Goal: Task Accomplishment & Management: Manage account settings

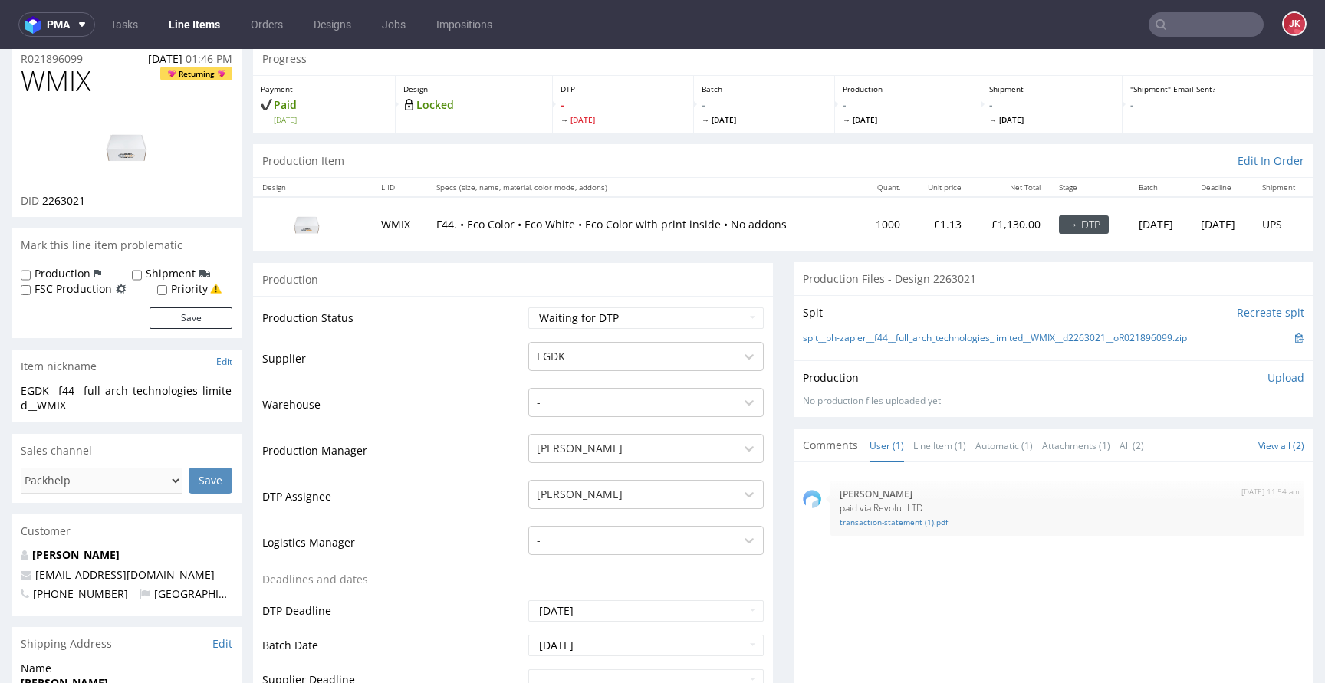
scroll to position [81, 0]
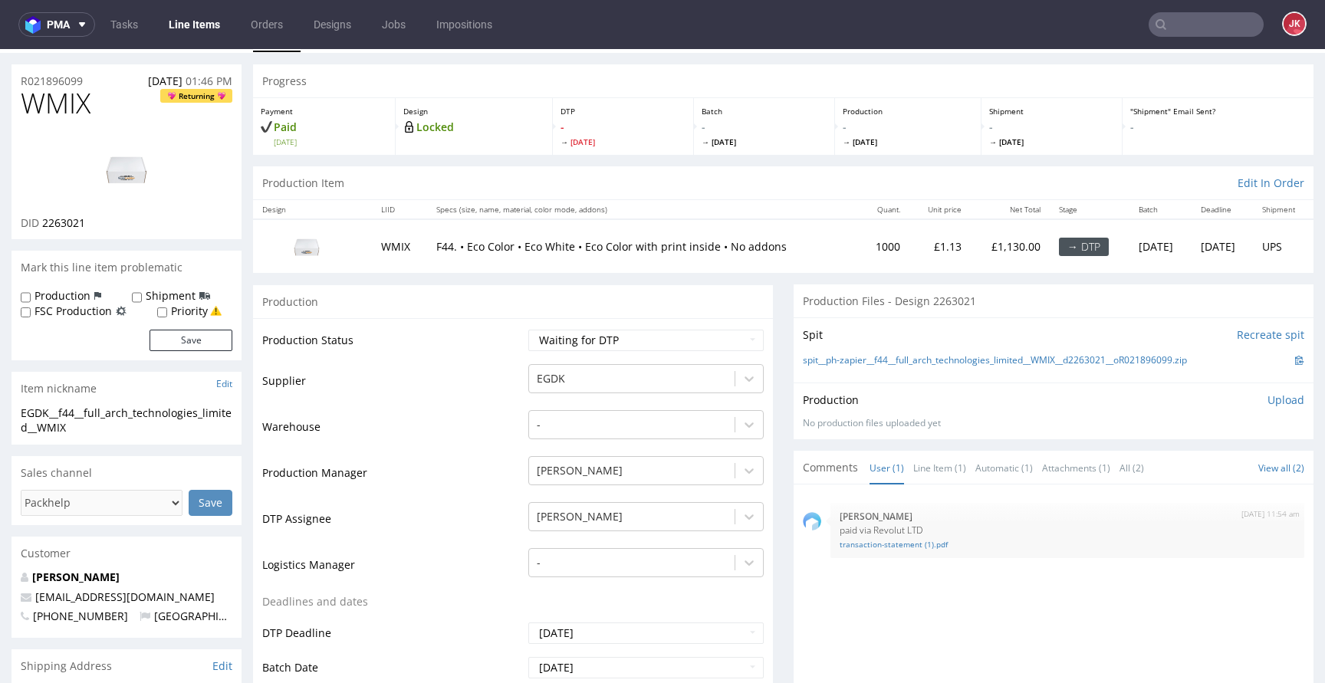
scroll to position [0, 0]
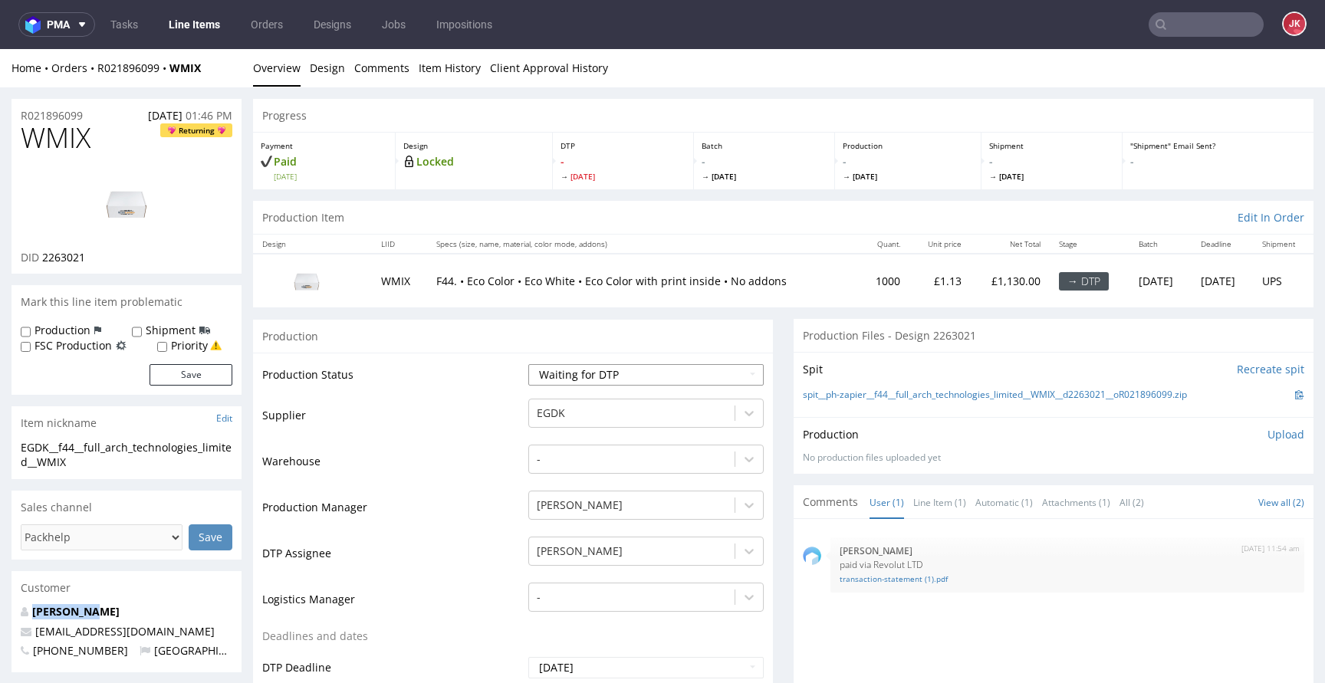
click at [552, 378] on select "Waiting for Artwork Waiting for Diecut Waiting for Mockup Waiting for DTP Waiti…" at bounding box center [645, 374] width 235 height 21
click at [528, 364] on select "Waiting for Artwork Waiting for Diecut Waiting for Mockup Waiting for DTP Waiti…" at bounding box center [645, 374] width 235 height 21
click at [584, 374] on select "Waiting for Artwork Waiting for Diecut Waiting for Mockup Waiting for DTP Waiti…" at bounding box center [645, 374] width 235 height 21
select select "dtp_in_process"
click at [528, 364] on select "Waiting for Artwork Waiting for Diecut Waiting for Mockup Waiting for DTP Waiti…" at bounding box center [645, 374] width 235 height 21
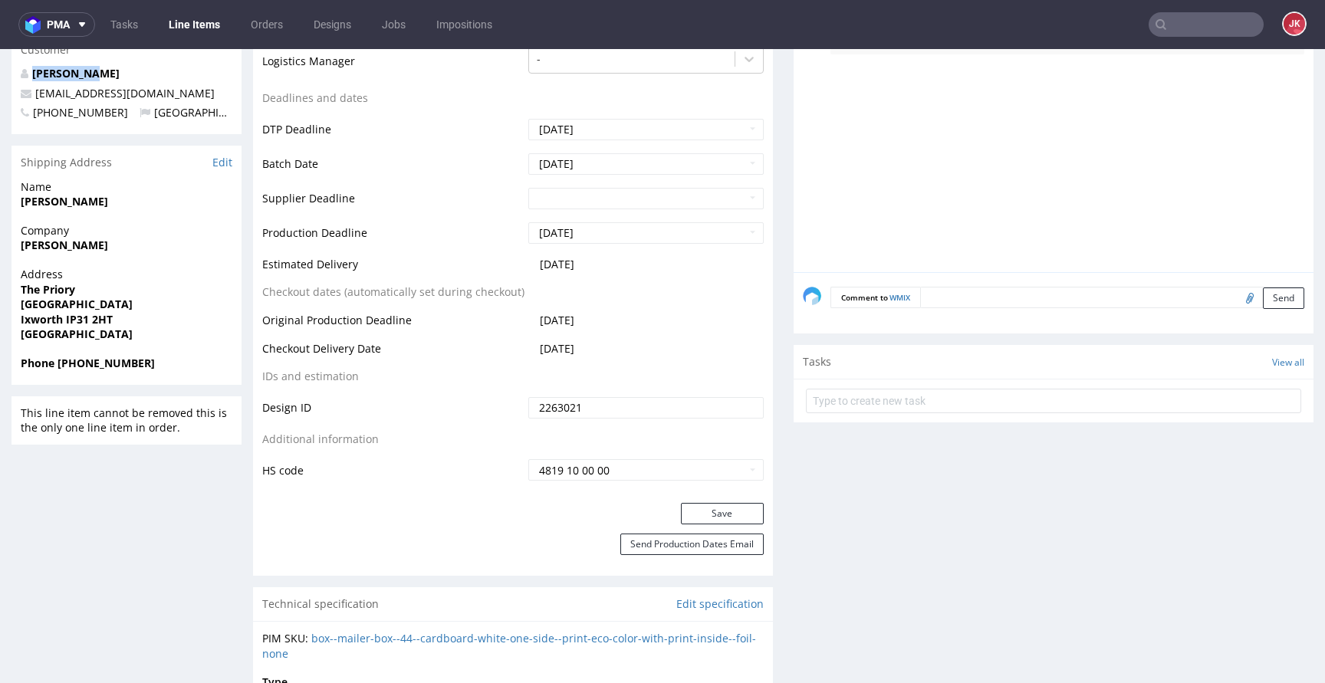
scroll to position [580, 0]
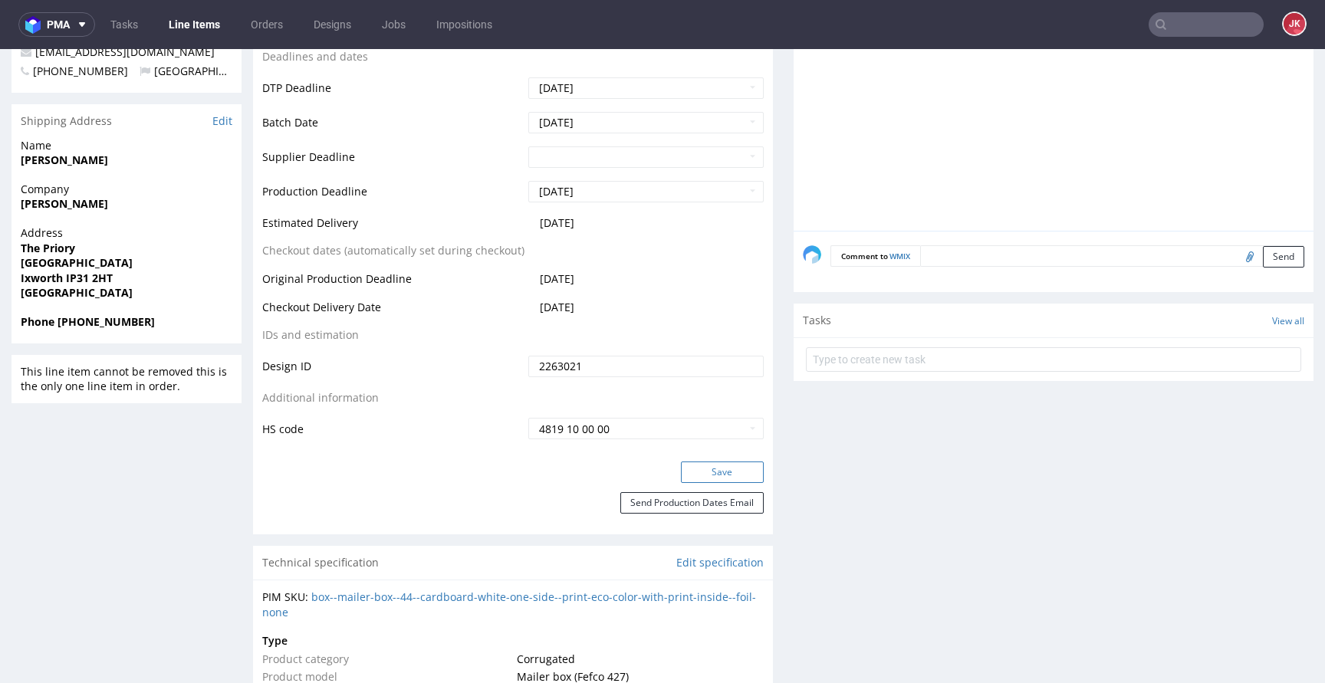
click at [705, 480] on button "Save" at bounding box center [722, 472] width 83 height 21
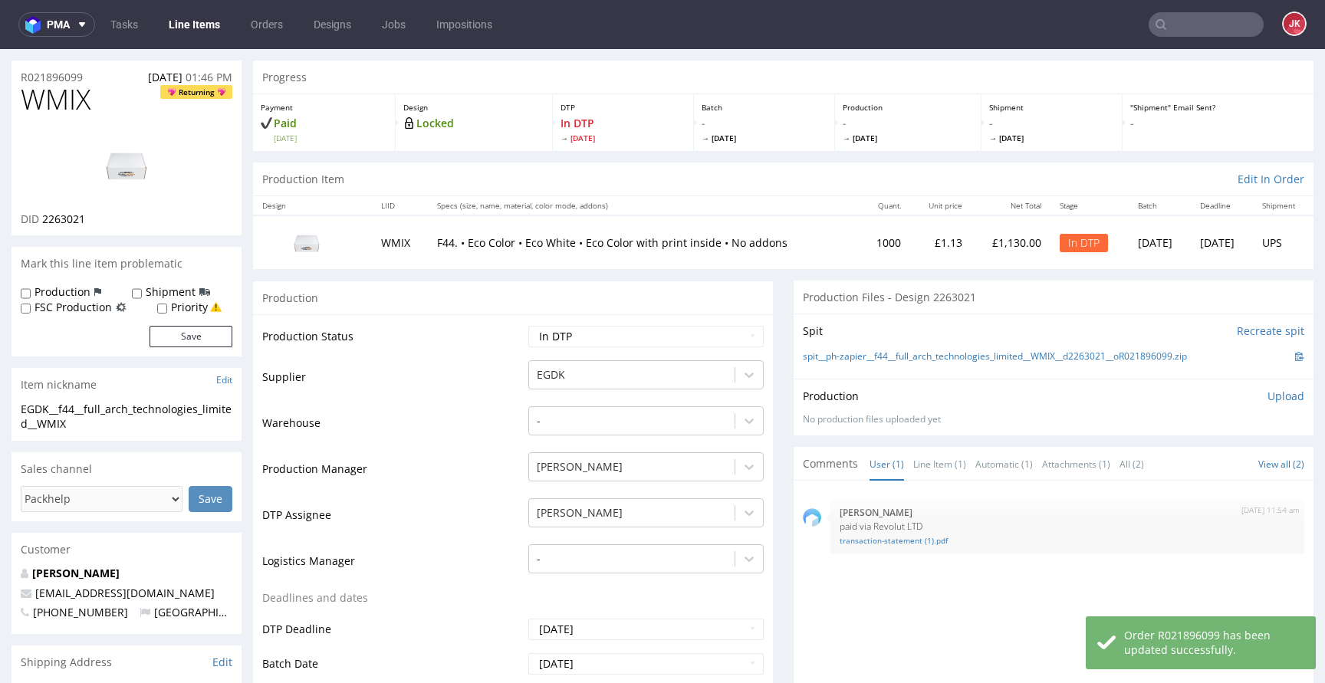
scroll to position [0, 0]
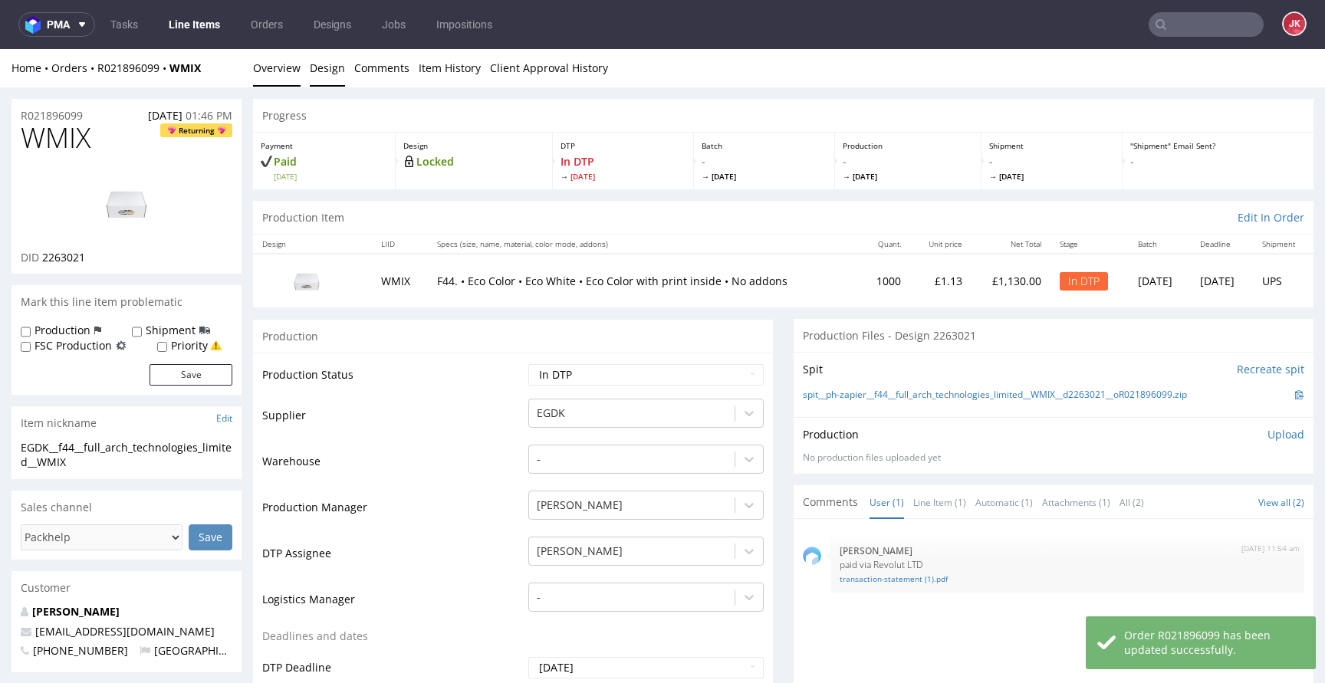
click at [324, 65] on link "Design" at bounding box center [327, 68] width 35 height 38
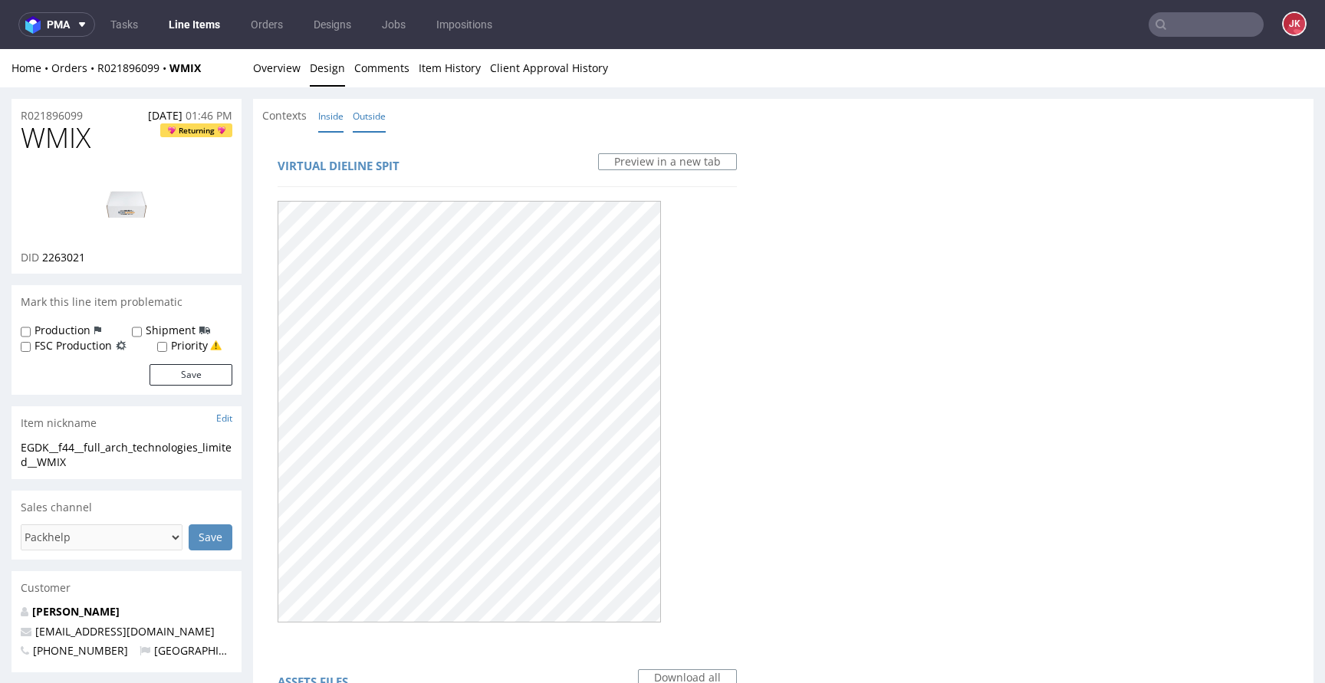
click at [333, 120] on link "Inside" at bounding box center [330, 116] width 25 height 33
click at [279, 78] on link "Overview" at bounding box center [277, 68] width 48 height 38
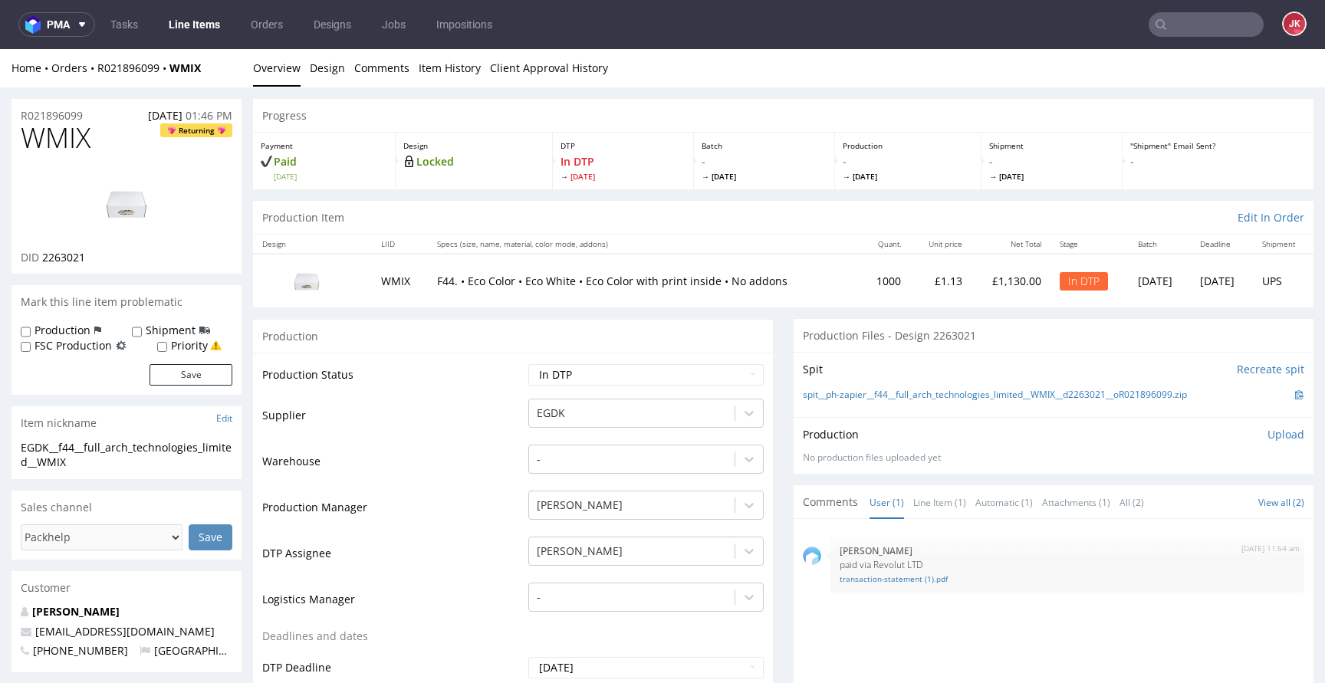
click at [460, 387] on td "Production Status" at bounding box center [393, 380] width 262 height 35
click at [482, 388] on td "Production Status" at bounding box center [393, 380] width 262 height 35
click at [38, 138] on span "WMIX" at bounding box center [56, 138] width 70 height 31
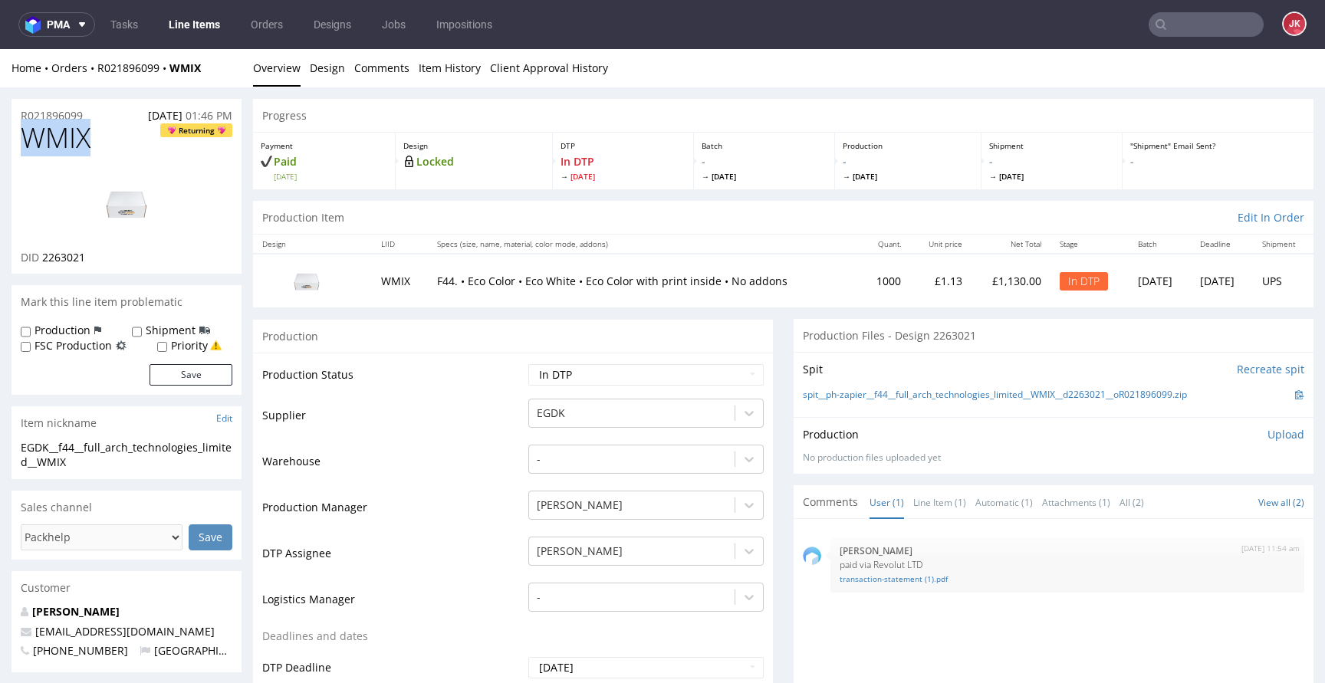
click at [38, 138] on span "WMIX" at bounding box center [56, 138] width 70 height 31
copy span "WMIX"
click at [462, 397] on td "Supplier" at bounding box center [393, 420] width 262 height 46
click at [321, 68] on link "Design" at bounding box center [327, 68] width 35 height 38
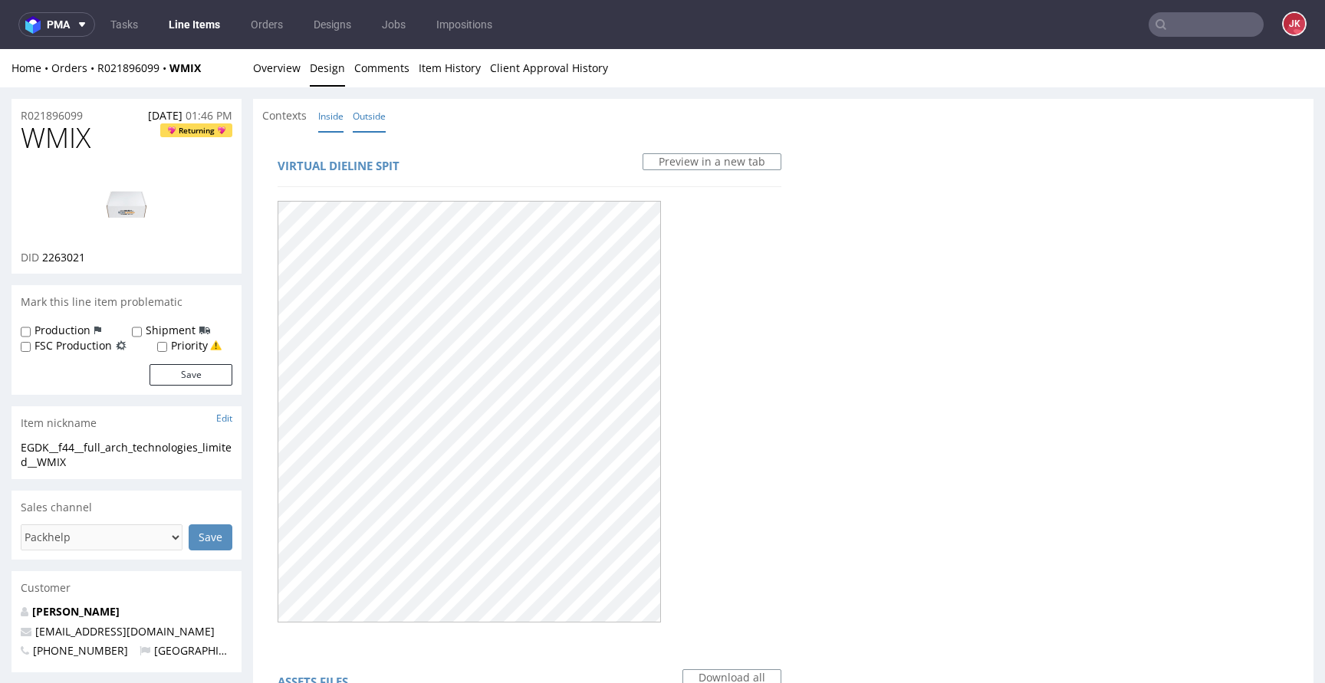
click at [374, 114] on link "Outside" at bounding box center [369, 116] width 33 height 33
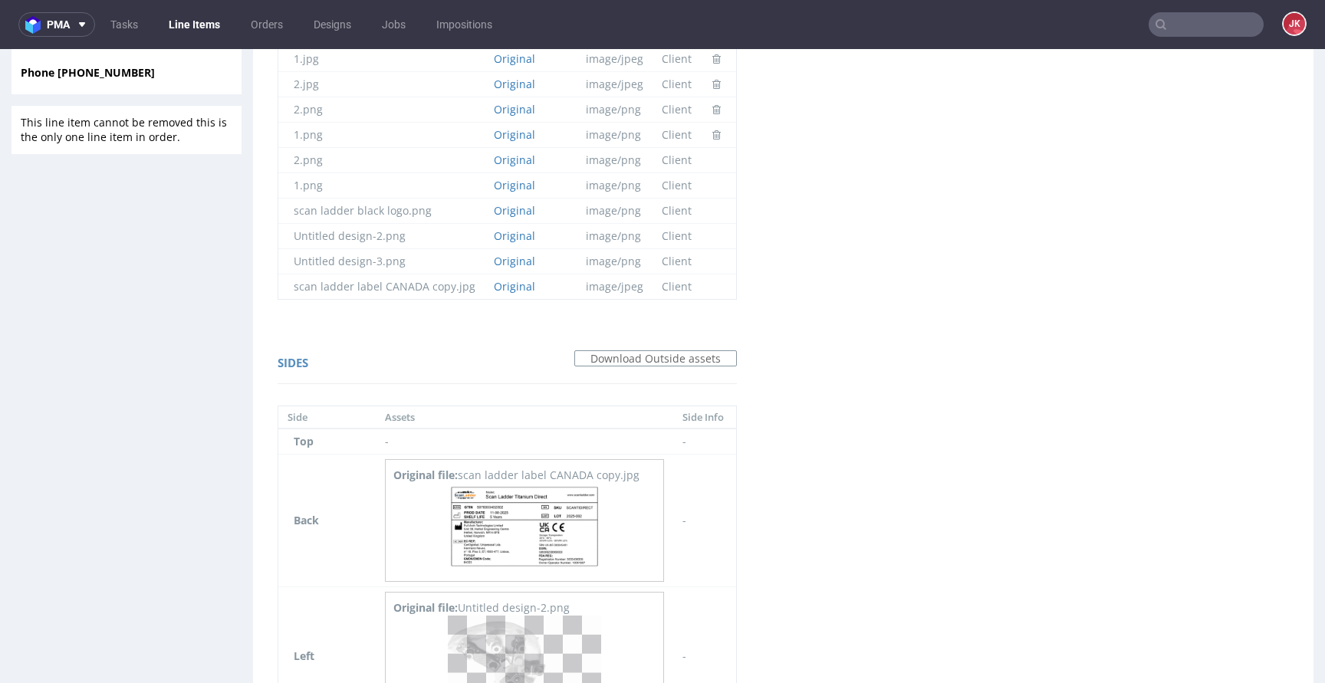
scroll to position [838, 0]
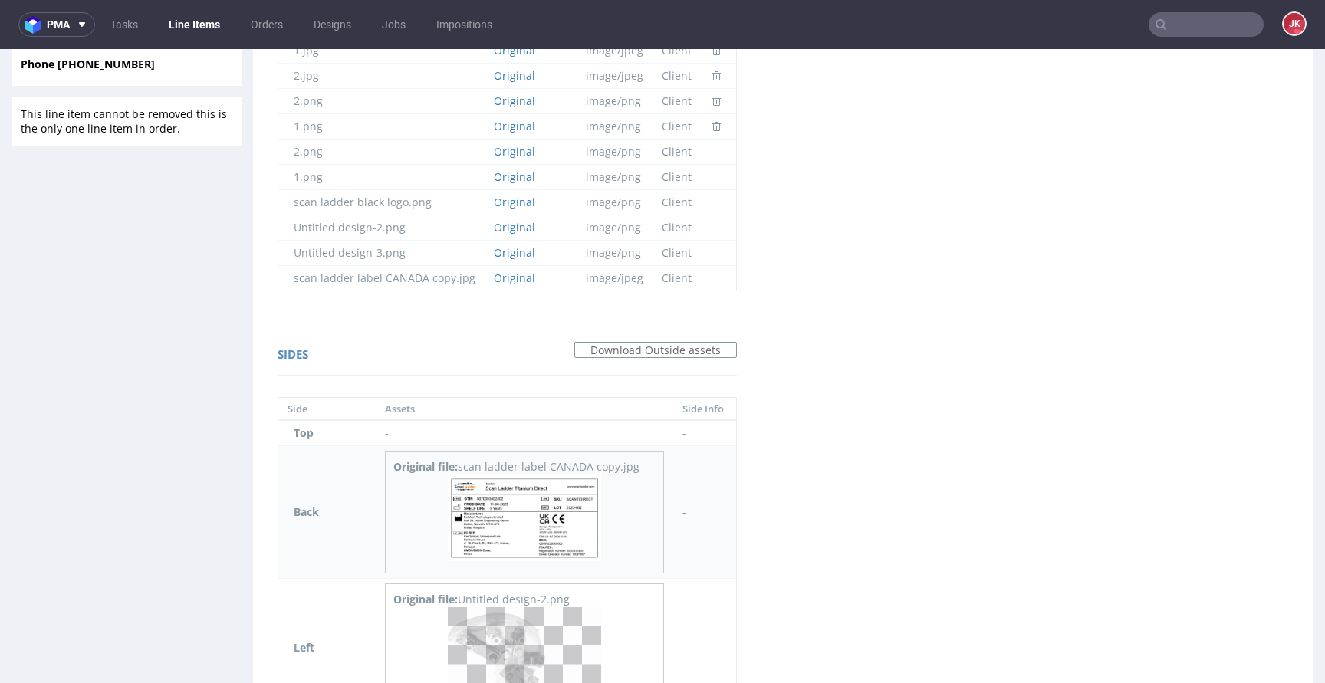
click at [511, 499] on img at bounding box center [524, 518] width 153 height 87
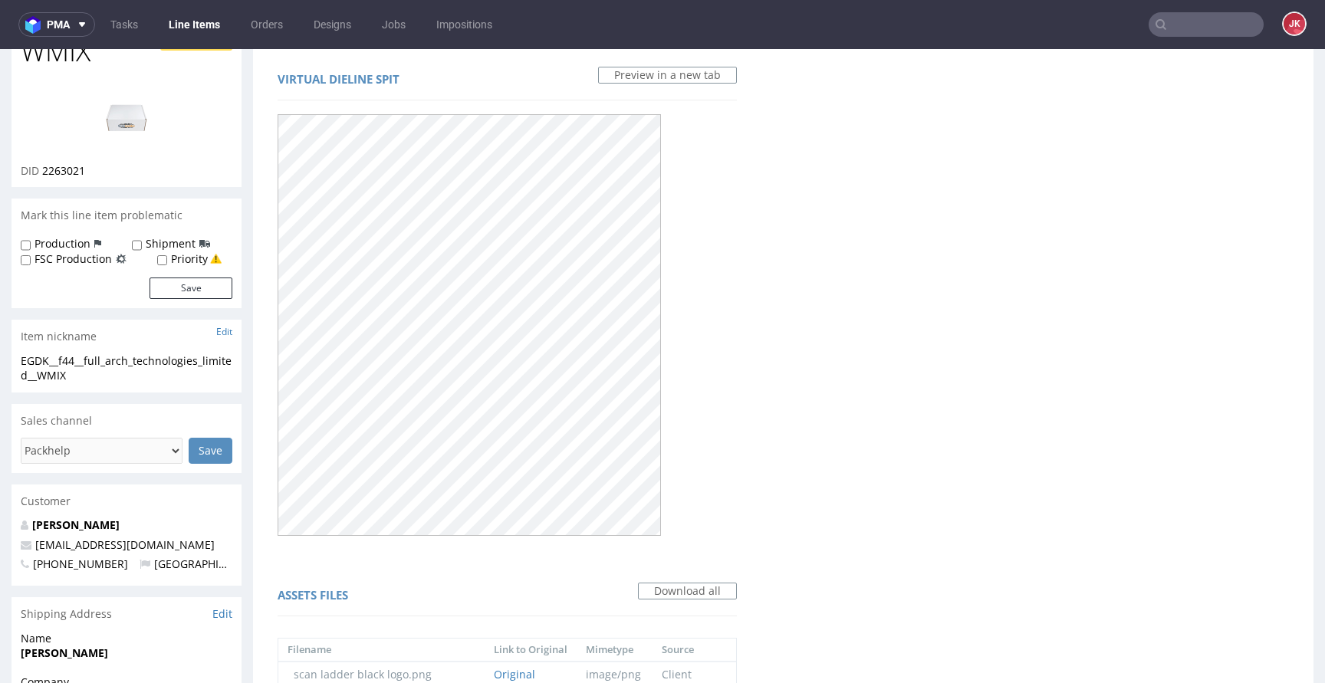
scroll to position [0, 0]
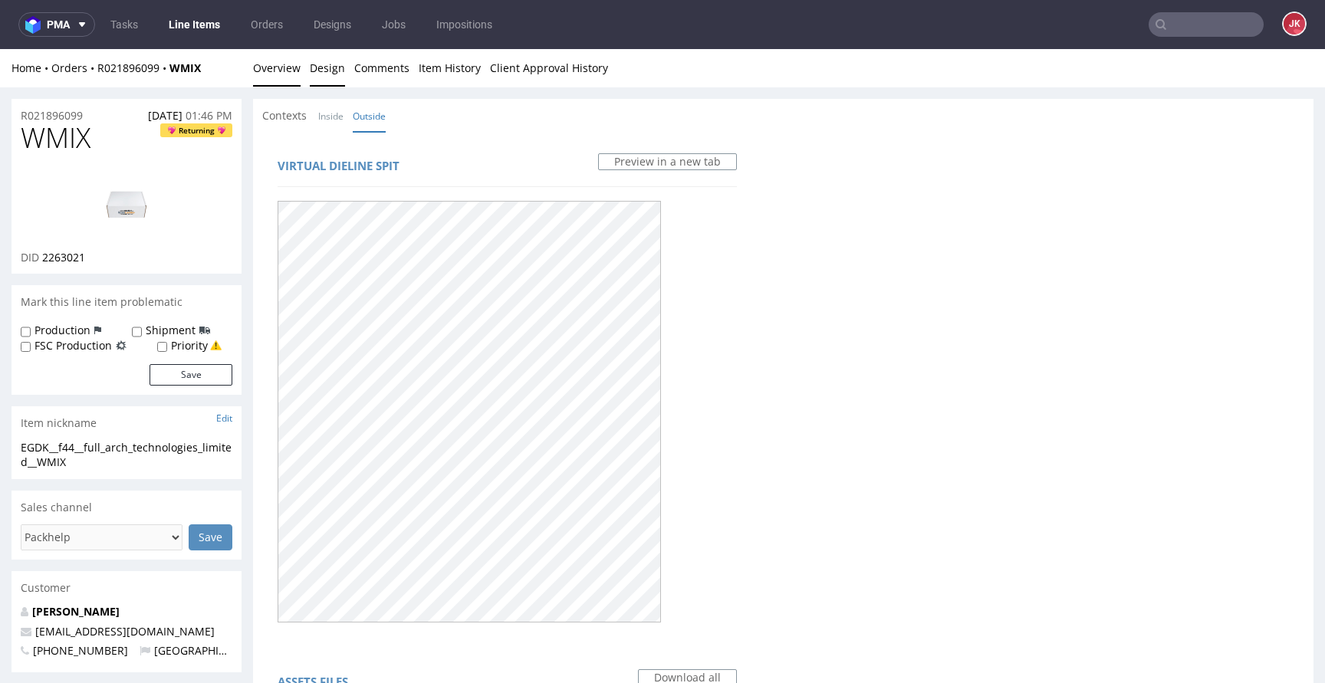
click at [272, 70] on link "Overview" at bounding box center [277, 68] width 48 height 38
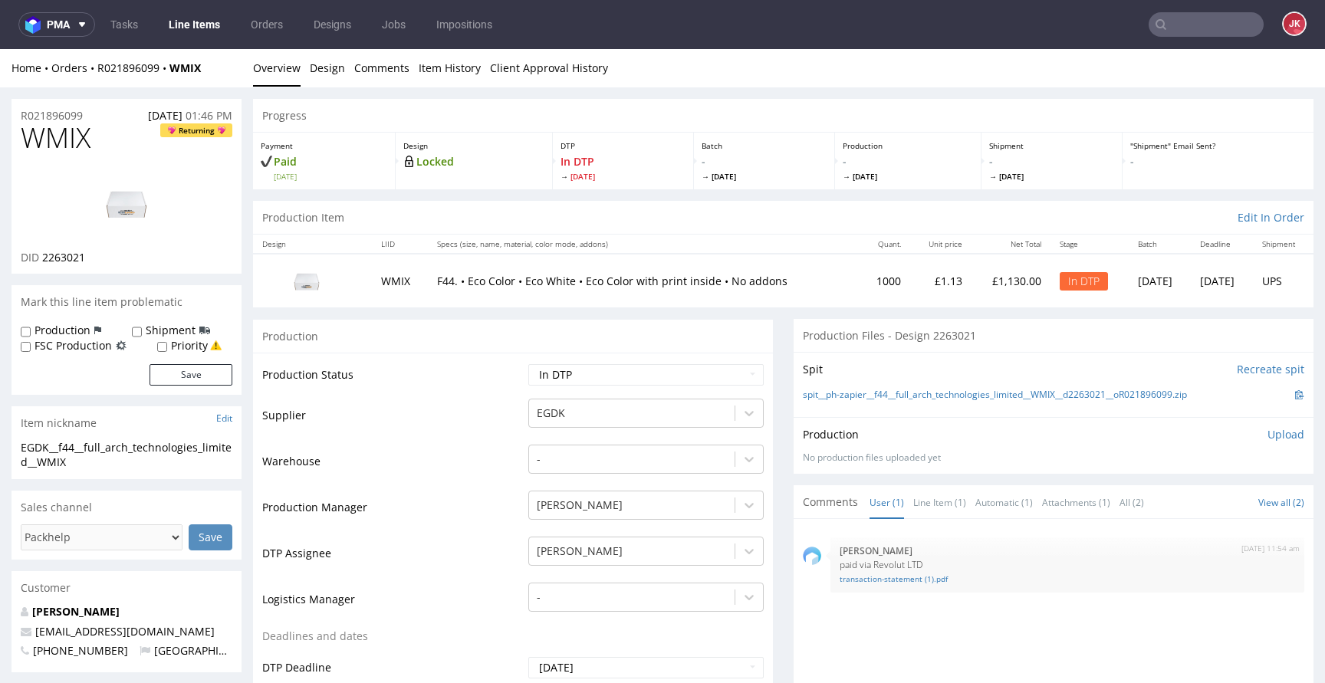
click at [30, 137] on span "WMIX" at bounding box center [56, 138] width 70 height 31
copy span "WMIX"
drag, startPoint x: 87, startPoint y: 459, endPoint x: 0, endPoint y: 435, distance: 90.1
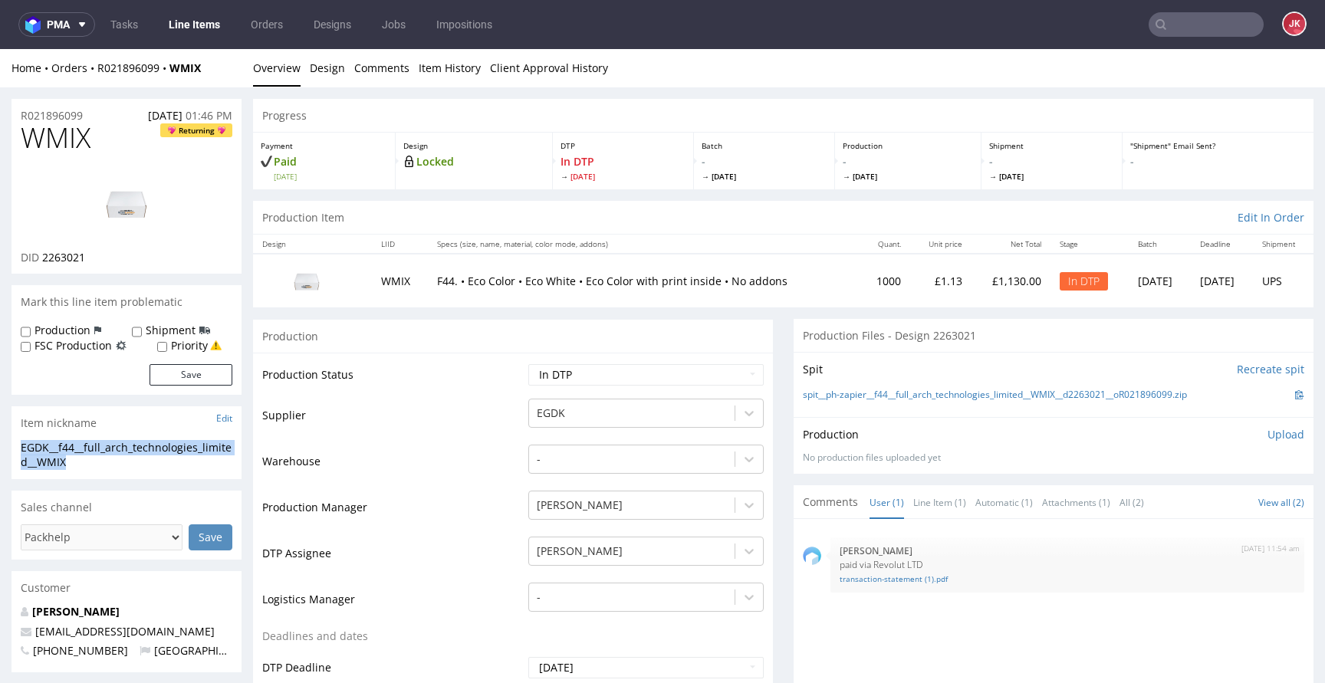
copy section "EGDK__f44__full_arch_technologies_limited__WMIX"
drag, startPoint x: 106, startPoint y: 114, endPoint x: 8, endPoint y: 117, distance: 98.2
copy p "R021896099"
drag, startPoint x: 43, startPoint y: 259, endPoint x: 104, endPoint y: 258, distance: 60.6
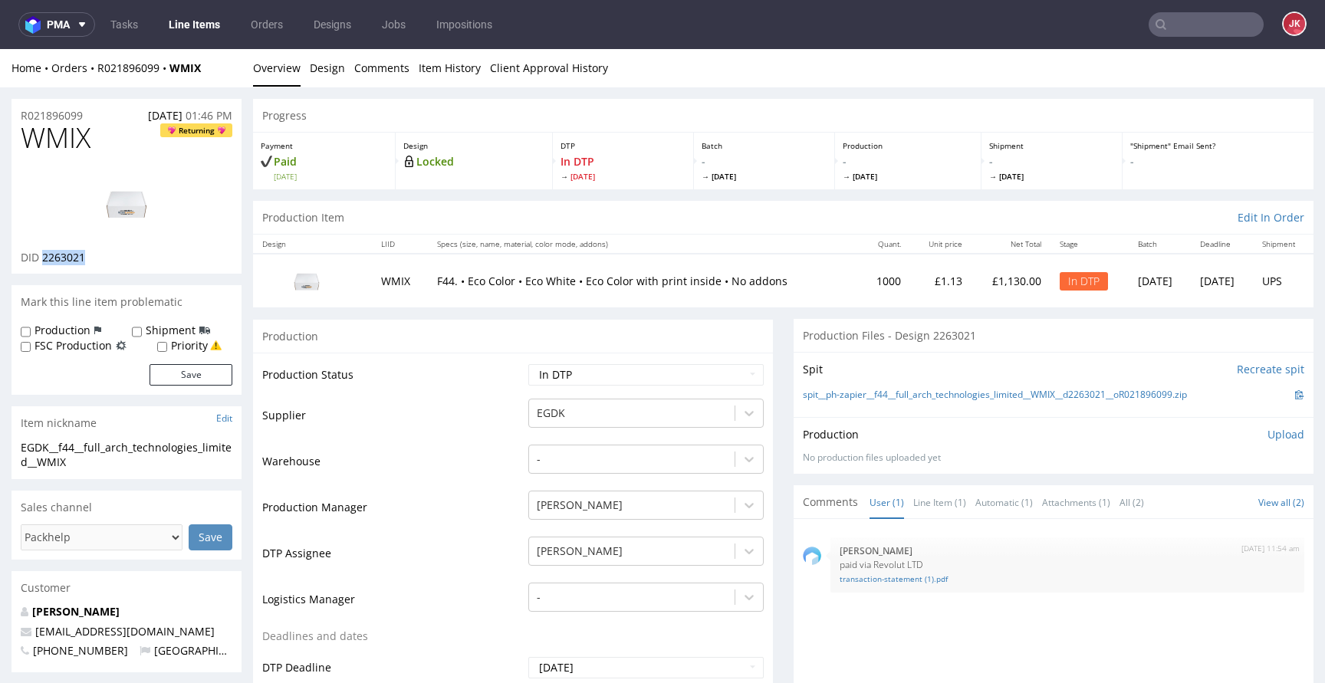
click at [104, 258] on div "DID 2263021" at bounding box center [127, 257] width 212 height 15
copy span "2263021"
click at [1268, 436] on p "Upload" at bounding box center [1286, 434] width 37 height 15
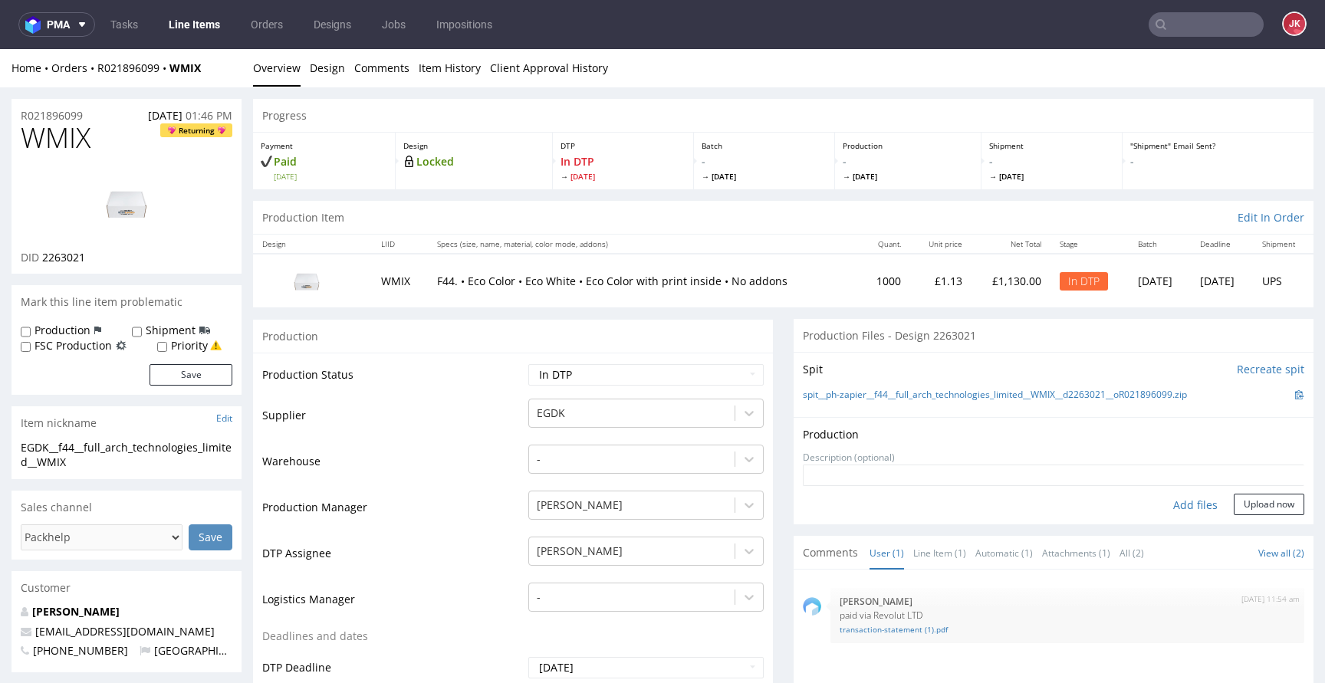
click at [1176, 497] on div "Add files" at bounding box center [1195, 505] width 77 height 23
type input "C:\fakepath\EGDK__f44__full_arch_technologies_limited__WMIX__d2263021__oR021896…"
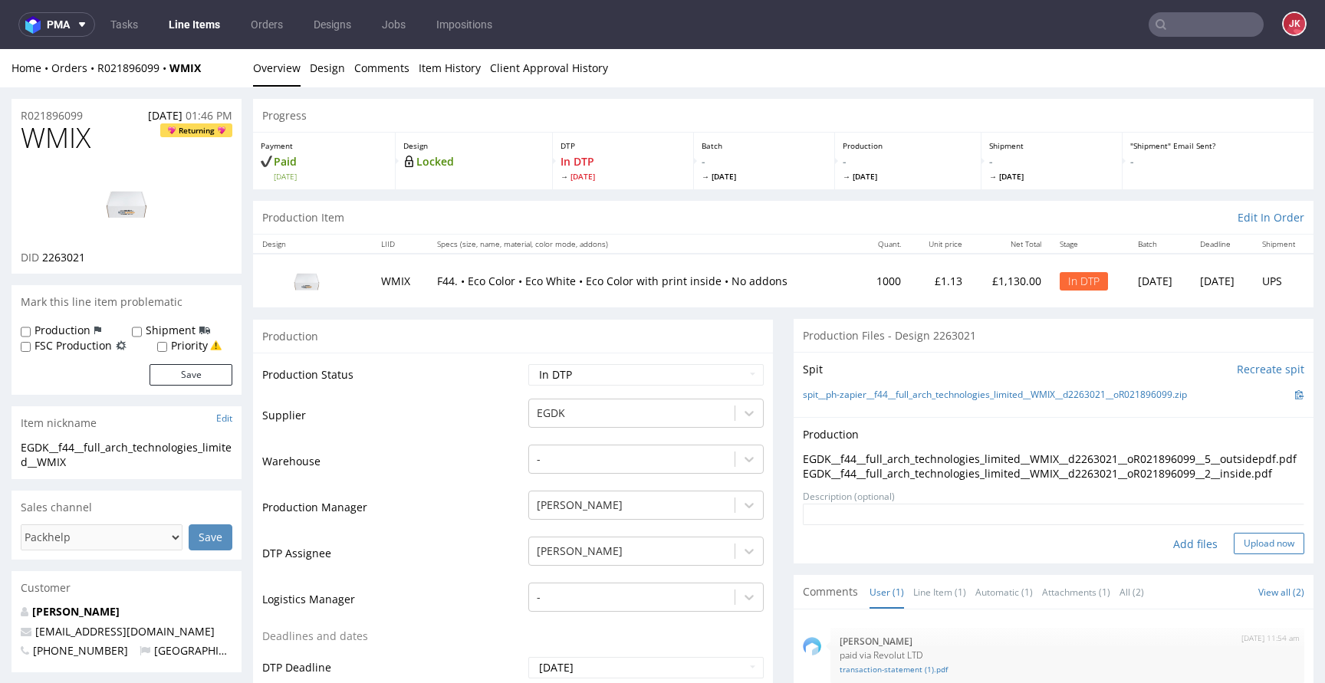
click at [1234, 555] on button "Upload now" at bounding box center [1269, 543] width 71 height 21
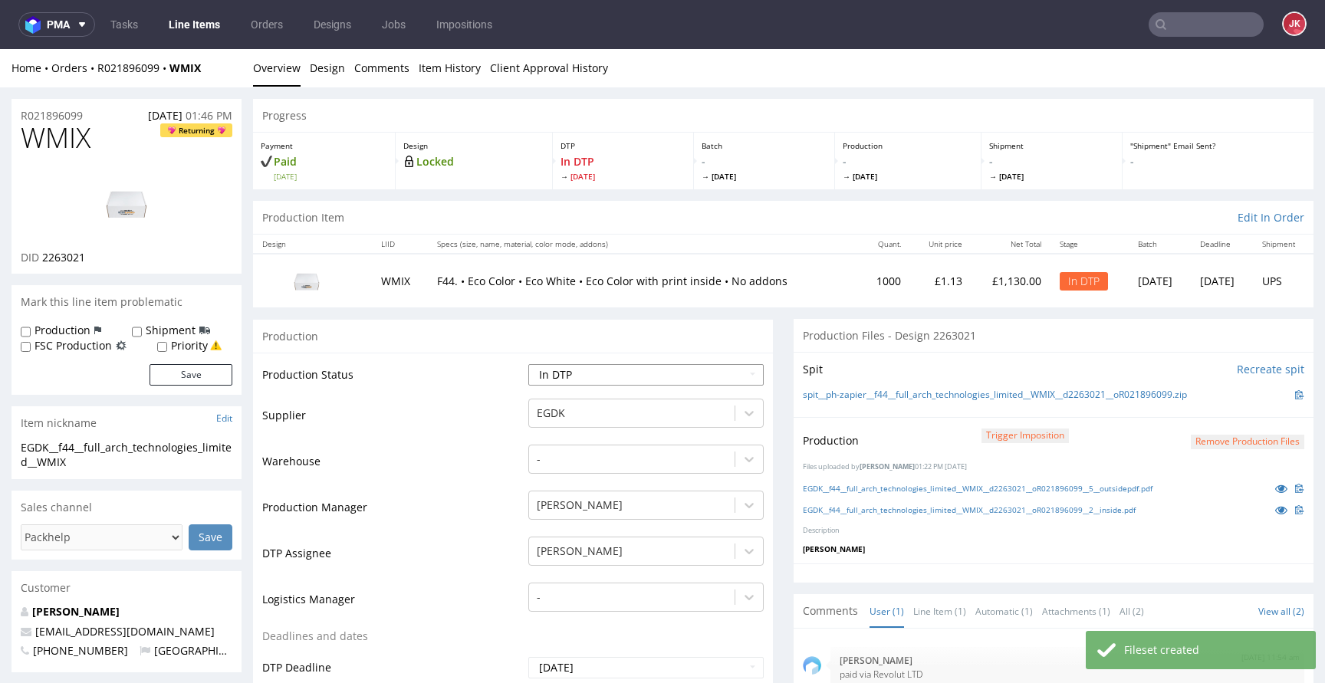
click at [609, 375] on select "Waiting for Artwork Waiting for Diecut Waiting for Mockup Waiting for DTP Waiti…" at bounding box center [645, 374] width 235 height 21
select select "dtp_waiting_for_double_check"
click at [528, 364] on select "Waiting for Artwork Waiting for Diecut Waiting for Mockup Waiting for DTP Waiti…" at bounding box center [645, 374] width 235 height 21
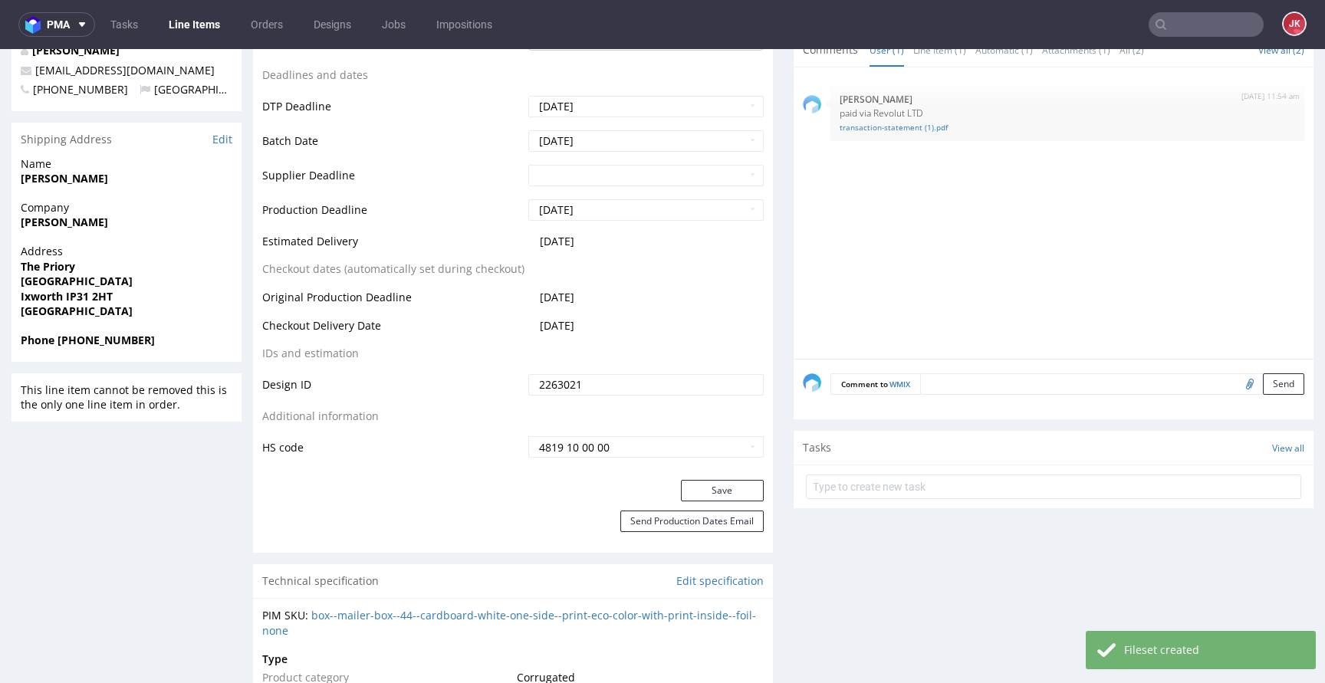
scroll to position [786, 0]
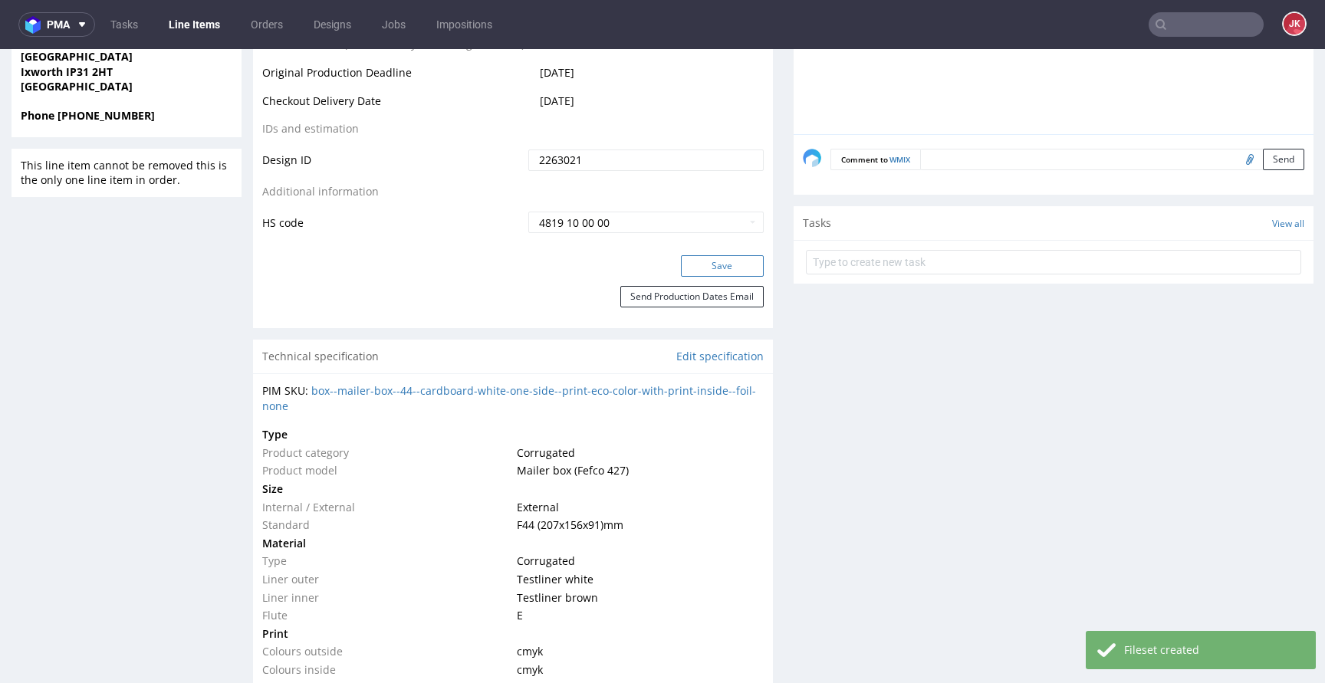
click at [719, 268] on button "Save" at bounding box center [722, 265] width 83 height 21
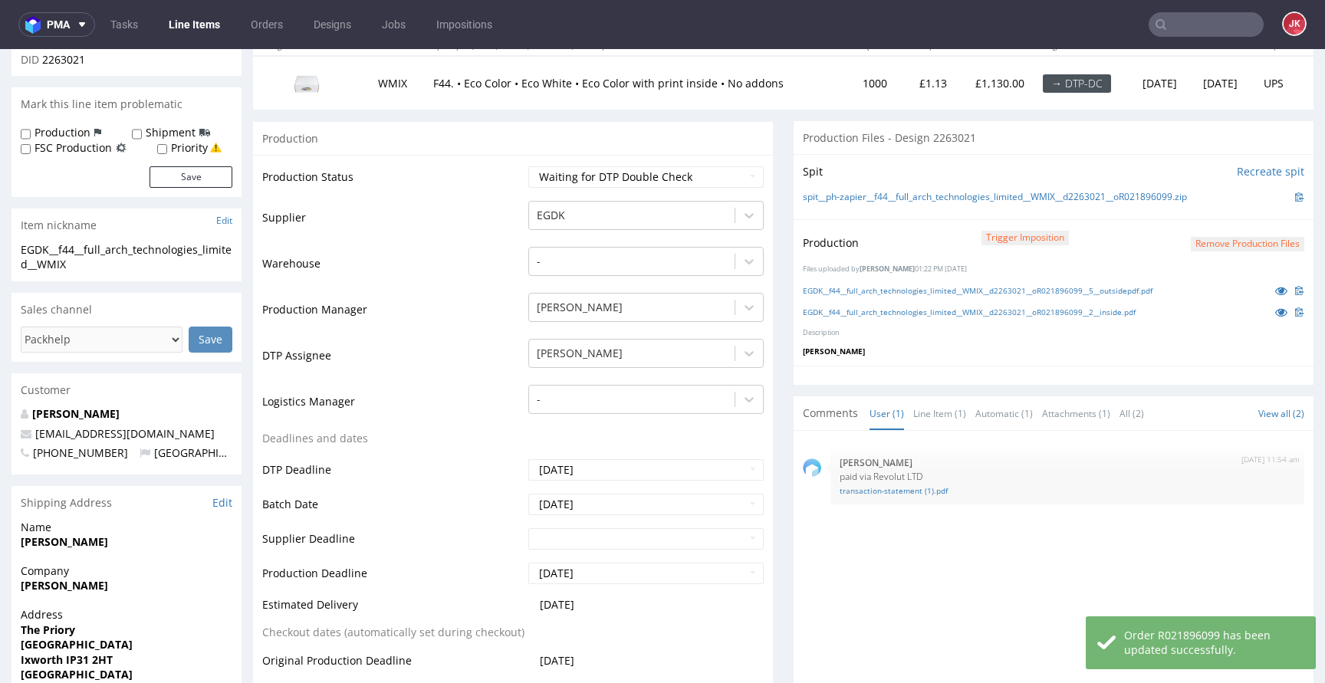
scroll to position [0, 0]
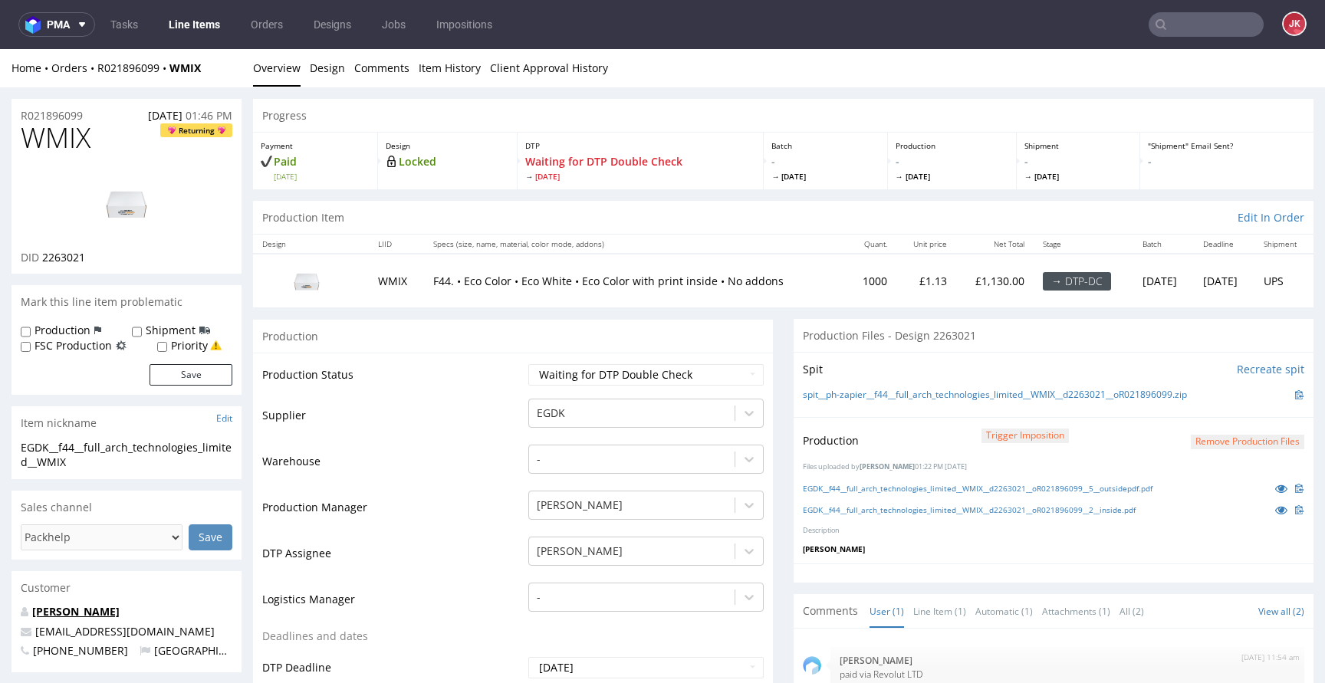
click at [91, 613] on link "Adam Nulty" at bounding box center [75, 611] width 87 height 15
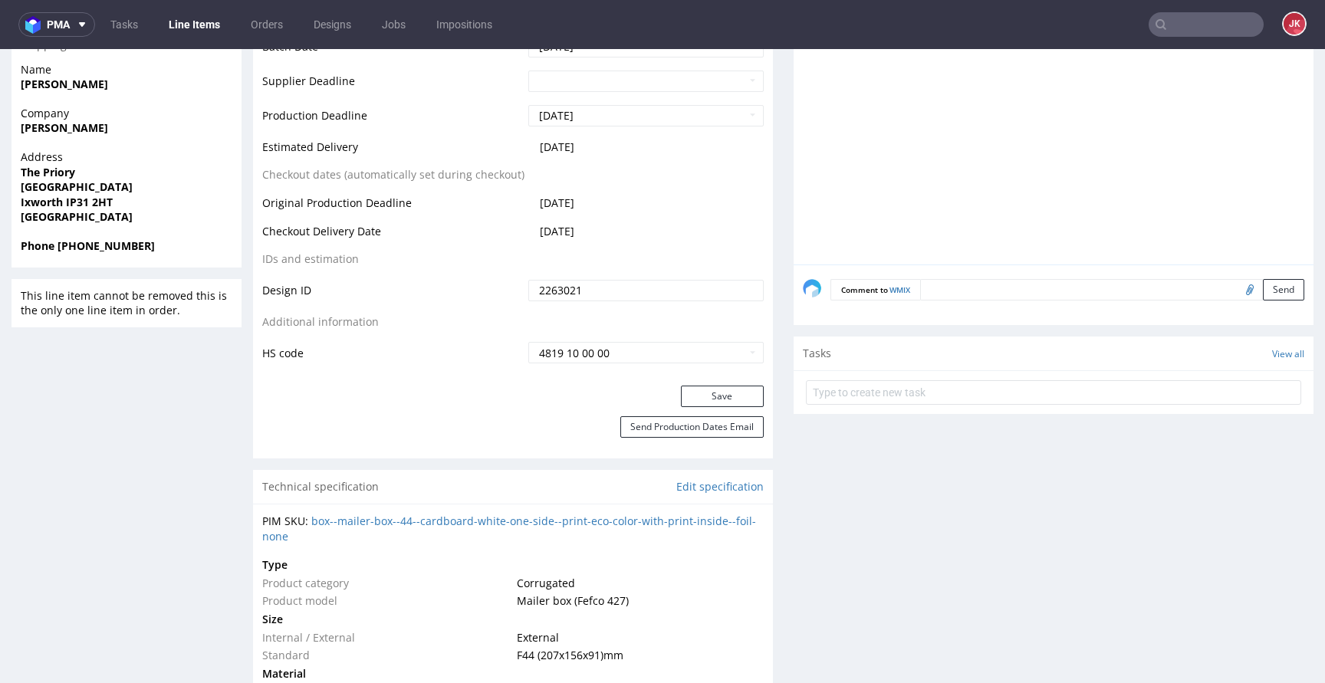
scroll to position [768, 0]
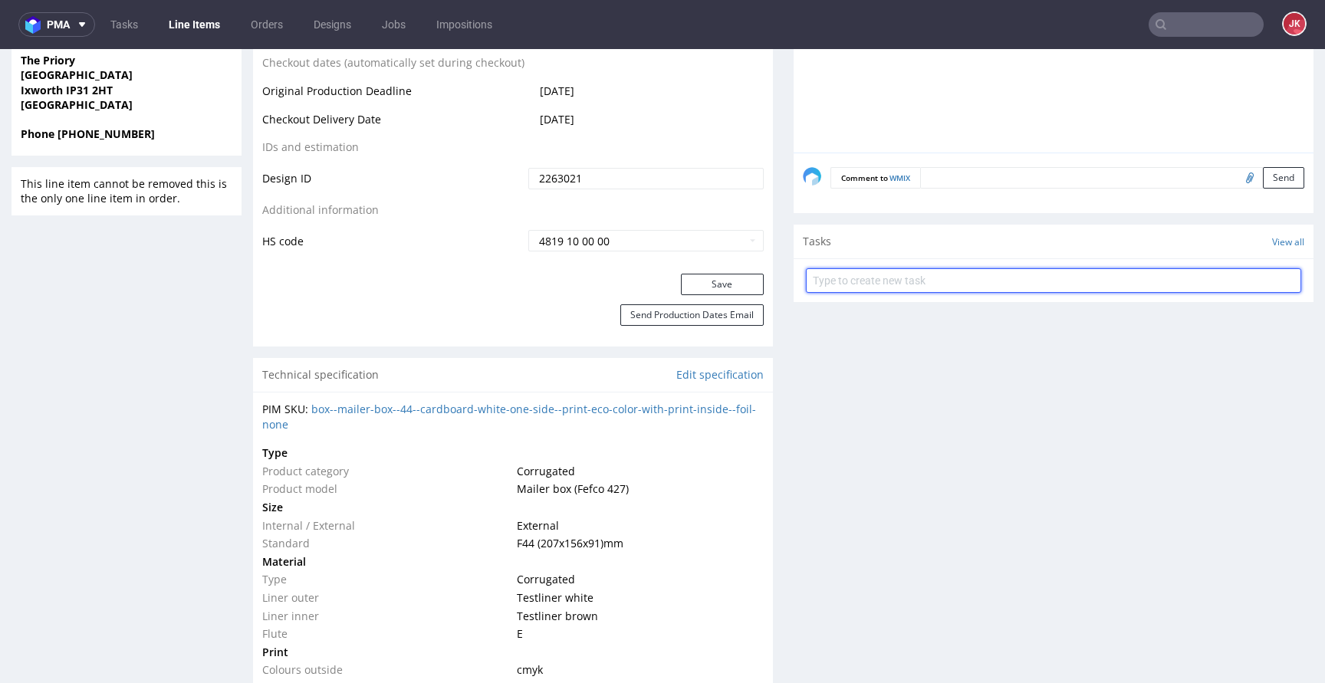
click at [867, 286] on input "text" at bounding box center [1053, 280] width 495 height 25
type input "dc"
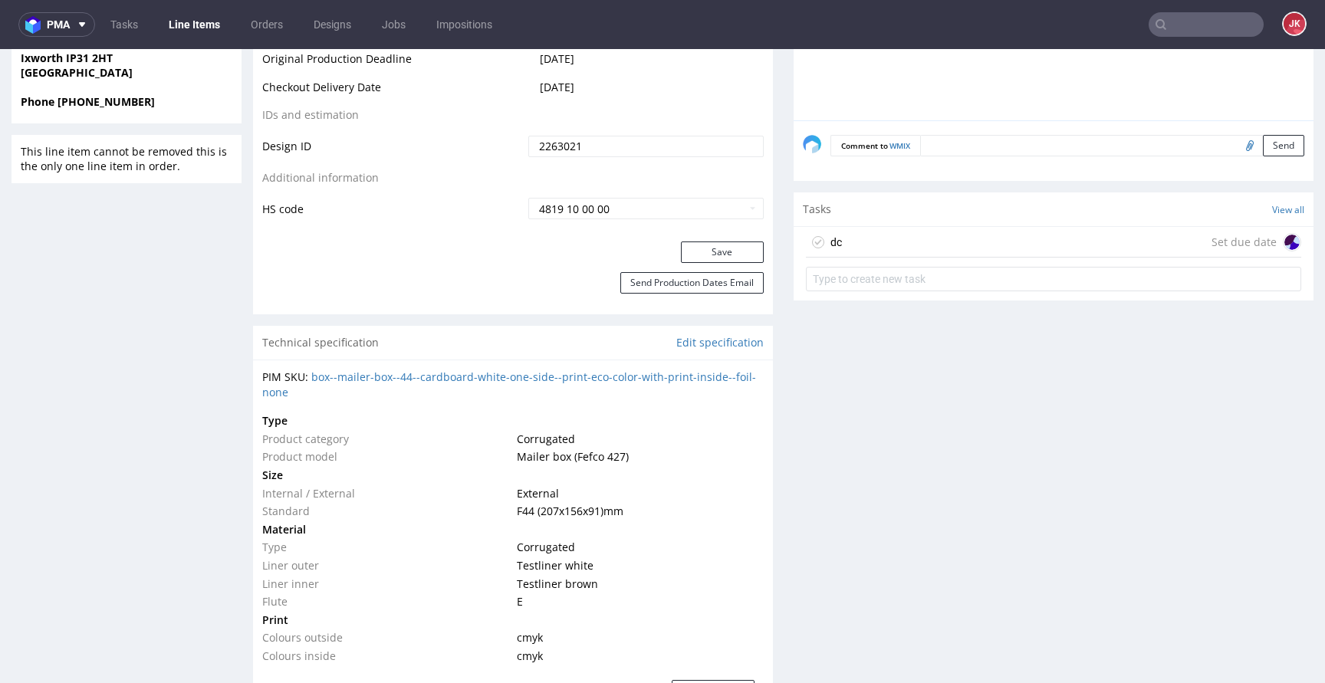
scroll to position [759, 0]
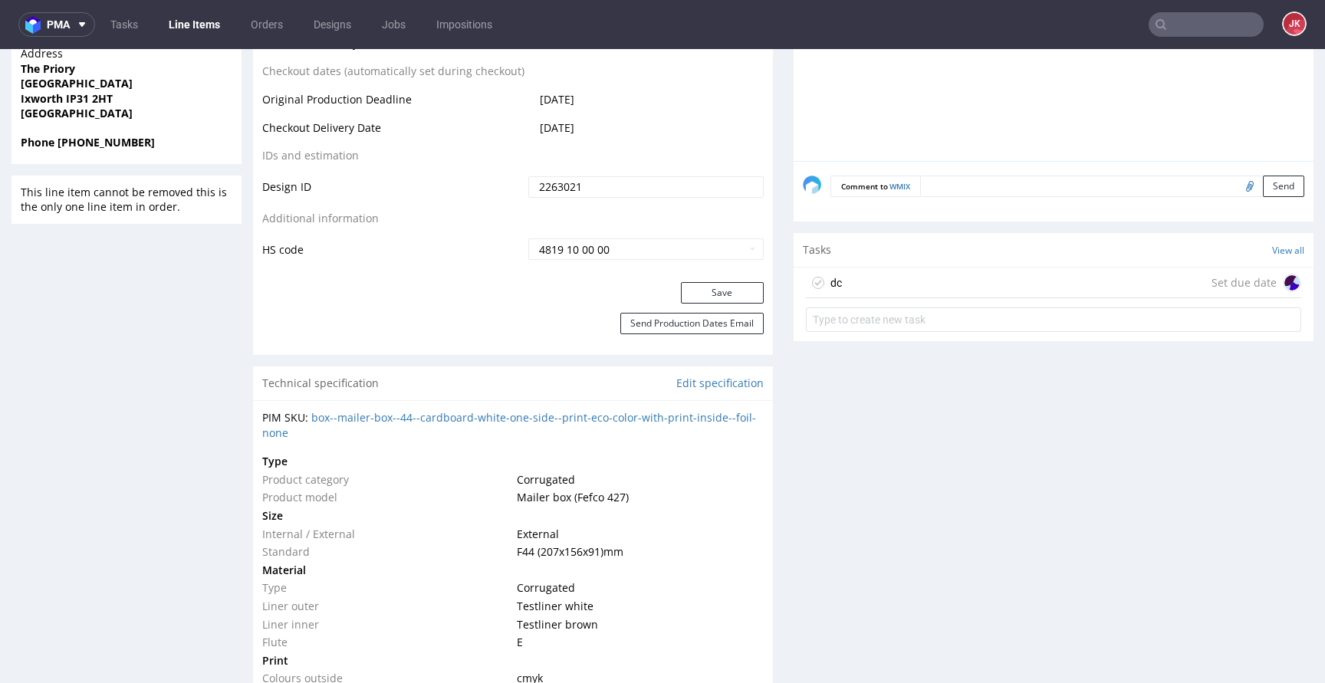
click at [845, 277] on div "dc Set due date" at bounding box center [1053, 283] width 495 height 31
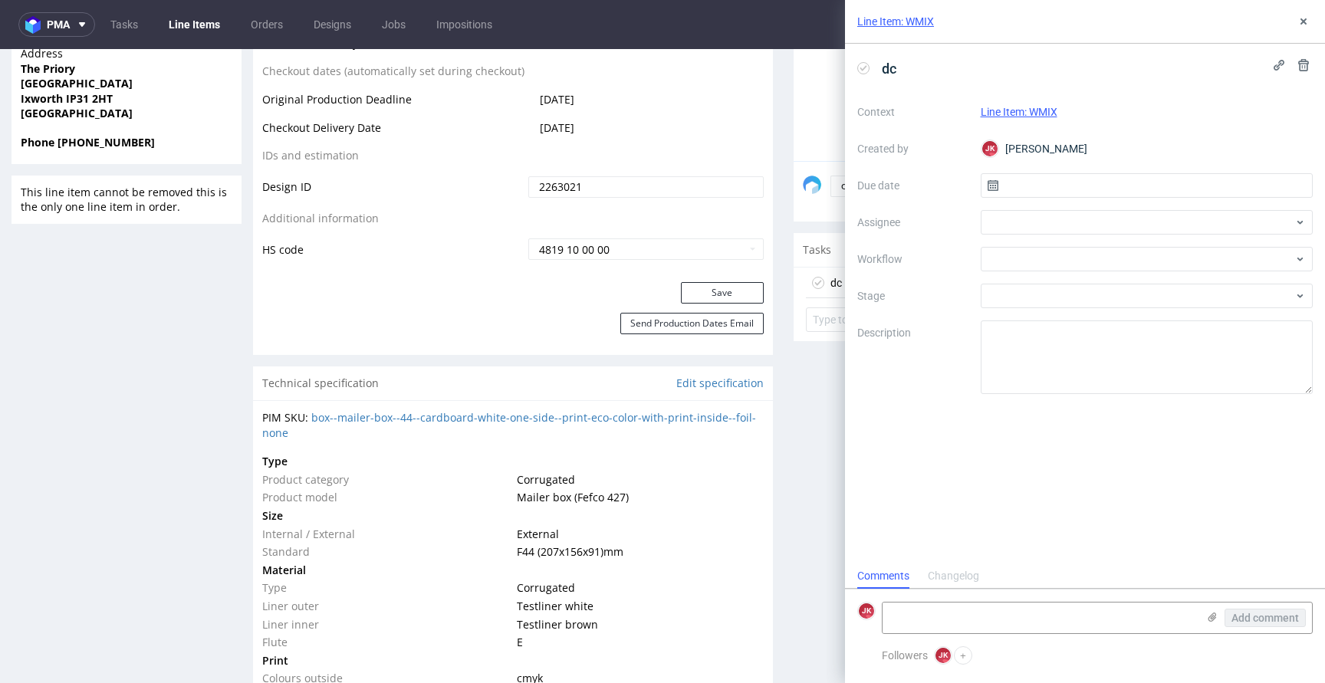
scroll to position [12, 0]
click at [1026, 195] on input "text" at bounding box center [1147, 185] width 333 height 25
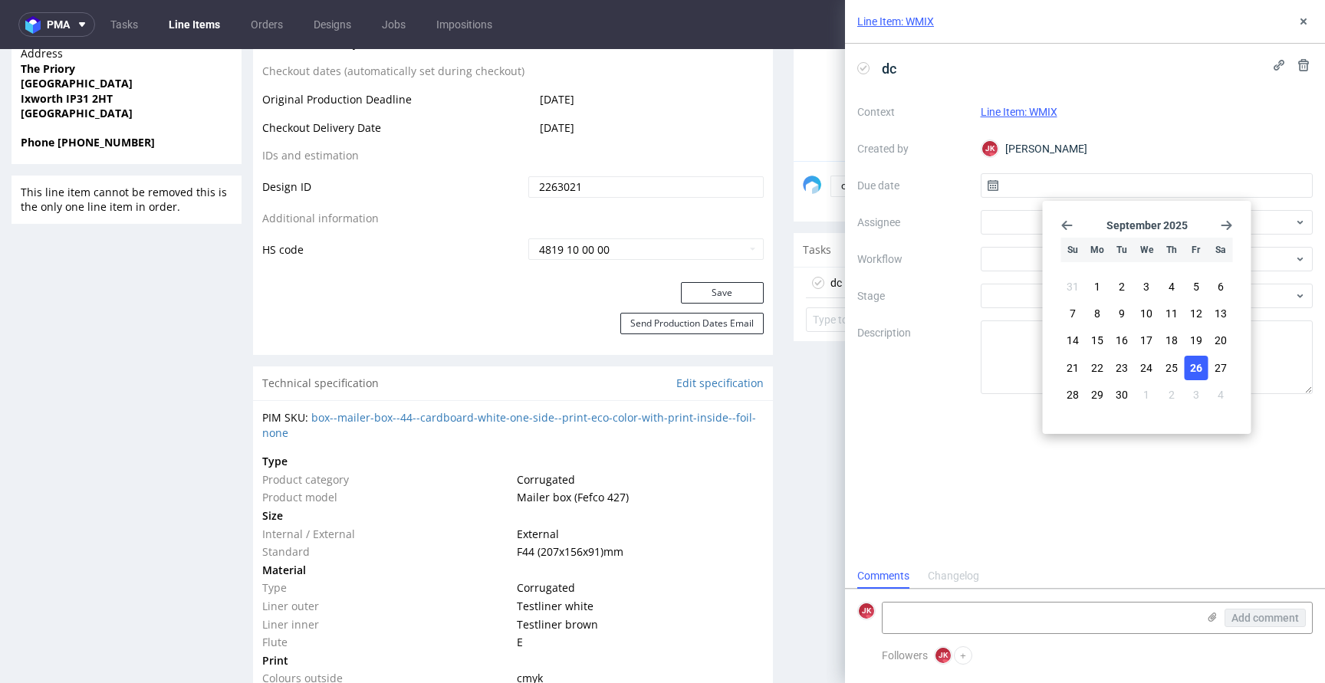
click at [1196, 369] on span "26" at bounding box center [1196, 367] width 12 height 15
type input "[DATE]"
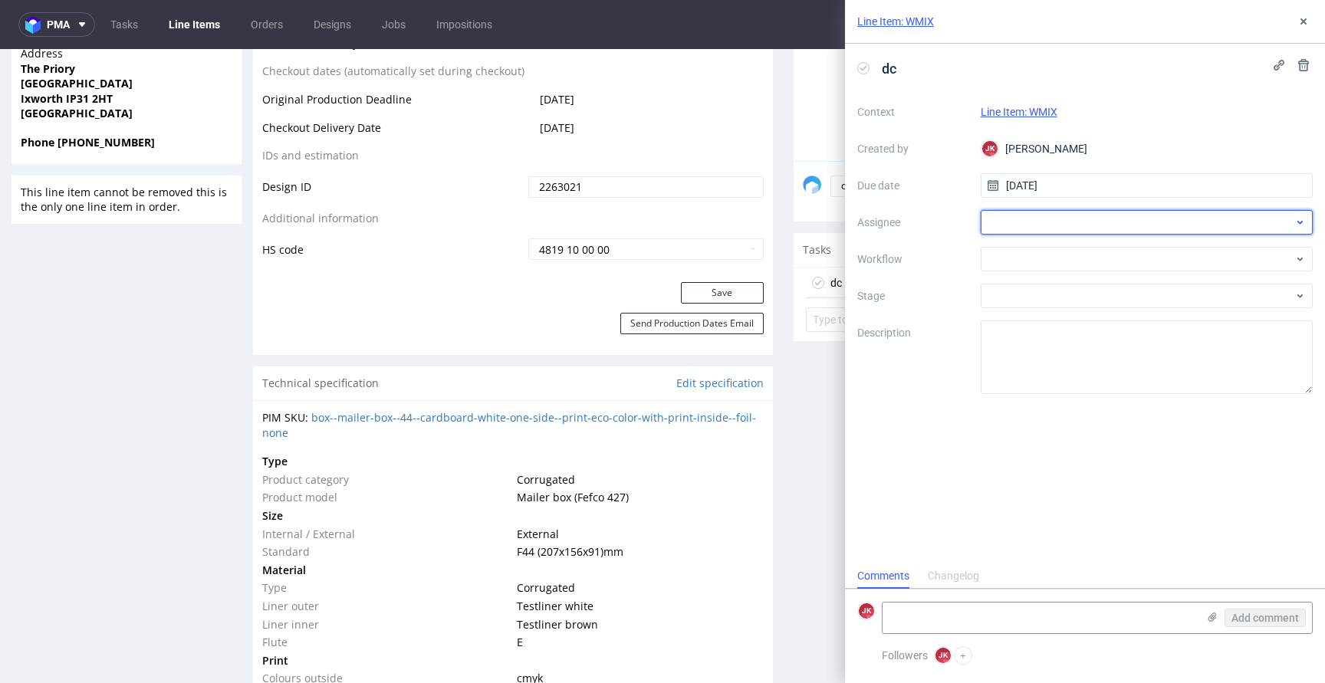
click at [1008, 217] on div at bounding box center [1147, 222] width 333 height 25
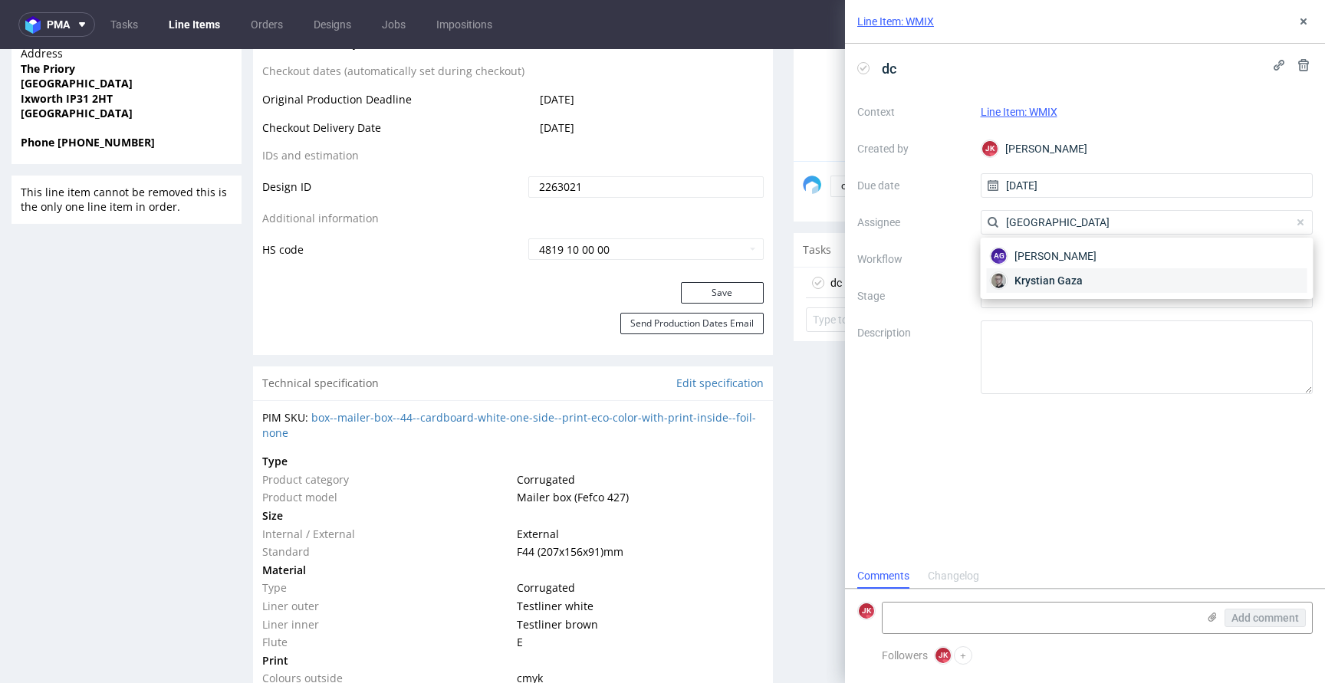
type input "gaza"
click at [1032, 283] on span "Krystian Gaza" at bounding box center [1049, 280] width 68 height 15
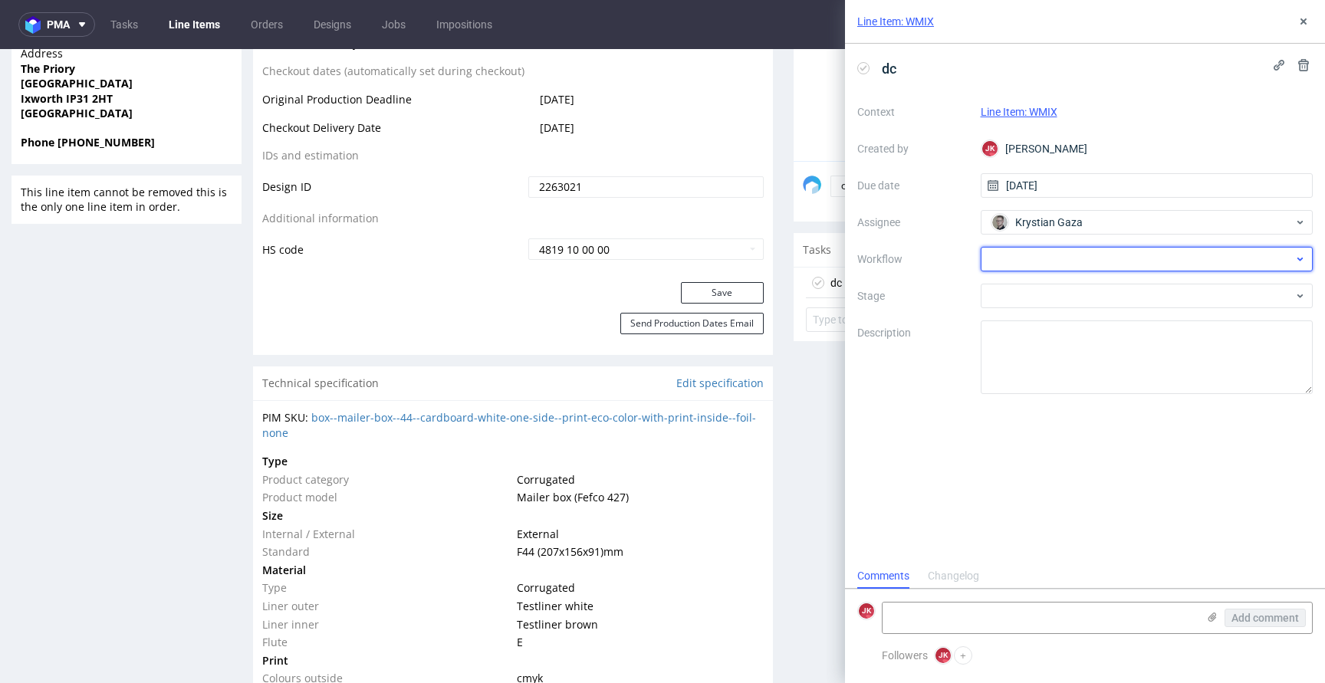
click at [1018, 268] on div at bounding box center [1147, 259] width 333 height 25
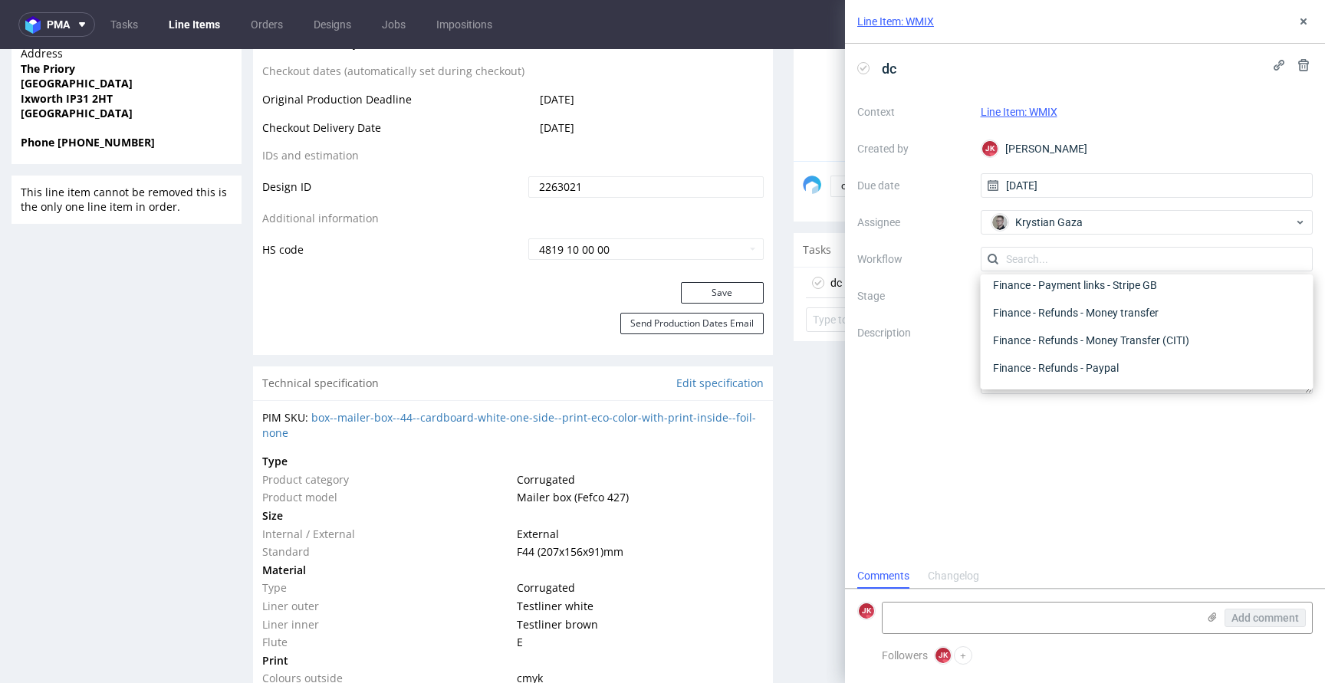
scroll to position [0, 0]
click at [1058, 295] on div "DTP" at bounding box center [1147, 294] width 321 height 14
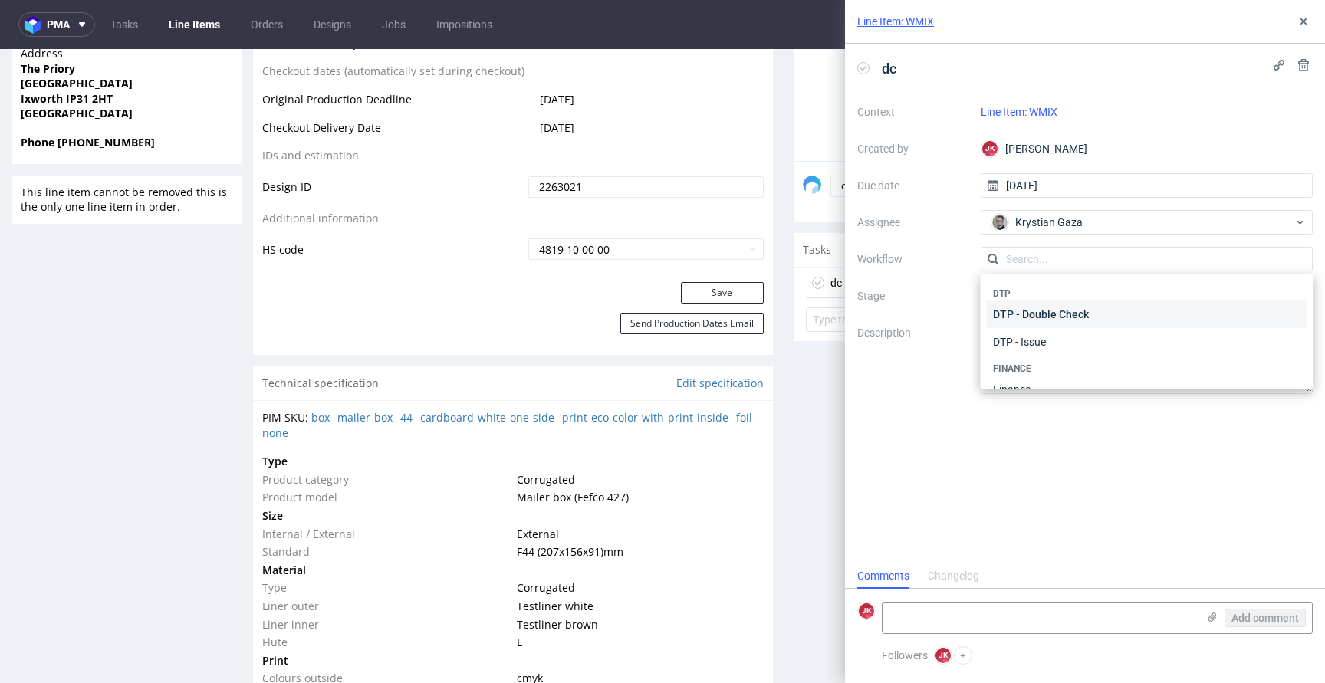
click at [1051, 311] on div "DTP - Double Check" at bounding box center [1147, 315] width 321 height 28
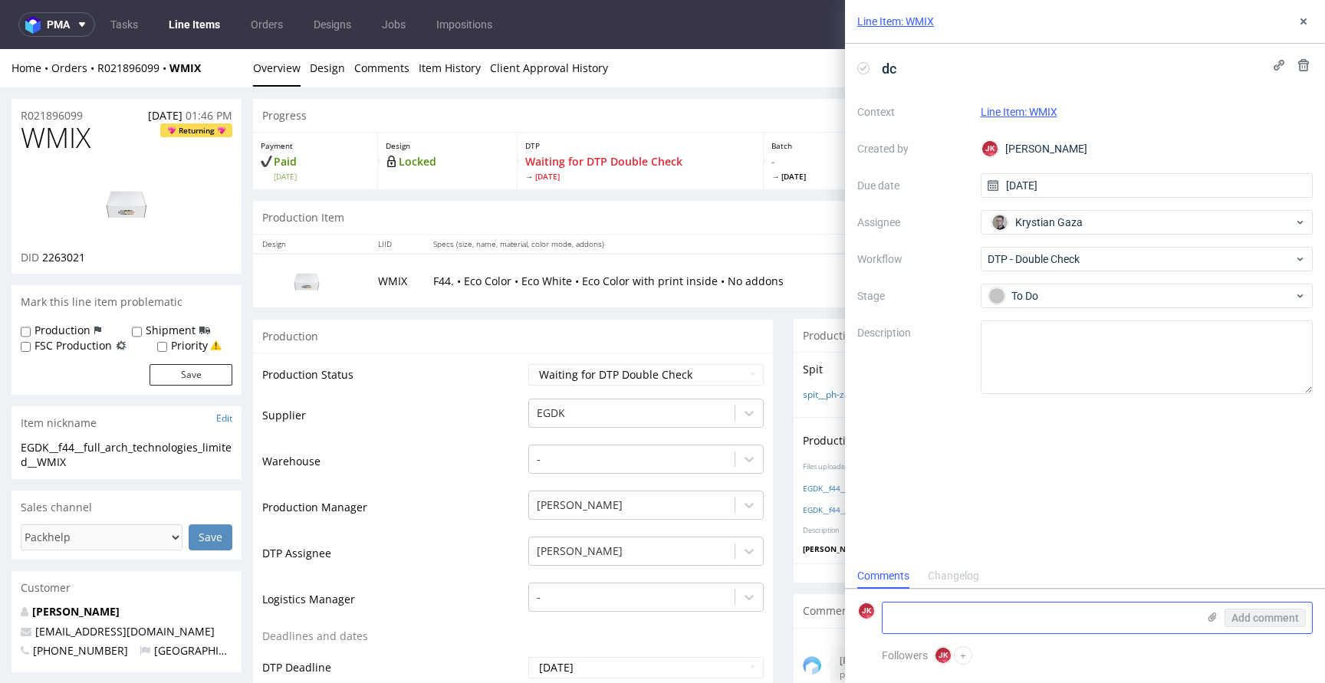
click at [950, 612] on textarea at bounding box center [1040, 618] width 314 height 31
paste textarea "JWAK"
click at [1061, 617] on textarea "wygląda jak reprint z JWAK, różni sie tylko etykieta z tyłu" at bounding box center [1040, 618] width 314 height 31
click at [1170, 616] on textarea "wygląda jak reprint z JWAK, różni się tylko etykieta z tyłu" at bounding box center [1040, 618] width 314 height 31
type textarea "wygląda jak reprint z JWAK, różni się tylko etykieta z tyłu"
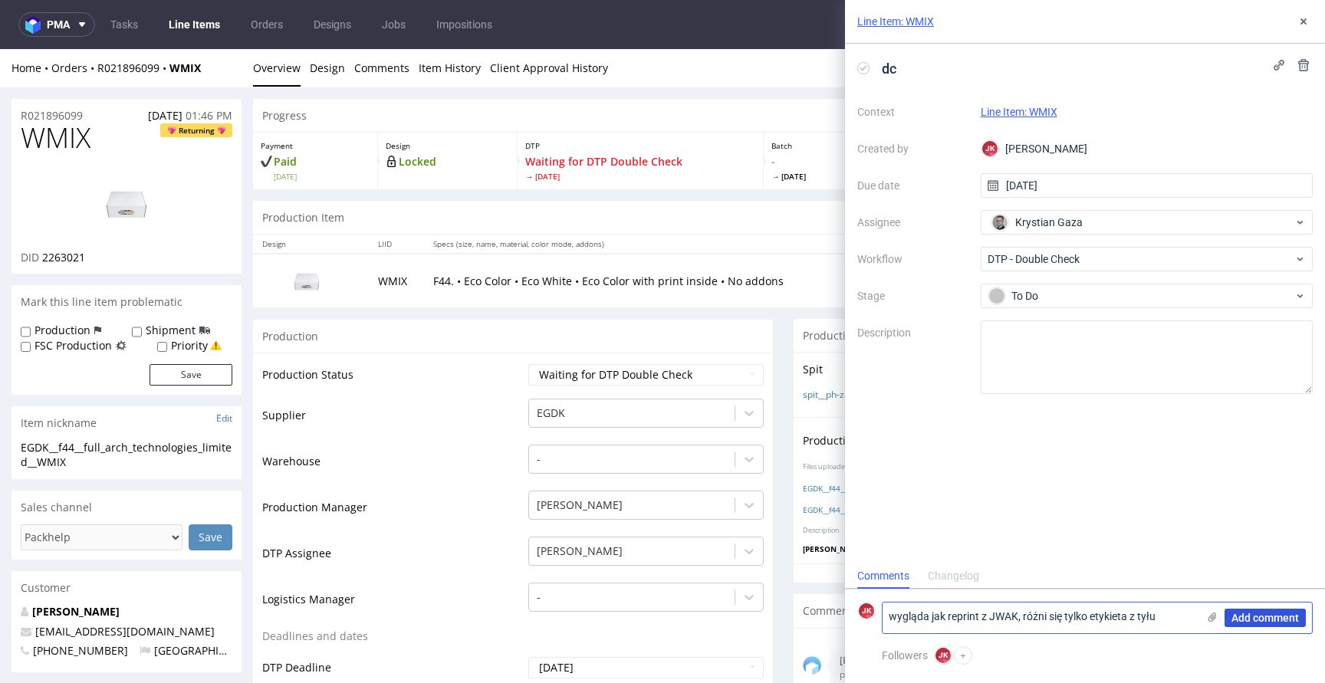
click at [1255, 622] on span "Add comment" at bounding box center [1265, 618] width 67 height 11
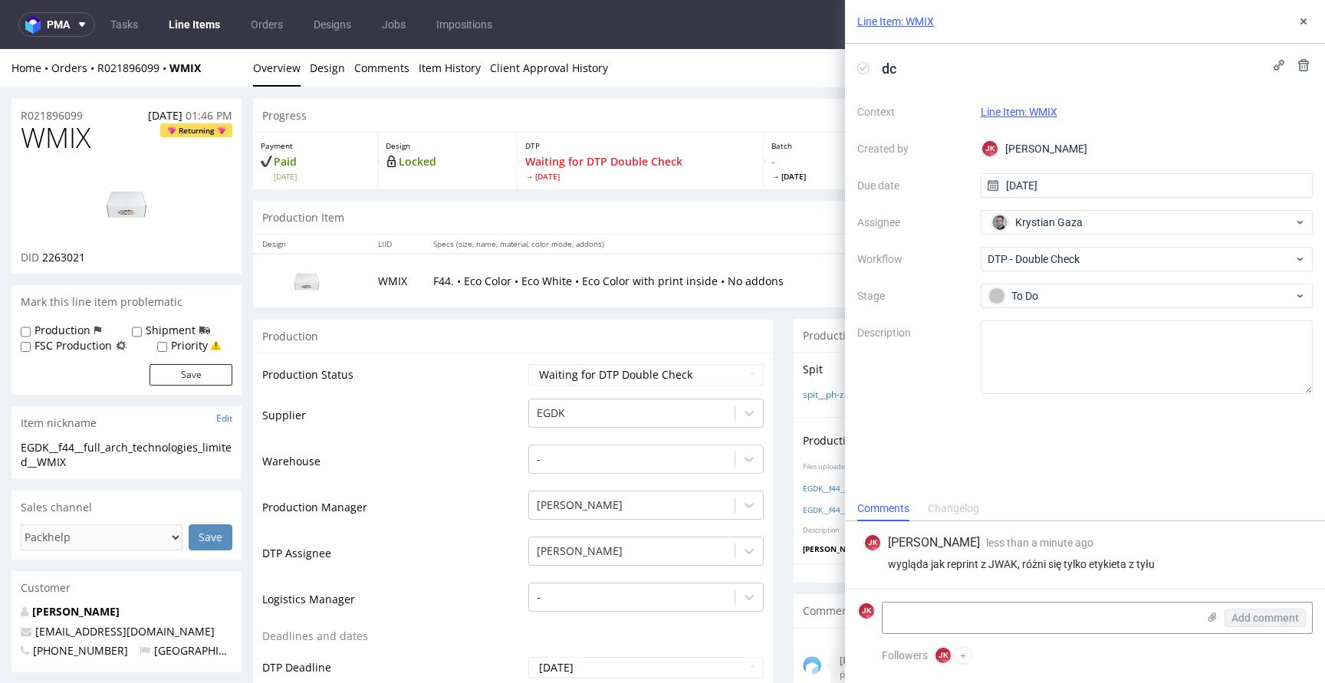
click at [1293, 30] on div "Line Item: WMIX" at bounding box center [1085, 22] width 480 height 44
click at [1305, 13] on button at bounding box center [1304, 21] width 18 height 18
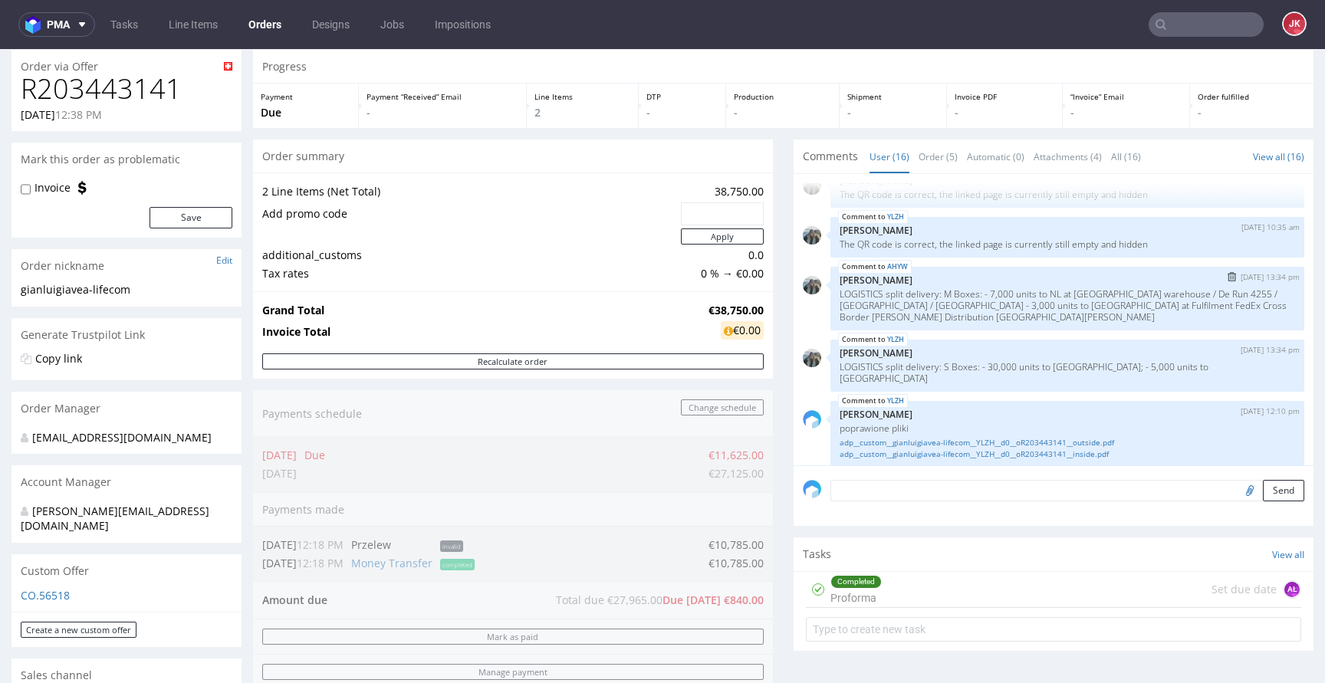
scroll to position [52, 0]
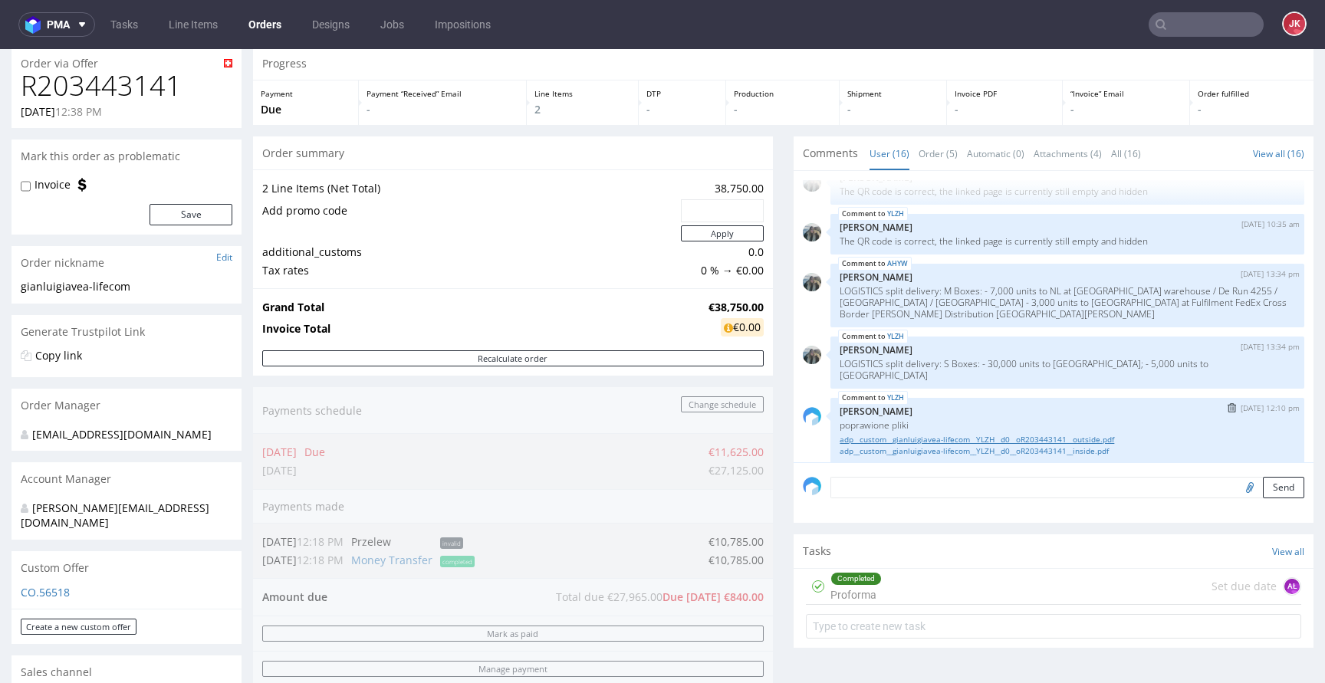
click at [984, 434] on link "adp__custom__gianluigiavea-lifecom__YLZH__d0__oR203443141__outside.pdf" at bounding box center [1068, 440] width 456 height 12
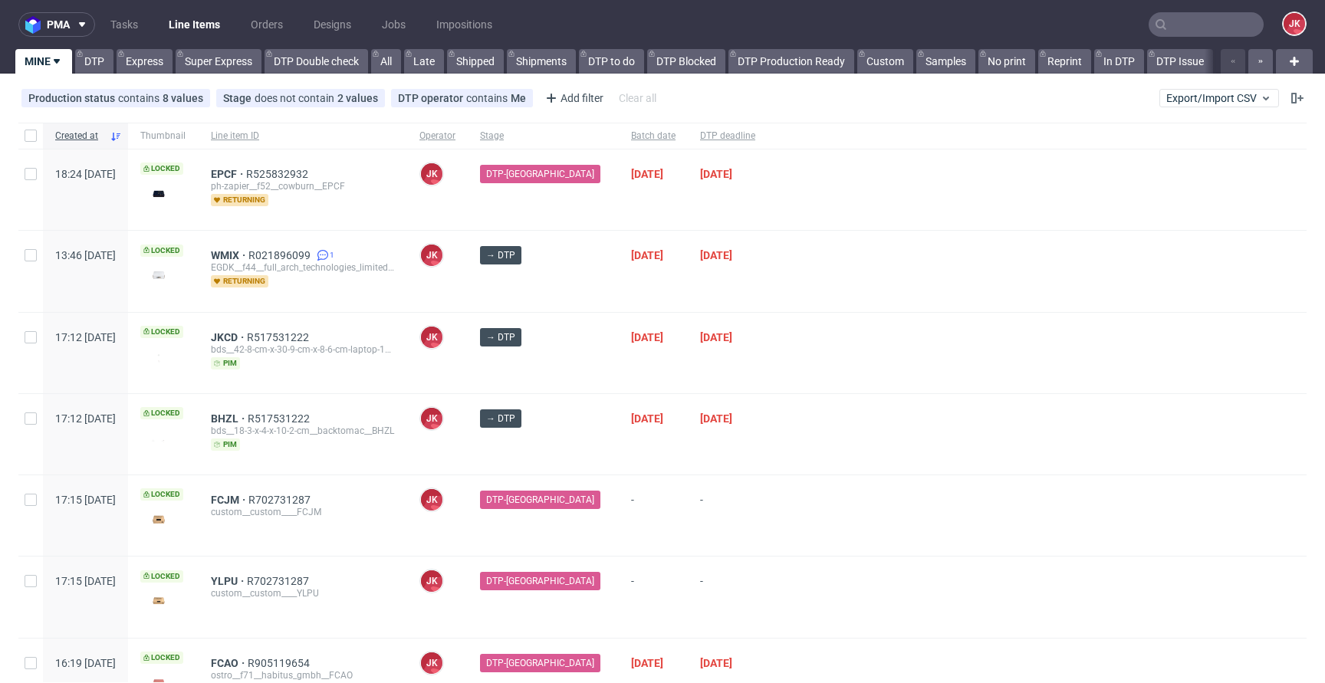
click at [804, 397] on div at bounding box center [1037, 434] width 539 height 81
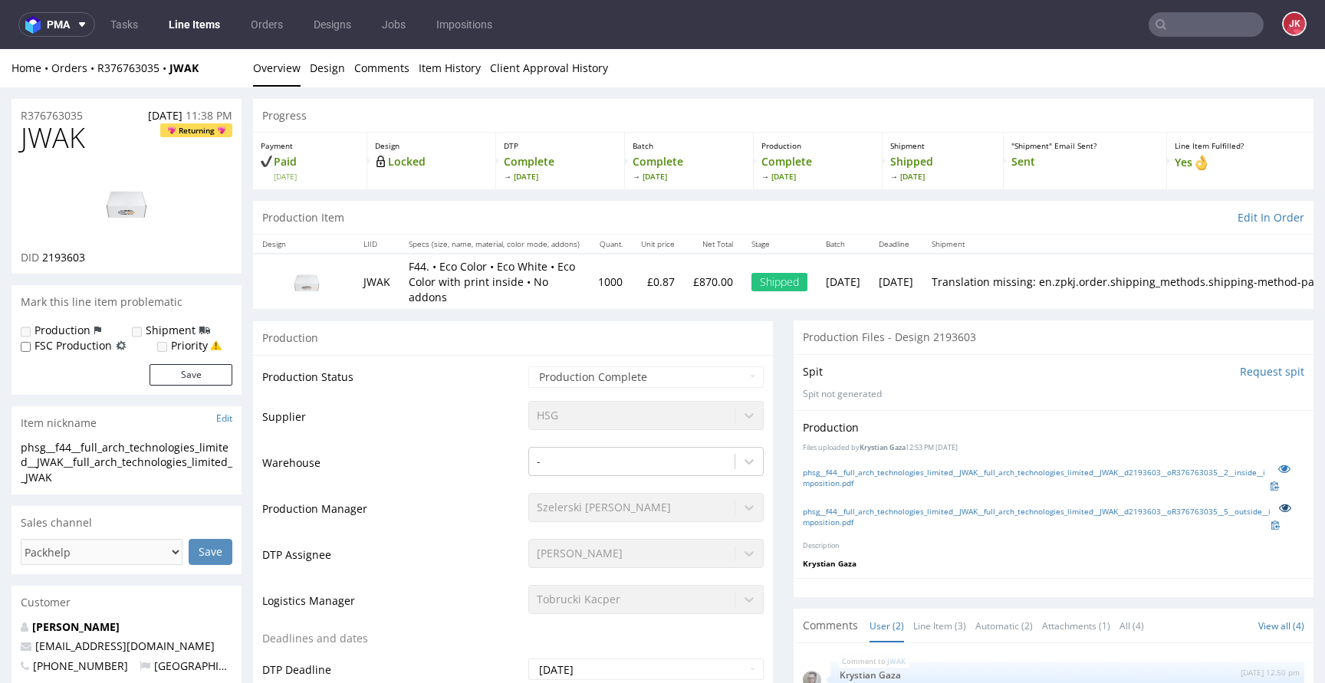
click at [1279, 508] on icon at bounding box center [1285, 507] width 12 height 11
click at [1279, 466] on icon at bounding box center [1285, 468] width 12 height 11
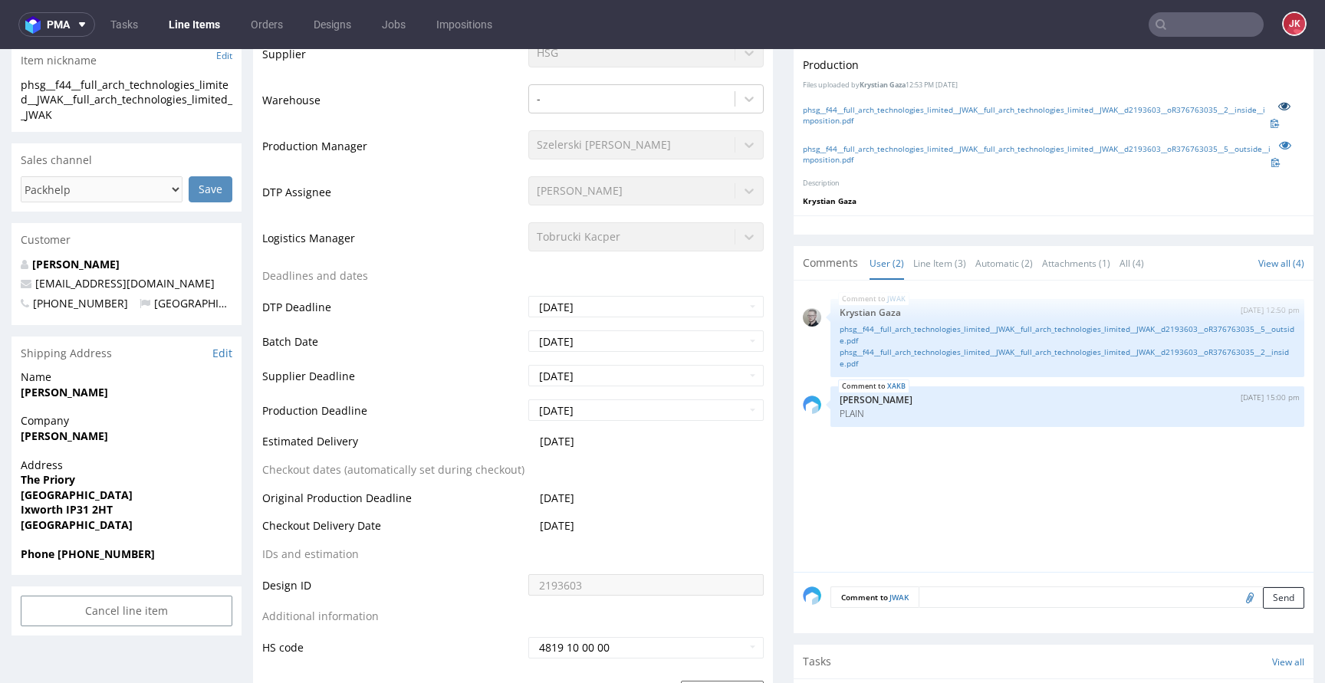
scroll to position [367, 0]
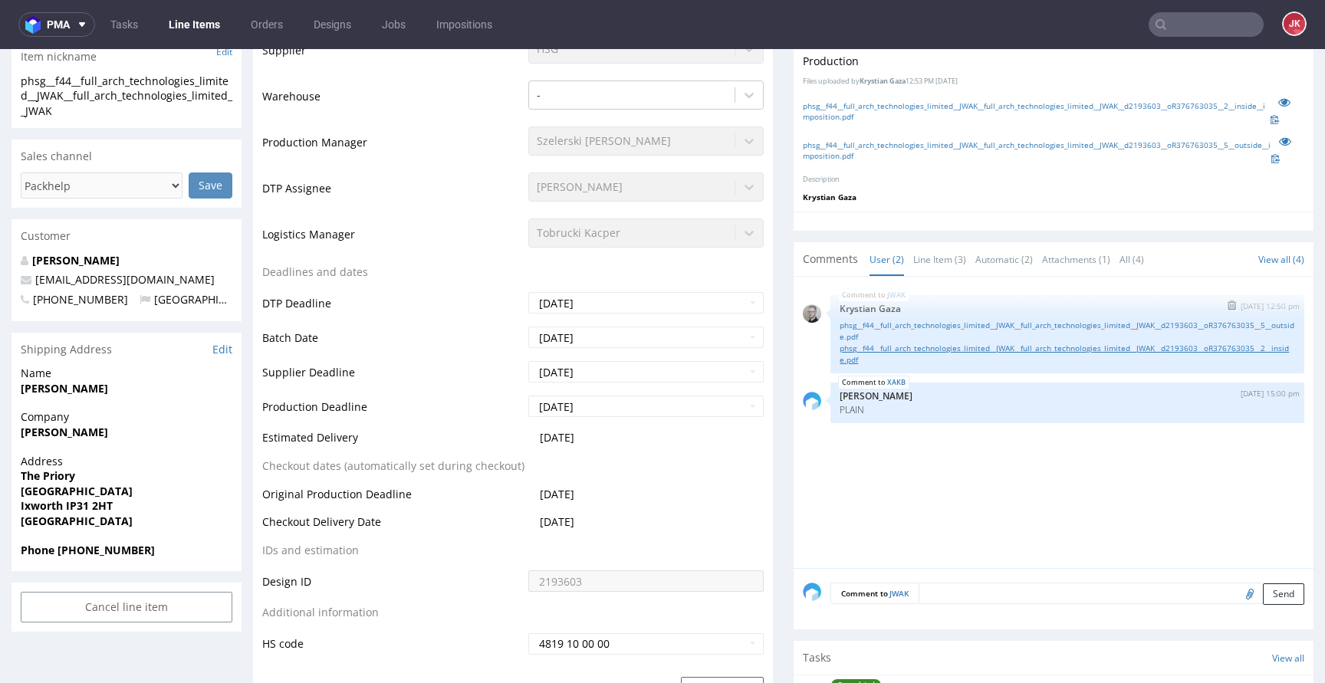
click at [905, 351] on link "phsg__f44__full_arch_technologies_limited__JWAK__full_arch_technologies_limited…" at bounding box center [1068, 354] width 456 height 23
click at [909, 327] on link "phsg__f44__full_arch_technologies_limited__JWAK__full_arch_technologies_limited…" at bounding box center [1068, 331] width 456 height 23
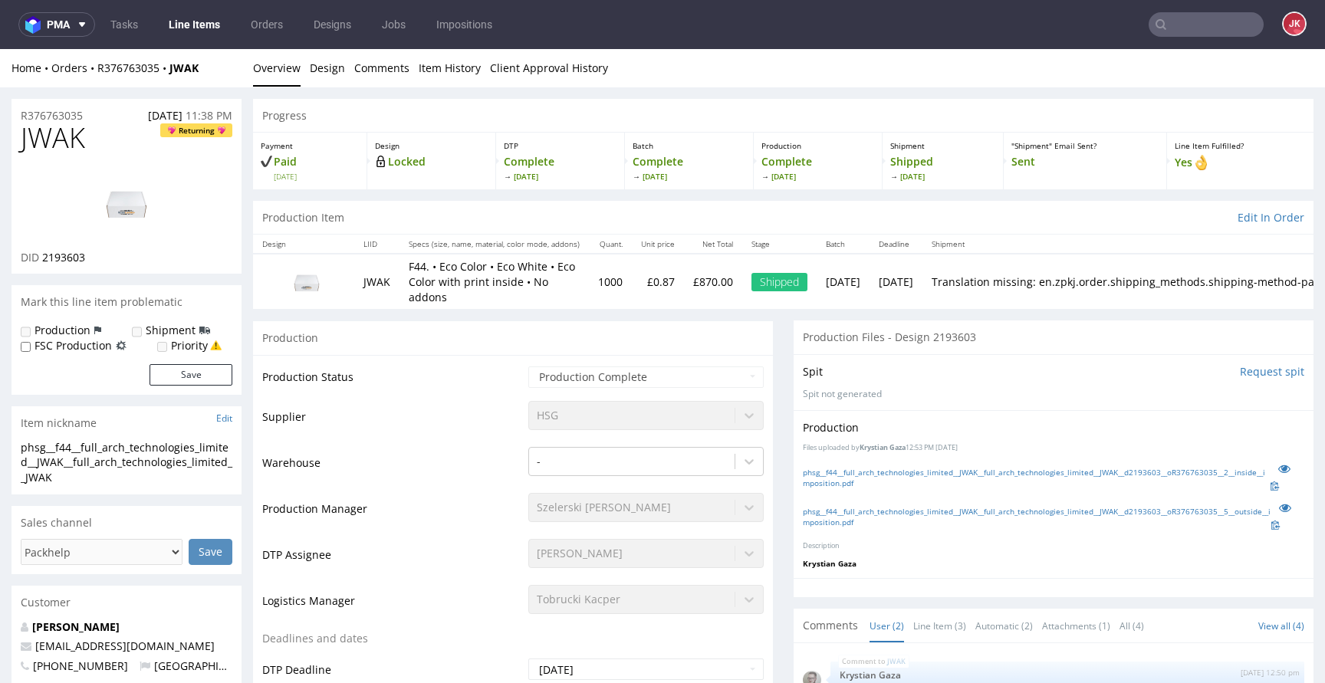
click at [58, 136] on span "JWAK" at bounding box center [53, 138] width 64 height 31
copy span "JWAK"
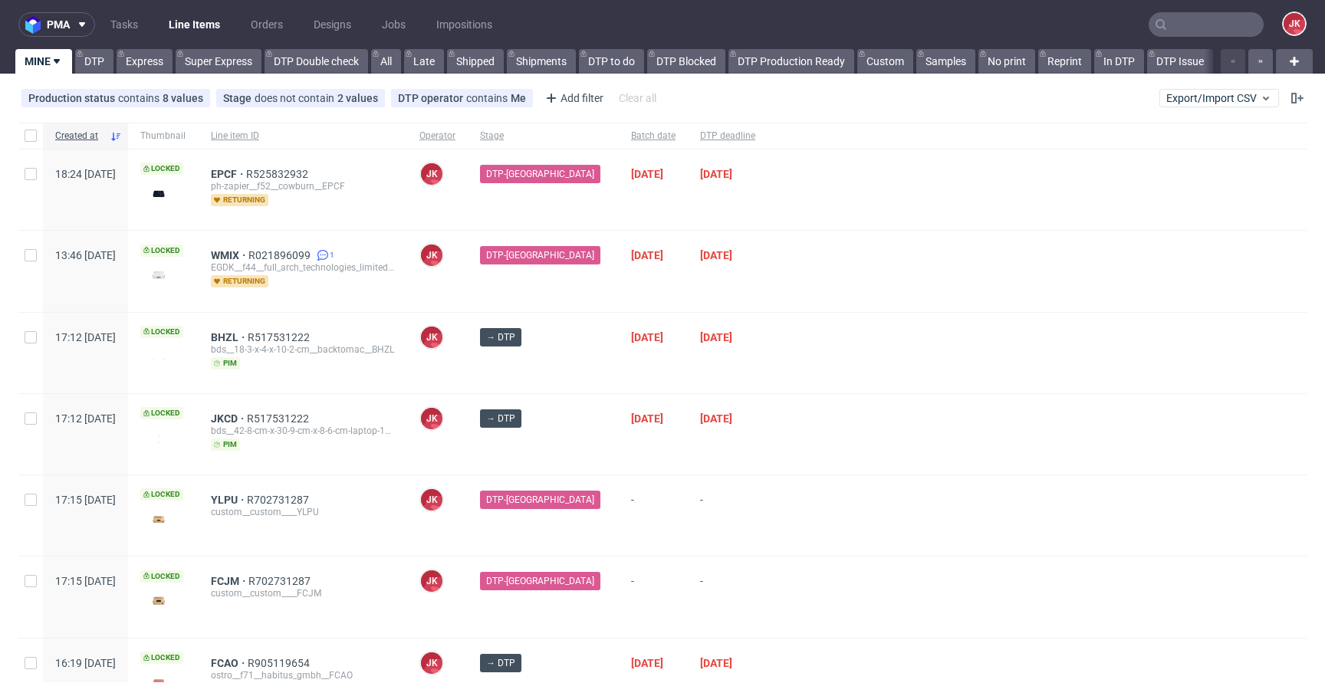
click at [794, 378] on div at bounding box center [1037, 353] width 539 height 81
click at [584, 376] on div "→ DTP" at bounding box center [543, 353] width 151 height 81
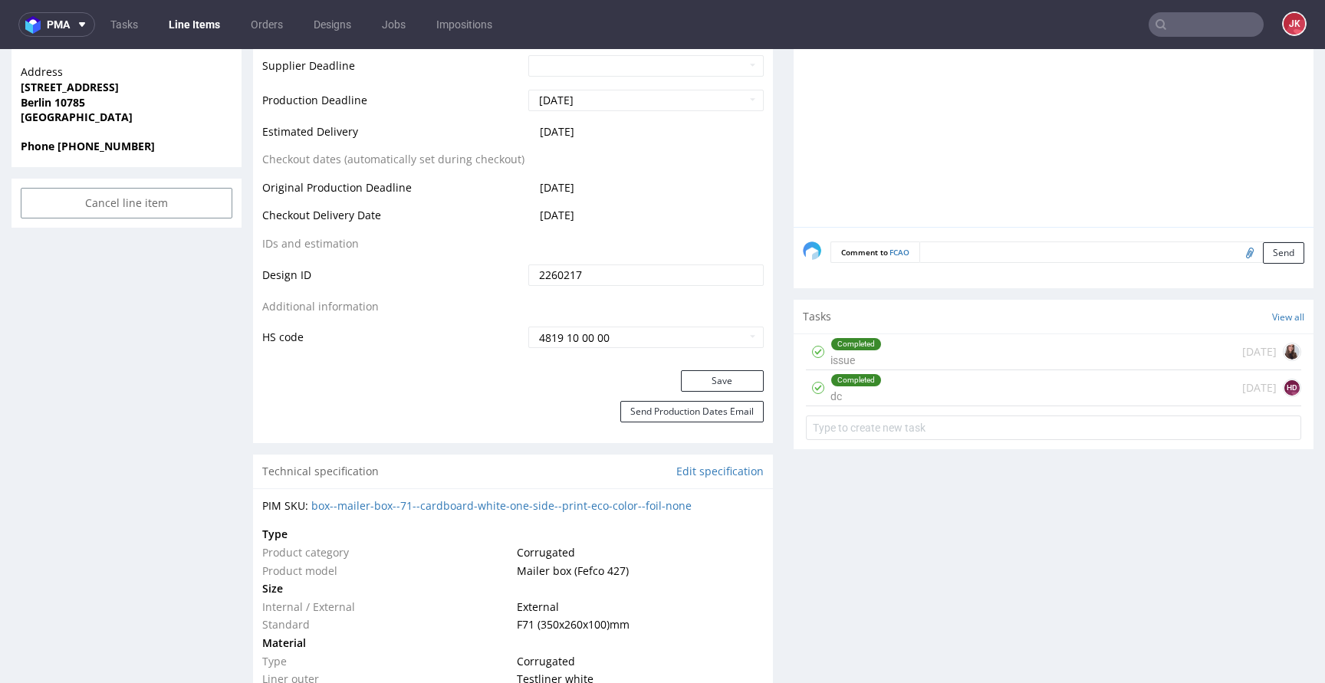
scroll to position [718, 0]
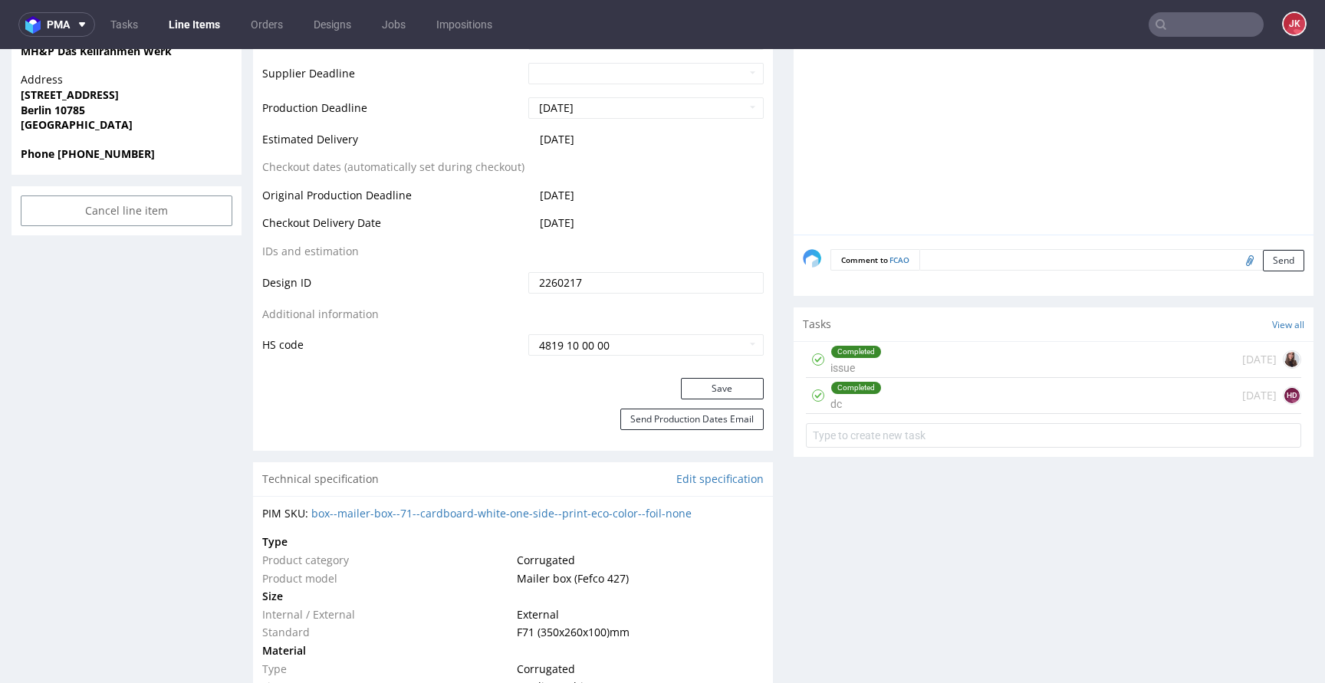
click at [841, 396] on div "Completed dc" at bounding box center [856, 395] width 51 height 35
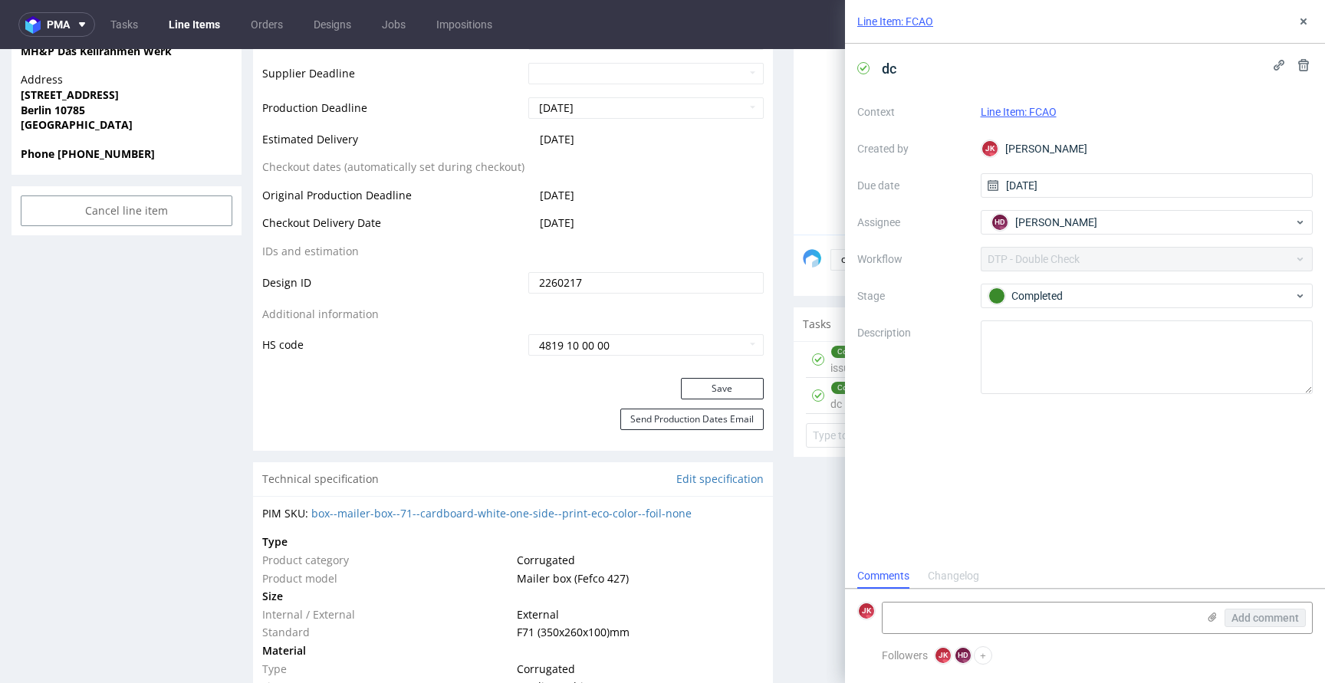
scroll to position [12, 0]
click at [1302, 26] on icon at bounding box center [1304, 21] width 12 height 12
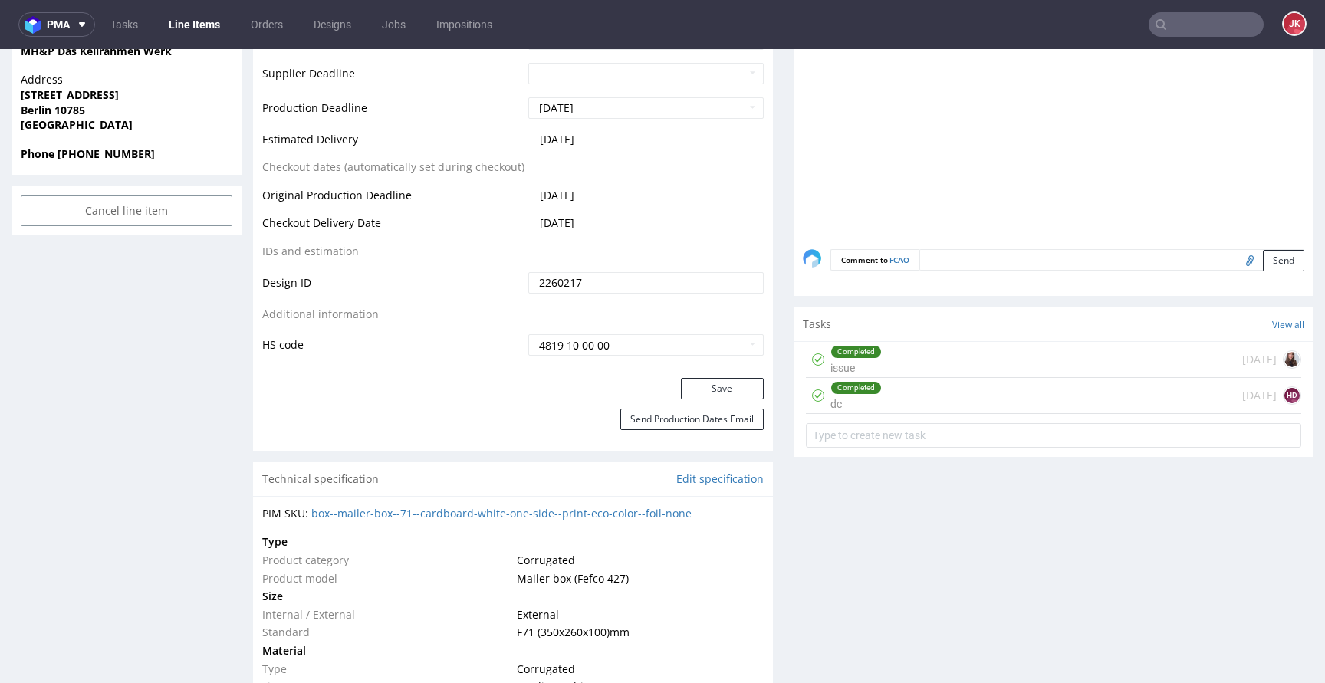
click at [890, 368] on div "Completed issue 3 days ago" at bounding box center [1053, 360] width 495 height 36
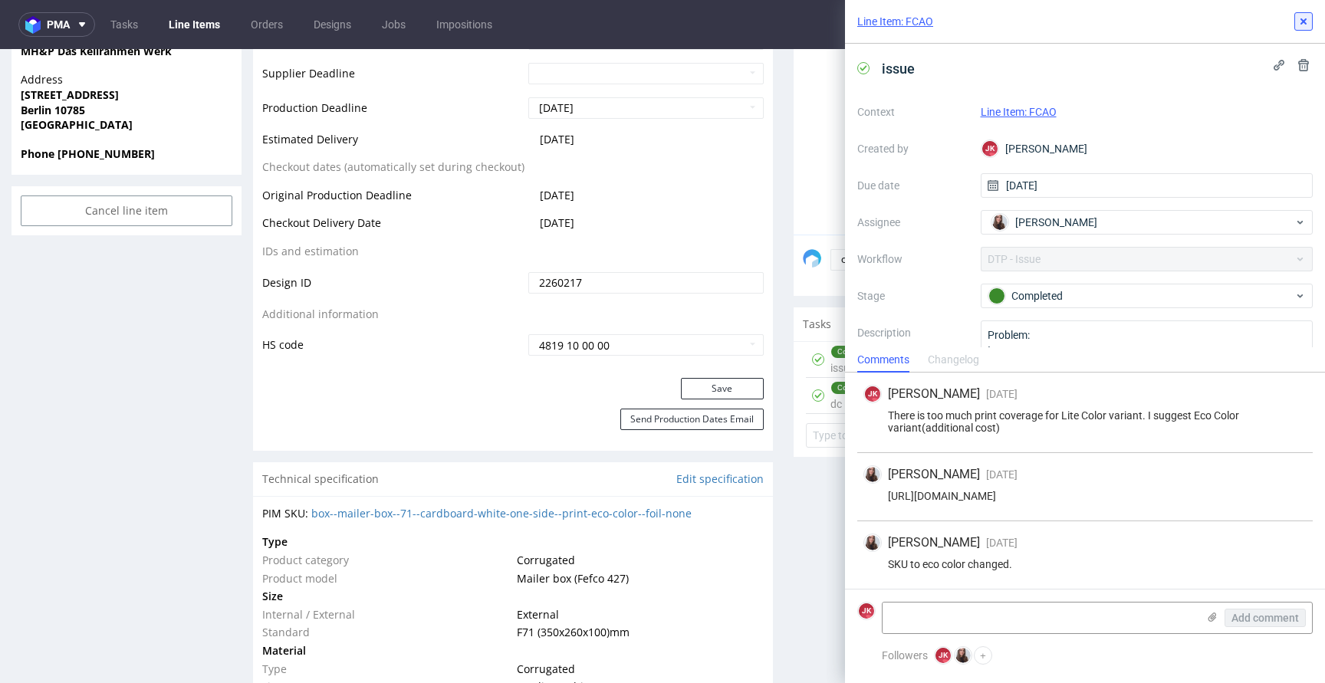
click at [1305, 27] on icon at bounding box center [1304, 21] width 12 height 12
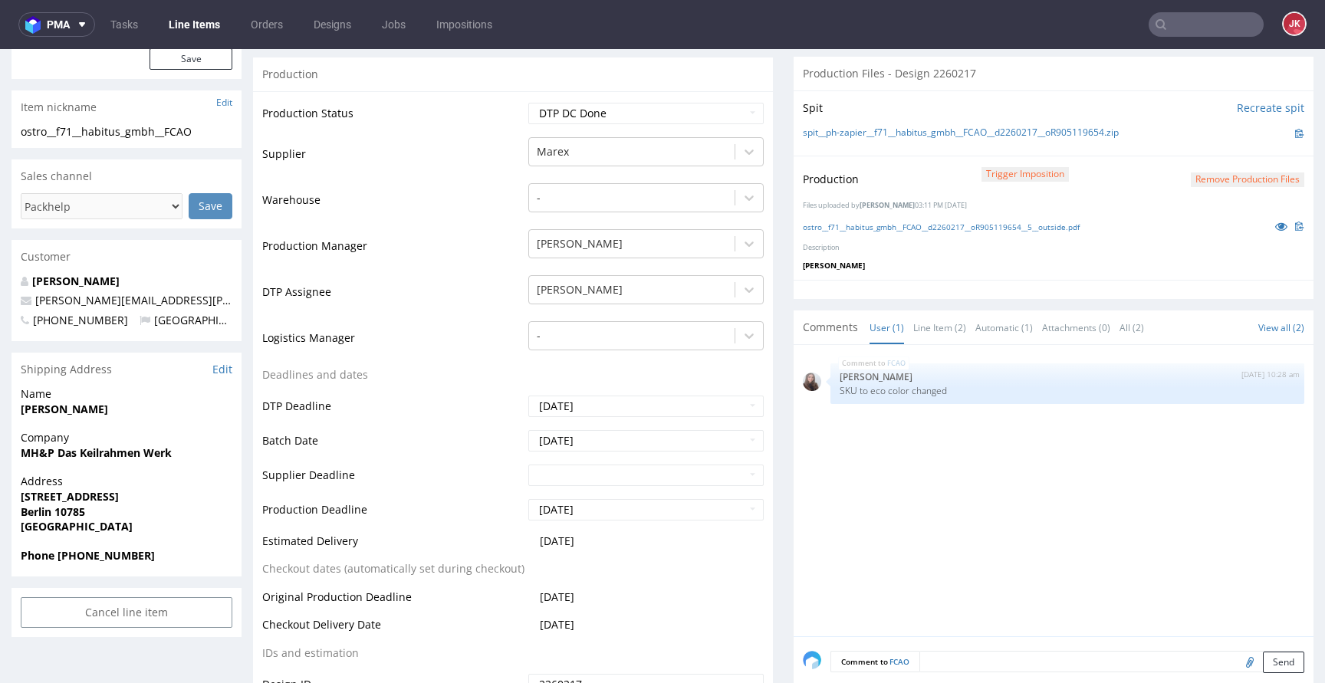
scroll to position [251, 0]
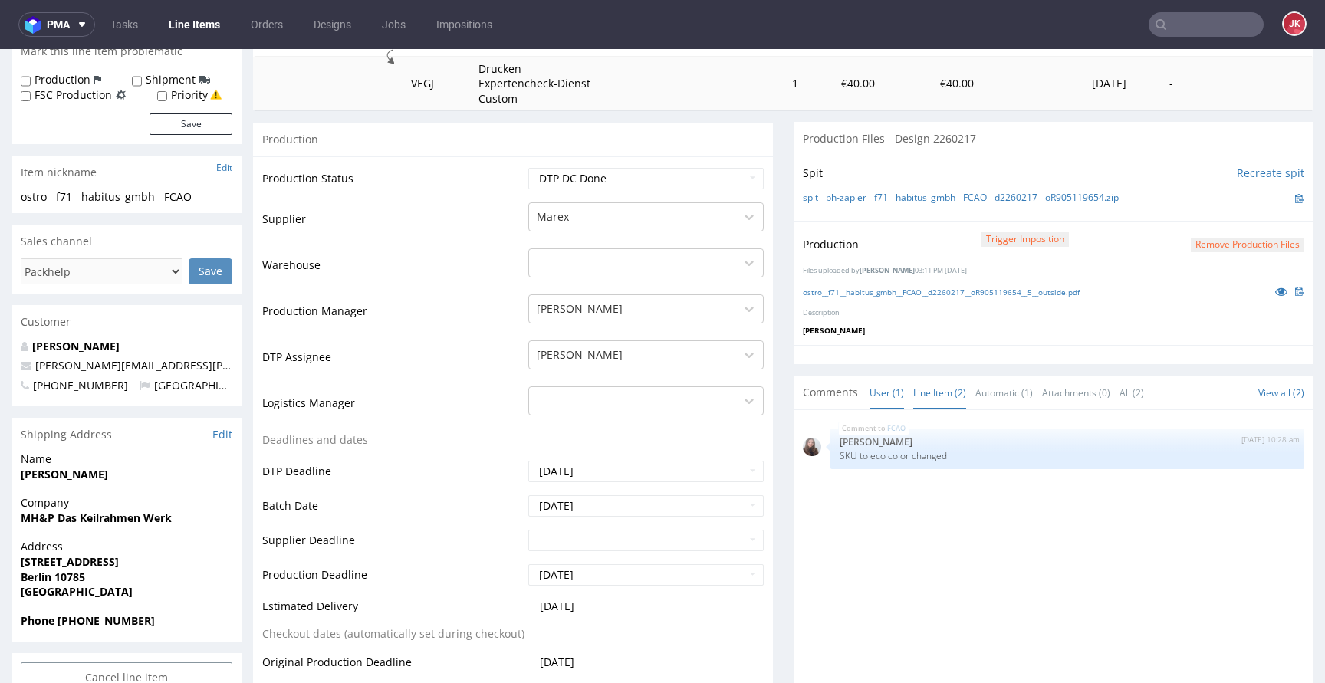
click at [938, 405] on link "Line Item (2)" at bounding box center [939, 393] width 53 height 33
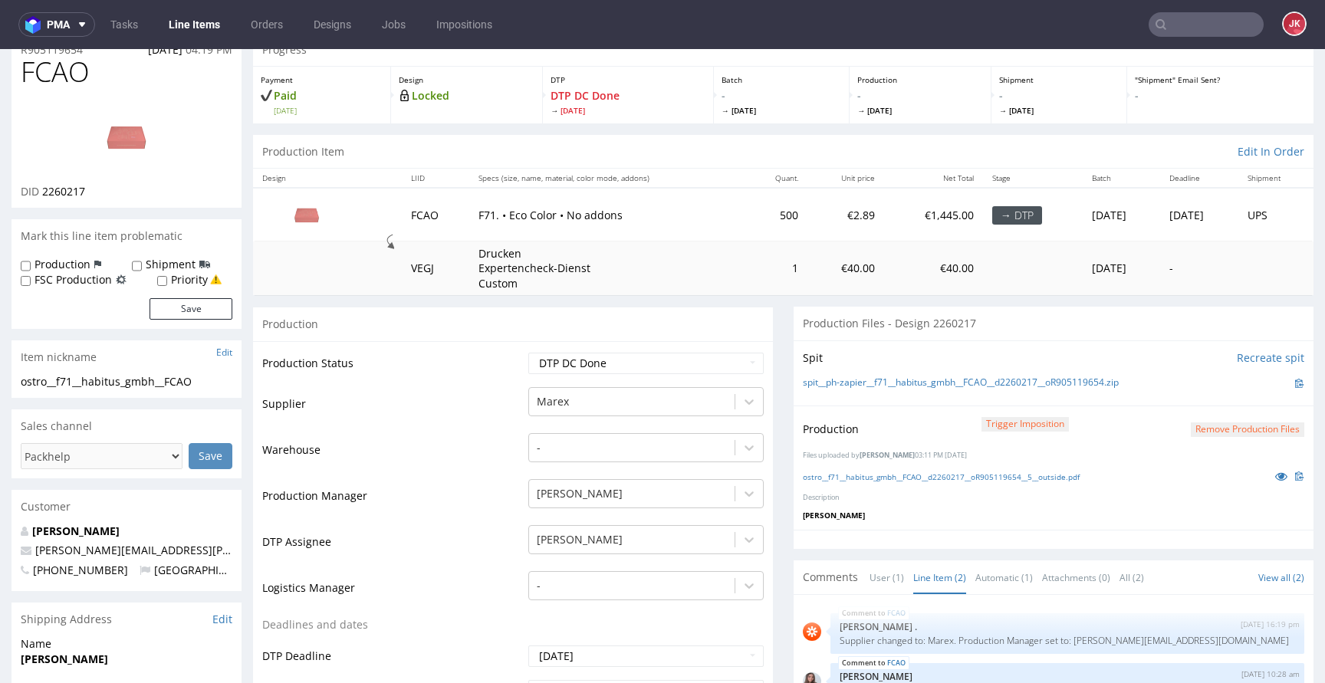
scroll to position [0, 0]
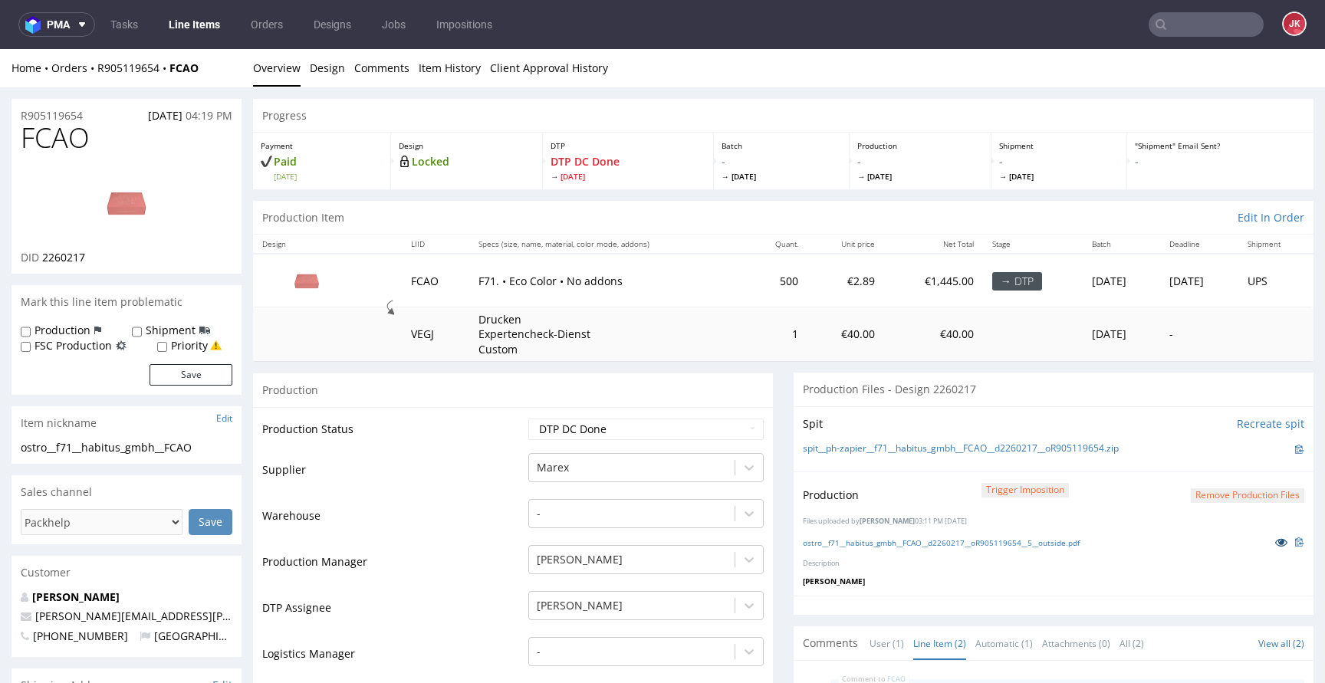
click at [1275, 548] on icon at bounding box center [1281, 542] width 12 height 11
click at [607, 433] on select "Waiting for Artwork Waiting for Diecut Waiting for Mockup Waiting for DTP Waiti…" at bounding box center [645, 429] width 235 height 21
select select "dtp_production_ready"
click at [528, 419] on select "Waiting for Artwork Waiting for Diecut Waiting for Mockup Waiting for DTP Waiti…" at bounding box center [645, 429] width 235 height 21
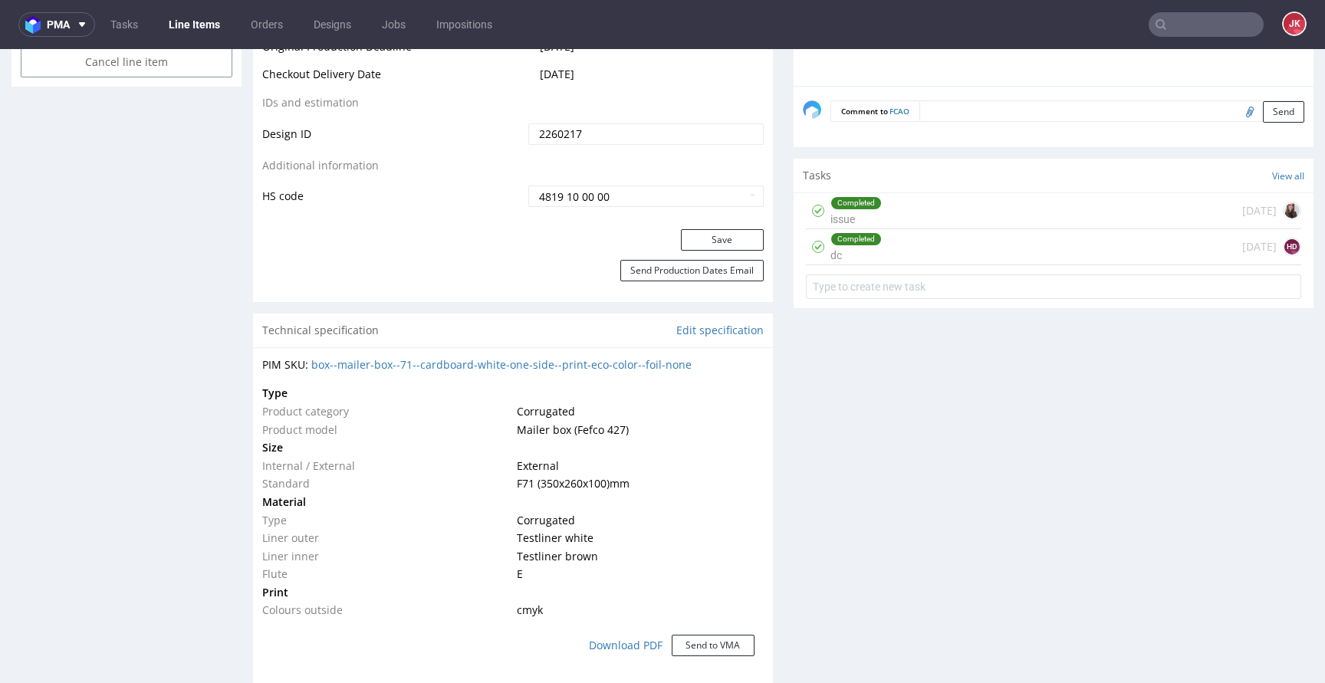
scroll to position [907, 0]
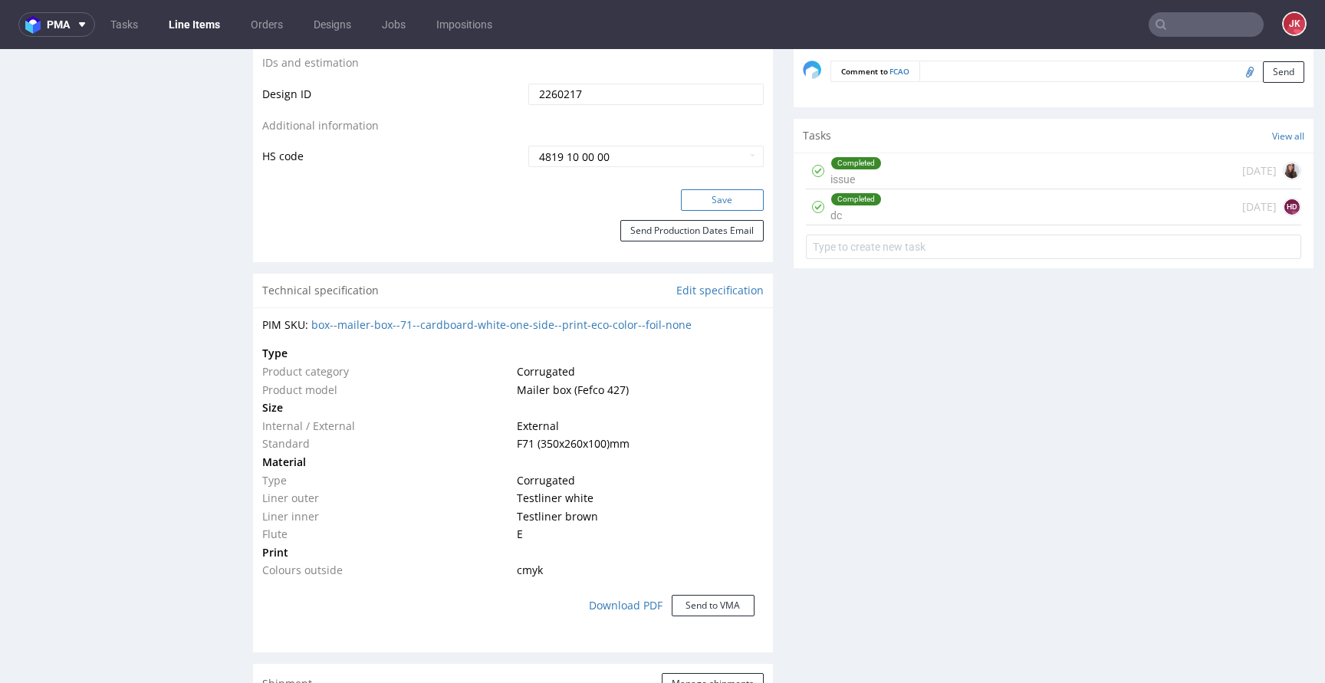
click at [703, 198] on button "Save" at bounding box center [722, 199] width 83 height 21
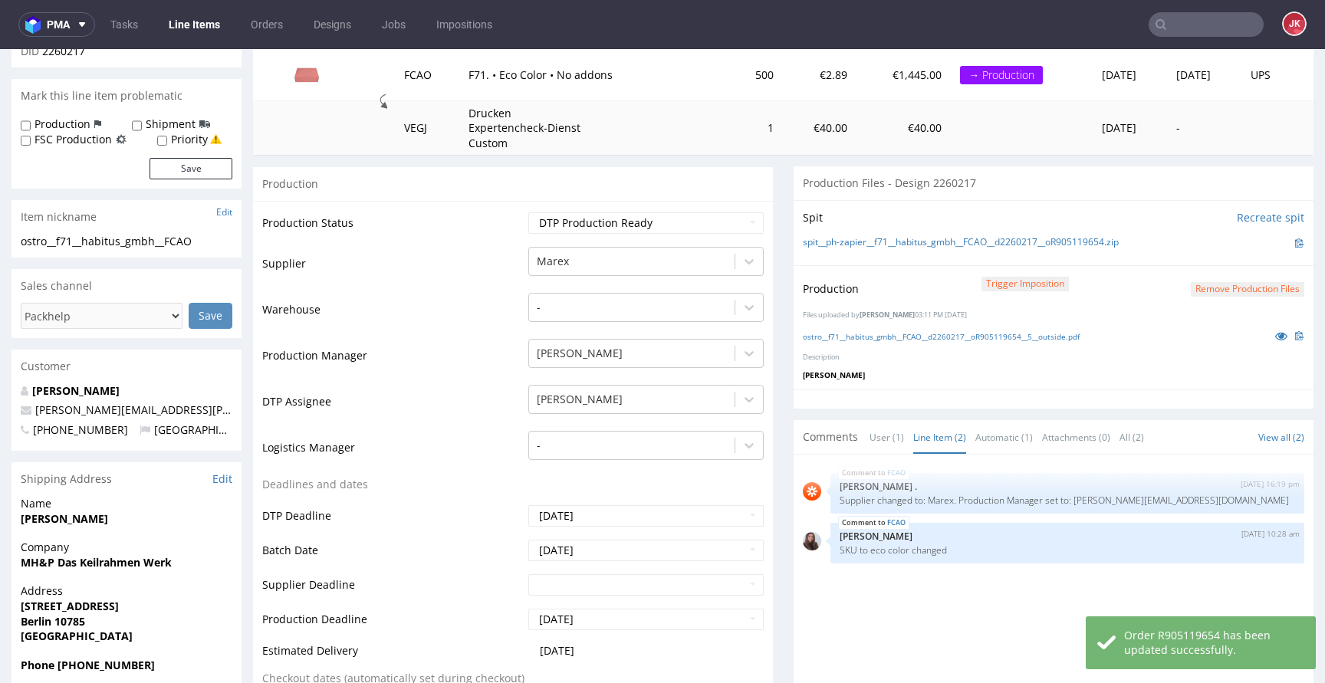
scroll to position [0, 0]
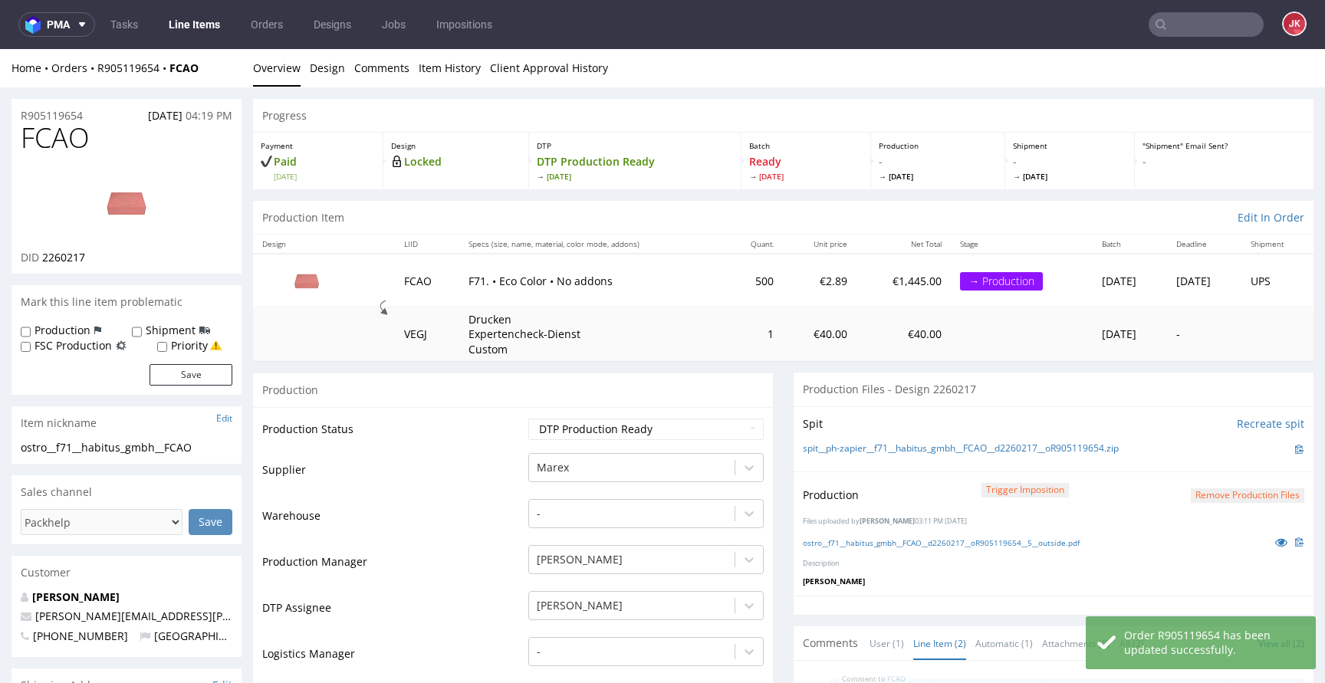
click at [512, 397] on div "Production" at bounding box center [513, 390] width 520 height 35
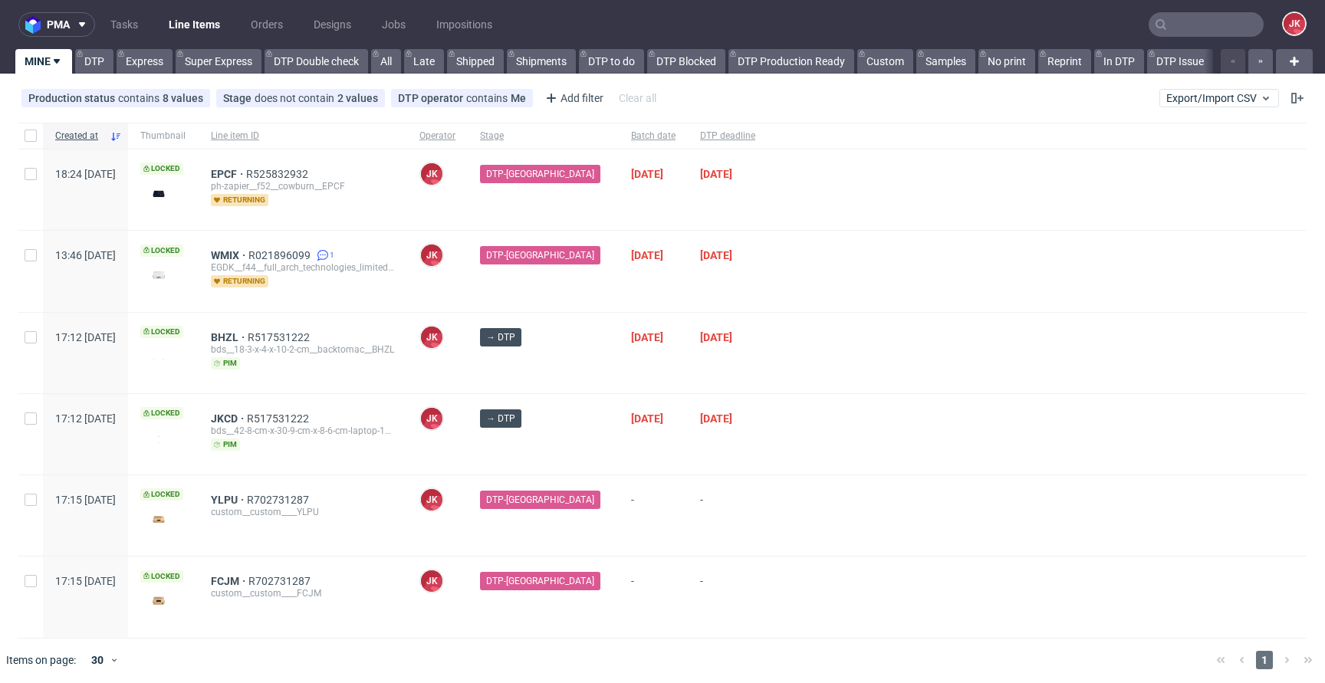
click at [816, 375] on div at bounding box center [1037, 353] width 539 height 81
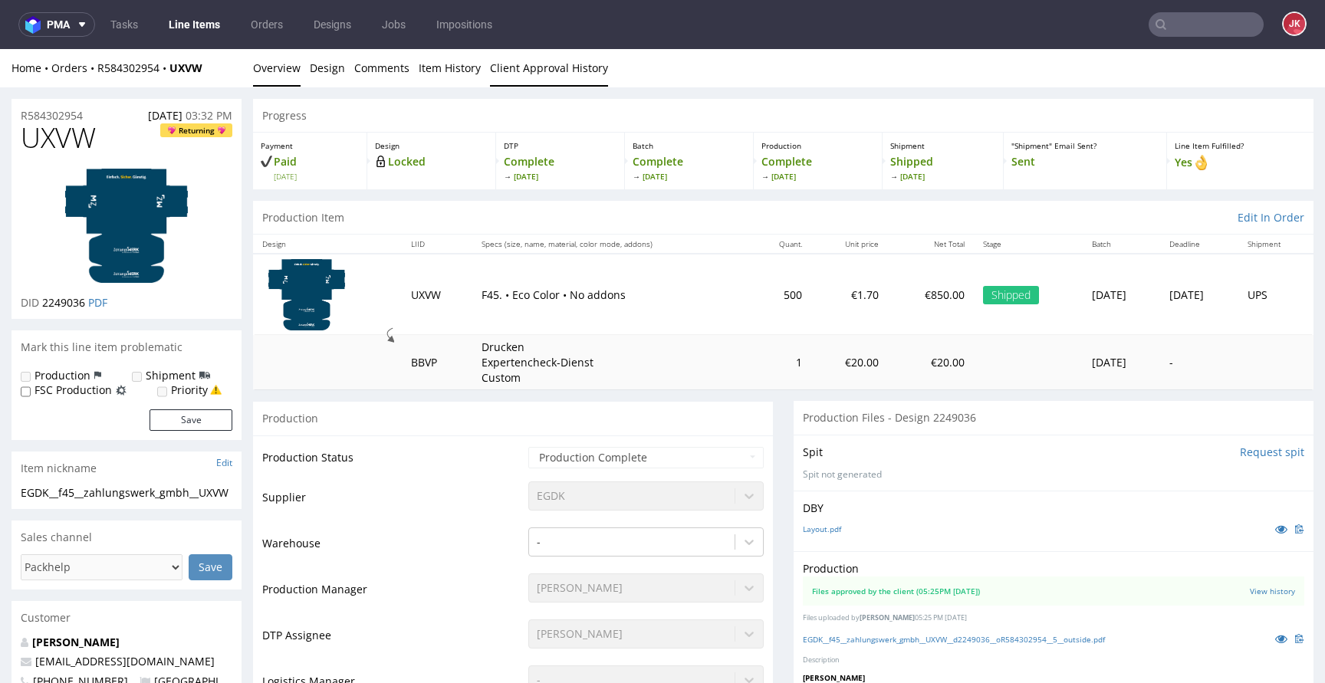
click at [505, 73] on link "Client Approval History" at bounding box center [549, 68] width 118 height 38
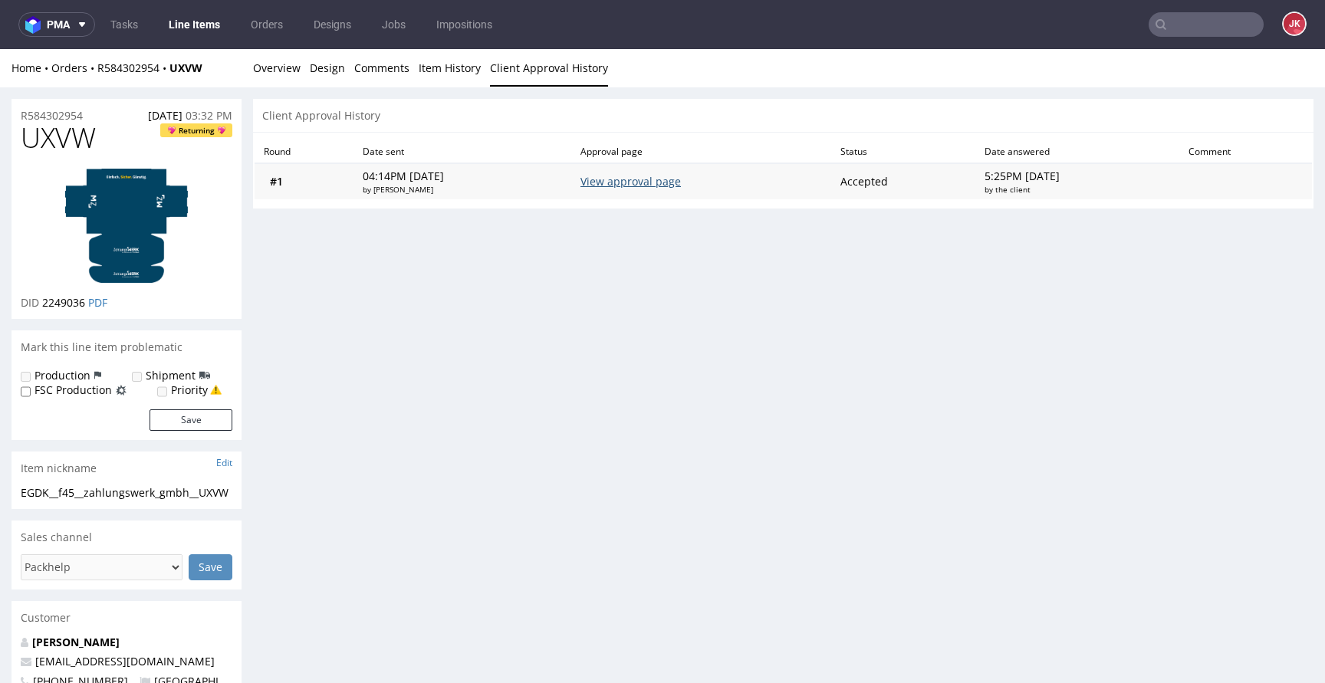
click at [614, 181] on link "View approval page" at bounding box center [631, 181] width 100 height 15
click at [281, 74] on link "Overview" at bounding box center [277, 68] width 48 height 38
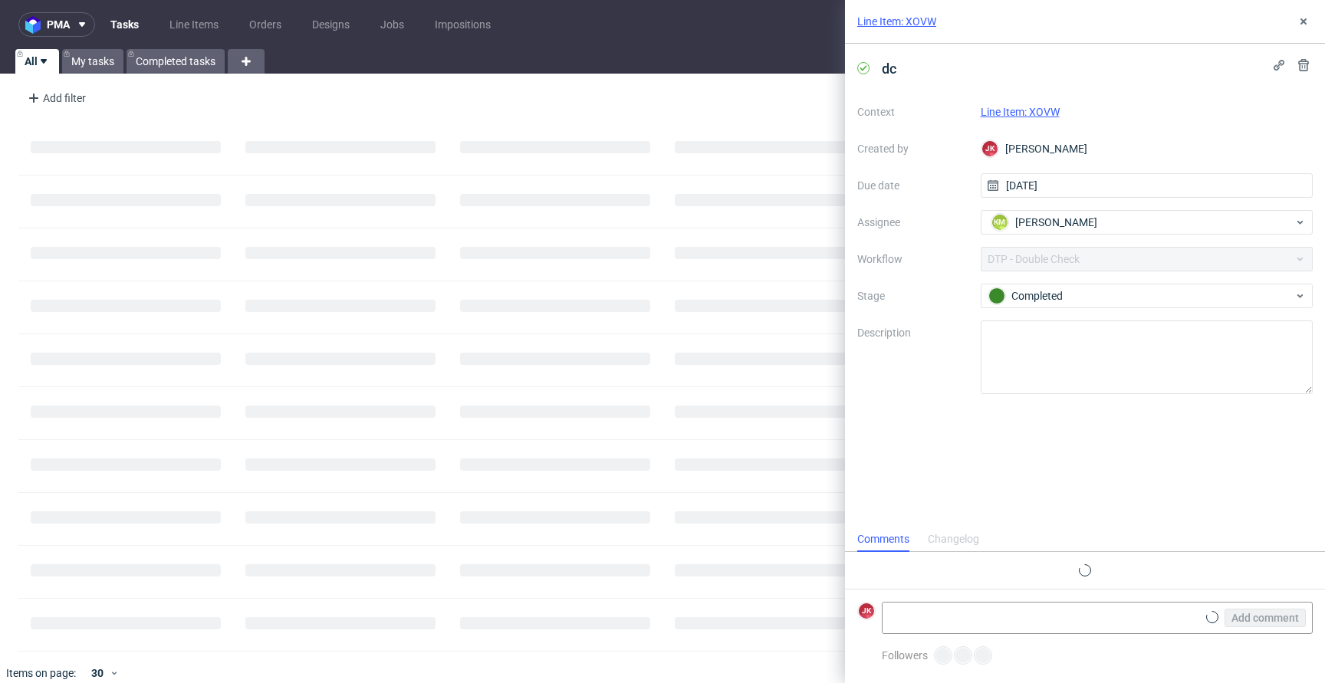
scroll to position [12, 0]
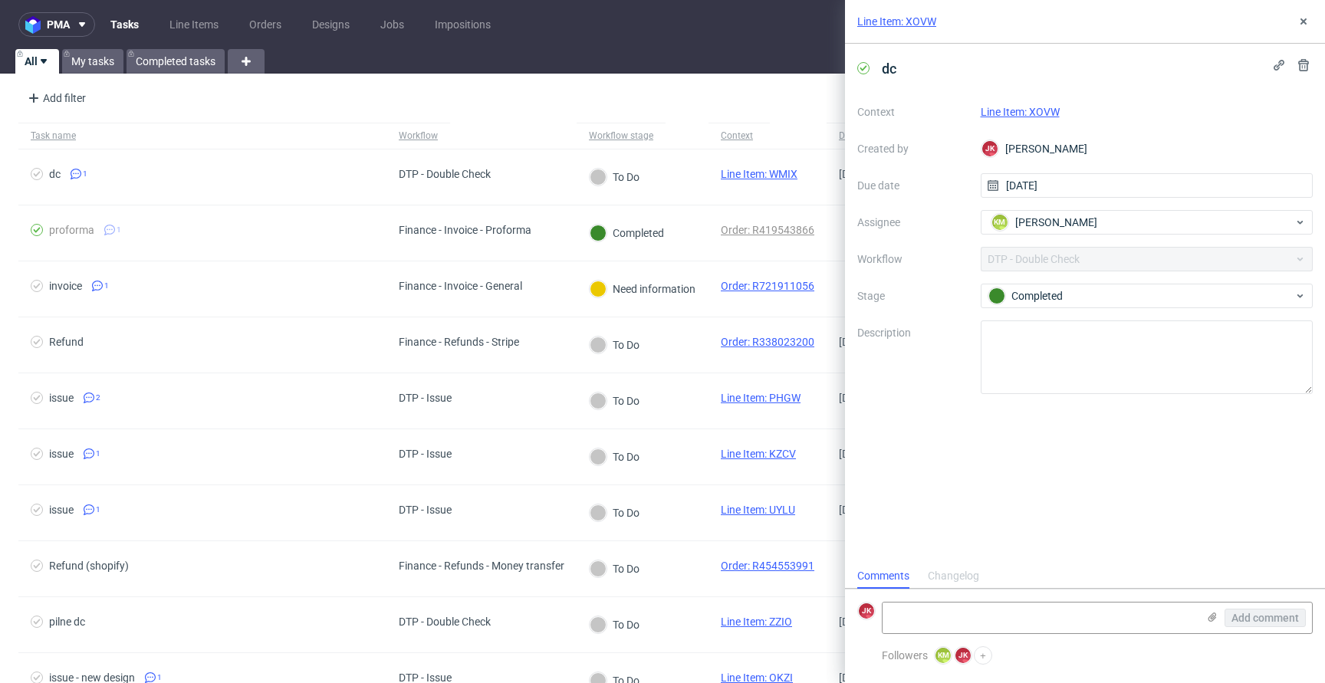
click at [1021, 110] on link "Line Item: XOVW" at bounding box center [1020, 112] width 79 height 12
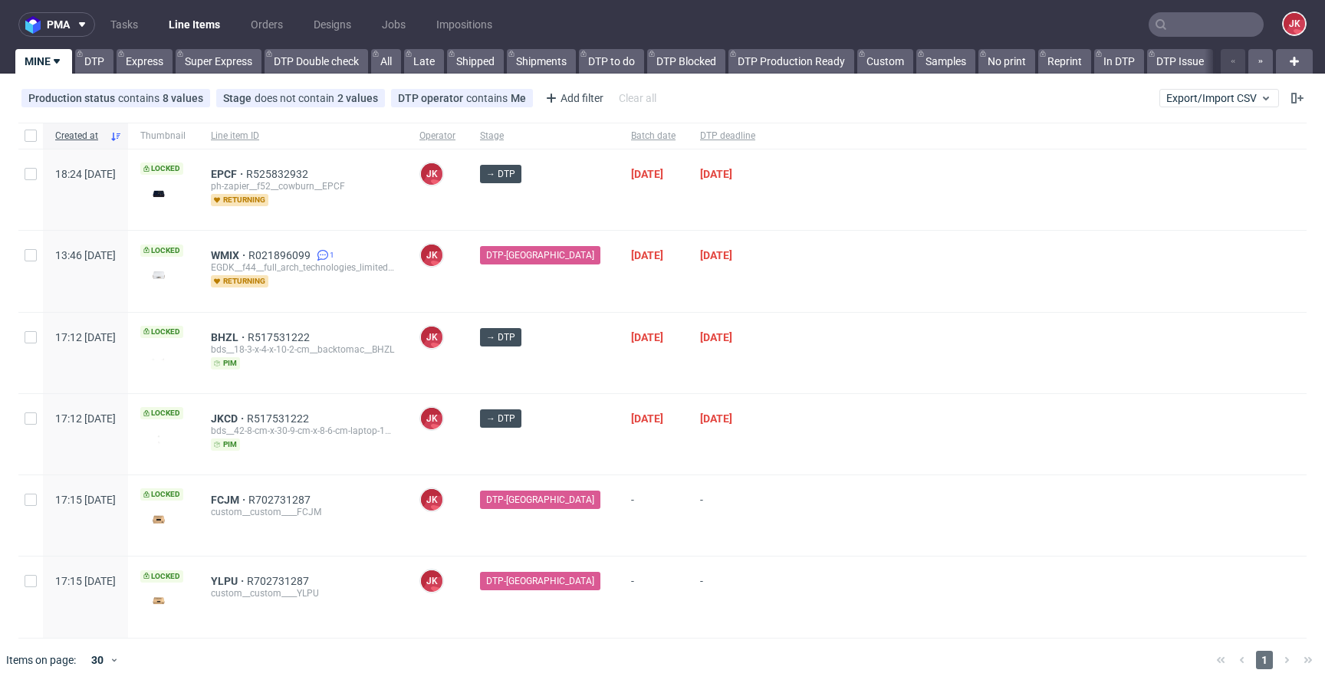
click at [587, 370] on div "→ DTP" at bounding box center [543, 353] width 151 height 81
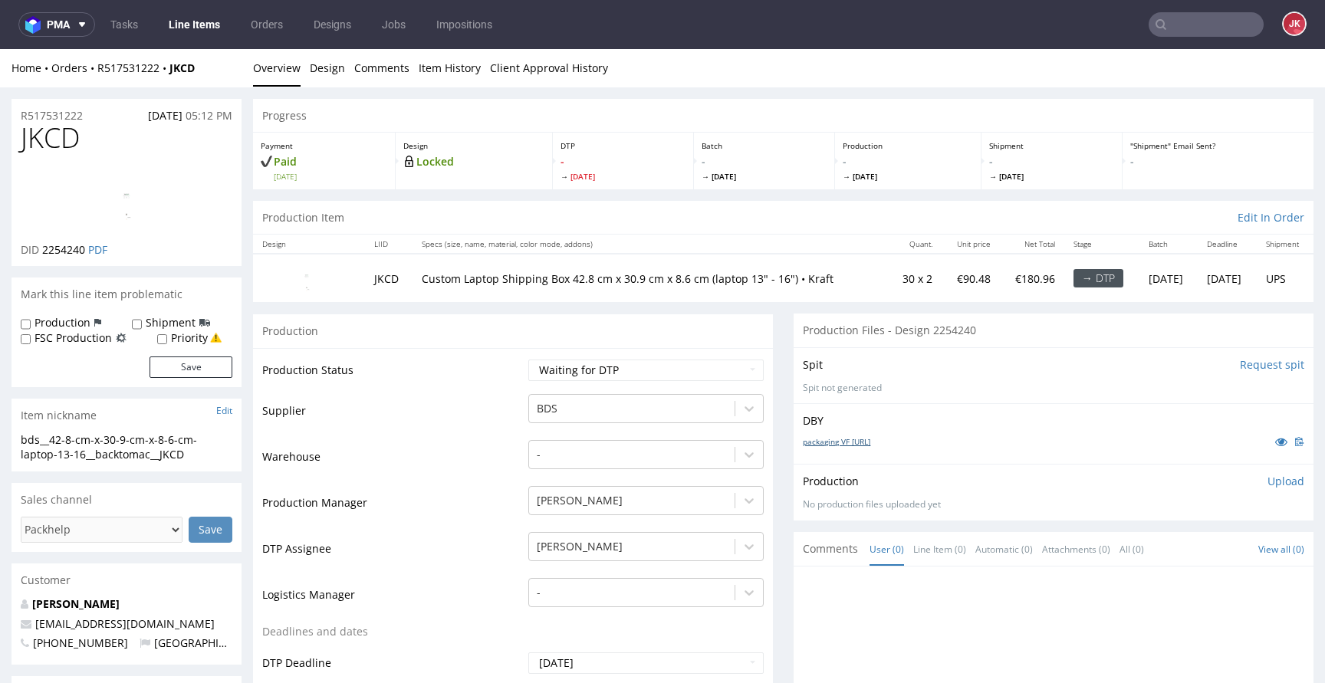
click at [830, 443] on link "packaging VF [URL]" at bounding box center [836, 441] width 67 height 11
click at [555, 373] on select "Waiting for Artwork Waiting for Diecut Waiting for Mockup Waiting for DTP Waiti…" at bounding box center [645, 370] width 235 height 21
click at [528, 360] on select "Waiting for Artwork Waiting for Diecut Waiting for Mockup Waiting for DTP Waiti…" at bounding box center [645, 370] width 235 height 21
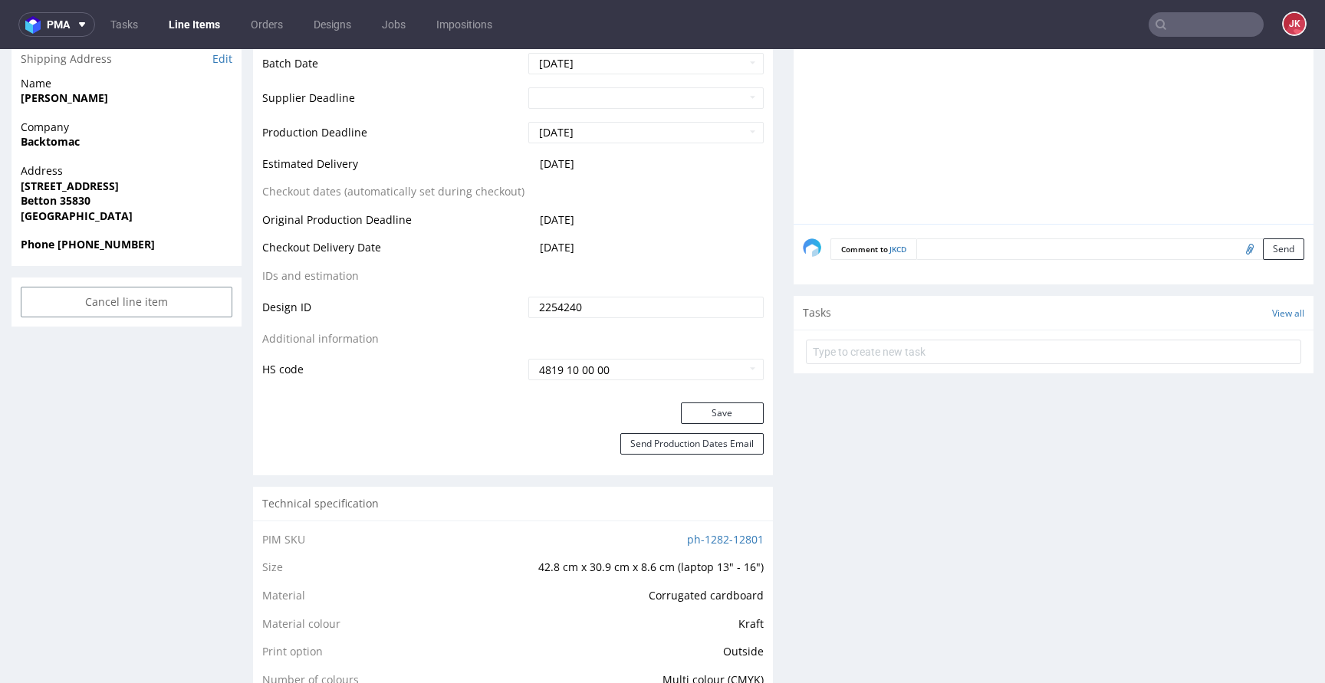
scroll to position [701, 0]
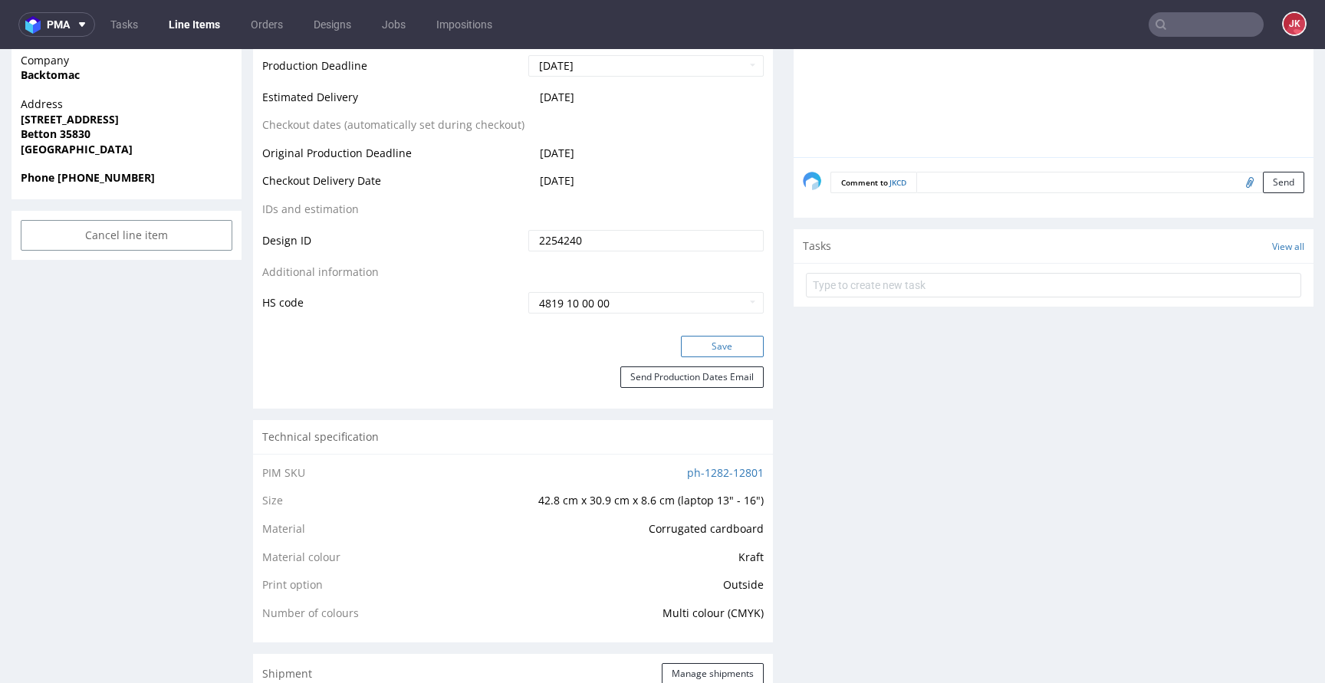
click at [715, 351] on button "Save" at bounding box center [722, 346] width 83 height 21
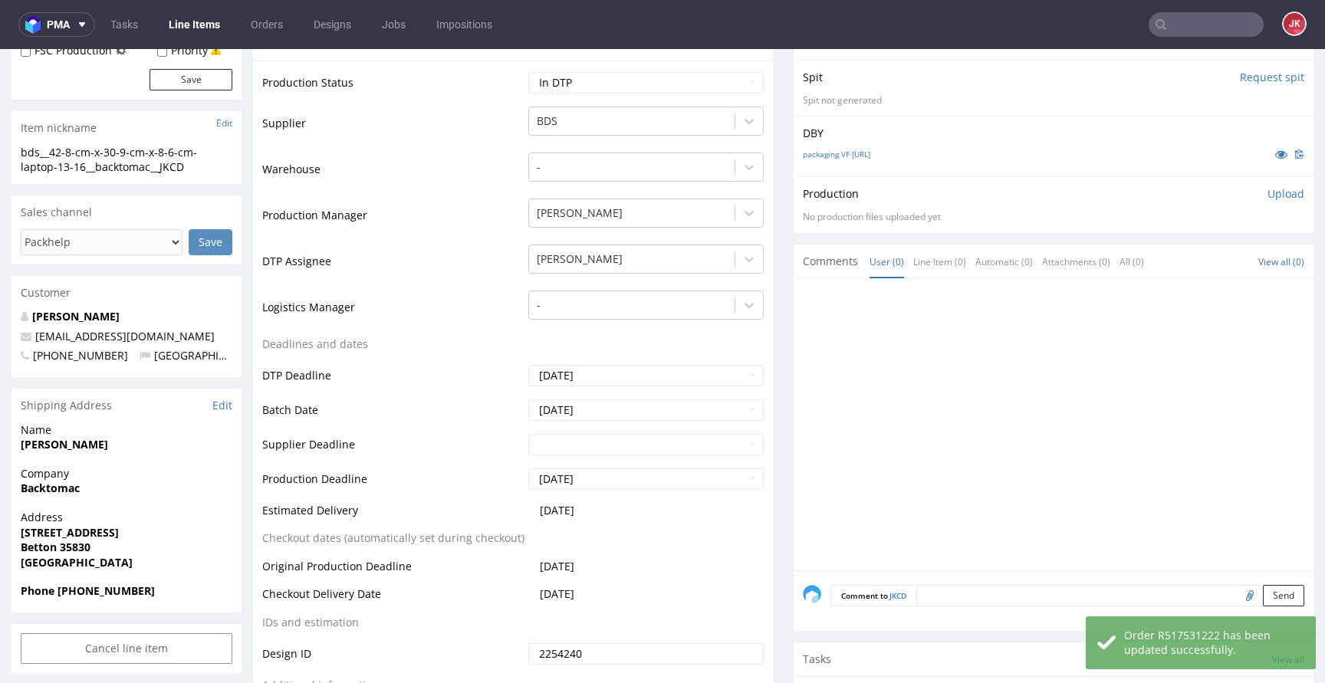
scroll to position [0, 0]
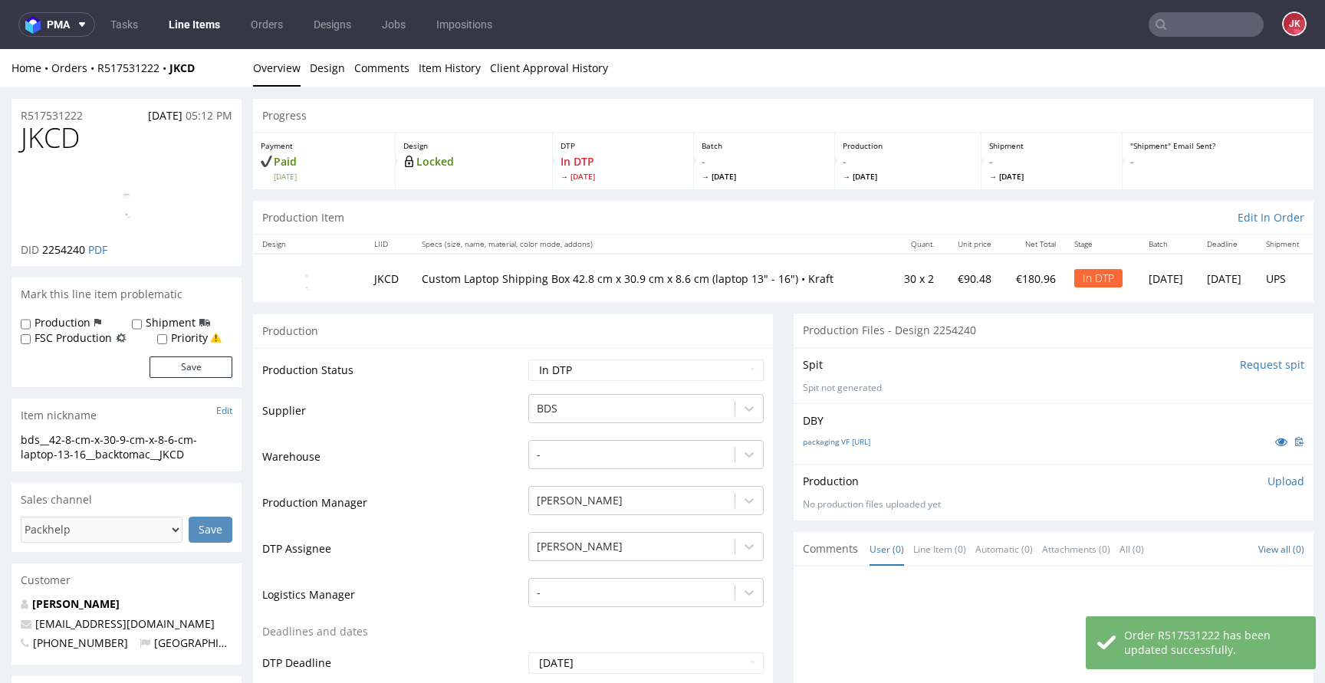
click at [66, 163] on link at bounding box center [126, 199] width 123 height 86
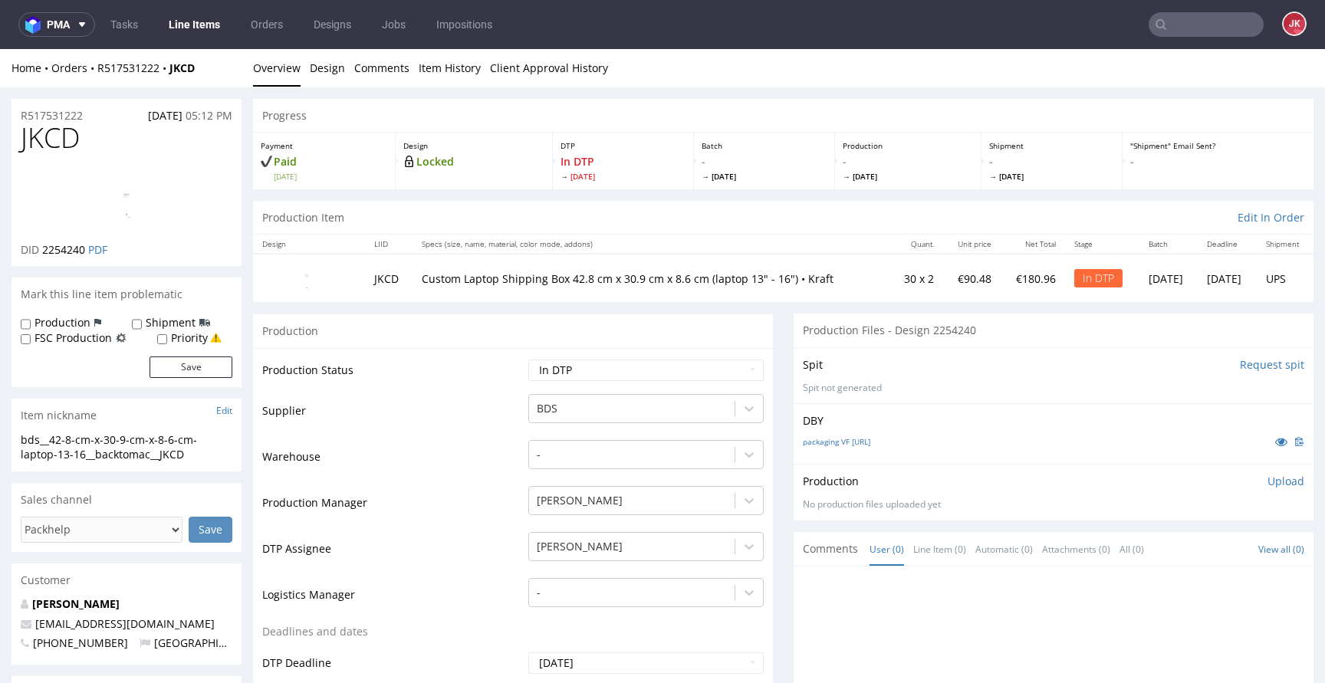
click at [479, 383] on td "Production Status" at bounding box center [393, 375] width 262 height 35
click at [667, 378] on select "Waiting for Artwork Waiting for Diecut Waiting for Mockup Waiting for DTP Waiti…" at bounding box center [645, 370] width 235 height 21
select select "dtp_issue"
click at [528, 360] on select "Waiting for Artwork Waiting for Diecut Waiting for Mockup Waiting for DTP Waiti…" at bounding box center [645, 370] width 235 height 21
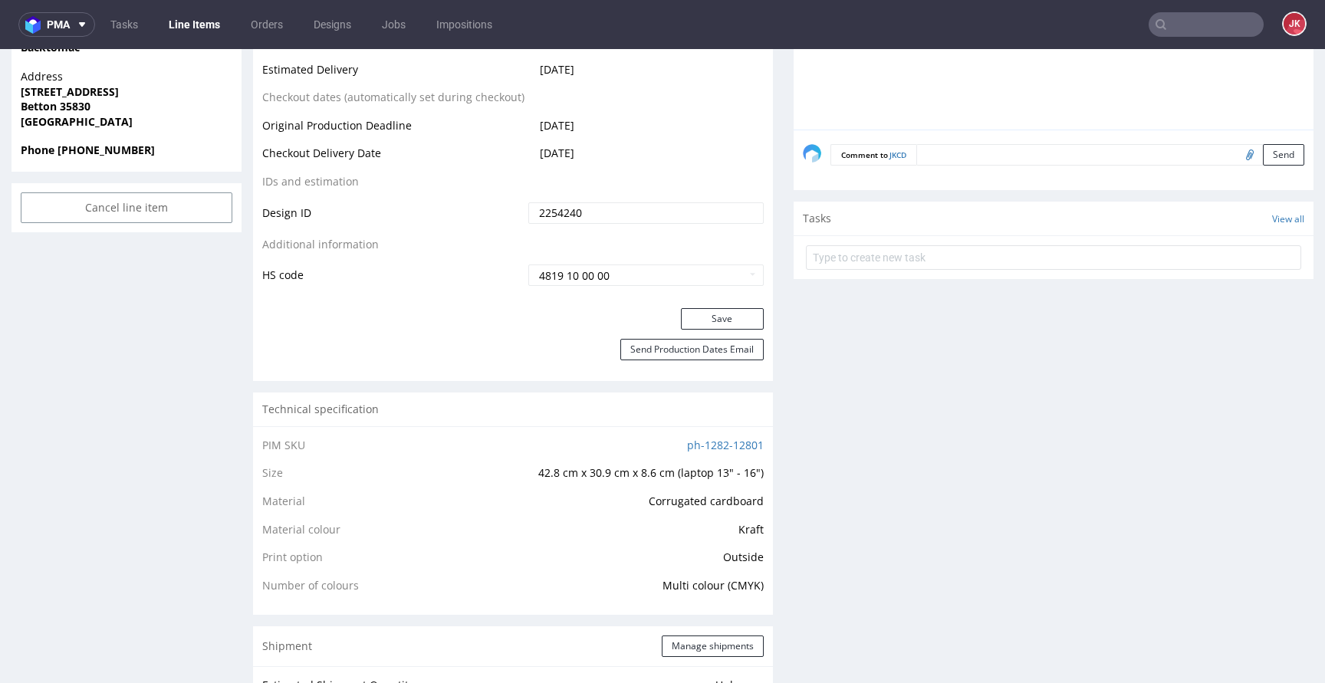
scroll to position [834, 0]
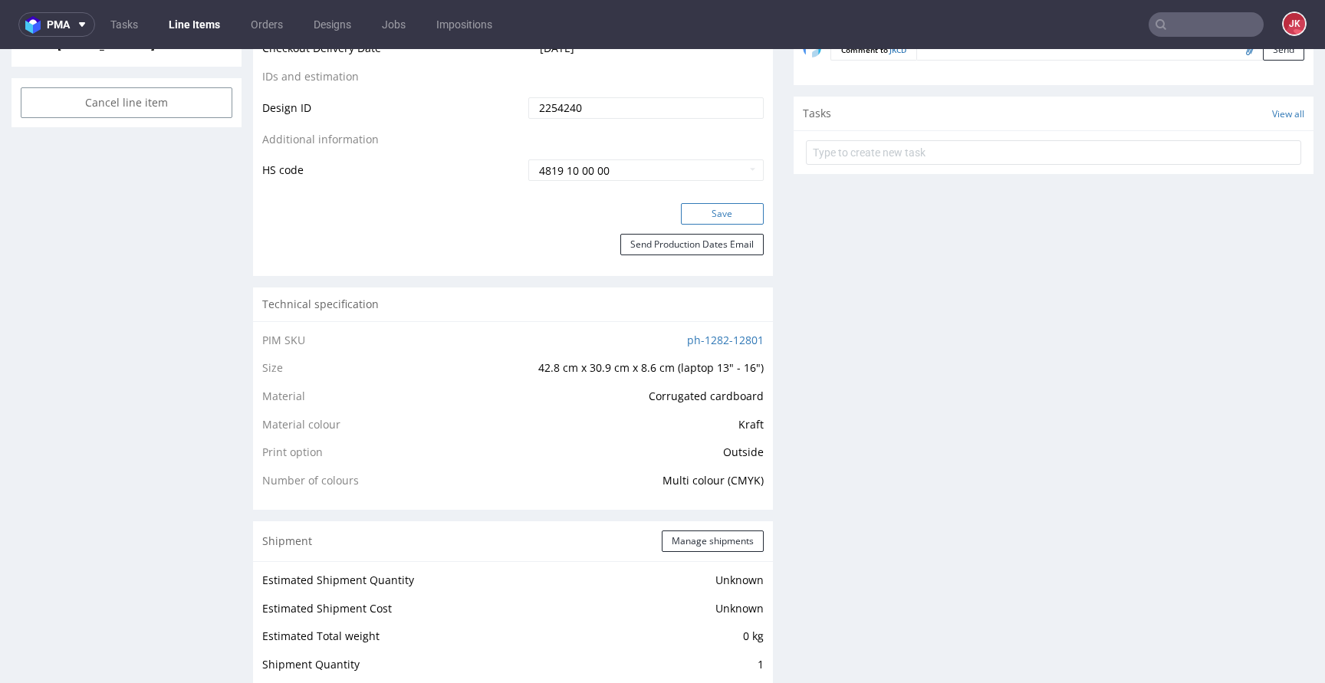
click at [716, 206] on button "Save" at bounding box center [722, 213] width 83 height 21
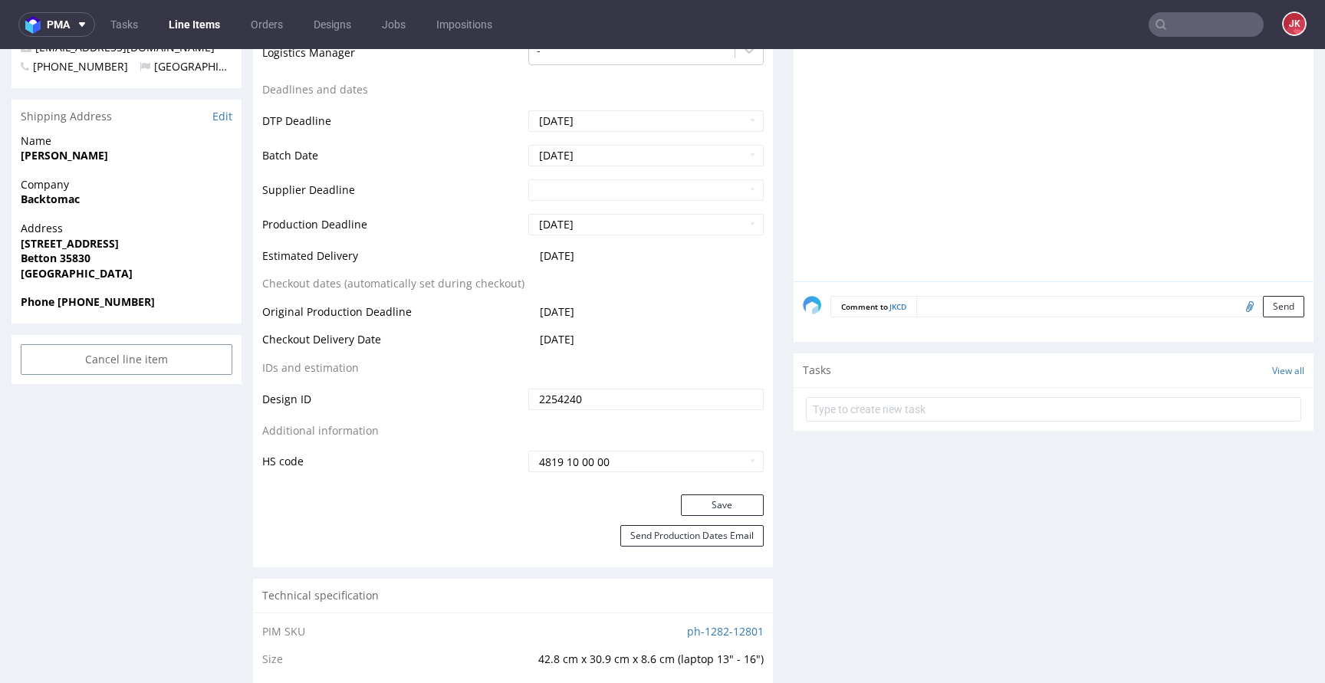
scroll to position [586, 0]
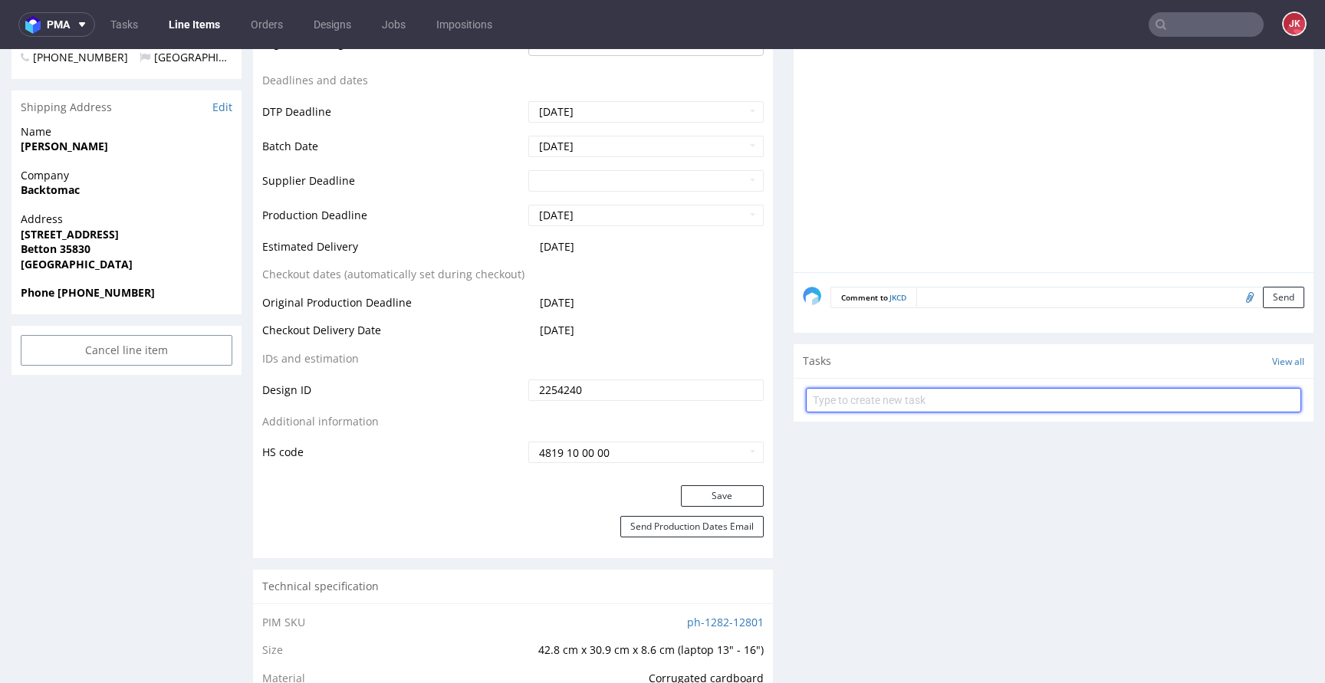
click at [846, 397] on input "text" at bounding box center [1053, 400] width 495 height 25
type input "issue"
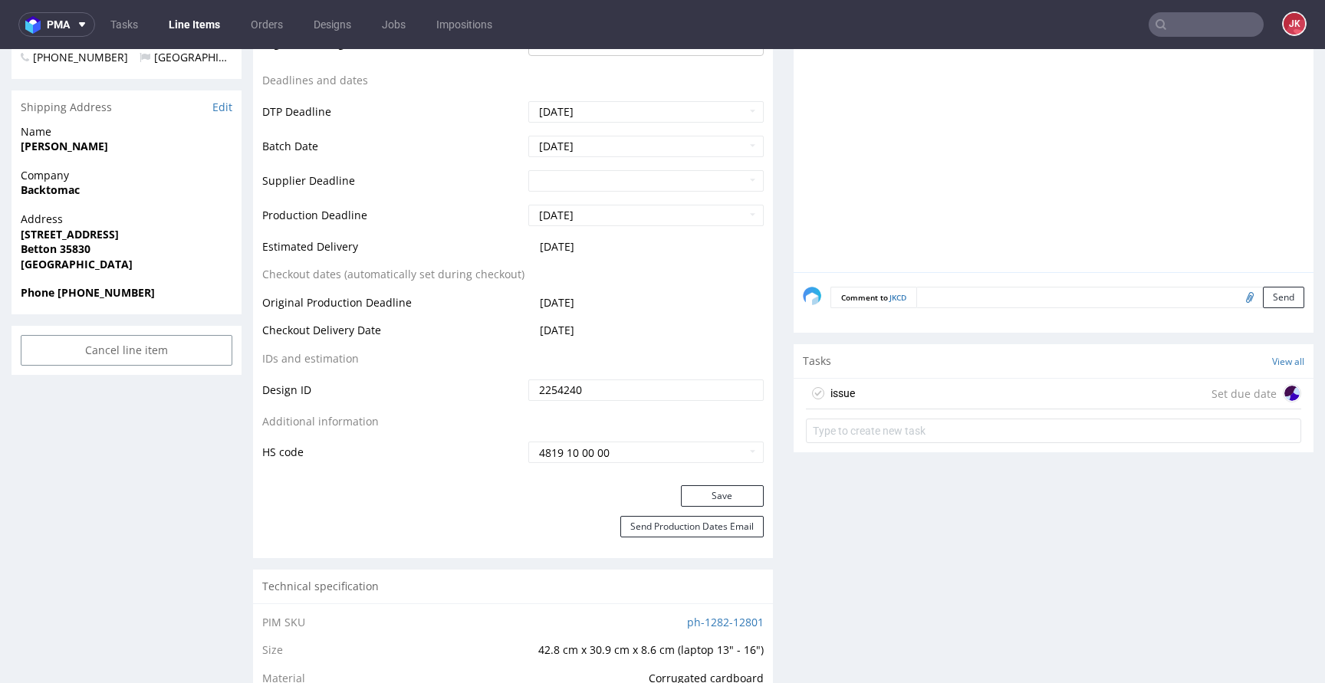
click at [850, 391] on div "issue Set due date" at bounding box center [1053, 394] width 495 height 31
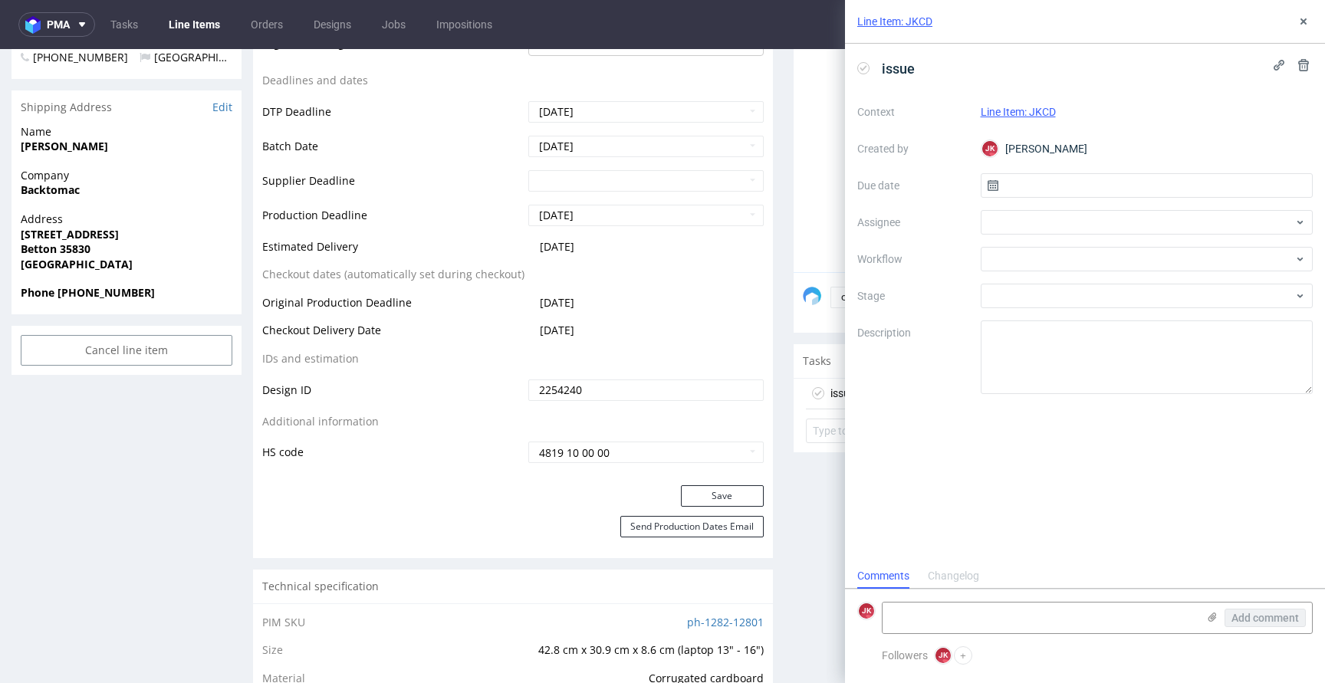
scroll to position [12, 0]
click at [1025, 199] on div "Context Line Item: JKCD Created by JK Jan Kocik Due date Assignee Workflow Stag…" at bounding box center [1085, 247] width 456 height 295
click at [1025, 192] on input "text" at bounding box center [1147, 185] width 333 height 25
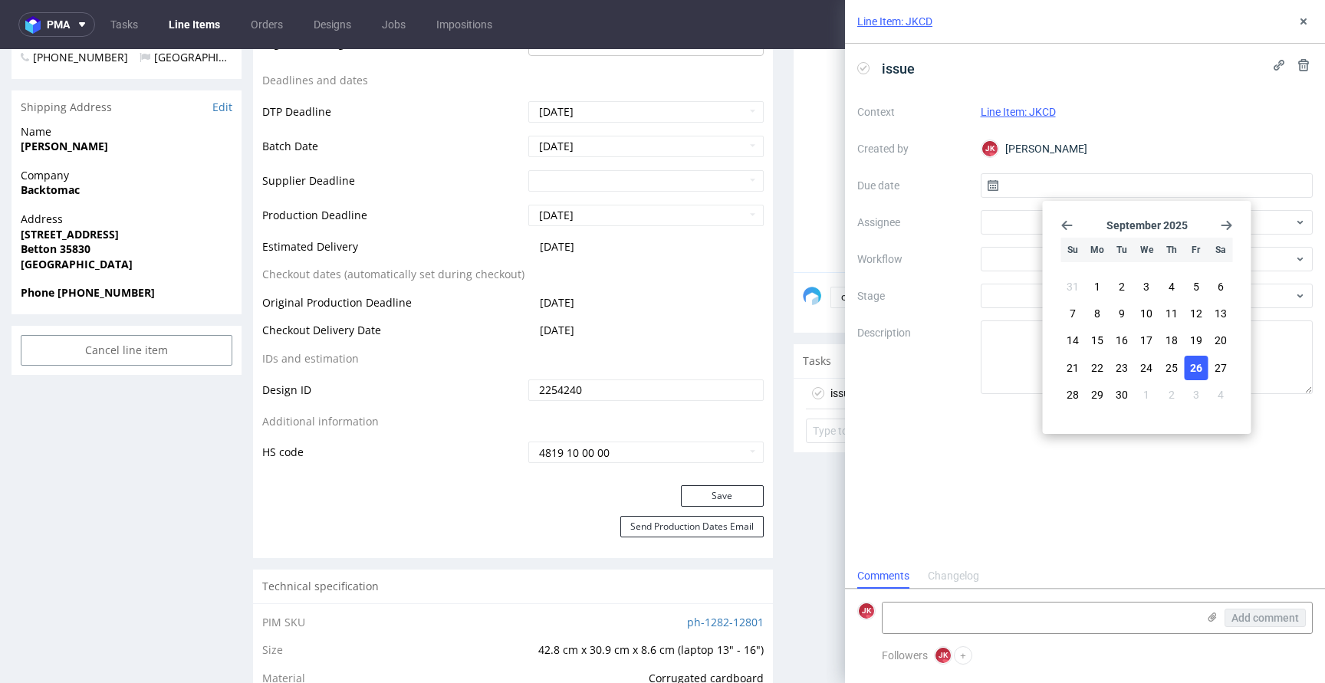
click at [1198, 368] on span "26" at bounding box center [1196, 367] width 12 height 15
type input "26/09/2025"
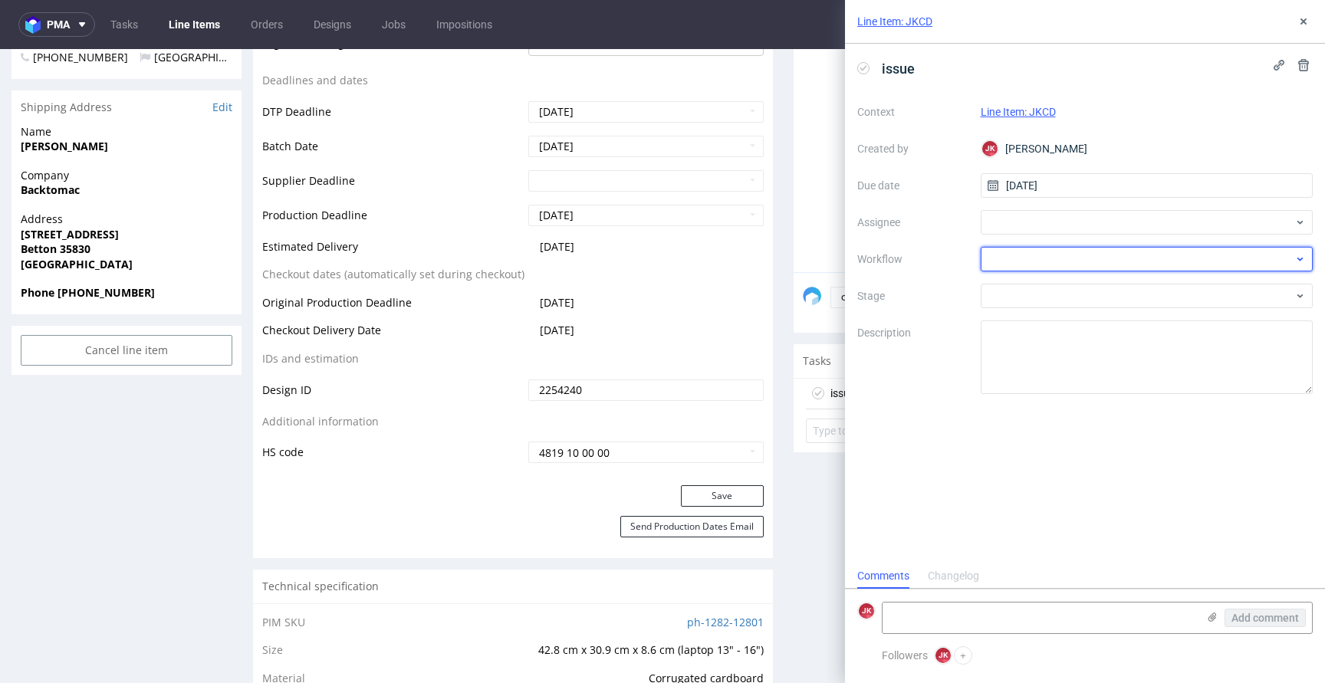
click at [1002, 265] on div at bounding box center [1147, 259] width 333 height 25
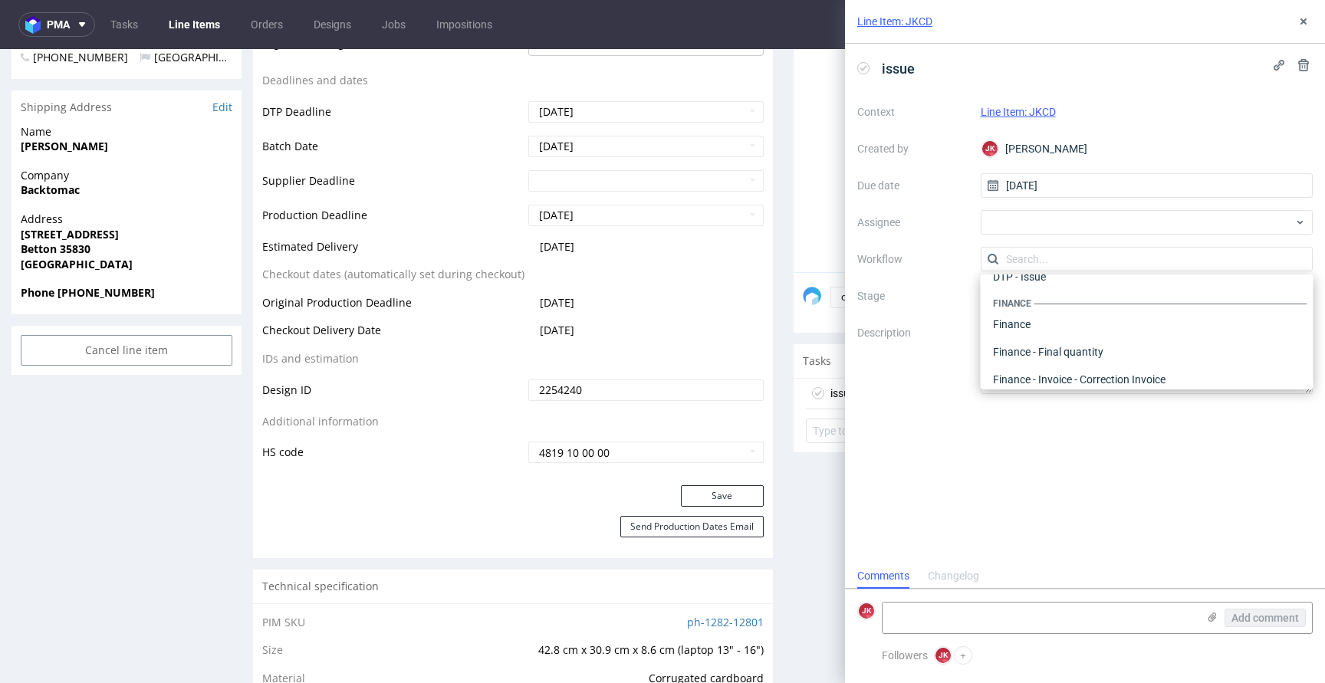
scroll to position [0, 0]
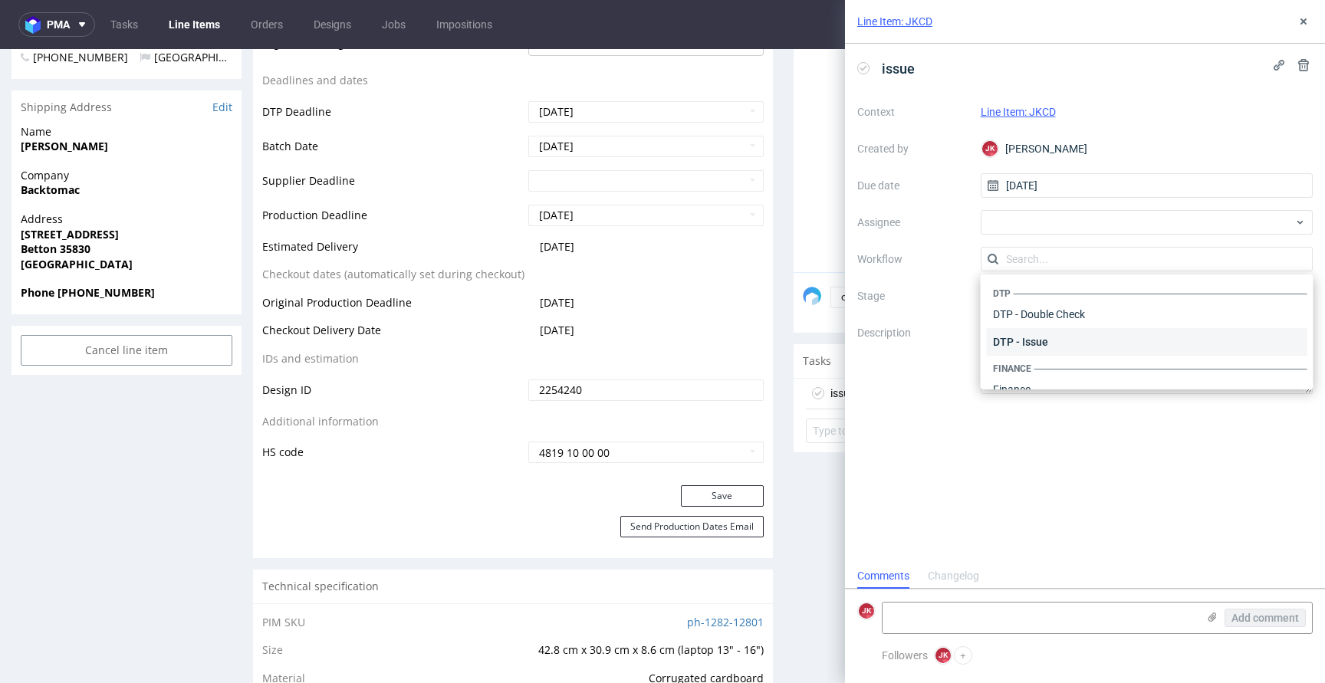
click at [1009, 341] on div "DTP - Issue" at bounding box center [1147, 342] width 321 height 28
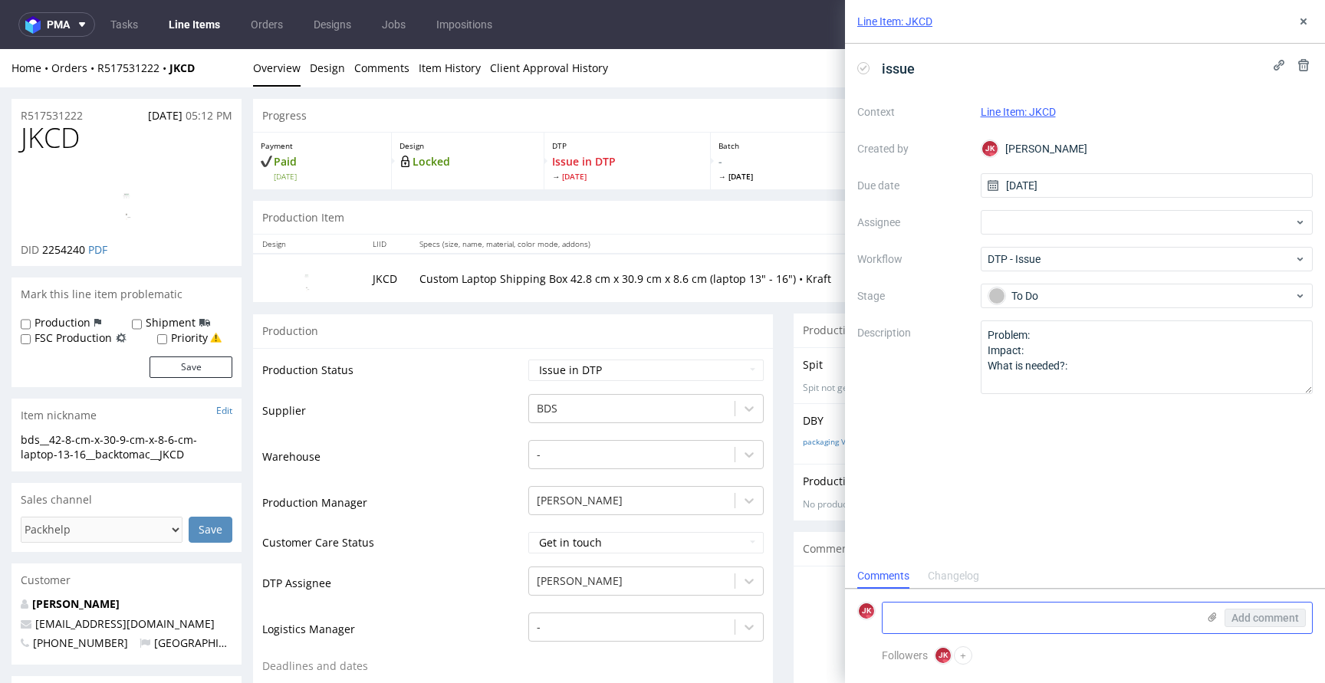
click at [913, 607] on textarea at bounding box center [1040, 618] width 314 height 31
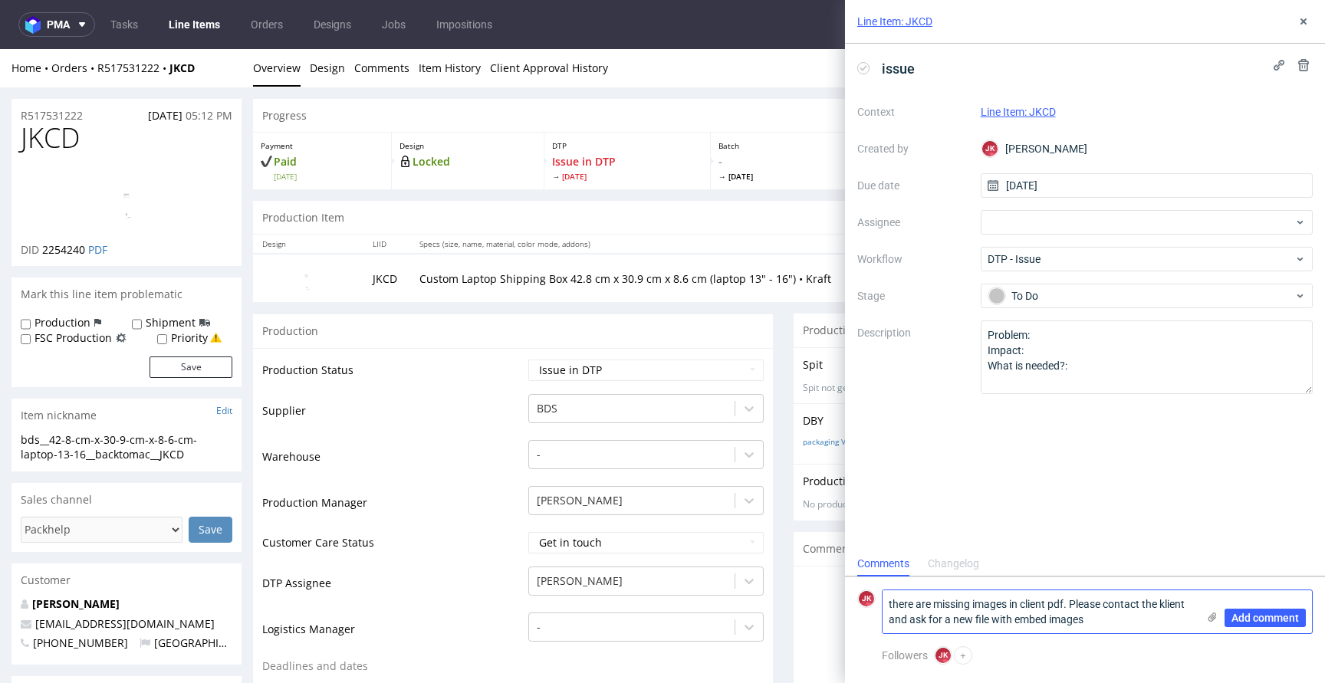
type textarea "there are missing images in client pdf. Please contact the klient and ask for a…"
click at [1208, 617] on icon at bounding box center [1212, 617] width 12 height 12
click at [0, 0] on input "file" at bounding box center [0, 0] width 0 height 0
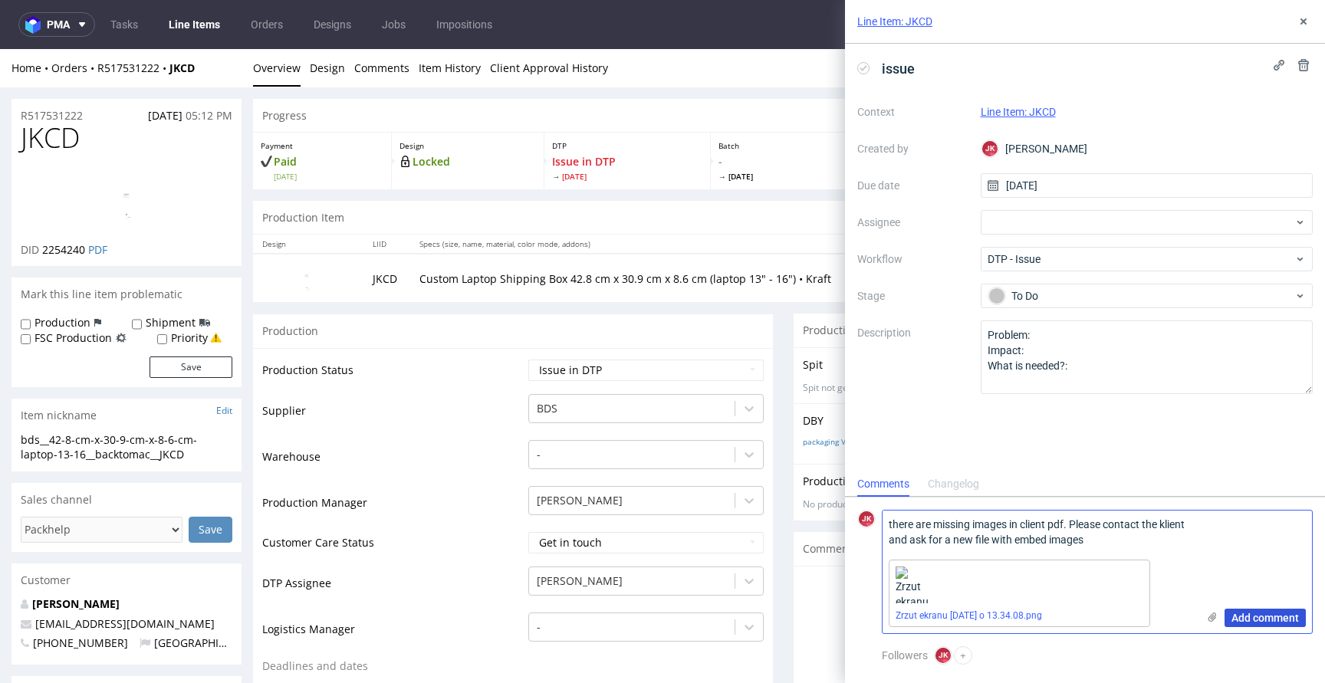
click at [1262, 620] on span "Add comment" at bounding box center [1265, 618] width 67 height 11
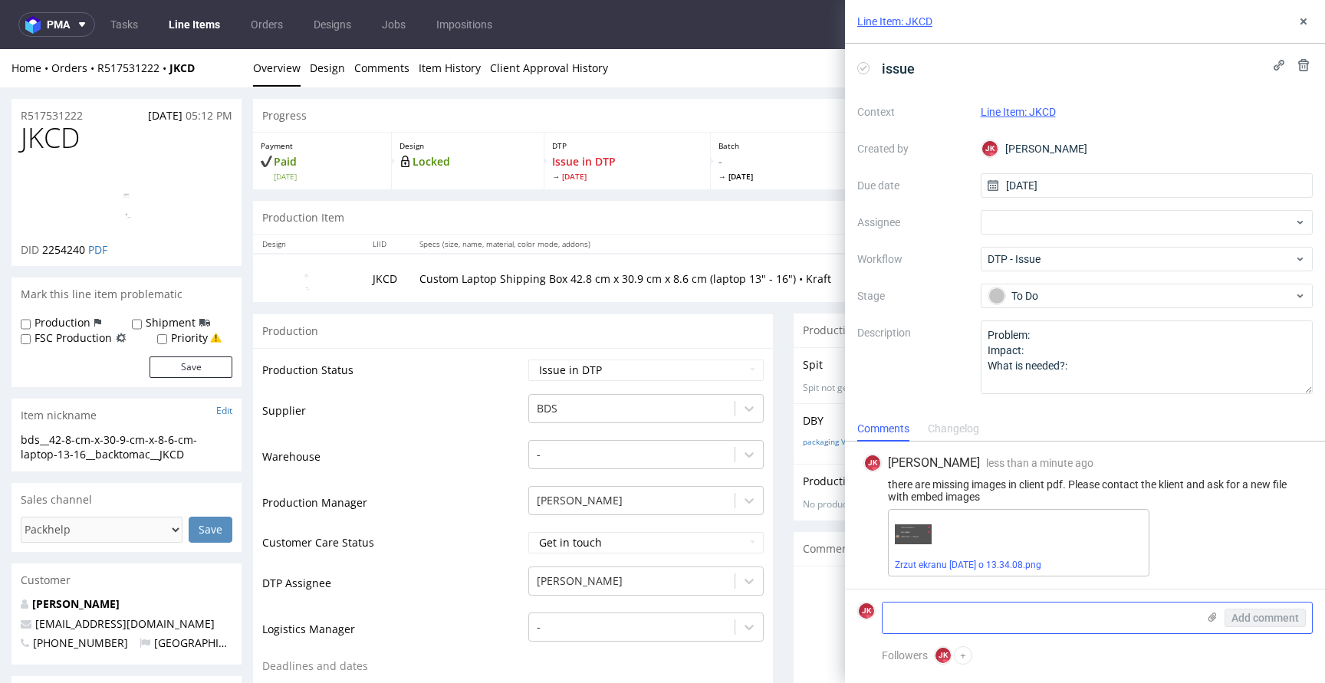
click at [1085, 489] on div "there are missing images in client pdf. Please contact the klient and ask for a…" at bounding box center [1085, 491] width 443 height 25
copy div "there are missing images in client pdf. Please contact the klient and ask for a…"
click at [42, 142] on span "JKCD" at bounding box center [50, 138] width 59 height 31
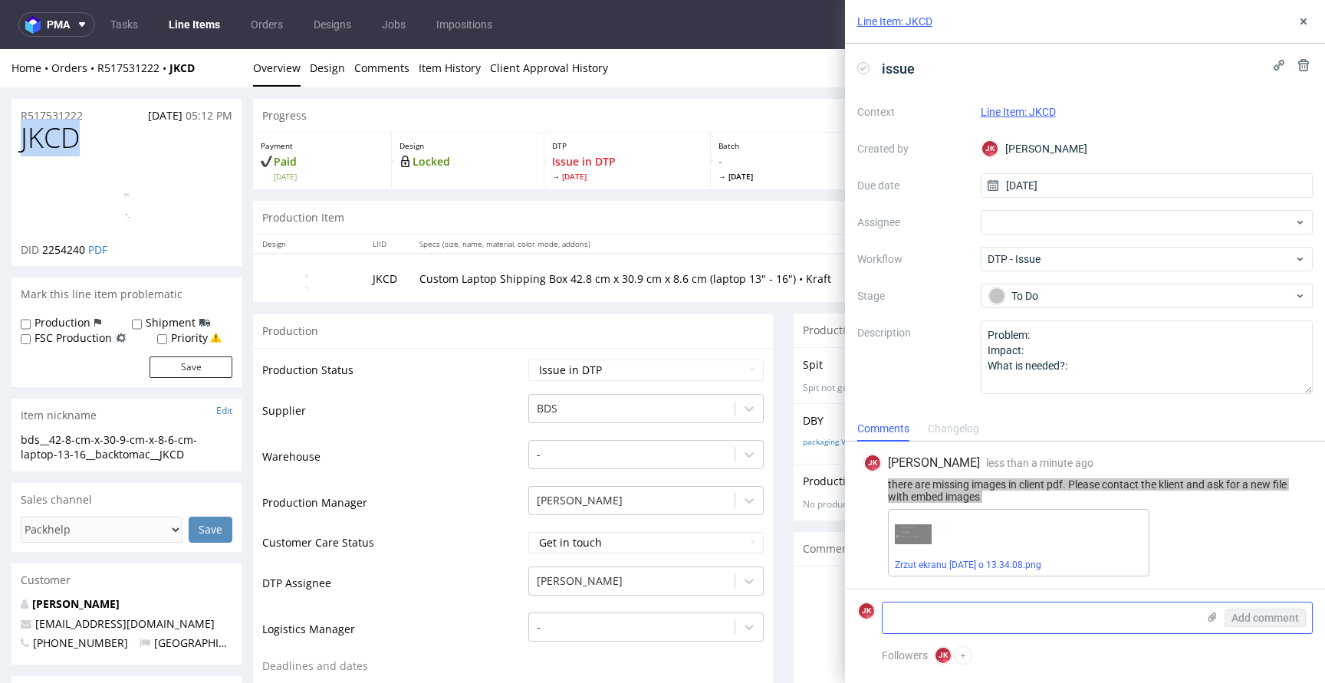
click at [42, 142] on span "JKCD" at bounding box center [50, 138] width 59 height 31
copy span "JKCD"
click at [502, 374] on td "Production Status" at bounding box center [393, 375] width 262 height 35
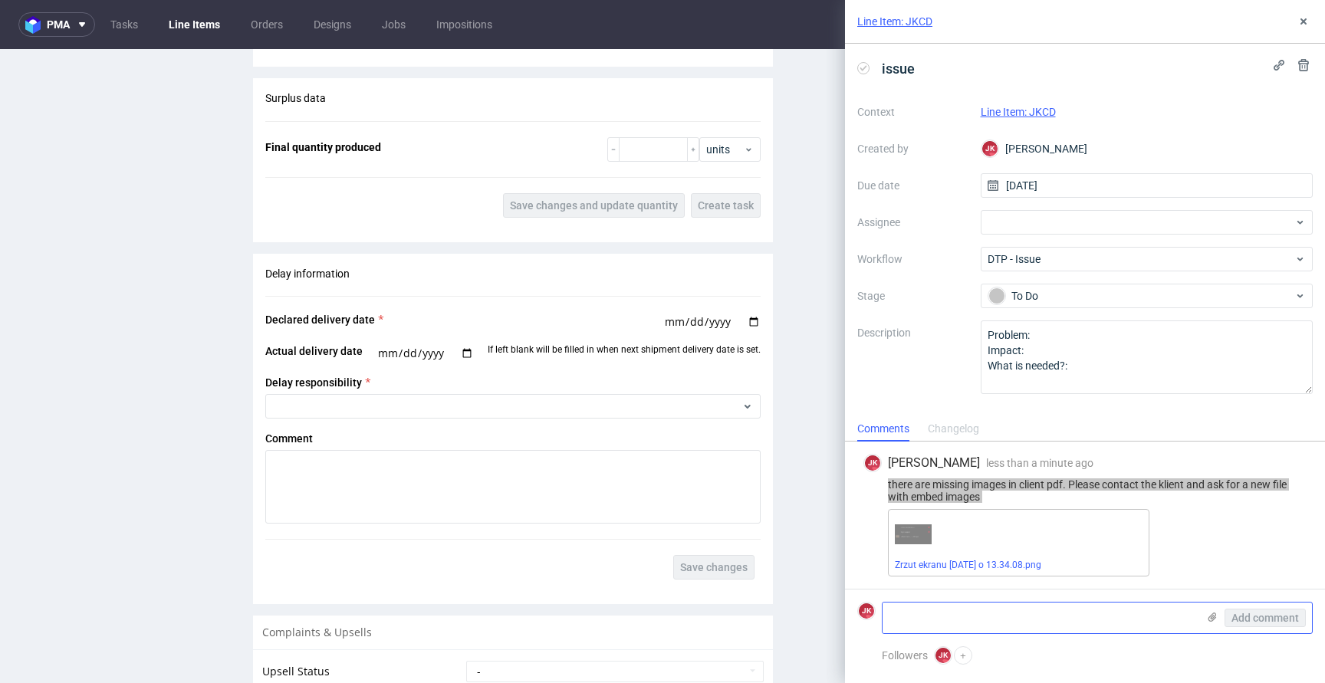
scroll to position [1950, 0]
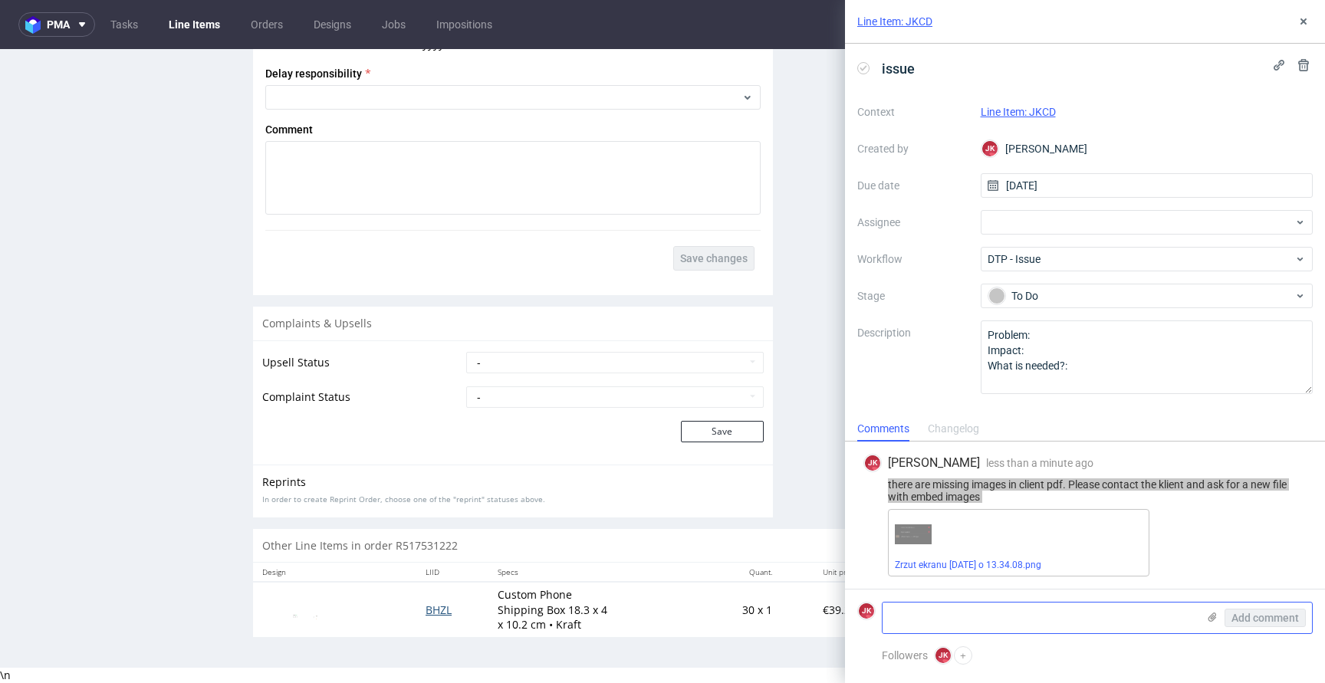
click at [426, 610] on span "BHZL" at bounding box center [439, 610] width 26 height 15
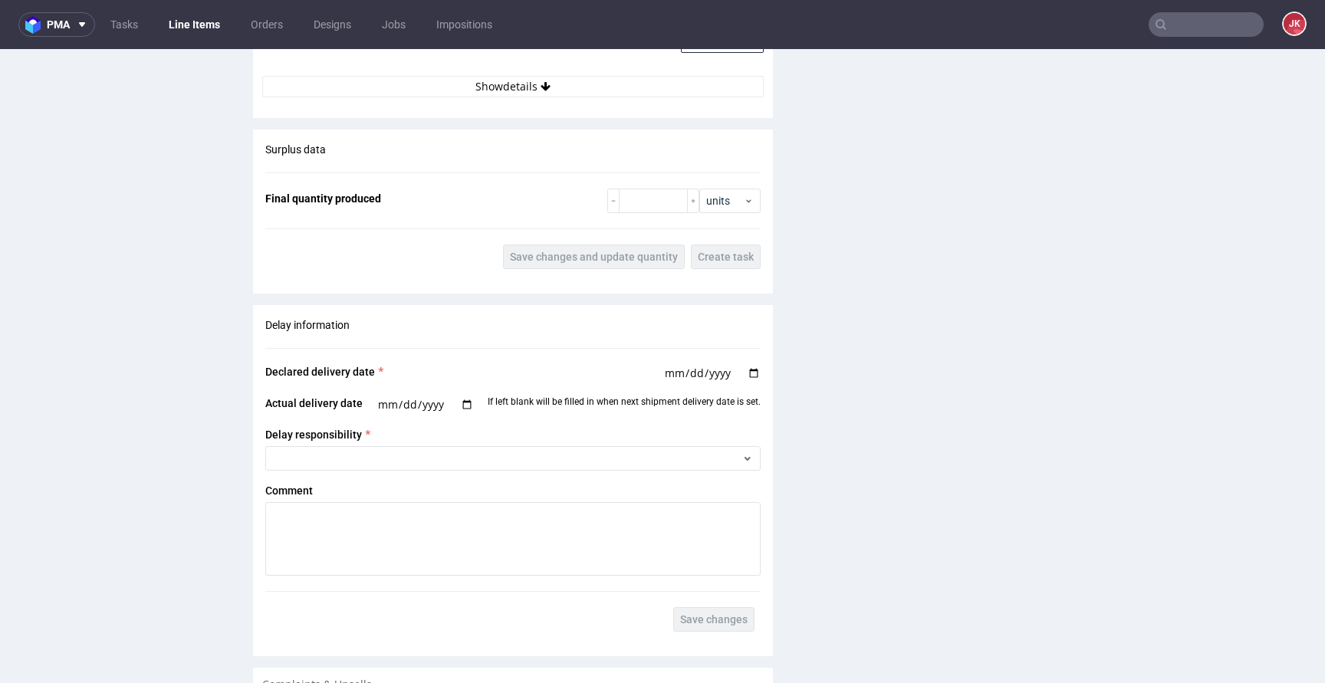
scroll to position [1927, 0]
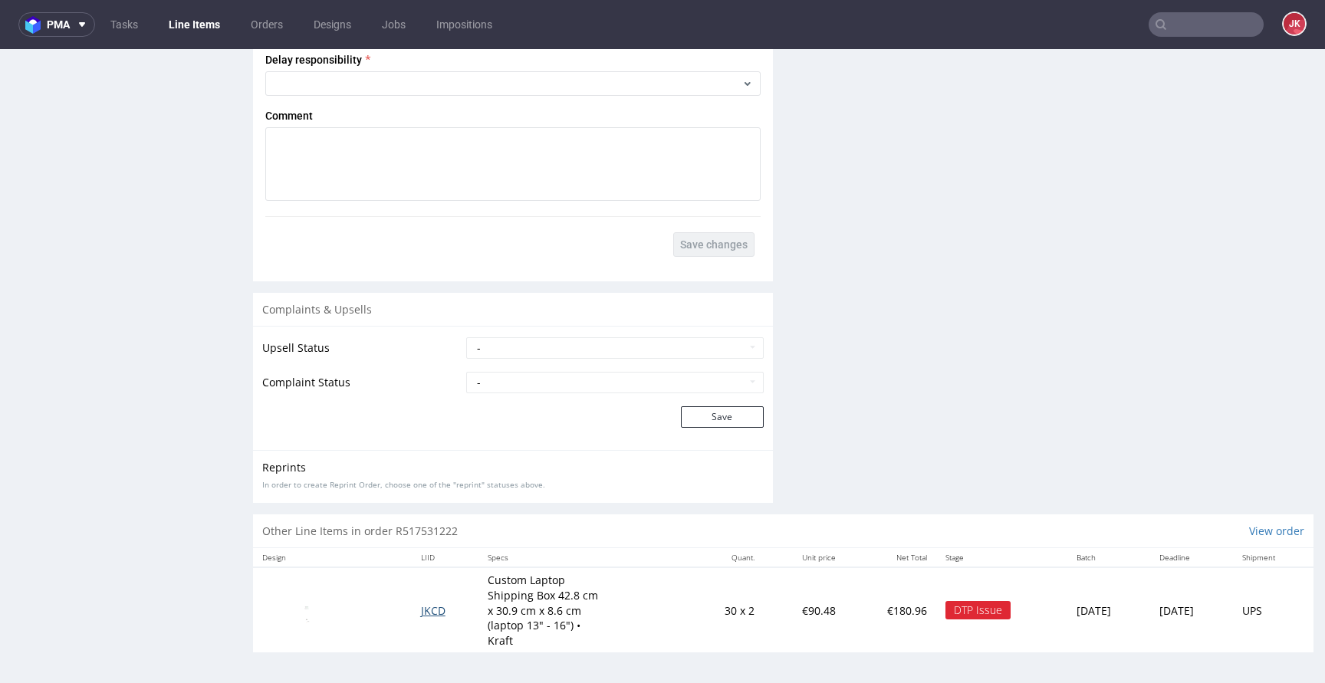
click at [421, 607] on span "JKCD" at bounding box center [433, 611] width 25 height 15
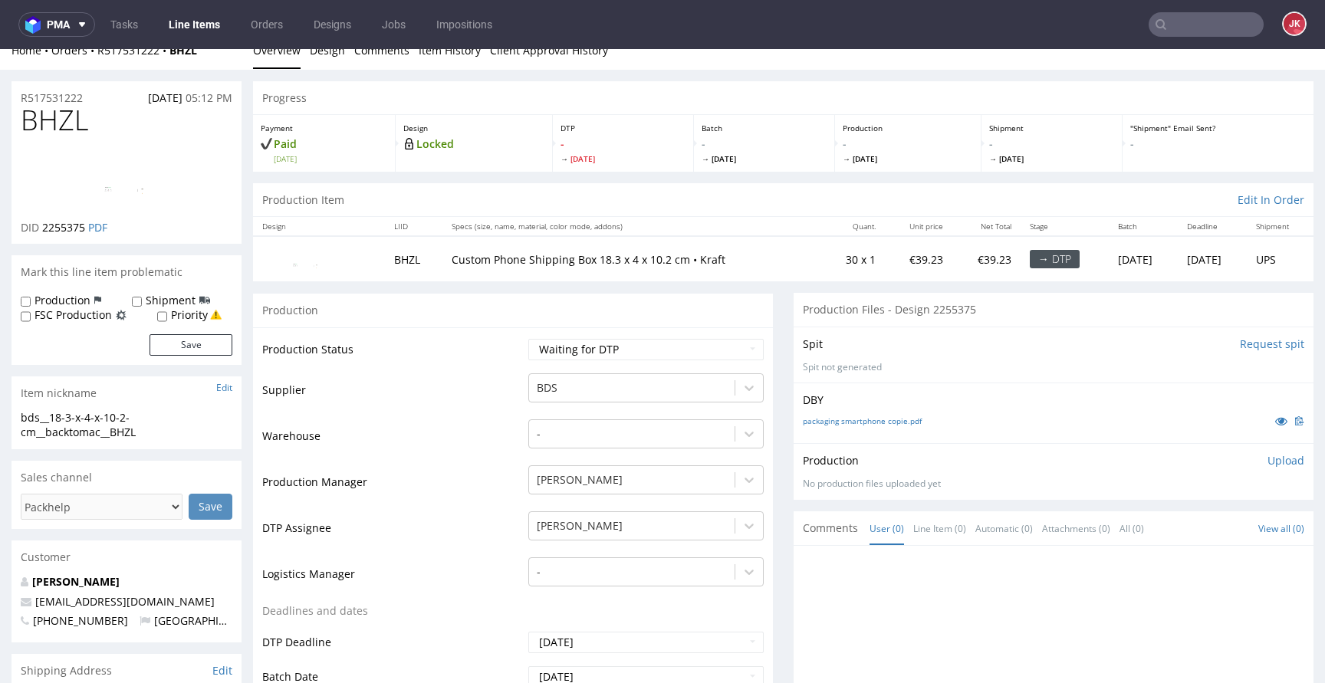
scroll to position [1, 0]
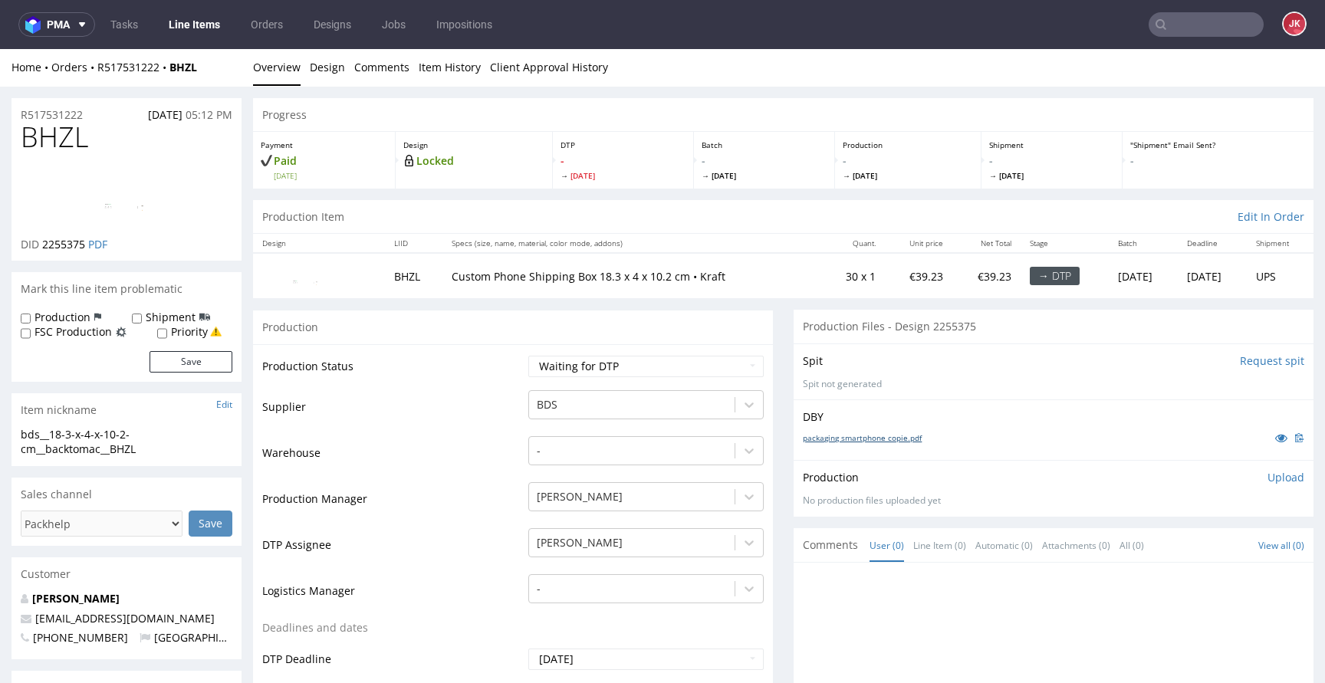
click at [834, 433] on link "packaging smartphone copie.pdf" at bounding box center [862, 438] width 119 height 11
click at [74, 142] on span "BHZL" at bounding box center [54, 137] width 67 height 31
click at [121, 172] on img at bounding box center [126, 196] width 123 height 57
click at [650, 376] on select "Waiting for Artwork Waiting for Diecut Waiting for Mockup Waiting for DTP Waiti…" at bounding box center [645, 366] width 235 height 21
select select "dtp_in_process"
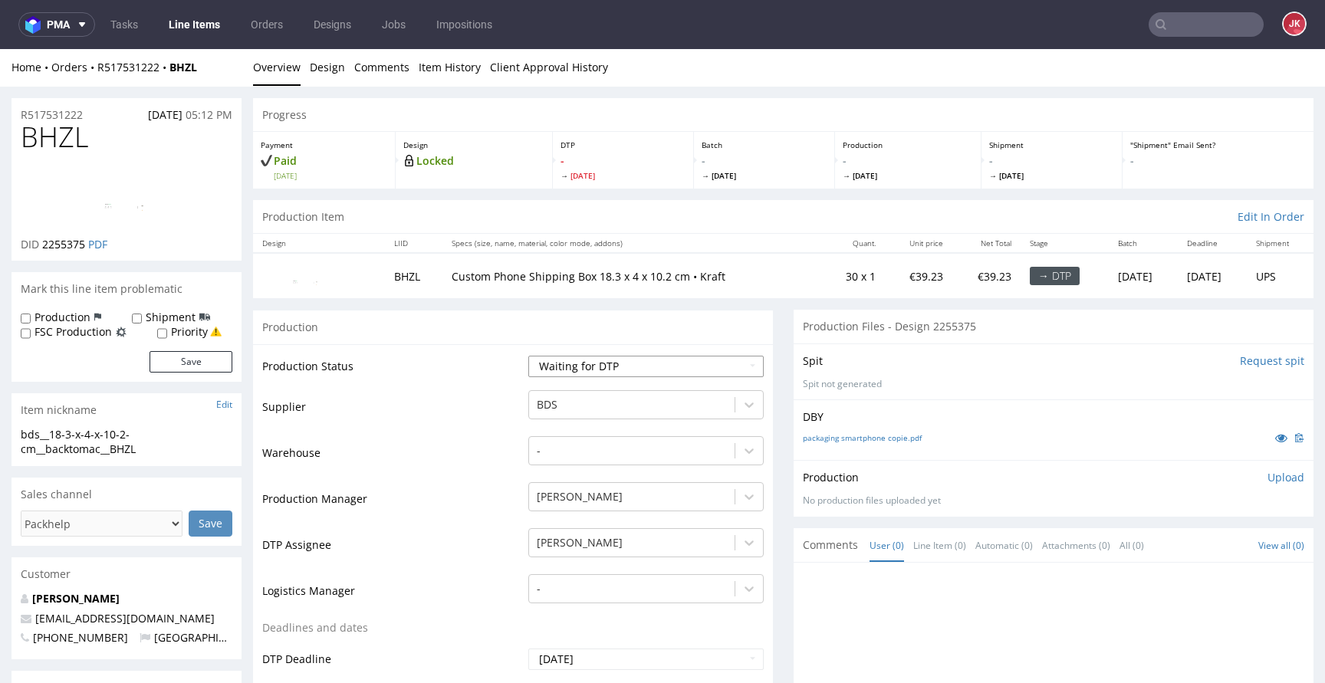
click at [528, 356] on select "Waiting for Artwork Waiting for Diecut Waiting for Mockup Waiting for DTP Waiti…" at bounding box center [645, 366] width 235 height 21
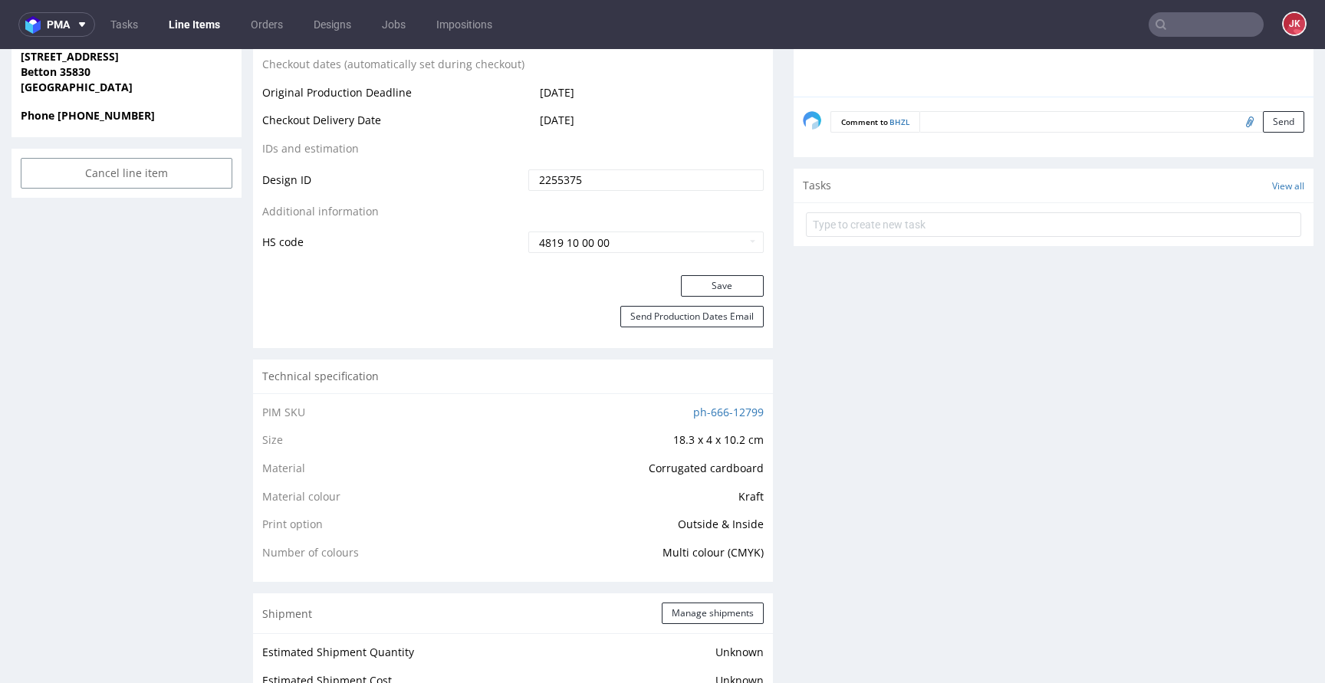
scroll to position [861, 0]
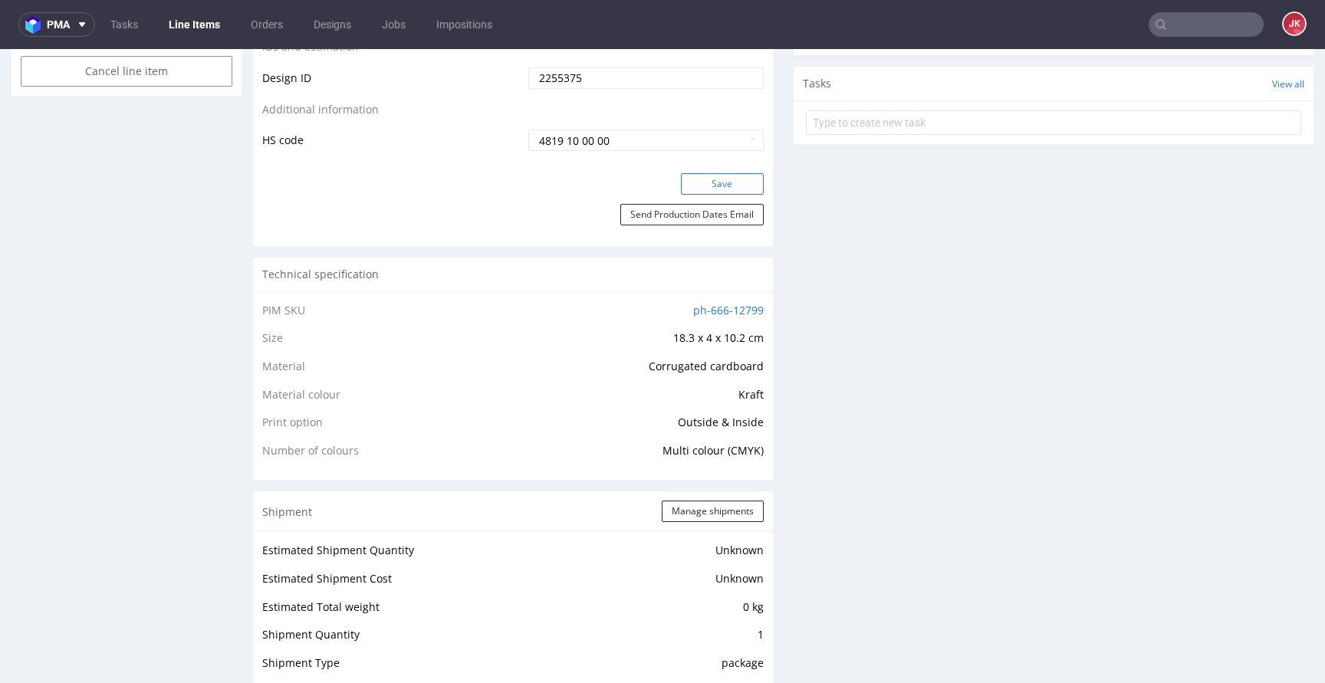
click at [699, 186] on button "Save" at bounding box center [722, 183] width 83 height 21
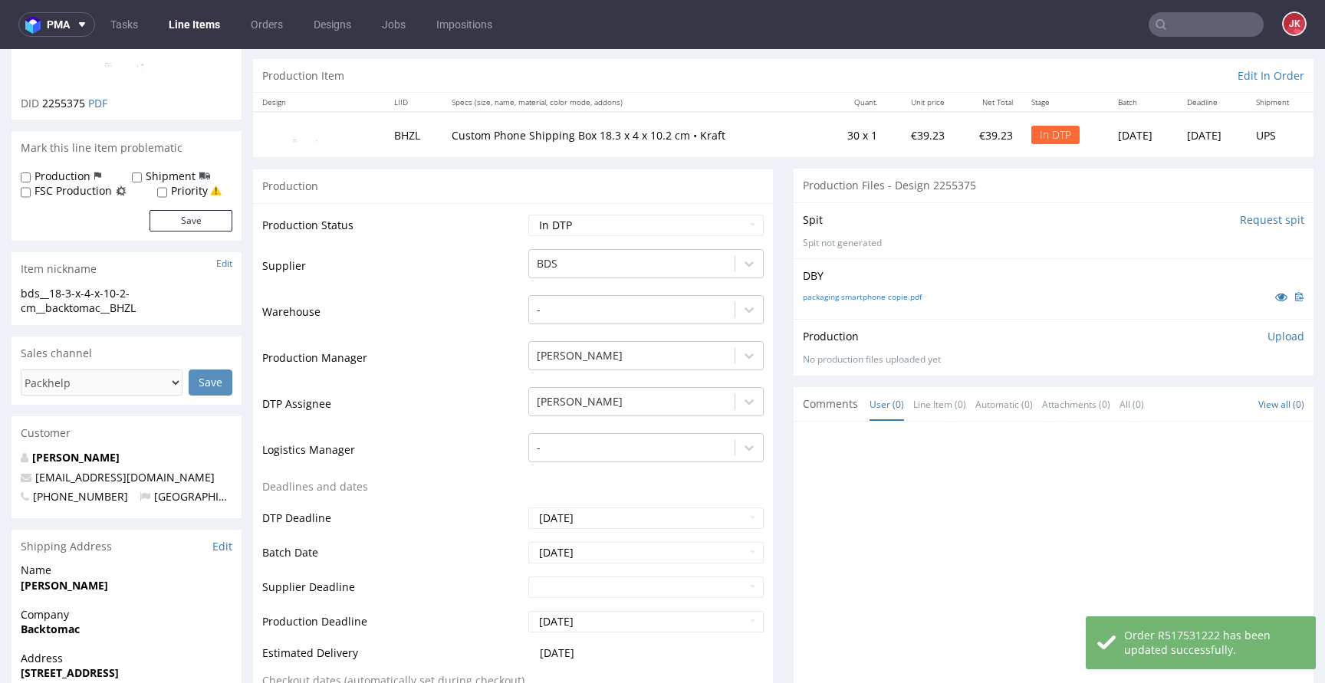
scroll to position [0, 0]
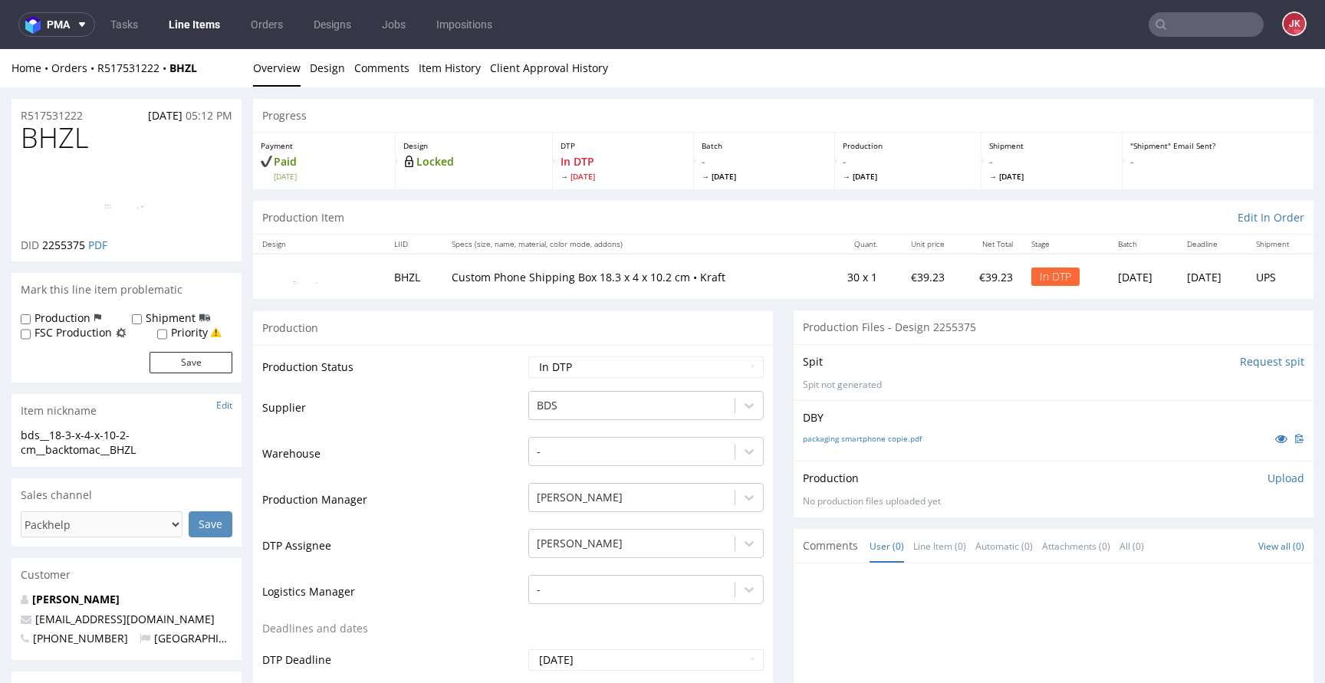
click at [388, 415] on td "Supplier" at bounding box center [393, 413] width 262 height 46
drag, startPoint x: 166, startPoint y: 449, endPoint x: 0, endPoint y: 427, distance: 167.9
copy div "bds__18-3-x-4-x-10-2-cm__backtomac__BHZL"
drag, startPoint x: 82, startPoint y: 116, endPoint x: 0, endPoint y: 117, distance: 82.1
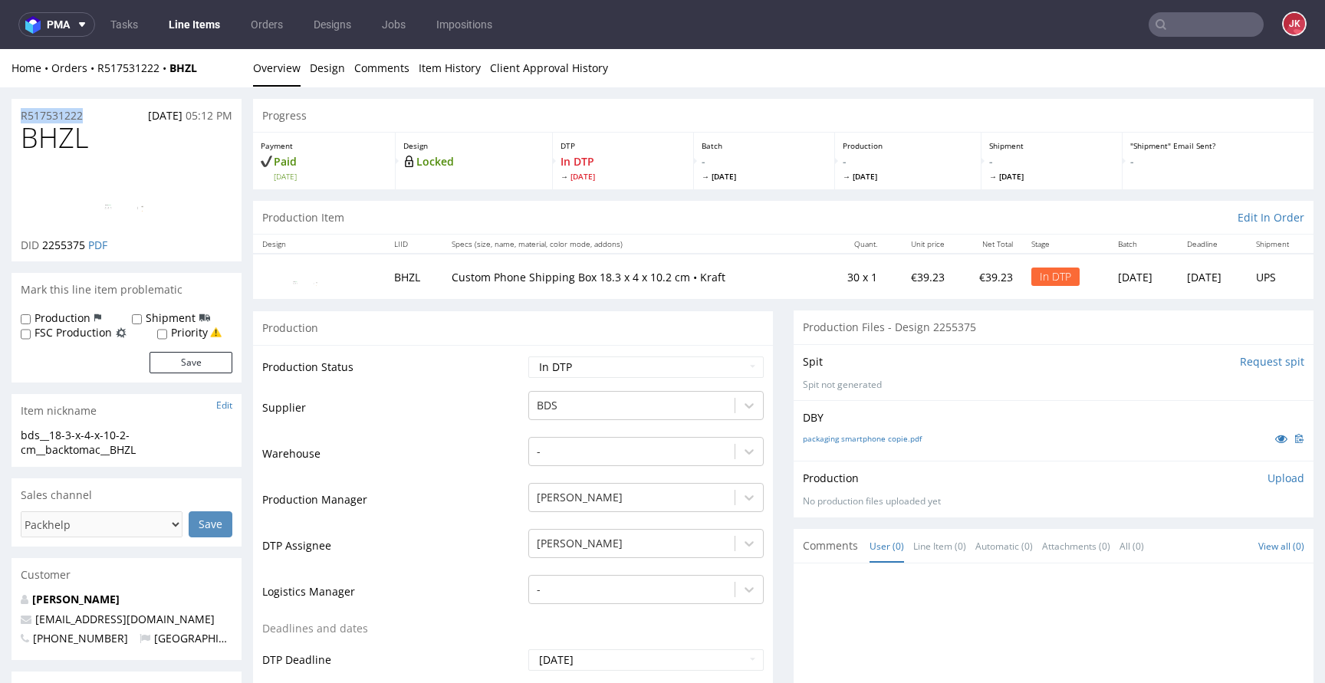
copy p "R517531222"
drag, startPoint x: 42, startPoint y: 248, endPoint x: 87, endPoint y: 250, distance: 44.5
click at [87, 250] on p "DID 2255375 PDF" at bounding box center [64, 245] width 87 height 15
copy span "2255375"
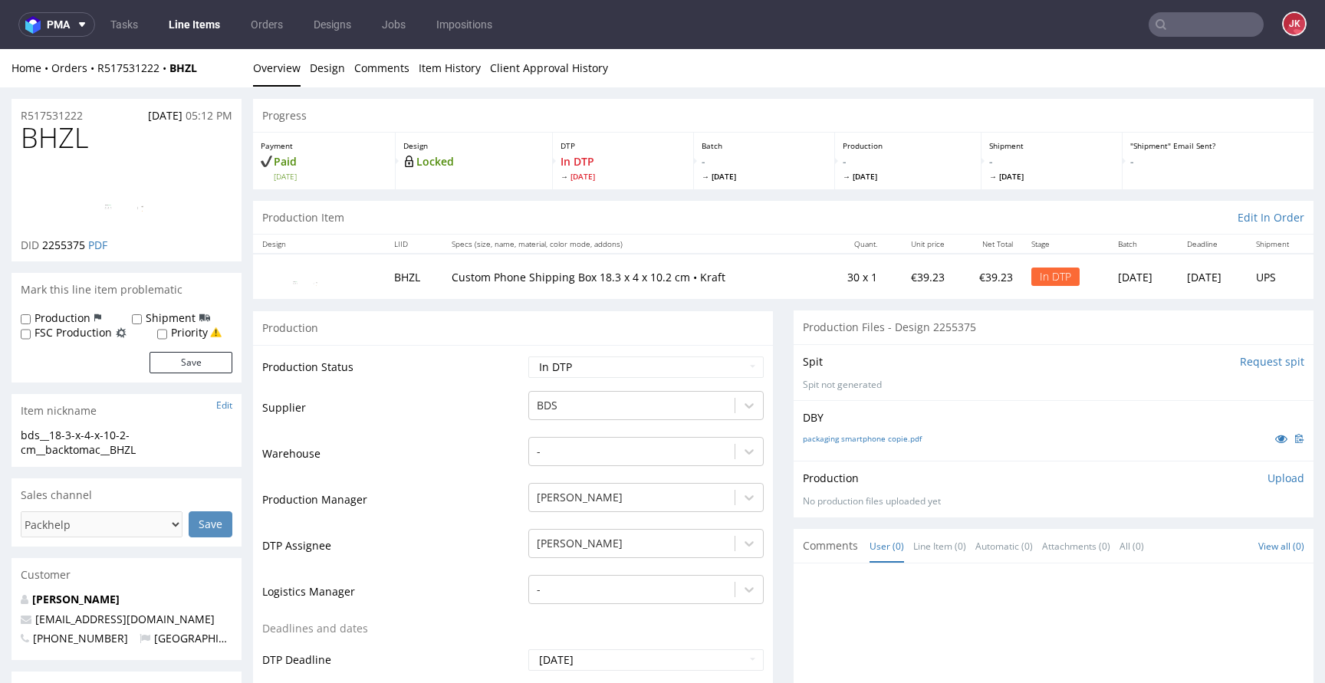
click at [1268, 475] on p "Upload" at bounding box center [1286, 478] width 37 height 15
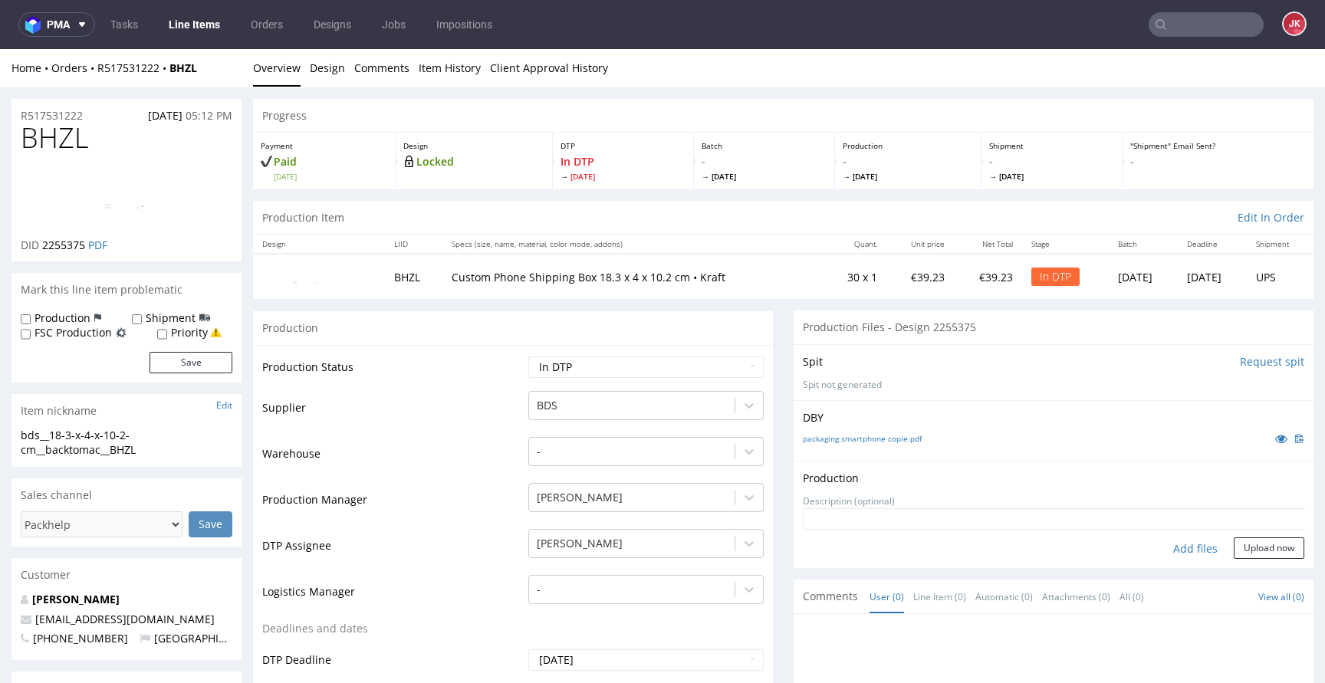
click at [1164, 551] on div "Add files" at bounding box center [1195, 549] width 77 height 23
click at [1179, 545] on div "Add files" at bounding box center [1195, 549] width 77 height 23
type input "C:\fakepath\bds__18-3-x-4-x-10-2-cm__backtomac__BHZL__d2255375__oR517531222__3_…"
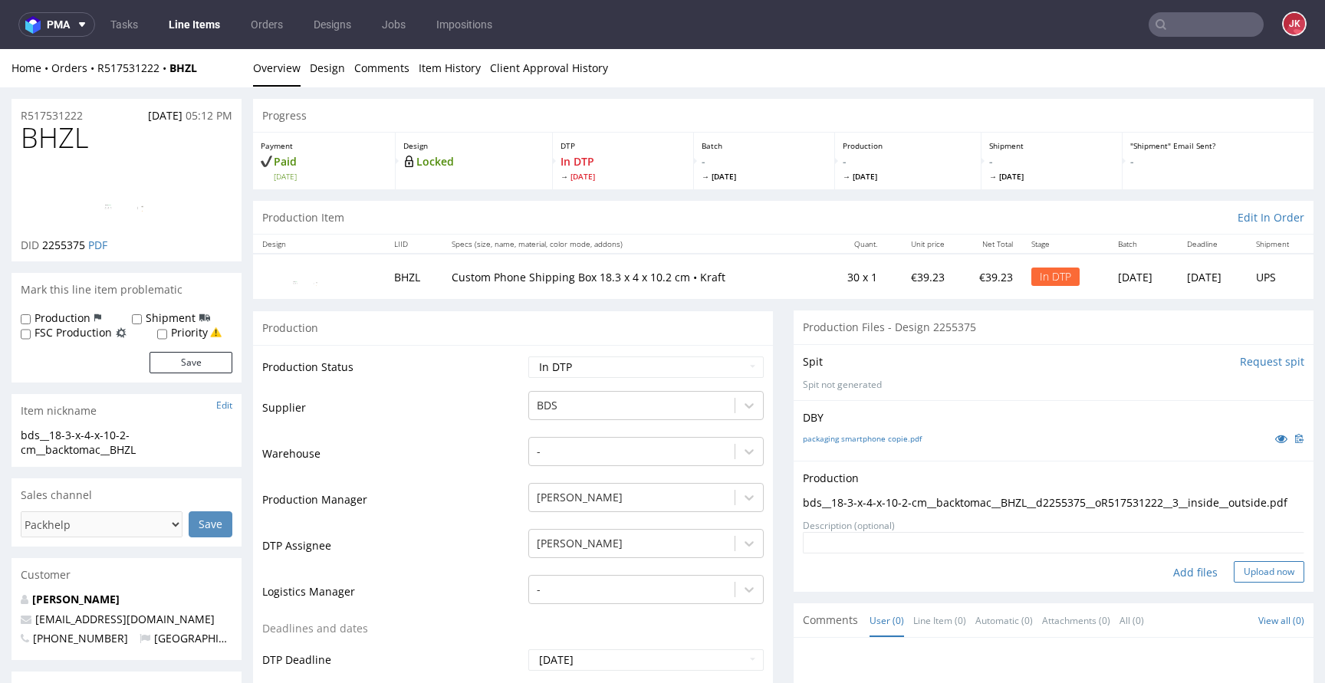
click at [1246, 583] on button "Upload now" at bounding box center [1269, 571] width 71 height 21
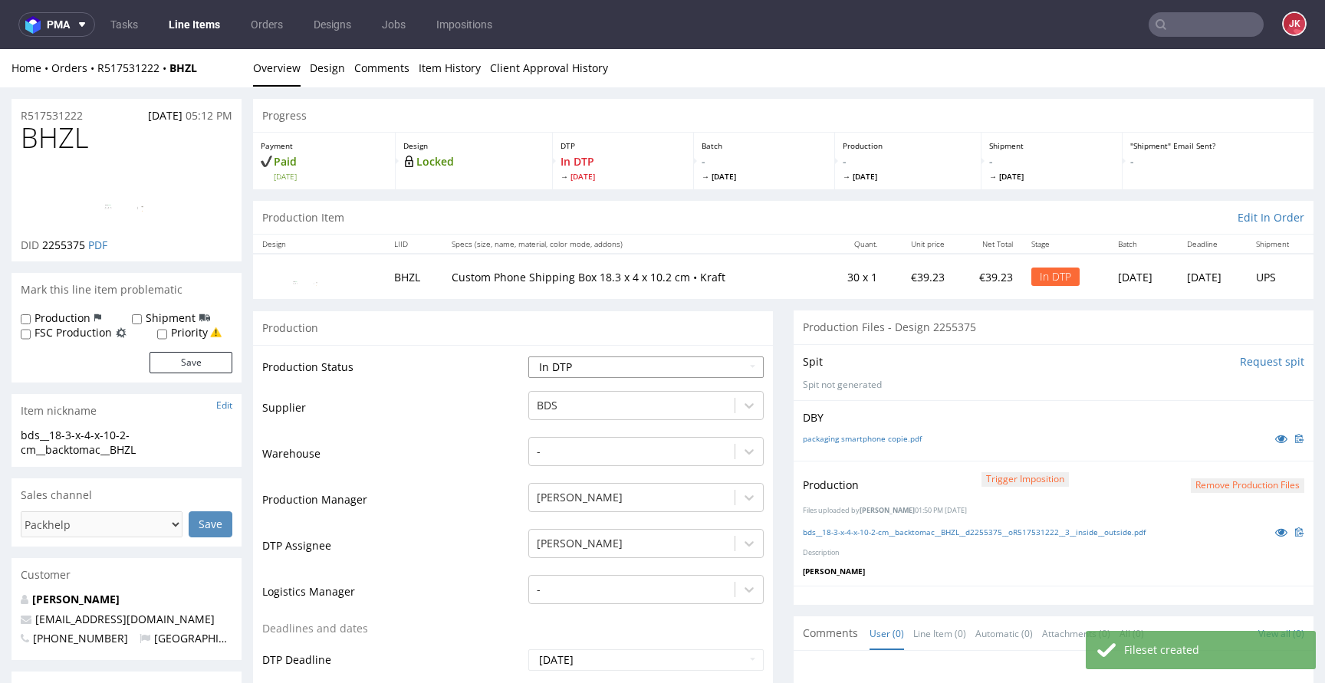
click at [665, 365] on select "Waiting for Artwork Waiting for Diecut Waiting for Mockup Waiting for DTP Waiti…" at bounding box center [645, 367] width 235 height 21
select select "dtp_production_ready"
click at [528, 357] on select "Waiting for Artwork Waiting for Diecut Waiting for Mockup Waiting for DTP Waiti…" at bounding box center [645, 367] width 235 height 21
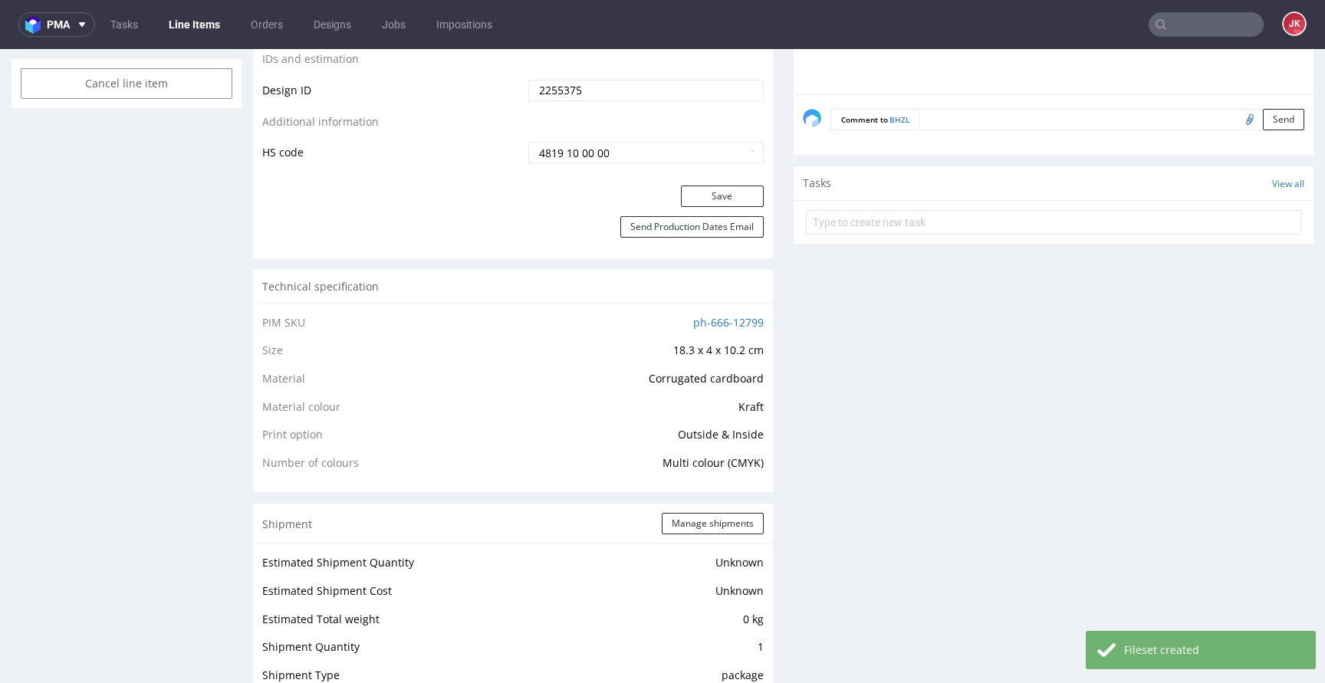
scroll to position [873, 0]
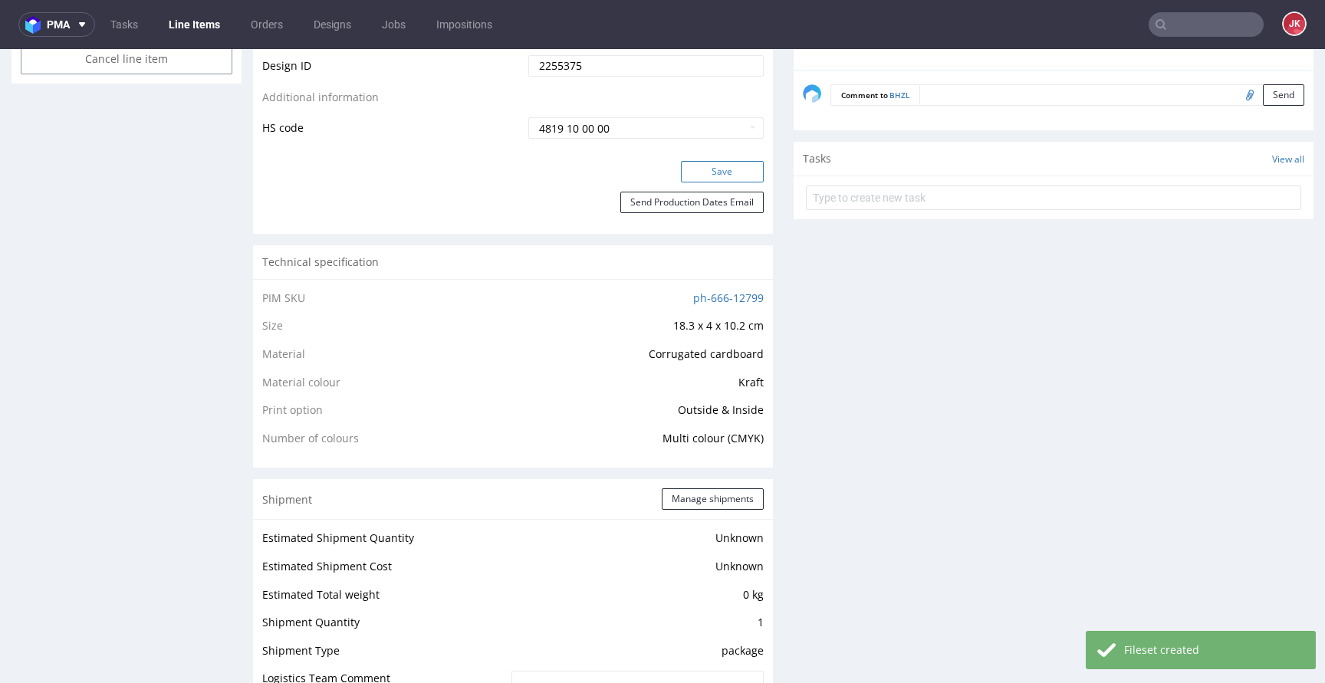
click at [713, 173] on button "Save" at bounding box center [722, 171] width 83 height 21
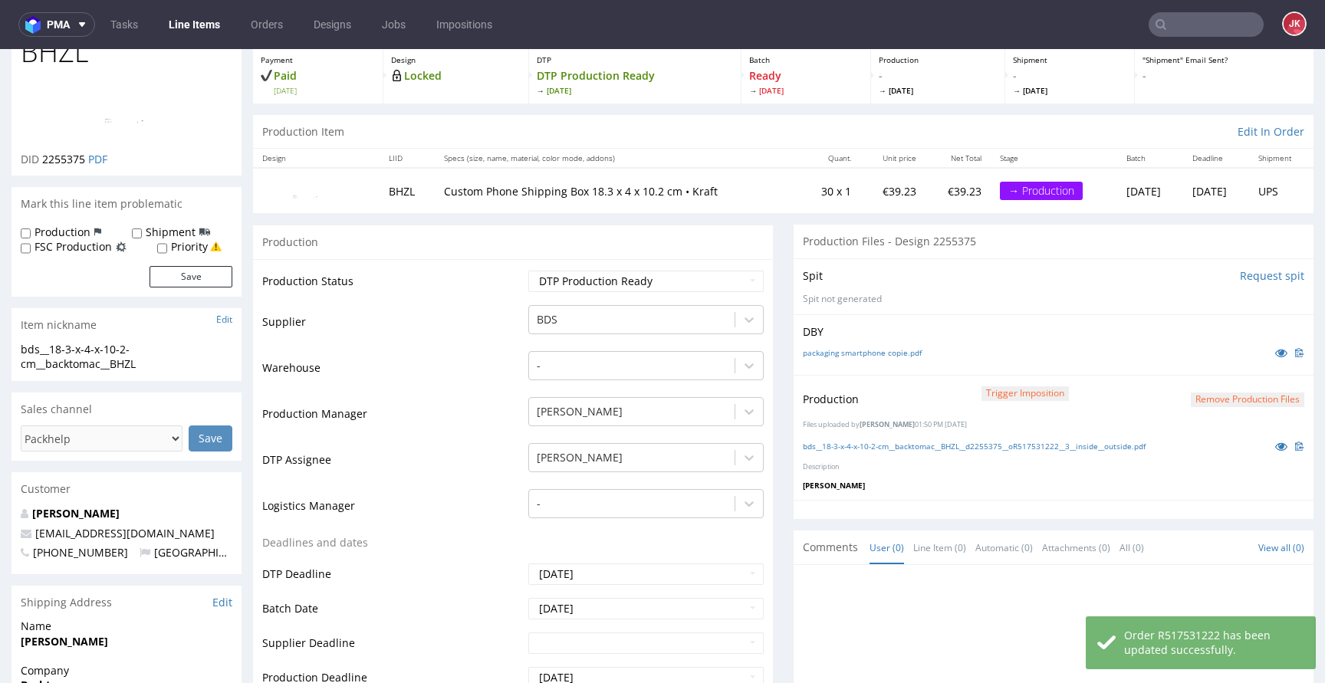
scroll to position [0, 0]
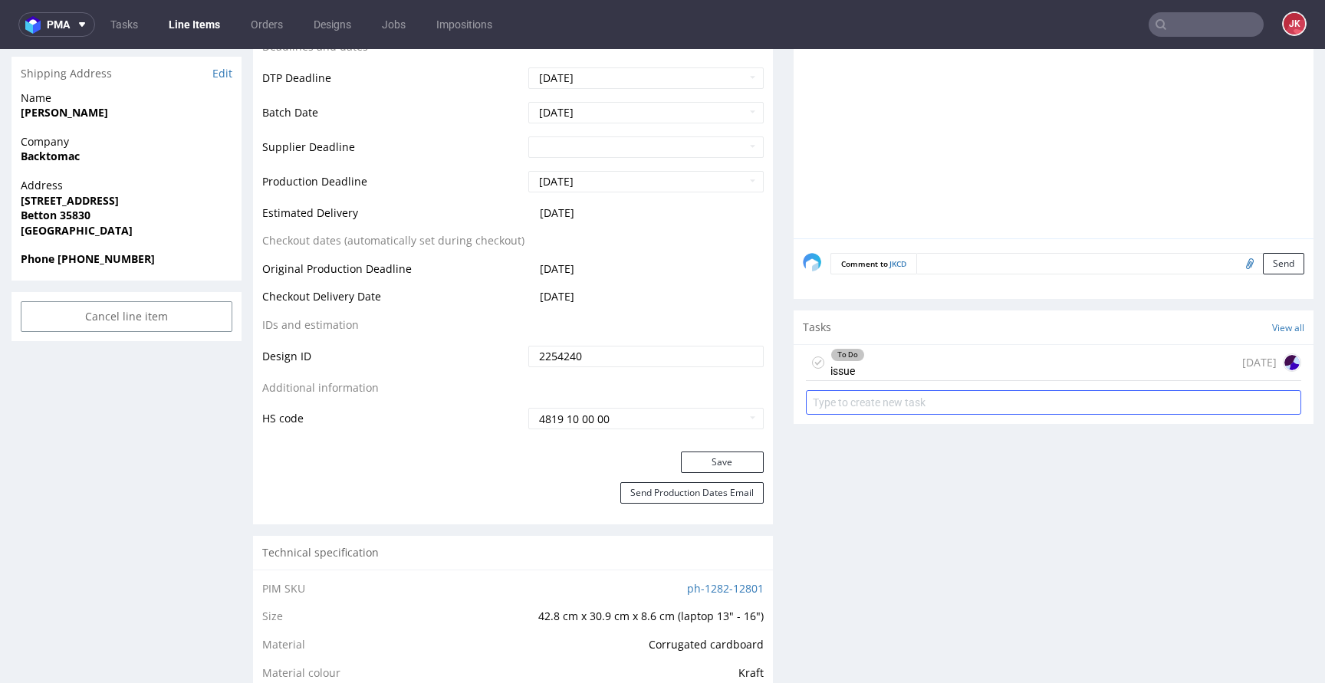
scroll to position [592, 0]
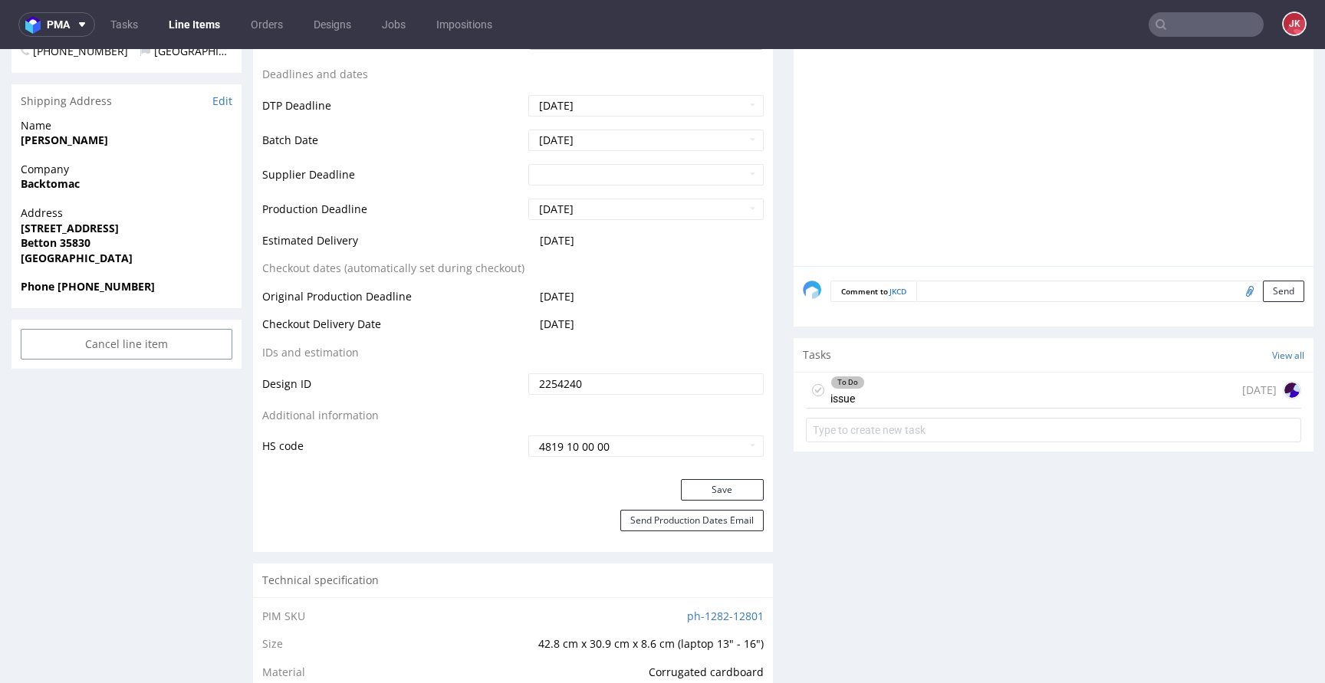
click at [874, 390] on div "To Do issue [DATE]" at bounding box center [1053, 391] width 495 height 36
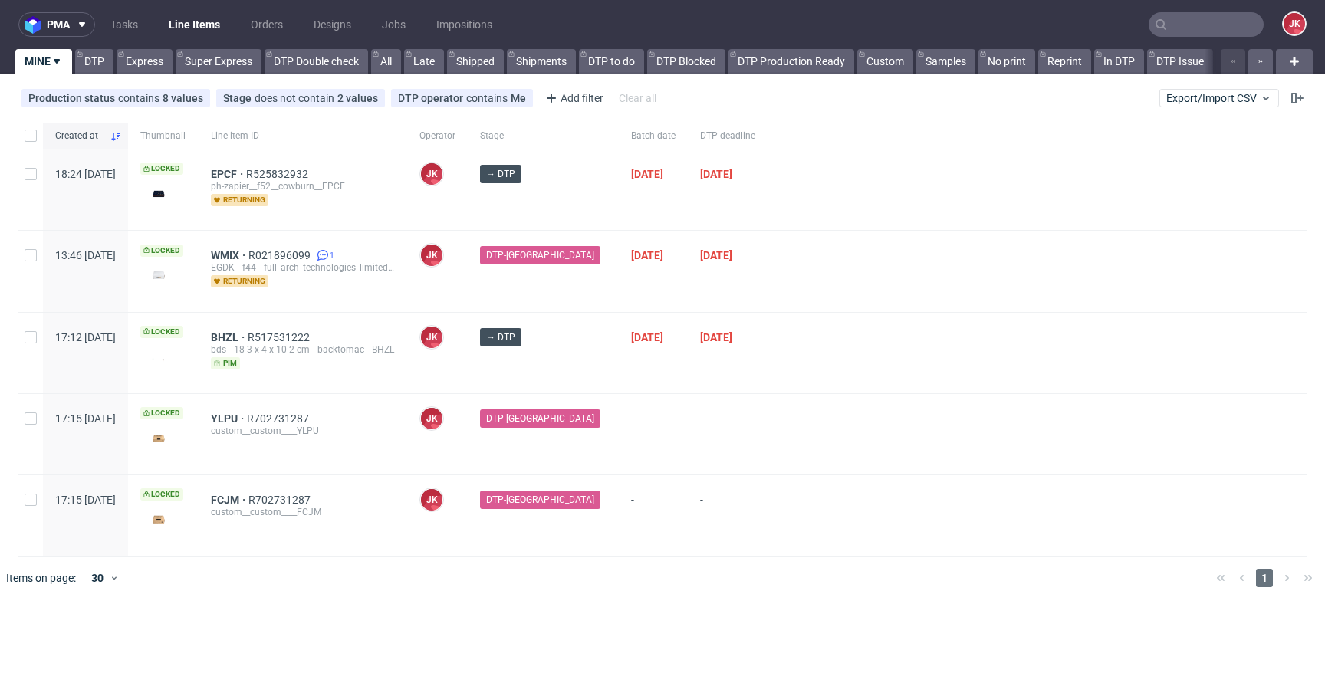
click at [795, 318] on div at bounding box center [1037, 353] width 539 height 81
click at [796, 341] on div at bounding box center [1037, 353] width 539 height 81
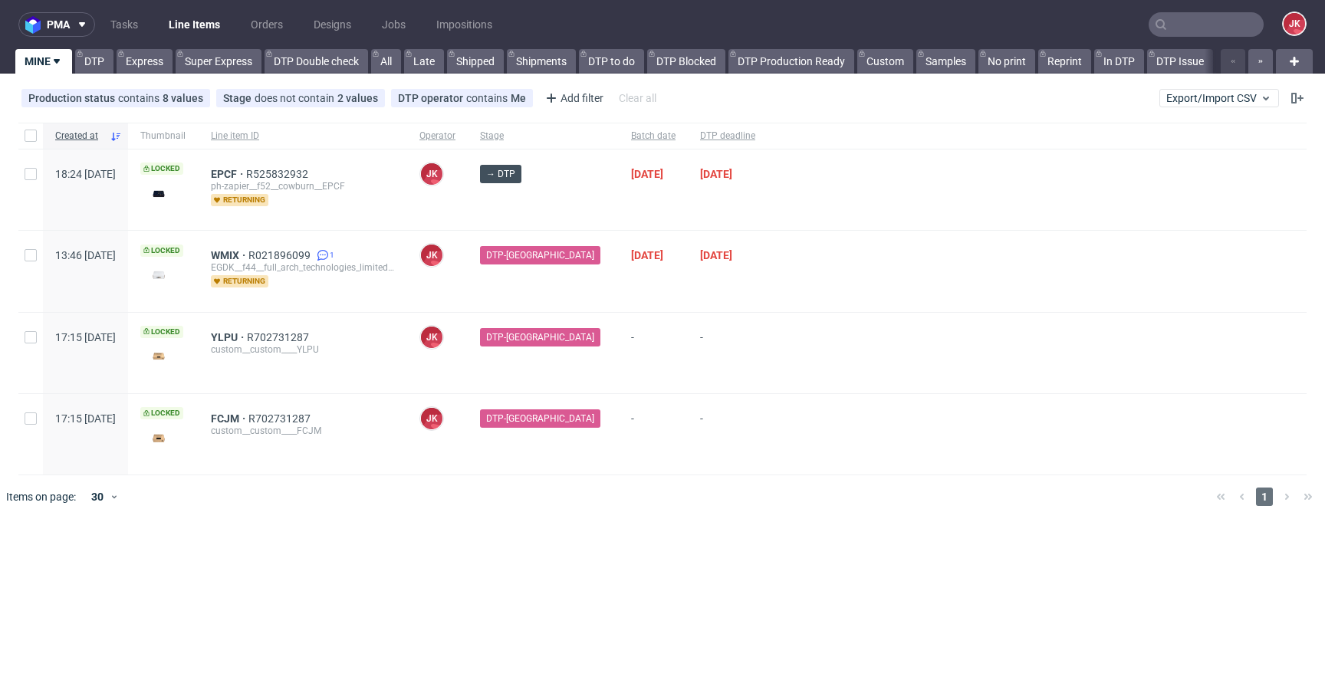
click at [581, 357] on div "DTP-[GEOGRAPHIC_DATA]" at bounding box center [543, 353] width 151 height 81
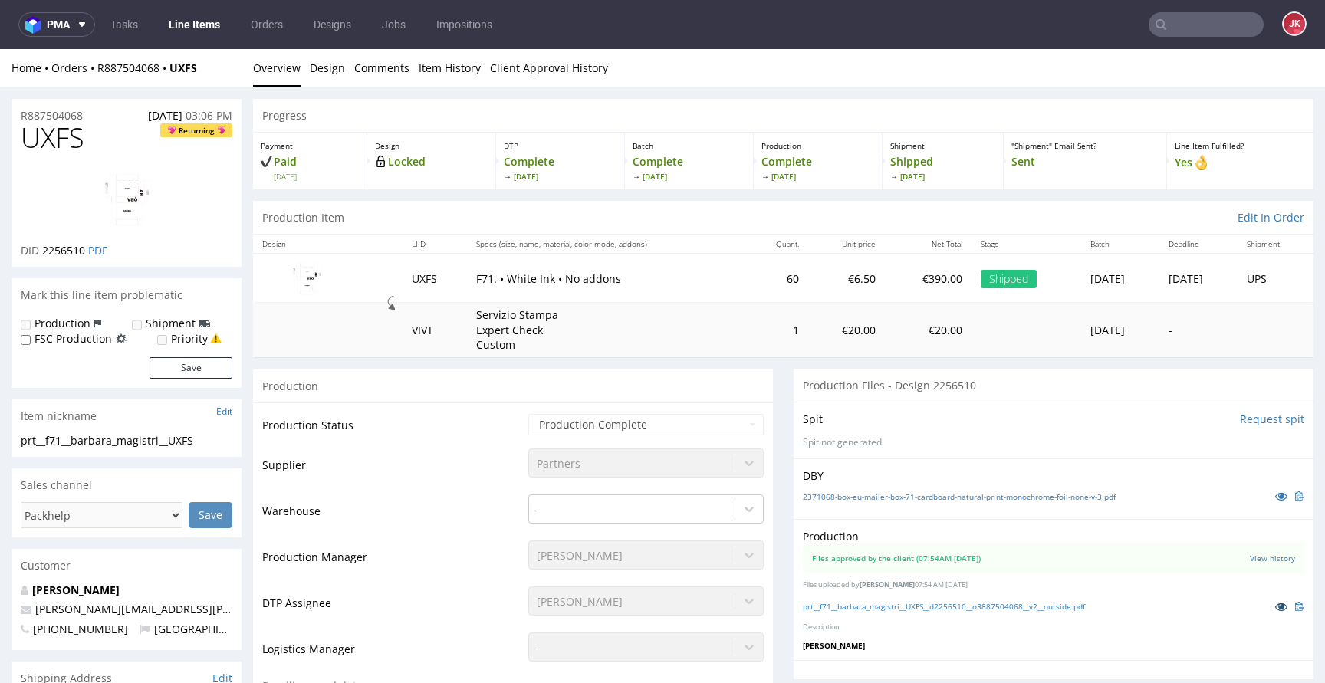
click at [1275, 609] on icon at bounding box center [1281, 606] width 12 height 11
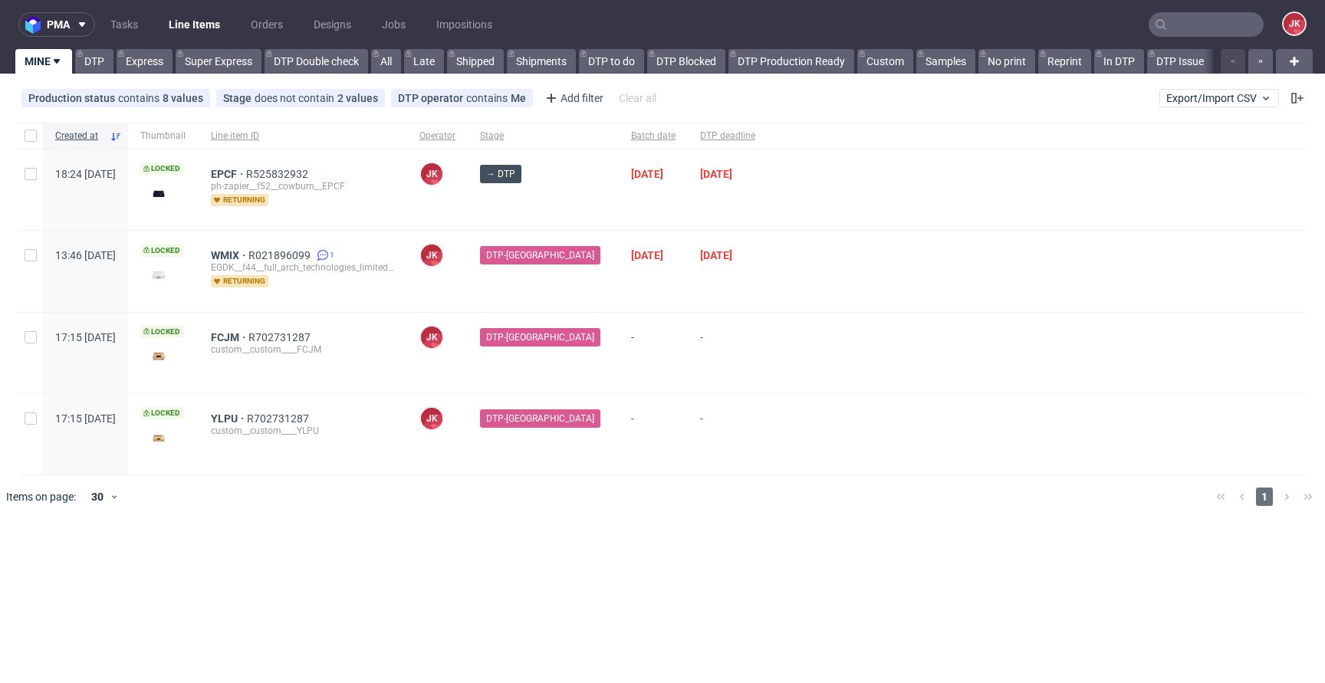
click at [680, 497] on div at bounding box center [685, 497] width 1038 height 43
click at [812, 271] on div at bounding box center [1037, 271] width 539 height 81
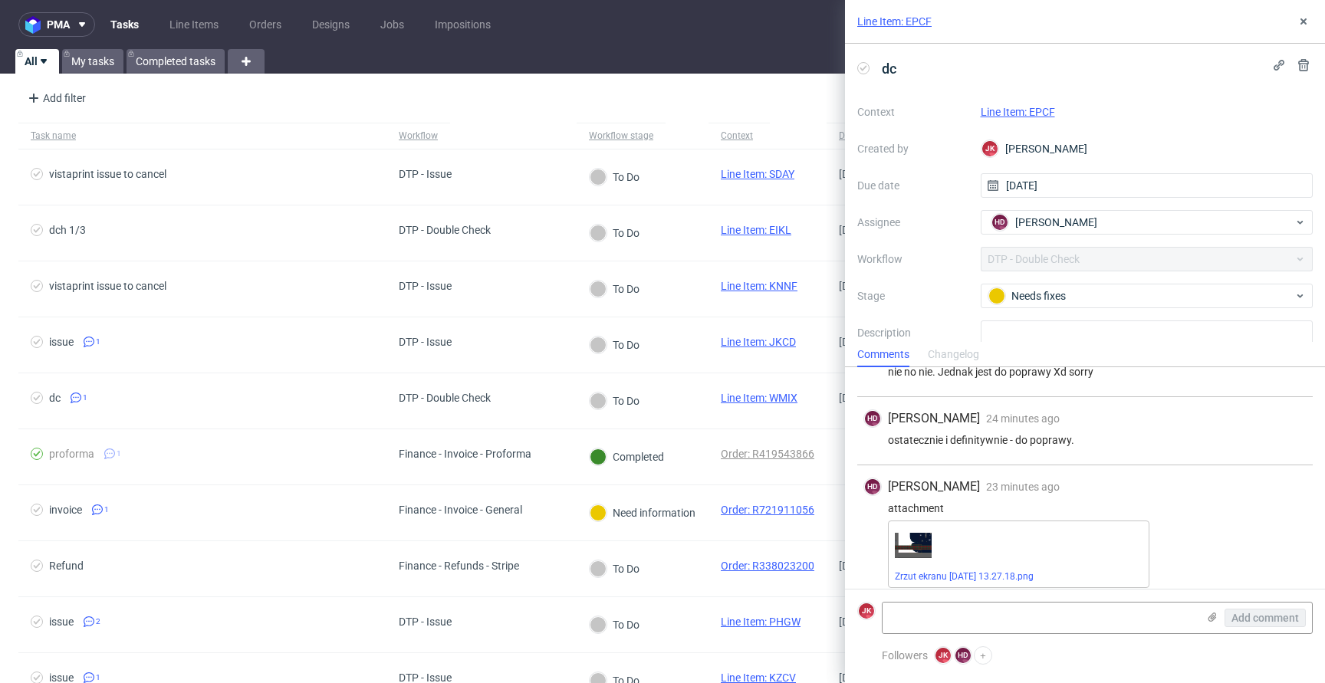
scroll to position [303, 0]
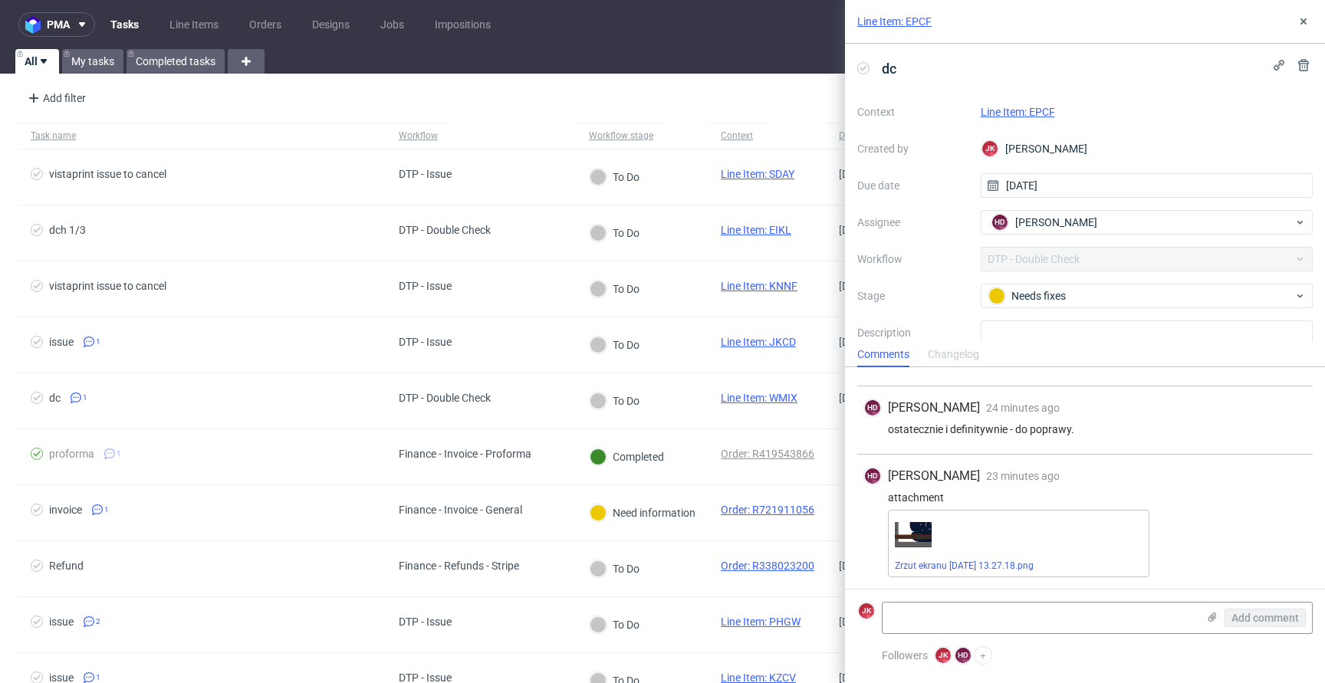
click at [1019, 110] on link "Line Item: EPCF" at bounding box center [1018, 112] width 74 height 12
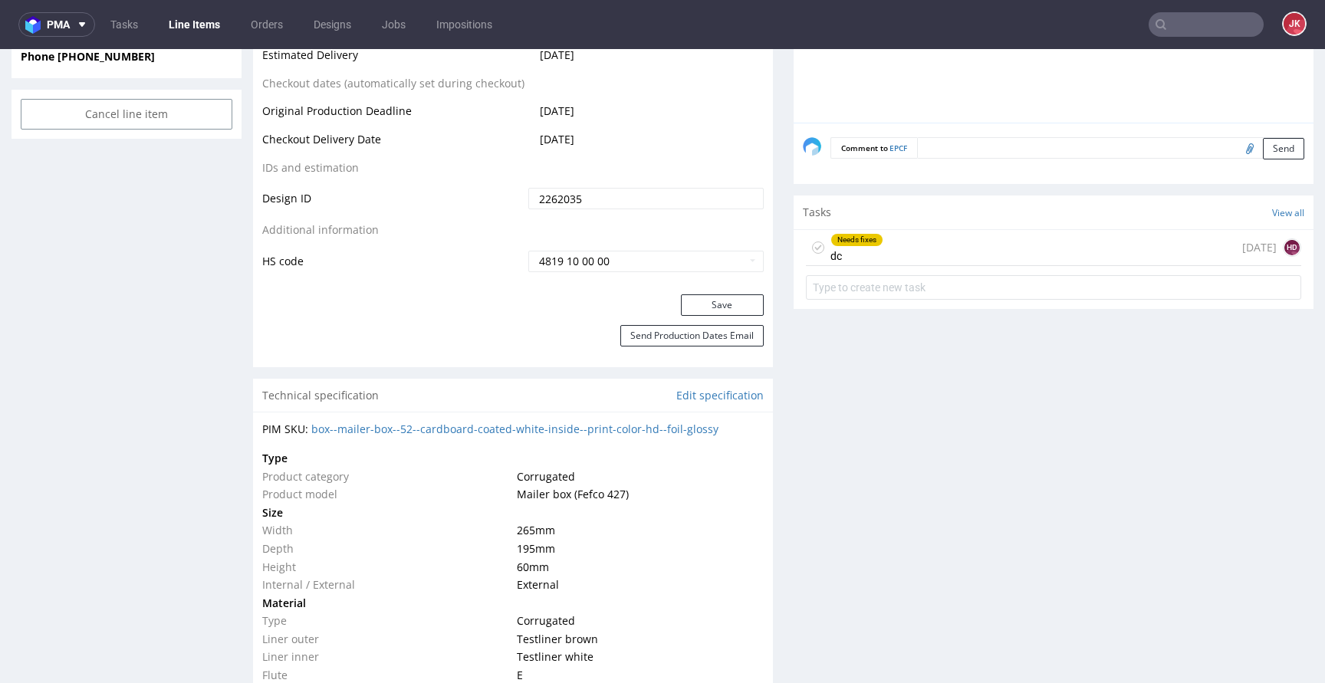
scroll to position [846, 0]
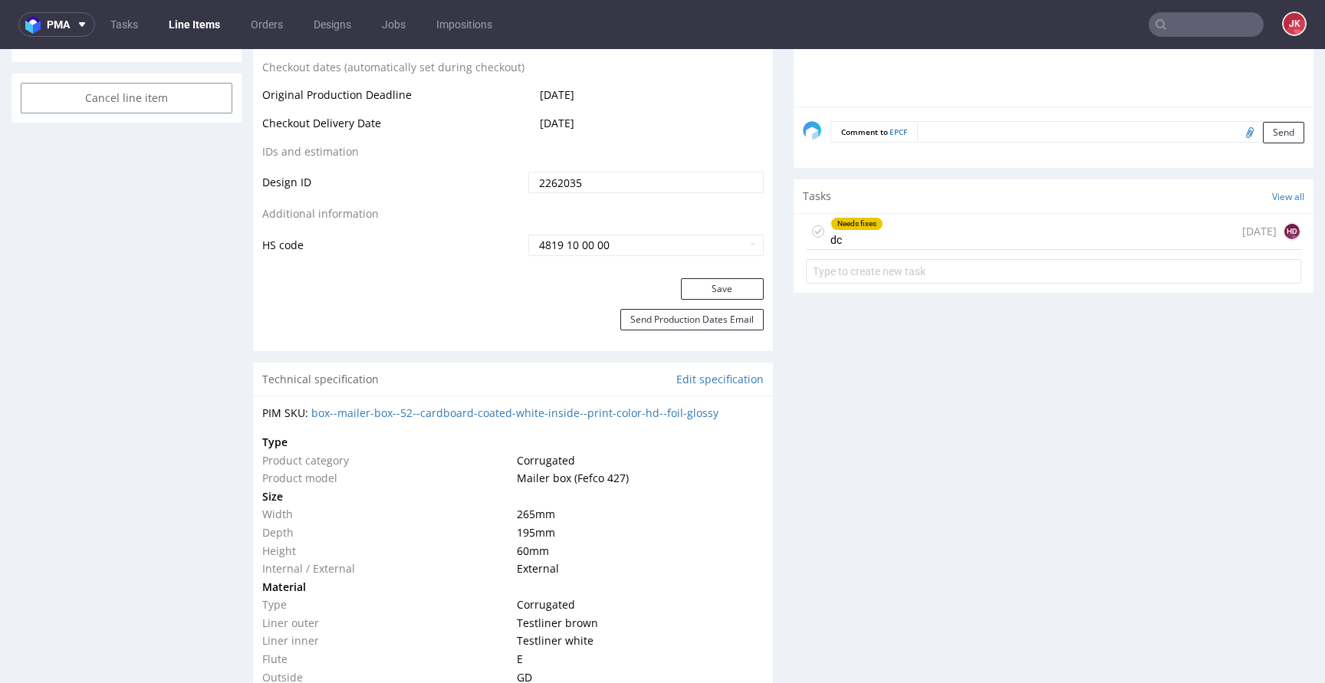
click at [836, 233] on div "Needs fixes dc" at bounding box center [857, 231] width 53 height 35
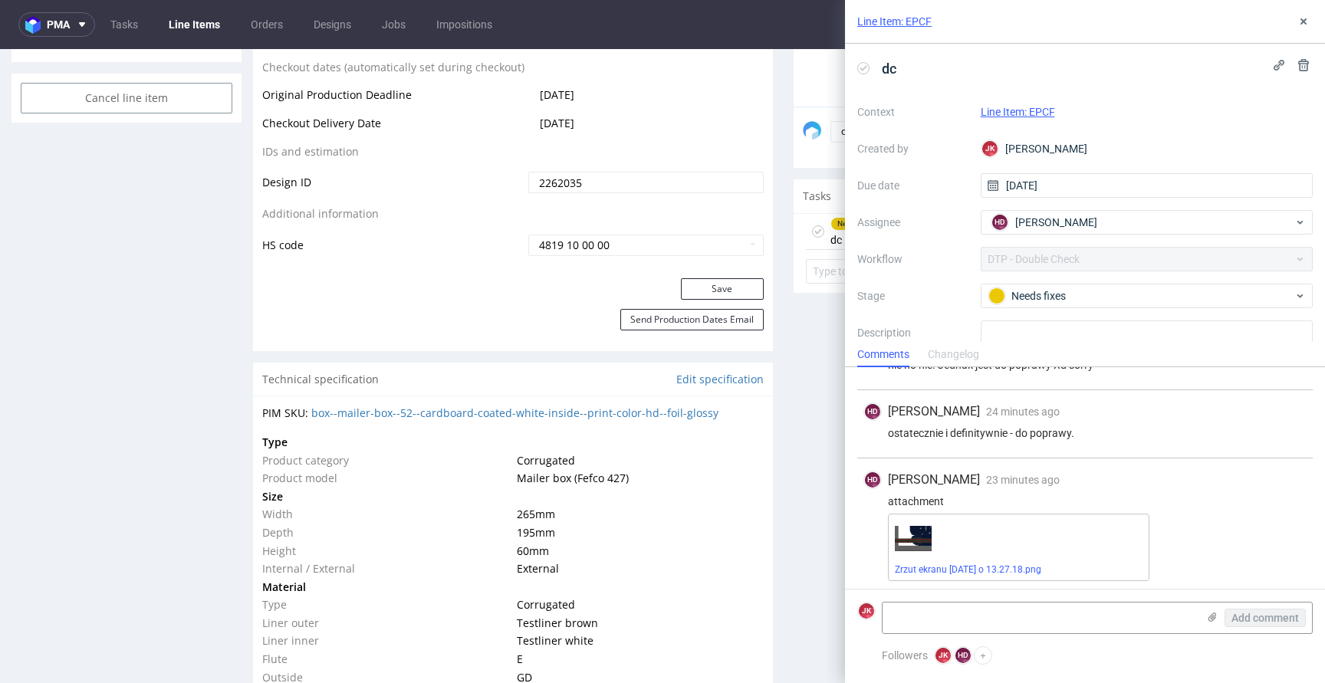
scroll to position [303, 0]
click at [959, 568] on link "Zrzut ekranu 2025-09-26 o 13.27.18.png" at bounding box center [968, 566] width 146 height 11
click at [773, 368] on div "Progress Payment Paid Thu 18 Sep Design Locked DTP DTP DC Done Tue 23 Sep Batch…" at bounding box center [783, 694] width 1061 height 2883
click at [1300, 25] on icon at bounding box center [1304, 21] width 12 height 12
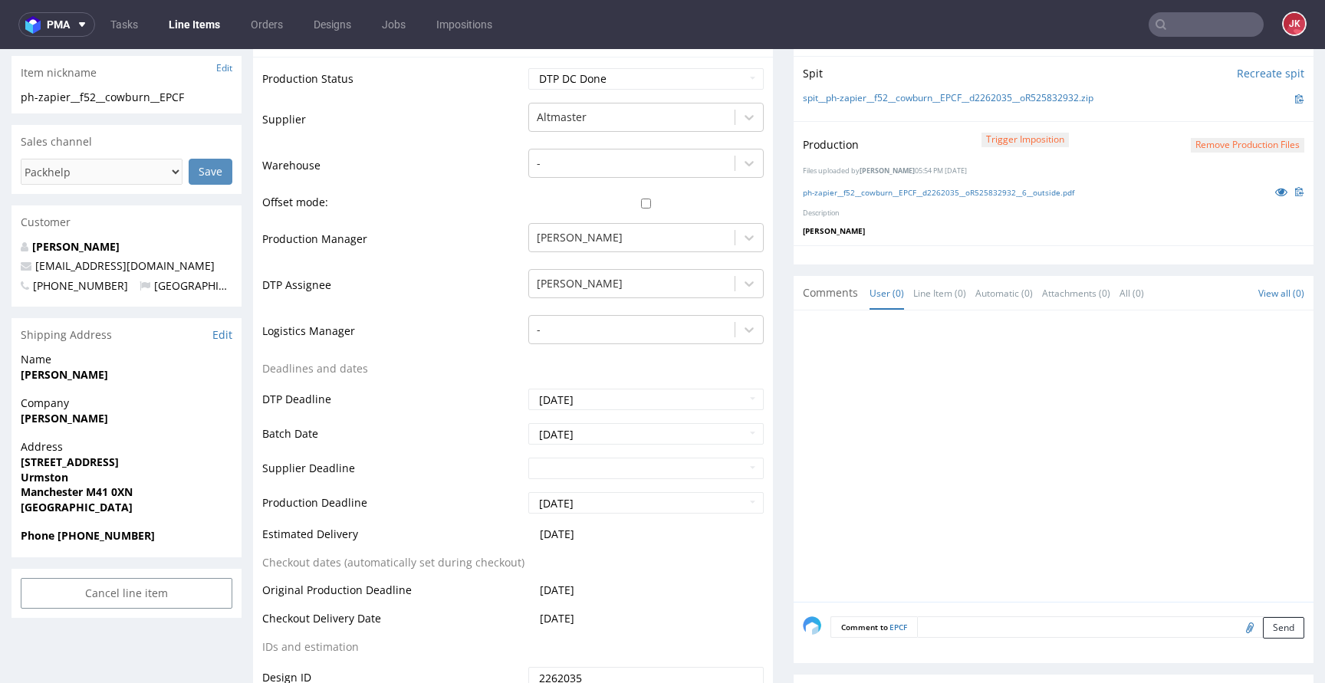
scroll to position [769, 0]
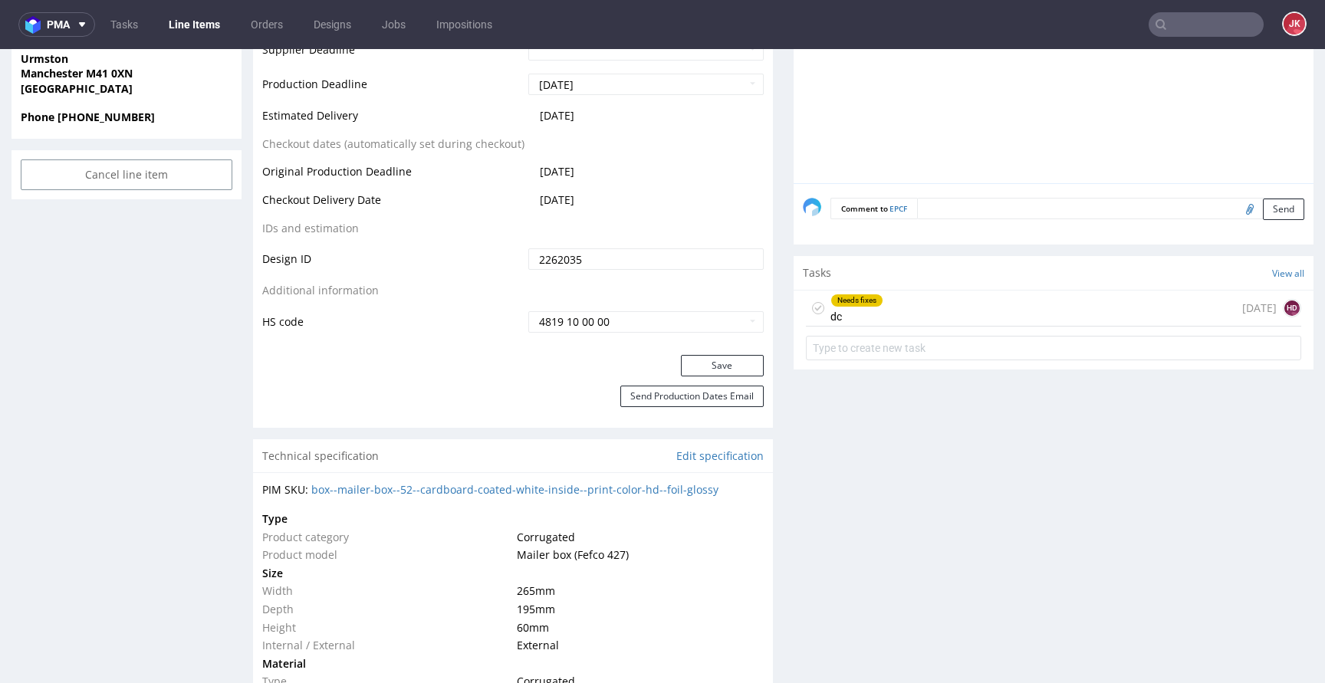
click at [868, 308] on div "Needs fixes dc" at bounding box center [857, 308] width 53 height 35
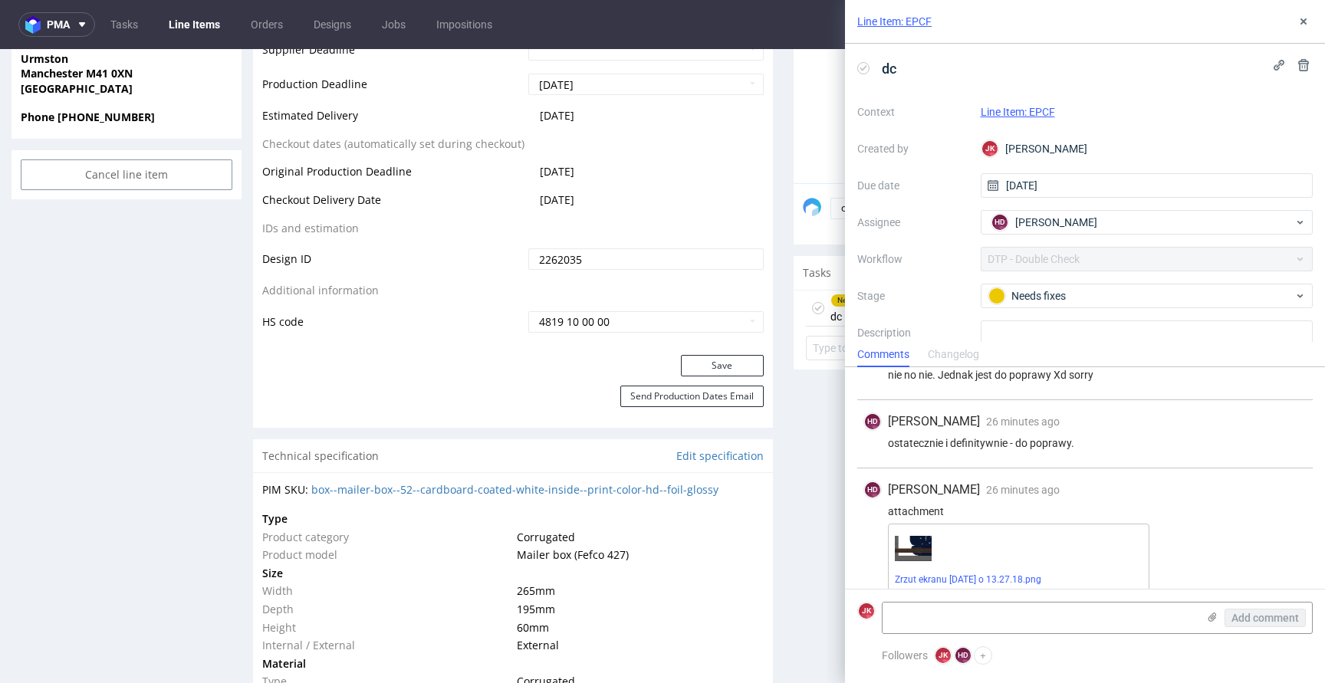
scroll to position [303, 0]
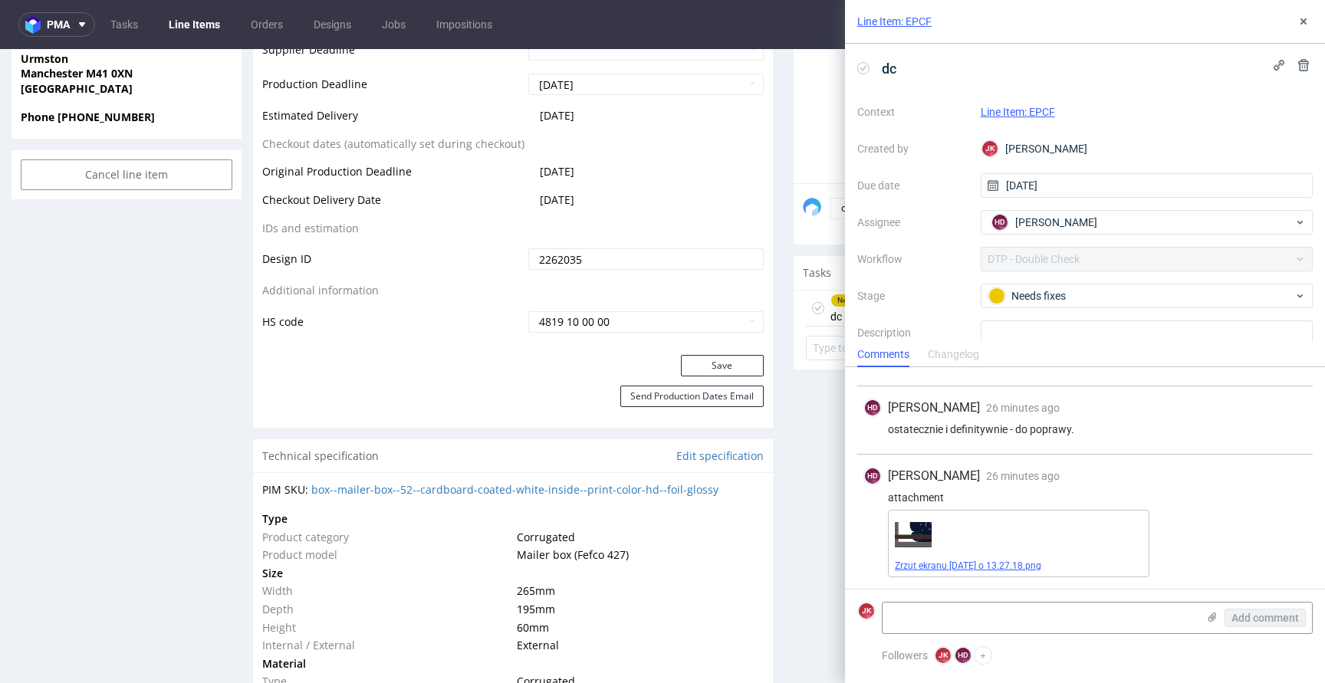
click at [989, 564] on link "Zrzut ekranu 2025-09-26 o 13.27.18.png" at bounding box center [968, 566] width 146 height 11
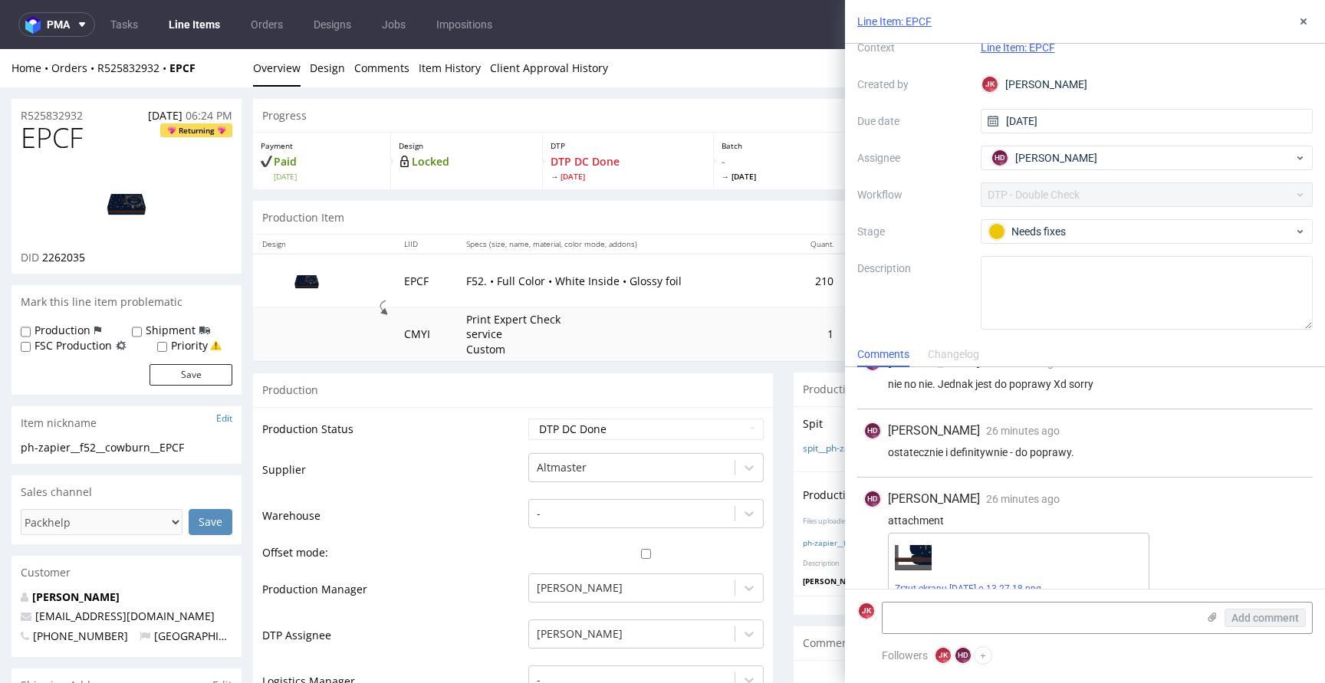
scroll to position [277, 0]
click at [1312, 26] on button at bounding box center [1304, 21] width 18 height 18
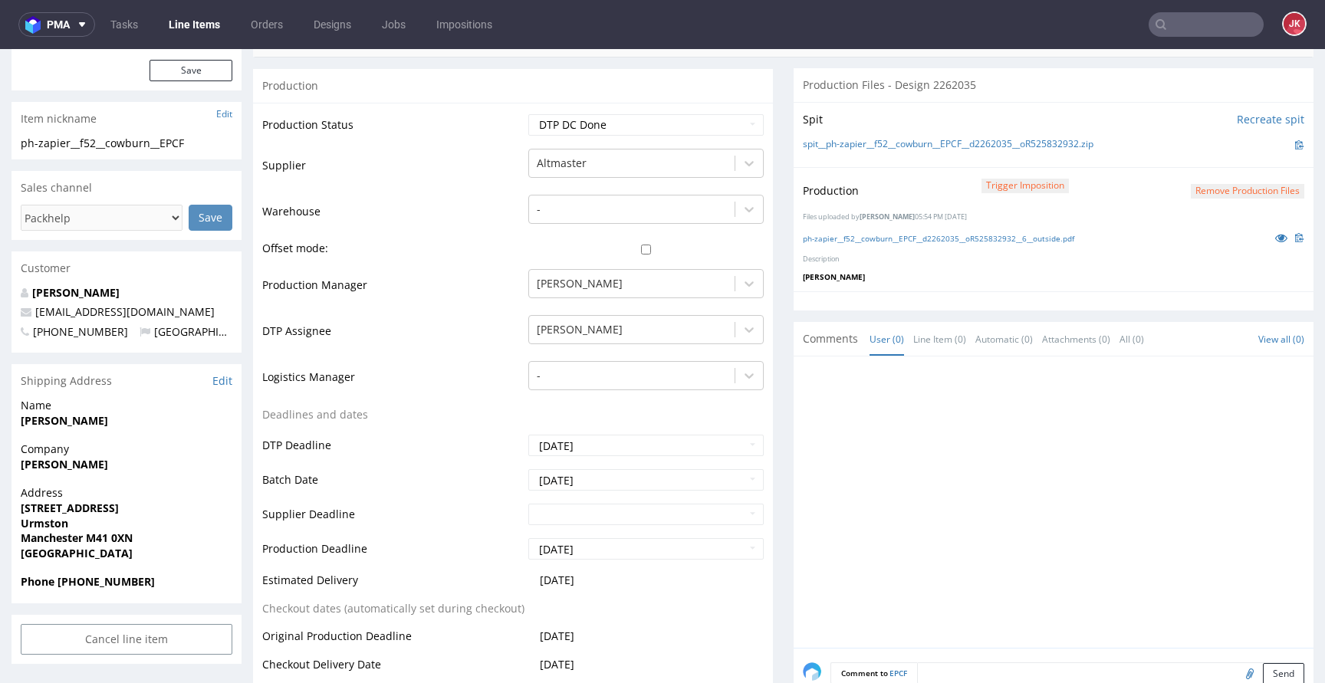
scroll to position [991, 0]
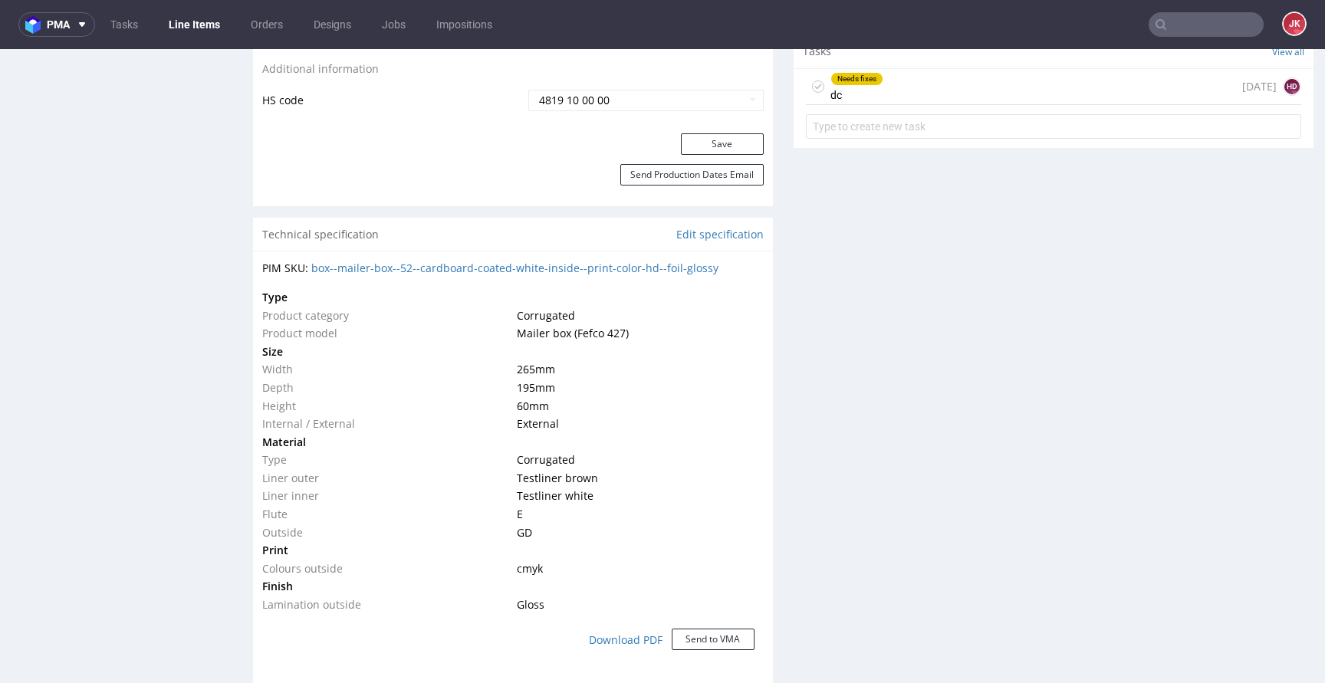
click at [812, 84] on icon at bounding box center [818, 87] width 12 height 12
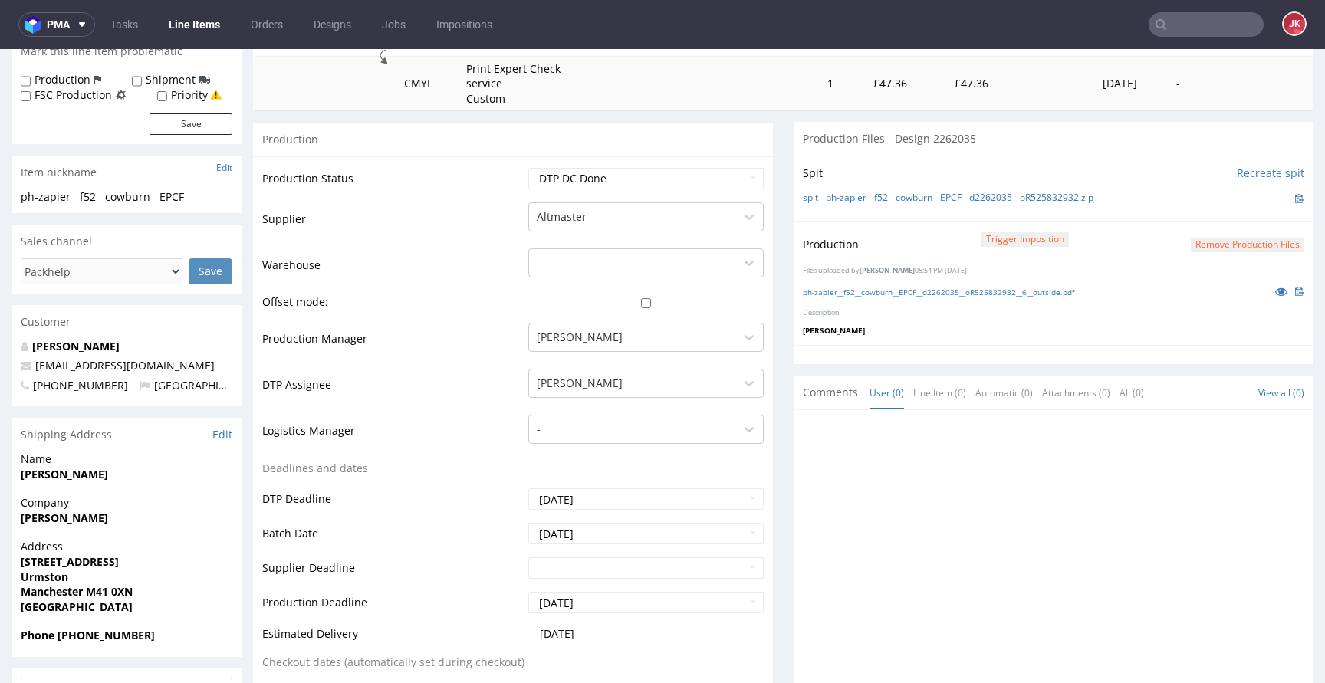
scroll to position [173, 0]
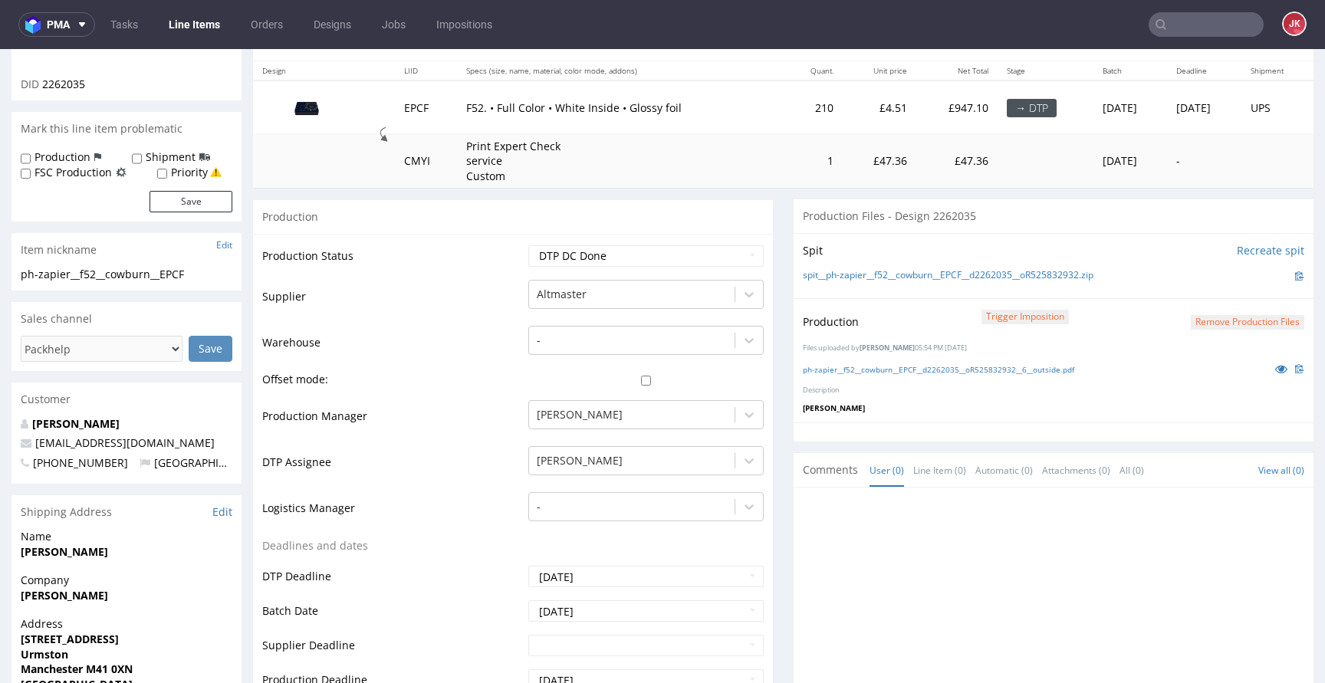
click at [1195, 327] on button "Remove production files" at bounding box center [1248, 322] width 114 height 15
click at [1196, 294] on link "Yes" at bounding box center [1200, 287] width 44 height 23
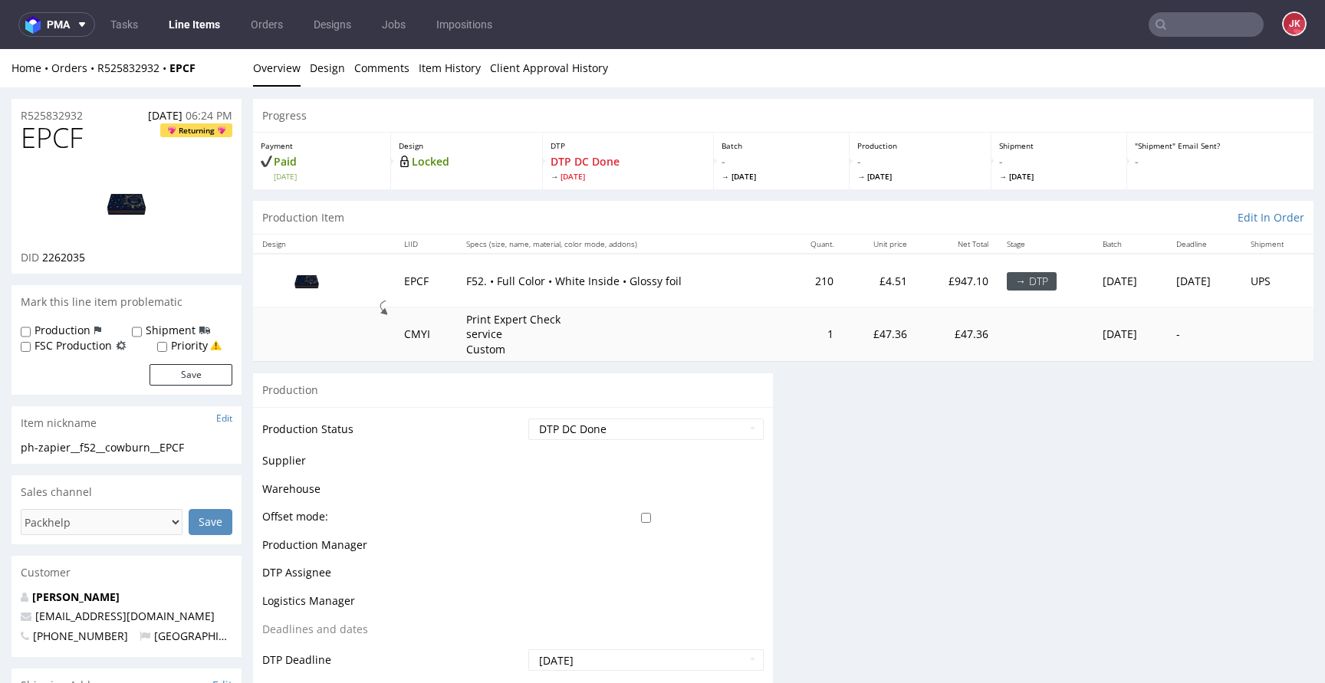
scroll to position [0, 0]
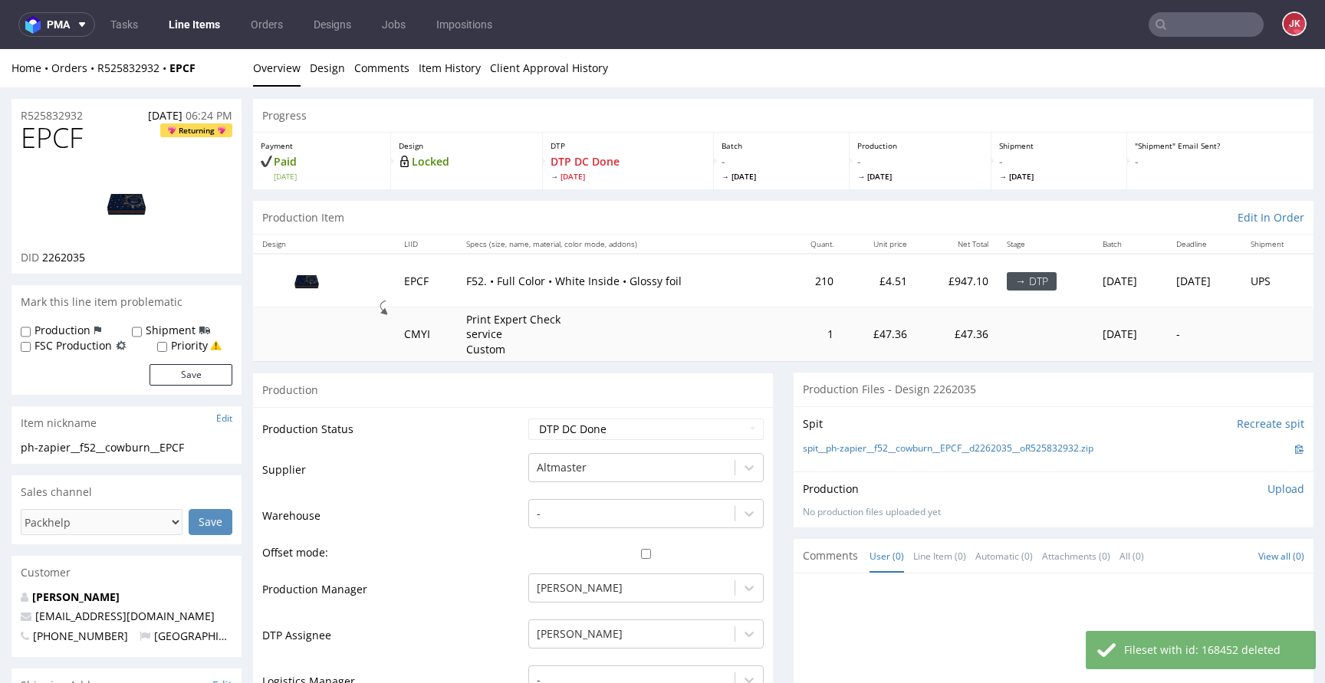
click at [1269, 490] on p "Upload" at bounding box center [1286, 489] width 37 height 15
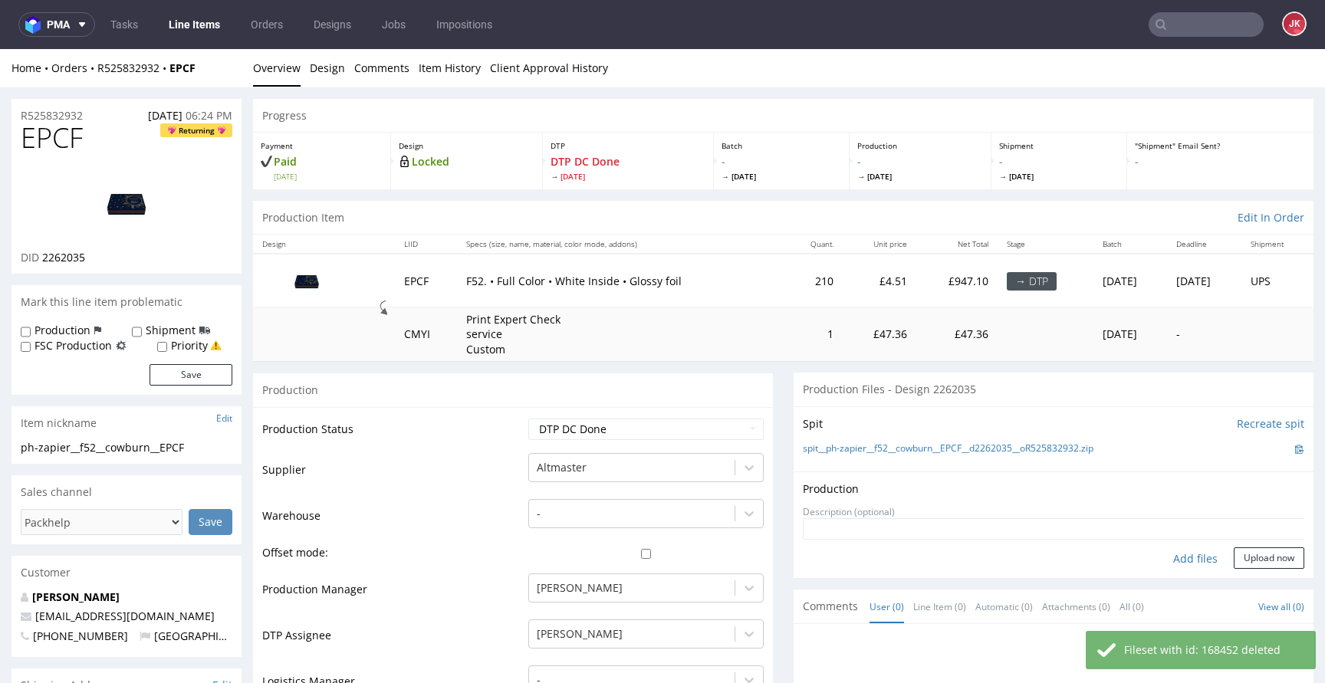
click at [1192, 564] on div "Add files" at bounding box center [1195, 559] width 77 height 23
type input "C:\fakepath\ph-zapier__f52__cowburn__EPCF__d2262035__oR525832932__6__outside.pdf"
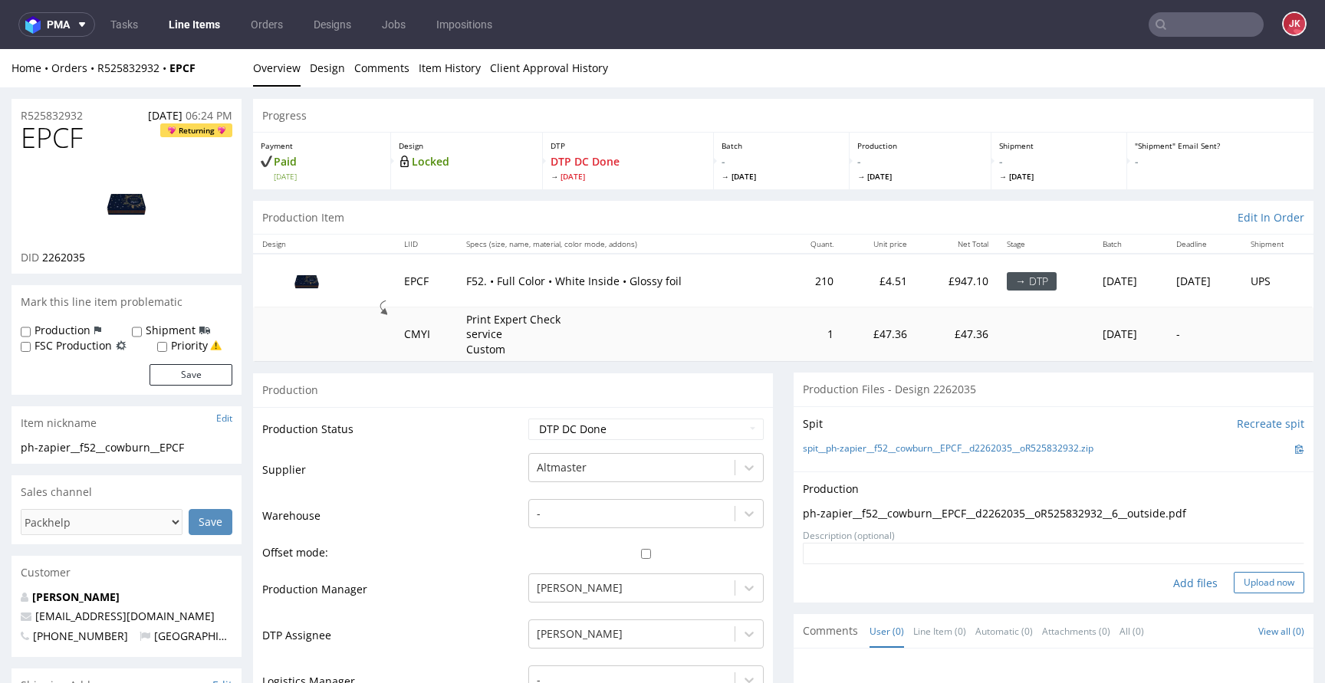
click at [1236, 584] on button "Upload now" at bounding box center [1269, 582] width 71 height 21
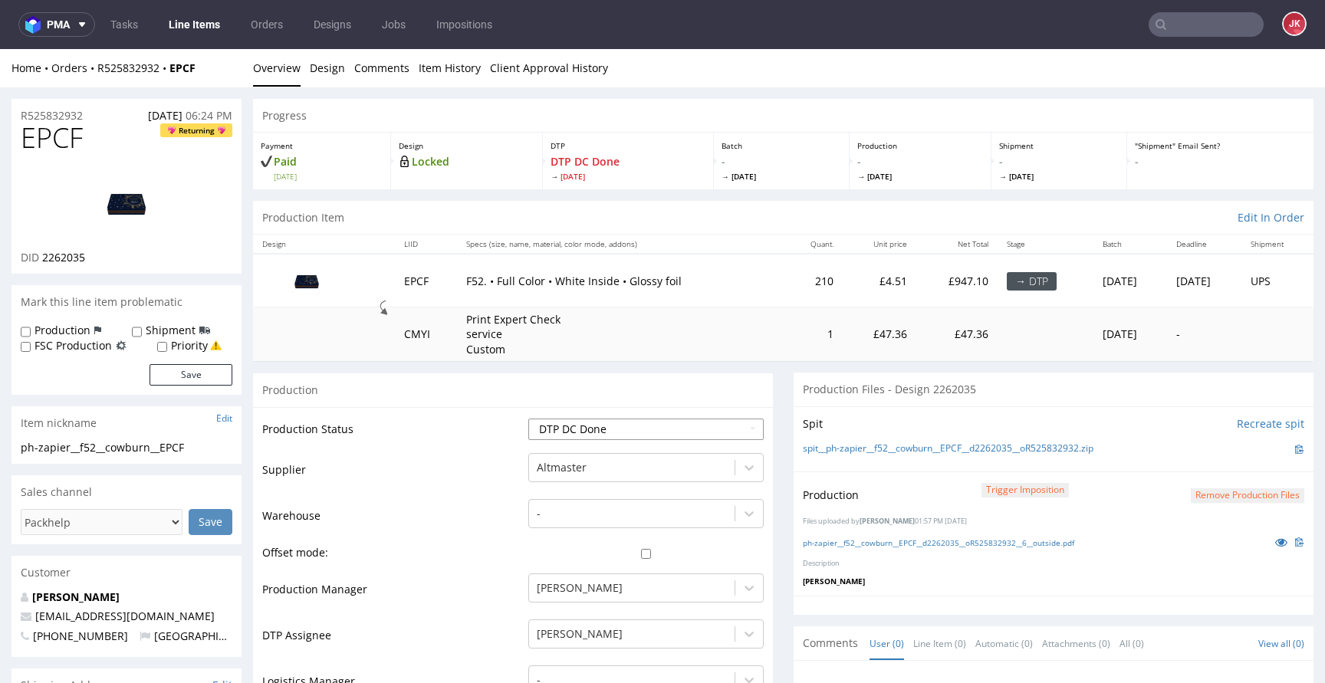
click at [709, 426] on select "Waiting for Artwork Waiting for Diecut Waiting for Mockup Waiting for DTP Waiti…" at bounding box center [645, 429] width 235 height 21
select select "dtp_ca_needed"
click at [528, 419] on select "Waiting for Artwork Waiting for Diecut Waiting for Mockup Waiting for DTP Waiti…" at bounding box center [645, 429] width 235 height 21
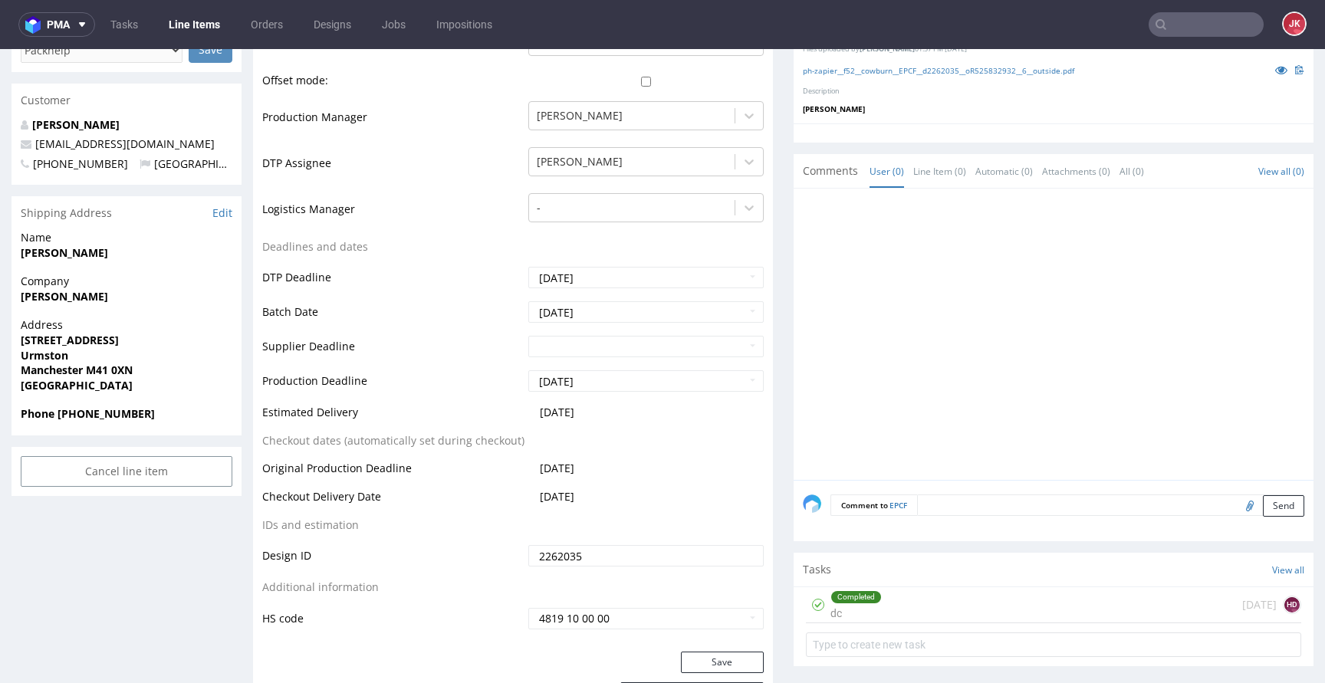
scroll to position [523, 0]
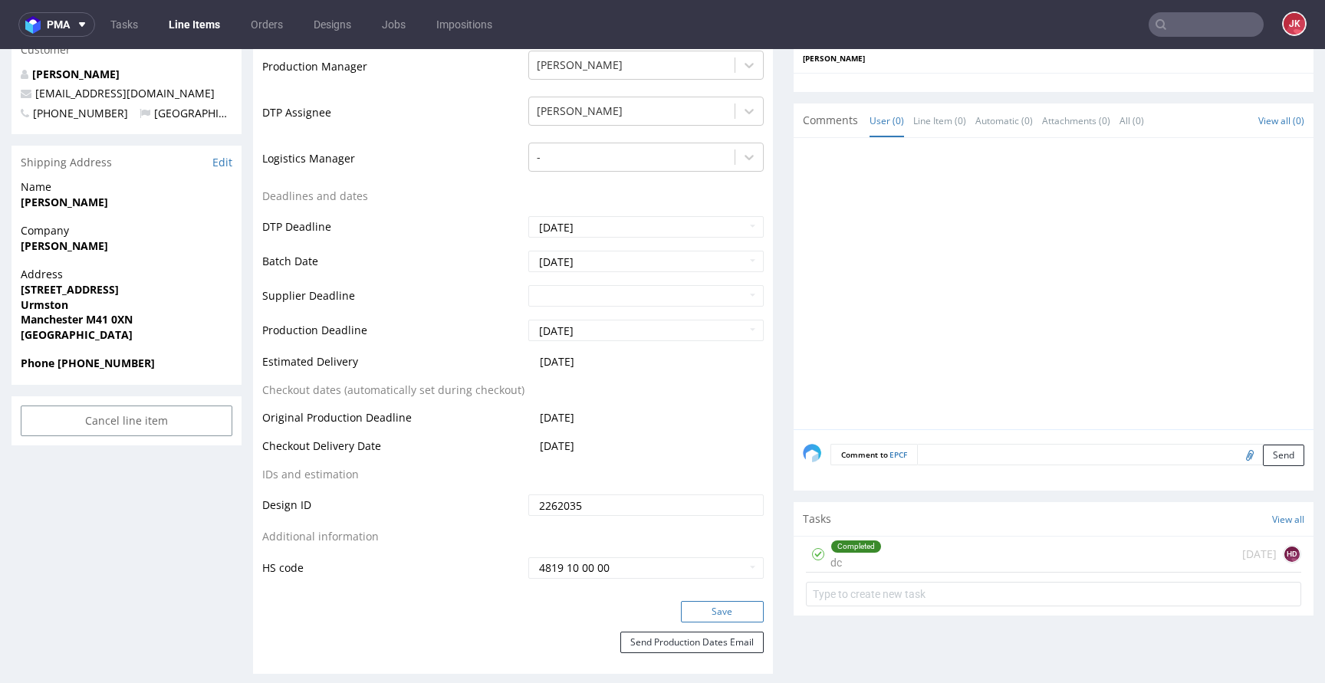
click at [720, 611] on button "Save" at bounding box center [722, 611] width 83 height 21
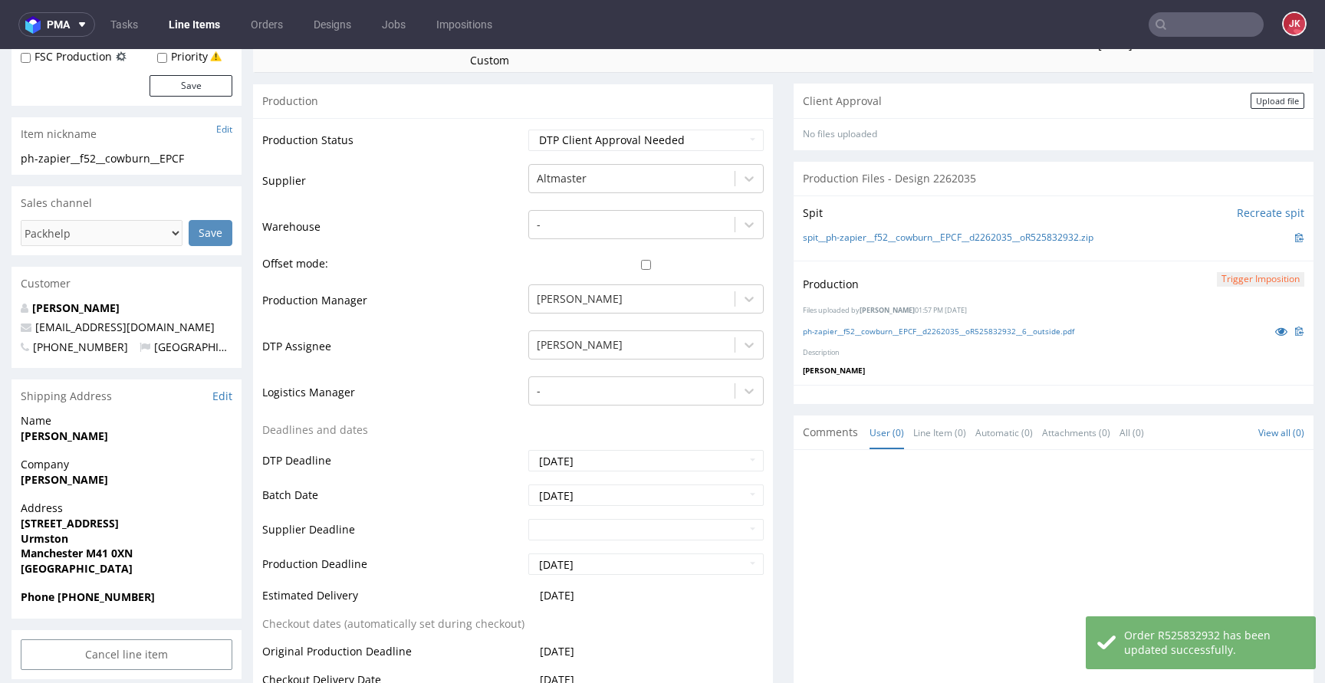
scroll to position [0, 0]
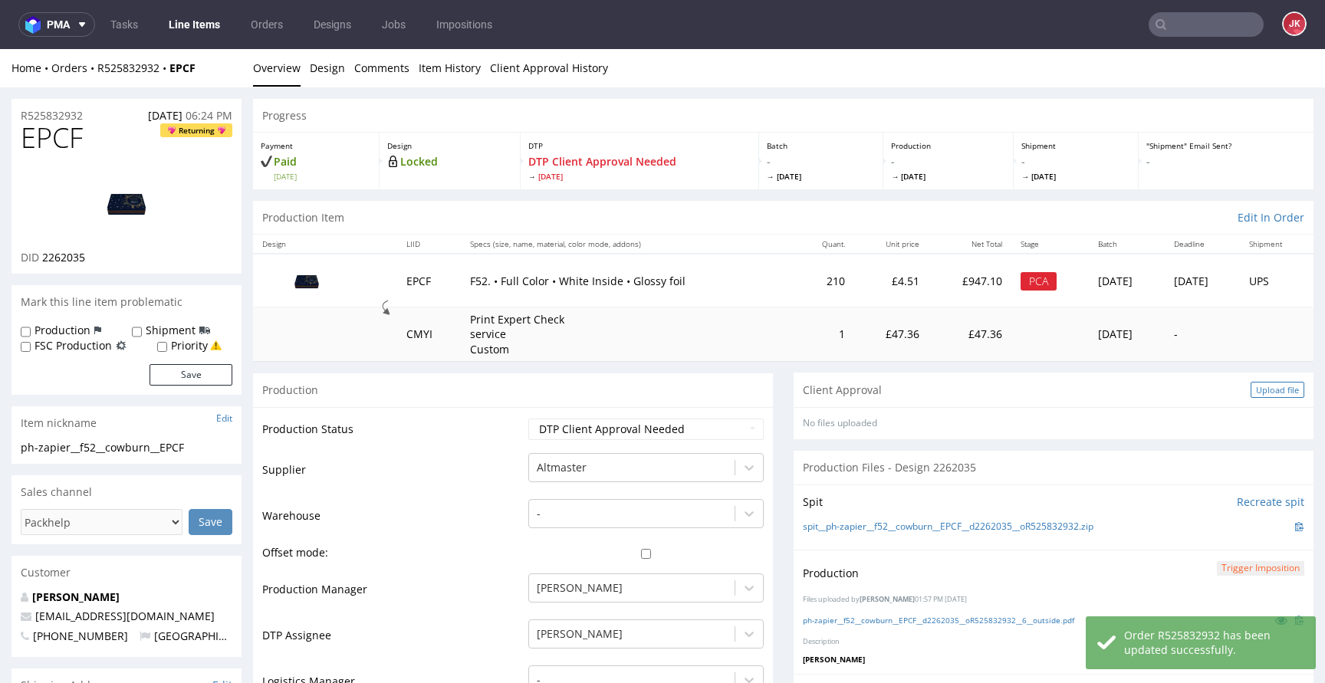
click at [1258, 383] on div "Upload file" at bounding box center [1278, 390] width 54 height 16
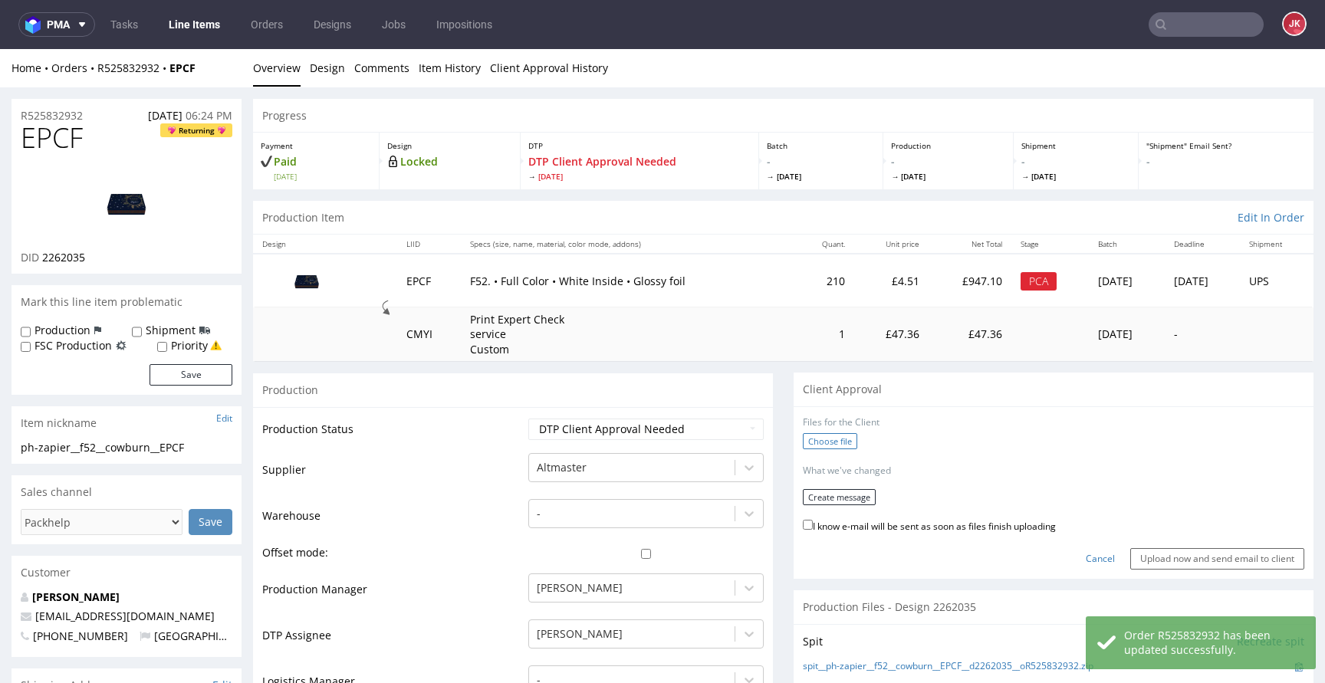
click at [825, 446] on label "Choose file" at bounding box center [830, 441] width 54 height 16
click at [0, 49] on input "Choose file" at bounding box center [0, 49] width 0 height 0
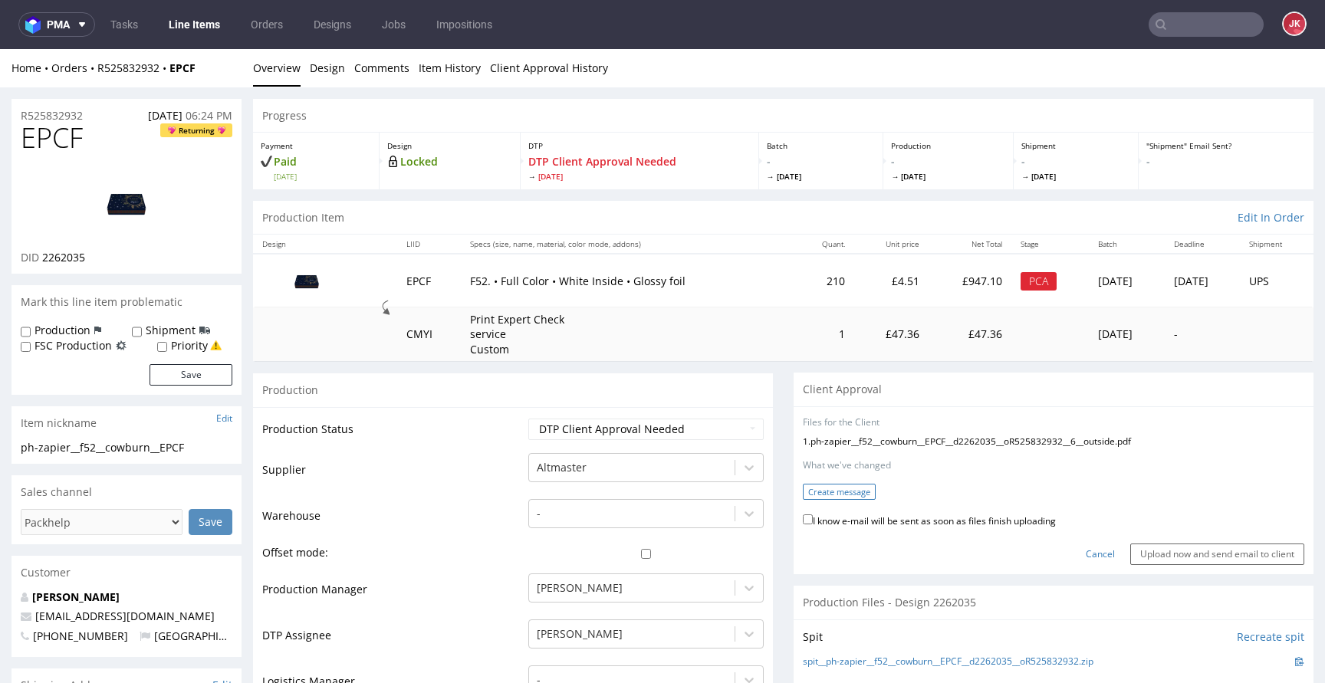
click at [832, 492] on button "Create message" at bounding box center [839, 492] width 73 height 16
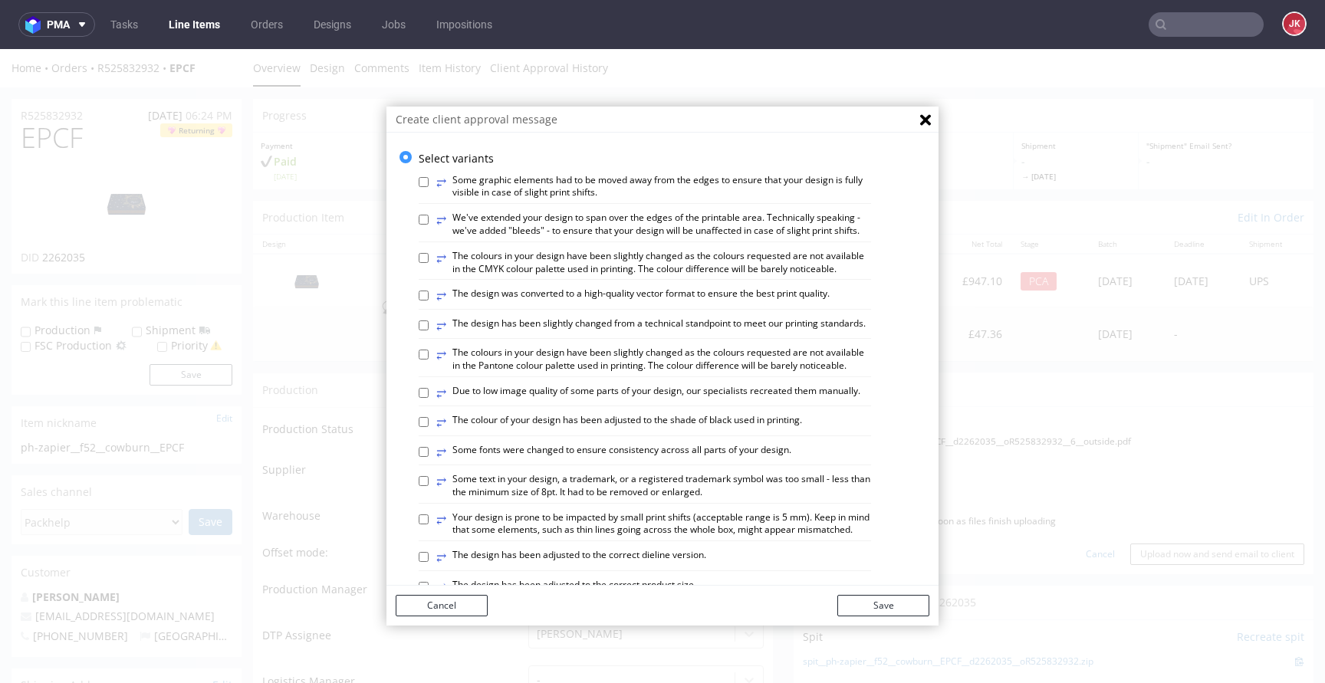
click at [498, 219] on label "⥂ We've extended your design to span over the edges of the printable area. Tech…" at bounding box center [653, 225] width 435 height 26
click at [429, 219] on input "⥂ We've extended your design to span over the edges of the printable area. Tech…" at bounding box center [424, 220] width 10 height 10
checkbox input "true"
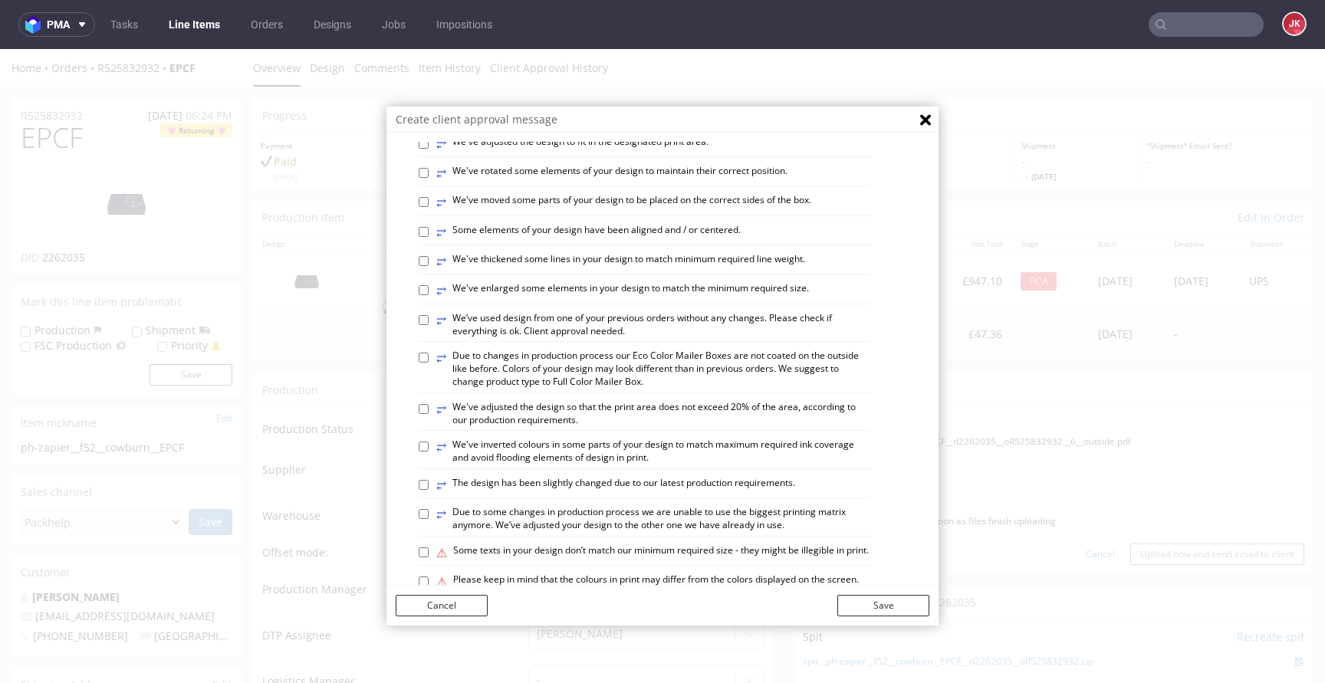
scroll to position [524, 0]
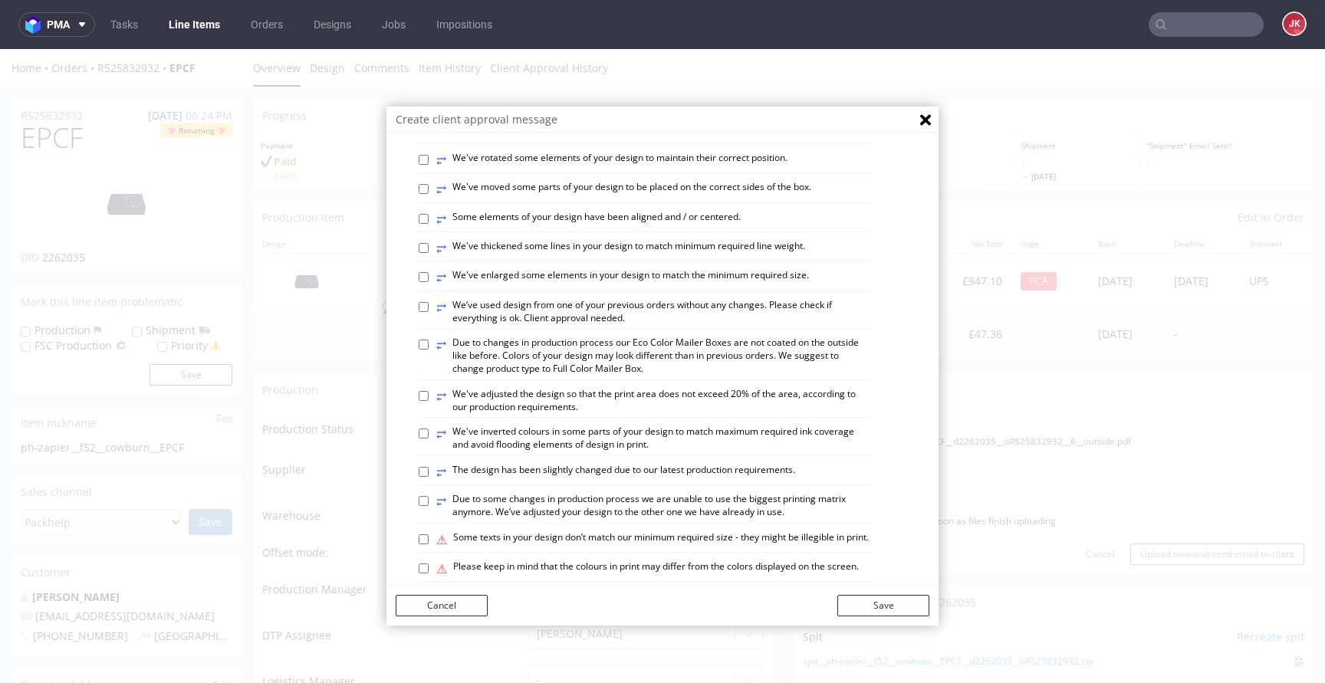
click at [533, 228] on label "⥂ Some elements of your design have been aligned and / or centered." at bounding box center [588, 219] width 304 height 17
click at [429, 224] on input "⥂ Some elements of your design have been aligned and / or centered." at bounding box center [424, 219] width 10 height 10
checkbox input "true"
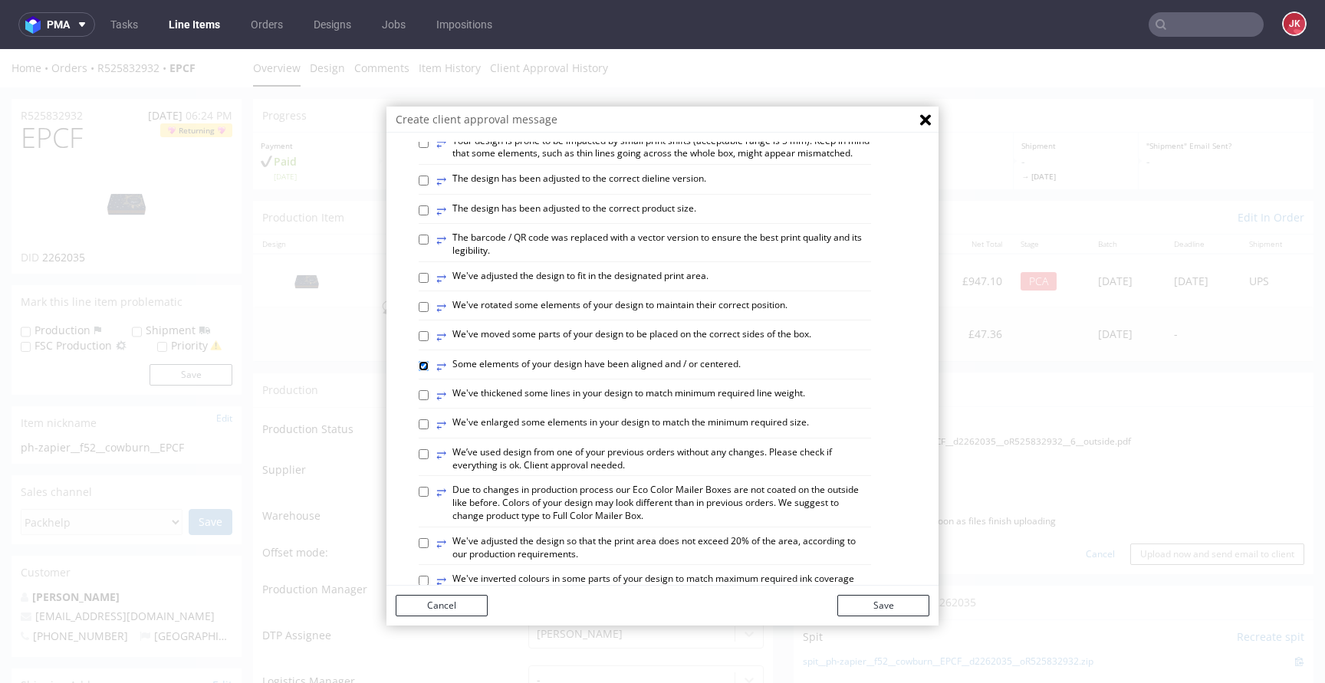
scroll to position [374, 0]
click at [494, 163] on label "⥂ Your design is prone to be impacted by small print shifts (acceptable range i…" at bounding box center [653, 150] width 435 height 26
click at [429, 150] on input "⥂ Your design is prone to be impacted by small print shifts (acceptable range i…" at bounding box center [424, 145] width 10 height 10
checkbox input "true"
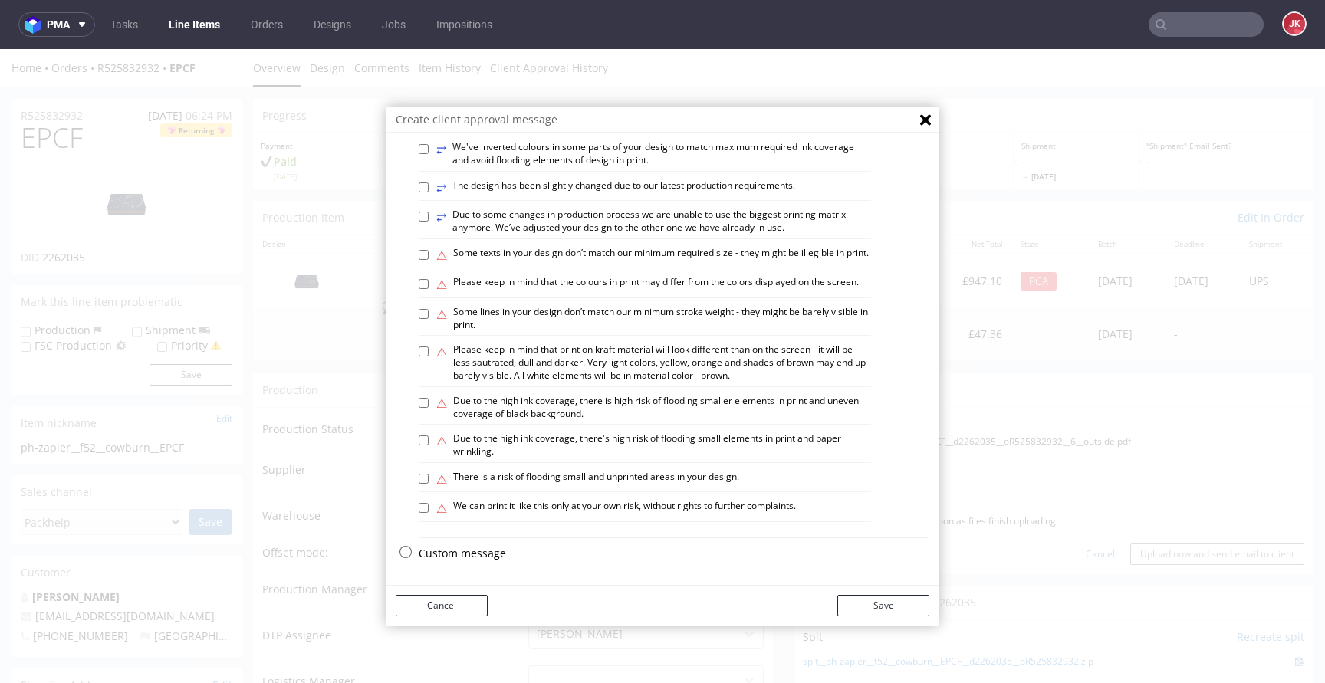
scroll to position [894, 0]
click at [502, 311] on label "⚠ Some lines in your design don’t match our minimum stroke weight - they might …" at bounding box center [653, 319] width 435 height 26
click at [429, 311] on input "⚠ Some lines in your design don’t match our minimum stroke weight - they might …" at bounding box center [424, 314] width 10 height 10
checkbox input "true"
click at [535, 486] on label "⚠ There is a risk of flooding small and unprinted areas in your design." at bounding box center [587, 479] width 303 height 17
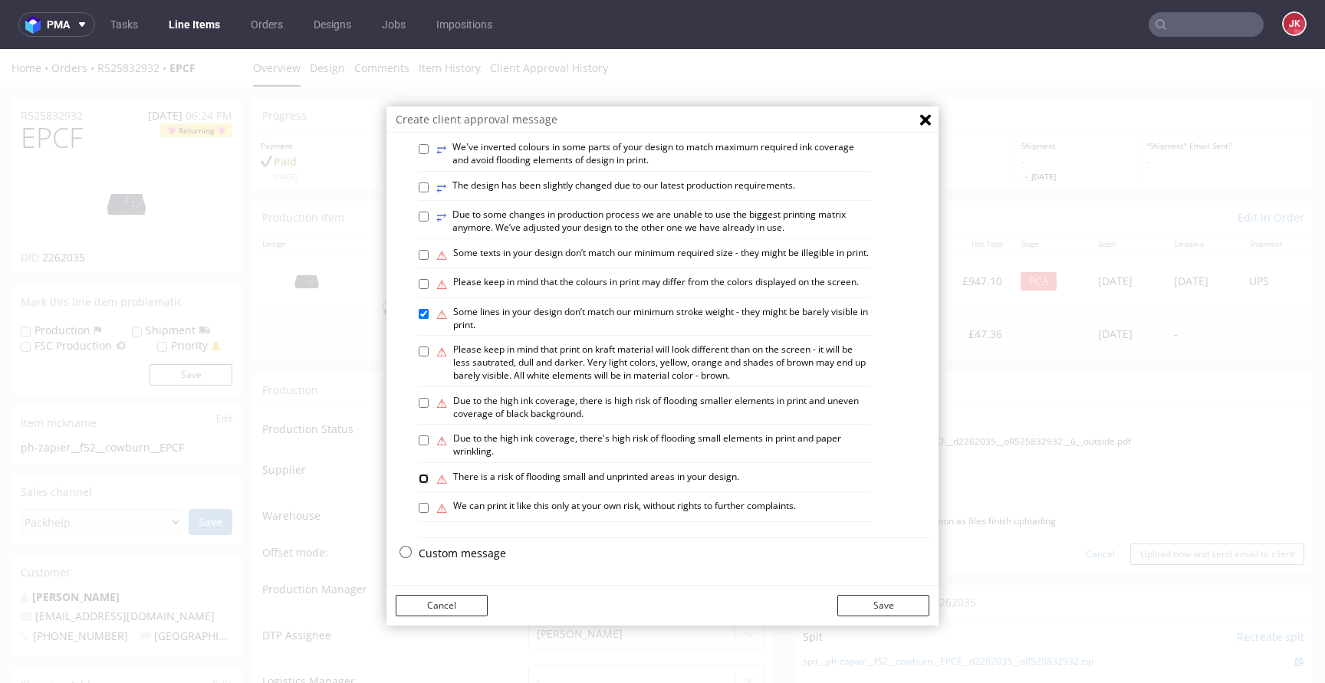
click at [429, 484] on input "⚠ There is a risk of flooding small and unprinted areas in your design." at bounding box center [424, 479] width 10 height 10
click at [535, 477] on label "⚠ There is a risk of flooding small and unprinted areas in your design." at bounding box center [587, 479] width 303 height 17
click at [429, 477] on input "⚠ There is a risk of flooding small and unprinted areas in your design." at bounding box center [424, 479] width 10 height 10
checkbox input "false"
click at [513, 412] on label "⚠ Due to the high ink coverage, there is high risk of flooding smaller elements…" at bounding box center [653, 408] width 435 height 26
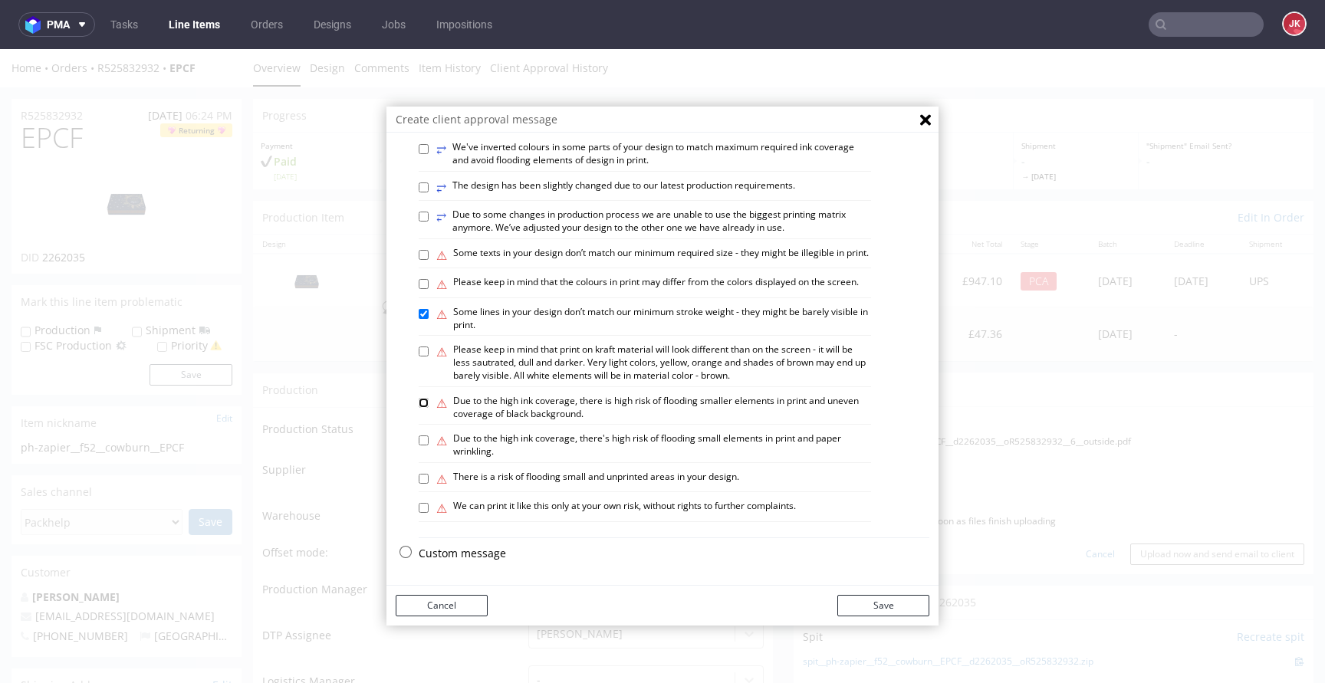
click at [429, 408] on input "⚠ Due to the high ink coverage, there is high risk of flooding smaller elements…" at bounding box center [424, 403] width 10 height 10
click at [561, 410] on label "⚠ Due to the high ink coverage, there is high risk of flooding smaller elements…" at bounding box center [653, 408] width 435 height 26
click at [429, 408] on input "⚠ Due to the high ink coverage, there is high risk of flooding smaller elements…" at bounding box center [424, 403] width 10 height 10
checkbox input "false"
click at [559, 479] on label "⚠ There is a risk of flooding small and unprinted areas in your design." at bounding box center [587, 479] width 303 height 17
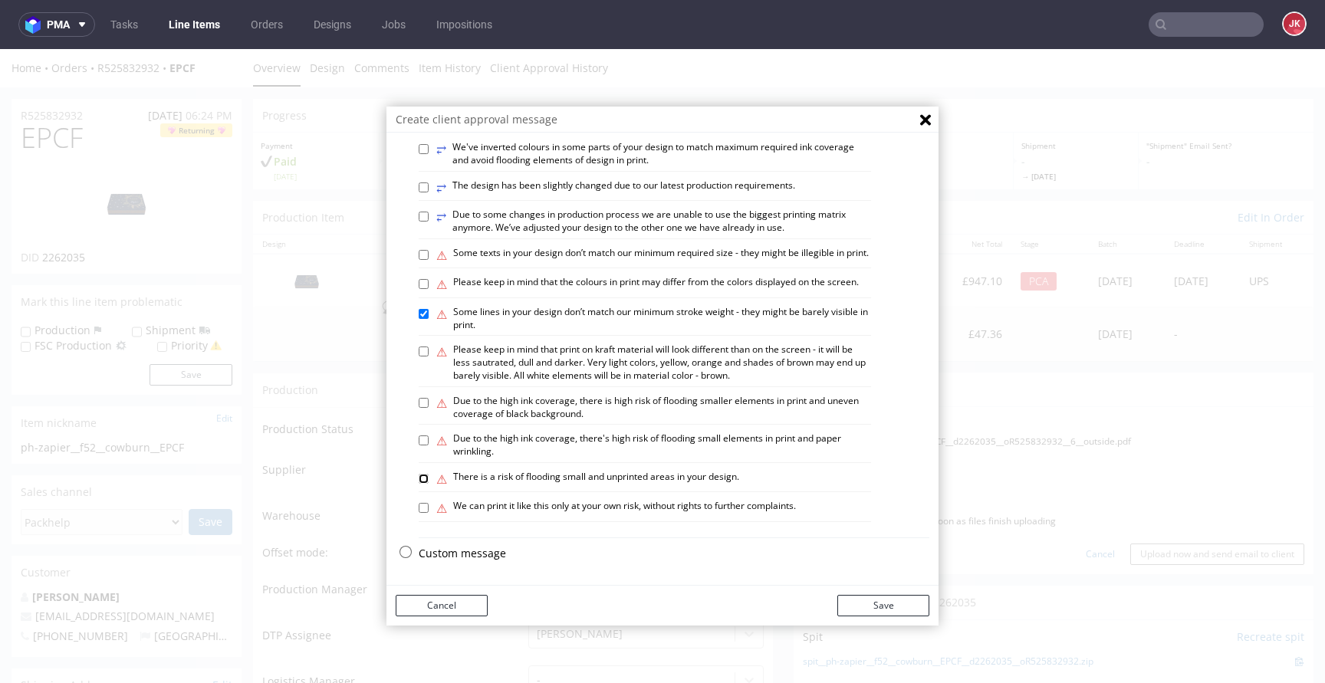
click at [429, 479] on input "⚠ There is a risk of flooding small and unprinted areas in your design." at bounding box center [424, 479] width 10 height 10
checkbox input "true"
click at [861, 602] on button "Save" at bounding box center [884, 605] width 92 height 21
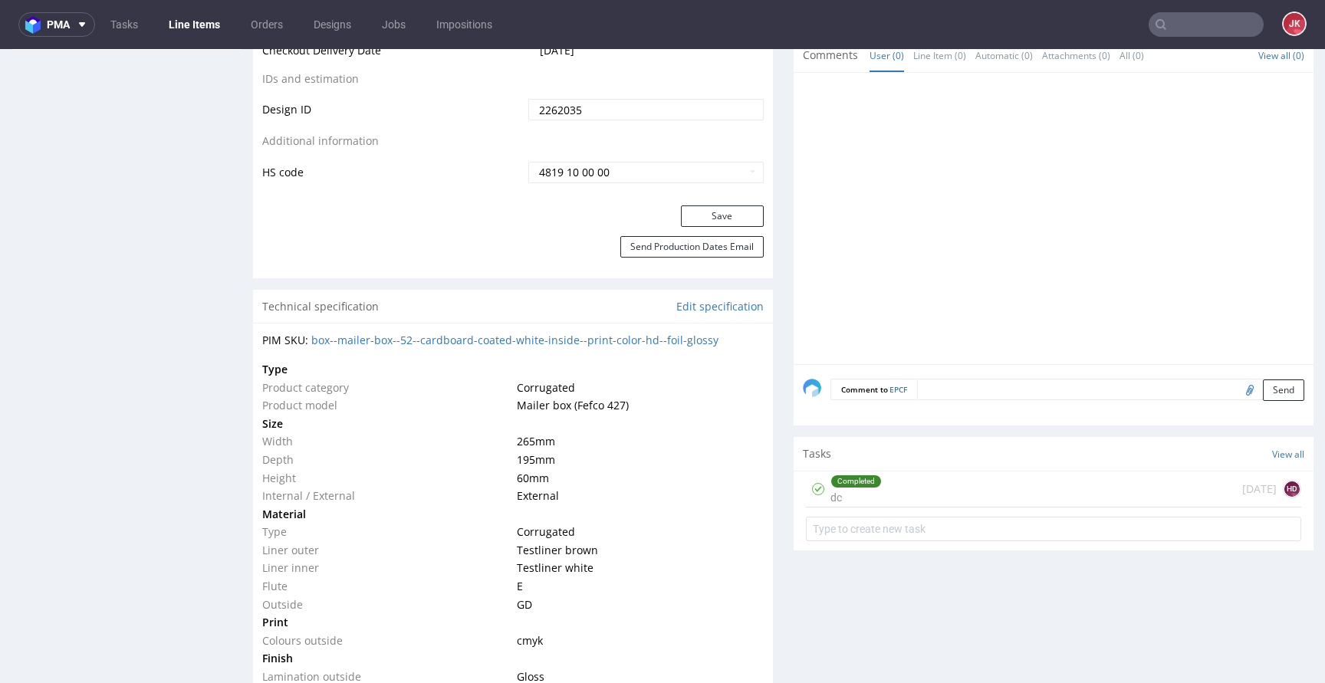
scroll to position [932, 0]
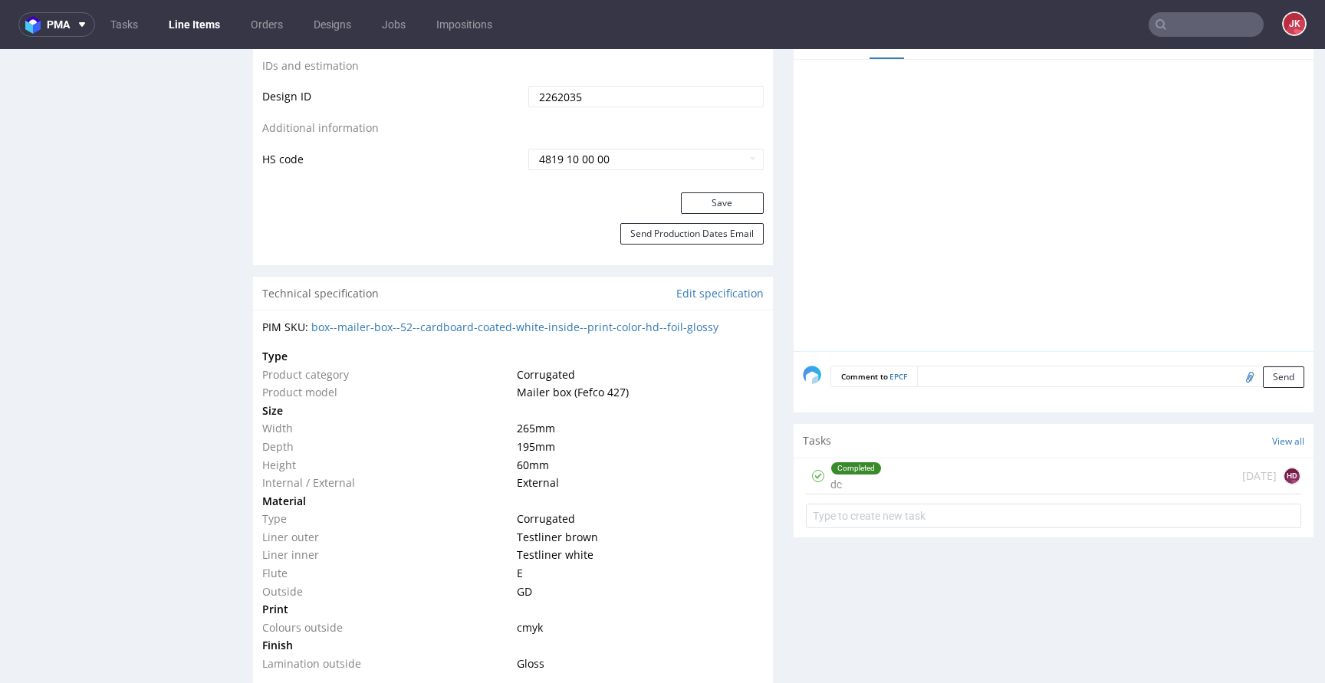
click at [831, 469] on div "Completed" at bounding box center [856, 468] width 50 height 12
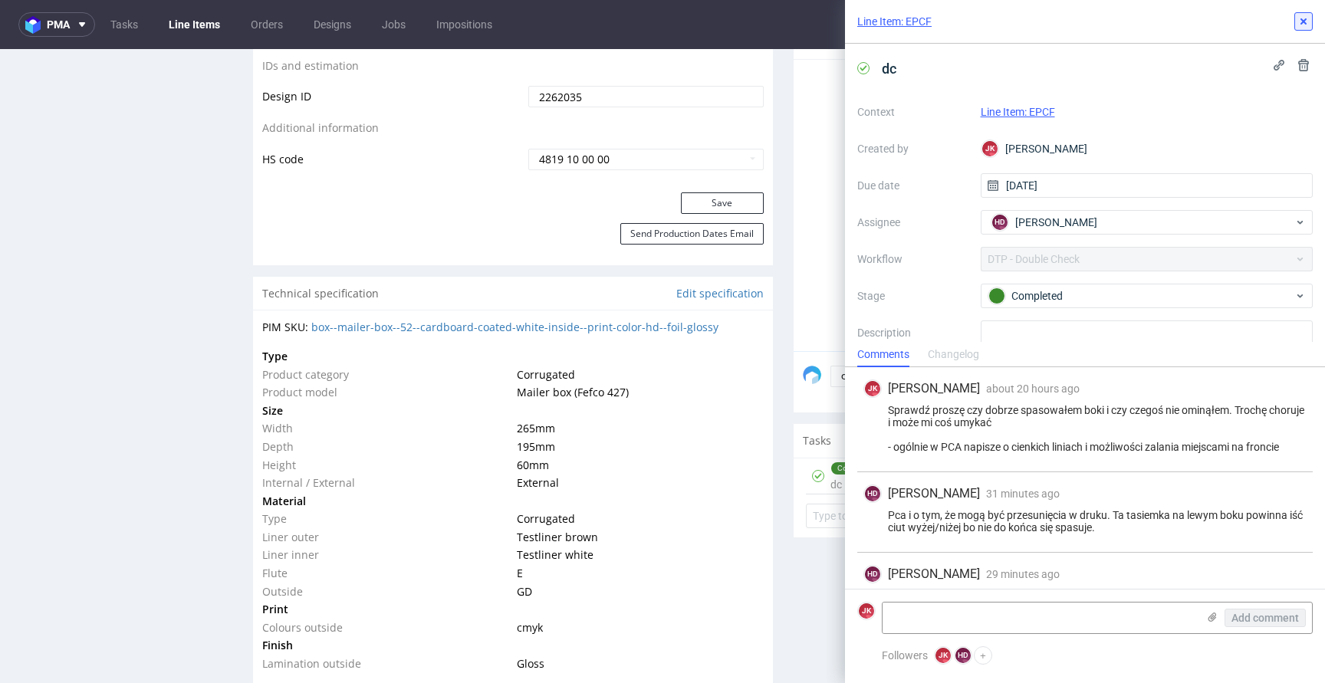
click at [1303, 23] on icon at bounding box center [1304, 21] width 12 height 12
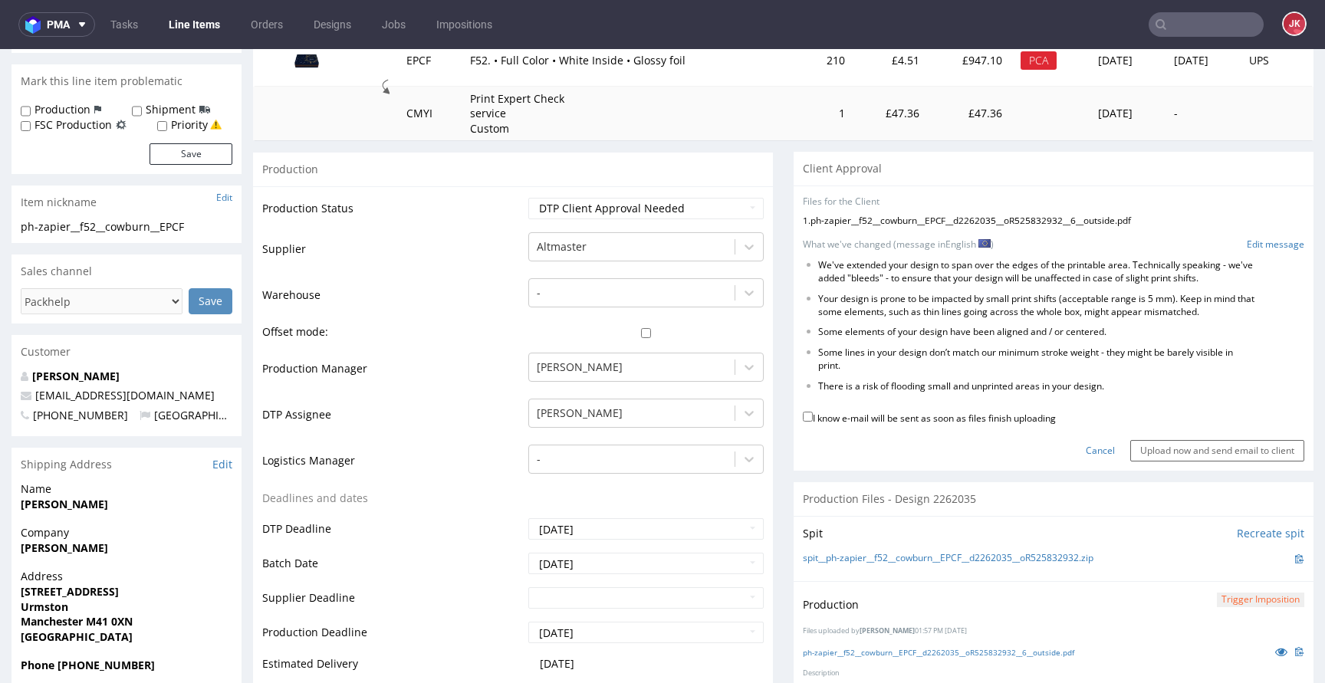
scroll to position [220, 0]
click at [1249, 249] on link "Edit message" at bounding box center [1276, 245] width 58 height 13
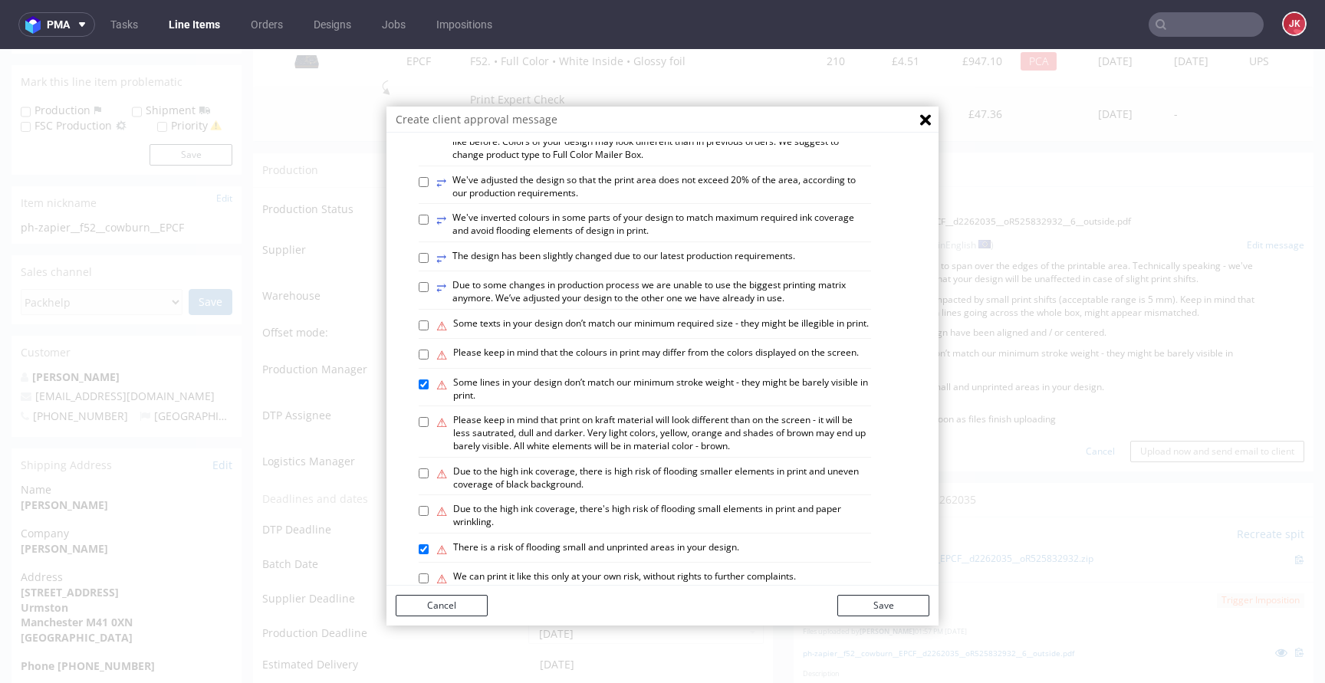
scroll to position [742, 0]
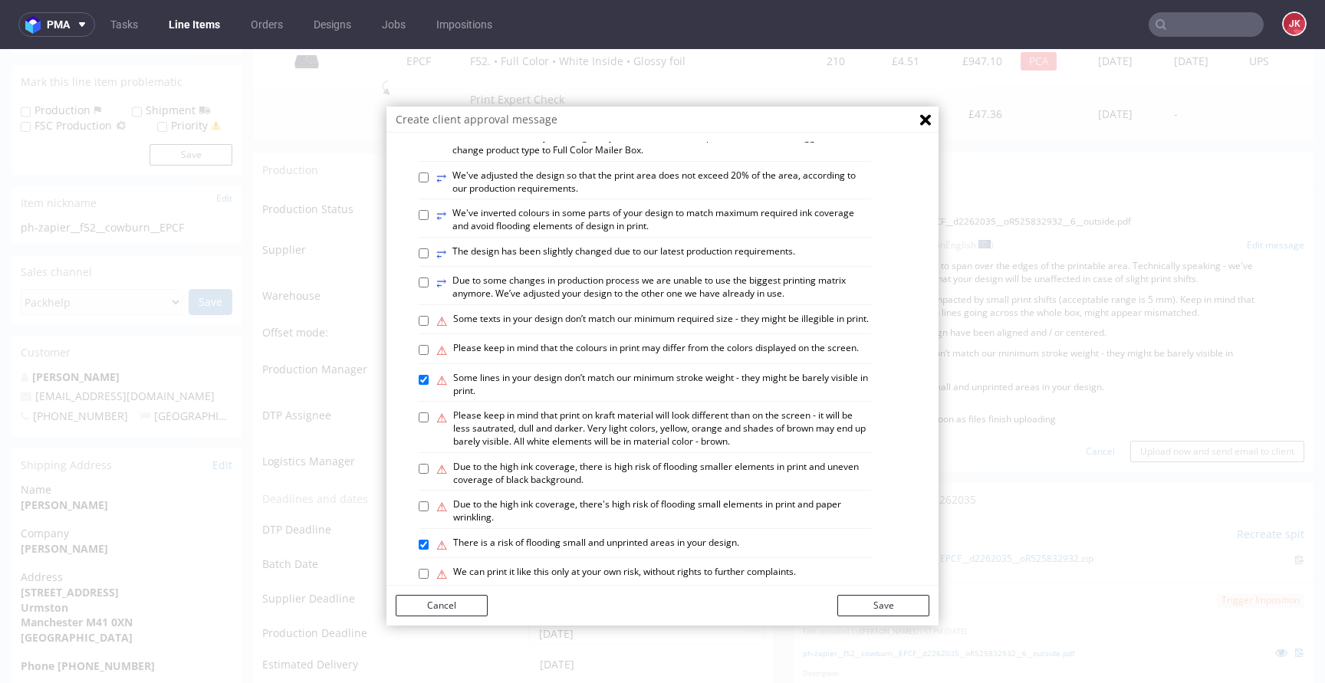
click at [605, 111] on div "⥂ We’ve used design from one of your previous orders without any changes. Pleas…" at bounding box center [645, 96] width 453 height 31
click at [604, 107] on label "⥂ We’ve used design from one of your previous orders without any changes. Pleas…" at bounding box center [653, 94] width 435 height 26
click at [429, 94] on input "⥂ We’ve used design from one of your previous orders without any changes. Pleas…" at bounding box center [424, 89] width 10 height 10
checkbox input "true"
click at [874, 611] on button "Save" at bounding box center [884, 605] width 92 height 21
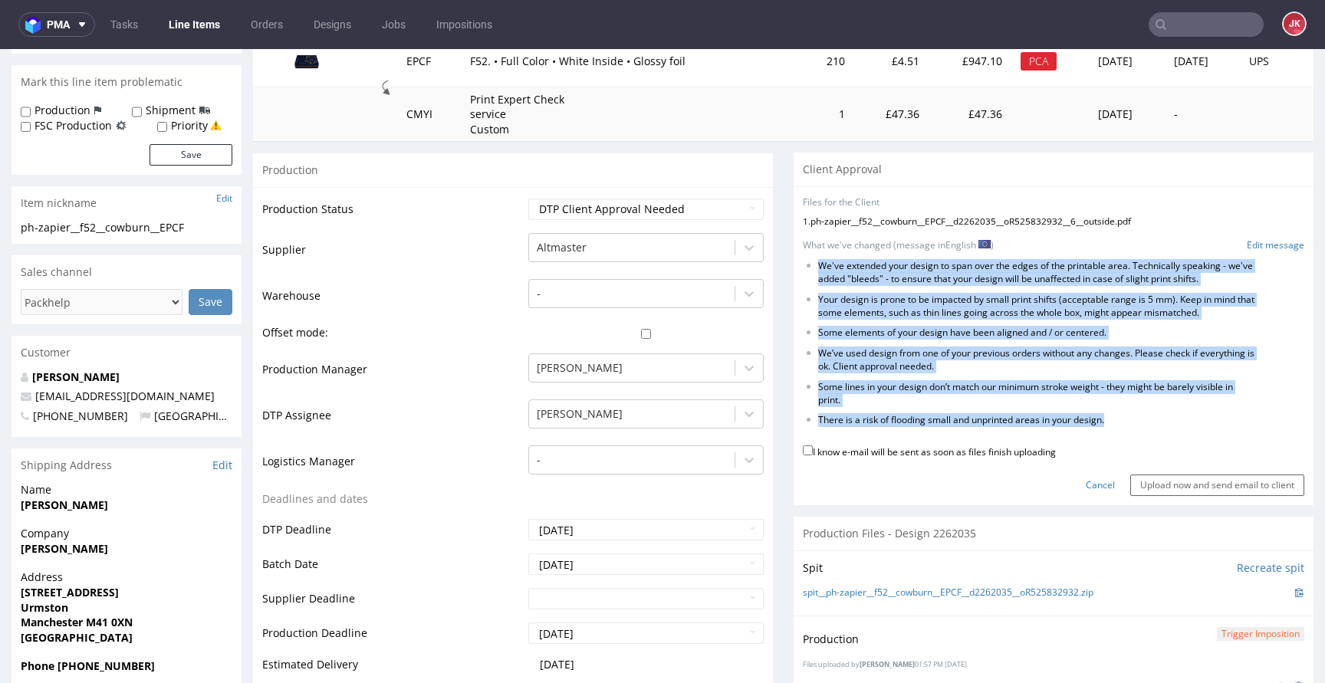
drag, startPoint x: 808, startPoint y: 265, endPoint x: 1177, endPoint y: 420, distance: 401.1
click at [1177, 420] on ul "We've extended your design to span over the edges of the printable area. Techni…" at bounding box center [1054, 343] width 502 height 167
copy ul "We've extended your design to span over the edges of the printable area. Techni…"
click at [1255, 252] on form "Files for the Client 1 . ph-zapier__f52__cowburn__EPCF__d2262035__oR525832932__…" at bounding box center [1054, 346] width 502 height 300
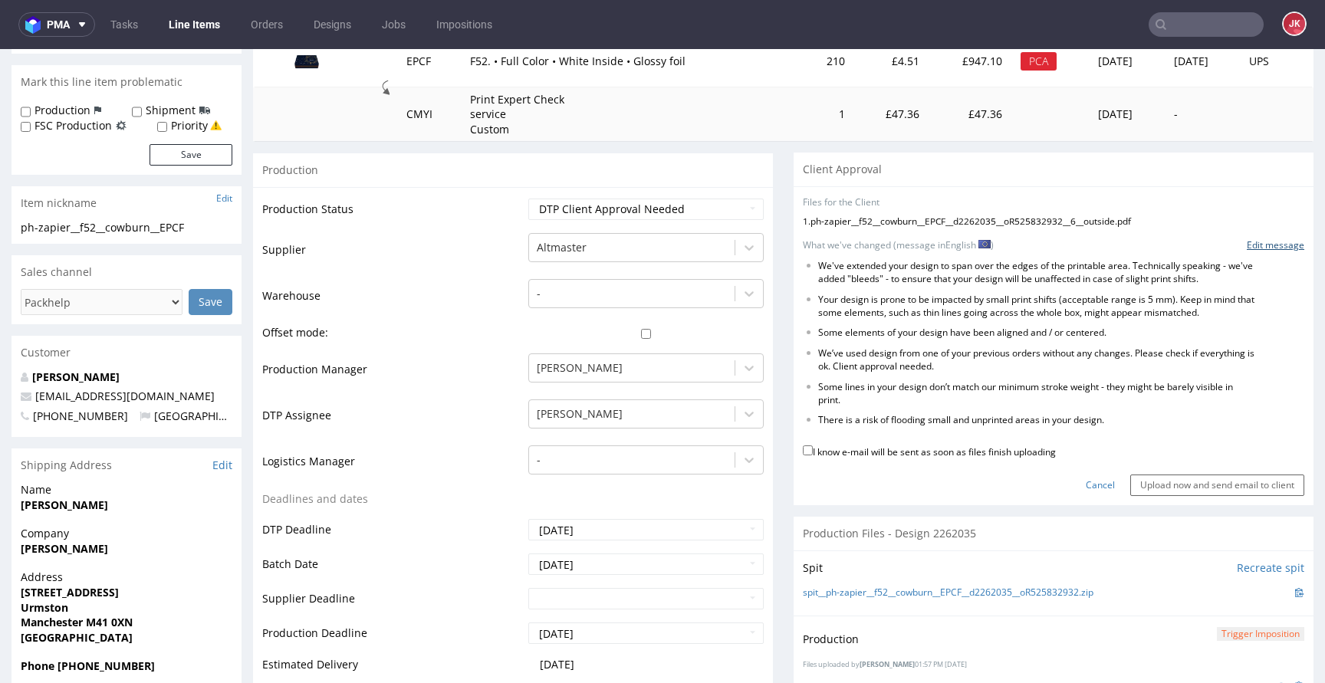
click at [1256, 247] on link "Edit message" at bounding box center [1276, 245] width 58 height 13
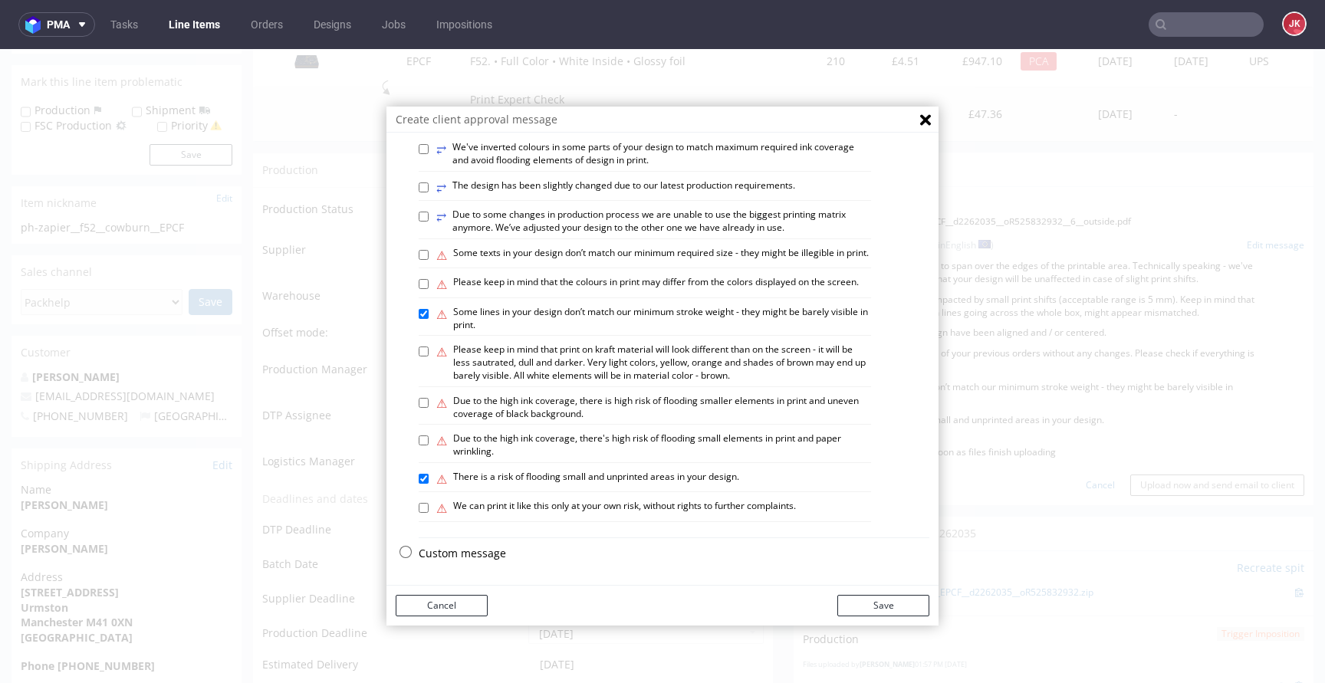
scroll to position [894, 0]
click at [479, 561] on div "Custom message" at bounding box center [674, 557] width 511 height 23
click at [479, 558] on p "Custom message" at bounding box center [674, 553] width 511 height 15
checkbox input "false"
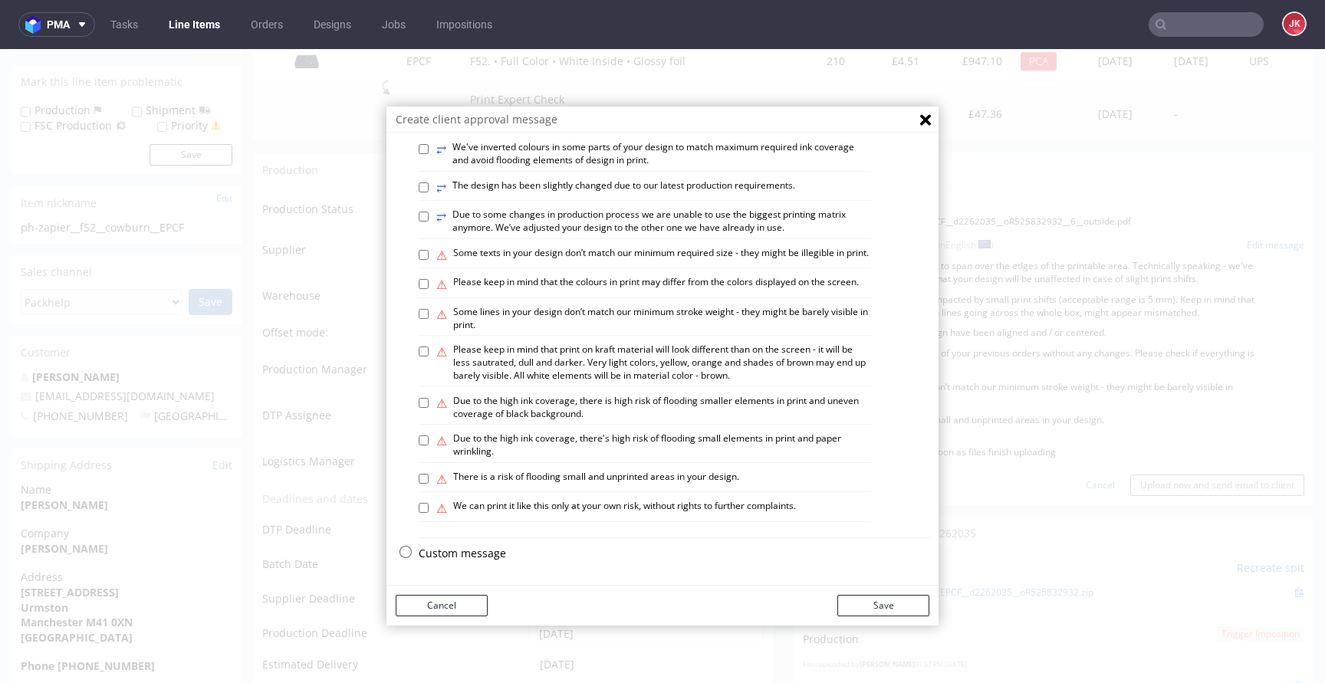
checkbox input "false"
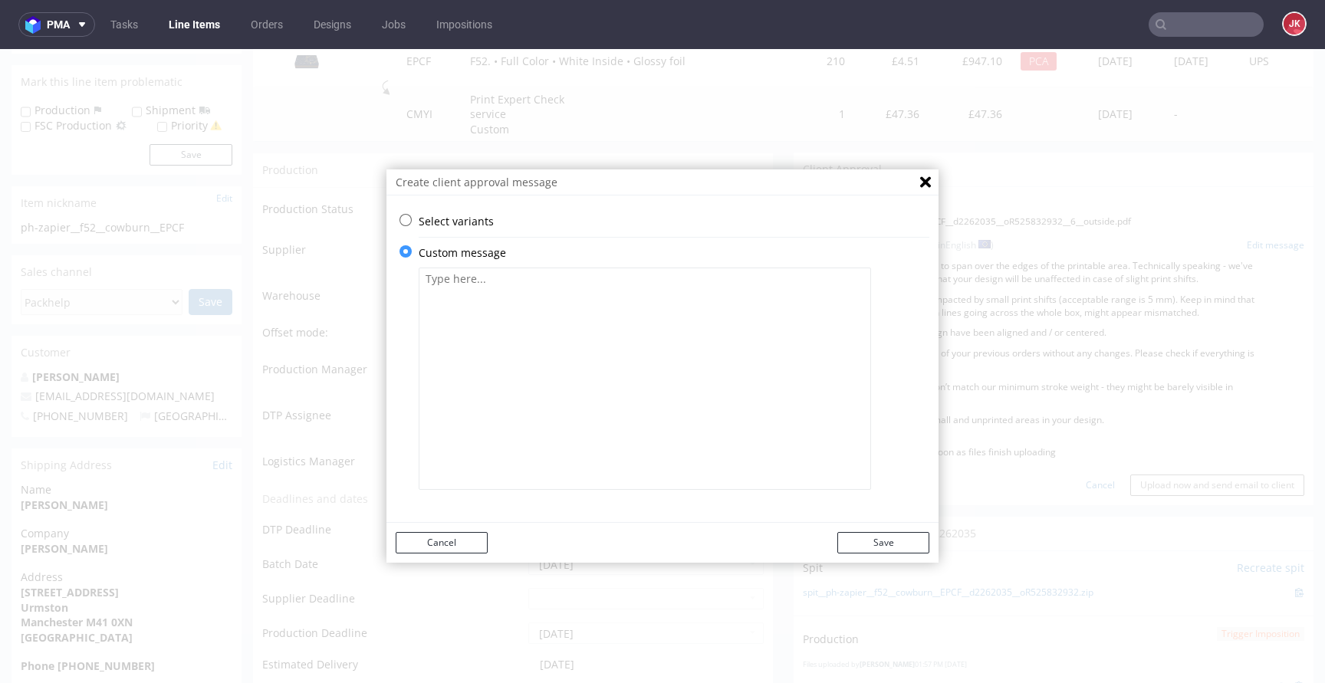
scroll to position [0, 0]
click at [641, 379] on textarea at bounding box center [645, 379] width 453 height 222
paste textarea "We've extended your design to span over the edges of the printable area. Techni…"
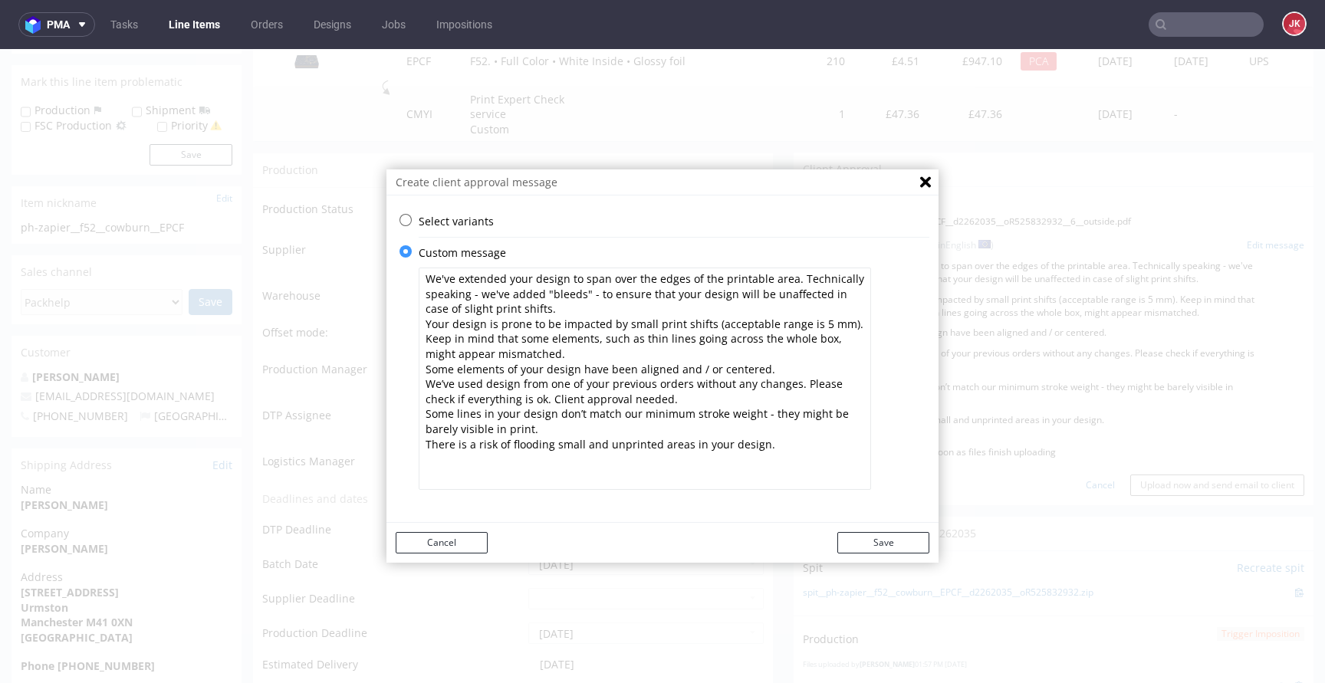
drag, startPoint x: 796, startPoint y: 394, endPoint x: 792, endPoint y: 383, distance: 11.7
click at [792, 383] on textarea "We've extended your design to span over the edges of the printable area. Techni…" at bounding box center [645, 379] width 453 height 222
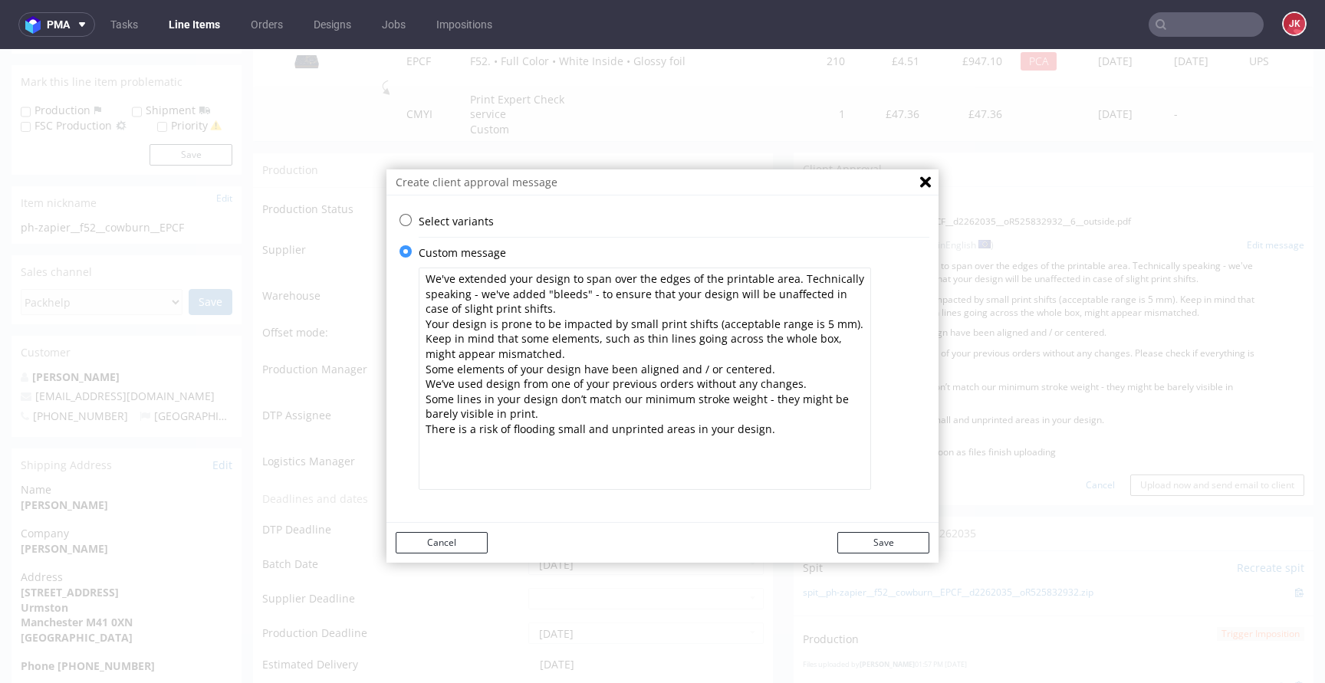
drag, startPoint x: 810, startPoint y: 383, endPoint x: 386, endPoint y: 382, distance: 424.1
click at [387, 382] on div "Select variants ⥂ Some graphic elements had to be moved away from the edges to …" at bounding box center [663, 359] width 552 height 291
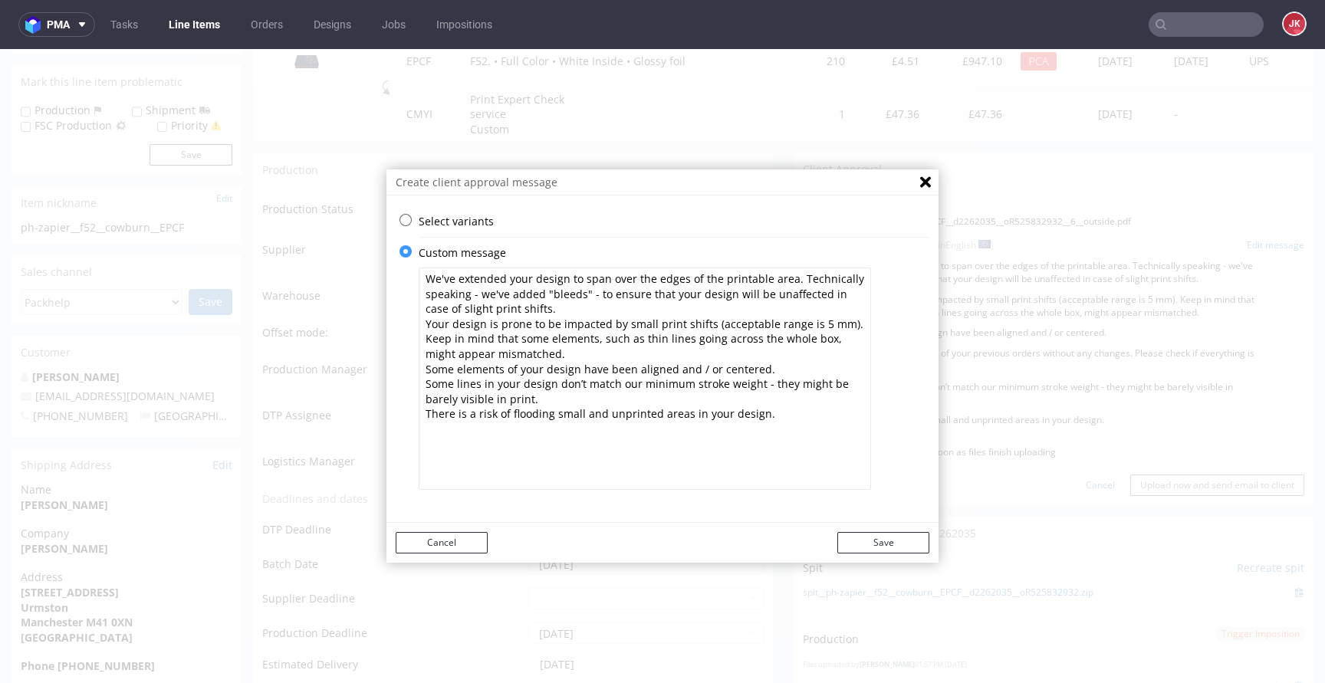
click at [422, 277] on textarea "We've extended your design to span over the edges of the printable area. Techni…" at bounding box center [645, 379] width 453 height 222
paste textarea "Please check if everything is ok. Client approval needed."
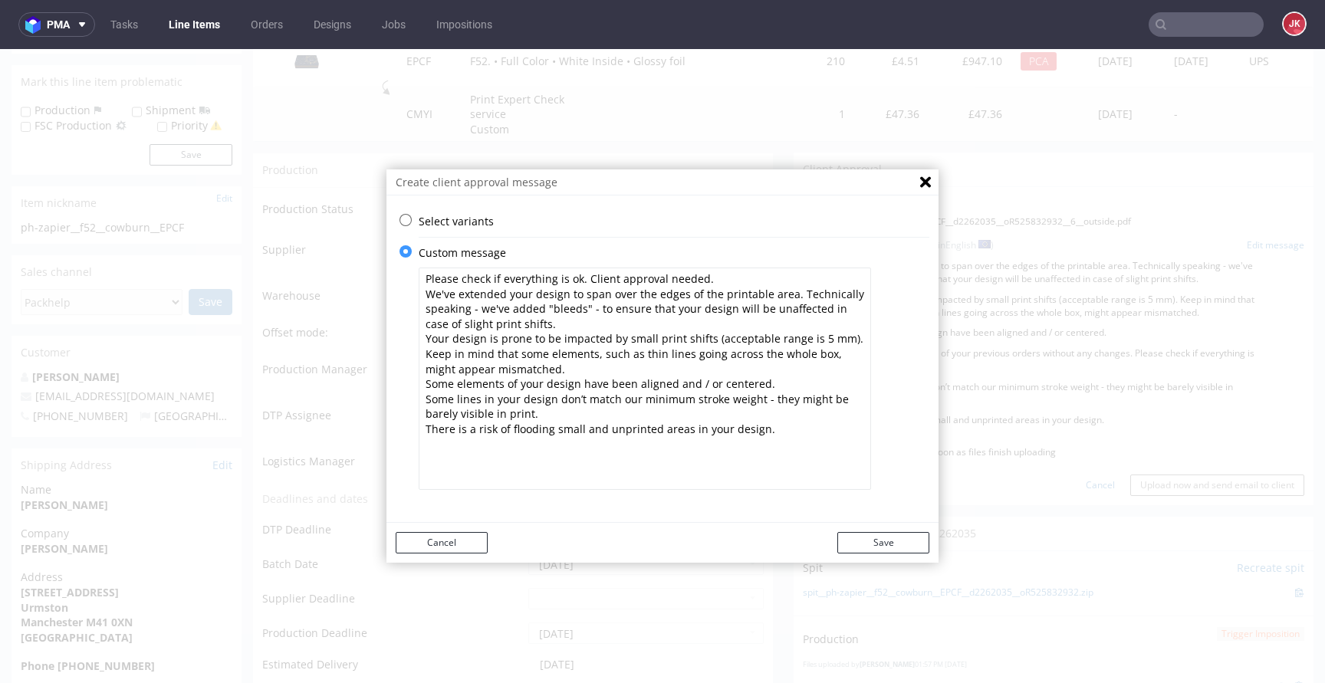
drag, startPoint x: 576, startPoint y: 433, endPoint x: 645, endPoint y: 434, distance: 69.0
click at [645, 434] on textarea "Please check if everything is ok. Client approval needed. We've extended your d…" at bounding box center [645, 379] width 453 height 222
click at [696, 432] on textarea "Please check if everything is ok. Client approval needed. We've extended your d…" at bounding box center [645, 379] width 453 height 222
click at [577, 437] on textarea "Please check if everything is ok. Client approval needed. We've extended your d…" at bounding box center [645, 379] width 453 height 222
click at [577, 430] on textarea "Please check if everything is ok. Client approval needed. We've extended your d…" at bounding box center [645, 379] width 453 height 222
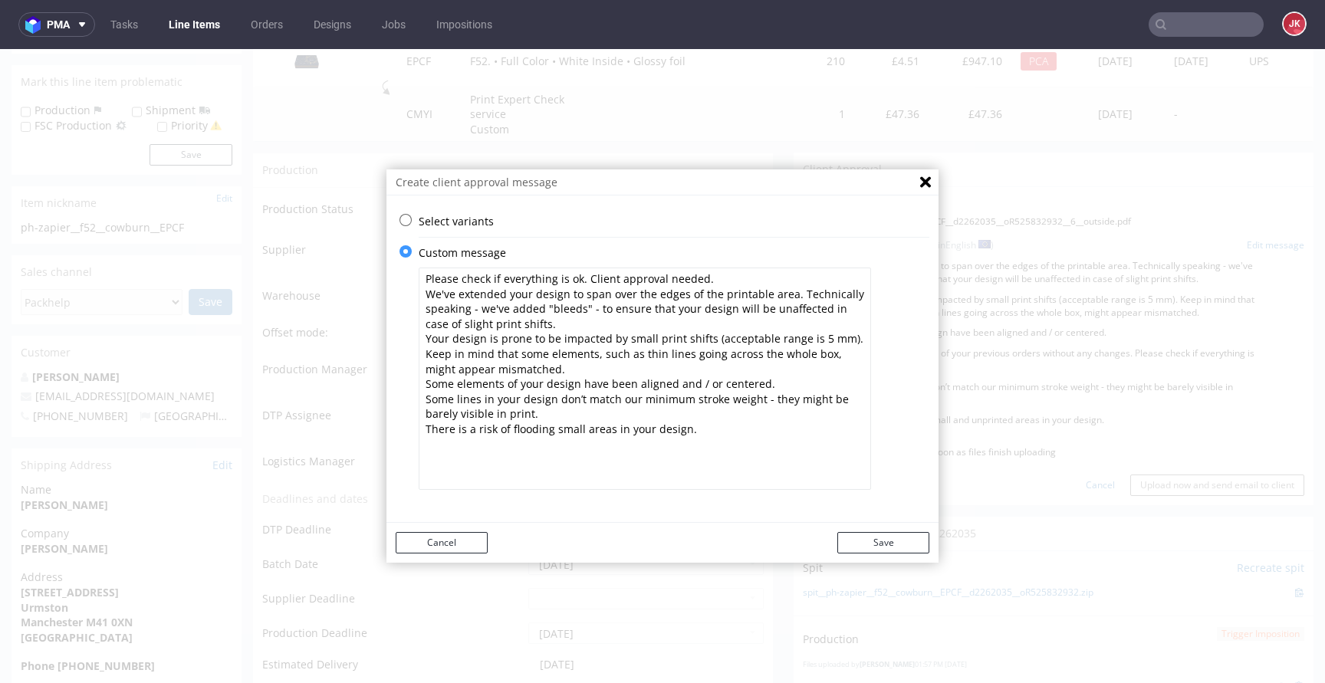
click at [703, 433] on textarea "Please check if everything is ok. Client approval needed. We've extended your d…" at bounding box center [645, 379] width 453 height 222
type textarea "Please check if everything is ok. Client approval needed. We've extended your d…"
click at [884, 548] on button "Save" at bounding box center [884, 542] width 92 height 21
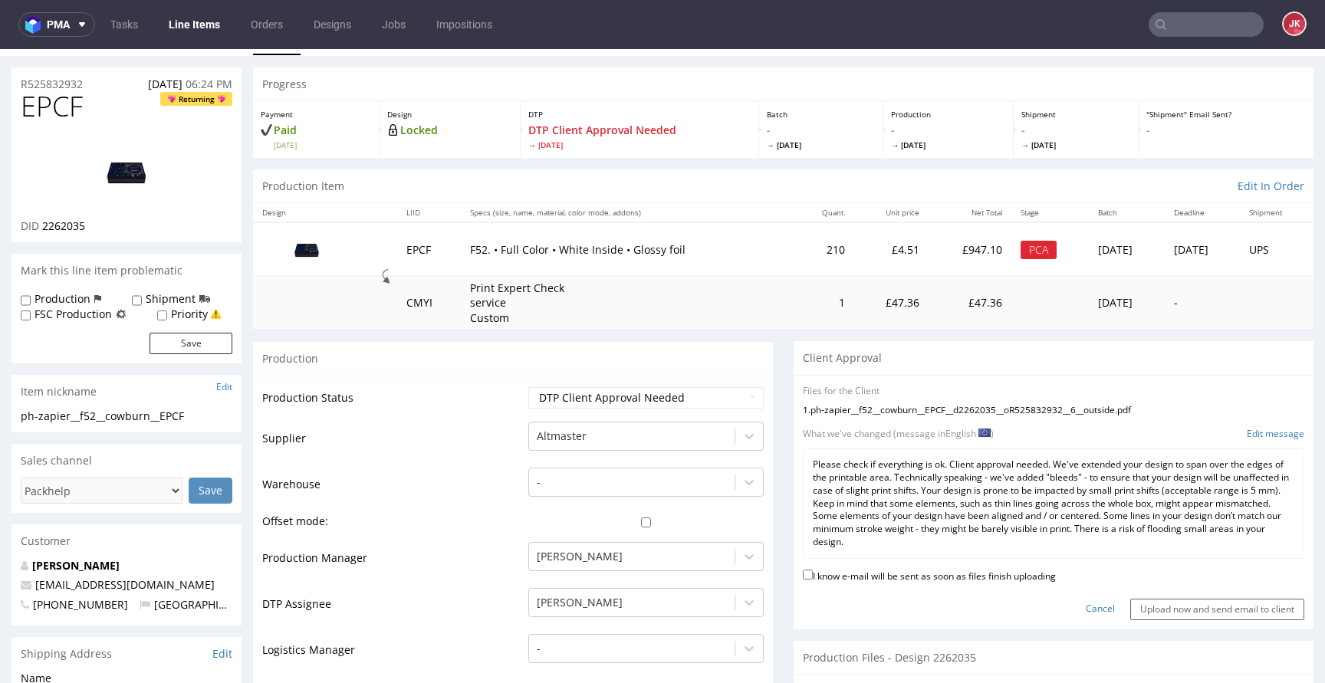
scroll to position [37, 0]
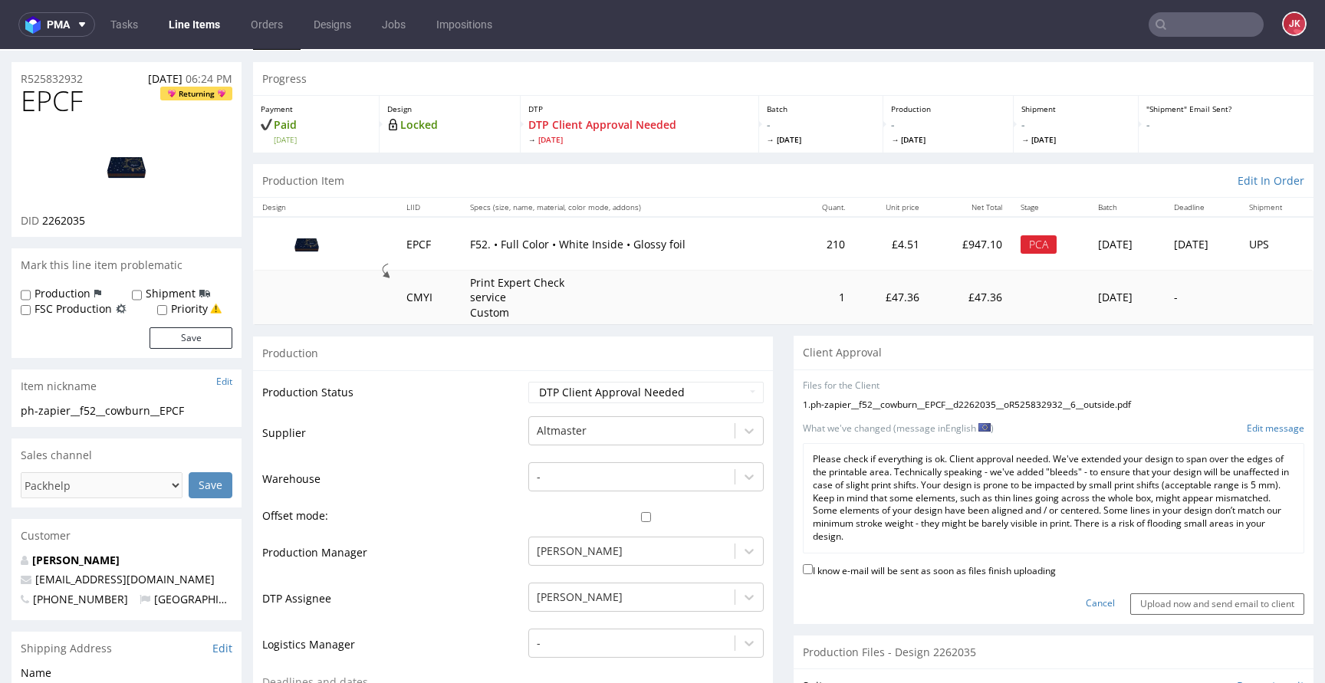
click at [854, 575] on label "I know e-mail will be sent as soon as files finish uploading" at bounding box center [929, 569] width 253 height 17
click at [813, 574] on input "I know e-mail will be sent as soon as files finish uploading" at bounding box center [808, 569] width 10 height 10
checkbox input "true"
click at [914, 510] on p "Please check if everything is ok. Client approval needed. We've extended your d…" at bounding box center [1054, 498] width 482 height 91
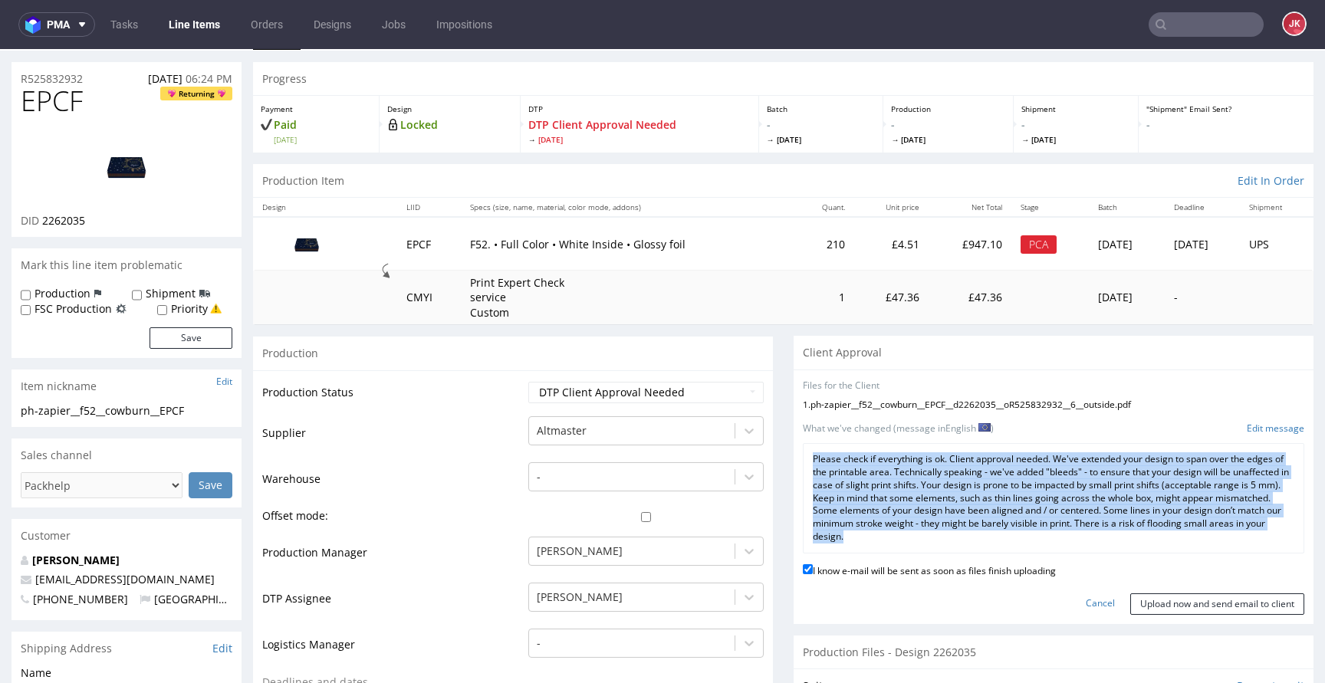
click at [914, 510] on p "Please check if everything is ok. Client approval needed. We've extended your d…" at bounding box center [1054, 498] width 482 height 91
copy div "Please check if everything is ok. Client approval needed. We've extended your d…"
click at [1034, 551] on div "Please check if everything is ok. Client approval needed. We've extended your d…" at bounding box center [1054, 498] width 502 height 110
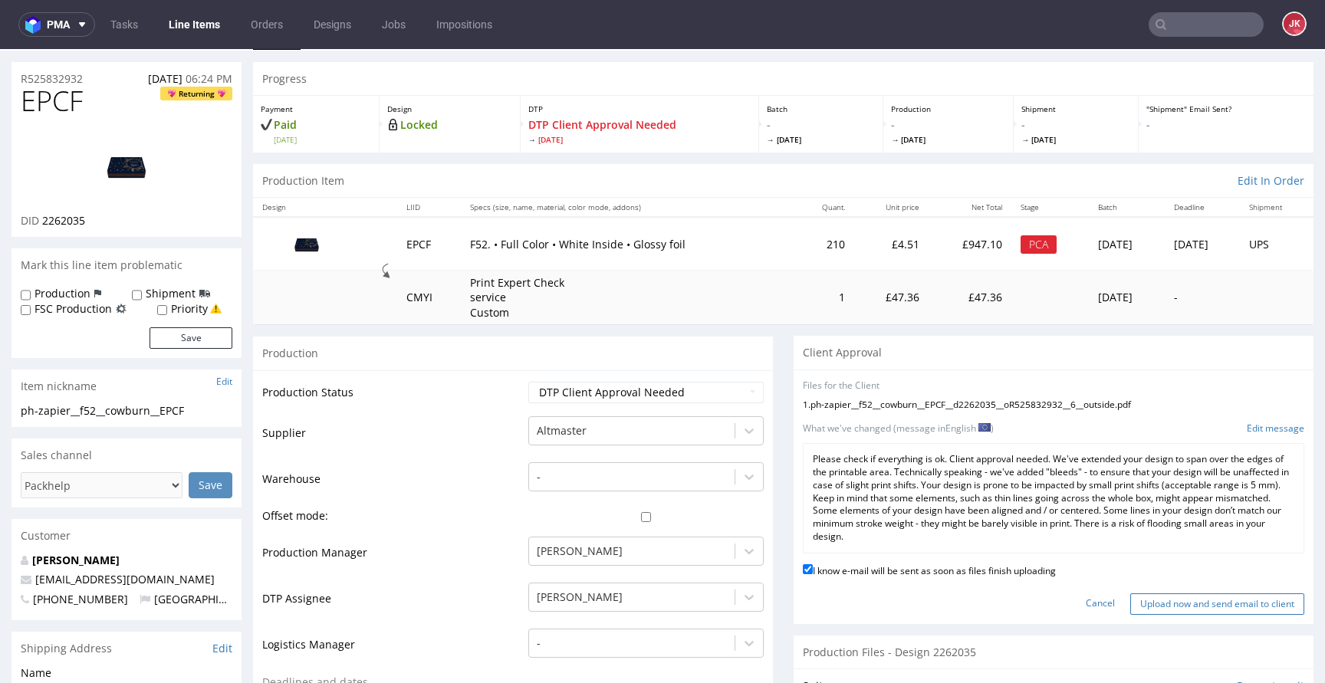
click at [1154, 608] on input "Upload now and send email to client" at bounding box center [1218, 604] width 174 height 21
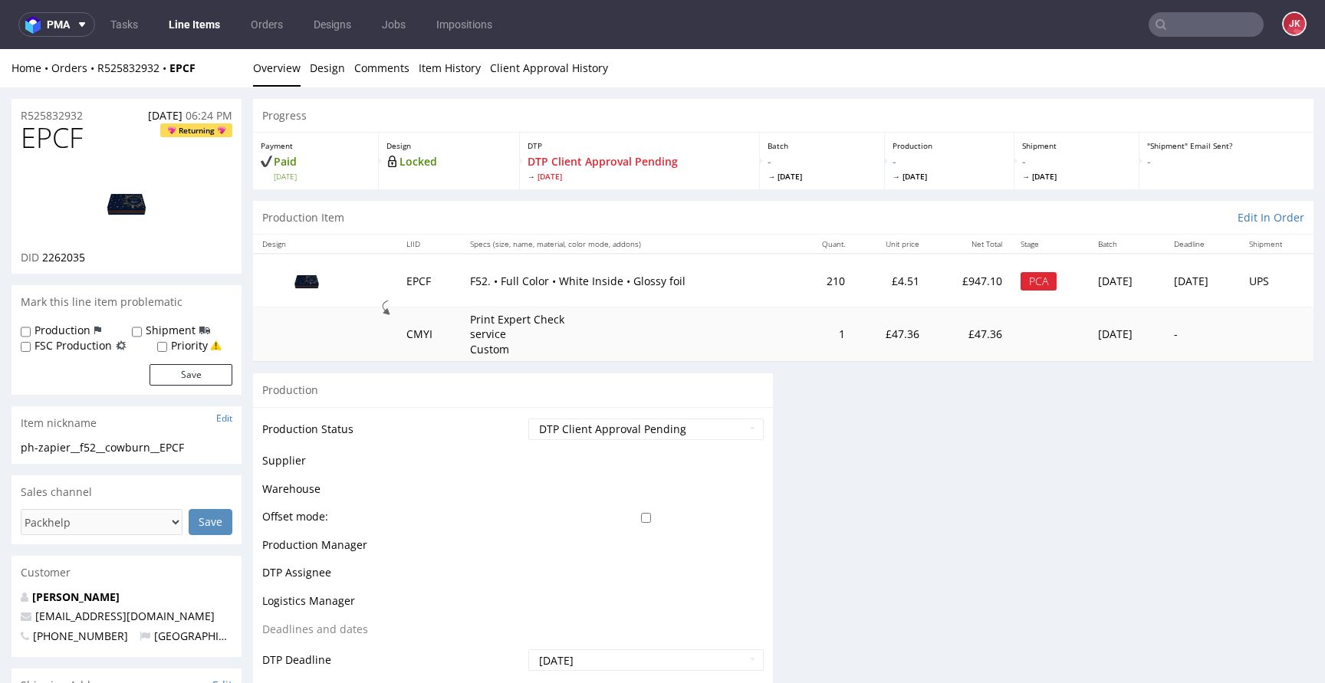
scroll to position [0, 0]
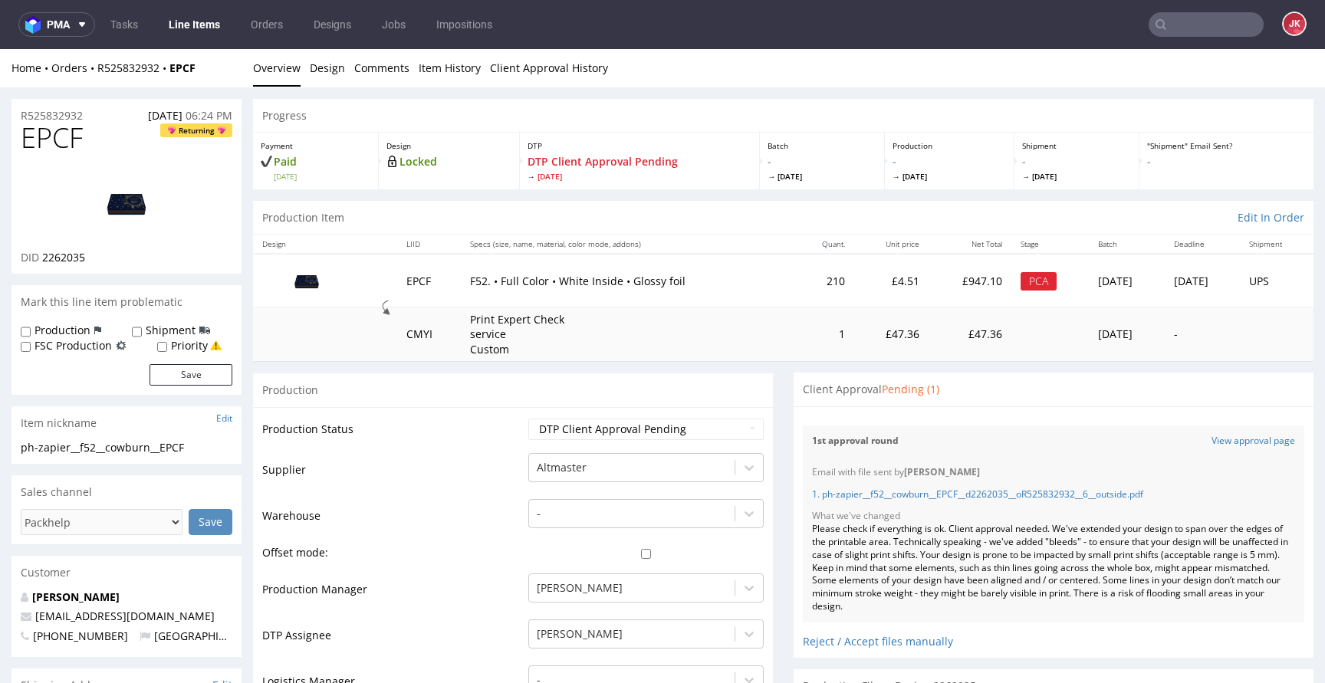
click at [58, 138] on span "EPCF" at bounding box center [52, 138] width 62 height 31
copy span "EPCF"
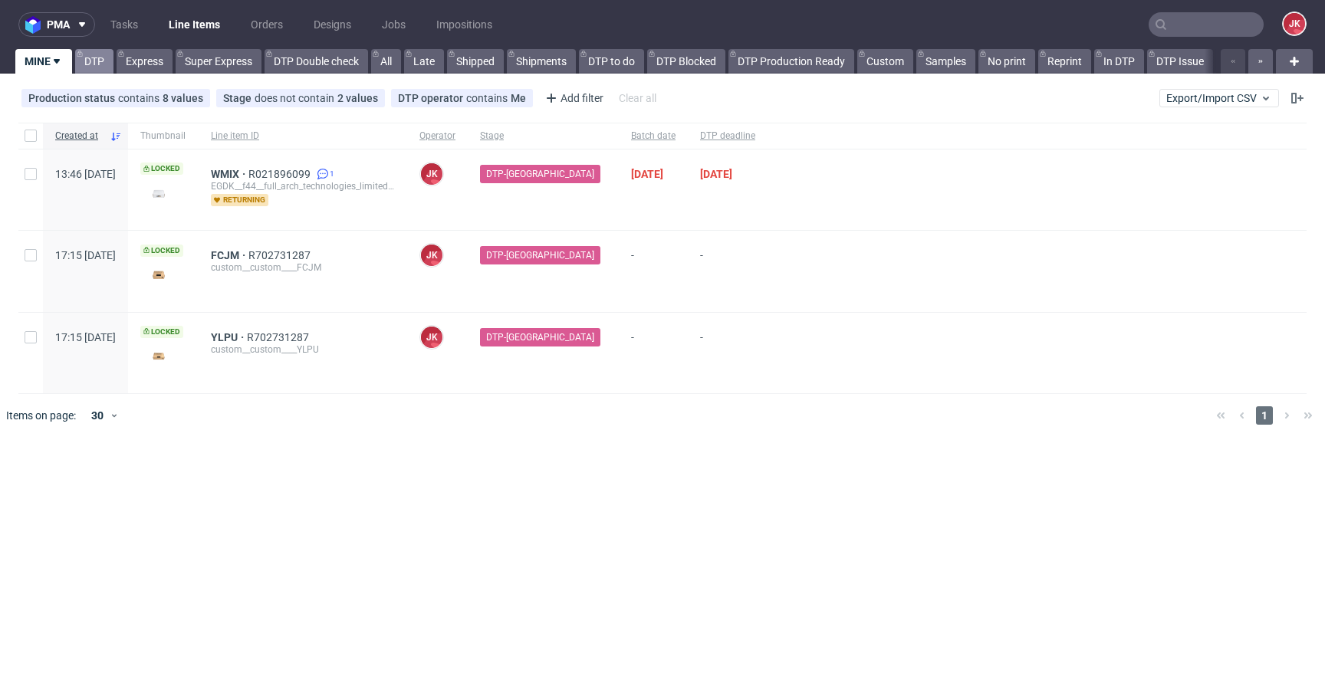
click at [95, 61] on link "DTP" at bounding box center [94, 61] width 38 height 25
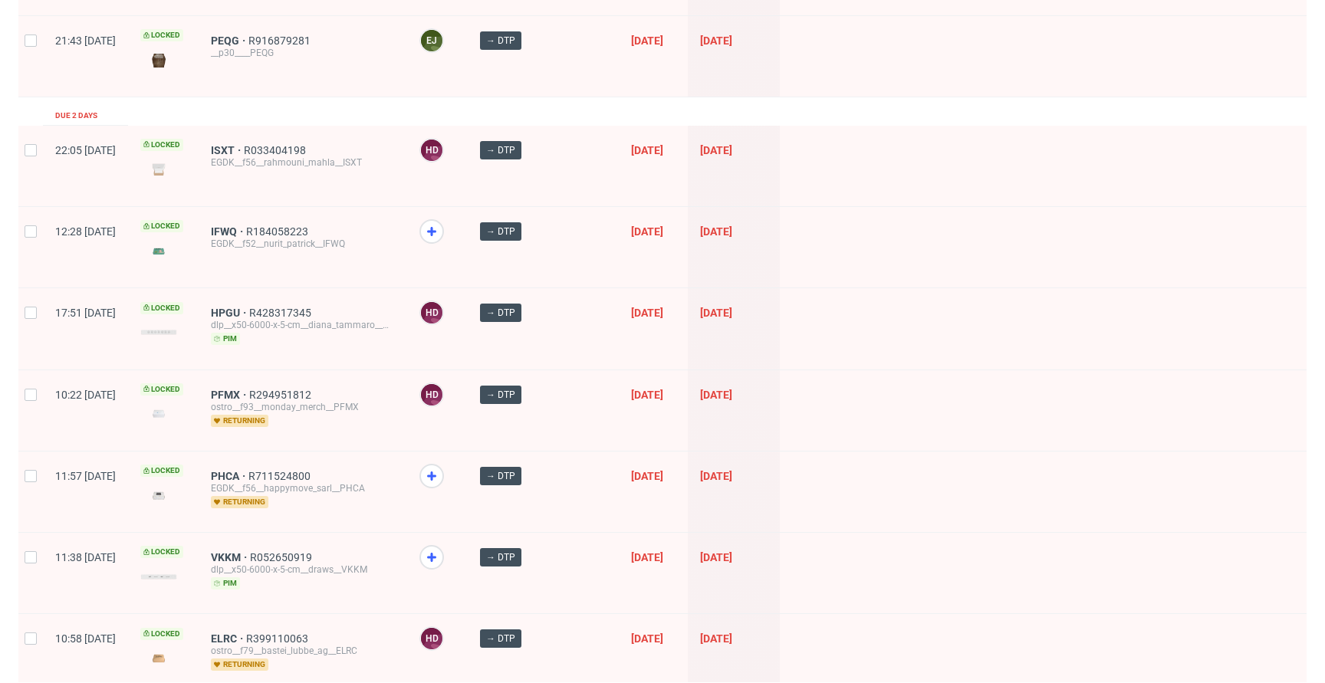
scroll to position [901, 0]
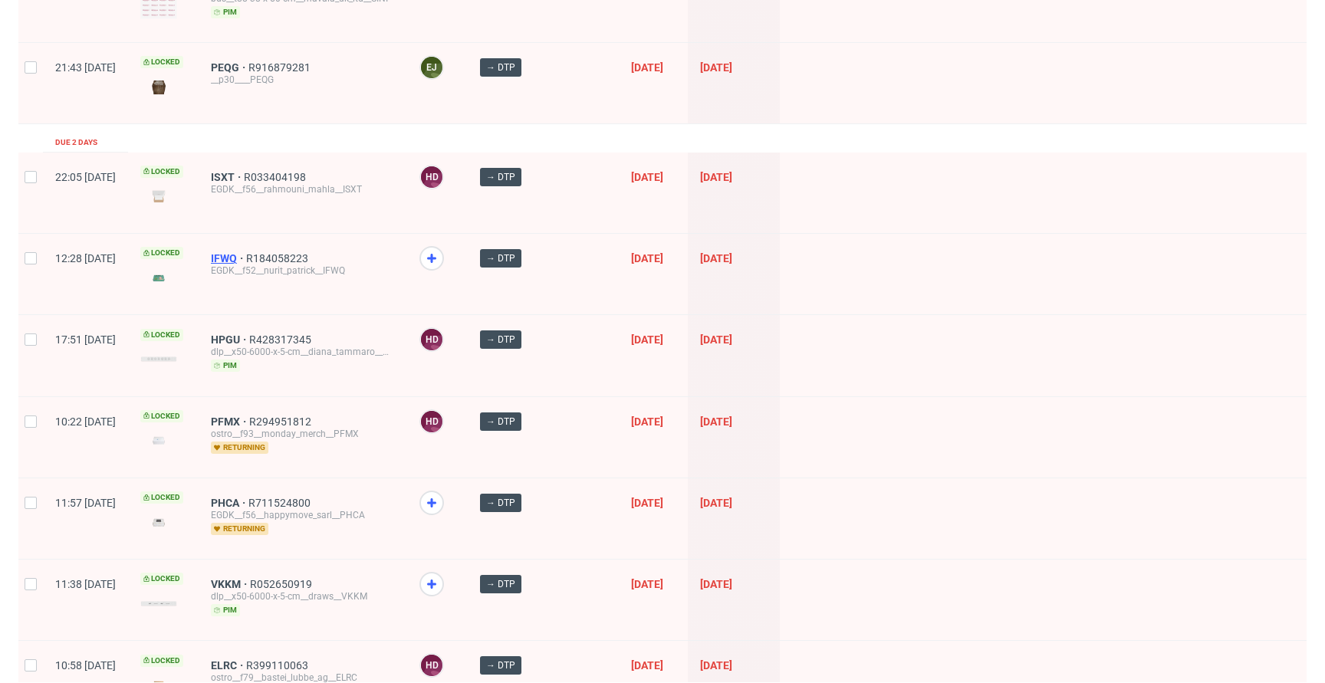
click at [246, 255] on span "IFWQ" at bounding box center [228, 258] width 35 height 12
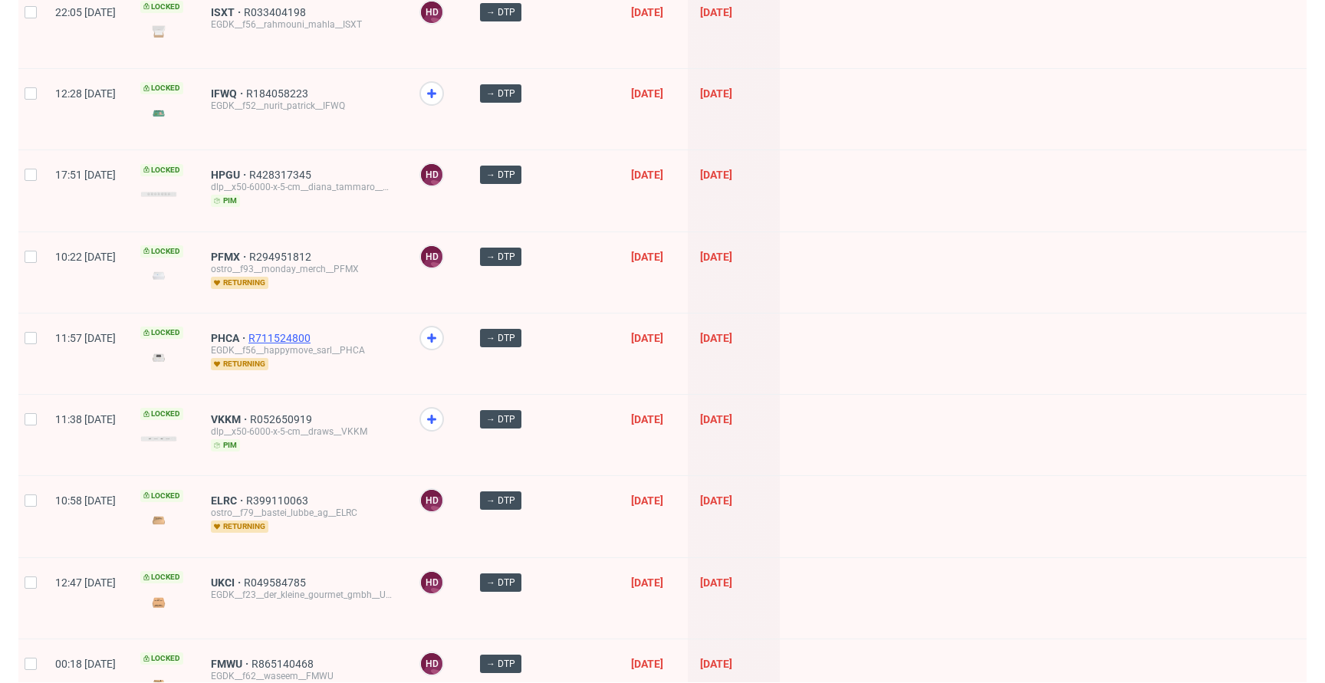
scroll to position [1069, 0]
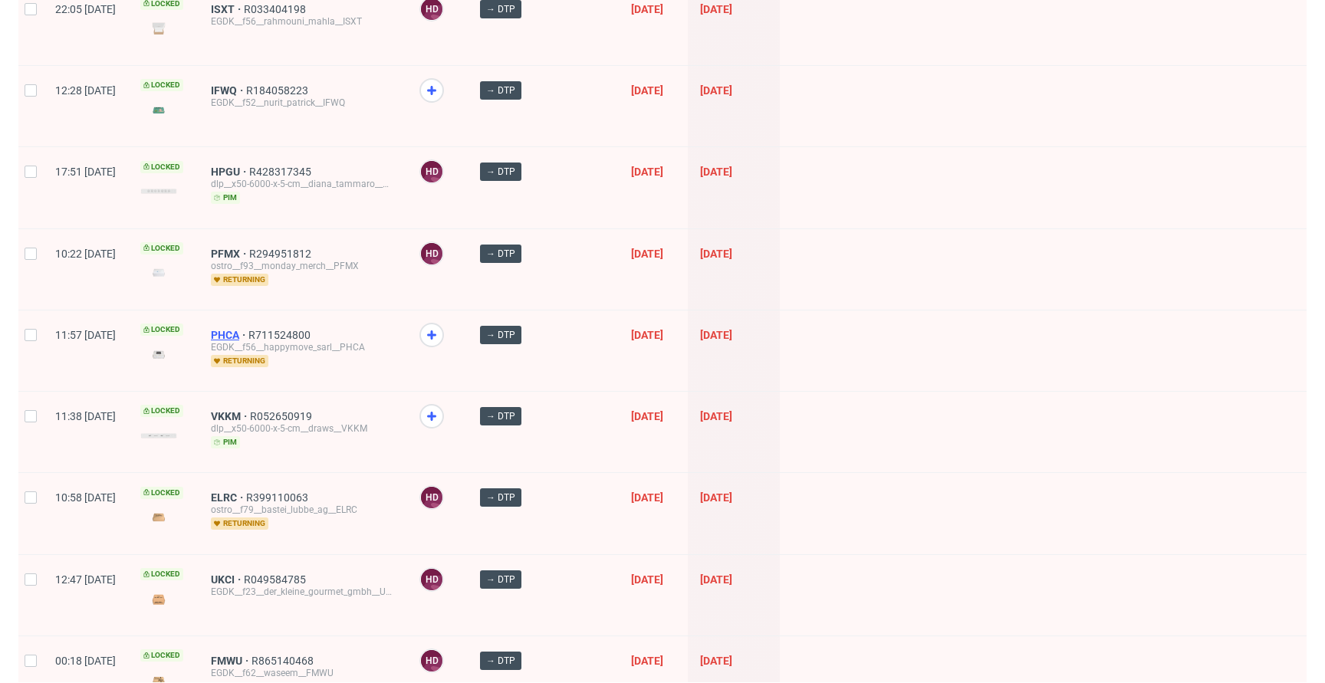
click at [248, 333] on span "PHCA" at bounding box center [230, 335] width 38 height 12
click at [250, 416] on span "VKKM" at bounding box center [230, 416] width 39 height 12
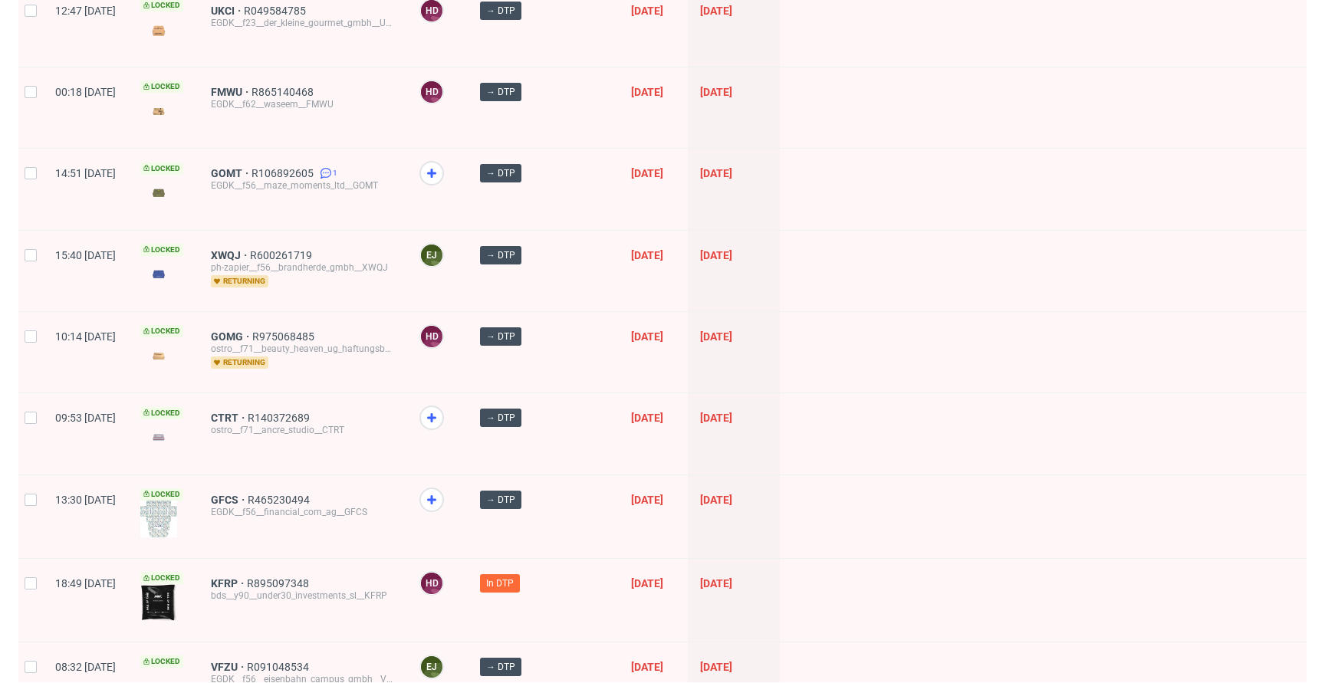
scroll to position [1679, 0]
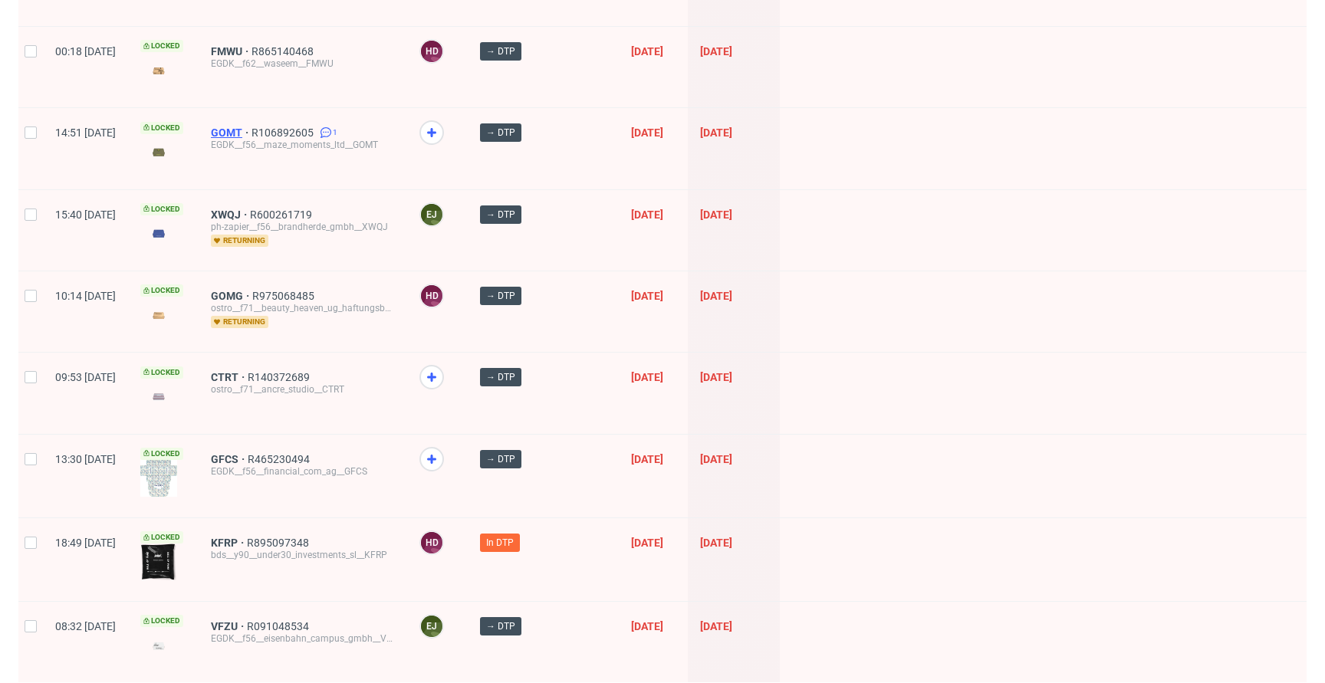
click at [252, 130] on span "GOMT" at bounding box center [231, 133] width 41 height 12
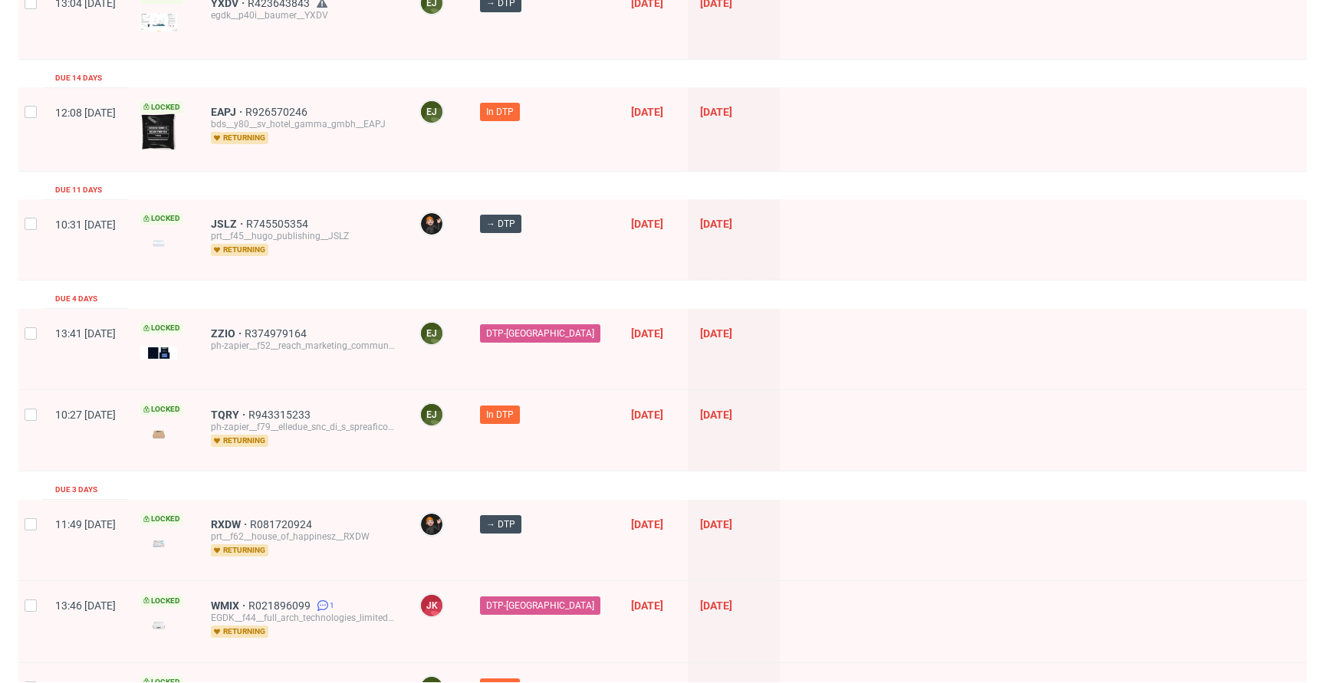
scroll to position [0, 0]
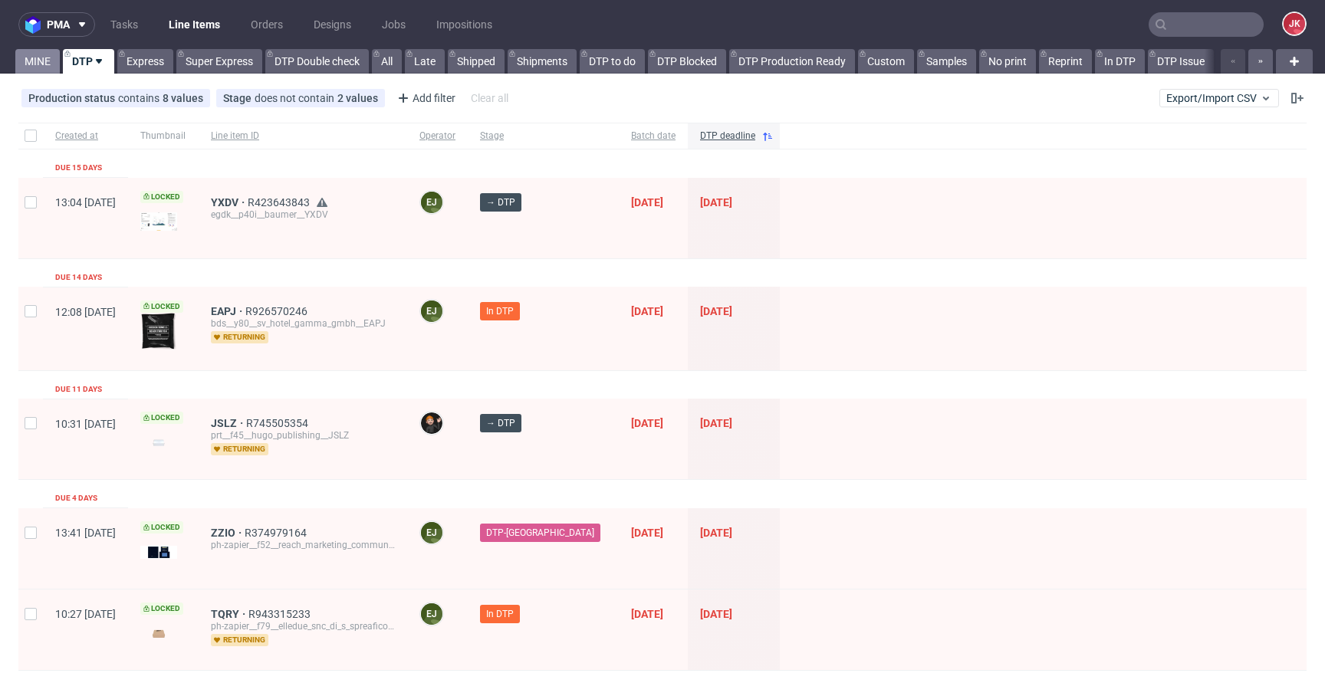
click at [38, 55] on link "MINE" at bounding box center [37, 61] width 44 height 25
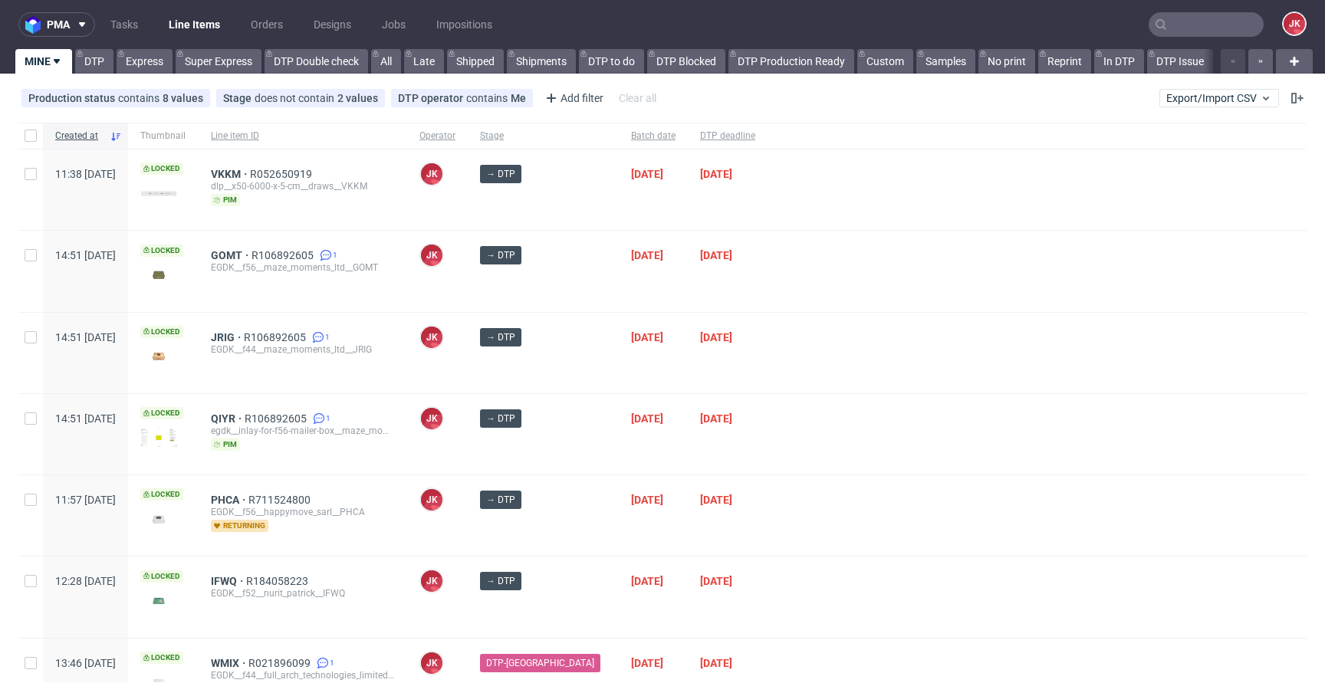
click at [792, 350] on div at bounding box center [1037, 353] width 539 height 81
click at [250, 178] on span "VKKM" at bounding box center [230, 174] width 39 height 12
click at [808, 398] on div at bounding box center [1037, 434] width 539 height 81
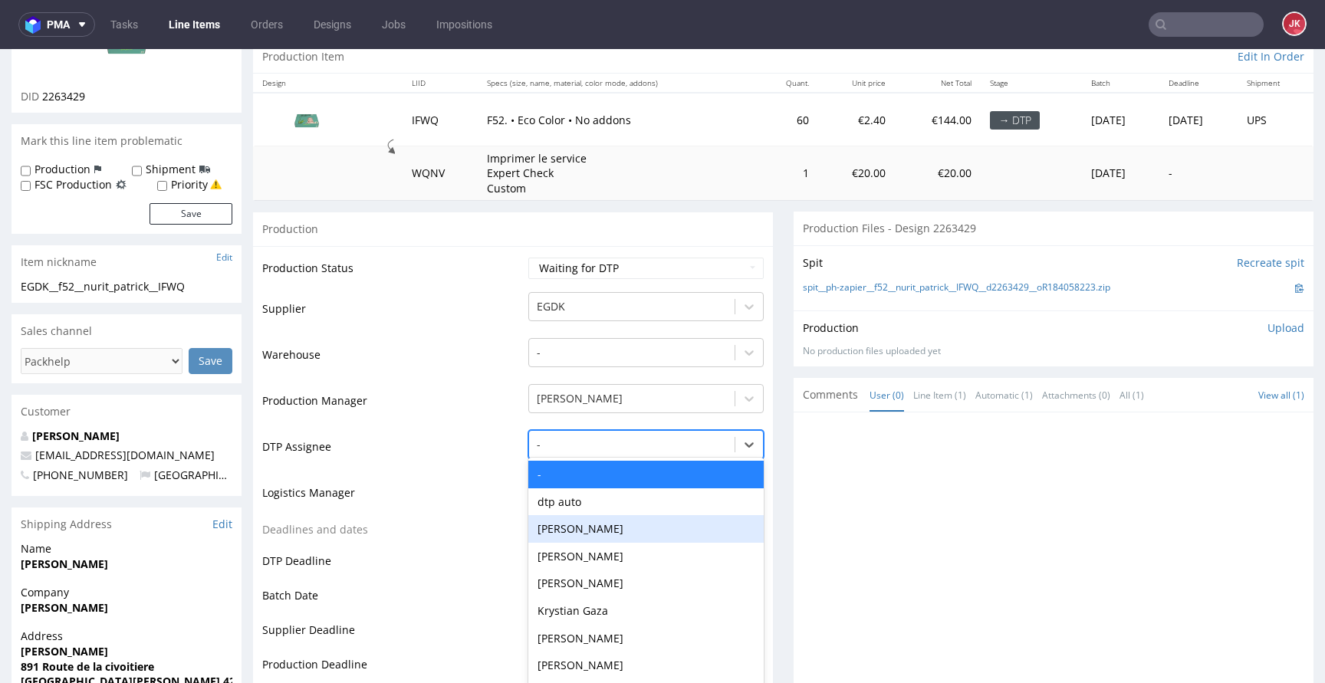
click at [591, 452] on div "[PERSON_NAME], 3 of 31. 31 results available. Use Up and Down to choose options…" at bounding box center [645, 440] width 235 height 21
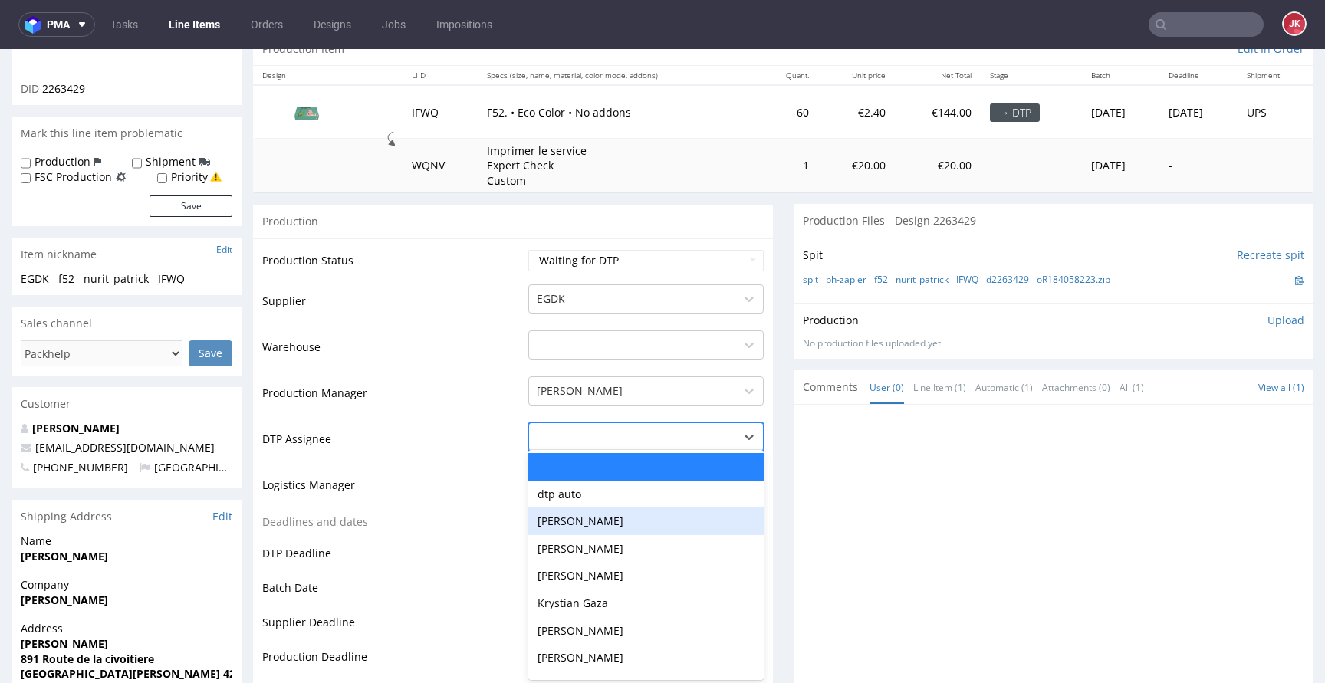
scroll to position [172, 0]
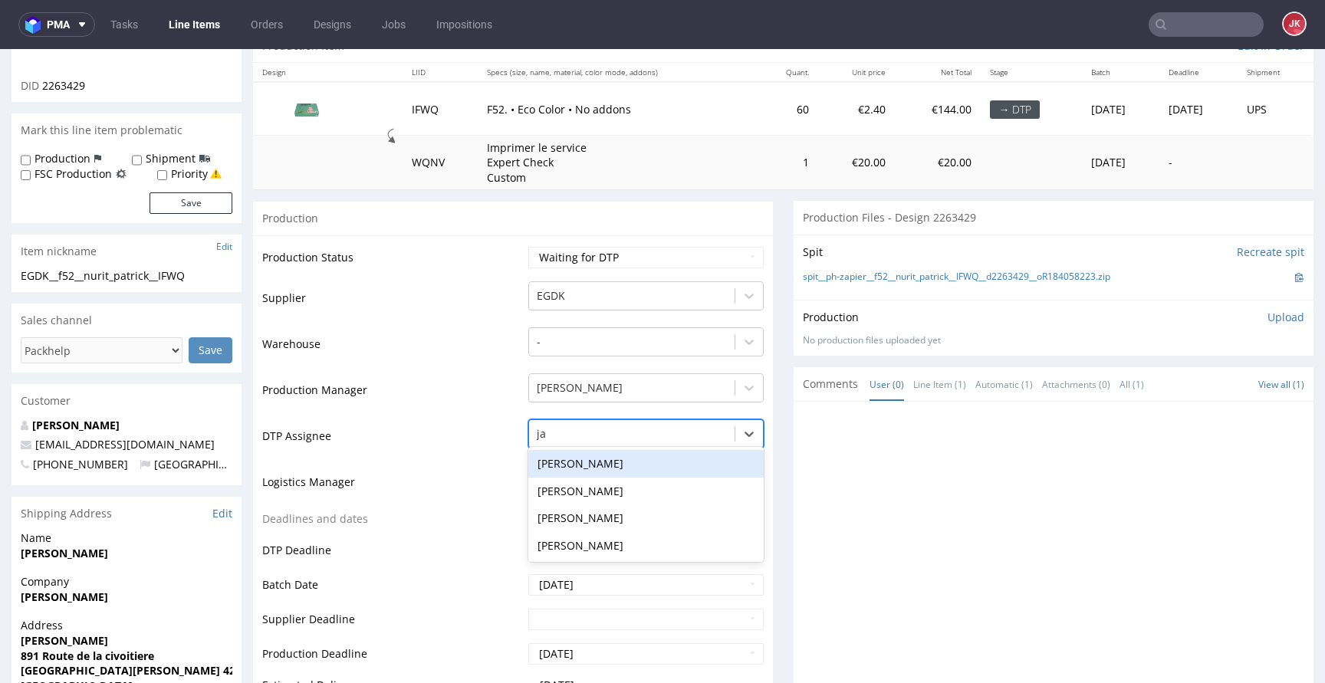
type input "jan"
click at [621, 462] on div "[PERSON_NAME]" at bounding box center [645, 464] width 235 height 28
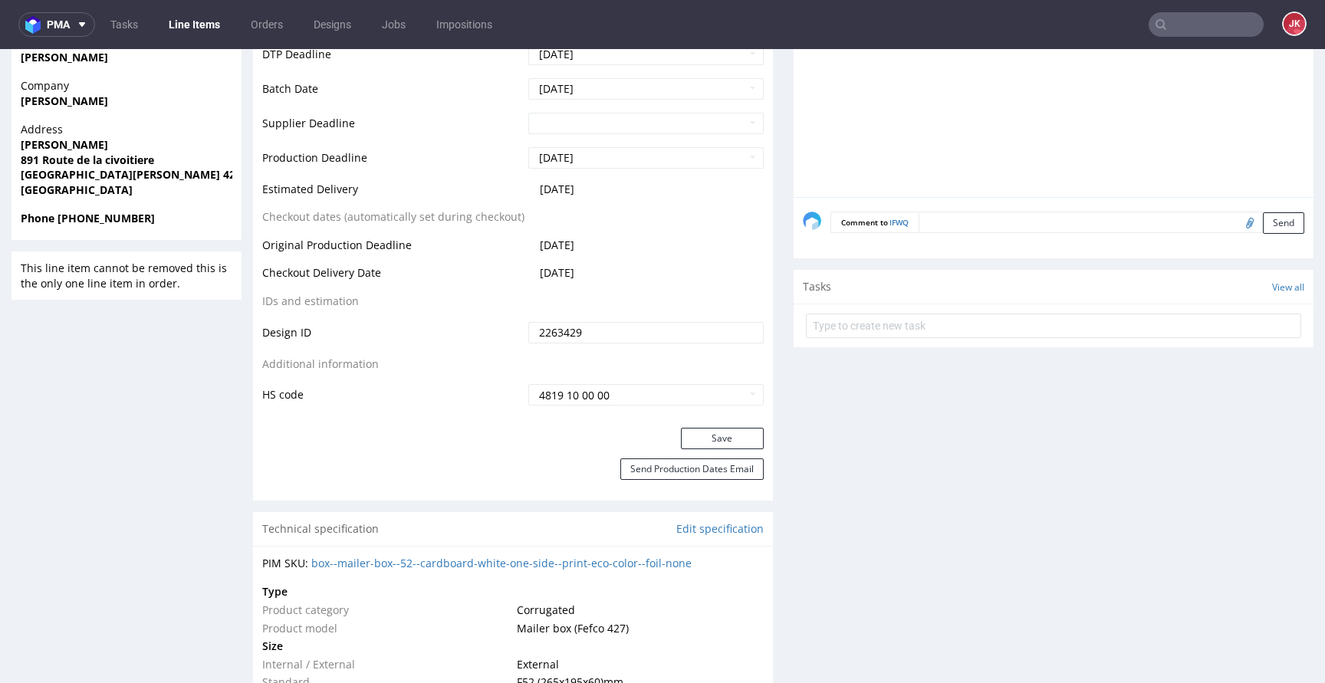
scroll to position [768, 0]
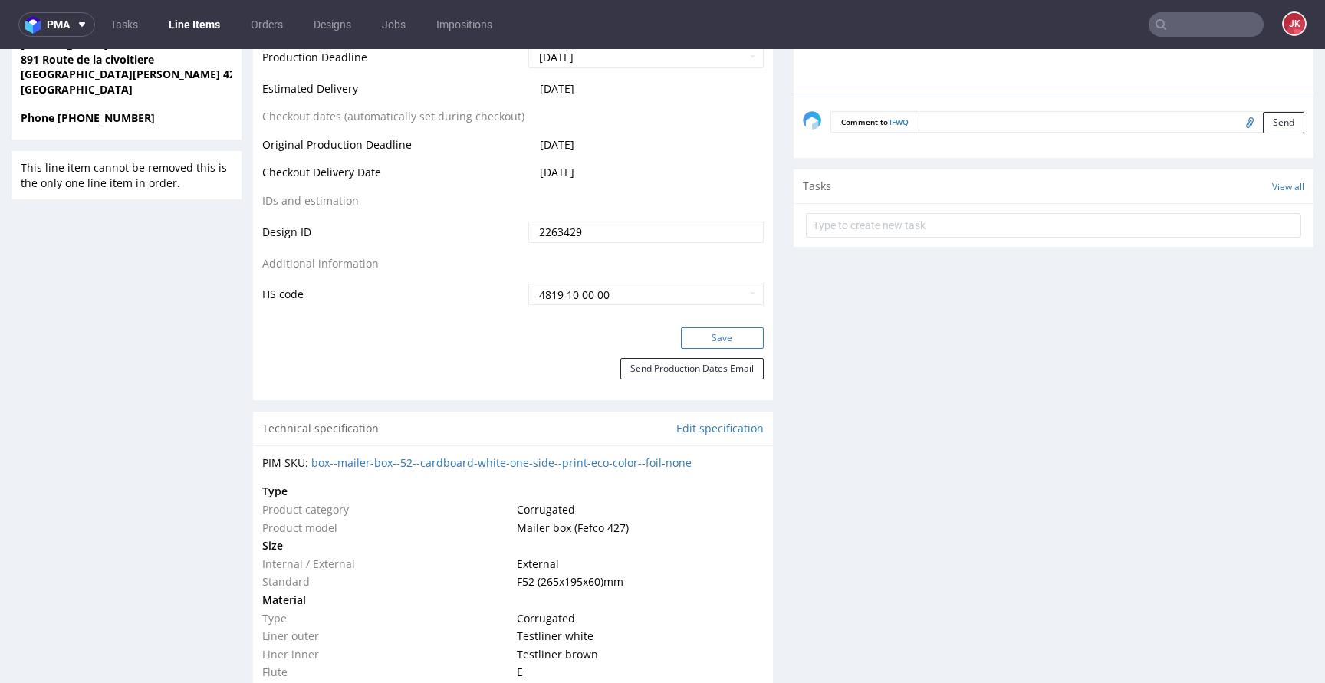
click at [713, 337] on button "Save" at bounding box center [722, 337] width 83 height 21
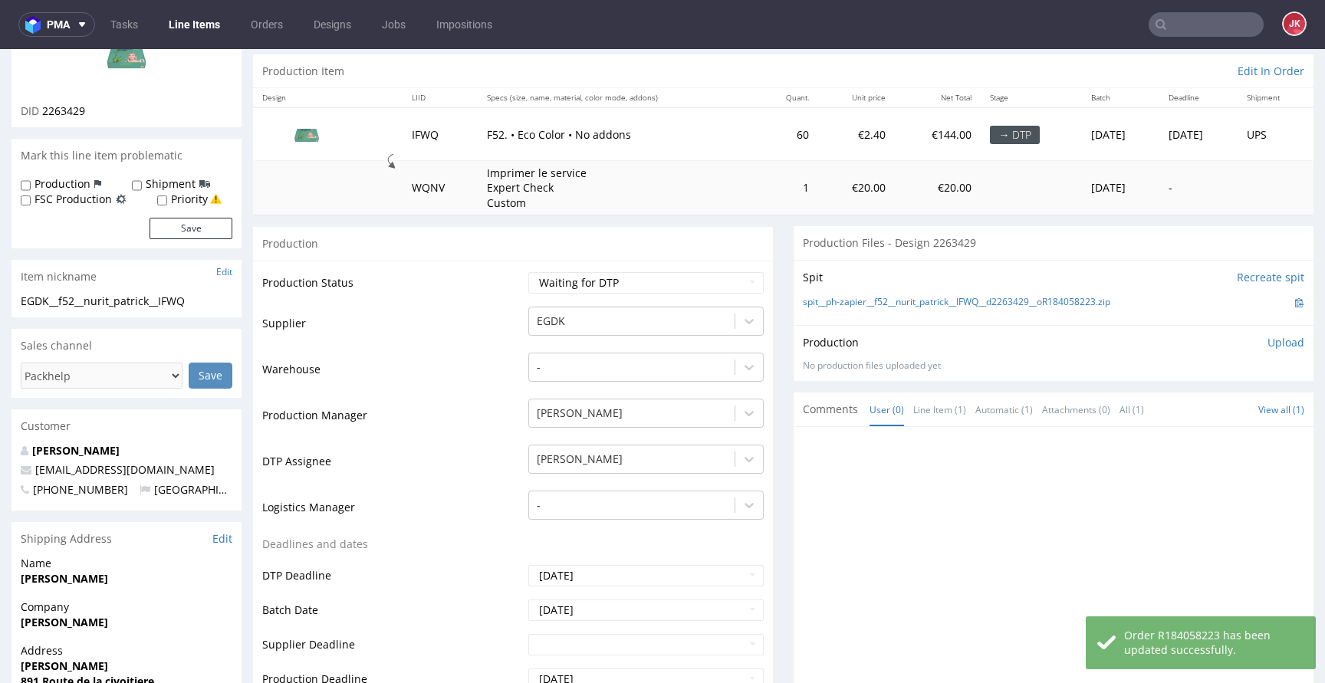
scroll to position [0, 0]
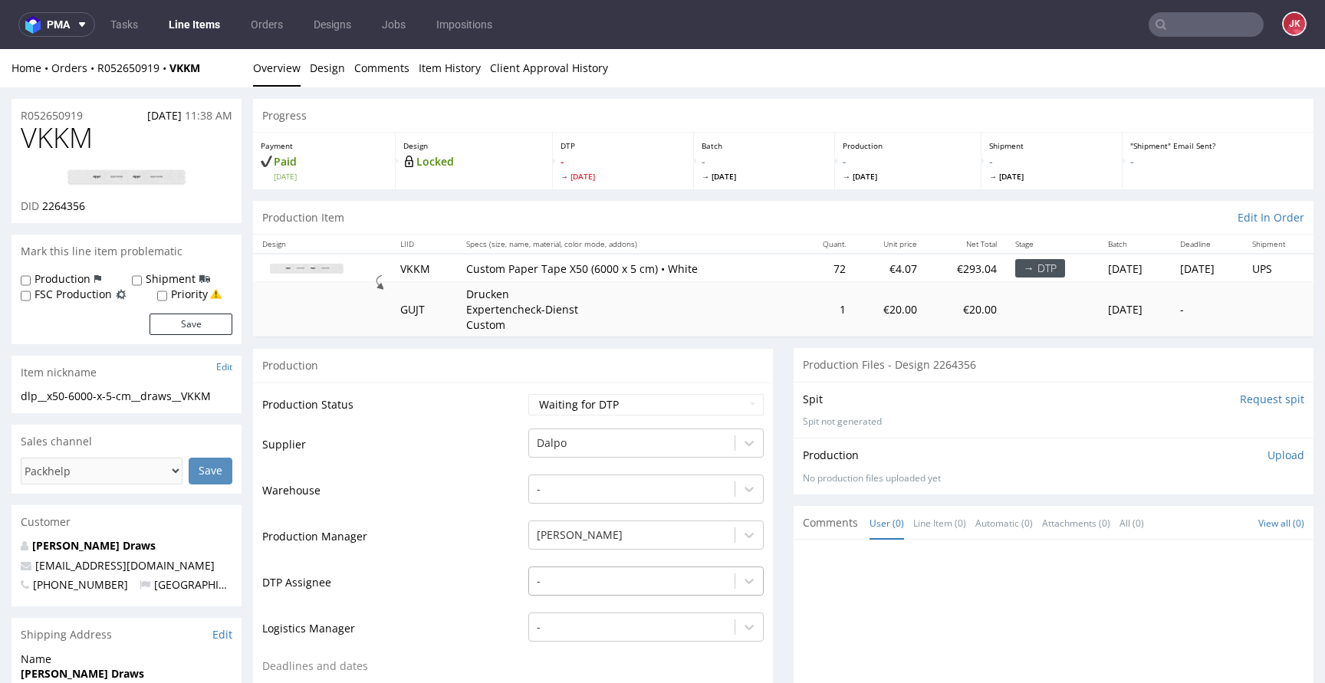
scroll to position [147, 0]
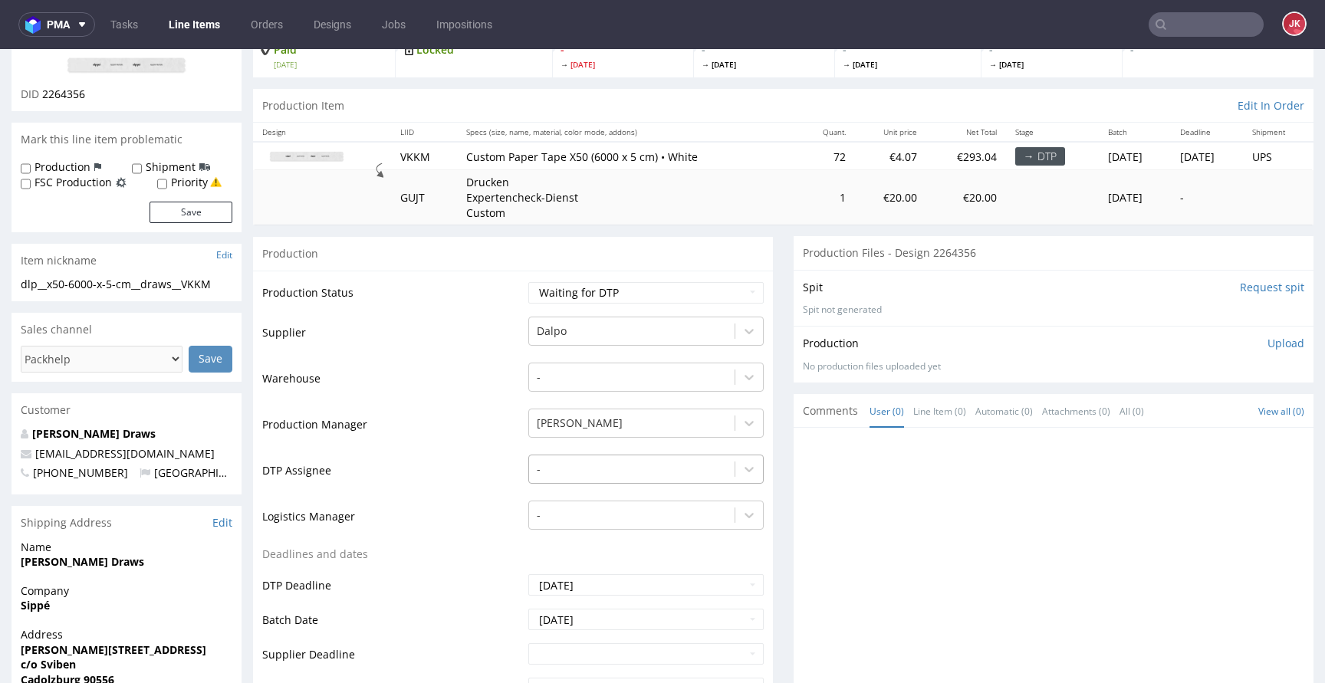
click at [588, 476] on div "-" at bounding box center [645, 465] width 235 height 21
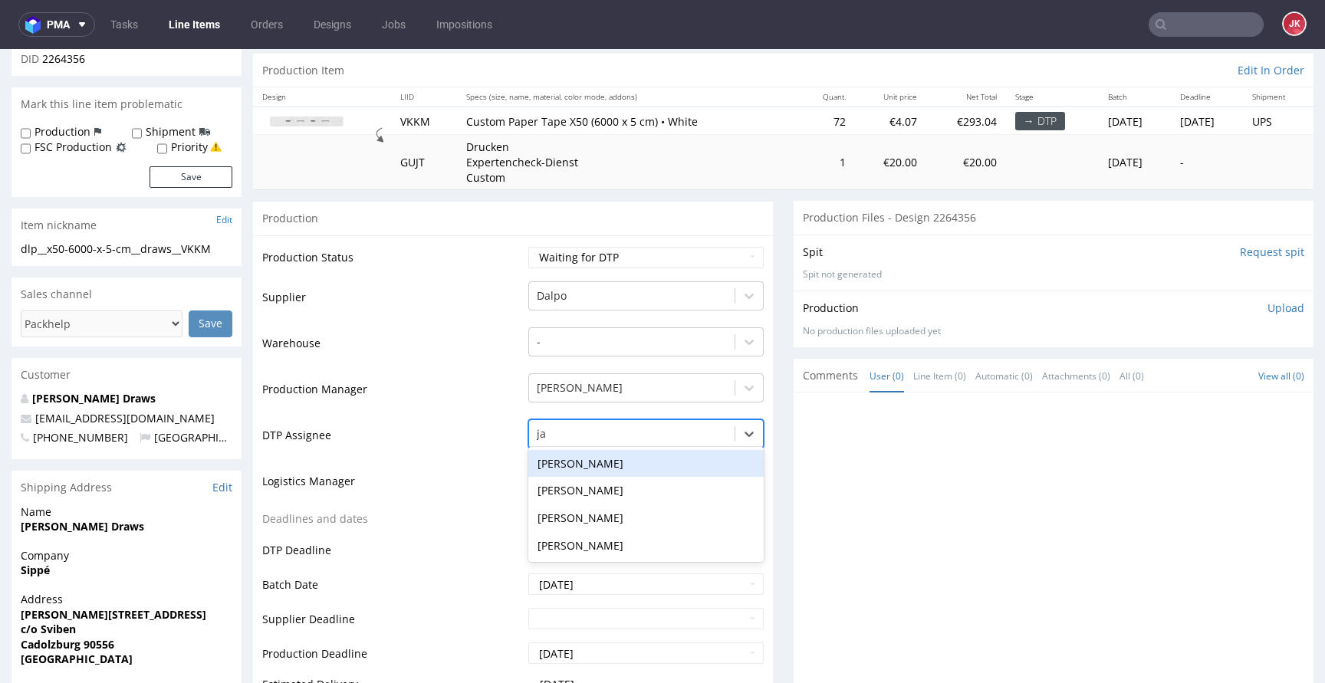
type input "jan"
click at [611, 462] on div "[PERSON_NAME]" at bounding box center [645, 464] width 235 height 28
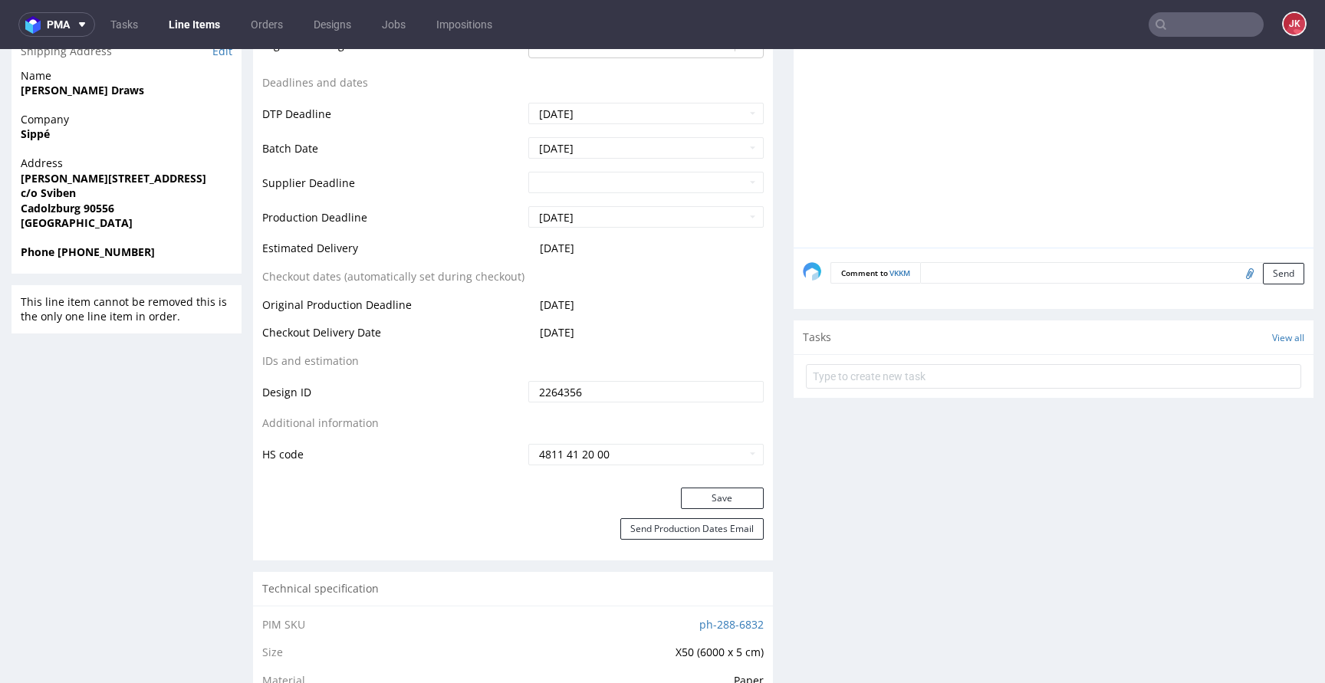
scroll to position [611, 0]
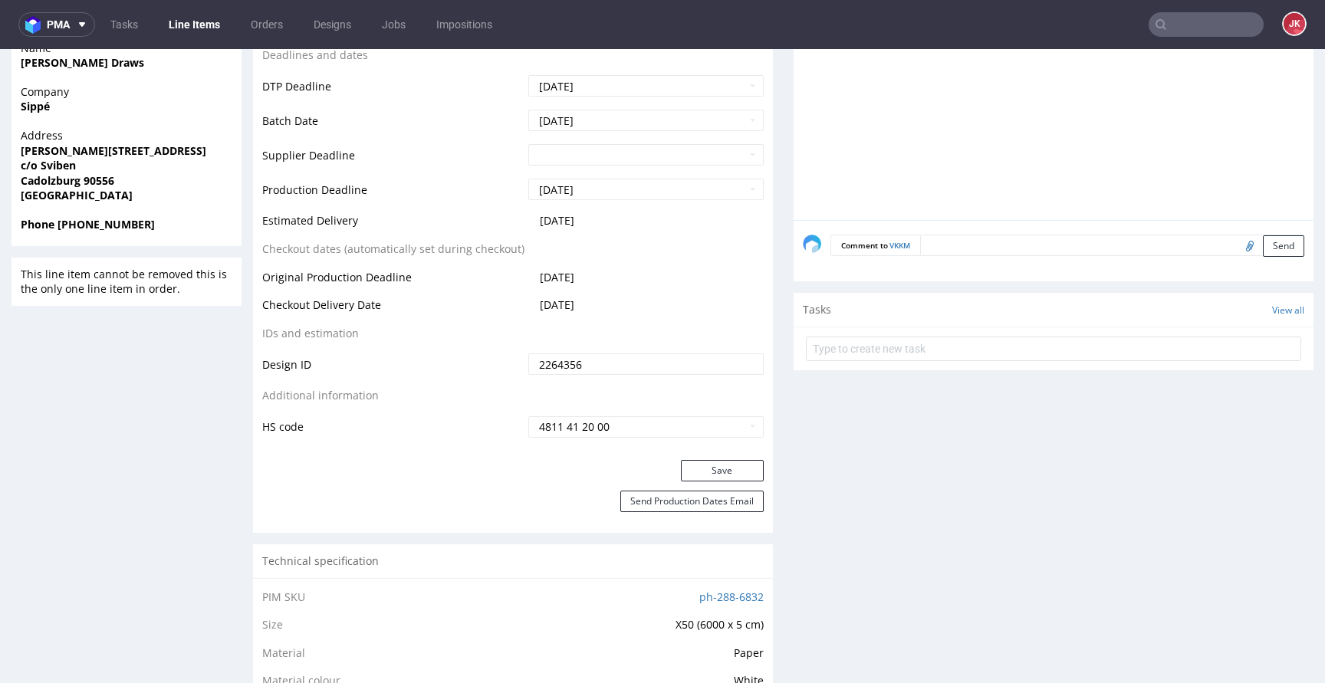
click at [713, 482] on div "Save" at bounding box center [513, 475] width 520 height 31
click at [713, 474] on button "Save" at bounding box center [722, 470] width 83 height 21
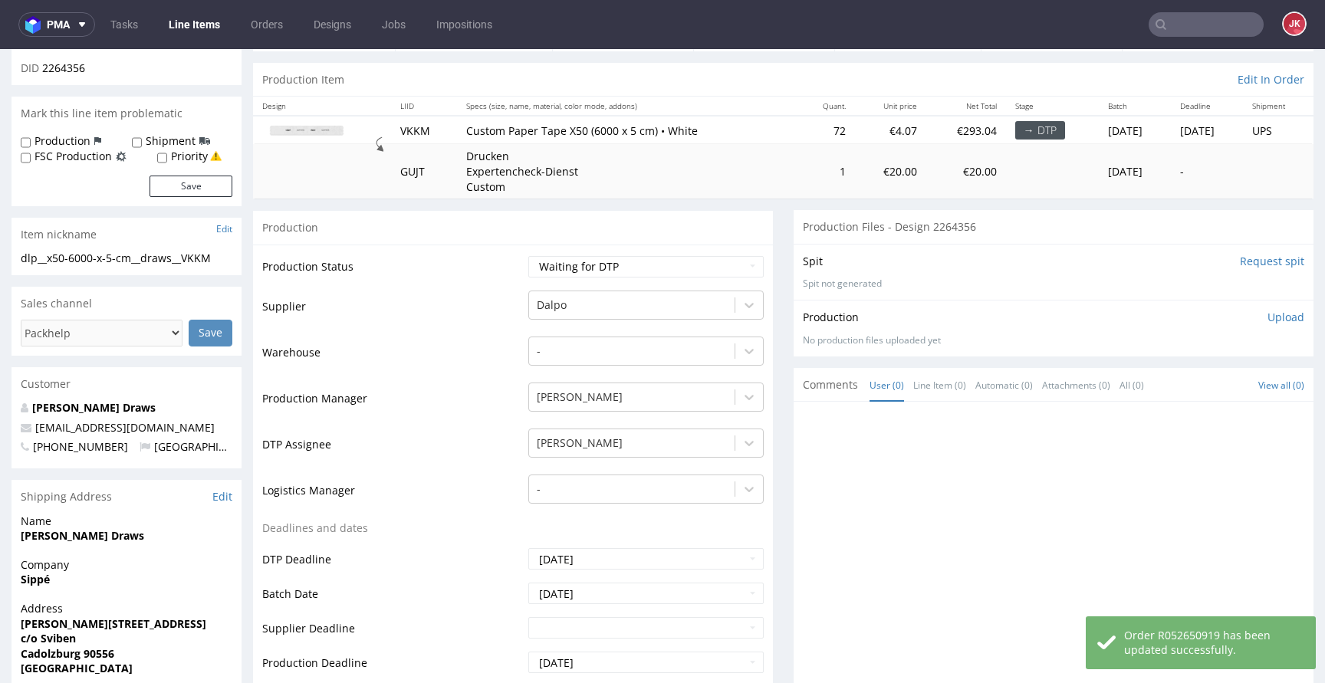
scroll to position [0, 0]
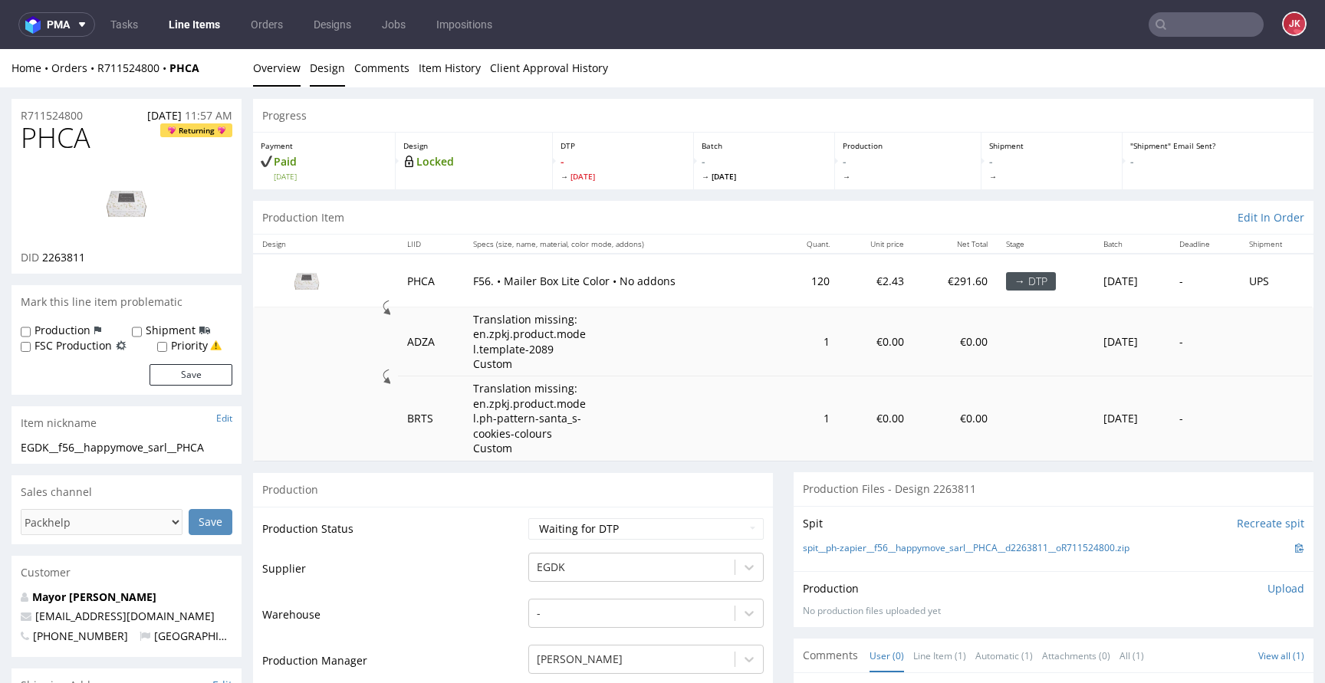
click at [314, 74] on link "Design" at bounding box center [327, 68] width 35 height 38
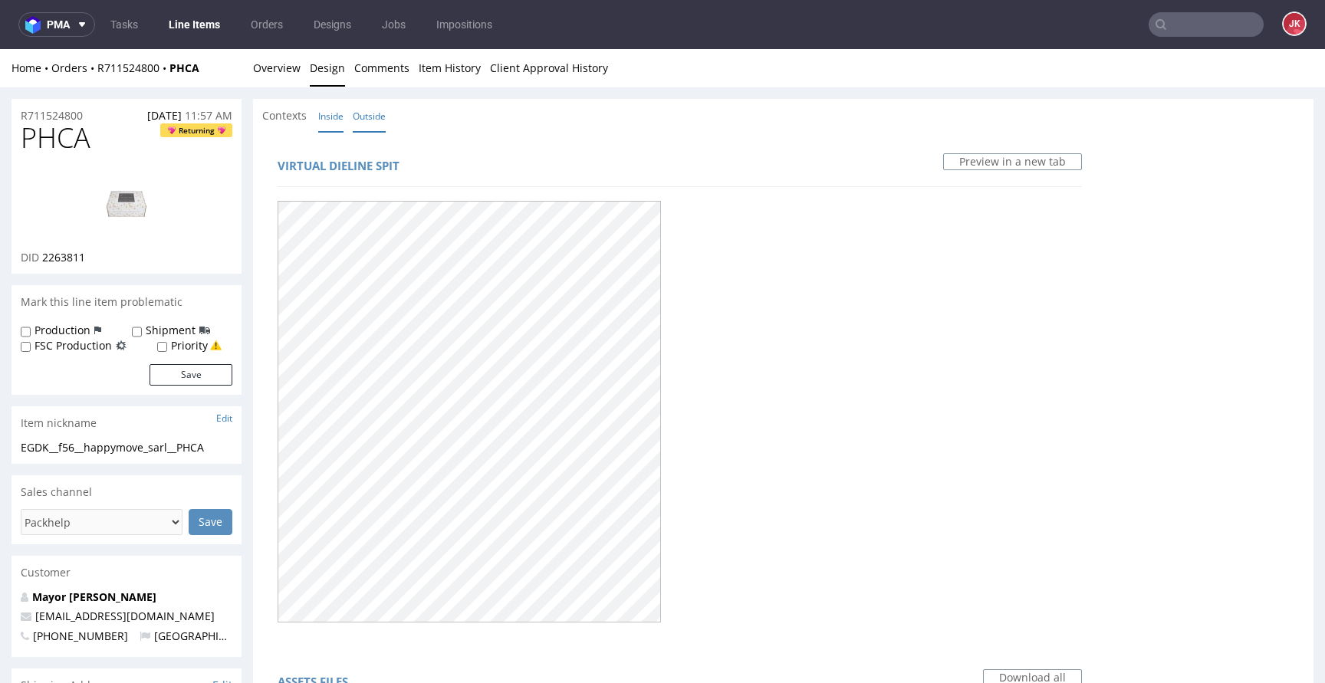
click at [334, 113] on link "Inside" at bounding box center [330, 116] width 25 height 33
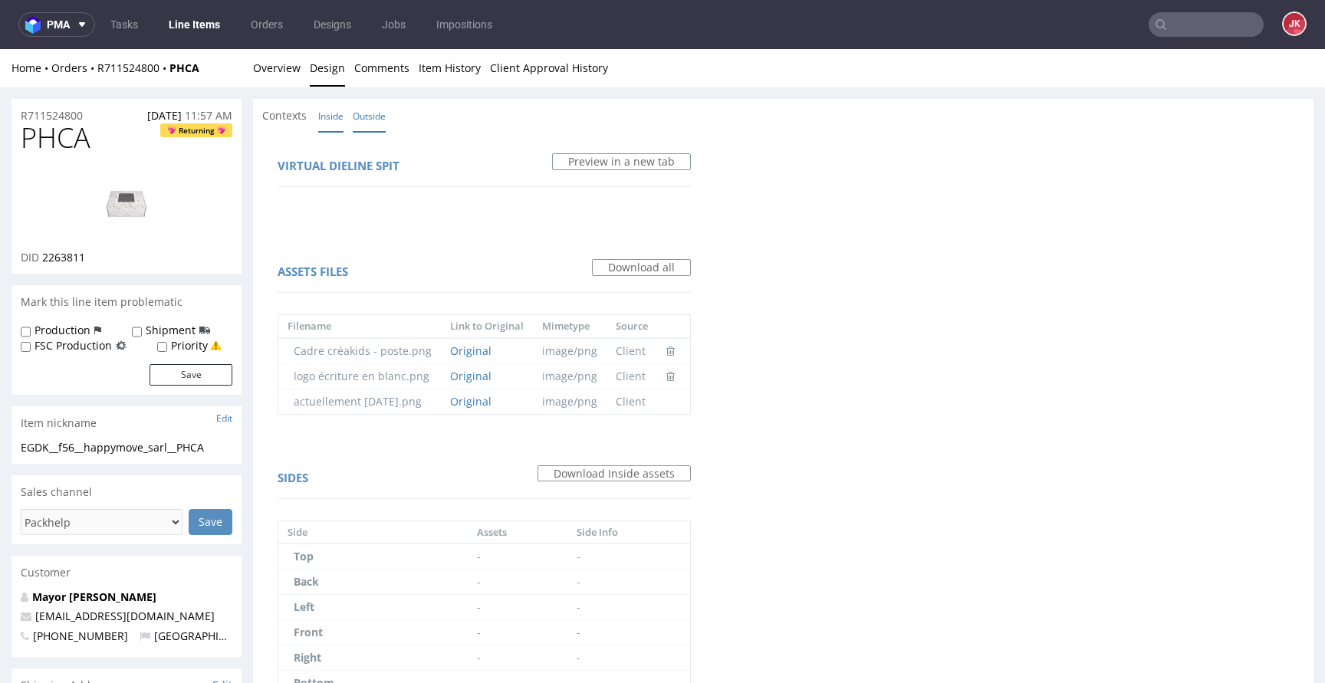
click at [383, 114] on link "Outside" at bounding box center [369, 116] width 33 height 33
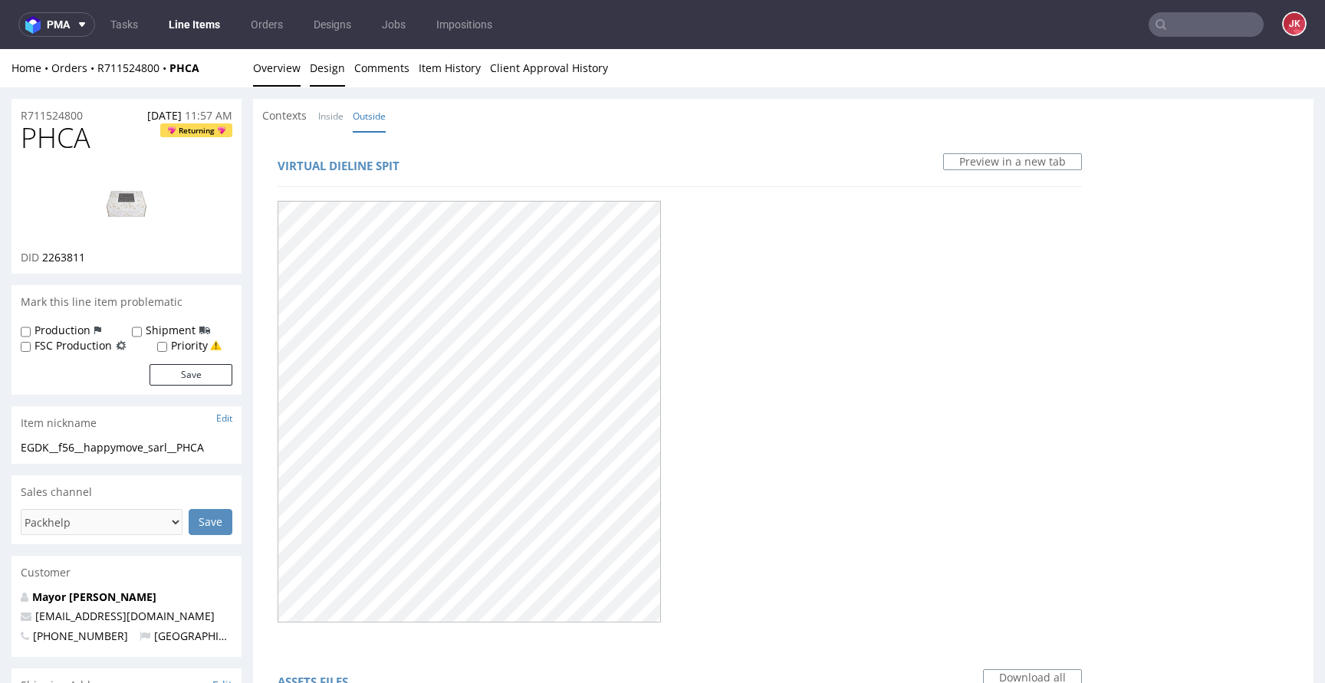
click at [295, 82] on link "Overview" at bounding box center [277, 68] width 48 height 38
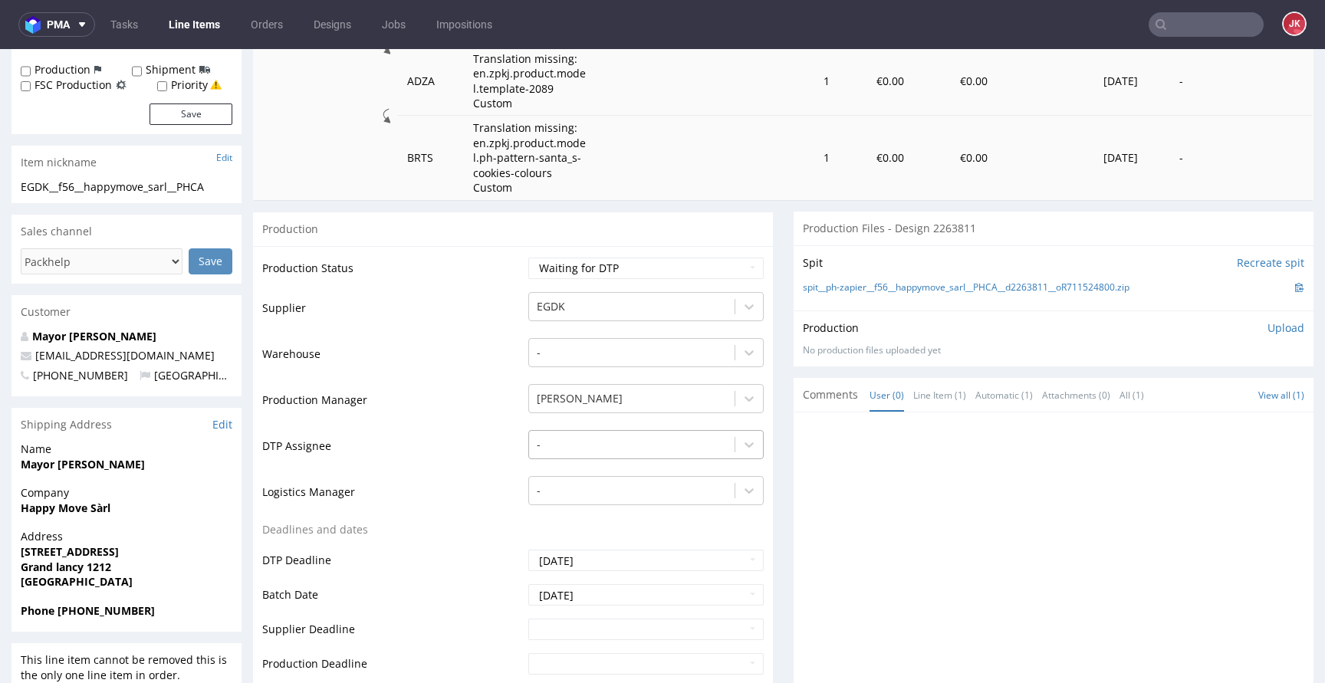
scroll to position [271, 0]
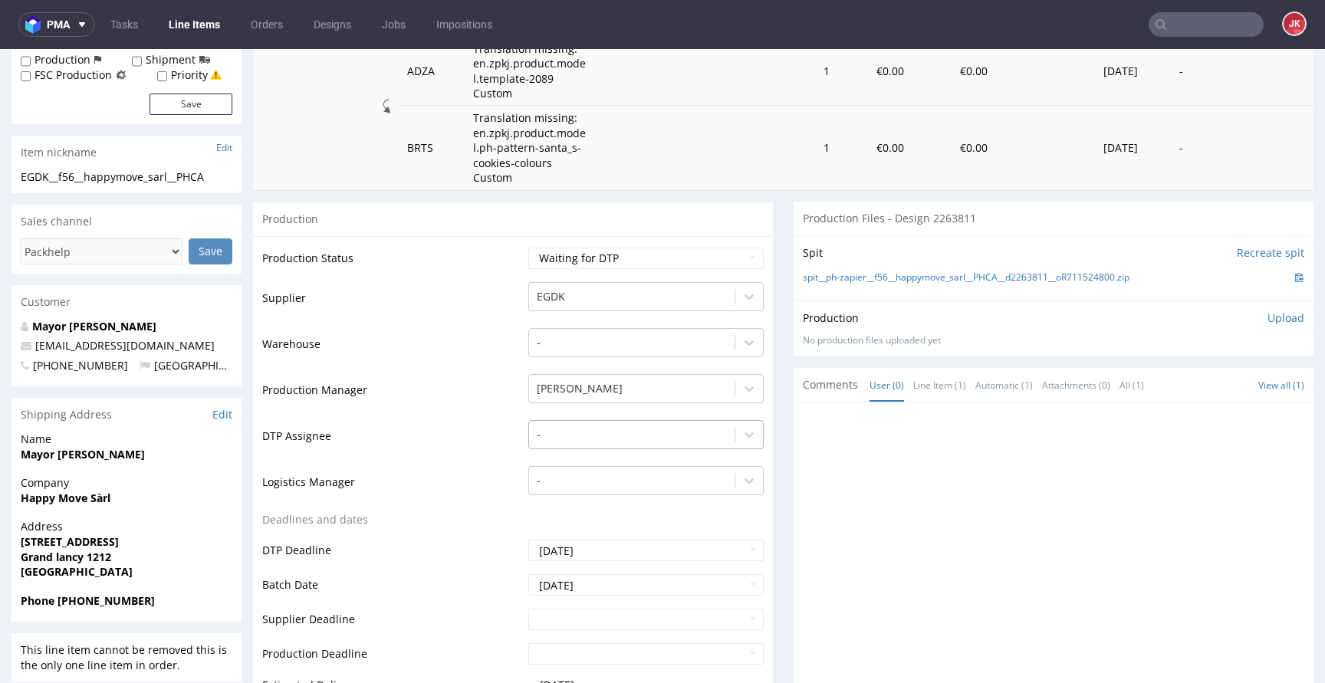
click at [630, 442] on div "-" at bounding box center [645, 430] width 235 height 21
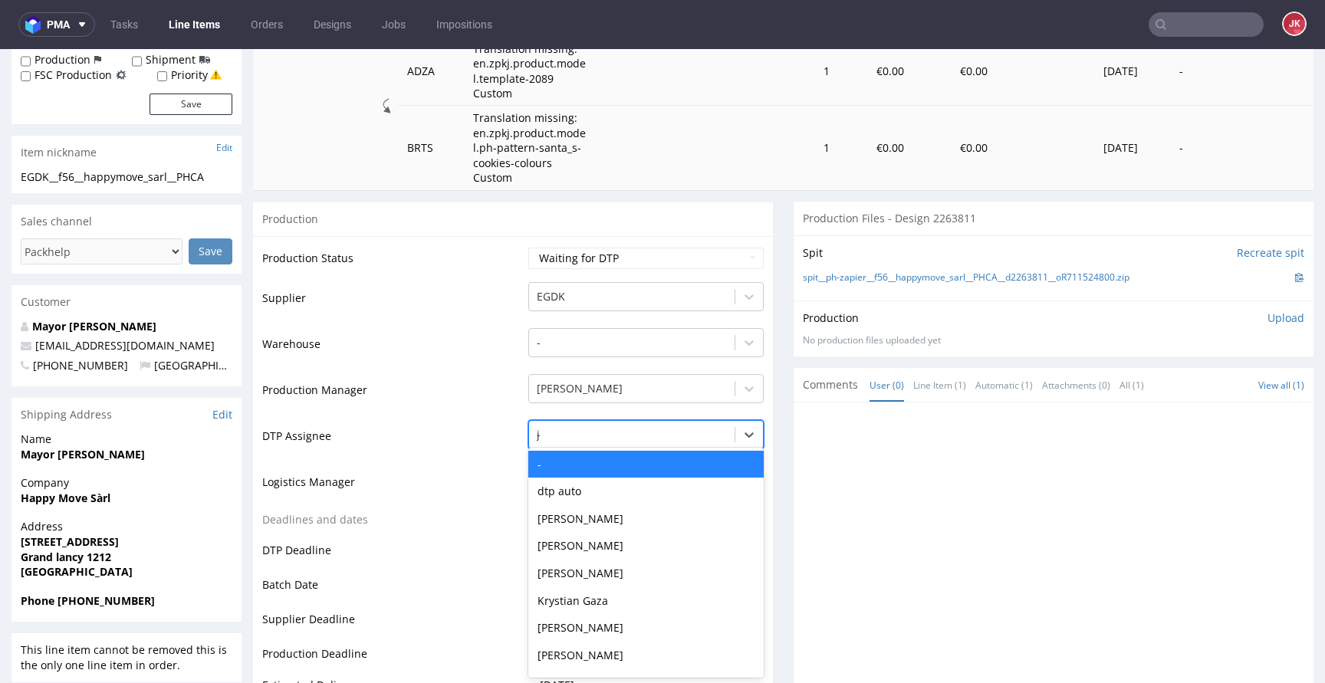
type input "jan"
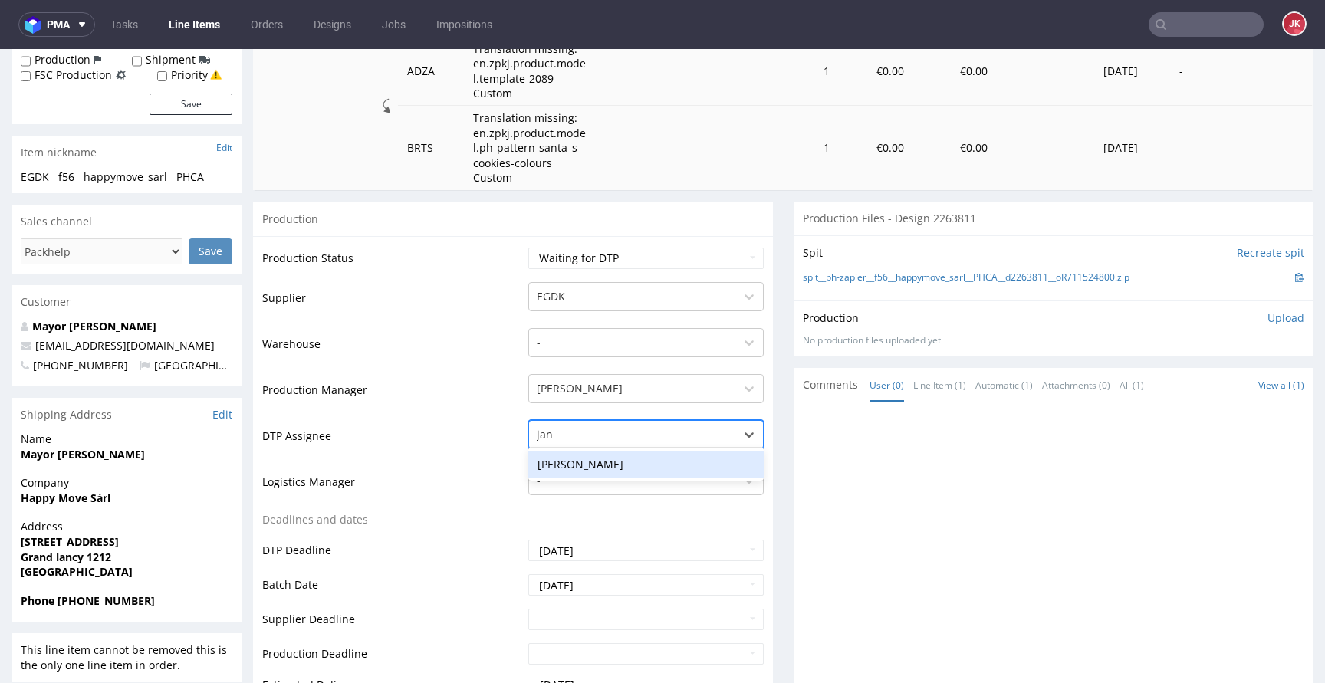
click at [634, 455] on div "[PERSON_NAME]" at bounding box center [645, 465] width 235 height 28
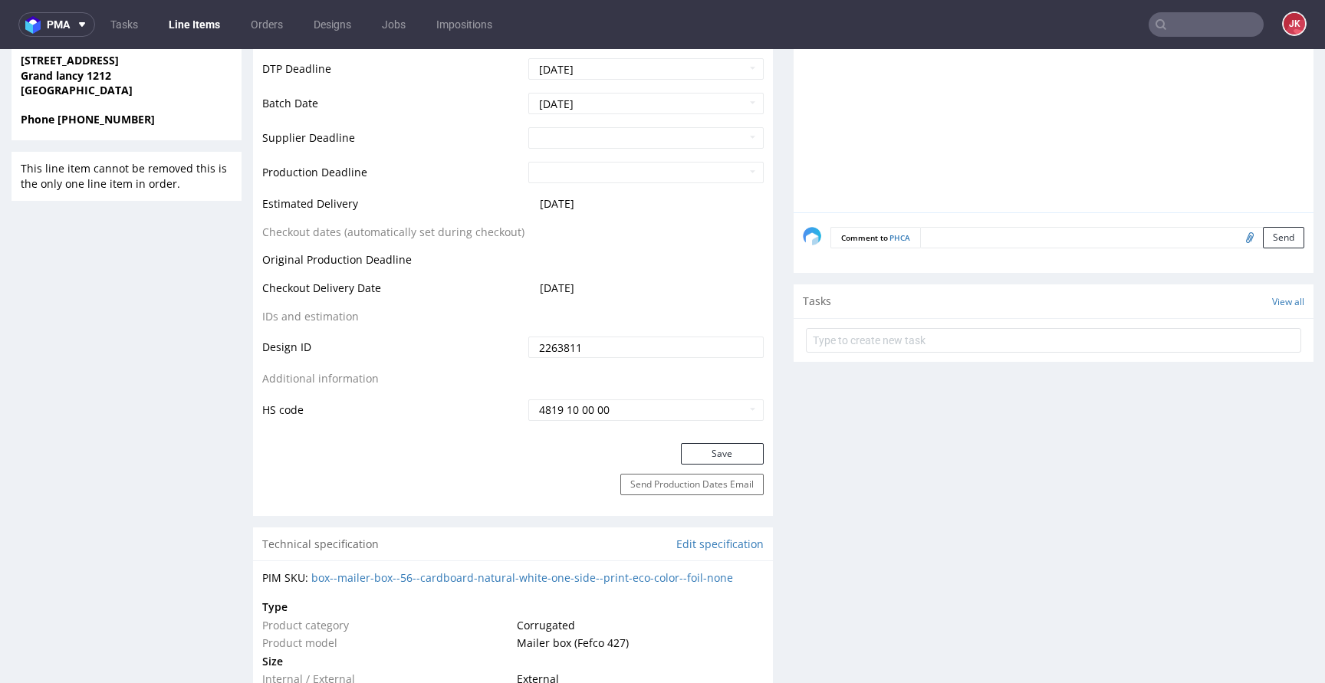
scroll to position [768, 0]
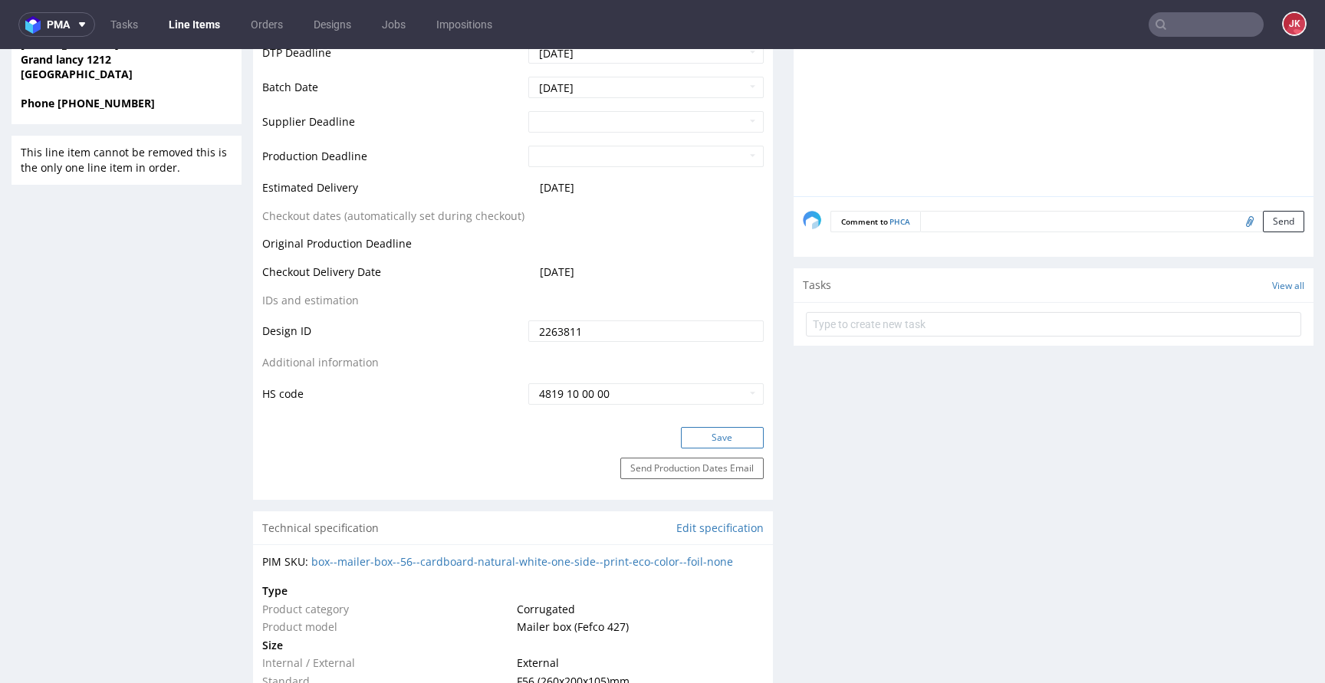
click at [695, 441] on button "Save" at bounding box center [722, 437] width 83 height 21
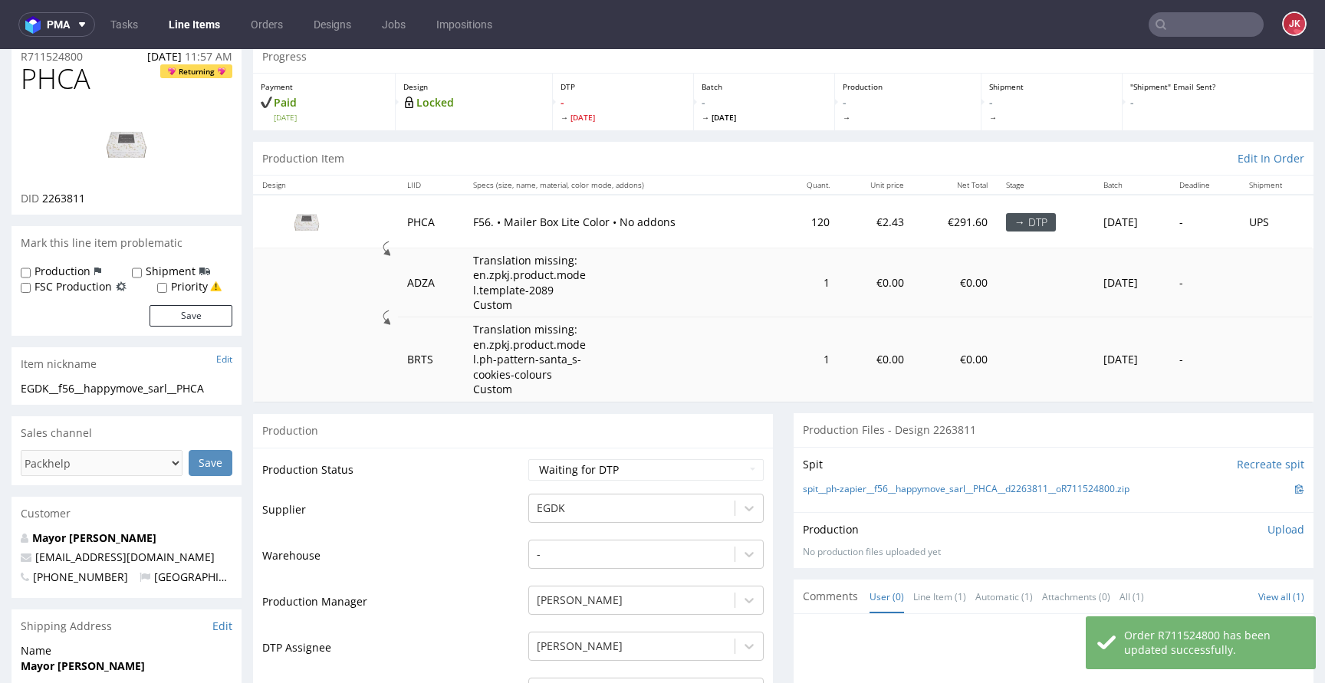
scroll to position [0, 0]
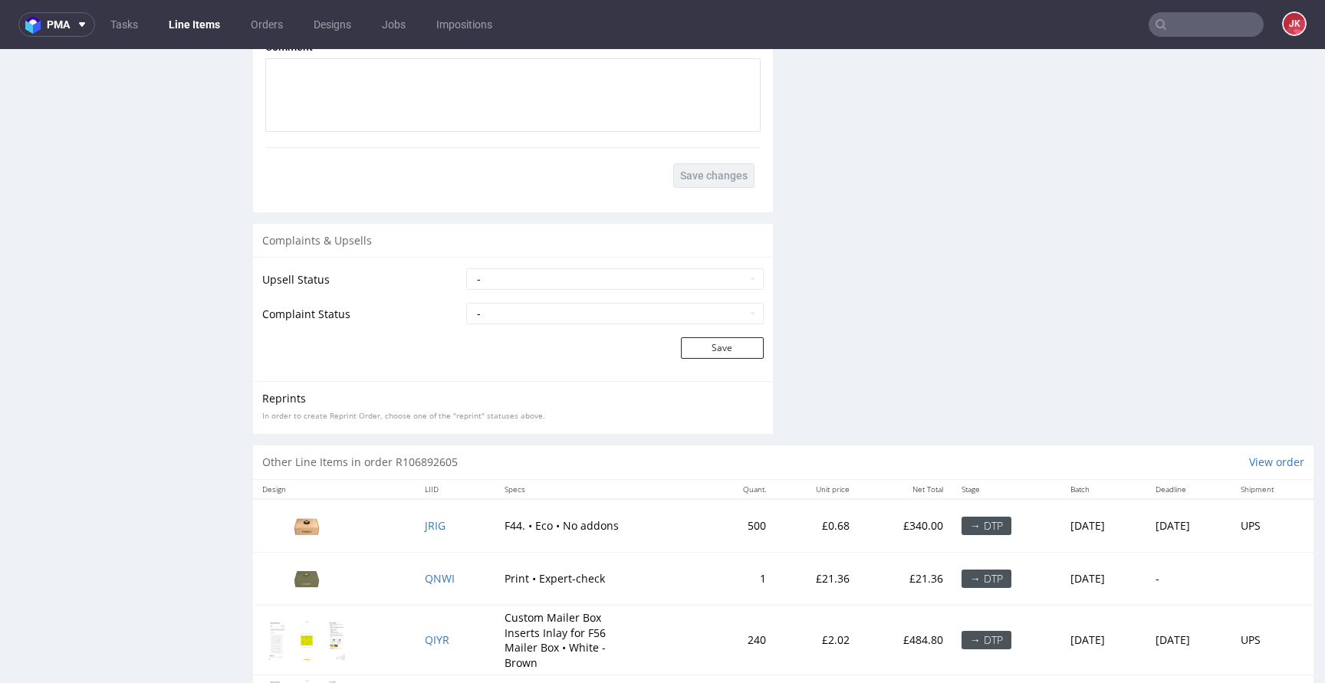
scroll to position [2286, 0]
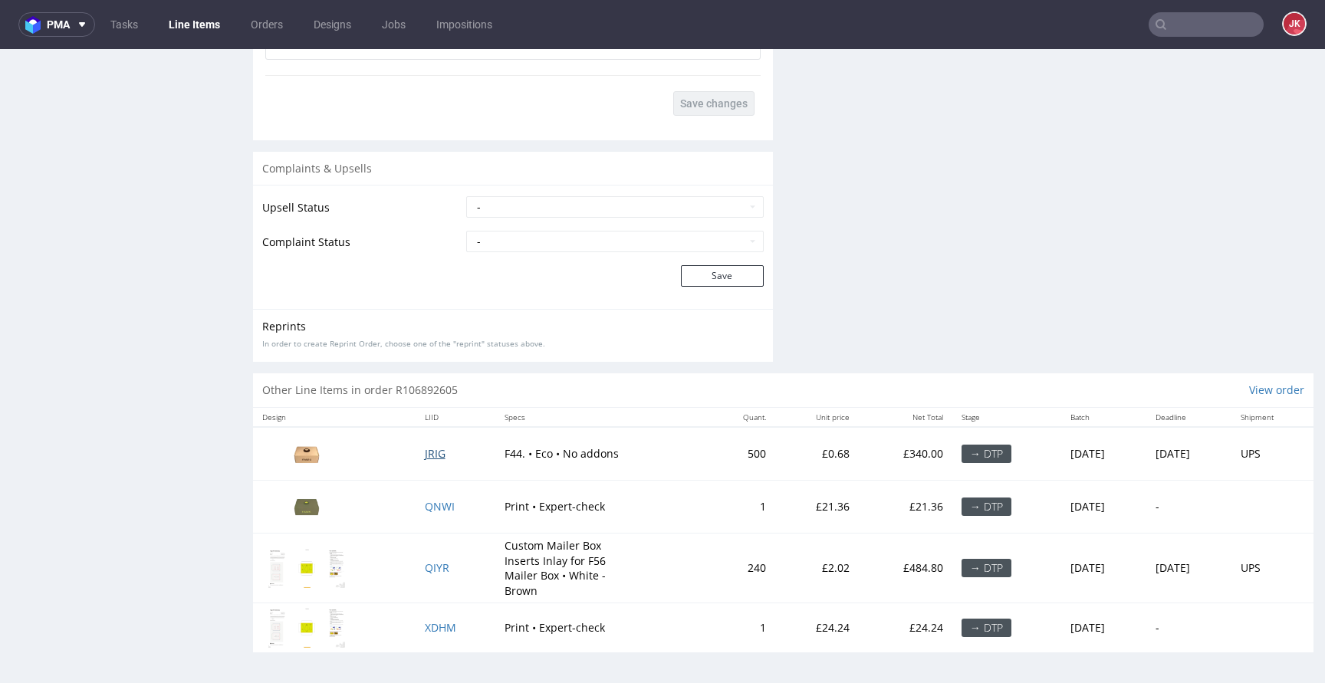
click at [425, 450] on span "JRIG" at bounding box center [435, 453] width 21 height 15
click at [425, 573] on span "QIYR" at bounding box center [437, 568] width 25 height 15
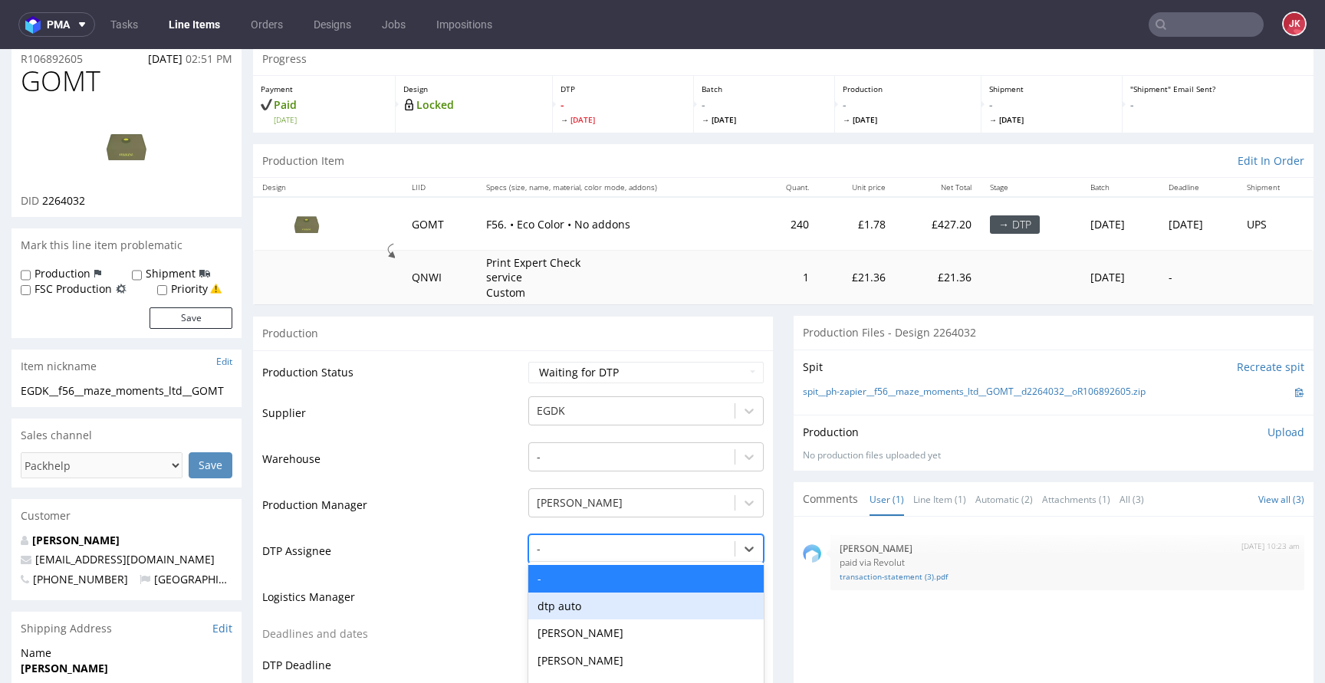
click at [597, 541] on div "dtp auto, 2 of 31. 31 results available. Use Up and Down to choose options, pre…" at bounding box center [645, 545] width 235 height 21
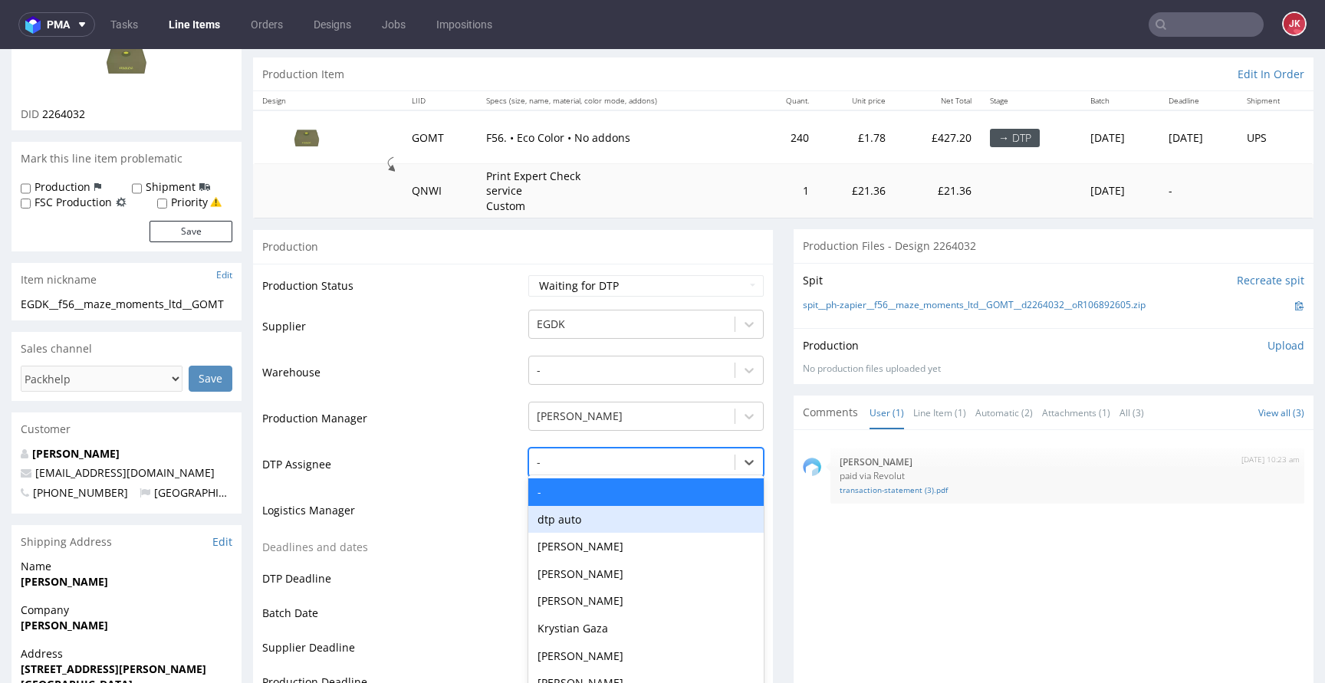
scroll to position [172, 0]
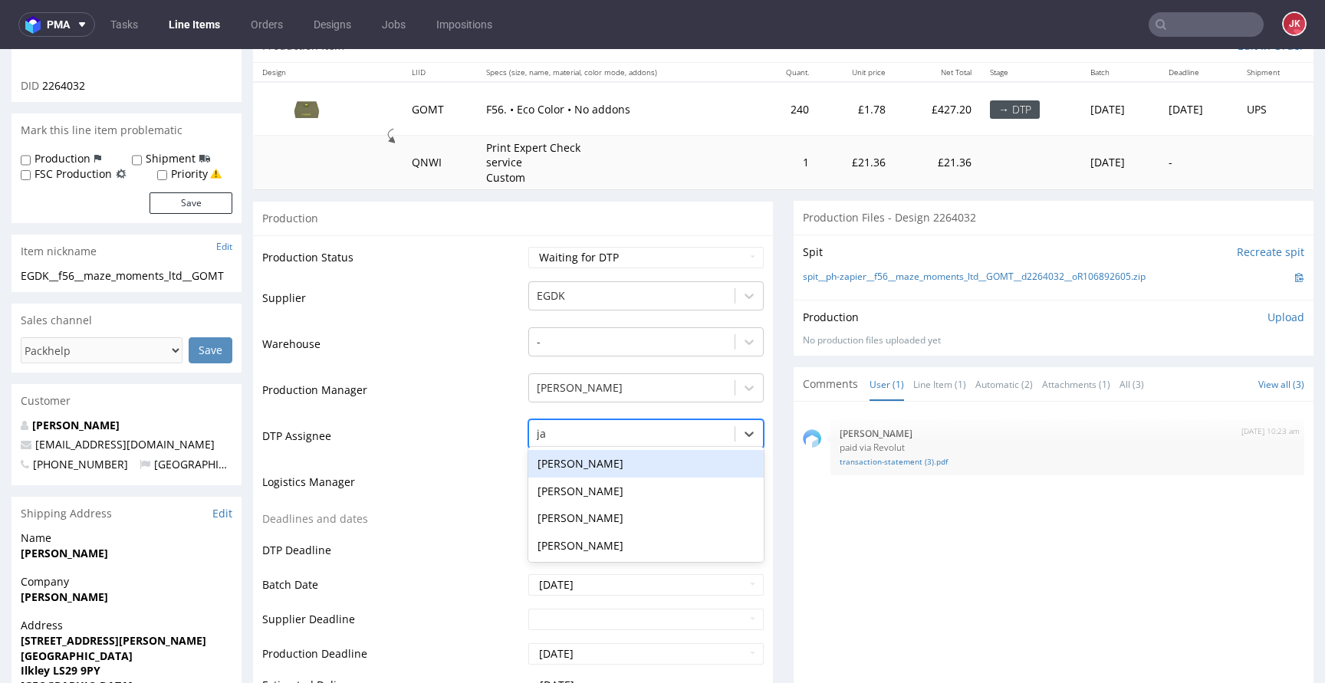
type input "jan"
click at [630, 467] on div "[PERSON_NAME]" at bounding box center [645, 464] width 235 height 28
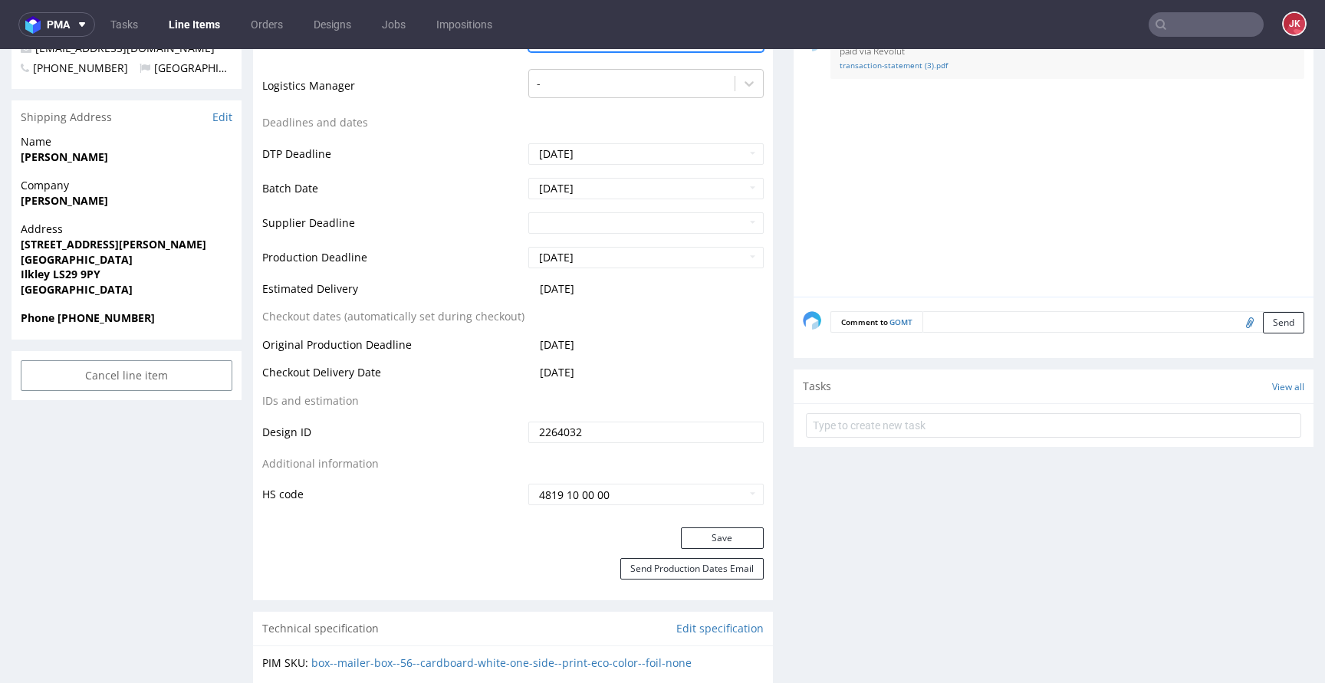
scroll to position [605, 0]
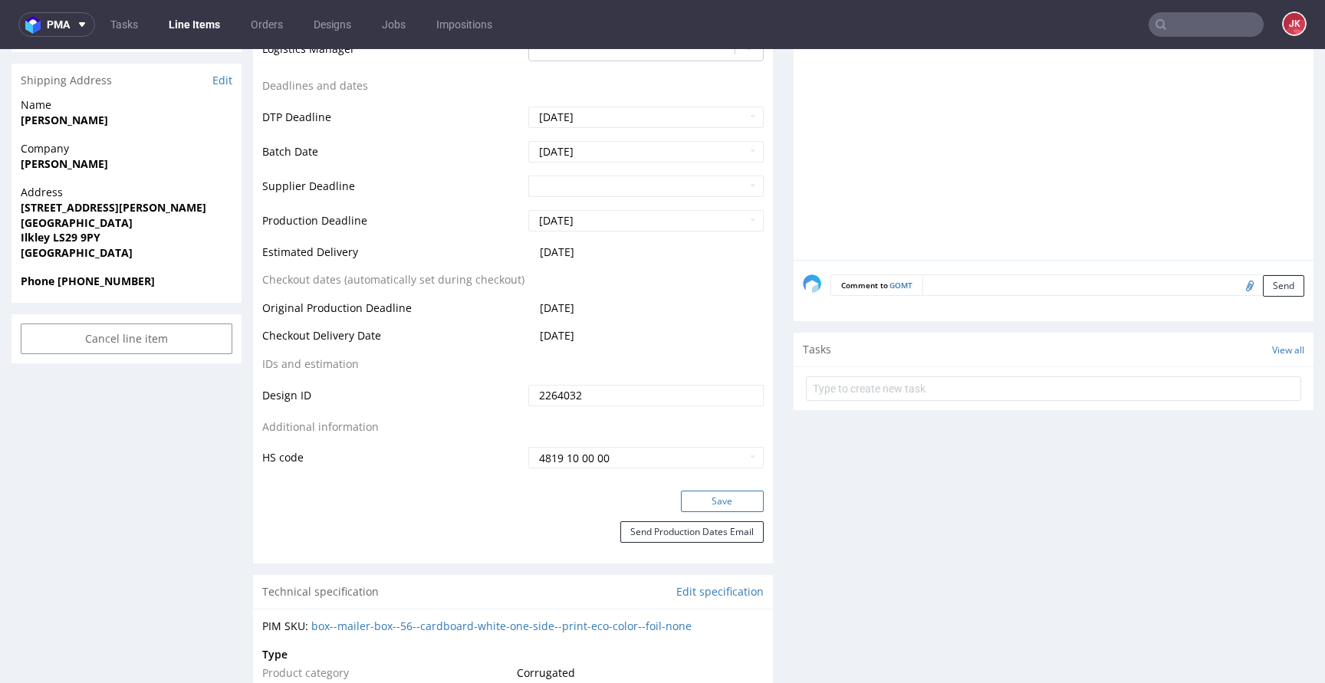
click at [686, 492] on button "Save" at bounding box center [722, 501] width 83 height 21
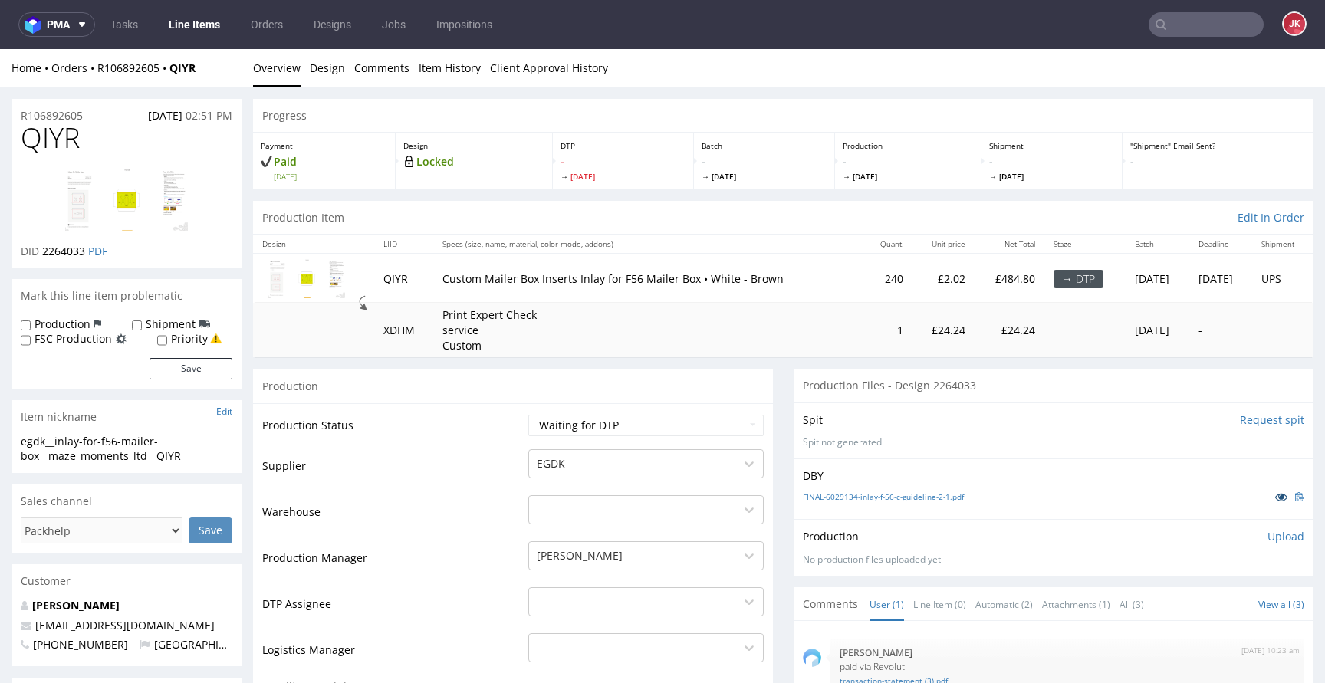
click at [1275, 499] on icon at bounding box center [1281, 497] width 12 height 11
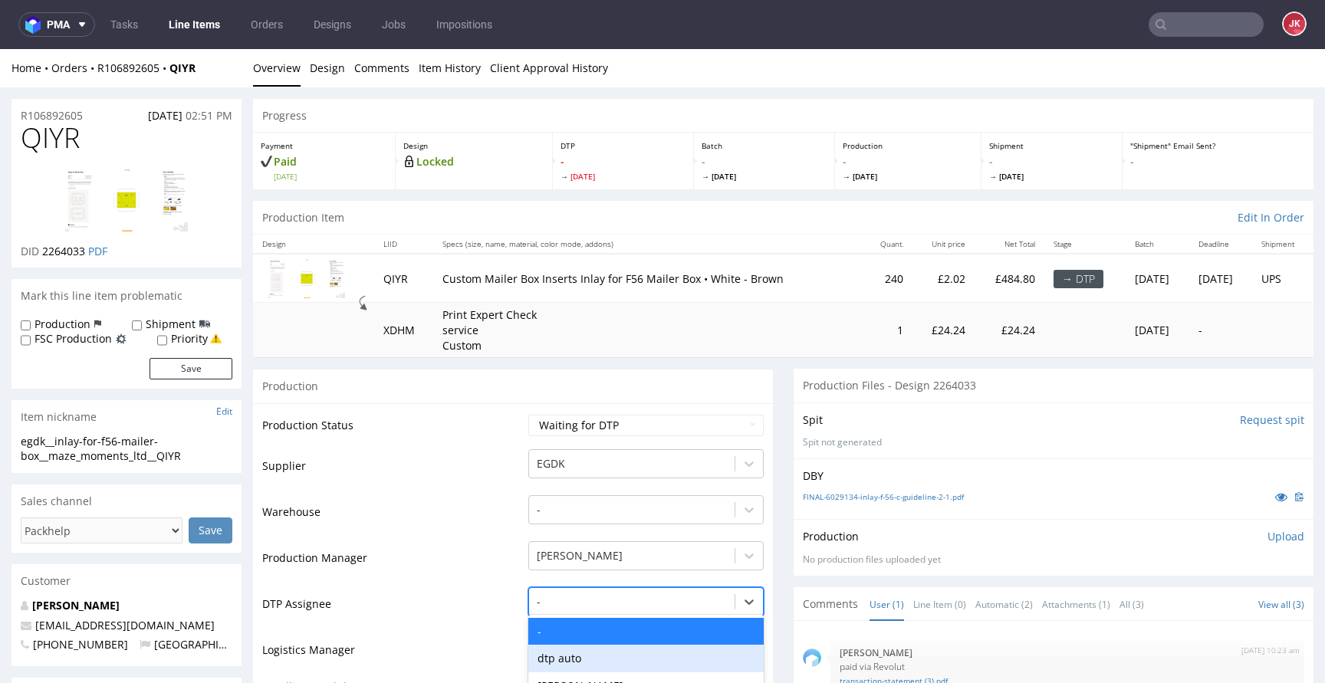
scroll to position [168, 0]
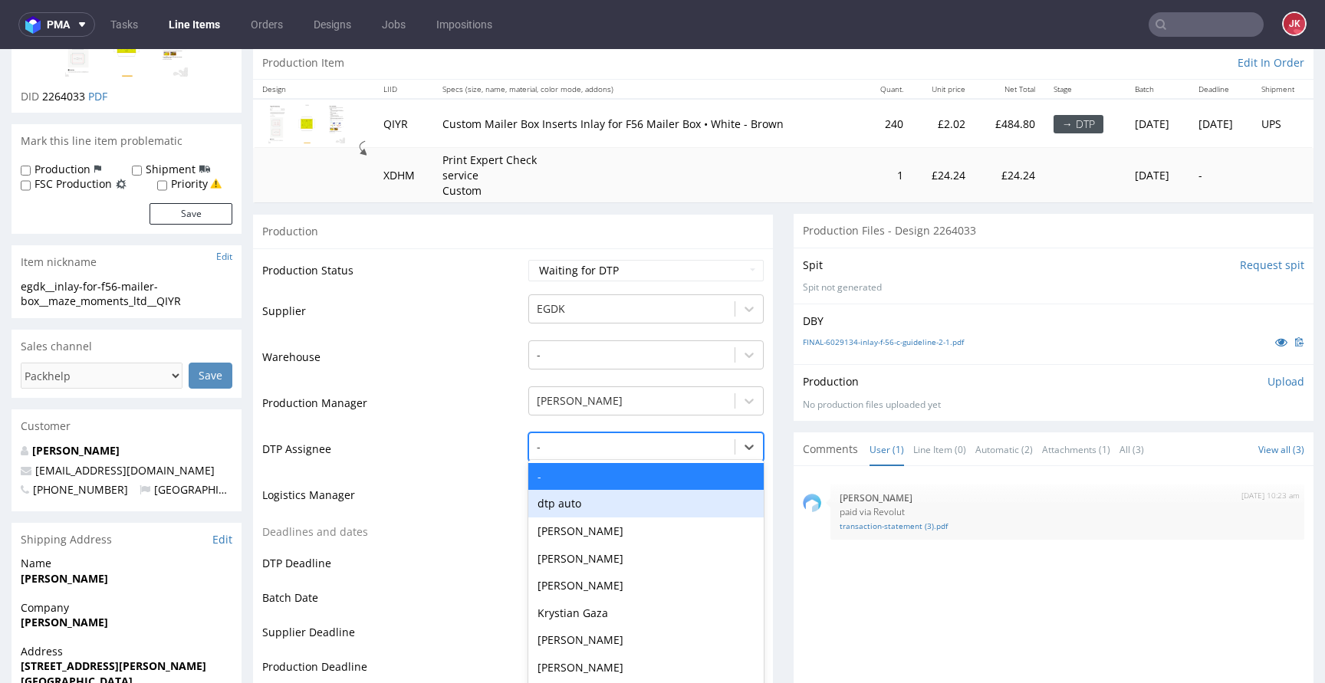
click at [581, 454] on div "dtp auto, 2 of 31. 31 results available. Use Up and Down to choose options, pre…" at bounding box center [645, 443] width 235 height 21
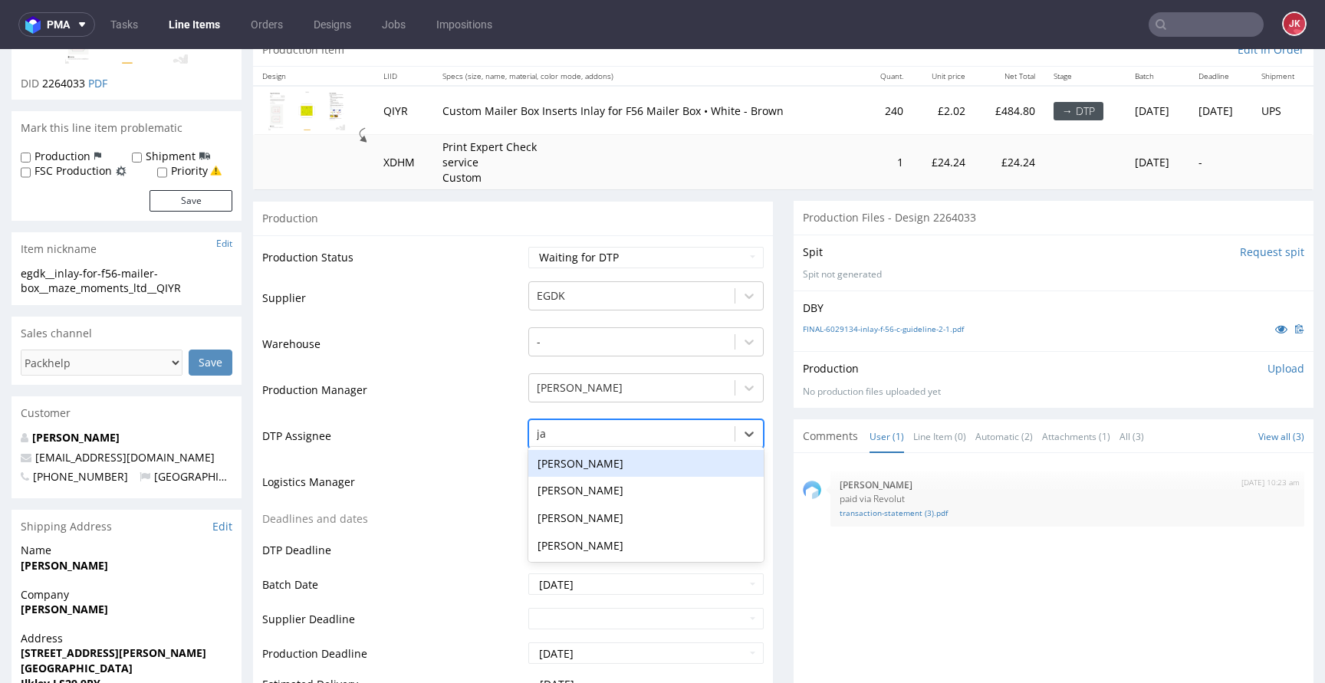
type input "jan"
click at [639, 459] on div "[PERSON_NAME]" at bounding box center [645, 464] width 235 height 28
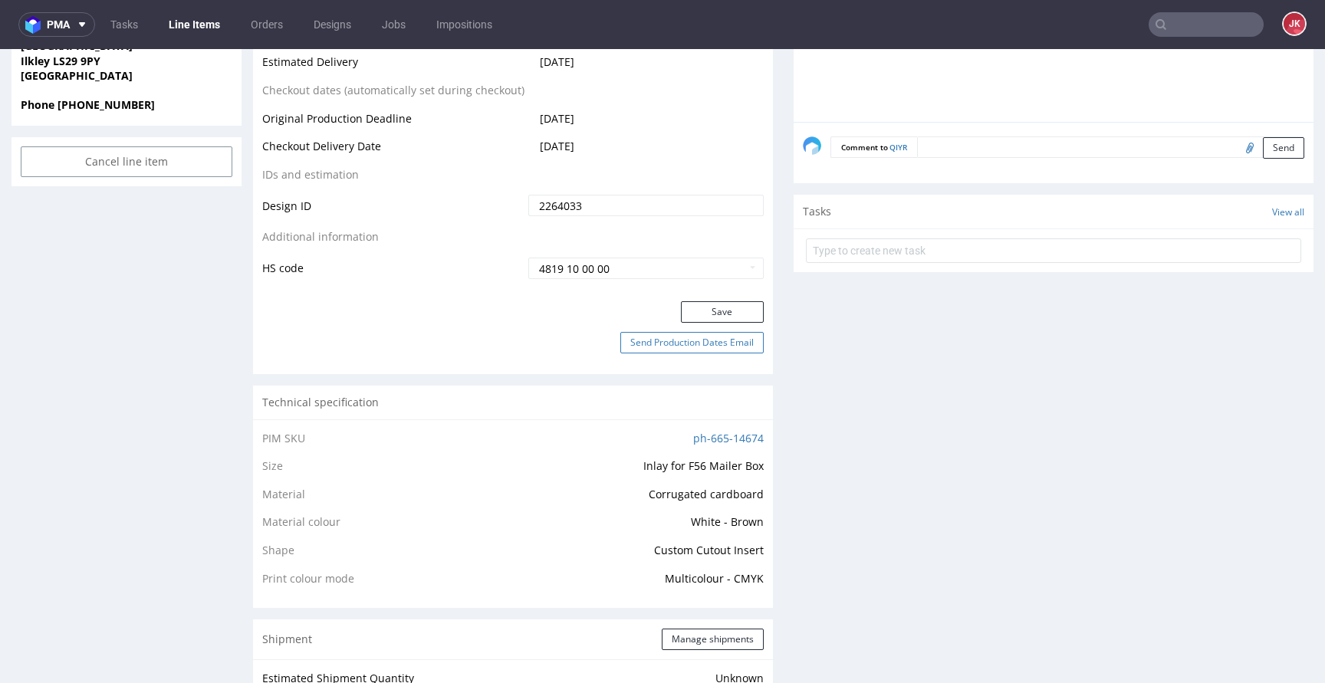
scroll to position [795, 0]
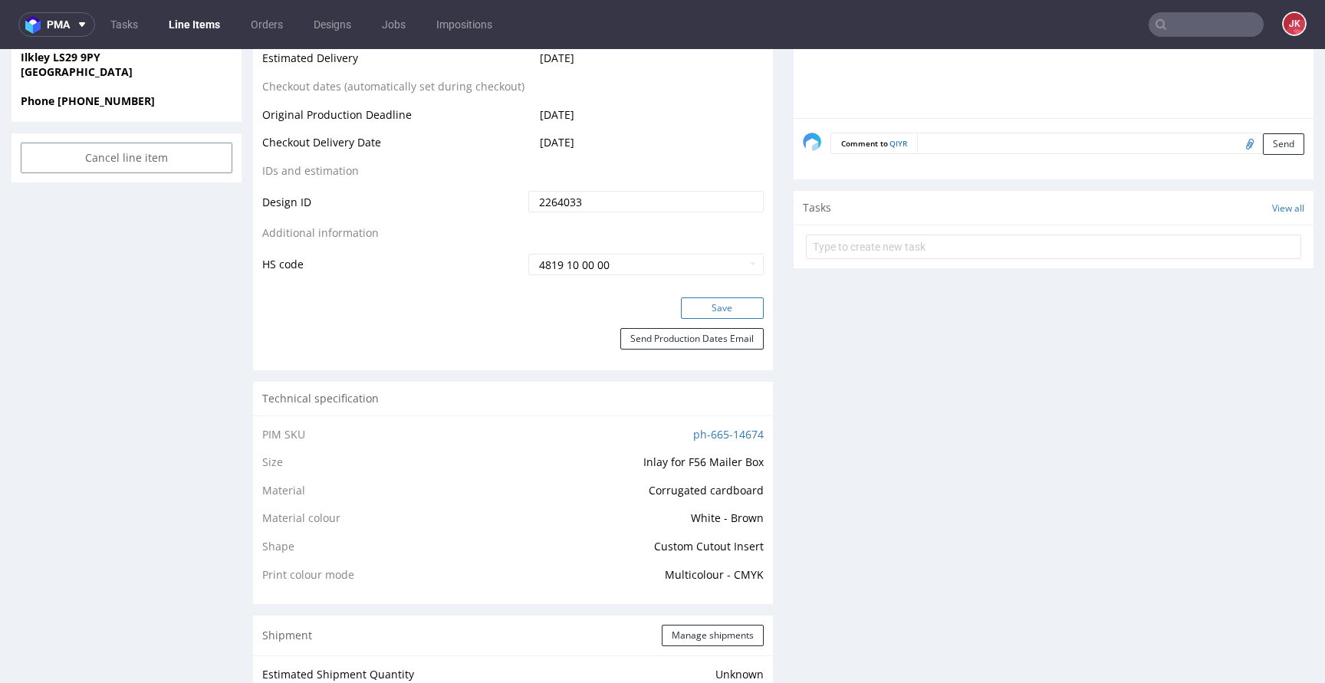
click at [713, 306] on button "Save" at bounding box center [722, 308] width 83 height 21
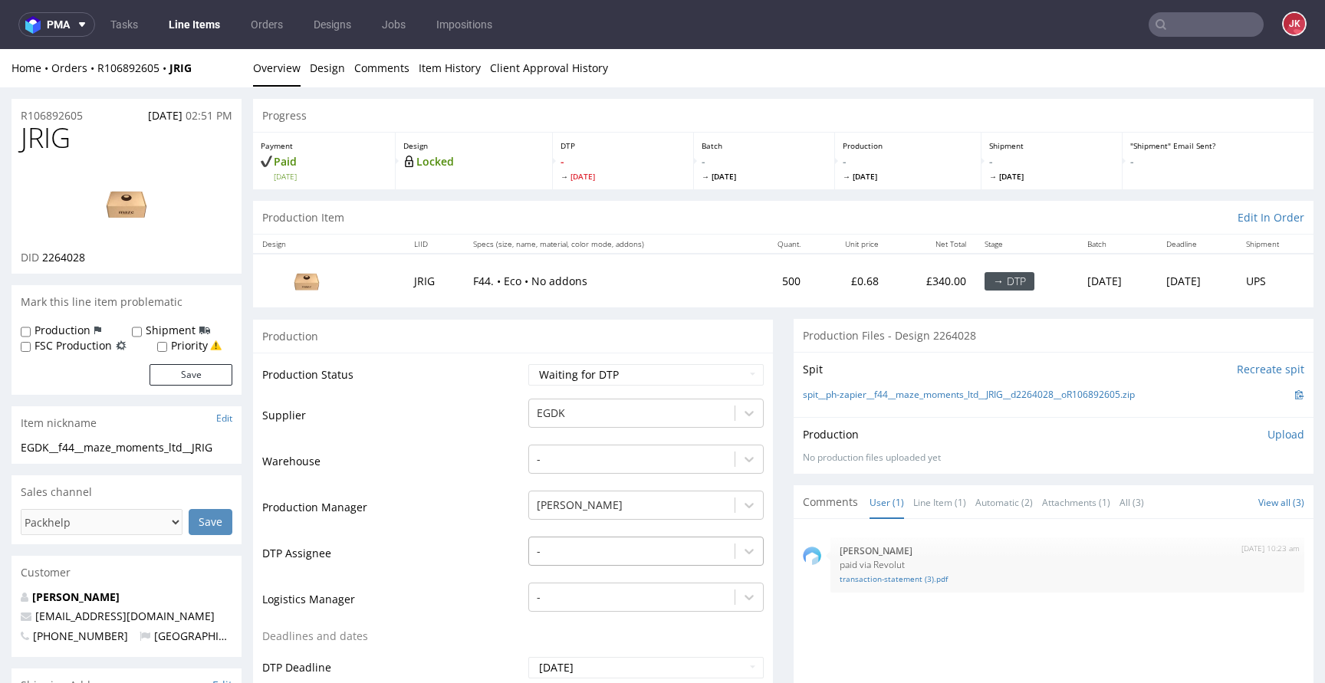
click at [607, 547] on div "-" at bounding box center [645, 547] width 235 height 21
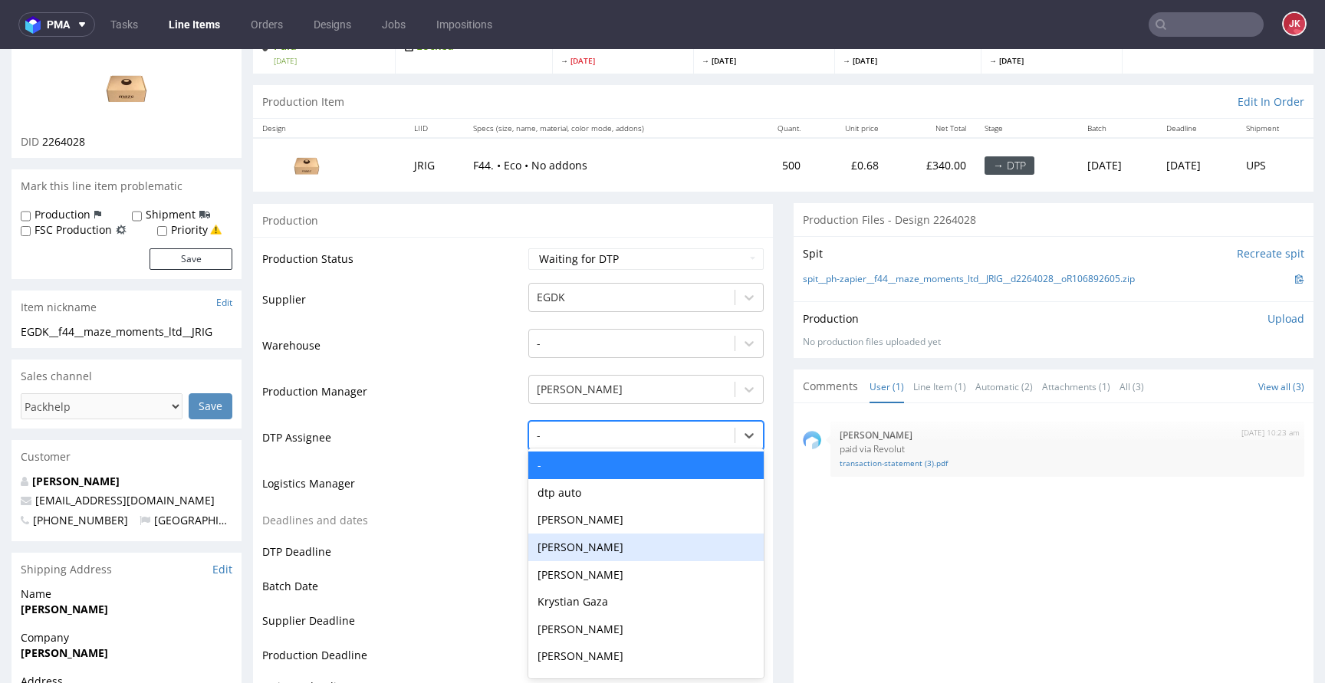
scroll to position [117, 0]
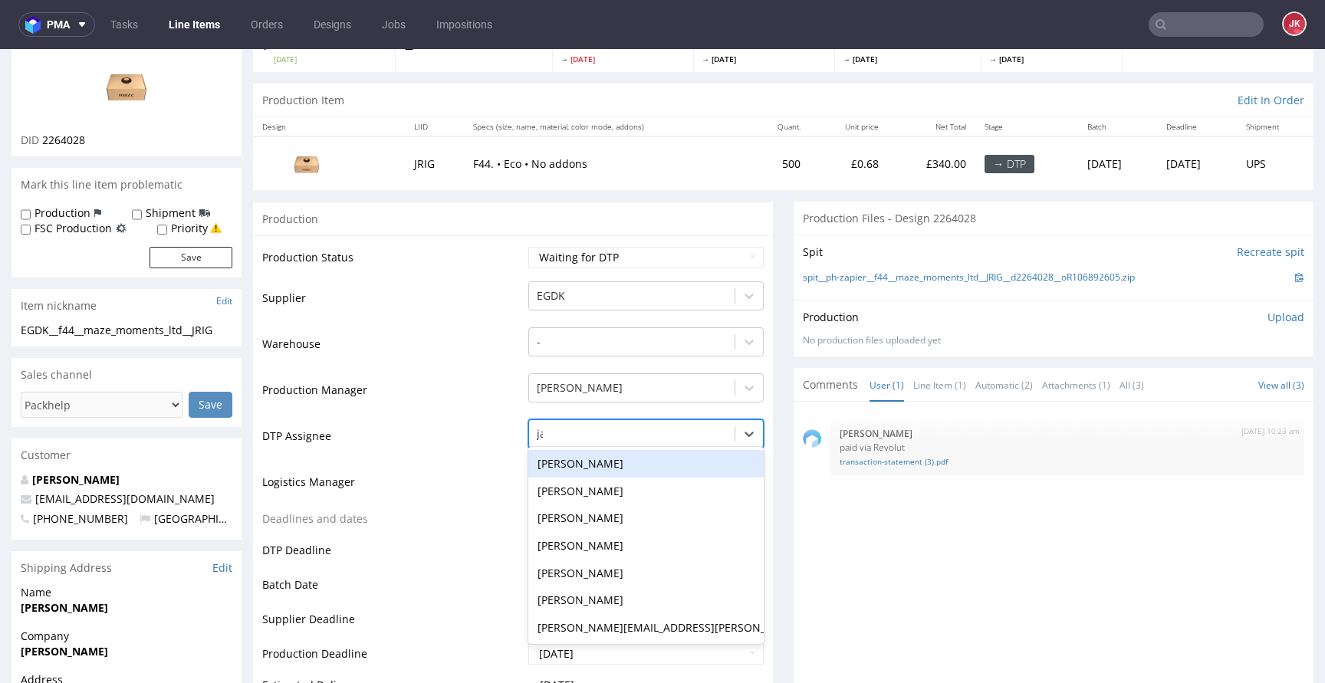
type input "jan"
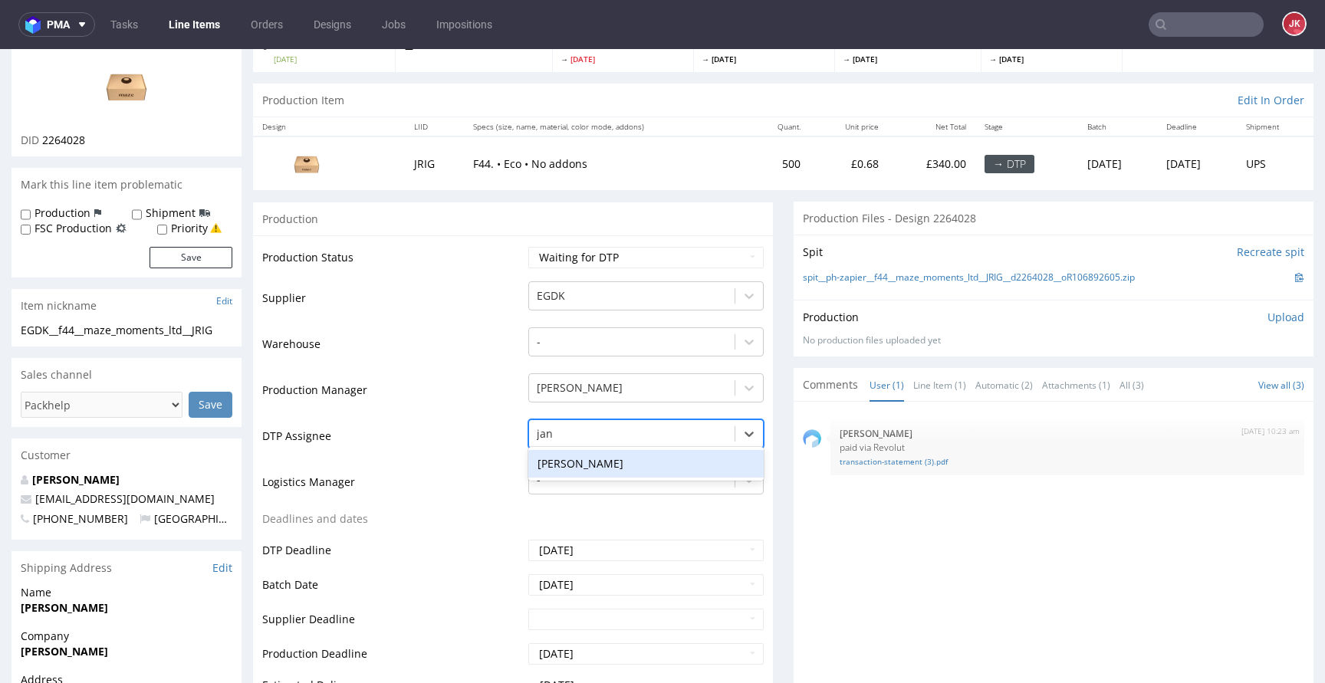
click at [637, 456] on div "[PERSON_NAME]" at bounding box center [645, 464] width 235 height 28
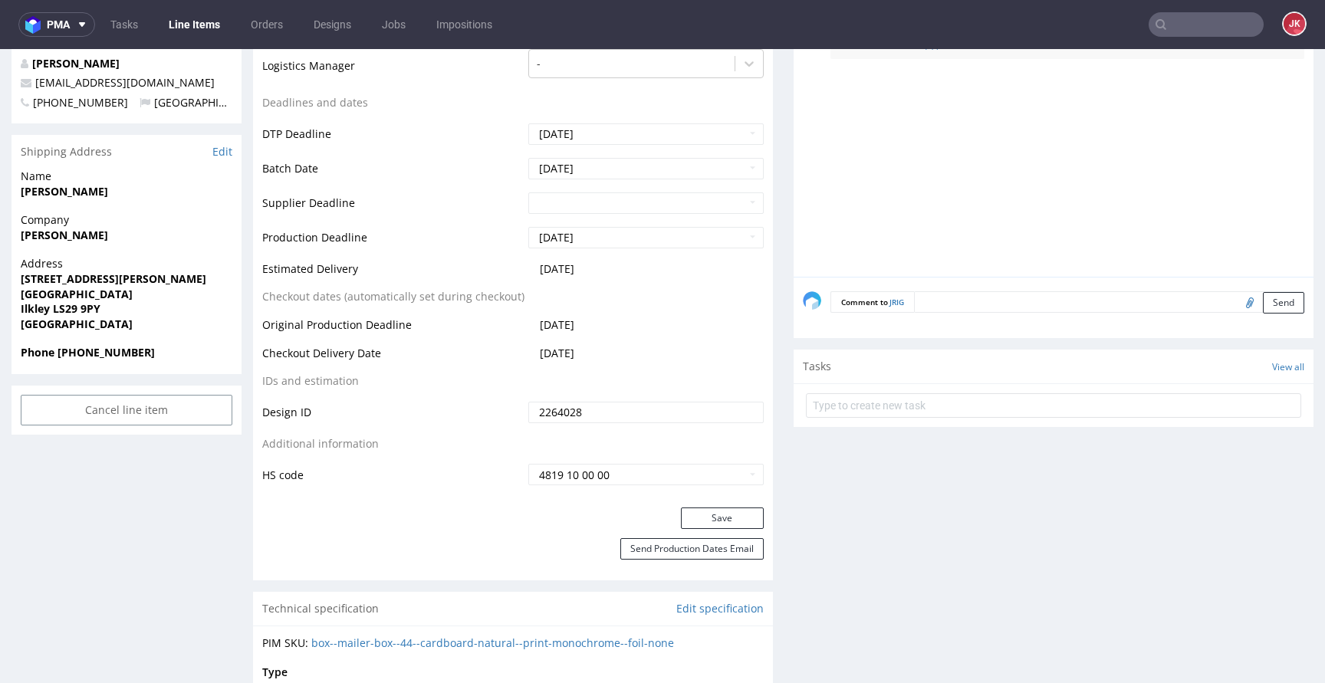
scroll to position [629, 0]
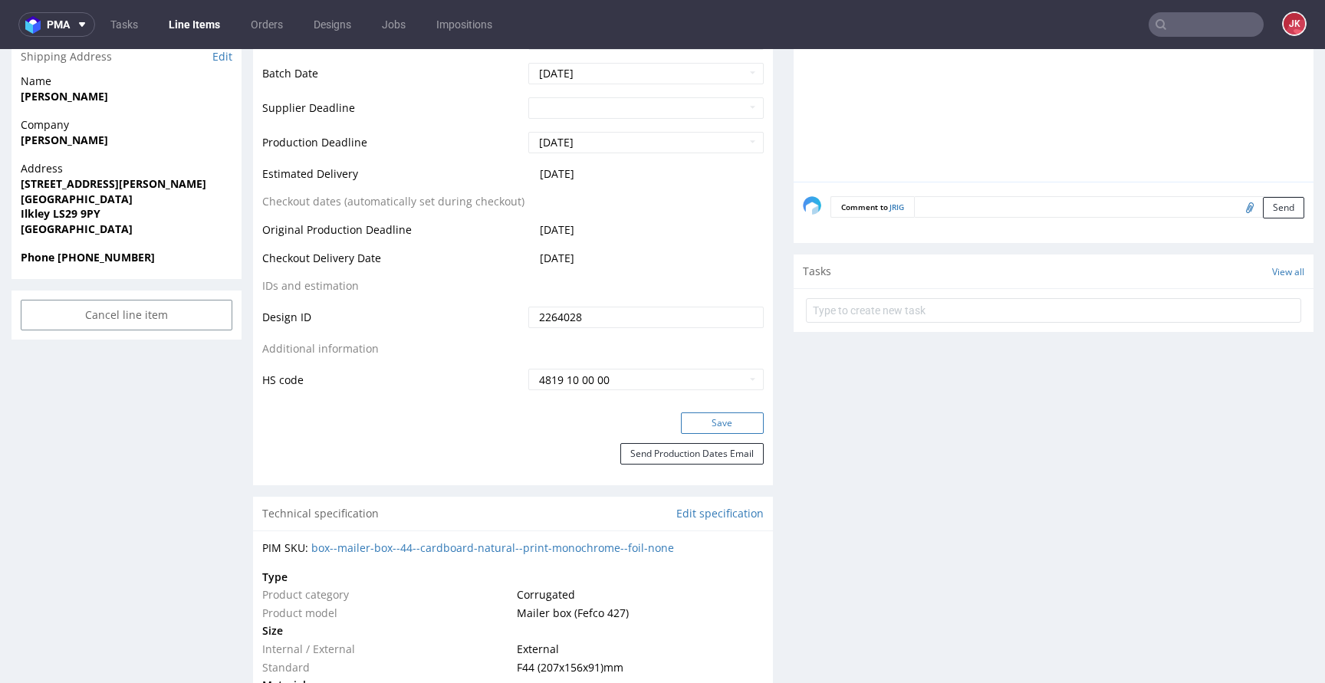
click at [685, 430] on button "Save" at bounding box center [722, 423] width 83 height 21
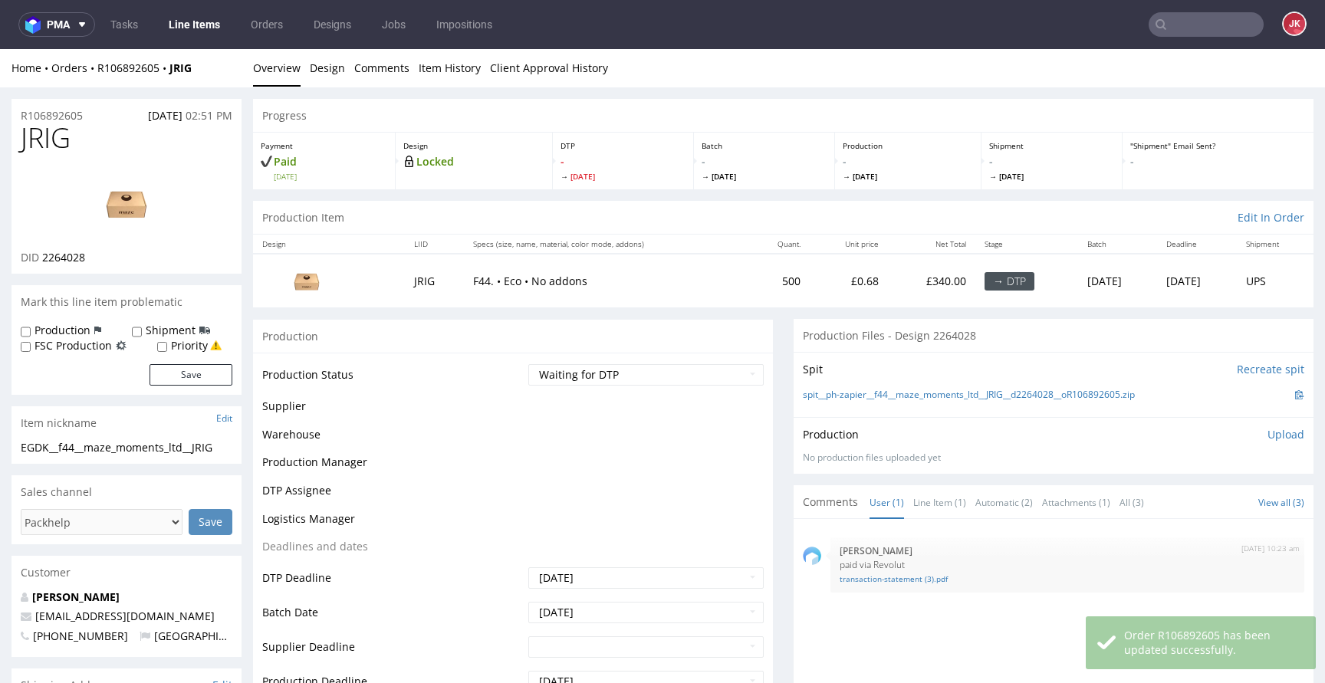
scroll to position [618, 0]
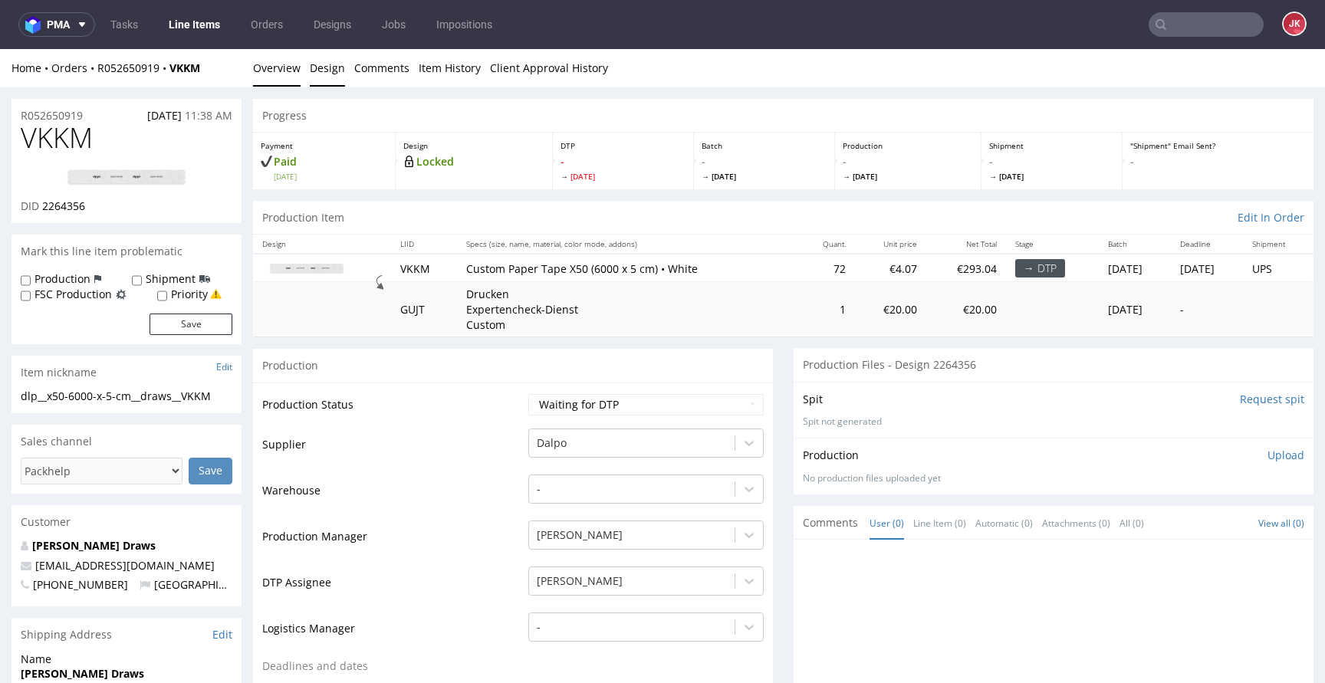
click at [328, 73] on link "Design" at bounding box center [327, 68] width 35 height 38
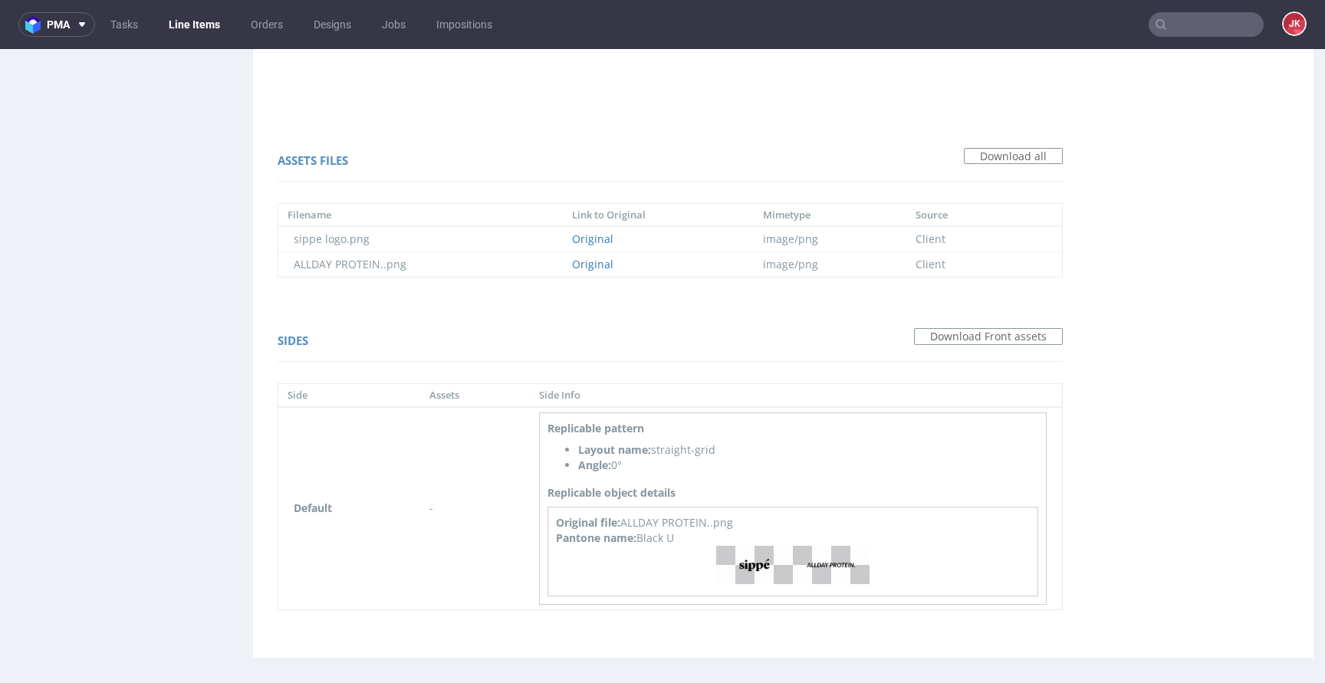
scroll to position [996, 0]
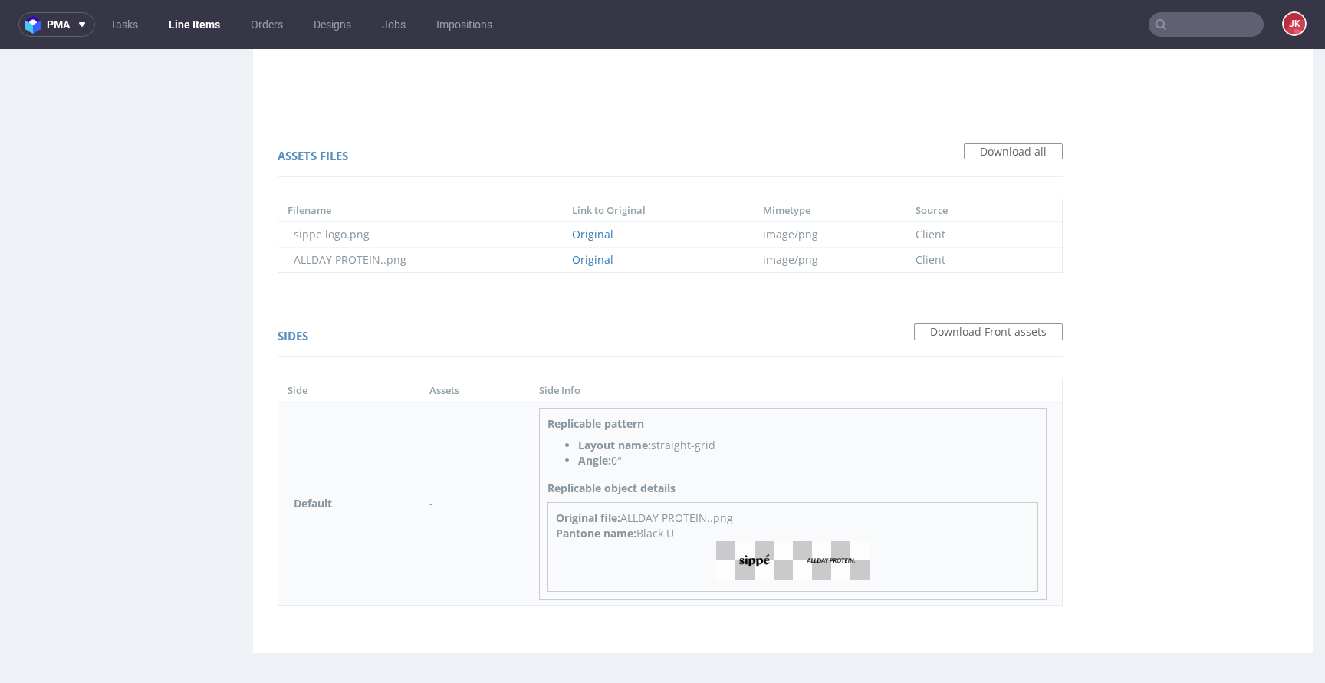
click at [752, 556] on img at bounding box center [792, 560] width 153 height 38
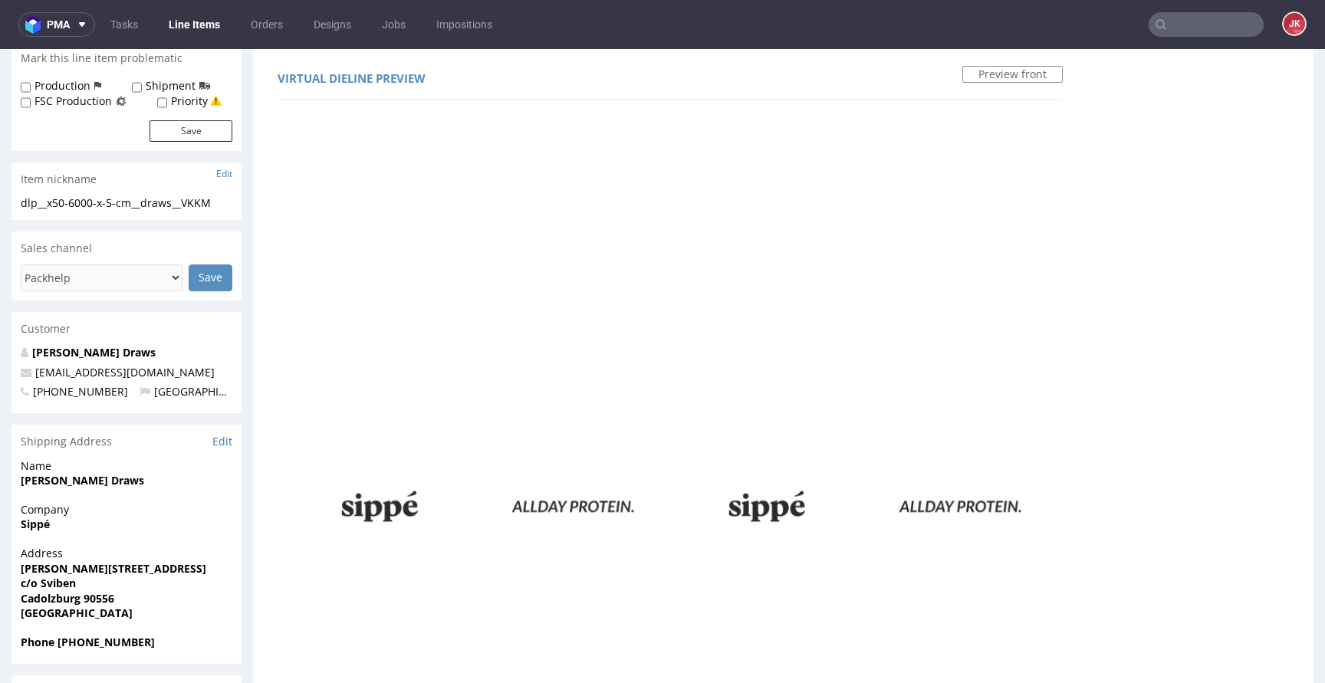
scroll to position [0, 0]
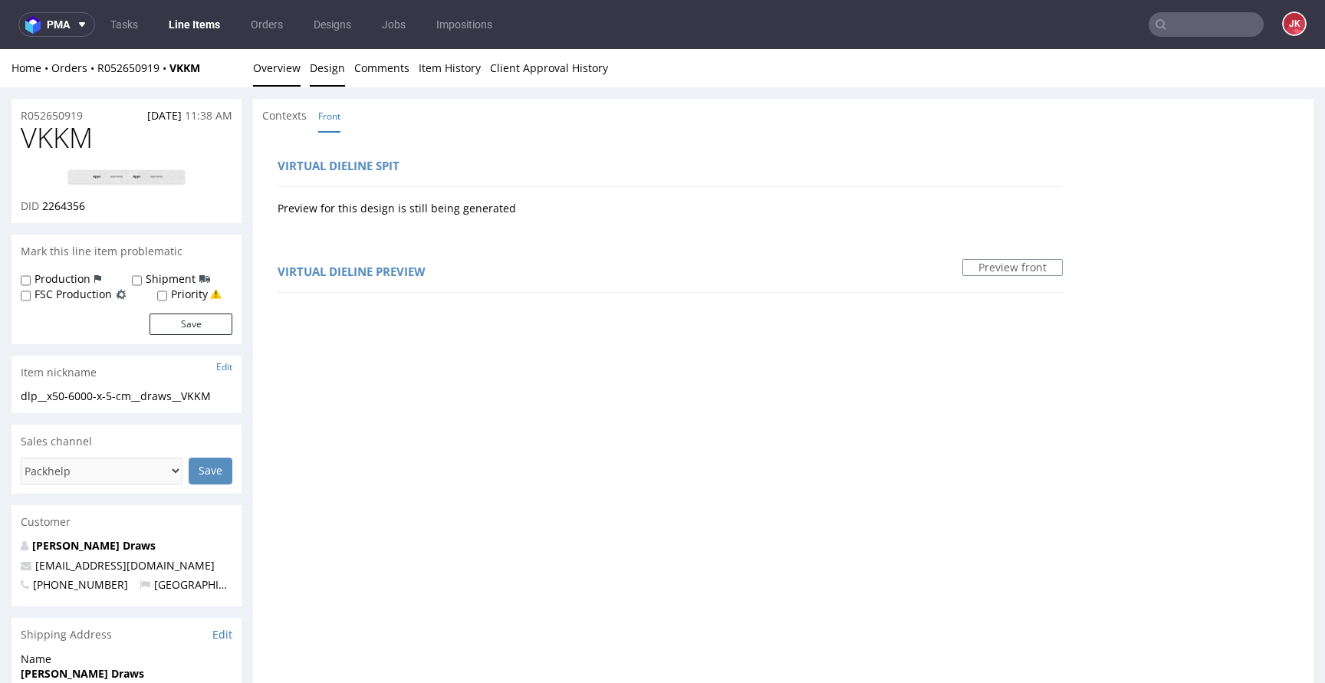
click at [288, 72] on link "Overview" at bounding box center [277, 68] width 48 height 38
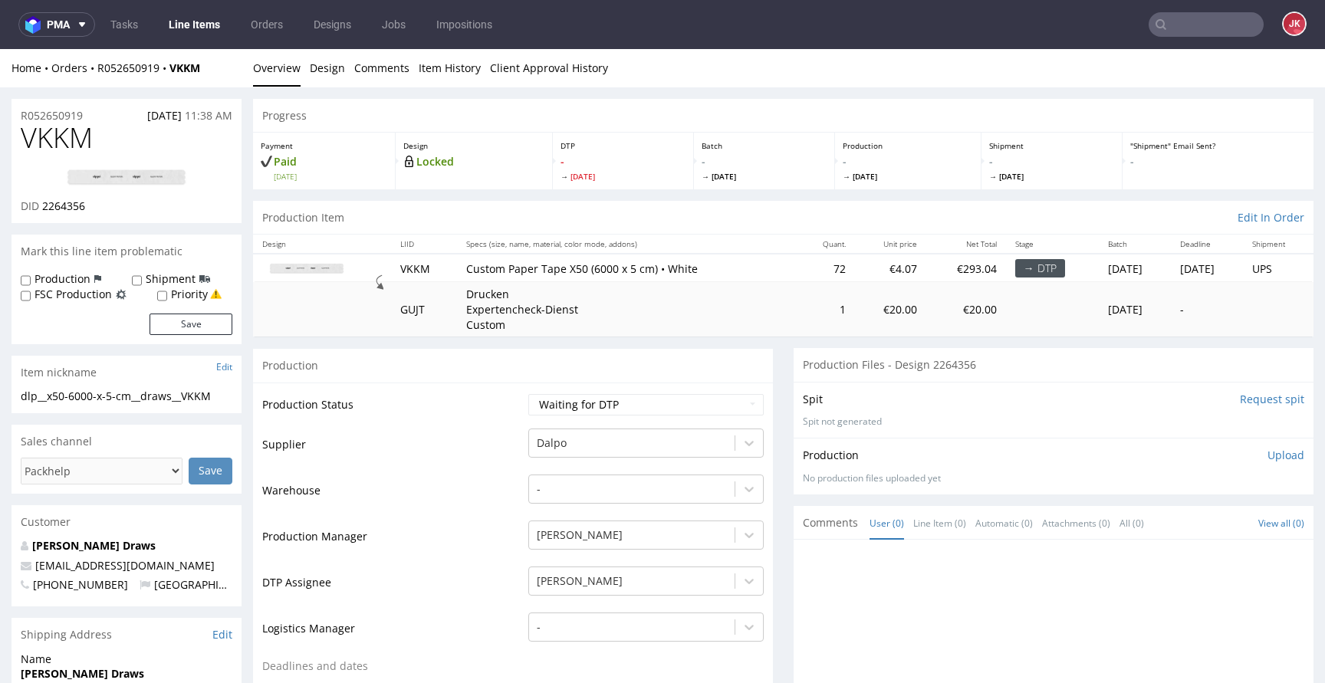
click at [135, 172] on img at bounding box center [126, 178] width 123 height 18
click at [578, 410] on select "Waiting for Artwork Waiting for Diecut Waiting for Mockup Waiting for DTP Waiti…" at bounding box center [645, 404] width 235 height 21
select select "dtp_in_process"
click at [528, 394] on select "Waiting for Artwork Waiting for Diecut Waiting for Mockup Waiting for DTP Waiti…" at bounding box center [645, 404] width 235 height 21
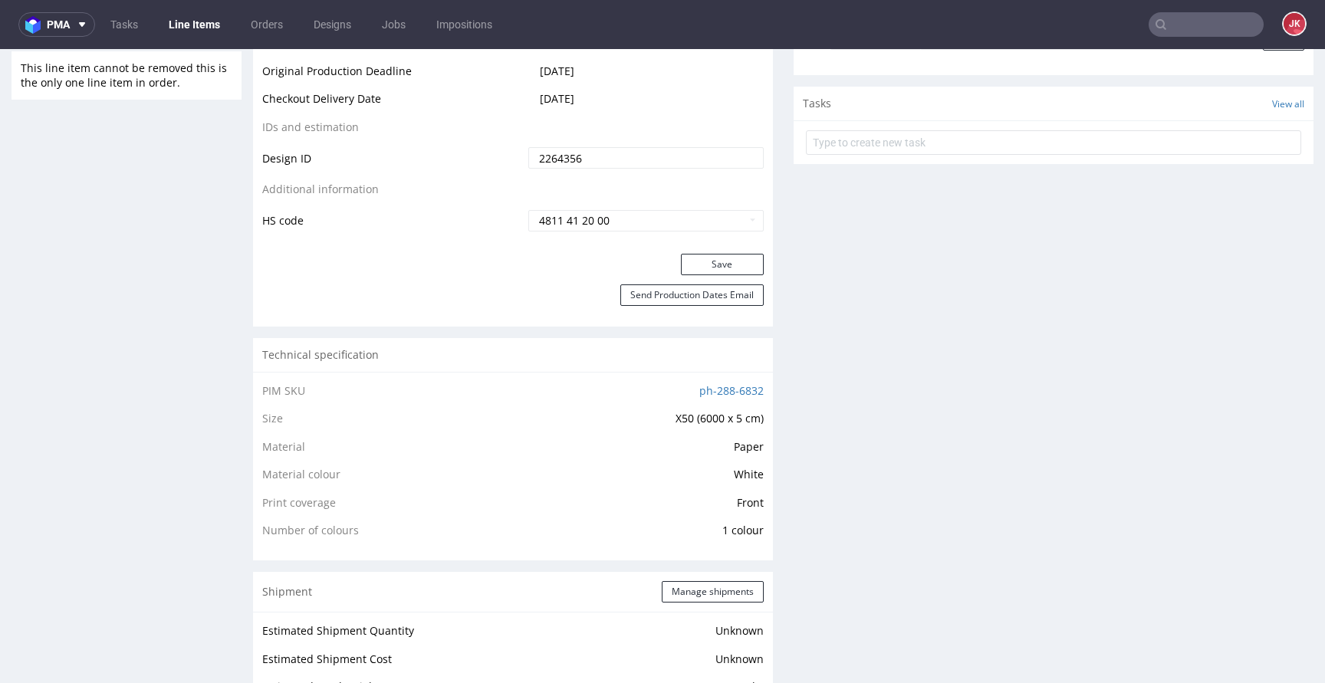
scroll to position [847, 0]
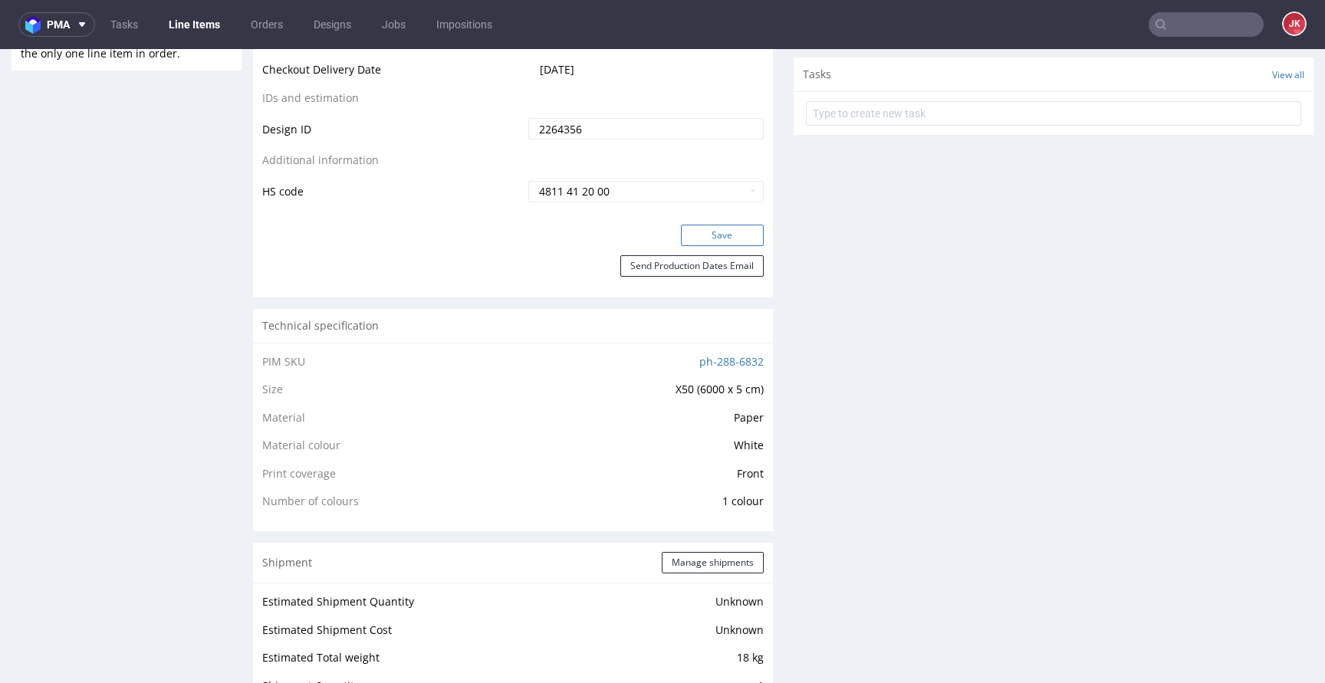
click at [716, 235] on button "Save" at bounding box center [722, 235] width 83 height 21
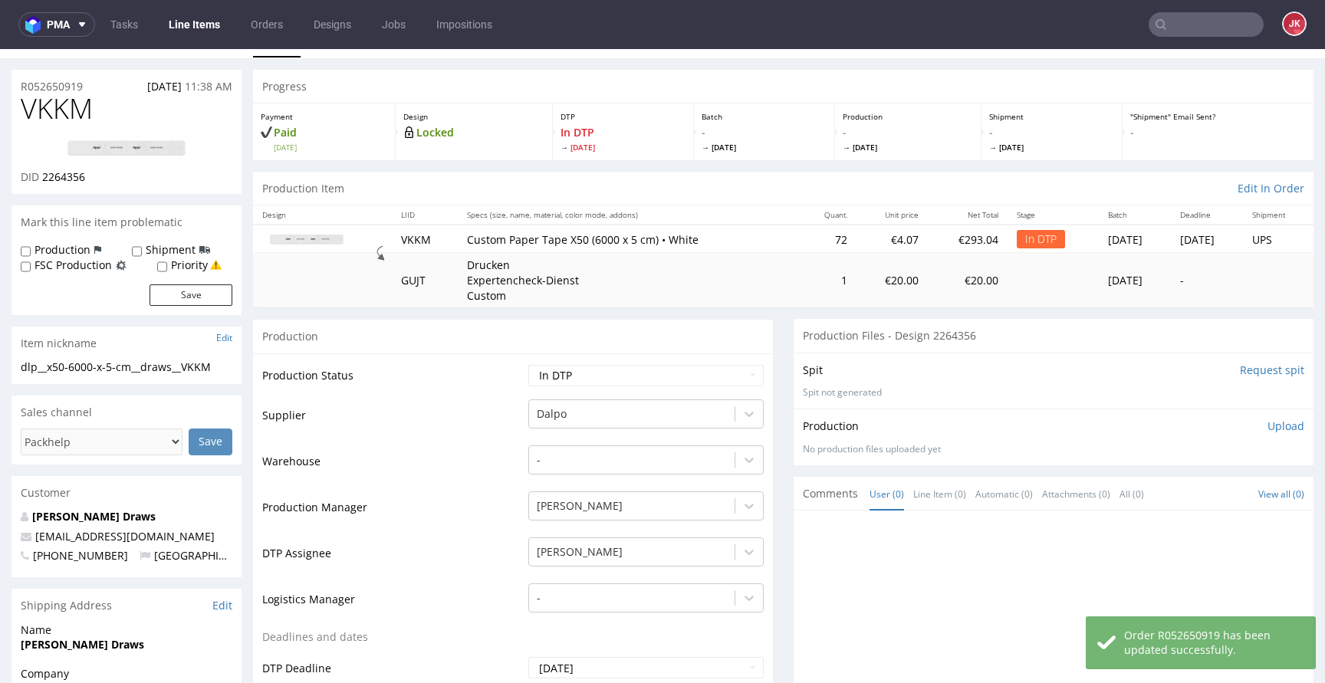
scroll to position [0, 0]
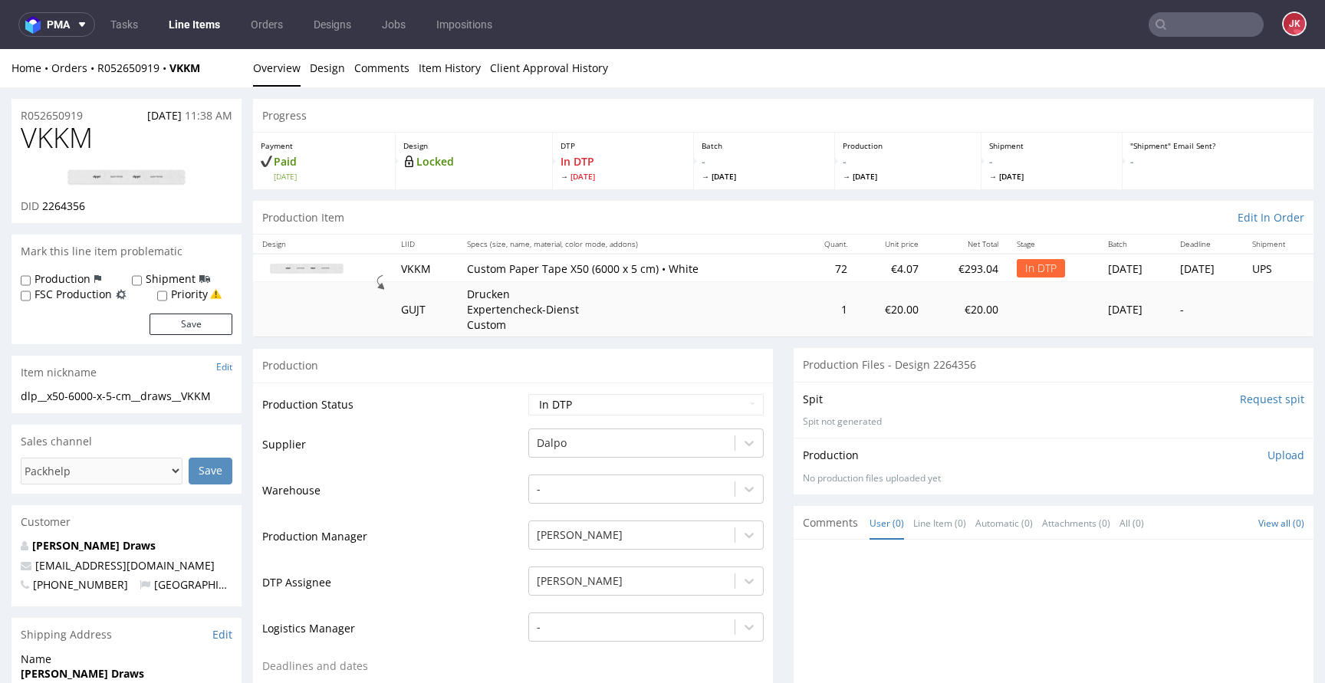
click at [59, 145] on span "VKKM" at bounding box center [57, 138] width 72 height 31
click at [59, 144] on span "VKKM" at bounding box center [57, 138] width 72 height 31
copy span "VKKM"
click at [69, 206] on span "2264356" at bounding box center [63, 206] width 43 height 15
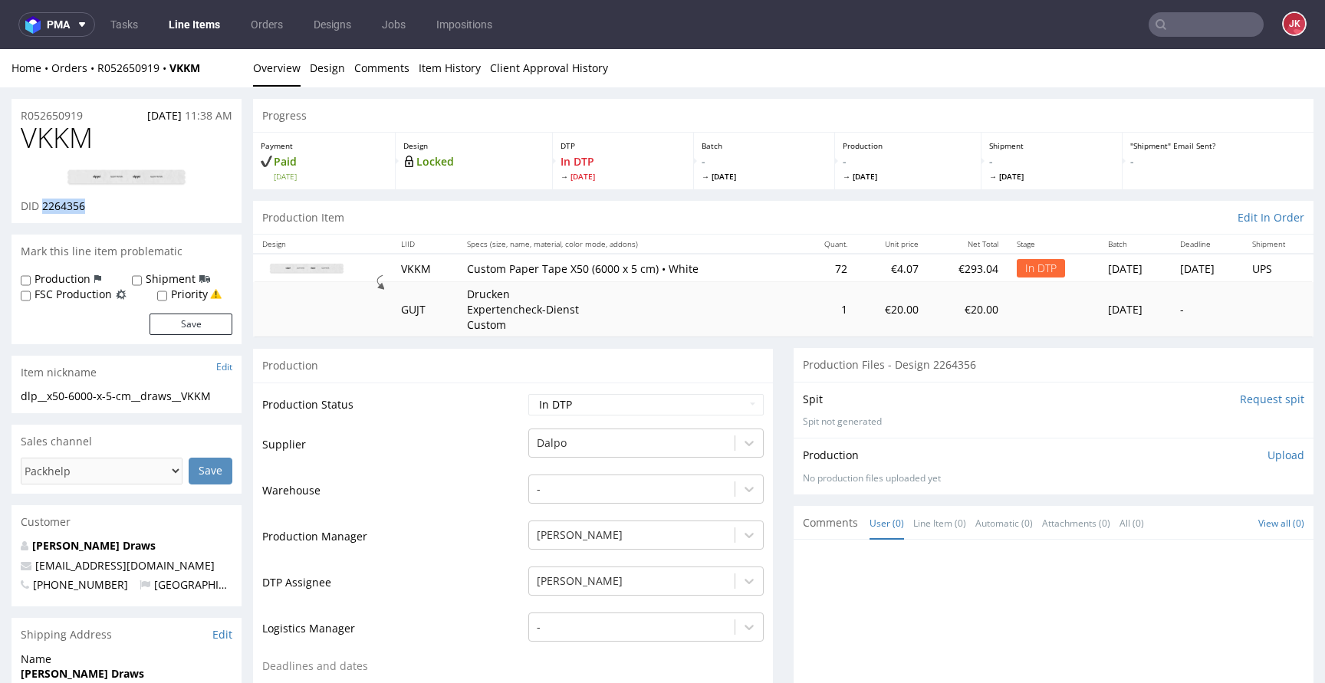
copy span "2264356"
drag, startPoint x: 235, startPoint y: 396, endPoint x: 0, endPoint y: 394, distance: 235.5
copy div "dlp__x50-6000-x-5-cm__draws__VKKM"
drag, startPoint x: 0, startPoint y: 116, endPoint x: 30, endPoint y: 121, distance: 30.4
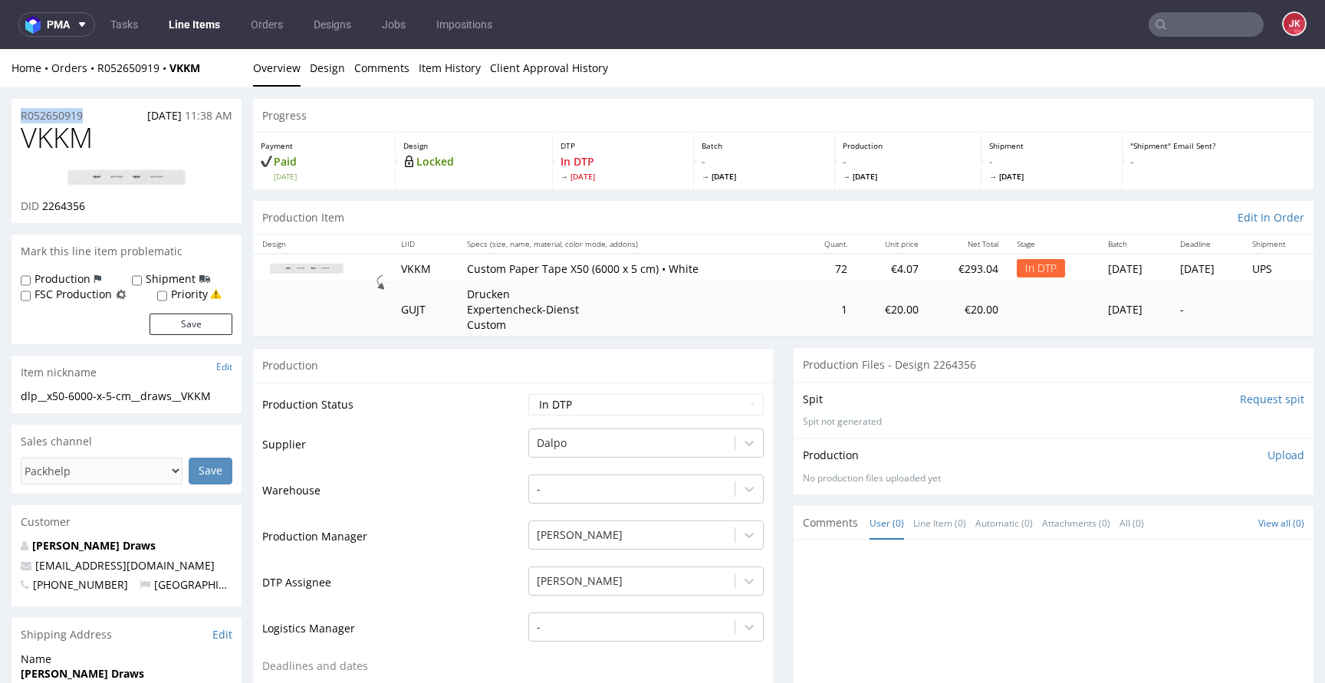
copy p "R052650919"
drag, startPoint x: 43, startPoint y: 209, endPoint x: 173, endPoint y: 209, distance: 130.4
click at [164, 209] on div "DID 2264356" at bounding box center [127, 206] width 212 height 15
copy span "2264356"
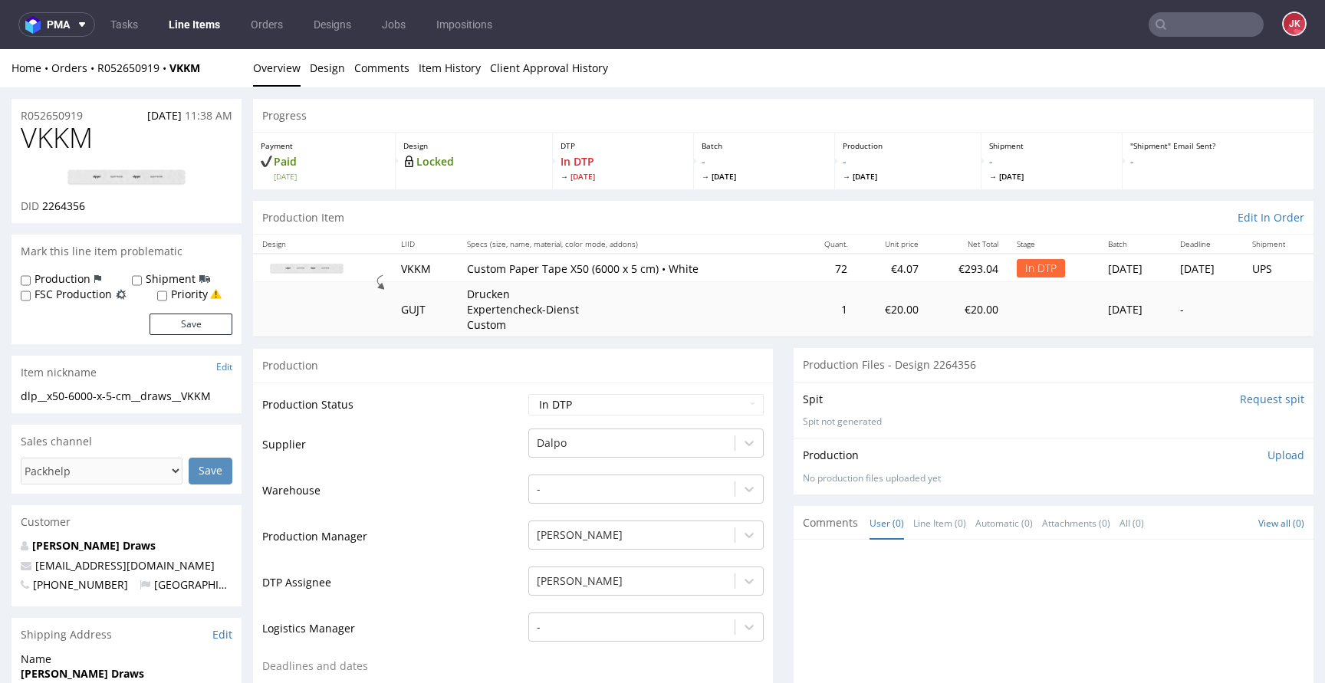
click at [1268, 458] on p "Upload" at bounding box center [1286, 455] width 37 height 15
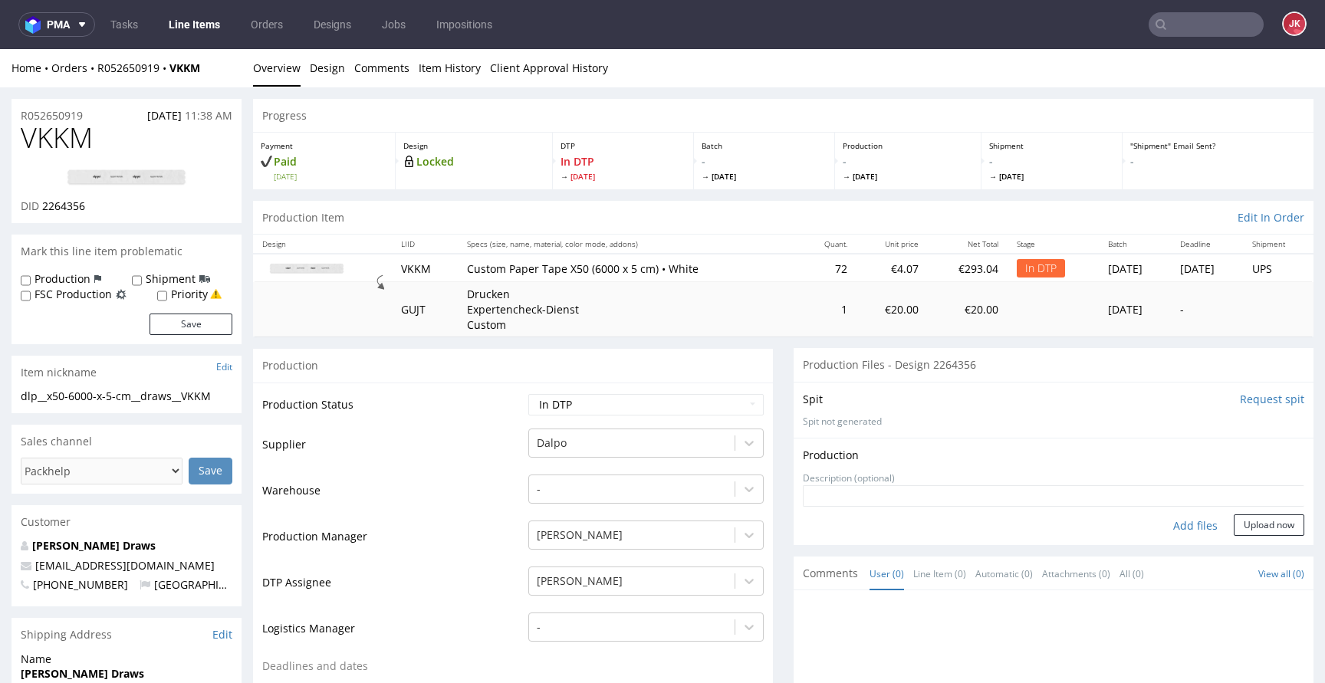
click at [1168, 533] on div "Add files" at bounding box center [1195, 526] width 77 height 23
type input "C:\fakepath\dlp__x50-6000-x-5-cm__draws__VKKM__d2264356__oR052650919__2.pdf"
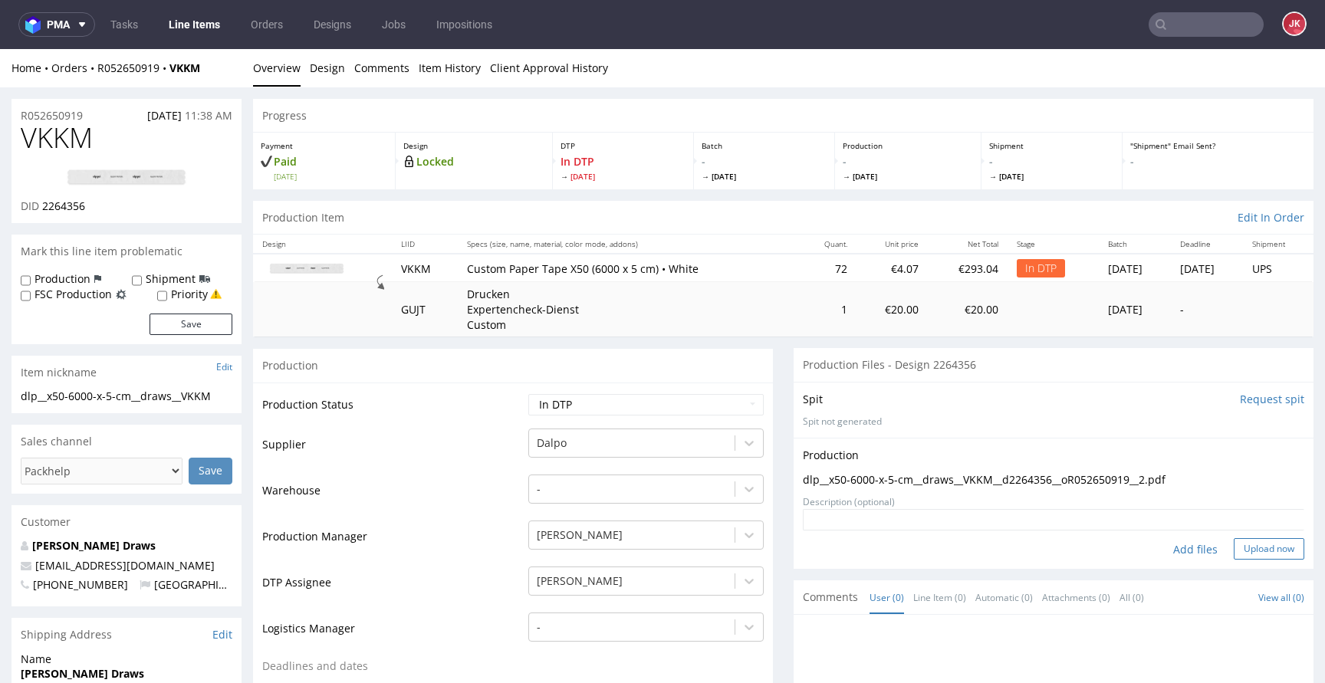
click at [1236, 556] on button "Upload now" at bounding box center [1269, 548] width 71 height 21
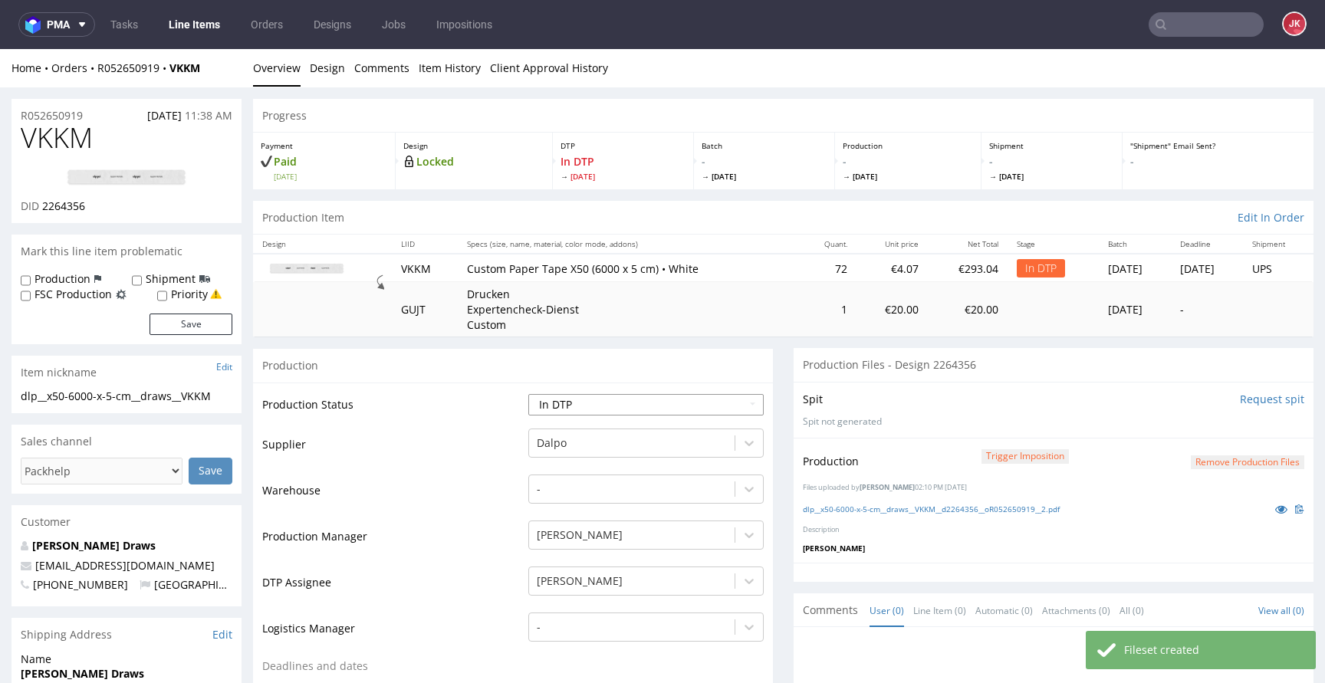
click at [629, 410] on select "Waiting for Artwork Waiting for Diecut Waiting for Mockup Waiting for DTP Waiti…" at bounding box center [645, 404] width 235 height 21
select select "dtp_production_ready"
click at [528, 394] on select "Waiting for Artwork Waiting for Diecut Waiting for Mockup Waiting for DTP Waiti…" at bounding box center [645, 404] width 235 height 21
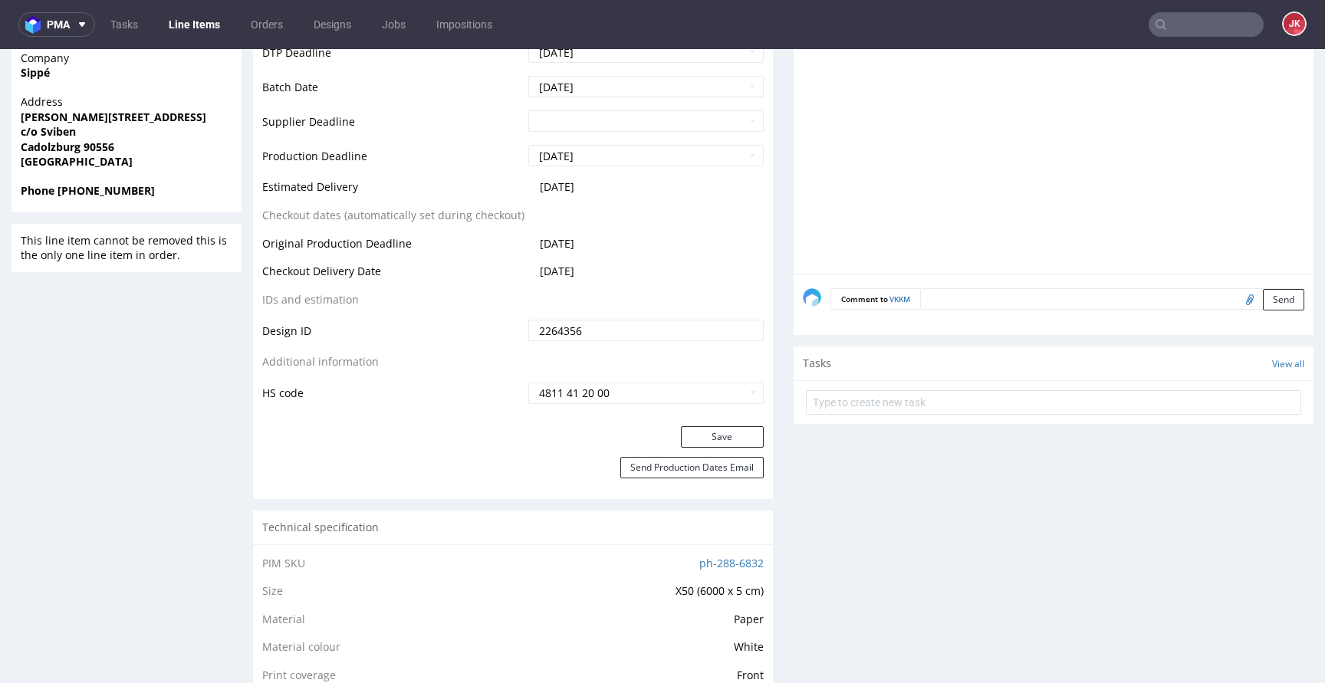
scroll to position [683, 0]
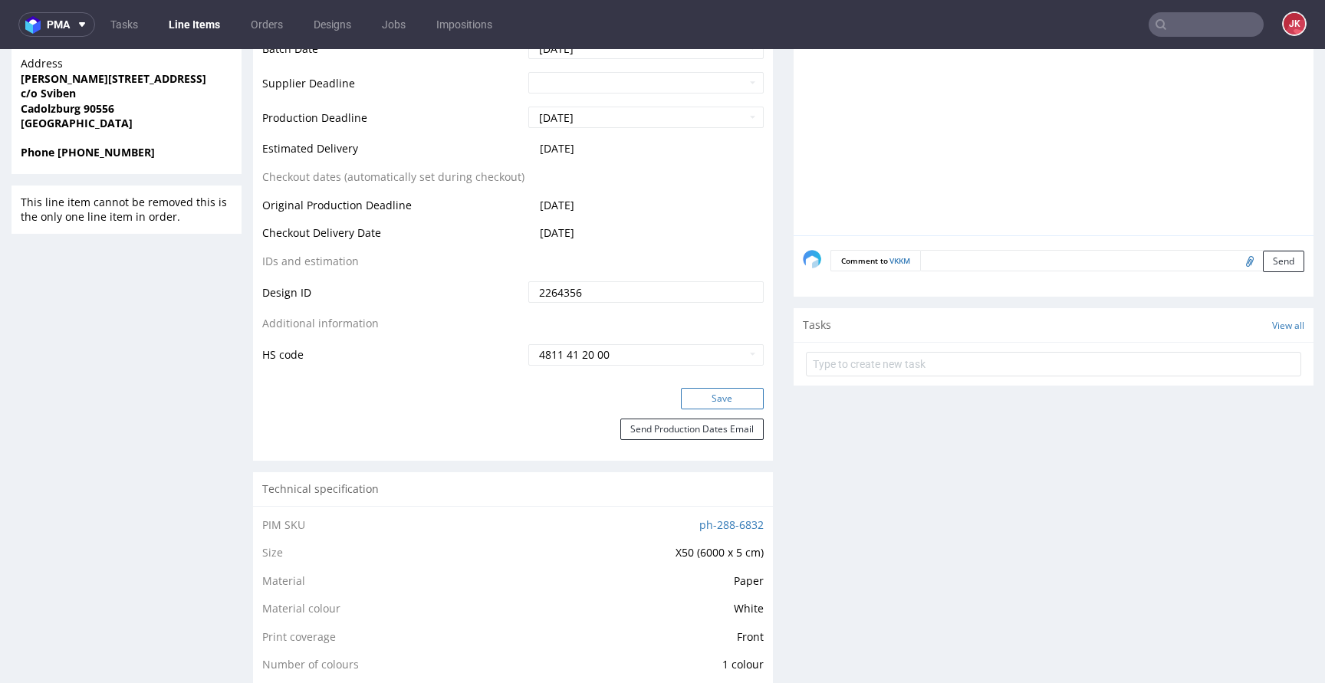
click at [681, 388] on button "Save" at bounding box center [722, 398] width 83 height 21
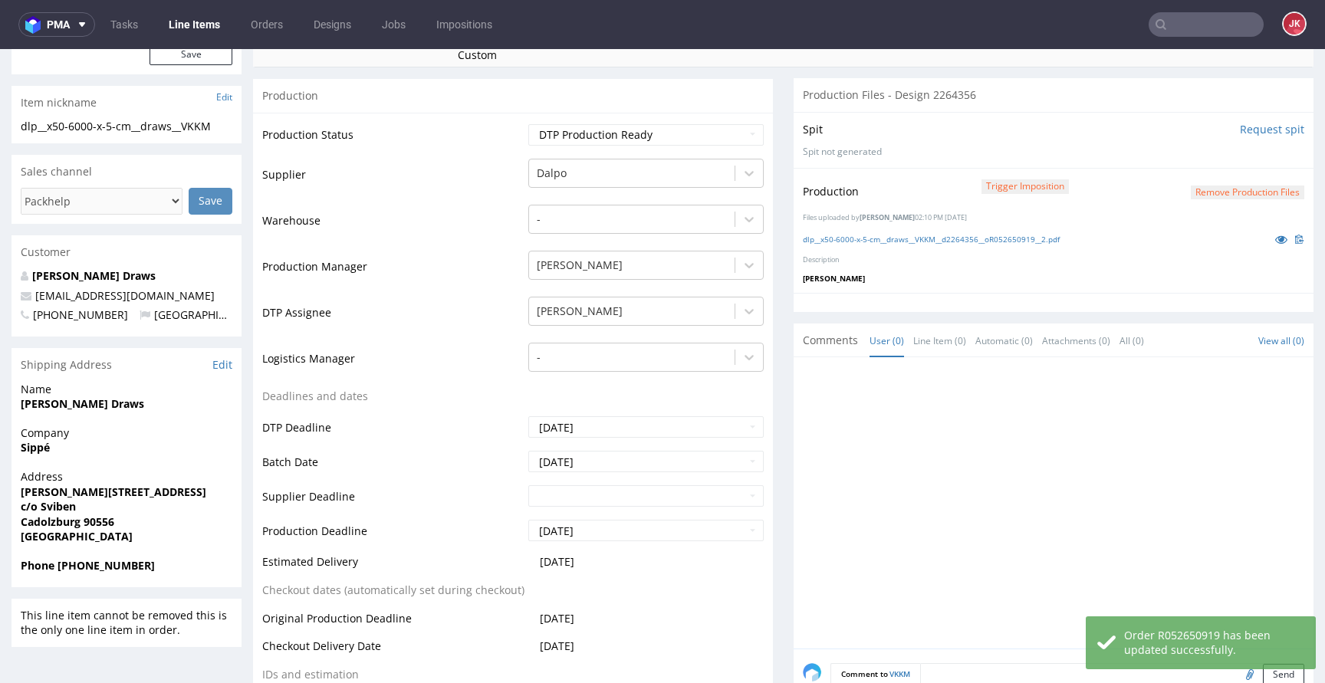
scroll to position [0, 0]
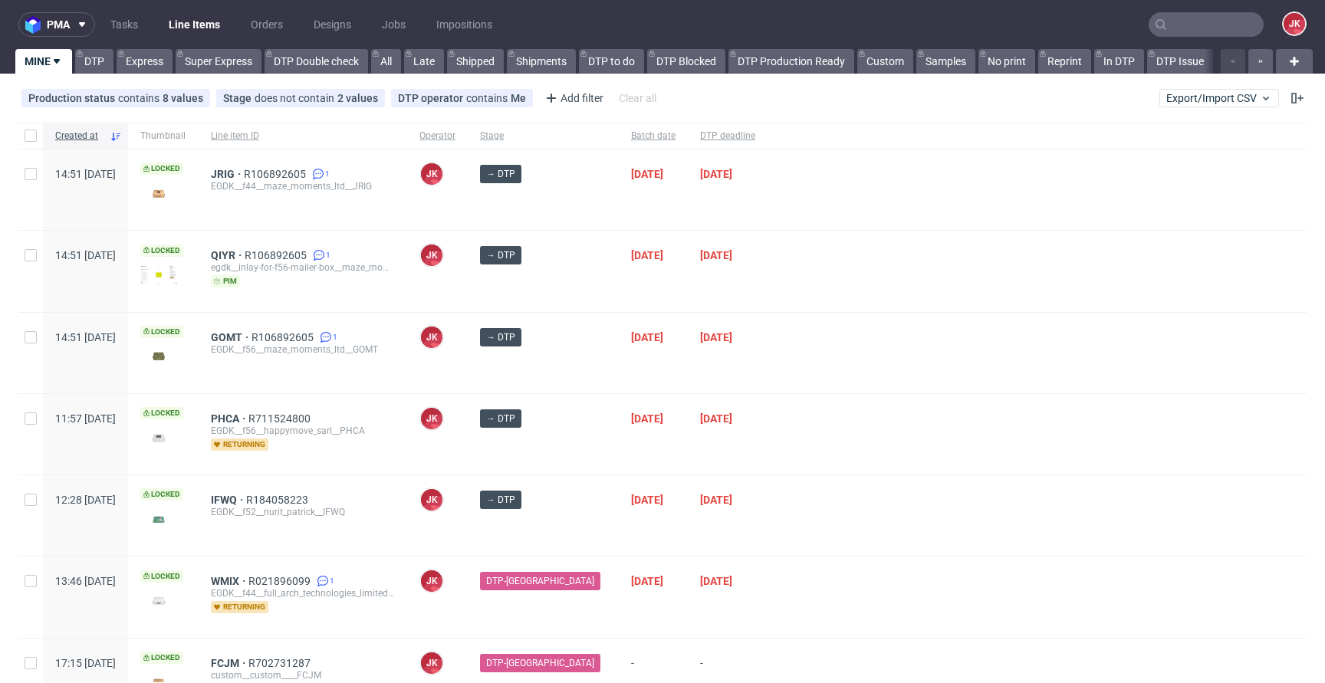
click at [768, 290] on div at bounding box center [1037, 271] width 539 height 81
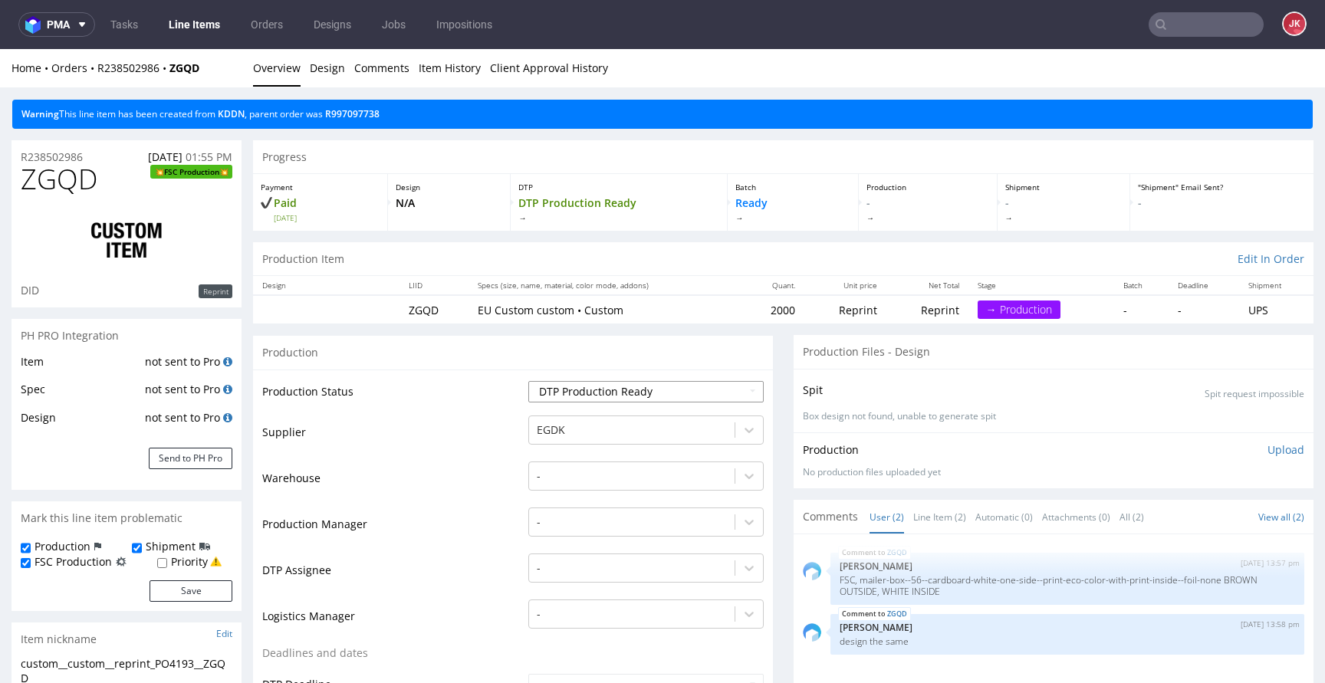
click at [598, 390] on select "Waiting for Artwork Waiting for Diecut Waiting for Mockup Waiting for DTP Waiti…" at bounding box center [645, 391] width 235 height 21
click at [915, 526] on link "Line Item (2)" at bounding box center [939, 517] width 53 height 33
click at [242, 114] on link "KDDN" at bounding box center [231, 113] width 27 height 13
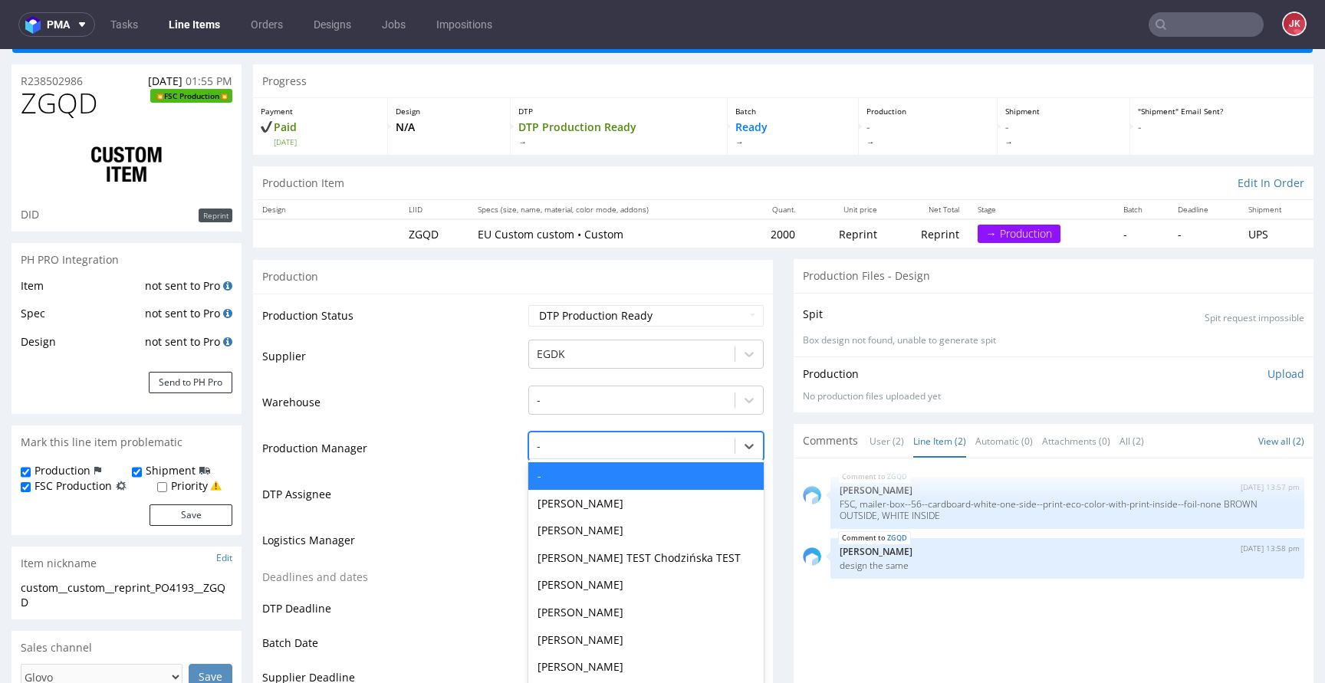
click at [581, 453] on div "- selected, 1 of 62. 62 results available. Use Up and Down to choose options, p…" at bounding box center [645, 442] width 235 height 21
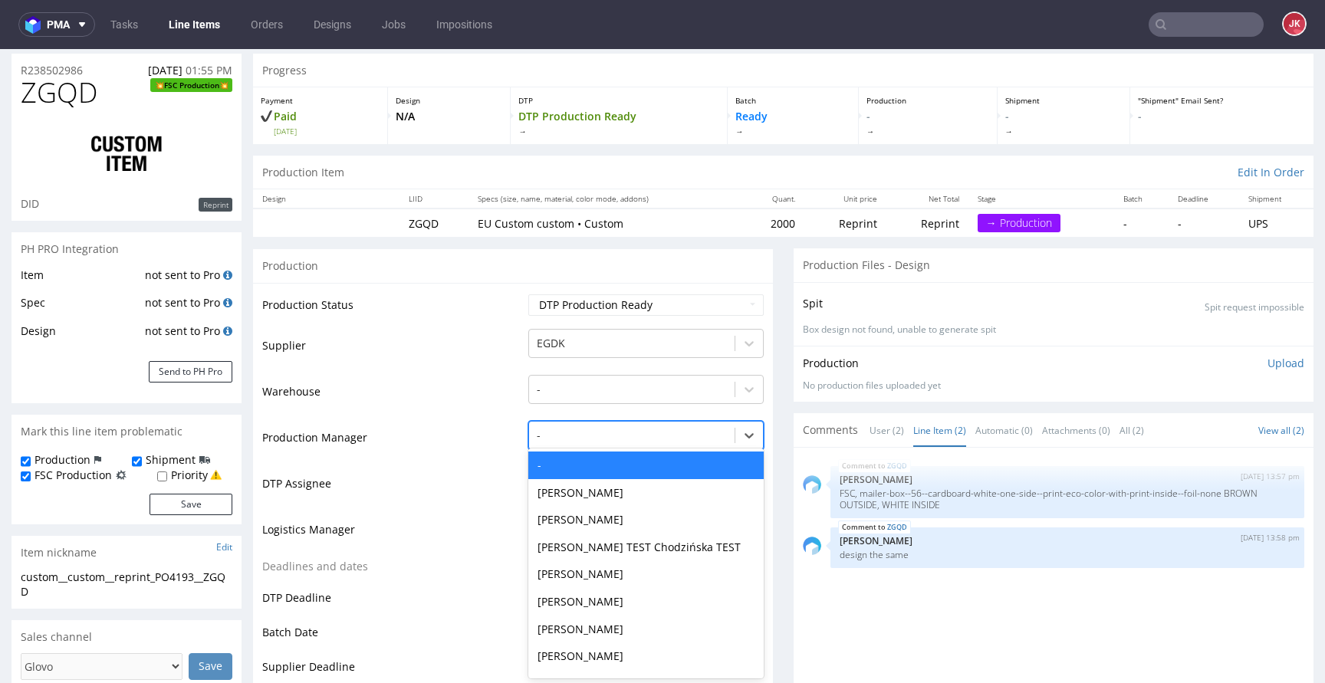
scroll to position [88, 0]
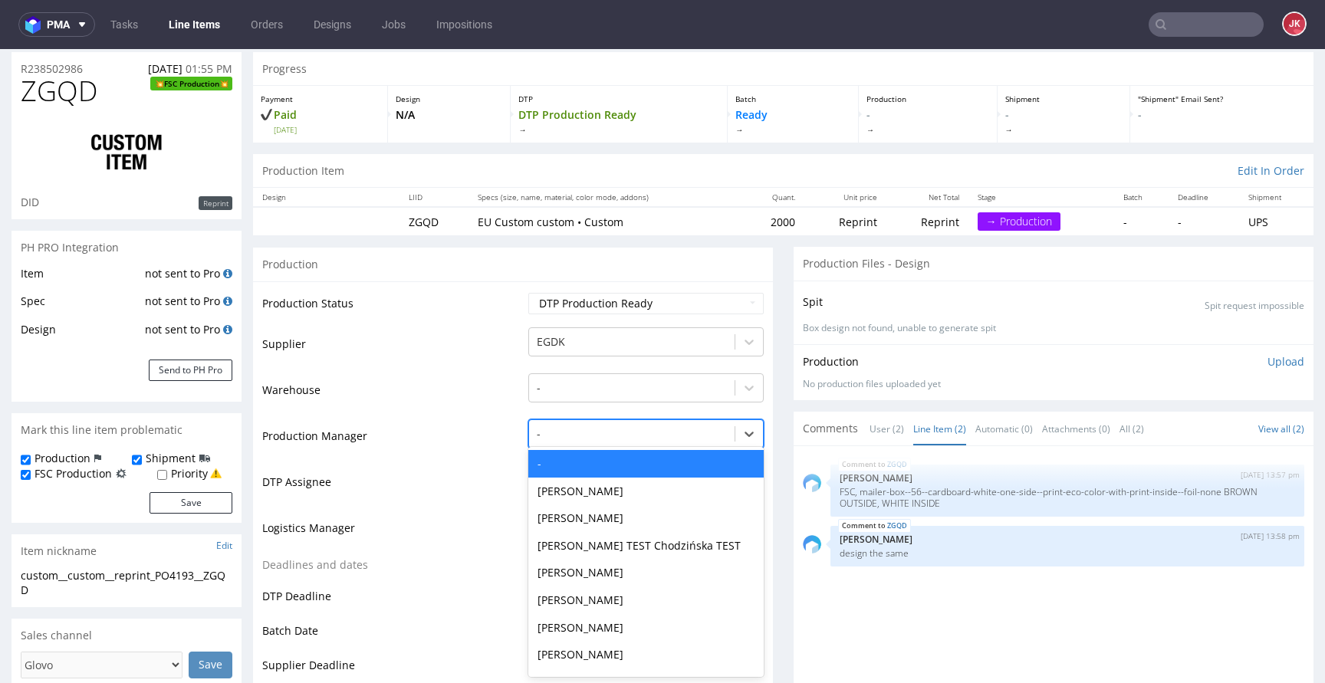
click at [439, 478] on td "DTP Assignee" at bounding box center [393, 487] width 262 height 46
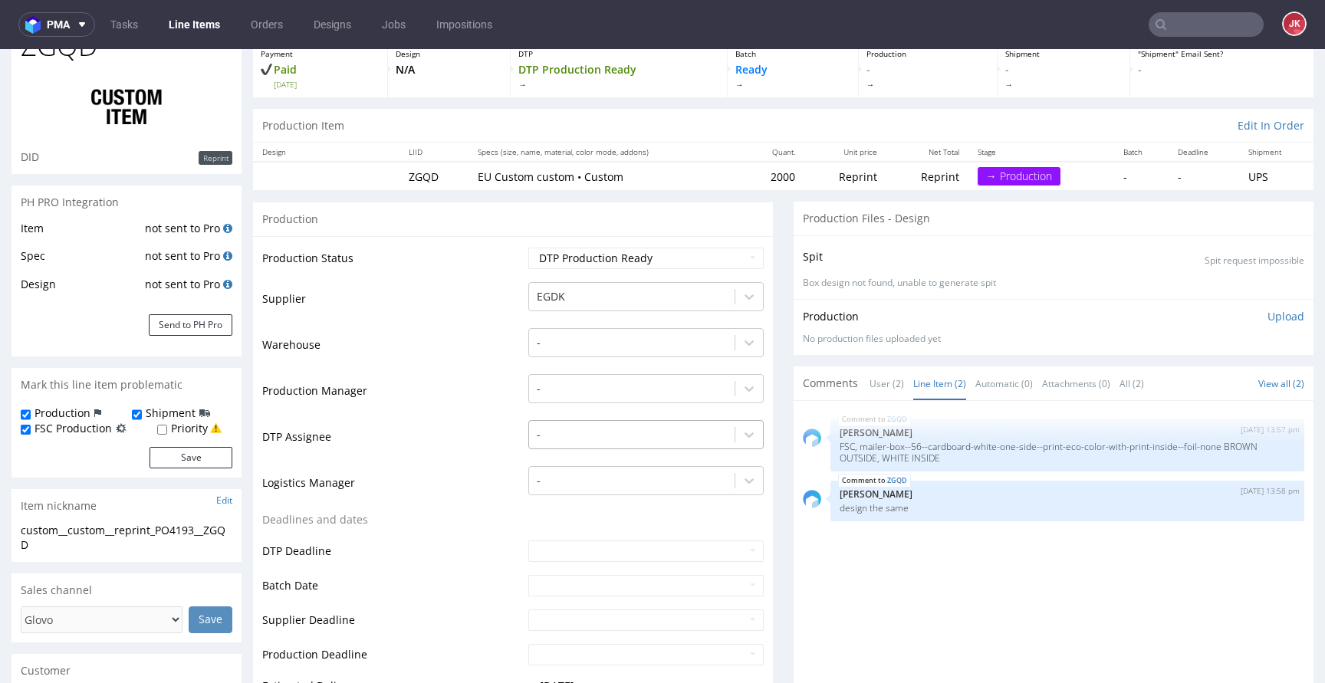
click at [549, 442] on div "-" at bounding box center [645, 430] width 235 height 21
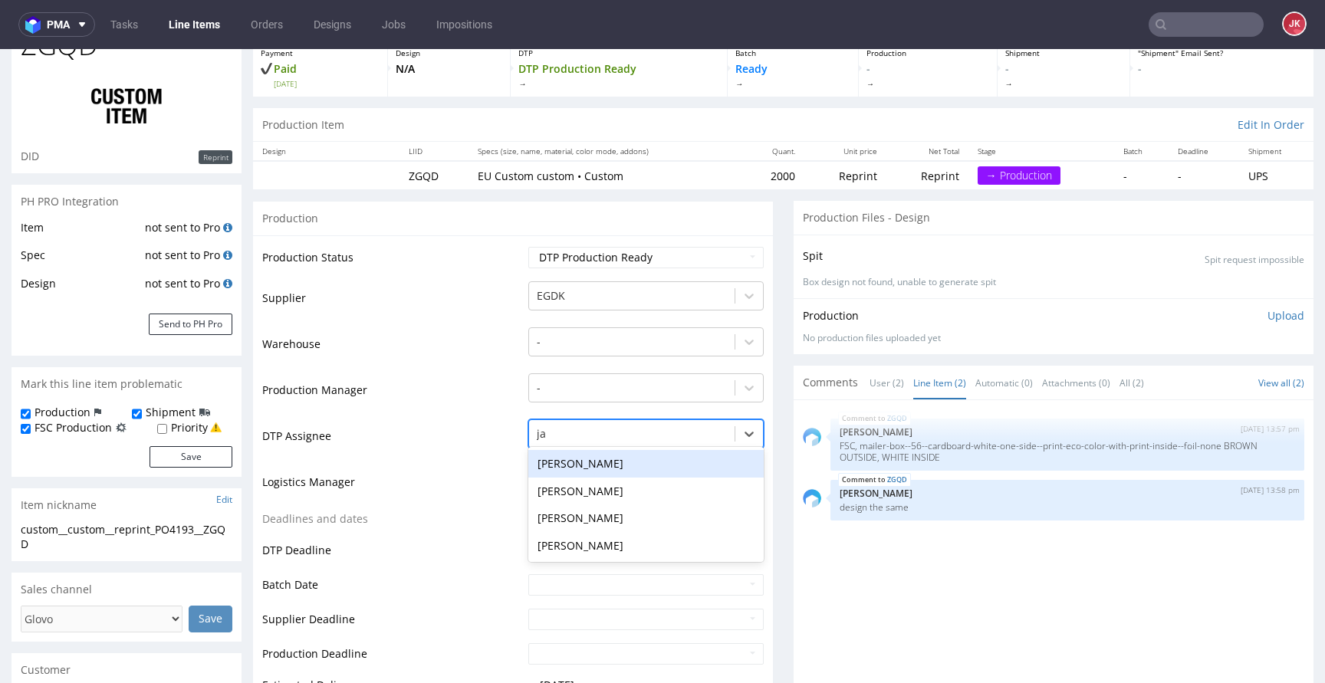
type input "jan"
click at [585, 462] on div "Jan Kocik" at bounding box center [645, 464] width 235 height 28
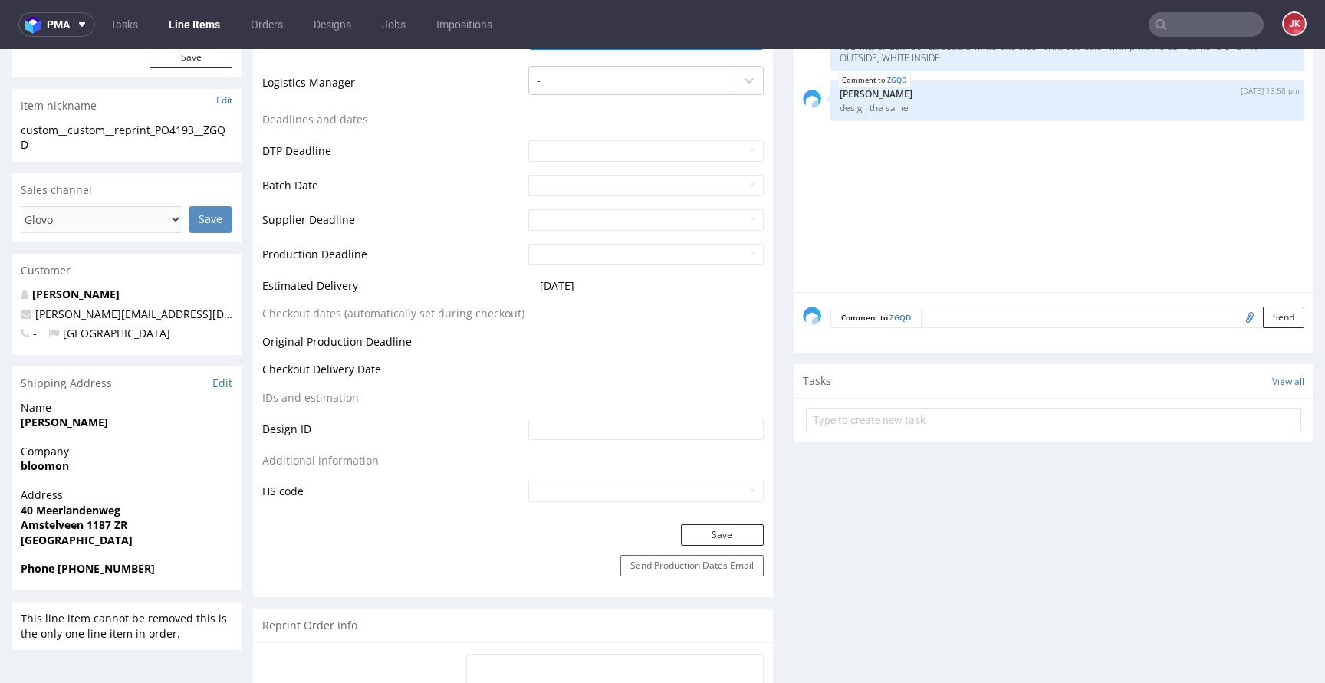
scroll to position [618, 0]
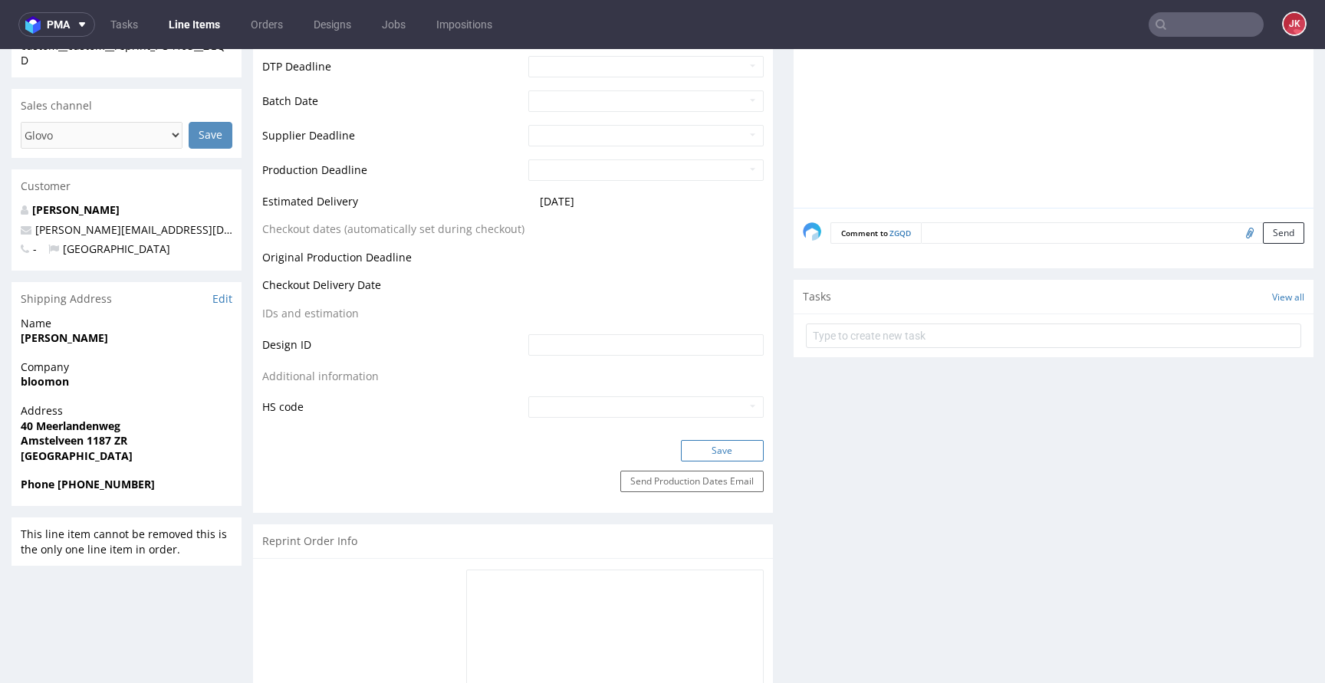
click at [693, 453] on button "Save" at bounding box center [722, 450] width 83 height 21
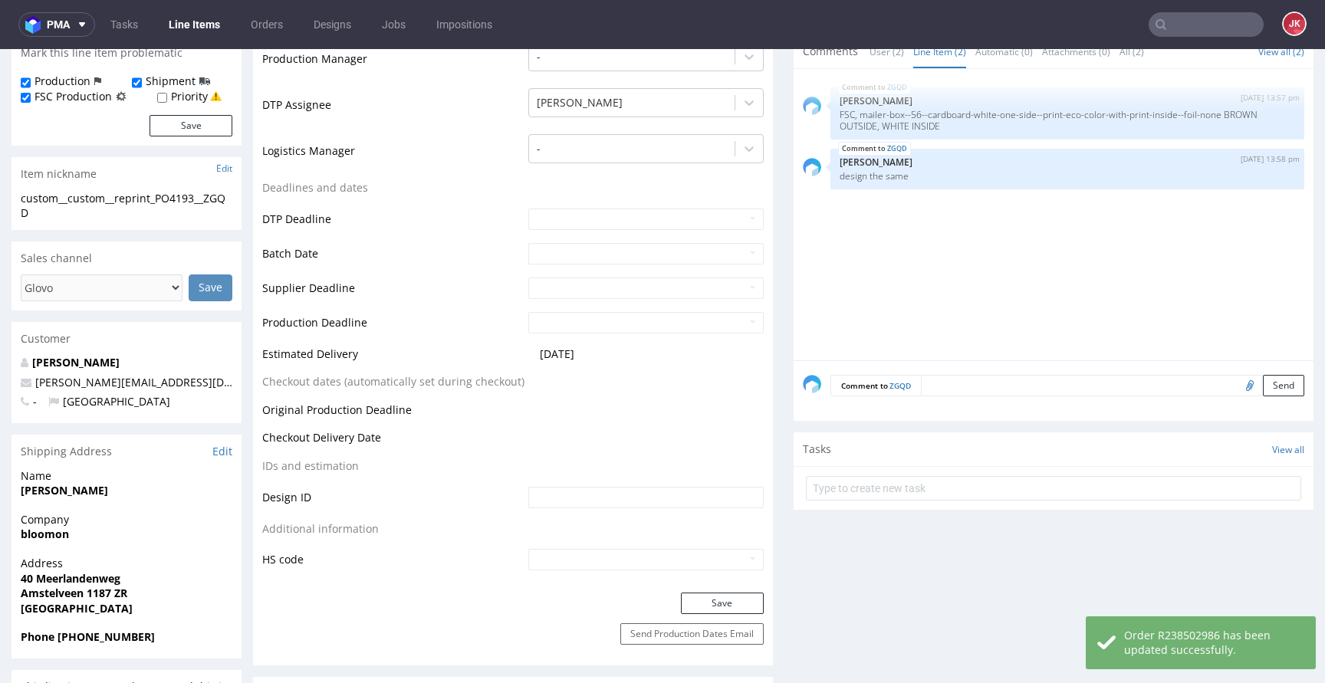
scroll to position [0, 0]
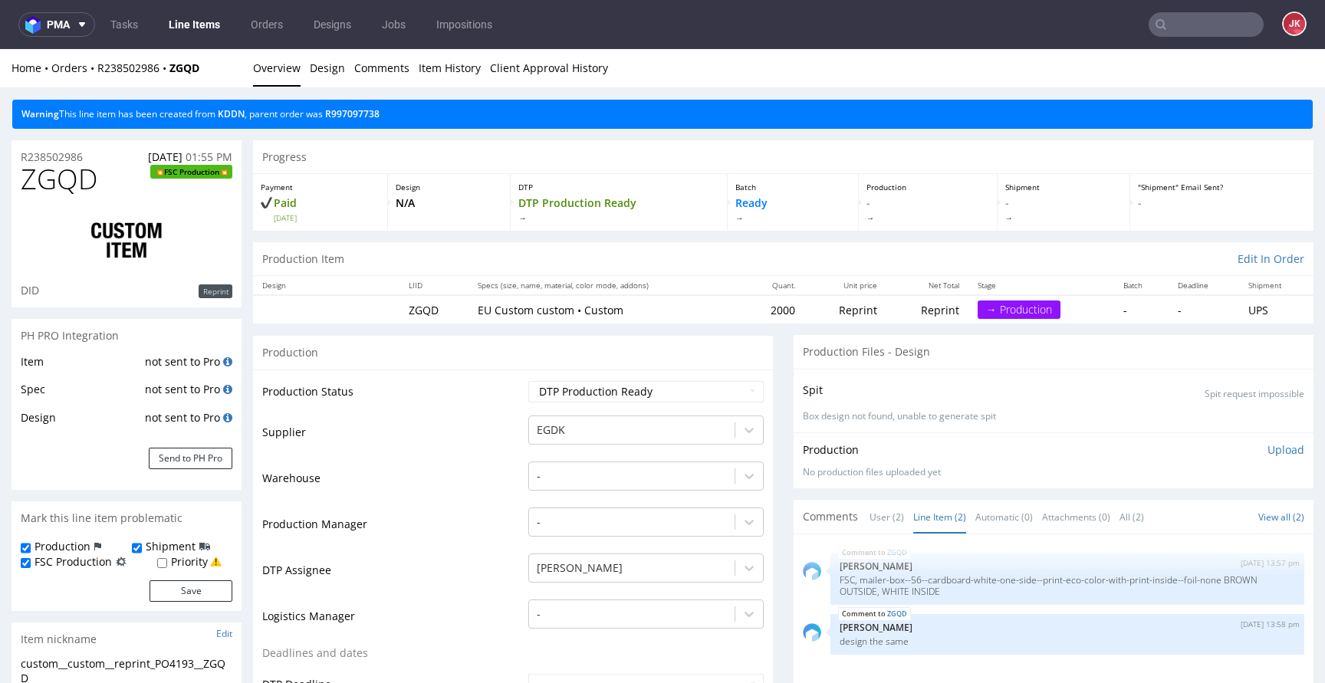
click at [237, 113] on link "KDDN" at bounding box center [231, 113] width 27 height 13
click at [461, 497] on td "Warehouse" at bounding box center [393, 483] width 262 height 46
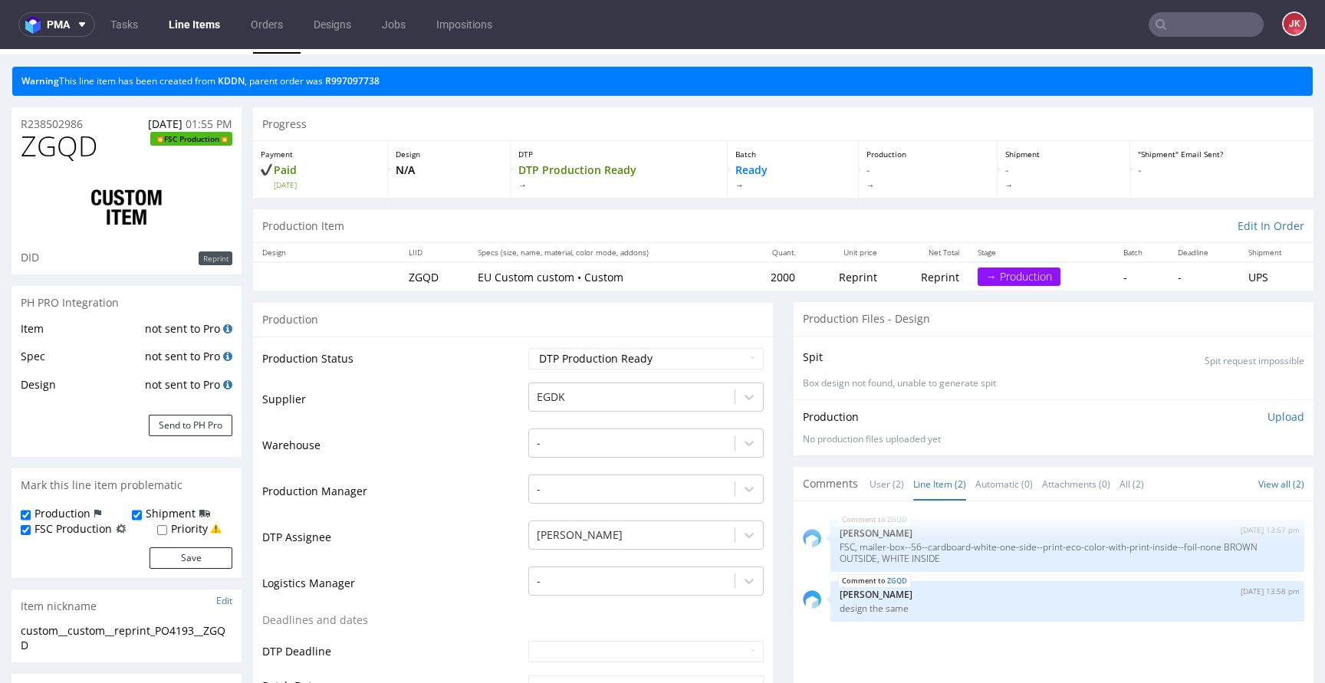
scroll to position [288, 0]
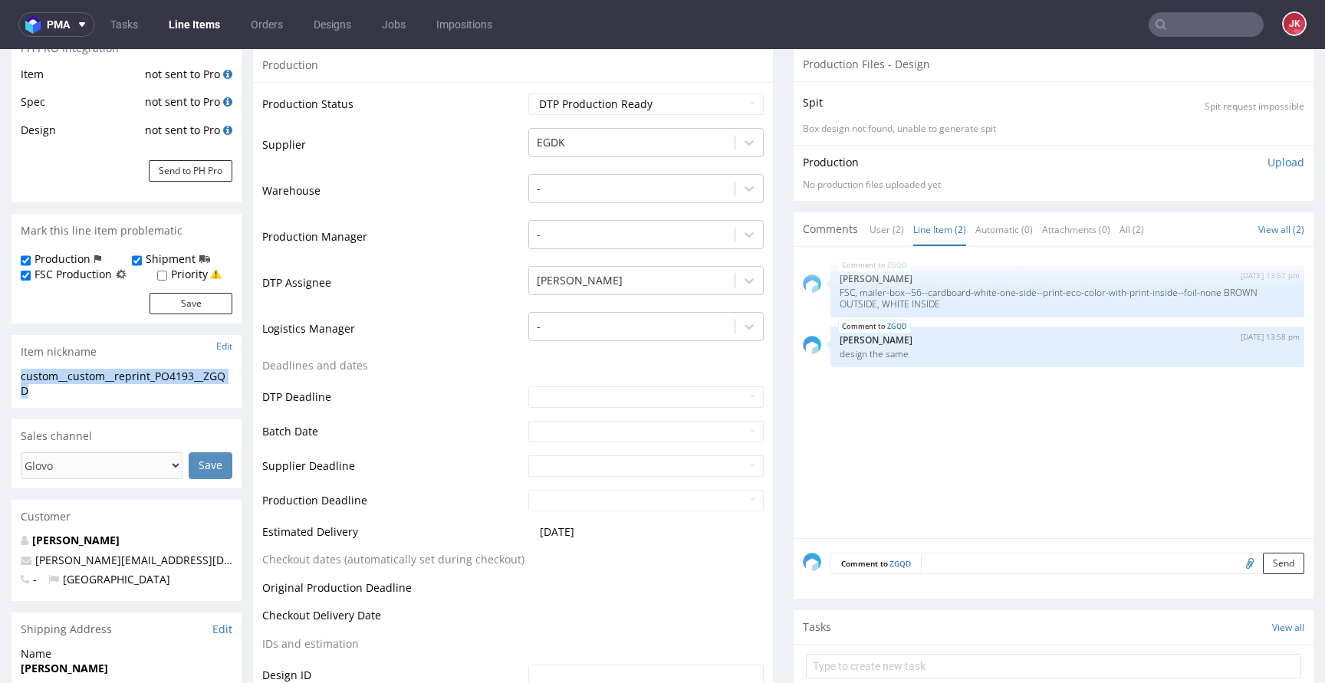
drag, startPoint x: 45, startPoint y: 387, endPoint x: 0, endPoint y: 365, distance: 50.4
copy section "custom__custom__reprint_PO4193__ZGQD"
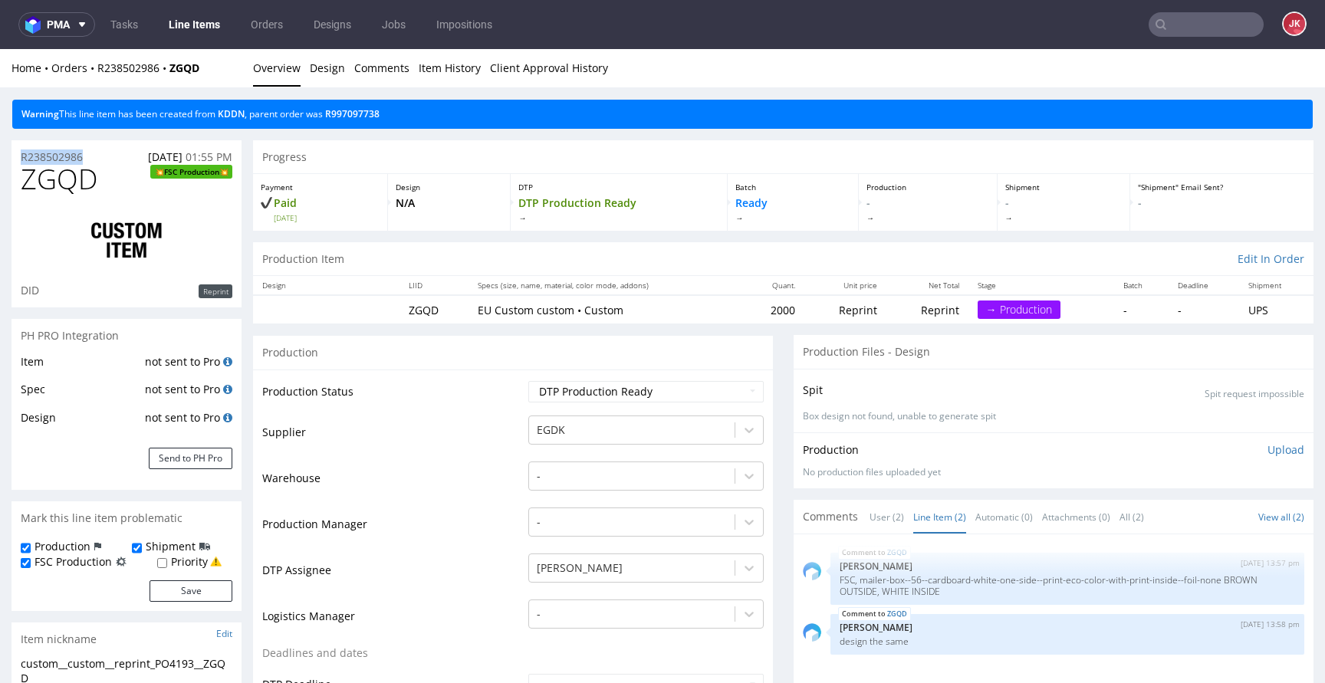
drag, startPoint x: 93, startPoint y: 158, endPoint x: 0, endPoint y: 158, distance: 92.8
copy p "R238502986"
click at [1272, 452] on p "Upload" at bounding box center [1286, 450] width 37 height 15
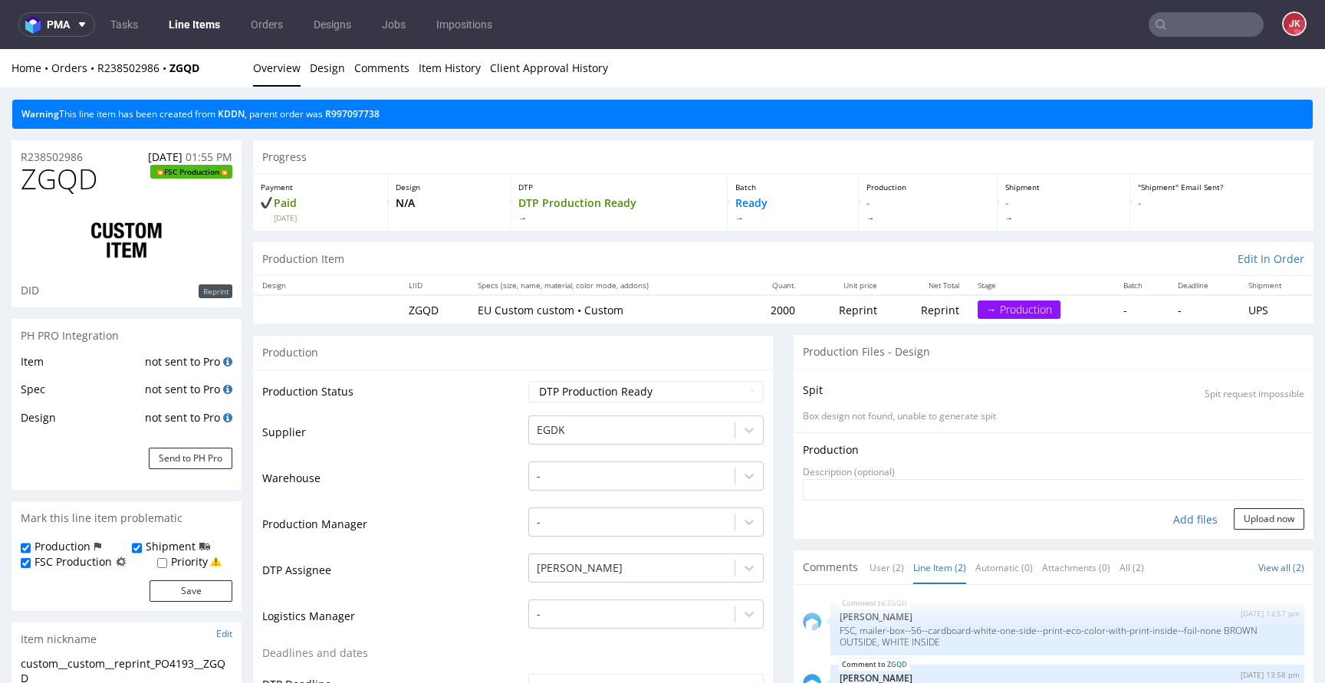
click at [1160, 516] on div "Add files" at bounding box center [1195, 519] width 77 height 23
type input "C:\fakepath\custom__custom__reprint_PO4193__ZGQD__d0__oR238502986__2__inside.pdf"
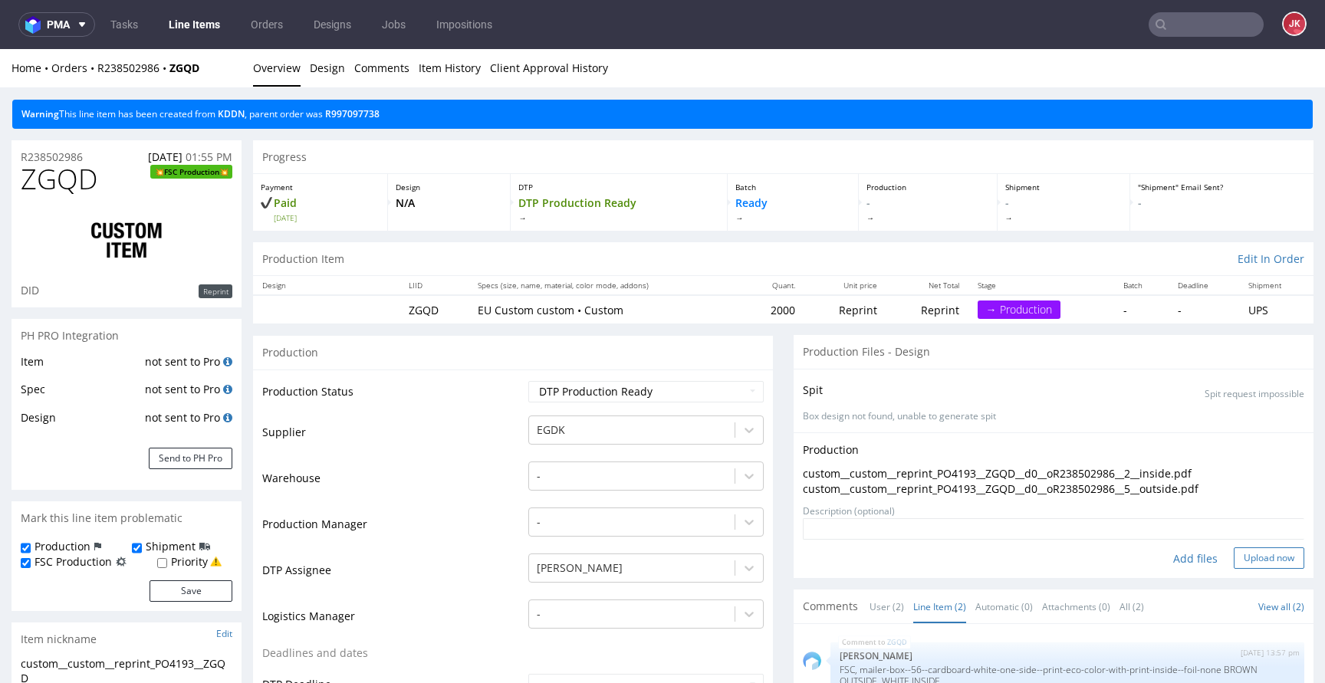
click at [1234, 552] on button "Upload now" at bounding box center [1269, 558] width 71 height 21
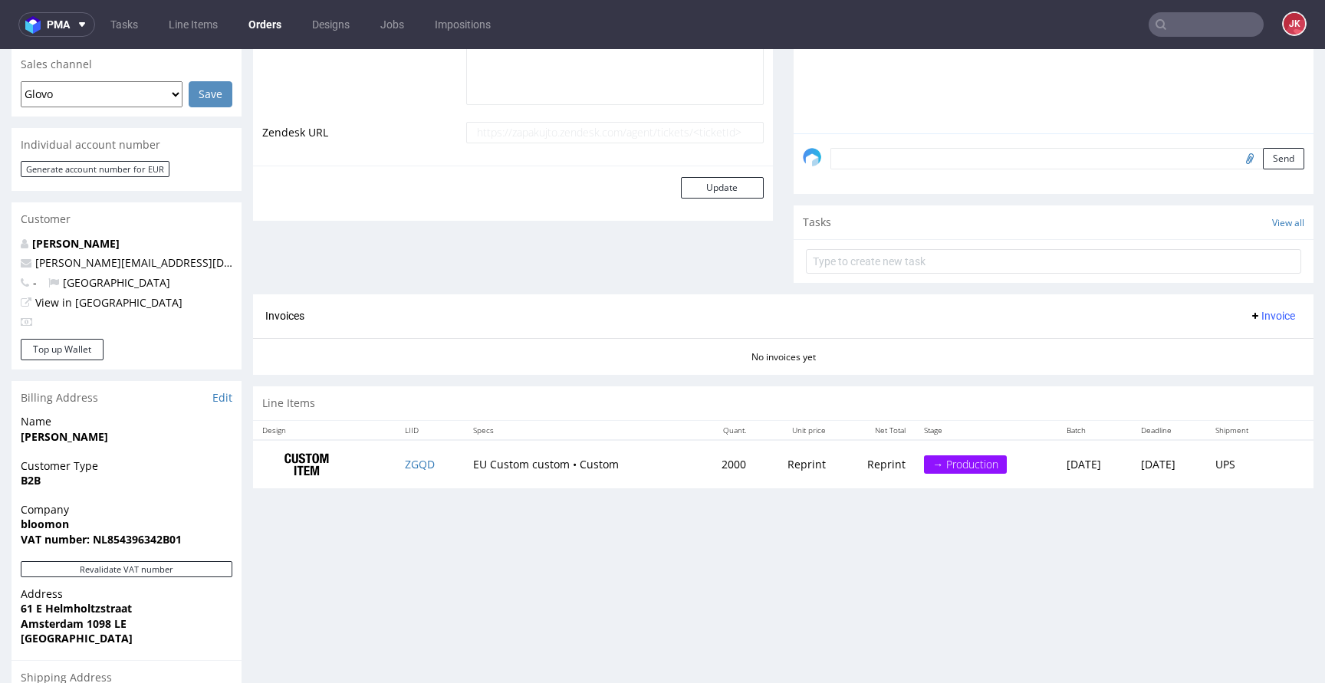
scroll to position [656, 0]
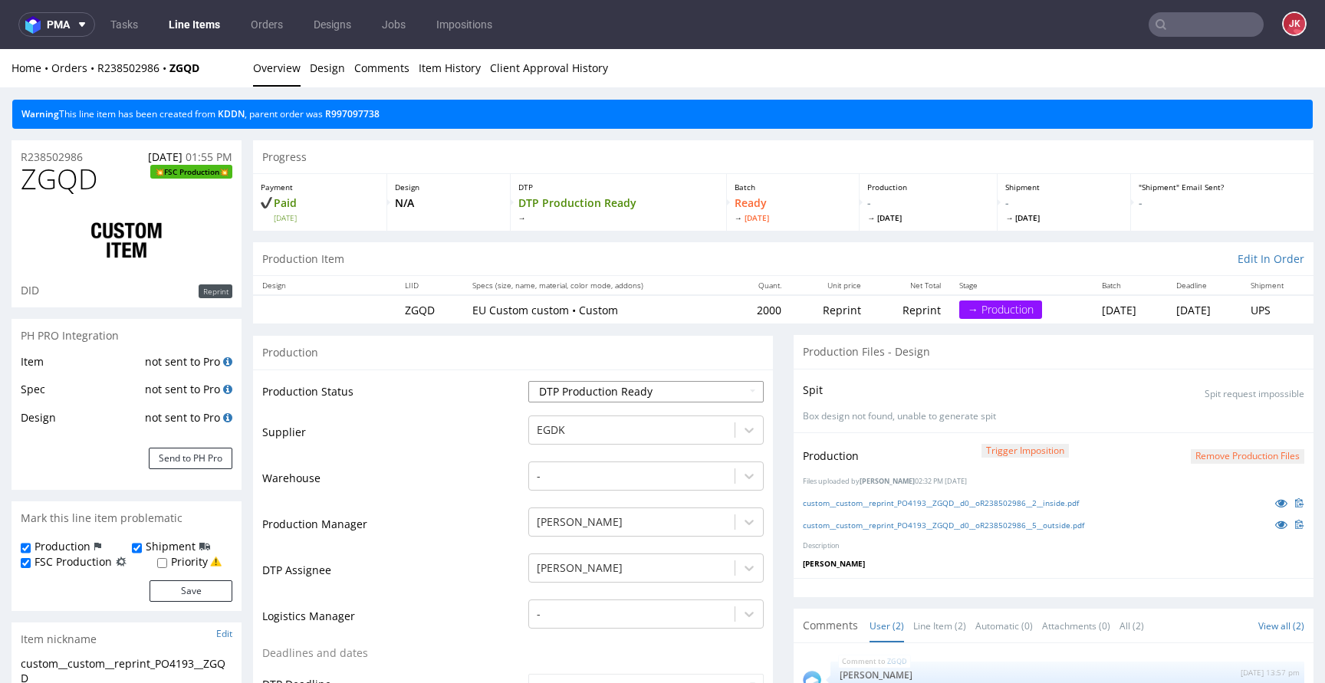
click at [565, 393] on select "Waiting for Artwork Waiting for Diecut Waiting for Mockup Waiting for DTP Waiti…" at bounding box center [645, 391] width 235 height 21
click at [528, 381] on select "Waiting for Artwork Waiting for Diecut Waiting for Mockup Waiting for DTP Waiti…" at bounding box center [645, 391] width 235 height 21
click at [619, 399] on select "Waiting for Artwork Waiting for Diecut Waiting for Mockup Waiting for DTP Waiti…" at bounding box center [645, 391] width 235 height 21
select select "dtp_waiting_for_double_check"
click at [528, 381] on select "Waiting for Artwork Waiting for Diecut Waiting for Mockup Waiting for DTP Waiti…" at bounding box center [645, 391] width 235 height 21
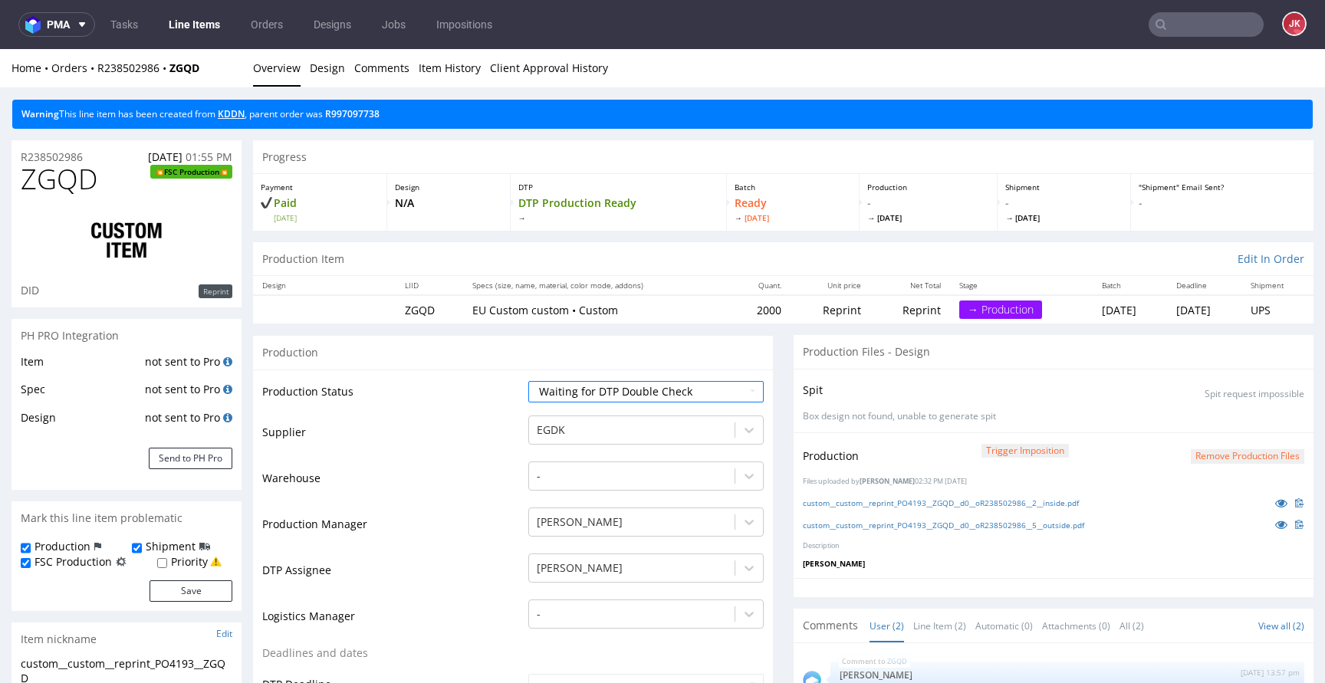
click at [238, 114] on link "KDDN" at bounding box center [231, 113] width 27 height 13
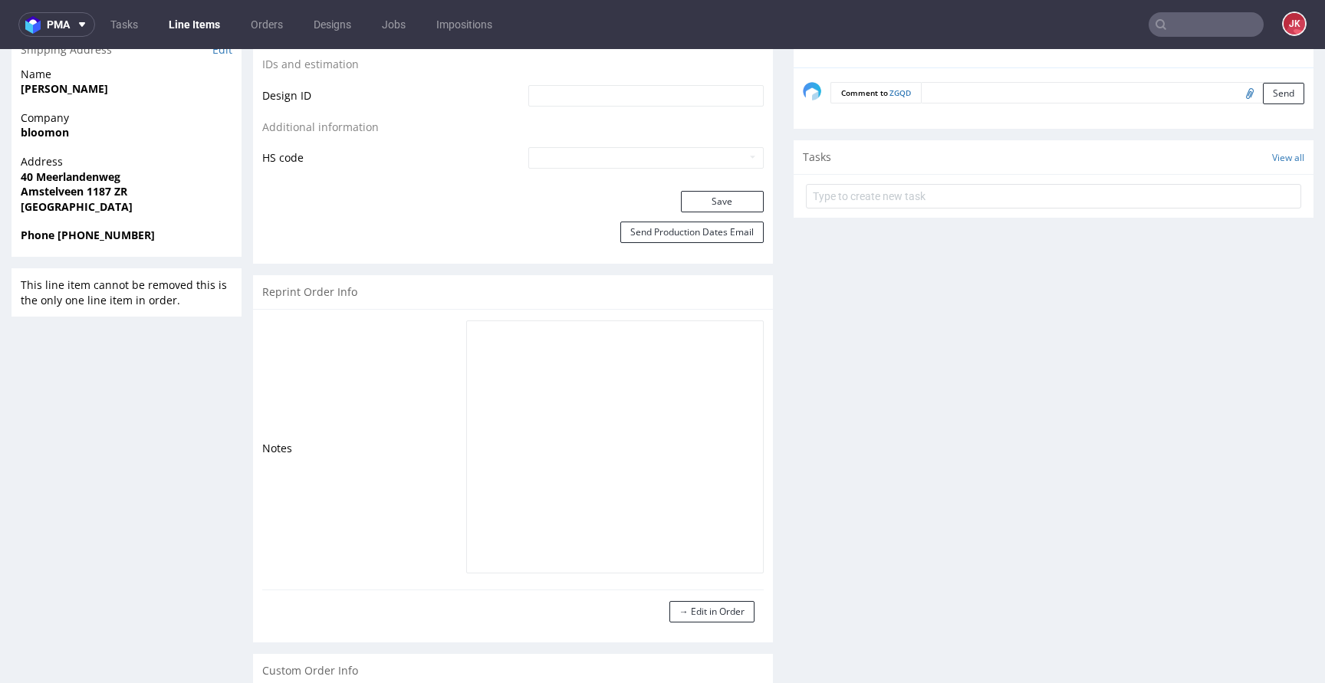
scroll to position [897, 0]
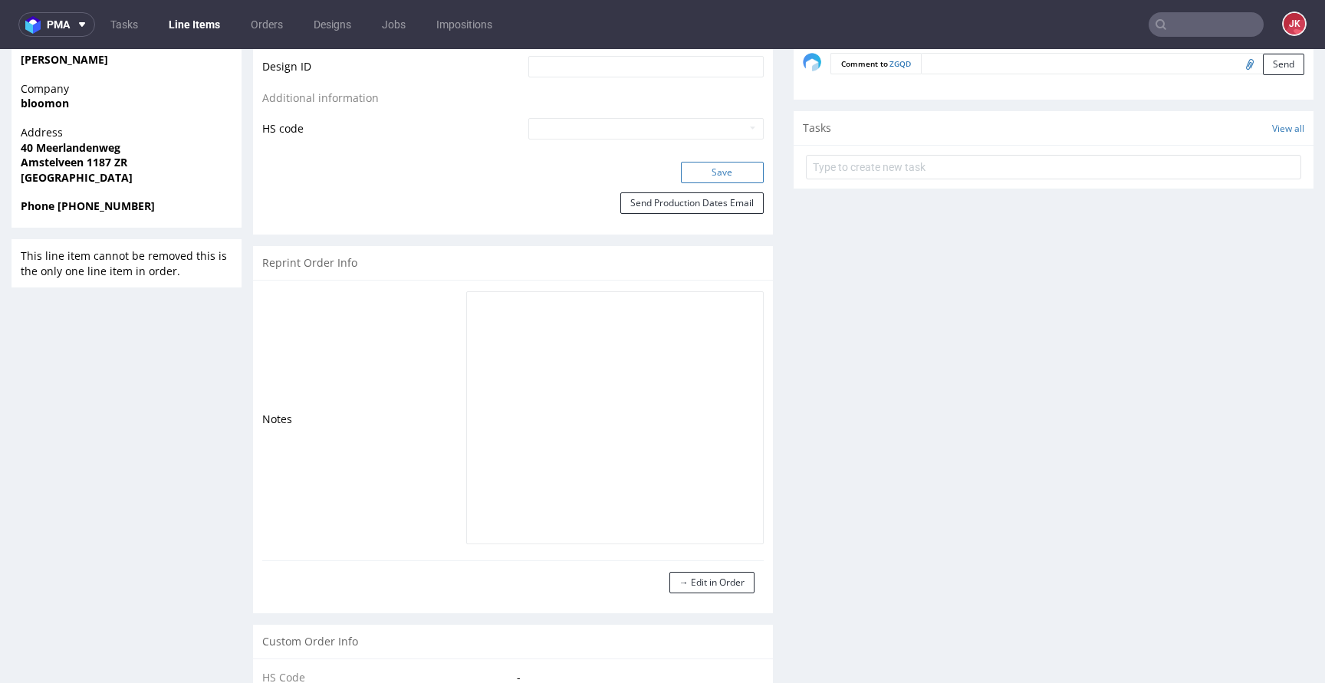
click at [726, 172] on button "Save" at bounding box center [722, 172] width 83 height 21
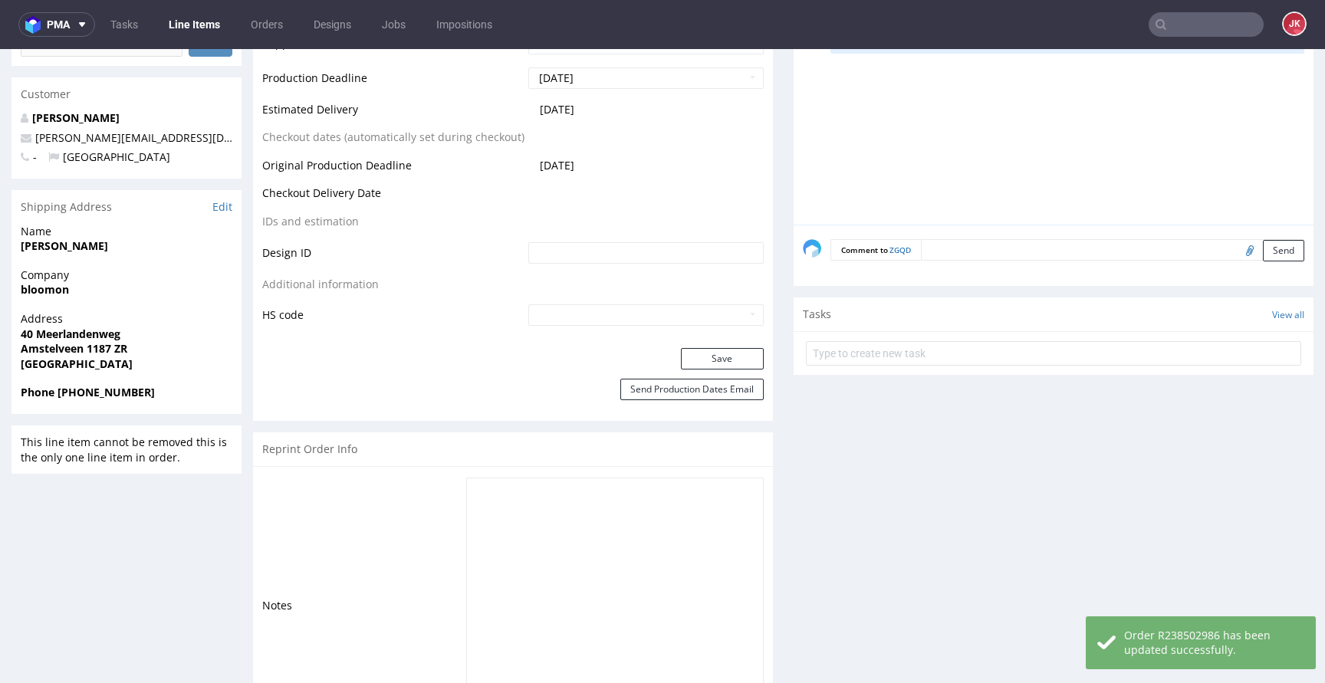
scroll to position [762, 0]
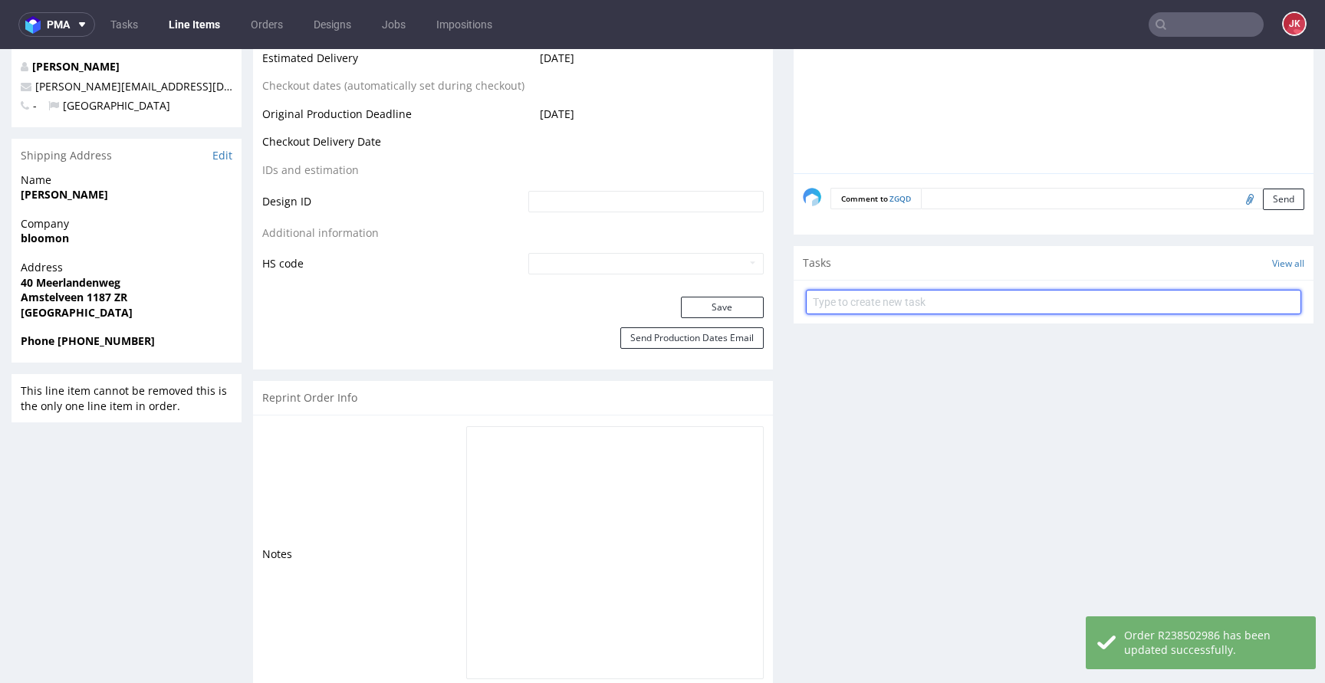
click at [847, 310] on input "text" at bounding box center [1053, 302] width 495 height 25
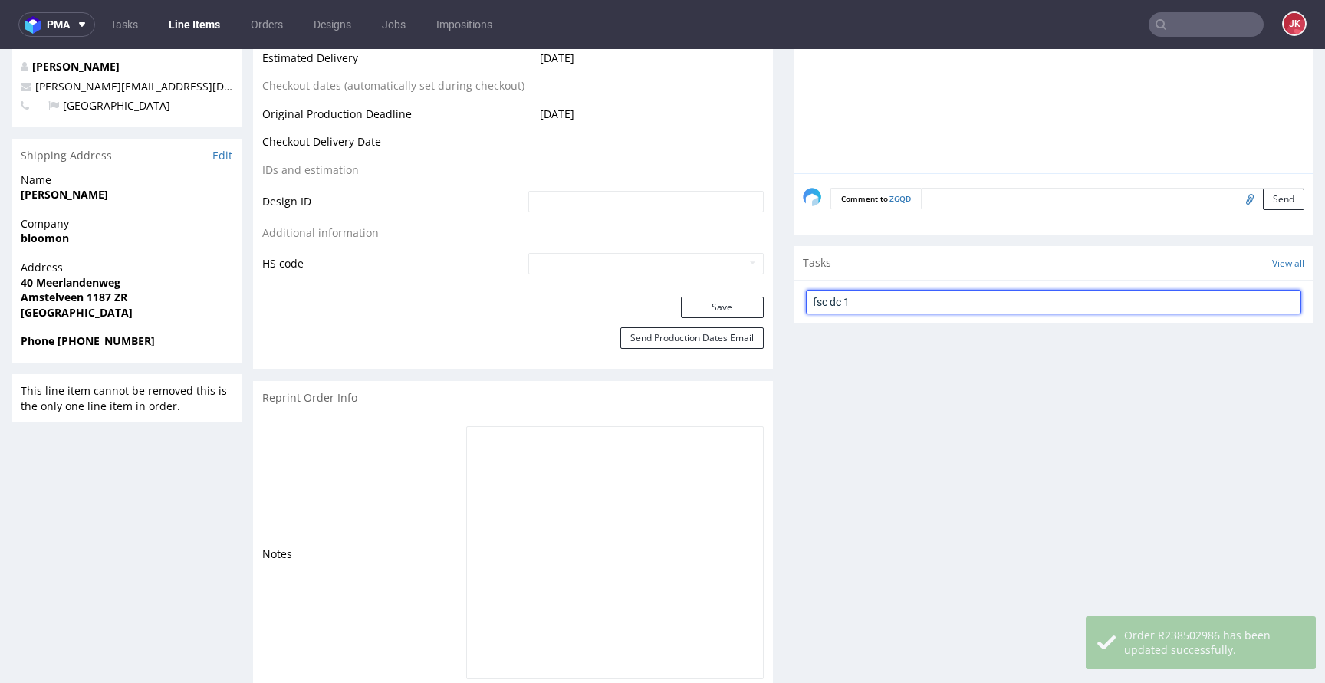
type input "fsc dc 1"
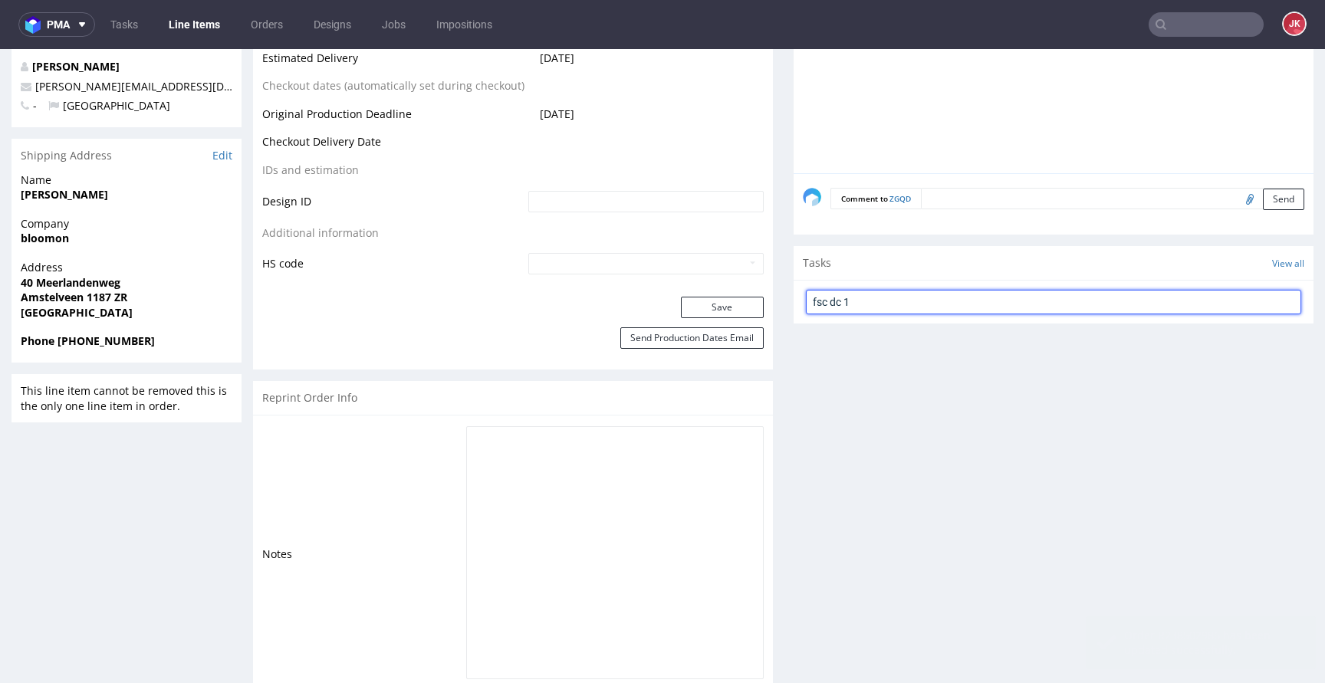
click at [849, 308] on input "fsc dc 1" at bounding box center [1053, 302] width 495 height 25
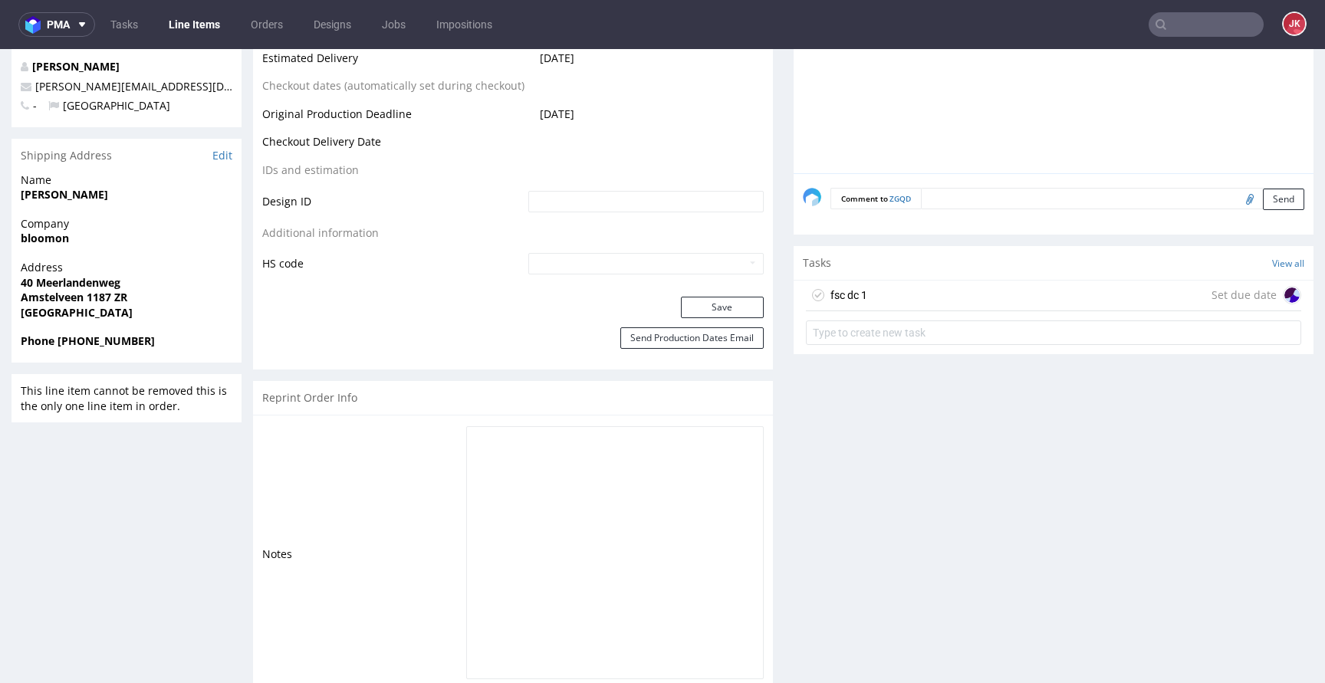
click at [841, 301] on div "fsc dc 1" at bounding box center [849, 295] width 37 height 18
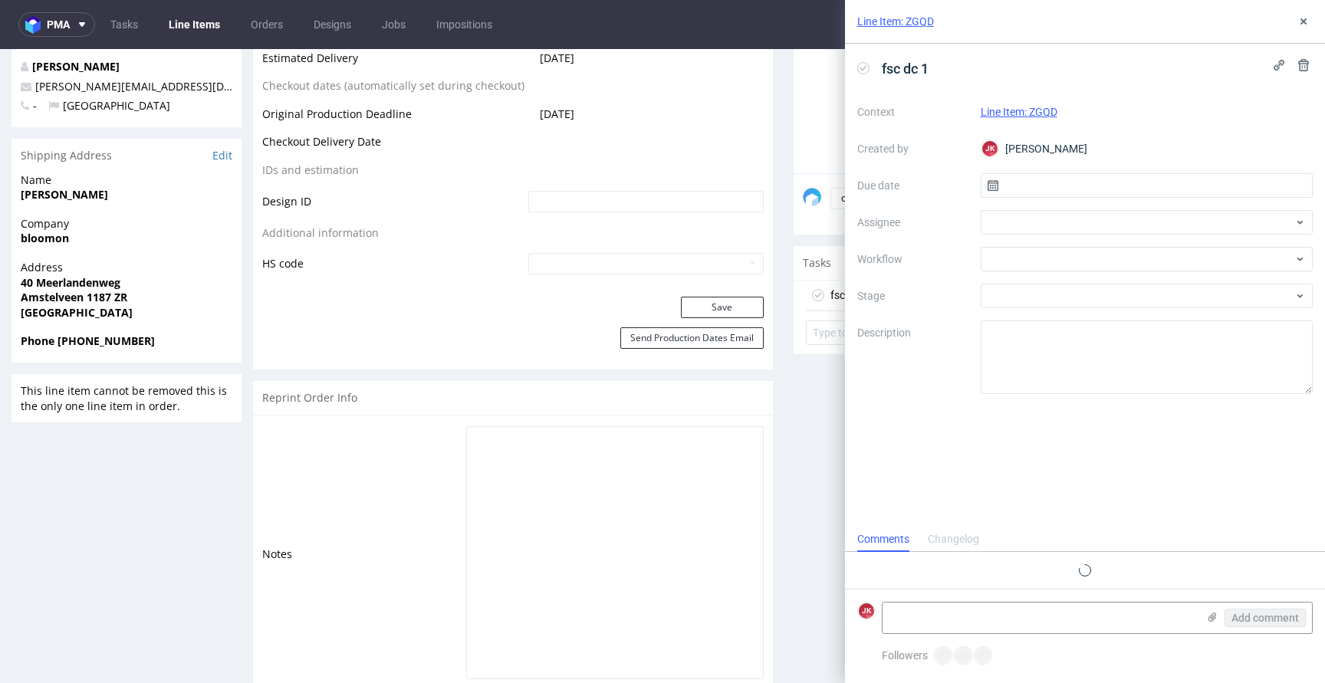
scroll to position [12, 0]
click at [1012, 179] on input "text" at bounding box center [1147, 185] width 333 height 25
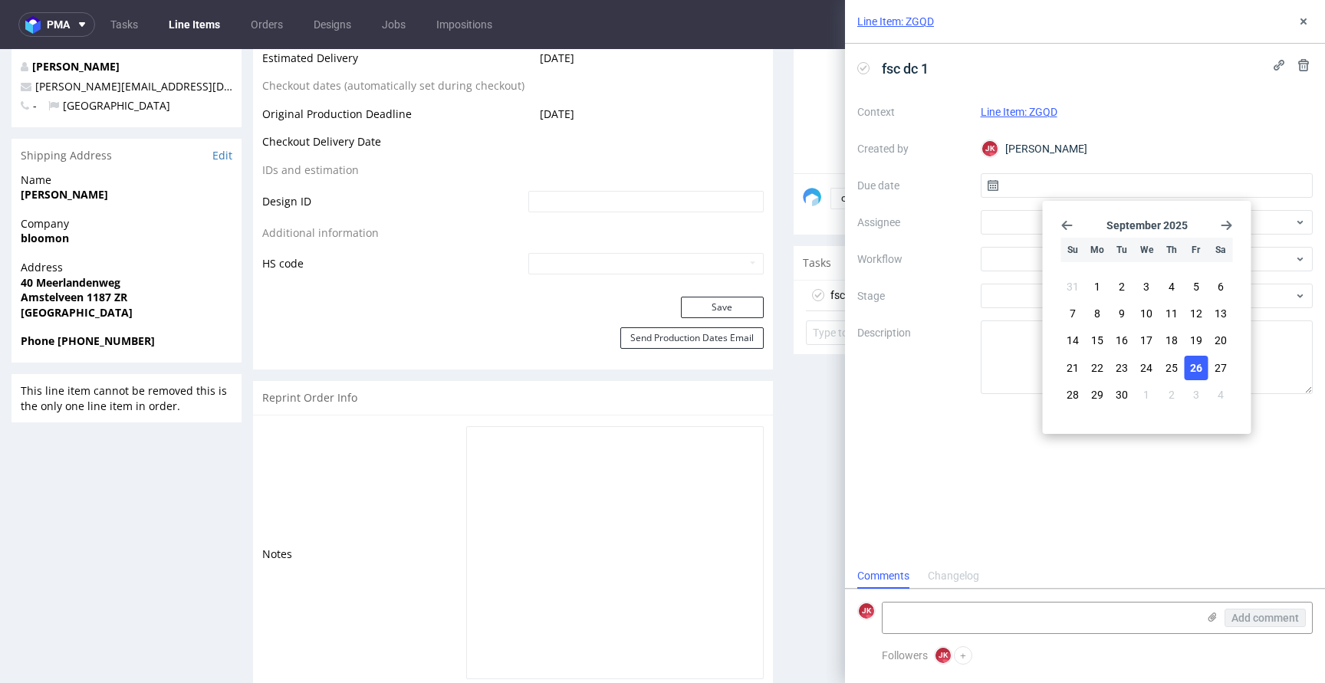
click at [1192, 372] on span "26" at bounding box center [1196, 367] width 12 height 15
type input "26/09/2025"
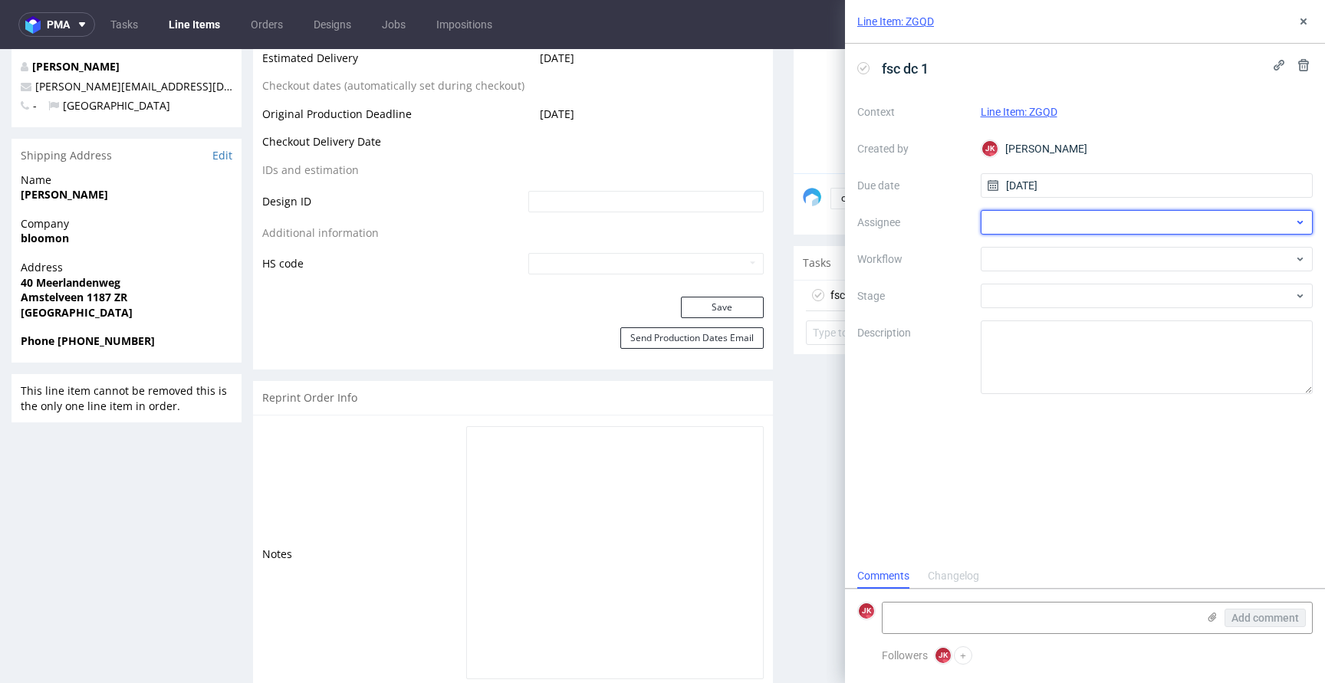
click at [999, 229] on div at bounding box center [1147, 222] width 333 height 25
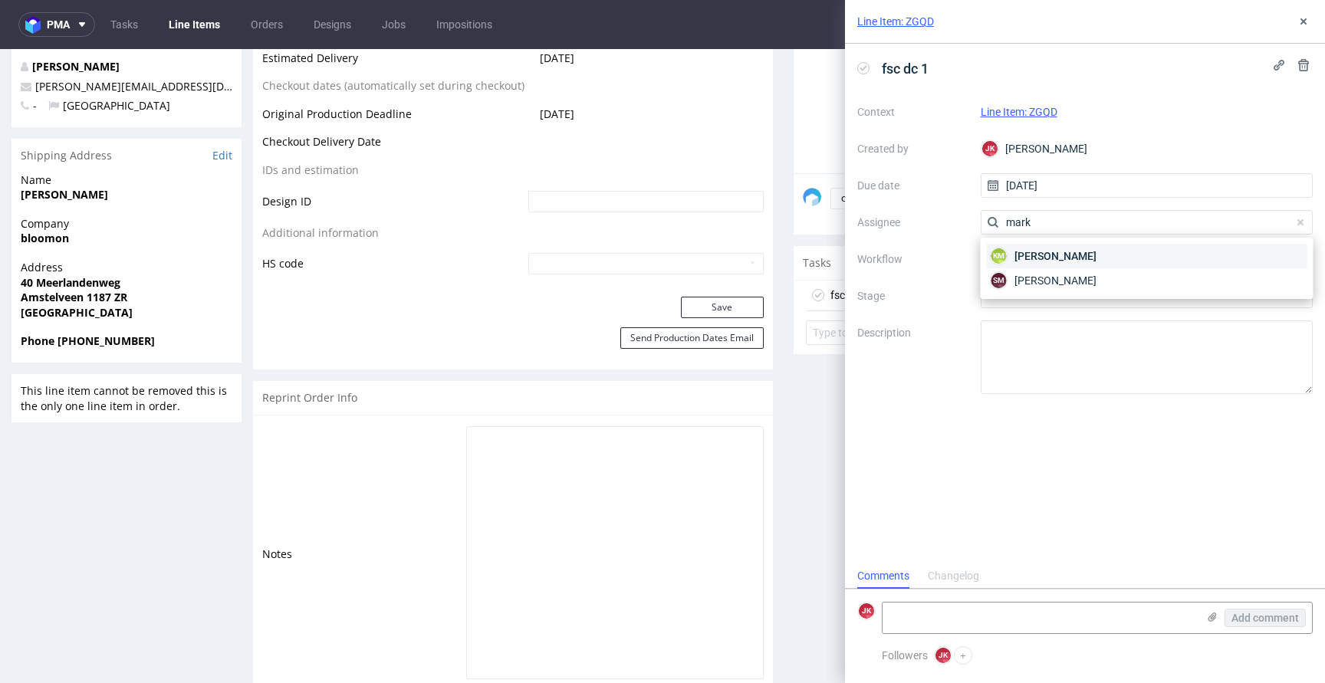
type input "mark"
click at [1027, 253] on span "Karol Markowski" at bounding box center [1056, 255] width 82 height 15
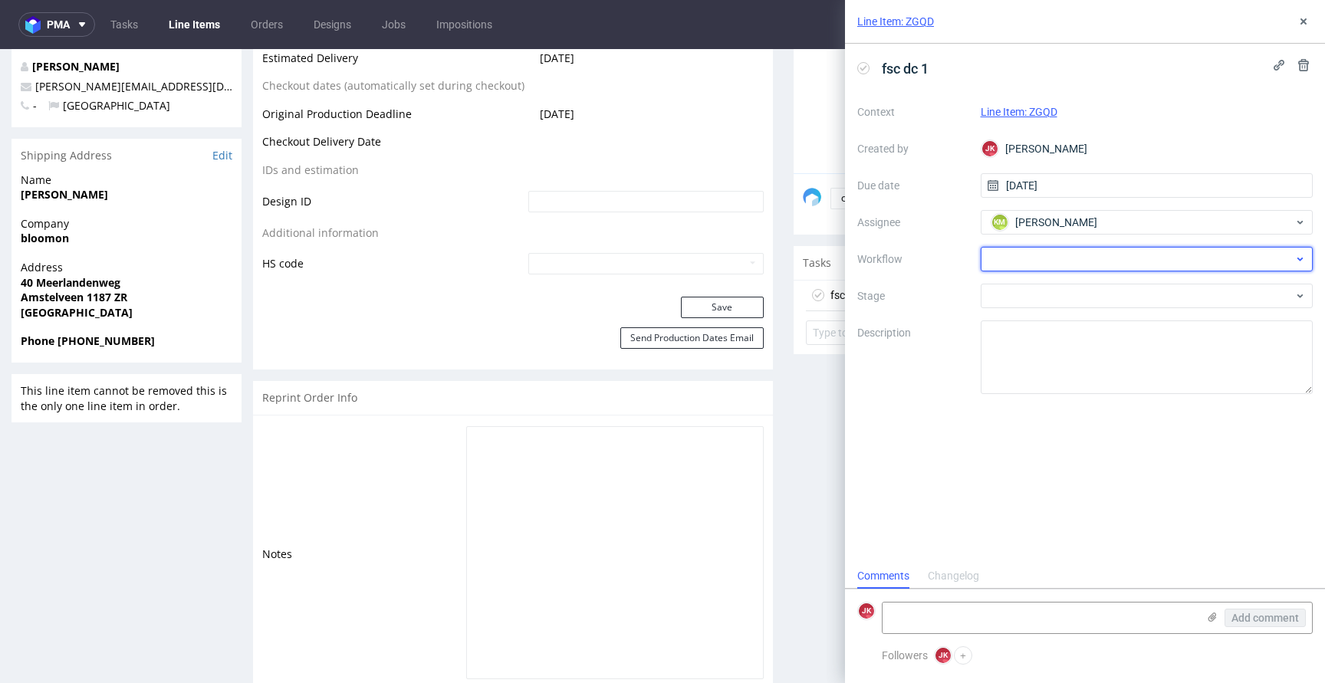
click at [1022, 268] on div at bounding box center [1147, 259] width 333 height 25
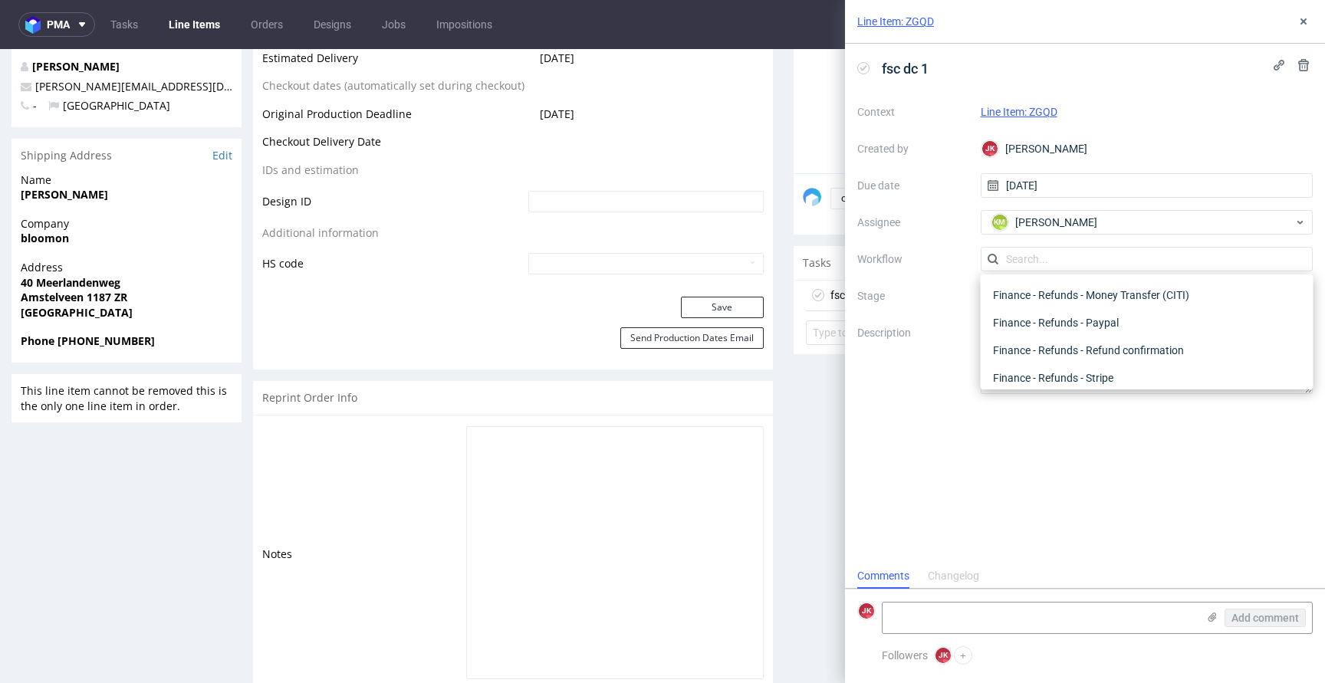
scroll to position [0, 0]
click at [1024, 317] on div "DTP - Double Check" at bounding box center [1147, 315] width 321 height 28
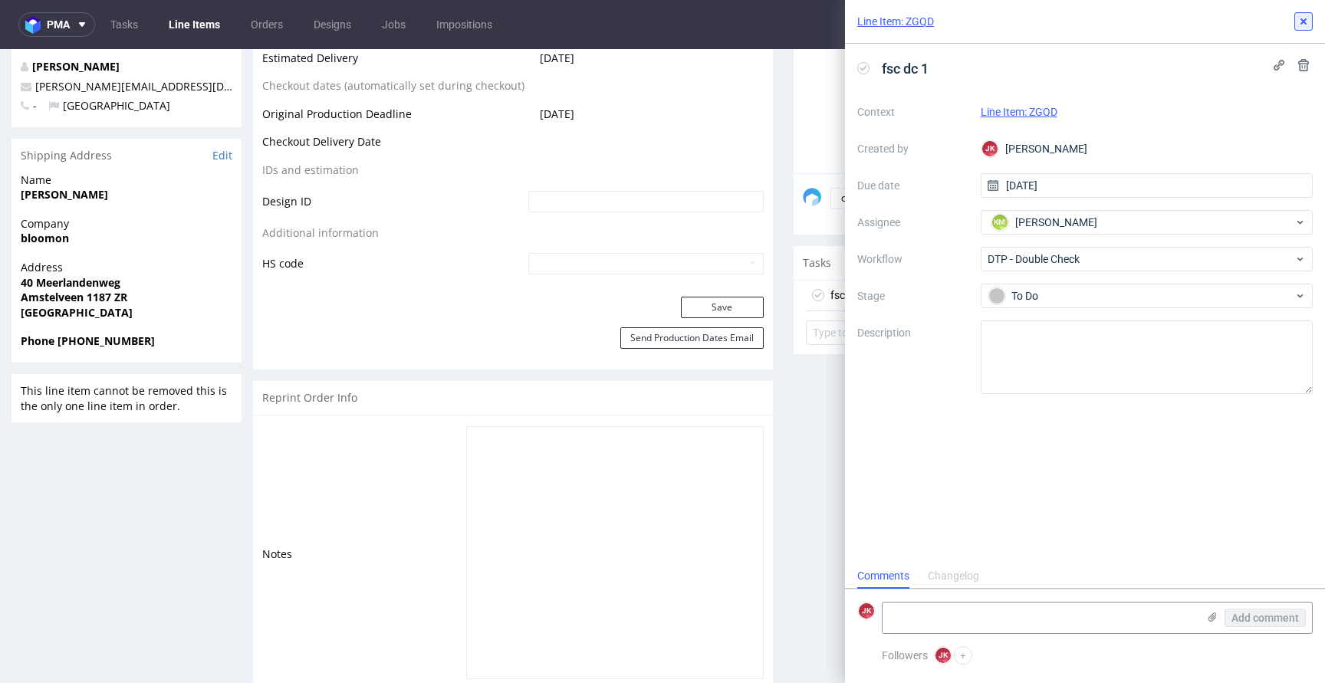
click at [1302, 12] on button at bounding box center [1304, 21] width 18 height 18
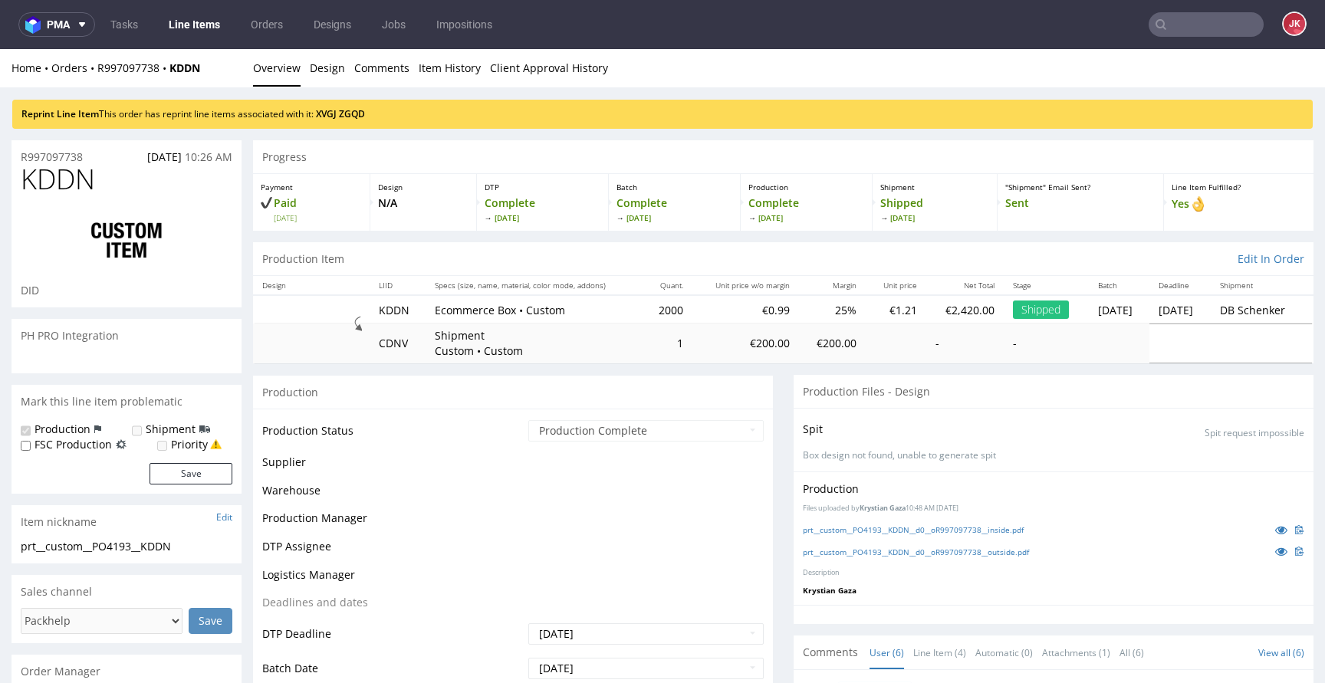
scroll to position [41, 0]
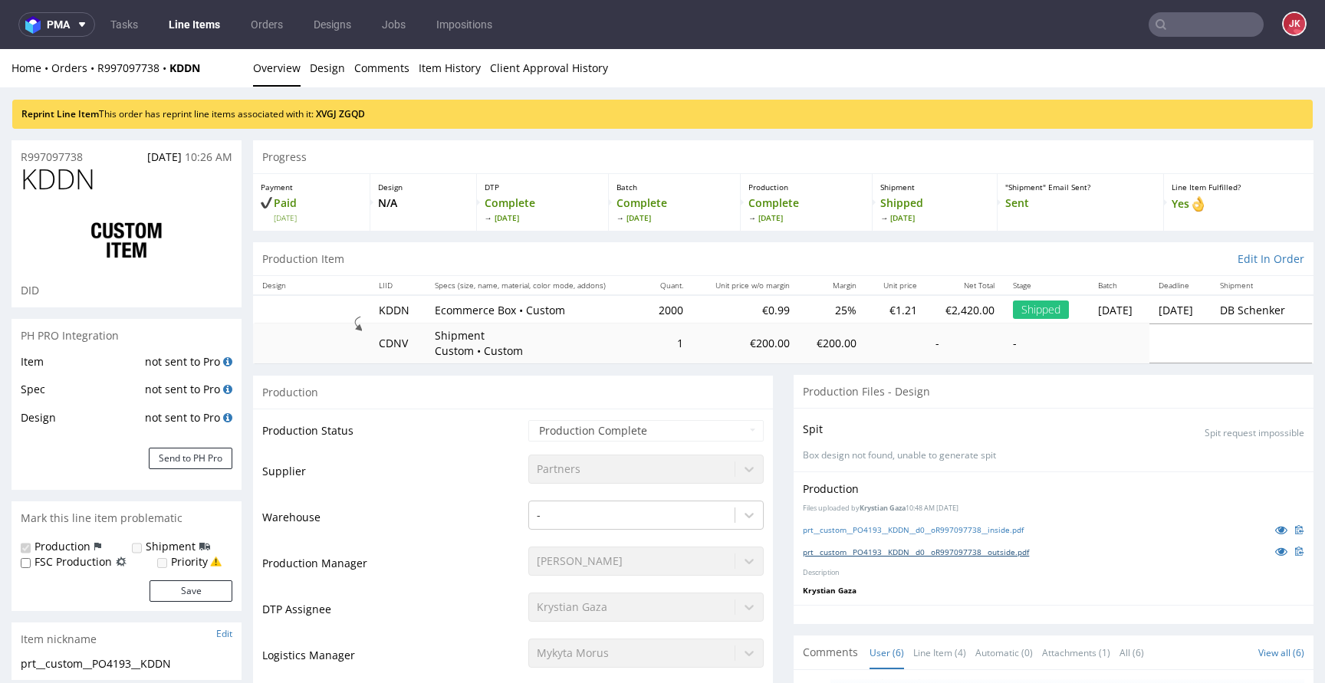
click at [869, 548] on link "prt__custom__PO4193__KDDN__d0__oR997097738__outside.pdf" at bounding box center [916, 552] width 226 height 11
click at [875, 528] on link "prt__custom__PO4193__KDDN__d0__oR997097738__inside.pdf" at bounding box center [913, 530] width 221 height 11
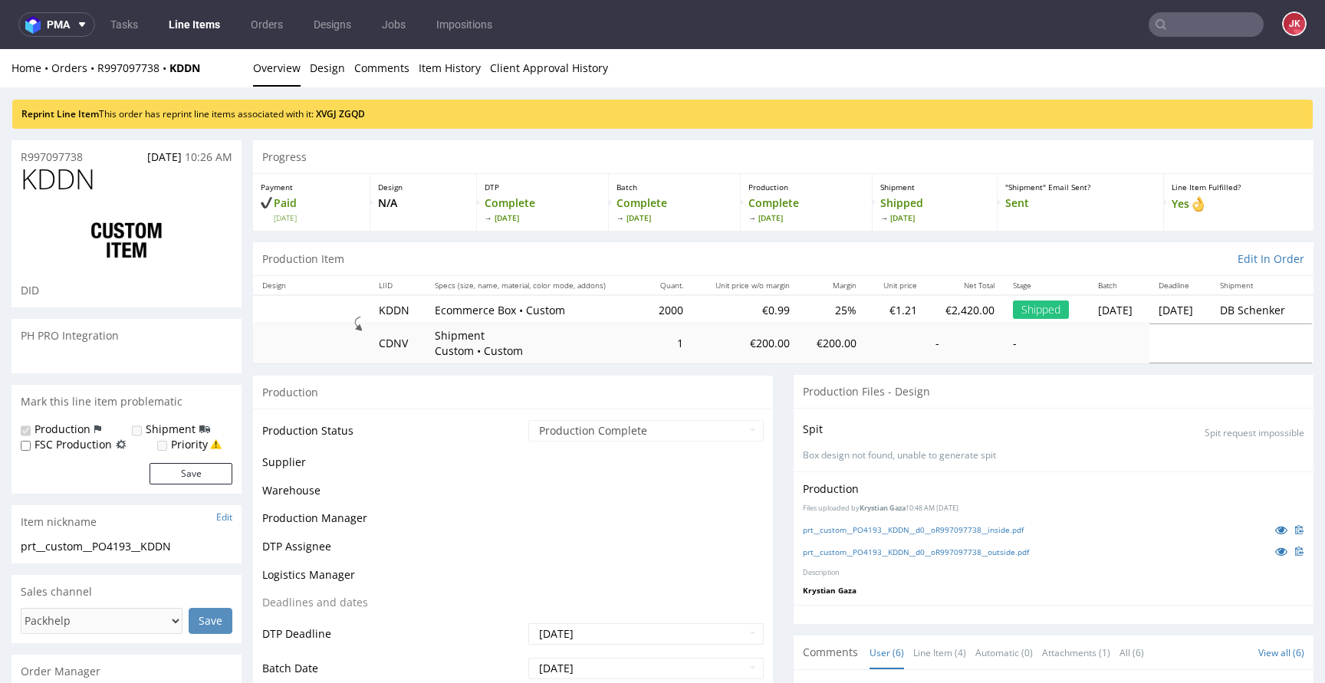
scroll to position [41, 0]
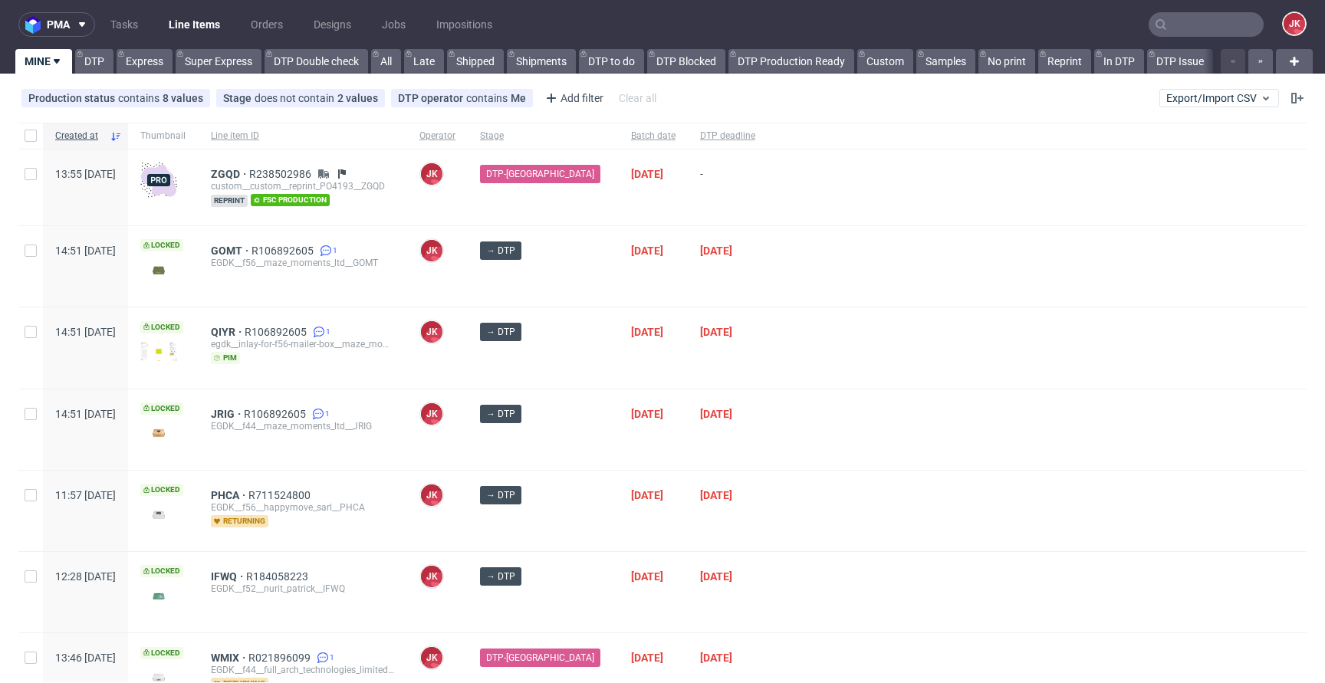
click at [798, 360] on div at bounding box center [1037, 348] width 539 height 81
click at [249, 176] on span "ZGQD" at bounding box center [230, 174] width 38 height 12
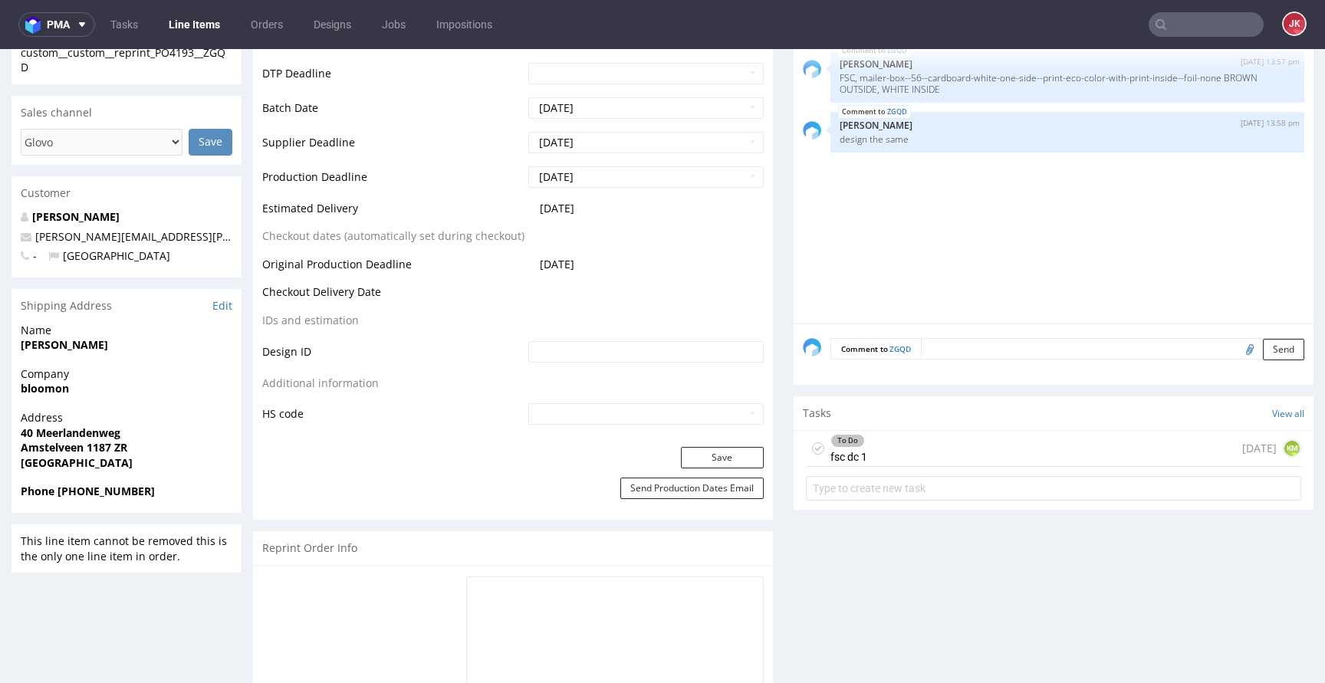
scroll to position [620, 0]
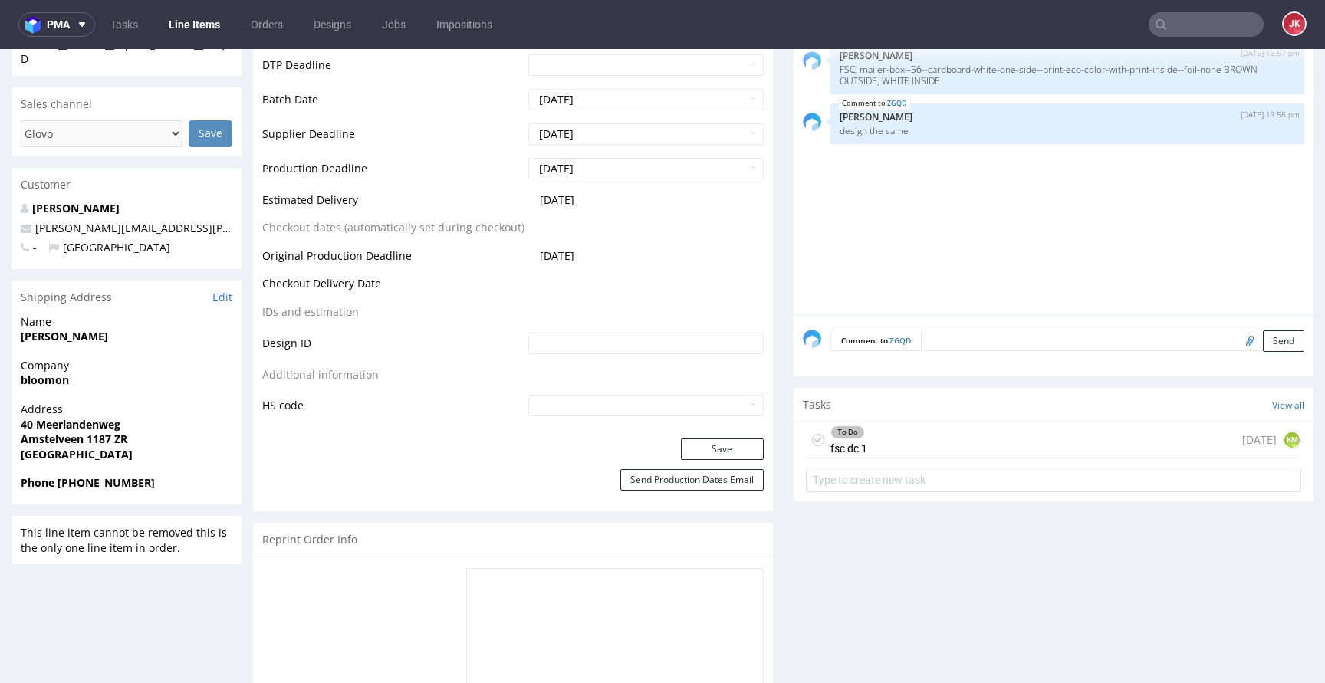
click at [834, 450] on div "To Do fsc dc 1" at bounding box center [849, 440] width 37 height 35
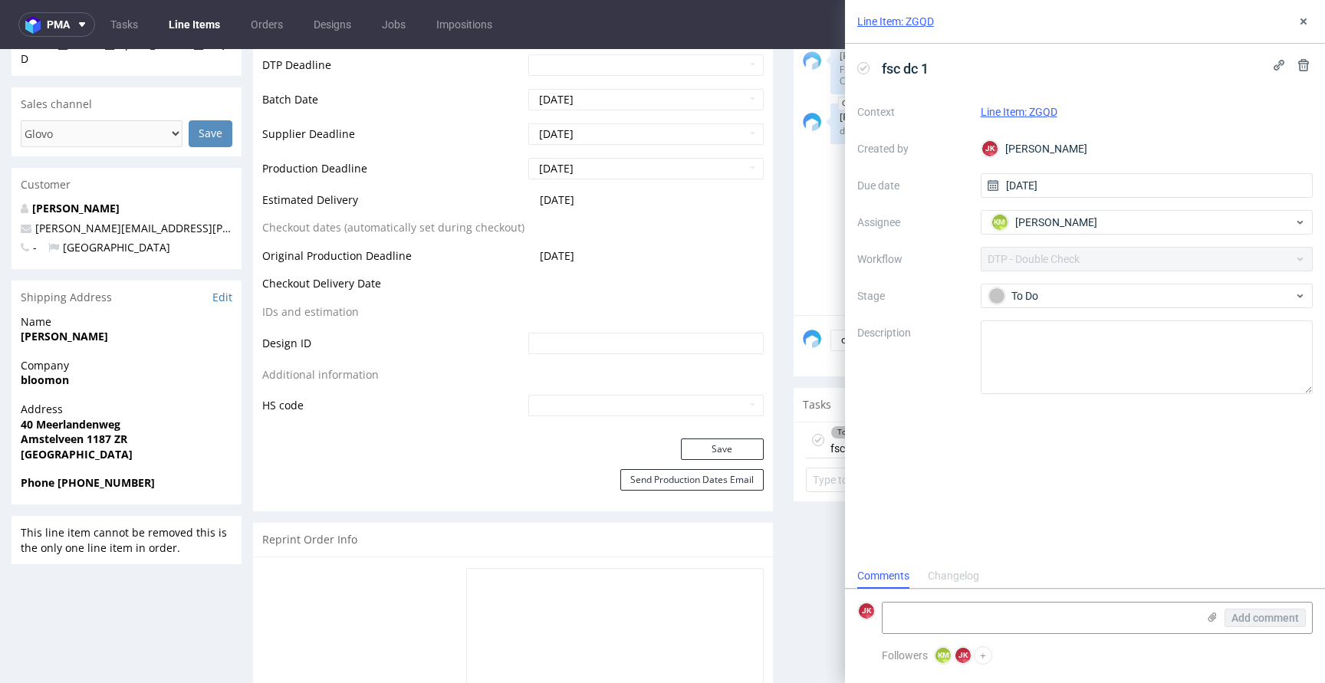
scroll to position [12, 0]
click at [880, 71] on span "fsc dc 1" at bounding box center [905, 68] width 59 height 25
click at [1030, 424] on div "pilne fsc dc 1 Context Line Item: ZGQD Created by [PERSON_NAME] [PERSON_NAME] D…" at bounding box center [1085, 304] width 480 height 520
click at [1305, 22] on icon at bounding box center [1304, 21] width 12 height 12
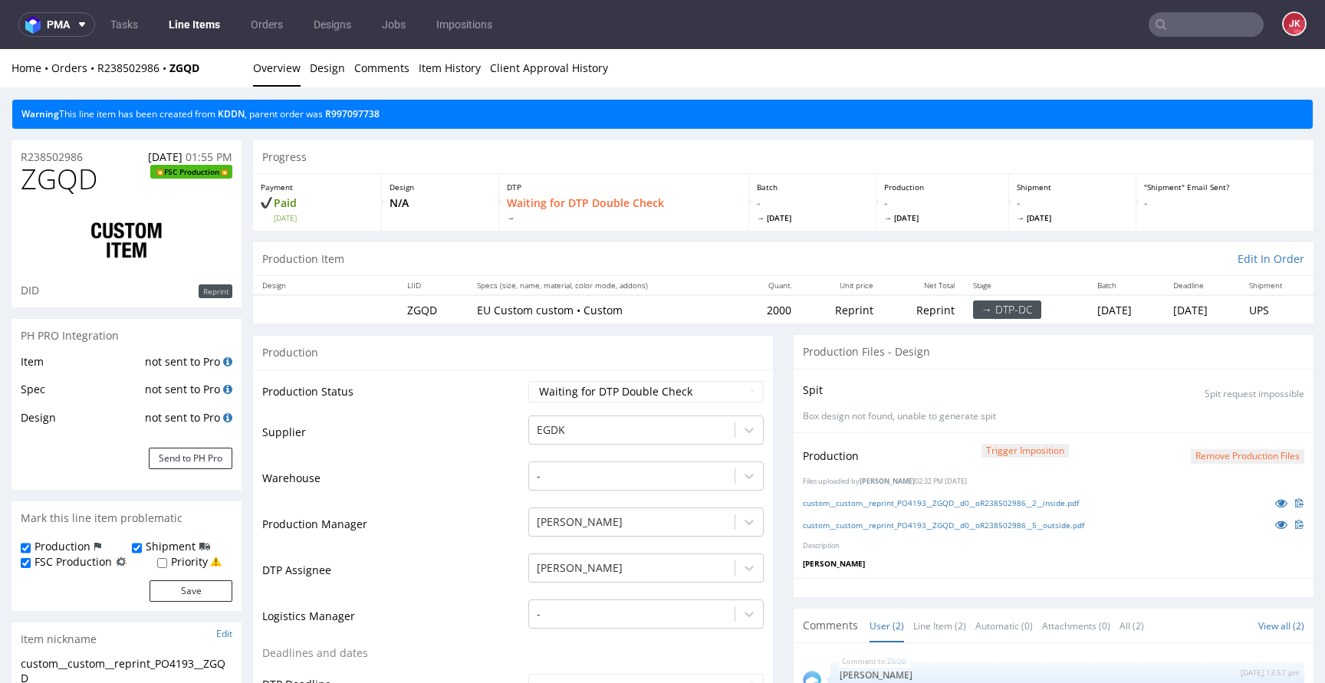
click at [189, 20] on link "Line Items" at bounding box center [195, 24] width 70 height 25
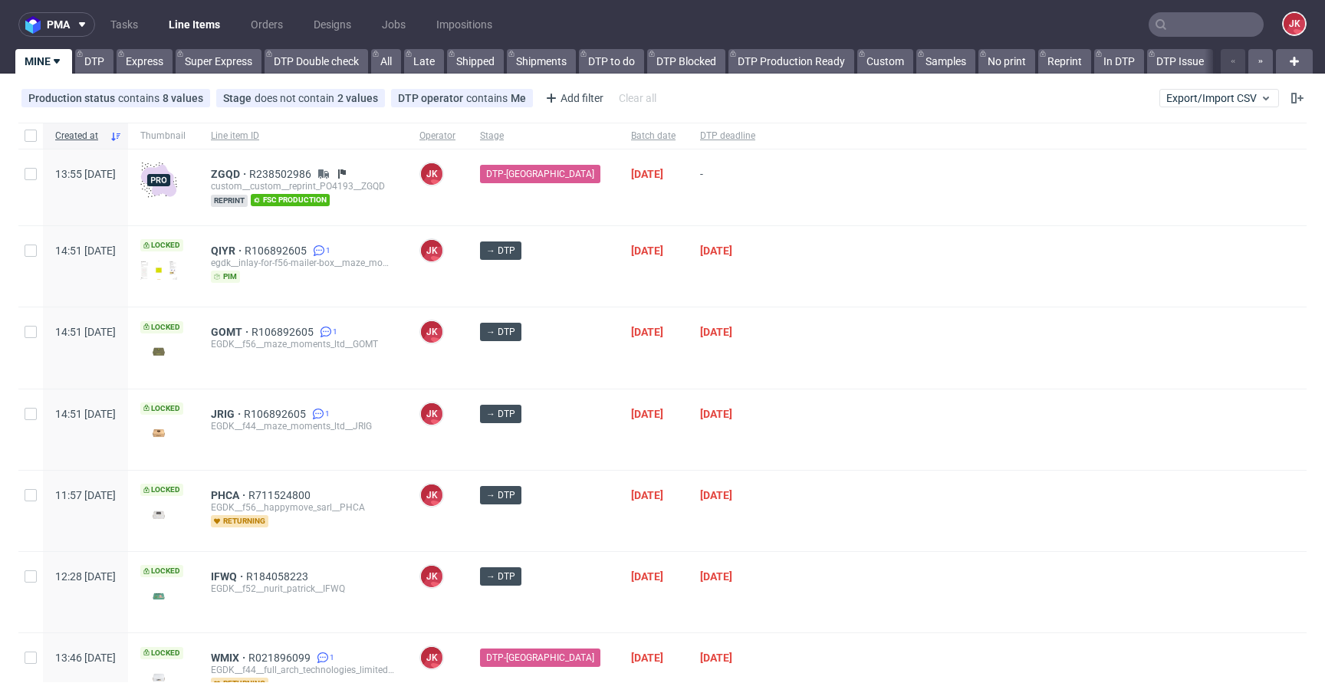
click at [817, 400] on div at bounding box center [1037, 430] width 539 height 81
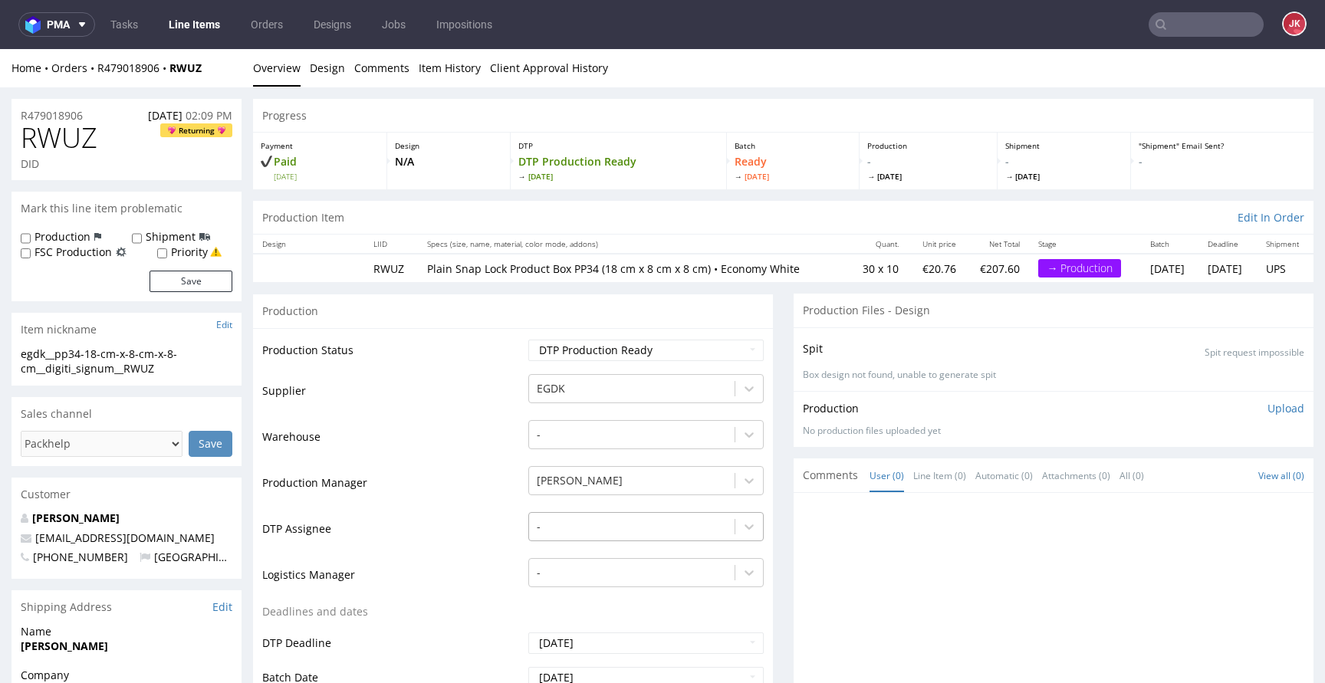
scroll to position [93, 0]
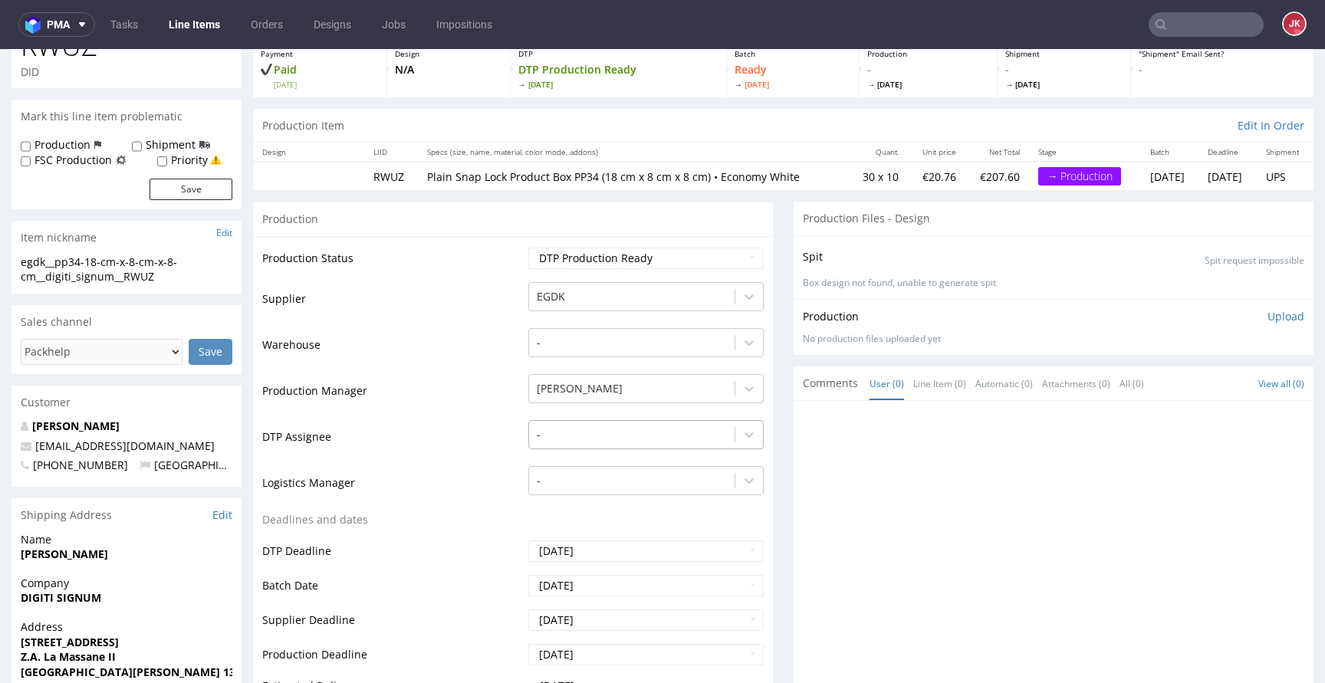
click at [623, 442] on div "-" at bounding box center [645, 430] width 235 height 21
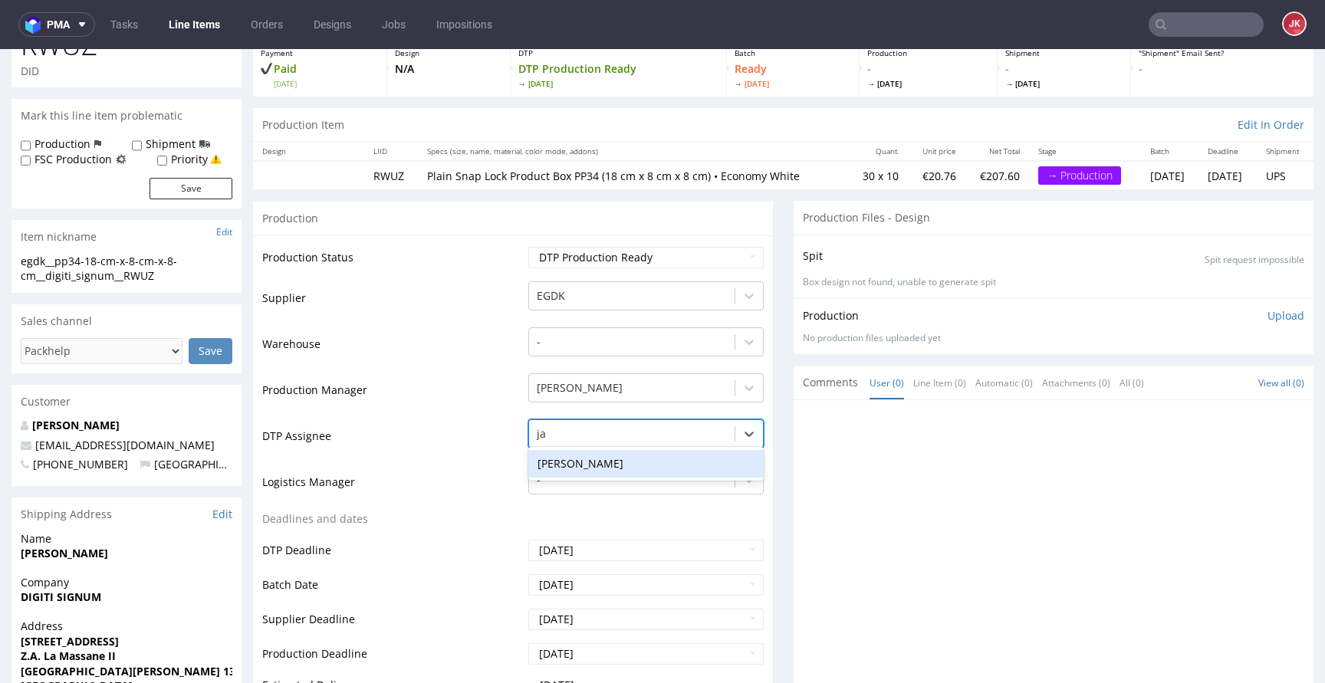
type input "jan"
click at [614, 464] on div "[PERSON_NAME]" at bounding box center [645, 464] width 235 height 28
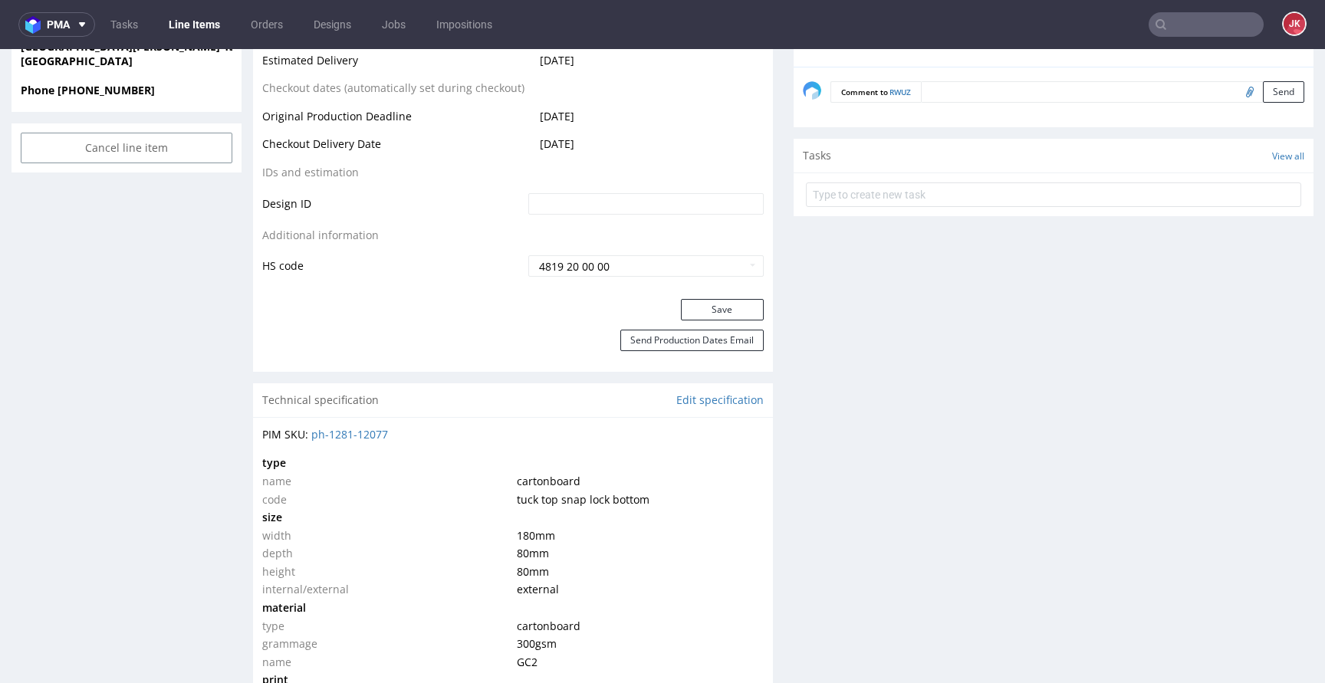
scroll to position [786, 0]
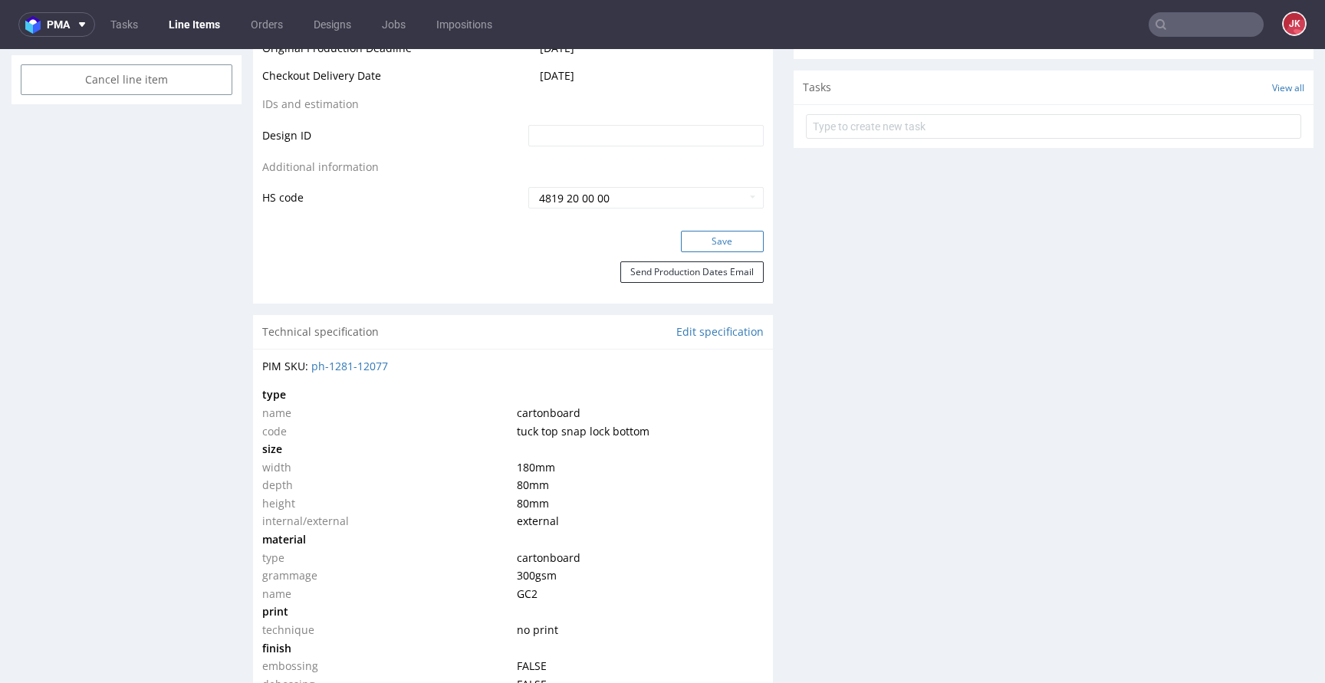
click at [701, 232] on button "Save" at bounding box center [722, 241] width 83 height 21
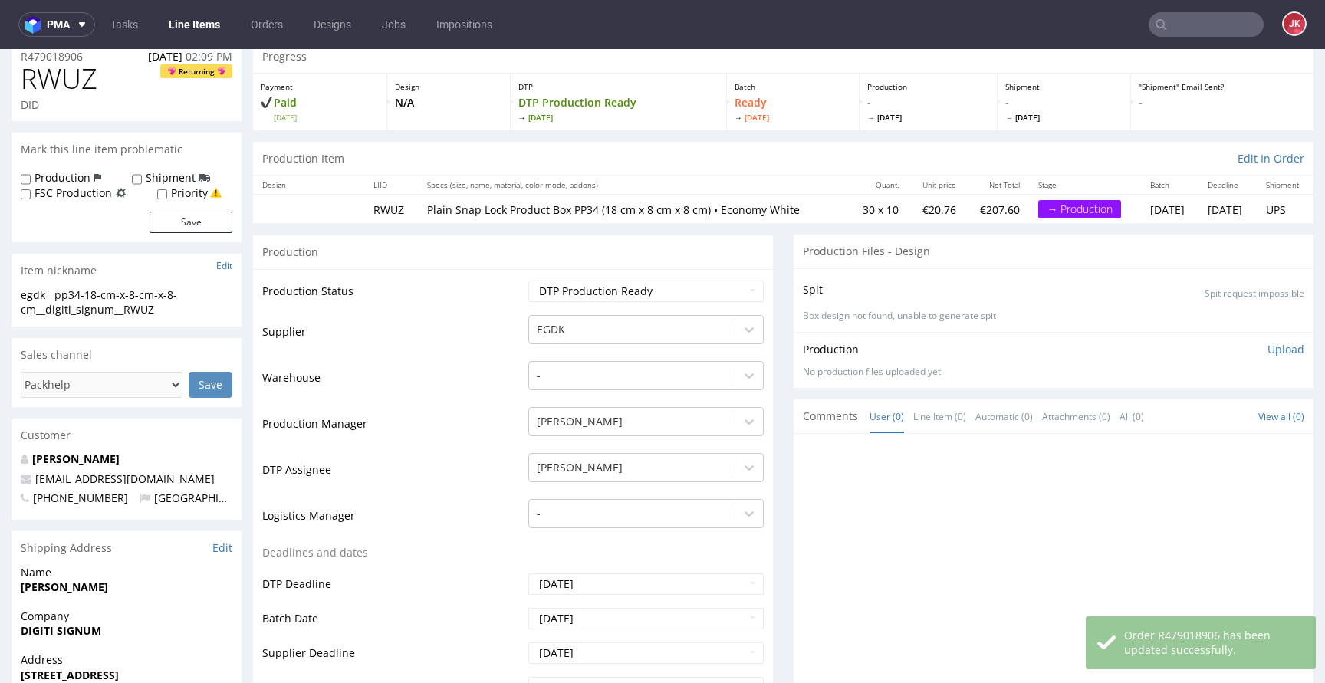
scroll to position [0, 0]
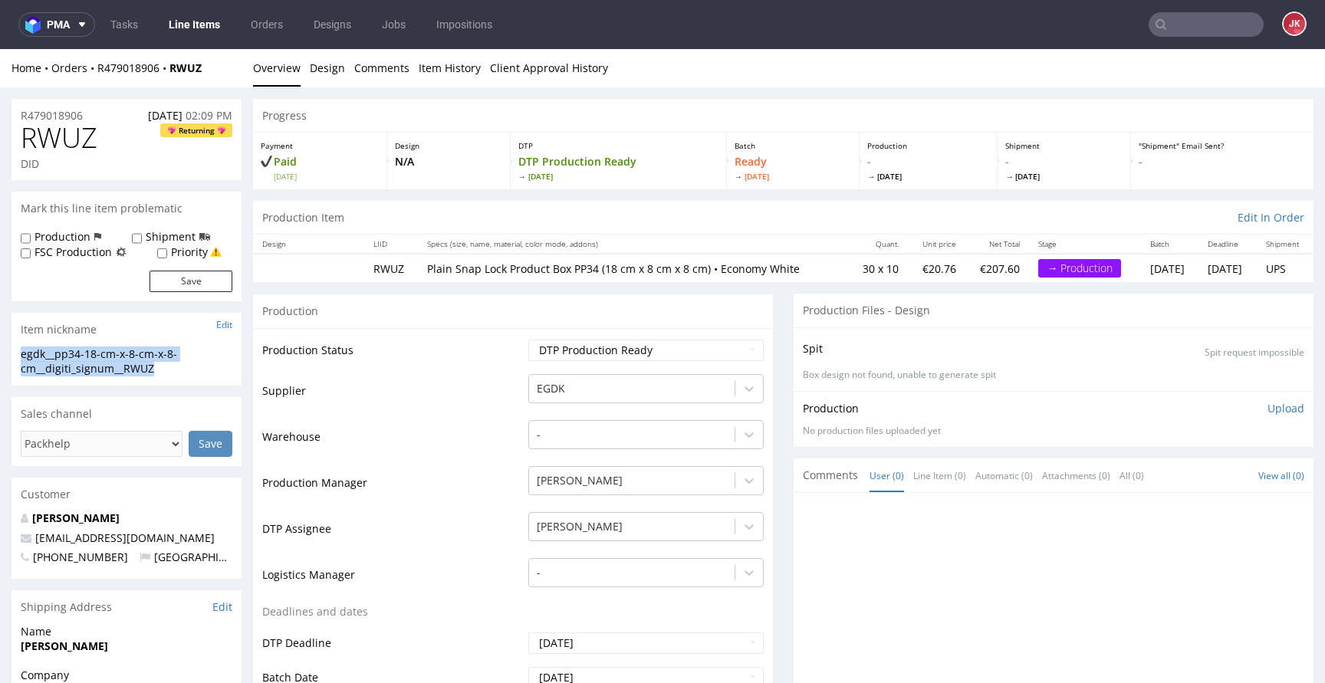
drag, startPoint x: 189, startPoint y: 372, endPoint x: 0, endPoint y: 343, distance: 190.9
copy section "egdk__pp34-18-cm-x-8-cm-x-8-cm__digiti_signum__RWUZ"
click at [430, 357] on td "Production Status" at bounding box center [393, 355] width 262 height 35
drag, startPoint x: 94, startPoint y: 117, endPoint x: 0, endPoint y: 118, distance: 94.3
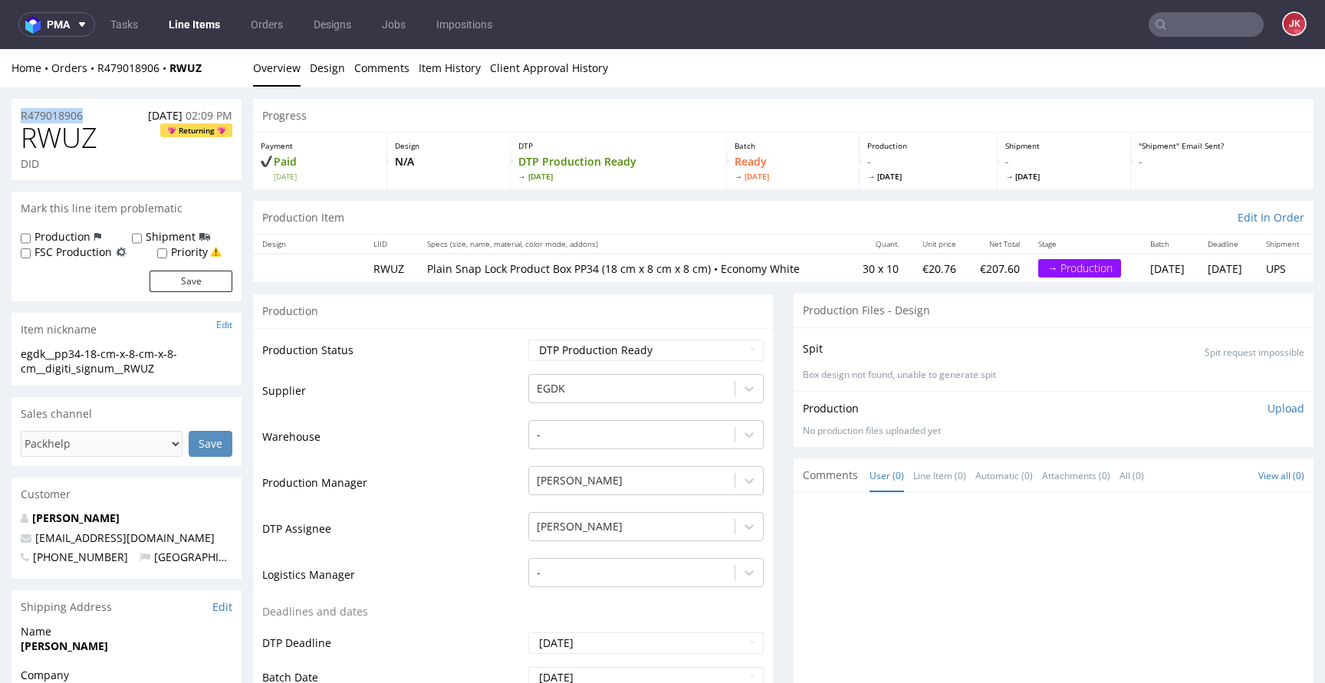
copy p "R479018906"
click at [1268, 409] on p "Upload" at bounding box center [1286, 408] width 37 height 15
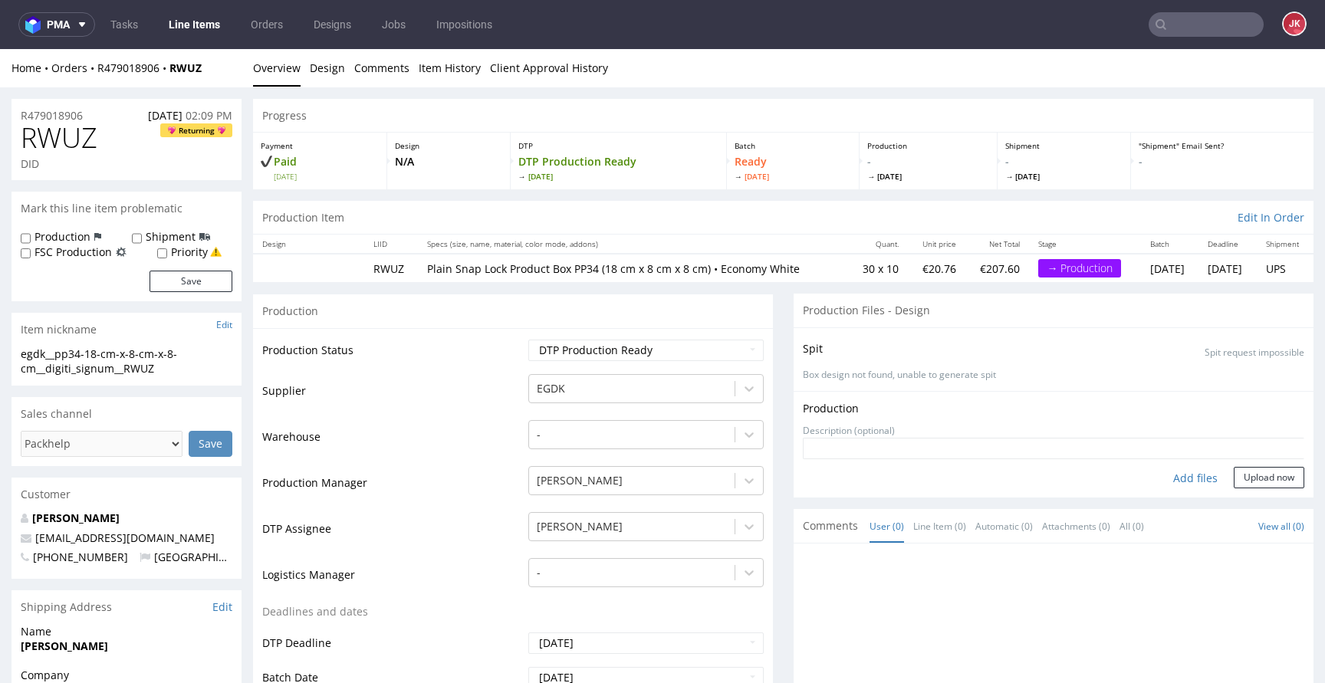
click at [1177, 473] on div "Add files" at bounding box center [1195, 478] width 77 height 23
type input "C:\fakepath\egdk__pp34-18-cm-x-8-cm-x-8-cm__digiti_signum__RWUZ__d0__oR47901890…"
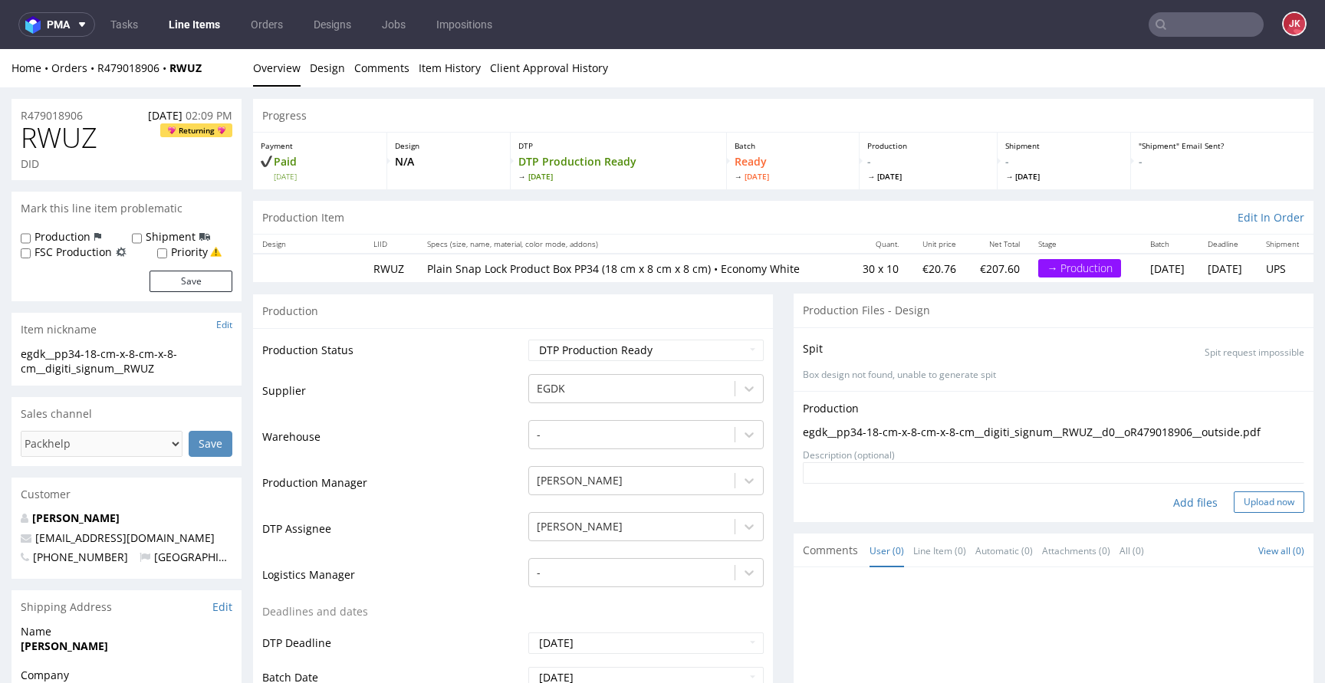
click at [1244, 499] on button "Upload now" at bounding box center [1269, 502] width 71 height 21
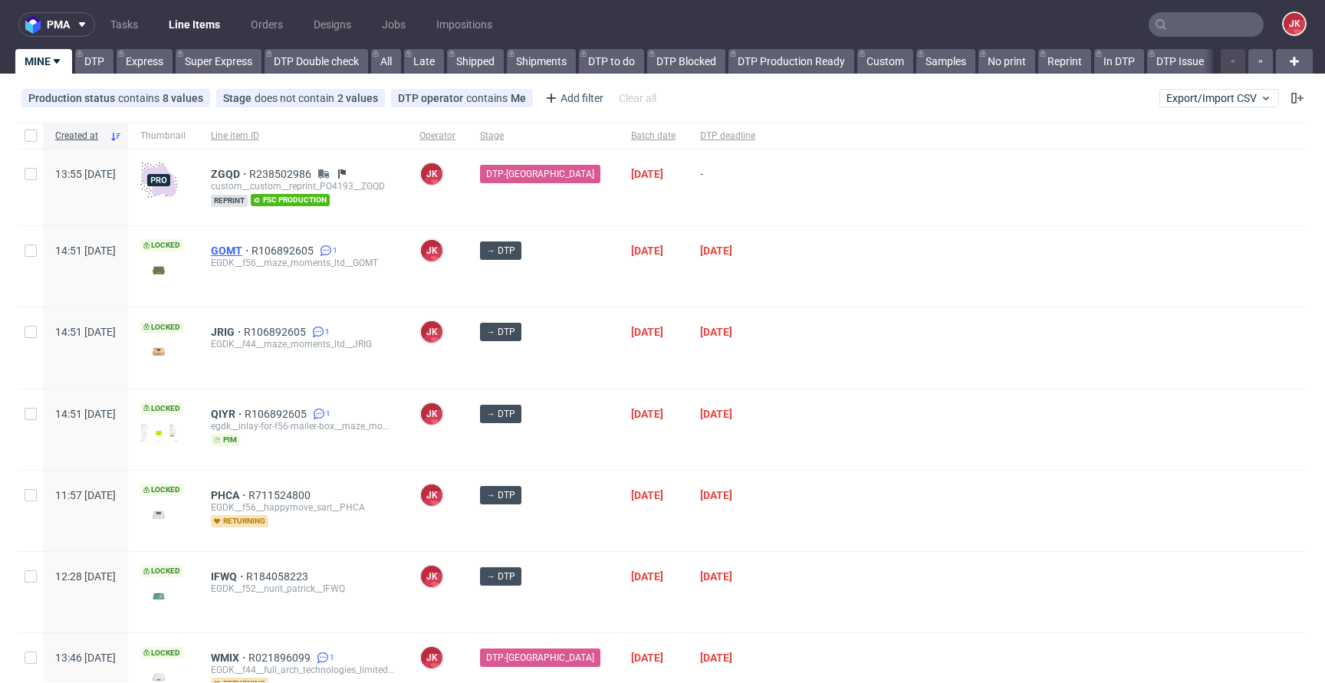
click at [252, 251] on span "GOMT" at bounding box center [231, 251] width 41 height 12
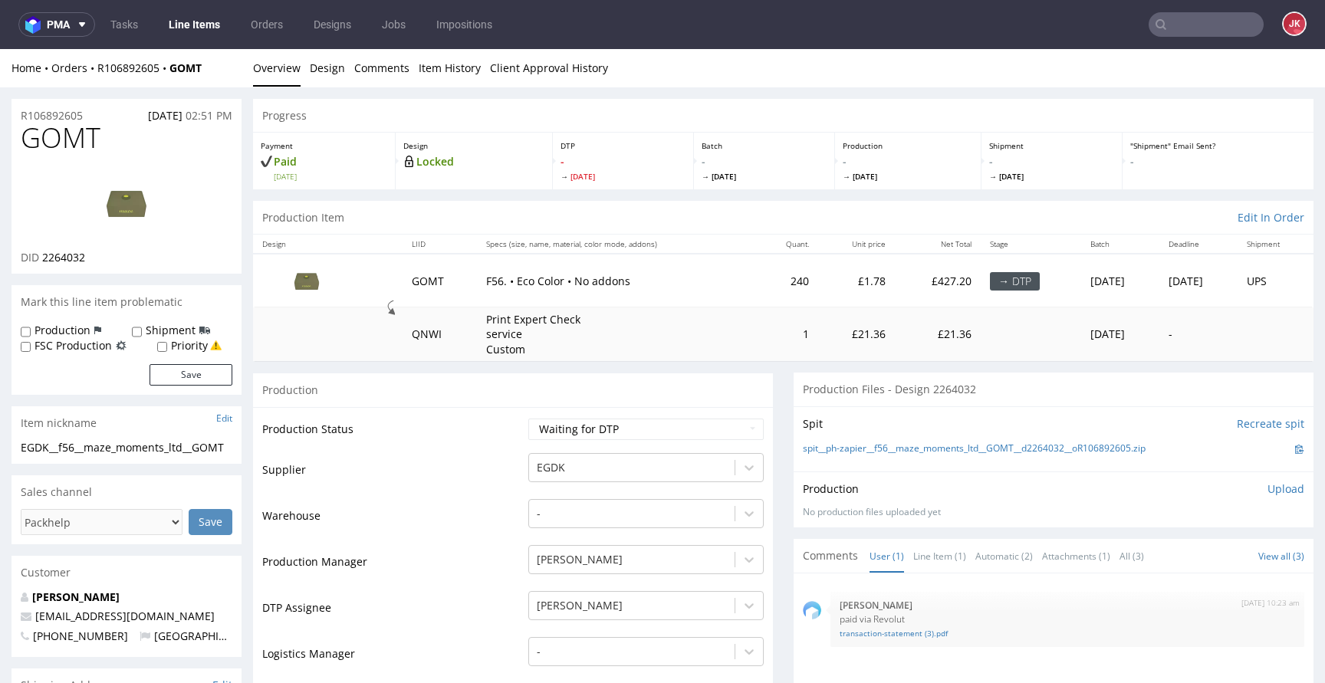
click at [324, 83] on link "Design" at bounding box center [327, 68] width 35 height 38
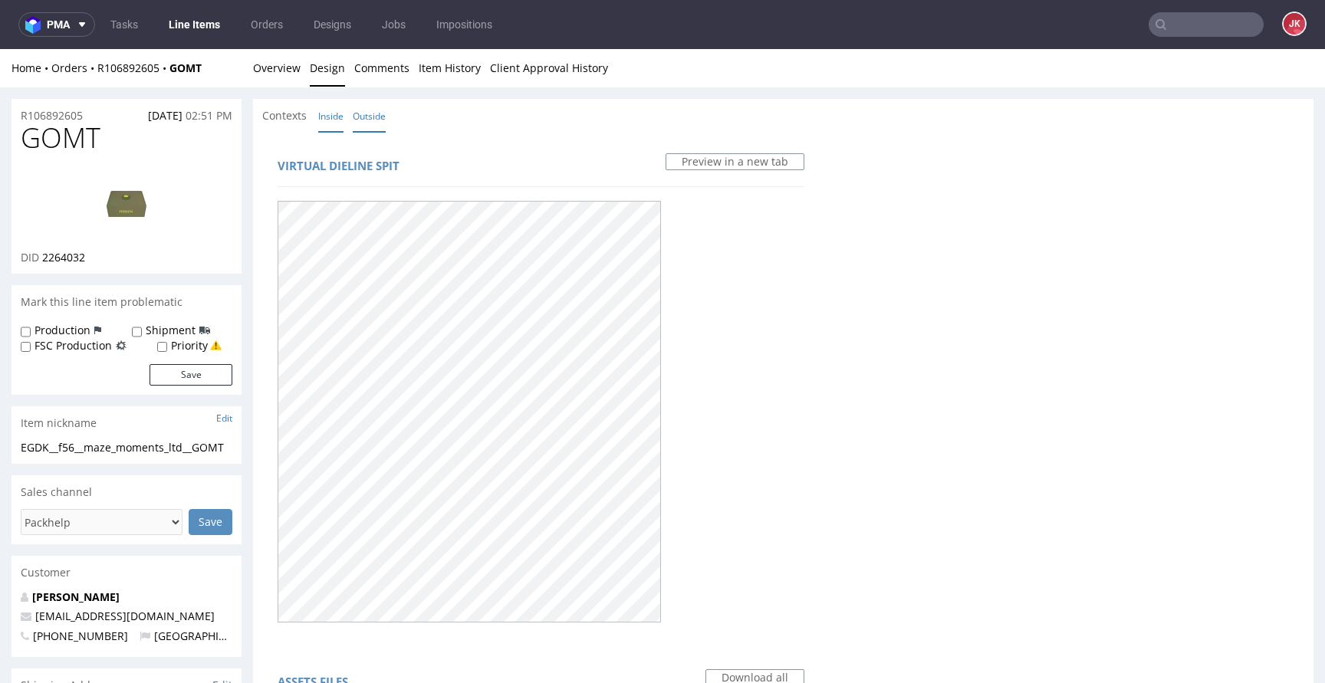
click at [320, 120] on link "Inside" at bounding box center [330, 116] width 25 height 33
click at [286, 73] on link "Overview" at bounding box center [277, 68] width 48 height 38
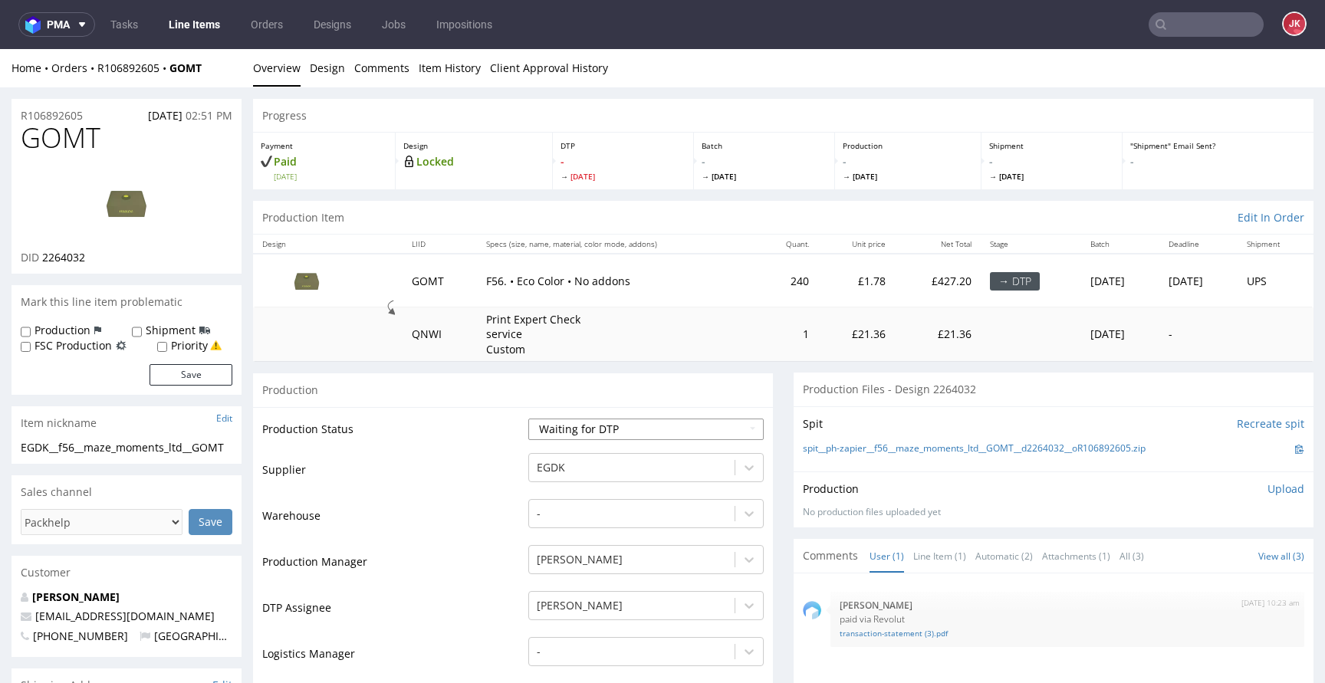
click at [578, 436] on select "Waiting for Artwork Waiting for Diecut Waiting for Mockup Waiting for DTP Waiti…" at bounding box center [645, 429] width 235 height 21
select select "dtp_in_process"
click at [528, 419] on select "Waiting for Artwork Waiting for Diecut Waiting for Mockup Waiting for DTP Waiti…" at bounding box center [645, 429] width 235 height 21
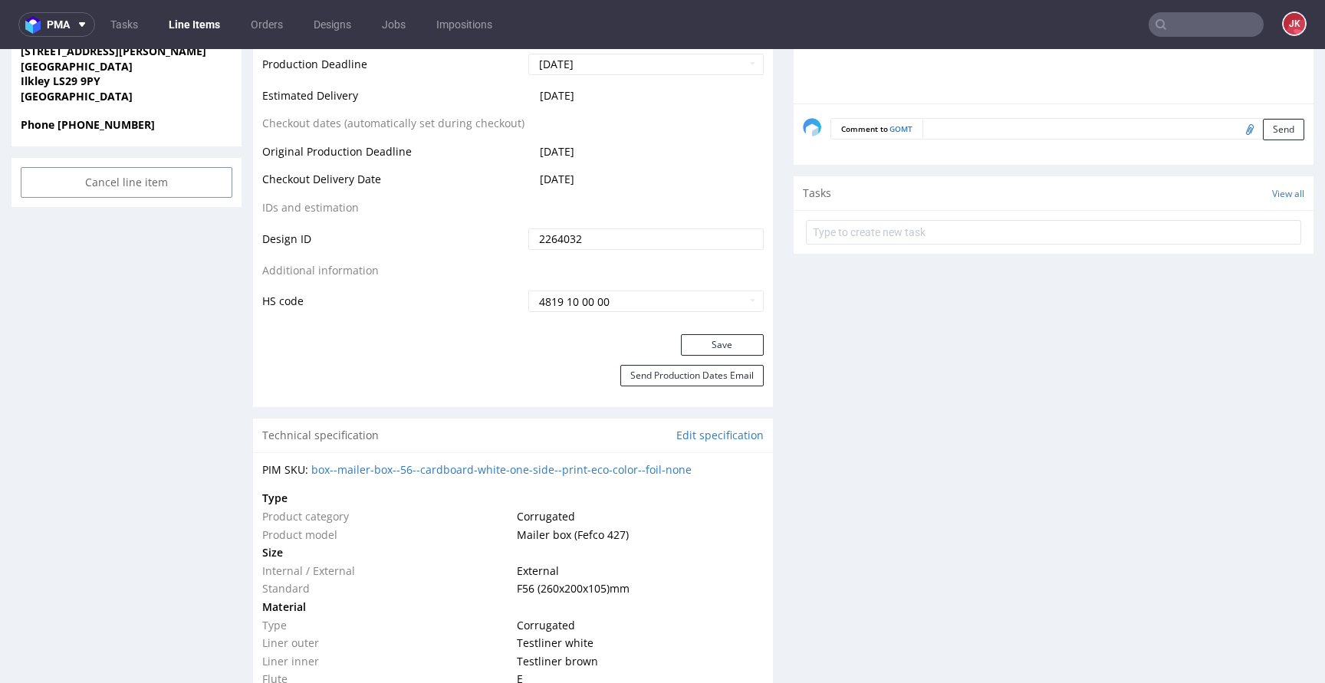
scroll to position [857, 0]
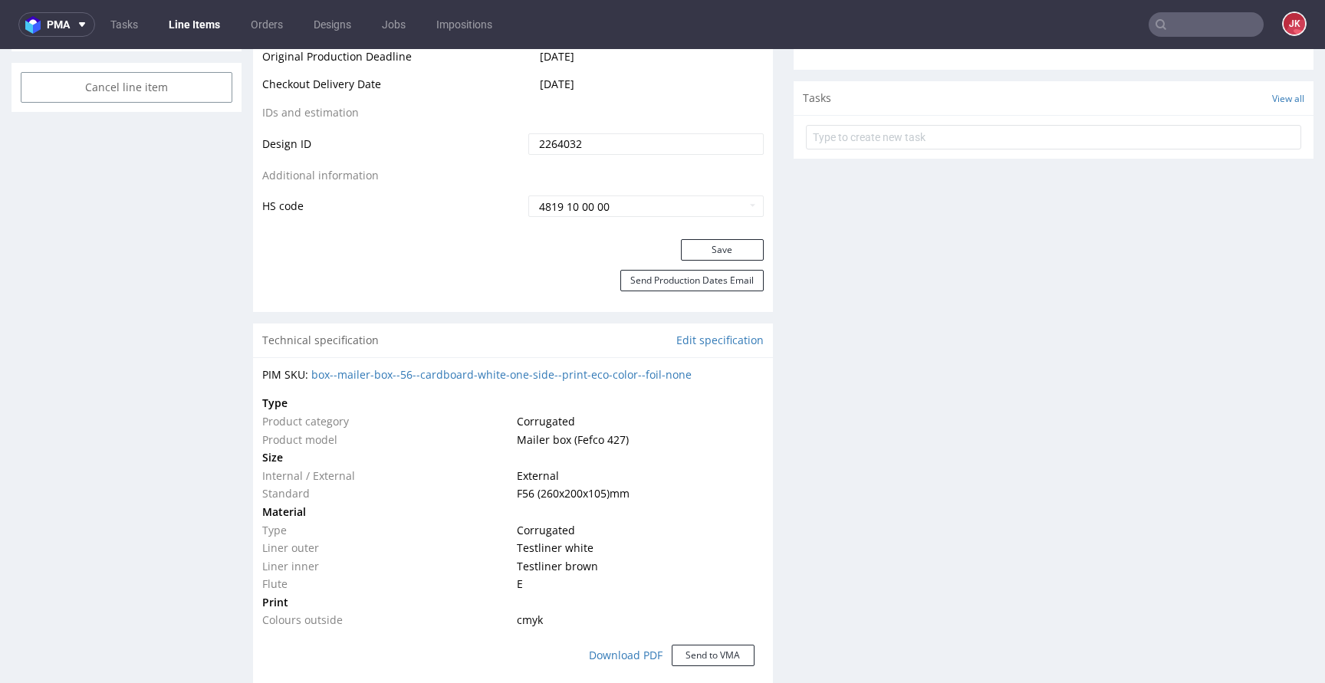
click at [693, 247] on button "Save" at bounding box center [722, 249] width 83 height 21
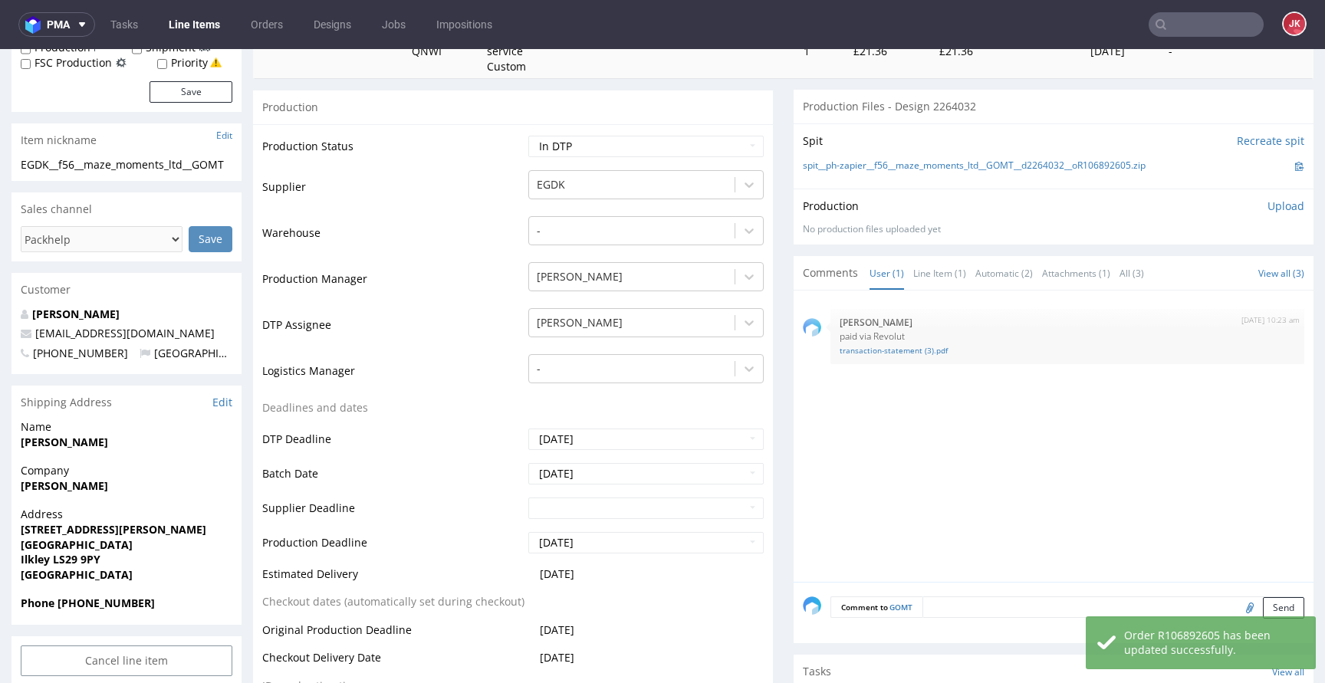
scroll to position [0, 0]
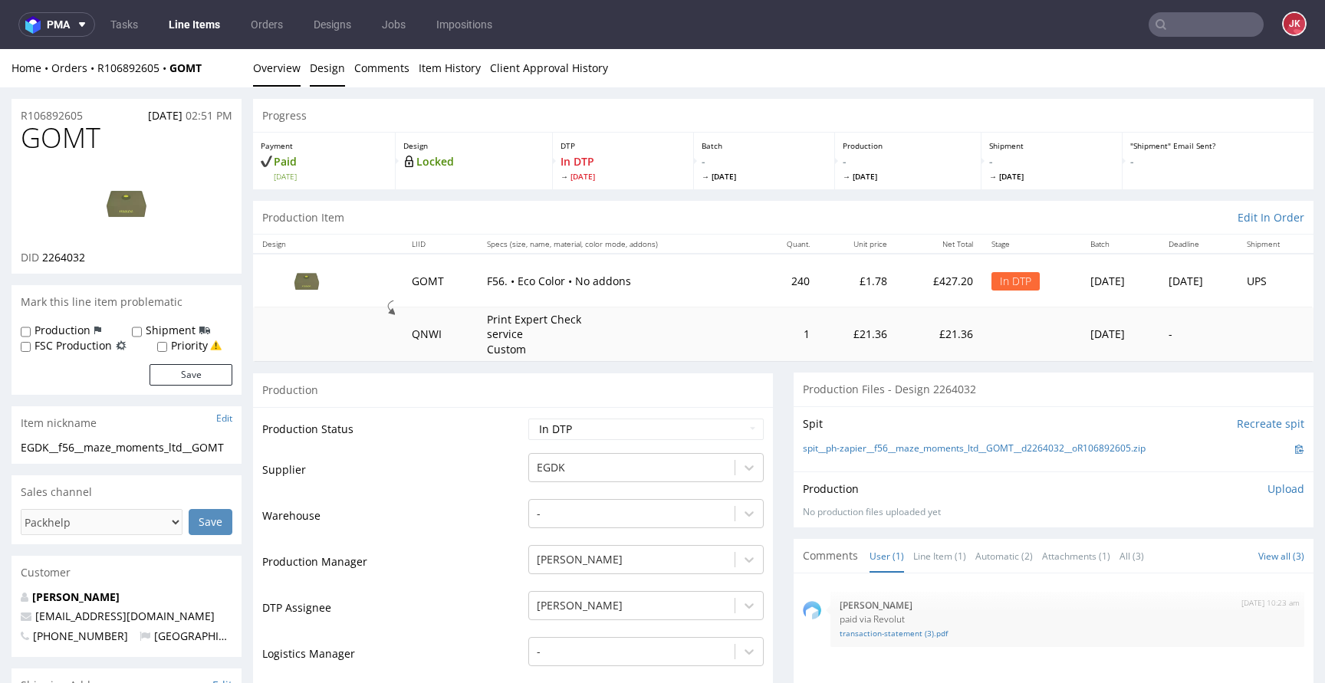
click at [323, 69] on link "Design" at bounding box center [327, 68] width 35 height 38
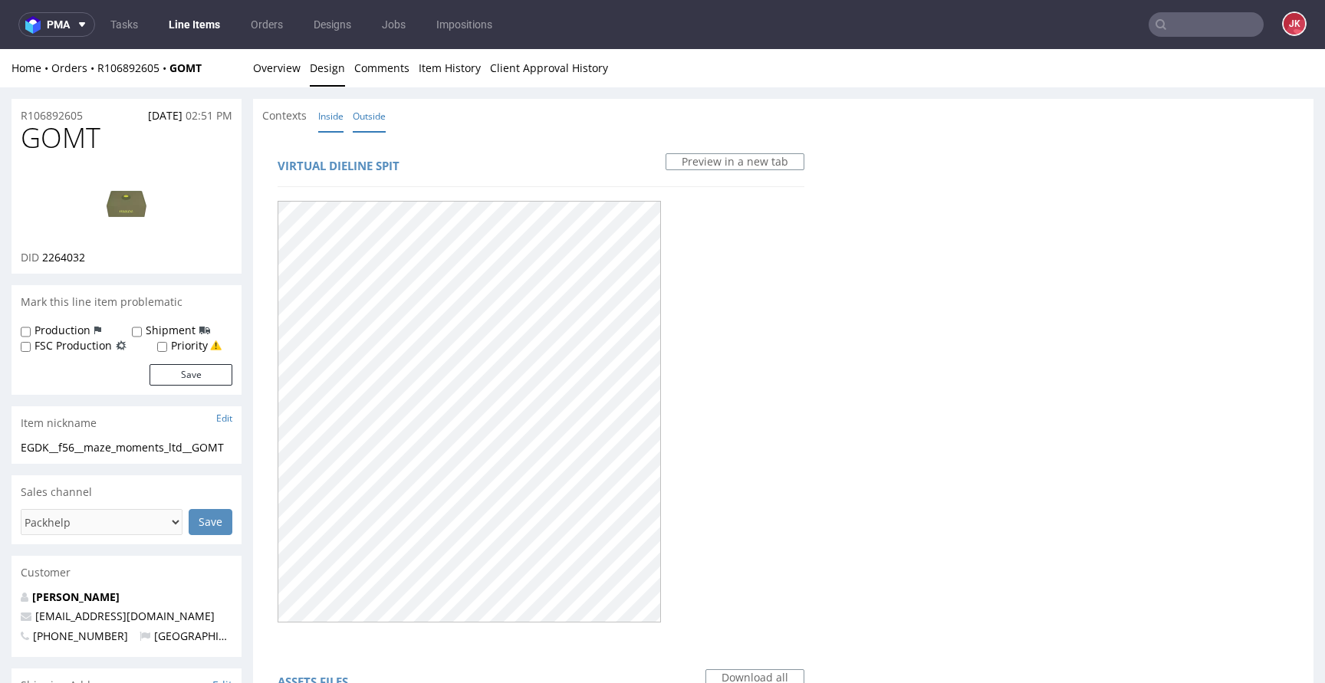
click at [328, 114] on link "Inside" at bounding box center [330, 116] width 25 height 33
click at [367, 114] on link "Outside" at bounding box center [369, 116] width 33 height 33
click at [256, 71] on link "Overview" at bounding box center [277, 68] width 48 height 38
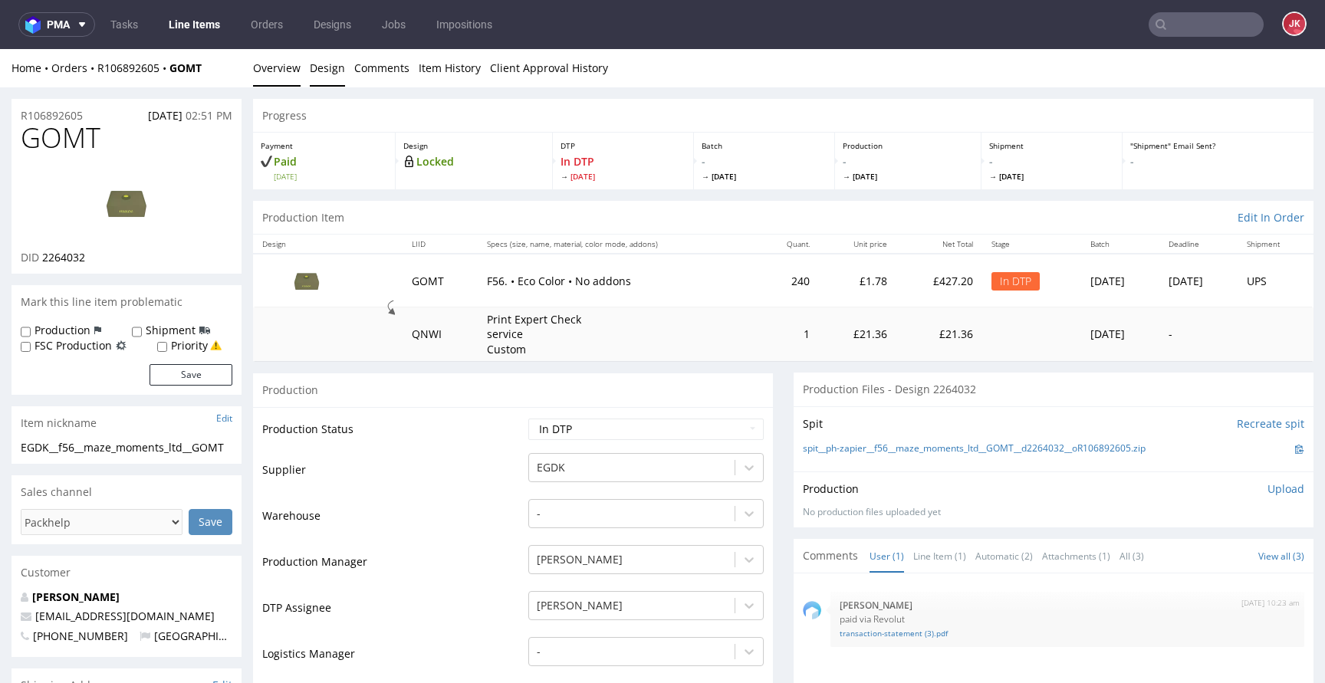
click at [322, 77] on link "Design" at bounding box center [327, 68] width 35 height 38
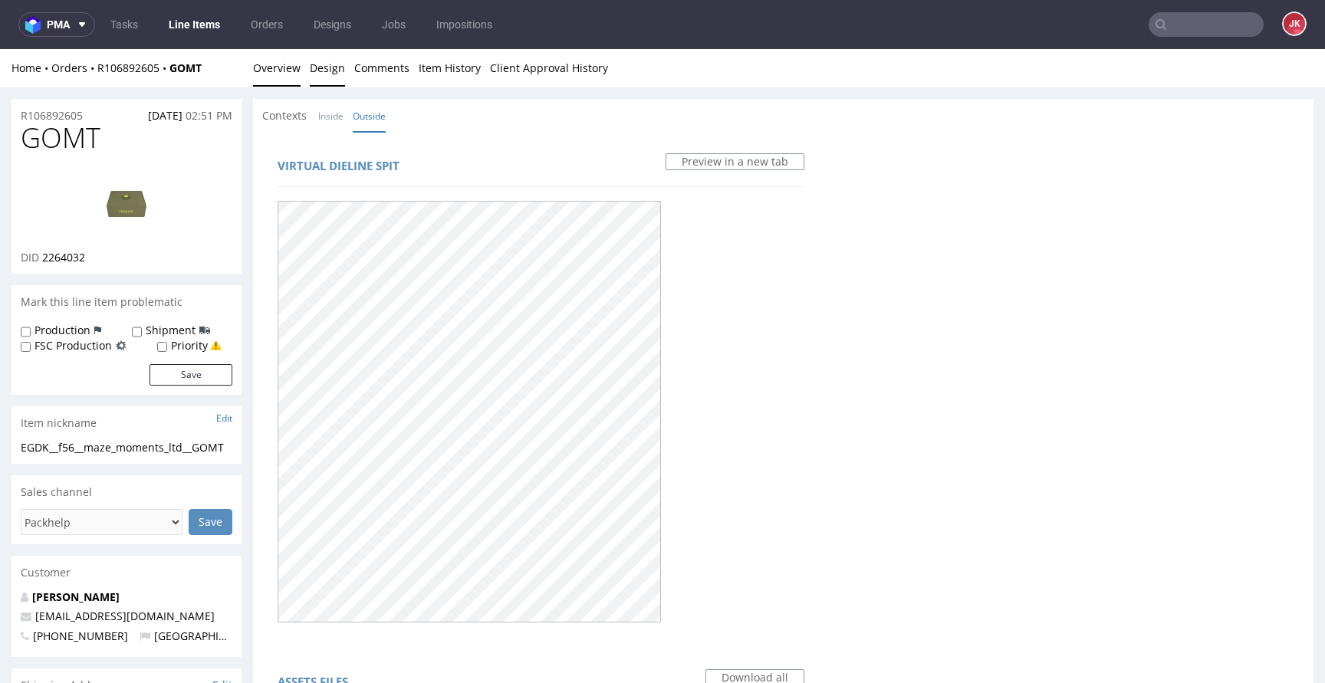
click at [281, 78] on link "Overview" at bounding box center [277, 68] width 48 height 38
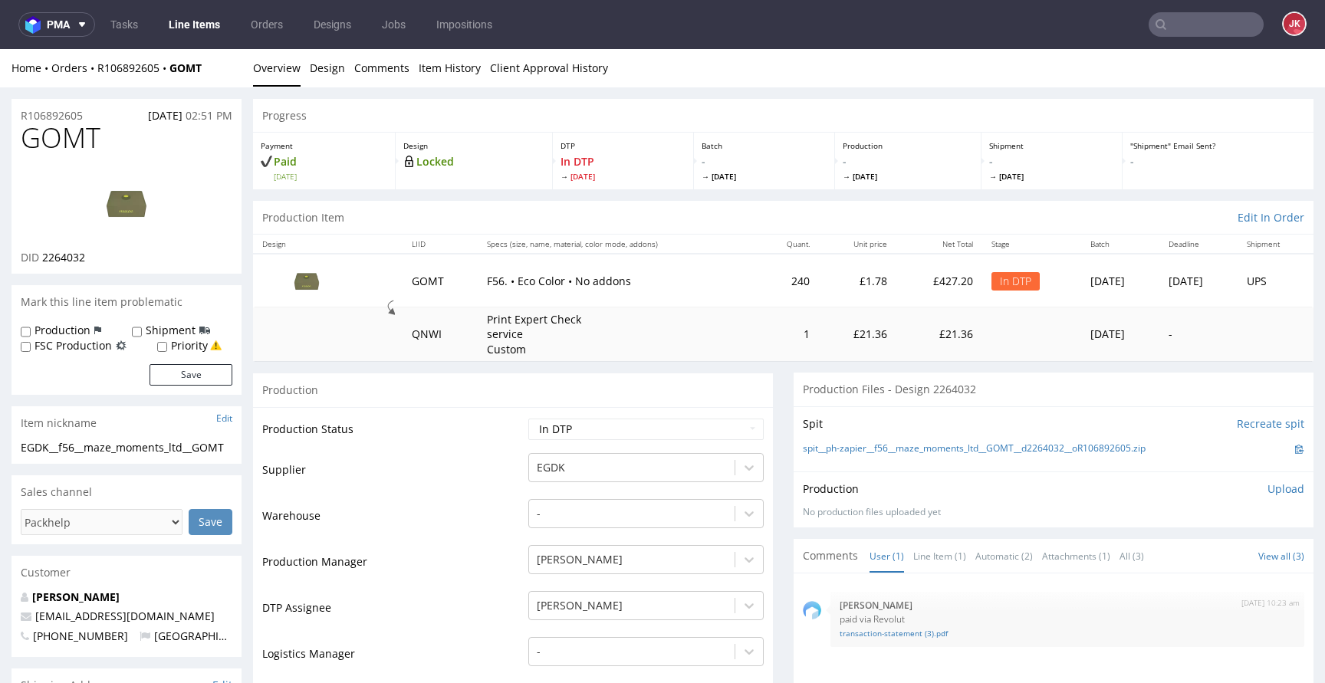
click at [65, 258] on span "2264032" at bounding box center [63, 257] width 43 height 15
copy span "2264032"
click at [331, 72] on link "Design" at bounding box center [327, 68] width 35 height 38
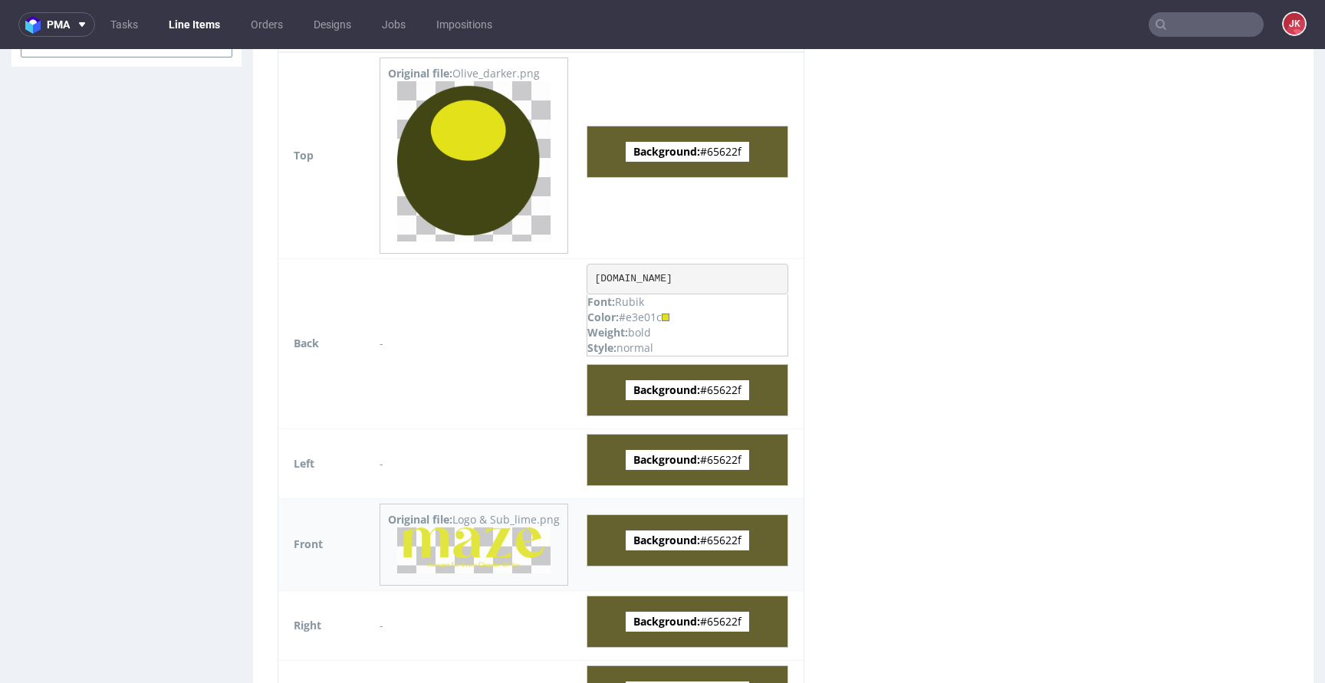
scroll to position [871, 0]
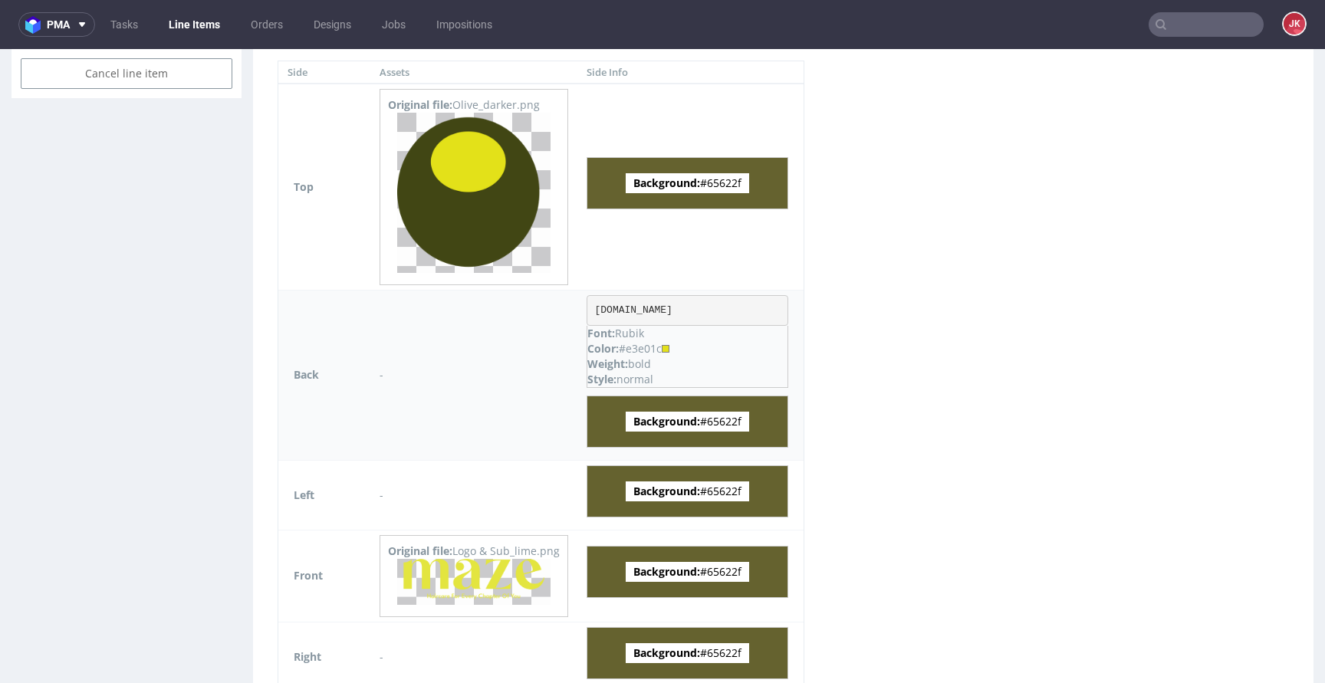
click at [645, 351] on div "Color: #e3e01c" at bounding box center [687, 348] width 200 height 15
copy div "e3e01c"
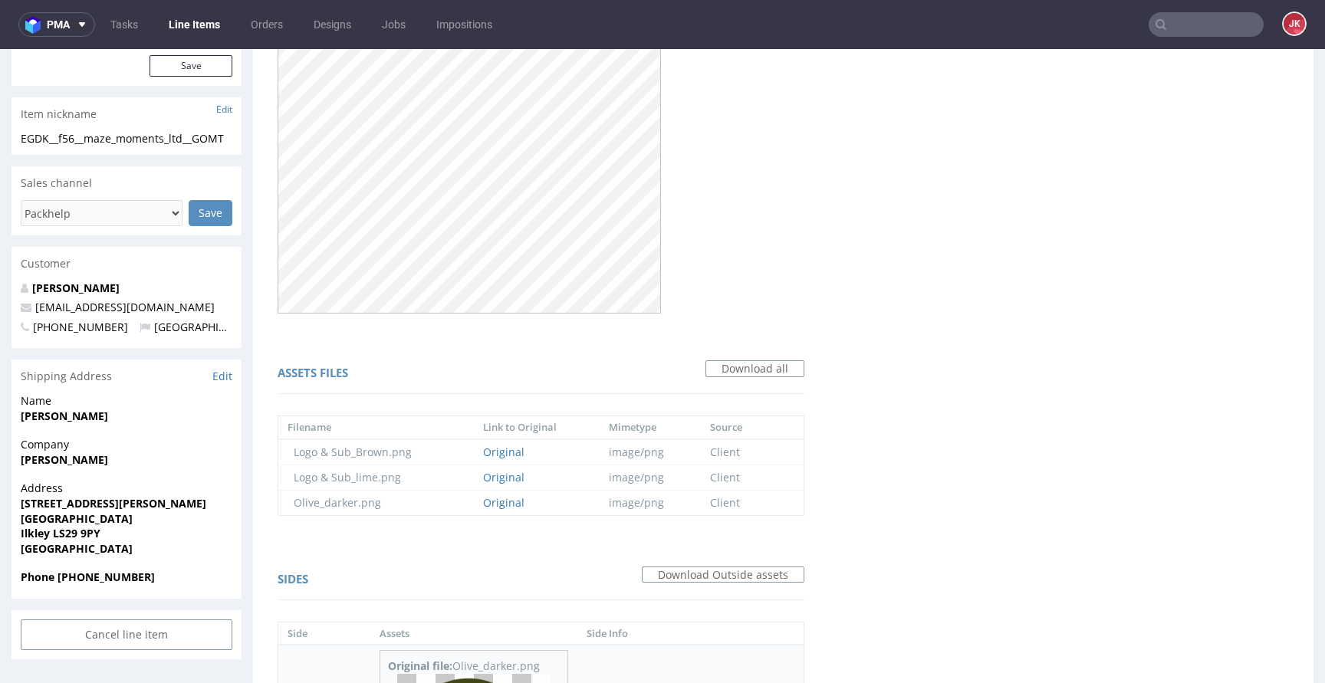
scroll to position [0, 0]
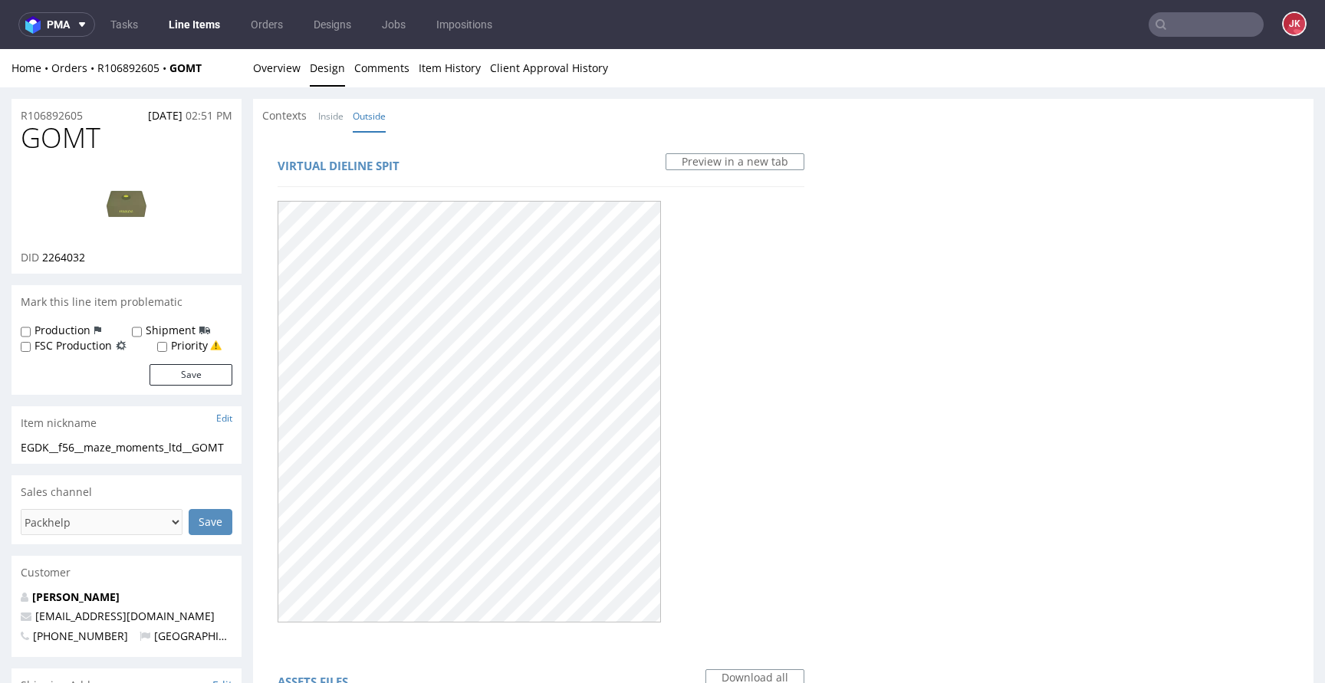
click at [41, 145] on span "GOMT" at bounding box center [61, 138] width 80 height 31
copy span "GOMT"
click at [792, 289] on div at bounding box center [541, 411] width 527 height 432
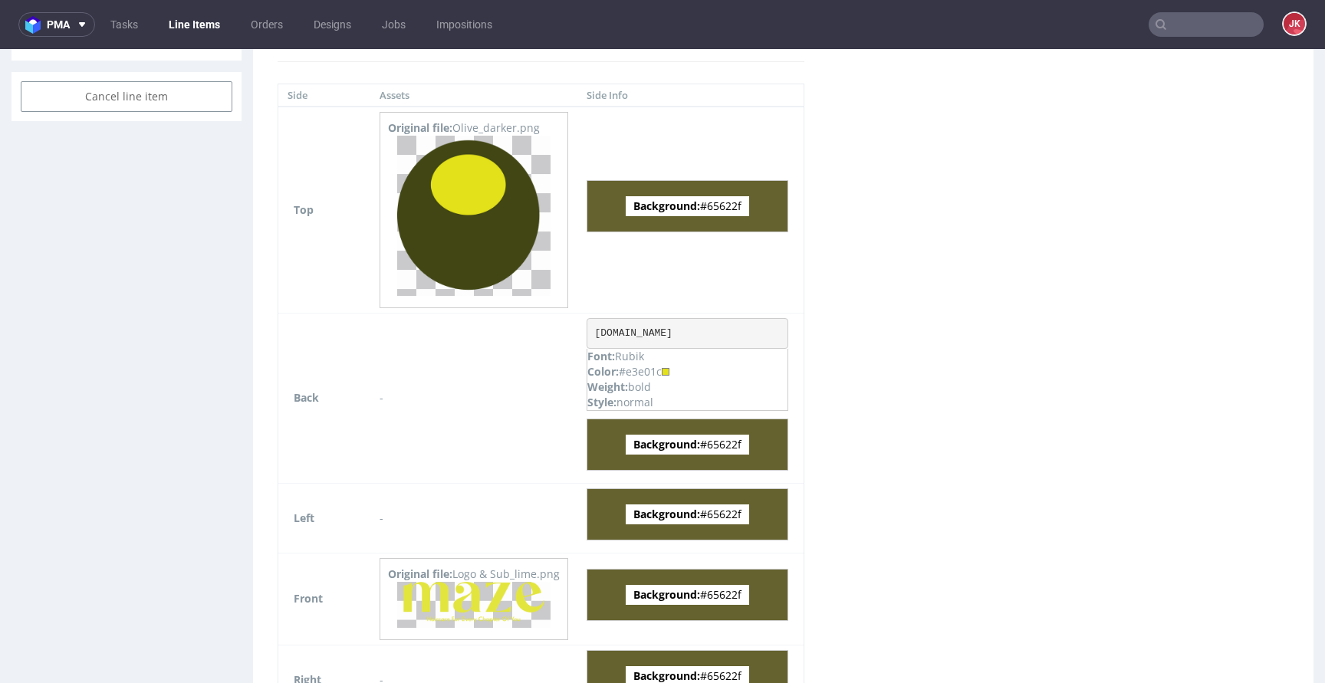
scroll to position [875, 0]
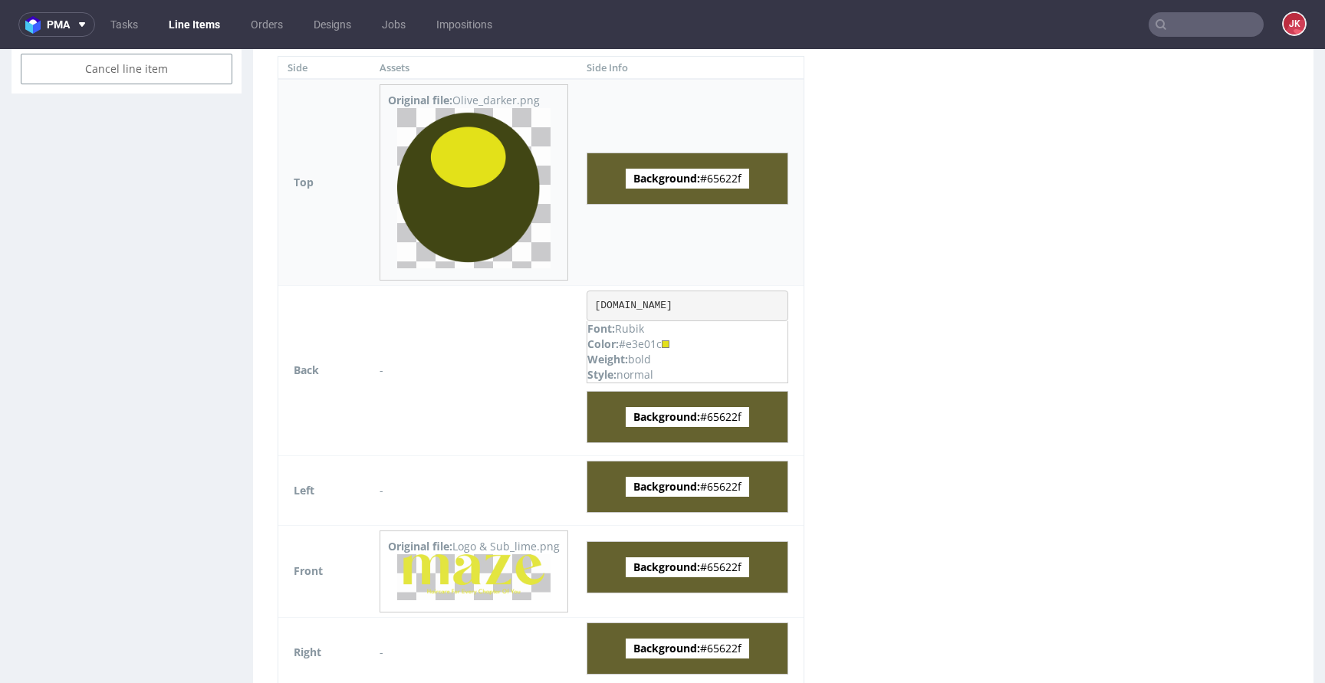
click at [732, 174] on span "Background: #65622f" at bounding box center [687, 179] width 123 height 20
copy span "65622f"
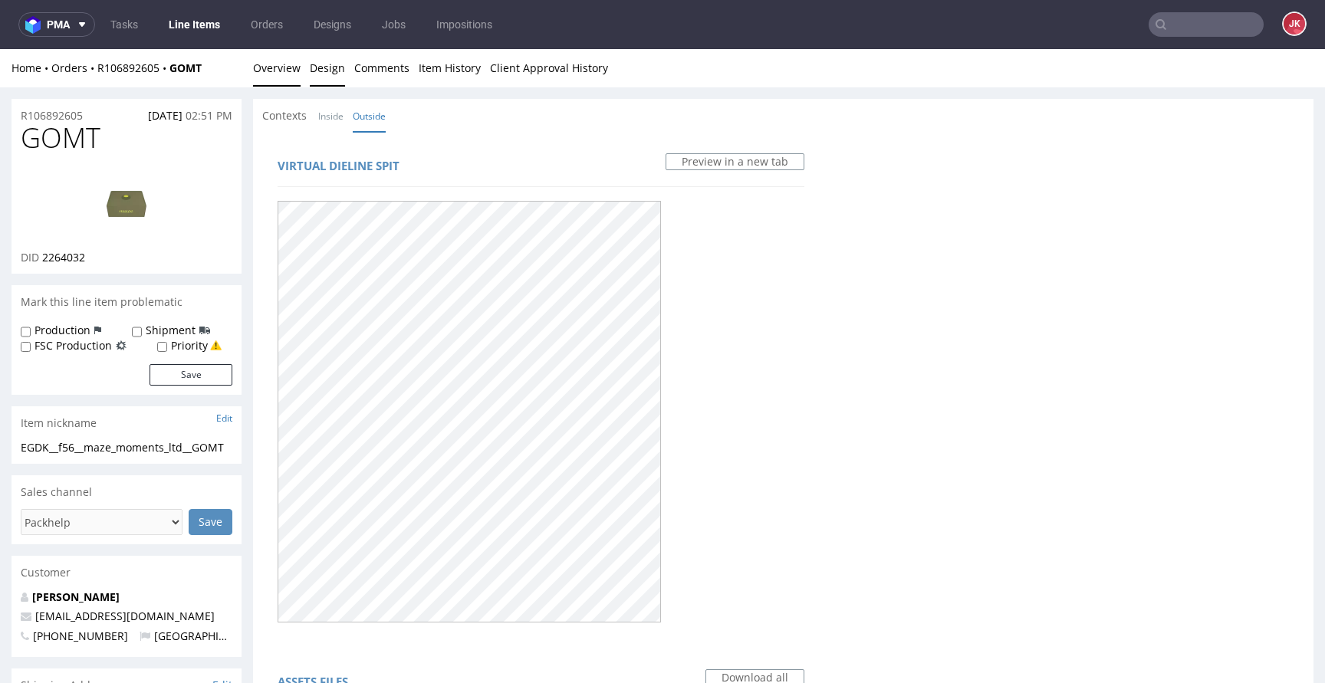
click at [272, 71] on link "Overview" at bounding box center [277, 68] width 48 height 38
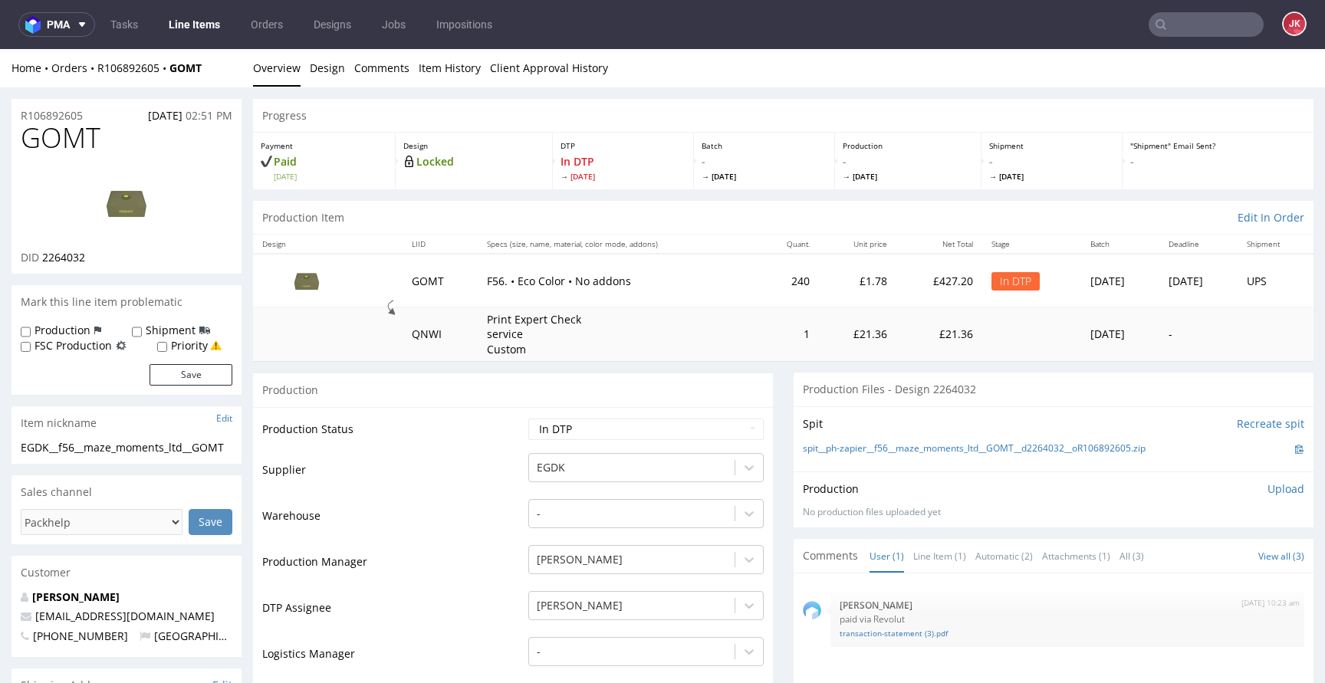
click at [201, 446] on div "EGDK__f56__maze_moments_ltd__GOMT" at bounding box center [127, 447] width 212 height 15
drag, startPoint x: 232, startPoint y: 448, endPoint x: 0, endPoint y: 449, distance: 232.4
copy div "EGDK__f56__maze_moments_ltd__GOMT"
drag, startPoint x: 101, startPoint y: 116, endPoint x: 75, endPoint y: 143, distance: 37.4
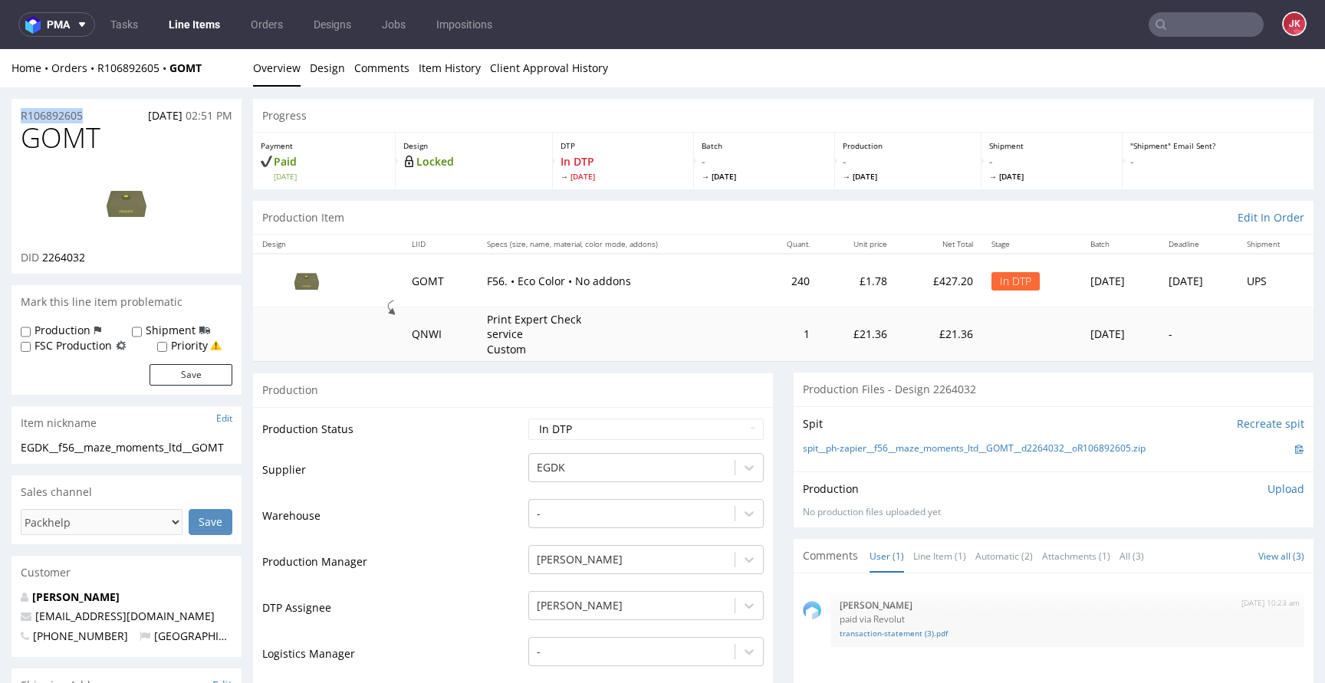
copy p "R106892605"
drag, startPoint x: 41, startPoint y: 260, endPoint x: 123, endPoint y: 264, distance: 82.2
click at [123, 264] on div "DID 2264032" at bounding box center [127, 257] width 212 height 15
copy span "2264032"
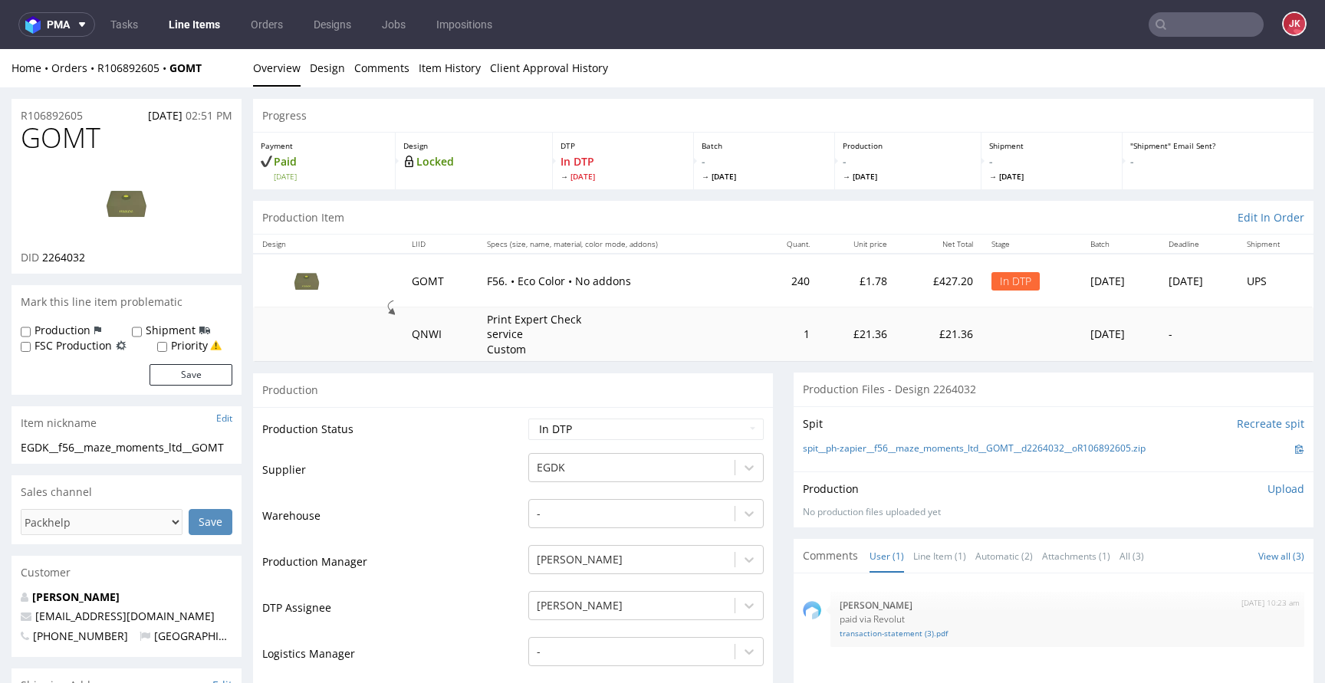
click at [1268, 490] on p "Upload" at bounding box center [1286, 489] width 37 height 15
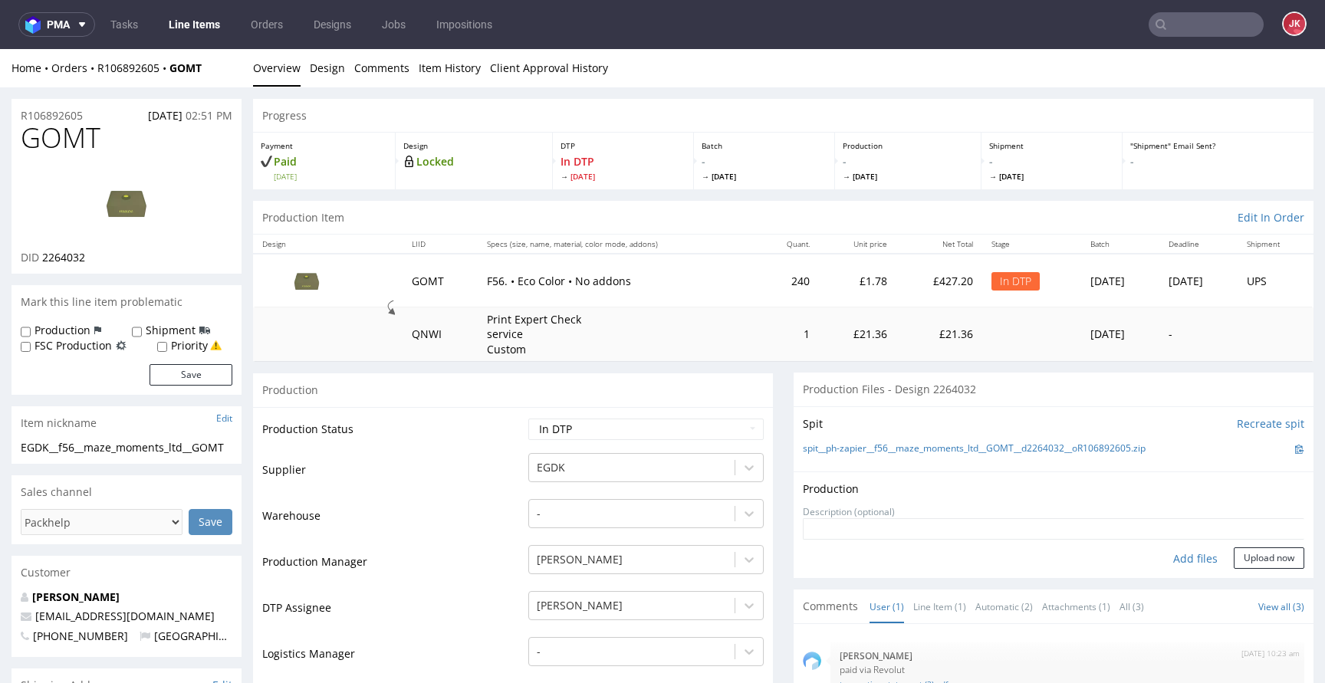
click at [1179, 559] on div "Add files" at bounding box center [1195, 559] width 77 height 23
type input "C:\fakepath\EGDK__f56__maze_moments_ltd__GOMT__d2264032__oR106892605__5__outsid…"
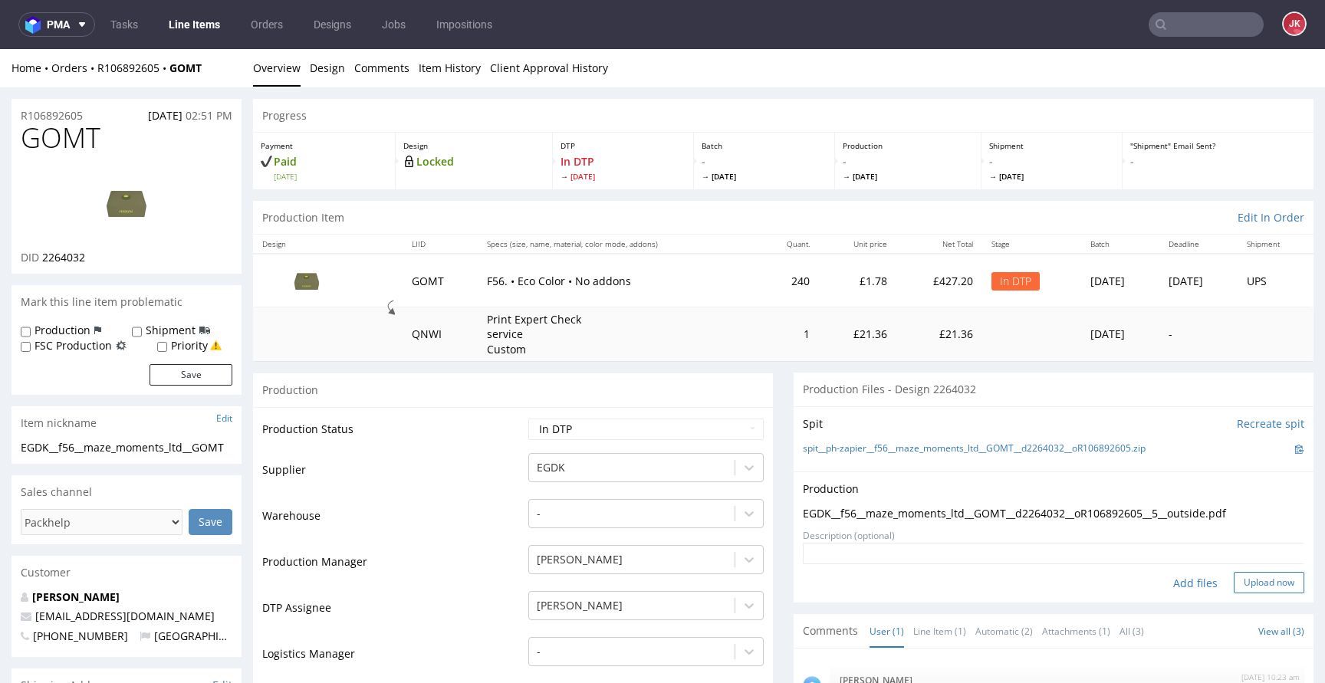
click at [1234, 580] on button "Upload now" at bounding box center [1269, 582] width 71 height 21
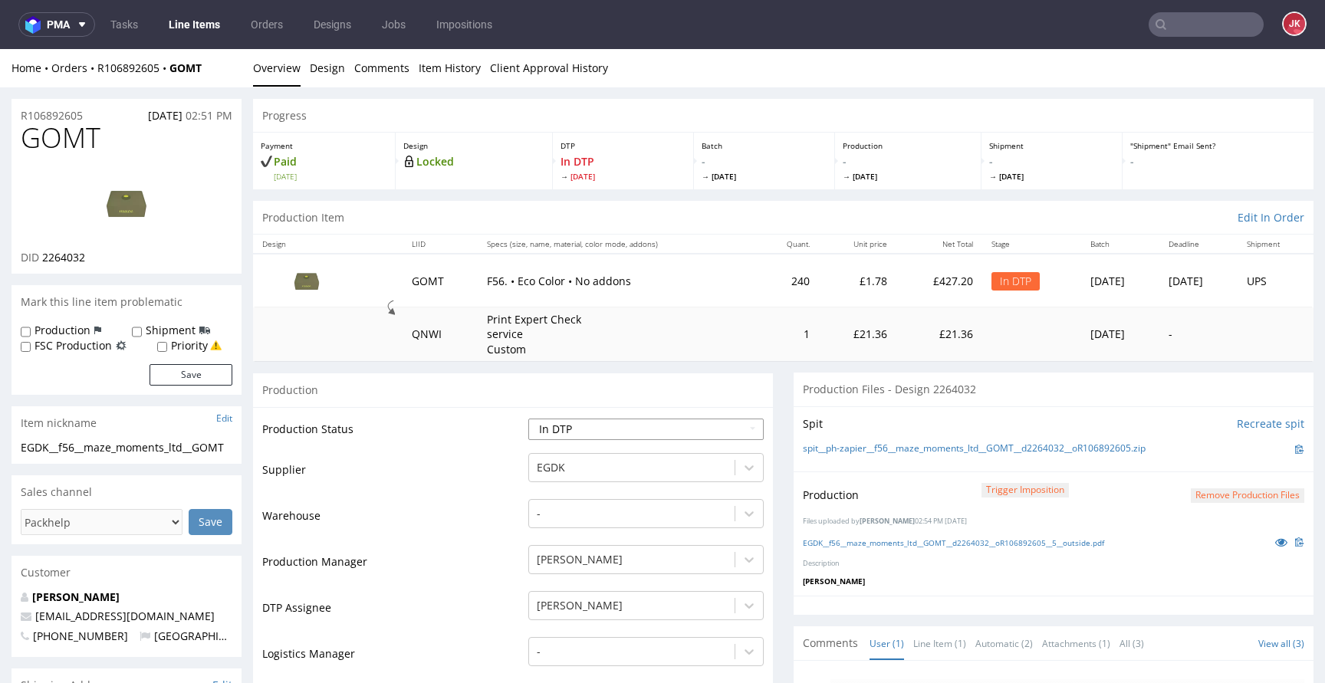
click at [632, 428] on select "Waiting for Artwork Waiting for Diecut Waiting for Mockup Waiting for DTP Waiti…" at bounding box center [645, 429] width 235 height 21
select select "dtp_production_ready"
click at [528, 419] on select "Waiting for Artwork Waiting for Diecut Waiting for Mockup Waiting for DTP Waiti…" at bounding box center [645, 429] width 235 height 21
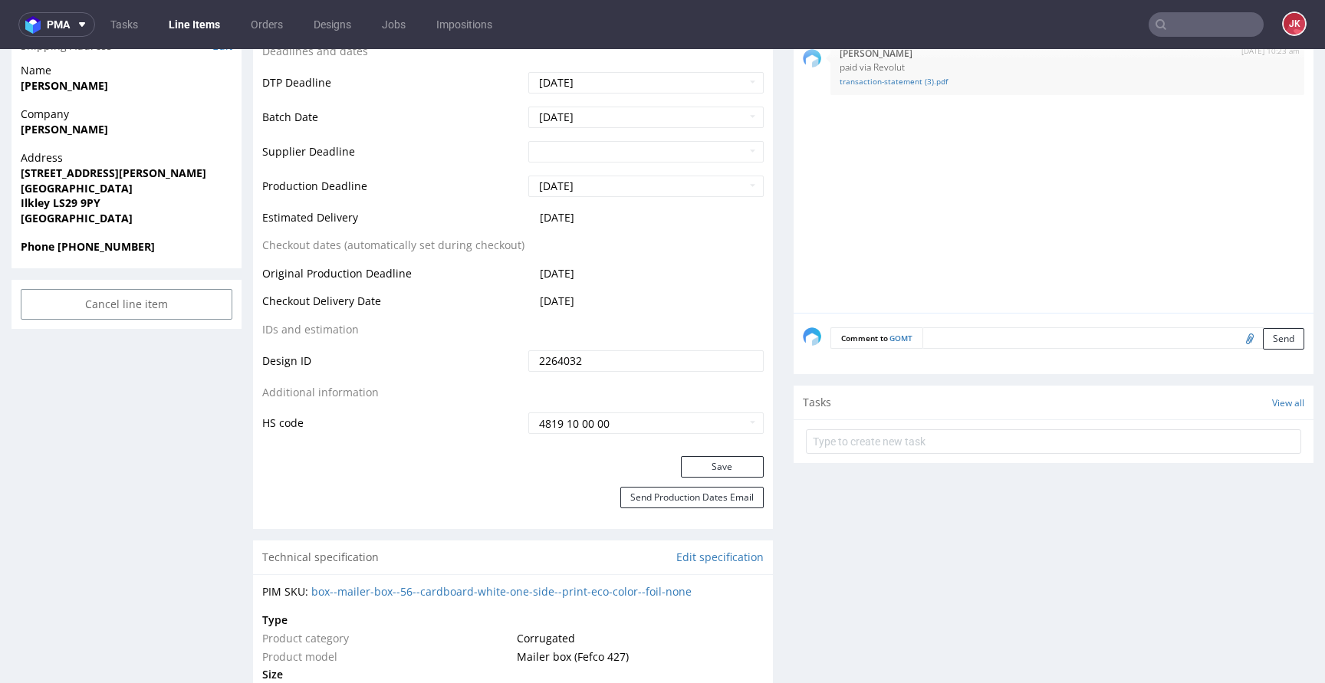
scroll to position [713, 0]
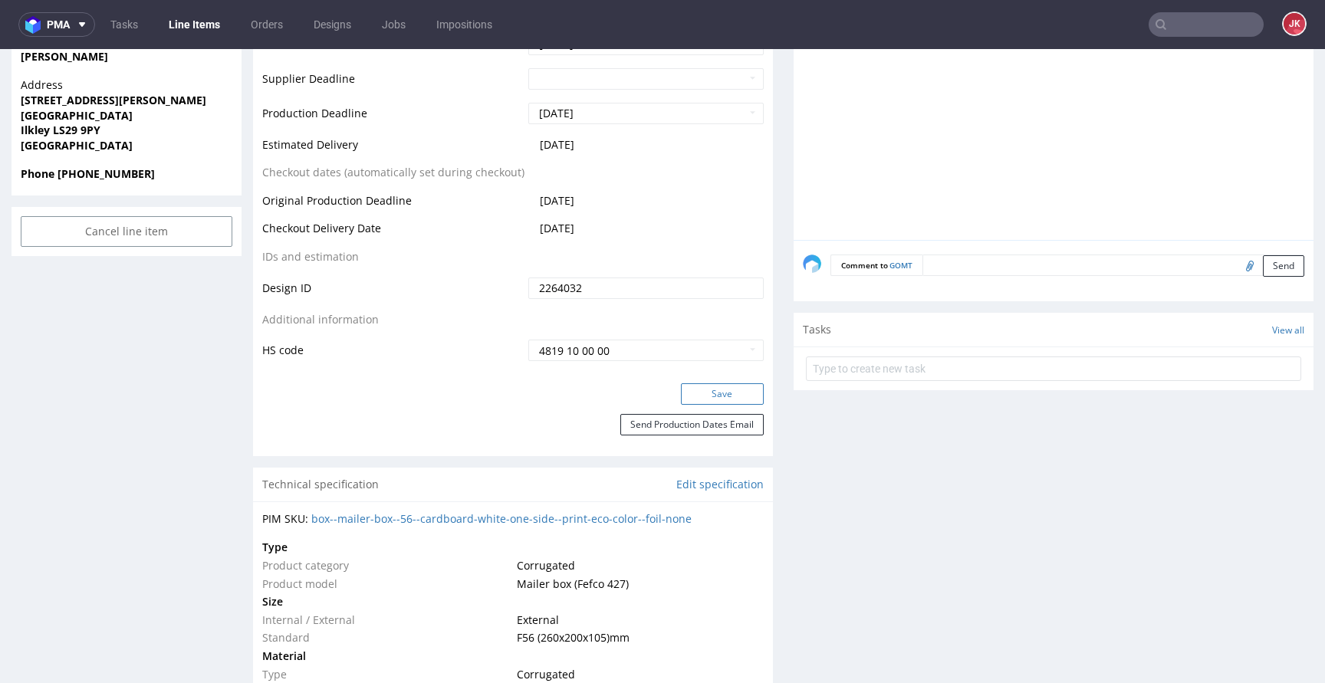
click at [698, 393] on button "Save" at bounding box center [722, 393] width 83 height 21
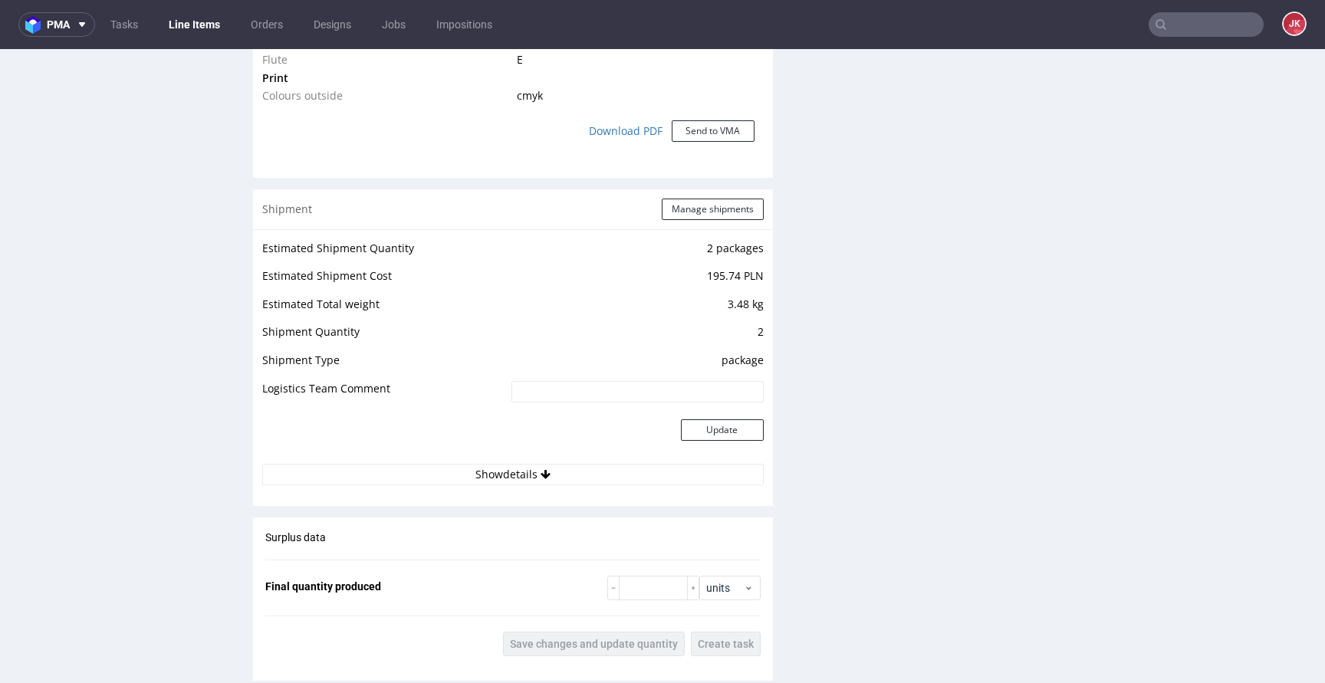
scroll to position [2301, 0]
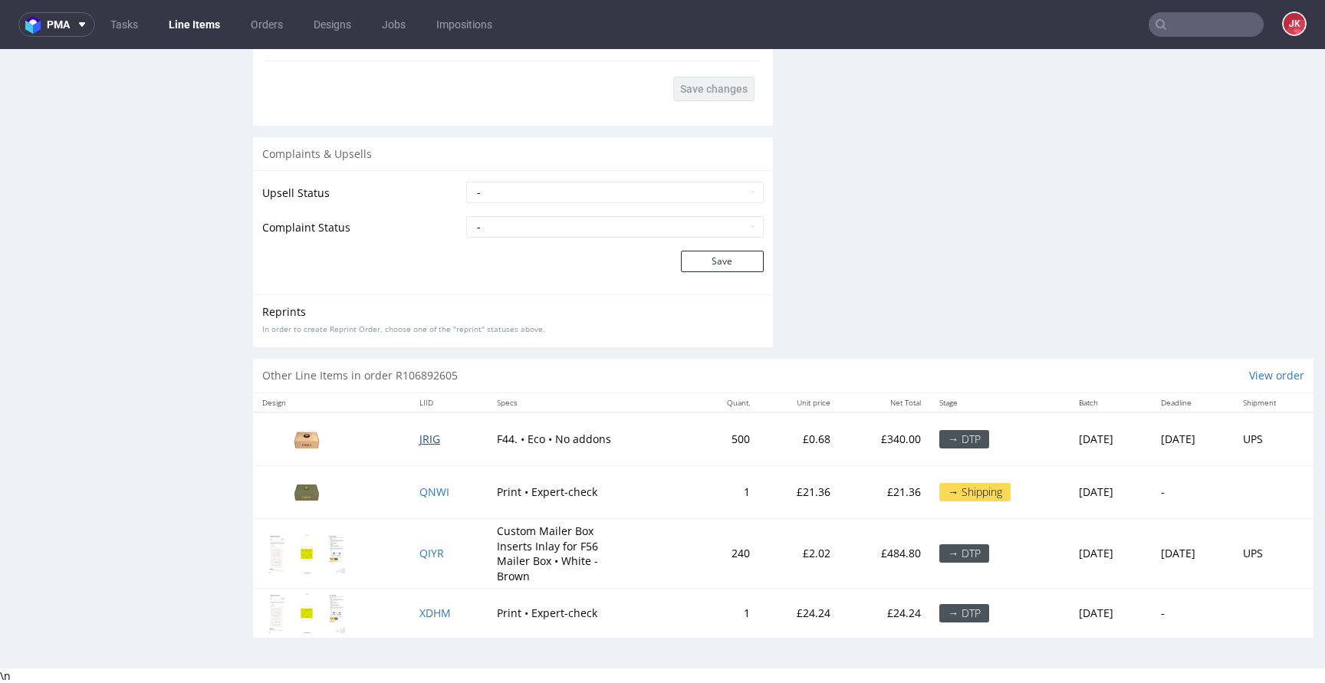
click at [420, 439] on span "JRIG" at bounding box center [430, 439] width 21 height 15
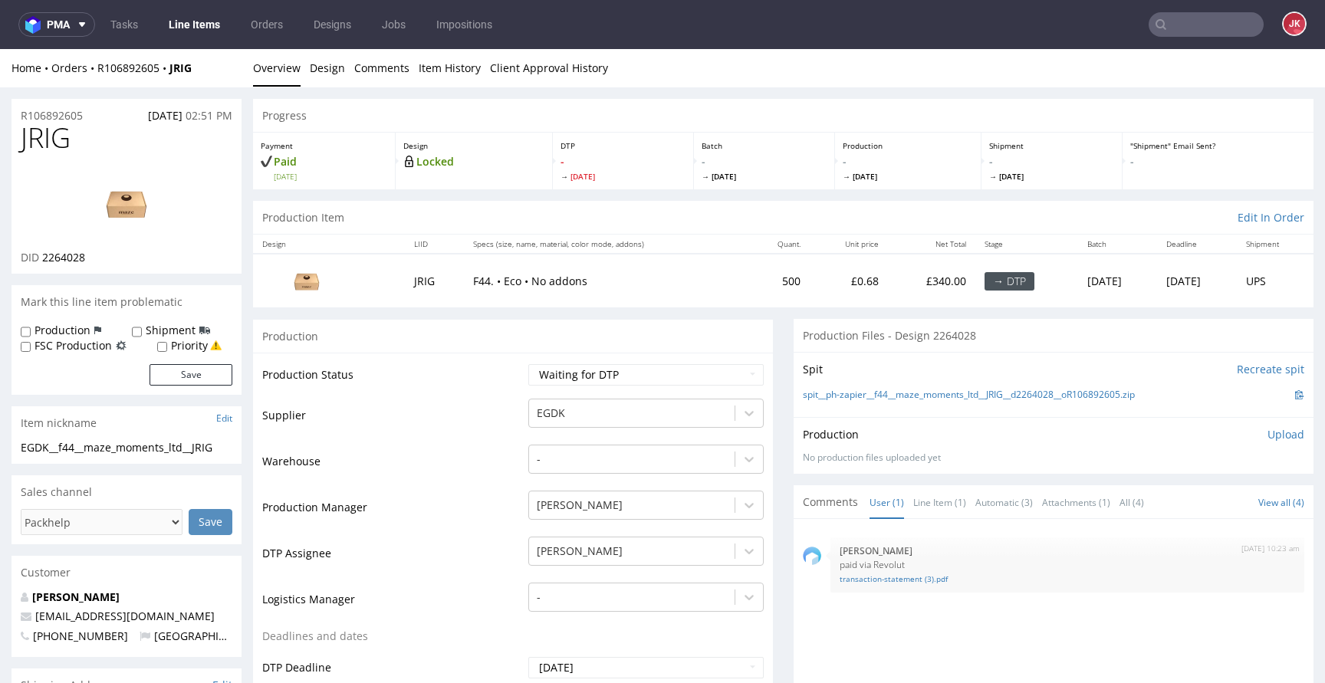
click at [319, 74] on link "Design" at bounding box center [327, 68] width 35 height 38
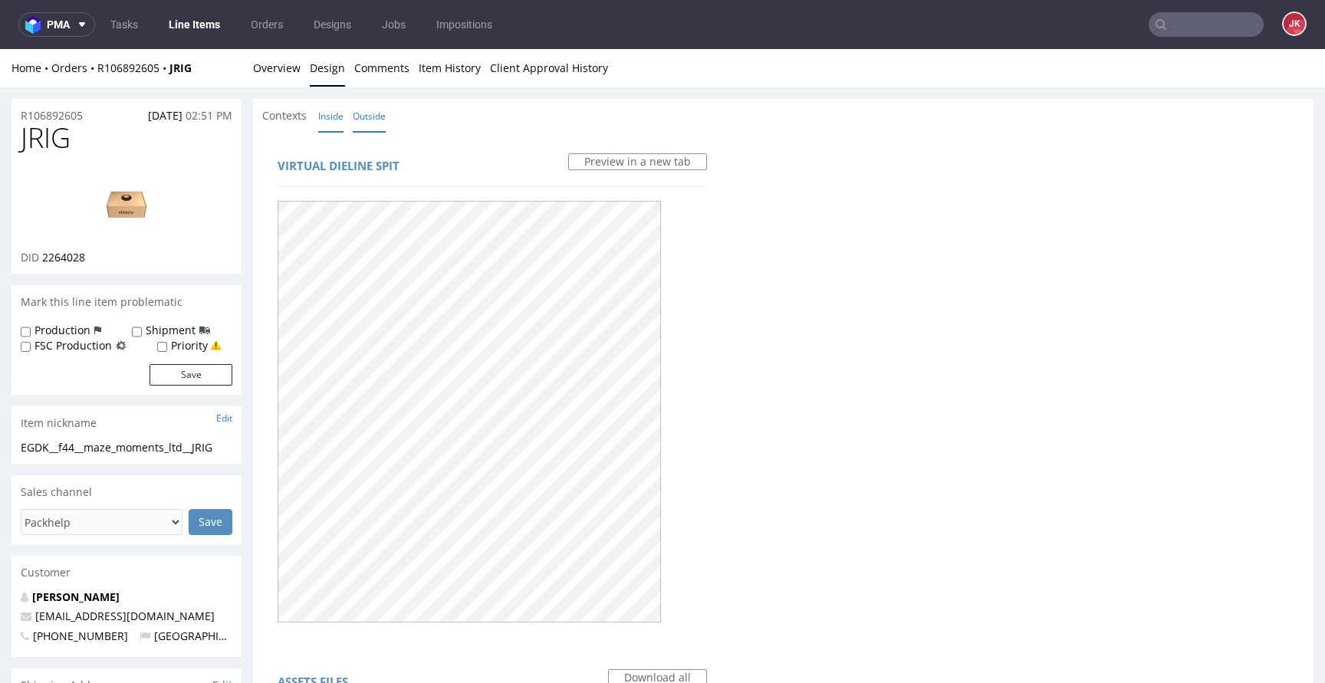
click at [335, 117] on link "Inside" at bounding box center [330, 116] width 25 height 33
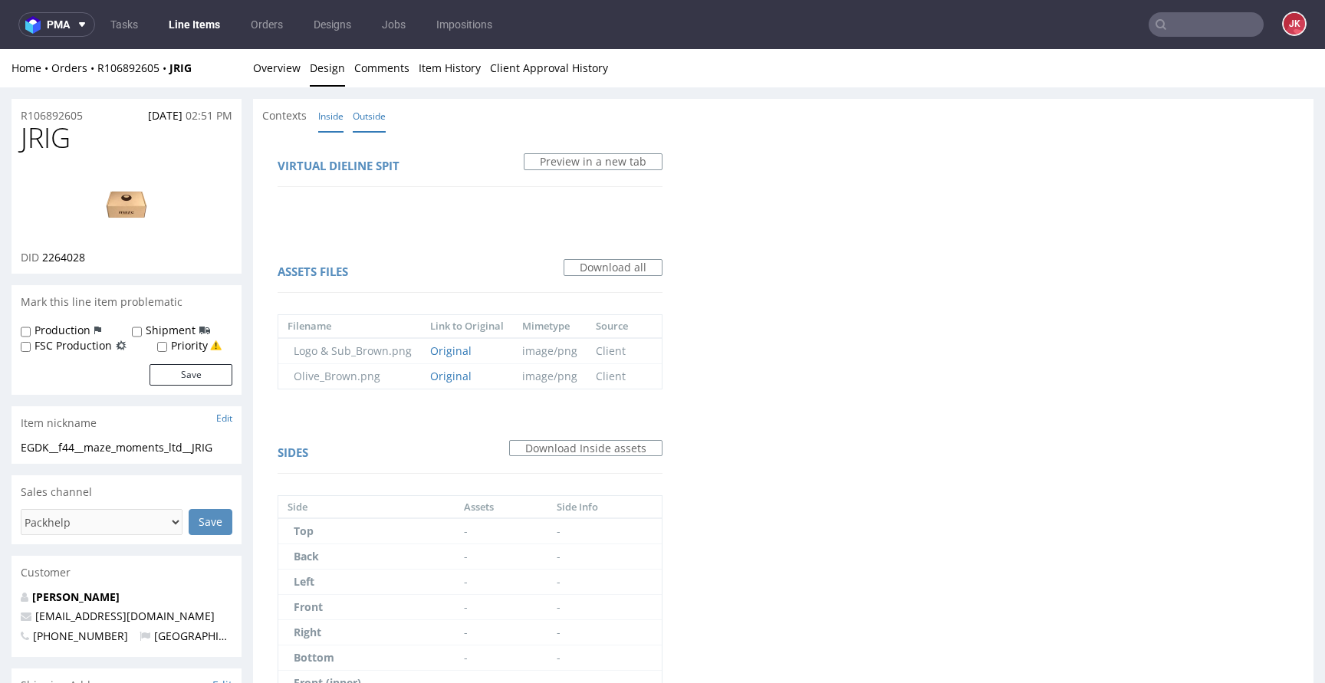
click at [378, 119] on link "Outside" at bounding box center [369, 116] width 33 height 33
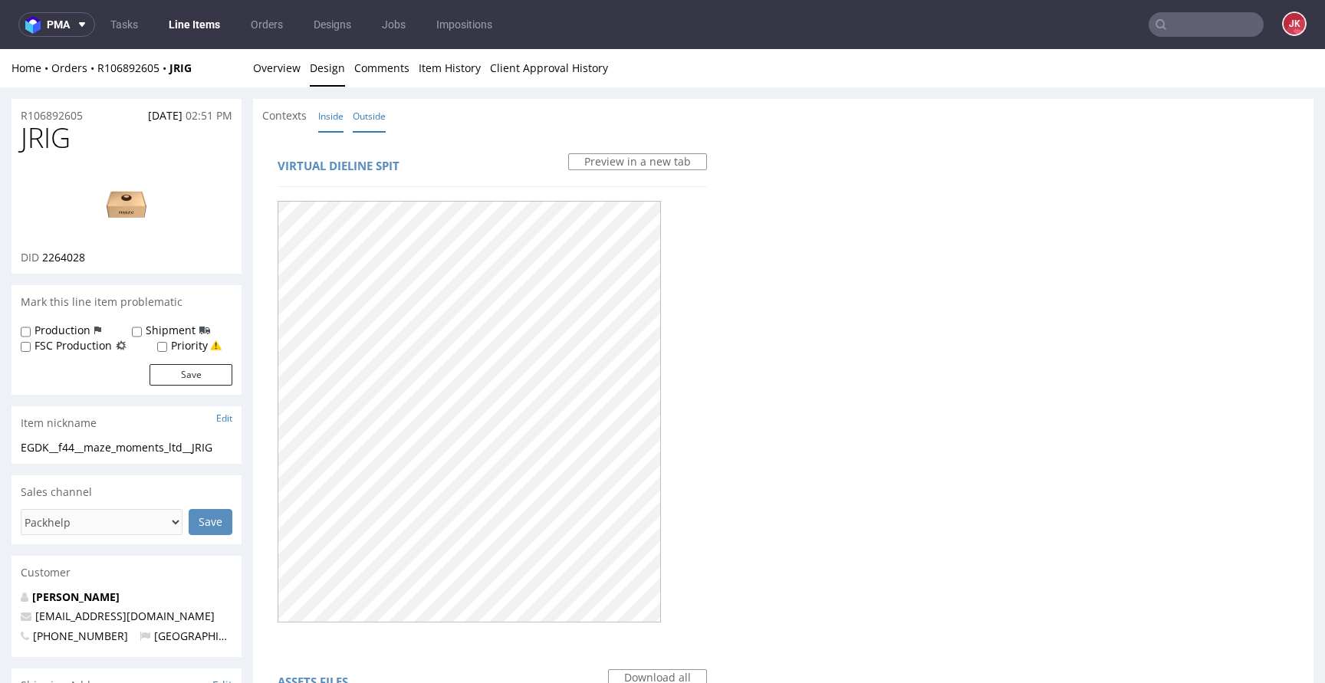
click at [339, 122] on link "Inside" at bounding box center [330, 116] width 25 height 33
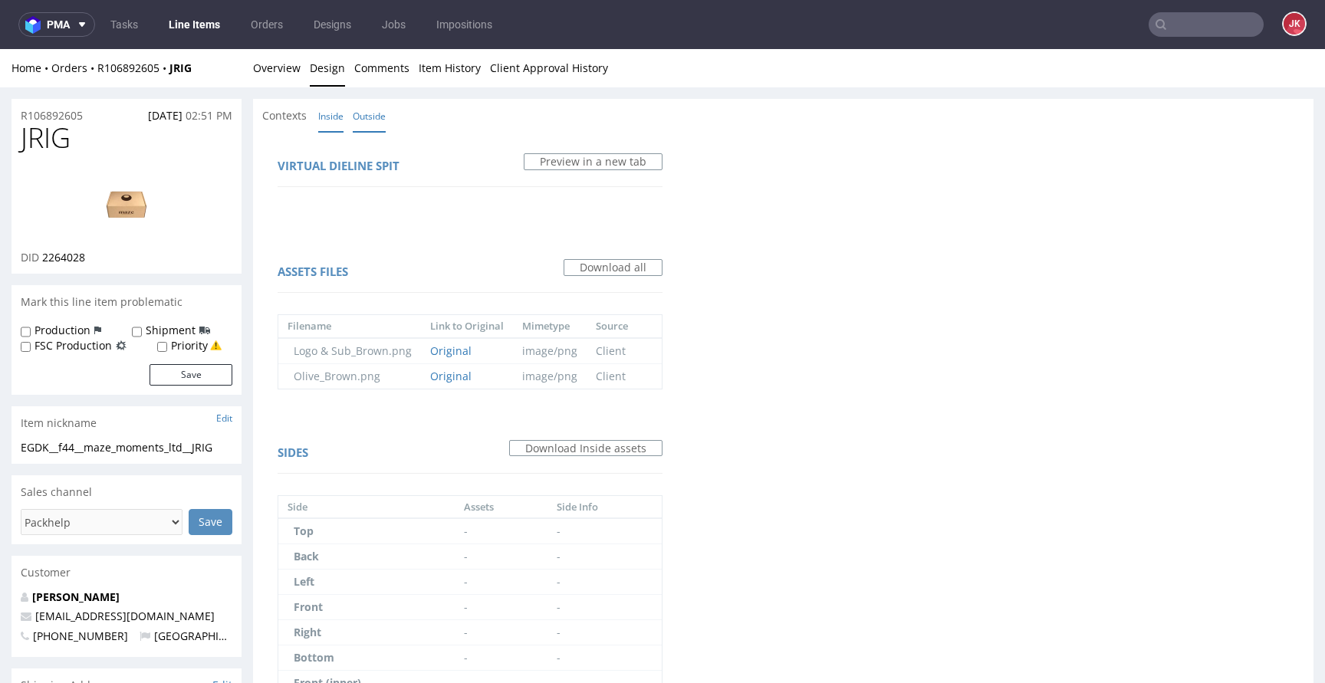
click at [373, 122] on link "Outside" at bounding box center [369, 116] width 33 height 33
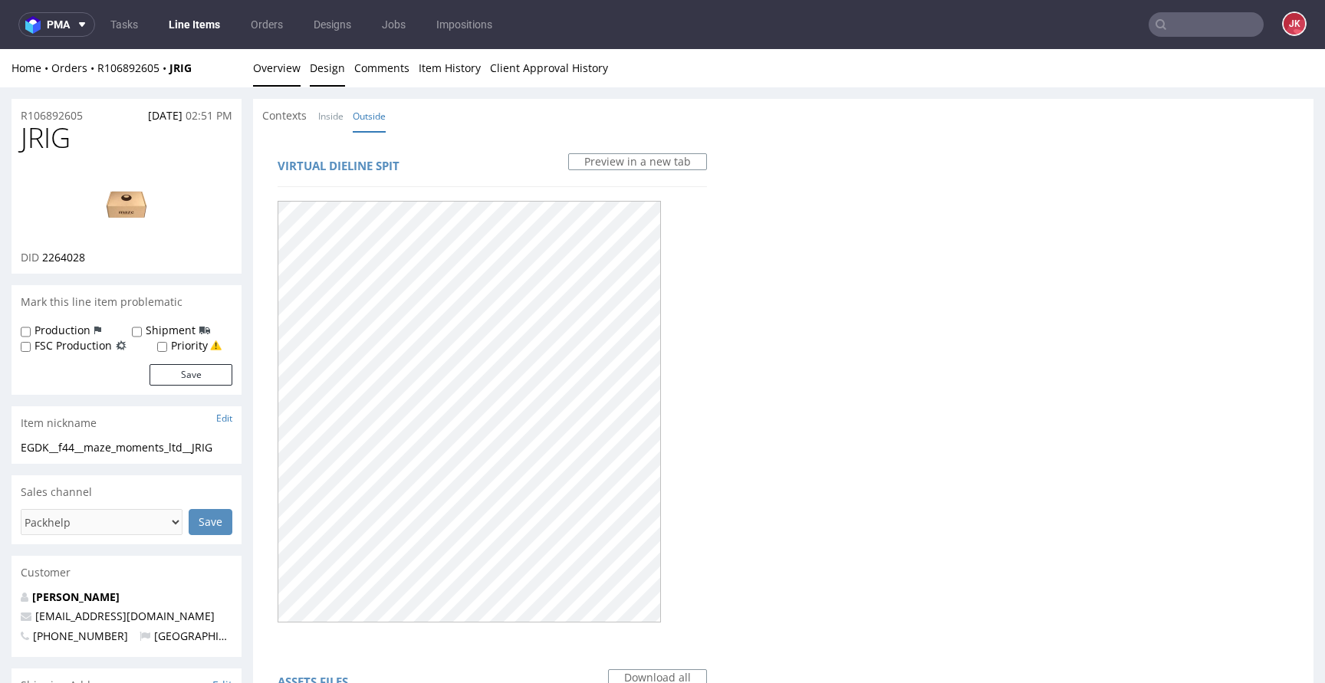
click at [280, 71] on link "Overview" at bounding box center [277, 68] width 48 height 38
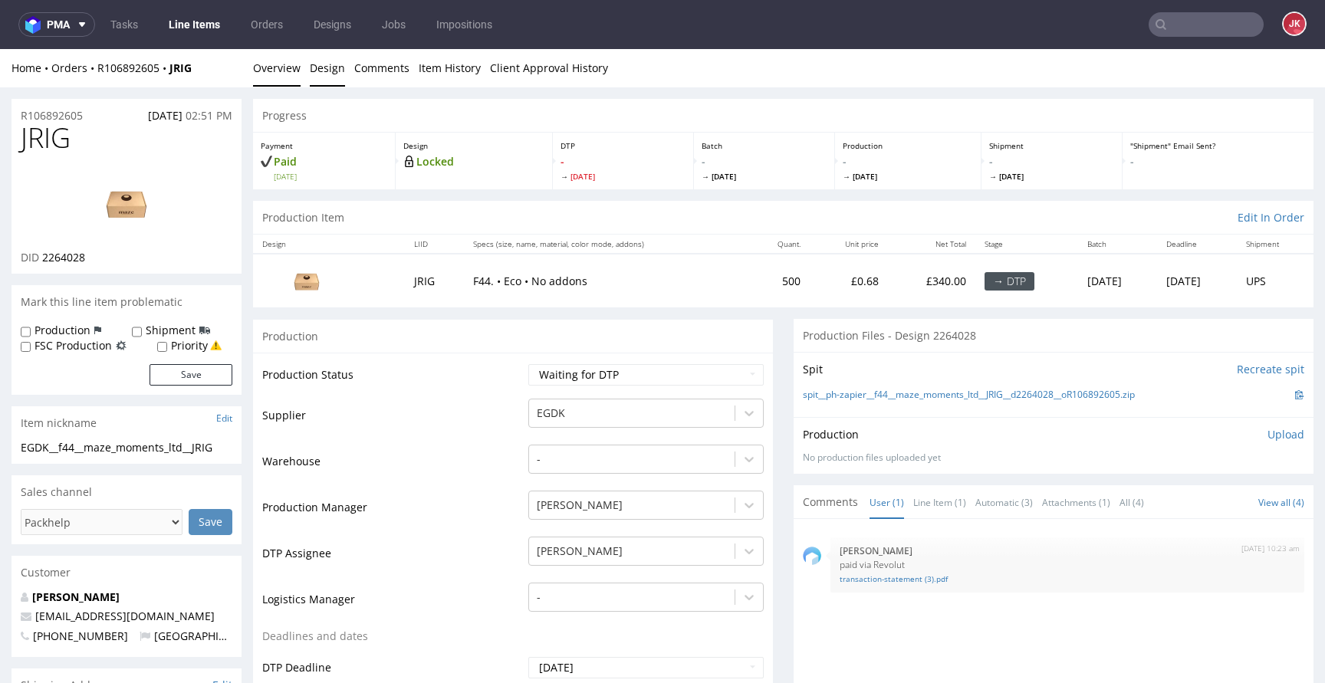
click at [340, 67] on link "Design" at bounding box center [327, 68] width 35 height 38
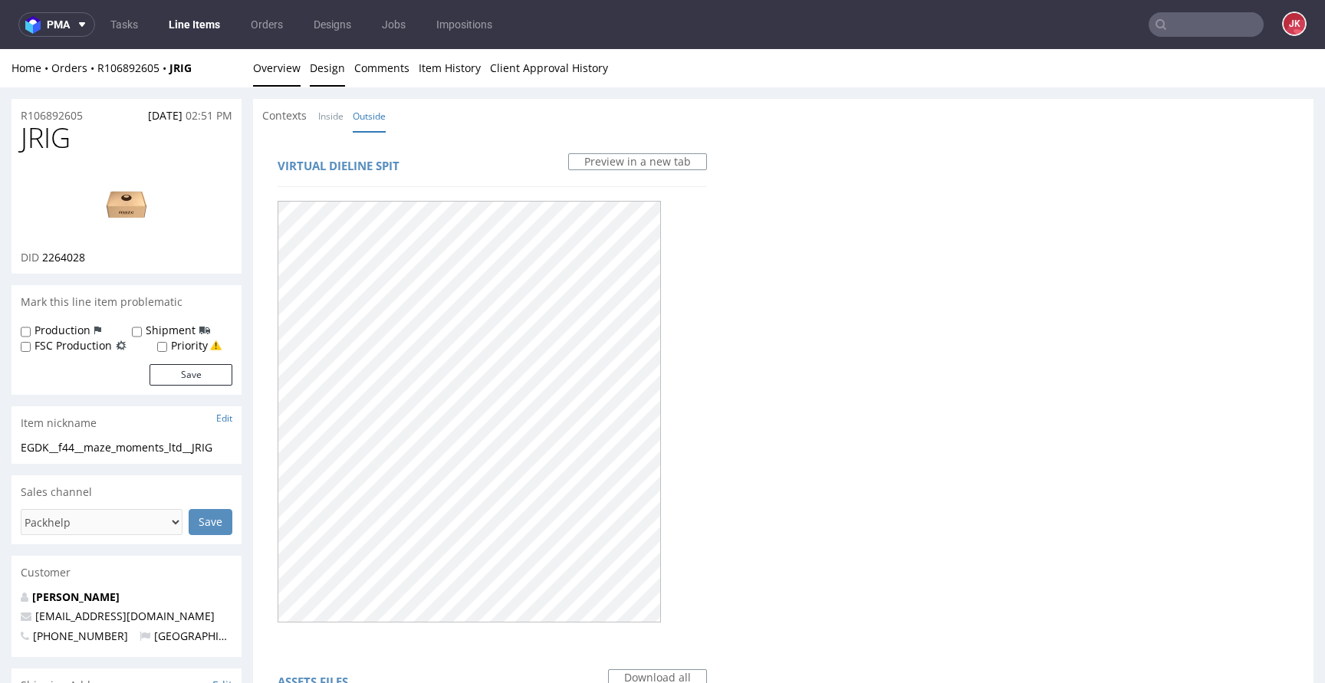
click at [283, 81] on link "Overview" at bounding box center [277, 68] width 48 height 38
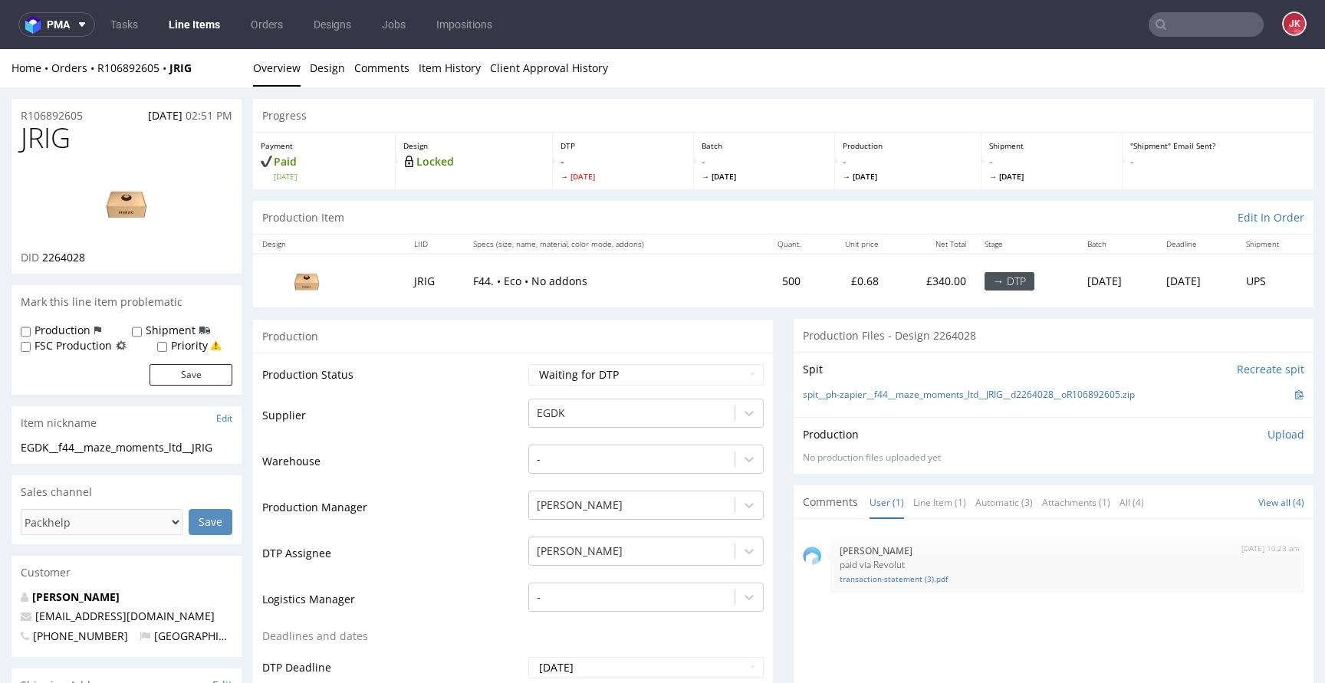
click at [660, 374] on select "Waiting for Artwork Waiting for Diecut Waiting for Mockup Waiting for DTP Waiti…" at bounding box center [645, 374] width 235 height 21
select select "dtp_in_process"
click at [528, 364] on select "Waiting for Artwork Waiting for Diecut Waiting for Mockup Waiting for DTP Waiti…" at bounding box center [645, 374] width 235 height 21
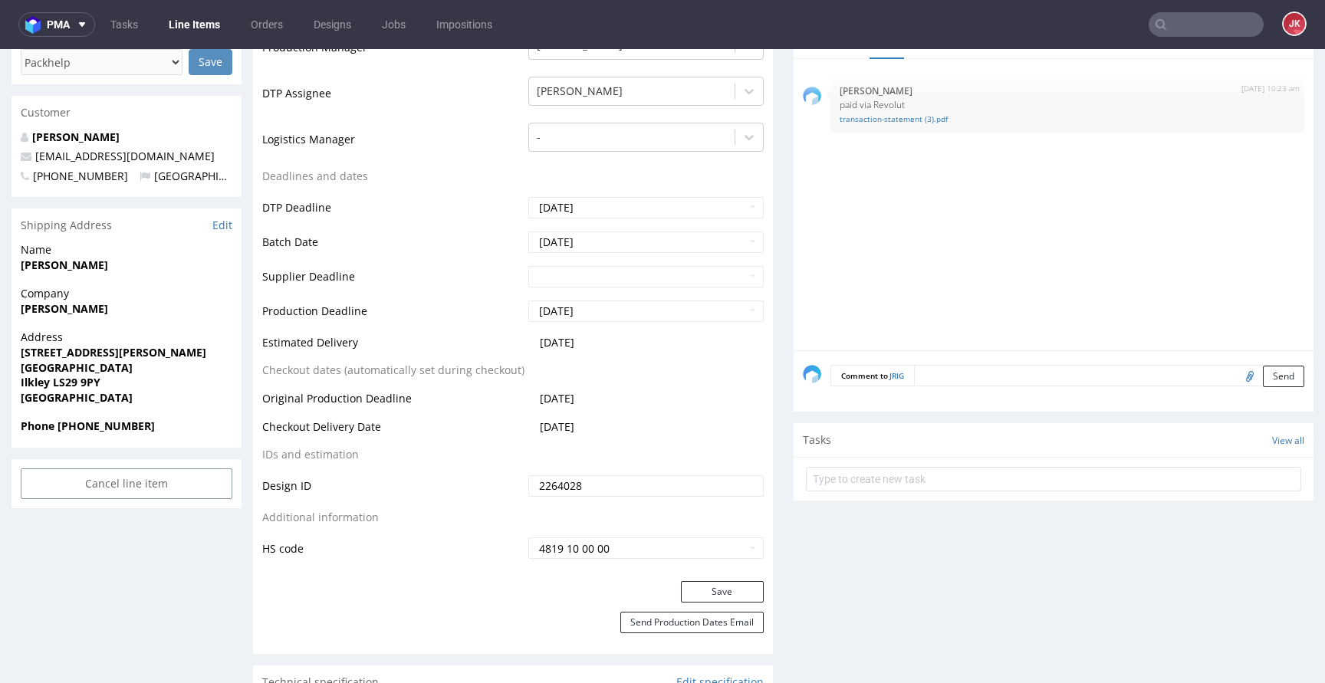
scroll to position [704, 0]
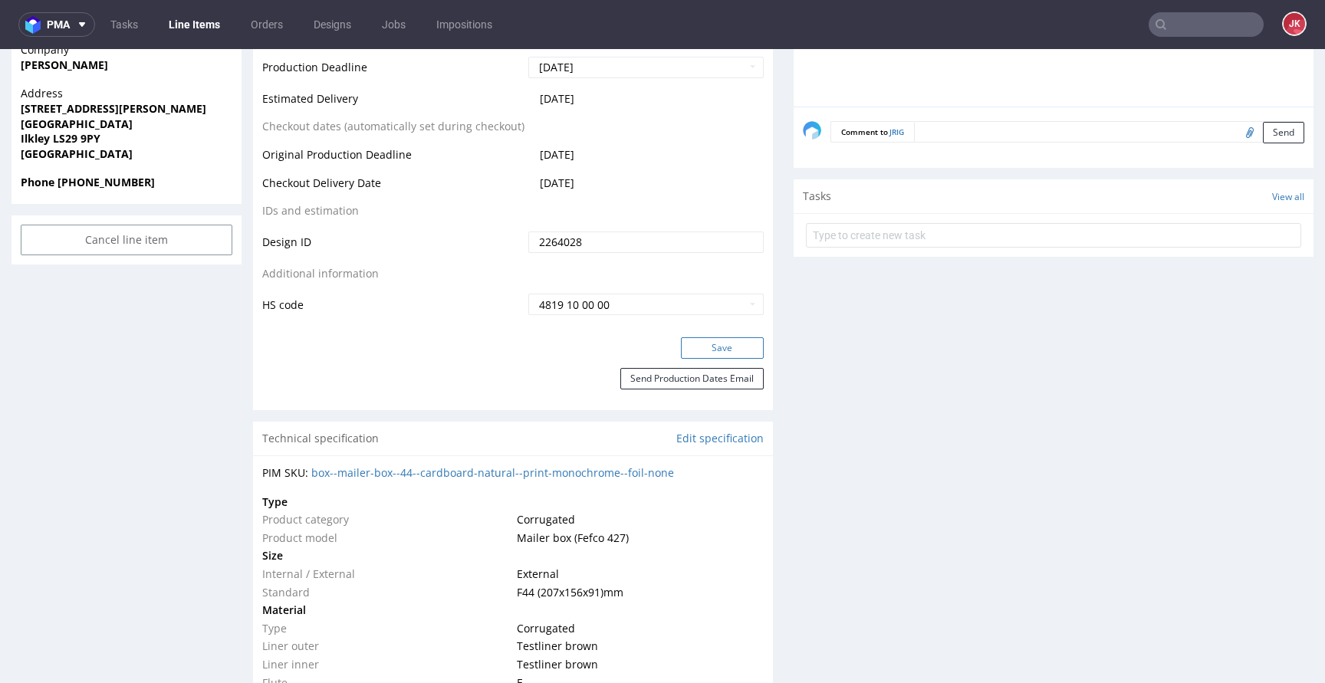
click at [700, 346] on button "Save" at bounding box center [722, 347] width 83 height 21
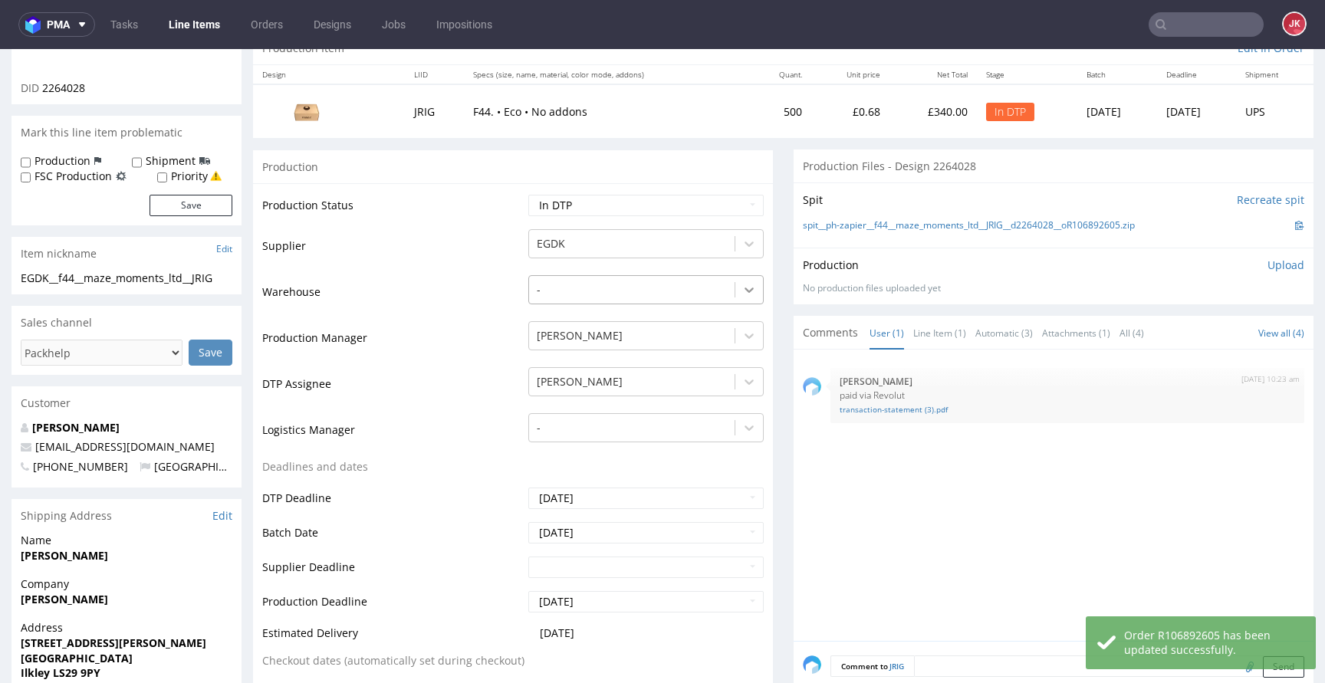
scroll to position [0, 0]
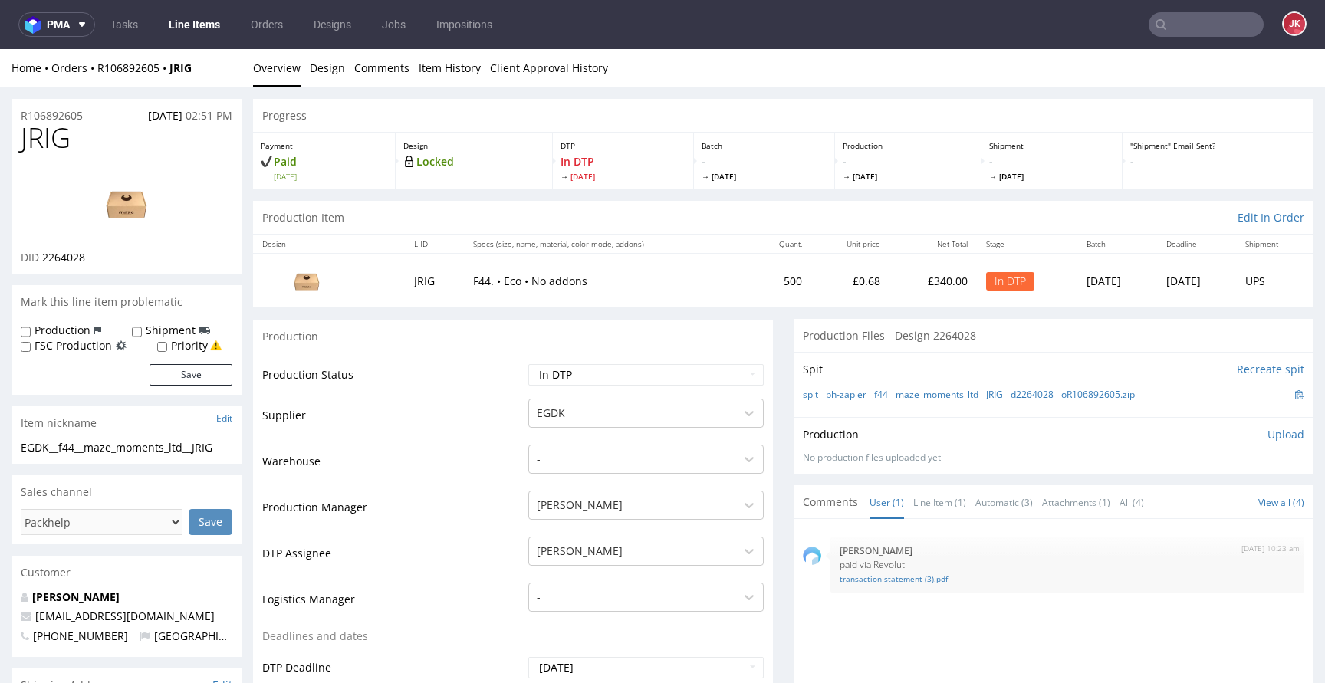
click at [67, 255] on span "2264028" at bounding box center [63, 257] width 43 height 15
copy span "2264028"
click at [54, 133] on span "JRIG" at bounding box center [46, 138] width 50 height 31
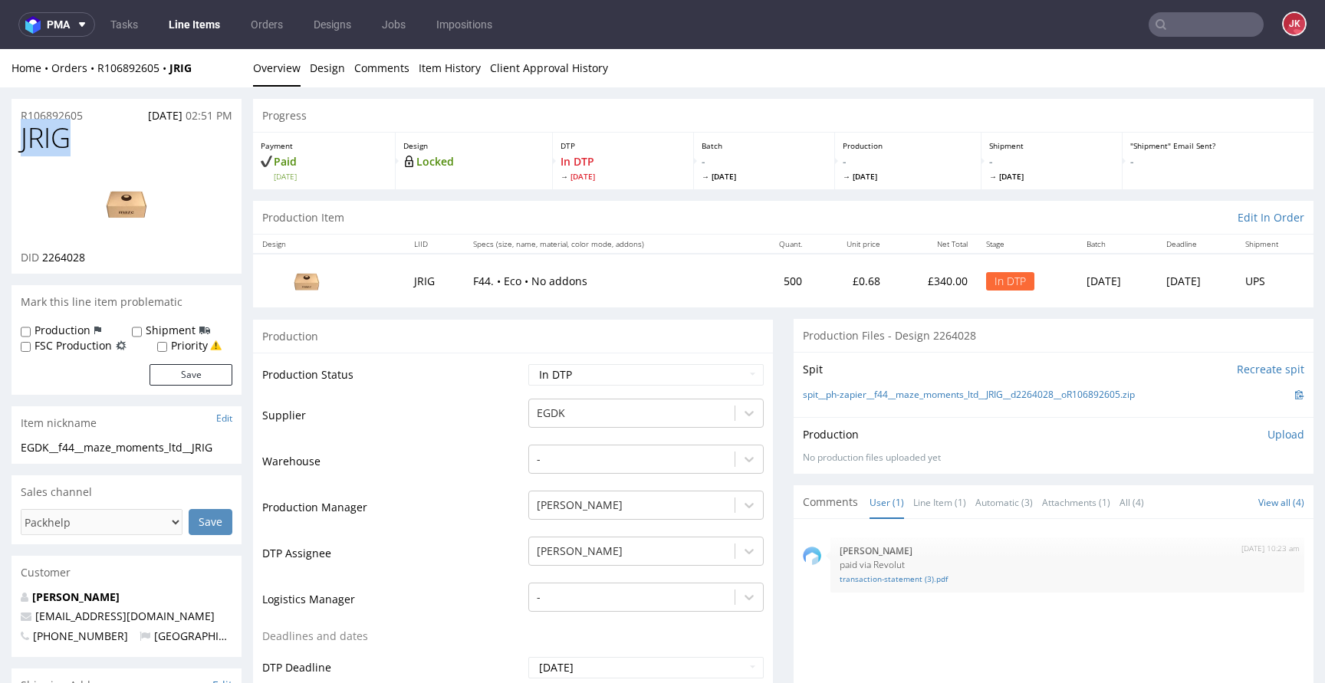
copy span "JRIG"
click at [324, 69] on link "Design" at bounding box center [327, 68] width 35 height 38
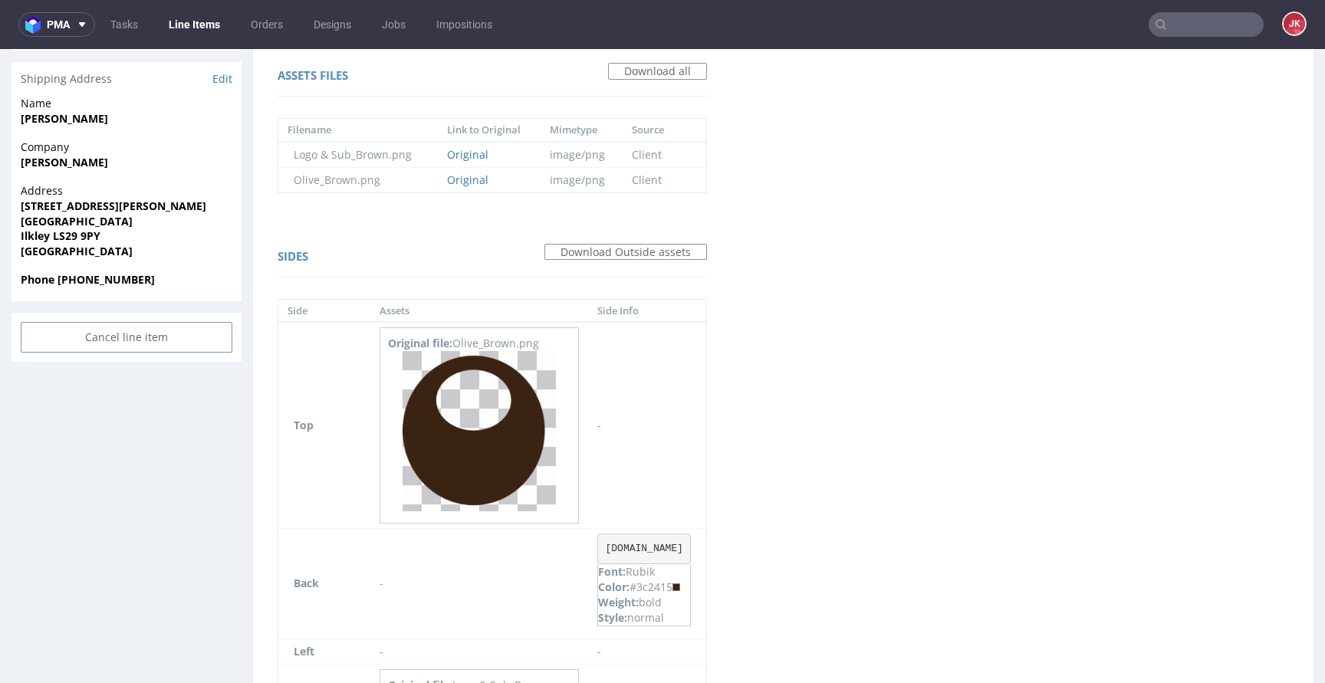
scroll to position [665, 0]
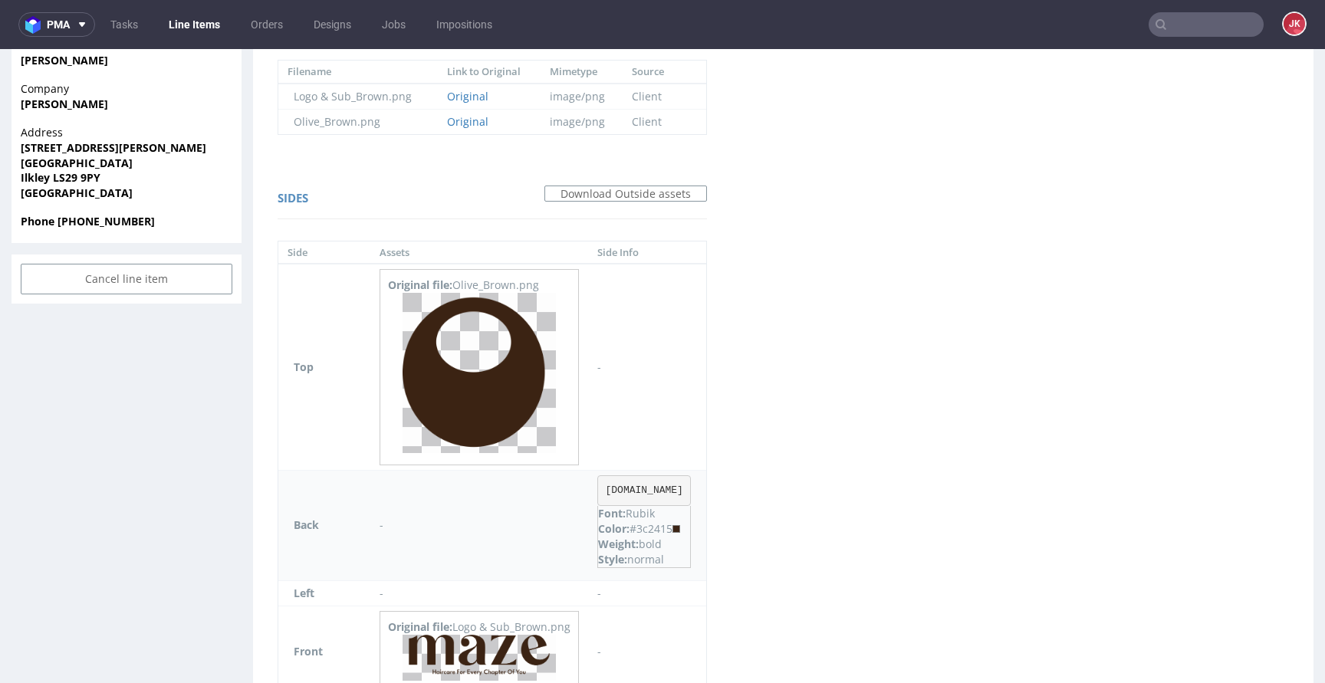
click at [657, 525] on div "Color: #3c2415" at bounding box center [644, 529] width 92 height 15
copy div "3c2415"
click at [462, 196] on div "Sides Download Outside assets" at bounding box center [493, 201] width 430 height 37
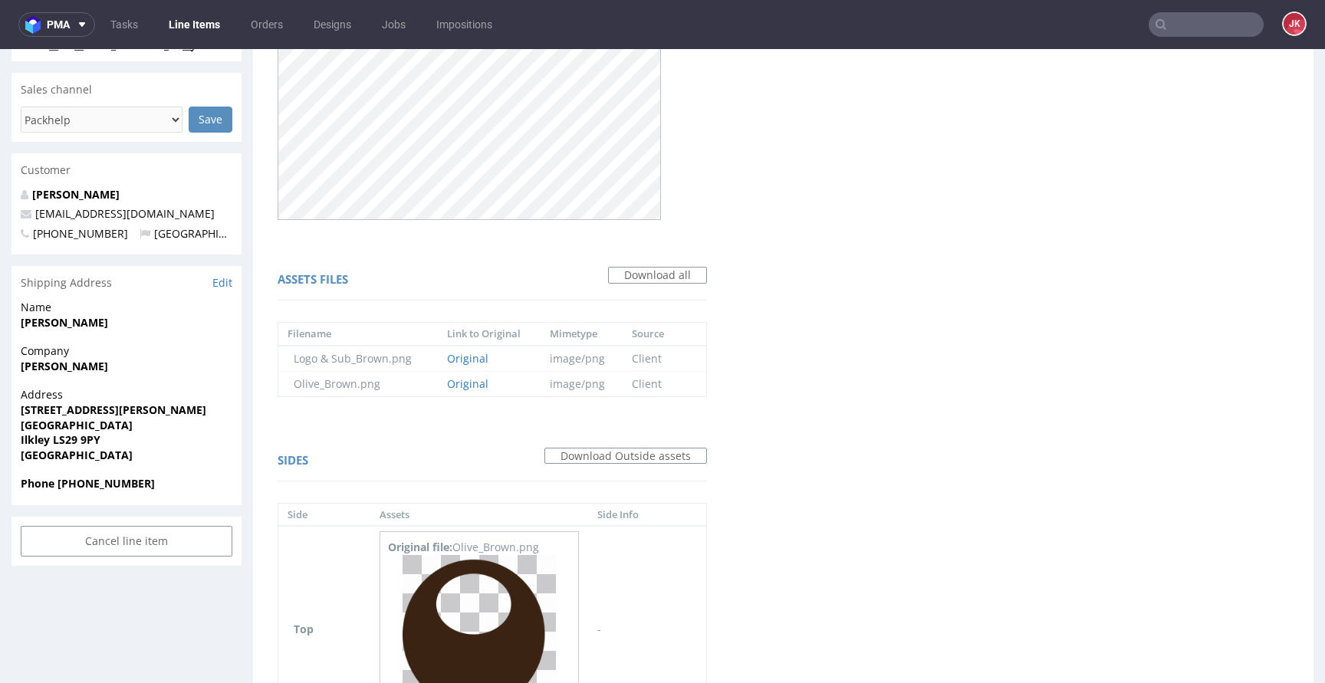
scroll to position [0, 0]
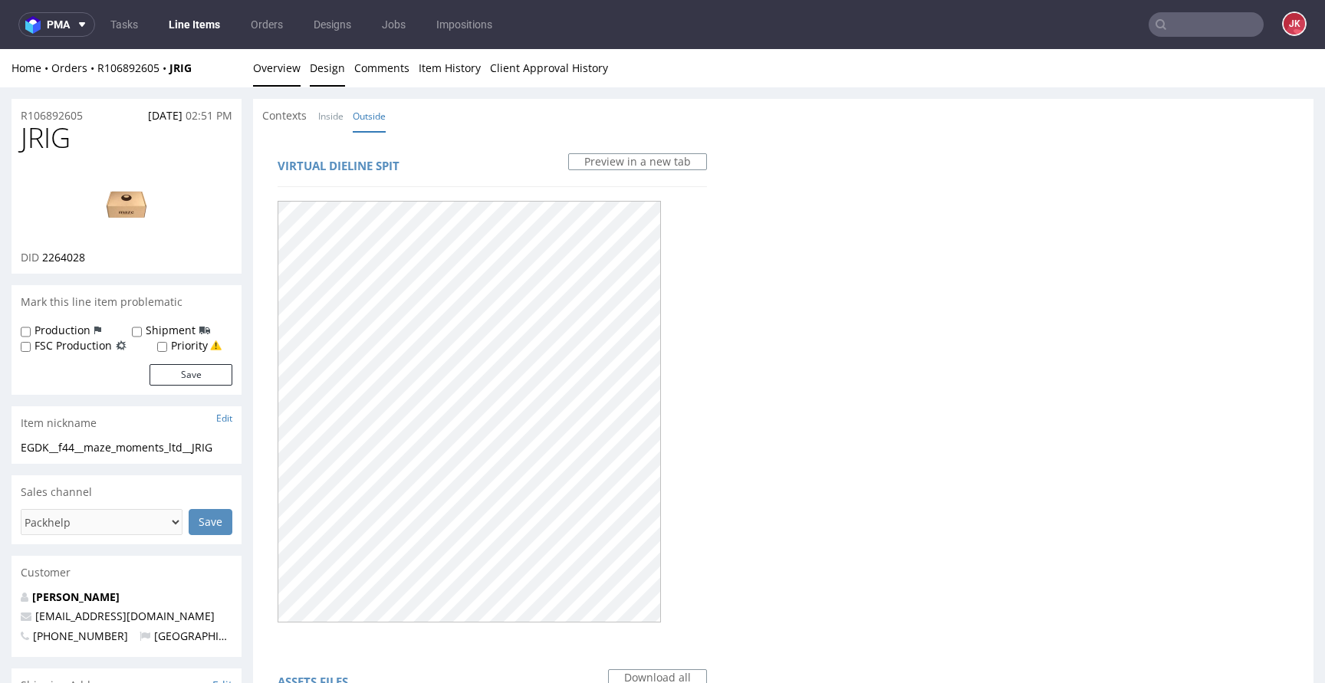
click at [281, 79] on link "Overview" at bounding box center [277, 68] width 48 height 38
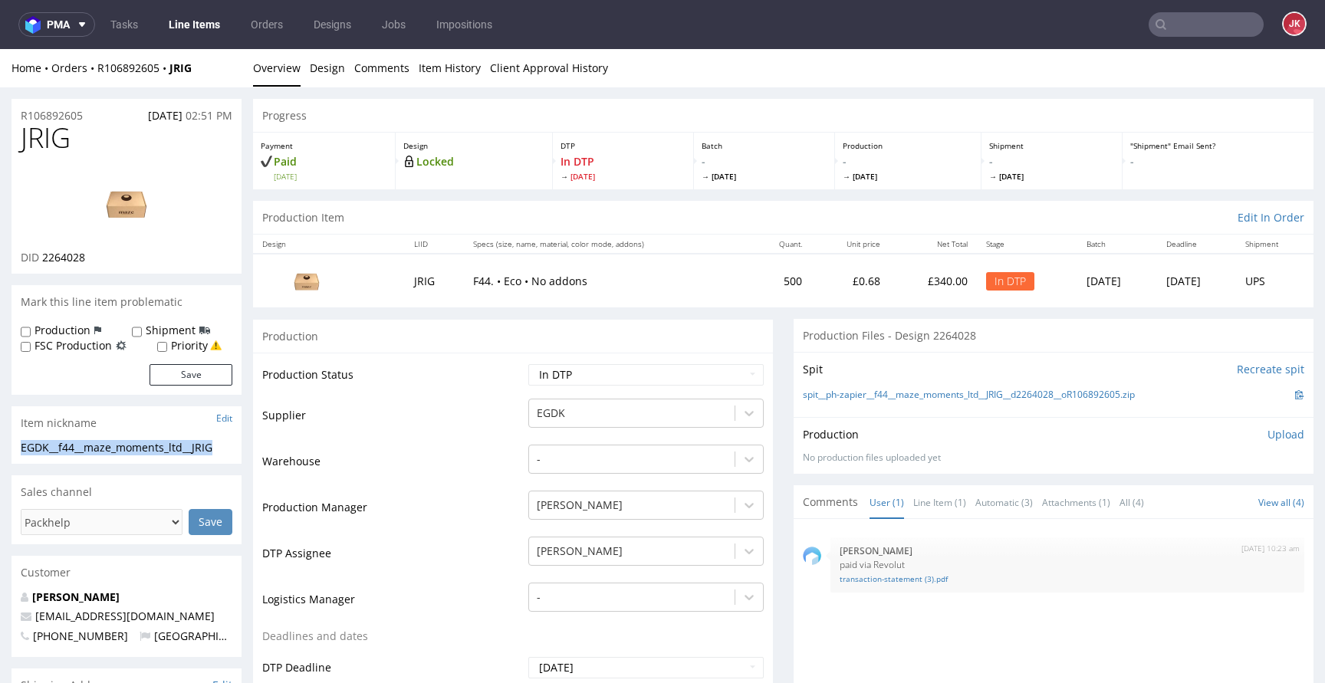
drag, startPoint x: 229, startPoint y: 445, endPoint x: 21, endPoint y: 444, distance: 207.8
click at [21, 444] on div "EGDK__f44__maze_moments_ltd__JRIG" at bounding box center [127, 447] width 212 height 15
drag, startPoint x: 110, startPoint y: 115, endPoint x: 2, endPoint y: 119, distance: 108.2
click at [1268, 436] on p "Upload" at bounding box center [1286, 434] width 37 height 15
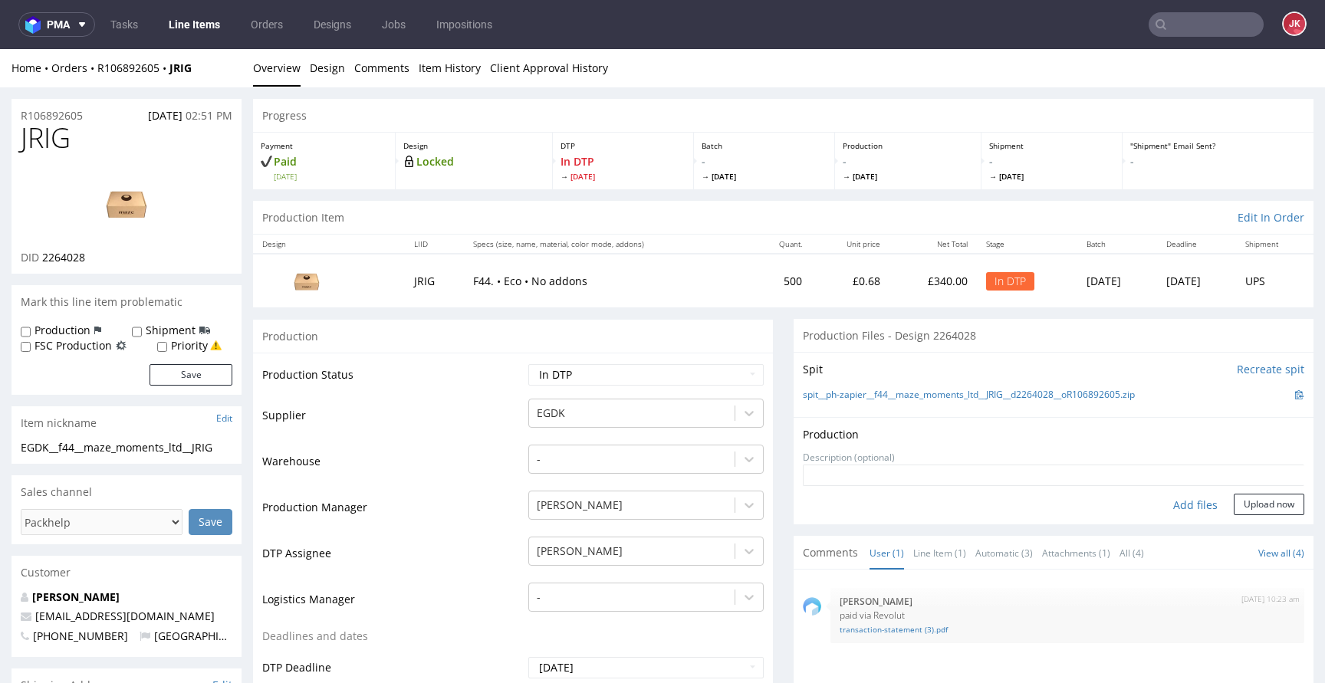
click at [1171, 511] on div "Add files" at bounding box center [1195, 505] width 77 height 23
type input "C:\fakepath\EGDK__f44__maze_moments_ltd__JRIG__d2264028__oR106892605__outside.p…"
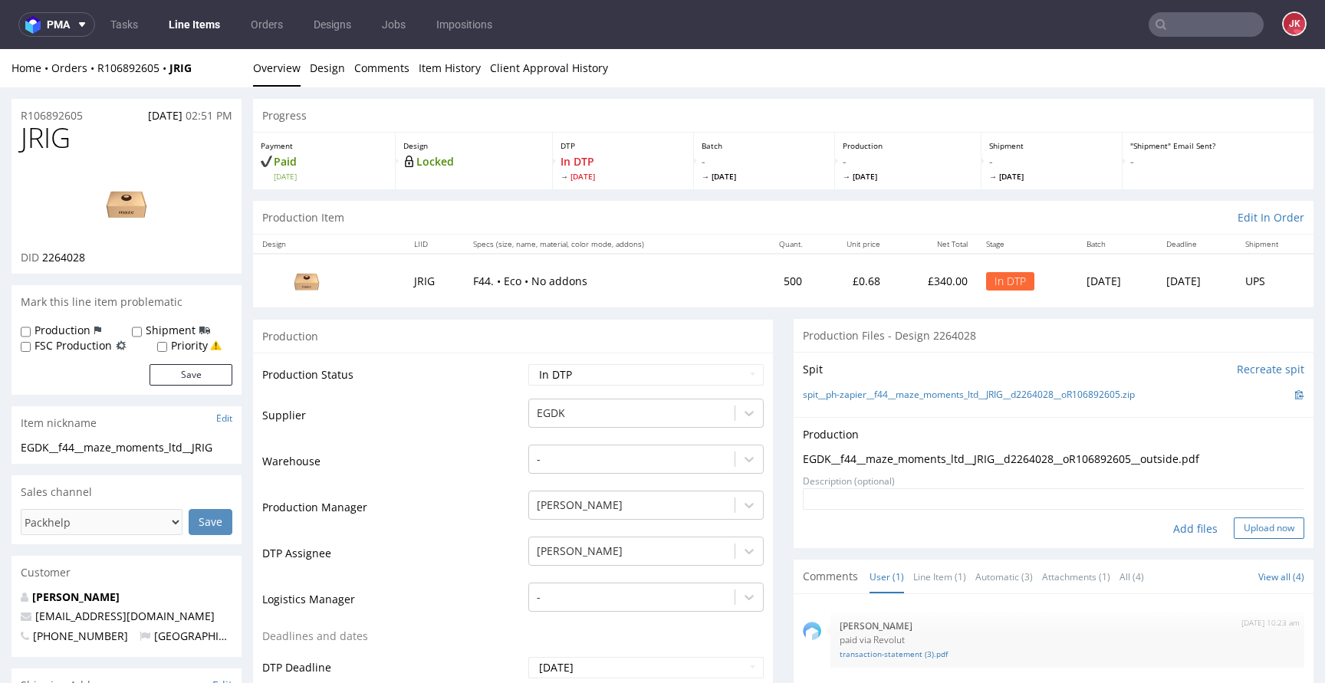
click at [1239, 532] on button "Upload now" at bounding box center [1269, 528] width 71 height 21
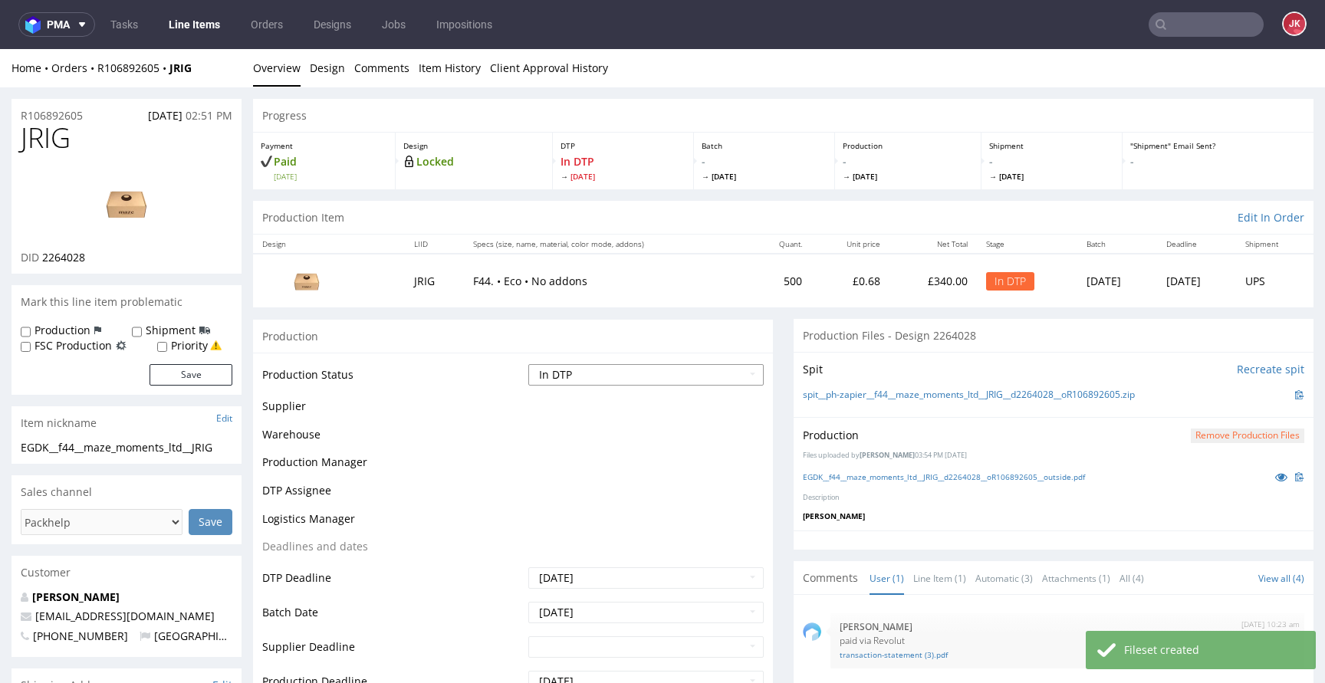
click at [653, 378] on select "Waiting for Artwork Waiting for Diecut Waiting for Mockup Waiting for DTP Waiti…" at bounding box center [645, 374] width 235 height 21
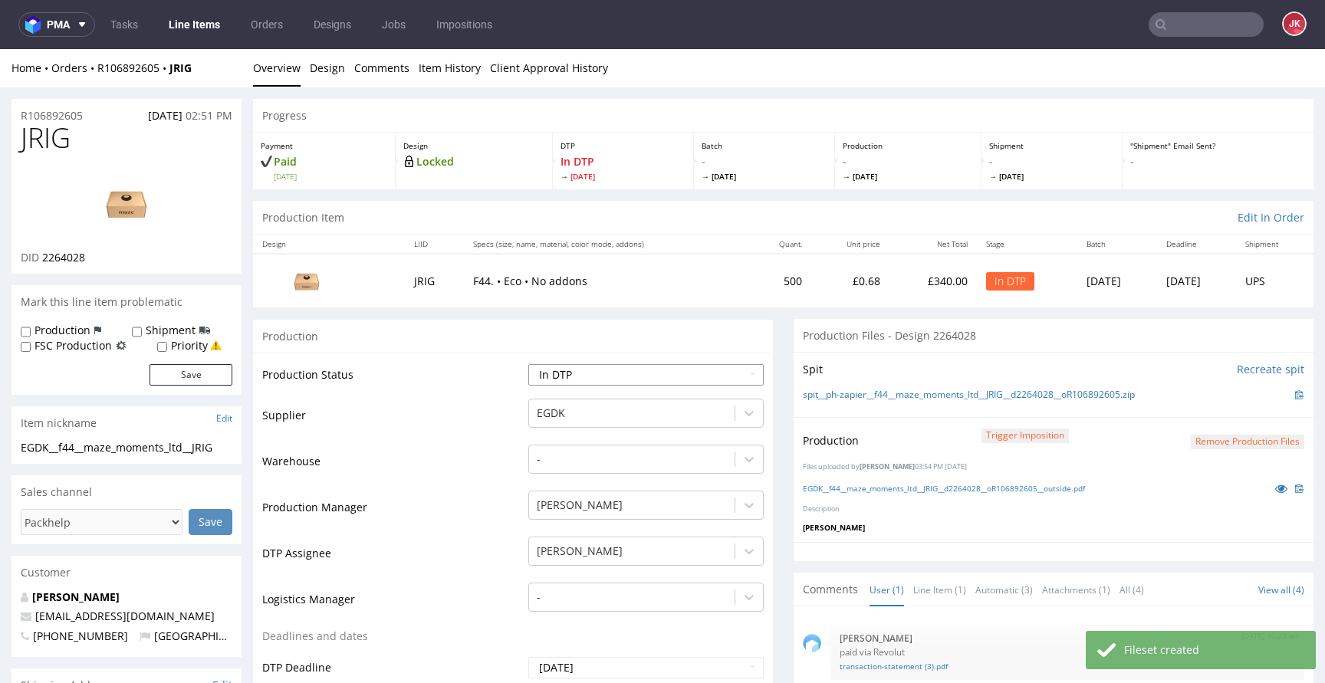
select select "dtp_production_ready"
click at [528, 364] on select "Waiting for Artwork Waiting for Diecut Waiting for Mockup Waiting for DTP Waiti…" at bounding box center [645, 374] width 235 height 21
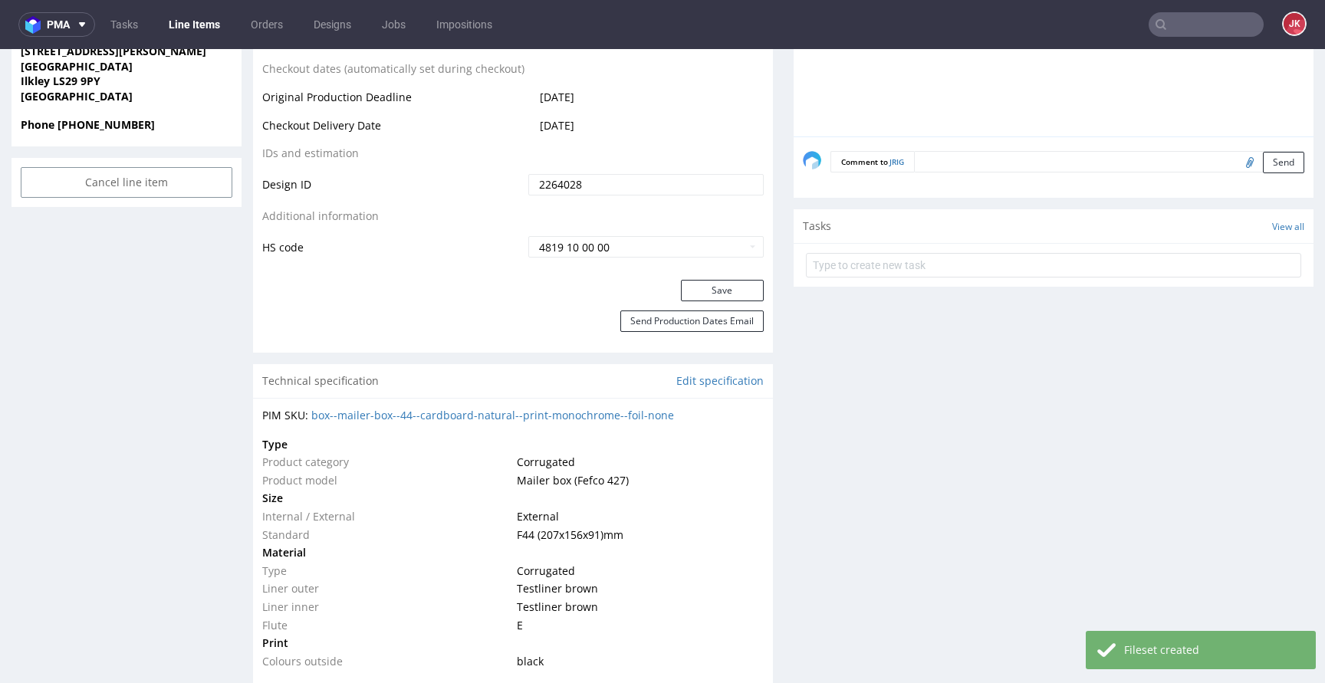
scroll to position [769, 0]
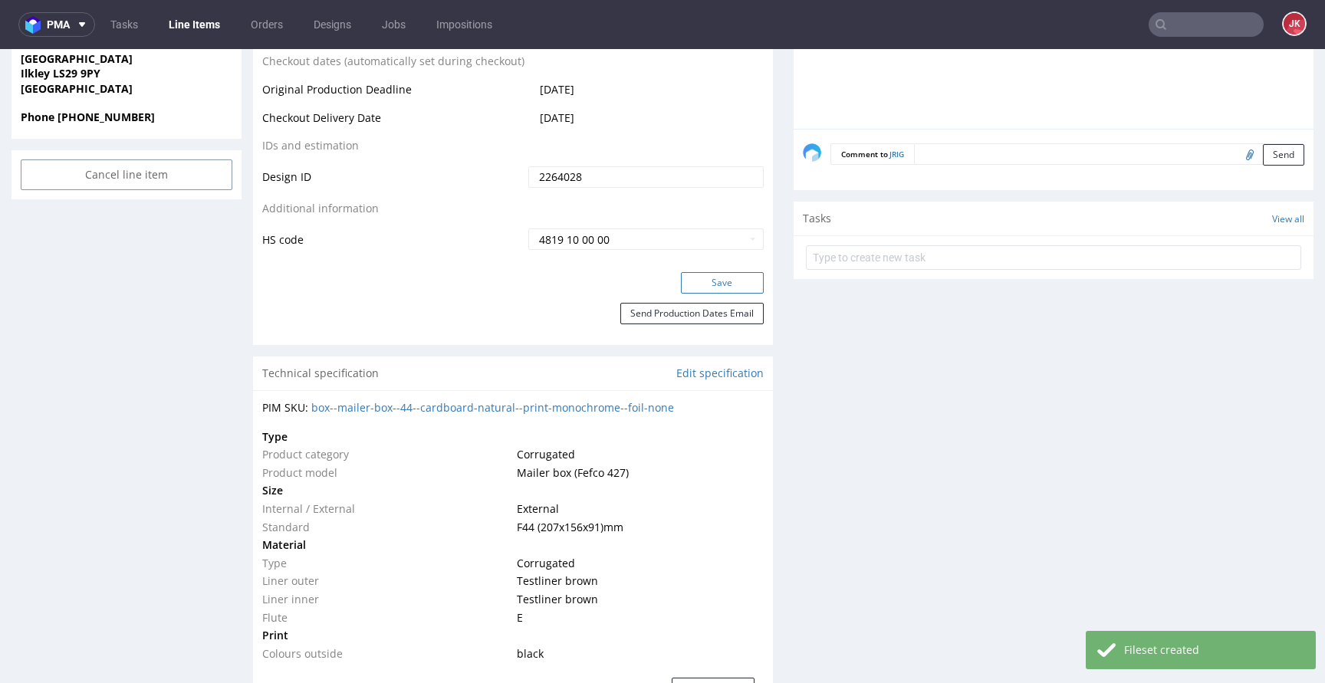
click at [725, 285] on button "Save" at bounding box center [722, 282] width 83 height 21
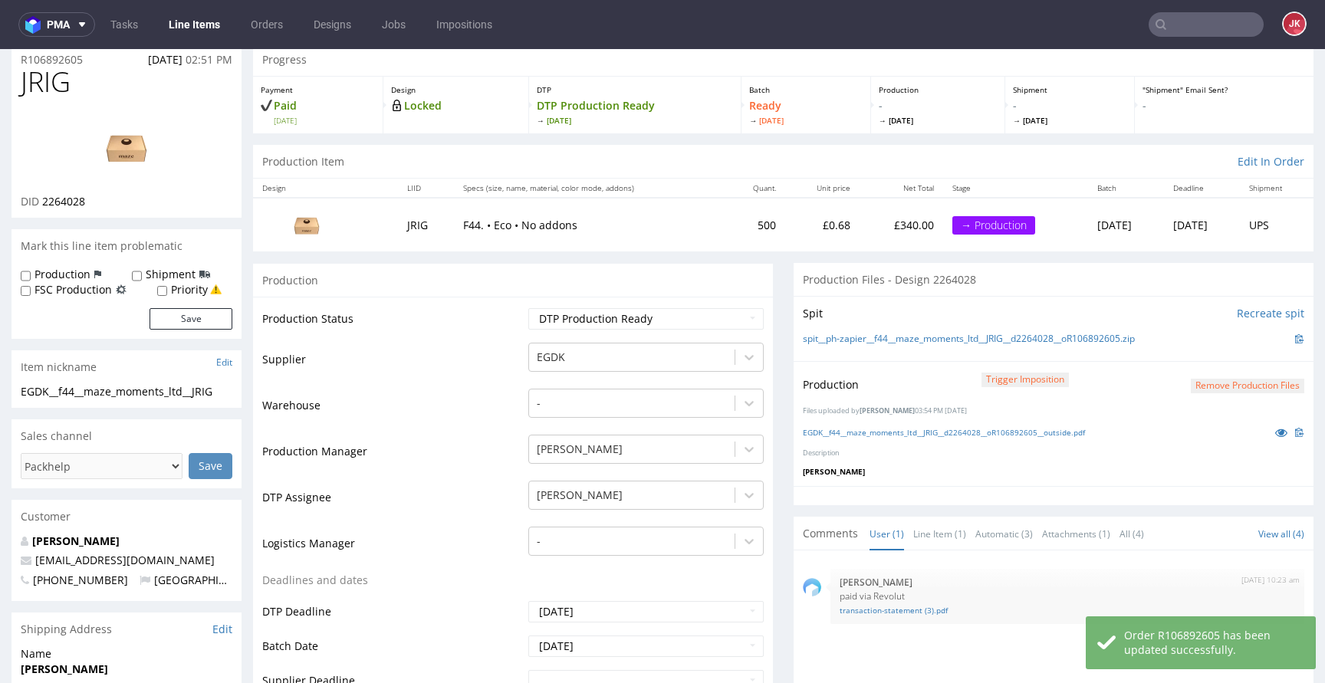
scroll to position [0, 0]
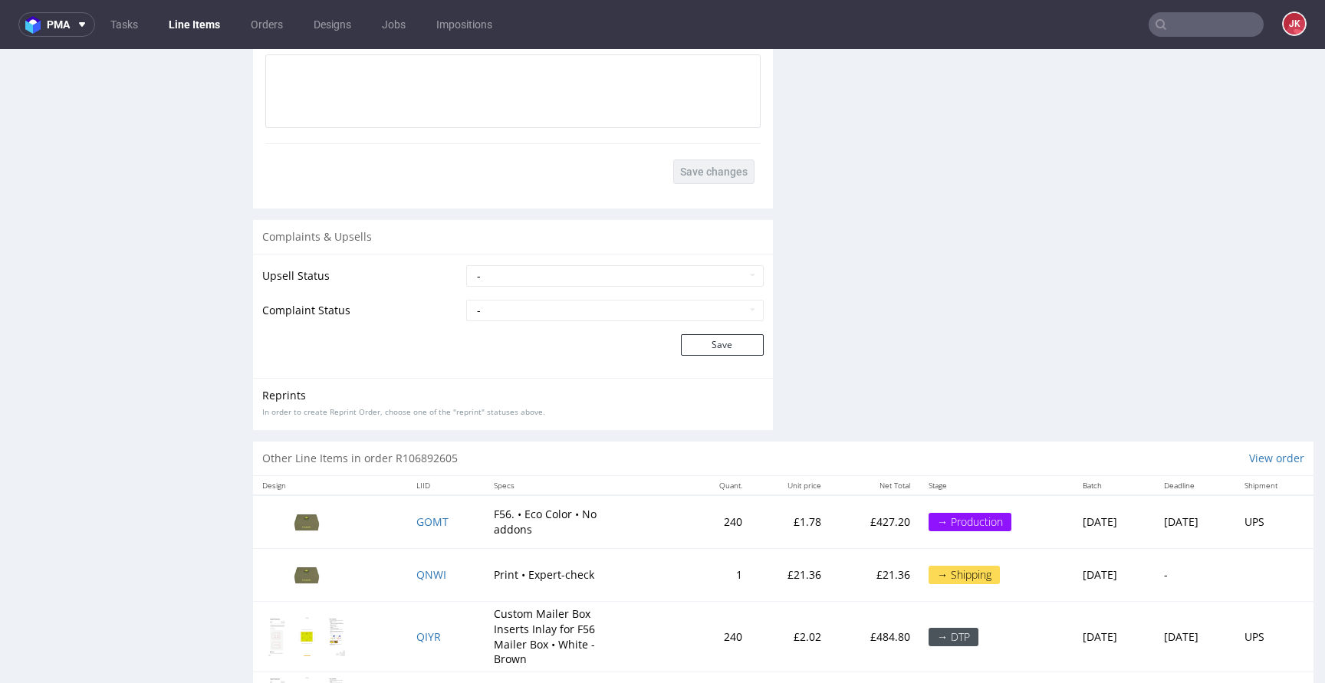
scroll to position [2246, 0]
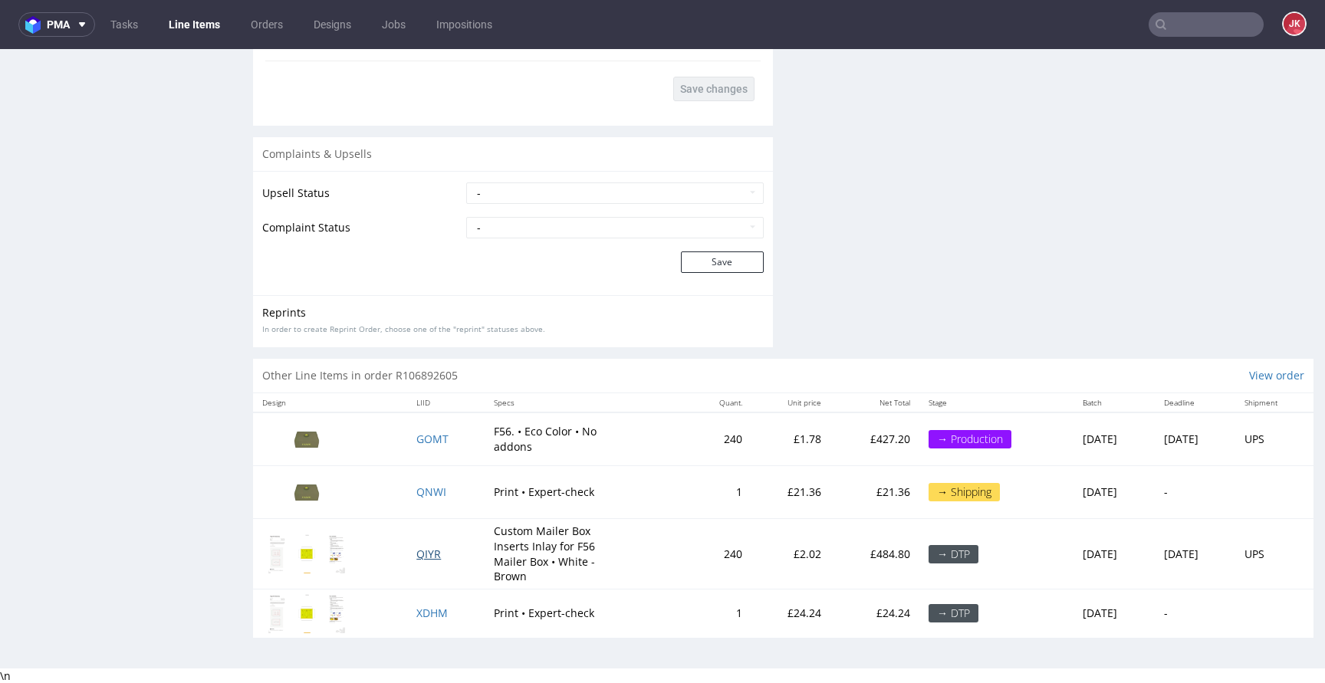
click at [423, 548] on span "QIYR" at bounding box center [428, 554] width 25 height 15
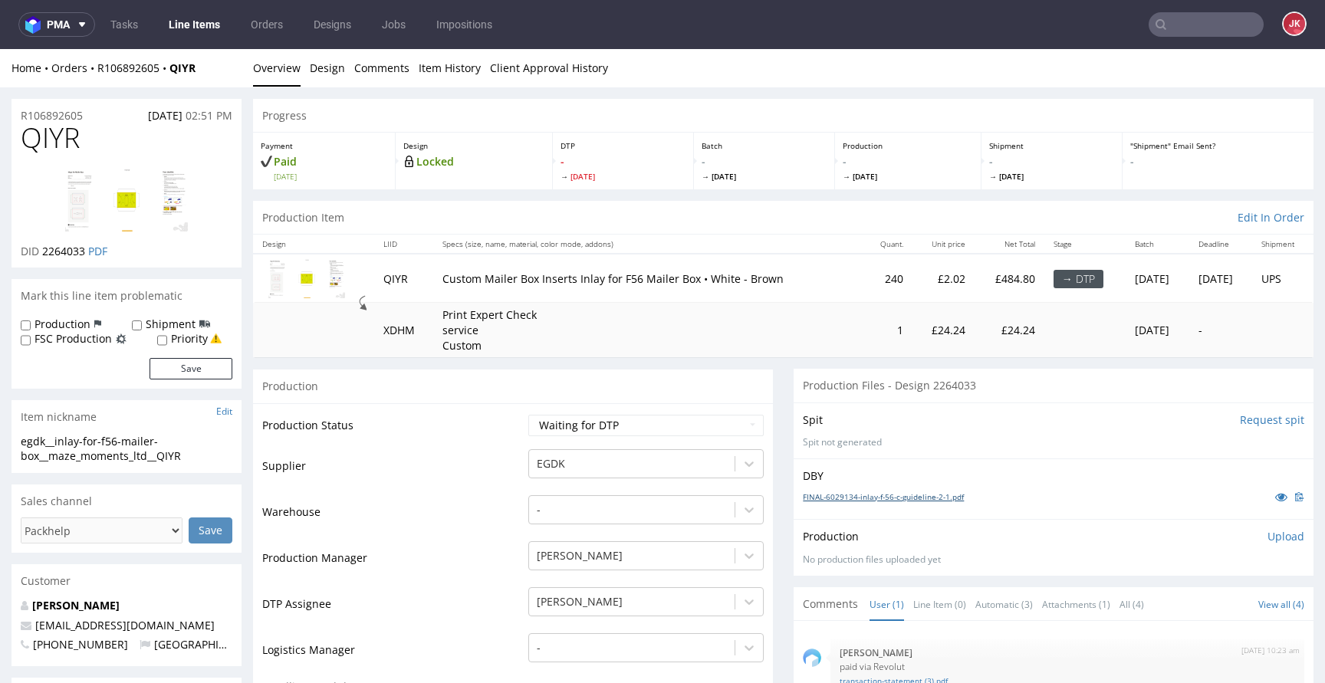
click at [843, 492] on link "FINAL-6029134-inlay-f-56-c-guideline-2-1.pdf" at bounding box center [883, 497] width 161 height 11
click at [69, 195] on img at bounding box center [126, 200] width 123 height 63
click at [596, 423] on select "Waiting for Artwork Waiting for Diecut Waiting for Mockup Waiting for DTP Waiti…" at bounding box center [645, 425] width 235 height 21
select select "dtp_in_process"
click at [528, 415] on select "Waiting for Artwork Waiting for Diecut Waiting for Mockup Waiting for DTP Waiti…" at bounding box center [645, 425] width 235 height 21
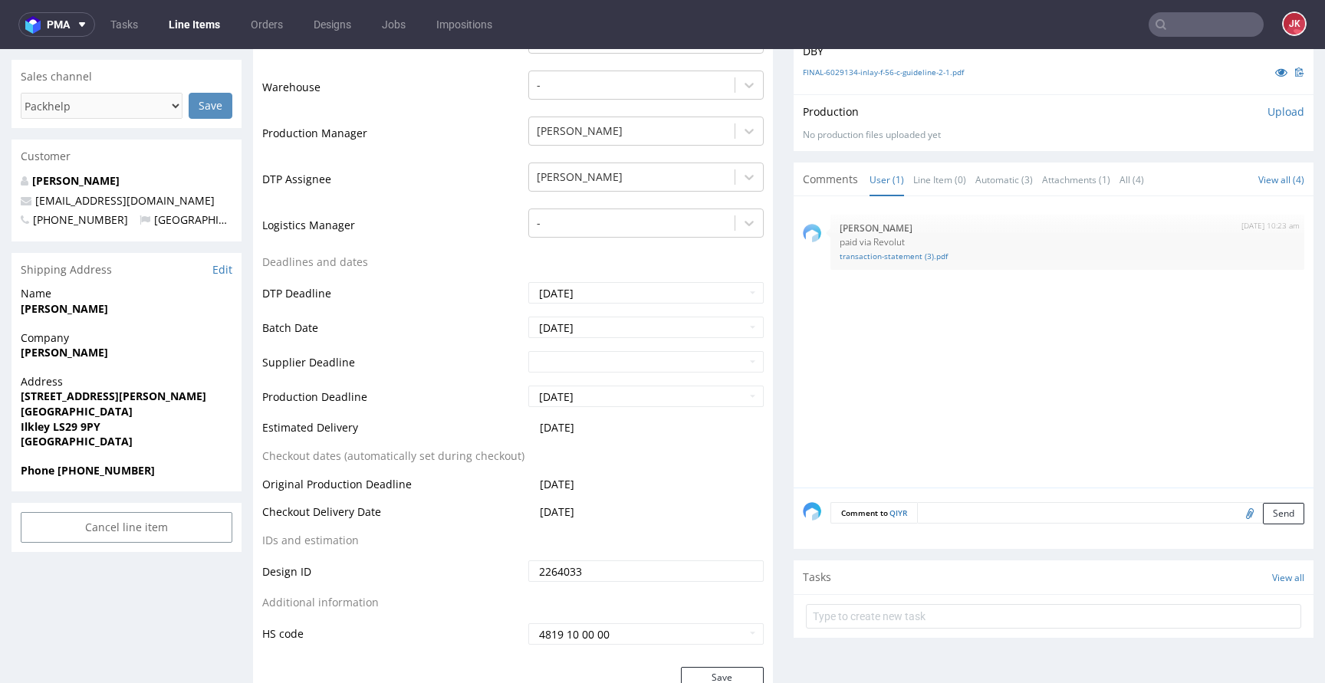
scroll to position [873, 0]
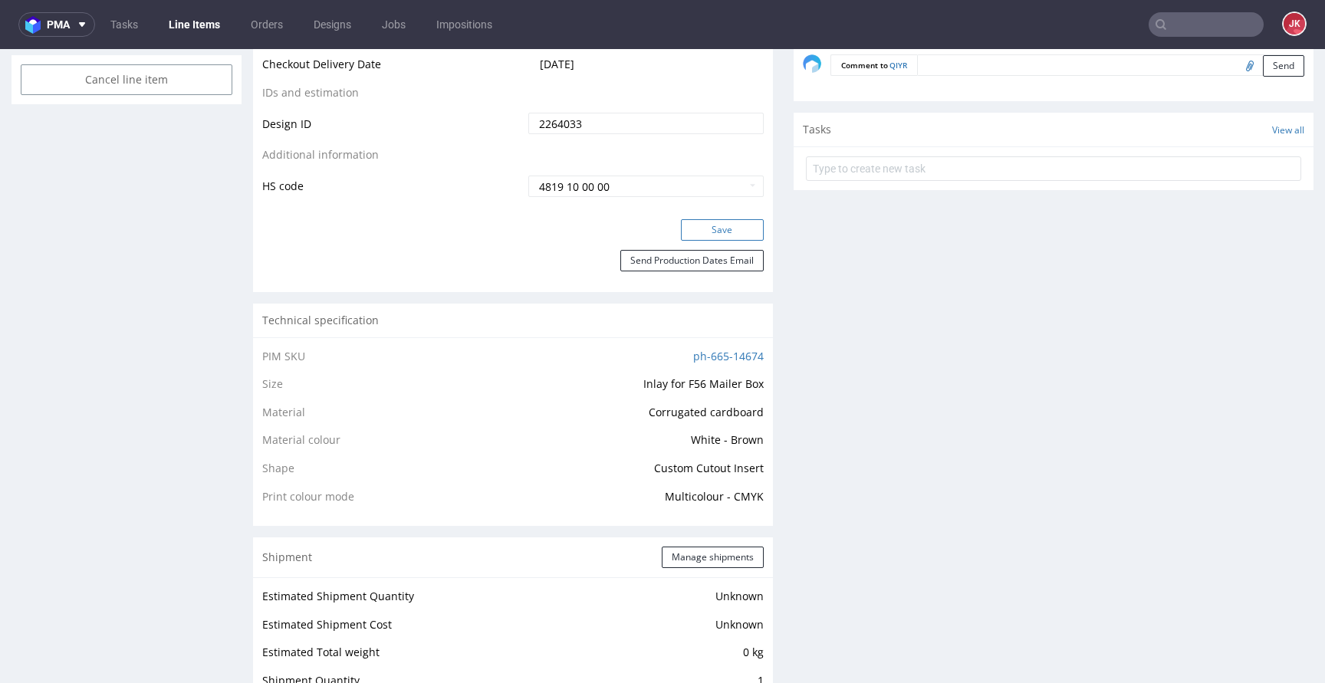
click at [716, 219] on button "Save" at bounding box center [722, 229] width 83 height 21
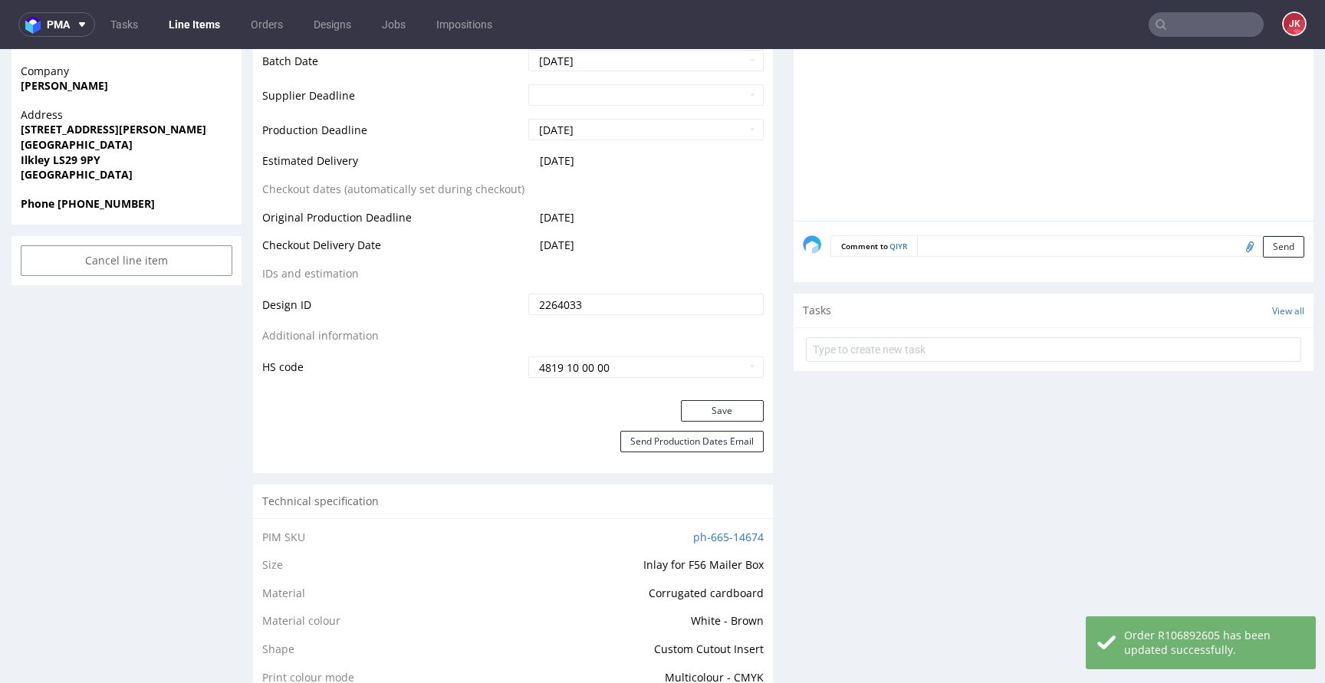
scroll to position [0, 0]
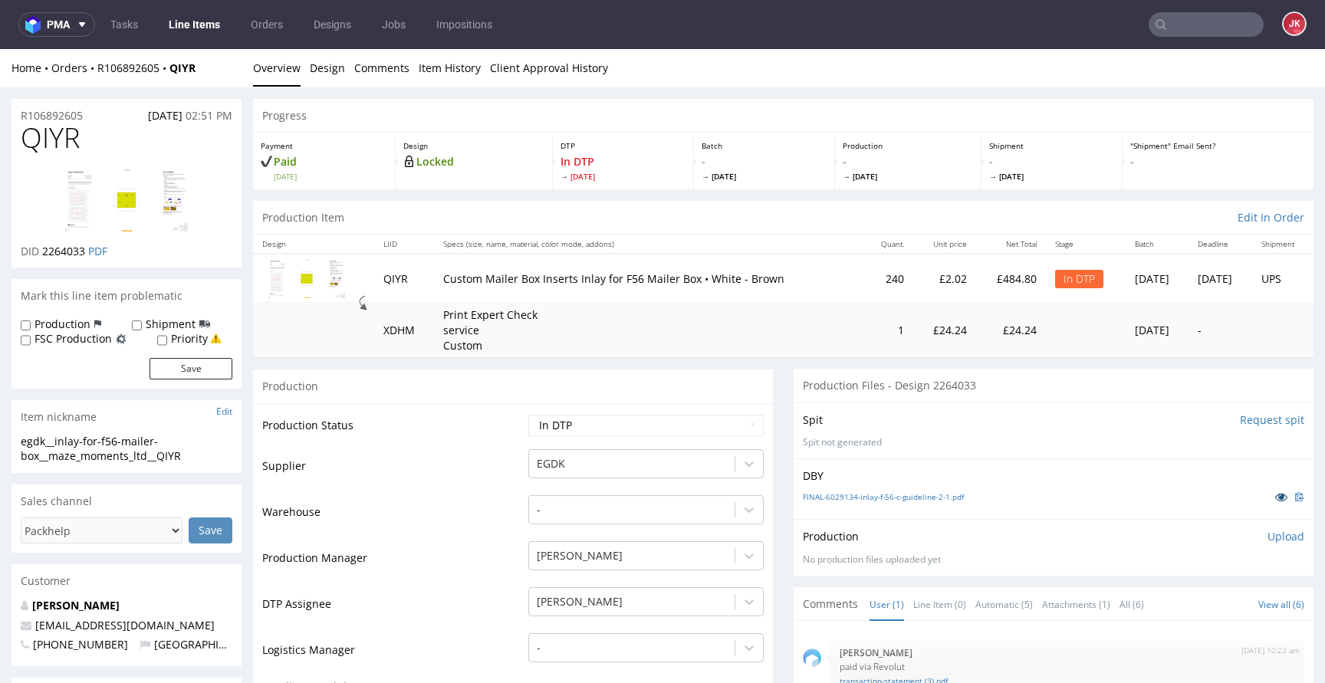
click at [1275, 497] on icon at bounding box center [1281, 497] width 12 height 11
click at [459, 444] on td "Production Status" at bounding box center [393, 430] width 262 height 35
drag, startPoint x: 196, startPoint y: 458, endPoint x: 0, endPoint y: 434, distance: 197.8
drag, startPoint x: 104, startPoint y: 116, endPoint x: 77, endPoint y: 129, distance: 29.8
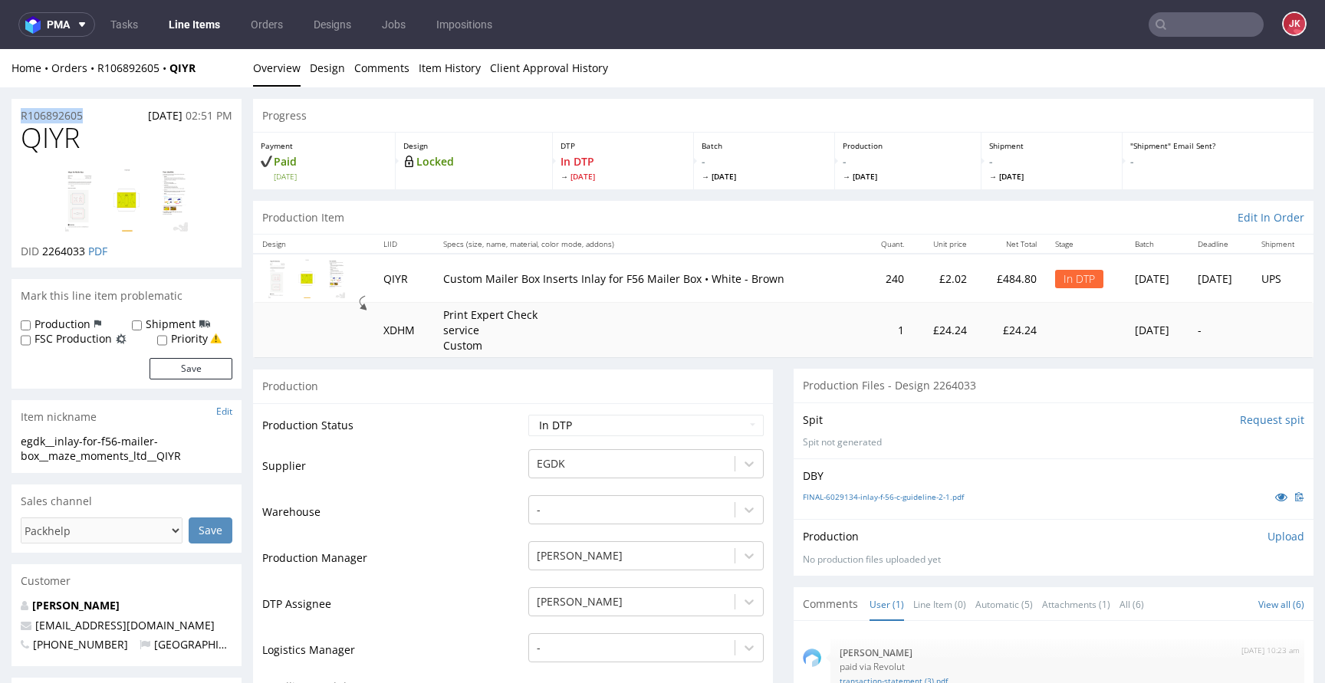
drag, startPoint x: 41, startPoint y: 255, endPoint x: 88, endPoint y: 256, distance: 46.8
click at [88, 256] on p "DID 2264033 PDF" at bounding box center [64, 251] width 87 height 15
click at [1256, 545] on div "Production Upload No production files uploaded yet Description (optional) Add f…" at bounding box center [1054, 547] width 502 height 37
click at [1268, 538] on p "Upload" at bounding box center [1286, 536] width 37 height 15
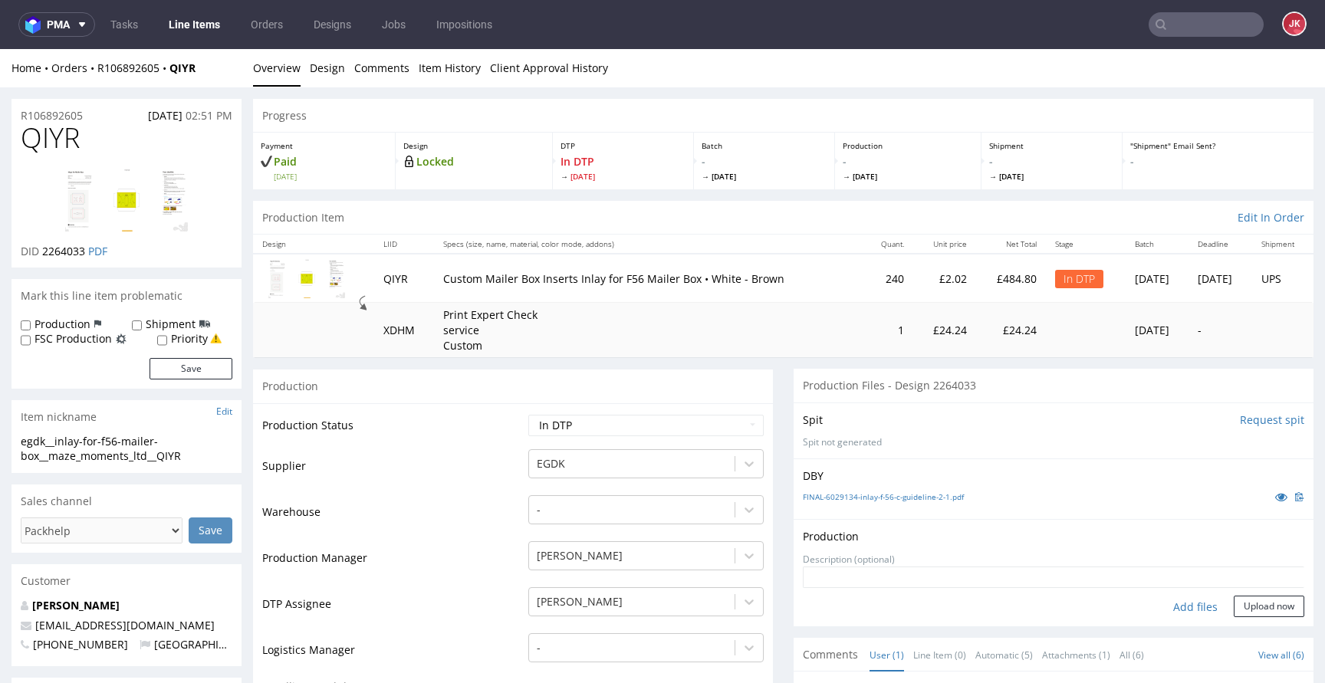
click at [1173, 606] on div "Add files" at bounding box center [1195, 607] width 77 height 23
type input "C:\fakepath\egdk__inlay-for-f56-mailer-box__maze_moments_ltd__QIYR__d2264033__o…"
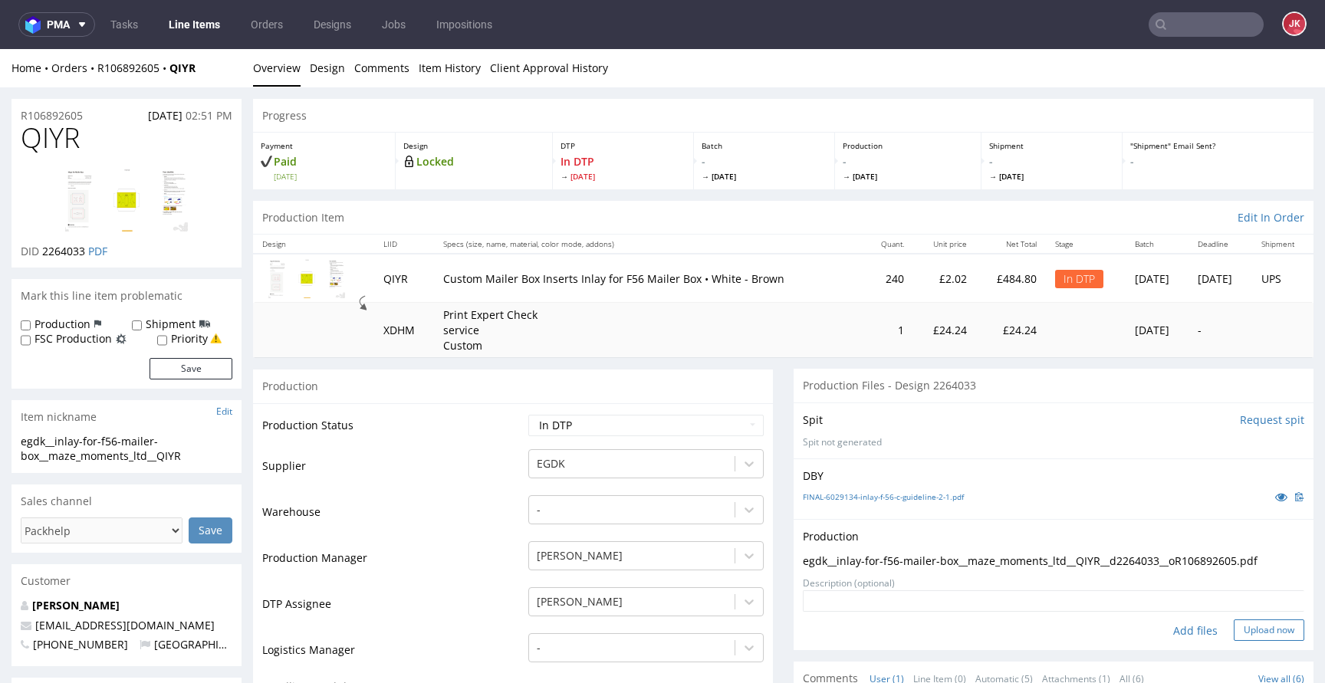
click at [1235, 630] on button "Upload now" at bounding box center [1269, 630] width 71 height 21
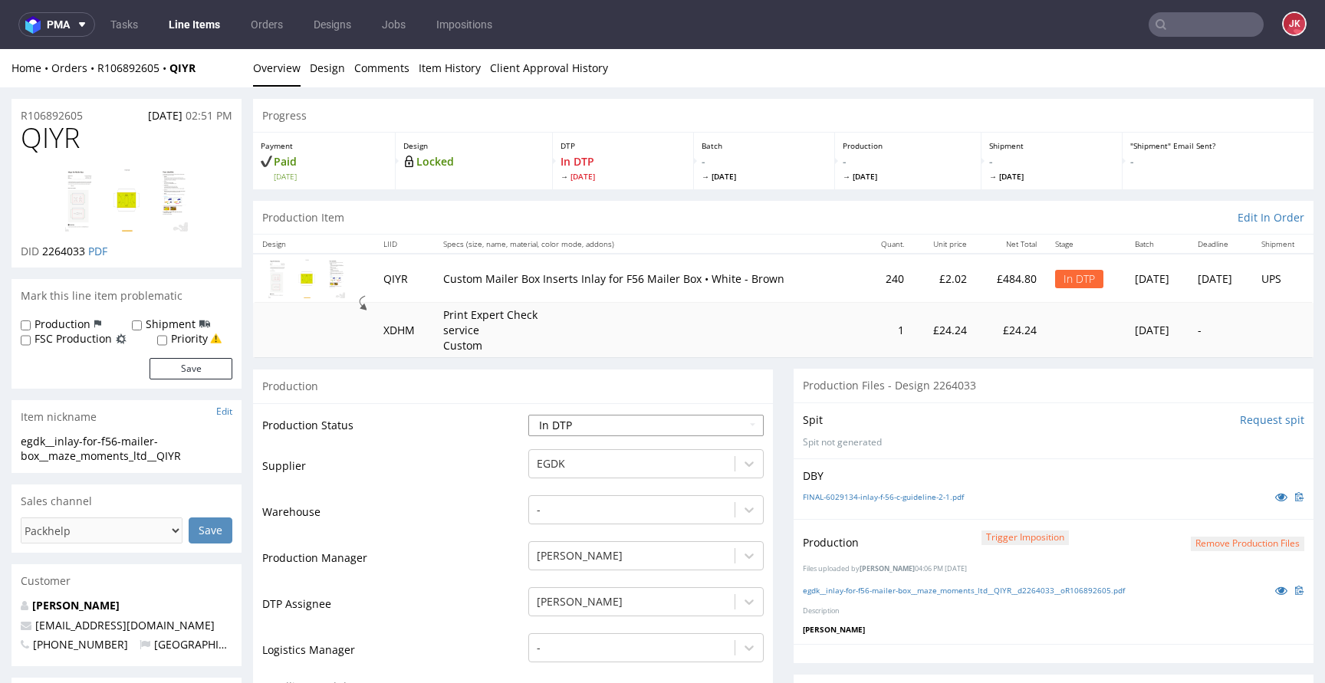
click at [578, 434] on select "Waiting for Artwork Waiting for Diecut Waiting for Mockup Waiting for DTP Waiti…" at bounding box center [645, 425] width 235 height 21
select select "dtp_waiting_for_check"
click at [528, 415] on select "Waiting for Artwork Waiting for Diecut Waiting for Mockup Waiting for DTP Waiti…" at bounding box center [645, 425] width 235 height 21
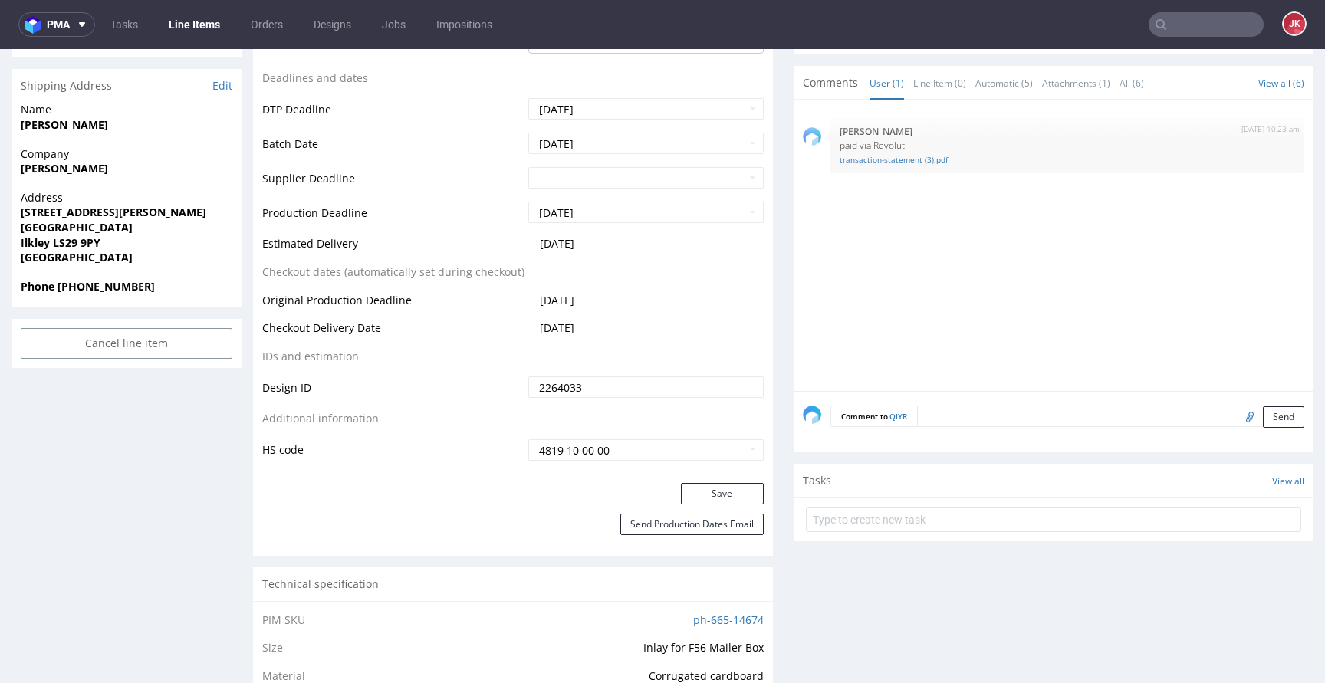
scroll to position [611, 0]
click at [703, 495] on button "Save" at bounding box center [722, 491] width 83 height 21
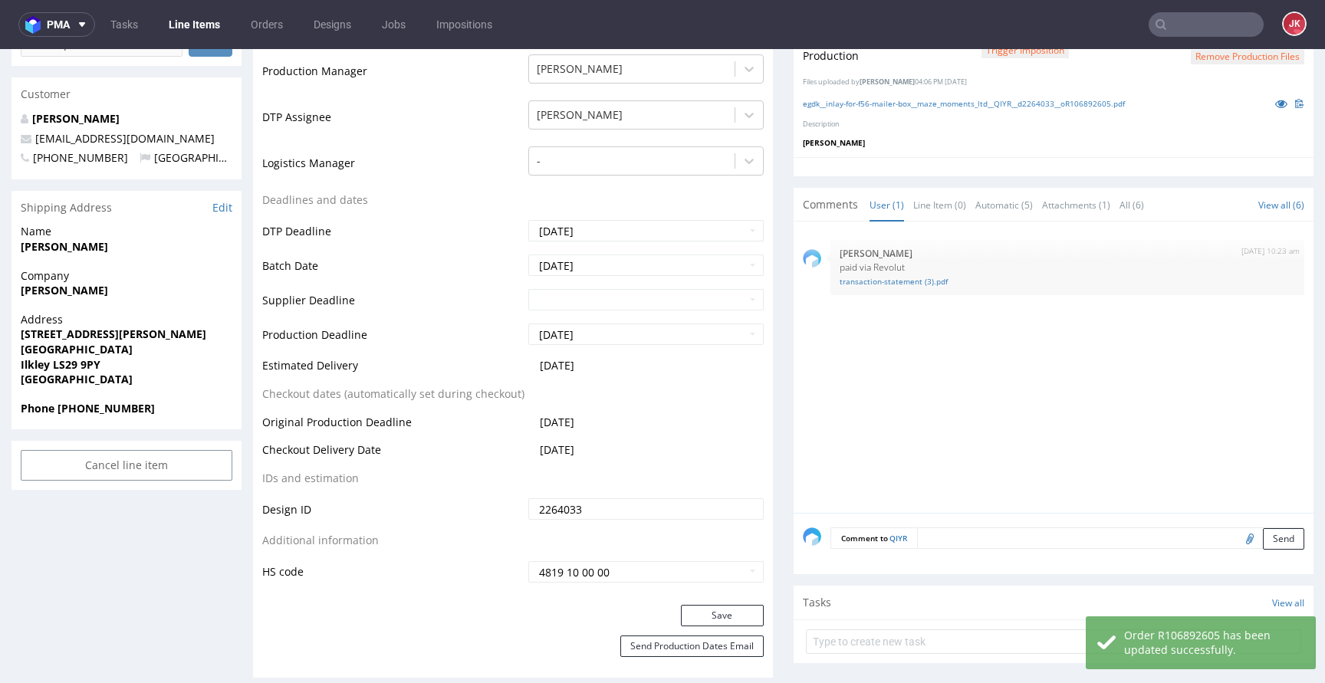
scroll to position [0, 0]
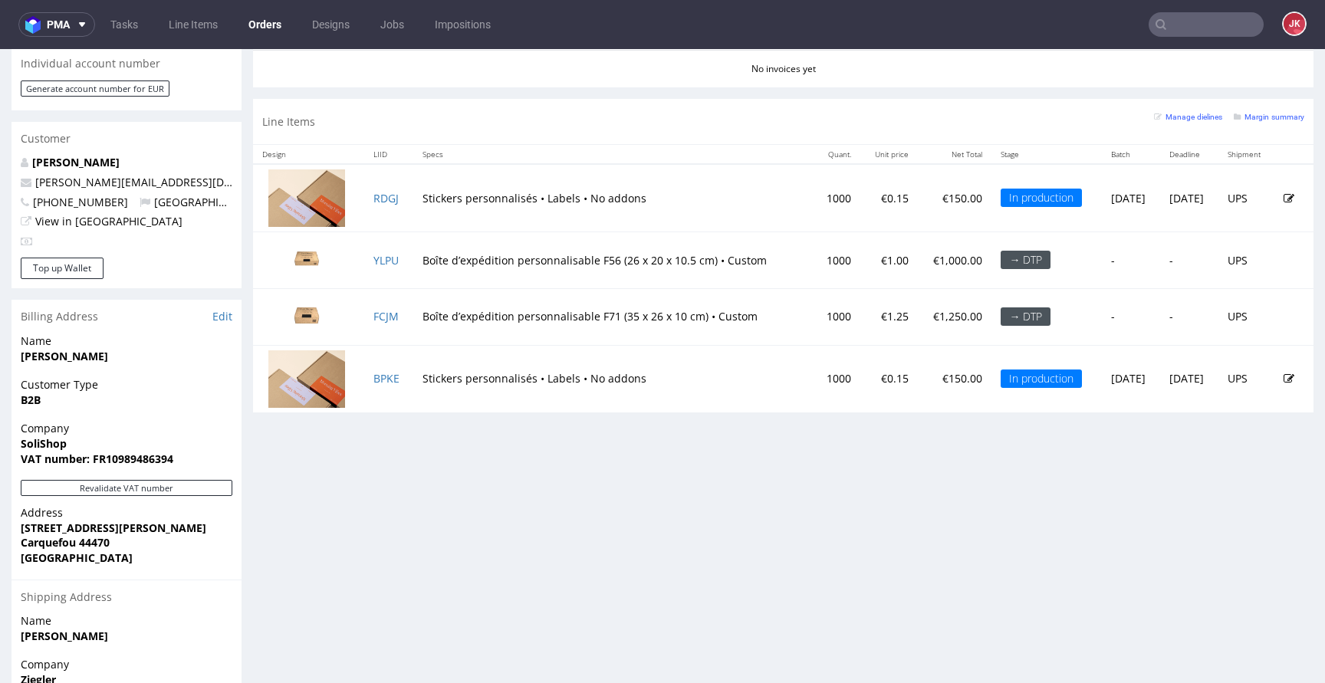
scroll to position [670, 0]
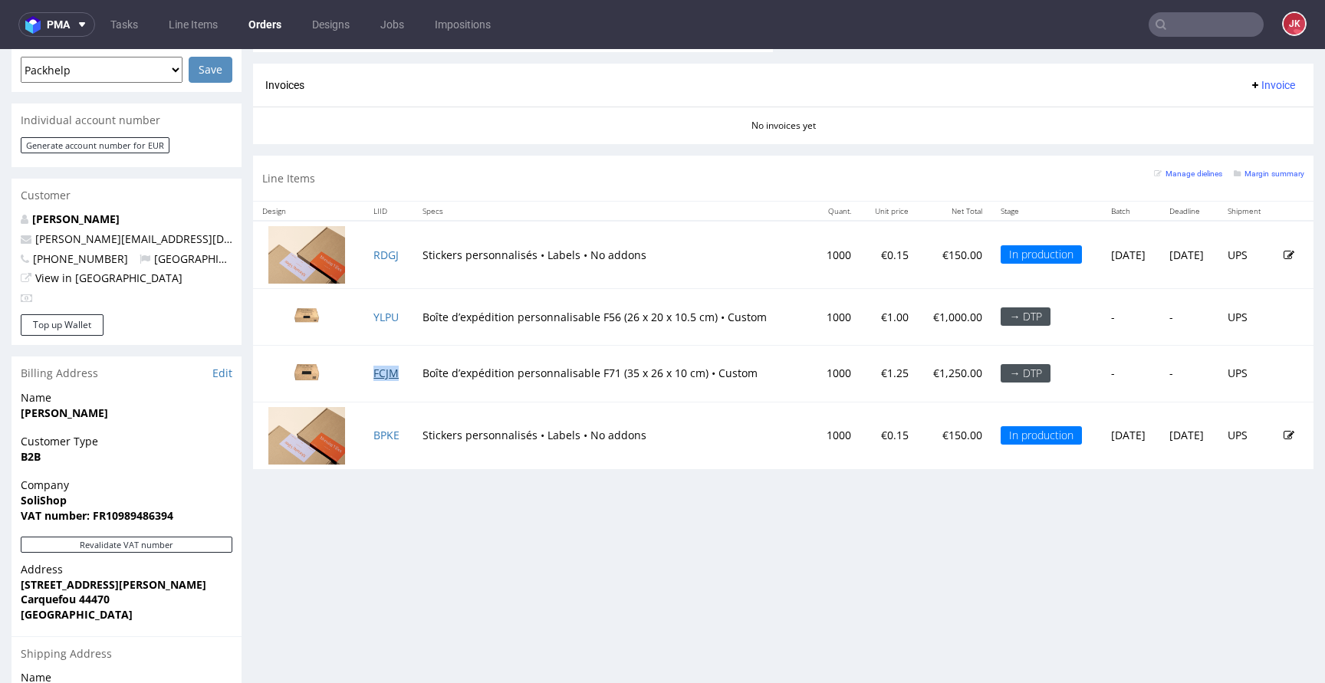
click at [381, 377] on link "FCJM" at bounding box center [386, 373] width 25 height 15
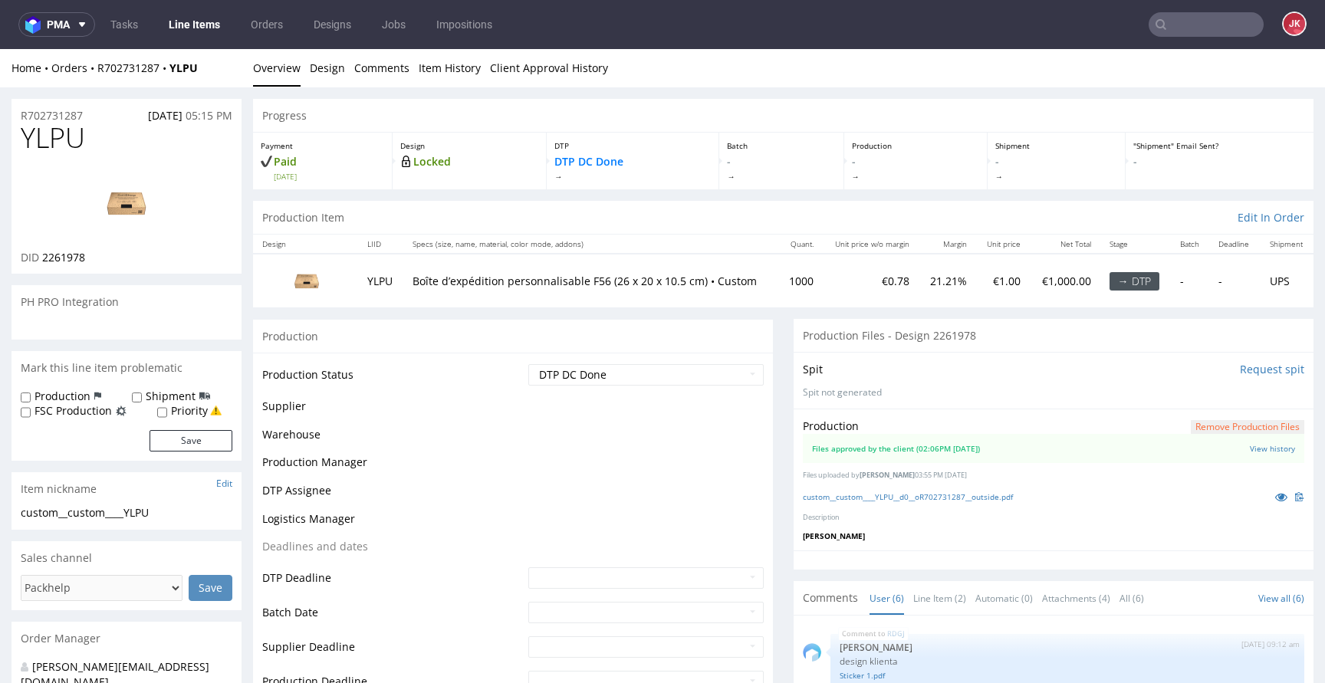
scroll to position [84, 0]
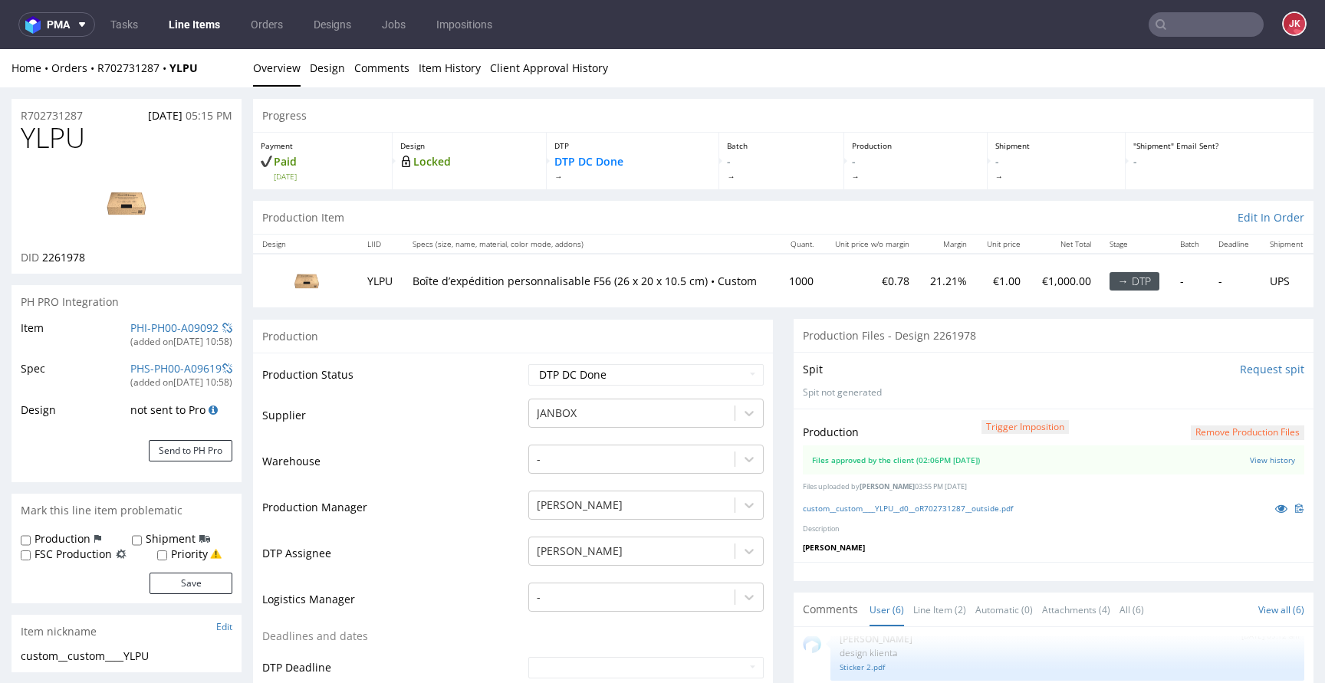
select select "in_progress"
click at [661, 377] on select "Waiting for Artwork Waiting for Diecut Waiting for Mockup Waiting for DTP Waiti…" at bounding box center [645, 374] width 235 height 21
select select "dtp_production_ready"
click at [528, 364] on select "Waiting for Artwork Waiting for Diecut Waiting for Mockup Waiting for DTP Waiti…" at bounding box center [645, 374] width 235 height 21
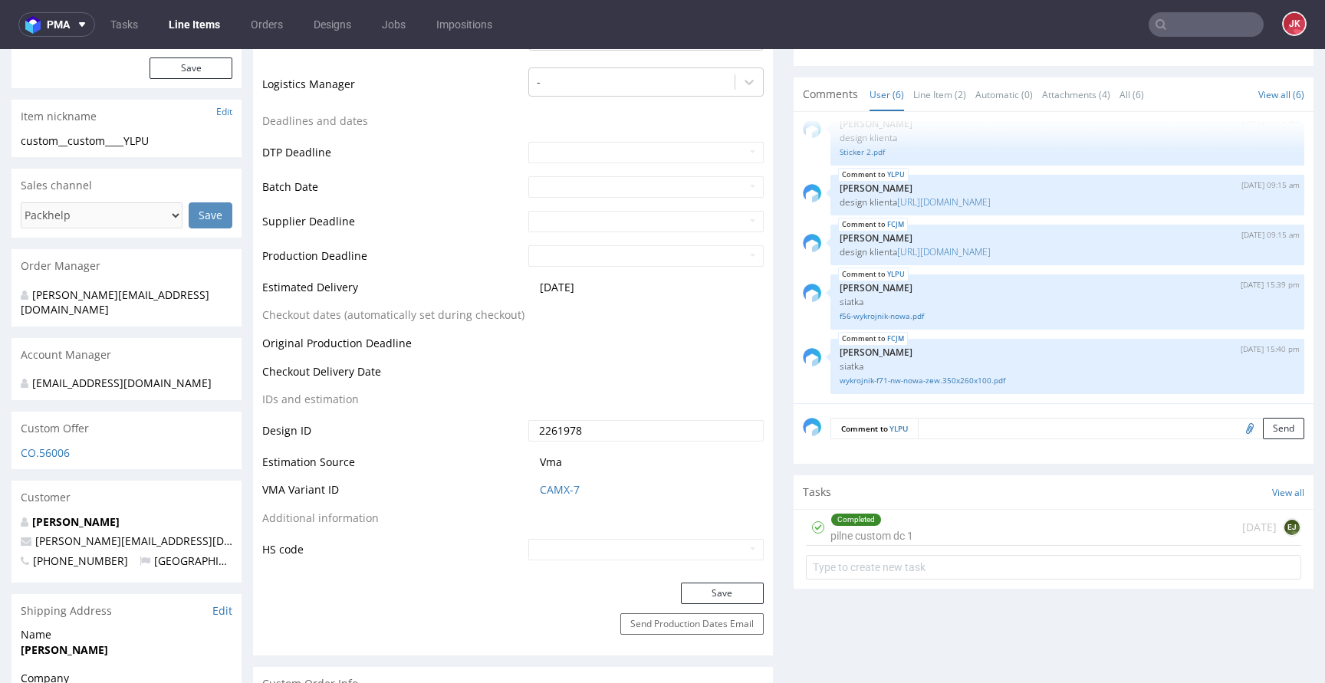
scroll to position [516, 0]
click at [693, 586] on button "Save" at bounding box center [722, 592] width 83 height 21
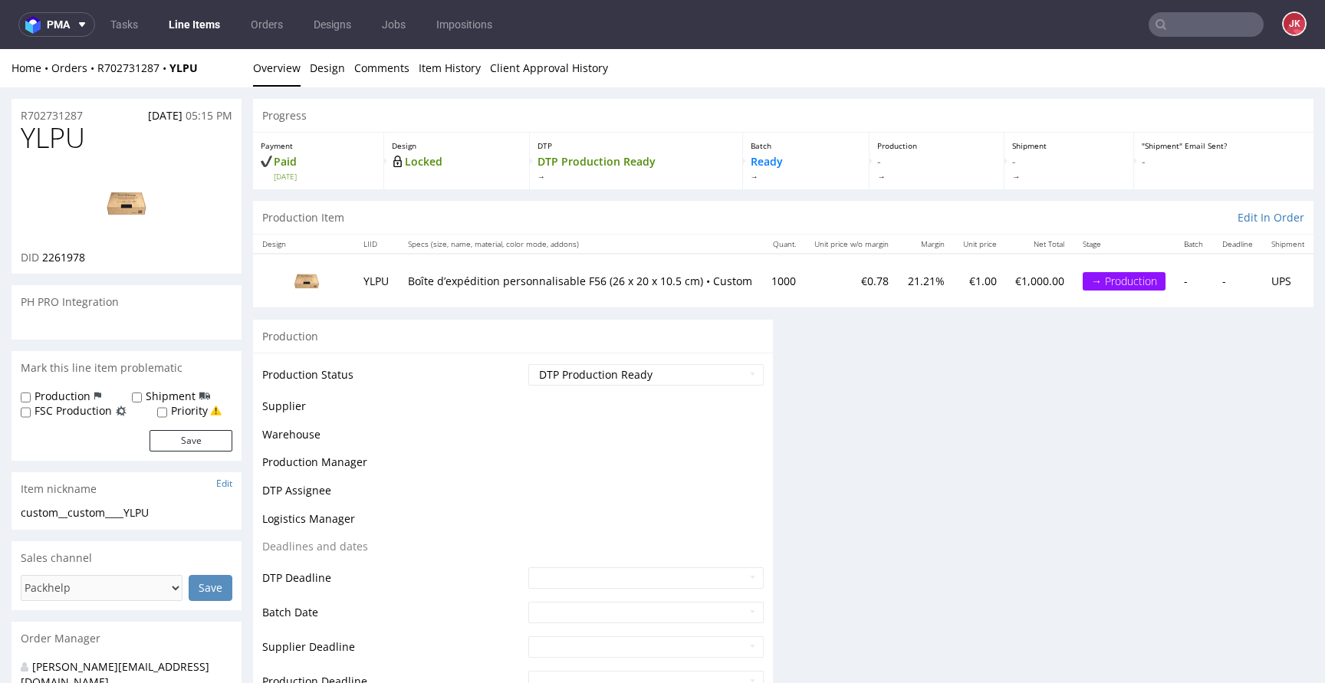
scroll to position [374, 0]
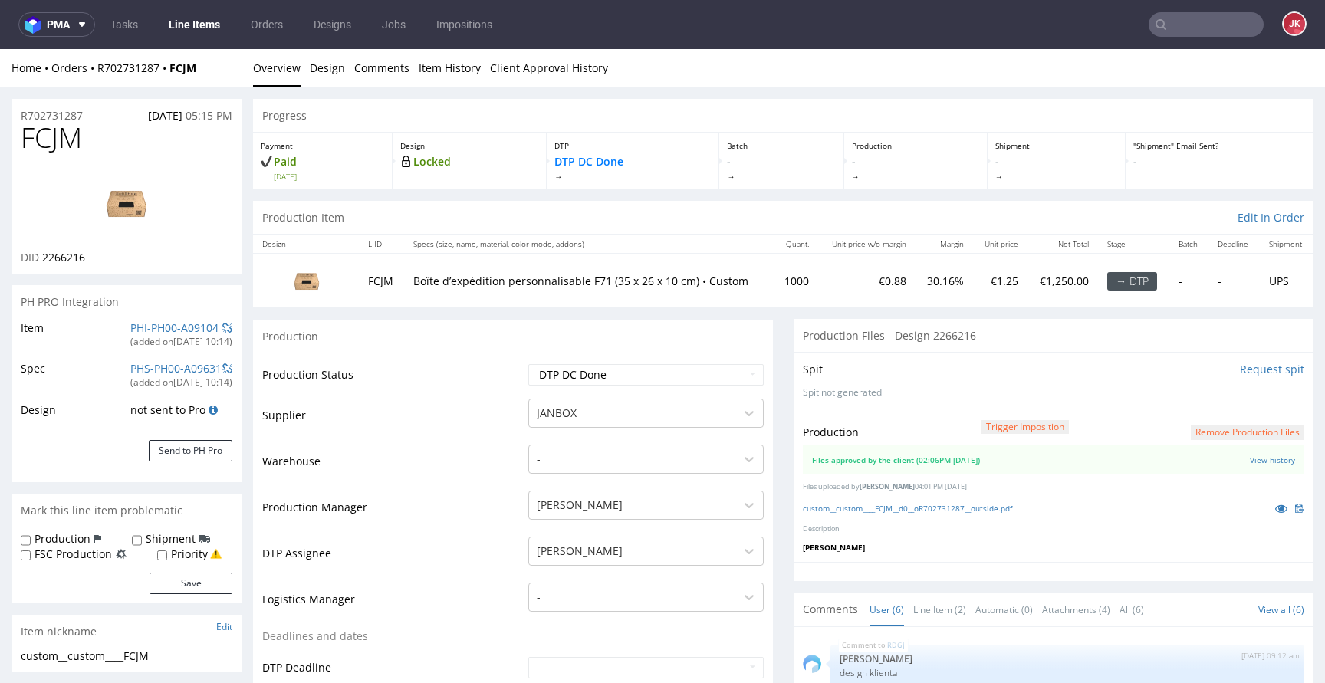
select select "in_progress"
click at [591, 374] on select "Waiting for Artwork Waiting for Diecut Waiting for Mockup Waiting for DTP Waiti…" at bounding box center [645, 374] width 235 height 21
select select "dtp_production_ready"
click at [528, 364] on select "Waiting for Artwork Waiting for Diecut Waiting for Mockup Waiting for DTP Waiti…" at bounding box center [645, 374] width 235 height 21
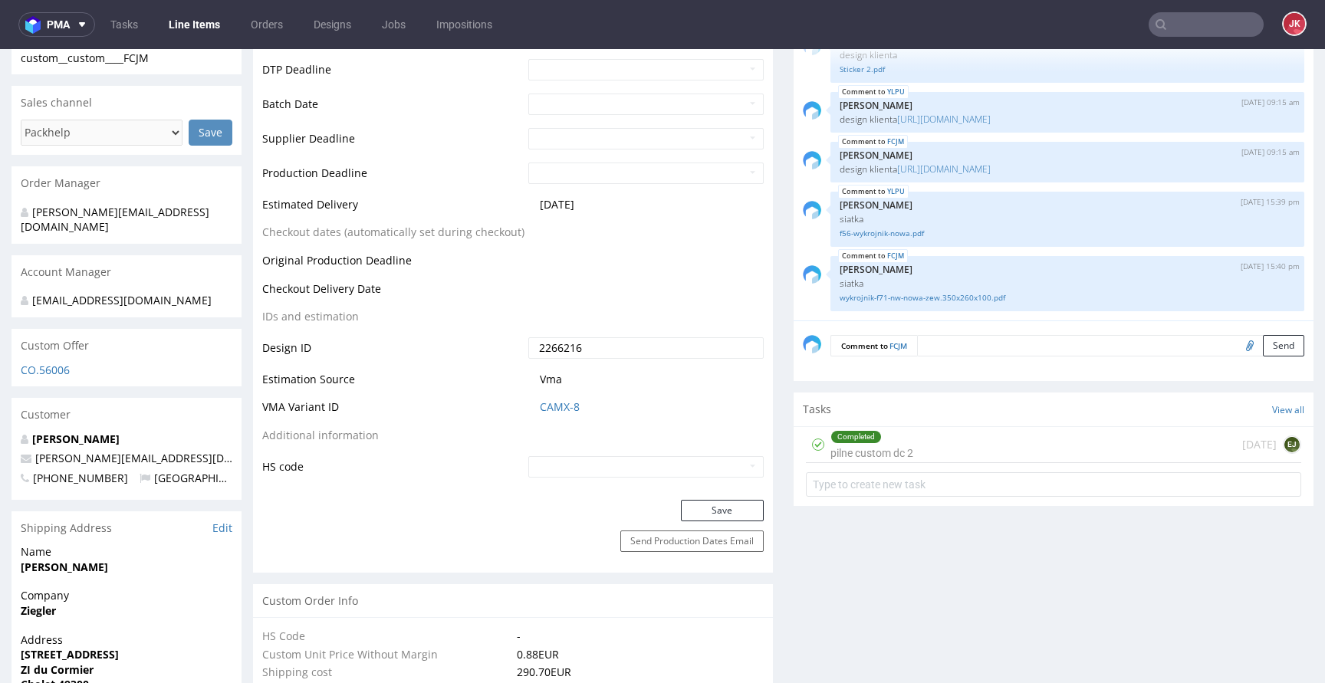
scroll to position [621, 0]
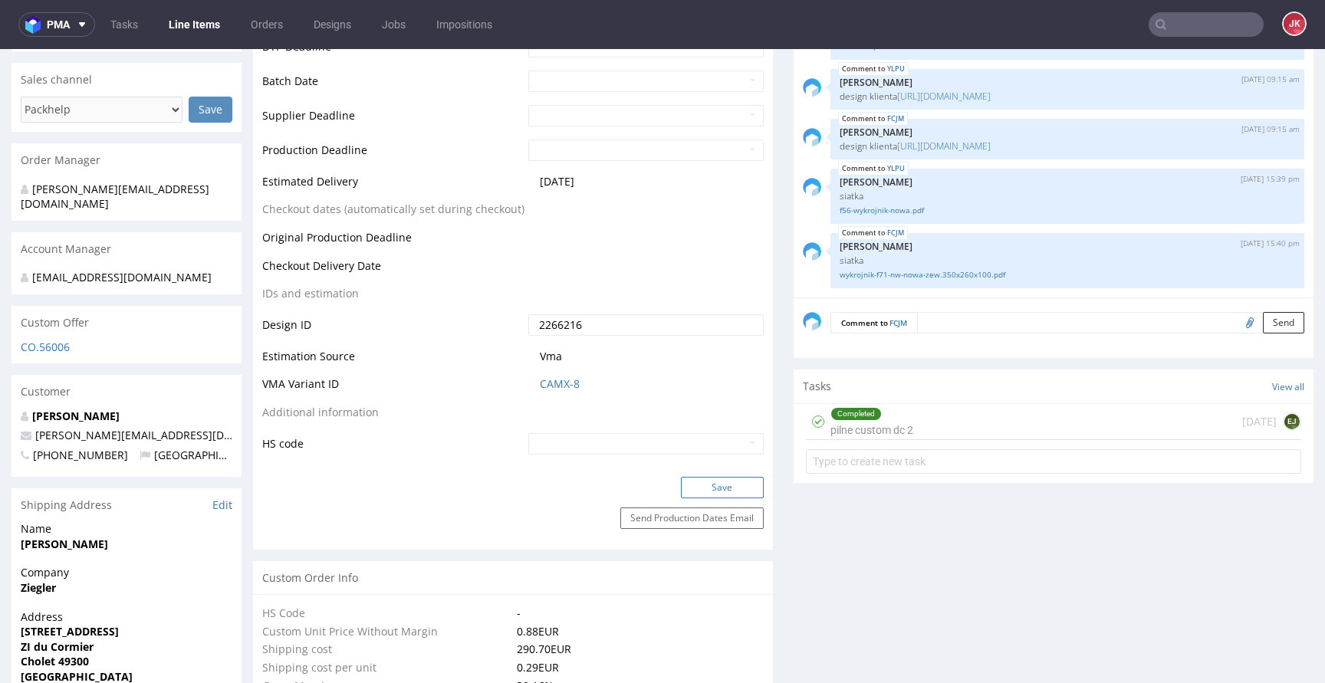
click at [696, 489] on button "Save" at bounding box center [722, 487] width 83 height 21
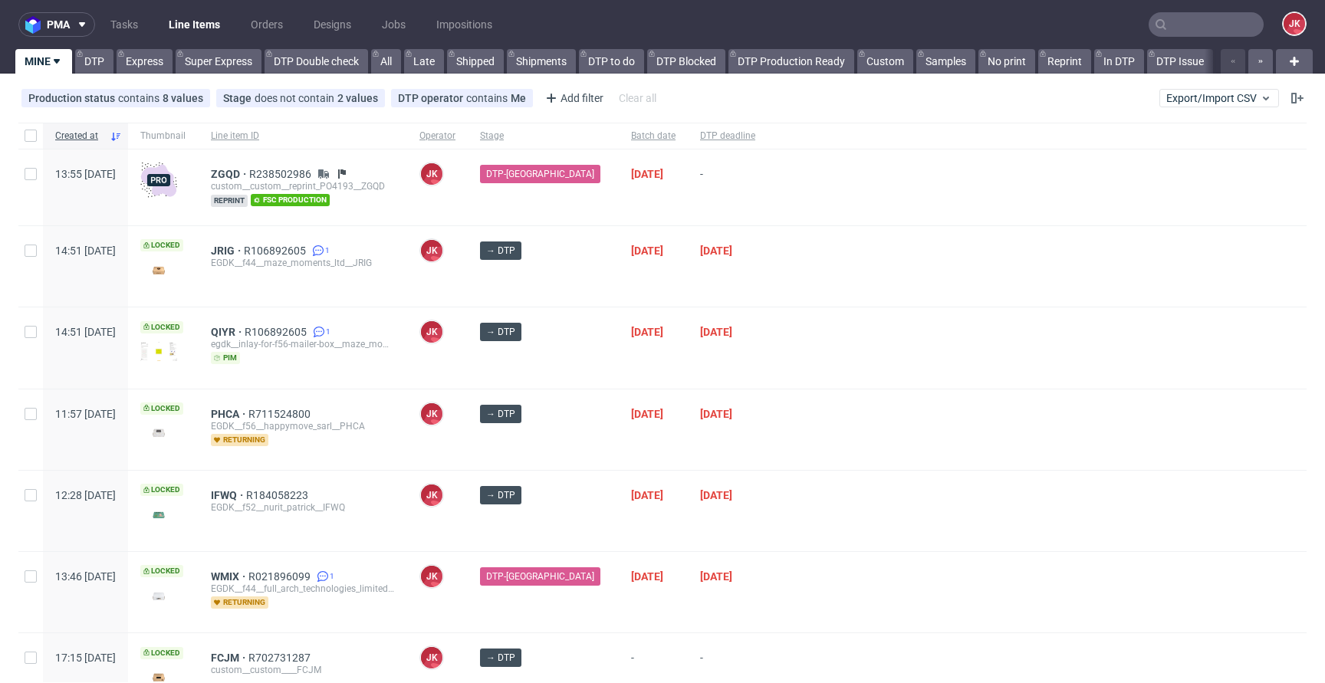
scroll to position [160, 0]
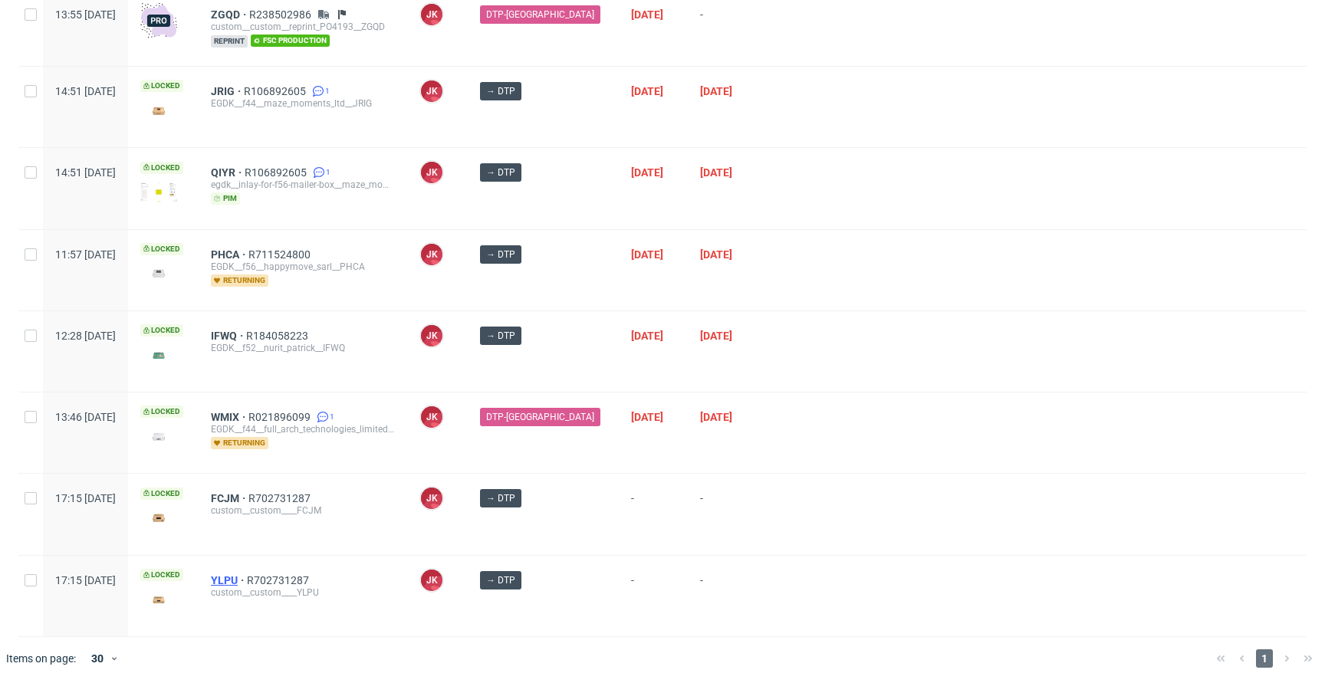
click at [247, 574] on span "YLPU" at bounding box center [229, 580] width 36 height 12
click at [248, 493] on span "FCJM" at bounding box center [230, 498] width 38 height 12
click at [874, 500] on div at bounding box center [1037, 514] width 539 height 81
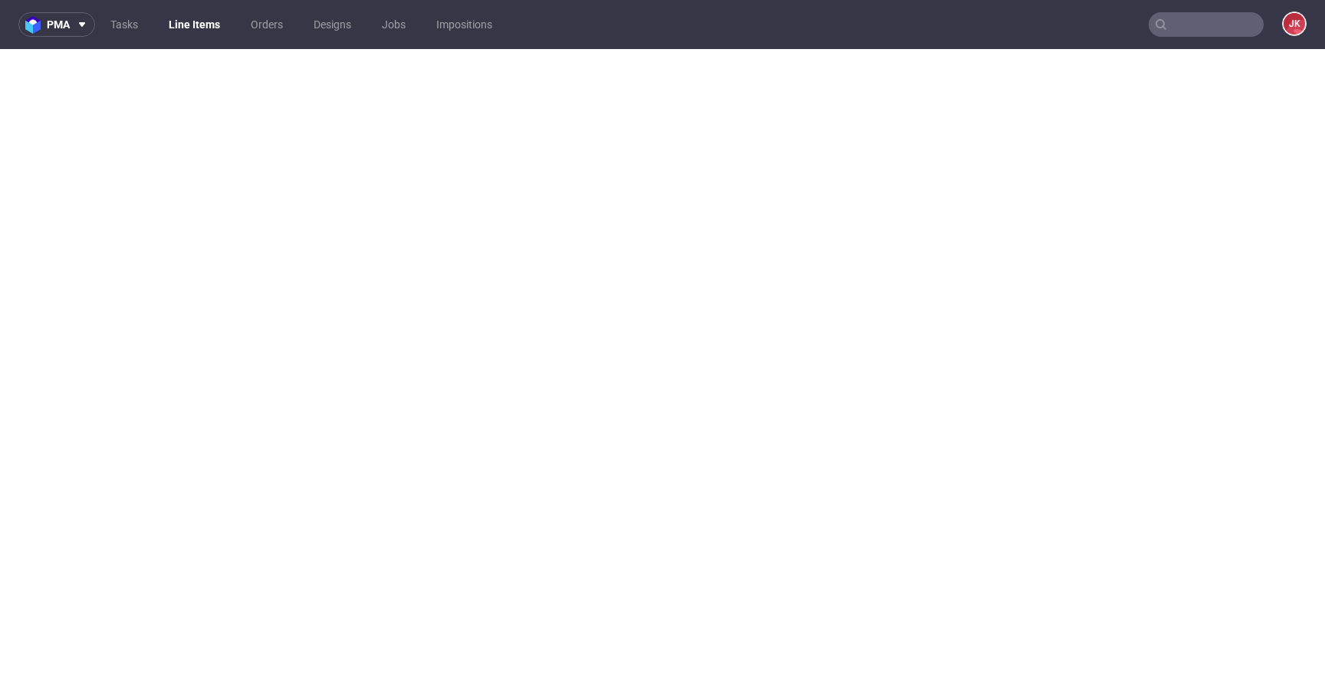
select select "in_progress"
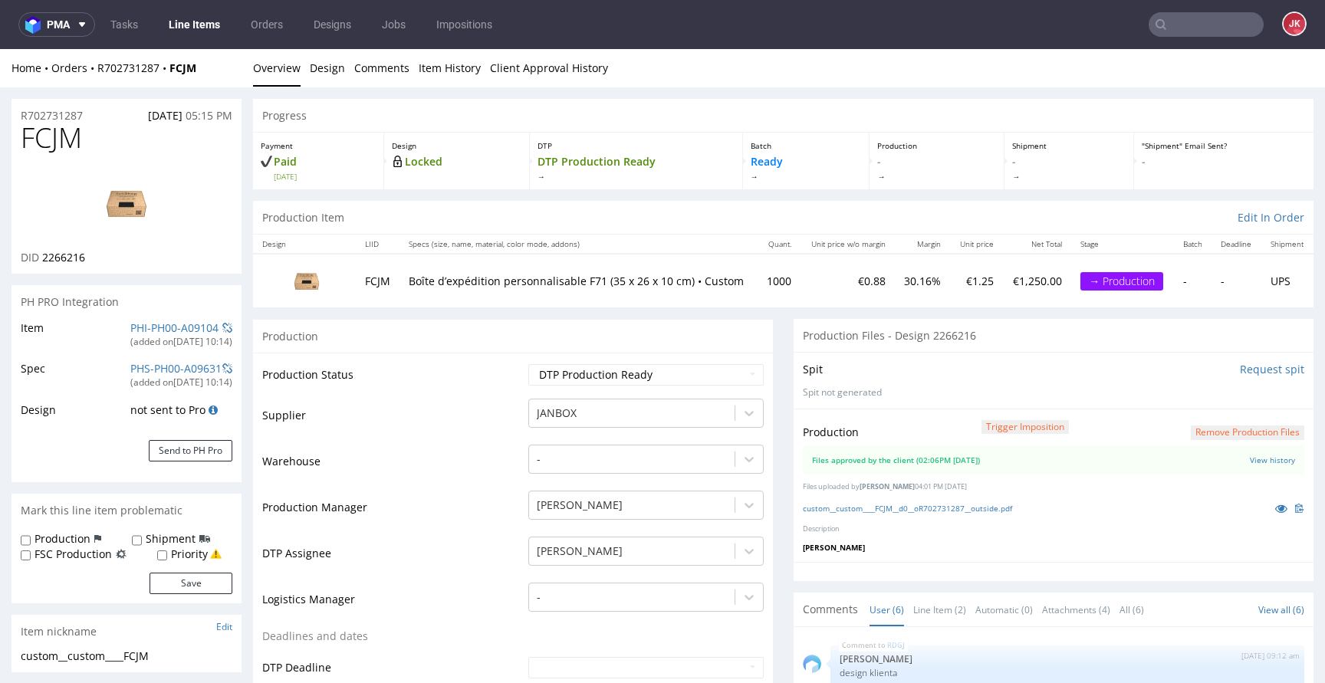
scroll to position [84, 0]
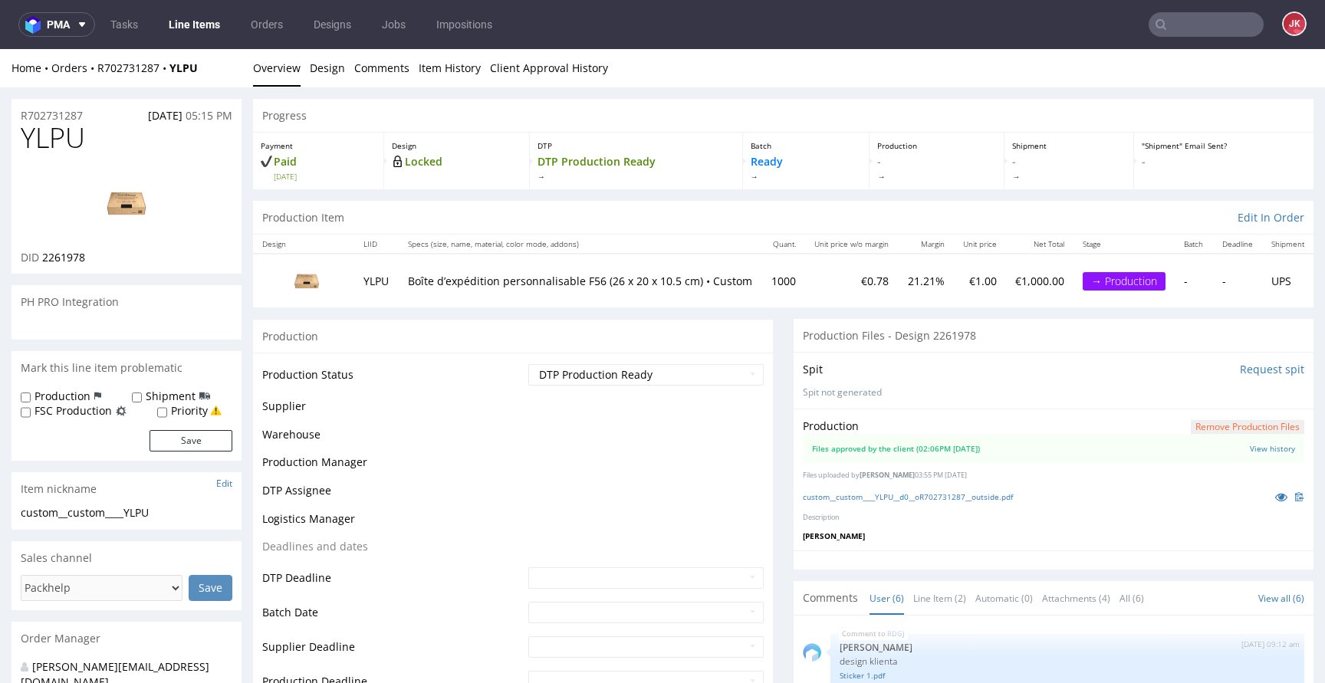
scroll to position [84, 0]
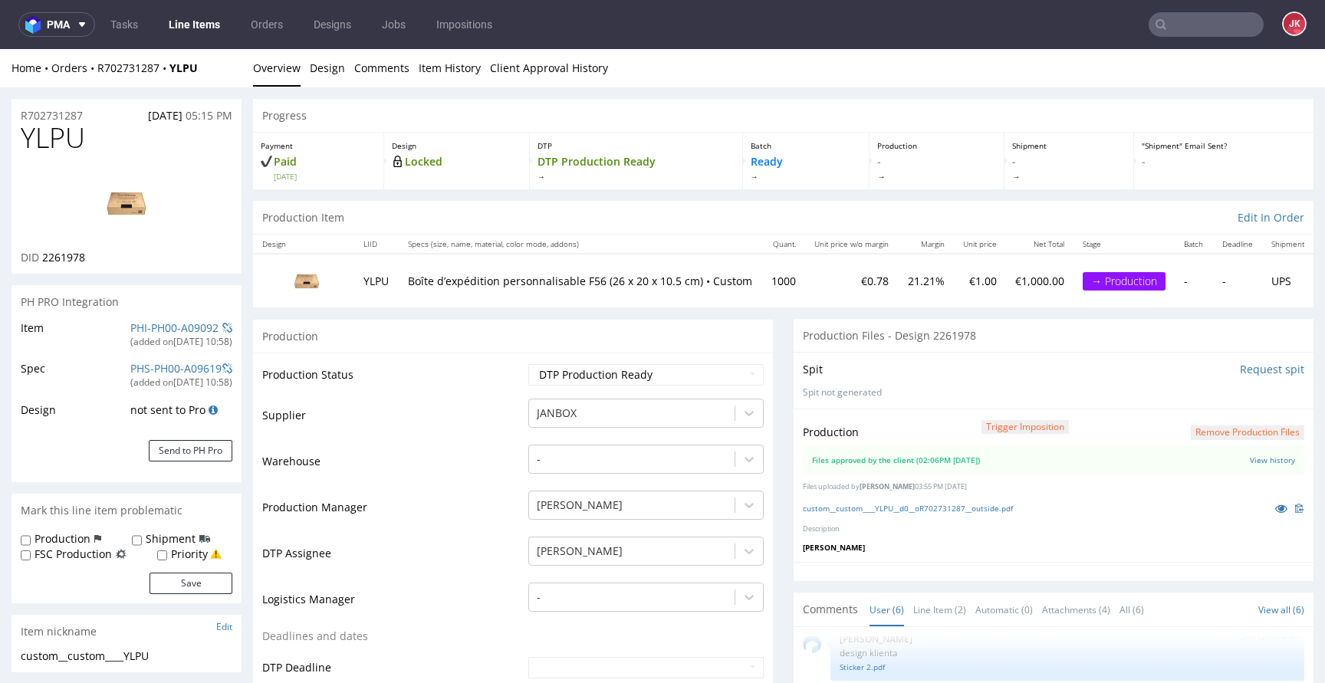
select select "in_progress"
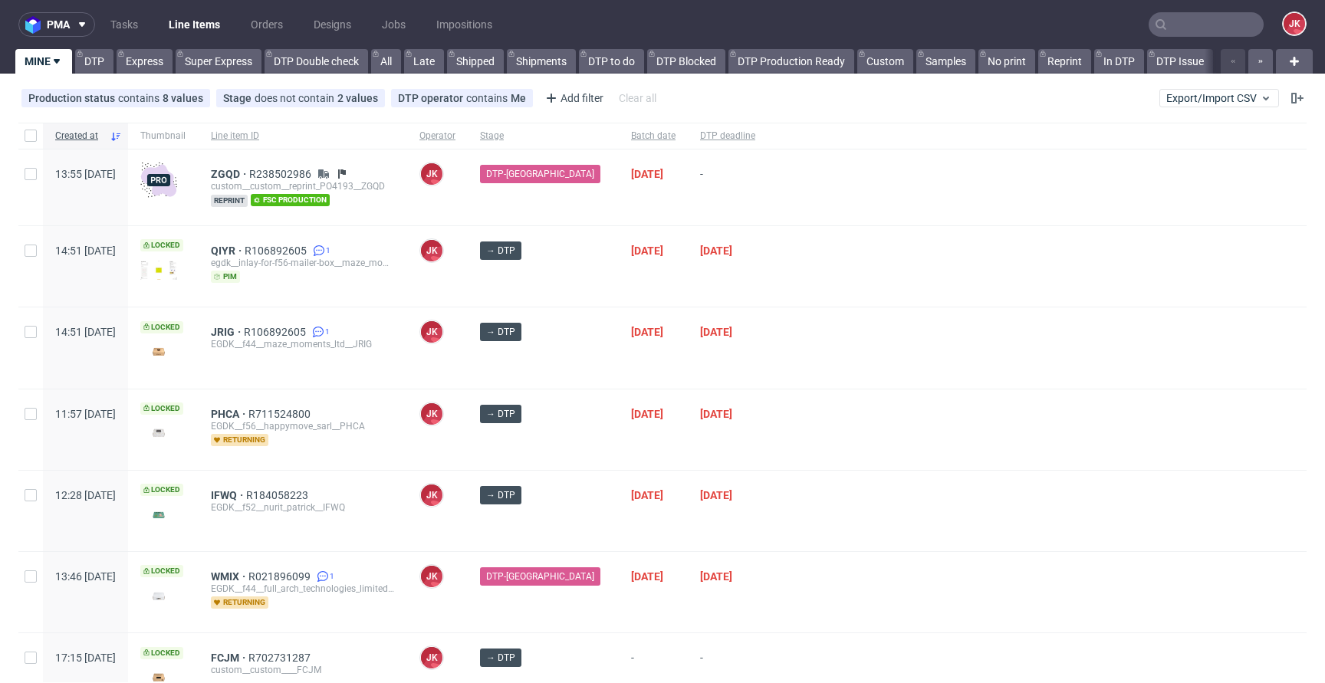
scroll to position [160, 0]
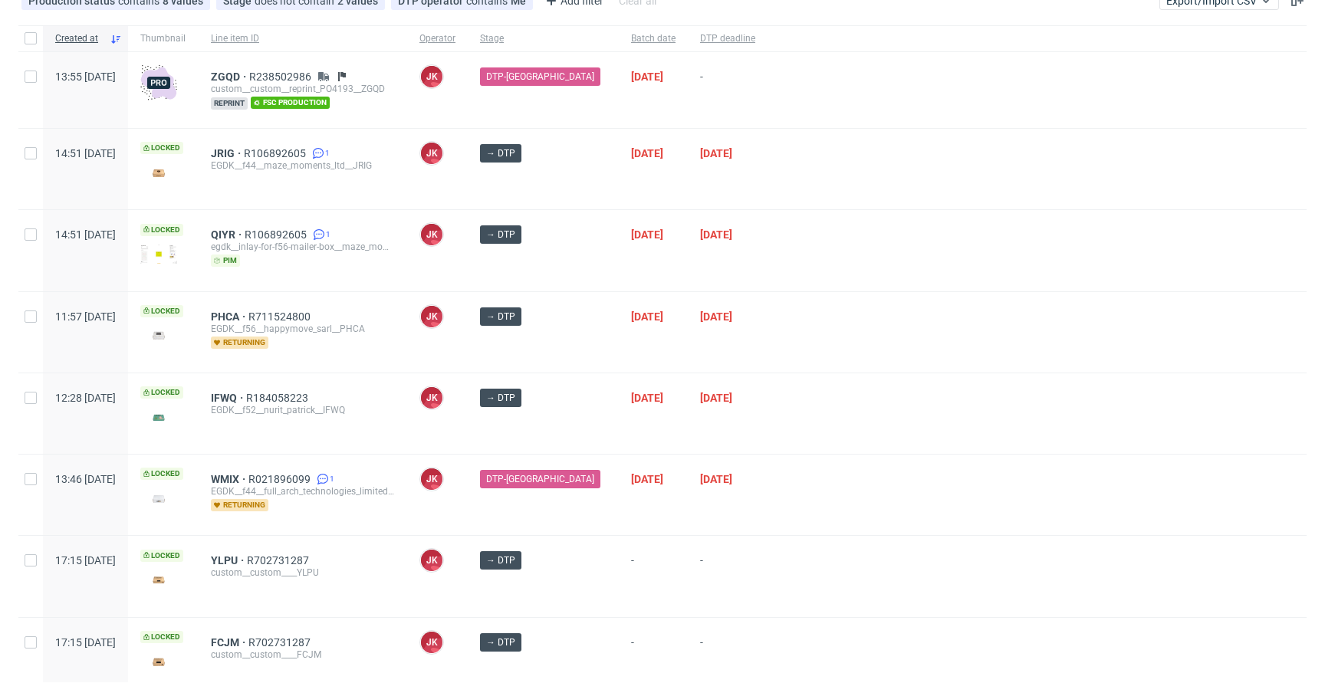
scroll to position [160, 0]
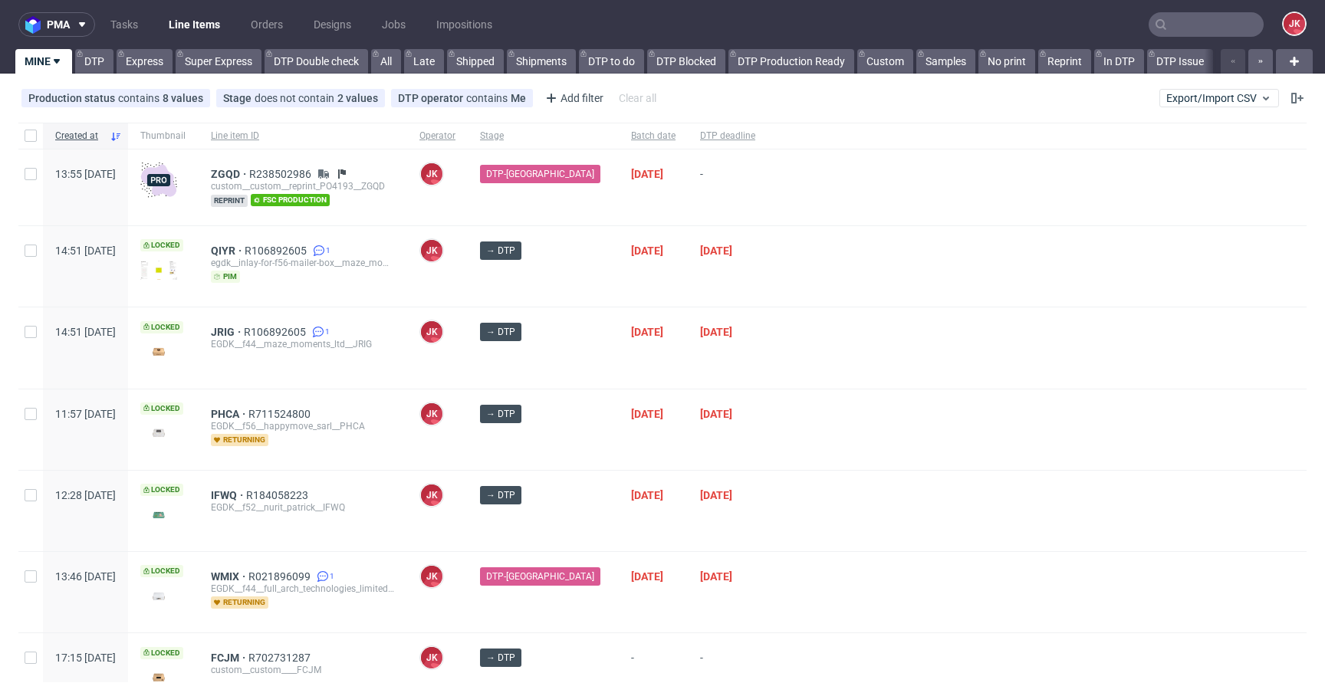
scroll to position [160, 0]
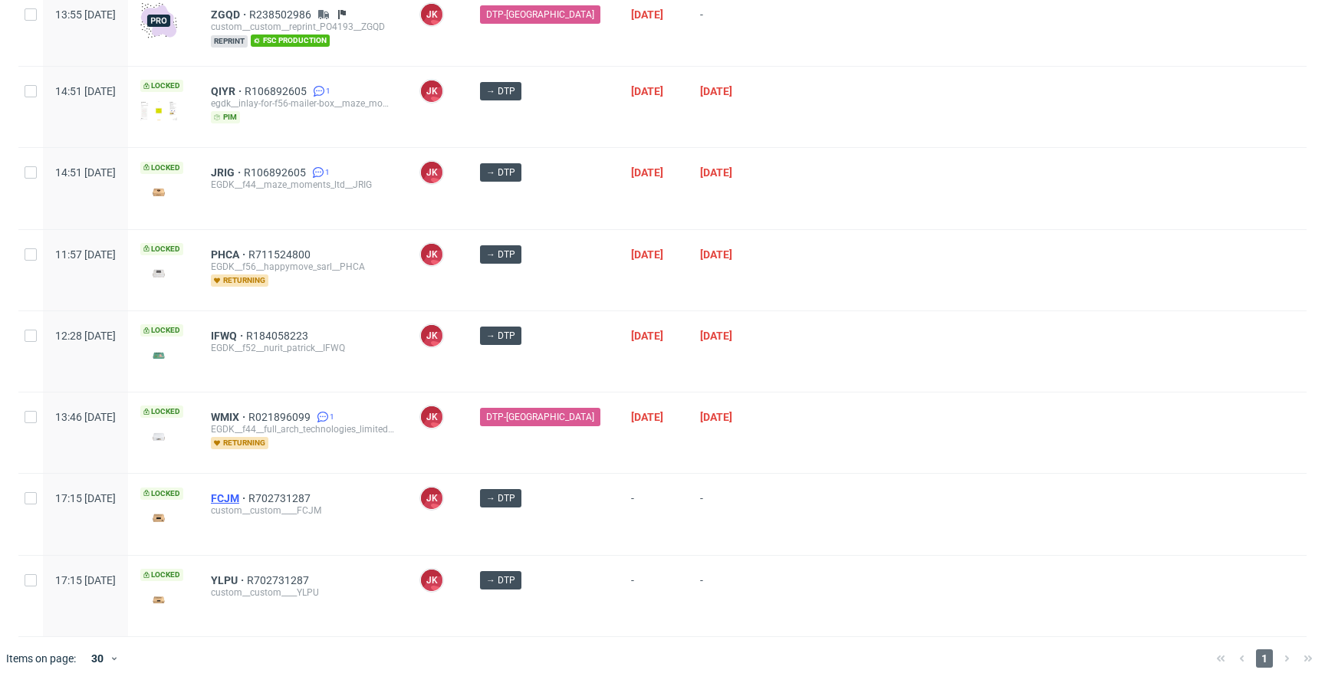
click at [248, 498] on span "FCJM" at bounding box center [230, 498] width 38 height 12
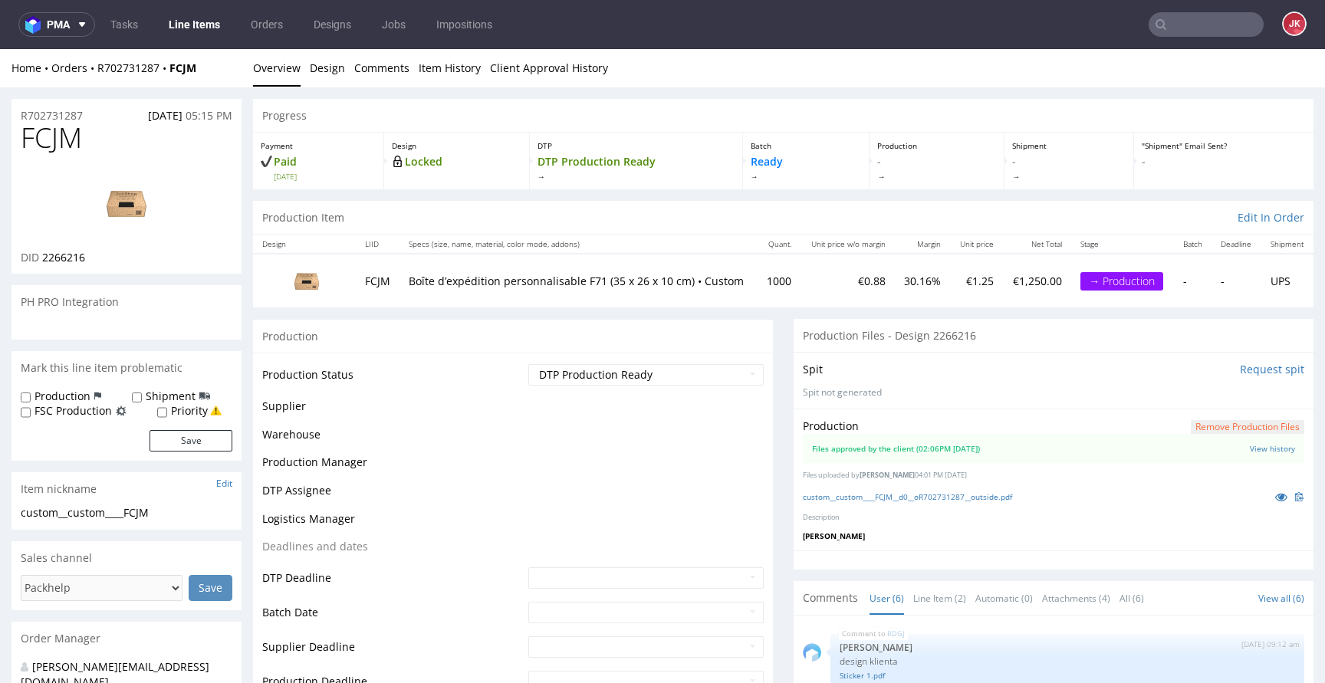
scroll to position [84, 0]
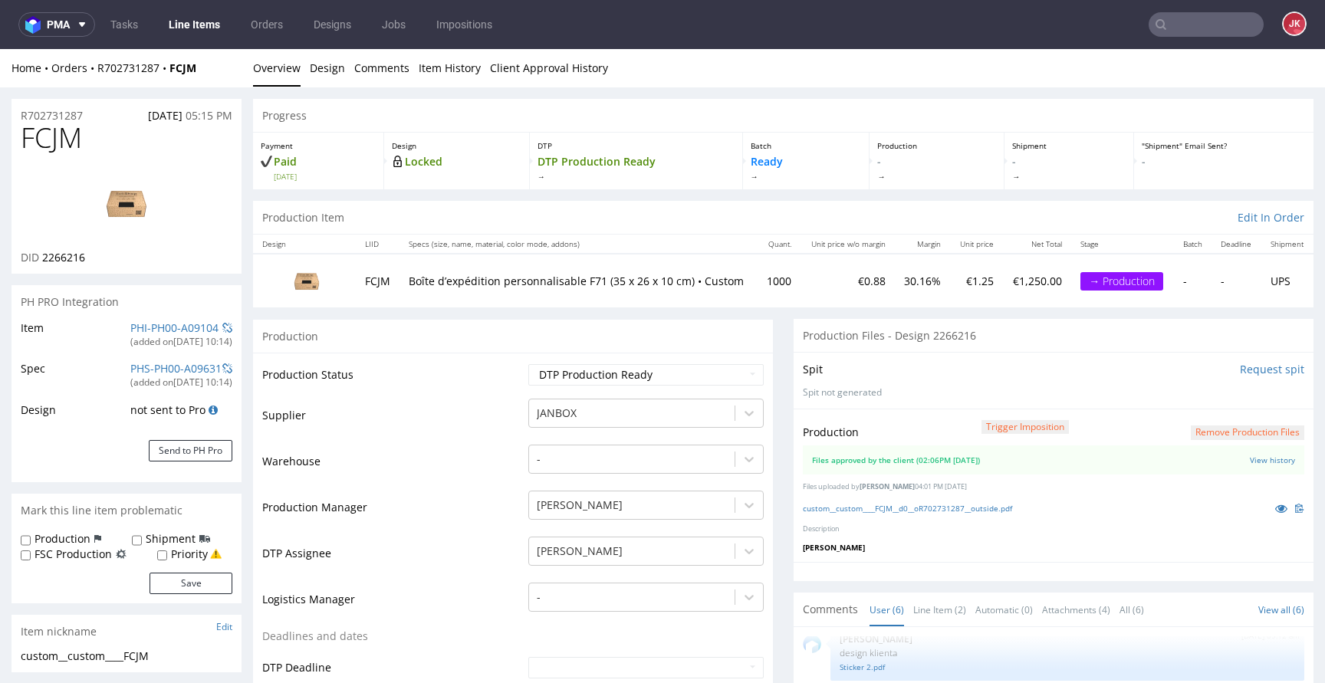
select select "in_progress"
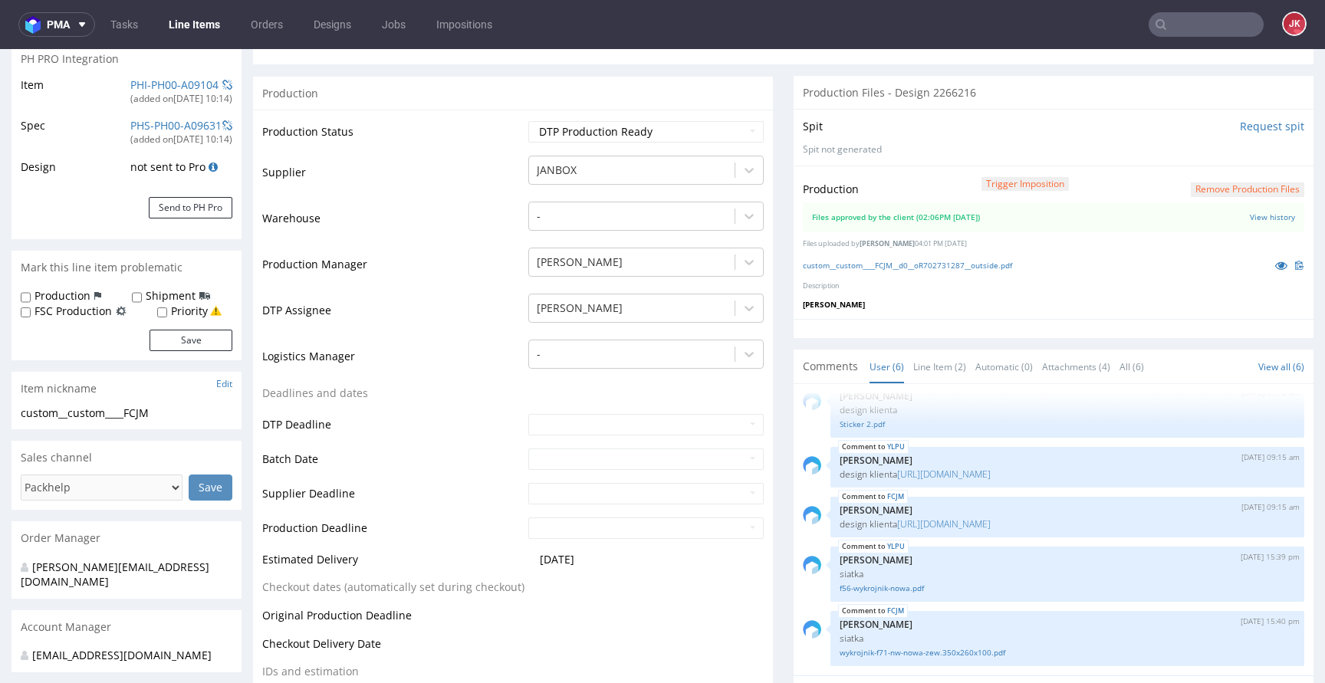
scroll to position [0, 0]
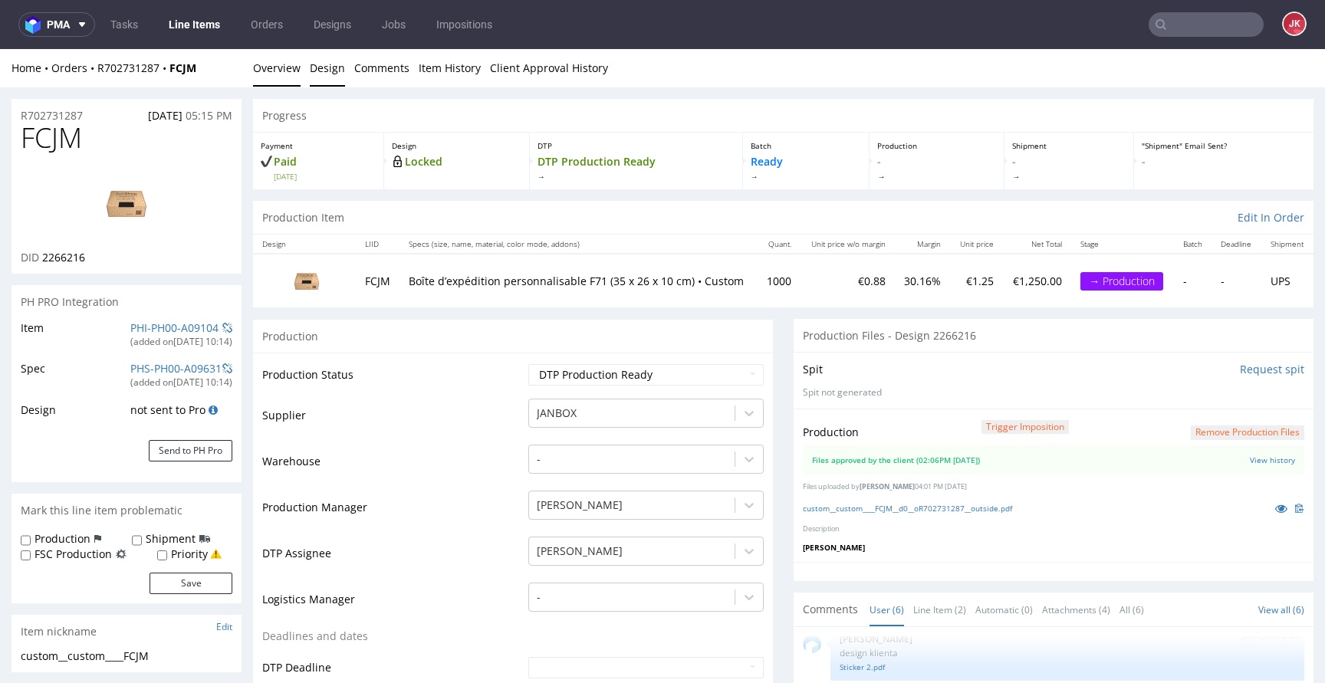
click at [331, 67] on link "Design" at bounding box center [327, 68] width 35 height 38
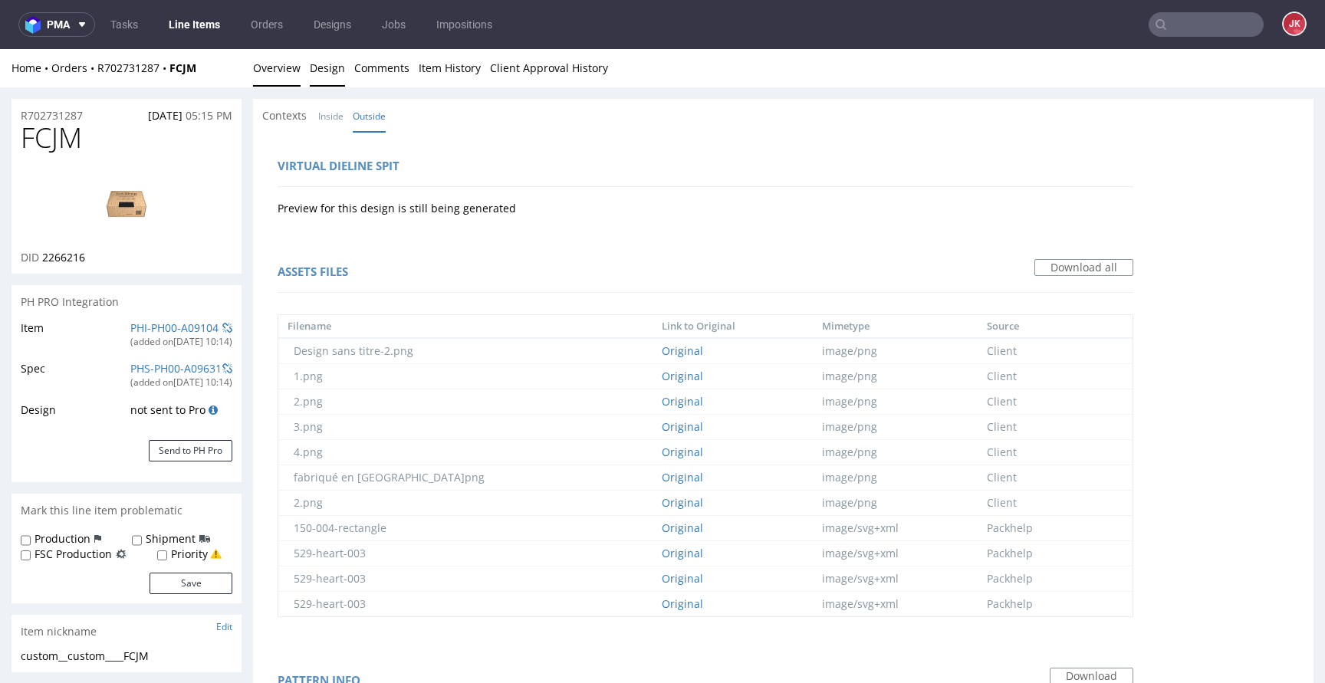
click at [272, 77] on link "Overview" at bounding box center [277, 68] width 48 height 38
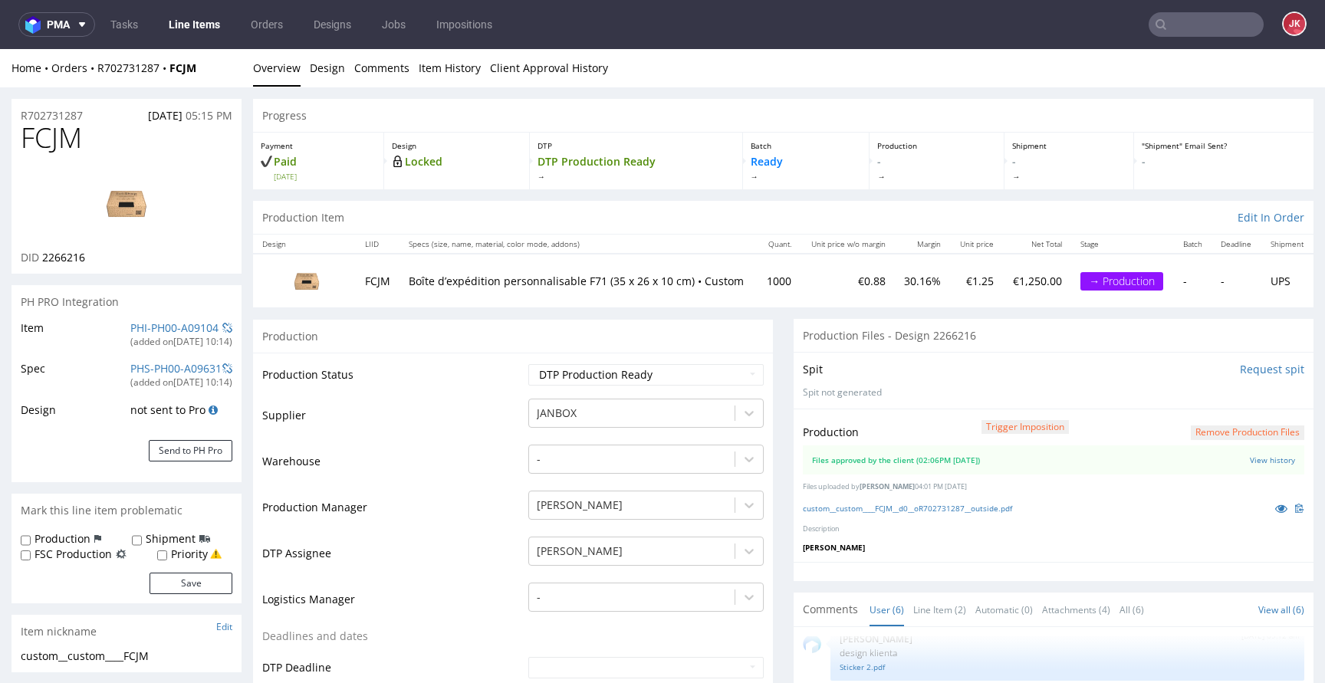
click at [178, 20] on link "Line Items" at bounding box center [195, 24] width 70 height 25
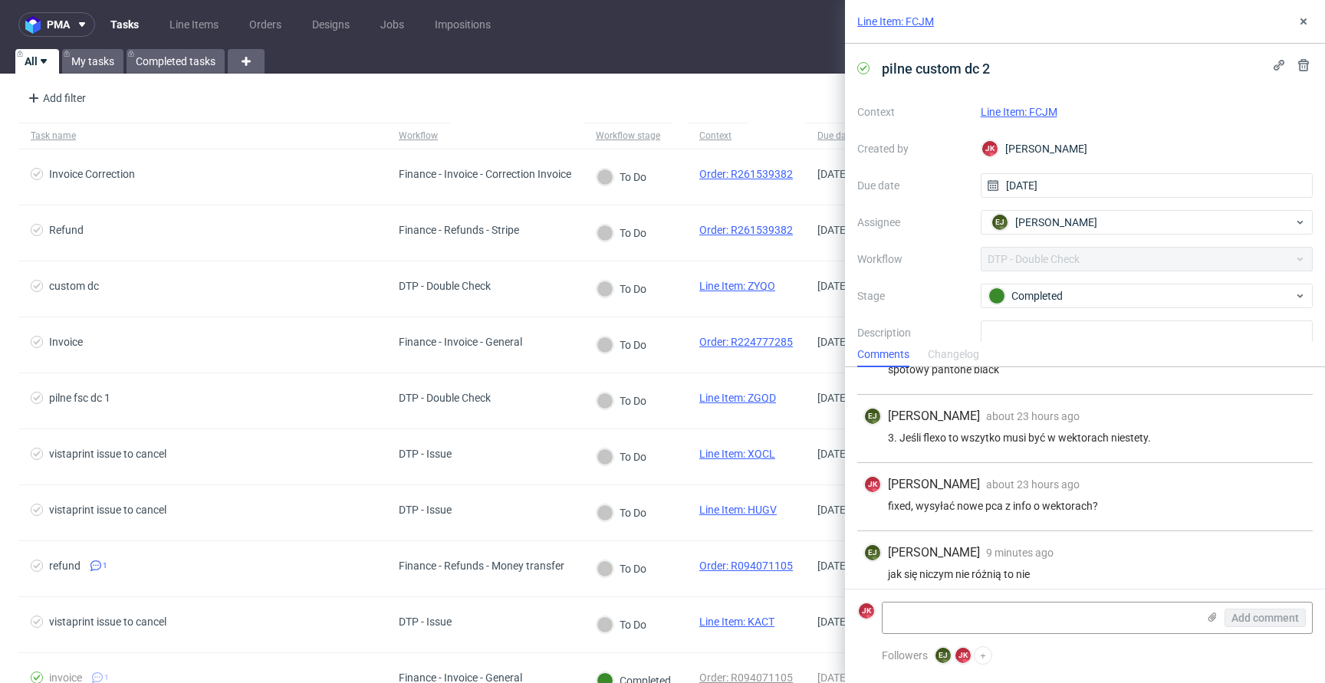
scroll to position [155, 0]
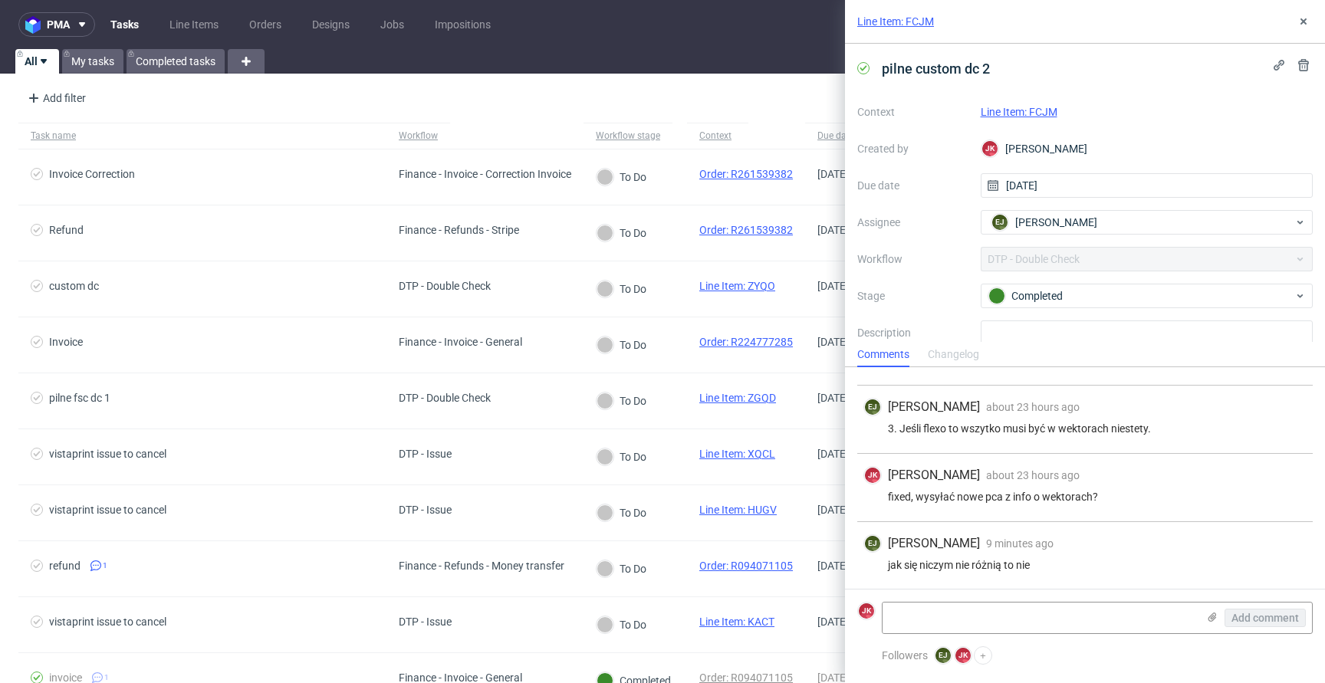
scroll to position [155, 0]
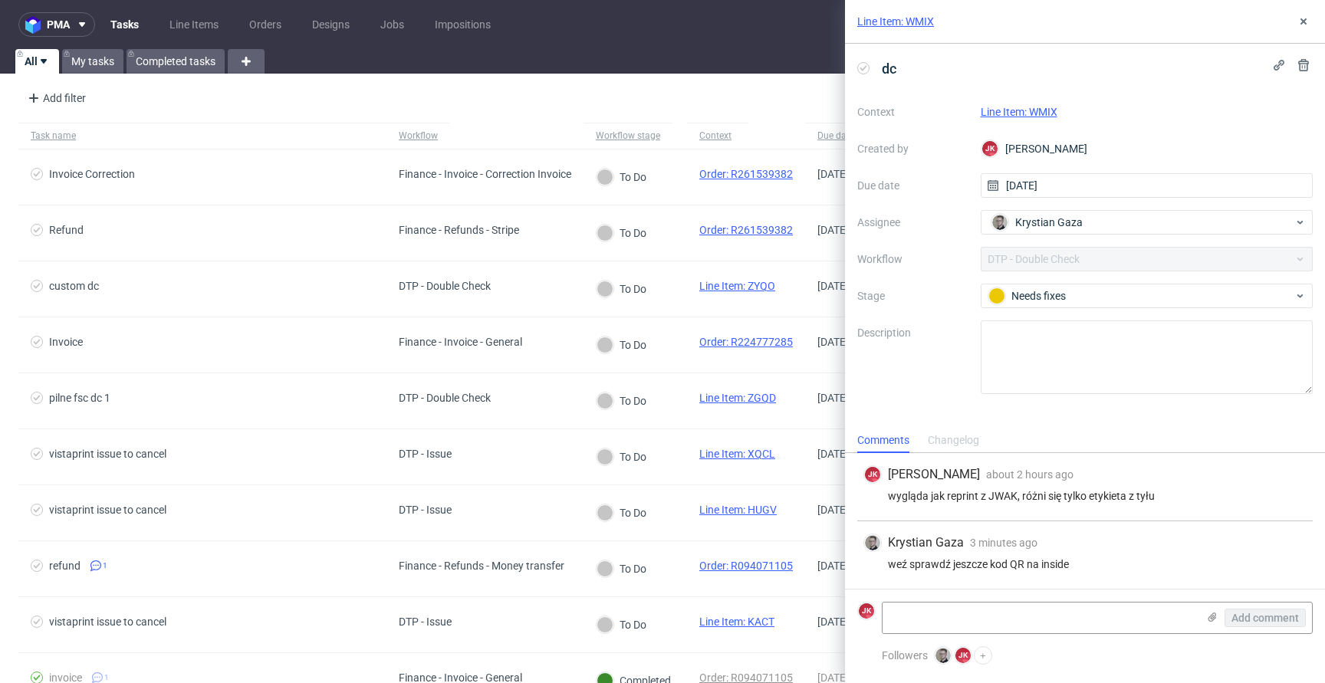
click at [1019, 112] on link "Line Item: WMIX" at bounding box center [1019, 112] width 77 height 12
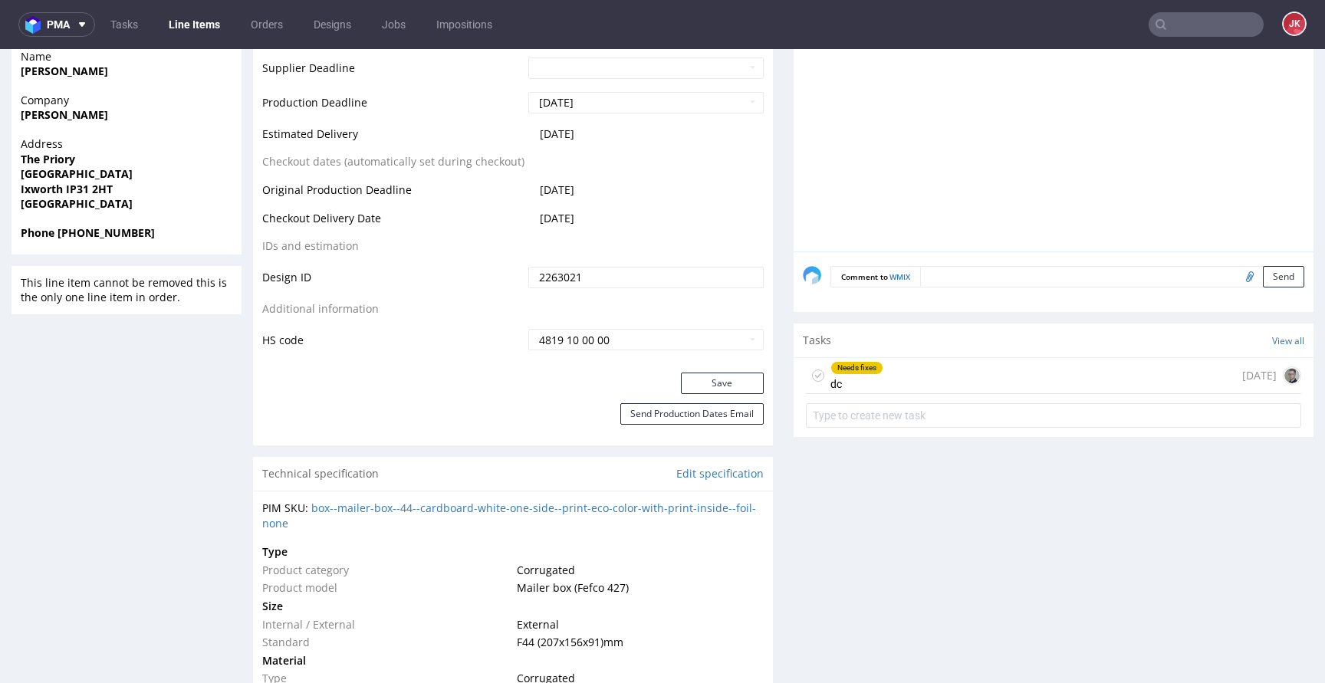
scroll to position [670, 0]
click at [848, 372] on div "Needs fixes" at bounding box center [856, 367] width 51 height 12
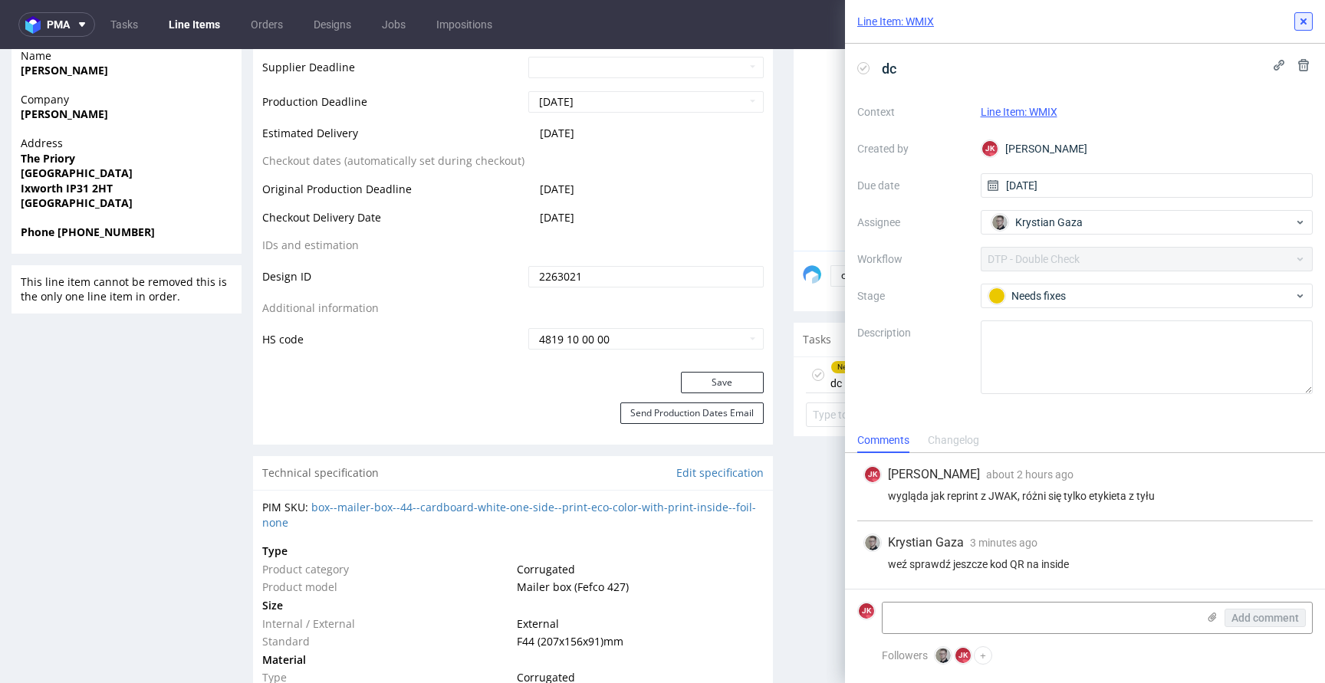
click at [1298, 24] on icon at bounding box center [1304, 21] width 12 height 12
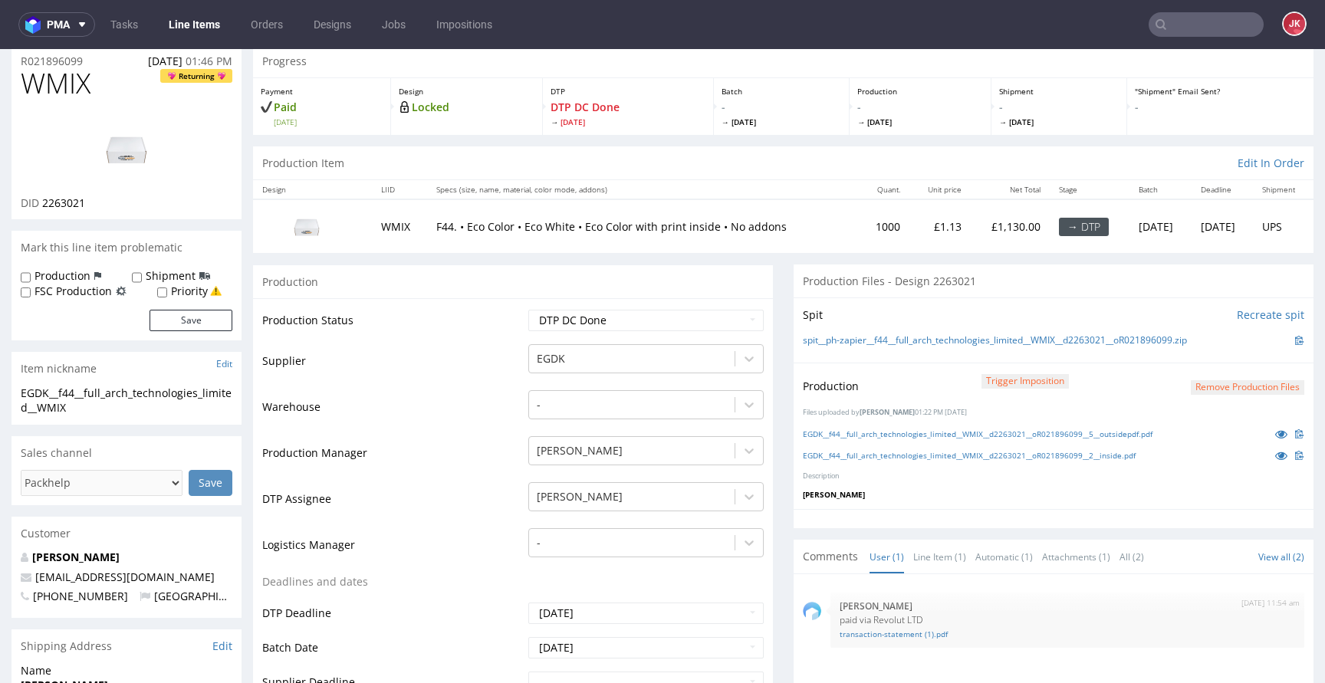
scroll to position [27, 0]
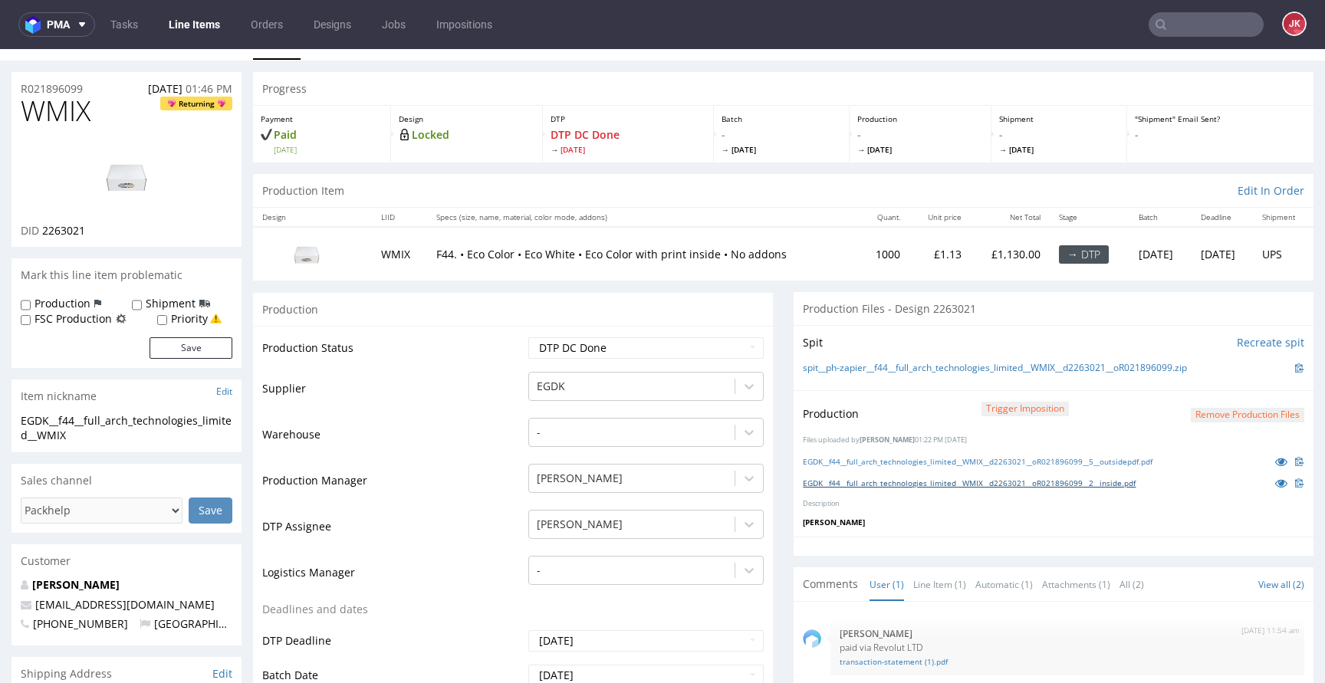
click at [1089, 482] on link "EGDK__f44__full_arch_technologies_limited__WMIX__d2263021__oR021896099__2__insi…" at bounding box center [969, 483] width 333 height 11
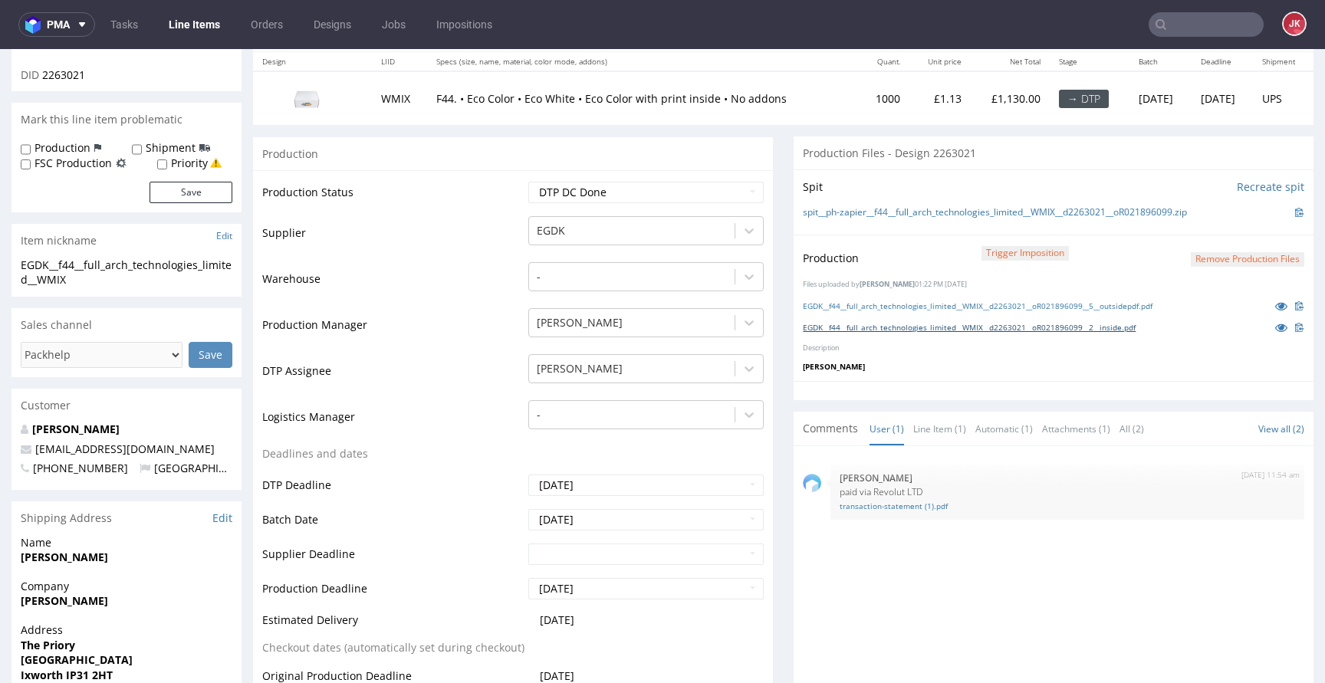
scroll to position [315, 0]
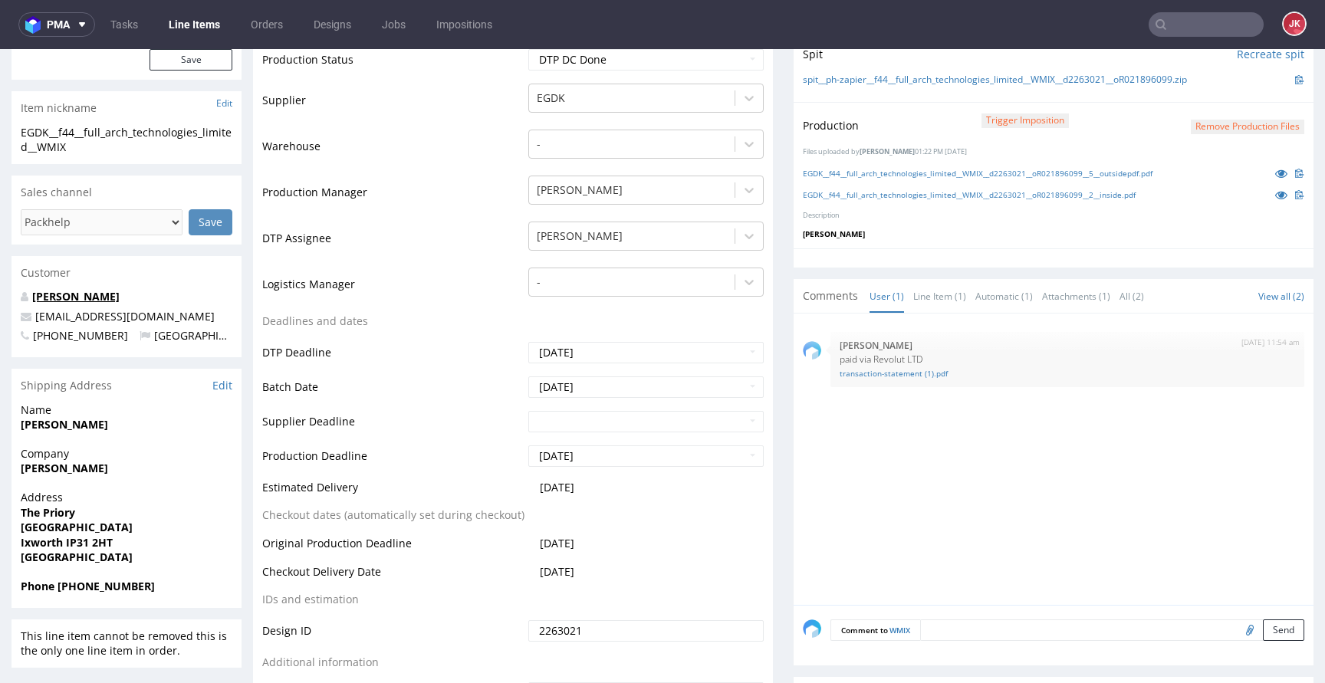
click at [71, 297] on link "[PERSON_NAME]" at bounding box center [75, 296] width 87 height 15
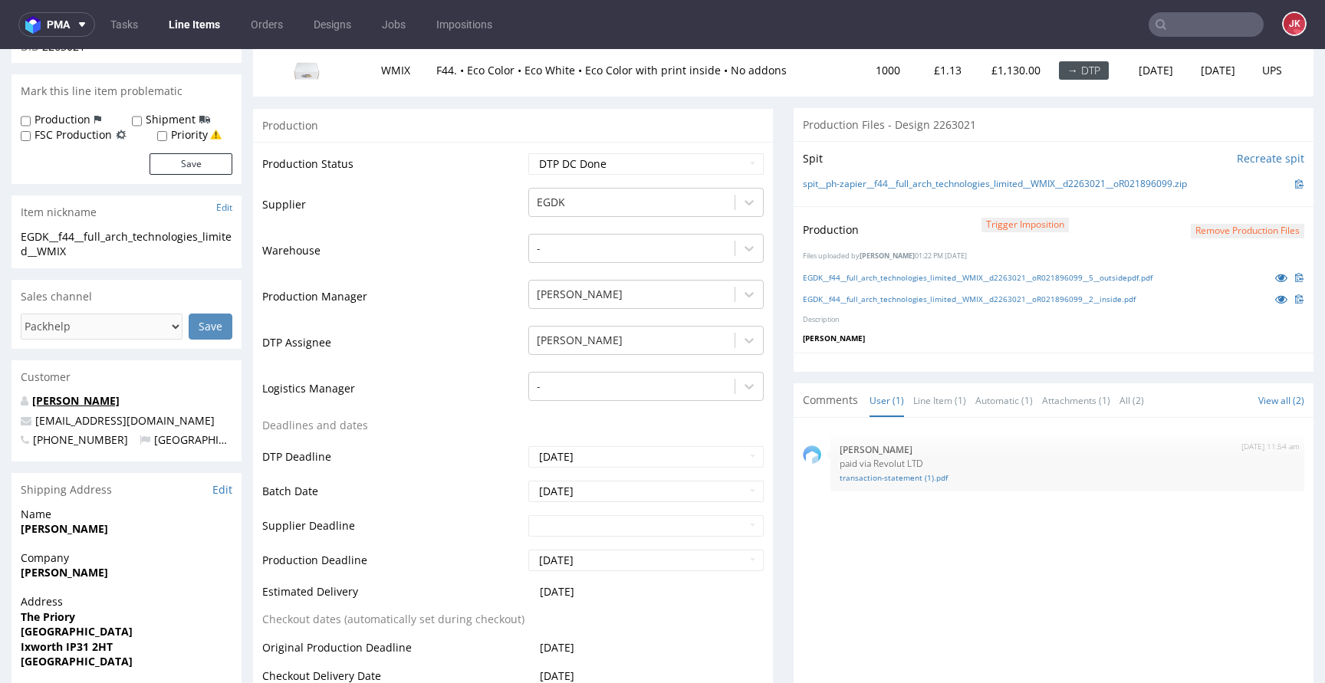
scroll to position [0, 0]
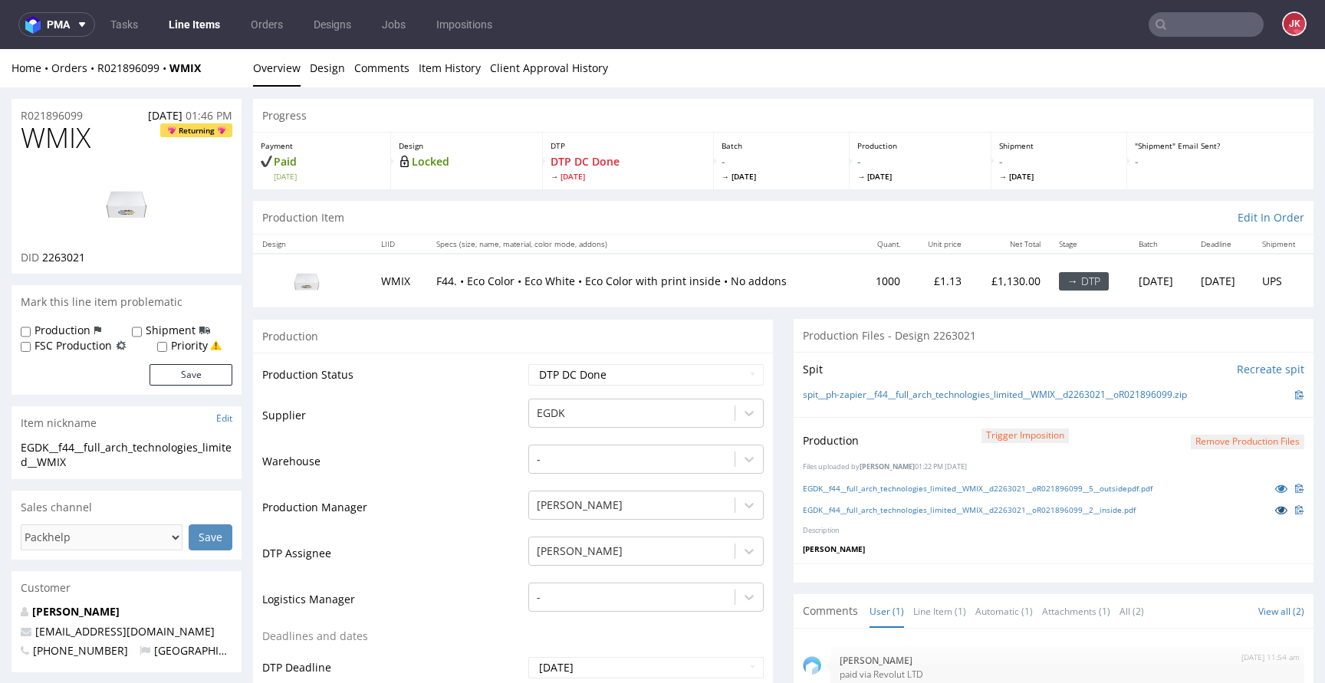
click at [1275, 508] on icon at bounding box center [1281, 510] width 12 height 11
click at [331, 80] on link "Design" at bounding box center [327, 68] width 35 height 38
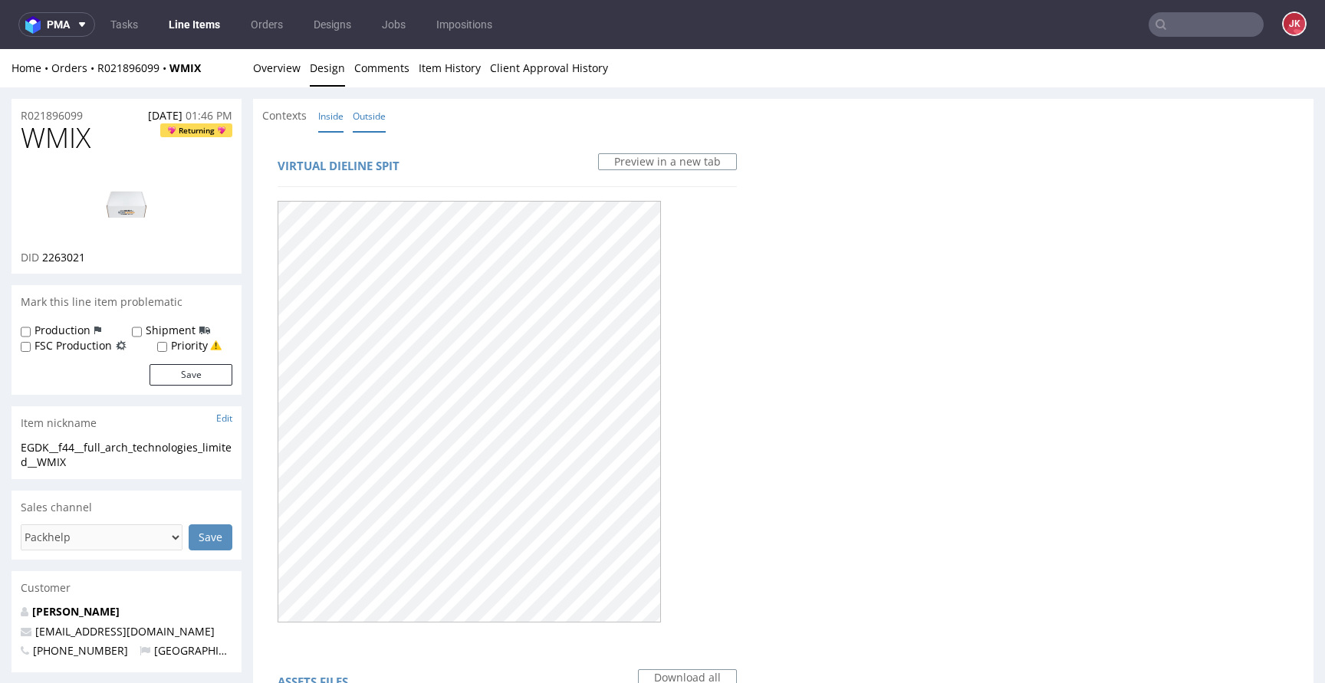
click at [328, 120] on link "Inside" at bounding box center [330, 116] width 25 height 33
click at [280, 63] on link "Overview" at bounding box center [277, 68] width 48 height 38
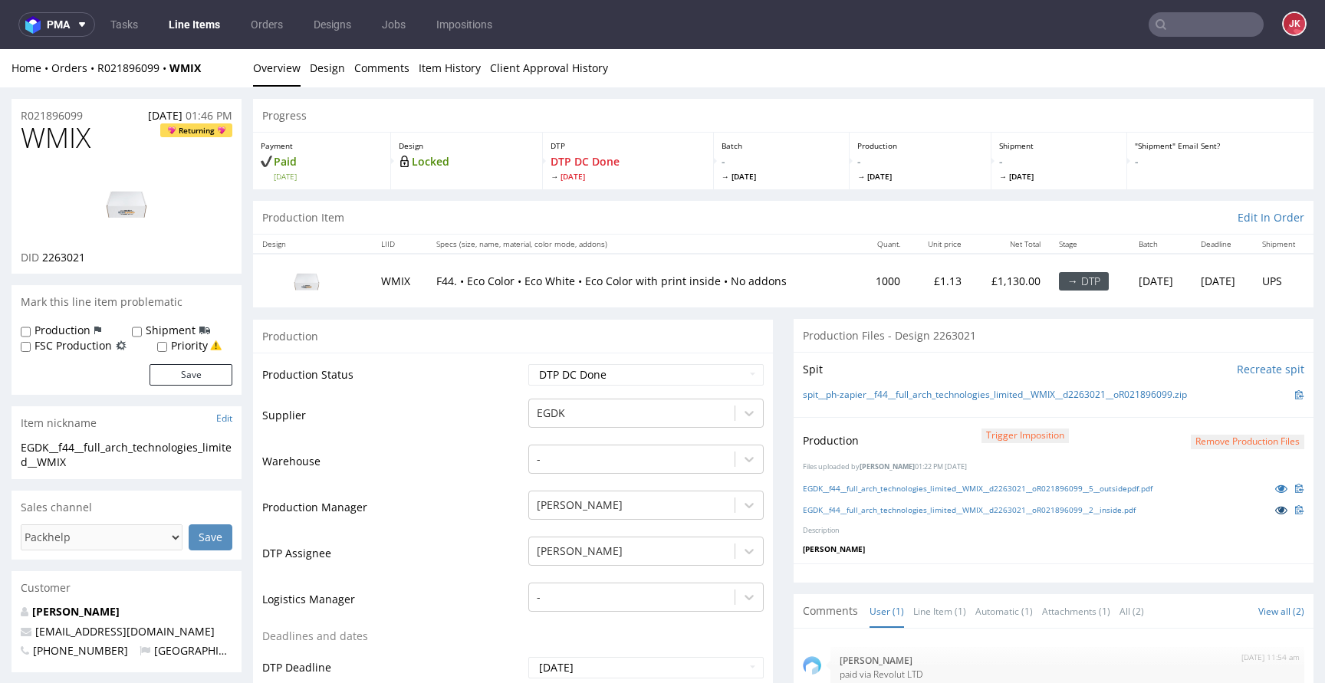
click at [1275, 513] on icon at bounding box center [1281, 510] width 12 height 11
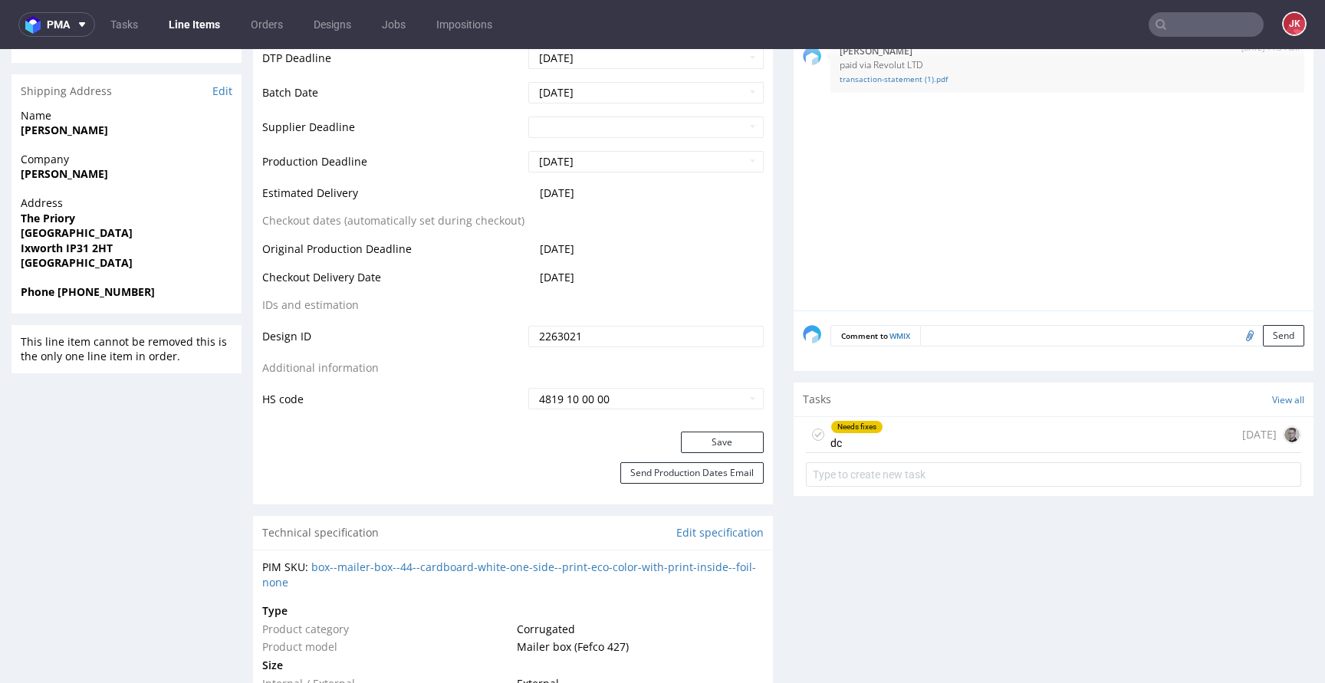
scroll to position [647, 0]
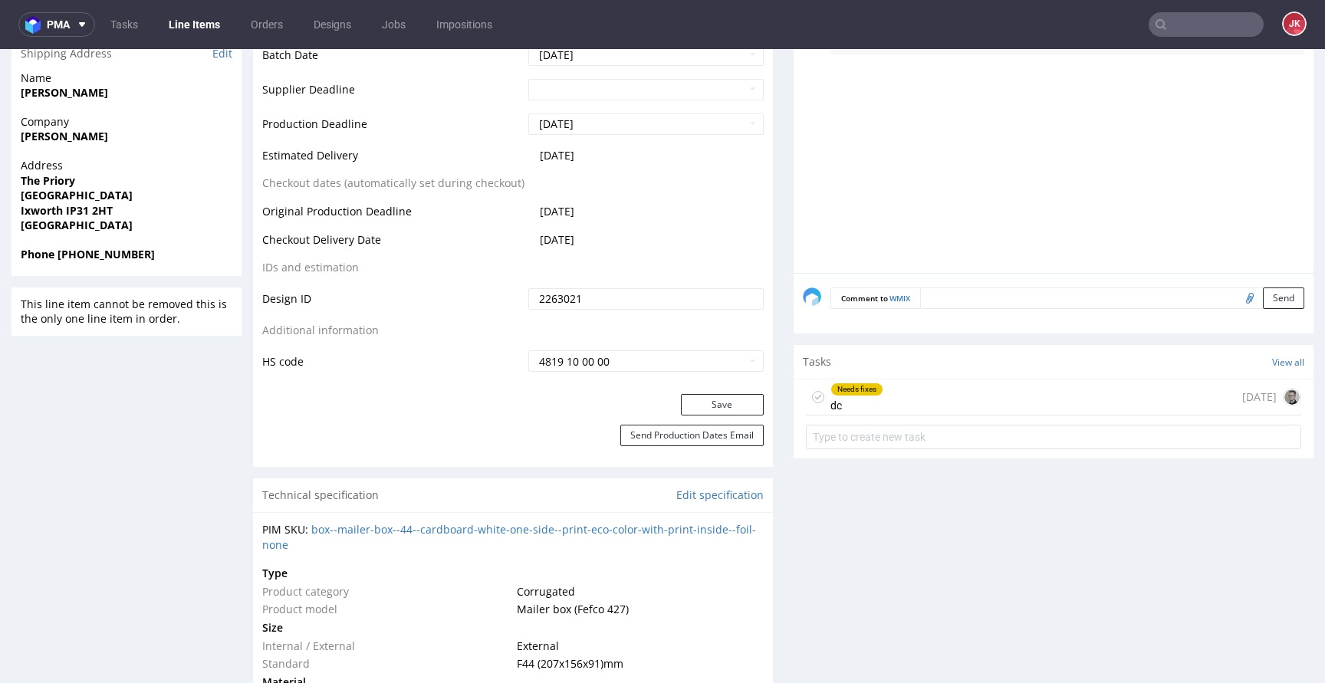
click at [841, 383] on div "Needs fixes" at bounding box center [856, 389] width 51 height 12
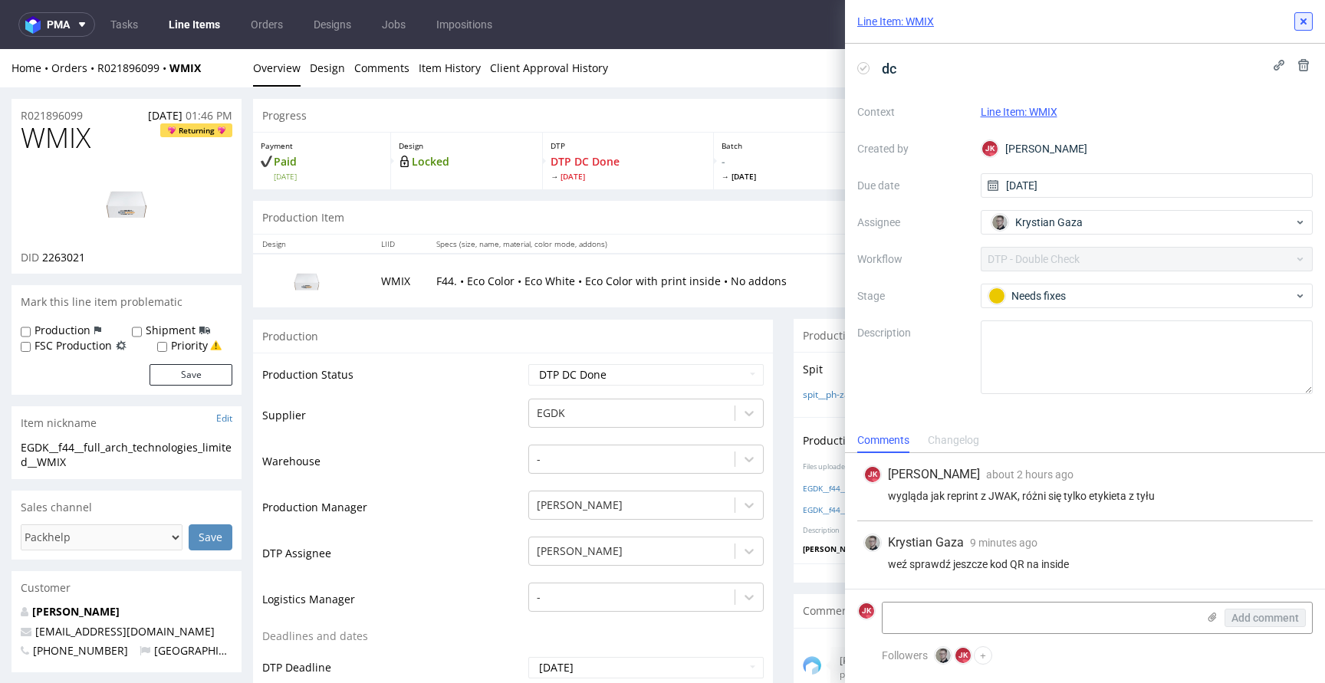
click at [1308, 21] on icon at bounding box center [1304, 21] width 12 height 12
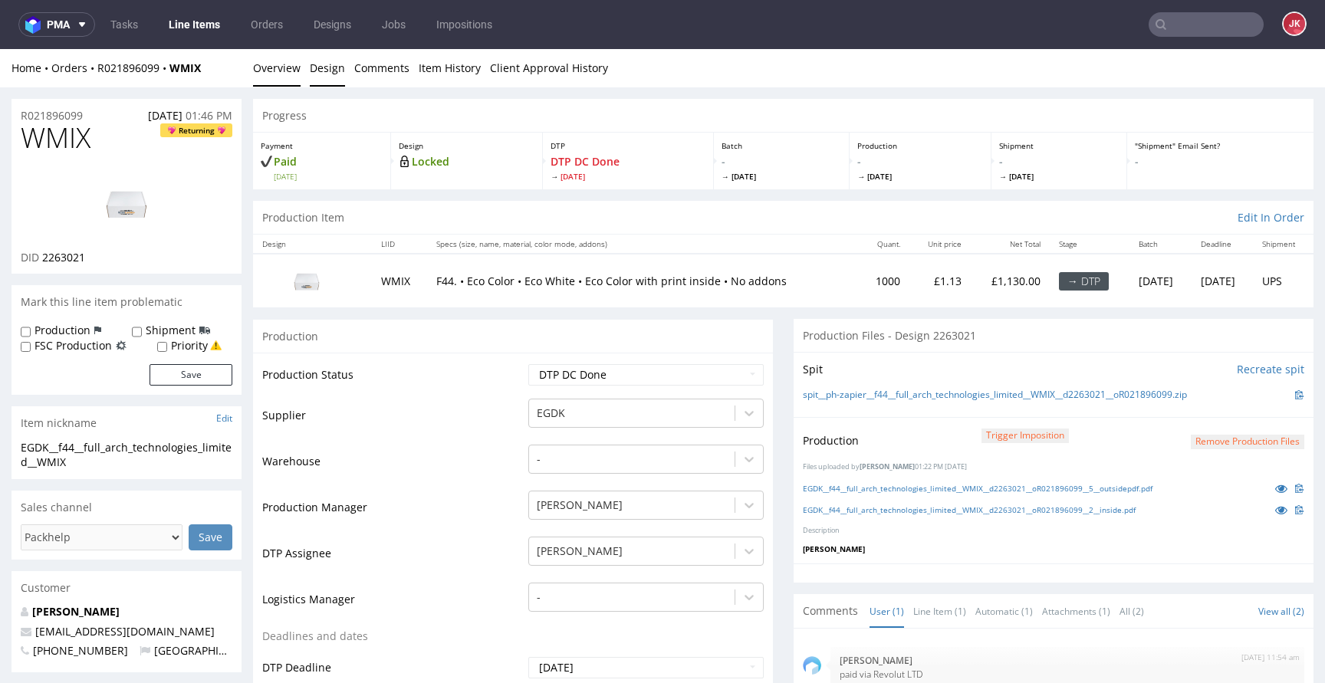
click at [330, 76] on link "Design" at bounding box center [327, 68] width 35 height 38
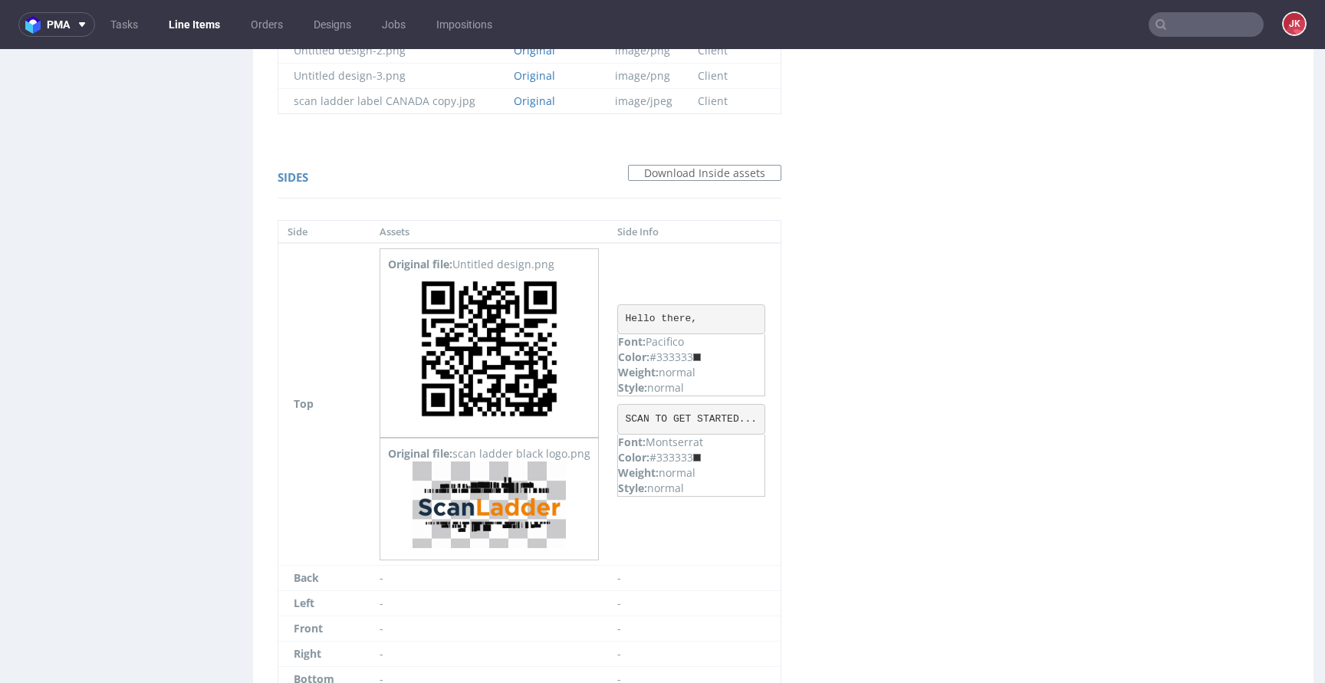
scroll to position [1127, 0]
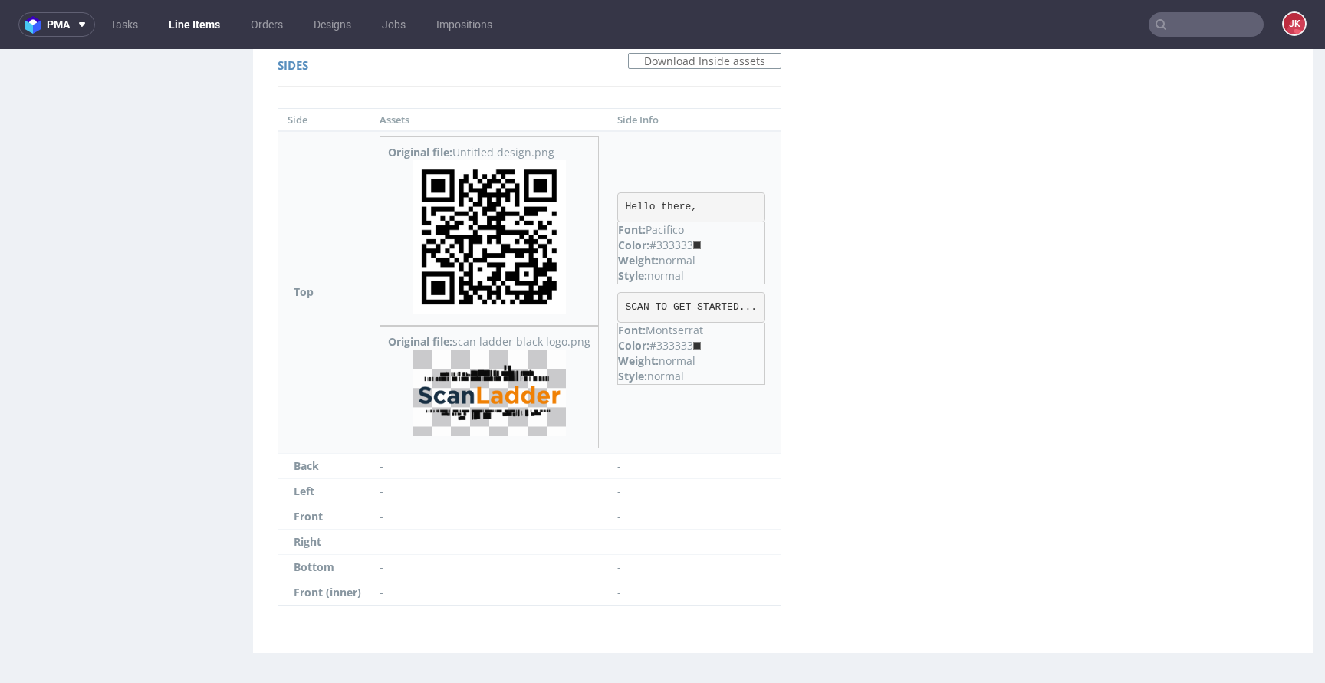
click at [483, 254] on img at bounding box center [489, 236] width 153 height 153
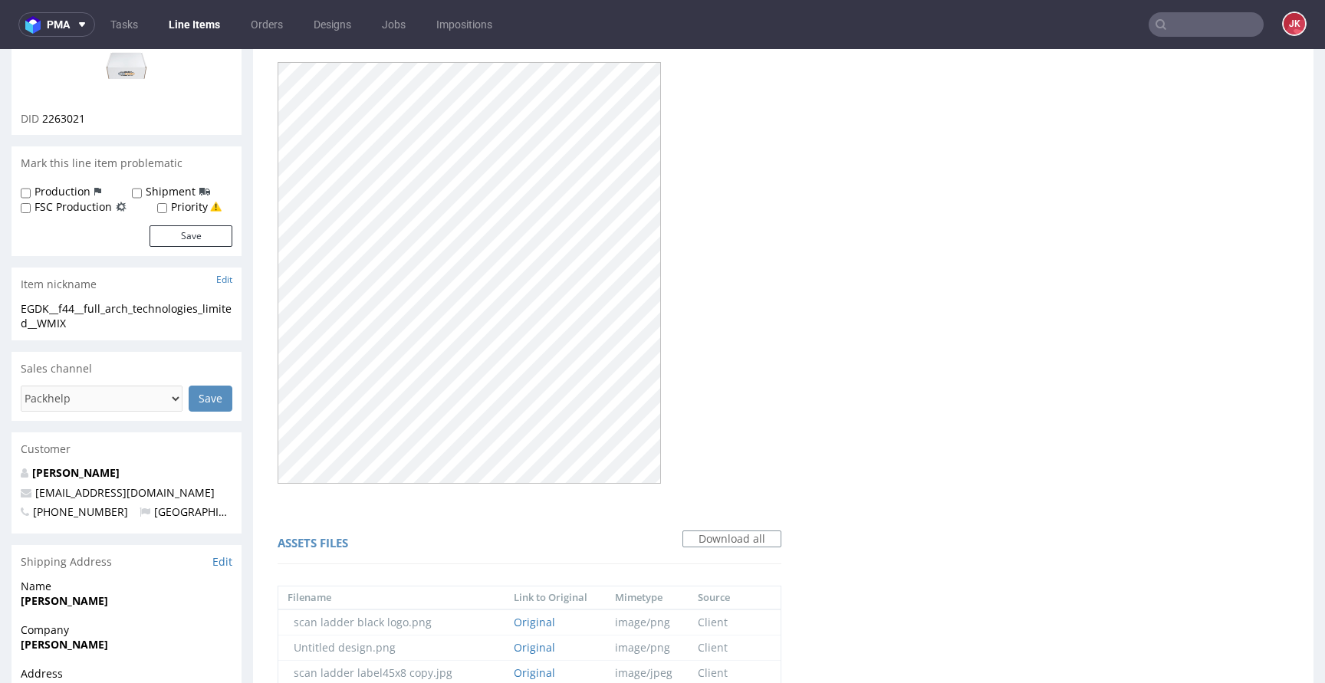
scroll to position [0, 0]
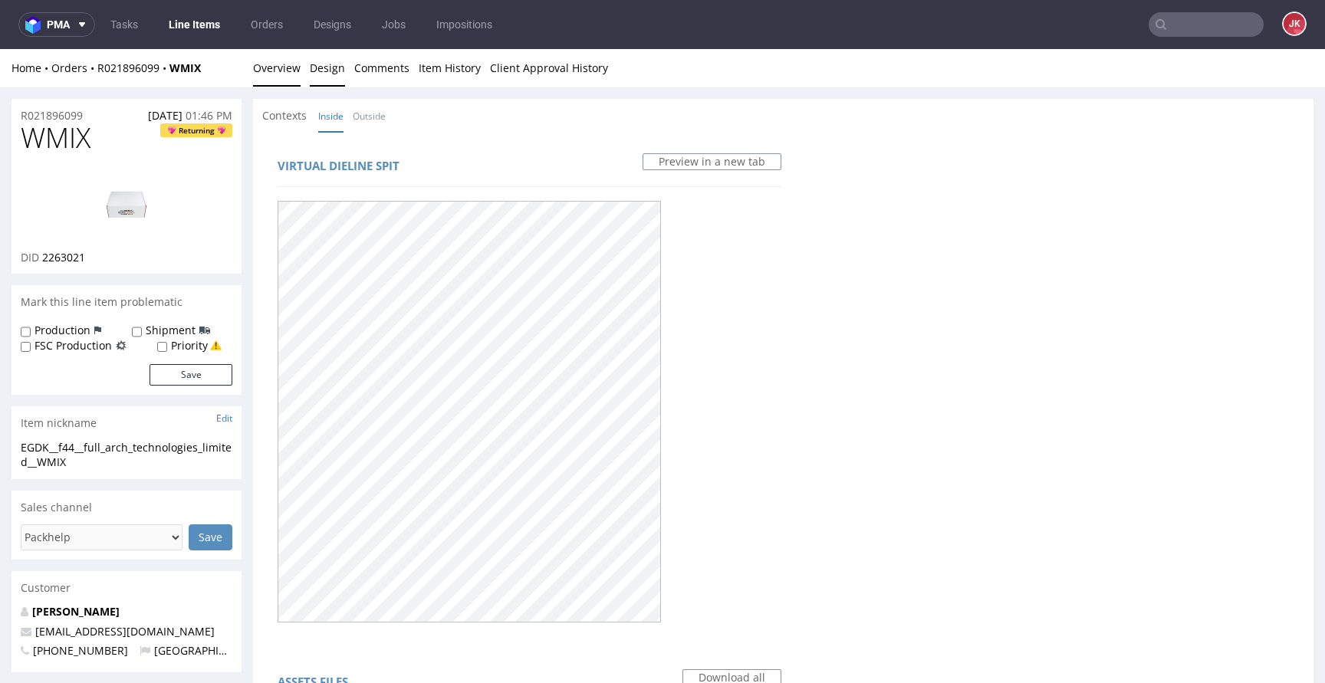
click at [289, 67] on link "Overview" at bounding box center [277, 68] width 48 height 38
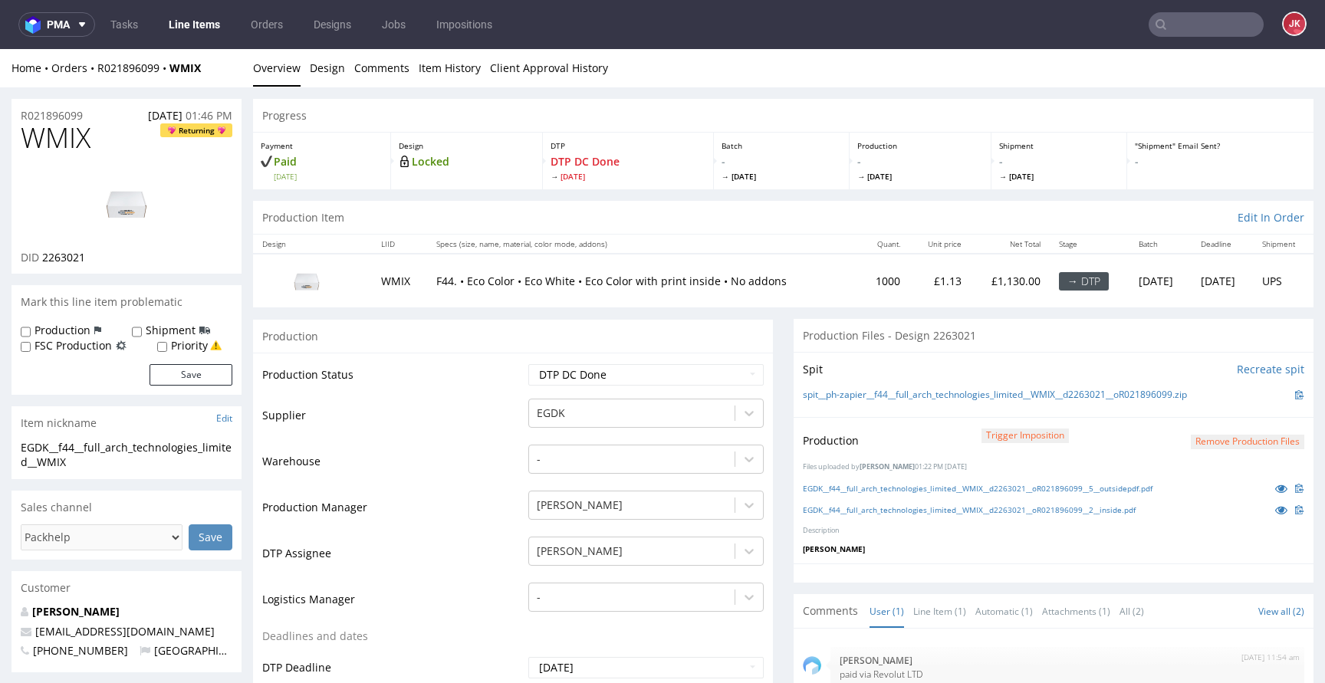
click at [1234, 439] on button "Remove production files" at bounding box center [1248, 442] width 114 height 15
click at [1192, 410] on icon at bounding box center [1190, 406] width 9 height 11
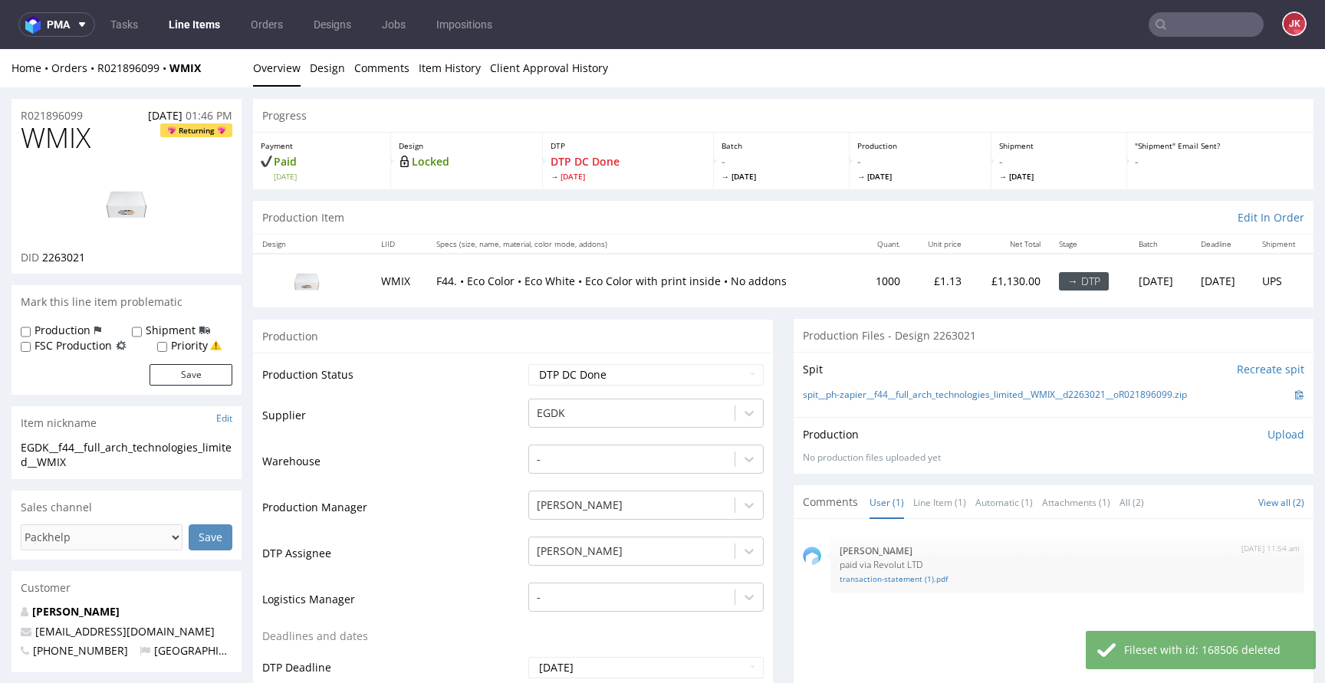
scroll to position [502, 0]
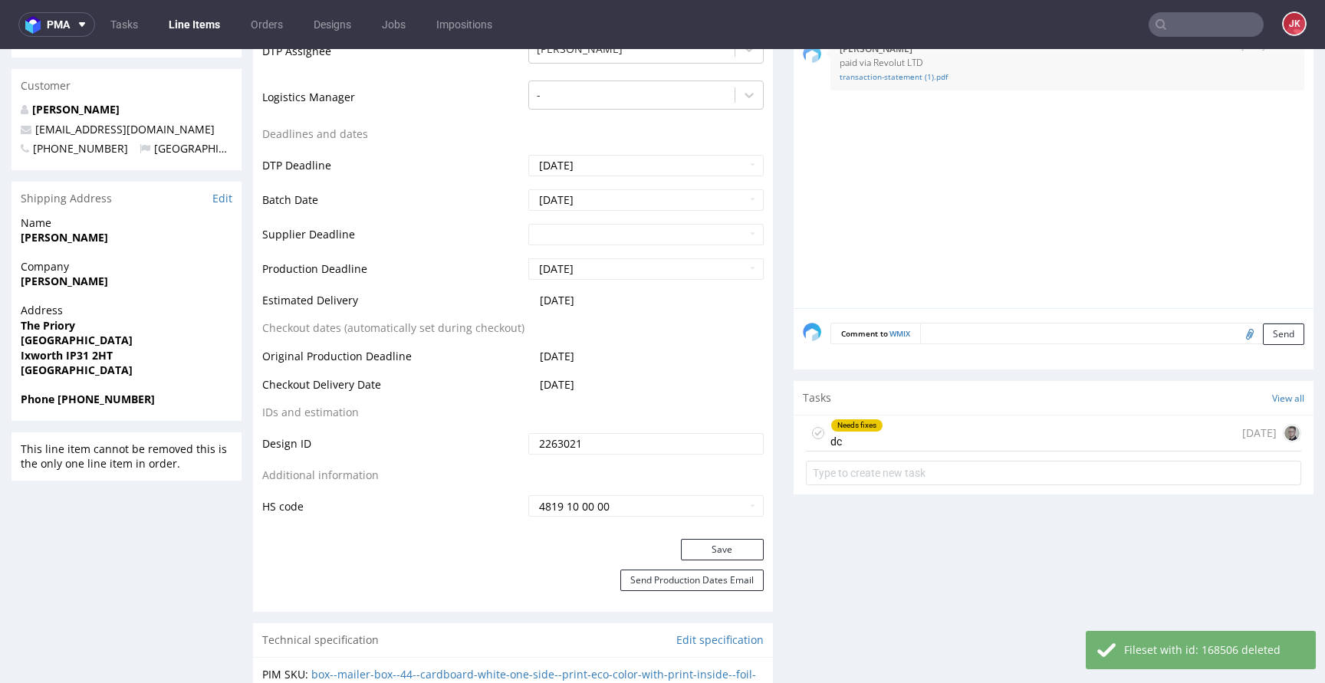
click at [812, 436] on icon at bounding box center [818, 433] width 12 height 12
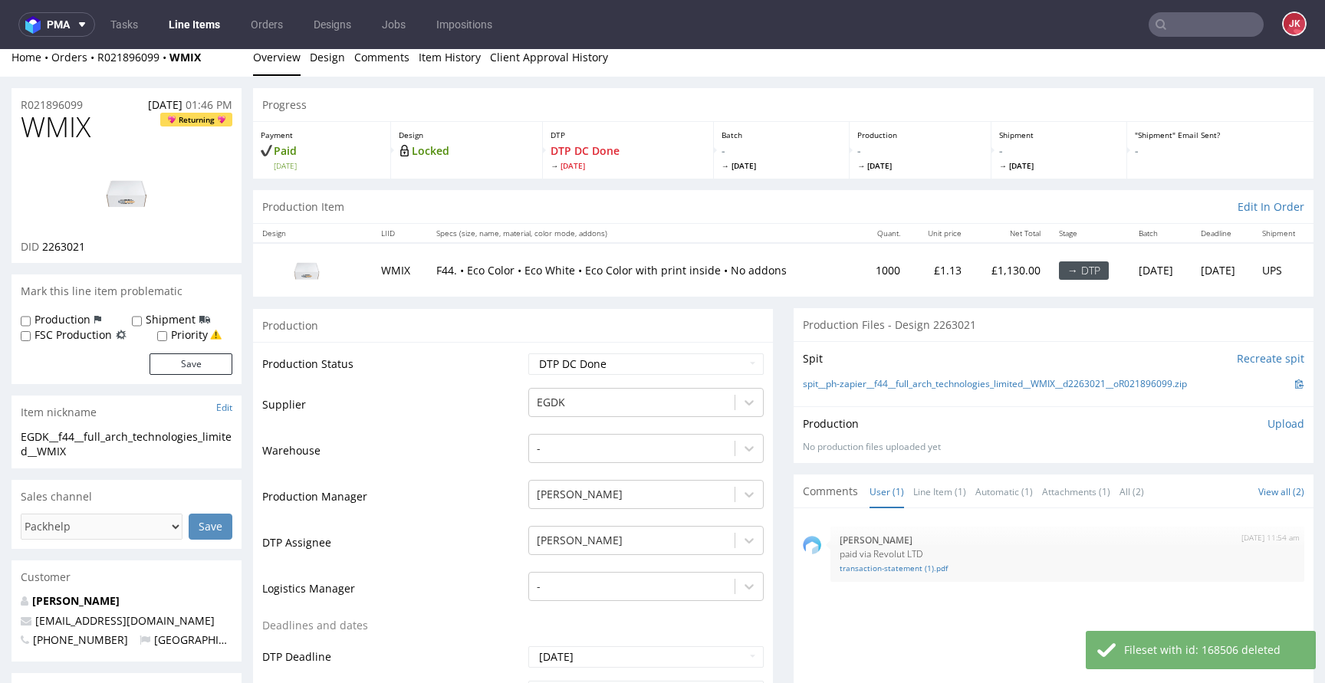
scroll to position [0, 0]
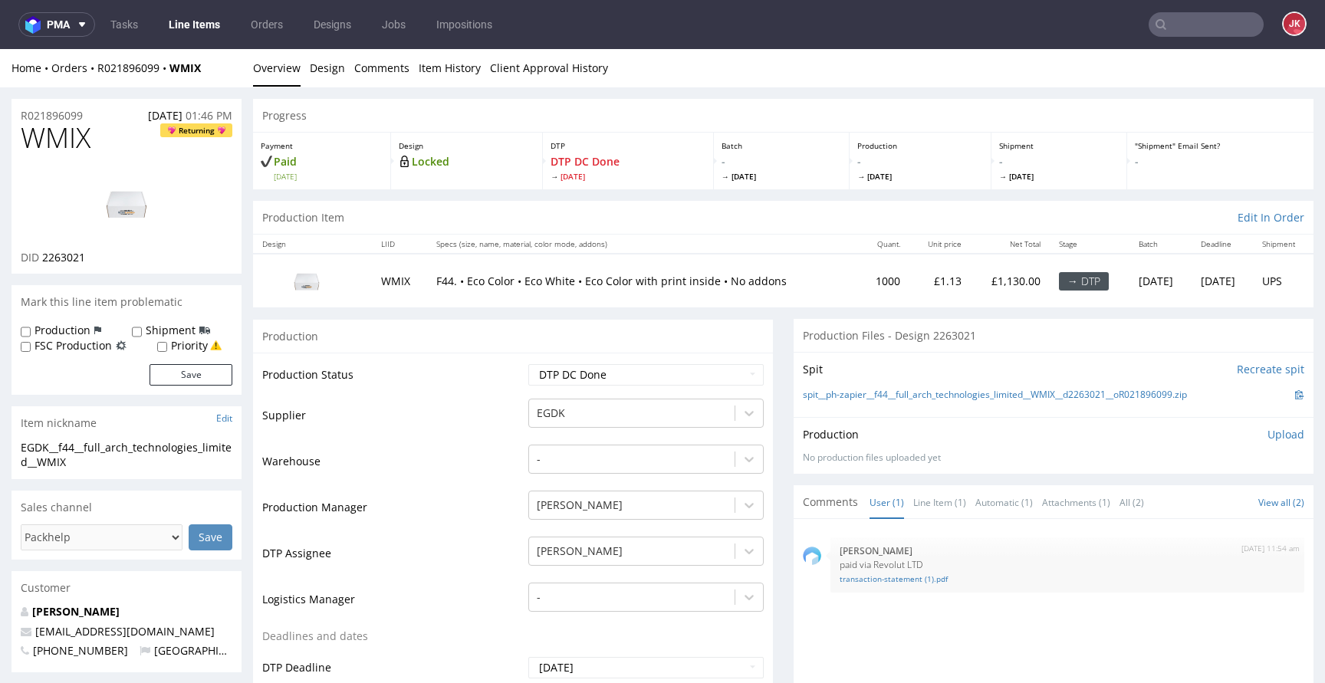
click at [1268, 433] on p "Upload" at bounding box center [1286, 434] width 37 height 15
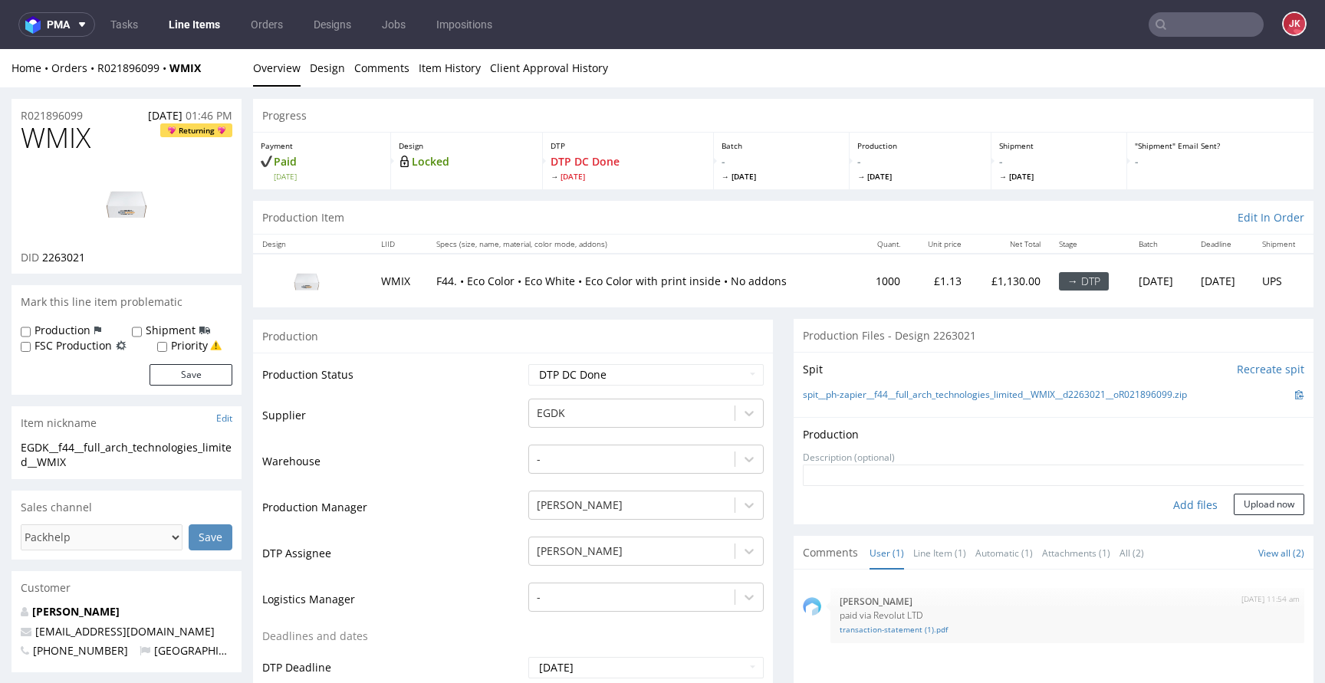
click at [1170, 505] on div "Add files" at bounding box center [1195, 505] width 77 height 23
type input "C:\fakepath\EGDK__f44__full_arch_technologies_limited__WMIX__d2263021__oR021896…"
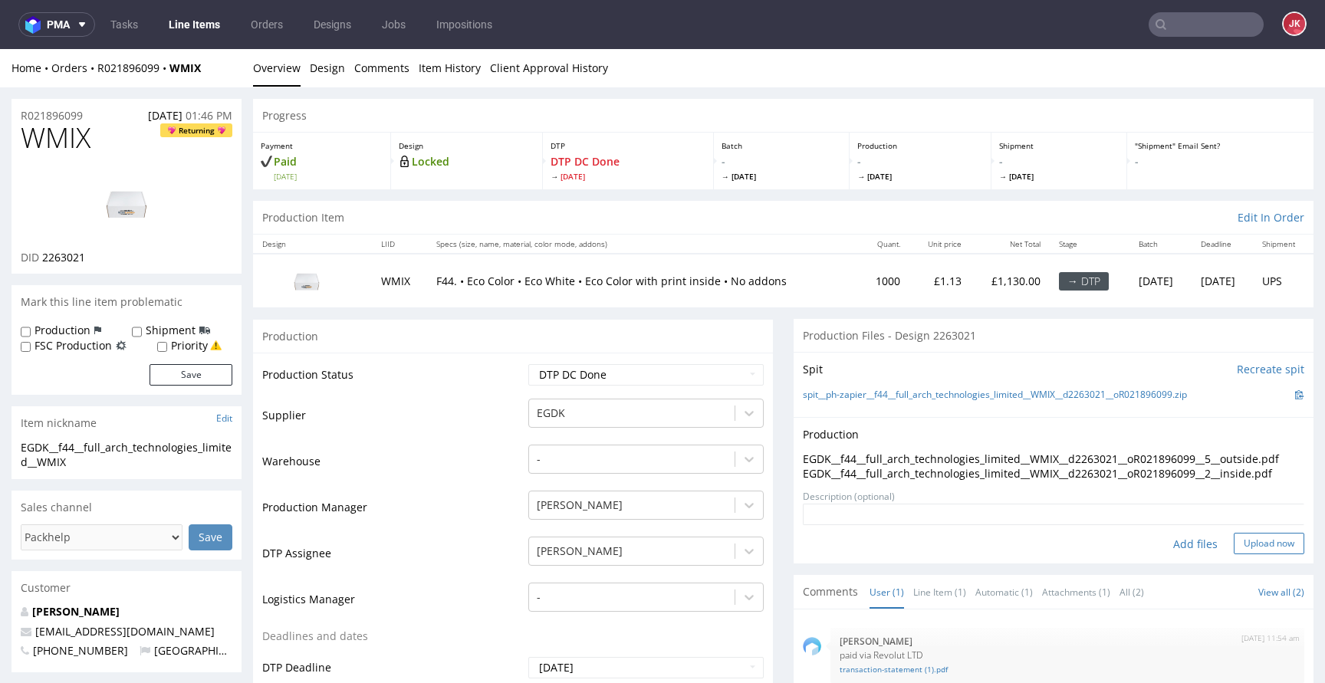
click at [1236, 553] on button "Upload now" at bounding box center [1269, 543] width 71 height 21
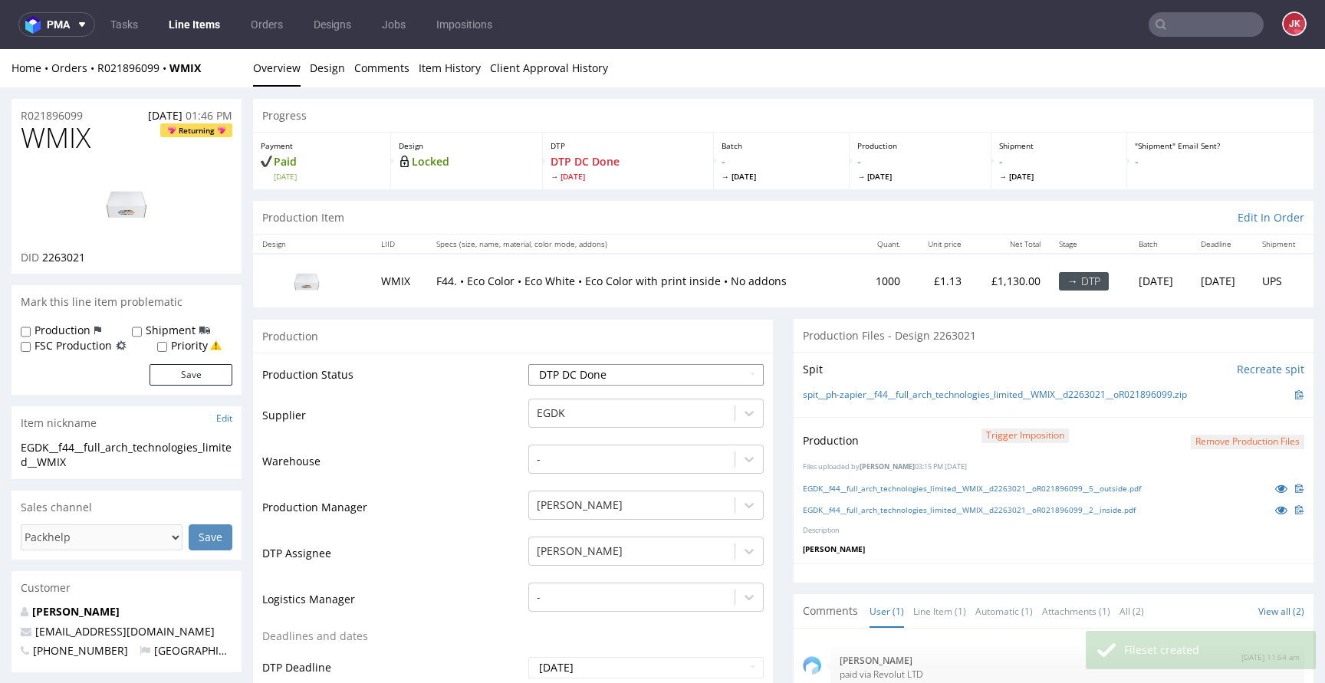
click at [611, 366] on select "Waiting for Artwork Waiting for Diecut Waiting for Mockup Waiting for DTP Waiti…" at bounding box center [645, 374] width 235 height 21
select select "dtp_production_ready"
click at [528, 364] on select "Waiting for Artwork Waiting for Diecut Waiting for Mockup Waiting for DTP Waiti…" at bounding box center [645, 374] width 235 height 21
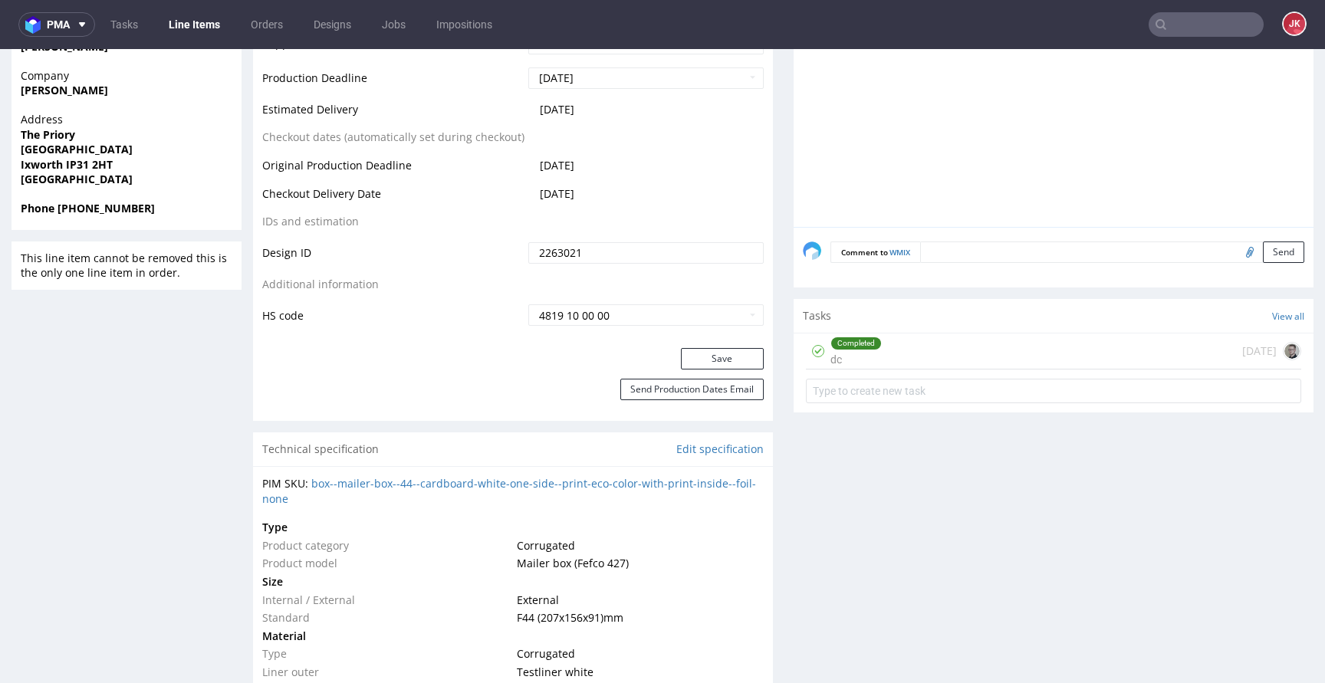
scroll to position [696, 0]
click at [685, 354] on button "Save" at bounding box center [722, 356] width 83 height 21
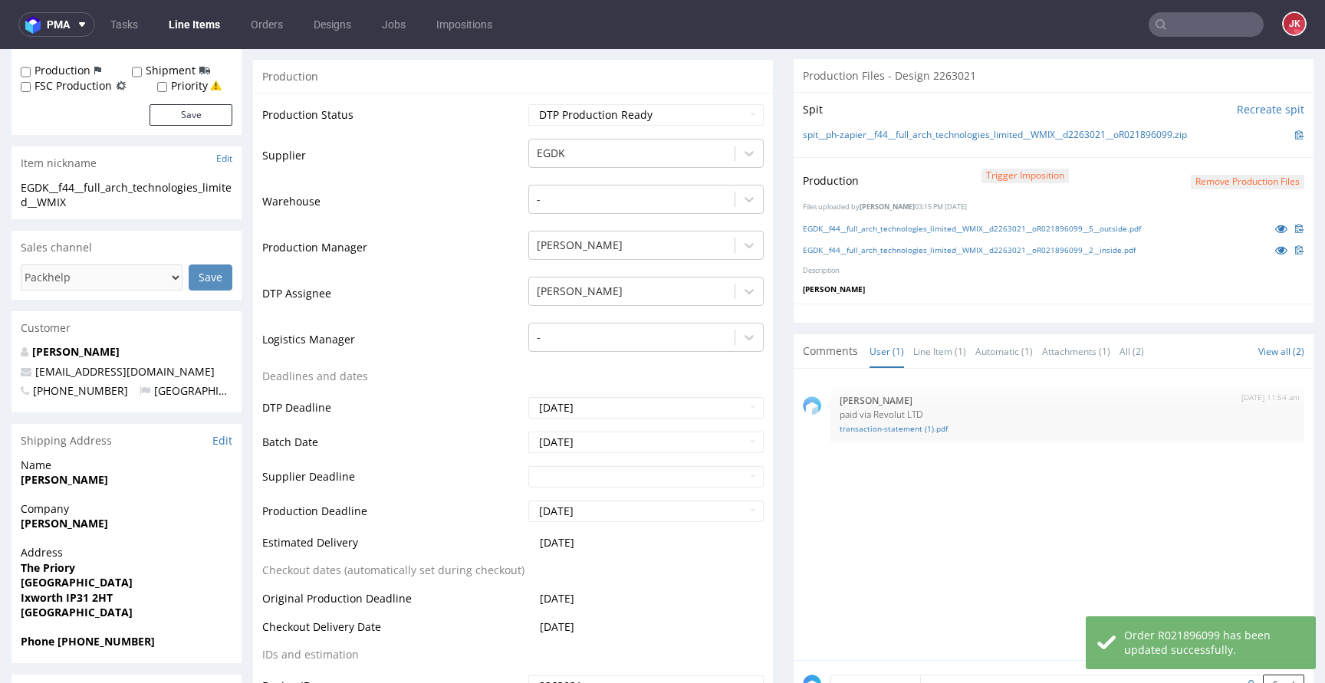
scroll to position [0, 0]
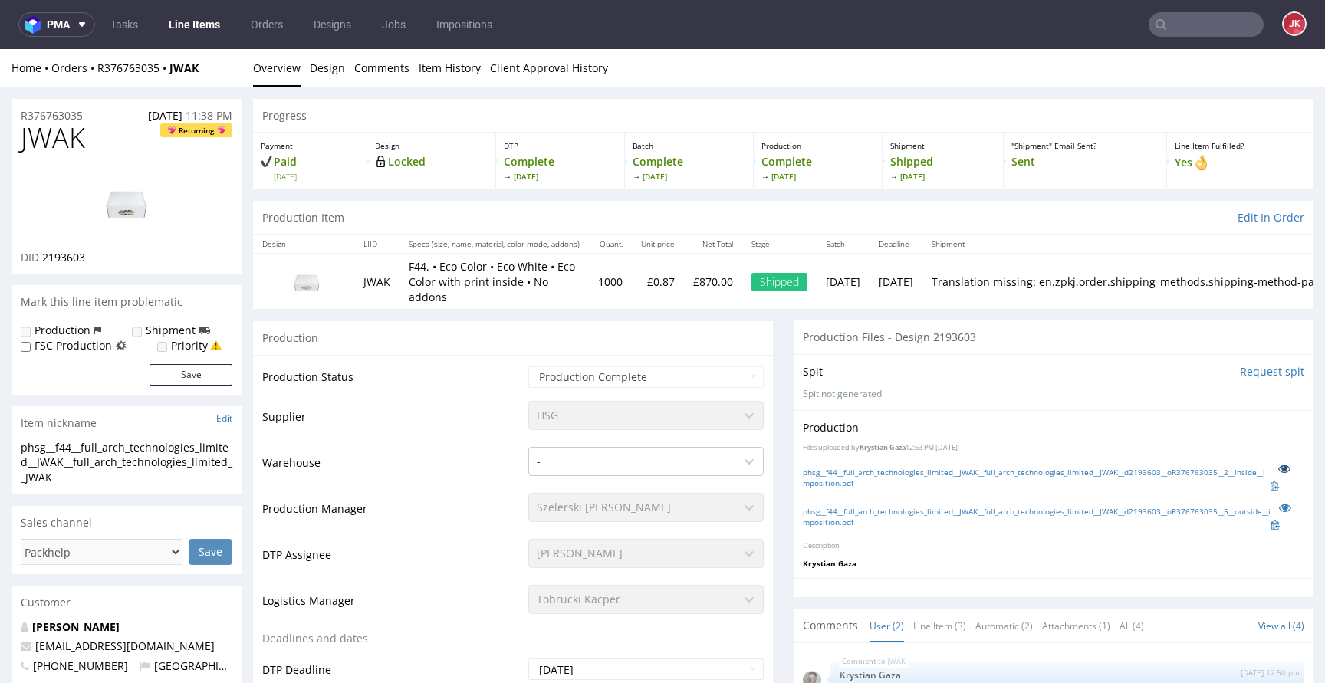
click at [1279, 464] on icon at bounding box center [1285, 468] width 12 height 11
click at [330, 68] on link "Design" at bounding box center [327, 68] width 35 height 38
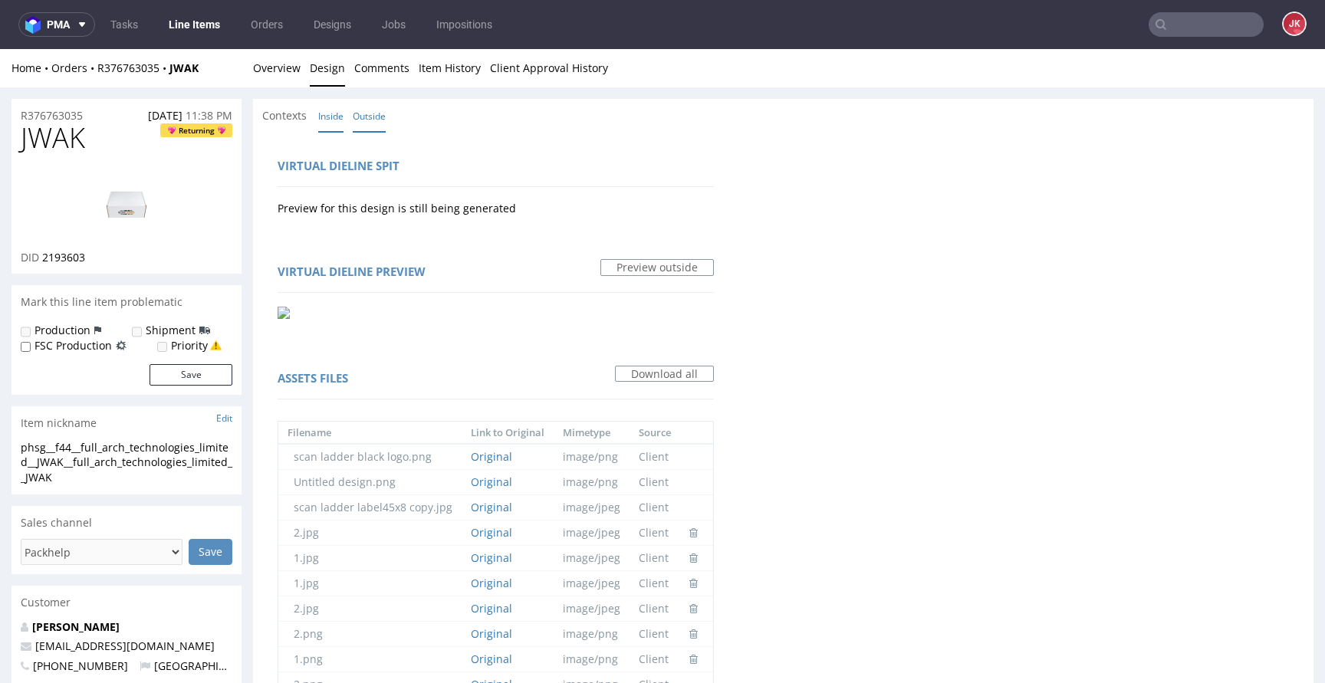
click at [337, 111] on link "Inside" at bounding box center [330, 116] width 25 height 33
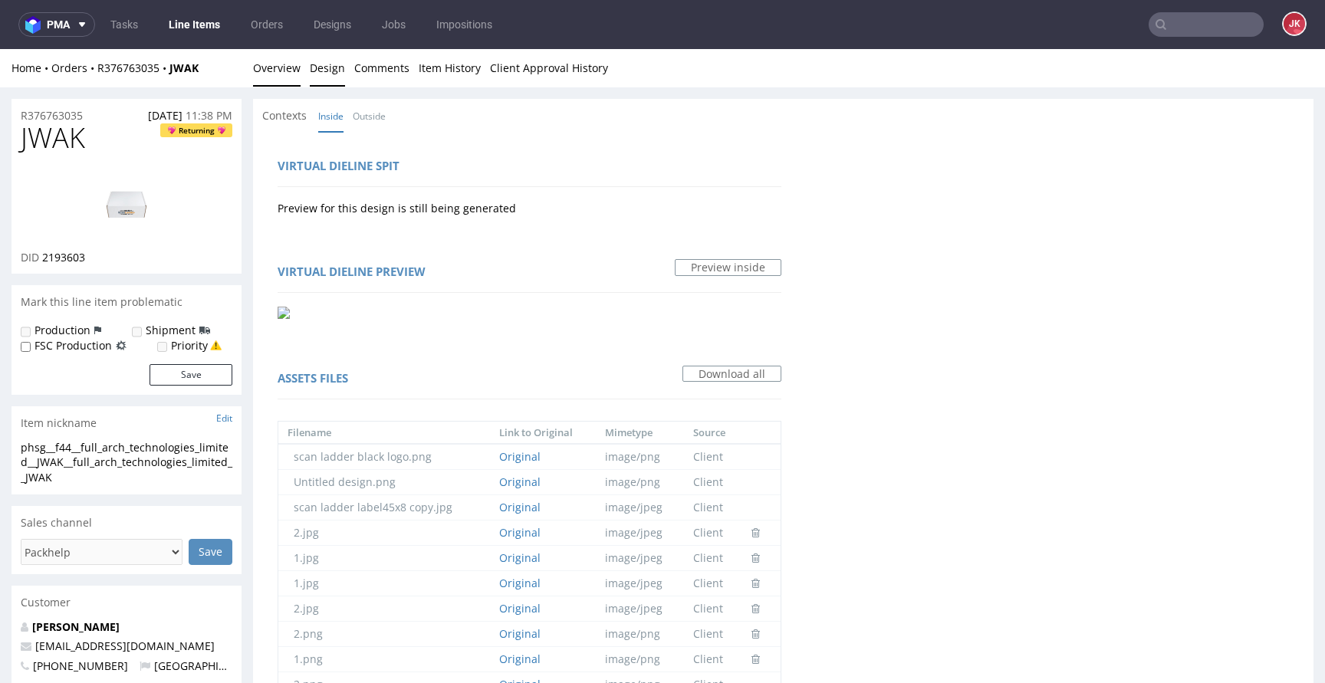
click at [266, 79] on link "Overview" at bounding box center [277, 68] width 48 height 38
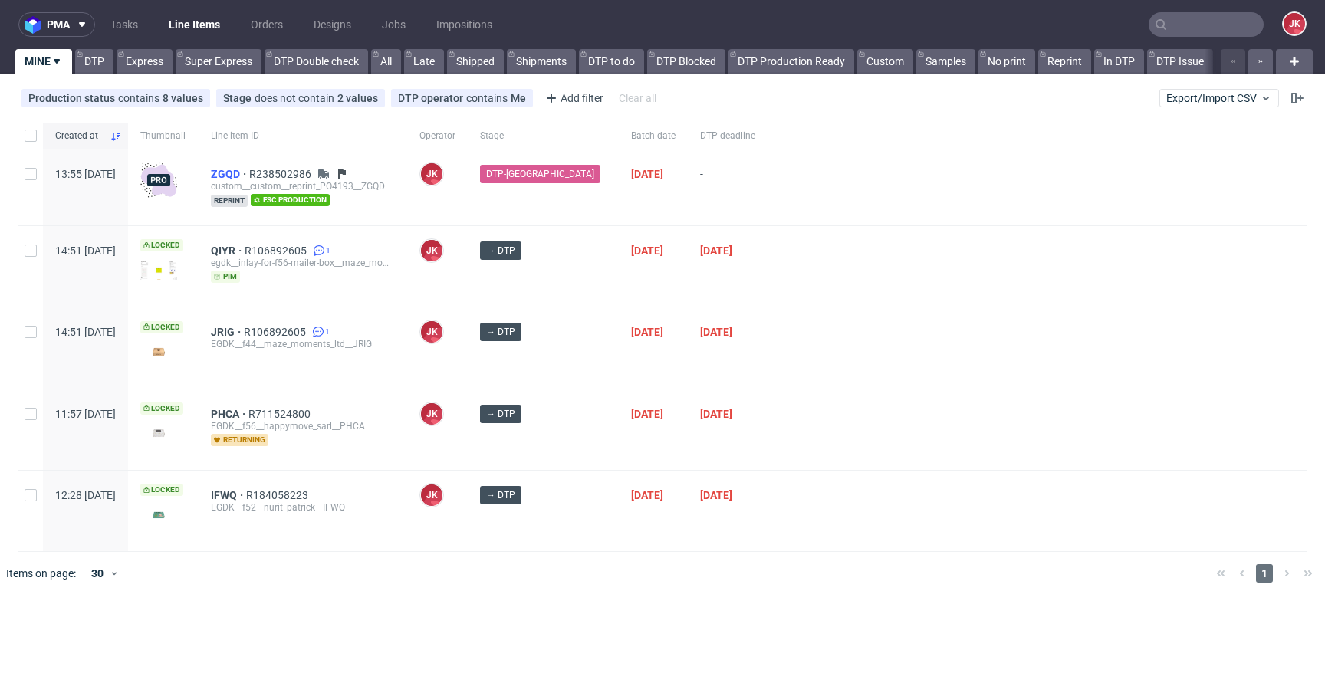
click at [249, 173] on span "ZGQD" at bounding box center [230, 174] width 38 height 12
click at [802, 348] on div at bounding box center [1037, 348] width 539 height 81
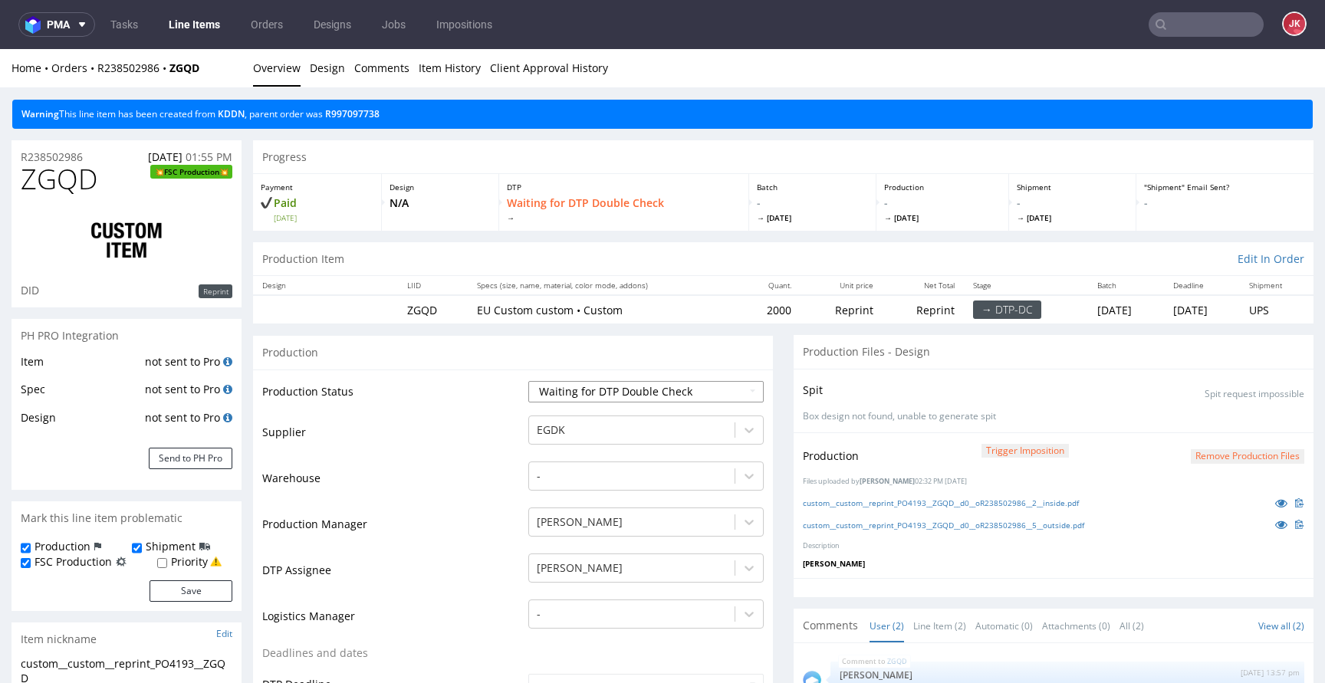
click at [581, 388] on select "Waiting for Artwork Waiting for Diecut Waiting for Mockup Waiting for DTP Waiti…" at bounding box center [645, 391] width 235 height 21
select select "dtp_production_ready"
click at [528, 381] on select "Waiting for Artwork Waiting for Diecut Waiting for Mockup Waiting for DTP Waiti…" at bounding box center [645, 391] width 235 height 21
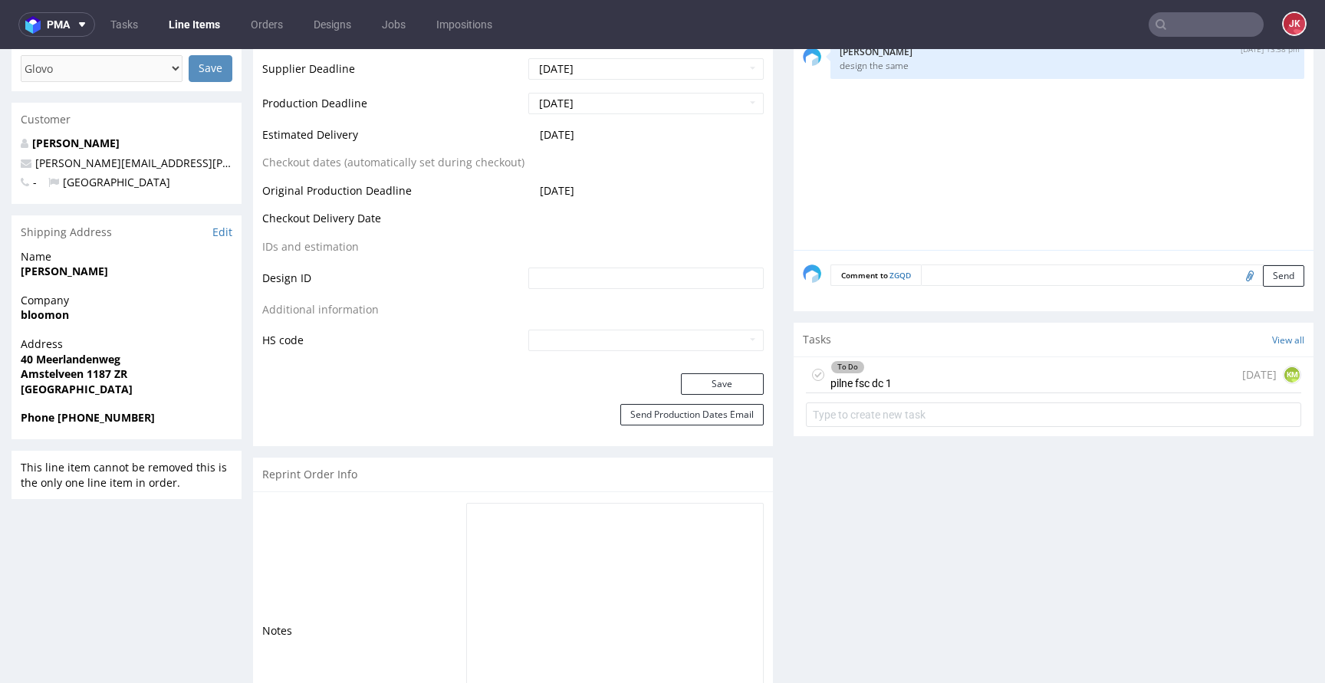
scroll to position [785, 0]
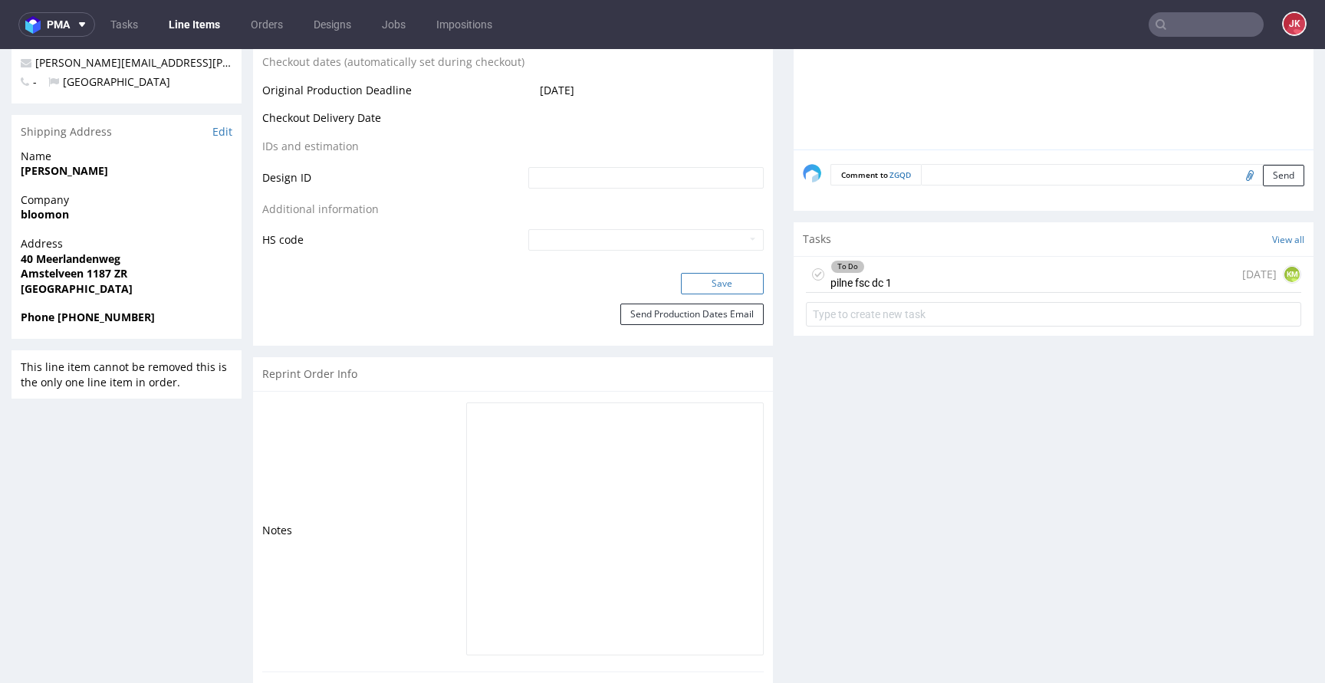
click at [714, 281] on button "Save" at bounding box center [722, 283] width 83 height 21
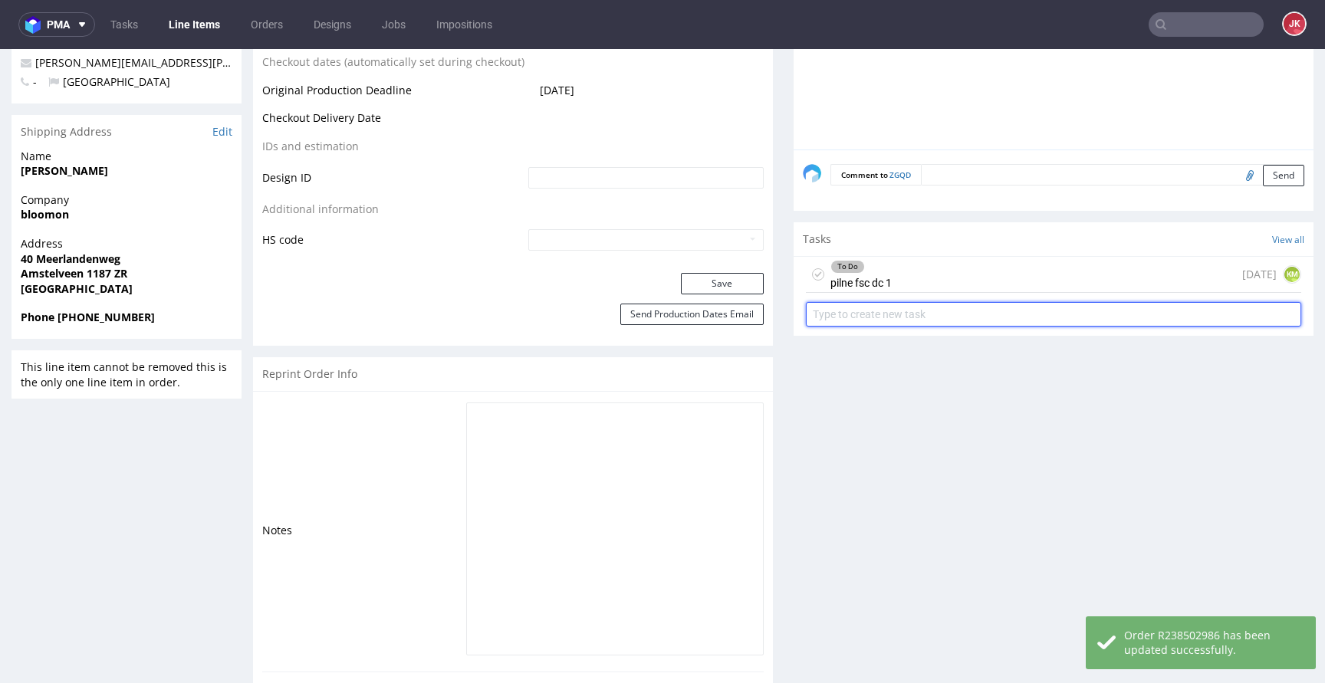
click at [848, 305] on input "text" at bounding box center [1053, 314] width 495 height 25
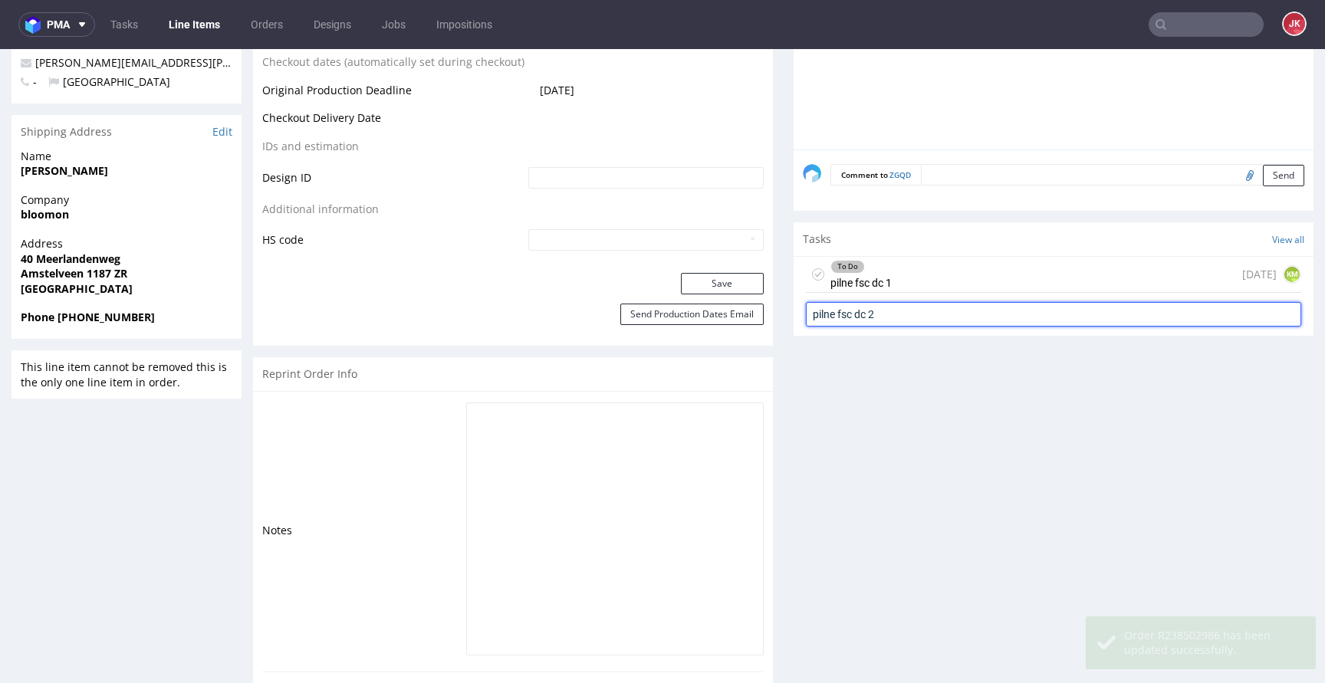
type input "pilne fsc dc 2"
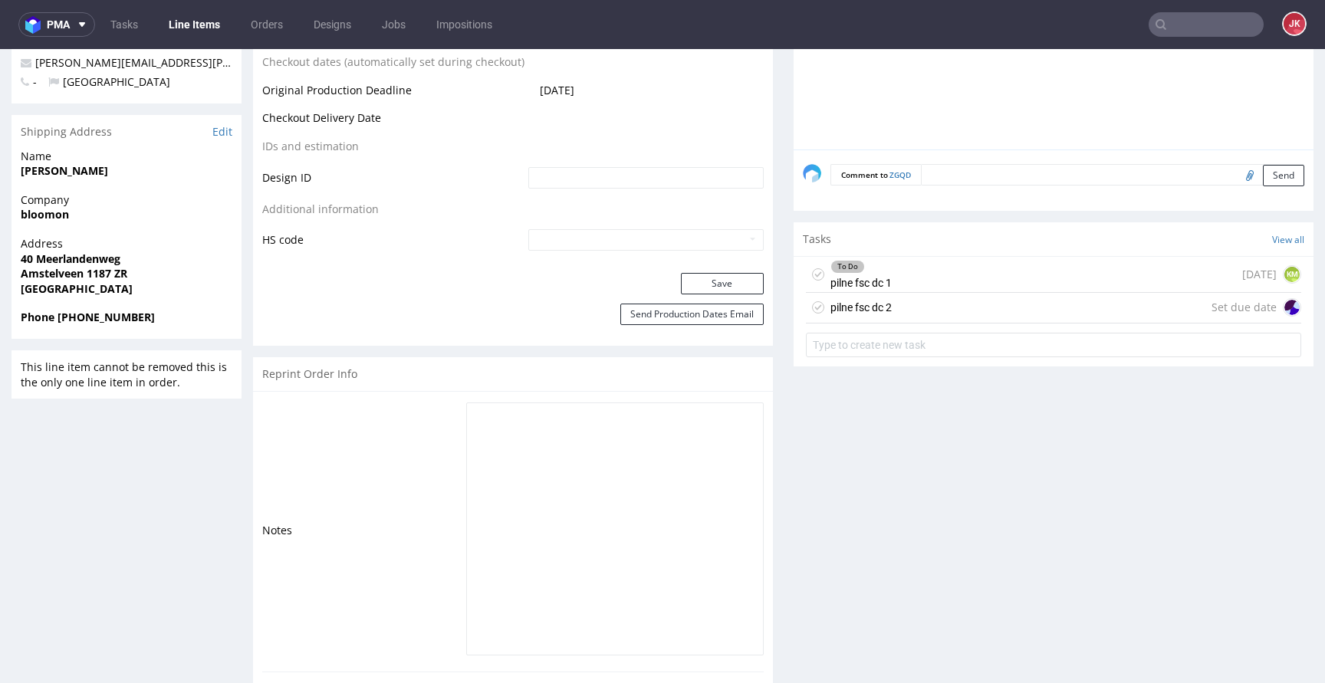
click at [870, 296] on div "pilne fsc dc 2" at bounding box center [849, 307] width 86 height 25
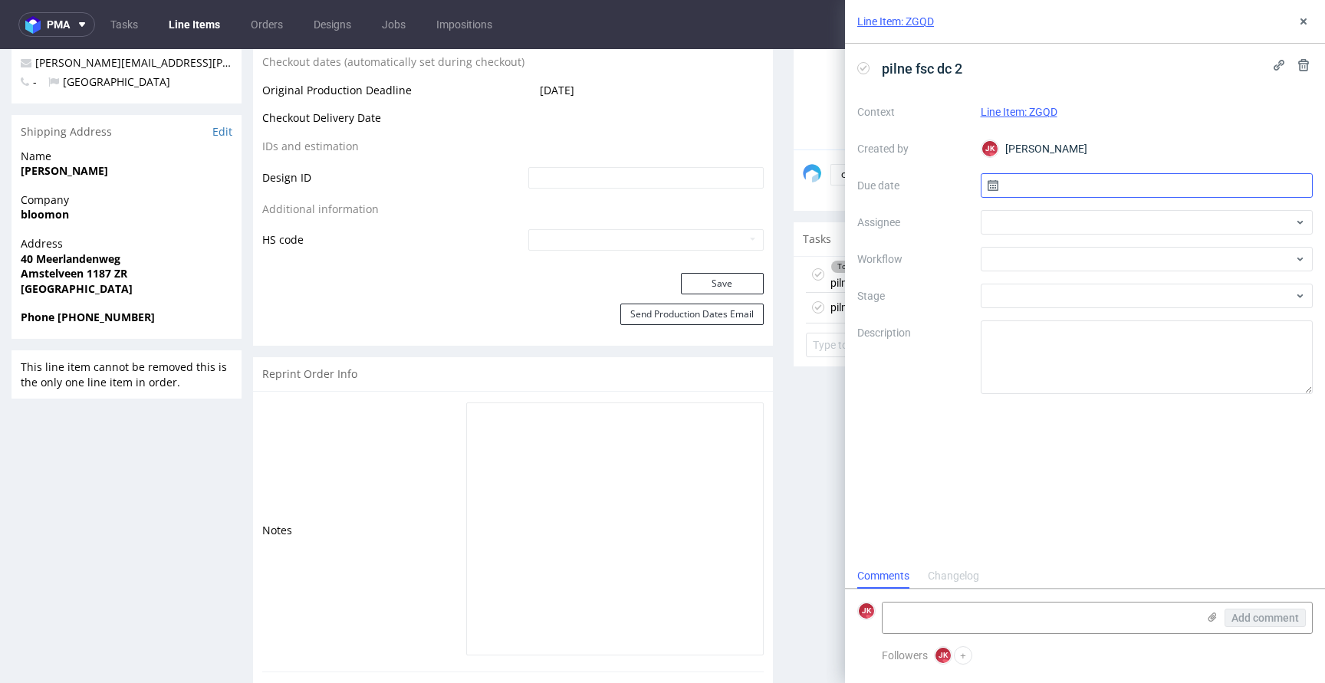
scroll to position [12, 0]
click at [1019, 175] on input "text" at bounding box center [1147, 185] width 333 height 25
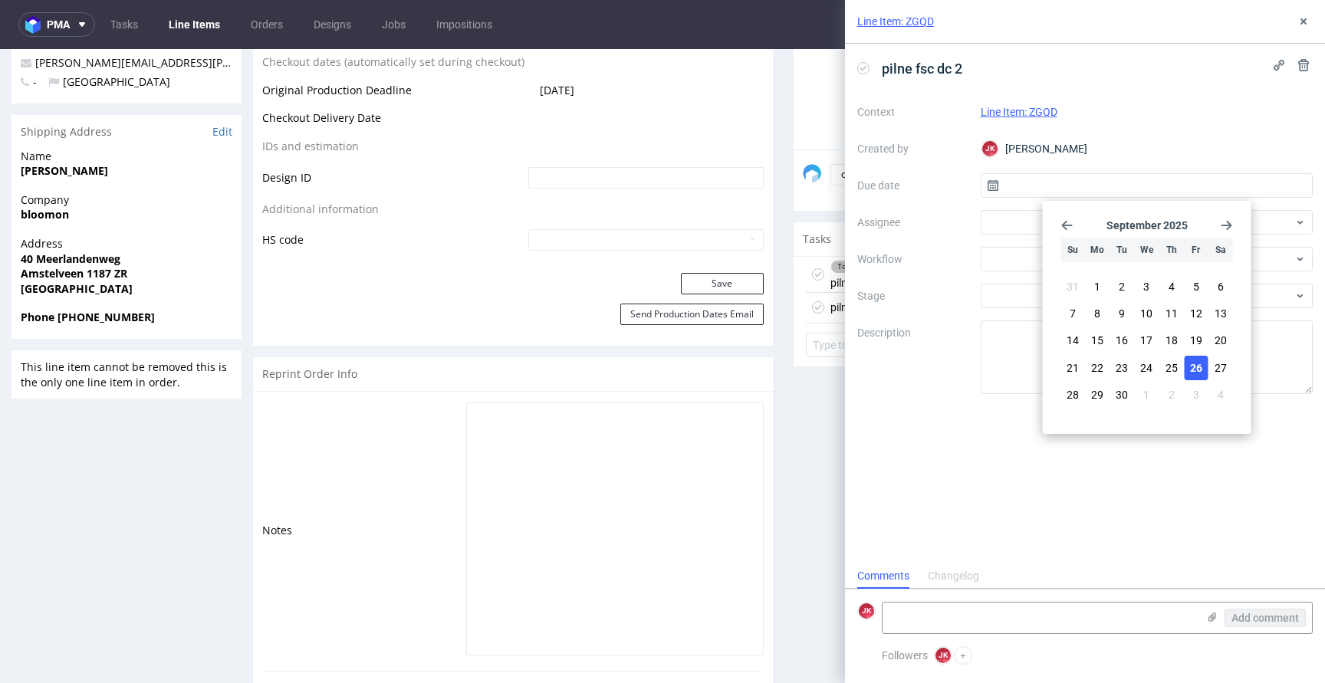
click at [1190, 368] on span "26" at bounding box center [1196, 367] width 12 height 15
type input "[DATE]"
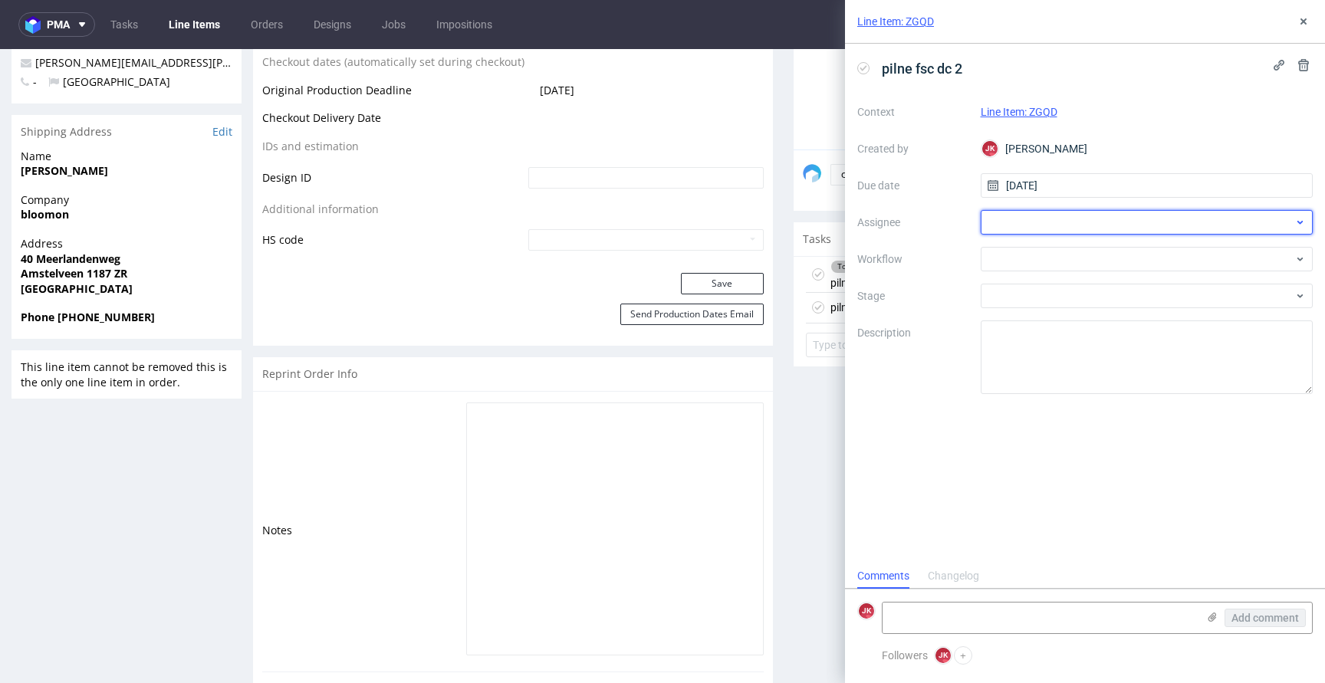
click at [1017, 211] on div at bounding box center [1147, 222] width 333 height 25
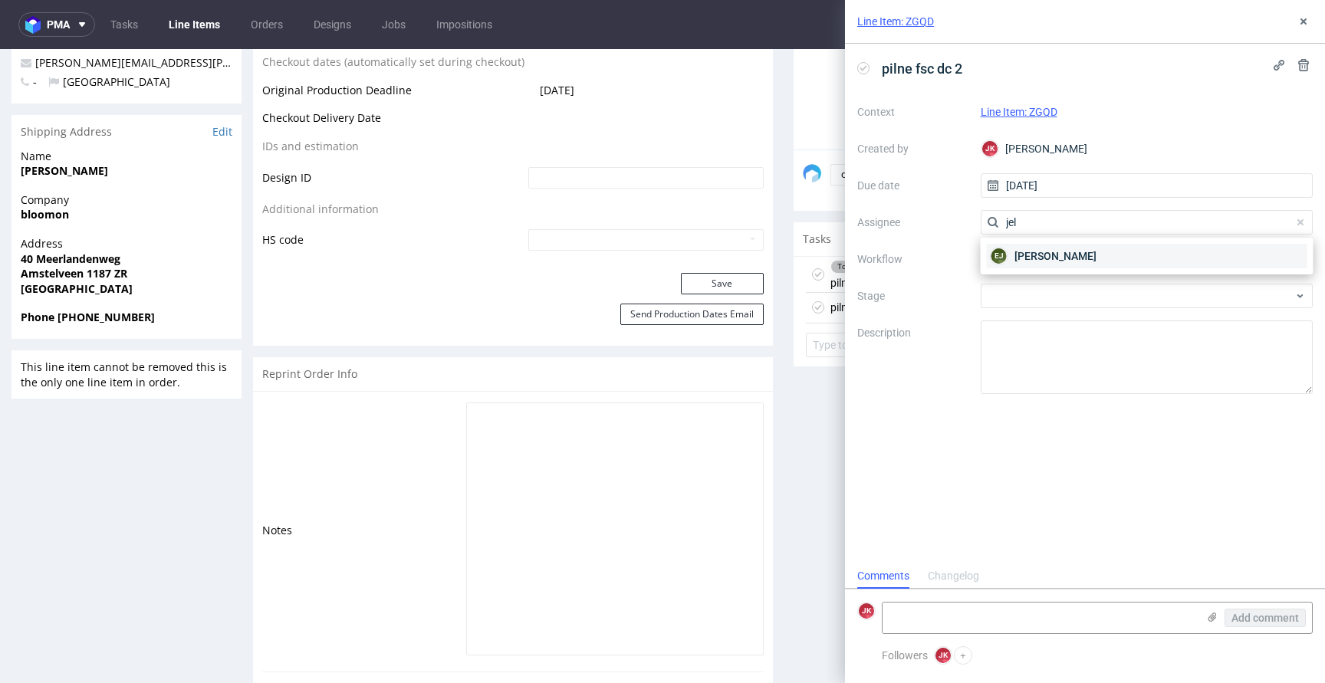
type input "jel"
click at [1028, 257] on span "Elżbieta Jelińska" at bounding box center [1056, 255] width 82 height 15
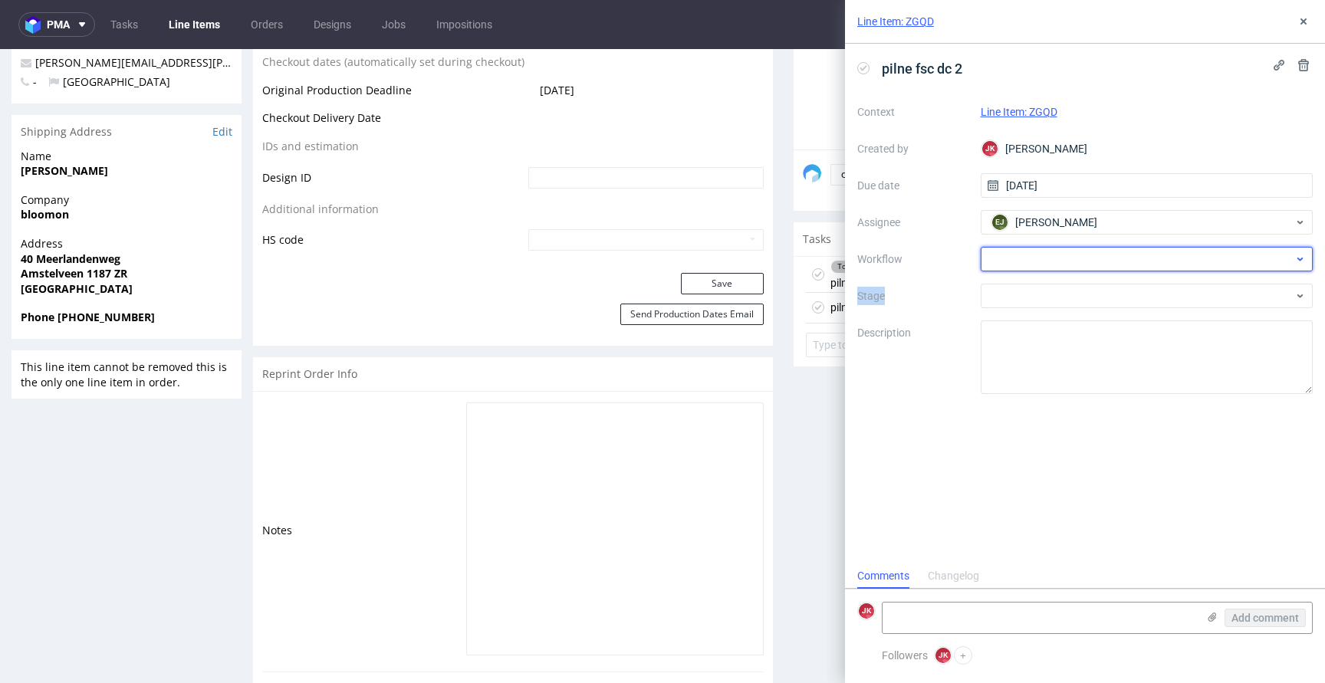
click at [1028, 258] on div at bounding box center [1147, 259] width 333 height 25
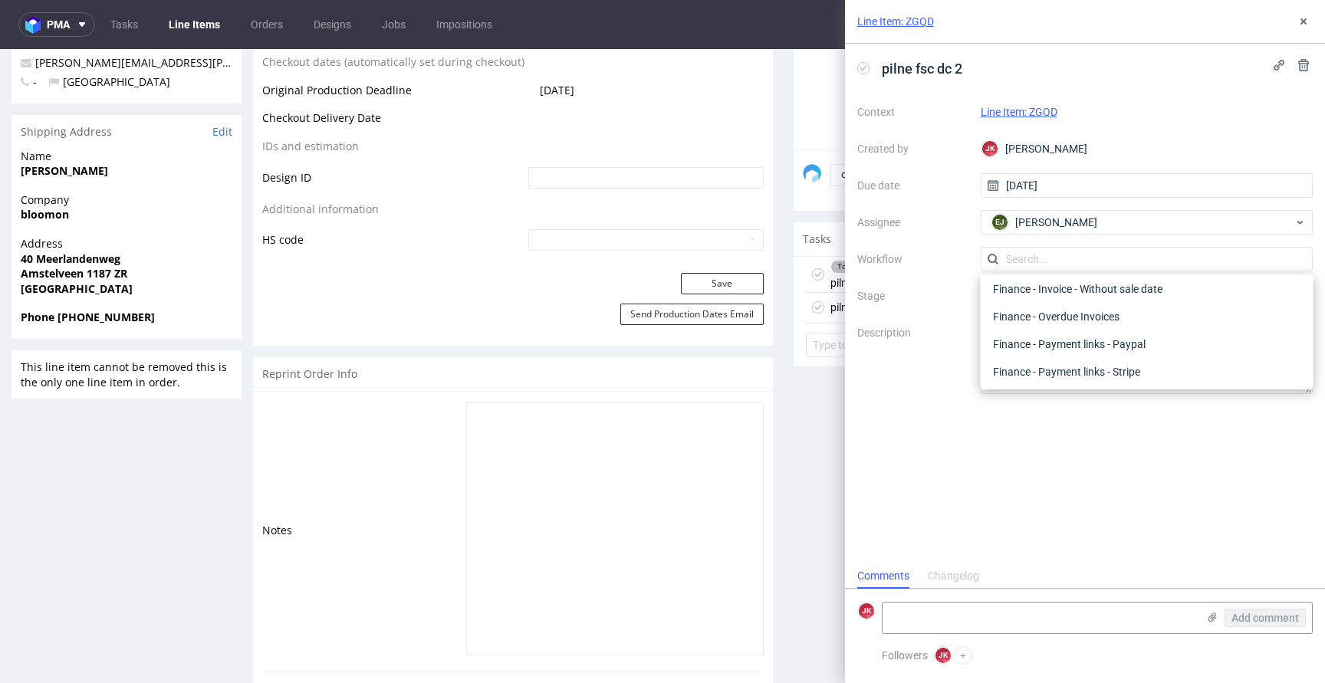
scroll to position [0, 0]
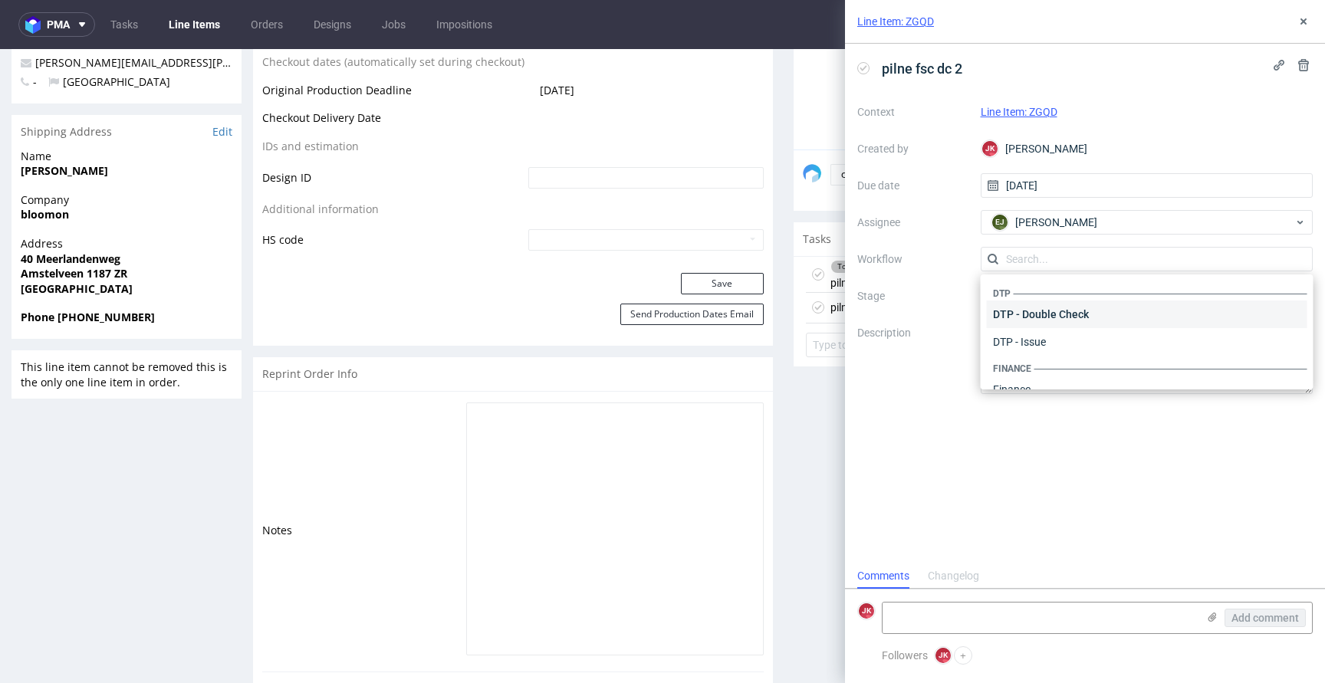
click at [1028, 319] on div "DTP - Double Check" at bounding box center [1147, 315] width 321 height 28
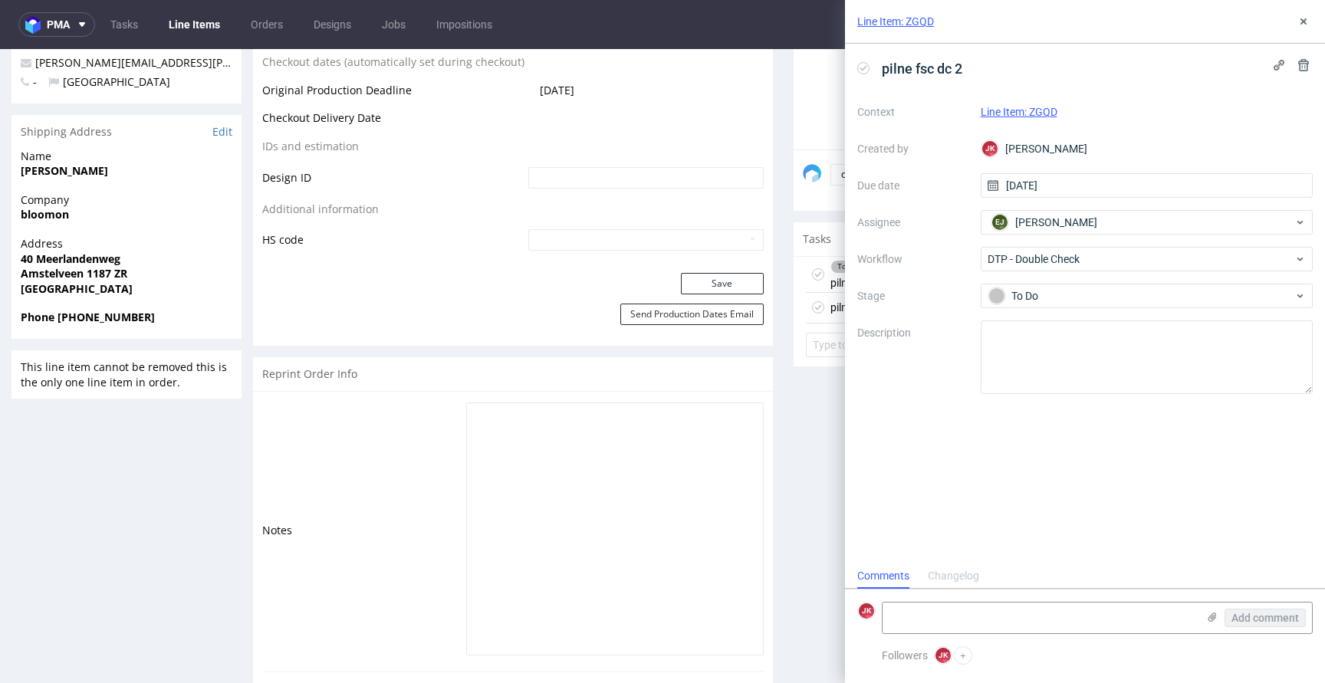
click at [1303, 31] on div "Line Item: ZGQD" at bounding box center [1085, 22] width 480 height 44
click at [1304, 21] on use at bounding box center [1304, 21] width 6 height 6
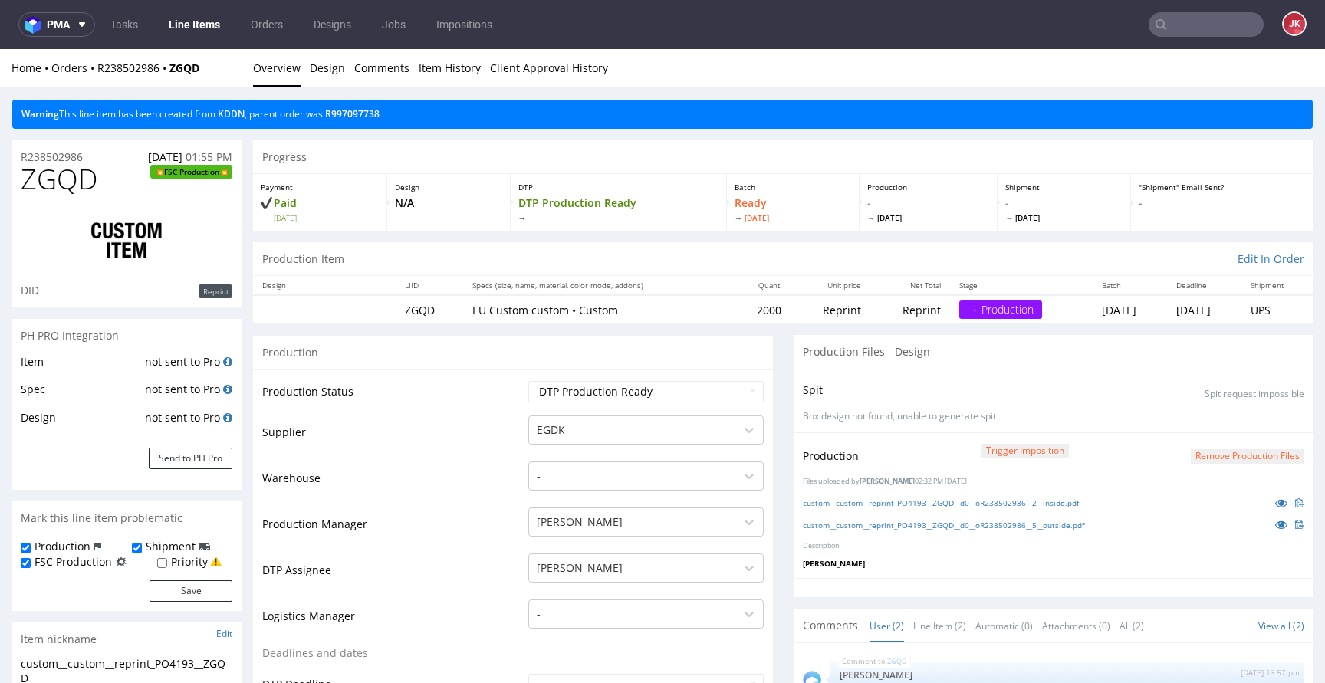
click at [483, 455] on td "Supplier" at bounding box center [393, 437] width 262 height 46
click at [59, 184] on span "ZGQD" at bounding box center [59, 179] width 77 height 31
copy span "ZGQD"
click at [419, 420] on td "Supplier" at bounding box center [393, 437] width 262 height 46
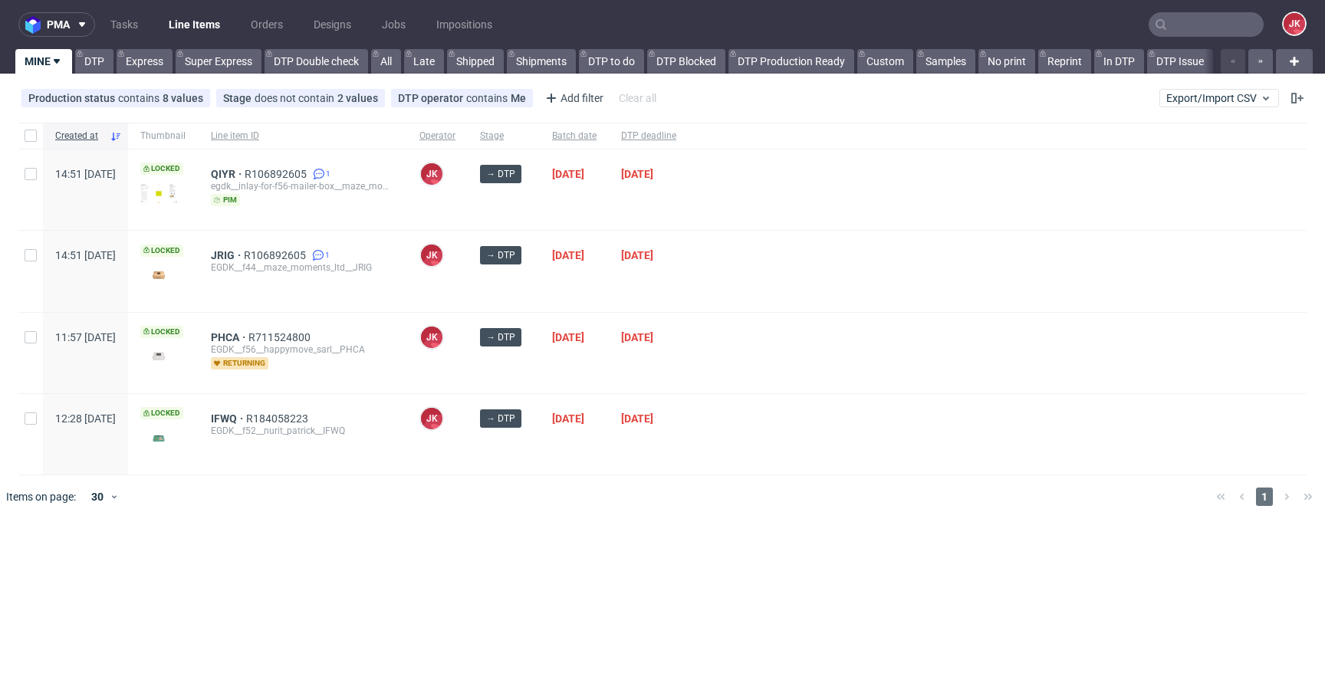
click at [1213, 28] on input "text" at bounding box center [1206, 24] width 115 height 25
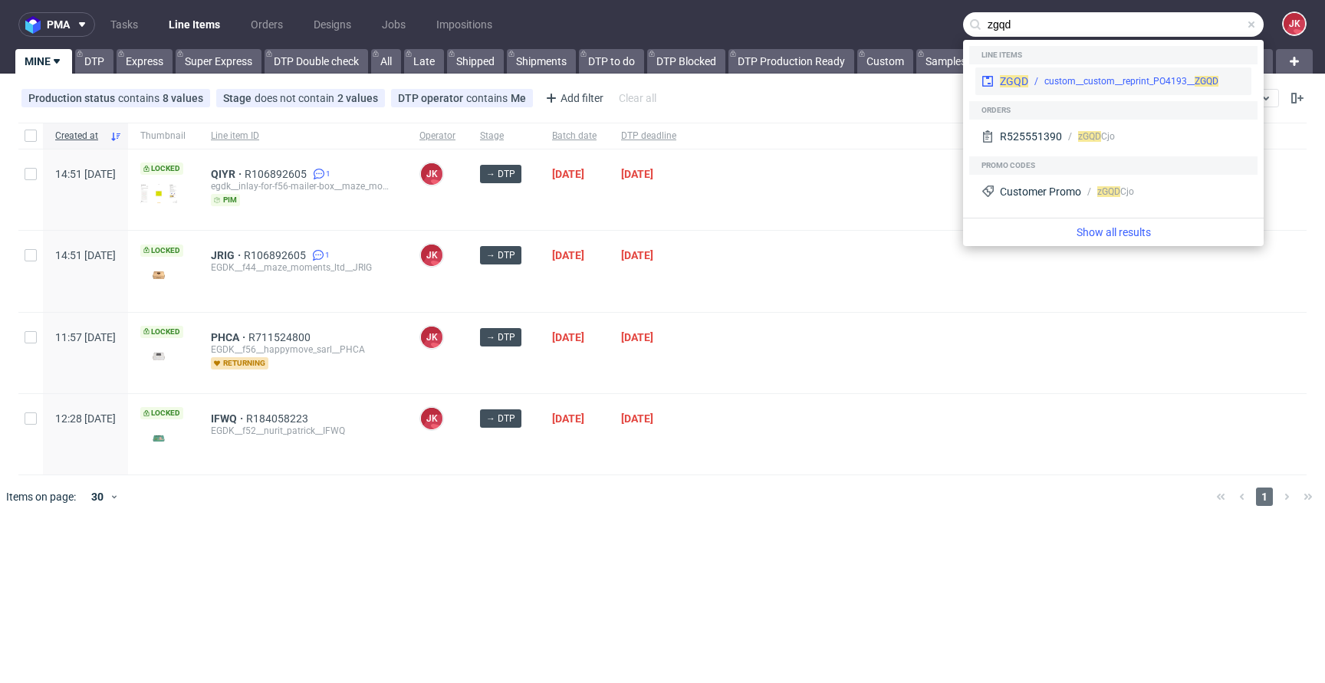
type input "zgqd"
click at [1052, 87] on div "ZGQD custom__custom__reprint_PO4193__ ZGQD" at bounding box center [1114, 81] width 276 height 28
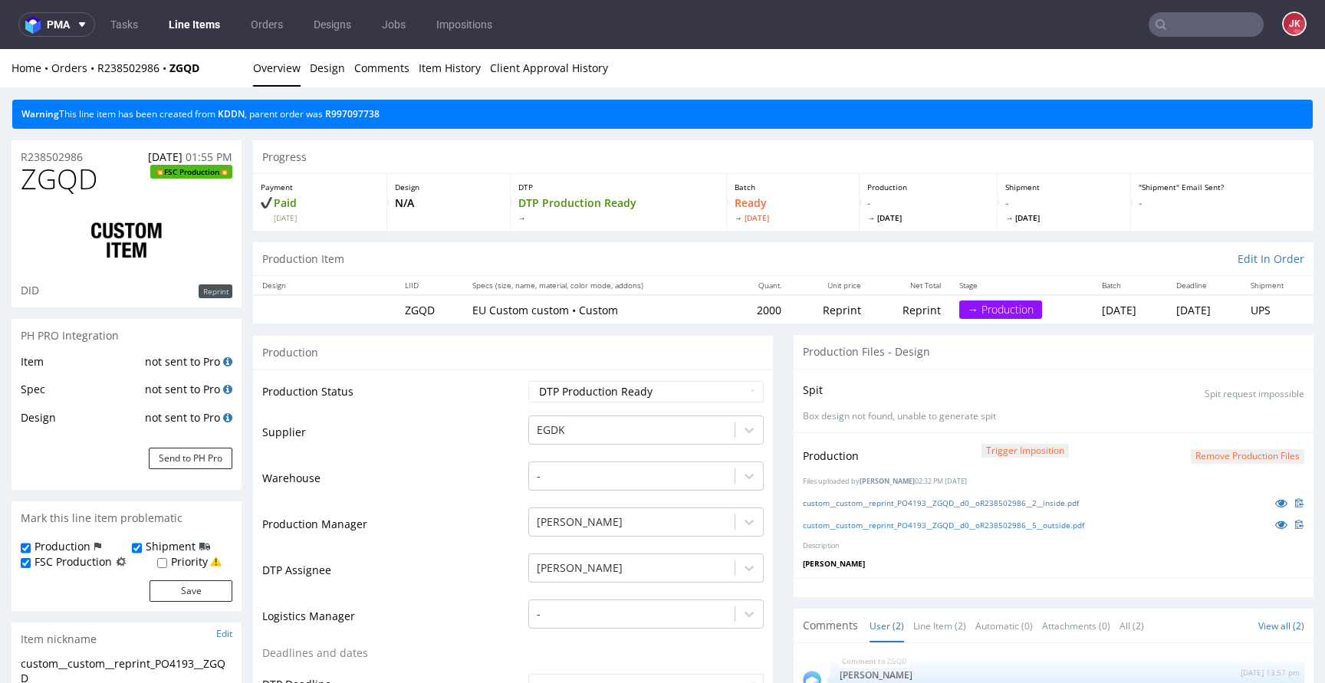
click at [186, 25] on link "Line Items" at bounding box center [195, 24] width 70 height 25
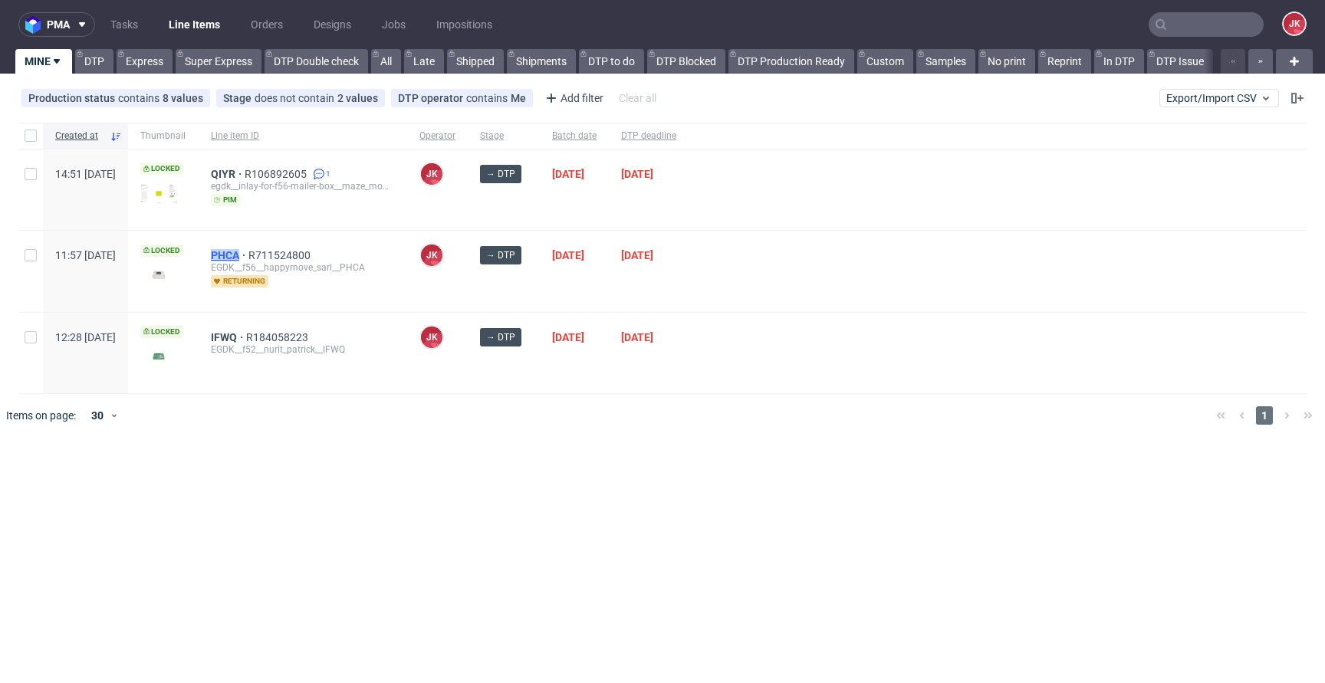
click at [248, 257] on span "PHCA" at bounding box center [230, 255] width 38 height 12
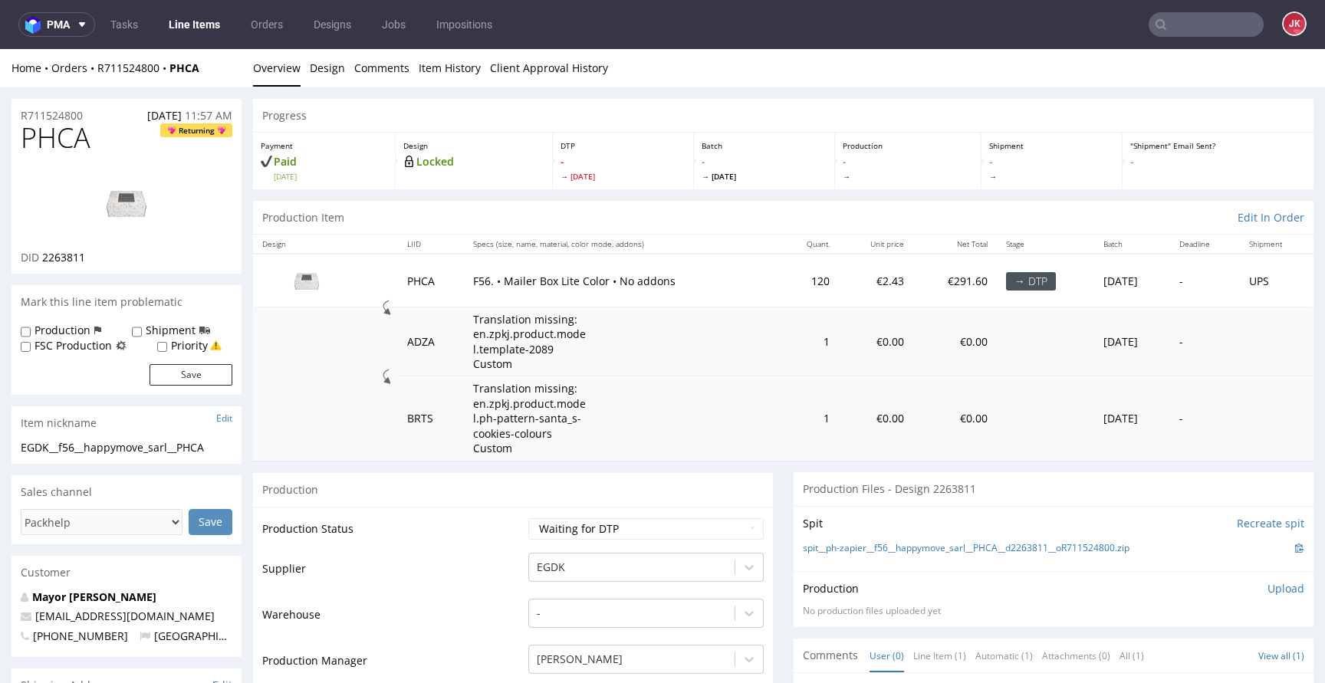
click at [74, 260] on span "2263811" at bounding box center [63, 257] width 43 height 15
click at [61, 256] on span "2263811" at bounding box center [63, 257] width 43 height 15
copy span "2263811"
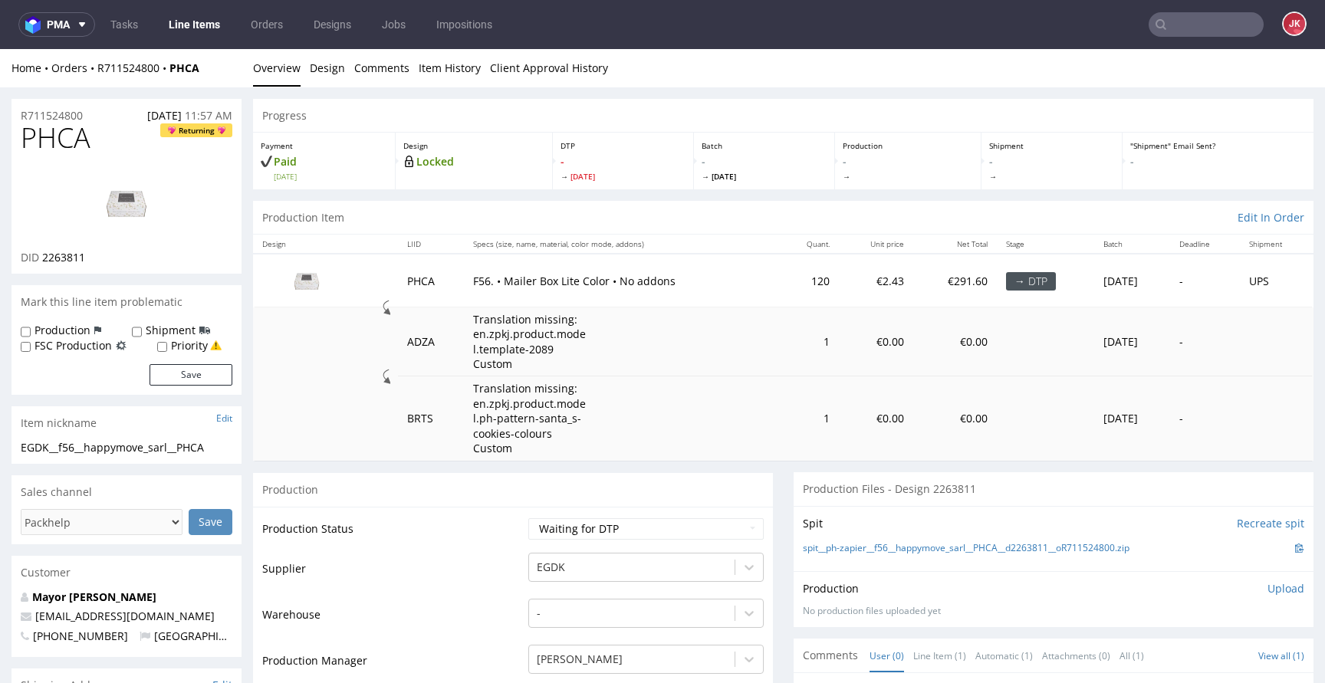
click at [31, 137] on span "PHCA" at bounding box center [56, 138] width 70 height 31
drag, startPoint x: 31, startPoint y: 137, endPoint x: 58, endPoint y: 145, distance: 28.1
click at [31, 136] on span "PHCA" at bounding box center [56, 138] width 70 height 31
copy span "PHCA"
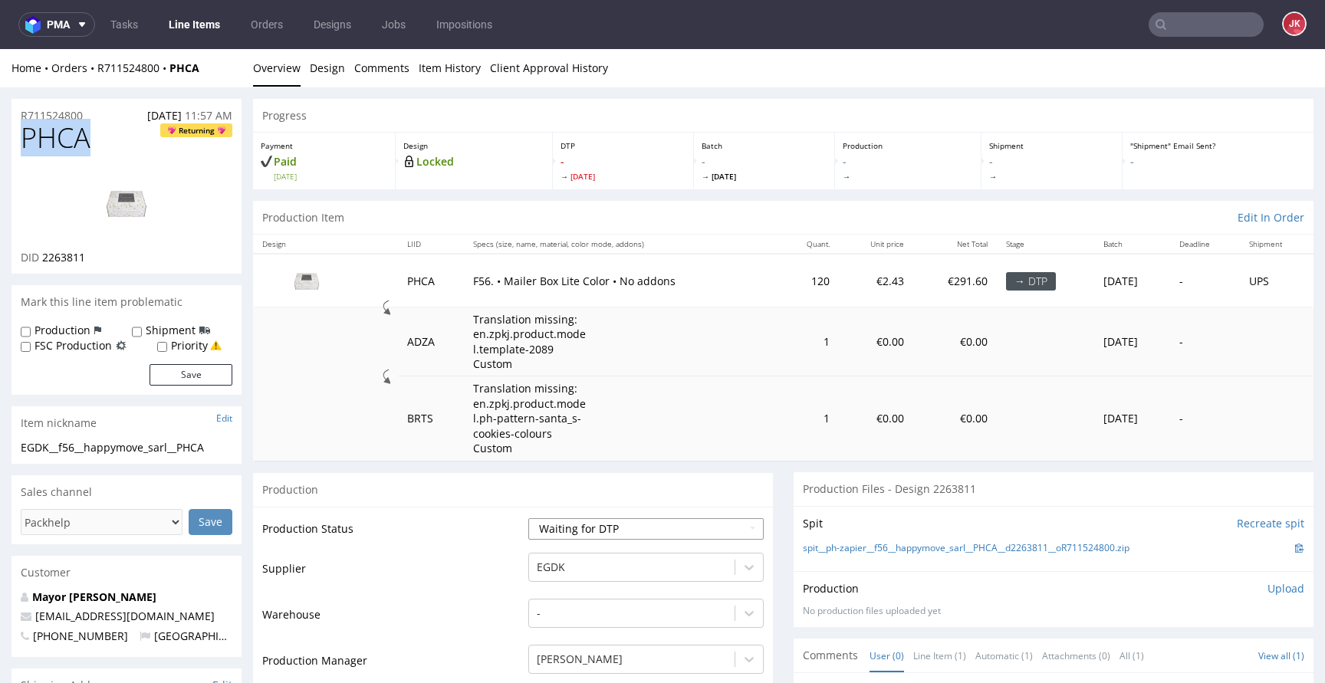
click at [618, 525] on select "Waiting for Artwork Waiting for Diecut Waiting for Mockup Waiting for DTP Waiti…" at bounding box center [645, 528] width 235 height 21
select select "dtp_in_process"
click at [528, 518] on select "Waiting for Artwork Waiting for Diecut Waiting for Mockup Waiting for DTP Waiti…" at bounding box center [645, 528] width 235 height 21
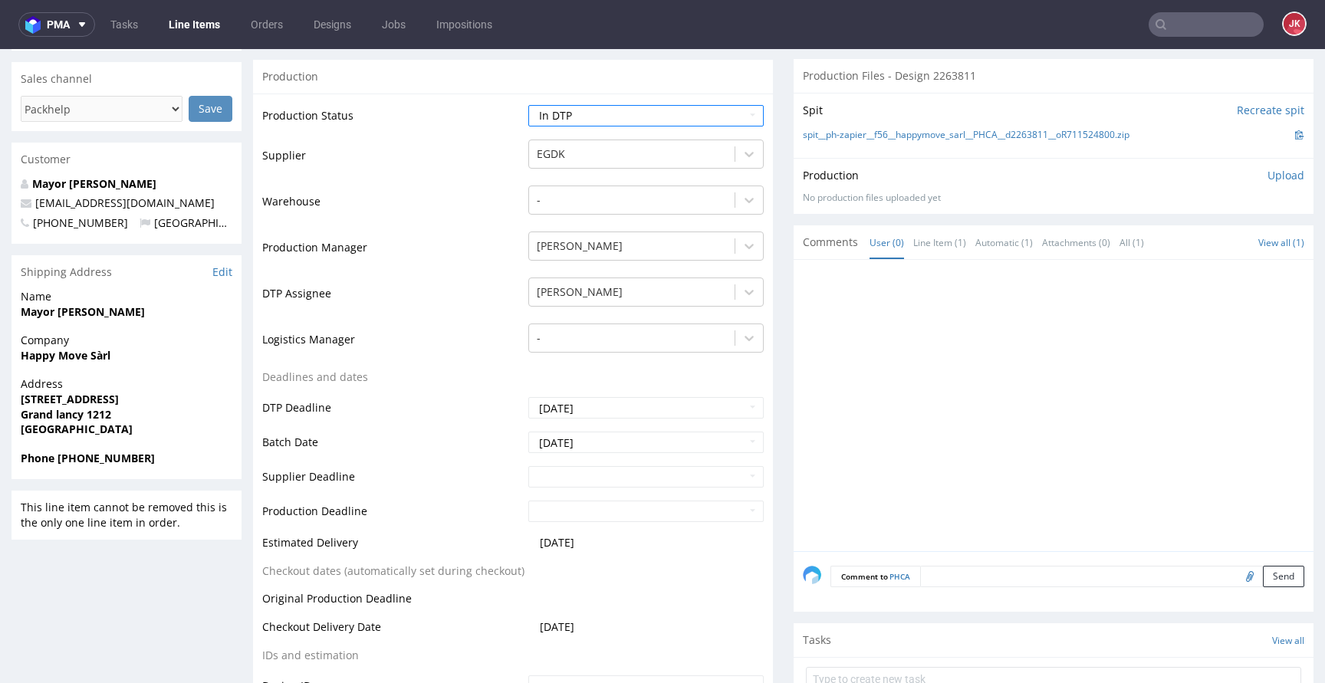
scroll to position [833, 0]
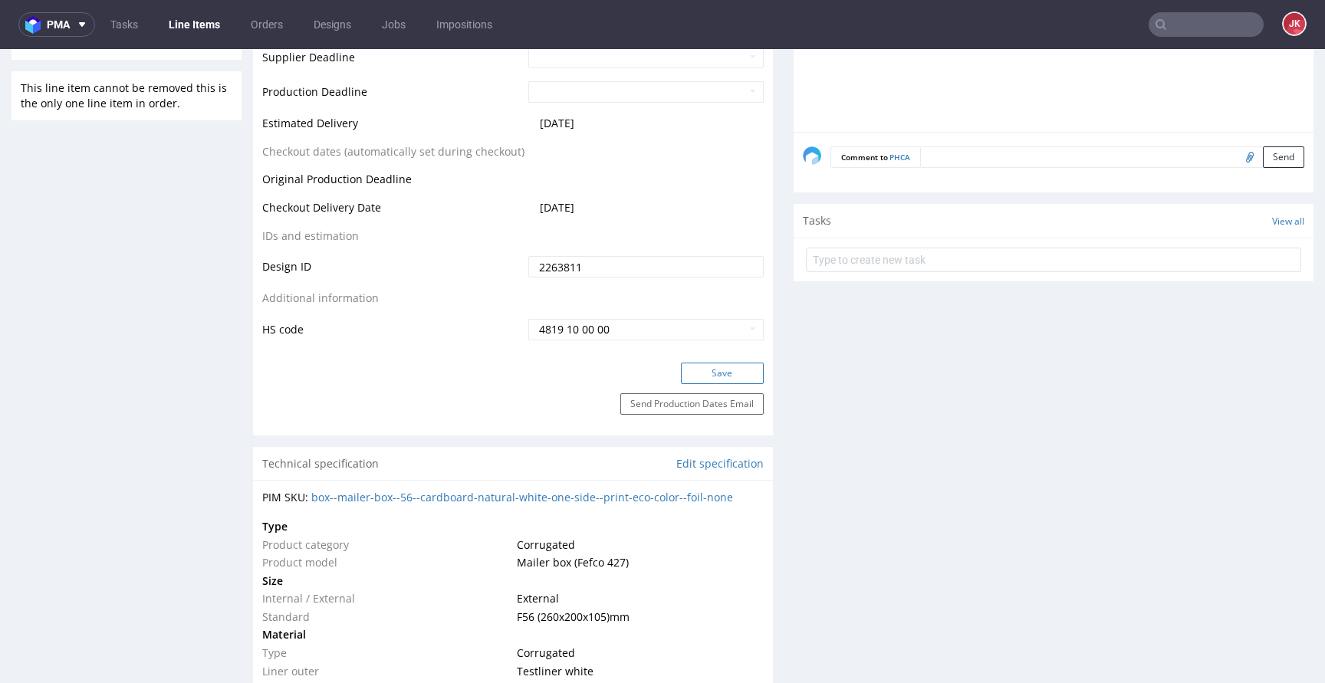
click at [731, 377] on button "Save" at bounding box center [722, 373] width 83 height 21
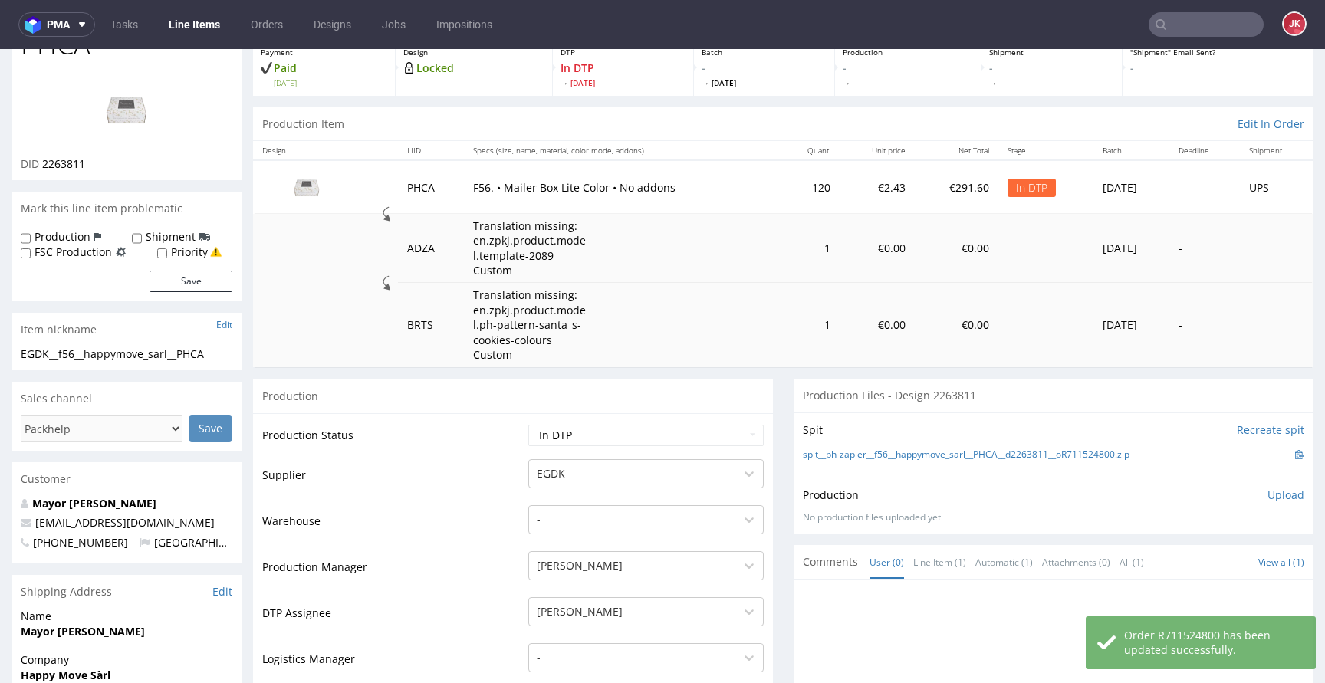
scroll to position [0, 0]
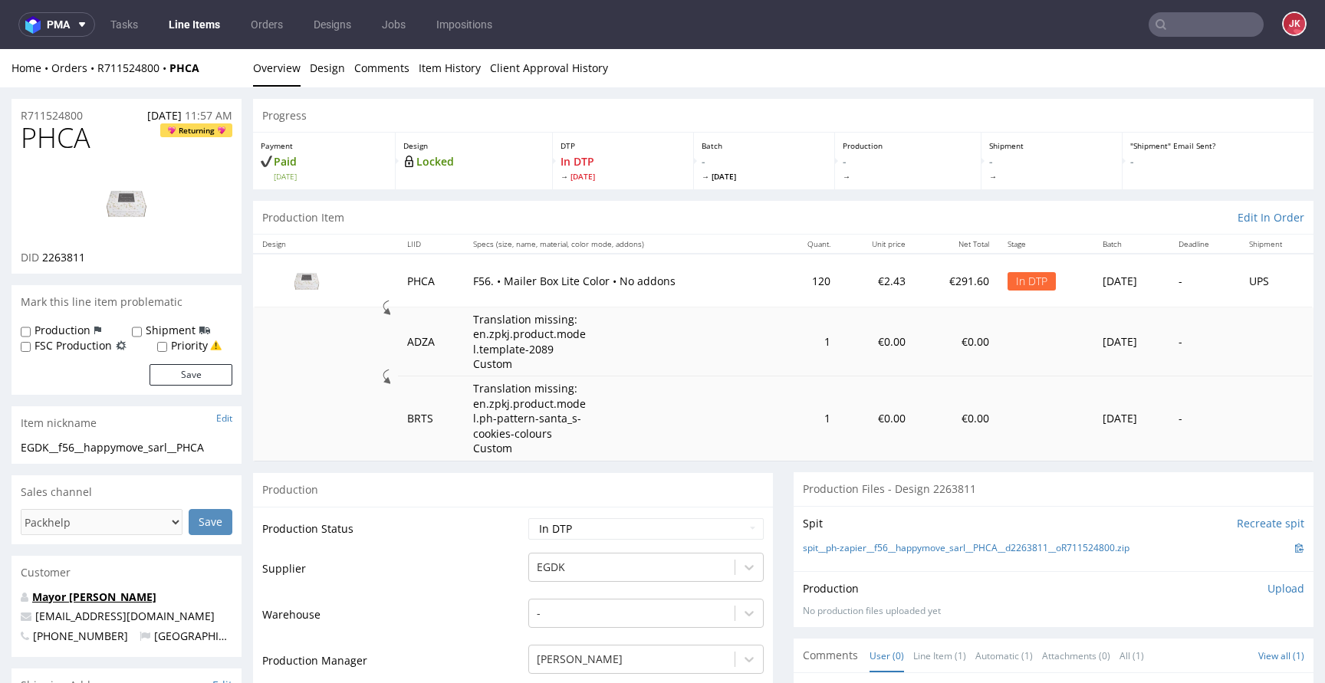
click at [67, 601] on link "Mayor [PERSON_NAME]" at bounding box center [94, 597] width 124 height 15
click at [326, 74] on link "Design" at bounding box center [327, 68] width 35 height 38
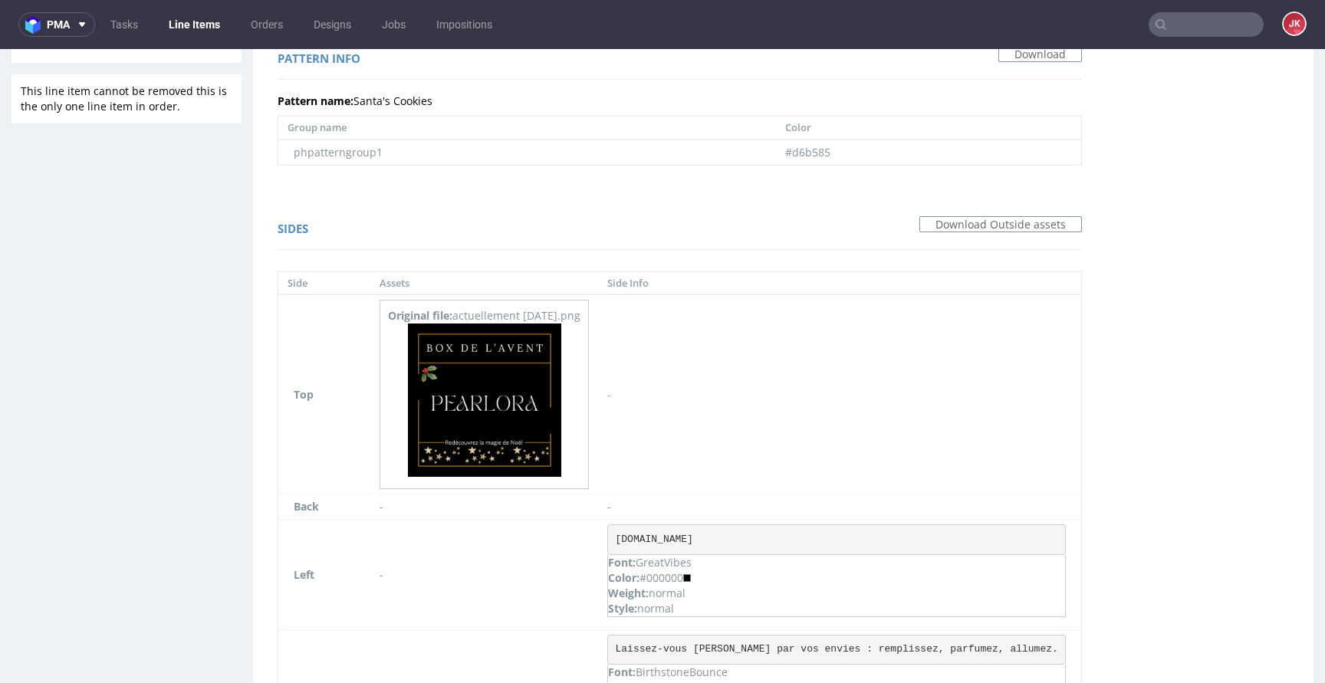
scroll to position [683, 0]
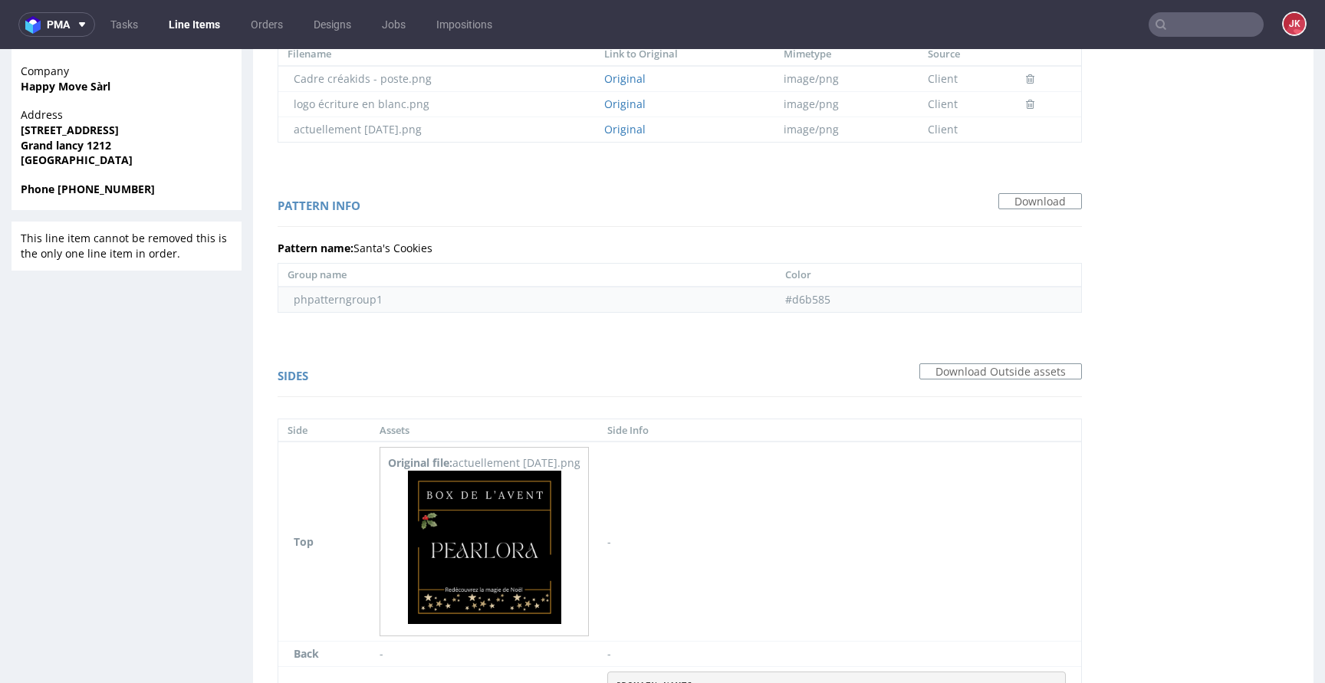
click at [776, 299] on td "#d6b585" at bounding box center [929, 299] width 306 height 25
copy td "d6b585"
click at [612, 202] on div "Pattern info Download" at bounding box center [680, 208] width 805 height 37
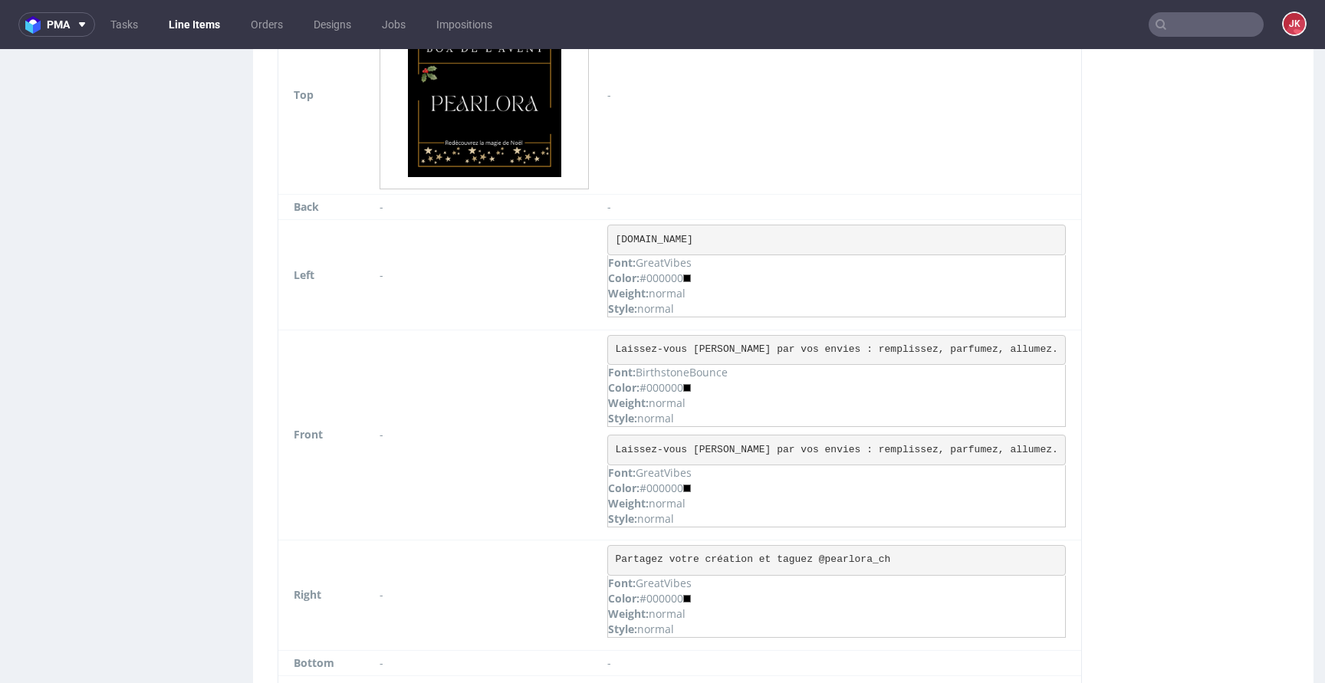
scroll to position [1133, 0]
click at [265, 298] on div "Sides Download Outside assets Side Assets Side Info Top Original file: actuelle…" at bounding box center [679, 309] width 835 height 817
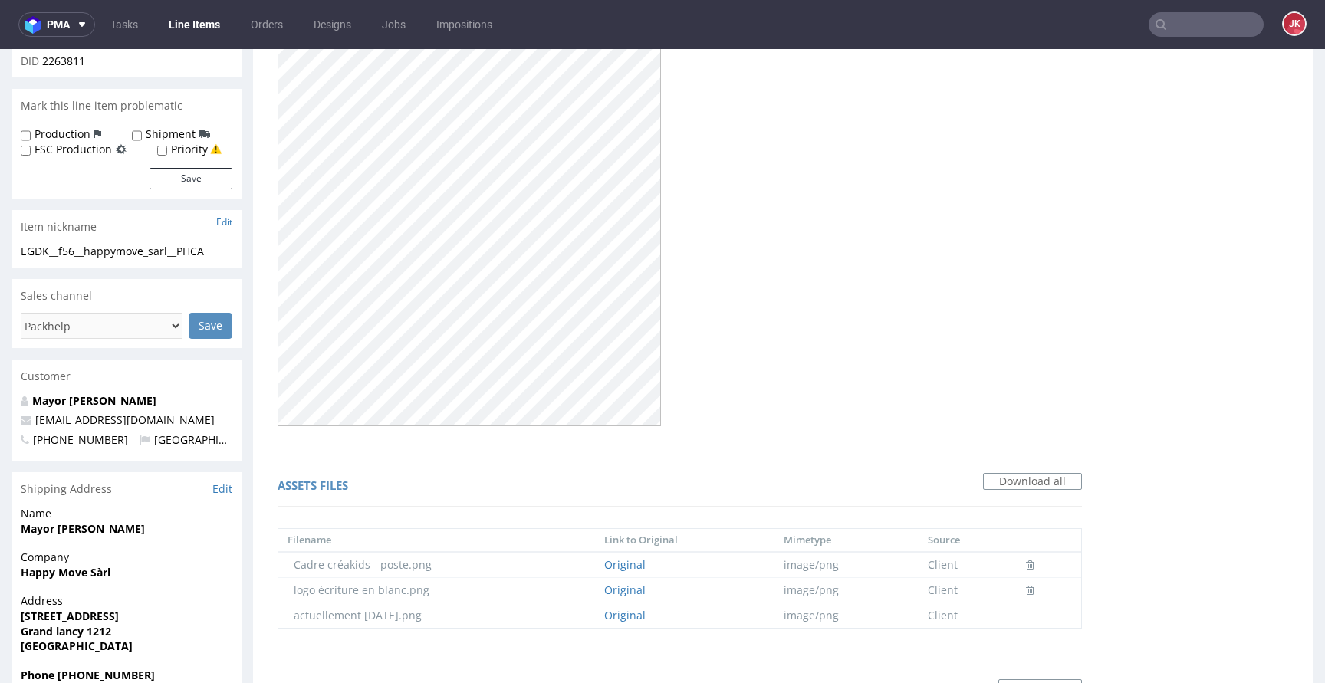
scroll to position [0, 0]
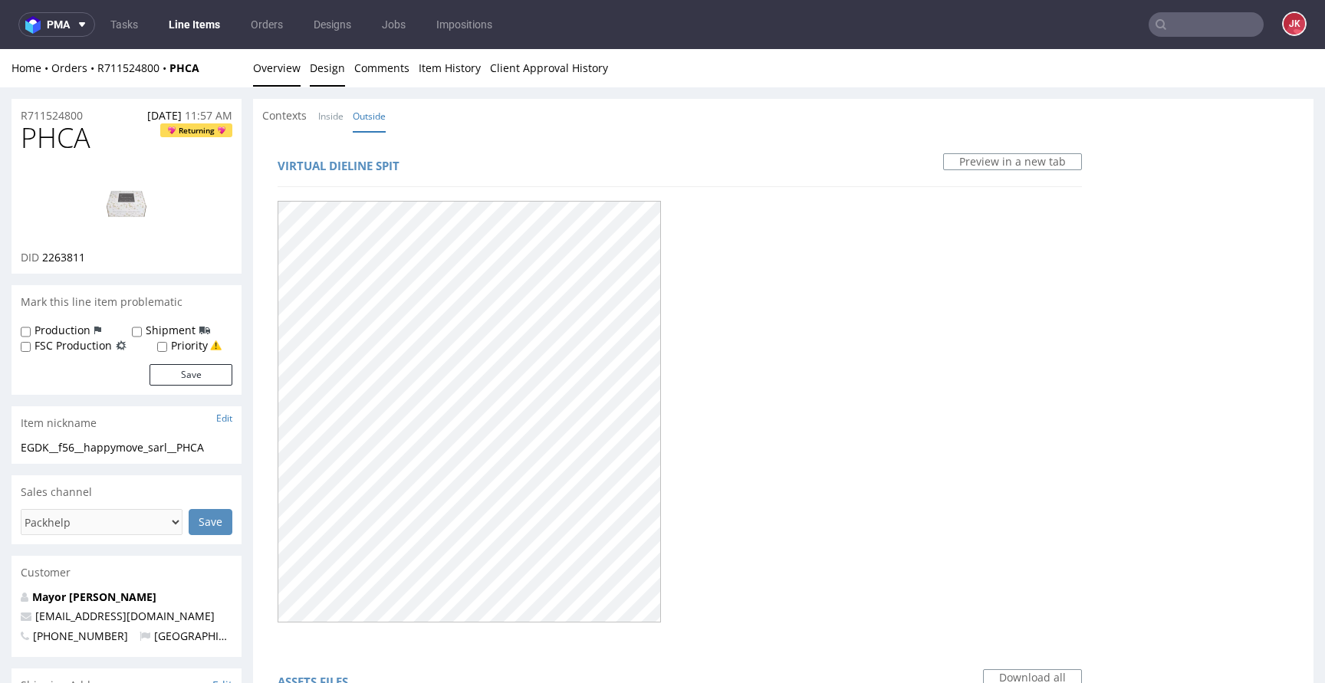
click at [285, 73] on link "Overview" at bounding box center [277, 68] width 48 height 38
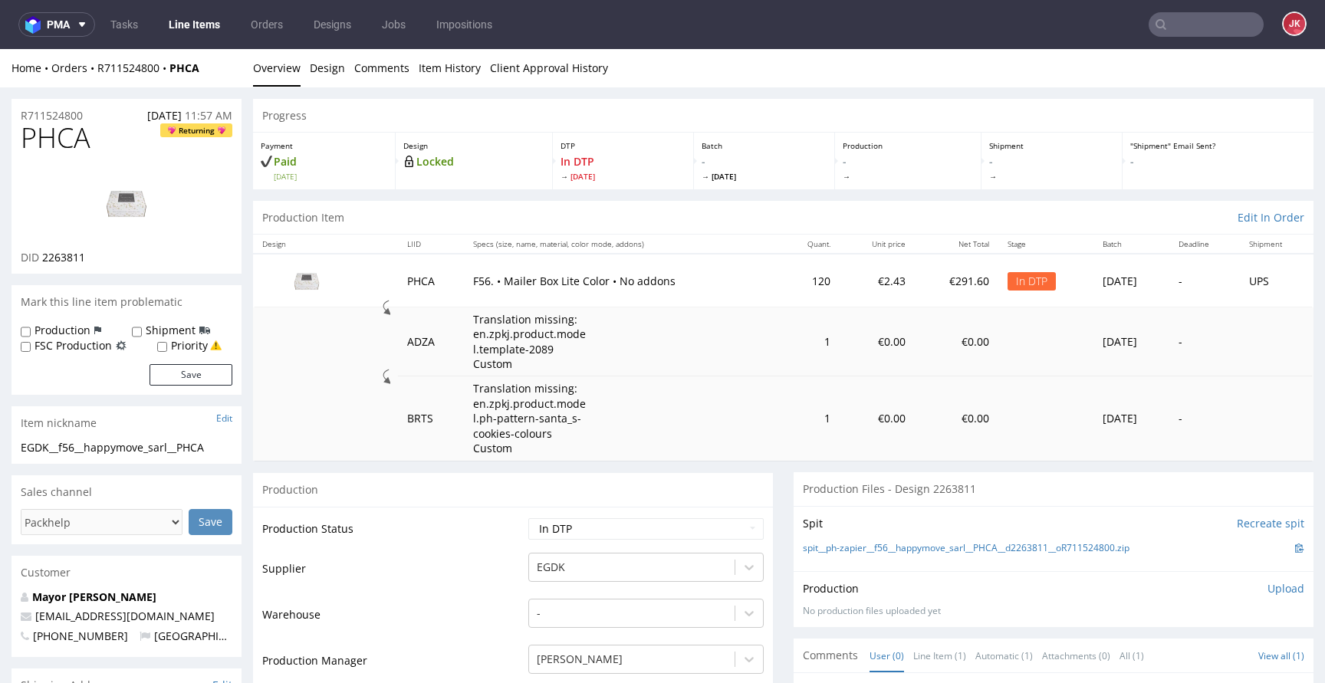
drag, startPoint x: 230, startPoint y: 440, endPoint x: 0, endPoint y: 446, distance: 230.2
copy div "EGDK__f56__happymove_sarl__PHCA"
drag, startPoint x: 102, startPoint y: 112, endPoint x: 0, endPoint y: 116, distance: 102.1
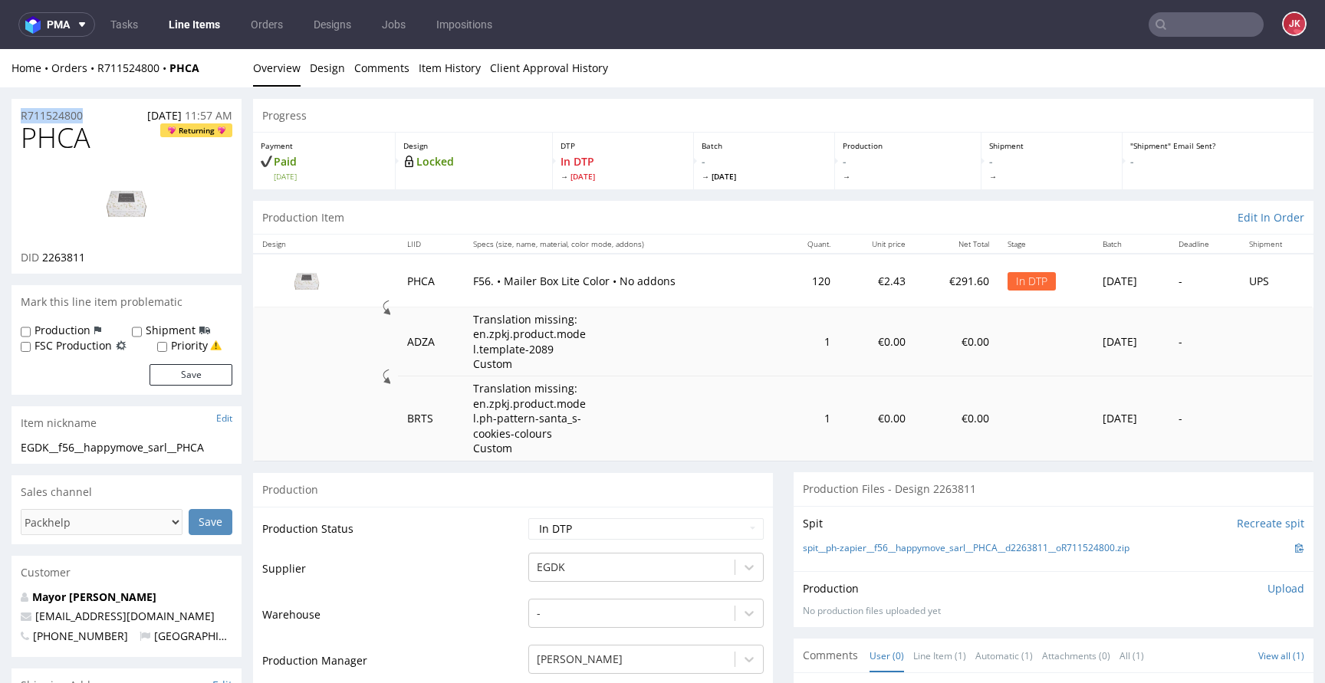
copy p "R711524800"
drag, startPoint x: 43, startPoint y: 258, endPoint x: 103, endPoint y: 253, distance: 60.0
click at [103, 253] on div "DID 2263811" at bounding box center [127, 257] width 212 height 15
copy span "2263811"
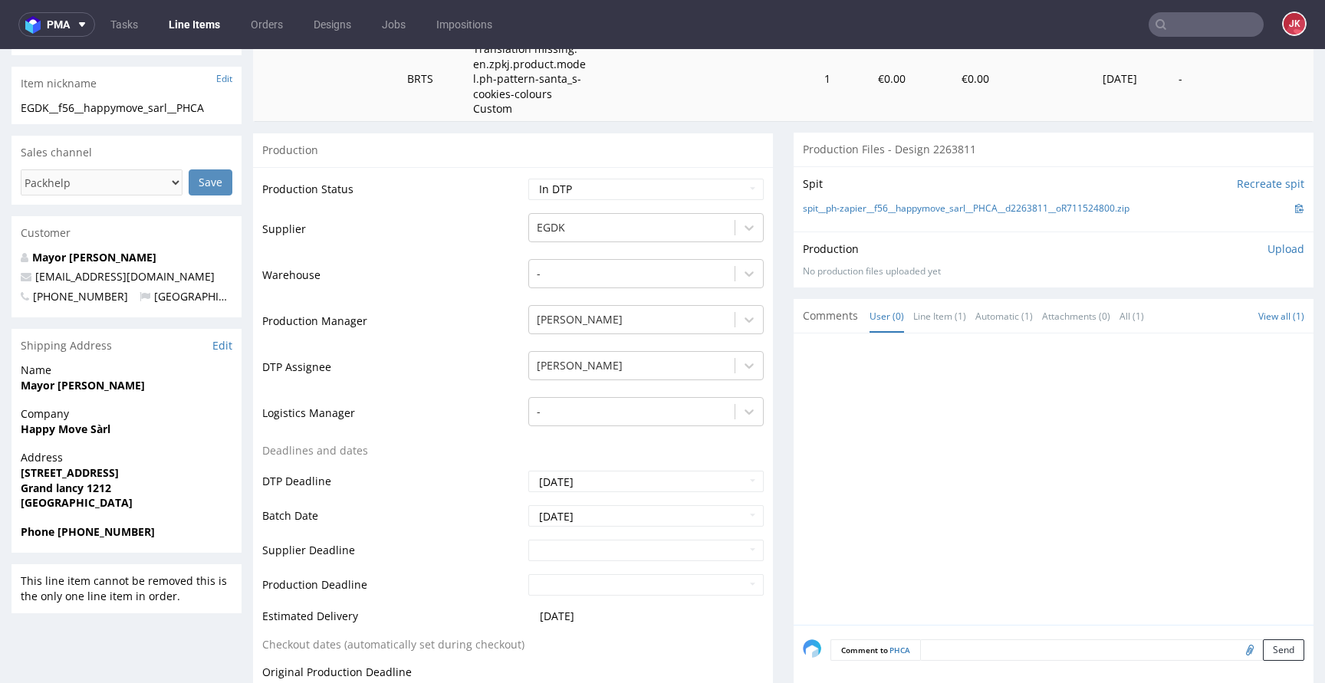
scroll to position [316, 0]
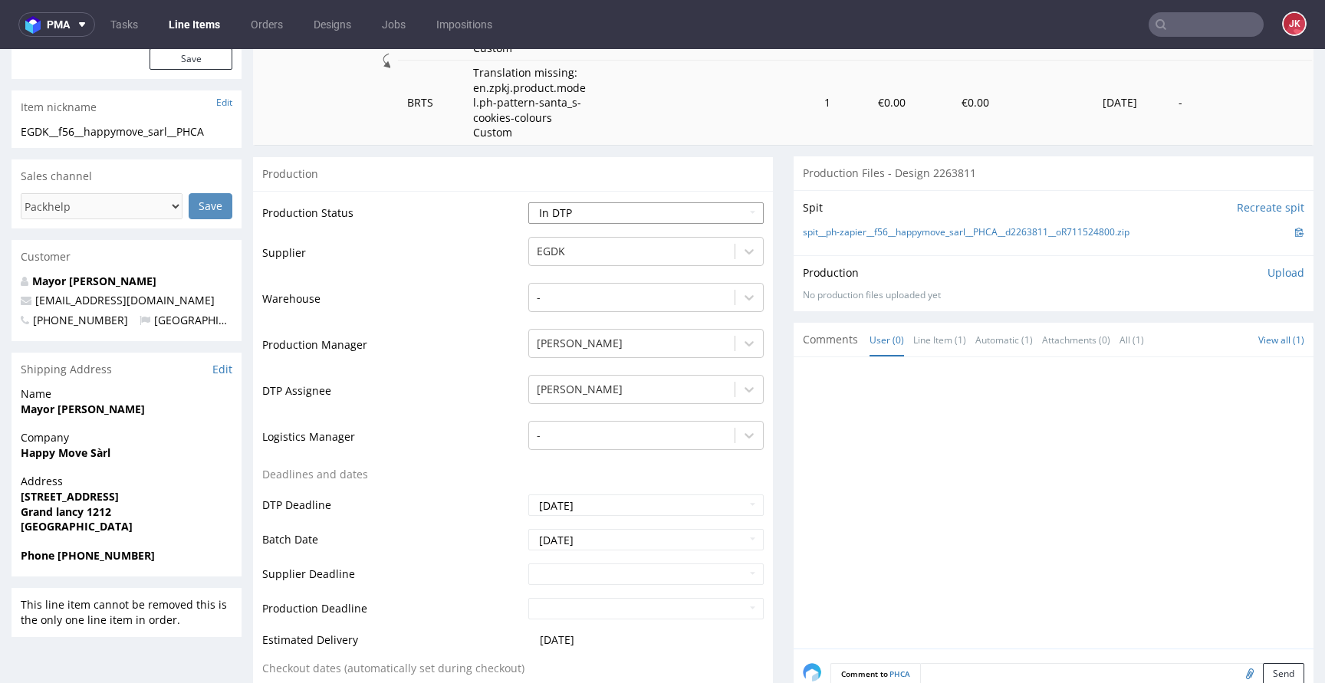
click at [614, 213] on select "Waiting for Artwork Waiting for Diecut Waiting for Mockup Waiting for DTP Waiti…" at bounding box center [645, 212] width 235 height 21
click at [1268, 273] on p "Upload" at bounding box center [1286, 272] width 37 height 15
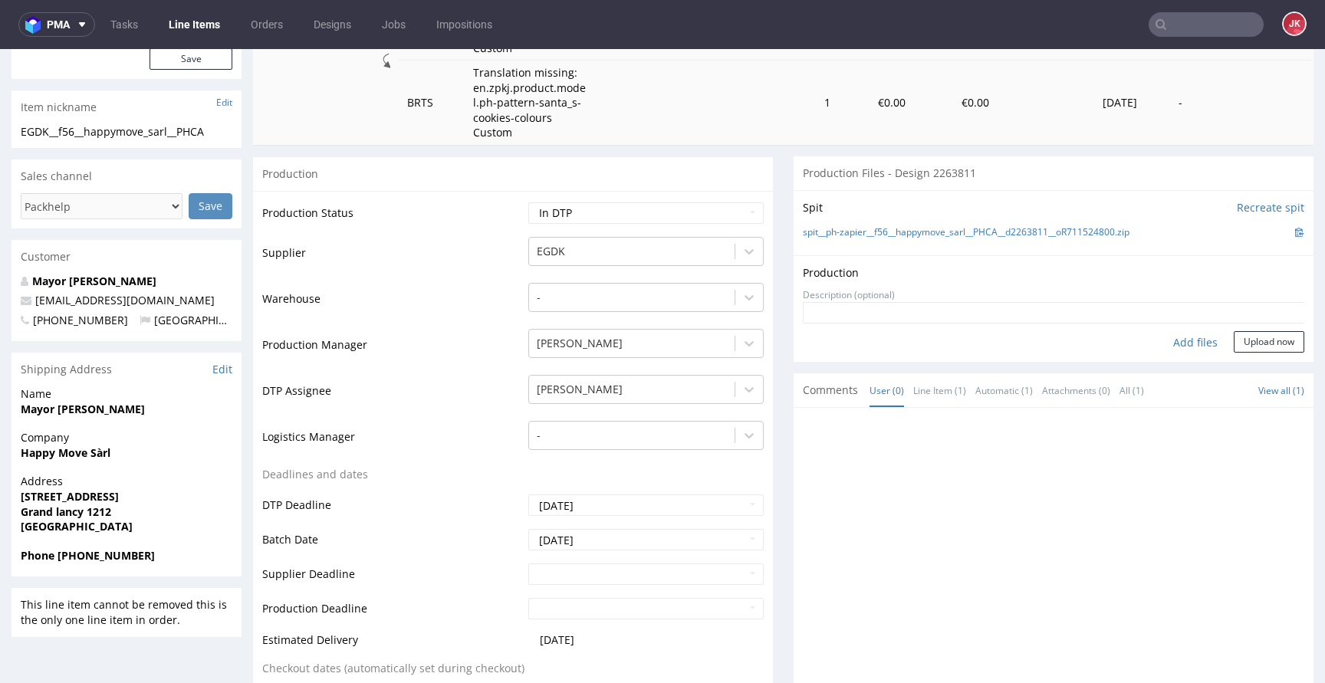
click at [1165, 347] on div "Add files" at bounding box center [1195, 342] width 77 height 23
type input "C:\fakepath\EGDK__f56__happymove_sarl__PHCA__d2263811__oR711524800__5__outside.…"
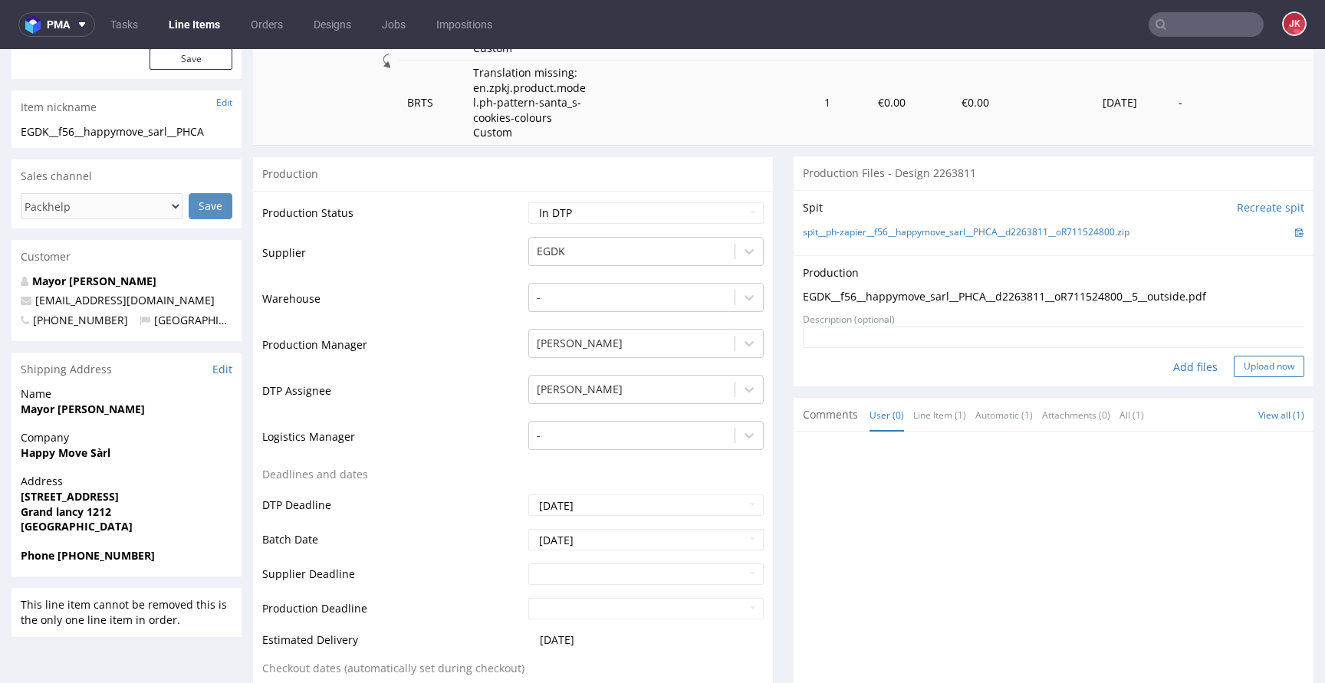
click at [1239, 366] on button "Upload now" at bounding box center [1269, 366] width 71 height 21
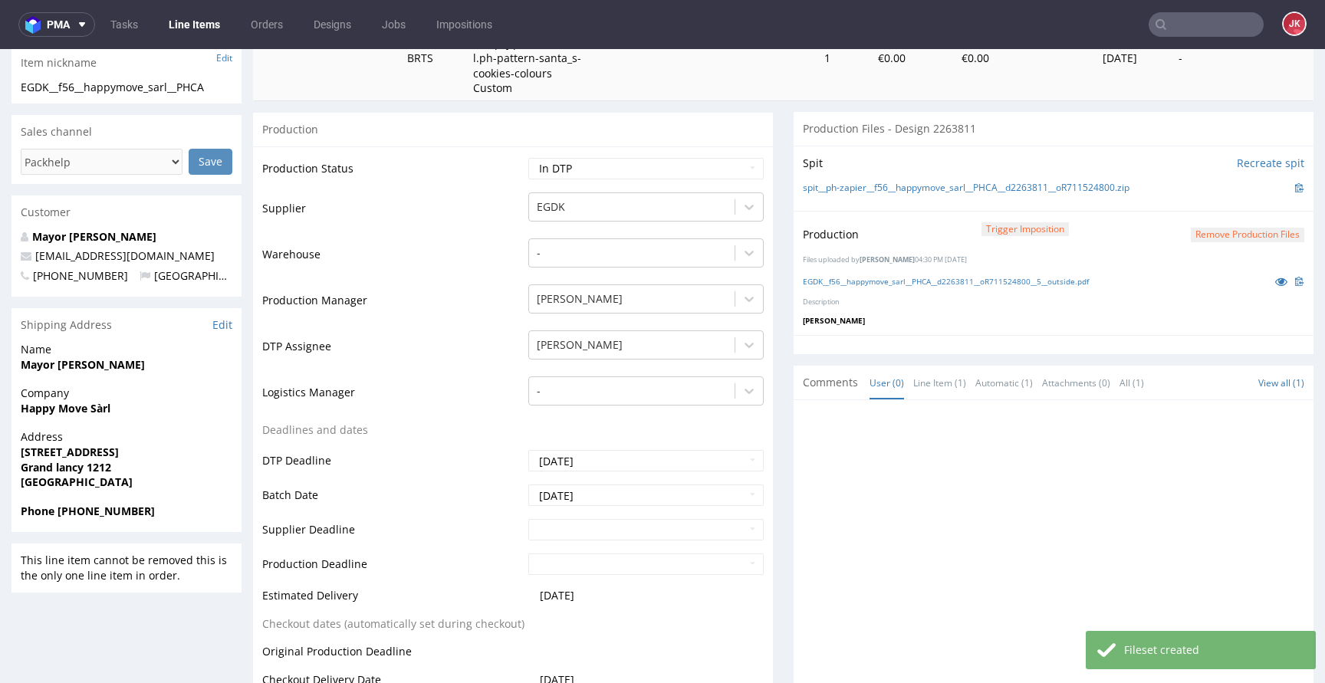
scroll to position [426, 0]
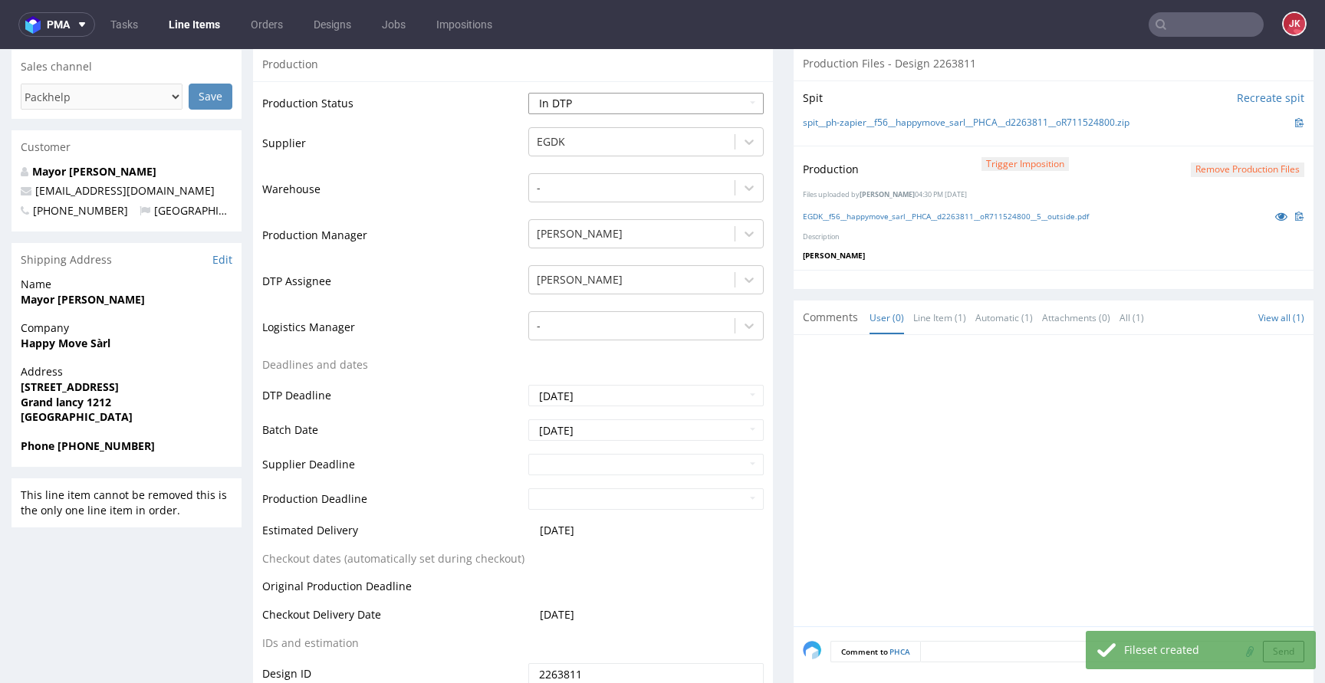
click at [641, 114] on select "Waiting for Artwork Waiting for Diecut Waiting for Mockup Waiting for DTP Waiti…" at bounding box center [645, 103] width 235 height 21
click at [528, 93] on select "Waiting for Artwork Waiting for Diecut Waiting for Mockup Waiting for DTP Waiti…" at bounding box center [645, 103] width 235 height 21
click at [642, 102] on select "Waiting for Artwork Waiting for Diecut Waiting for Mockup Waiting for DTP Waiti…" at bounding box center [645, 103] width 235 height 21
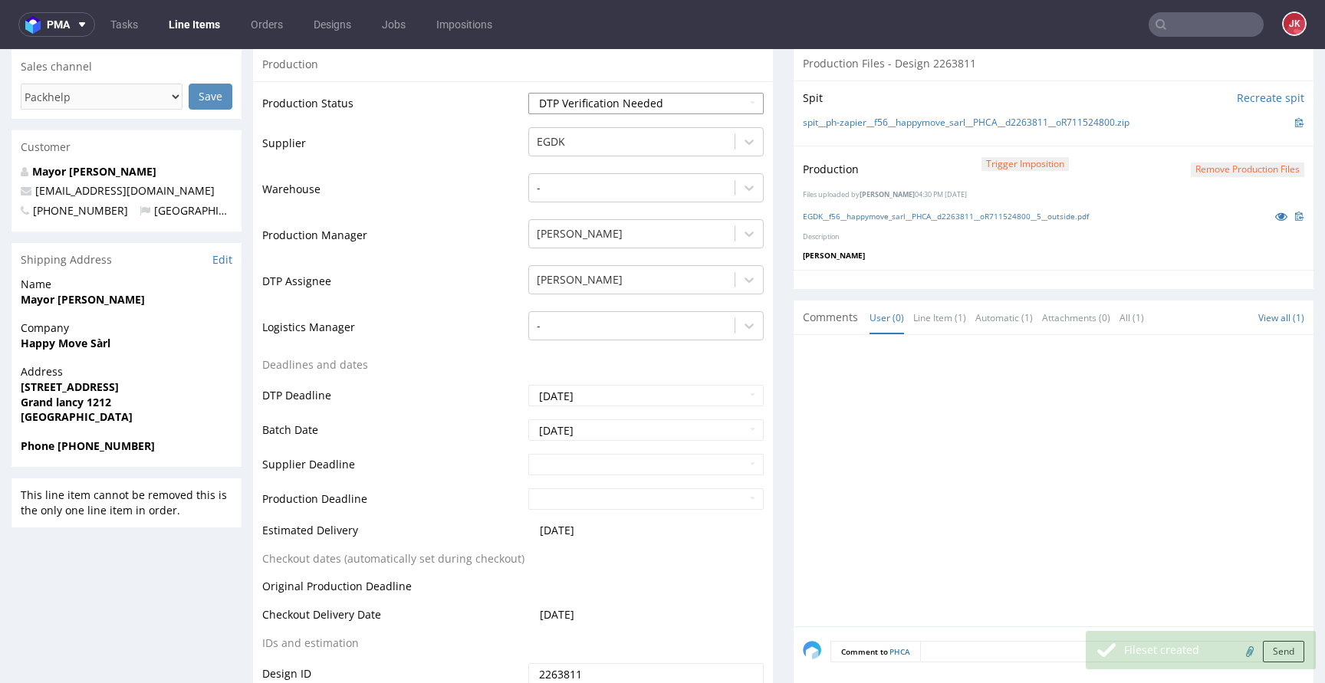
select select "dtp_production_ready"
click at [528, 93] on select "Waiting for Artwork Waiting for Diecut Waiting for Mockup Waiting for DTP Waiti…" at bounding box center [645, 103] width 235 height 21
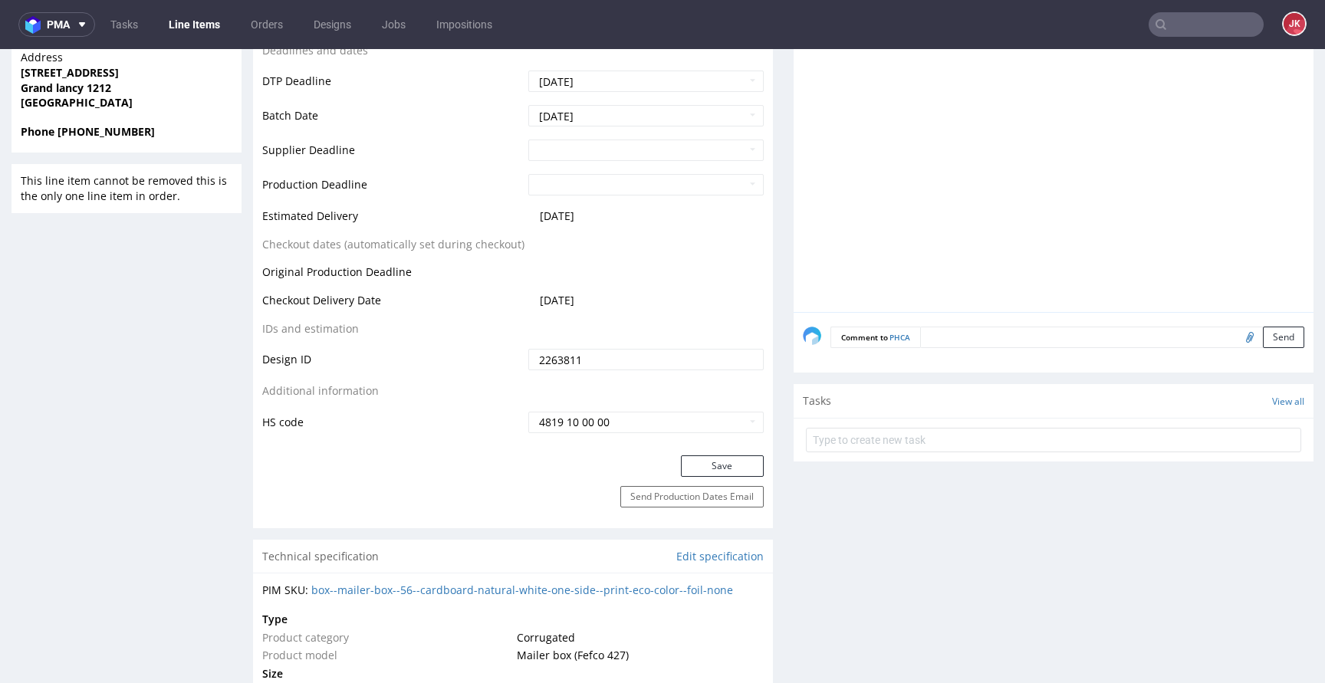
scroll to position [683, 0]
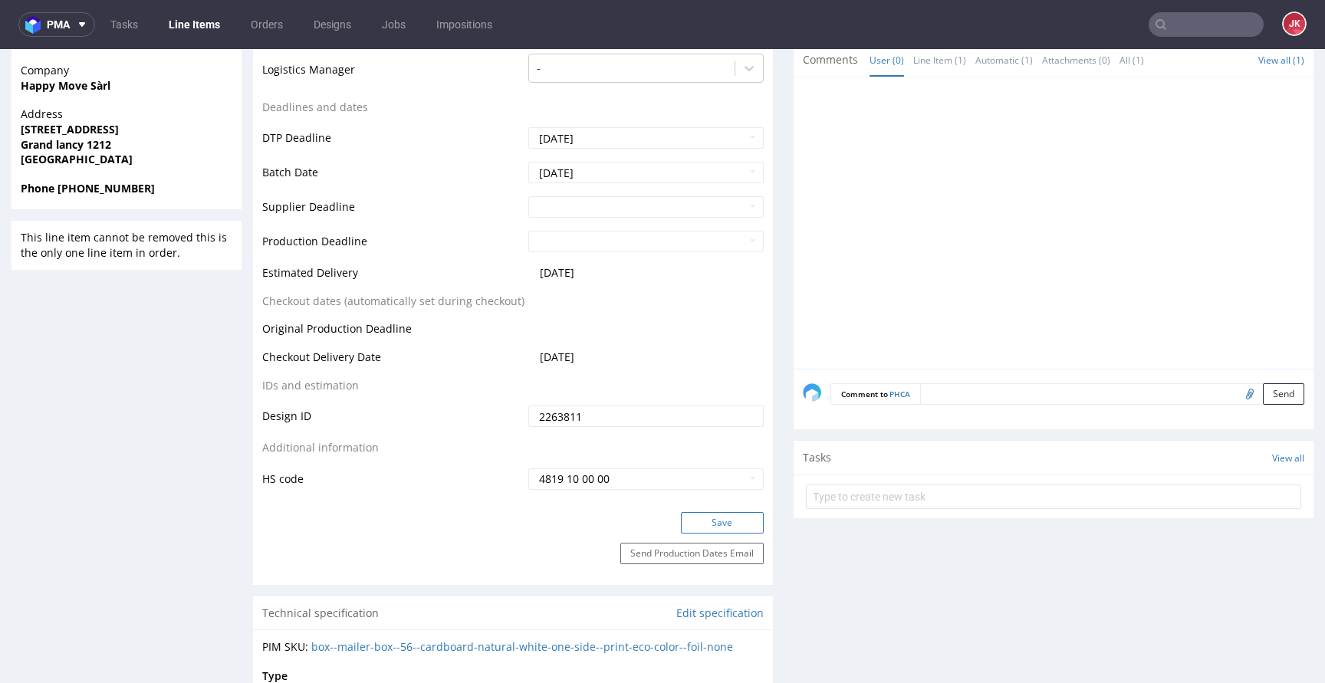
click at [699, 528] on button "Save" at bounding box center [722, 522] width 83 height 21
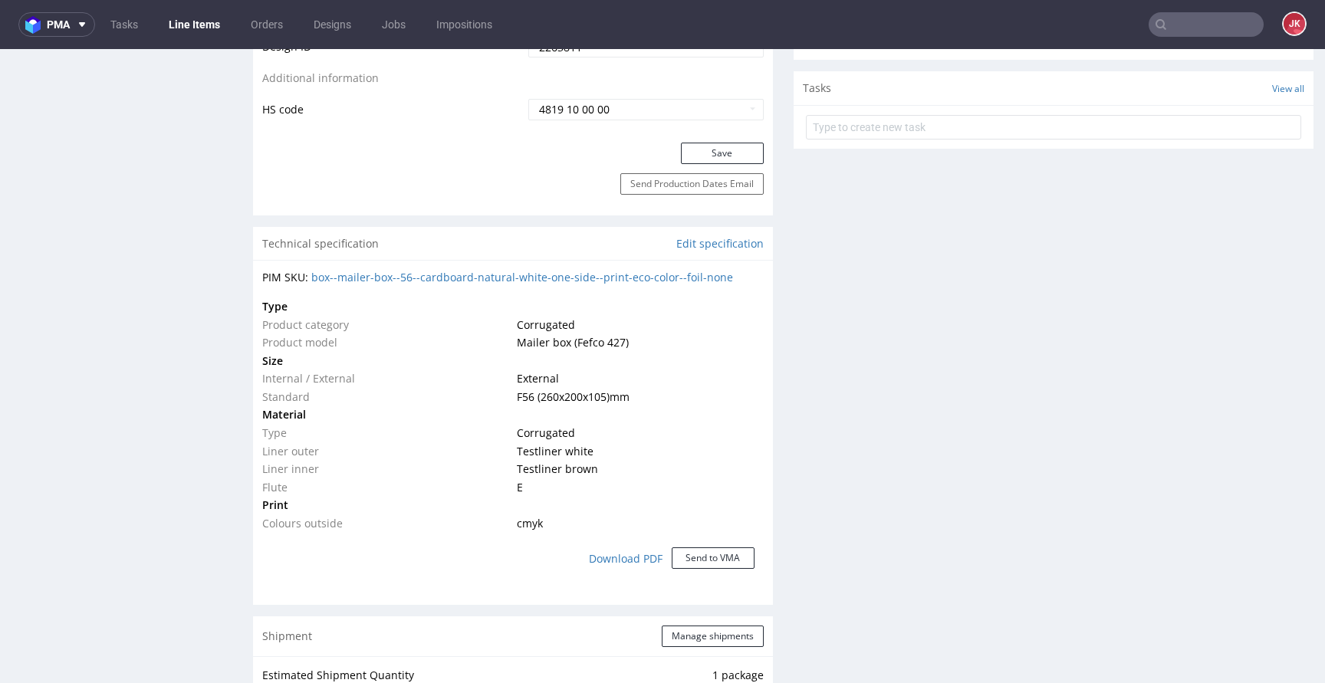
scroll to position [0, 0]
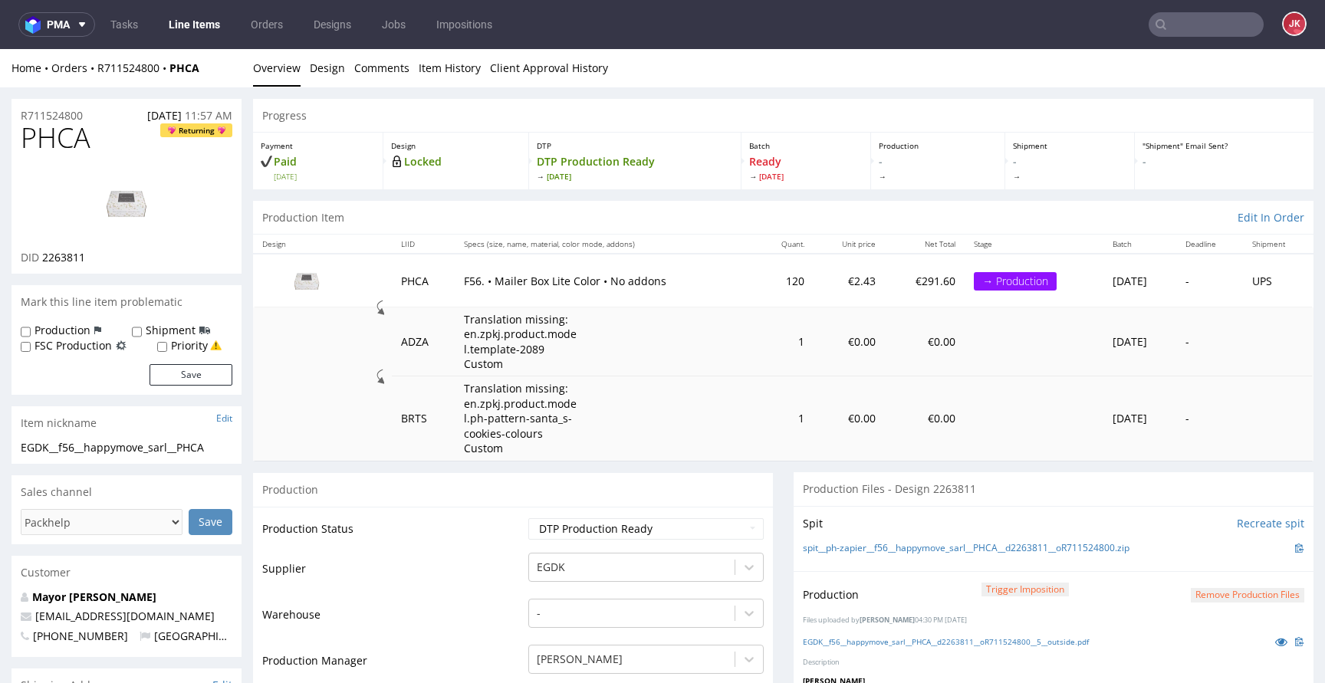
click at [194, 20] on link "Line Items" at bounding box center [195, 24] width 70 height 25
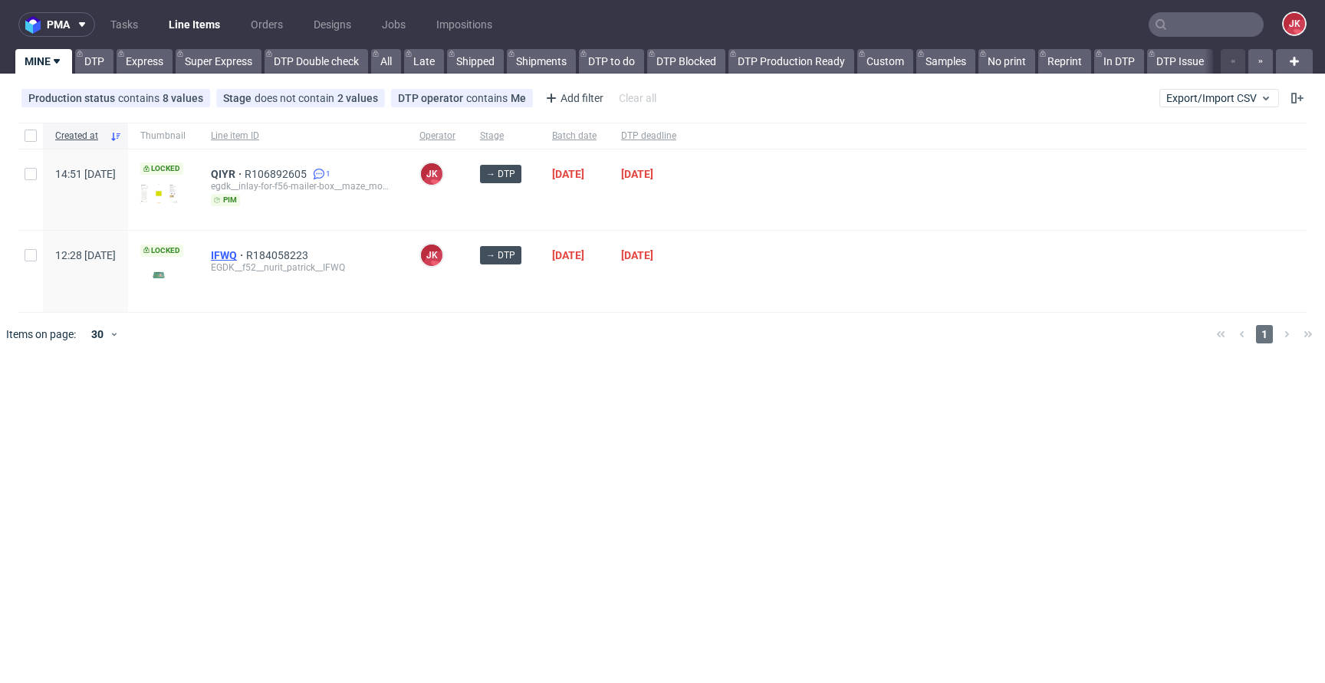
click at [246, 255] on span "IFWQ" at bounding box center [228, 255] width 35 height 12
click at [645, 351] on div at bounding box center [685, 334] width 1038 height 43
click at [246, 255] on span "IFWQ" at bounding box center [228, 255] width 35 height 12
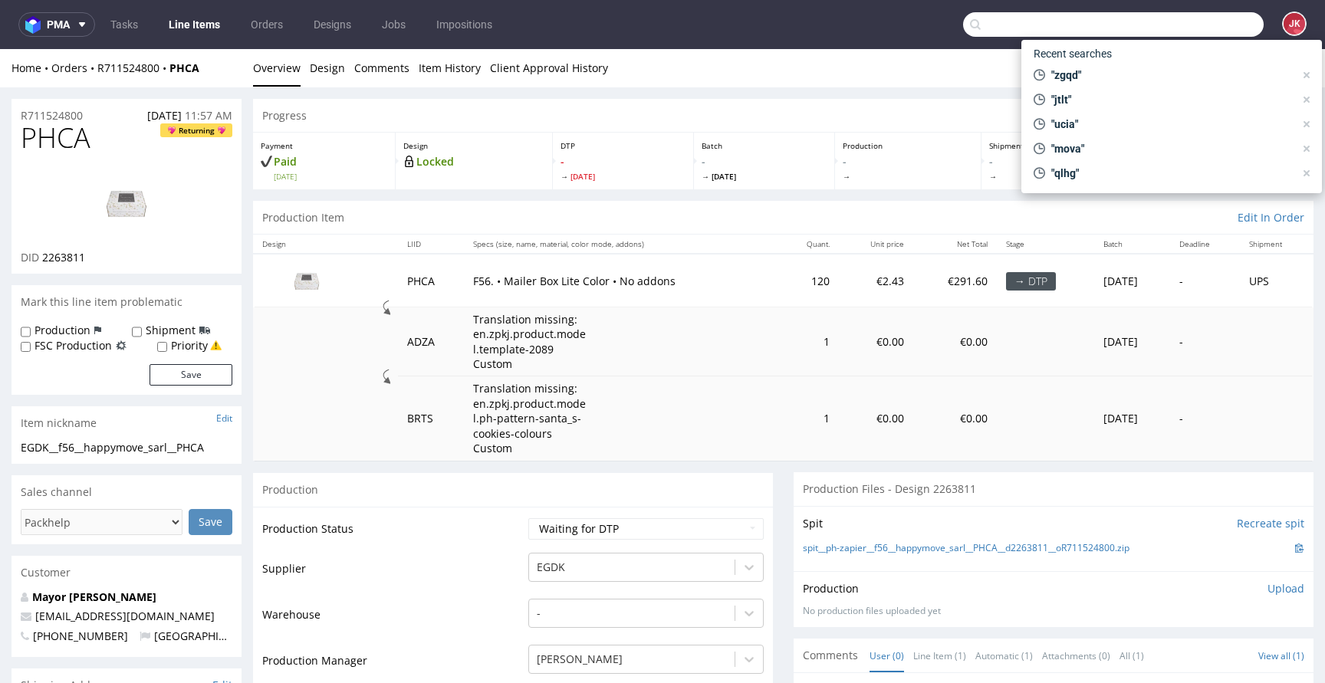
click at [1185, 30] on input "text" at bounding box center [1113, 24] width 301 height 25
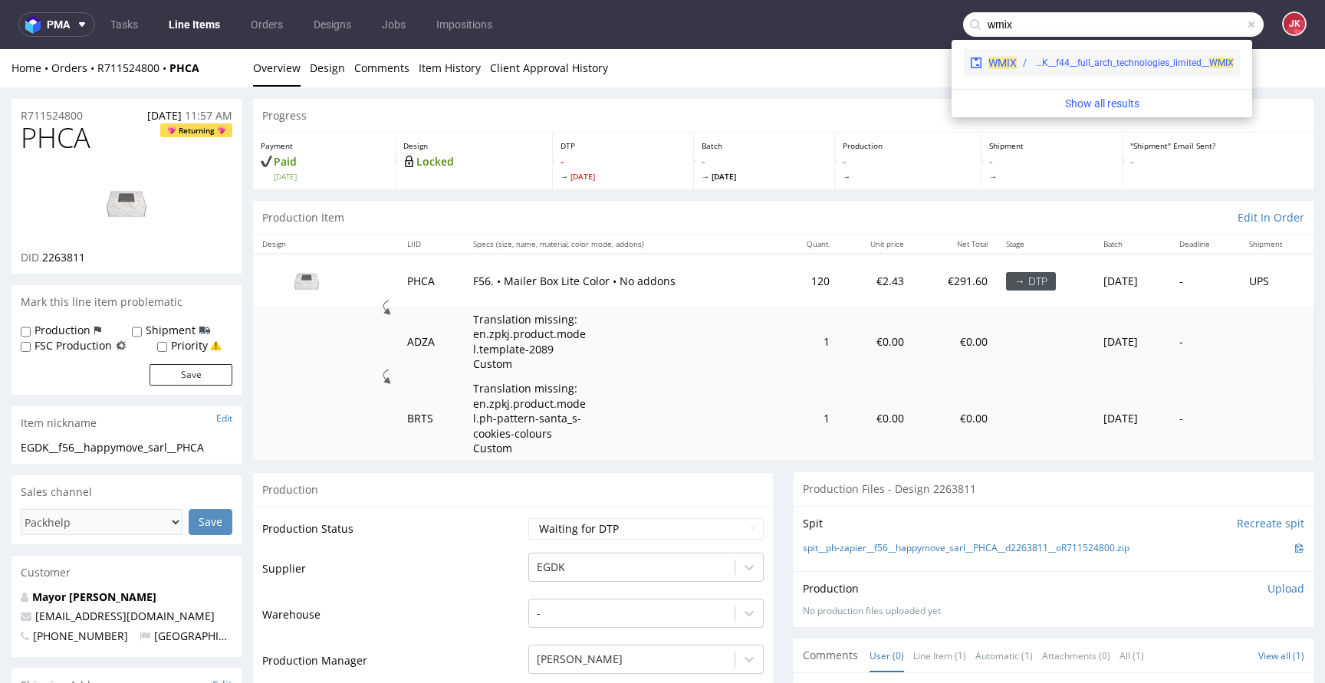
type input "wmix"
click at [1097, 64] on div "EGDK__f44__full_arch_technologies_limited__ WMIX" at bounding box center [1133, 63] width 201 height 14
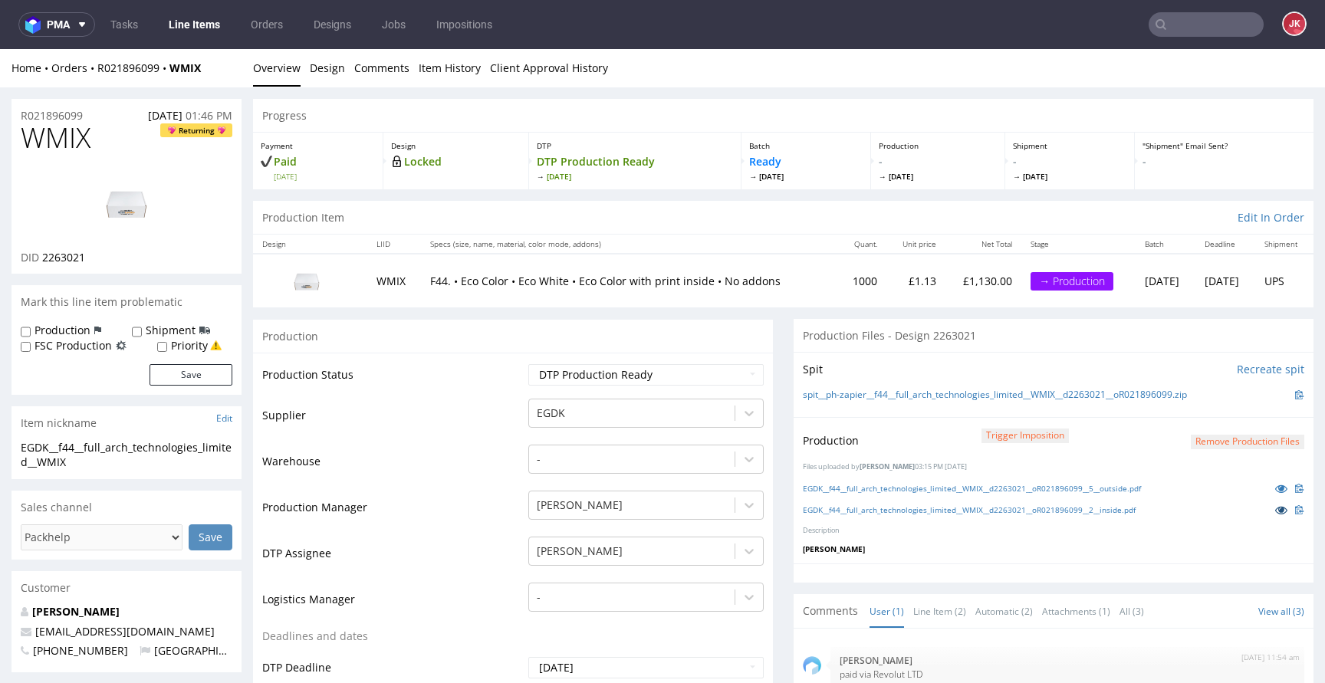
click at [1275, 511] on icon at bounding box center [1281, 510] width 12 height 11
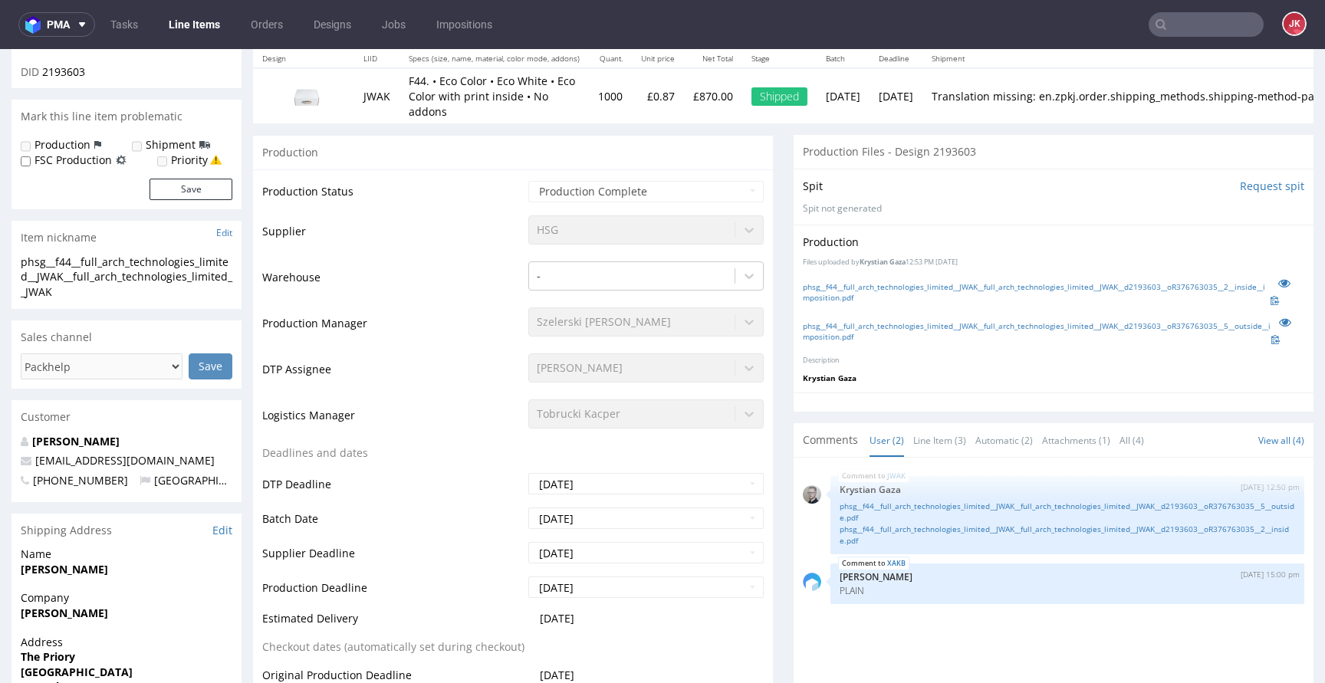
scroll to position [163, 0]
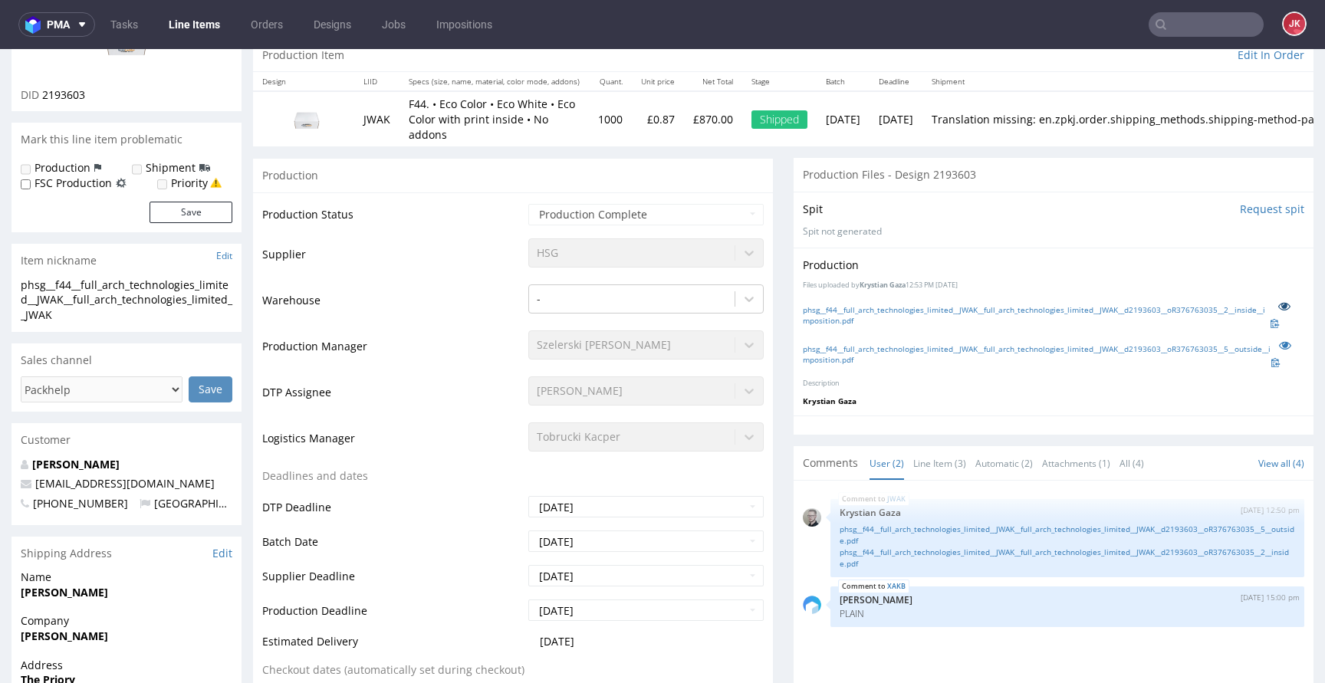
click at [1279, 308] on icon at bounding box center [1285, 306] width 12 height 11
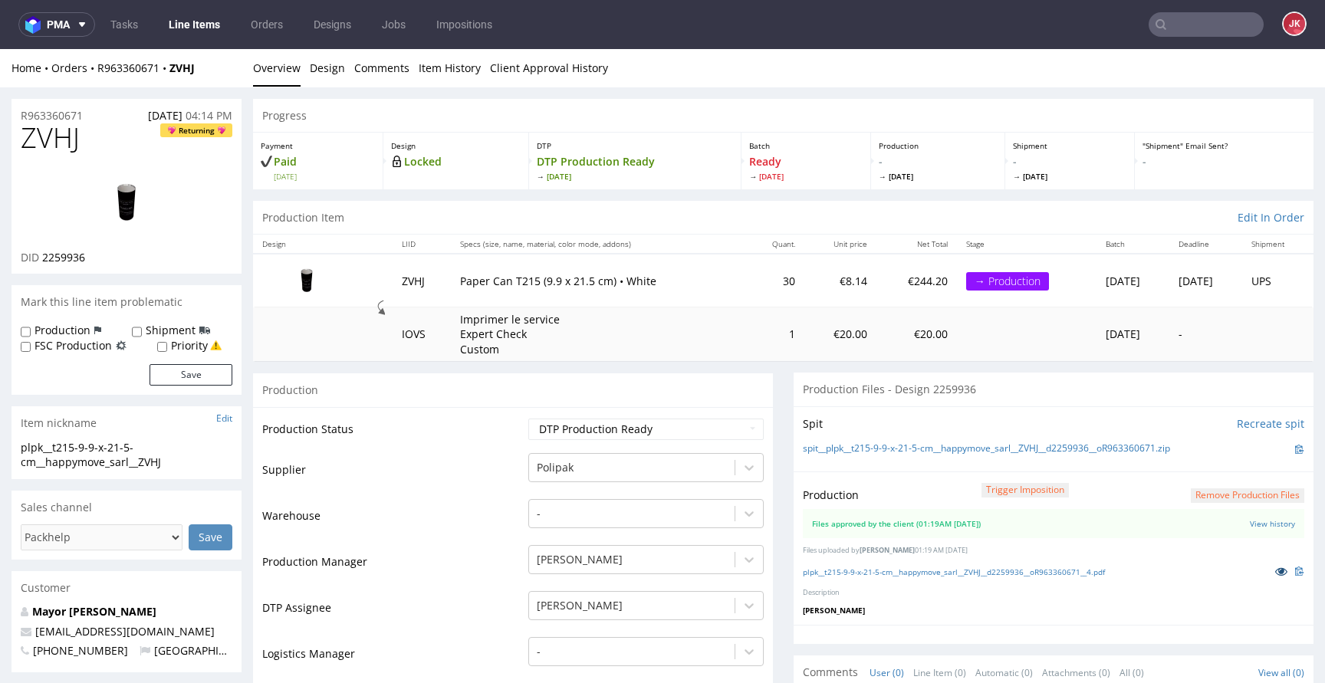
click at [1275, 577] on icon at bounding box center [1281, 571] width 12 height 11
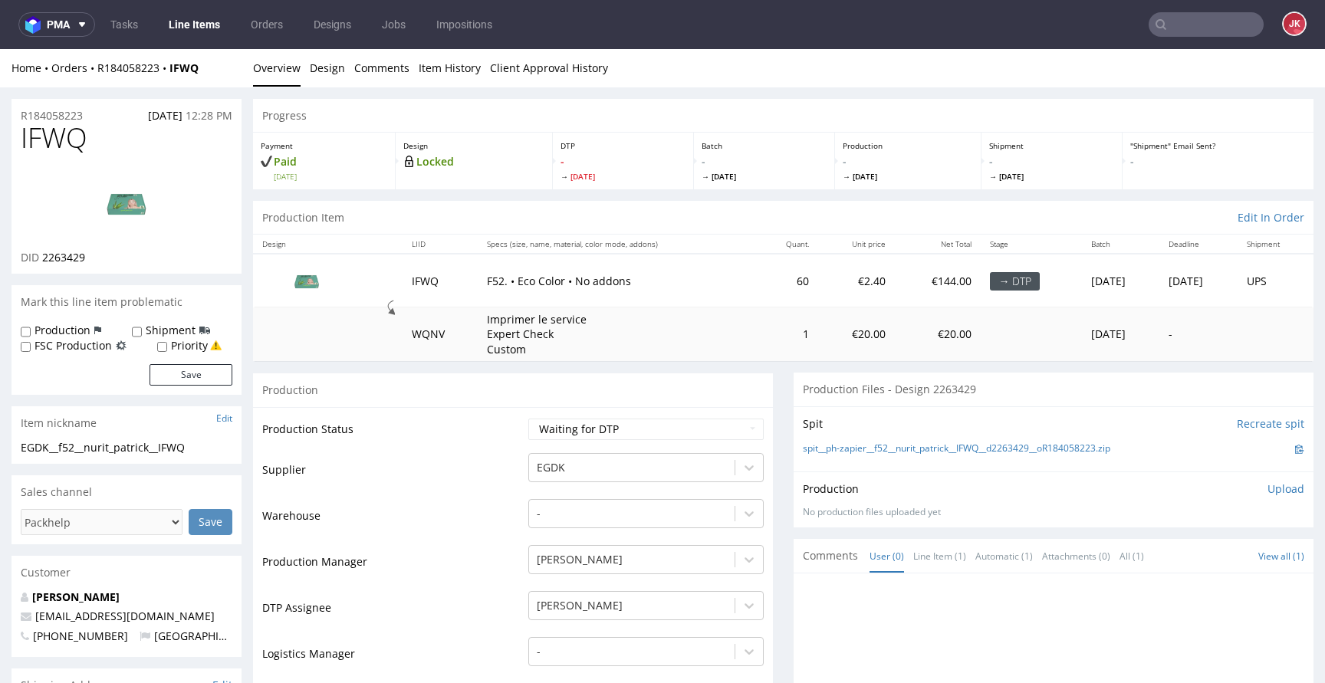
click at [686, 433] on select "Waiting for Artwork Waiting for Diecut Waiting for Mockup Waiting for DTP Waiti…" at bounding box center [645, 429] width 235 height 21
click at [328, 72] on link "Design" at bounding box center [327, 68] width 35 height 38
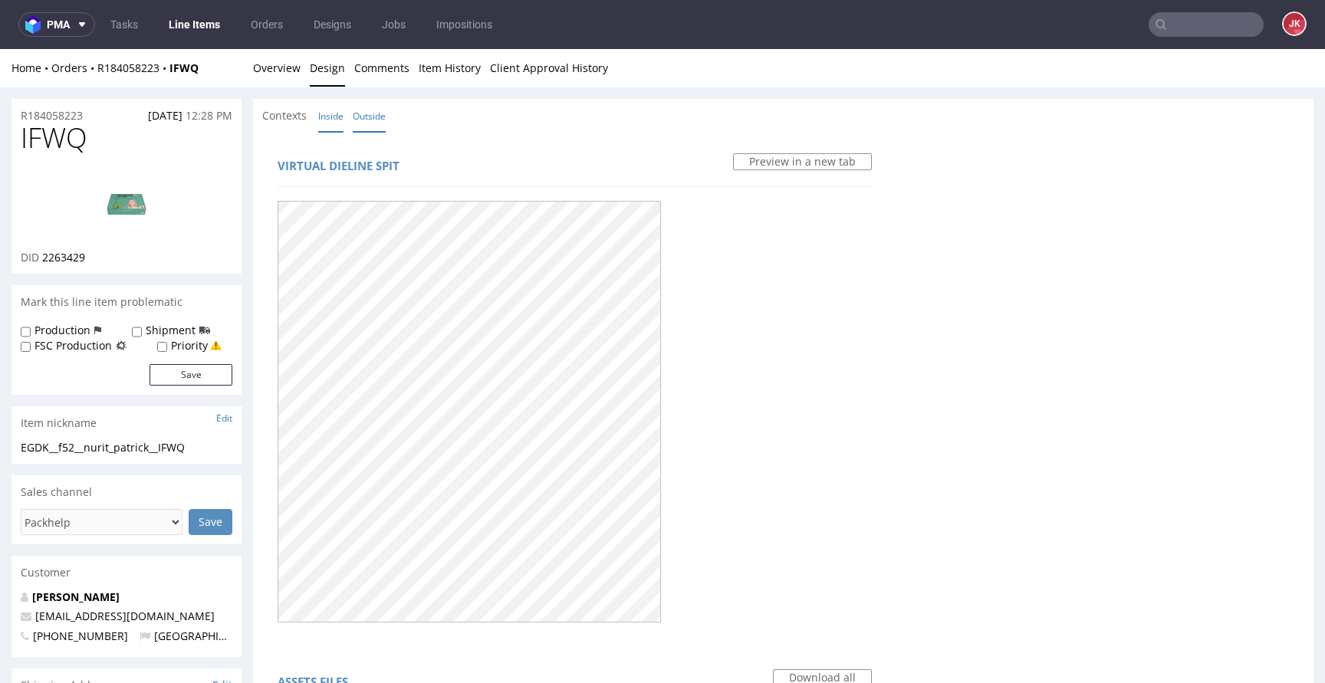
click at [327, 110] on link "Inside" at bounding box center [330, 116] width 25 height 33
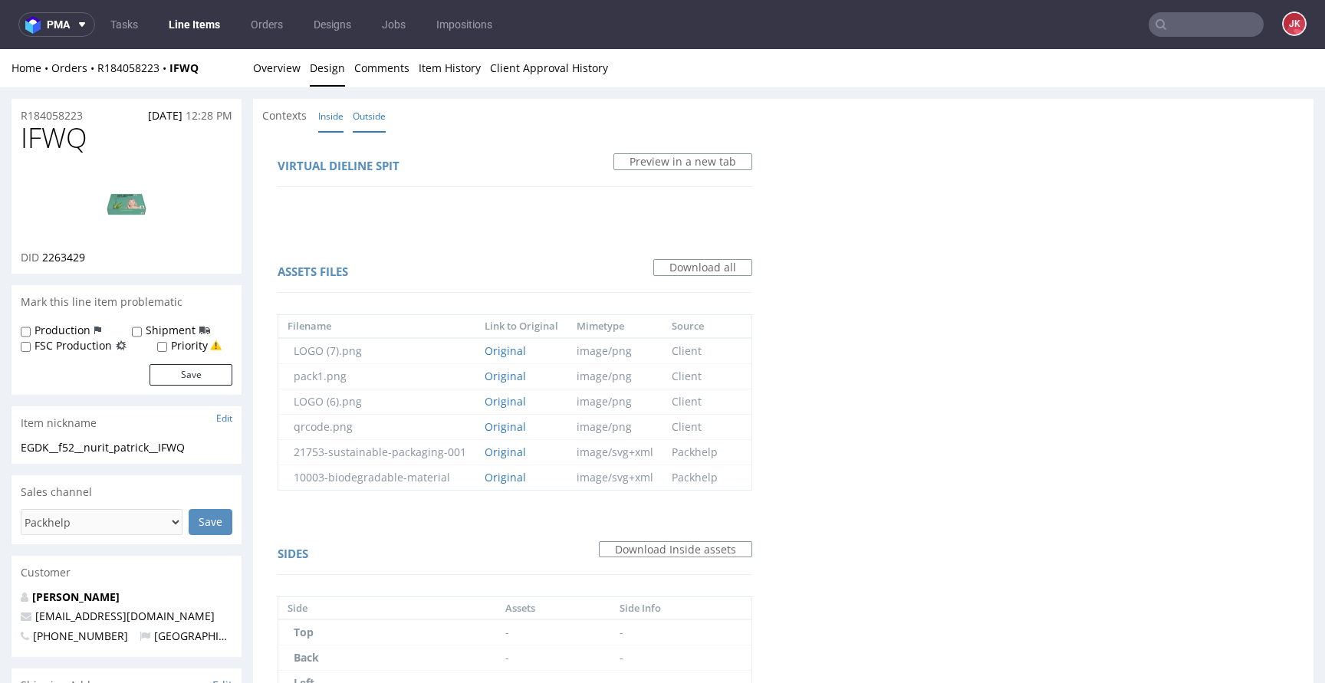
click at [383, 120] on link "Outside" at bounding box center [369, 116] width 33 height 33
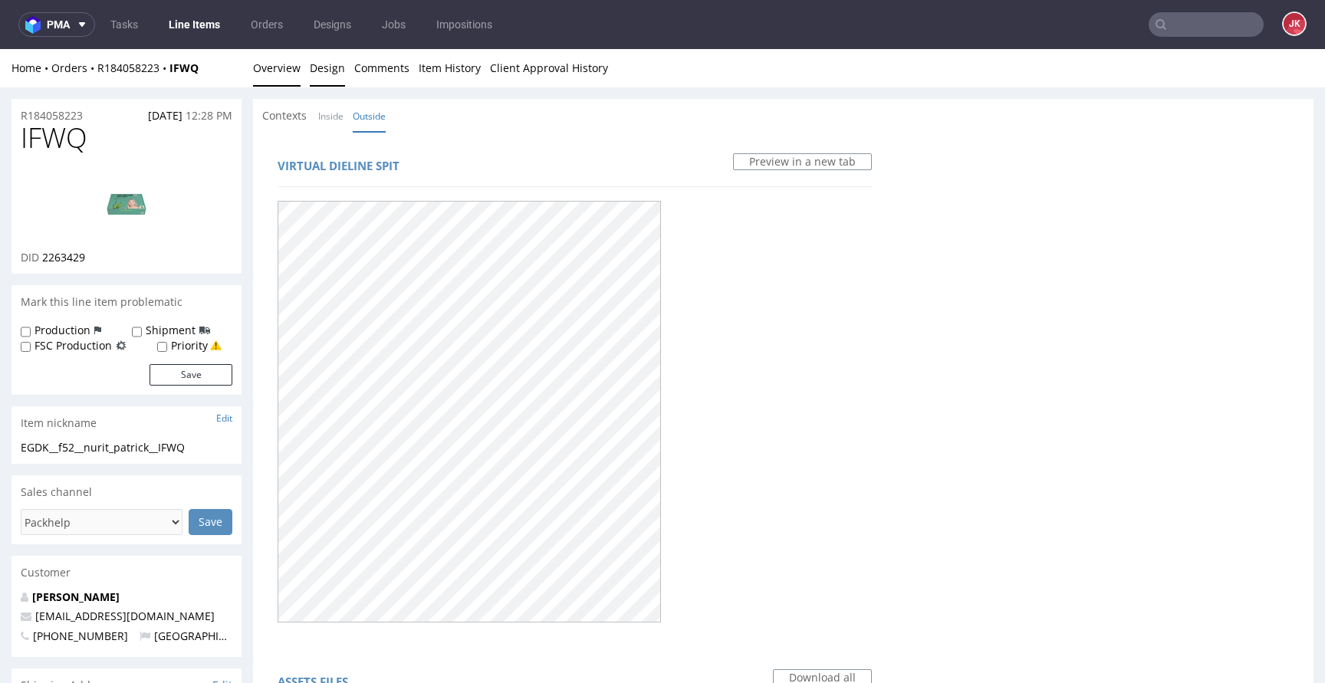
click at [284, 64] on link "Overview" at bounding box center [277, 68] width 48 height 38
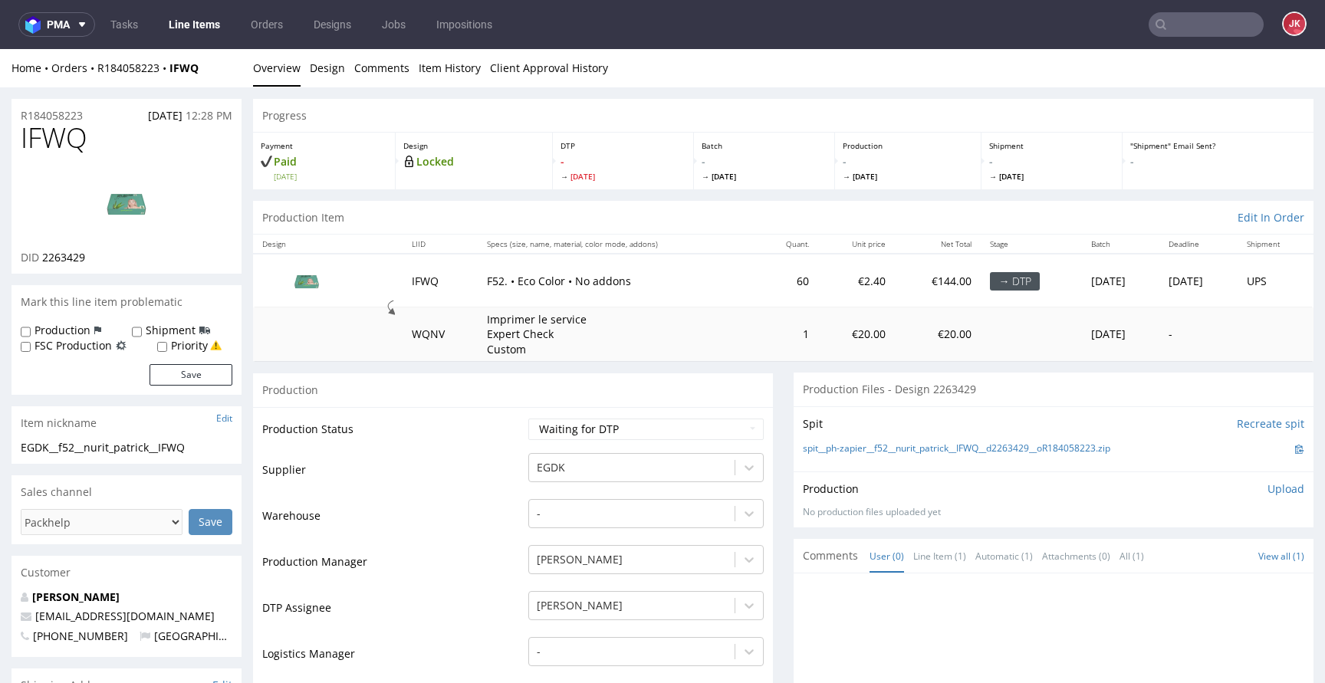
click at [63, 256] on span "2263429" at bounding box center [63, 257] width 43 height 15
copy span "2263429"
click at [39, 135] on span "IFWQ" at bounding box center [54, 138] width 67 height 31
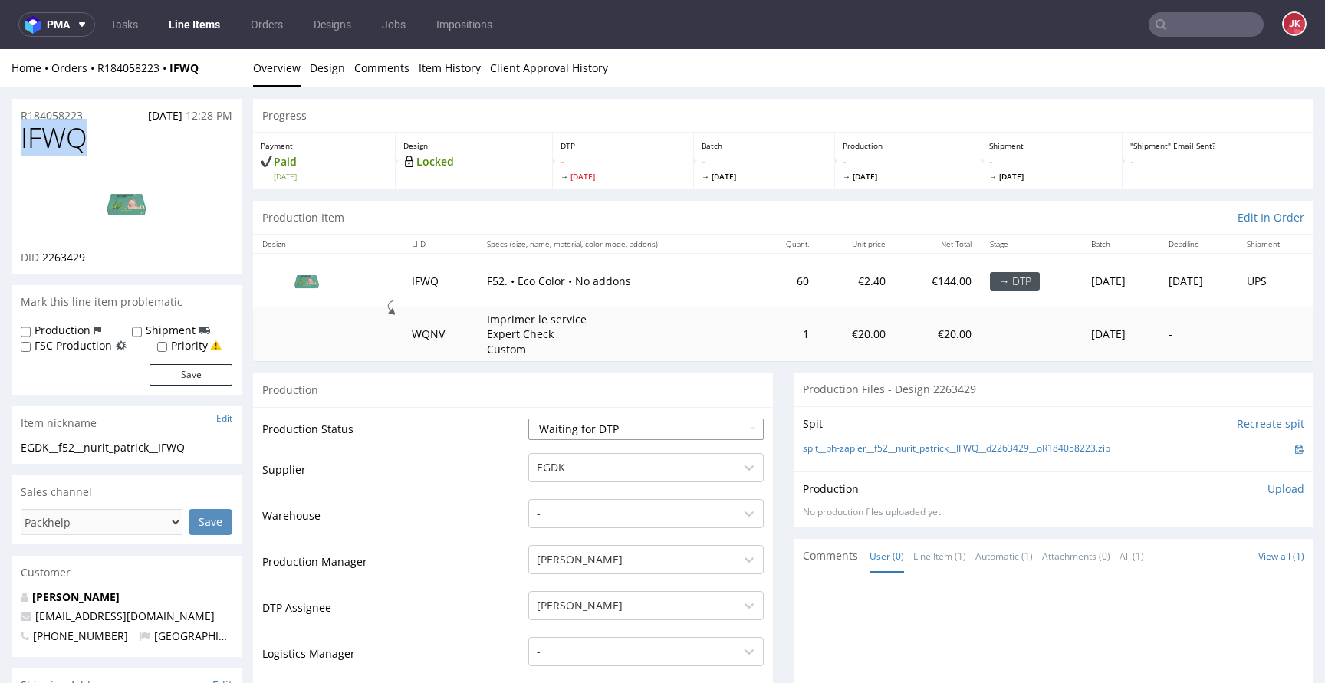
copy span "IFWQ"
click at [589, 431] on select "Waiting for Artwork Waiting for Diecut Waiting for Mockup Waiting for DTP Waiti…" at bounding box center [645, 429] width 235 height 21
select select "dtp_in_process"
click at [528, 419] on select "Waiting for Artwork Waiting for Diecut Waiting for Mockup Waiting for DTP Waiti…" at bounding box center [645, 429] width 235 height 21
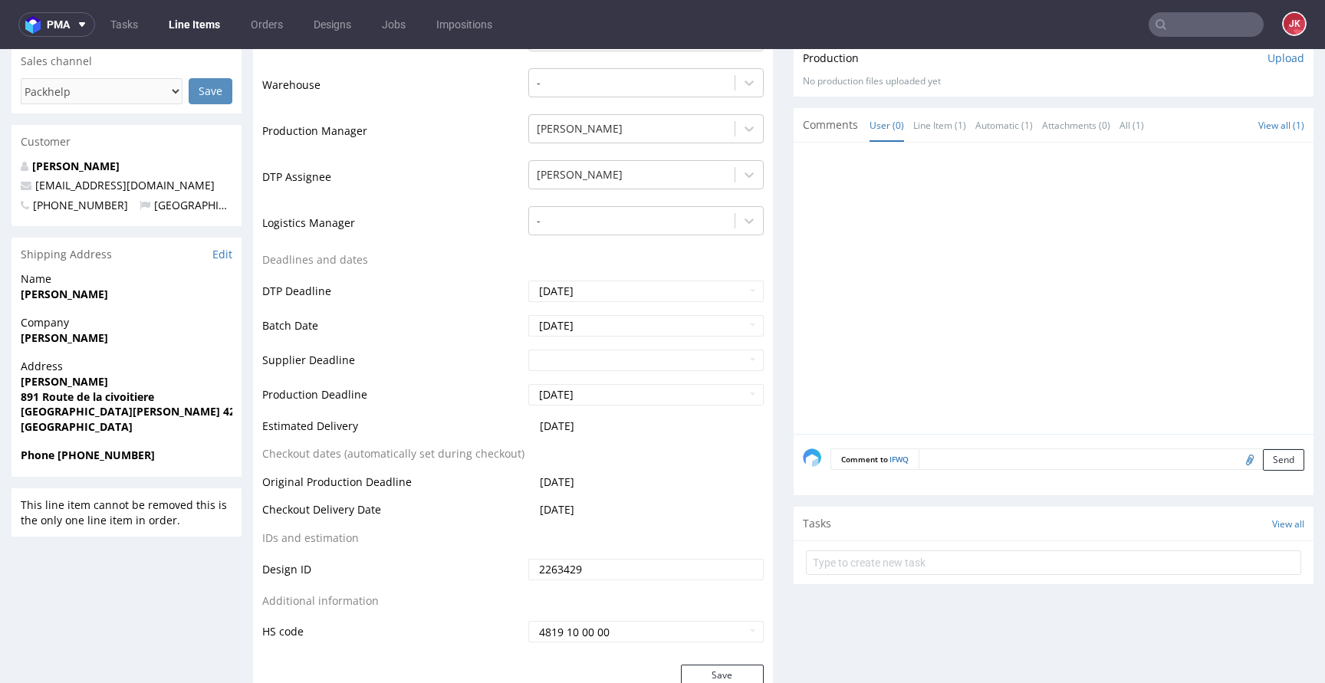
scroll to position [477, 0]
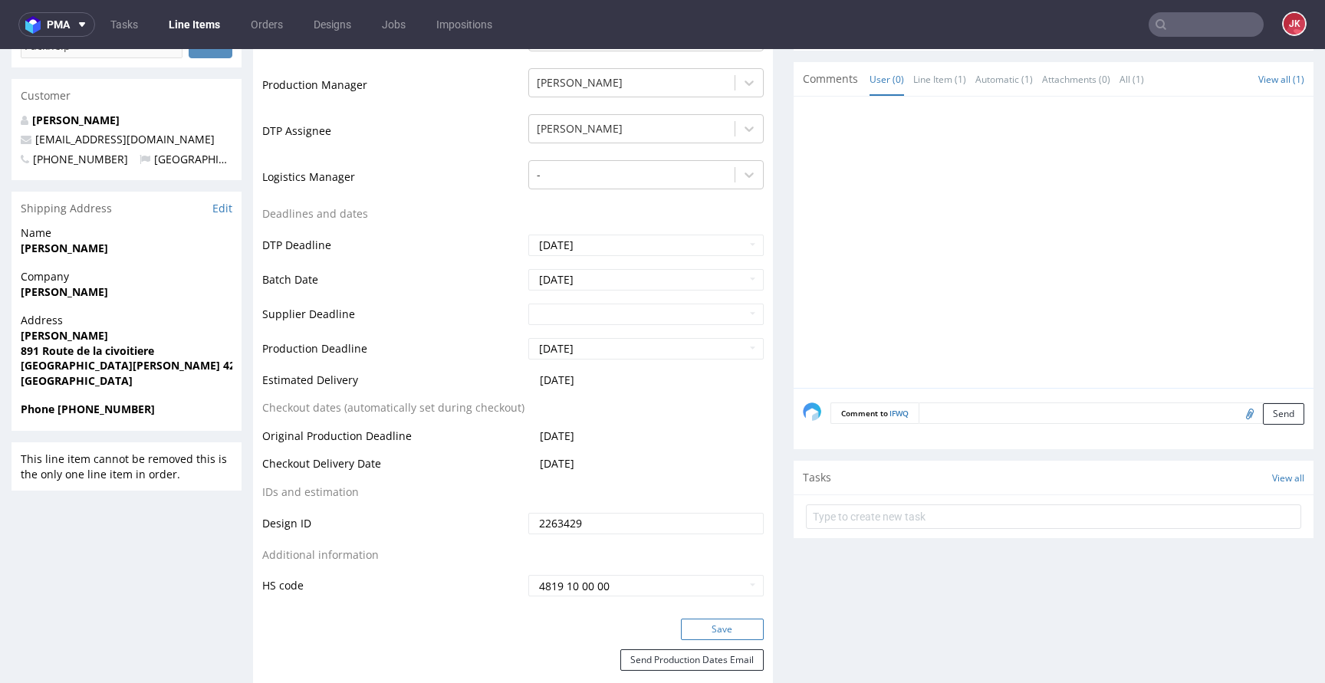
click at [707, 627] on button "Save" at bounding box center [722, 629] width 83 height 21
click at [456, 272] on td "Batch Date" at bounding box center [393, 285] width 262 height 35
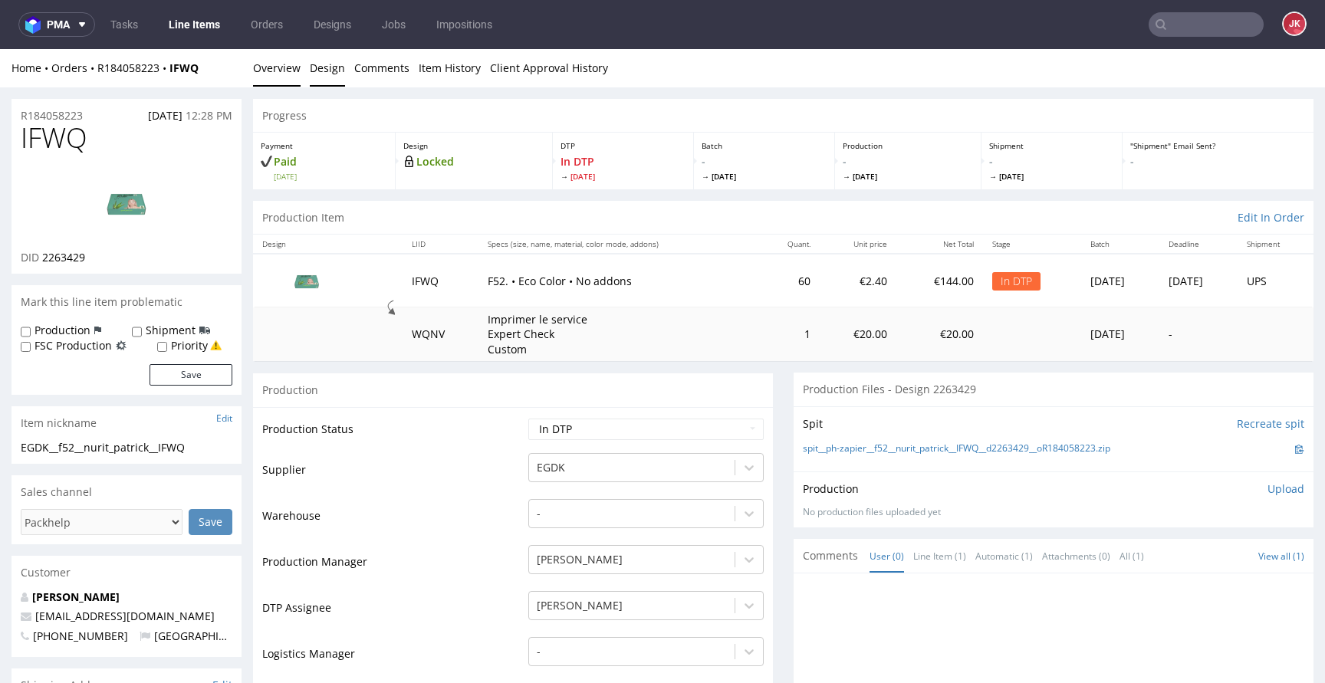
click at [321, 75] on link "Design" at bounding box center [327, 68] width 35 height 38
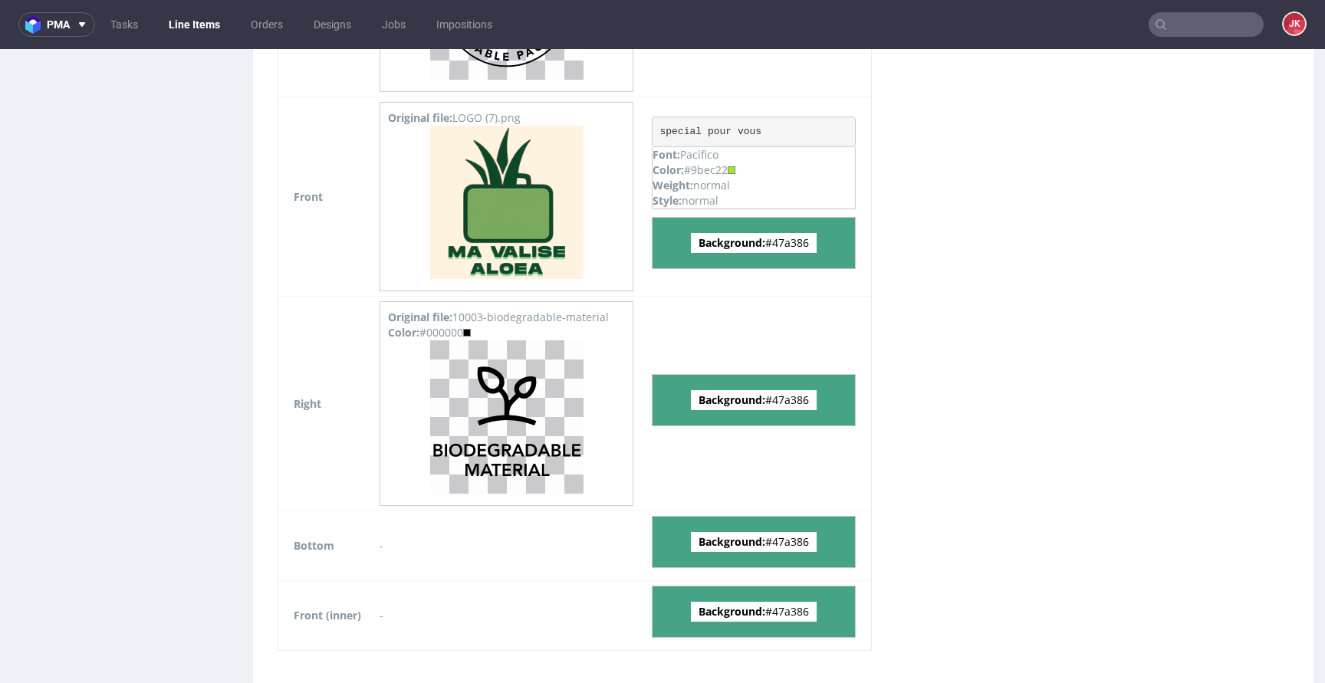
scroll to position [1657, 0]
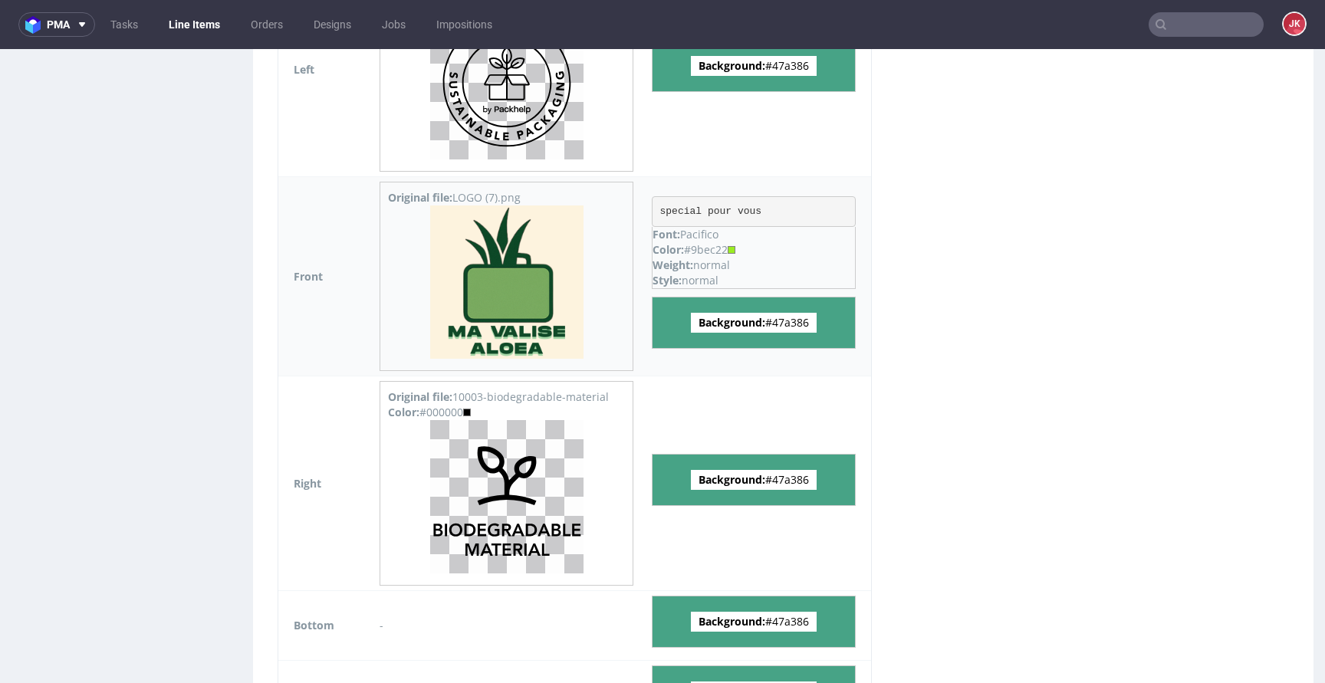
click at [713, 250] on div "Color: #9bec22" at bounding box center [754, 249] width 202 height 15
copy div "9bec22"
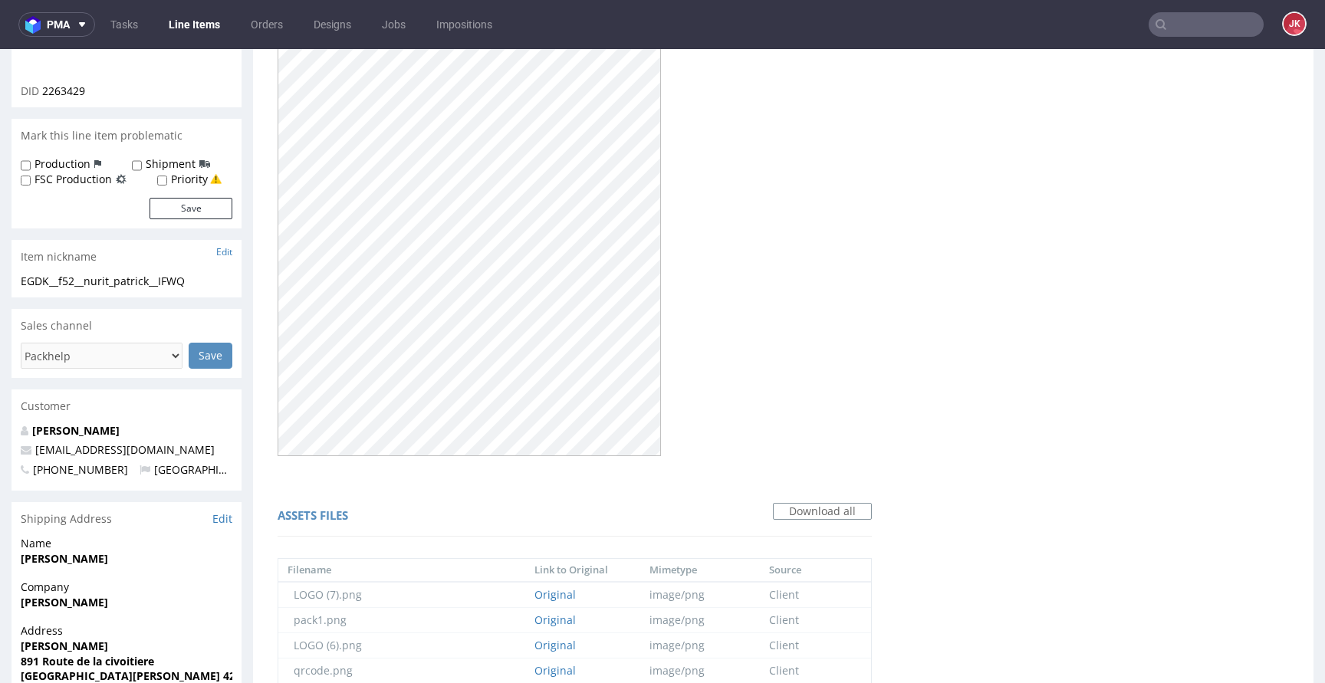
scroll to position [0, 0]
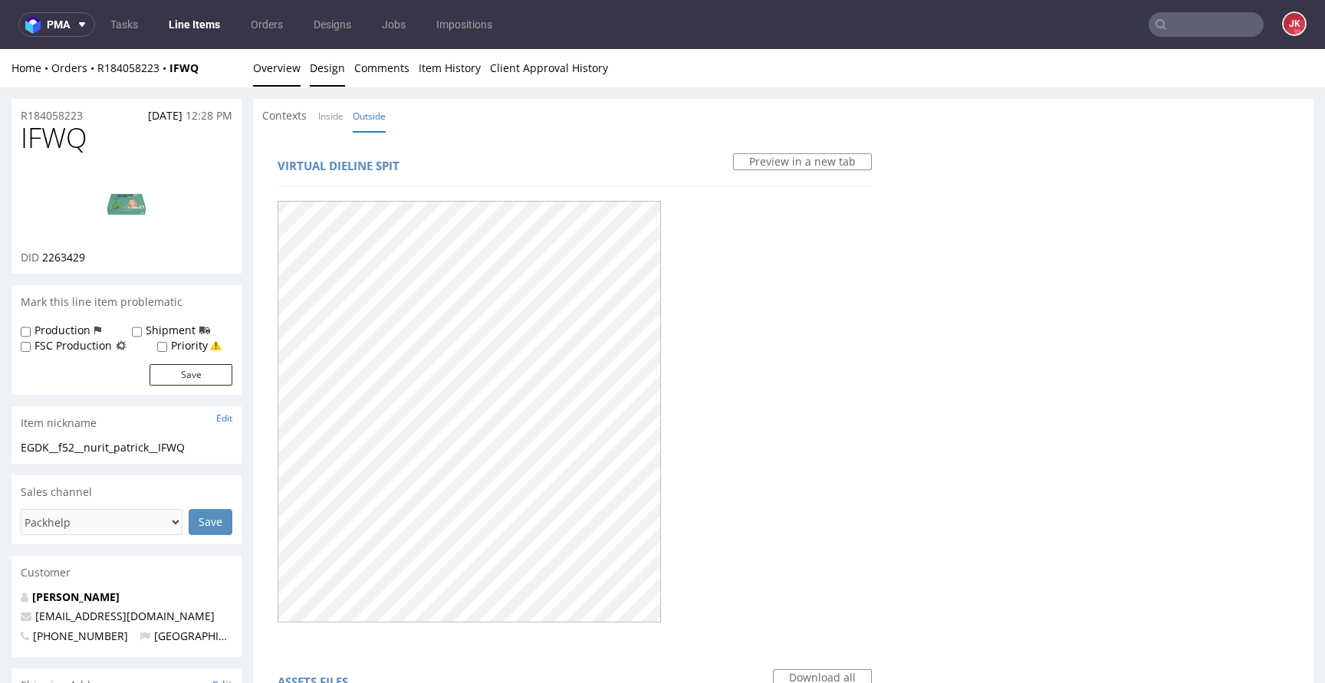
click at [255, 75] on link "Overview" at bounding box center [277, 68] width 48 height 38
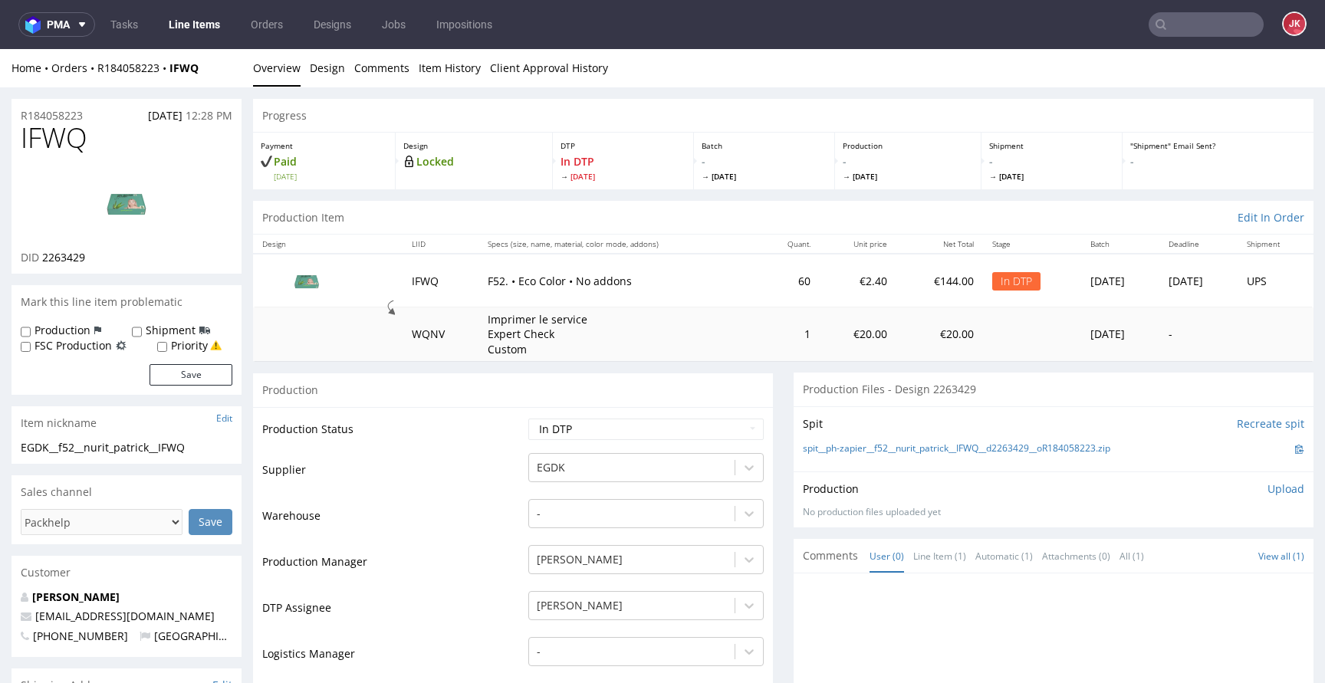
click at [217, 452] on div "EGDK__f52__nurit_patrick__IFWQ" at bounding box center [127, 447] width 212 height 15
click at [214, 448] on div "EGDK__f52__nurit_patrick__IFWQ" at bounding box center [127, 447] width 212 height 15
drag, startPoint x: 40, startPoint y: 436, endPoint x: 0, endPoint y: 438, distance: 39.9
copy section "EGDK__f52__nurit_patrick__IFWQ"
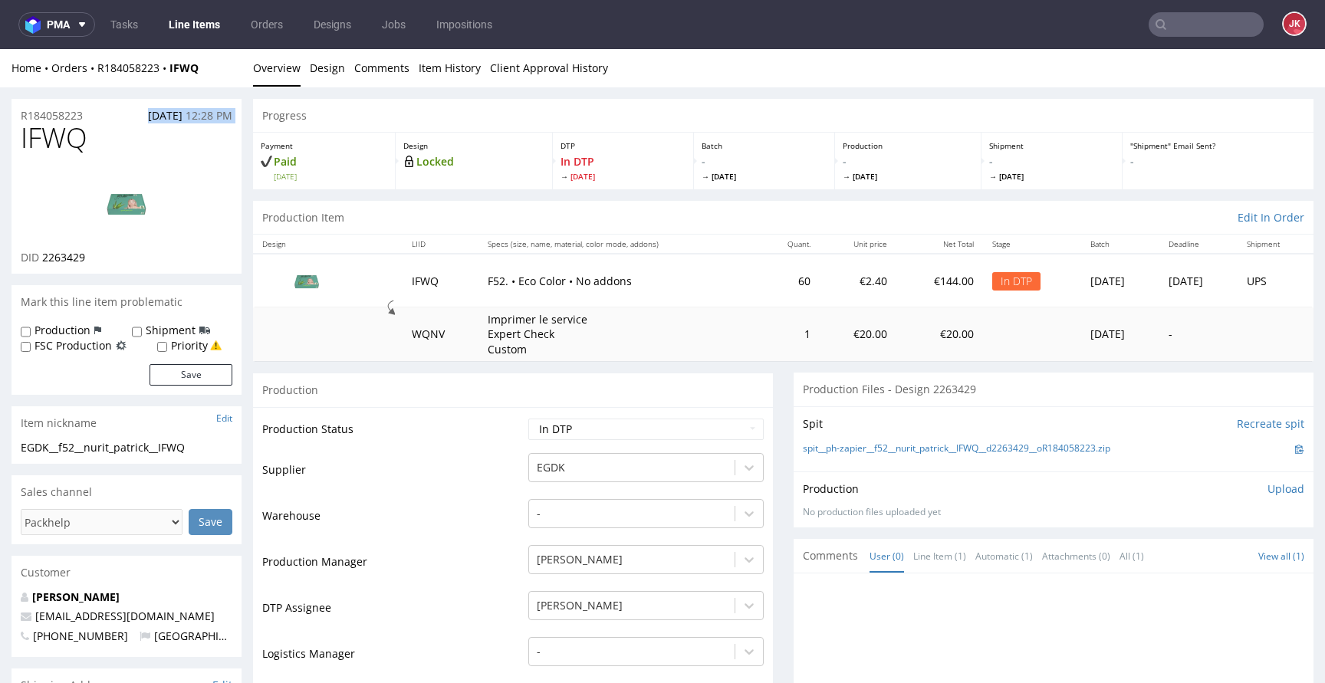
drag, startPoint x: 95, startPoint y: 114, endPoint x: 0, endPoint y: 123, distance: 95.5
click at [100, 115] on div "R184058223 19.09.2025 12:28 PM" at bounding box center [127, 111] width 230 height 25
copy p "R184058223"
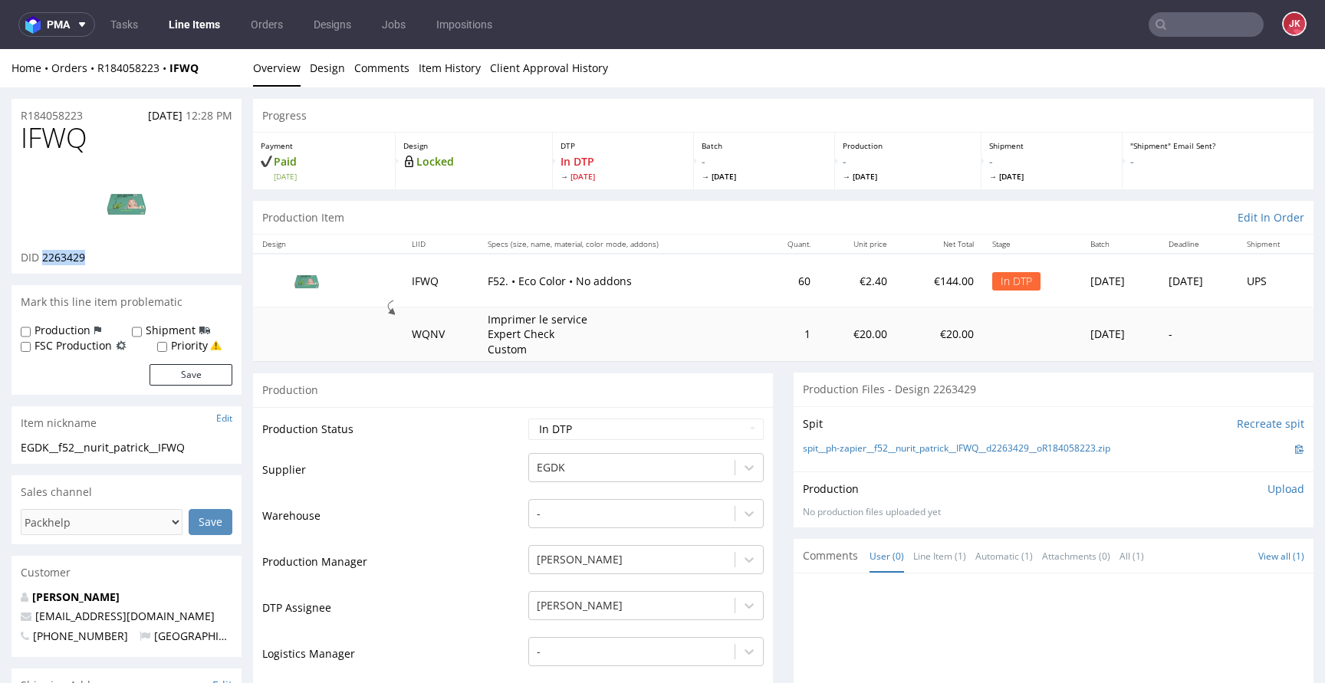
drag, startPoint x: 42, startPoint y: 262, endPoint x: 134, endPoint y: 262, distance: 92.0
click at [134, 262] on div "DID 2263429" at bounding box center [127, 257] width 212 height 15
copy span "2263429"
click at [1268, 483] on p "Upload" at bounding box center [1286, 489] width 37 height 15
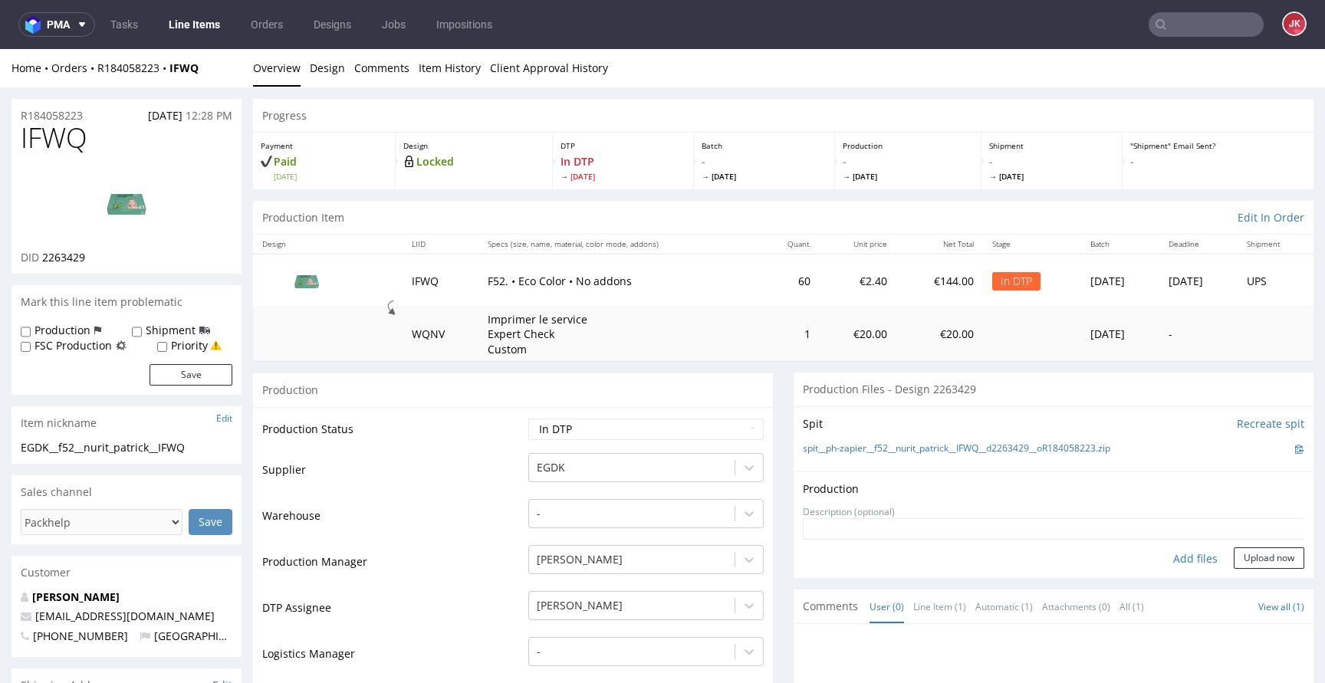
click at [1167, 561] on div "Add files" at bounding box center [1195, 559] width 77 height 23
type input "C:\fakepath\EGDK__f52__nurit_patrick__IFWQ__d2263429__oR184058223__6__outside.p…"
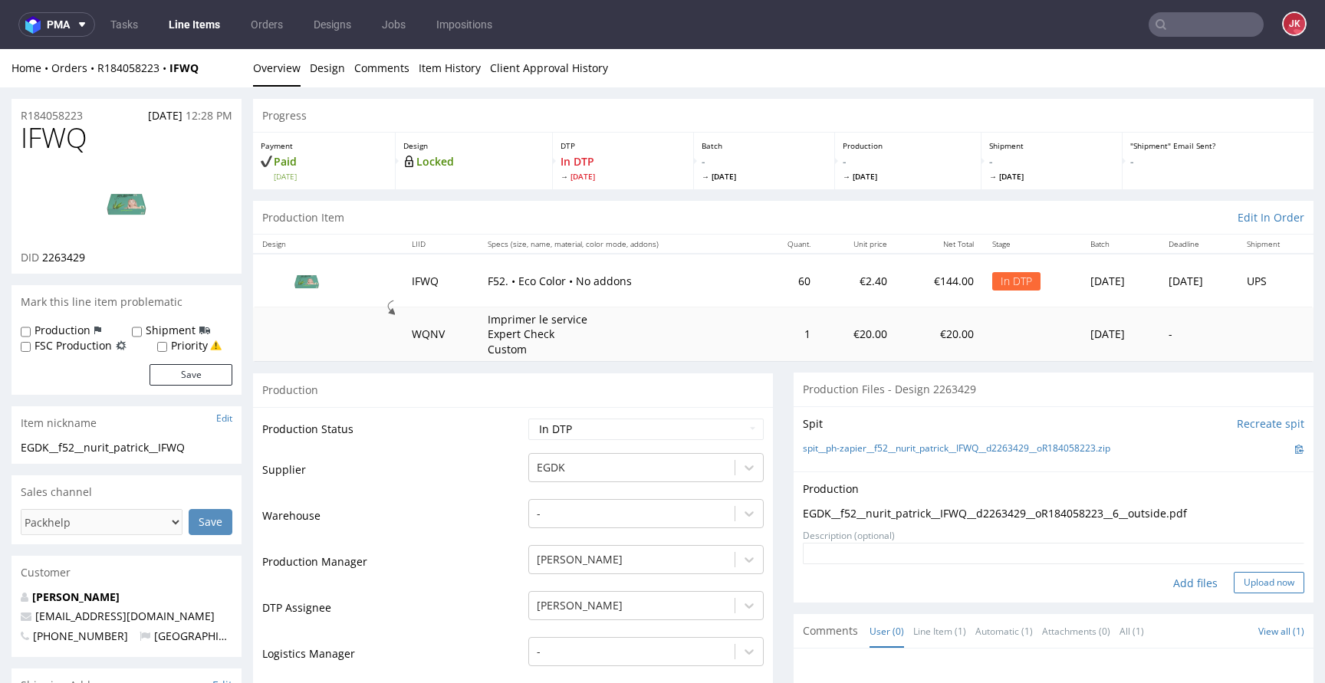
click at [1246, 587] on button "Upload now" at bounding box center [1269, 582] width 71 height 21
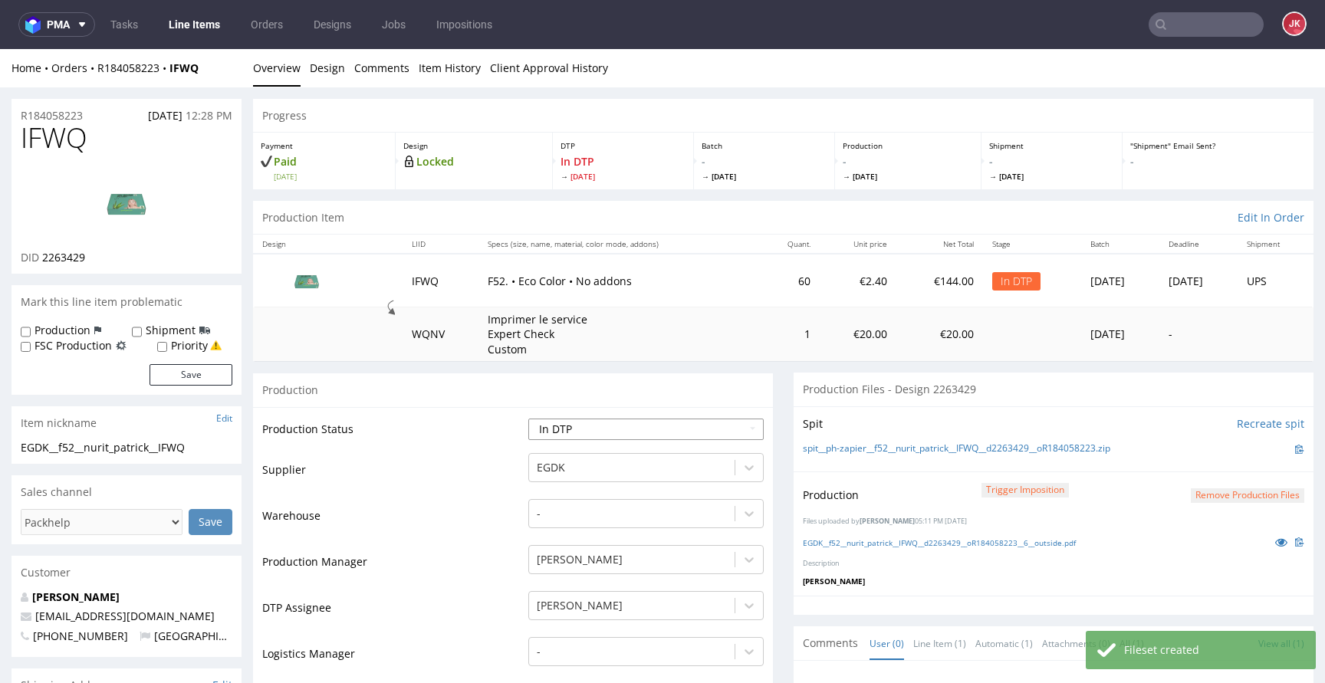
click at [673, 433] on select "Waiting for Artwork Waiting for Diecut Waiting for Mockup Waiting for DTP Waiti…" at bounding box center [645, 429] width 235 height 21
select select "dtp_production_ready"
click at [528, 419] on select "Waiting for Artwork Waiting for Diecut Waiting for Mockup Waiting for DTP Waiti…" at bounding box center [645, 429] width 235 height 21
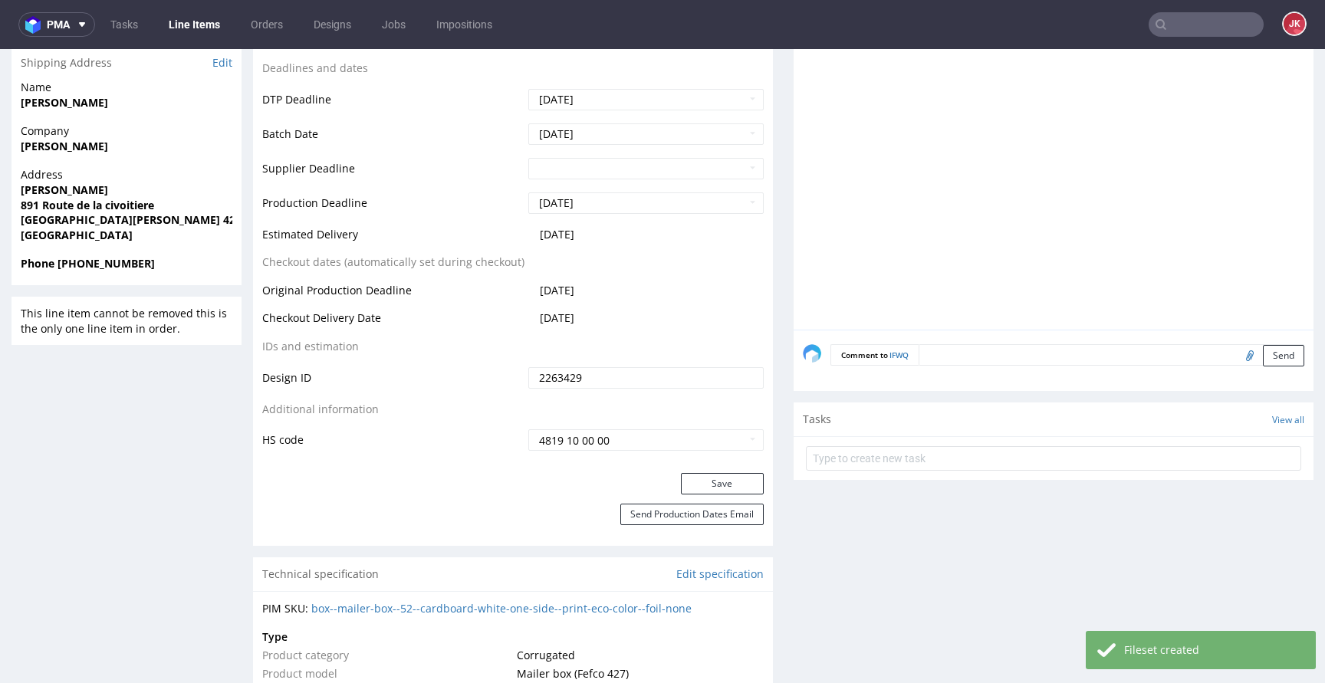
scroll to position [742, 0]
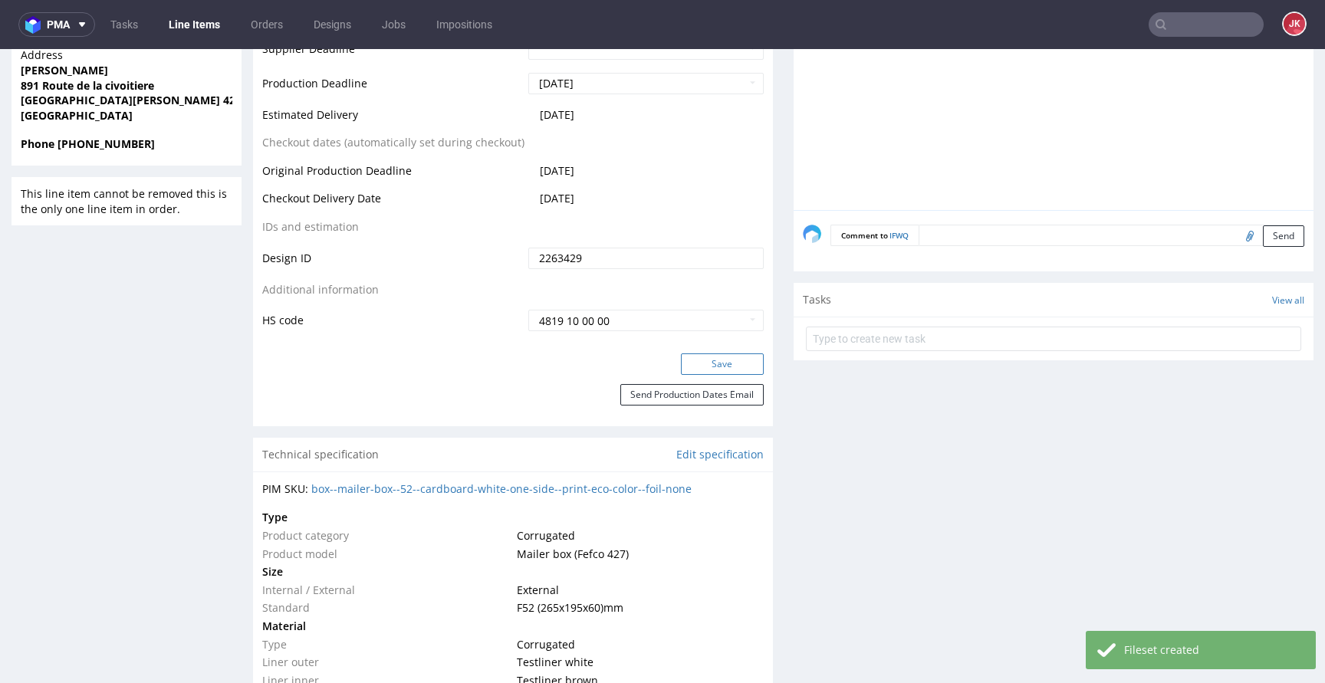
click at [706, 370] on button "Save" at bounding box center [722, 364] width 83 height 21
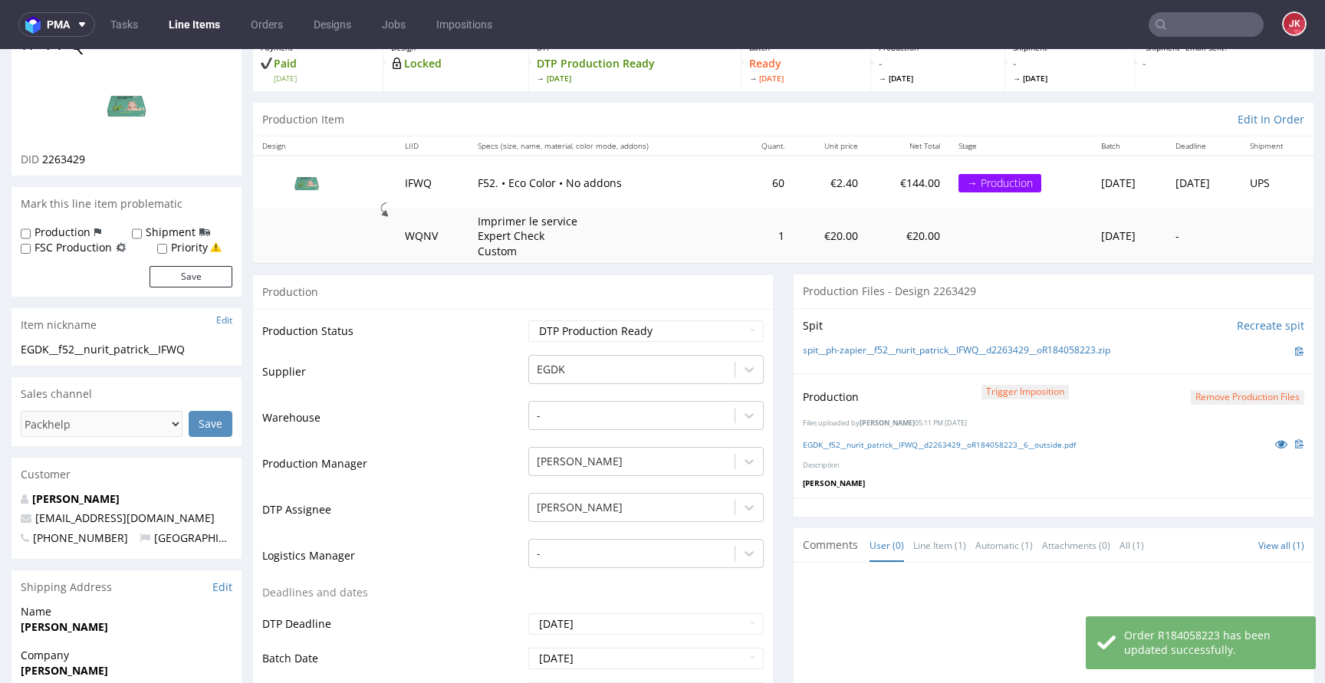
scroll to position [0, 0]
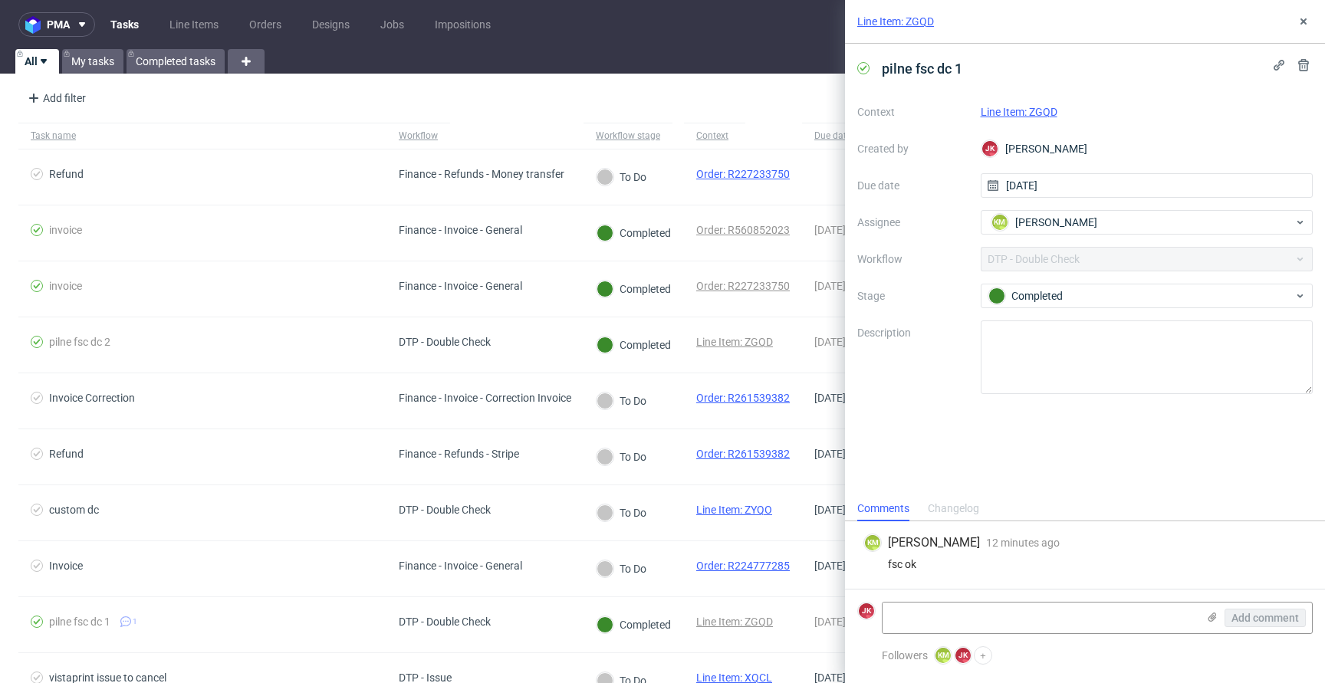
click at [1019, 110] on link "Line Item: ZGQD" at bounding box center [1019, 112] width 77 height 12
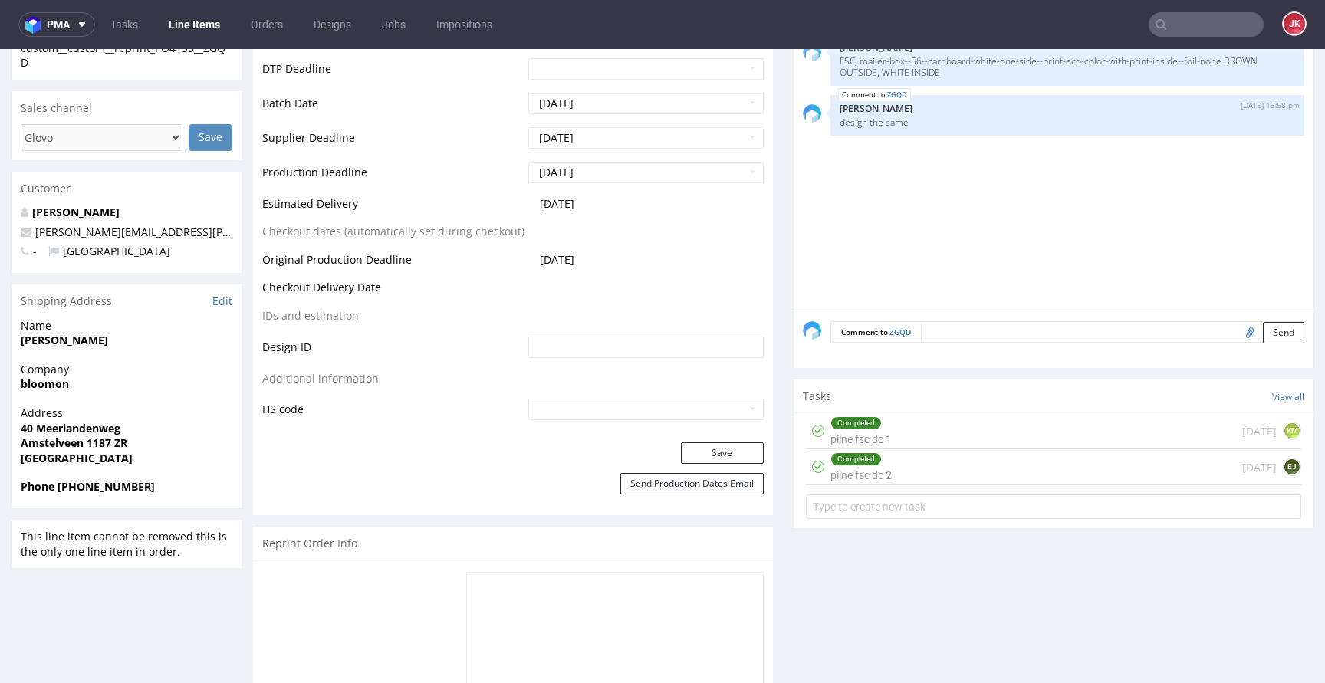
scroll to position [634, 0]
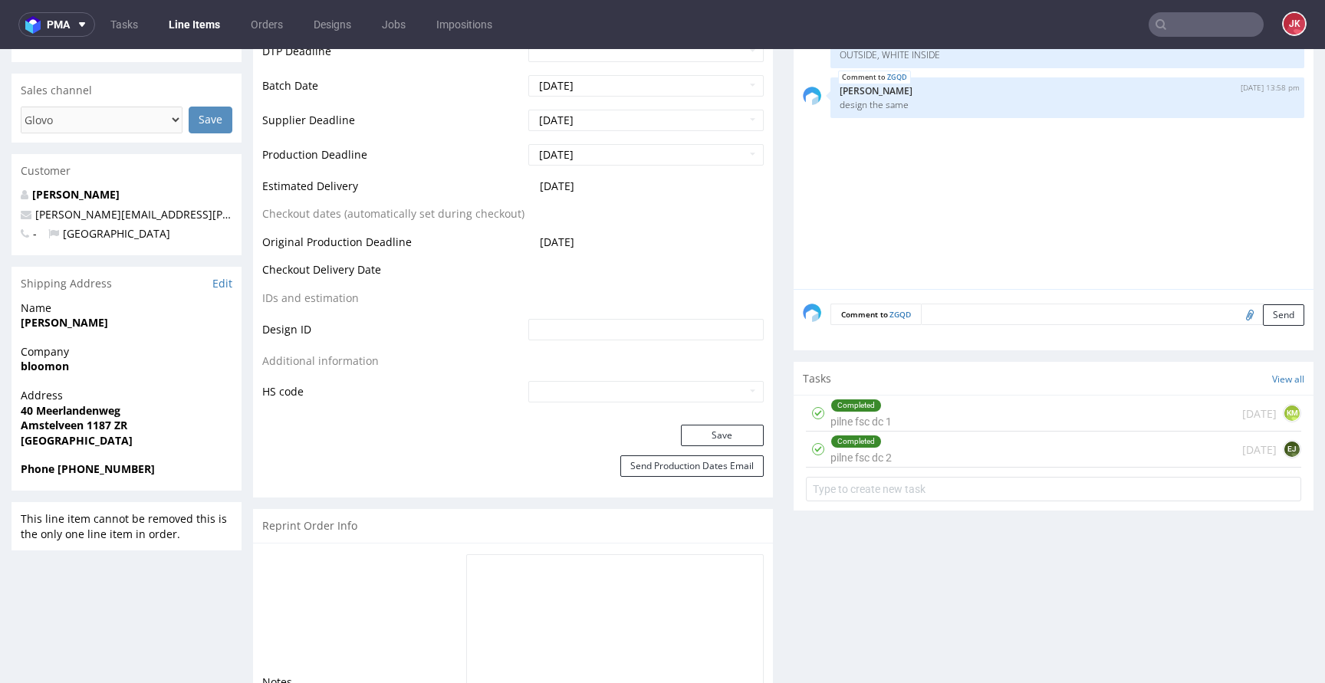
click at [864, 408] on div "Completed" at bounding box center [856, 406] width 50 height 12
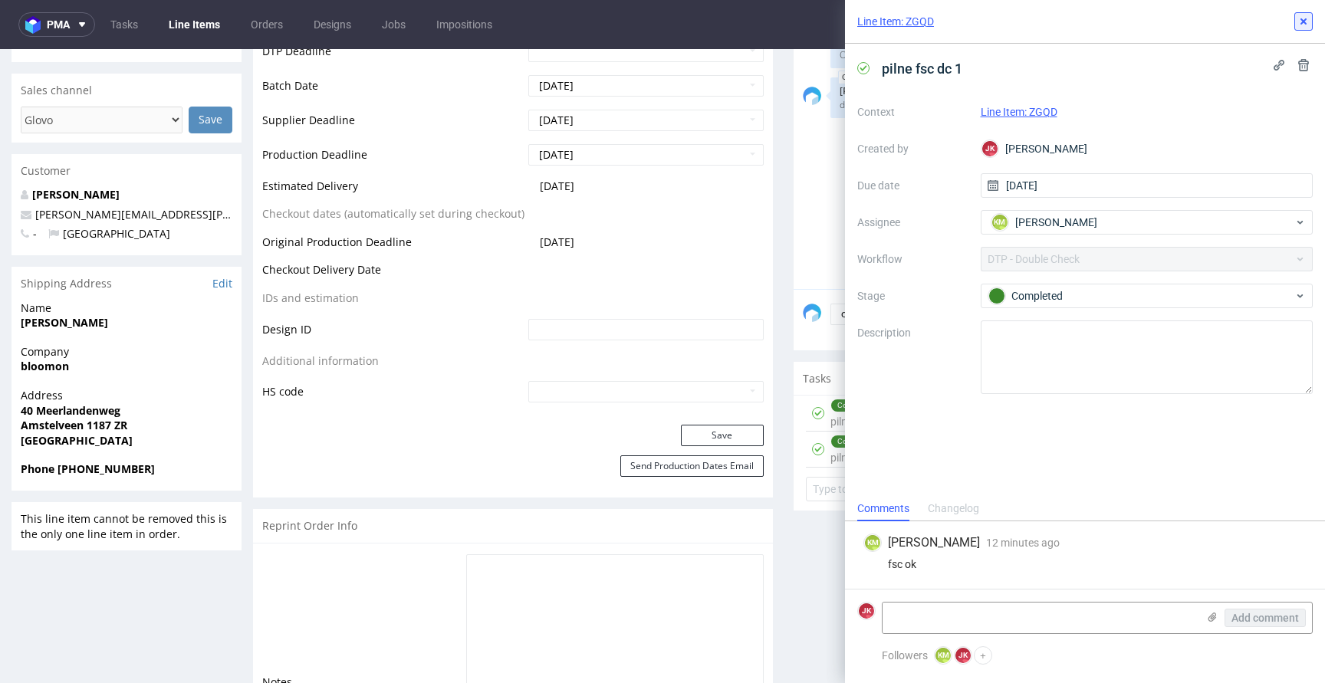
click at [1303, 25] on icon at bounding box center [1304, 21] width 12 height 12
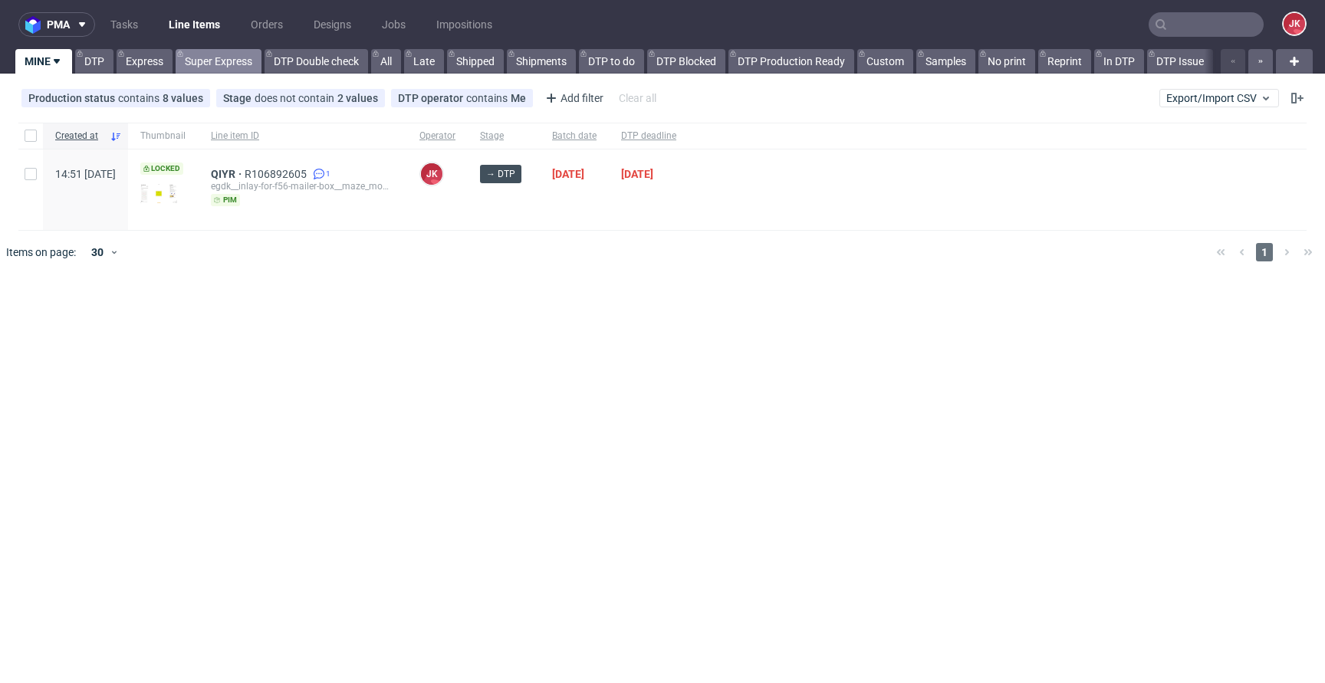
click at [222, 52] on link "Super Express" at bounding box center [219, 61] width 86 height 25
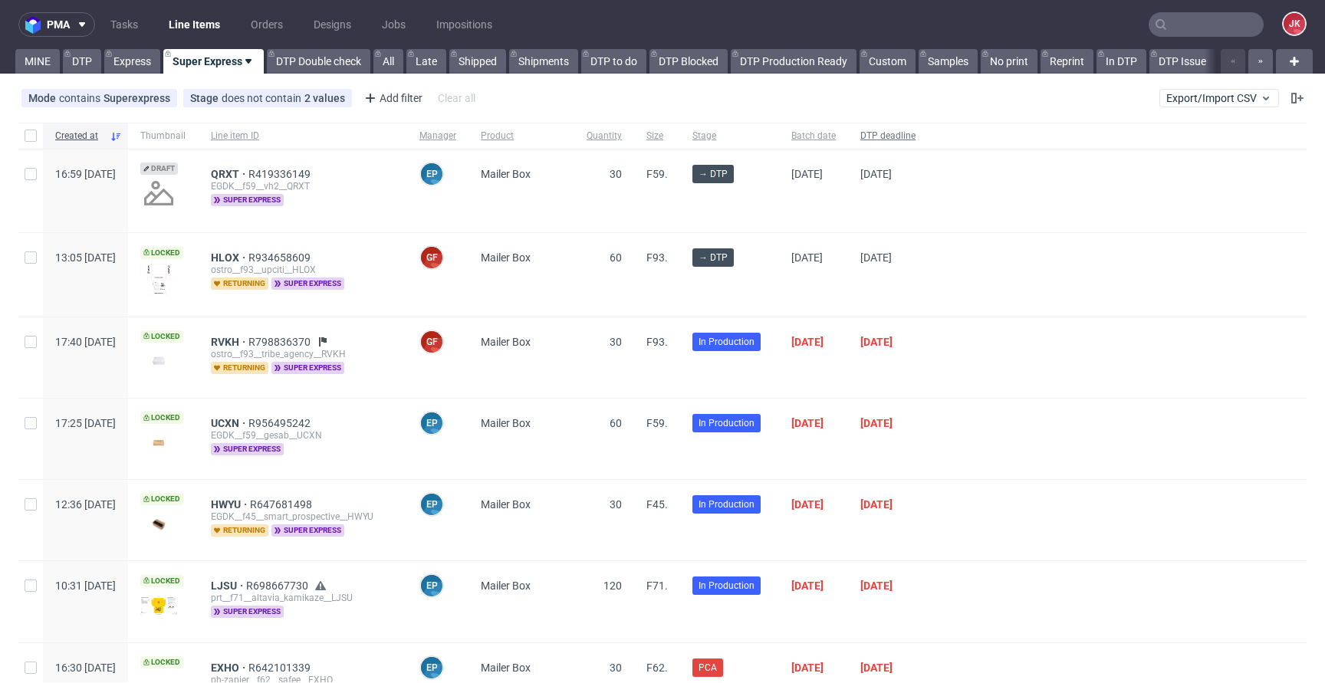
click at [916, 135] on span "DTP deadline" at bounding box center [888, 136] width 55 height 13
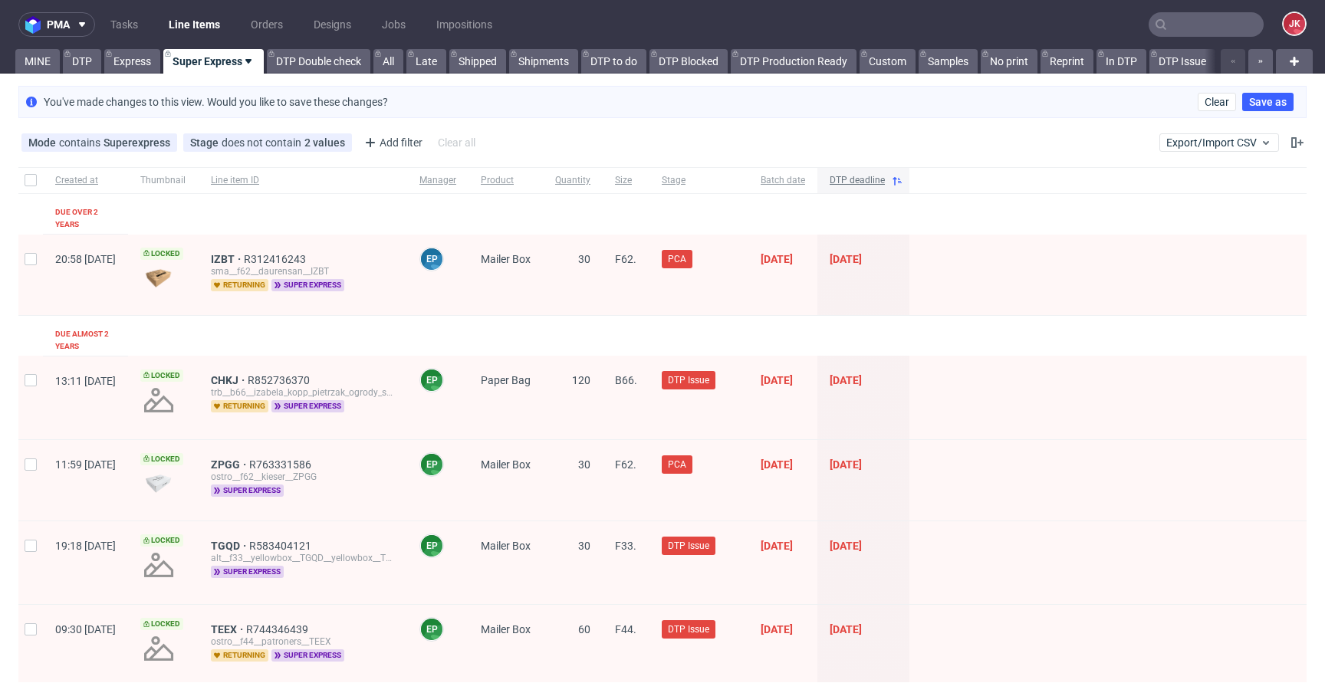
click at [885, 183] on span "DTP deadline" at bounding box center [857, 180] width 55 height 13
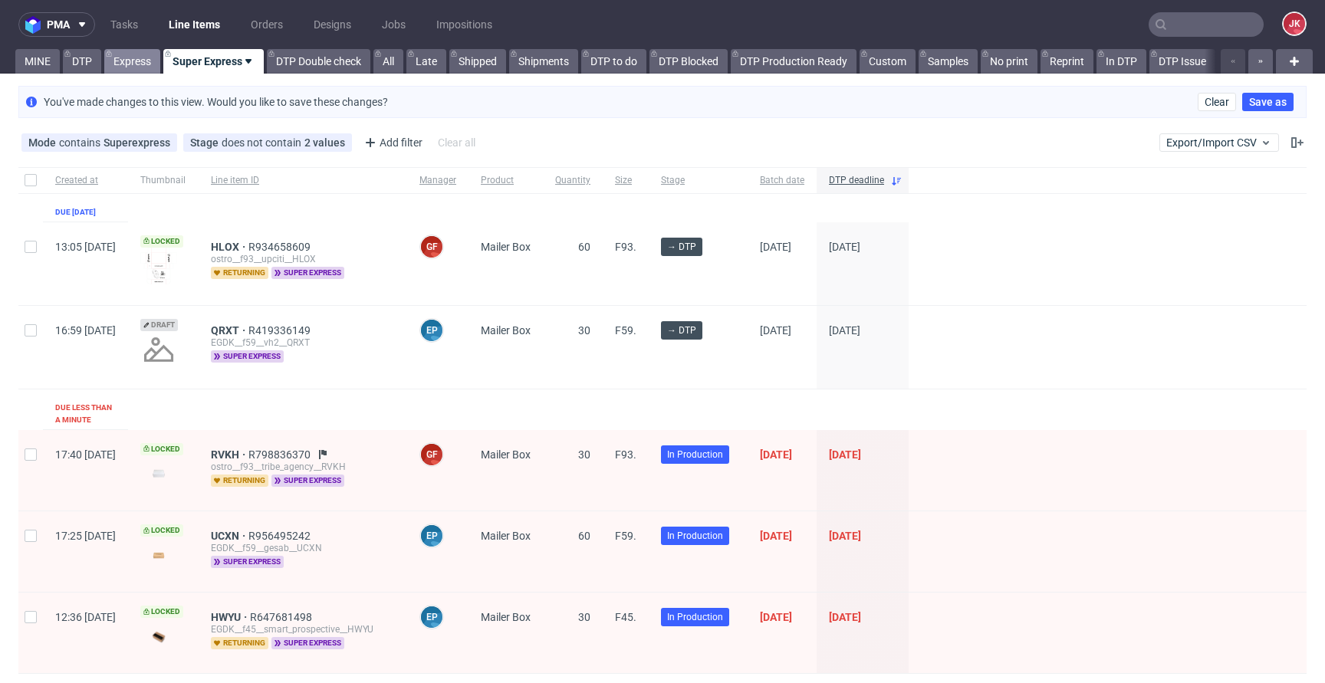
click at [135, 58] on link "Express" at bounding box center [132, 61] width 56 height 25
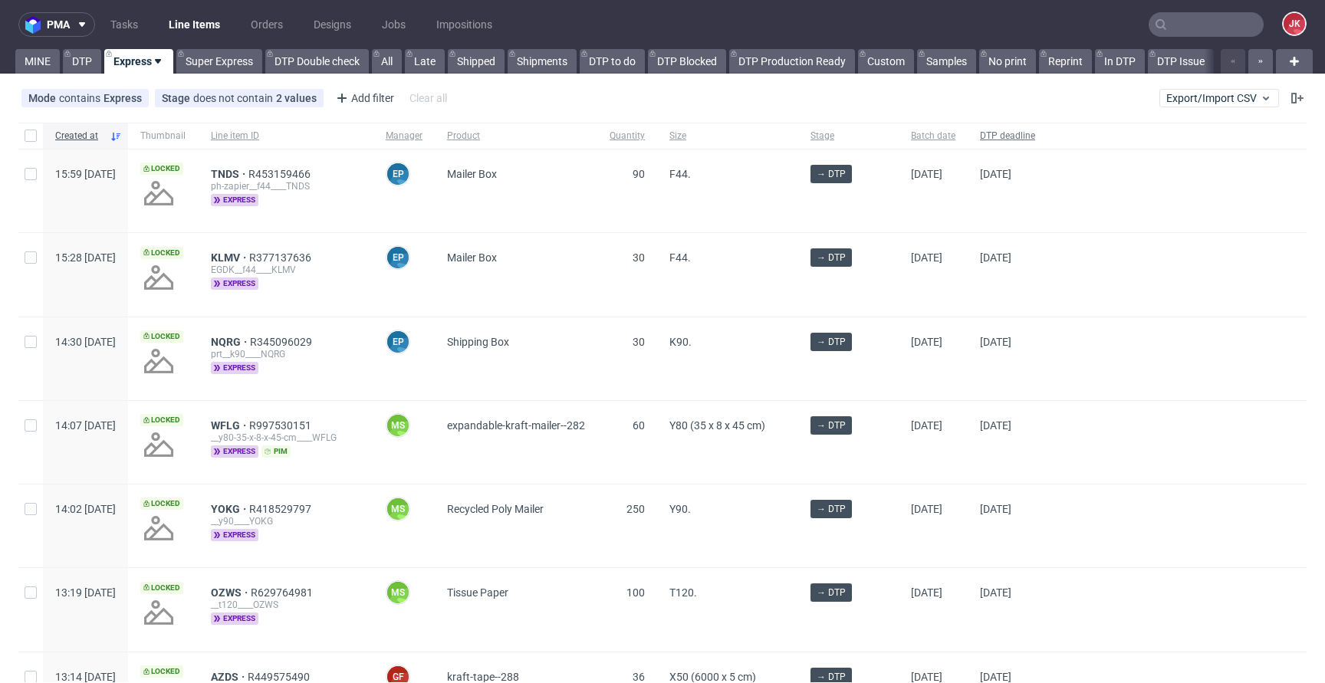
click at [1035, 142] on span "DTP deadline" at bounding box center [1007, 136] width 55 height 13
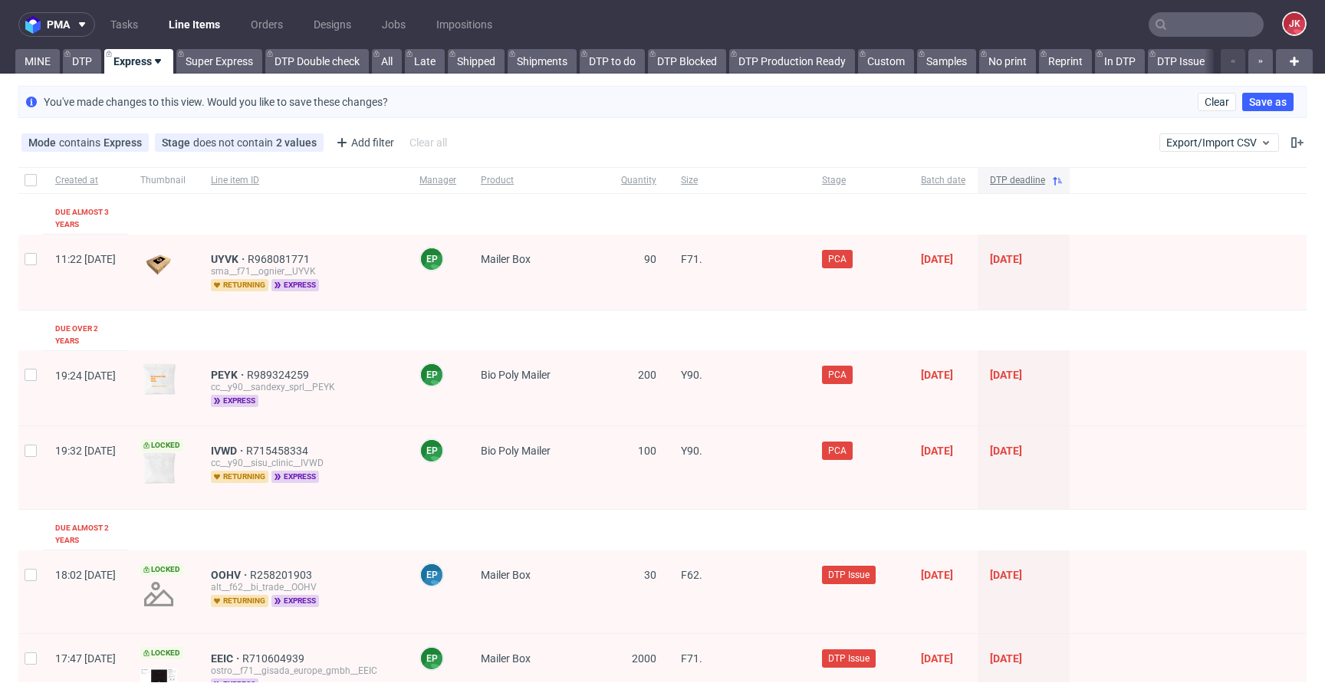
click at [1045, 177] on span "DTP deadline" at bounding box center [1017, 180] width 55 height 13
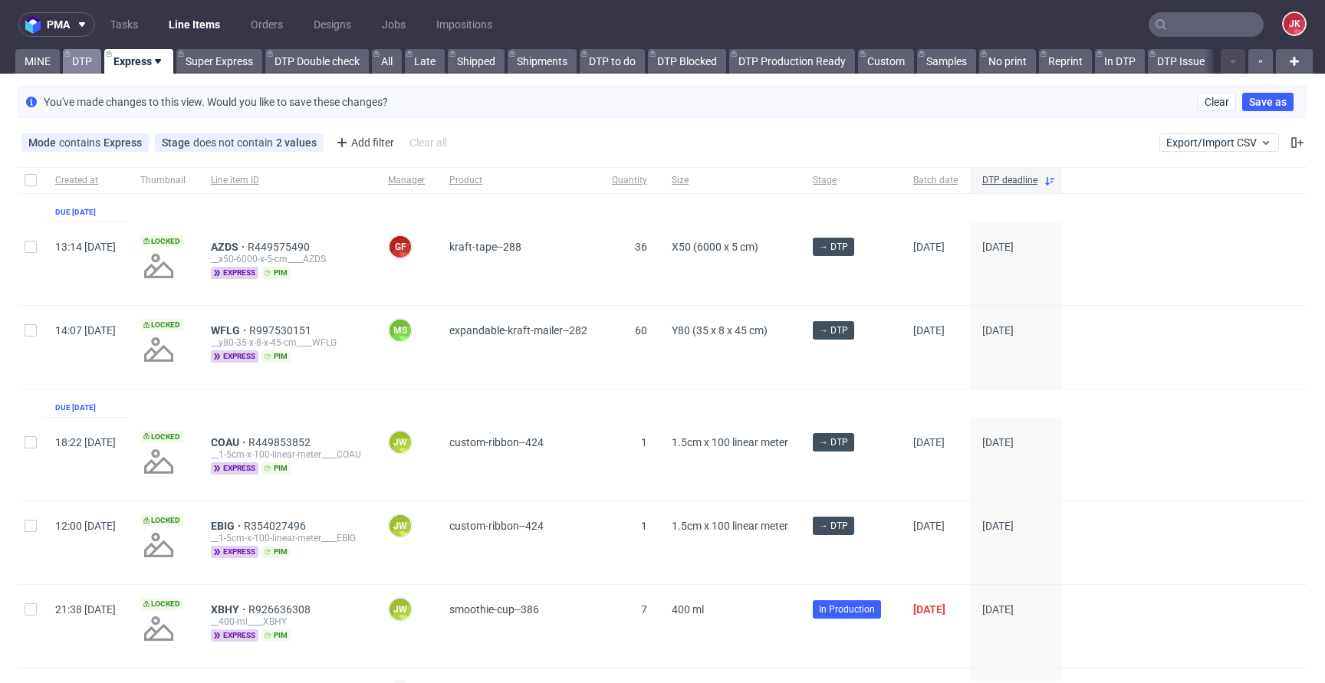
click at [87, 53] on link "DTP" at bounding box center [82, 61] width 38 height 25
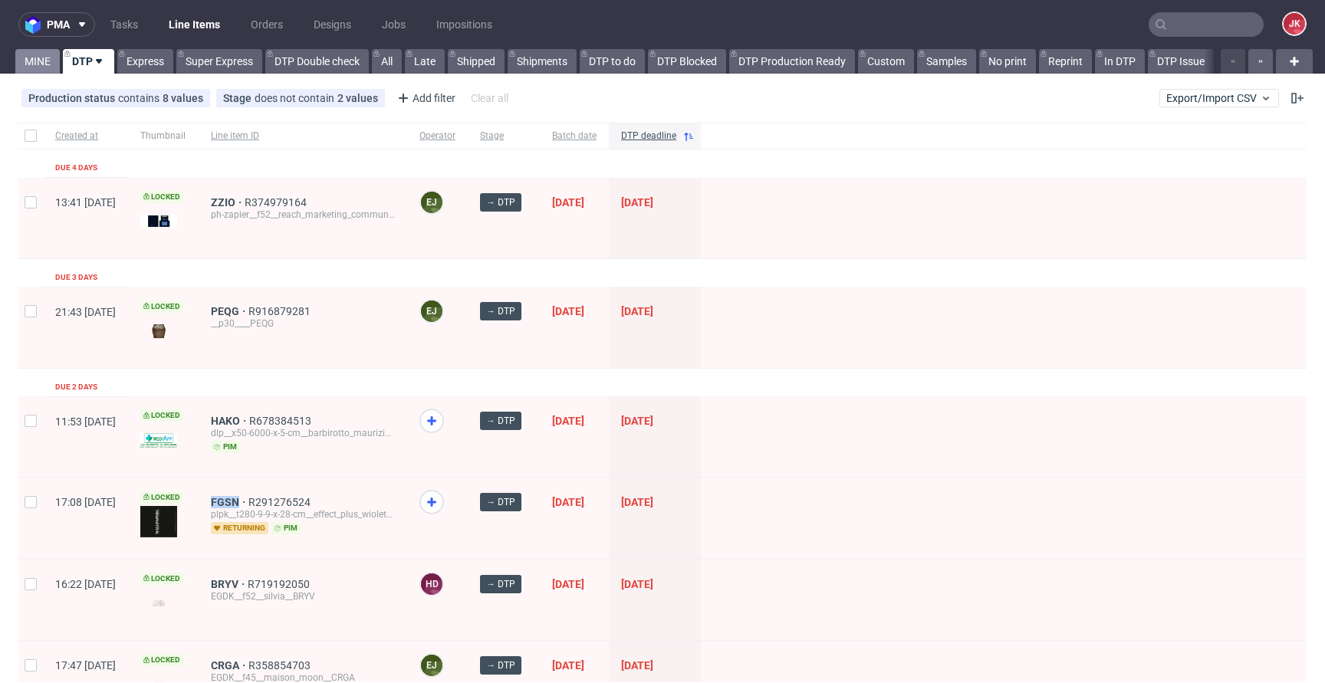
click at [31, 61] on link "MINE" at bounding box center [37, 61] width 44 height 25
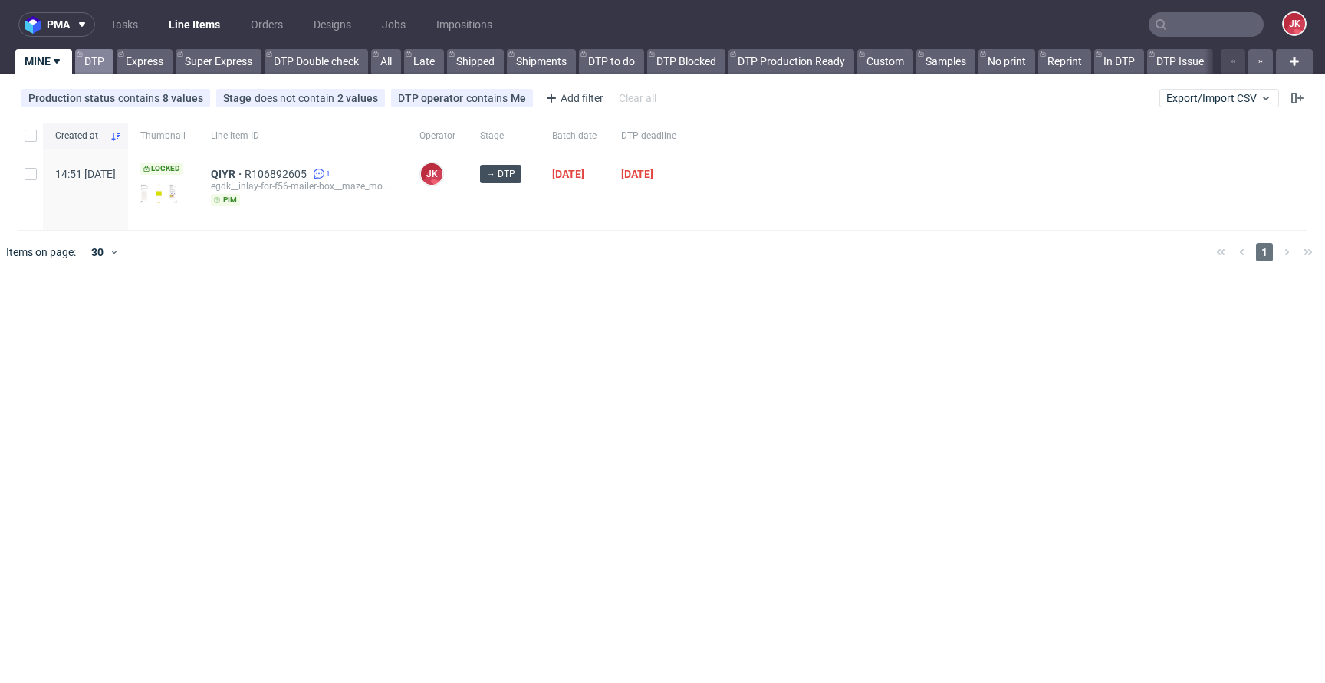
click at [95, 63] on link "DTP" at bounding box center [94, 61] width 38 height 25
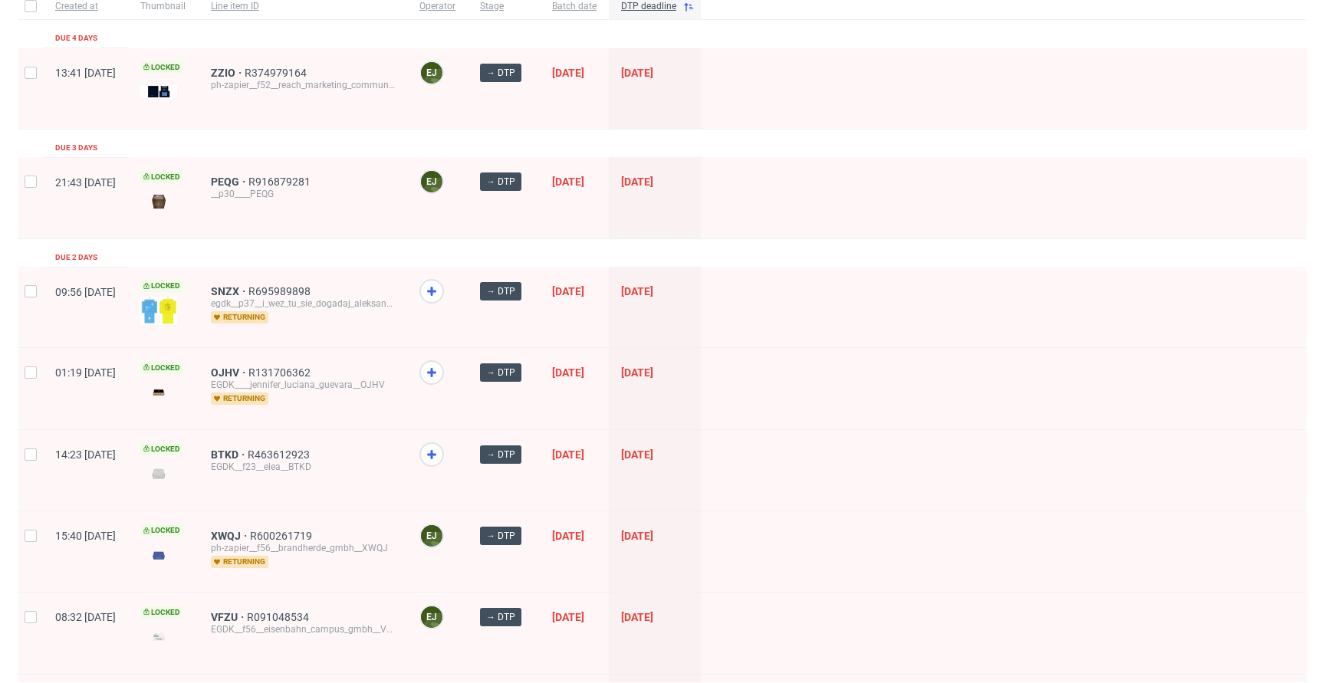
scroll to position [130, 0]
click at [248, 368] on span "OJHV" at bounding box center [230, 372] width 38 height 12
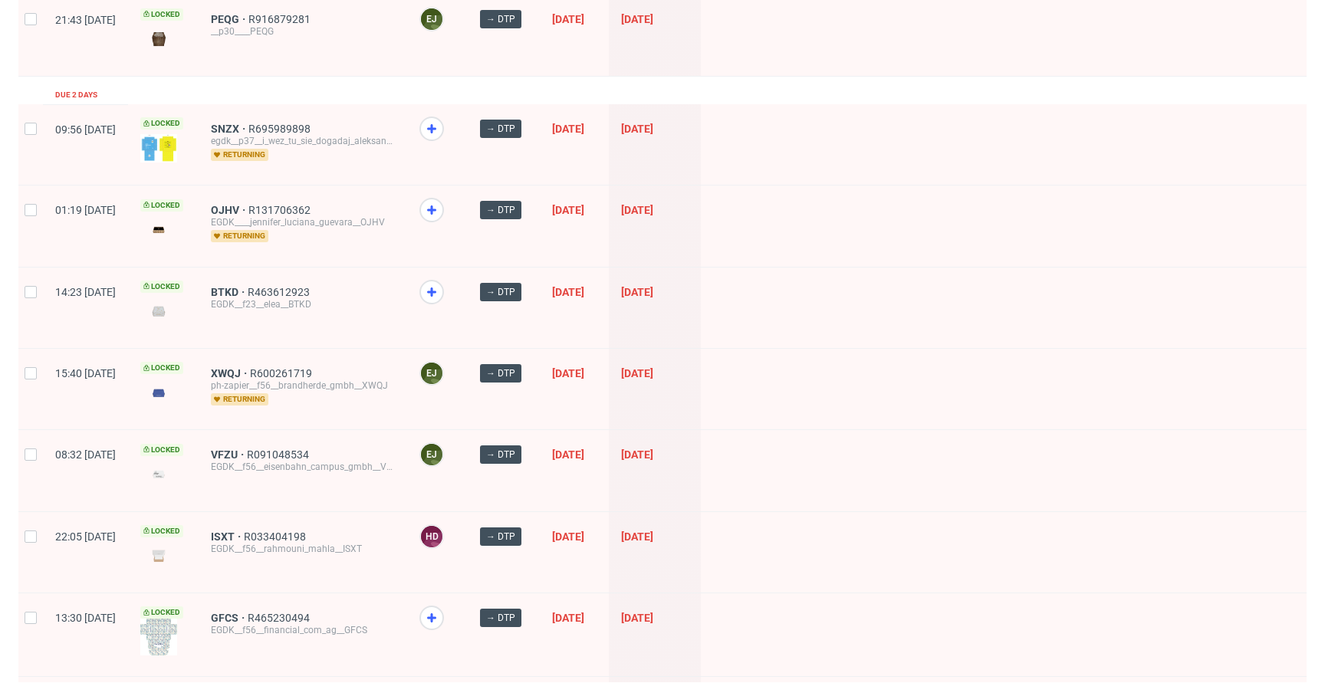
scroll to position [0, 0]
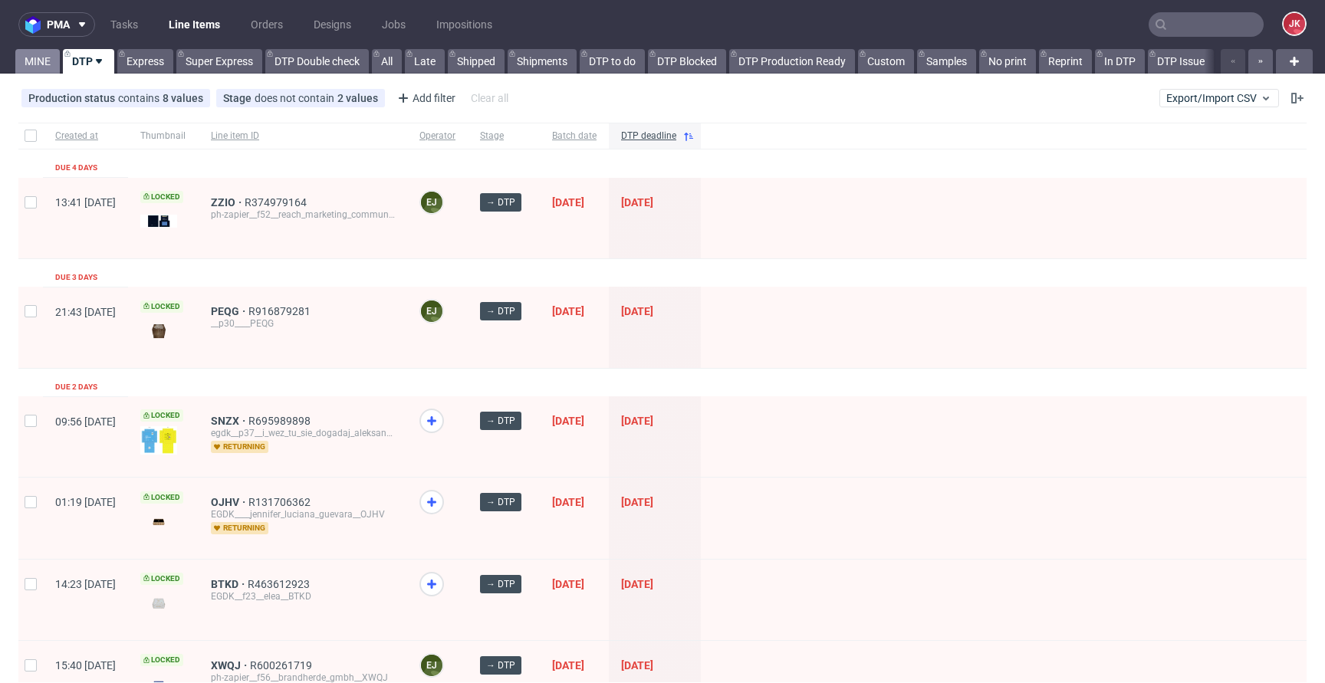
click at [46, 58] on link "MINE" at bounding box center [37, 61] width 44 height 25
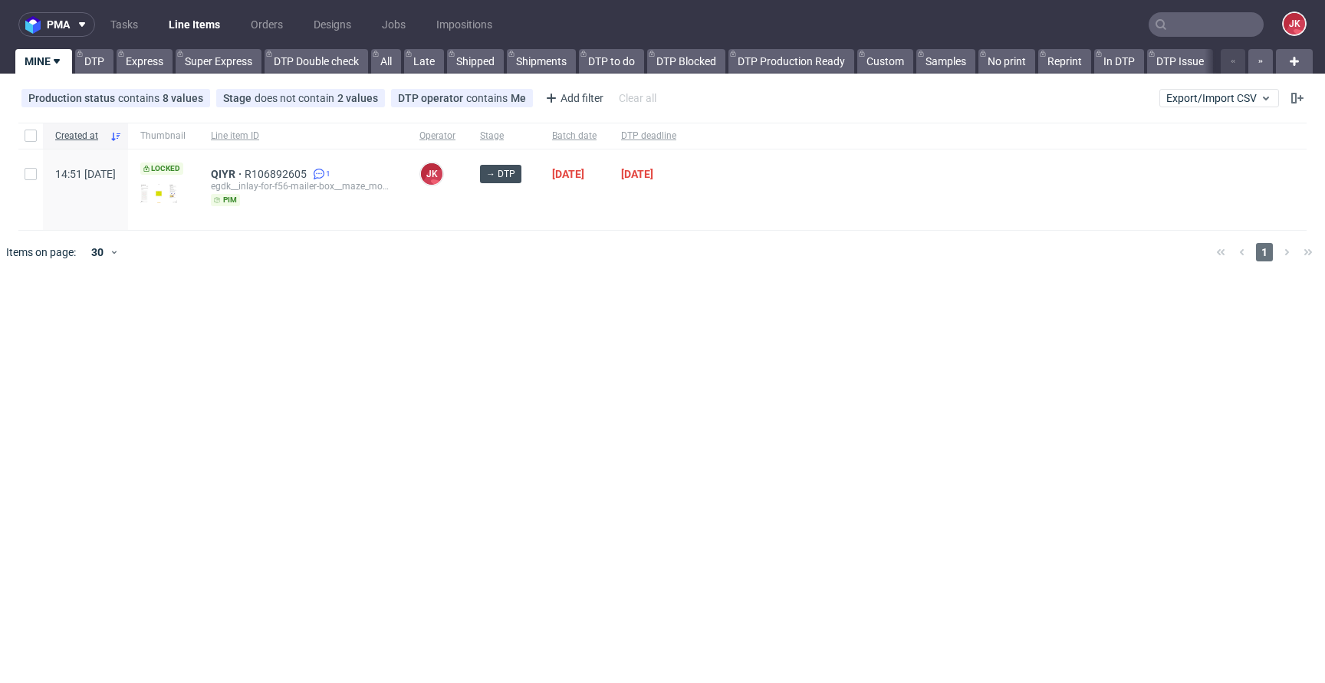
click at [475, 315] on div "pma Tasks Line Items Orders Designs Jobs Impositions JK MINE DTP Express Super …" at bounding box center [662, 341] width 1325 height 683
click at [101, 65] on link "DTP" at bounding box center [94, 61] width 38 height 25
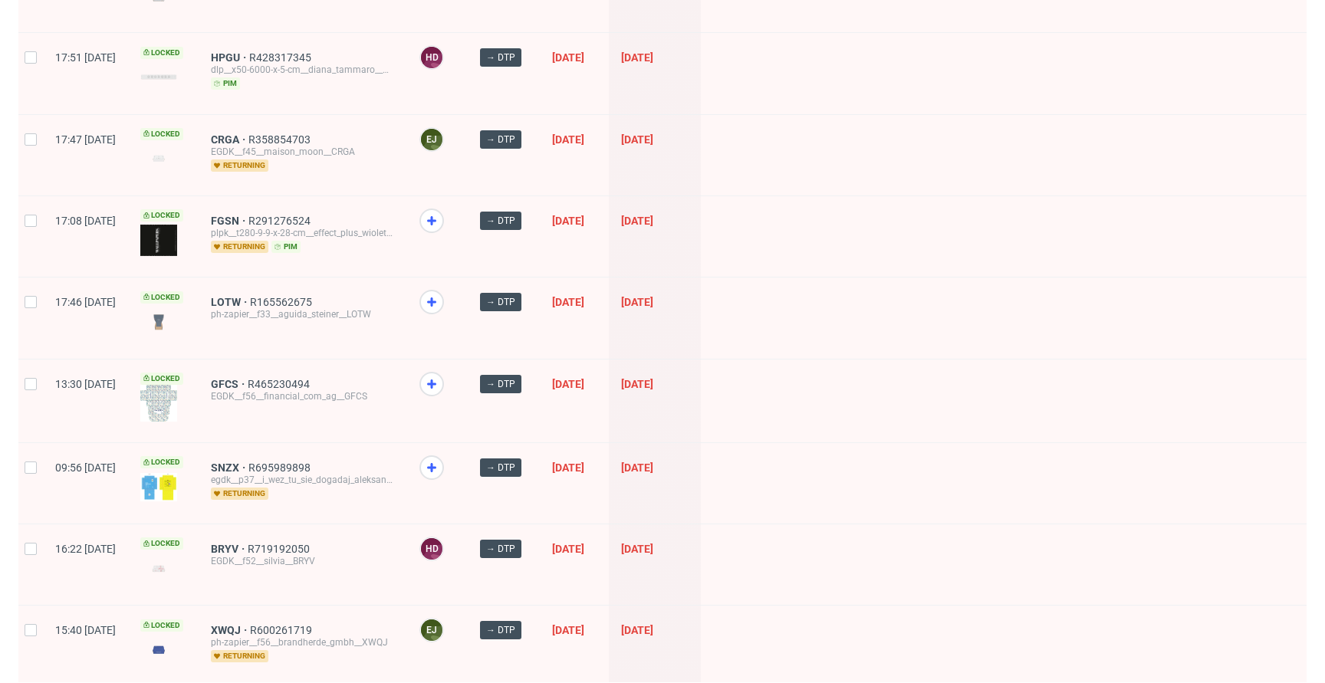
scroll to position [446, 0]
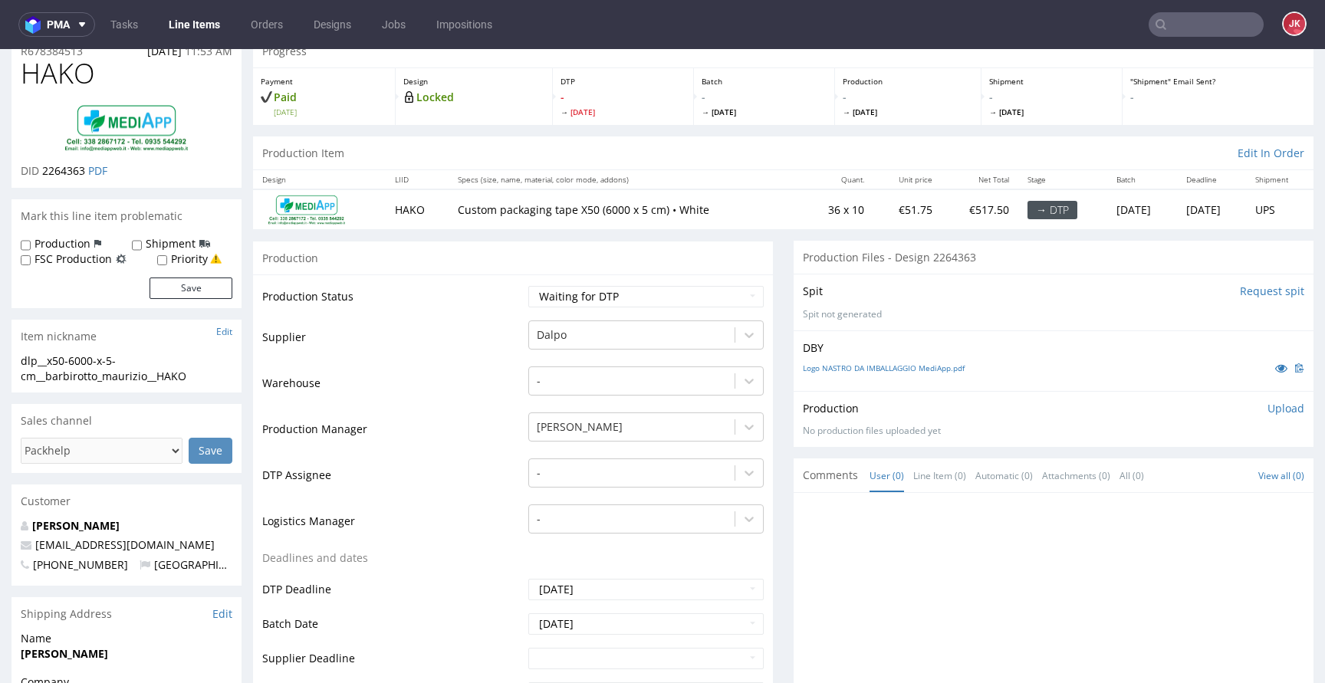
scroll to position [12, 0]
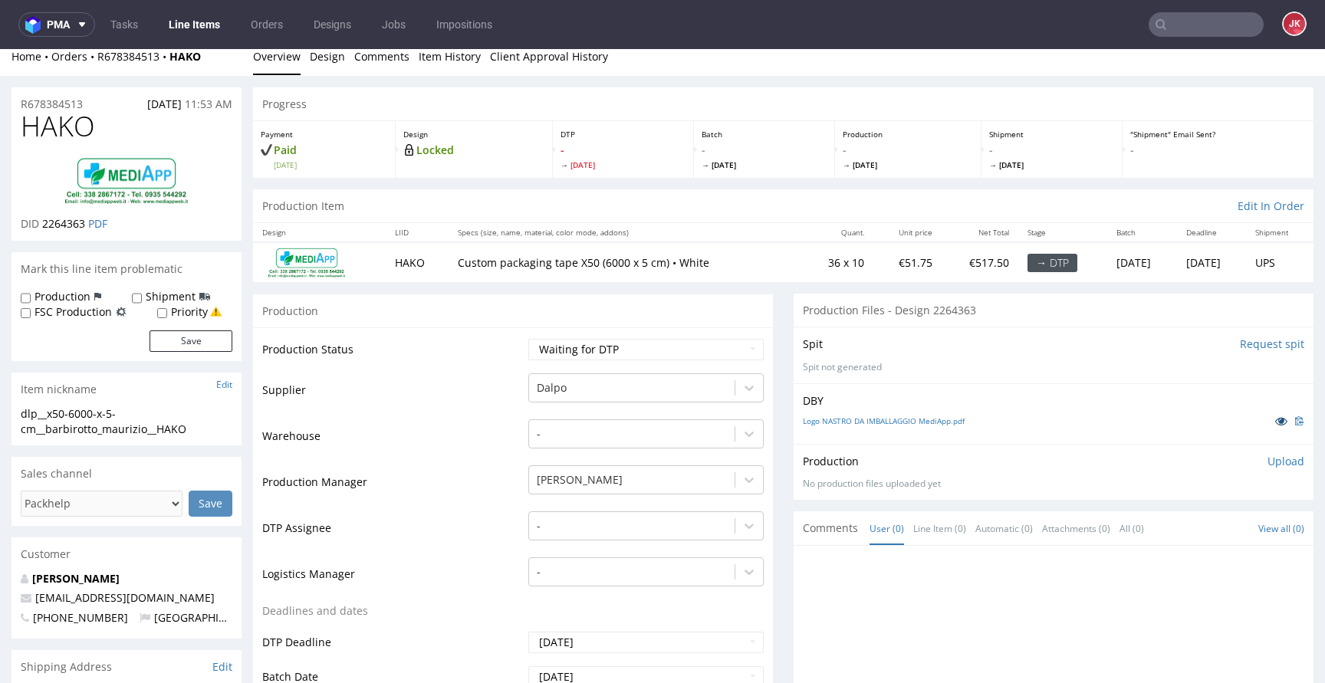
click at [1275, 423] on icon at bounding box center [1281, 421] width 12 height 11
click at [503, 355] on td "Production Status" at bounding box center [393, 354] width 262 height 35
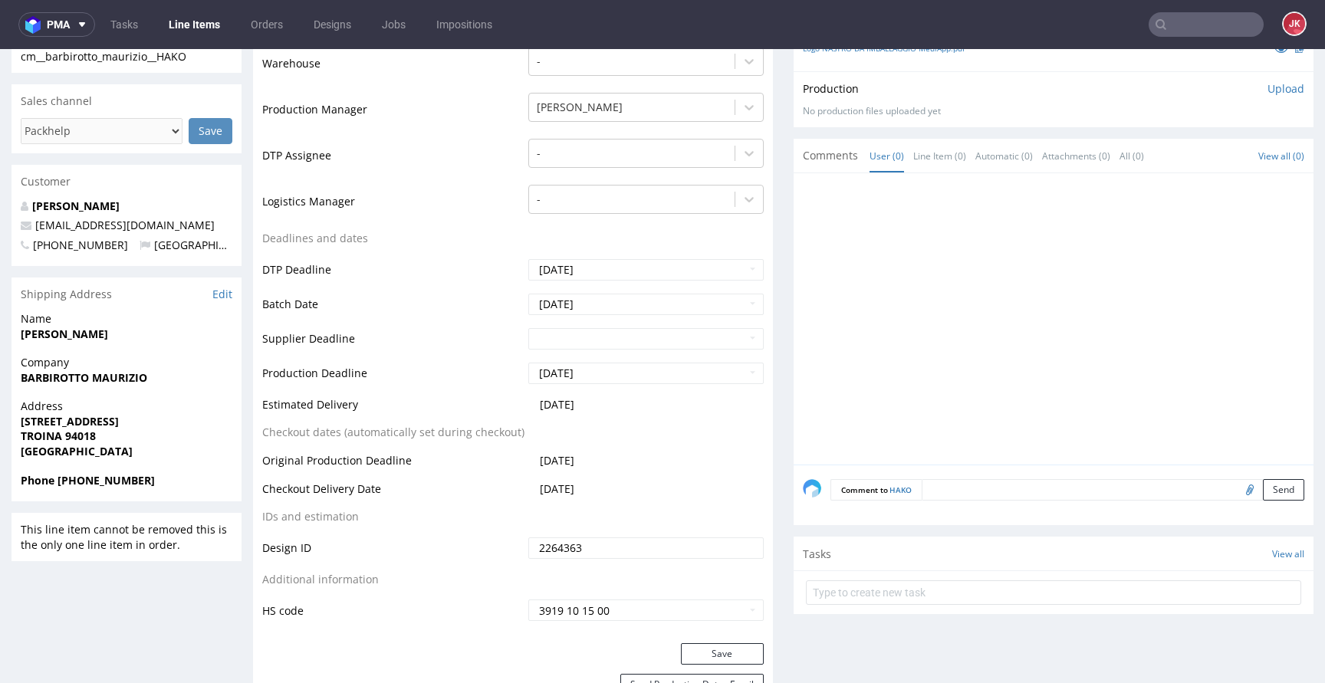
scroll to position [0, 0]
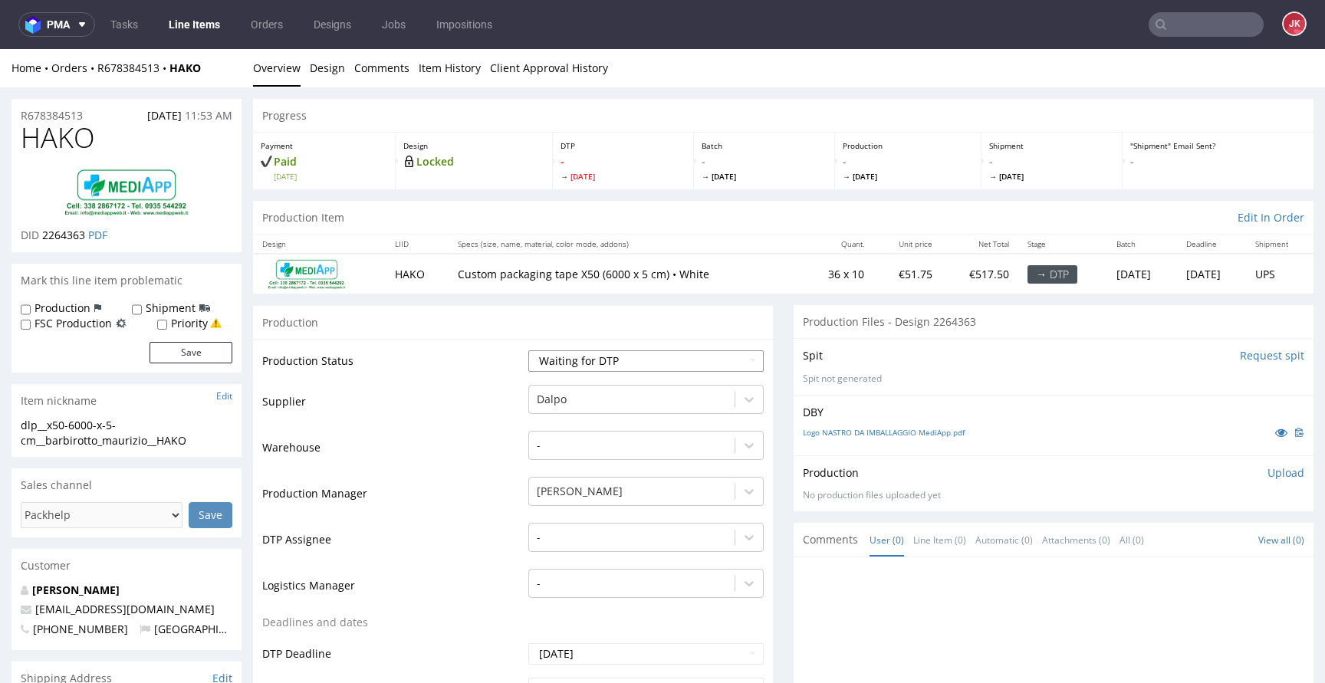
click at [583, 372] on select "Waiting for Artwork Waiting for Diecut Waiting for Mockup Waiting for DTP Waiti…" at bounding box center [645, 361] width 235 height 21
select select "dtp_in_process"
click at [528, 351] on select "Waiting for Artwork Waiting for Diecut Waiting for Mockup Waiting for DTP Waiti…" at bounding box center [645, 361] width 235 height 21
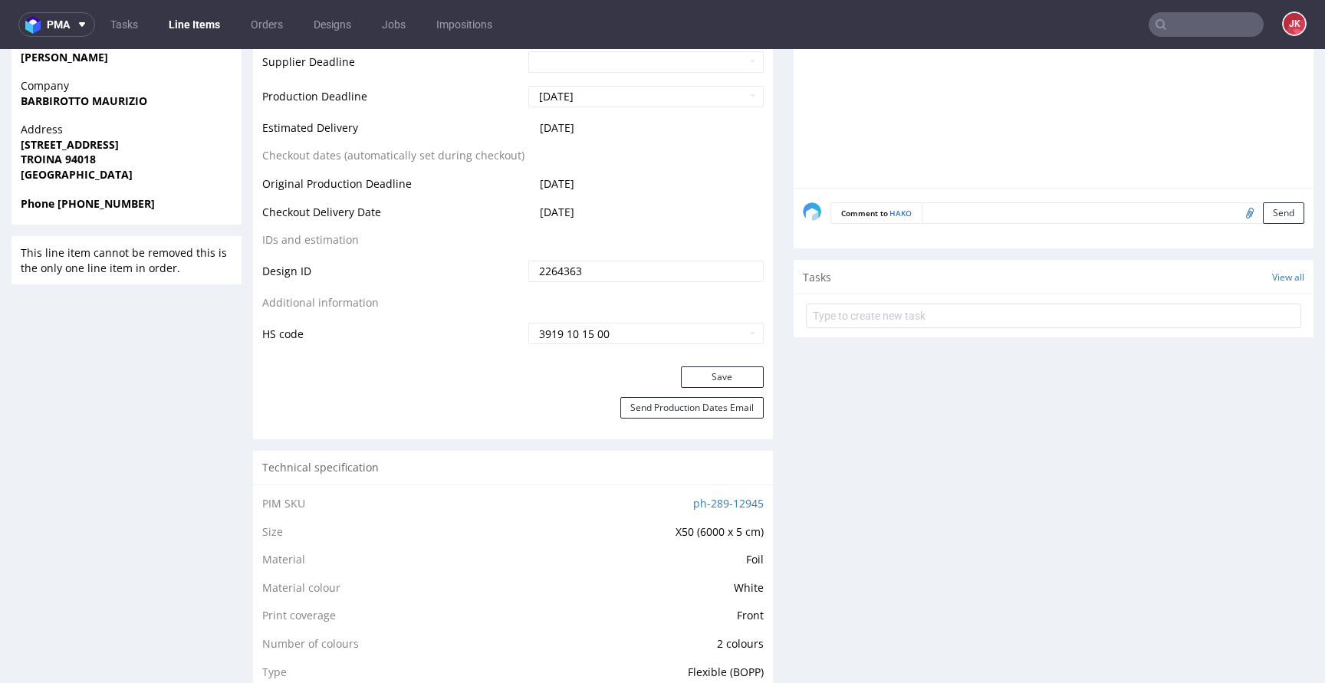
scroll to position [776, 0]
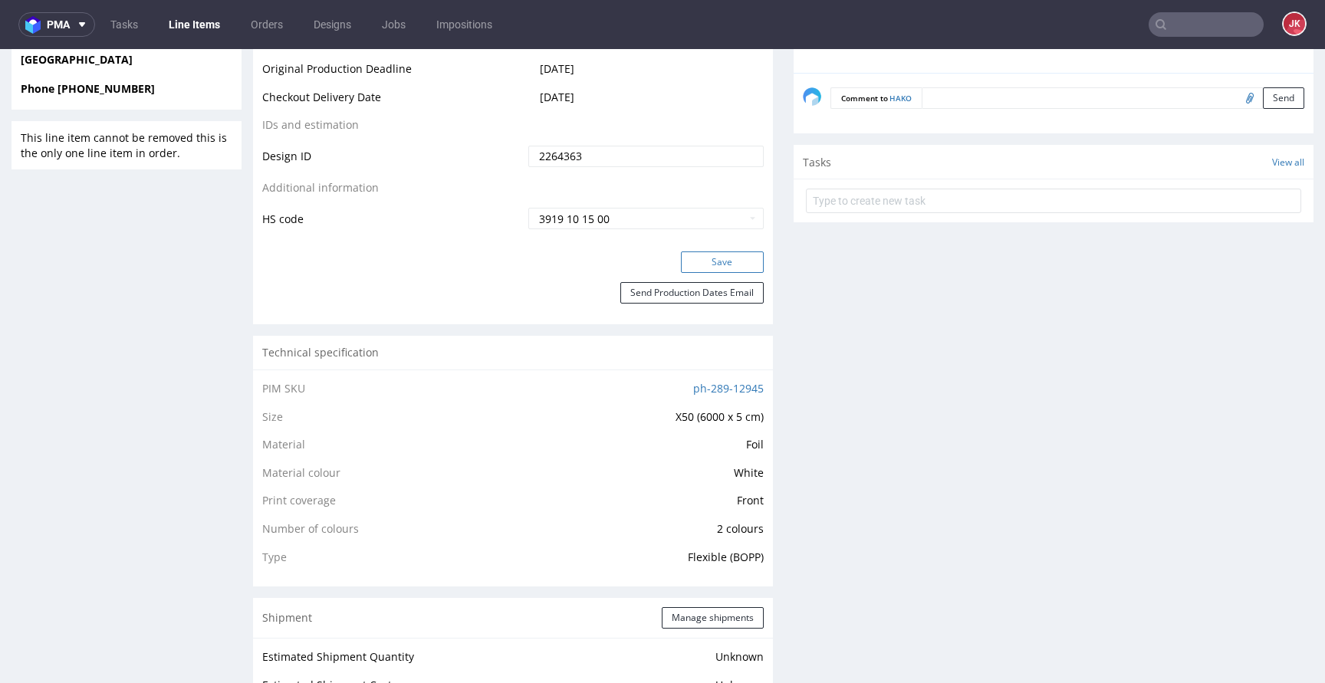
click at [692, 265] on button "Save" at bounding box center [722, 262] width 83 height 21
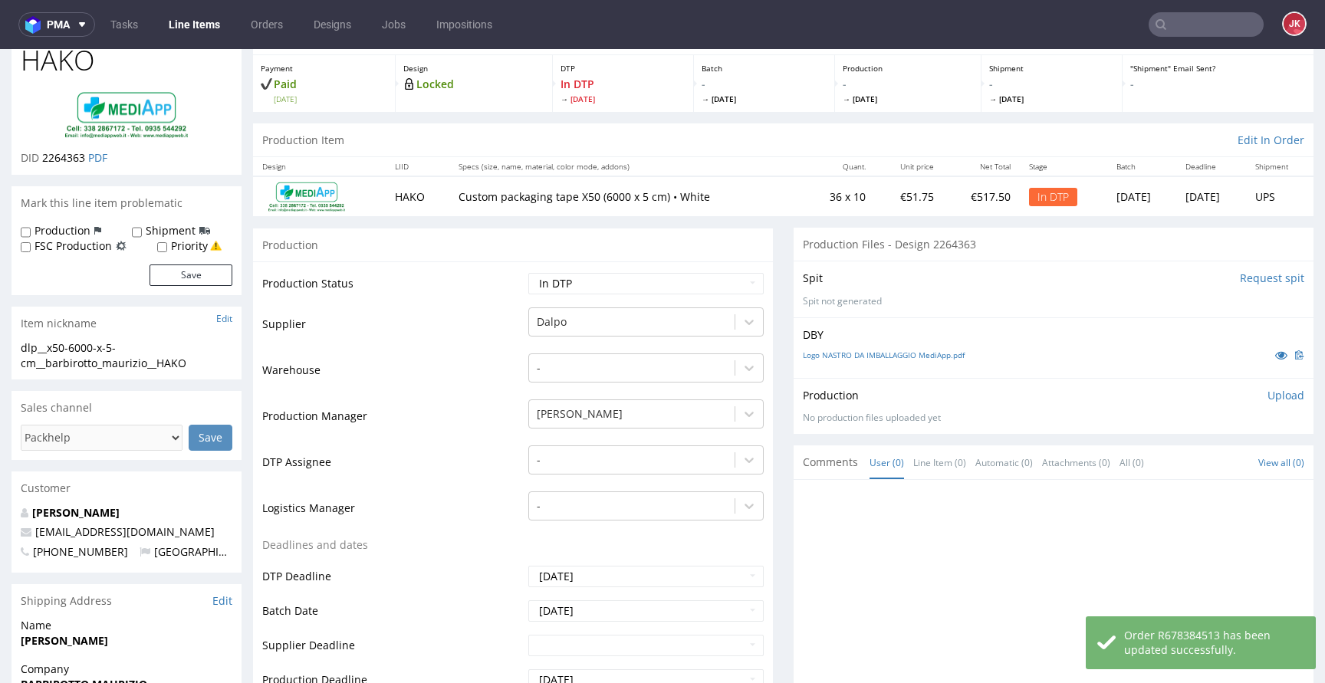
scroll to position [0, 0]
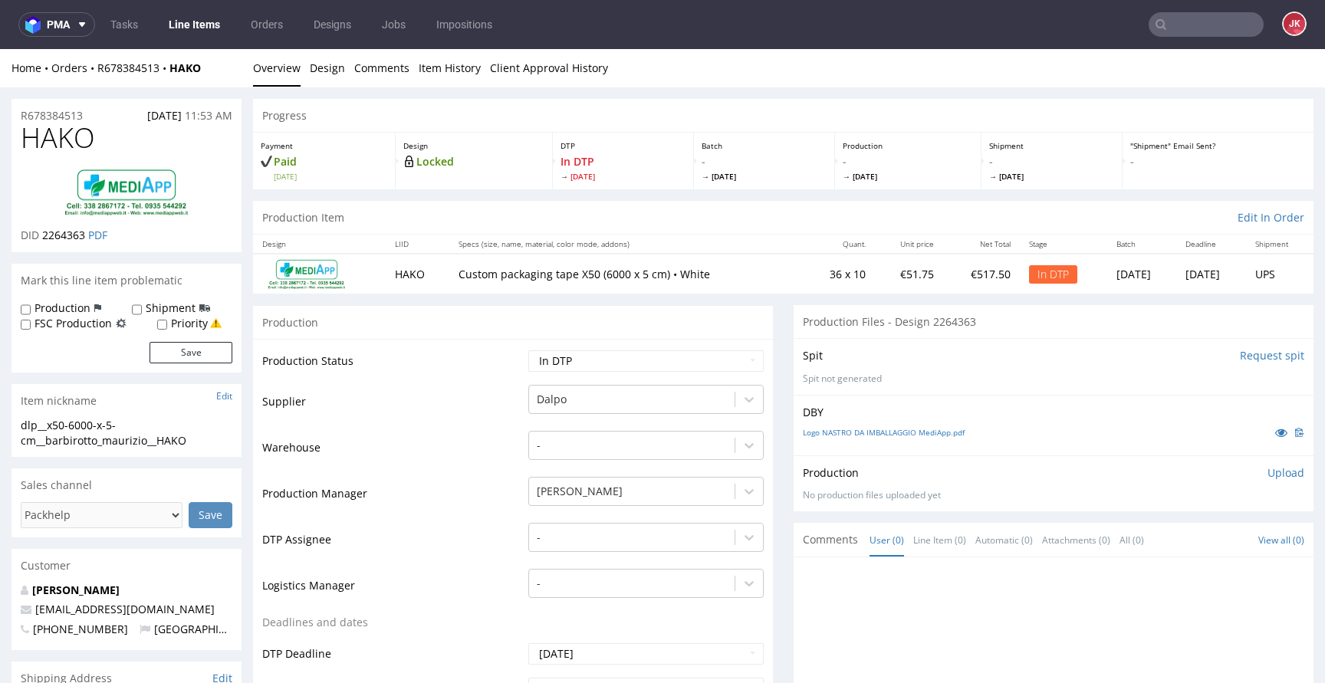
click at [57, 135] on span "HAKO" at bounding box center [58, 138] width 74 height 31
copy span "HAKO"
click at [63, 231] on span "2264363" at bounding box center [63, 235] width 43 height 15
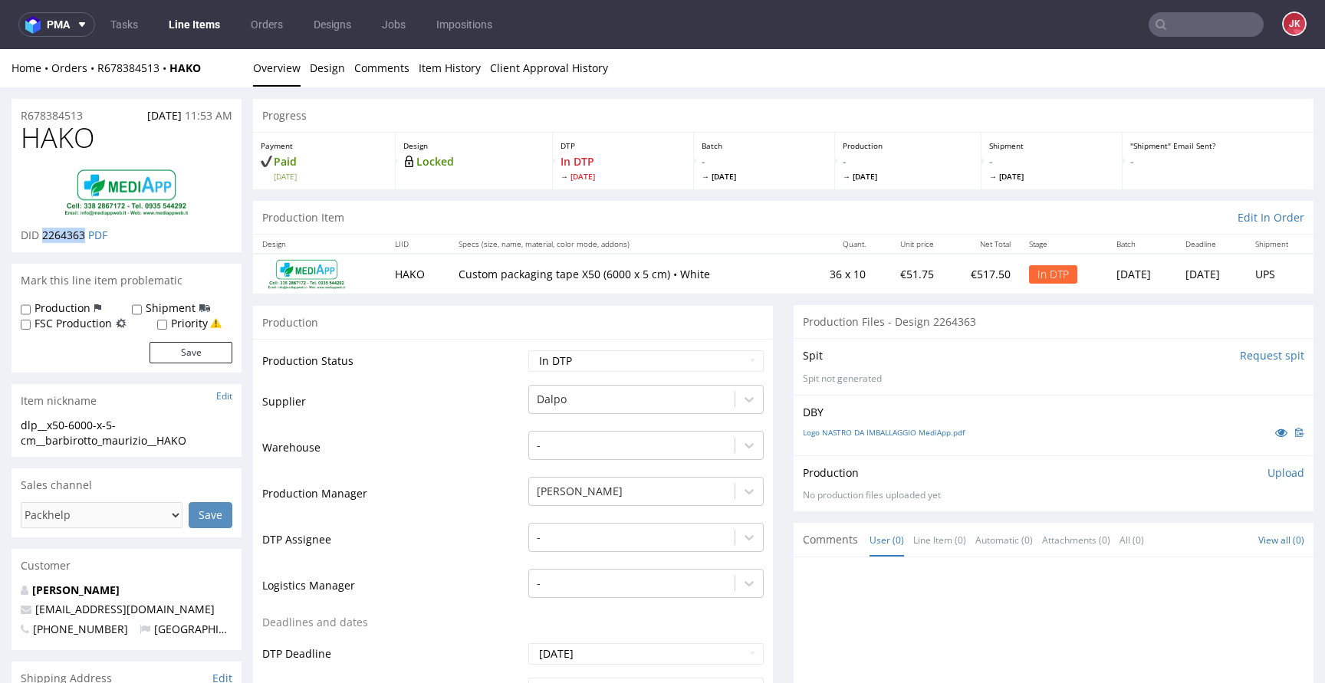
copy span "2264363"
drag, startPoint x: 445, startPoint y: 375, endPoint x: 358, endPoint y: 392, distance: 88.3
click at [445, 375] on td "Production Status" at bounding box center [393, 366] width 262 height 35
drag, startPoint x: 214, startPoint y: 442, endPoint x: 0, endPoint y: 416, distance: 215.6
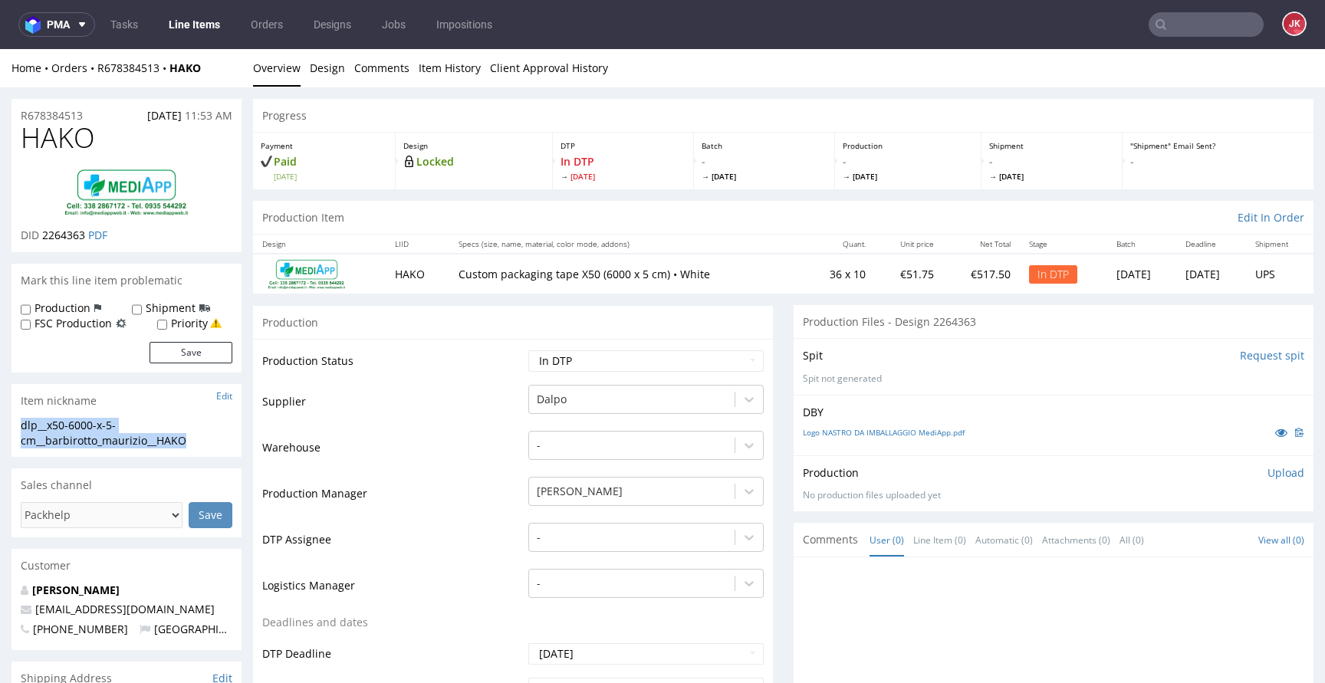
copy section "dlp__x50-6000-x-5-cm__barbirotto_maurizio__HAKO"
drag, startPoint x: 95, startPoint y: 116, endPoint x: 0, endPoint y: 117, distance: 95.1
copy p "R678384513"
drag, startPoint x: 44, startPoint y: 237, endPoint x: 87, endPoint y: 237, distance: 43.7
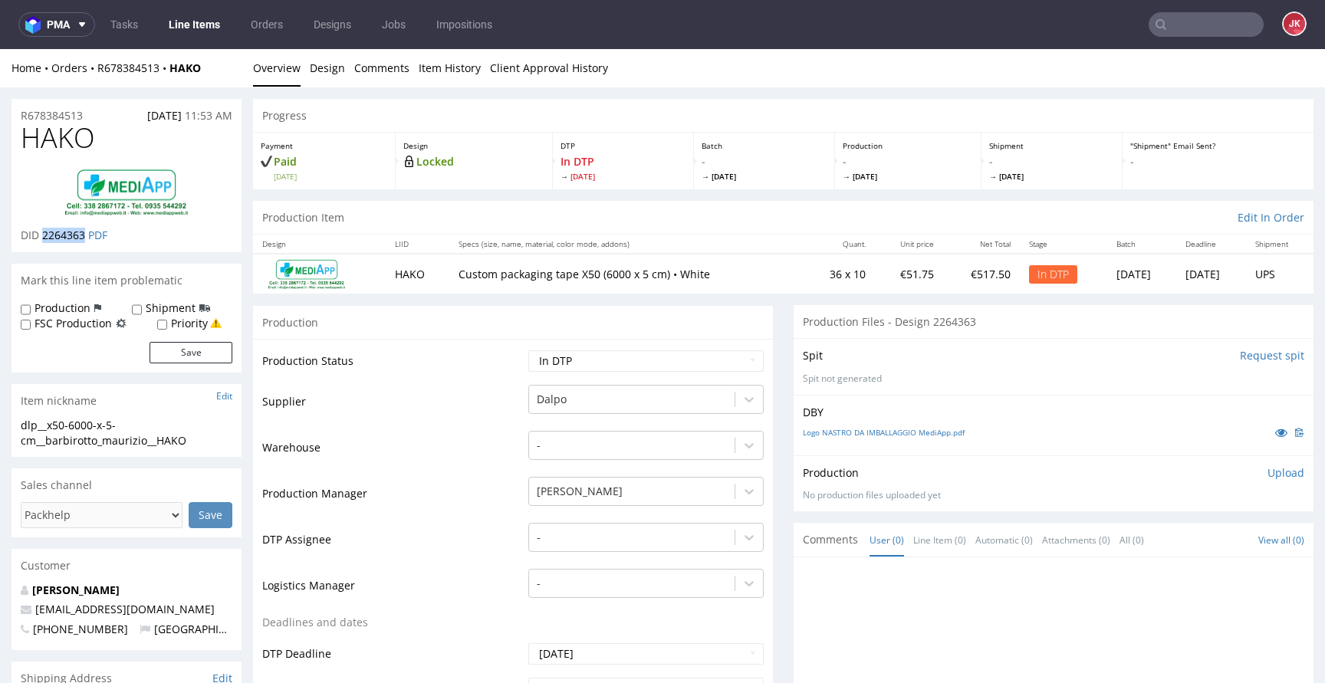
click at [87, 237] on p "DID 2264363 PDF" at bounding box center [64, 235] width 87 height 15
copy span "2264363"
click at [677, 365] on select "Waiting for Artwork Waiting for Diecut Waiting for Mockup Waiting for DTP Waiti…" at bounding box center [645, 361] width 235 height 21
select select "dtp_ca_needed"
click at [528, 351] on select "Waiting for Artwork Waiting for Diecut Waiting for Mockup Waiting for DTP Waiti…" at bounding box center [645, 361] width 235 height 21
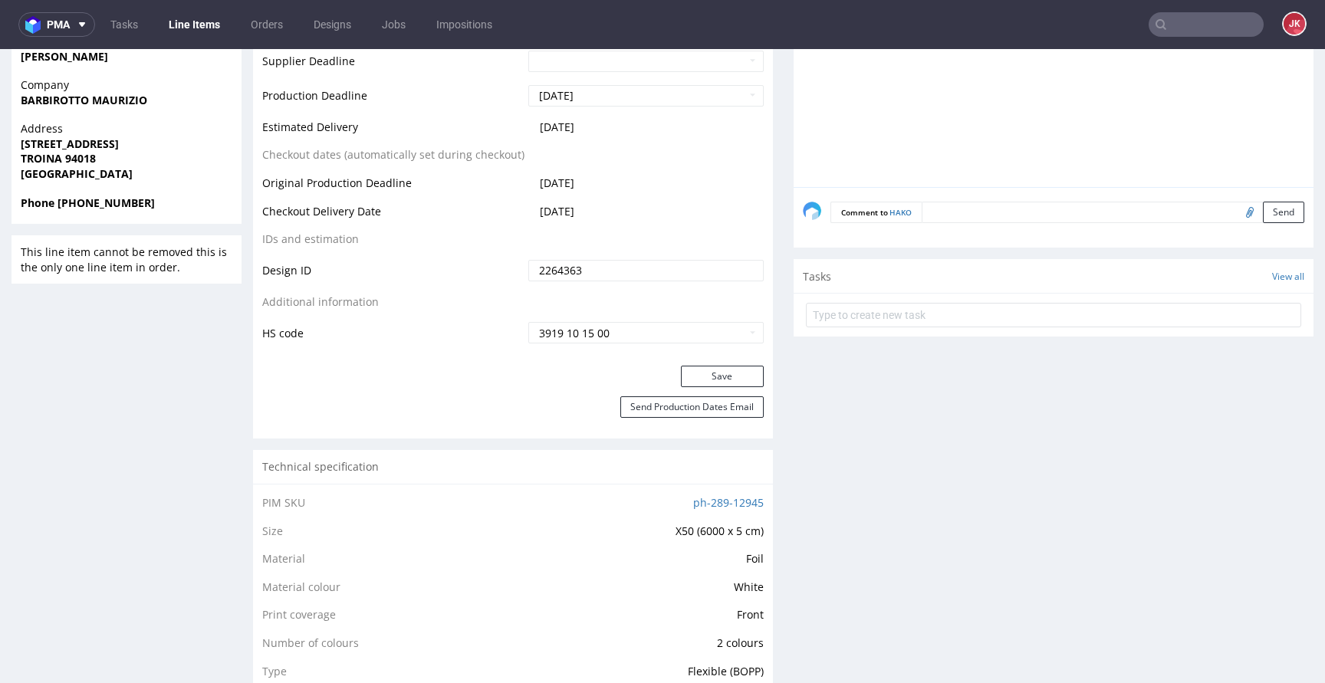
scroll to position [726, 0]
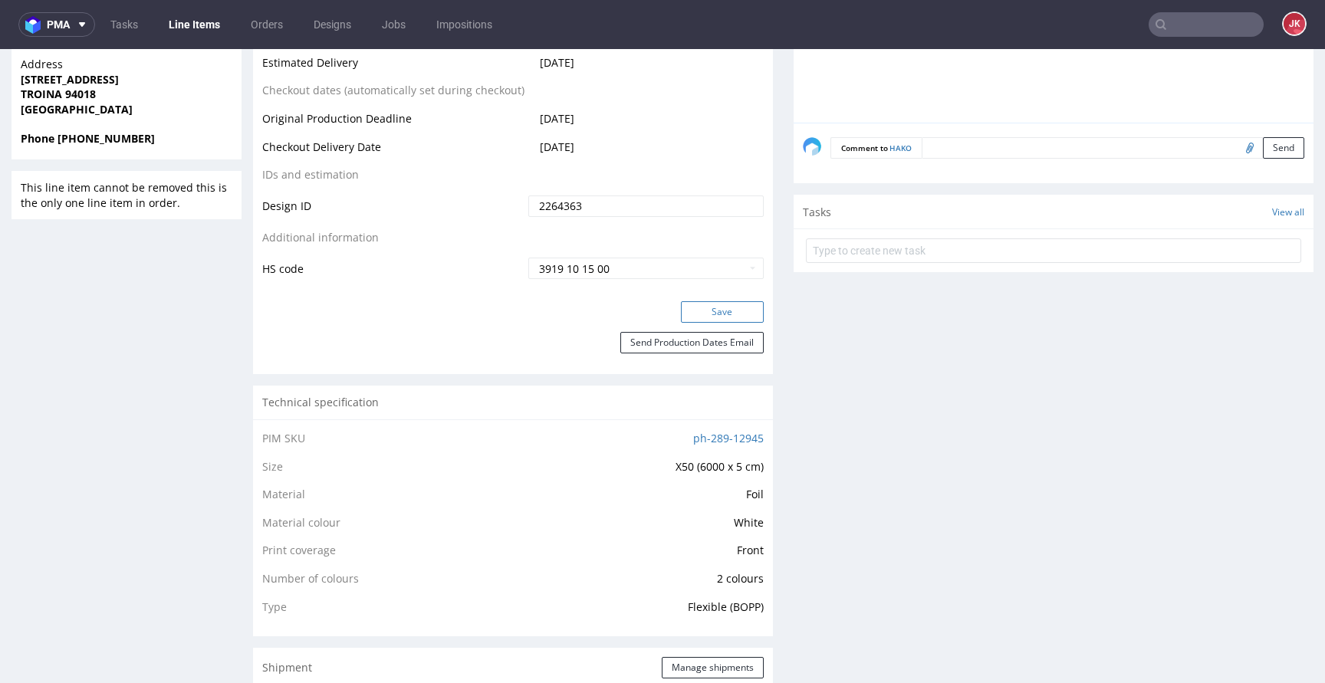
click at [713, 309] on button "Save" at bounding box center [722, 311] width 83 height 21
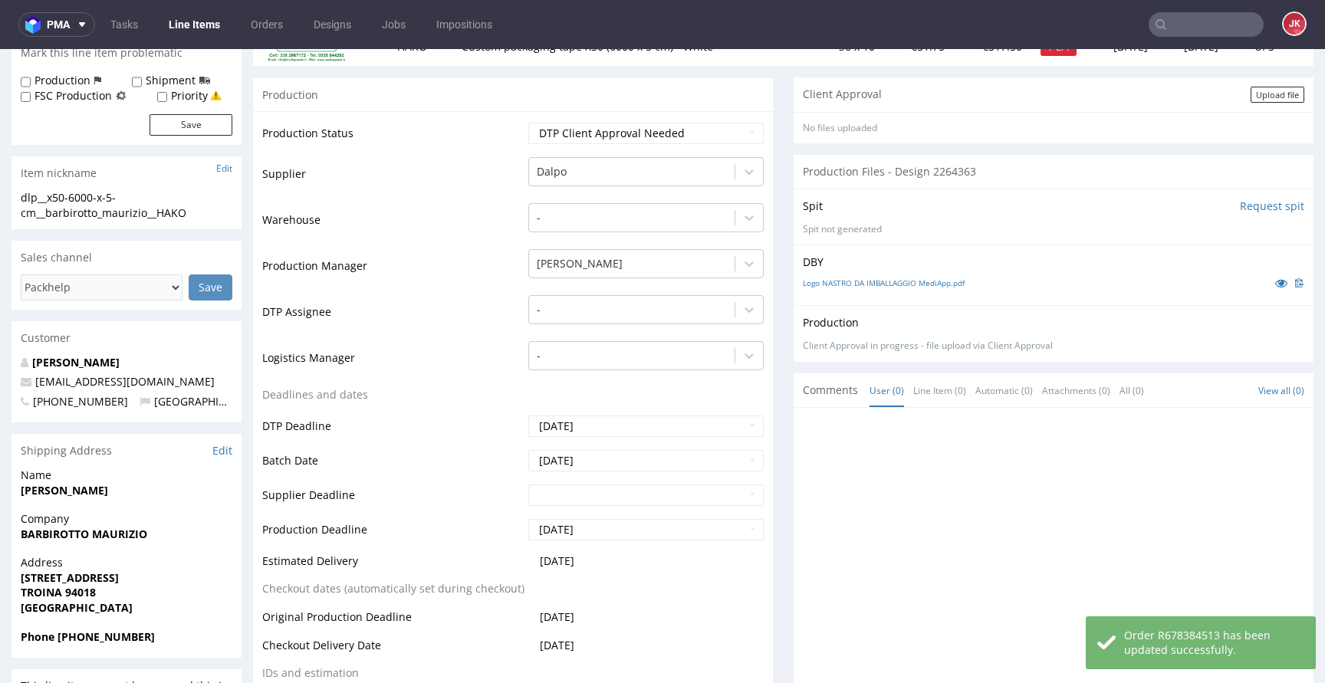
scroll to position [0, 0]
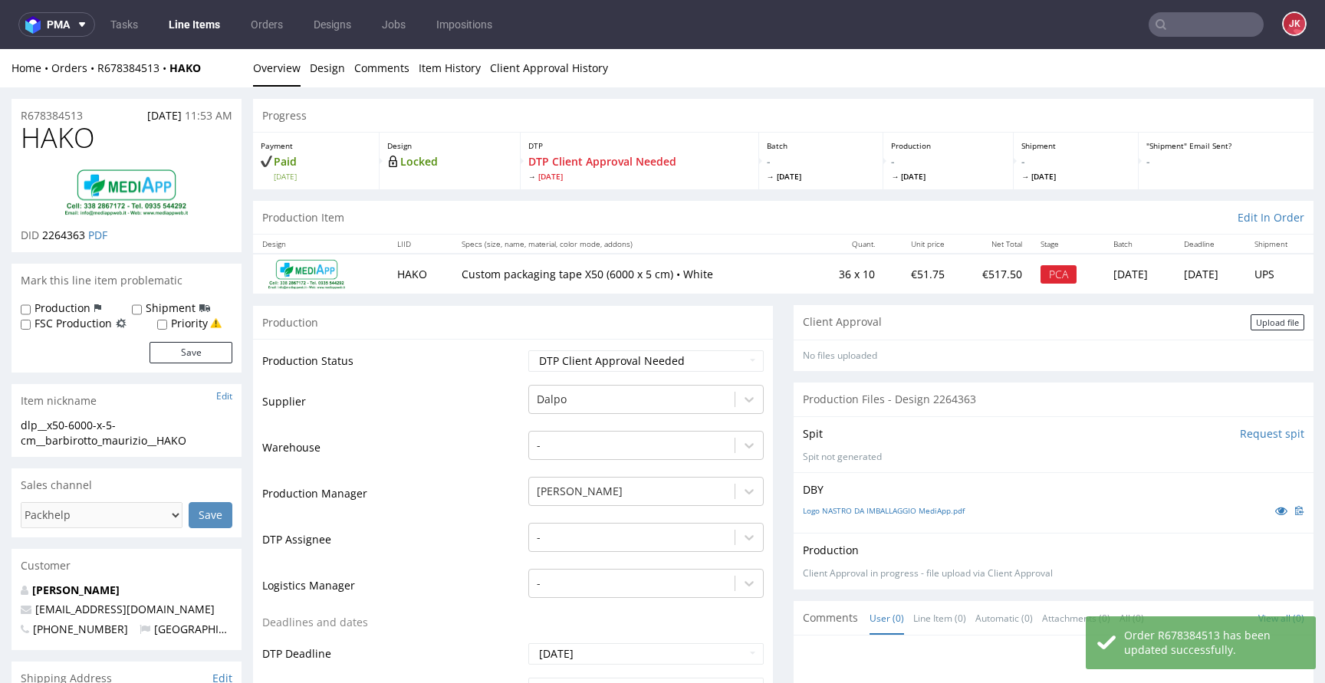
click at [1264, 333] on div "Client Approval Upload file" at bounding box center [1054, 322] width 520 height 35
click at [1260, 321] on div "Upload file" at bounding box center [1278, 322] width 54 height 16
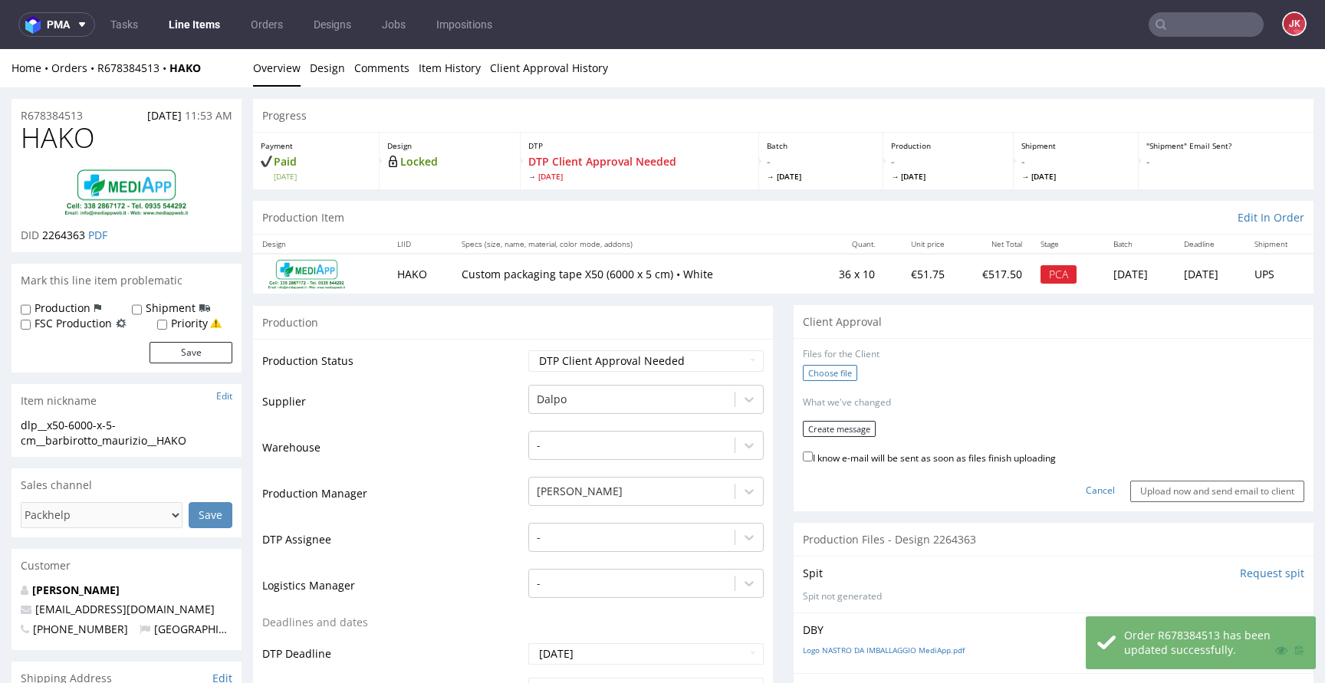
click at [828, 377] on label "Choose file" at bounding box center [830, 373] width 54 height 16
click at [0, 49] on input "Choose file" at bounding box center [0, 49] width 0 height 0
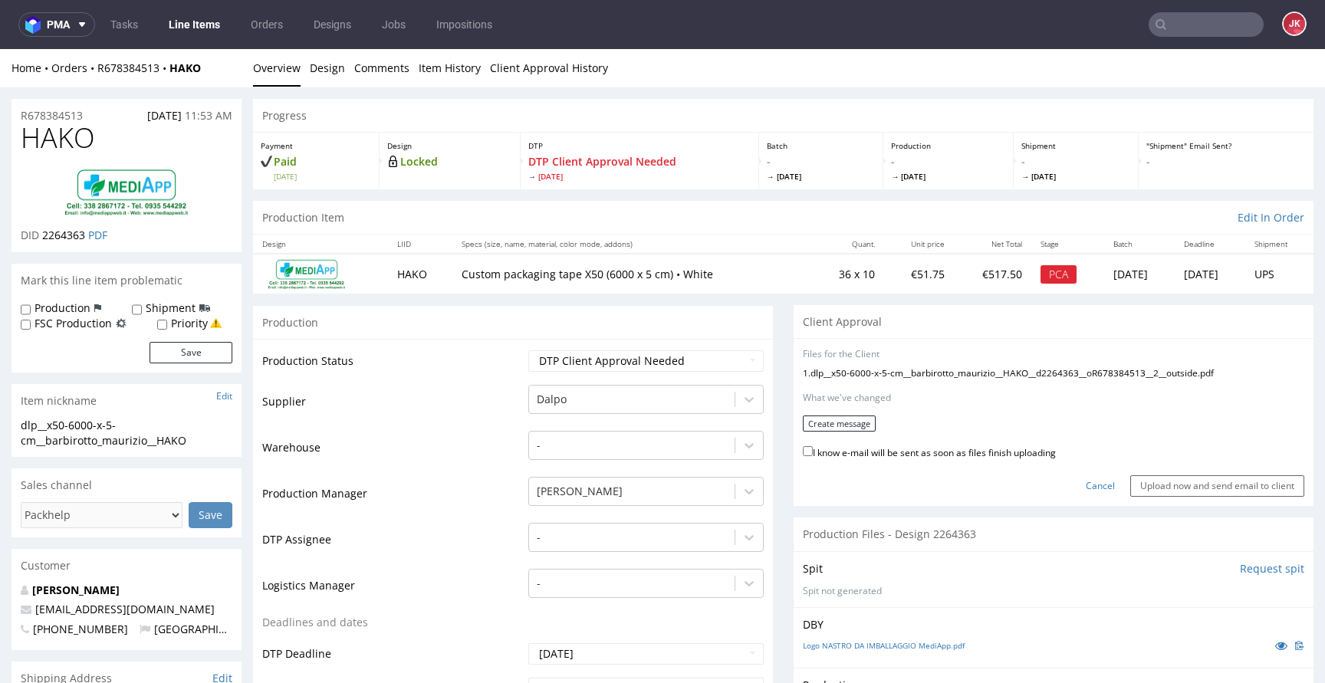
click at [829, 413] on form "Files for the Client 1 . dlp__x50-6000-x-5-cm__barbirotto_maurizio__HAKO__d2264…" at bounding box center [1054, 422] width 502 height 149
click at [823, 423] on button "Create message" at bounding box center [839, 424] width 73 height 16
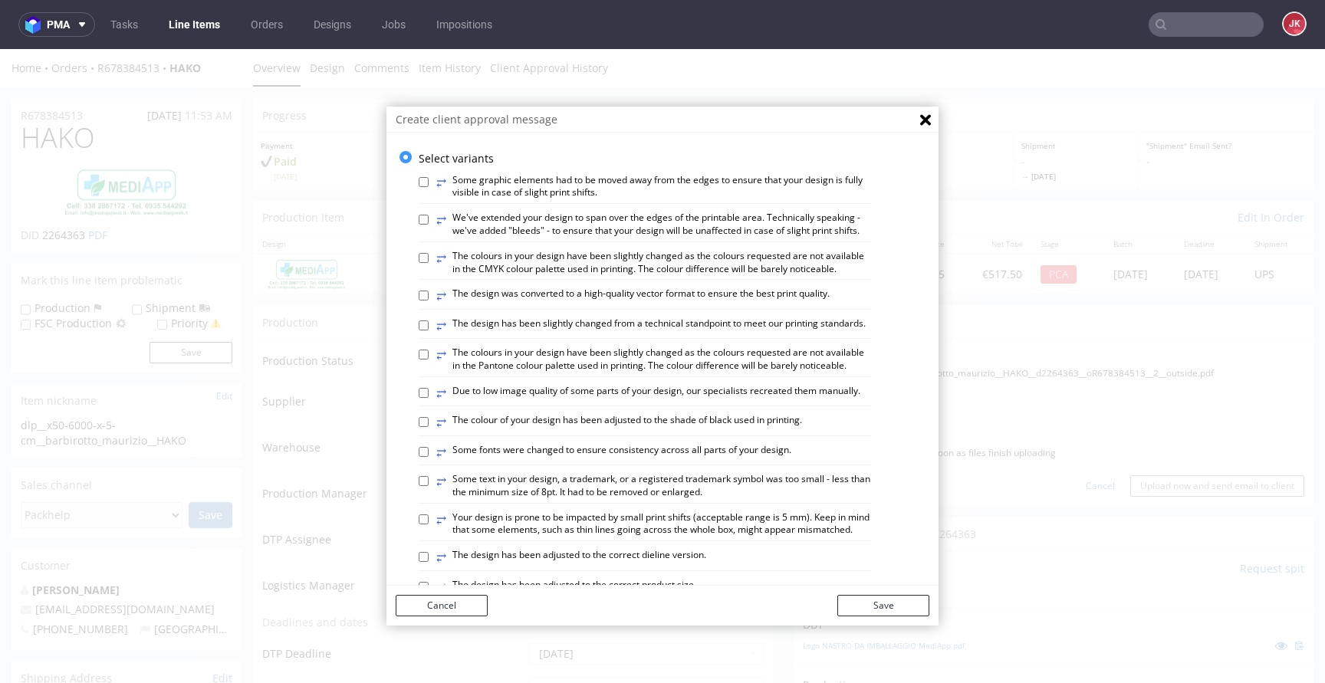
click at [547, 373] on label "⥂ The colours in your design have been slightly changed as the colours requeste…" at bounding box center [653, 360] width 435 height 26
click at [429, 360] on input "⥂ The colours in your design have been slightly changed as the colours requeste…" at bounding box center [424, 355] width 10 height 10
checkbox input "true"
click at [588, 304] on label "⥂ The design was converted to a high-quality vector format to ensure the best p…" at bounding box center [632, 296] width 393 height 17
click at [429, 301] on input "⥂ The design was converted to a high-quality vector format to ensure the best p…" at bounding box center [424, 296] width 10 height 10
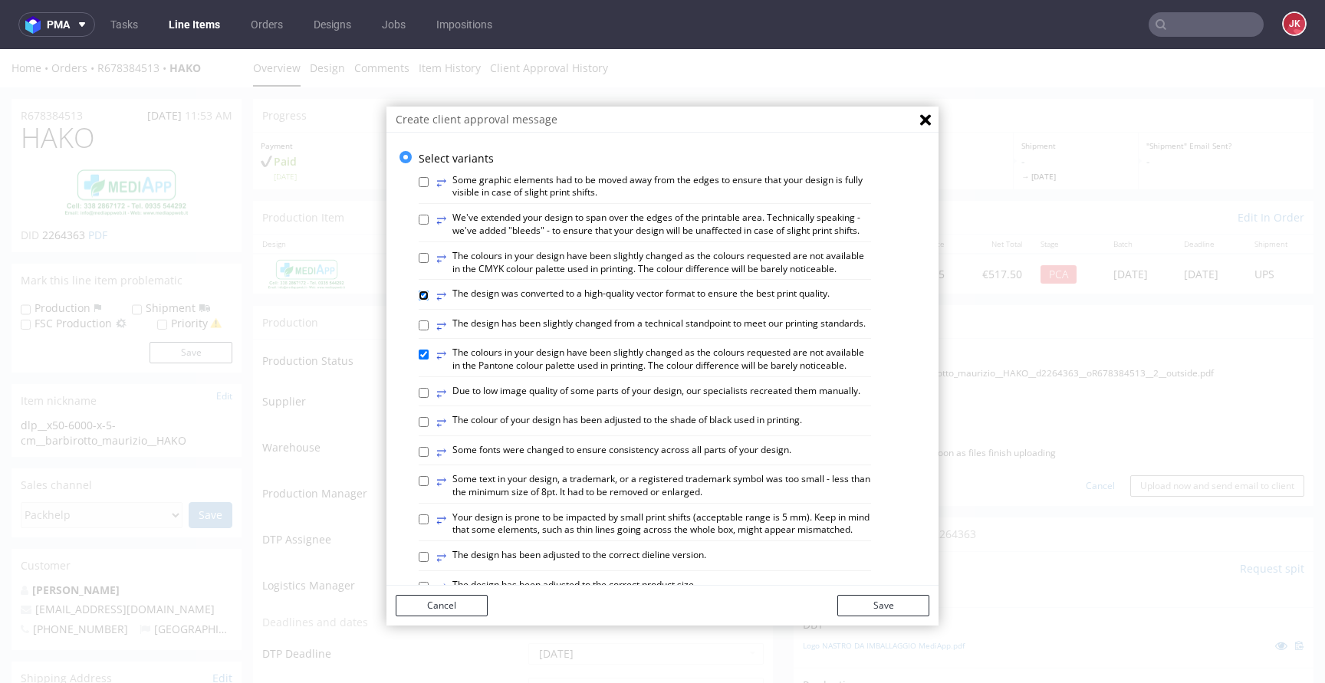
checkbox input "true"
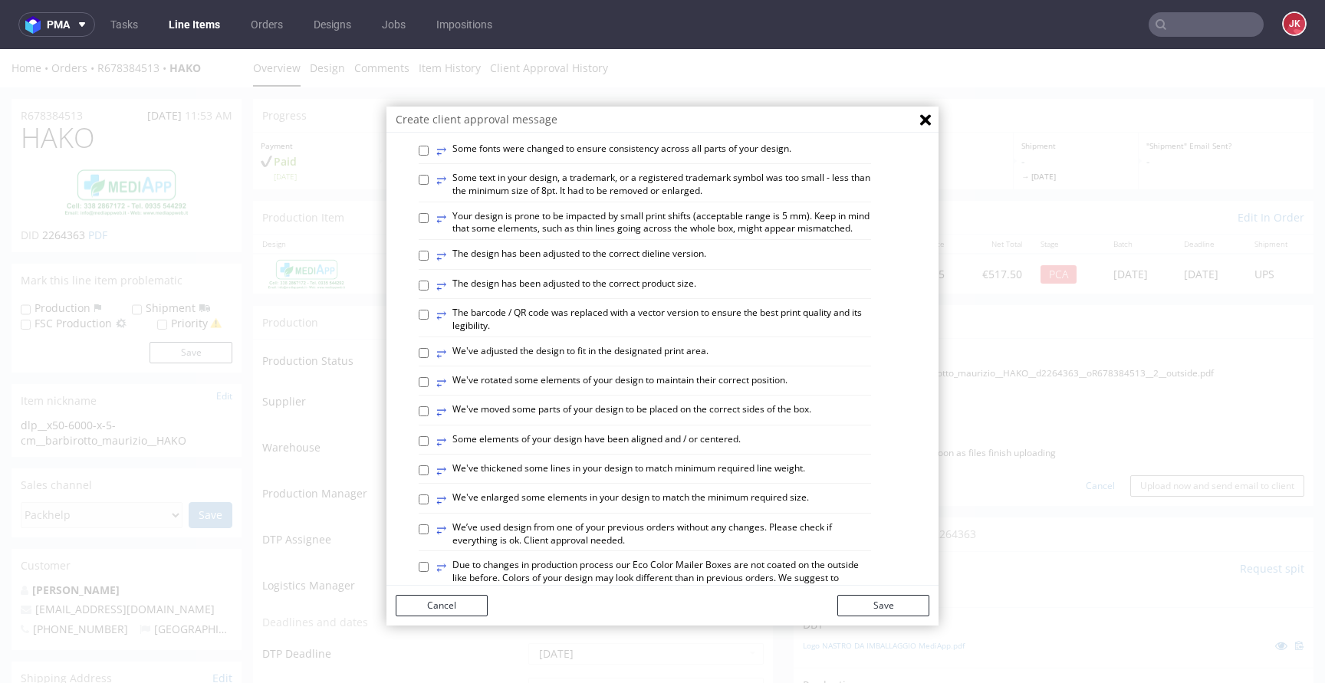
scroll to position [304, 0]
click at [548, 448] on label "⥂ Some elements of your design have been aligned and / or centered." at bounding box center [588, 439] width 304 height 17
click at [429, 444] on input "⥂ Some elements of your design have been aligned and / or centered." at bounding box center [424, 439] width 10 height 10
checkbox input "true"
click at [861, 600] on button "Save" at bounding box center [884, 605] width 92 height 21
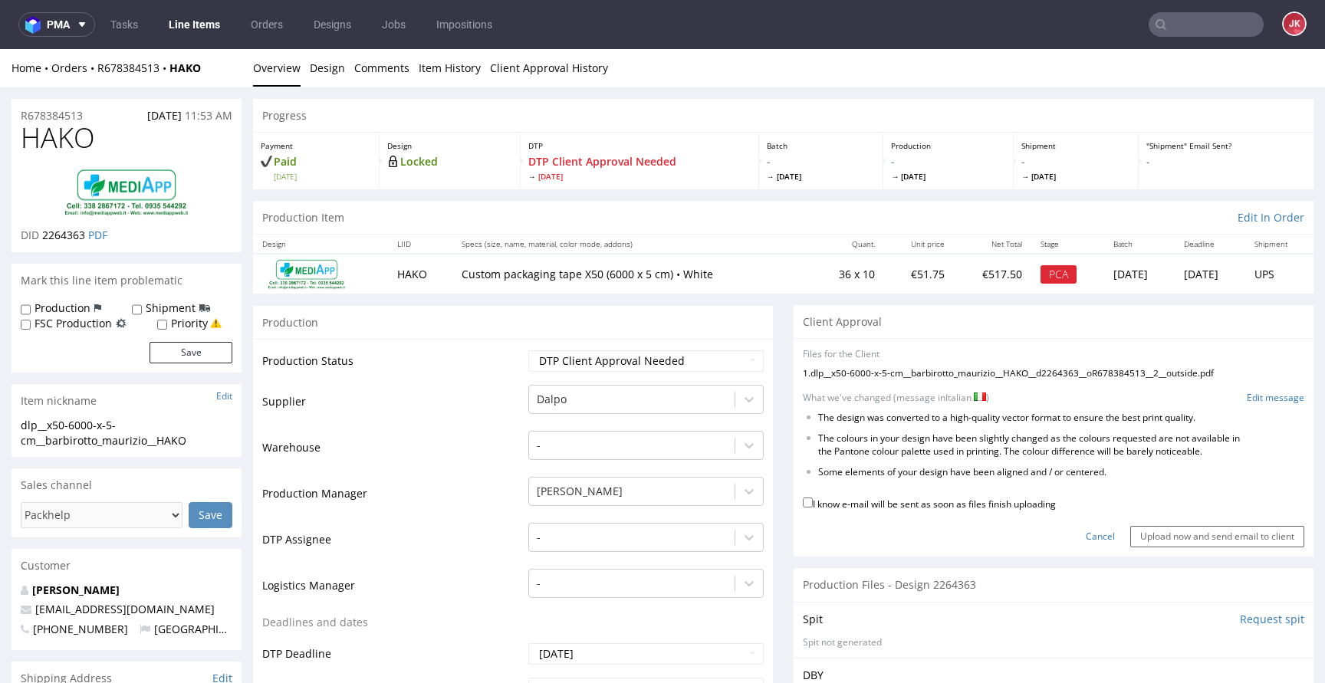
click at [884, 504] on label "I know e-mail will be sent as soon as files finish uploading" at bounding box center [929, 503] width 253 height 17
click at [813, 504] on input "I know e-mail will be sent as soon as files finish uploading" at bounding box center [808, 503] width 10 height 10
checkbox input "true"
click at [1258, 393] on link "Edit message" at bounding box center [1276, 398] width 58 height 13
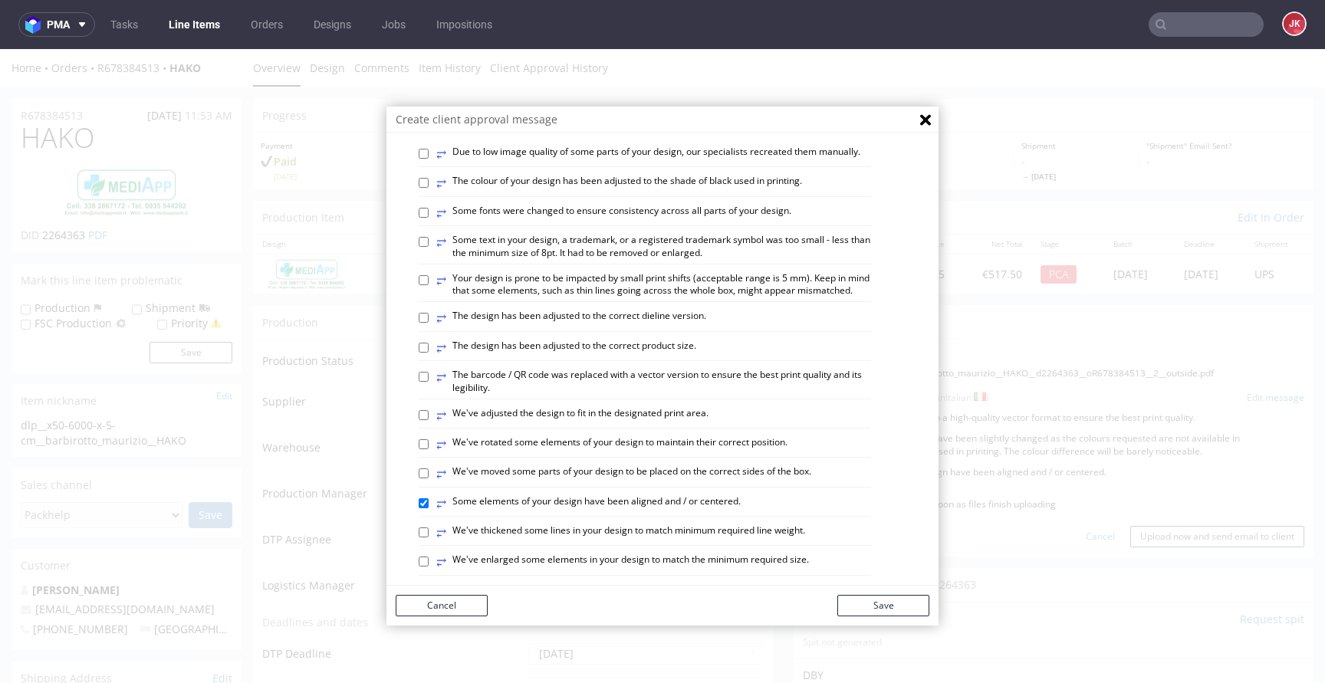
scroll to position [243, 0]
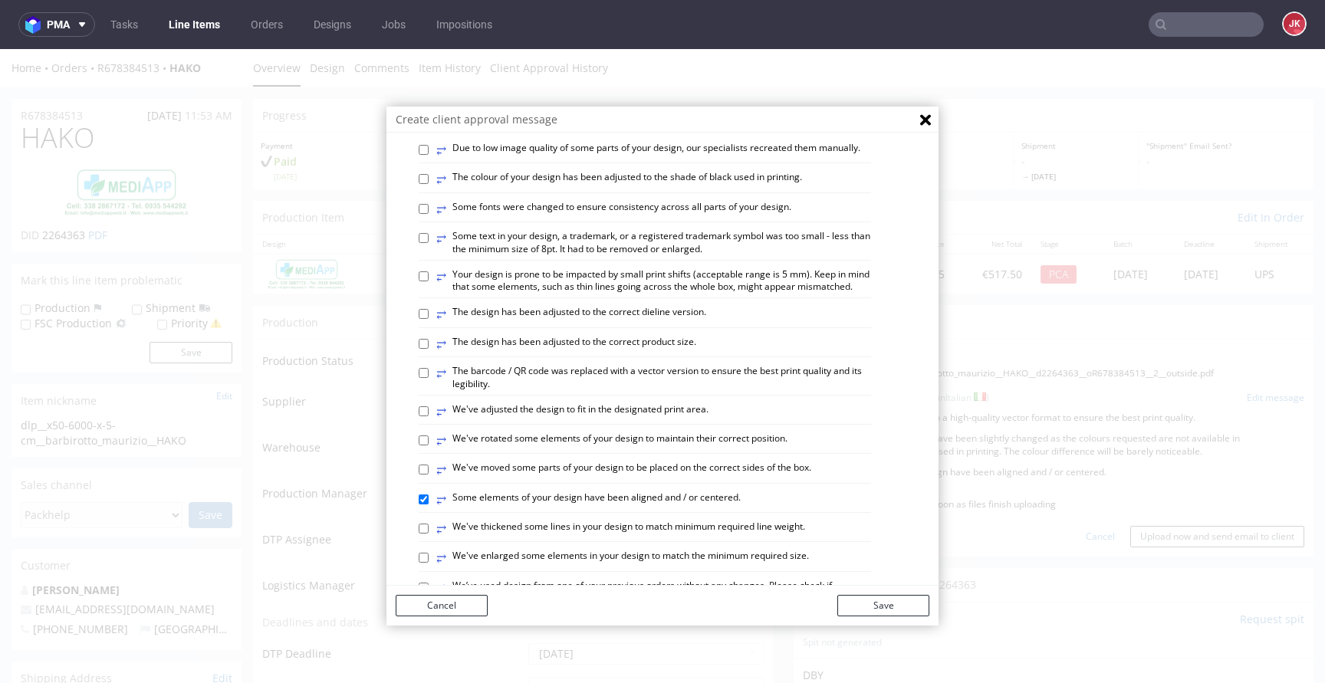
click at [568, 420] on label "⥂ We've adjusted the design to fit in the designated print area." at bounding box center [572, 411] width 272 height 17
click at [429, 416] on input "⥂ We've adjusted the design to fit in the designated print area." at bounding box center [424, 411] width 10 height 10
checkbox input "true"
click at [857, 604] on button "Save" at bounding box center [884, 605] width 92 height 21
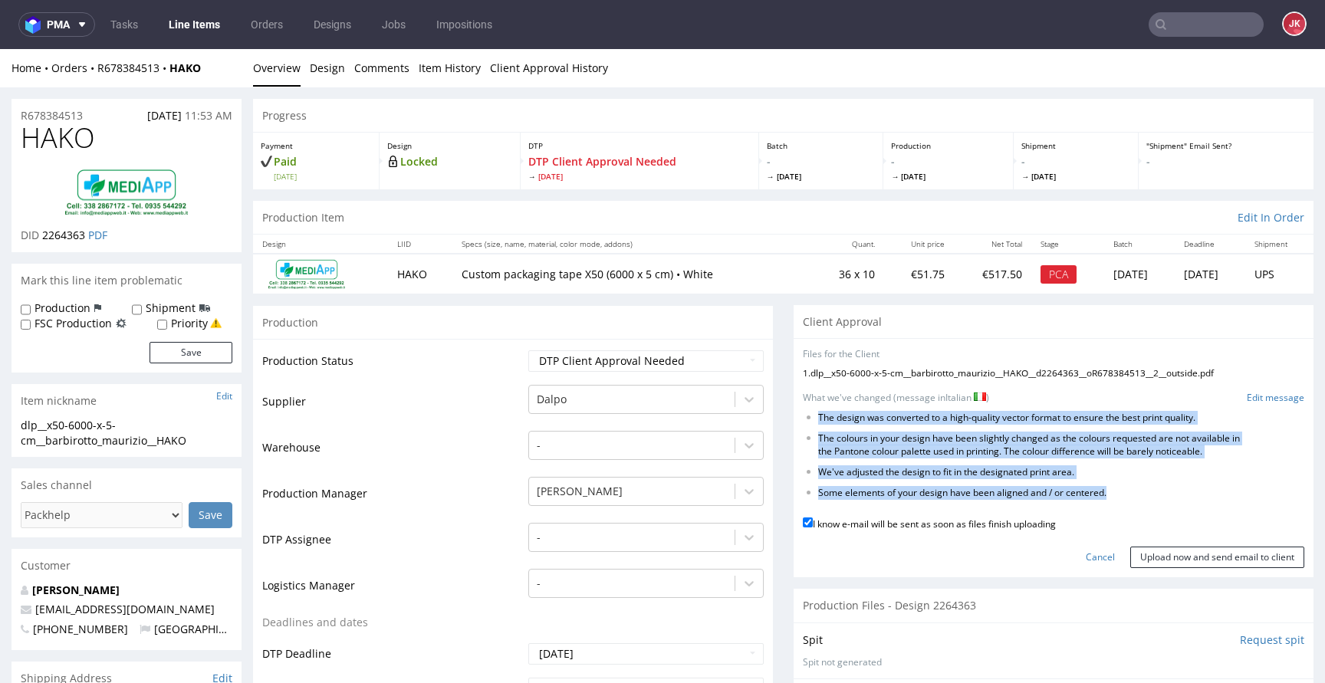
drag, startPoint x: 808, startPoint y: 416, endPoint x: 1229, endPoint y: 508, distance: 431.9
click at [1229, 508] on form "Files for the Client 1 . dlp__x50-6000-x-5-cm__barbirotto_maurizio__HAKO__d2264…" at bounding box center [1054, 458] width 502 height 220
copy form "The design was converted to a high-quality vector format to ensure the best pri…"
click at [1160, 566] on input "Upload now and send email to client" at bounding box center [1218, 557] width 174 height 21
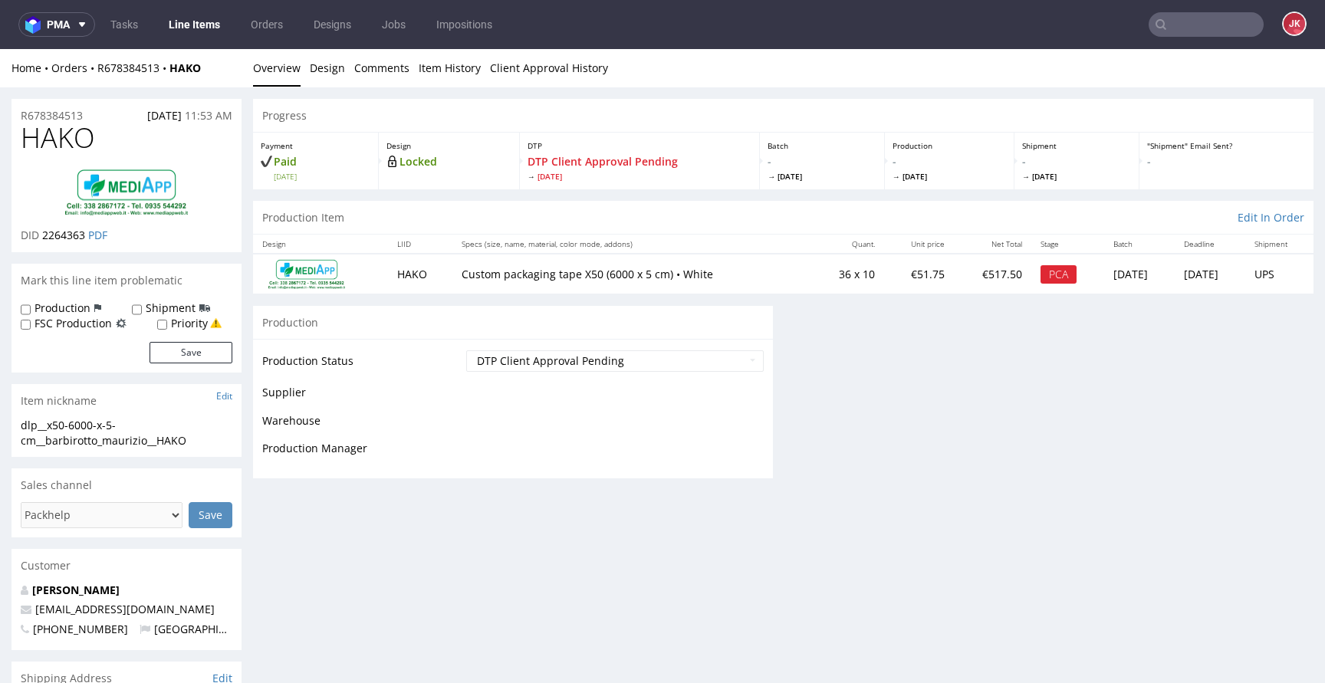
scroll to position [0, 0]
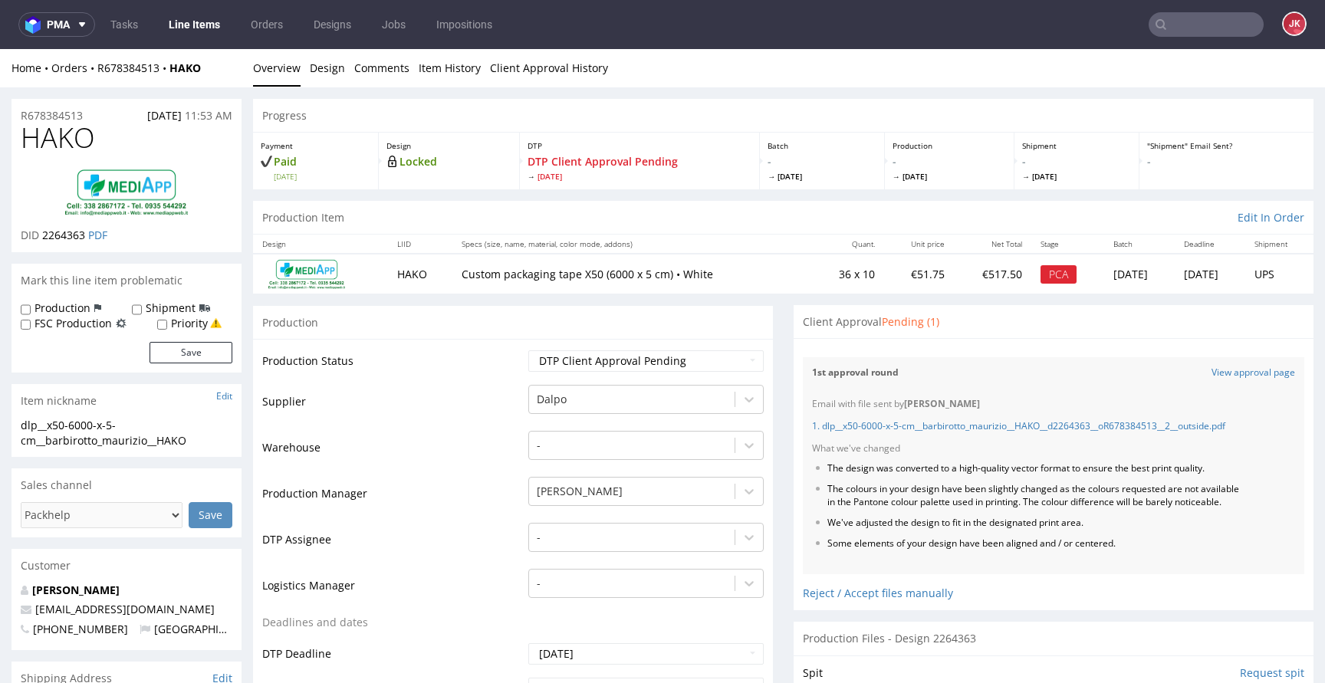
click at [50, 150] on span "HAKO" at bounding box center [58, 138] width 74 height 31
copy span "HAKO"
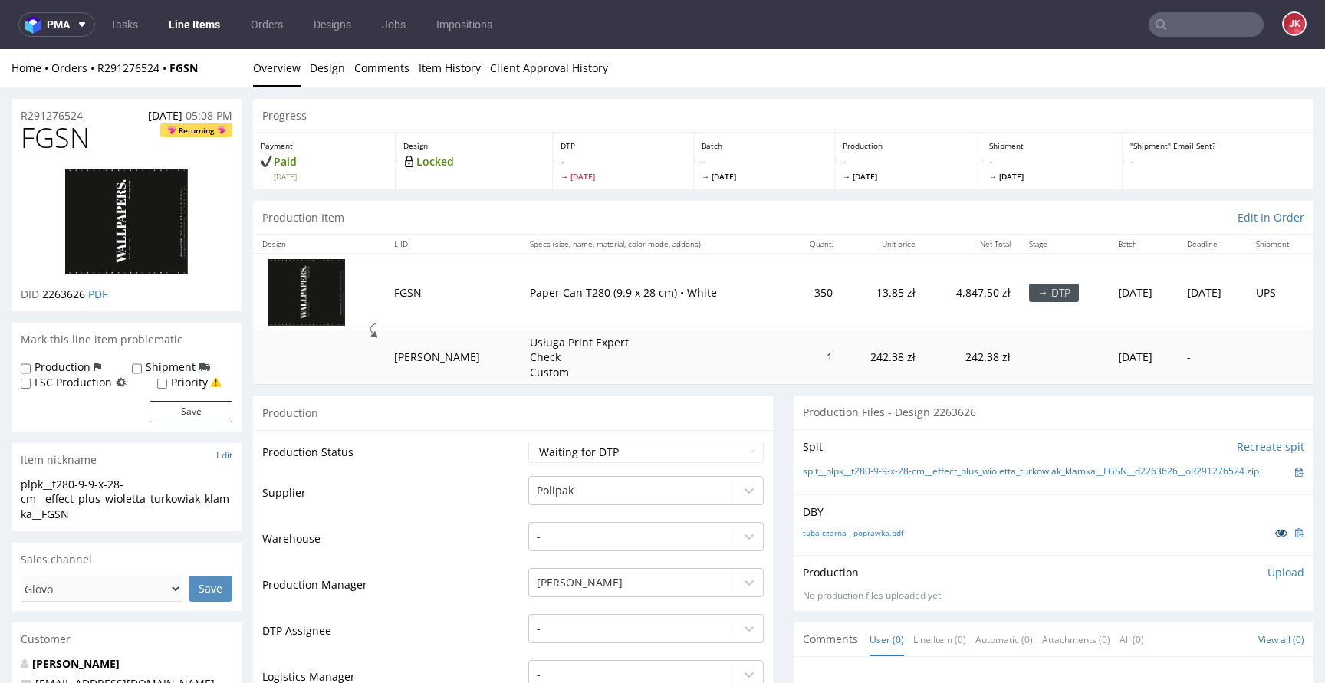
click at [1275, 538] on icon at bounding box center [1281, 533] width 12 height 11
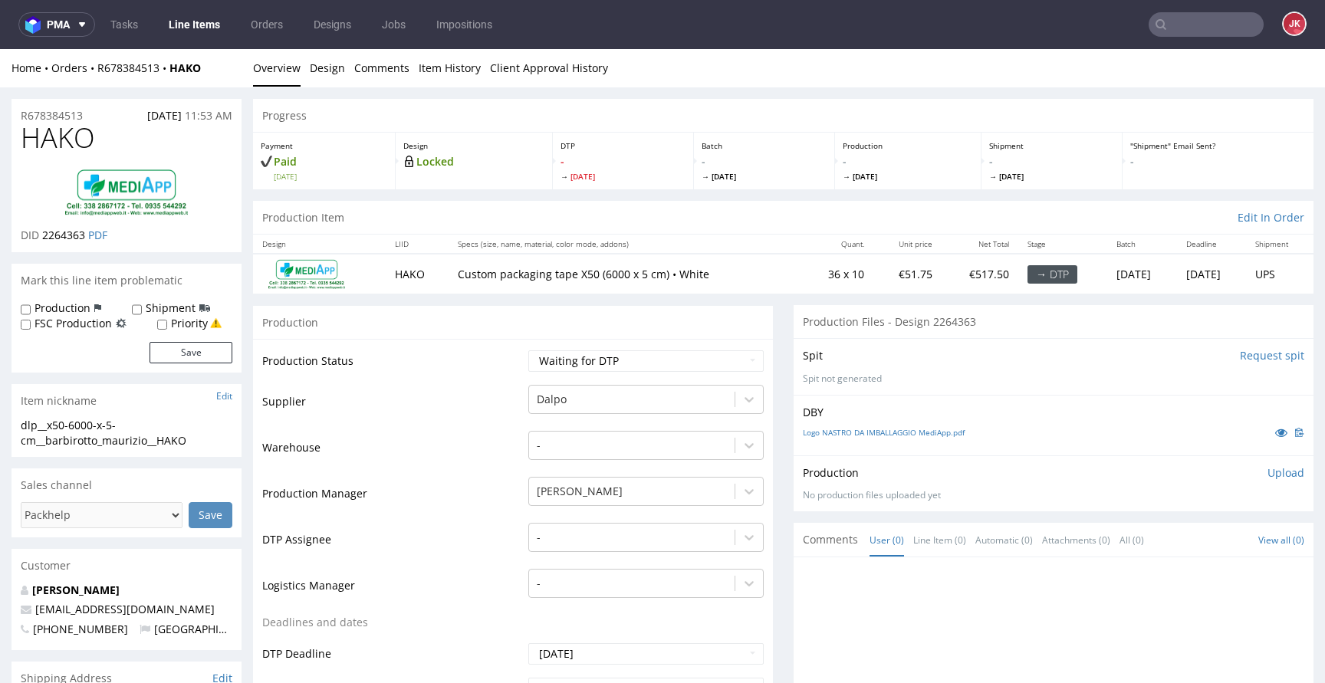
click at [1180, 21] on input "text" at bounding box center [1206, 24] width 115 height 25
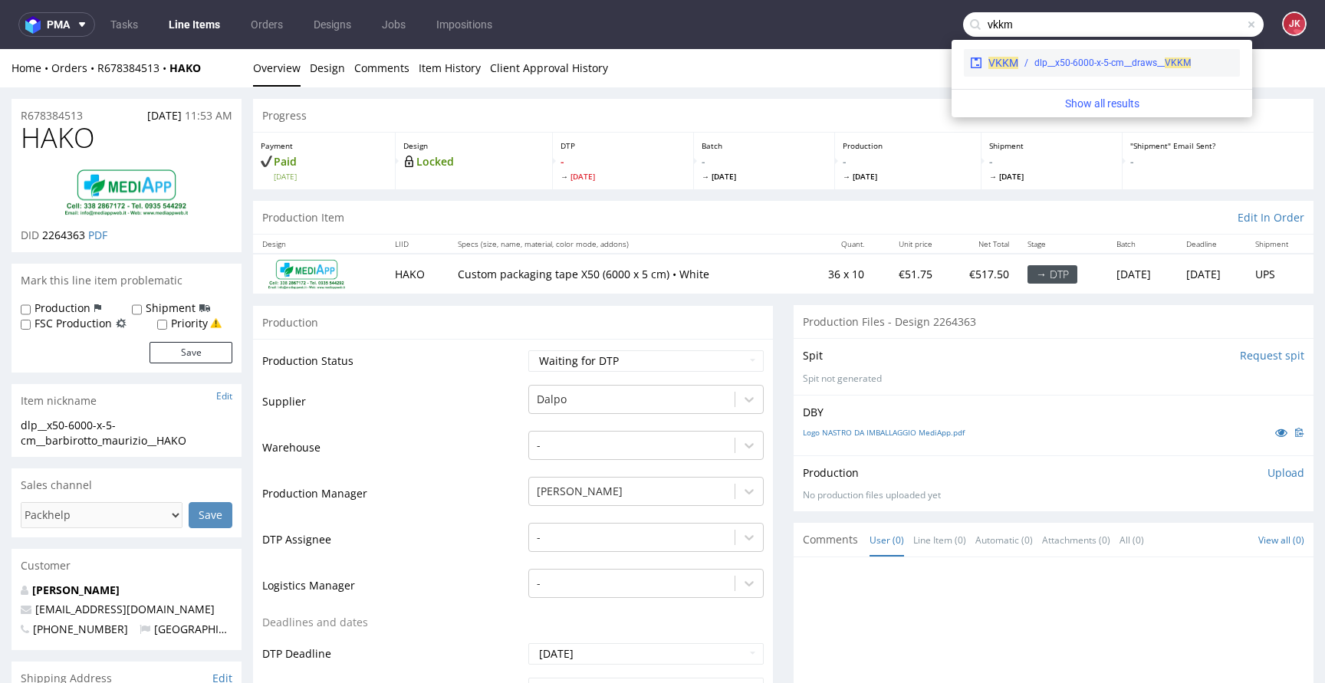
type input "vkkm"
click at [1083, 62] on div "dlp__x50-6000-x-5-cm__draws__ VKKM" at bounding box center [1113, 63] width 156 height 14
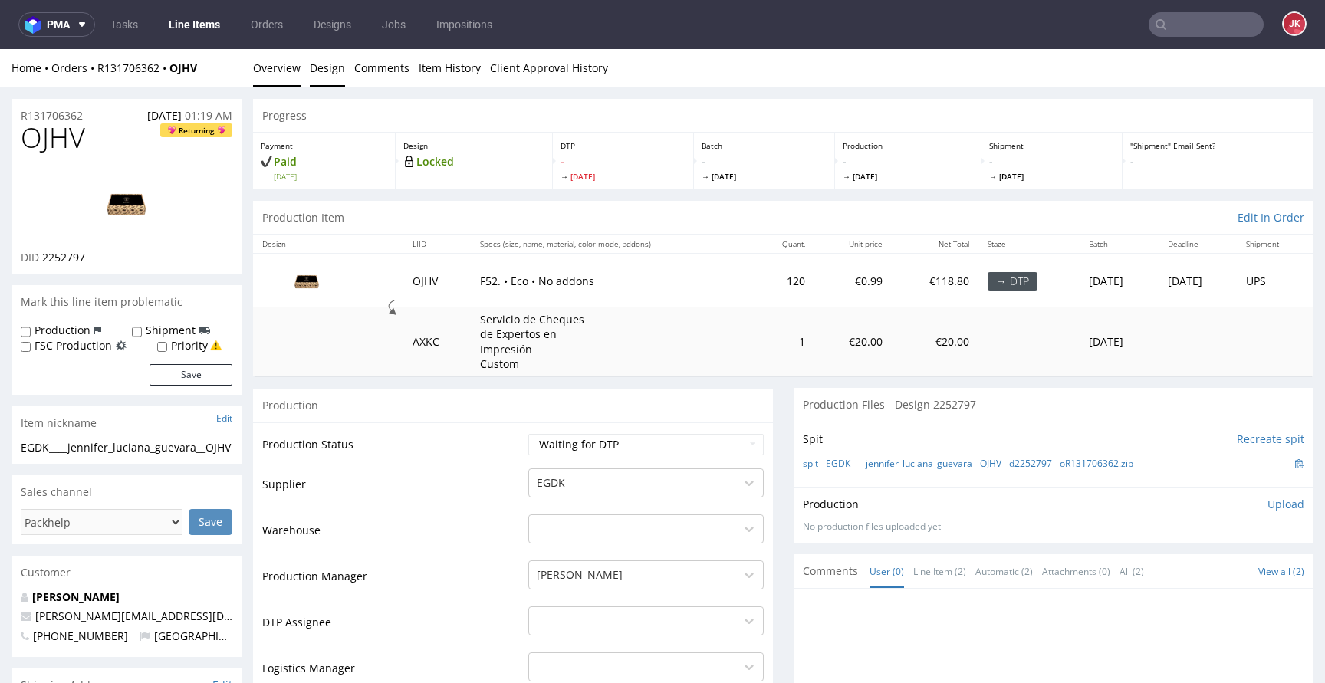
click at [332, 67] on link "Design" at bounding box center [327, 68] width 35 height 38
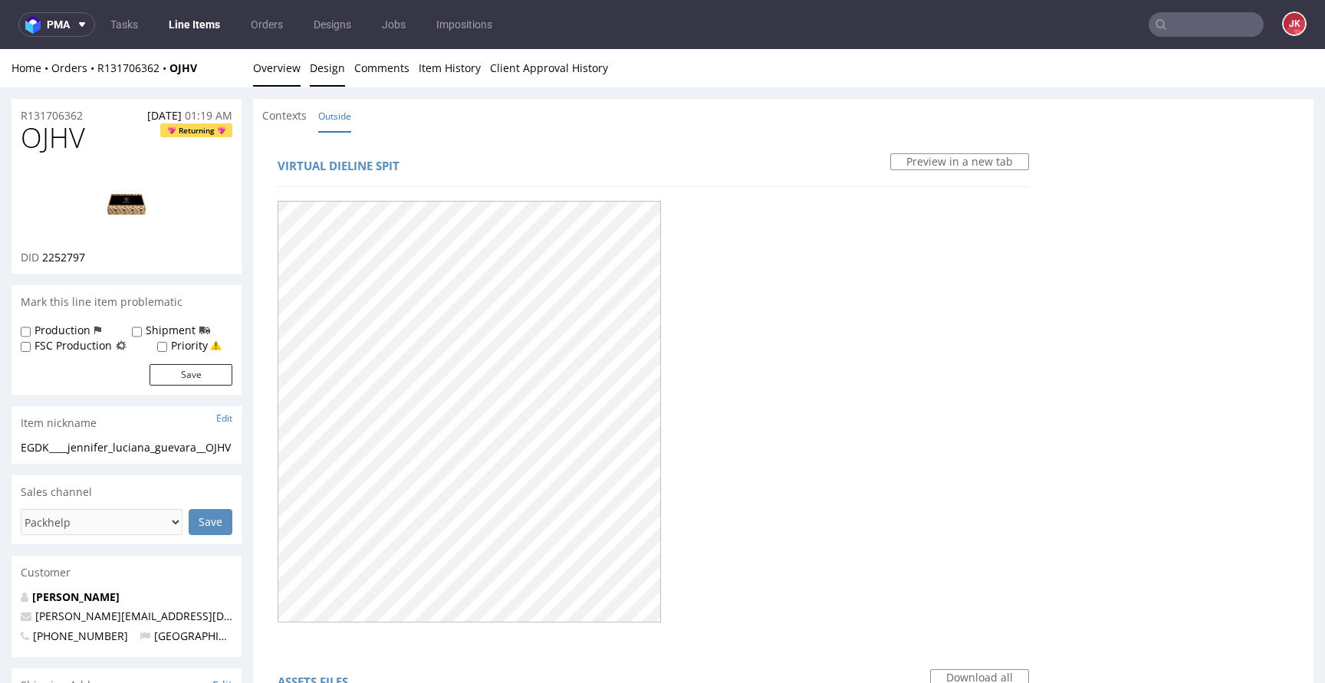
click at [276, 70] on link "Overview" at bounding box center [277, 68] width 48 height 38
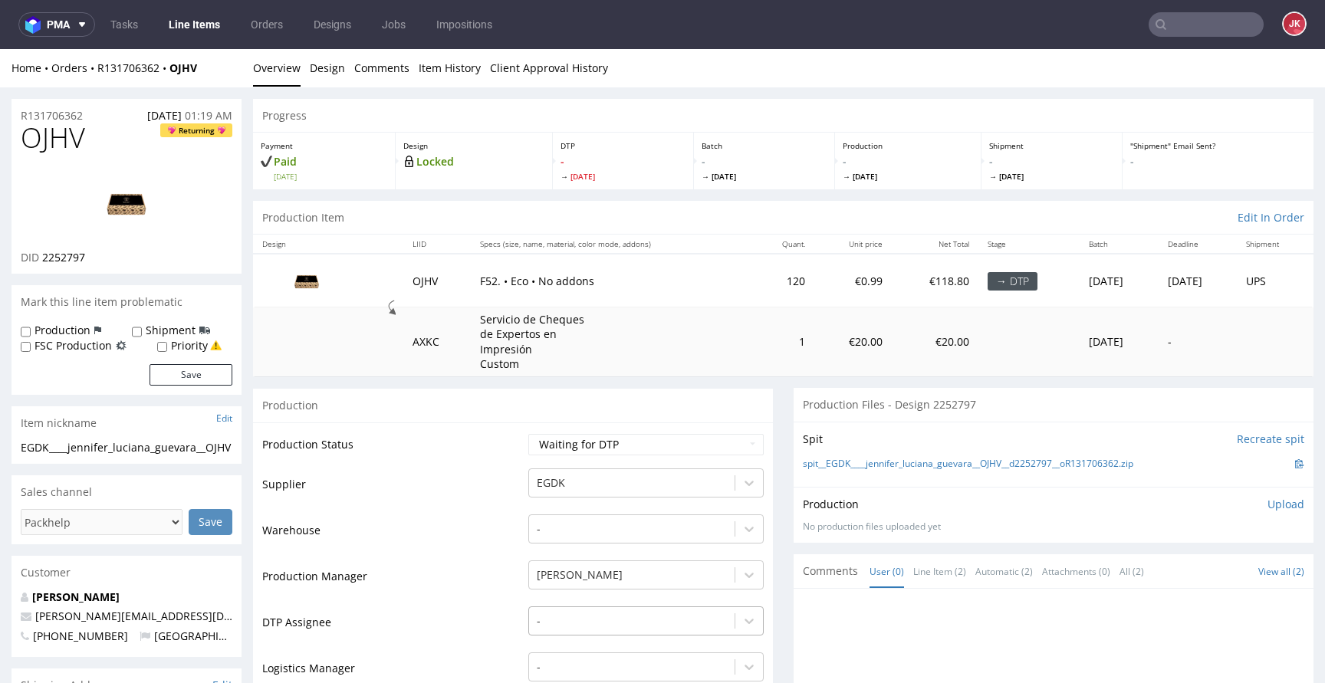
click at [557, 620] on div "-" at bounding box center [645, 617] width 235 height 21
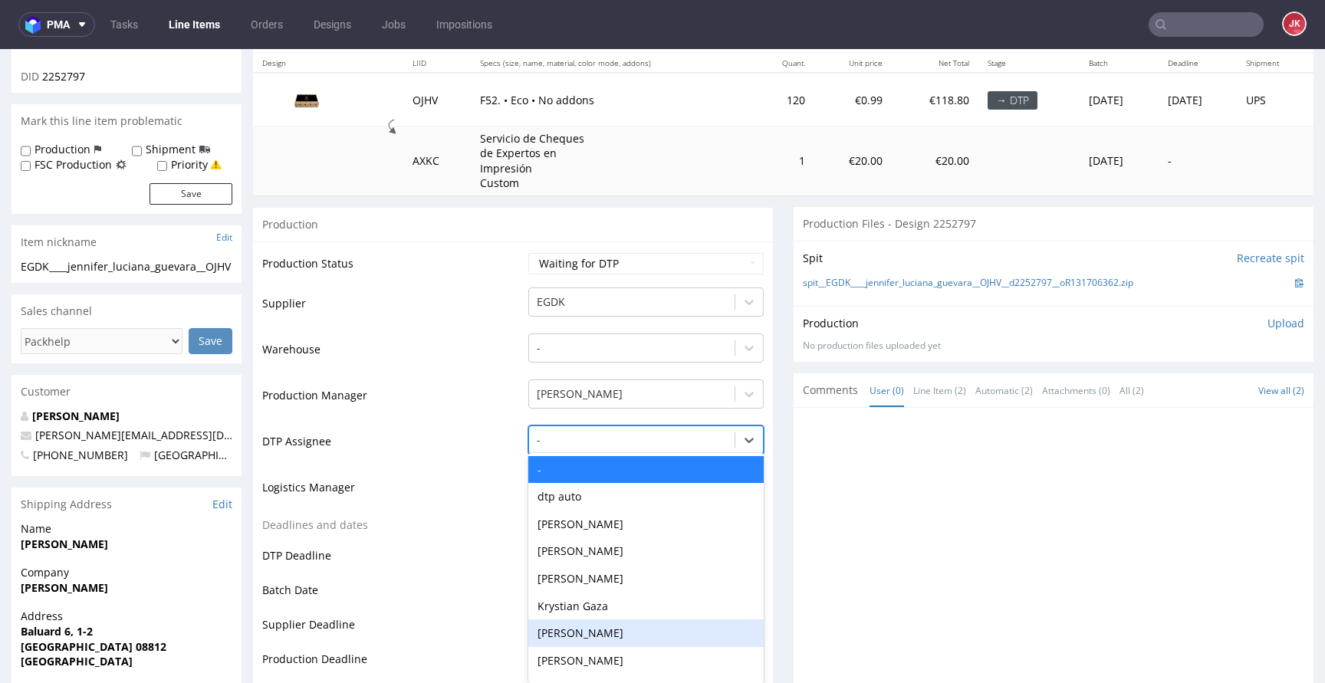
scroll to position [186, 0]
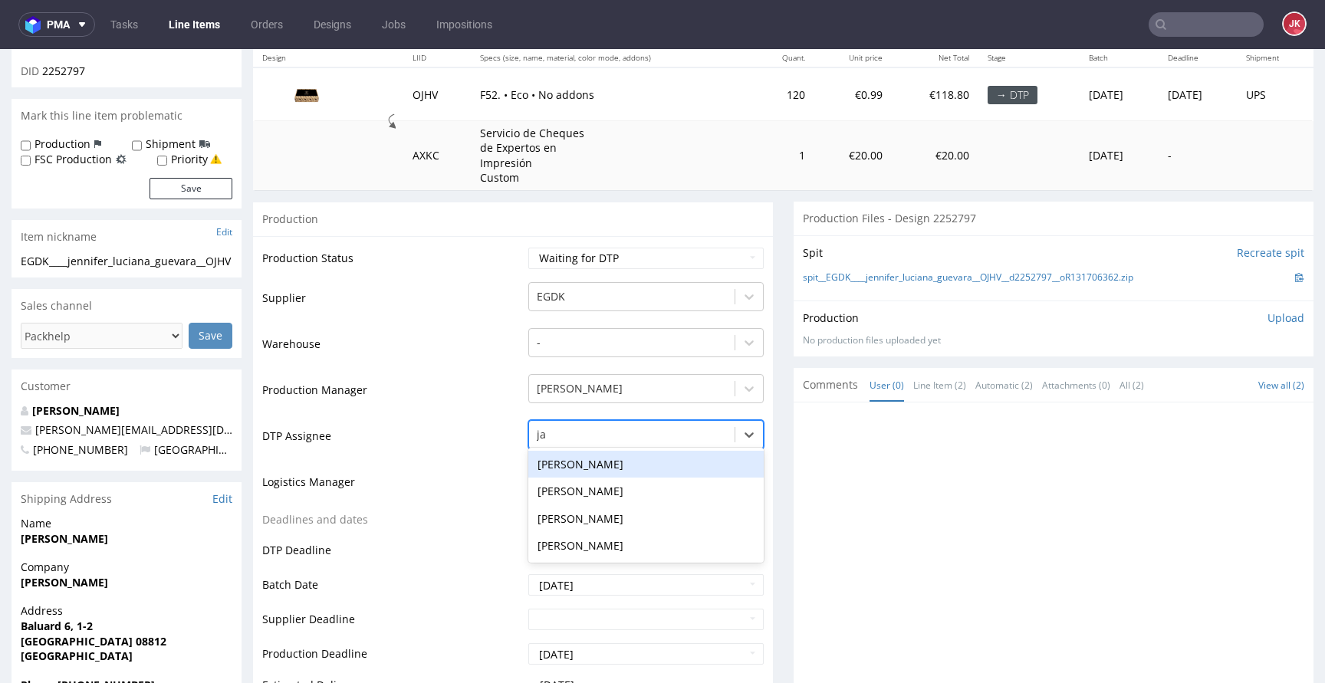
type input "jan"
click at [611, 459] on div "[PERSON_NAME]" at bounding box center [645, 465] width 235 height 28
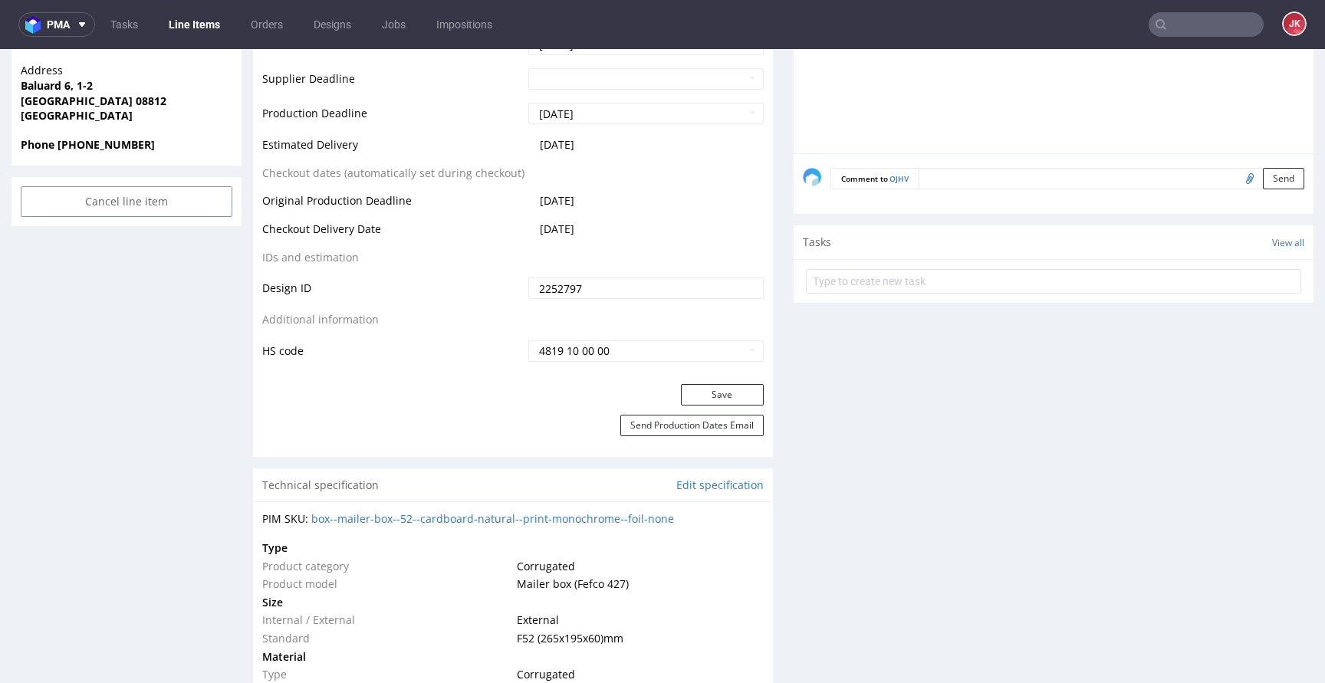
scroll to position [775, 0]
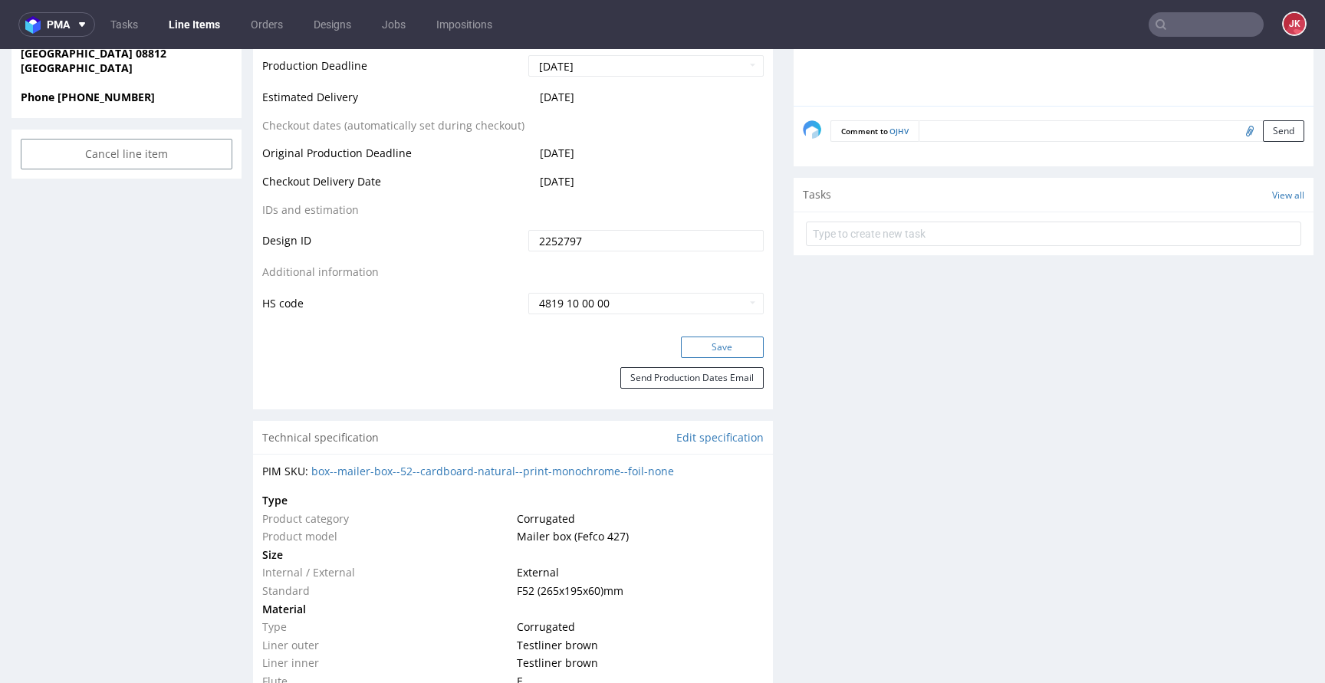
click at [709, 341] on button "Save" at bounding box center [722, 347] width 83 height 21
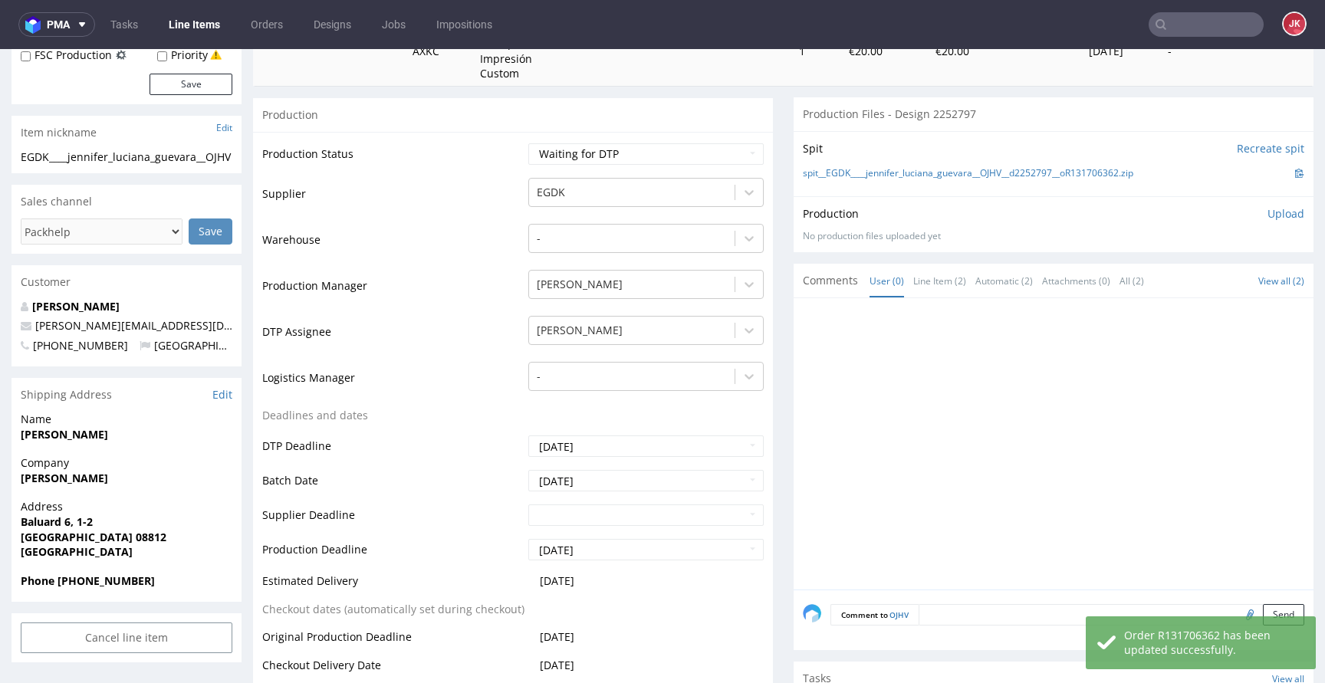
scroll to position [0, 0]
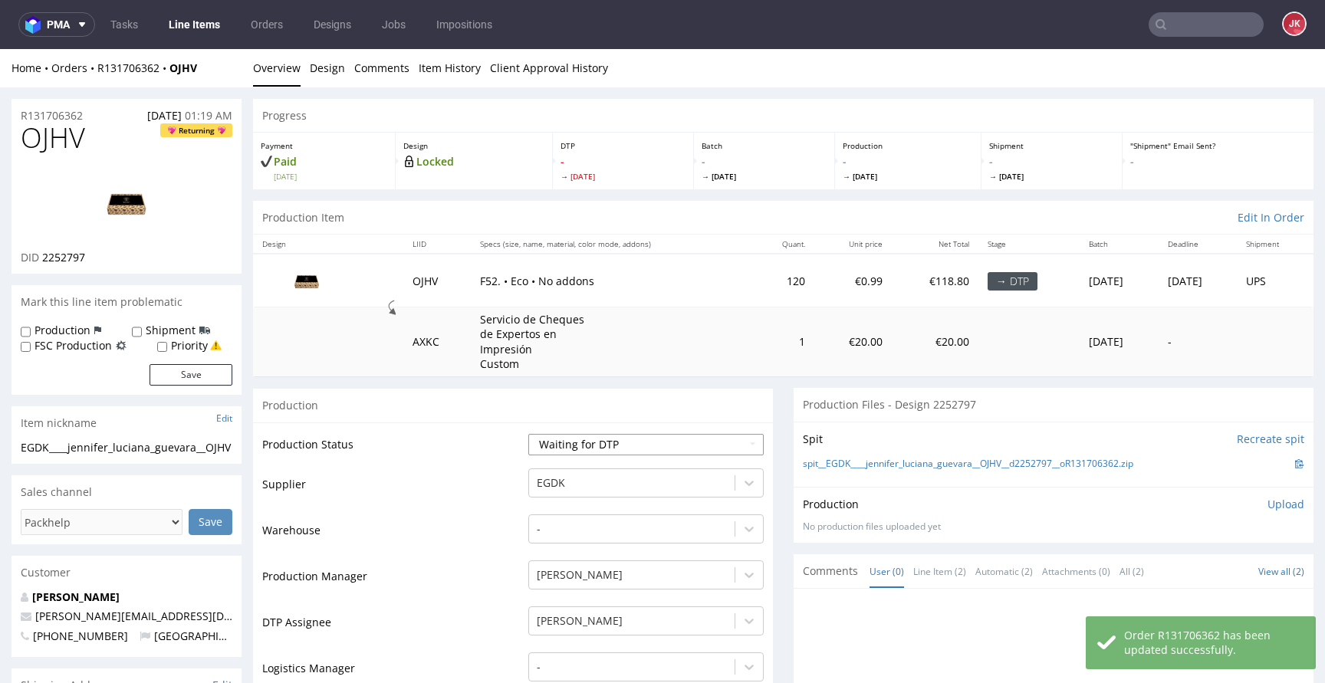
click at [605, 442] on select "Waiting for Artwork Waiting for Diecut Waiting for Mockup Waiting for DTP Waiti…" at bounding box center [645, 444] width 235 height 21
select select "dtp_issue"
click at [528, 434] on select "Waiting for Artwork Waiting for Diecut Waiting for Mockup Waiting for DTP Waiti…" at bounding box center [645, 444] width 235 height 21
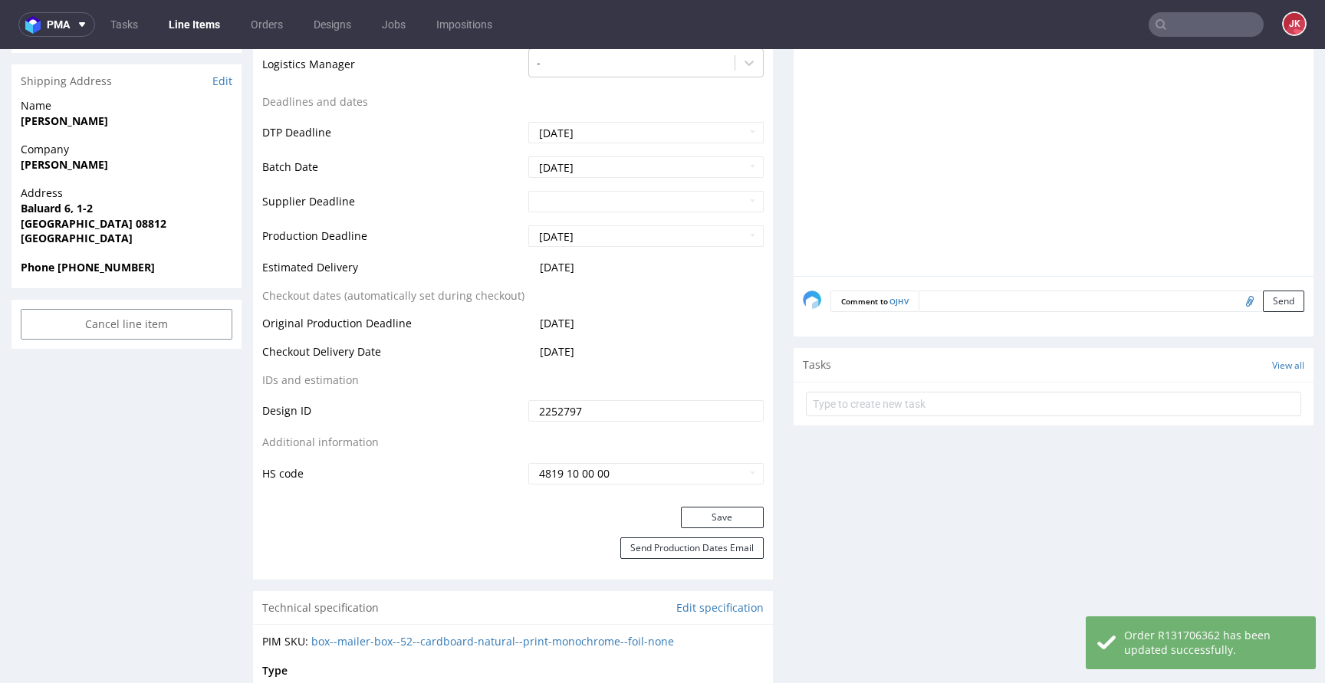
scroll to position [650, 0]
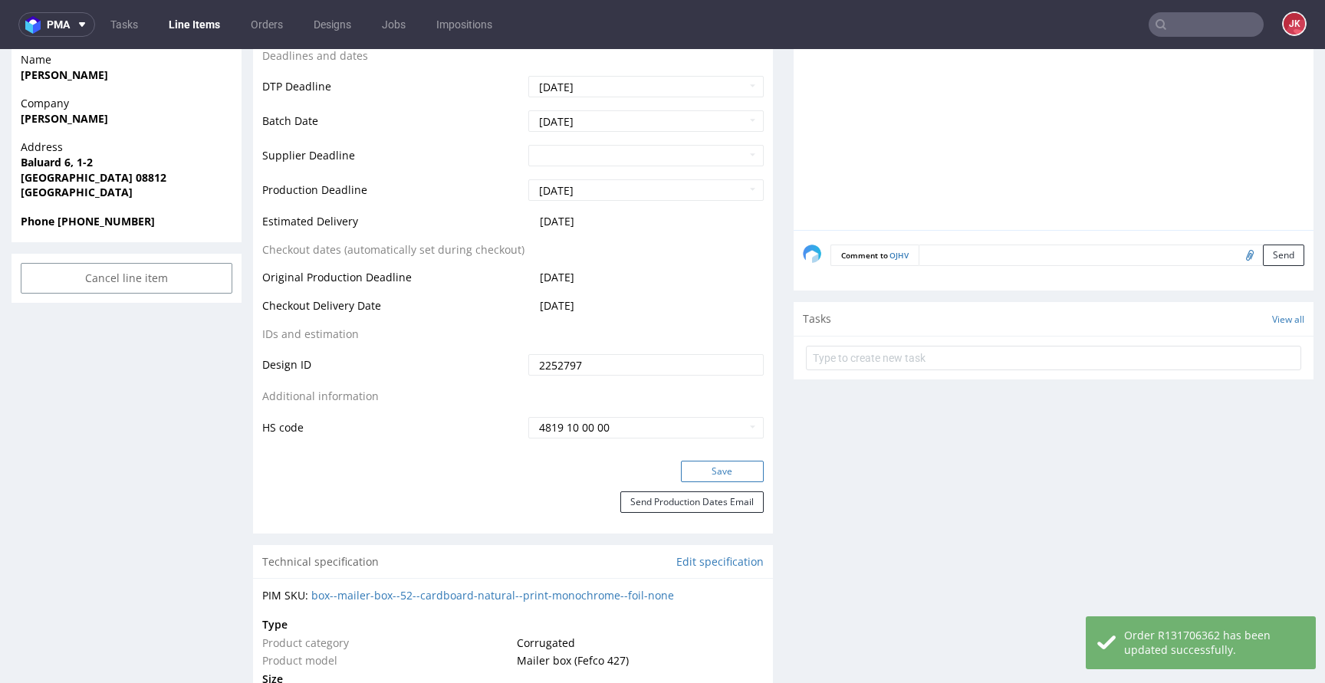
click at [698, 476] on button "Save" at bounding box center [722, 471] width 83 height 21
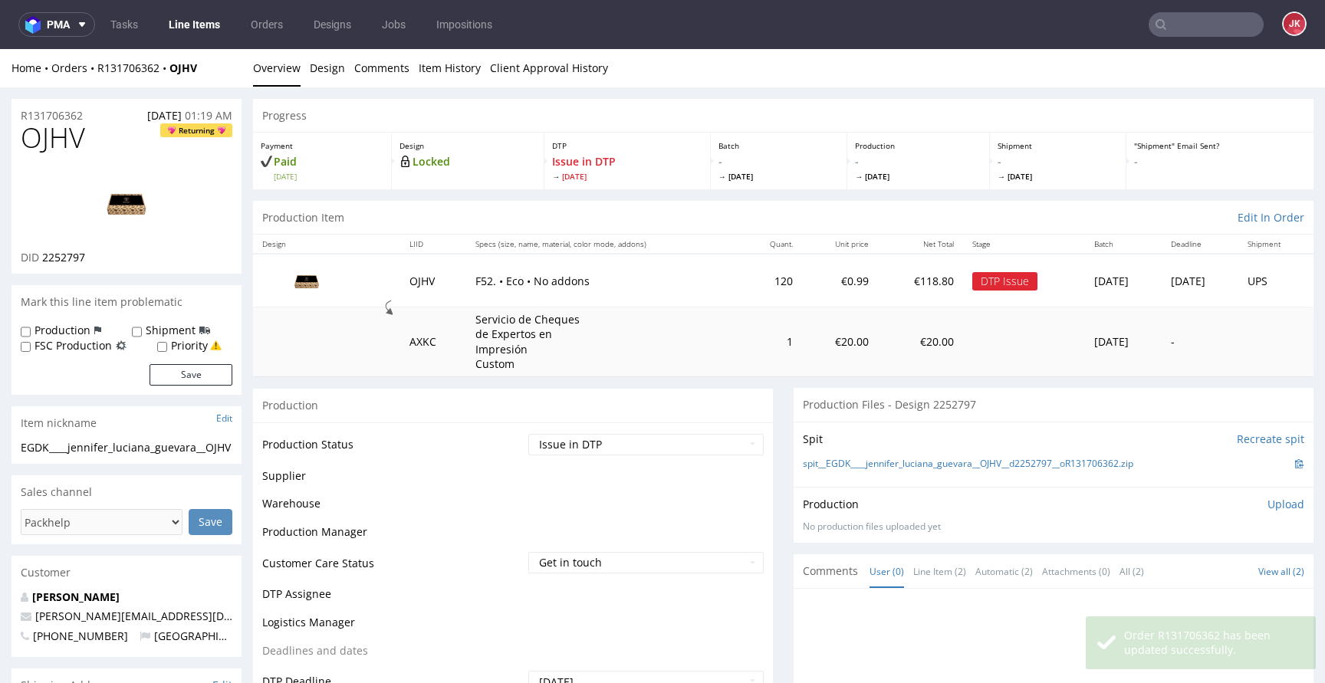
scroll to position [640, 0]
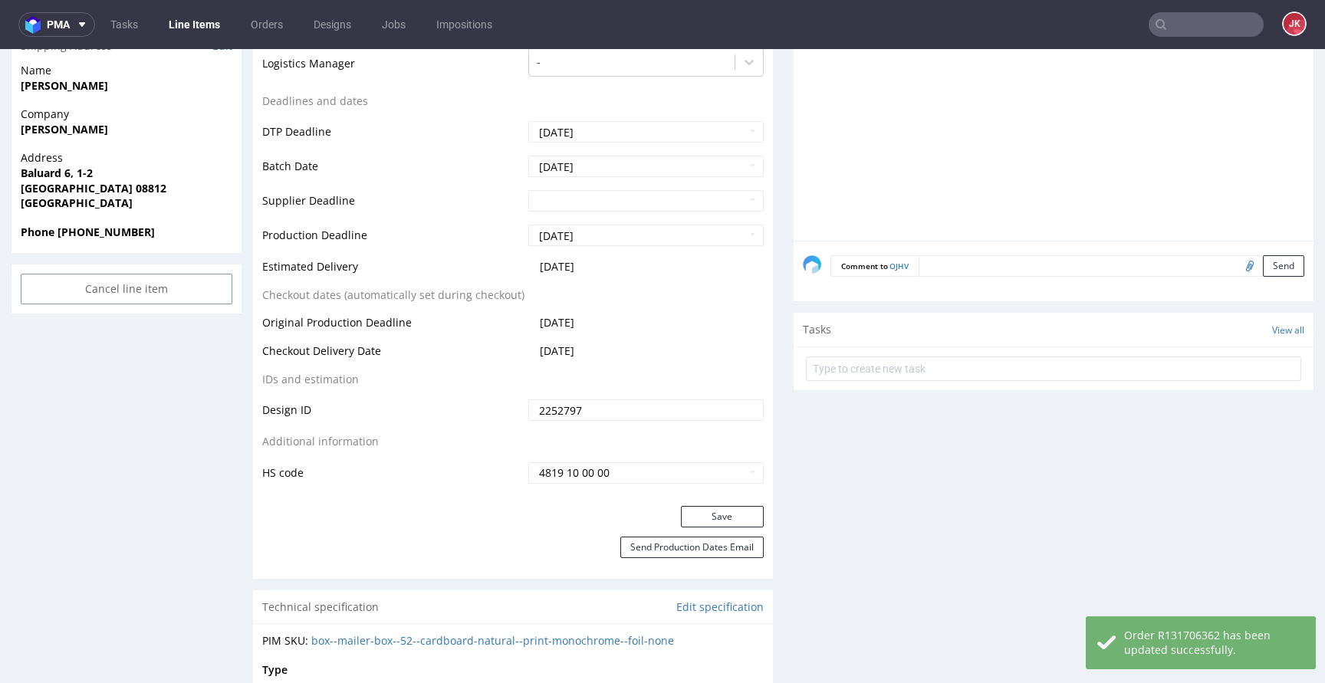
click at [864, 386] on form at bounding box center [1053, 369] width 495 height 37
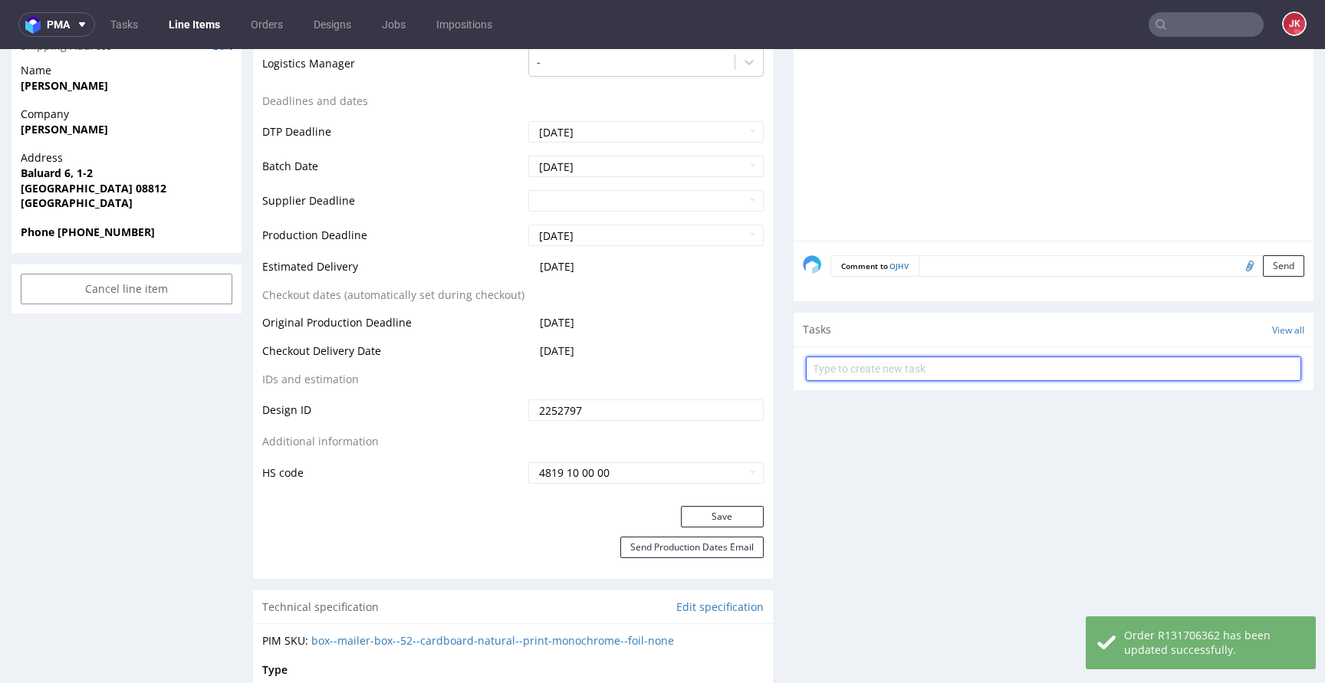
click at [877, 367] on input "text" at bounding box center [1053, 369] width 495 height 25
type input "issue"
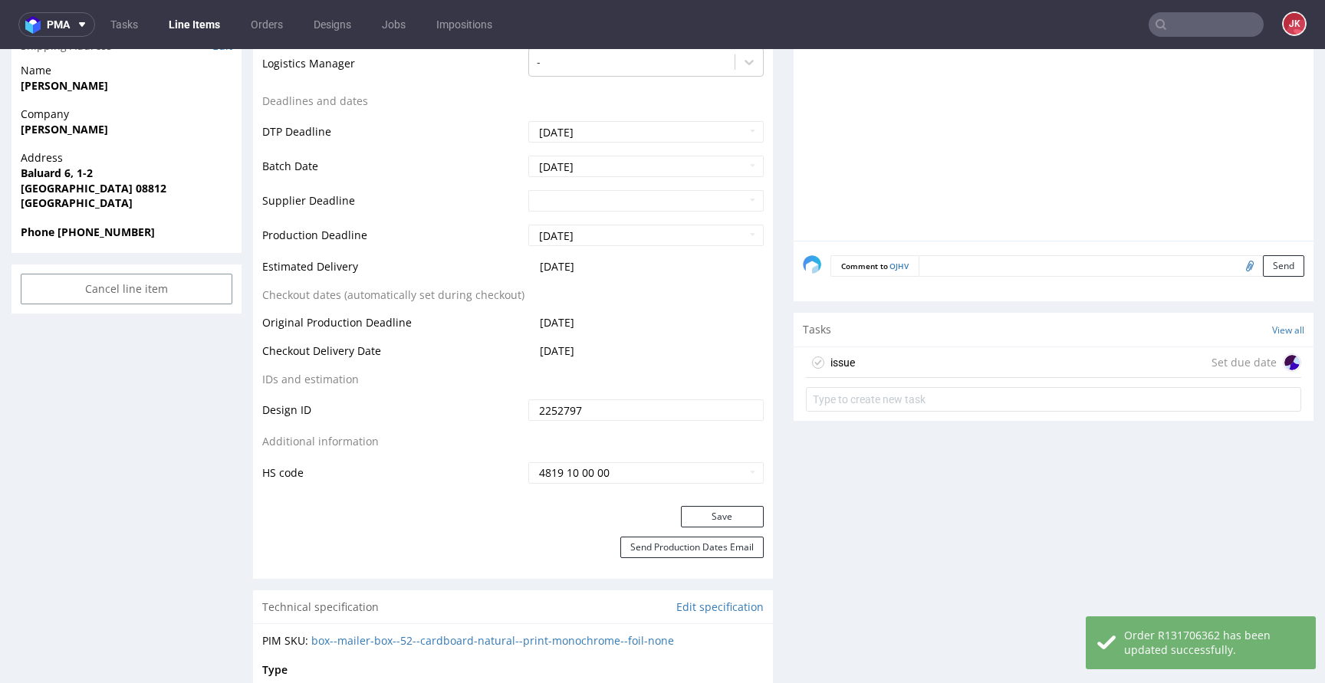
click at [849, 364] on div "issue Set due date" at bounding box center [1053, 362] width 495 height 31
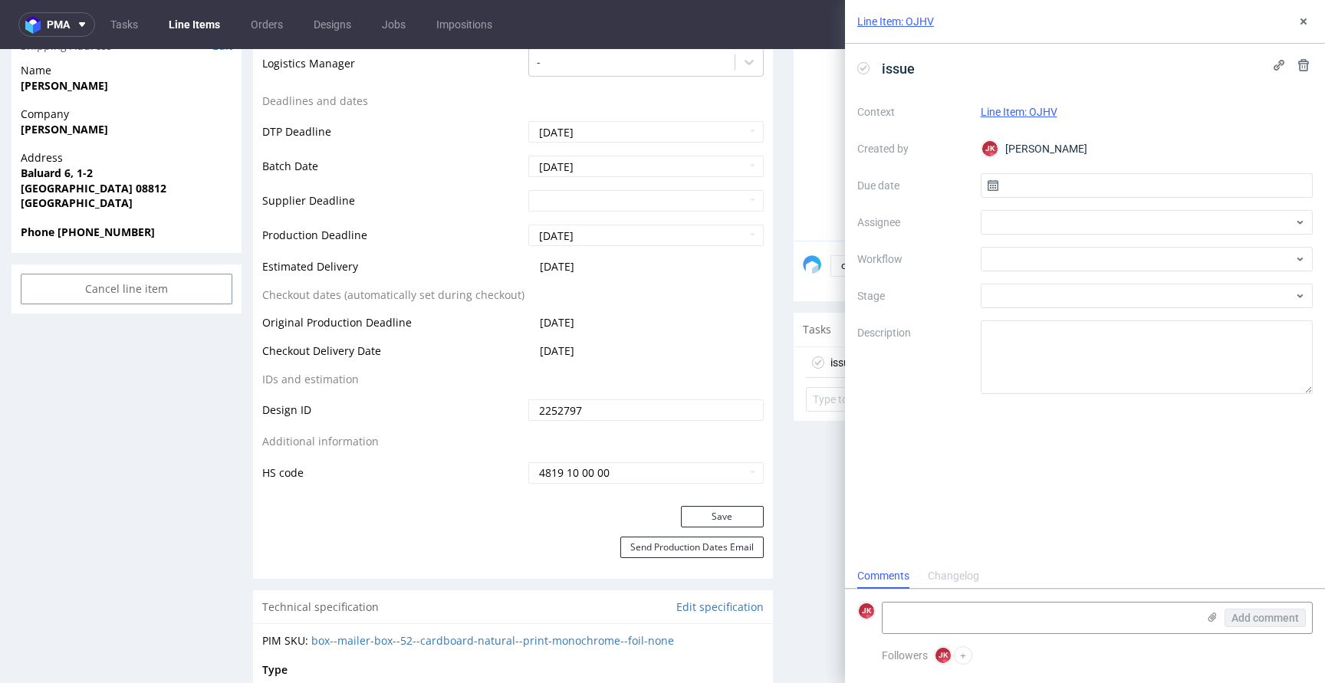
scroll to position [12, 0]
click at [1025, 180] on input "text" at bounding box center [1147, 185] width 333 height 25
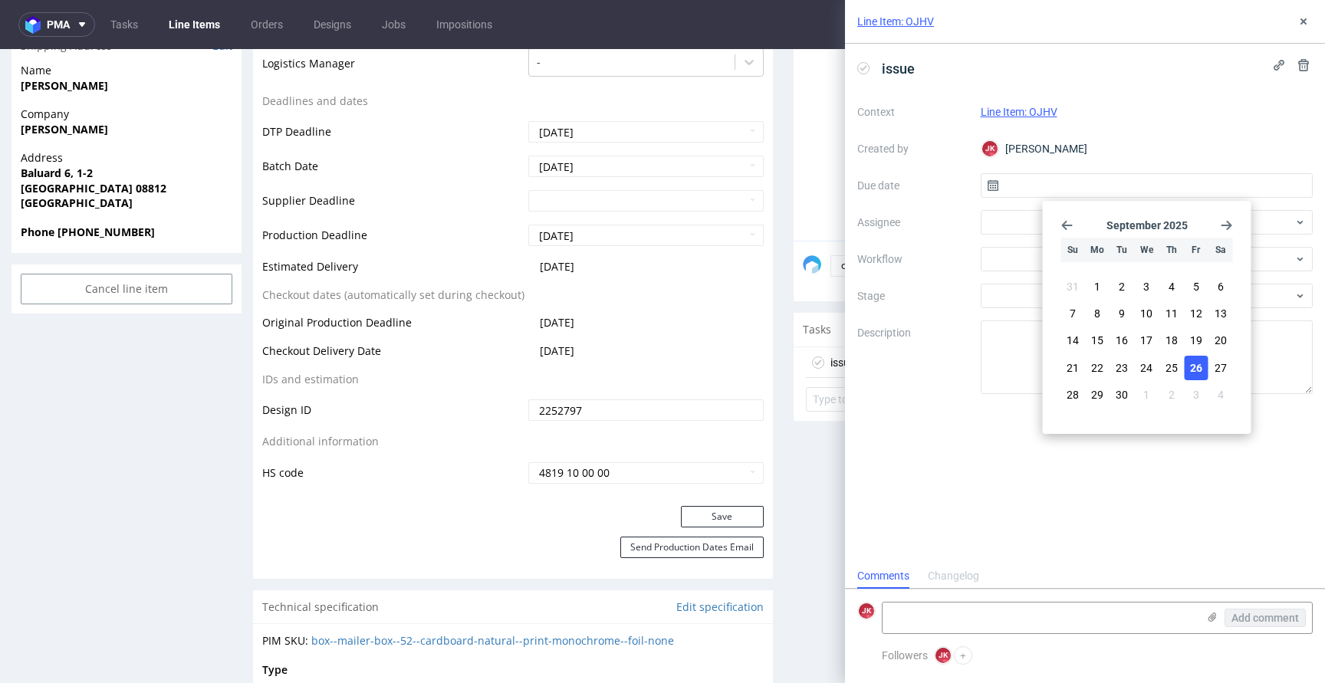
click at [1189, 356] on button "26" at bounding box center [1196, 368] width 24 height 25
type input "[DATE]"
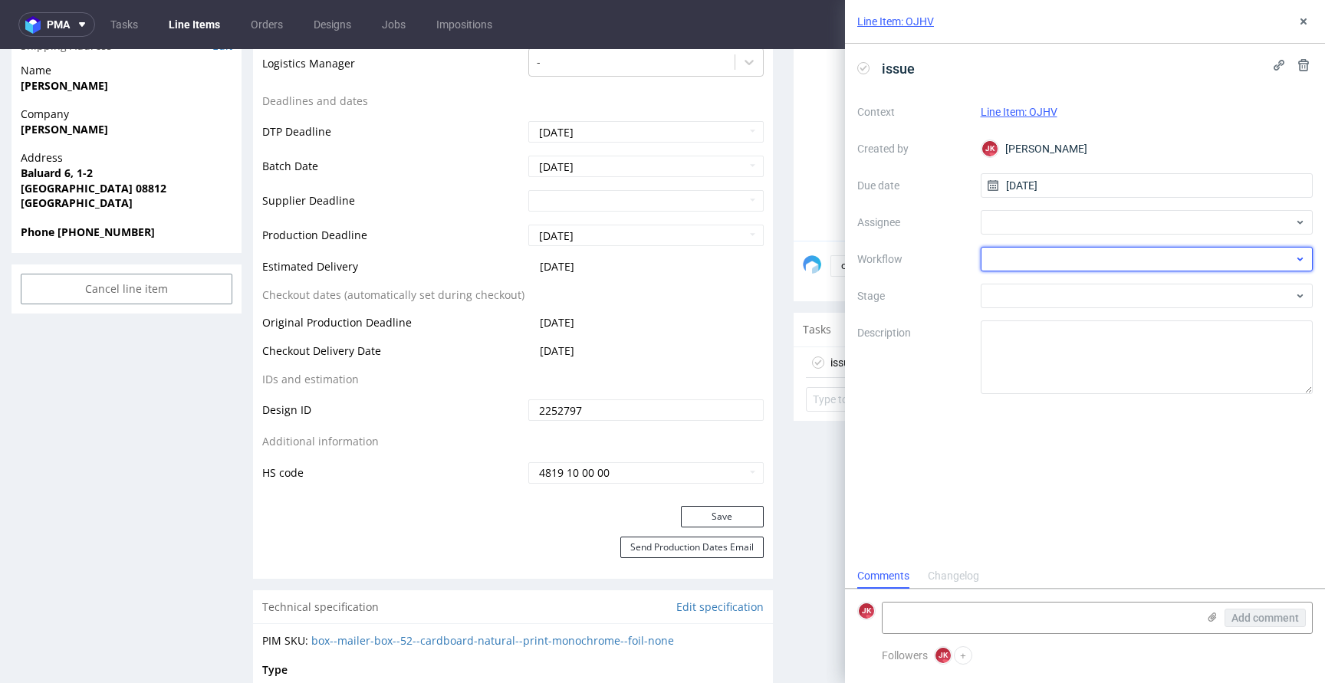
click at [997, 258] on div at bounding box center [1147, 259] width 333 height 25
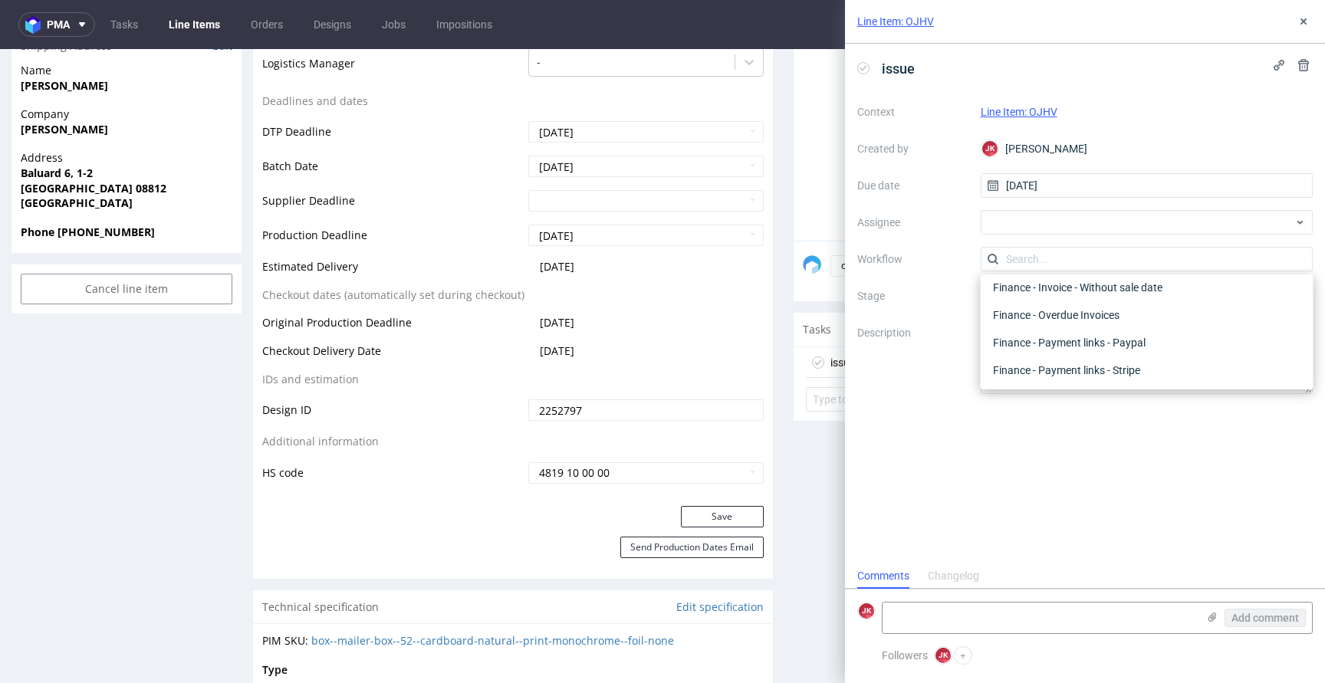
scroll to position [0, 0]
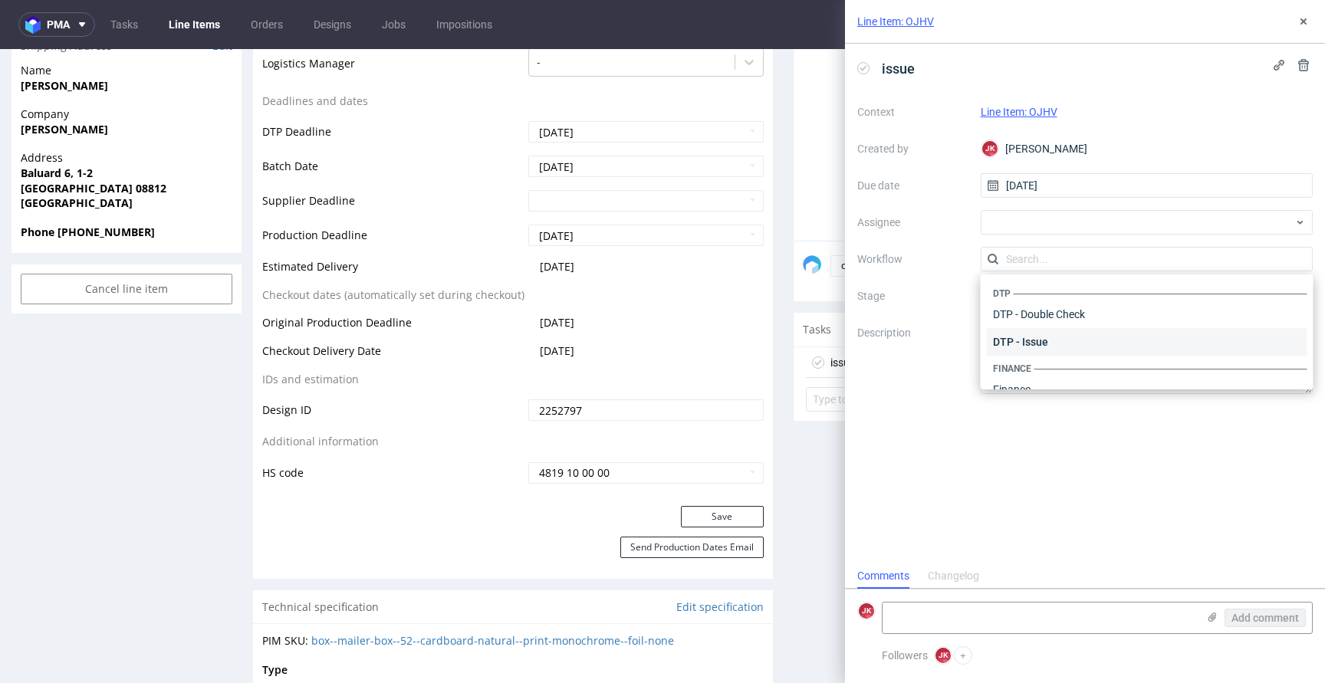
click at [1038, 341] on div "DTP - Issue" at bounding box center [1147, 342] width 321 height 28
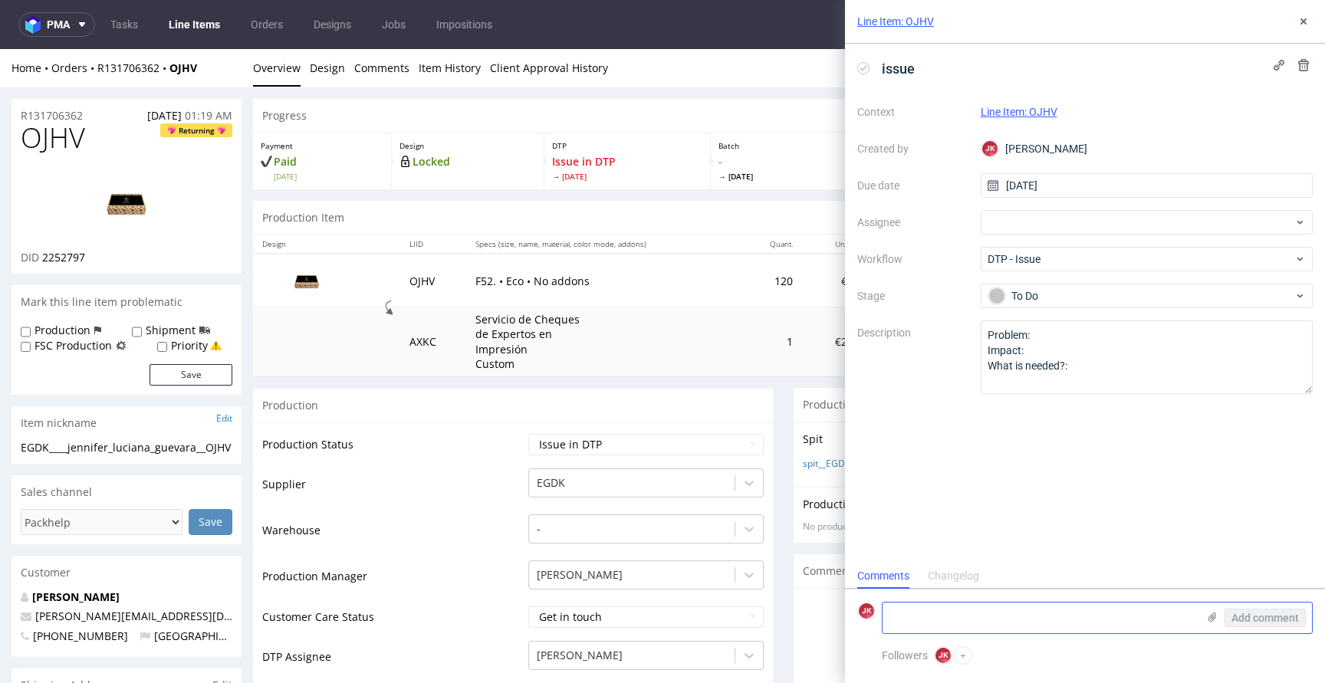
click at [948, 612] on textarea at bounding box center [1040, 618] width 314 height 31
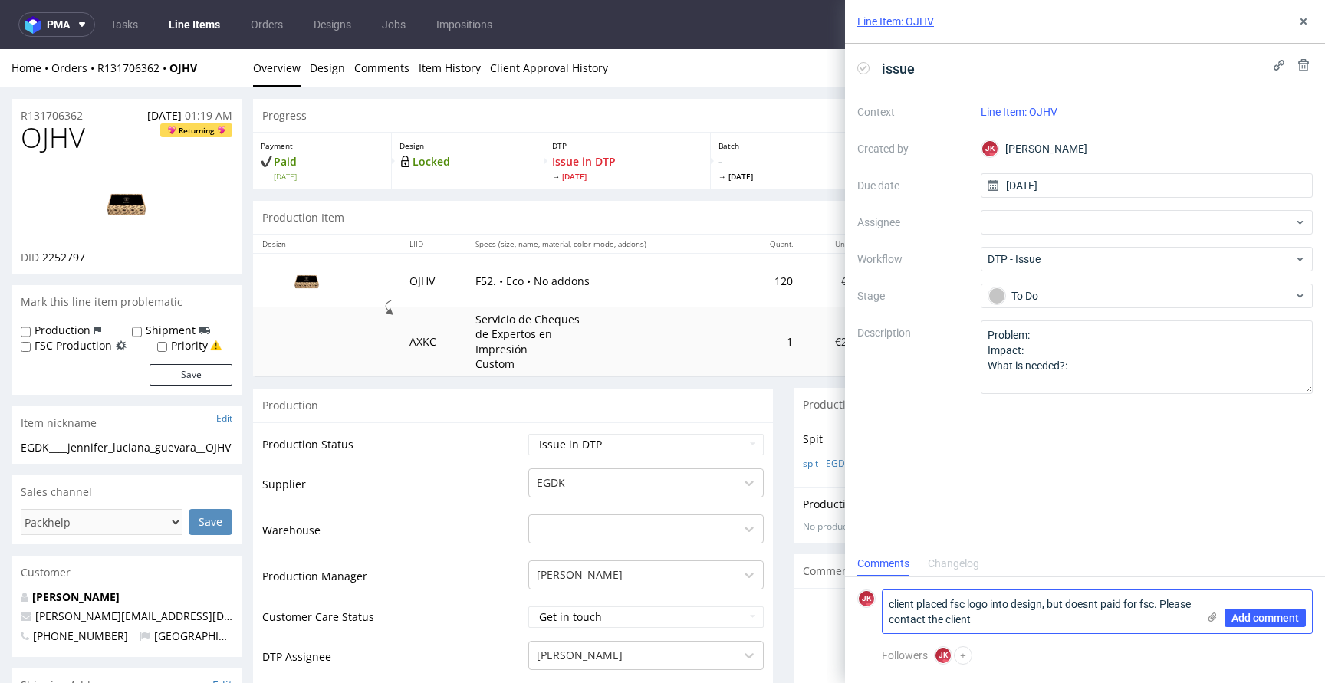
click at [890, 605] on textarea "client placed fsc logo into design, but doesnt paid for fsc. Please contact the…" at bounding box center [1040, 612] width 314 height 43
click at [1050, 623] on textarea "Client placed fsc logo into design, but doesnt paid for fsc. Please contact the…" at bounding box center [1040, 612] width 314 height 43
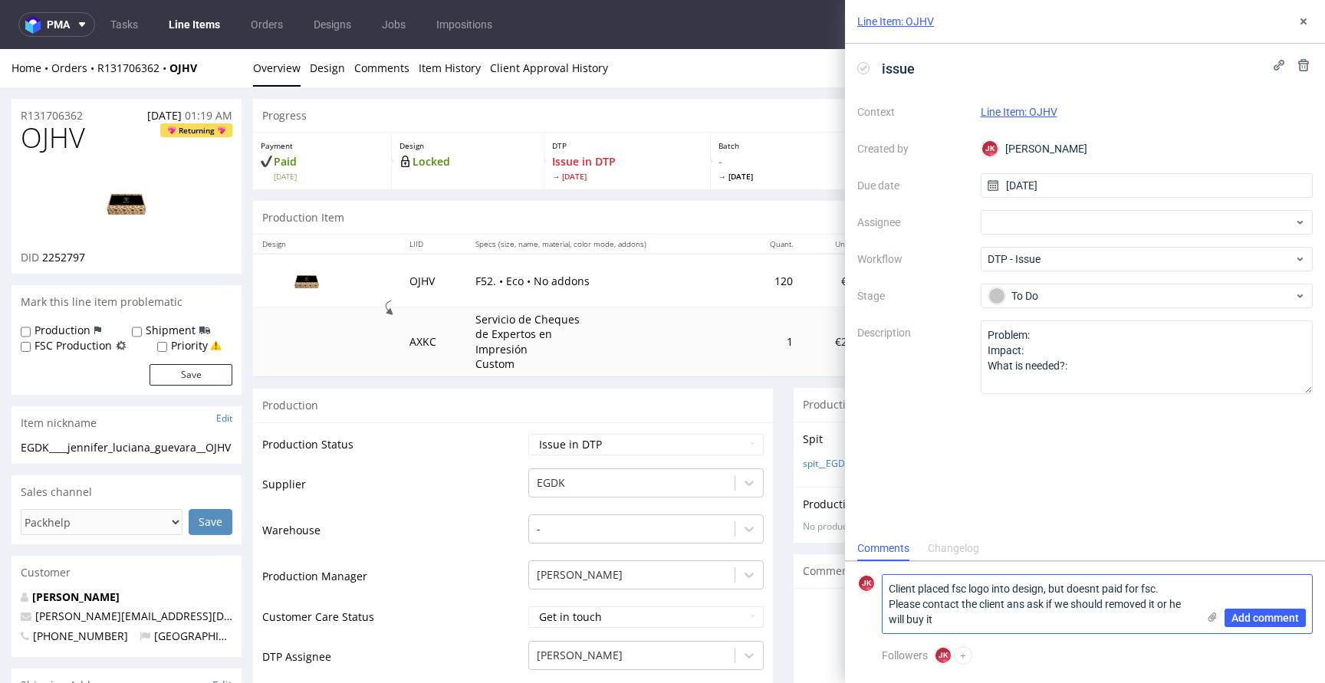
drag, startPoint x: 1111, startPoint y: 617, endPoint x: 1108, endPoint y: 607, distance: 11.2
click at [1108, 607] on textarea "Client placed fsc logo into design, but doesnt paid for fsc. Please contact the…" at bounding box center [1040, 604] width 314 height 58
click at [1143, 620] on textarea "Client placed fsc logo into design, but doesnt paid for fsc. Please contact the…" at bounding box center [1040, 604] width 314 height 58
click at [958, 588] on textarea "Client placed fsc logo into design, but doesnt paid for fsc. Please contact the…" at bounding box center [1040, 604] width 314 height 58
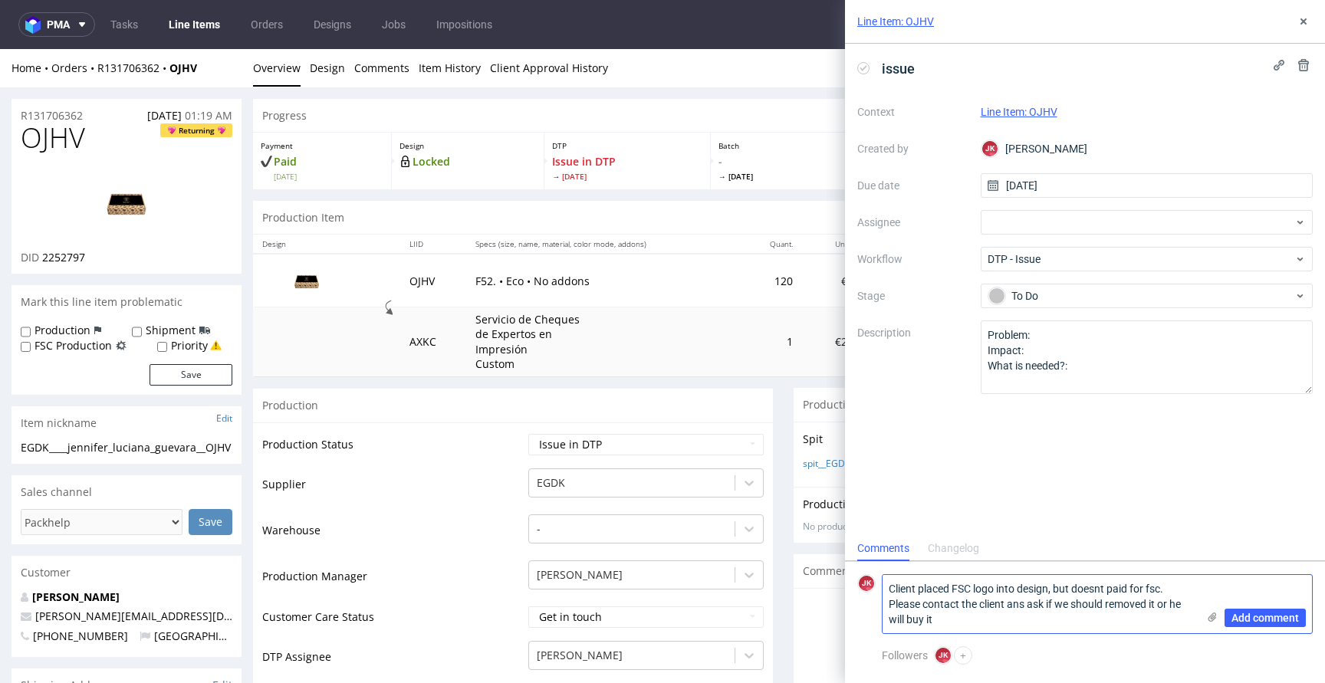
click at [1154, 589] on textarea "Client placed FSC logo into design, but doesnt paid for fsc. Please contact the…" at bounding box center [1040, 604] width 314 height 58
click at [1028, 620] on textarea "Client placed FSC logo into design, but doesnt paid for FSC. Please contact the…" at bounding box center [1040, 604] width 314 height 58
click at [937, 588] on textarea "Client placed FSC logo into design, but doesnt paid for FSC. Please contact the…" at bounding box center [1040, 604] width 314 height 58
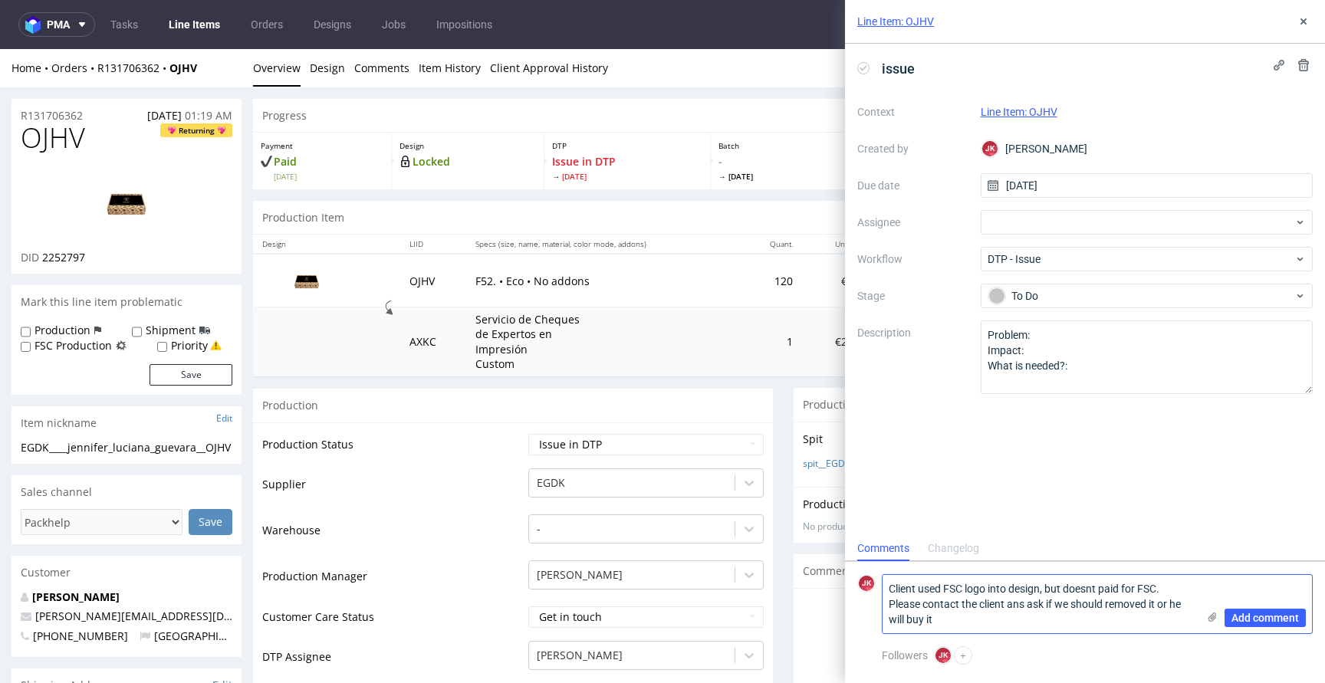
click at [1001, 587] on textarea "Client used FSC logo into design, but doesnt paid for FSC. Please contact the c…" at bounding box center [1040, 604] width 314 height 58
click at [1005, 587] on textarea "Client used FSC logo into design, but doesnt paid for FSC. Please contact the c…" at bounding box center [1040, 604] width 314 height 58
click at [982, 626] on textarea "Client used FSC logo in design, but doesnt paid for FSC. Please contact the cli…" at bounding box center [1040, 604] width 314 height 58
click at [990, 604] on textarea "Client used FSC logo in design, but doesnt paid for FSC. Please contact the cli…" at bounding box center [1040, 604] width 314 height 58
click at [1014, 621] on textarea "Client used FSC logo in design, but doesnt paid for FSC. Please contact the cli…" at bounding box center [1040, 604] width 314 height 58
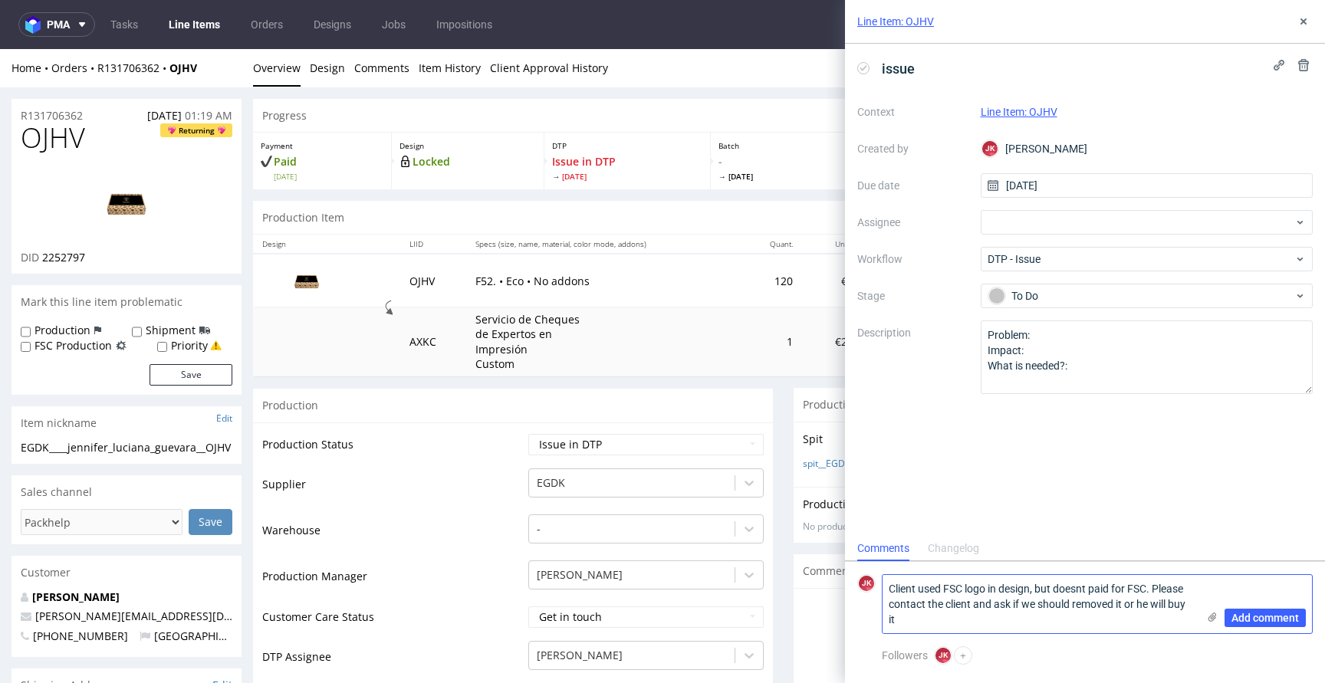
click at [1160, 606] on textarea "Client used FSC logo in design, but doesnt paid for FSC. Please contact the cli…" at bounding box center [1040, 604] width 314 height 58
click at [1123, 623] on textarea "Client used FSC logo in design, but doesnt paid for FSC. Please contact the cli…" at bounding box center [1040, 604] width 314 height 58
click at [1195, 615] on textarea "Client used FSC logo in design, but doesnt paid for FSC. Please contact the cli…" at bounding box center [1040, 604] width 314 height 58
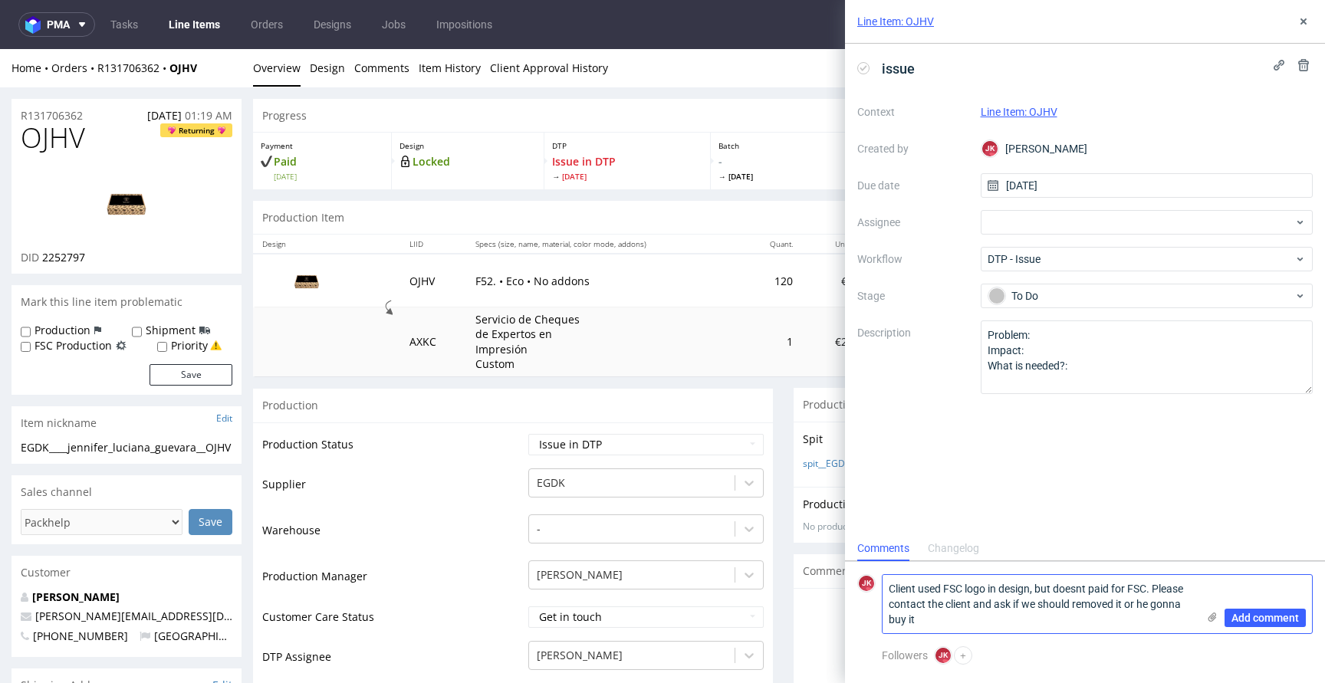
click at [1129, 607] on textarea "Client used FSC logo in design, but doesnt paid for FSC. Please contact the cli…" at bounding box center [1040, 604] width 314 height 58
click at [1054, 628] on textarea "Client used FSC logo in design, but doesnt paid for FSC. Please contact the cli…" at bounding box center [1040, 604] width 314 height 58
type textarea "Client used FSC logo in design, but doesnt paid for FSC. Please contact the cli…"
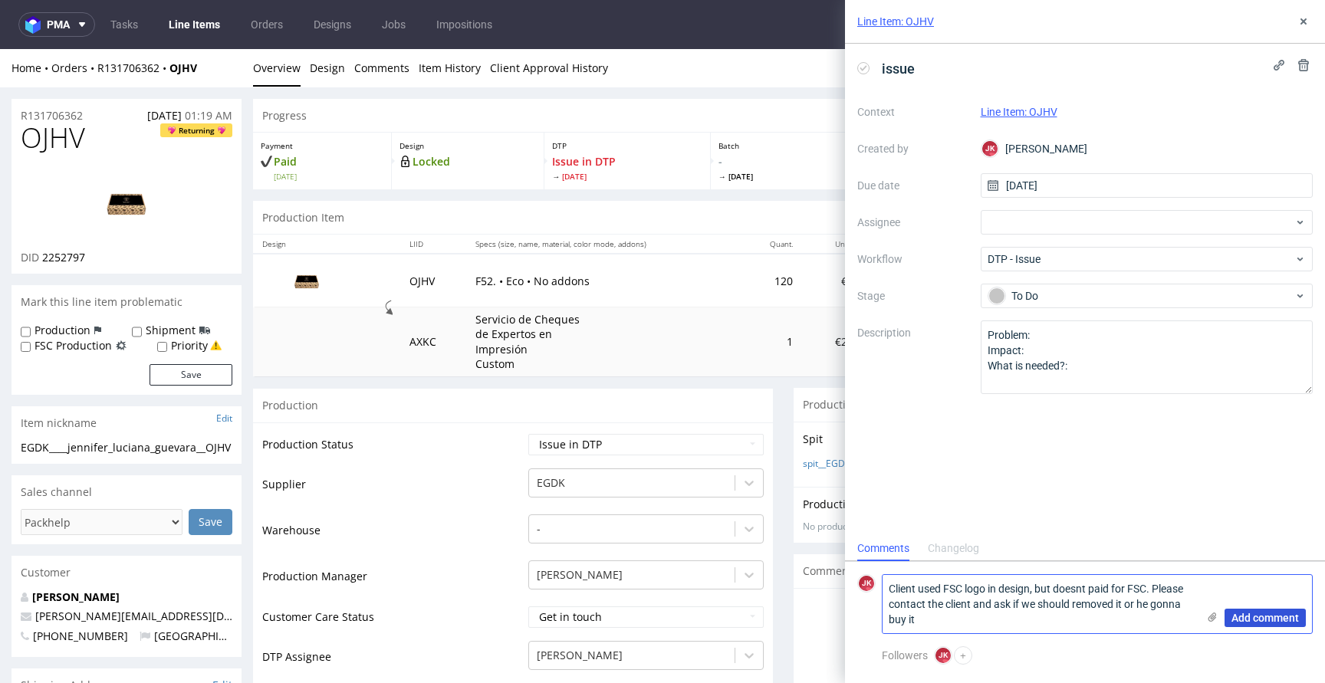
click at [1269, 623] on span "Add comment" at bounding box center [1265, 618] width 67 height 11
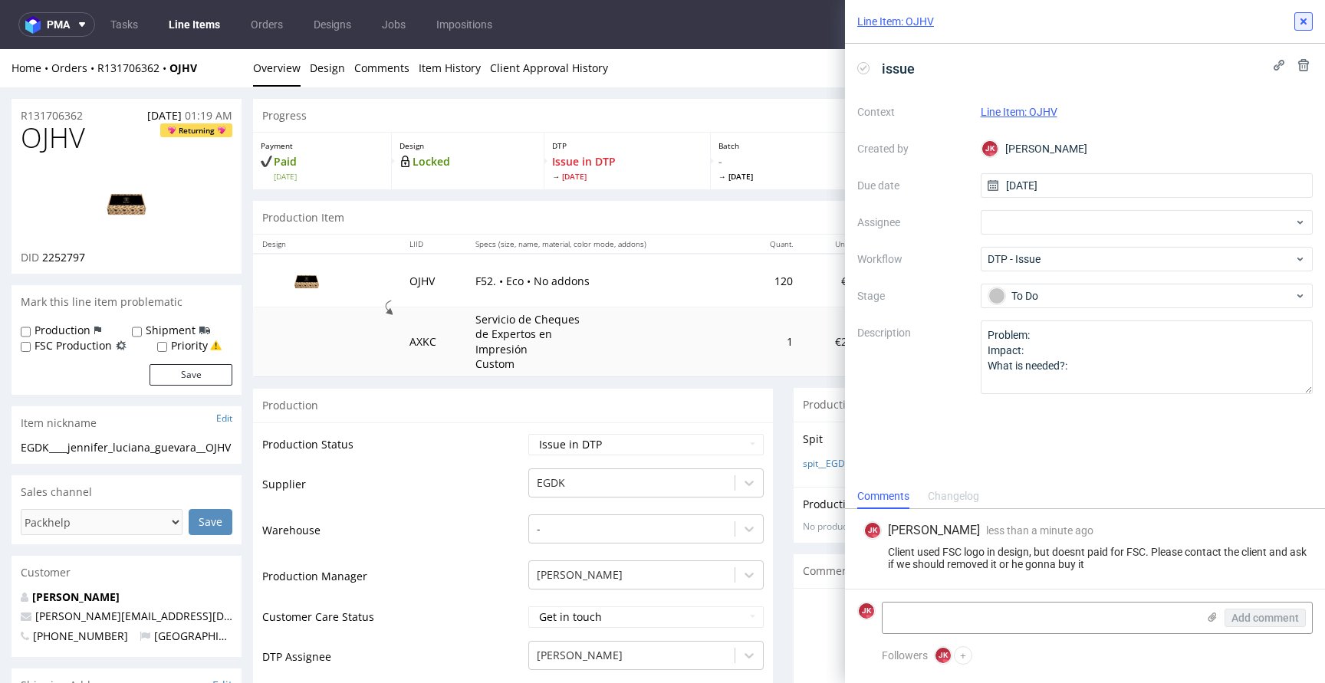
click at [1307, 25] on icon at bounding box center [1304, 21] width 12 height 12
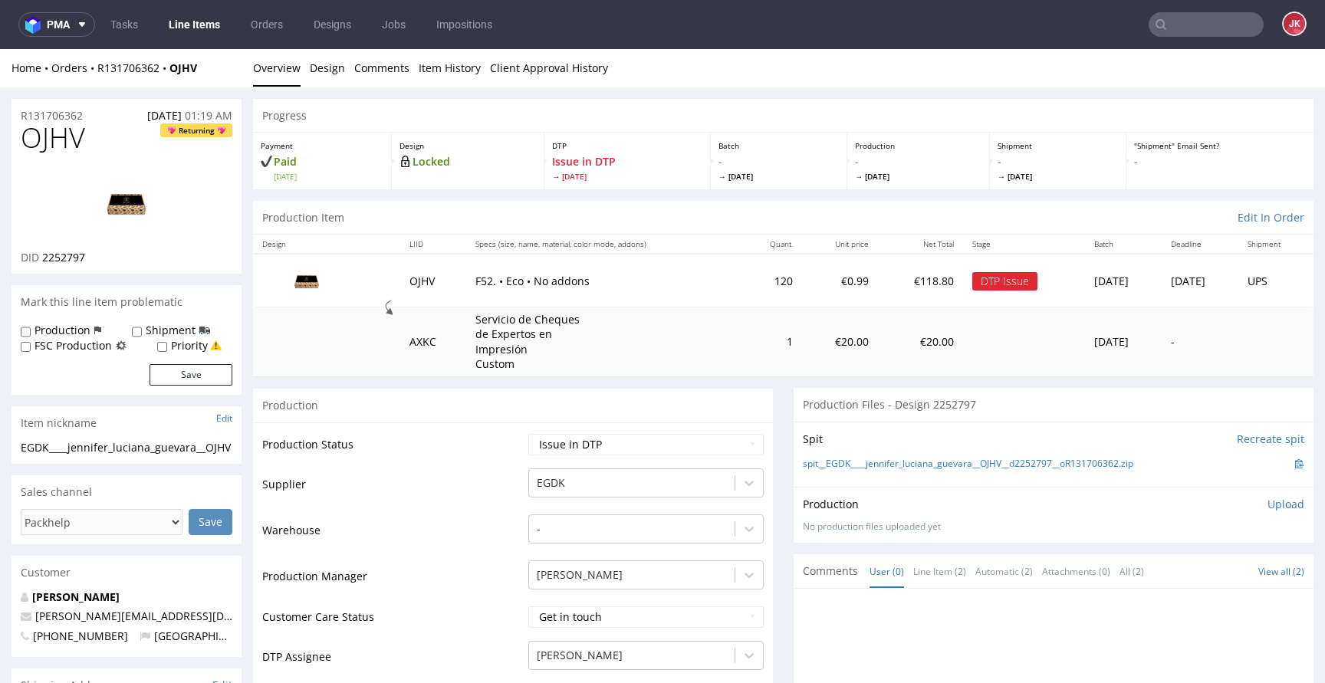
click at [65, 143] on span "OJHV" at bounding box center [53, 138] width 64 height 31
copy span "OJHV"
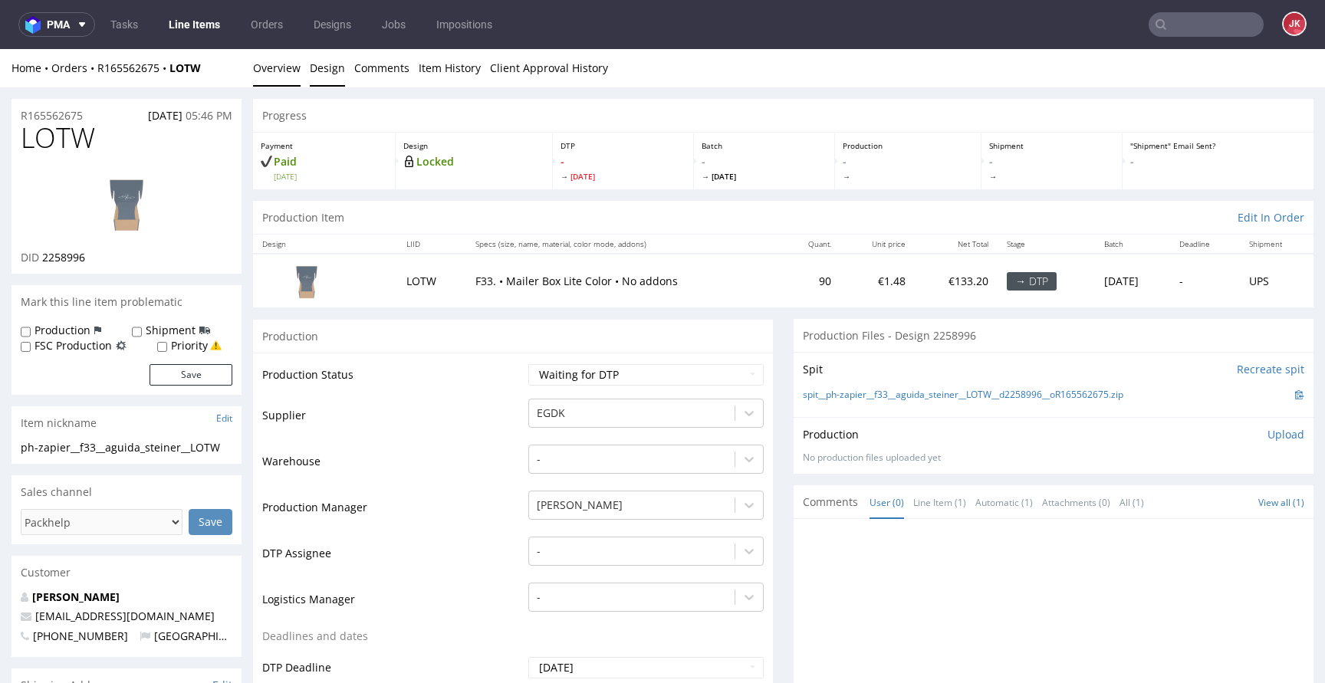
click at [326, 67] on link "Design" at bounding box center [327, 68] width 35 height 38
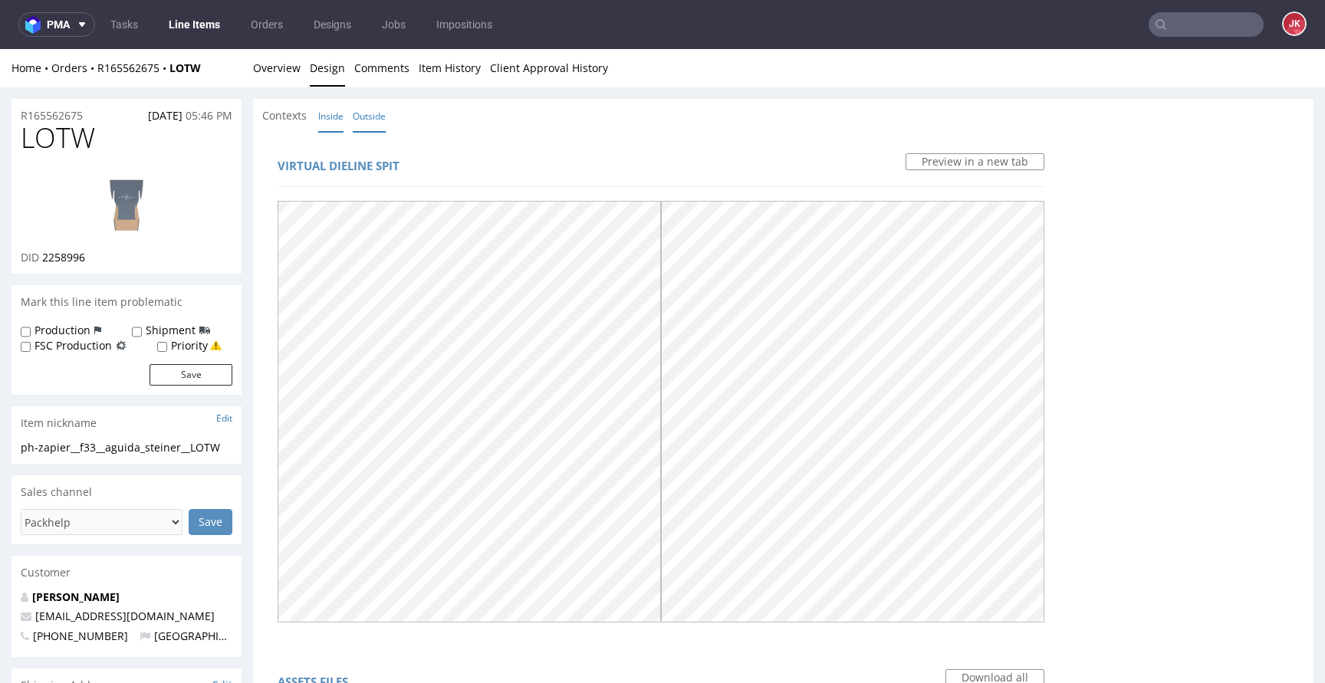
click at [342, 114] on link "Inside" at bounding box center [330, 116] width 25 height 33
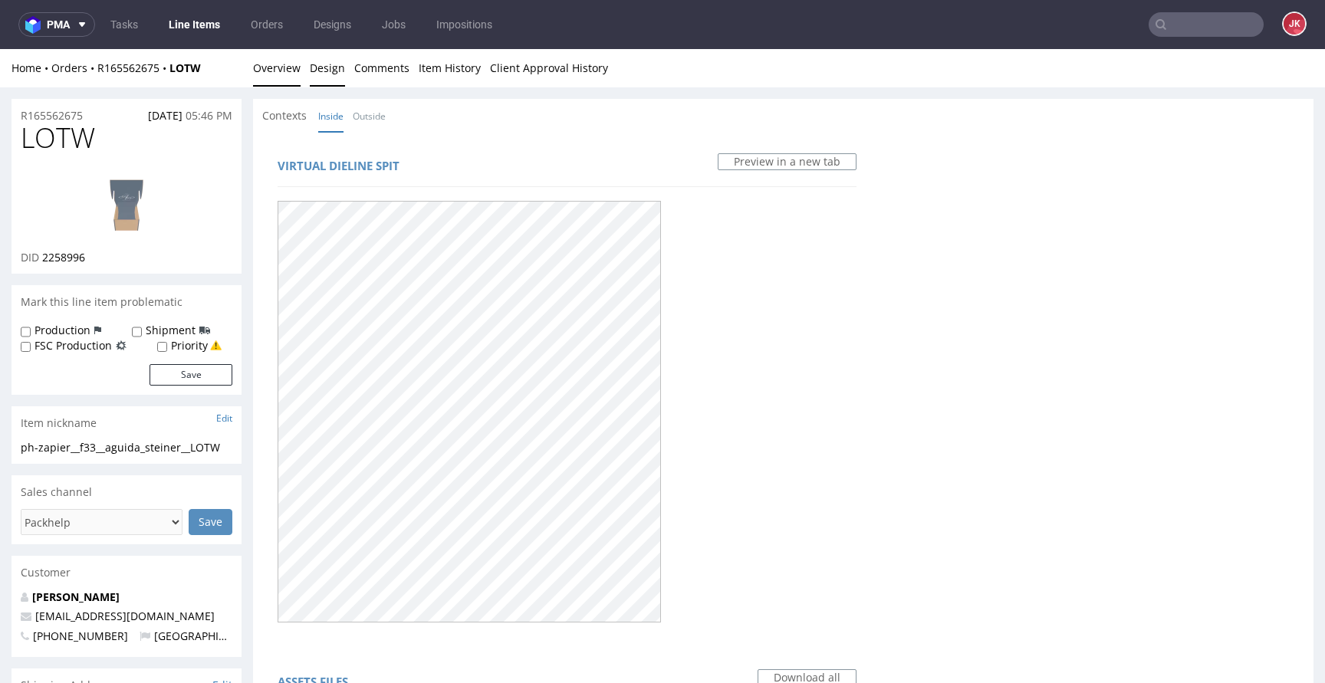
click at [269, 56] on link "Overview" at bounding box center [277, 68] width 48 height 38
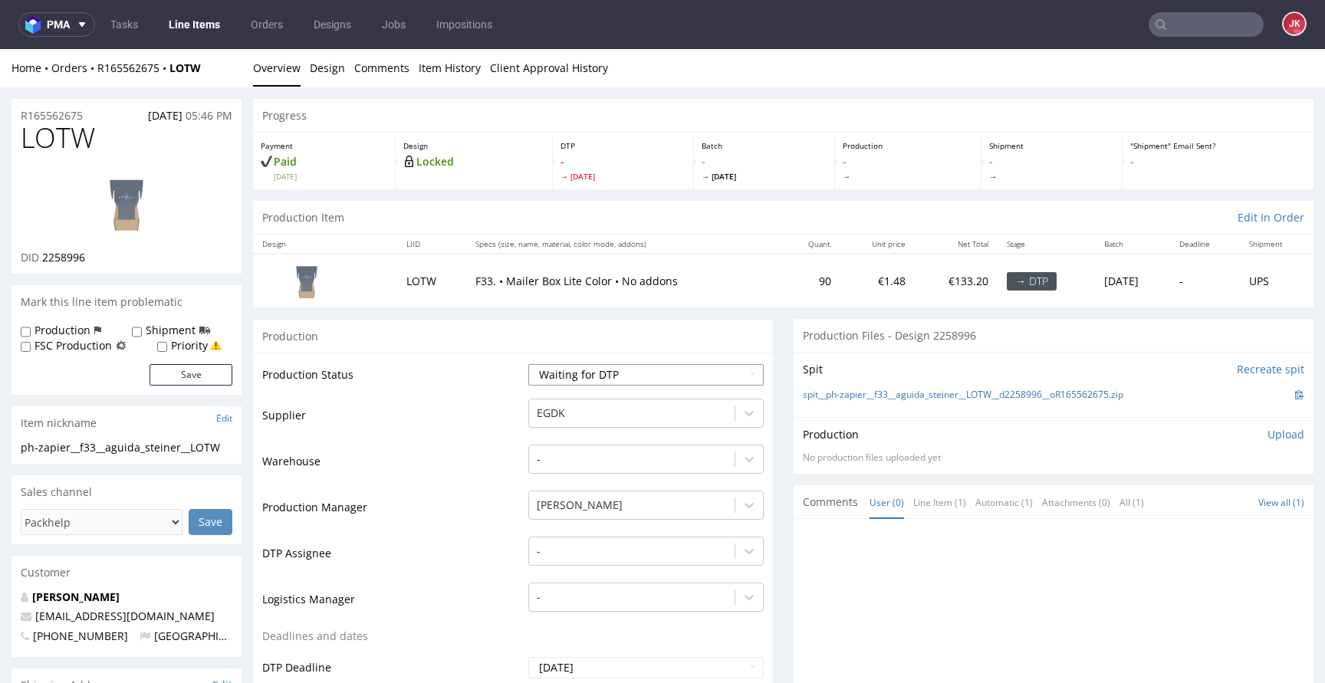
click at [581, 379] on select "Waiting for Artwork Waiting for Diecut Waiting for Mockup Waiting for DTP Waiti…" at bounding box center [645, 374] width 235 height 21
select select "dtp_issue"
click at [528, 364] on select "Waiting for Artwork Waiting for Diecut Waiting for Mockup Waiting for DTP Waiti…" at bounding box center [645, 374] width 235 height 21
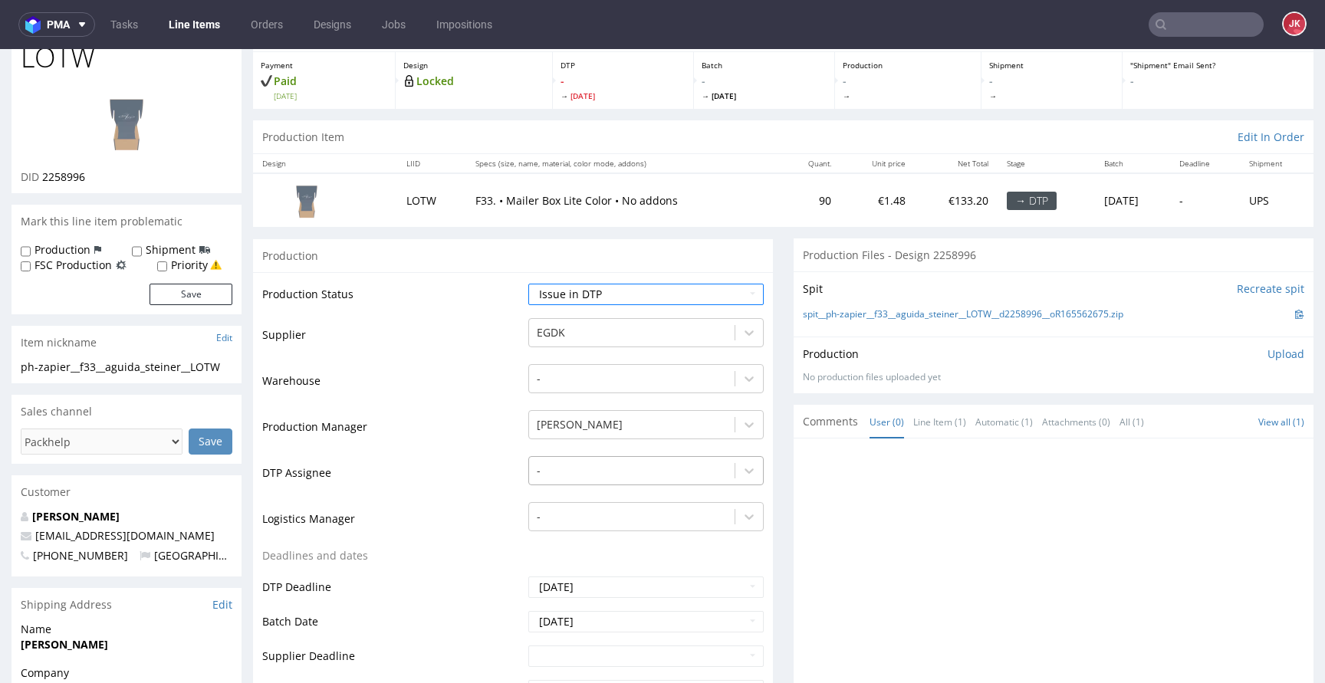
click at [630, 466] on div "-" at bounding box center [645, 466] width 235 height 21
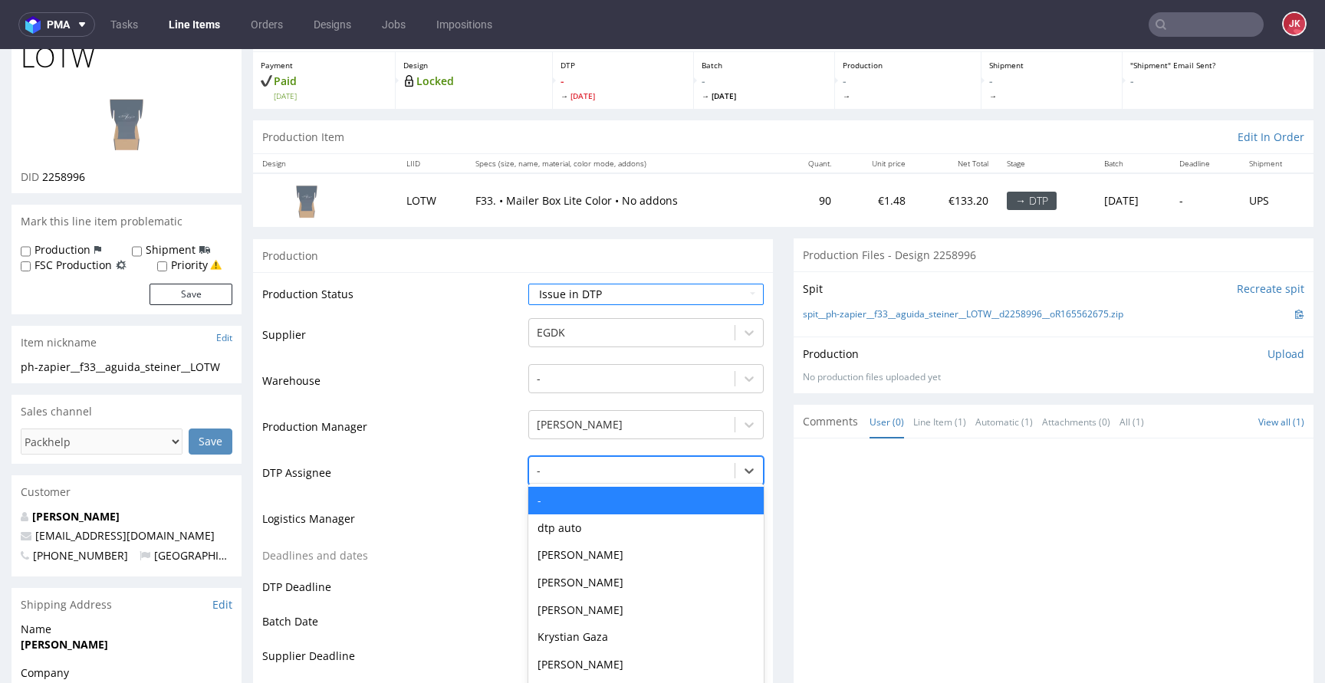
scroll to position [117, 0]
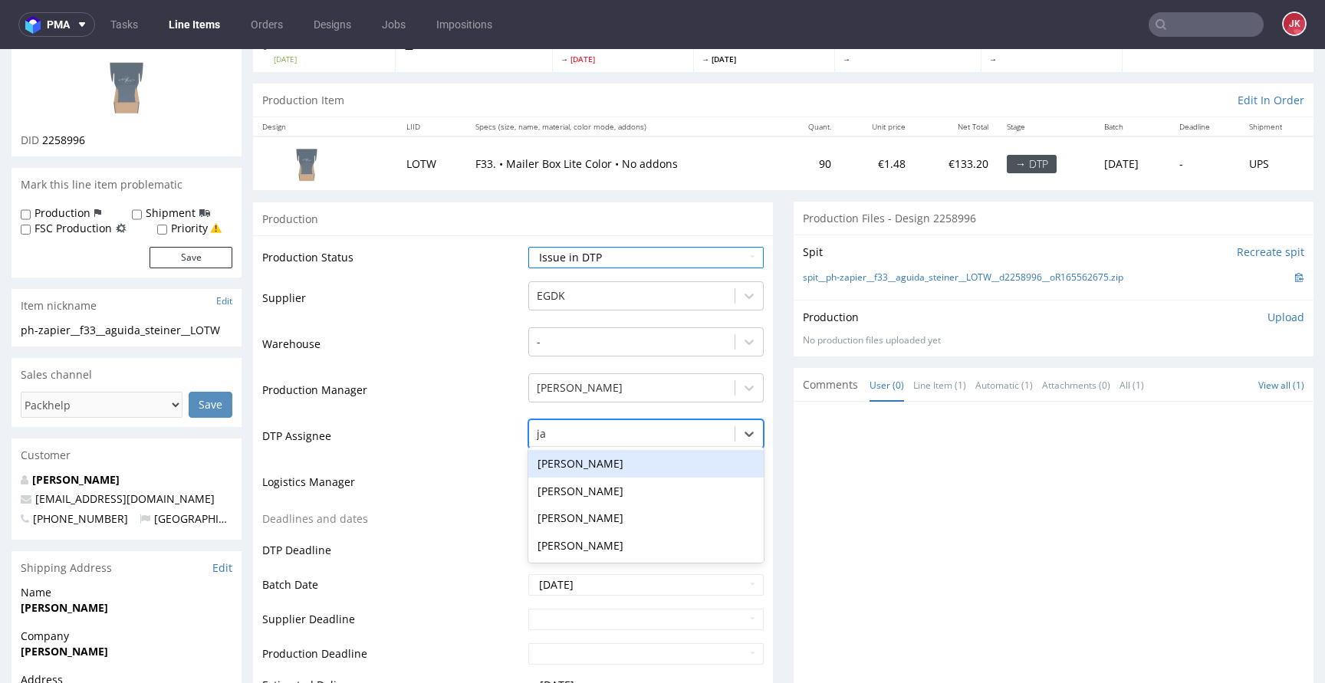
type input "jan"
click at [650, 458] on div "[PERSON_NAME]" at bounding box center [645, 464] width 235 height 28
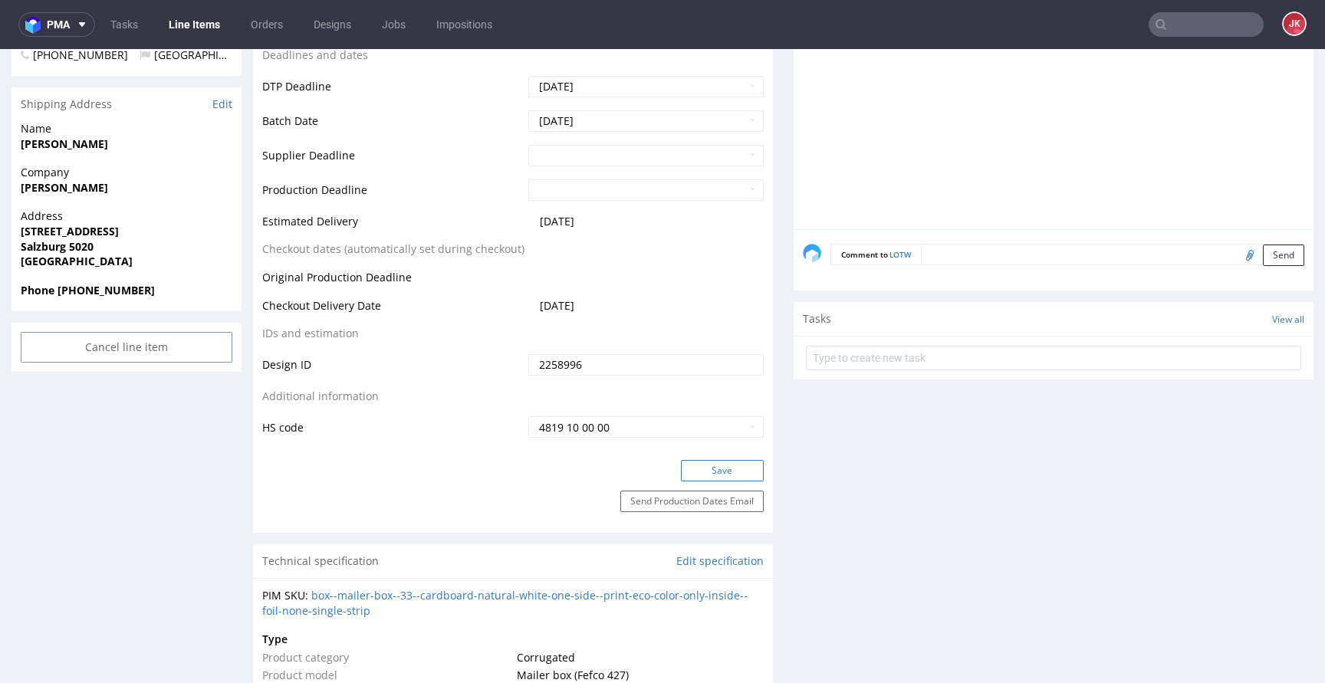
scroll to position [597, 0]
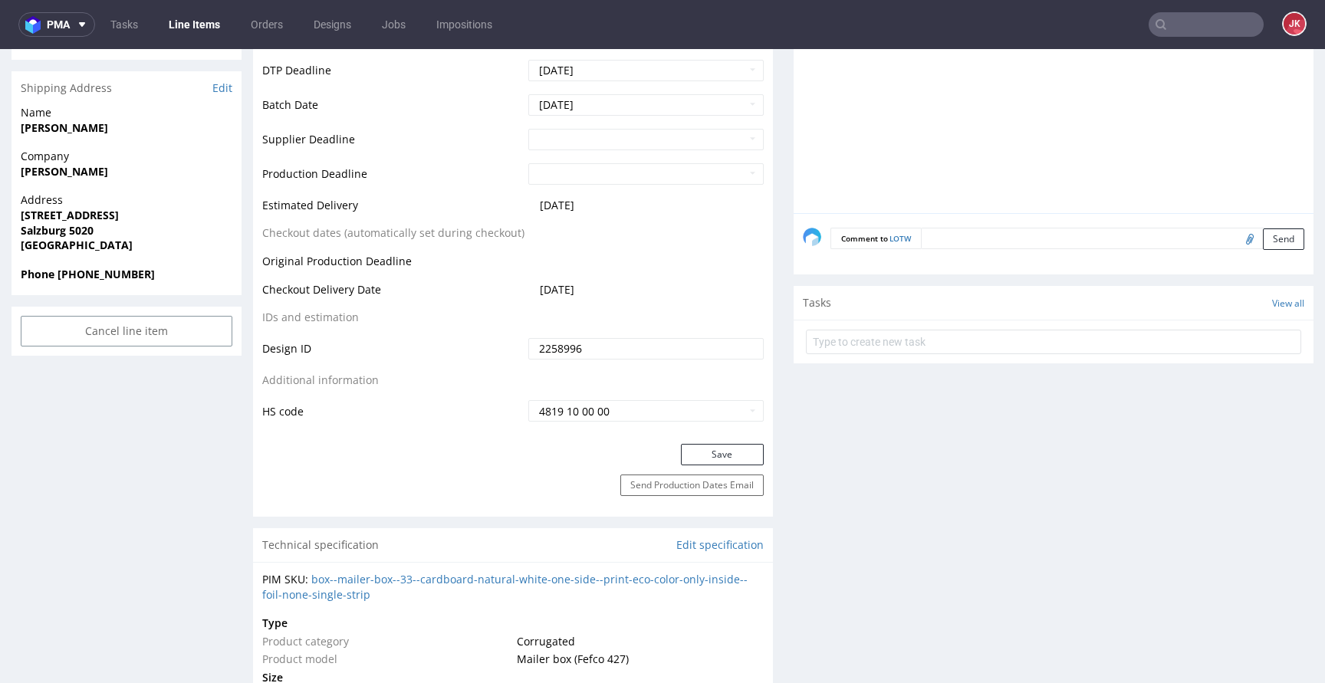
click at [696, 466] on div "Save" at bounding box center [513, 459] width 520 height 31
click at [696, 457] on button "Save" at bounding box center [722, 454] width 83 height 21
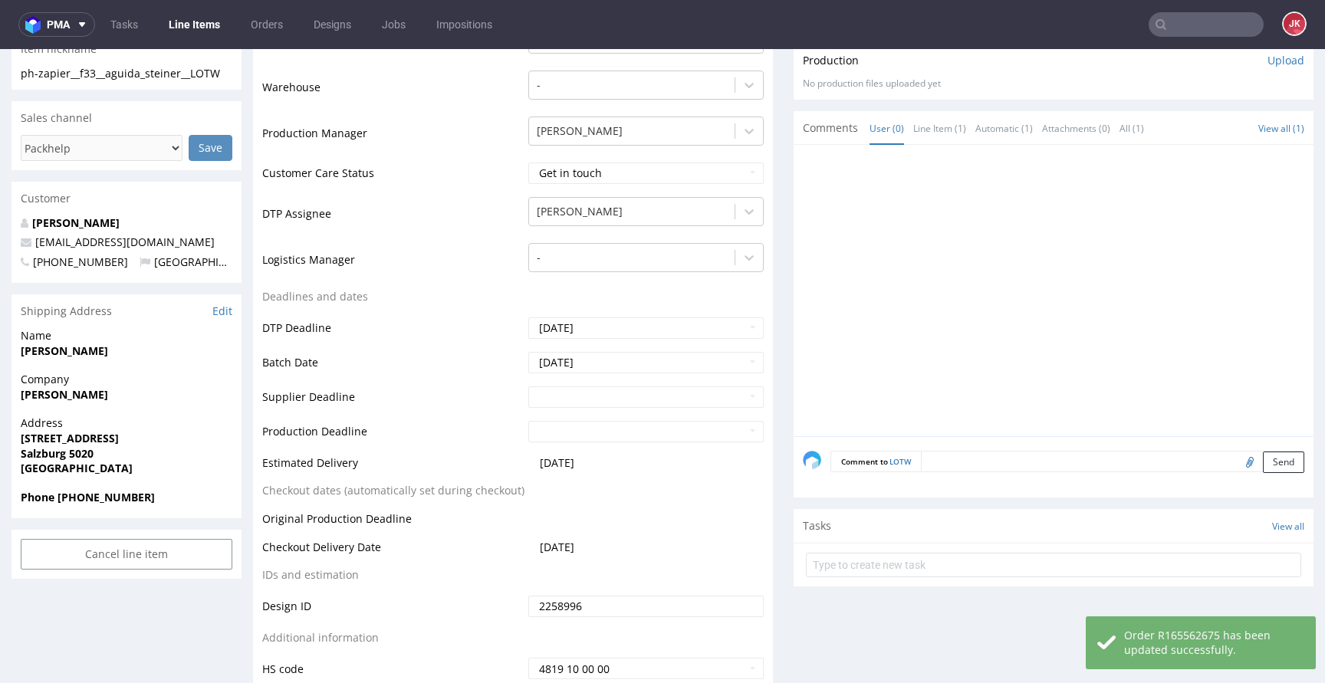
scroll to position [381, 0]
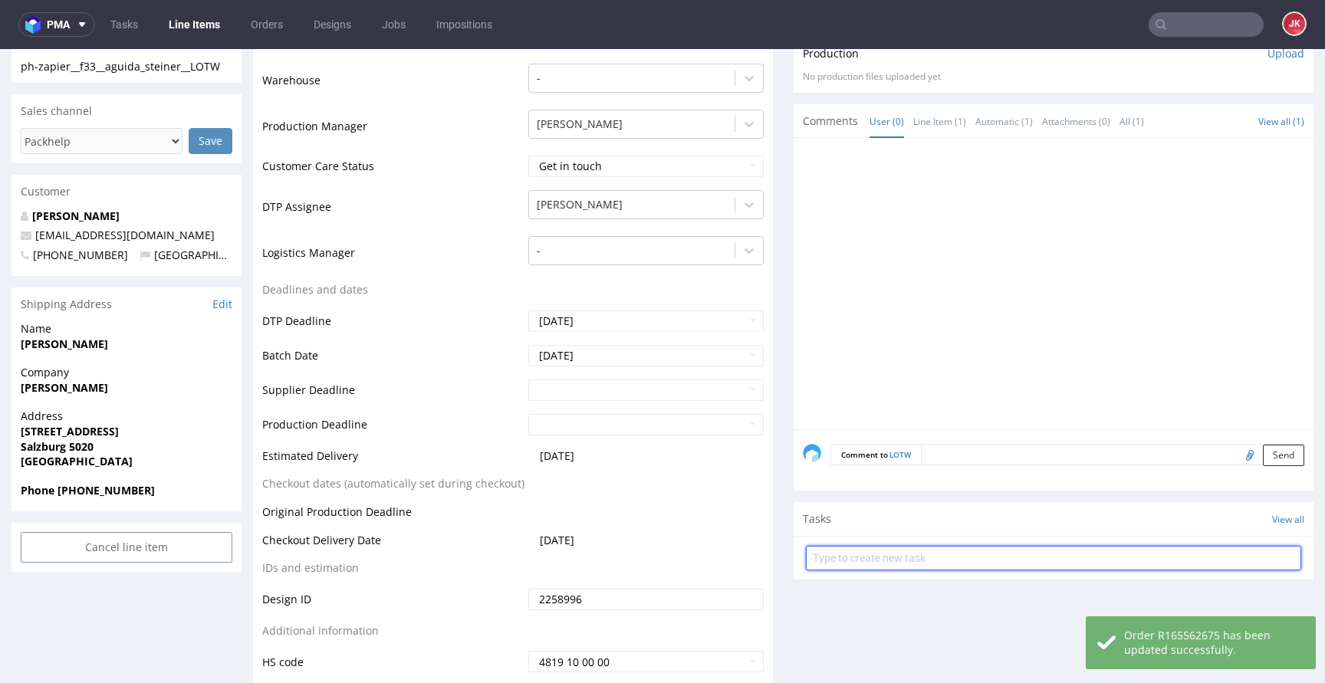
click at [855, 556] on input "text" at bounding box center [1053, 558] width 495 height 25
type input "issue"
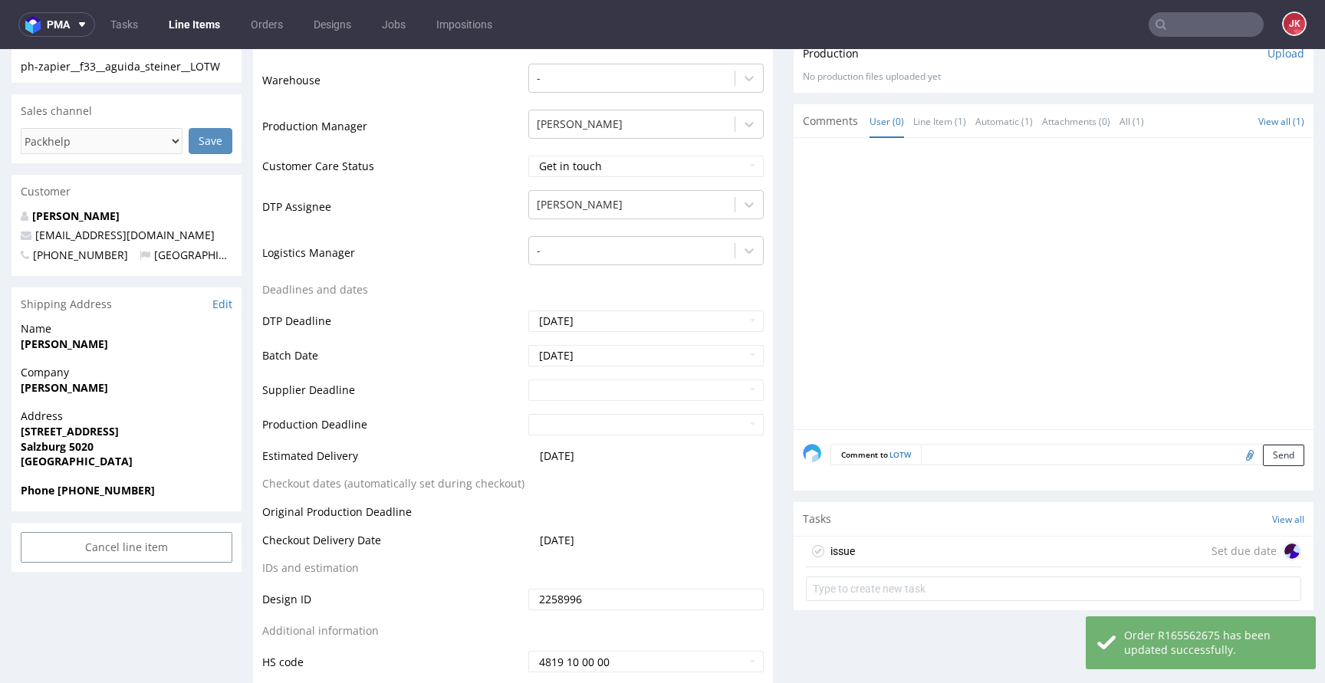
click at [870, 548] on div "issue Set due date" at bounding box center [1053, 552] width 495 height 31
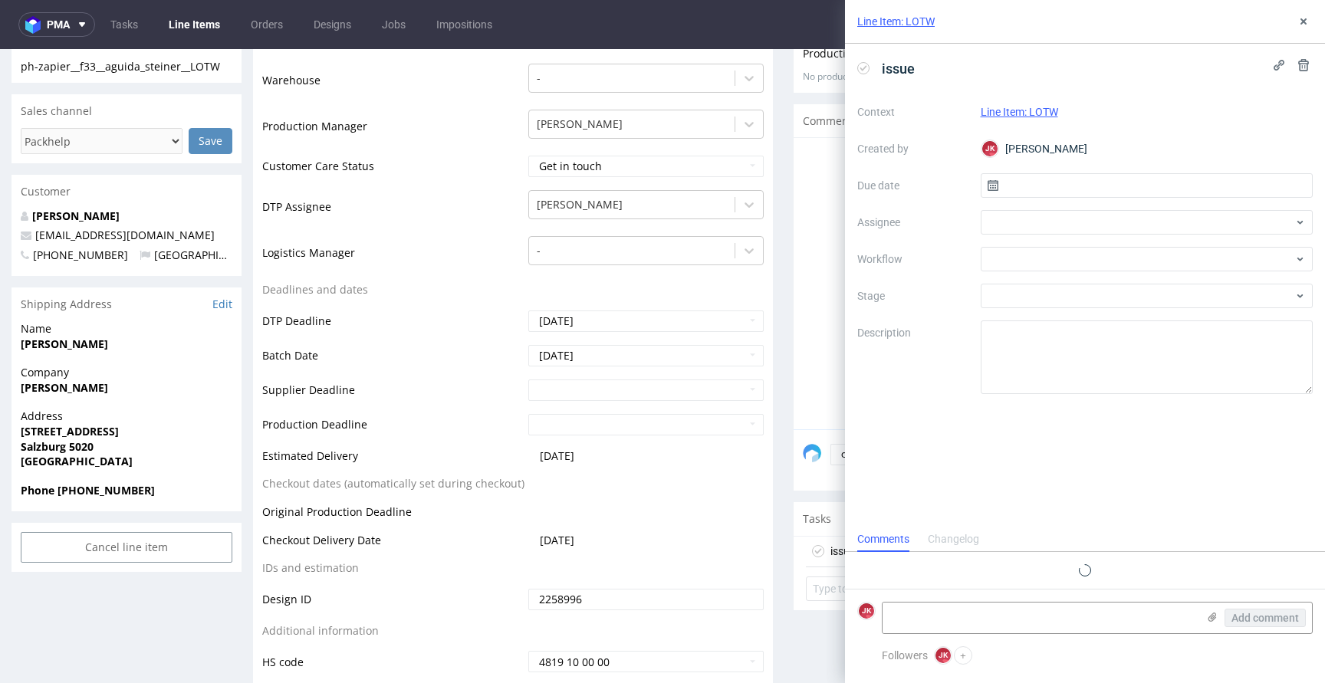
scroll to position [12, 0]
click at [1025, 183] on input "text" at bounding box center [1147, 185] width 333 height 25
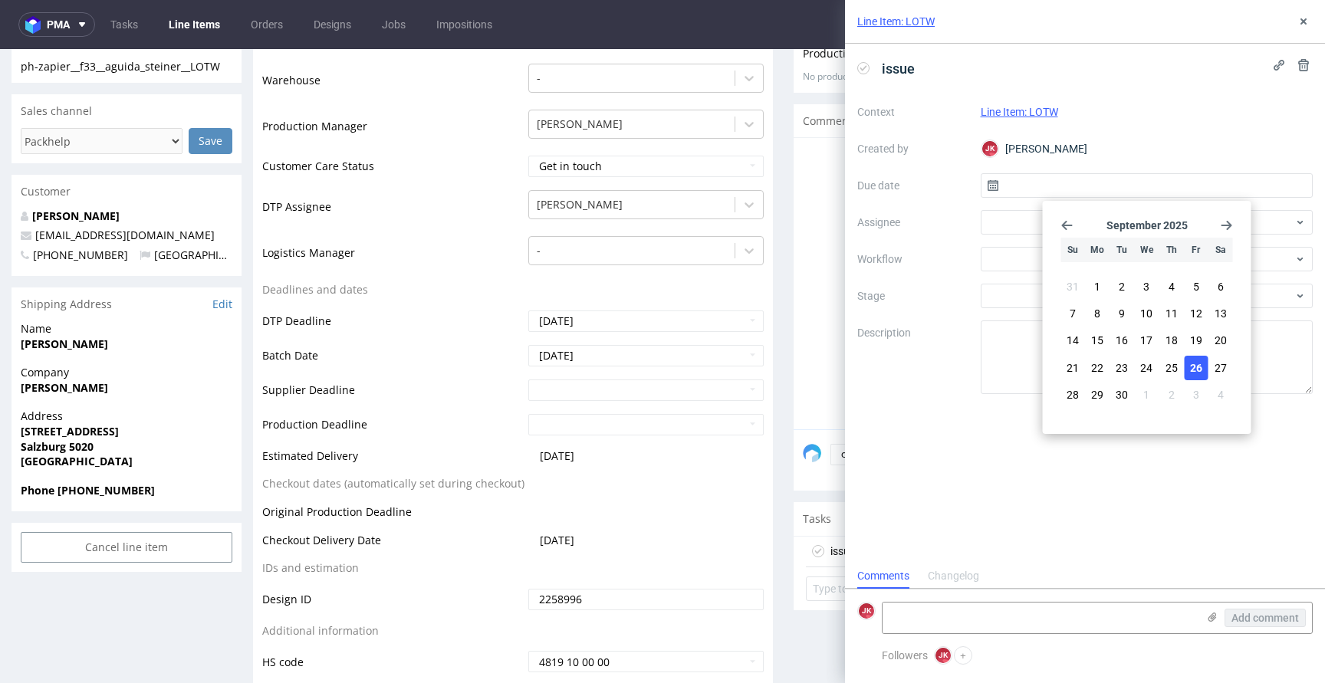
click at [1193, 363] on span "26" at bounding box center [1196, 367] width 12 height 15
type input "[DATE]"
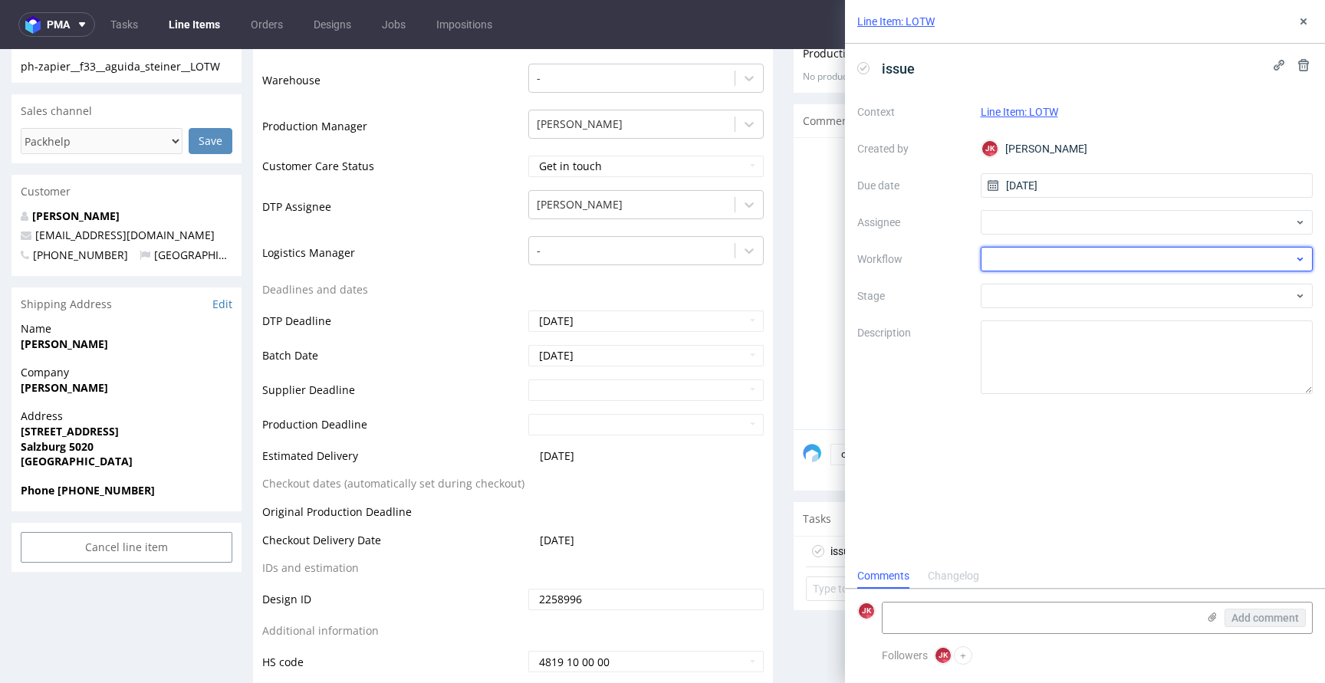
click at [1005, 265] on div at bounding box center [1147, 259] width 333 height 25
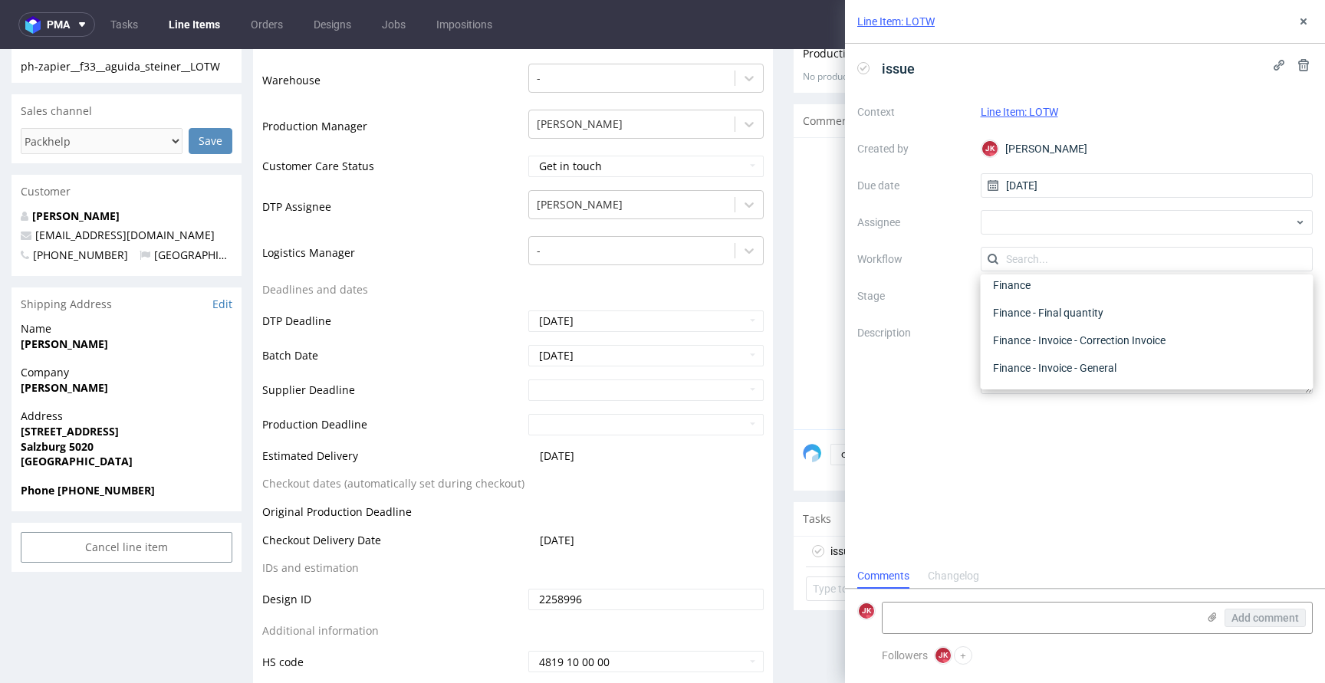
scroll to position [0, 0]
click at [1072, 339] on div "DTP - Issue" at bounding box center [1147, 342] width 321 height 28
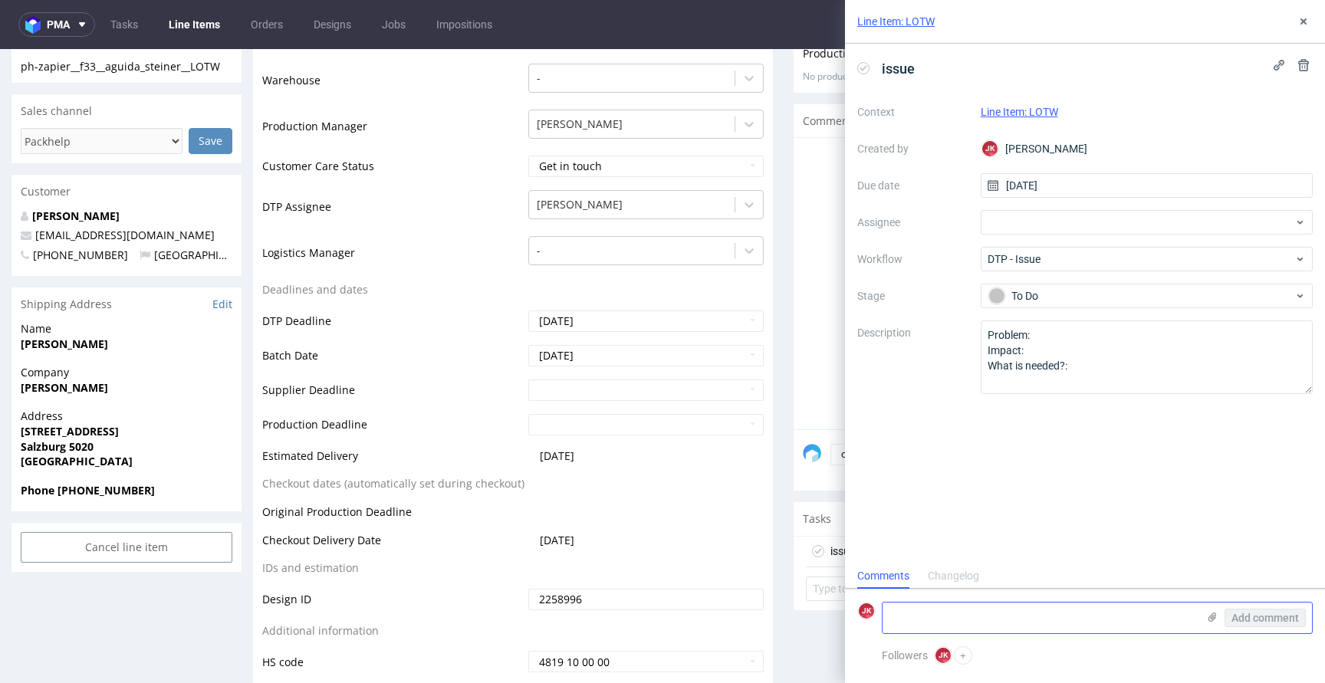
click at [995, 630] on textarea at bounding box center [1040, 618] width 314 height 31
click at [1032, 614] on textarea "There is too much of" at bounding box center [1040, 618] width 314 height 31
paste textarea "print coverage for Lite Color variant. I suggest Eco Color variant(additional c…"
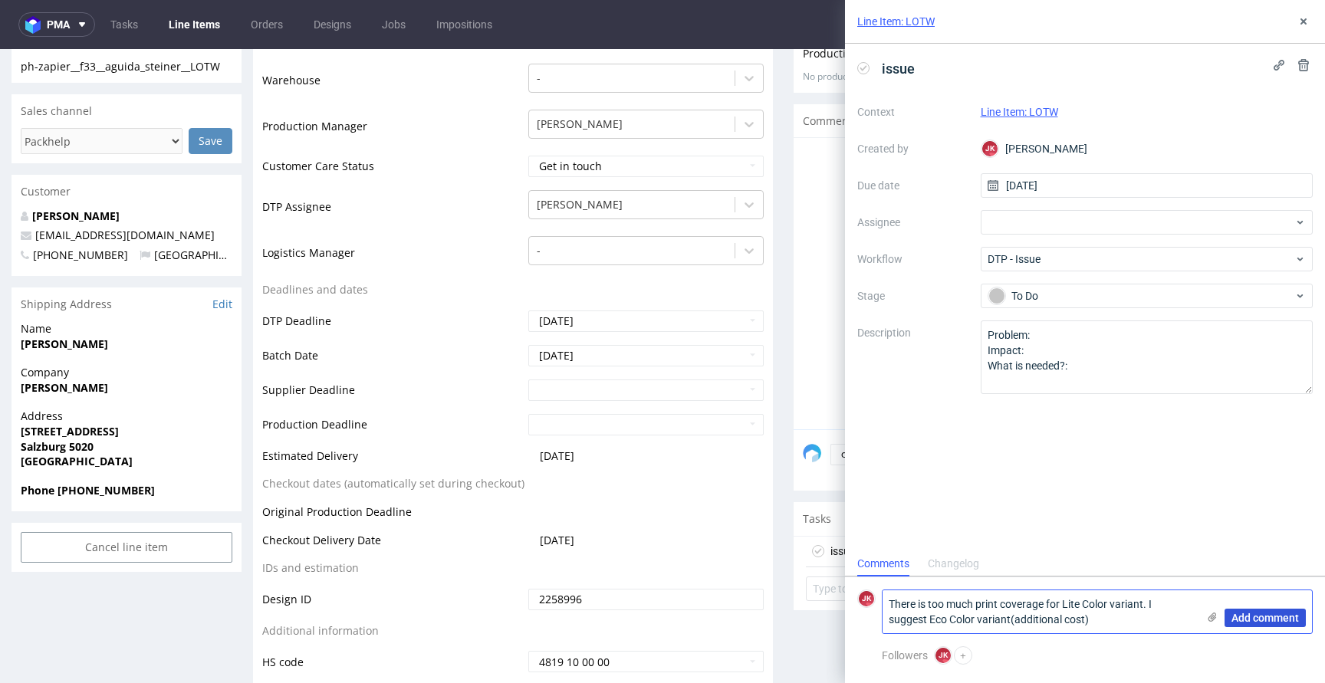
type textarea "There is too much print coverage for Lite Color variant. I suggest Eco Color va…"
click at [1272, 620] on span "Add comment" at bounding box center [1265, 618] width 67 height 11
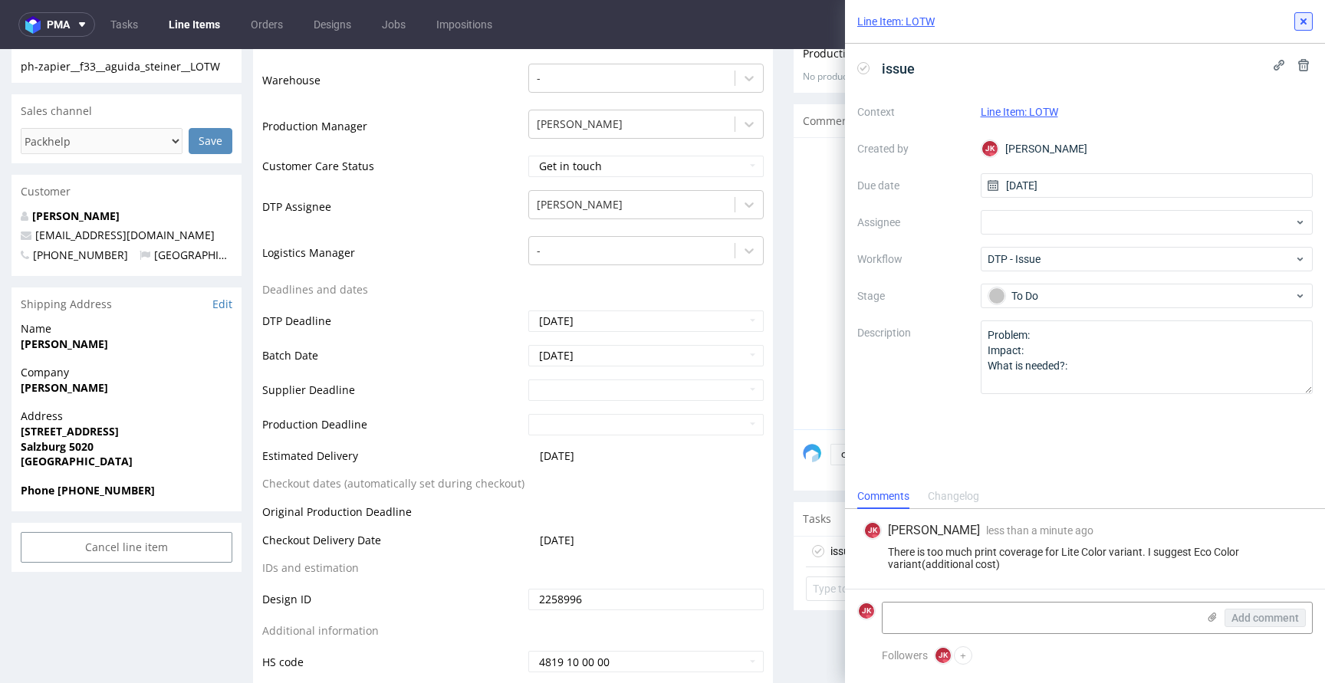
click at [1302, 21] on use at bounding box center [1304, 21] width 6 height 6
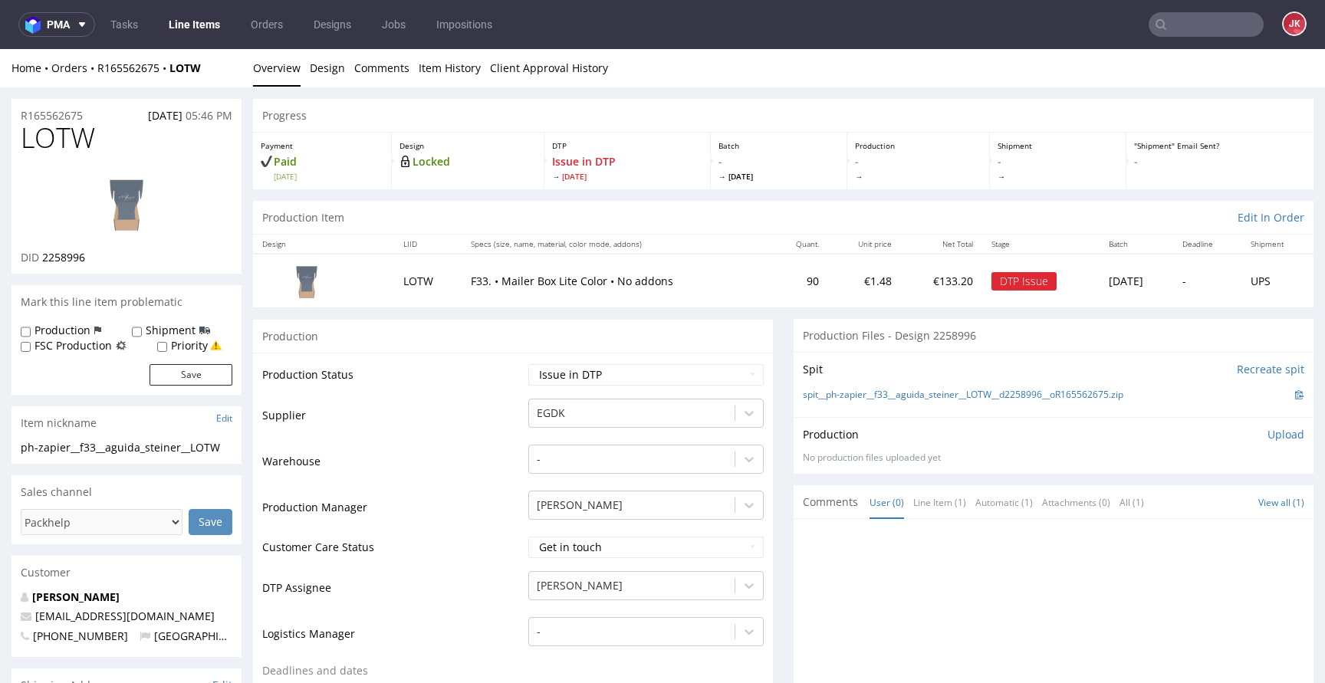
click at [58, 132] on span "LOTW" at bounding box center [58, 138] width 74 height 31
copy span "LOTW"
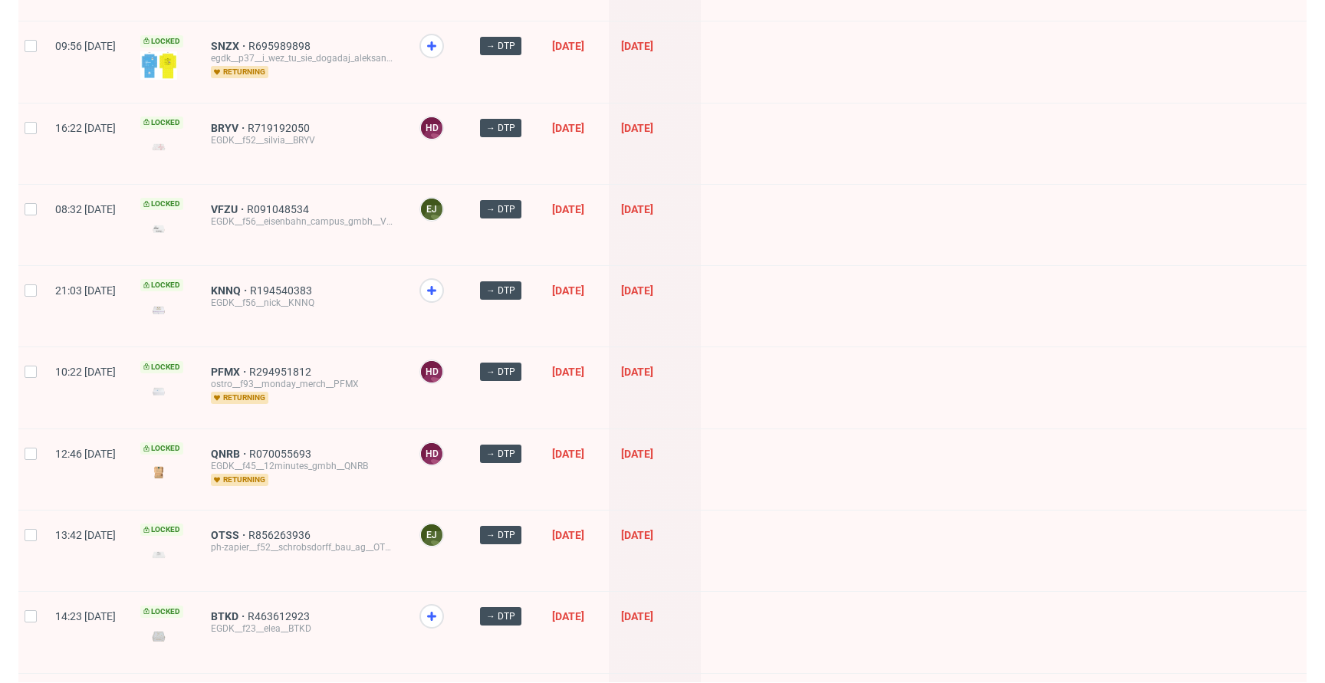
scroll to position [699, 0]
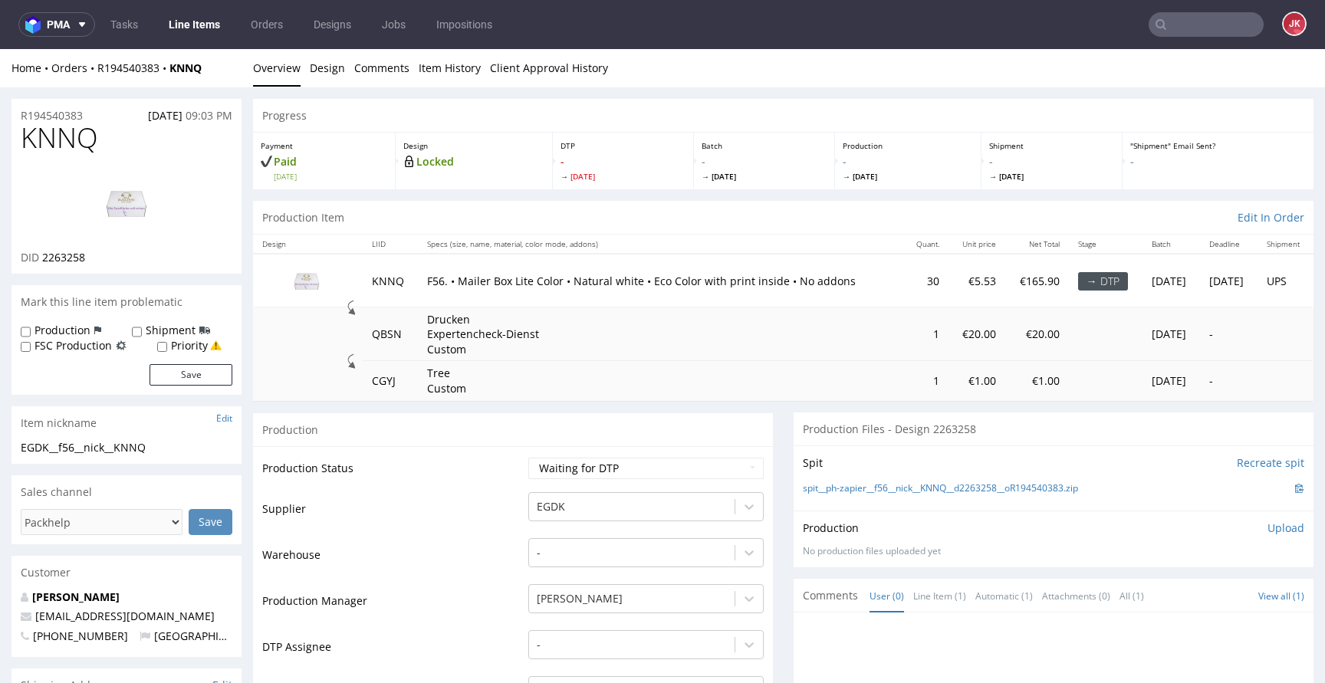
click at [325, 74] on link "Design" at bounding box center [327, 68] width 35 height 38
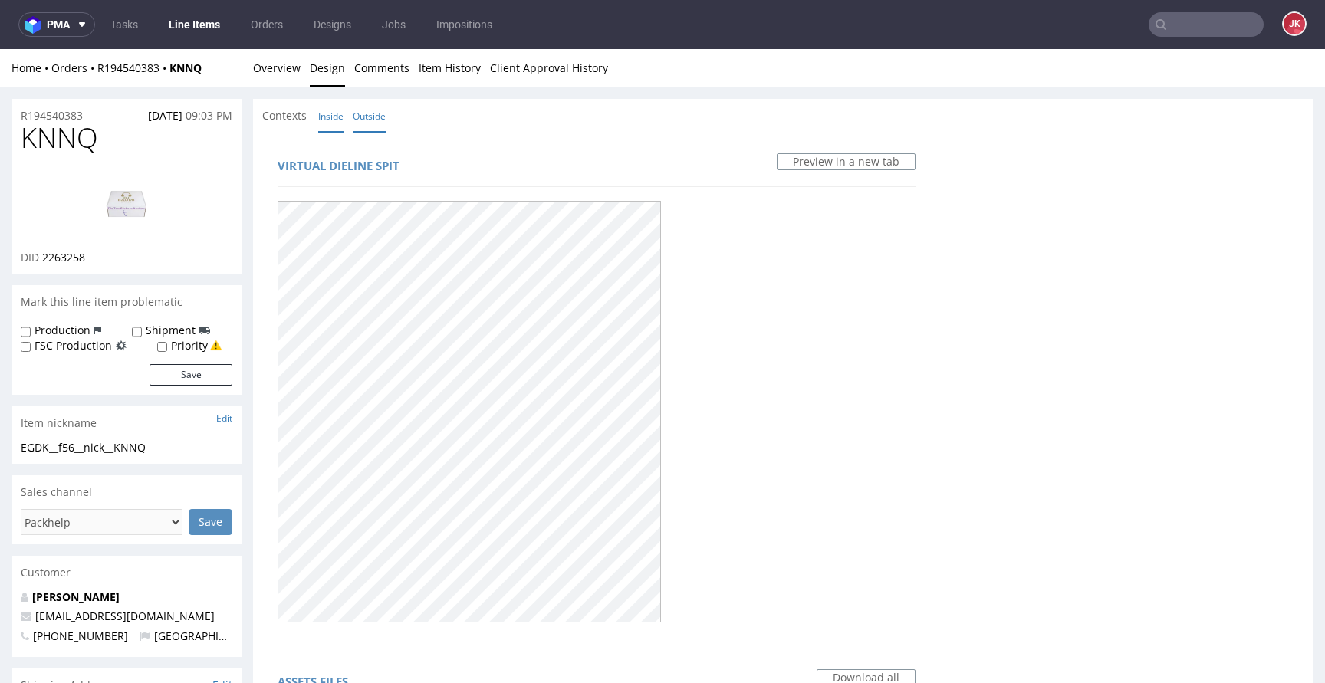
click at [337, 122] on link "Inside" at bounding box center [330, 116] width 25 height 33
click at [365, 121] on link "Outside" at bounding box center [369, 116] width 33 height 33
click at [282, 75] on link "Overview" at bounding box center [277, 68] width 48 height 38
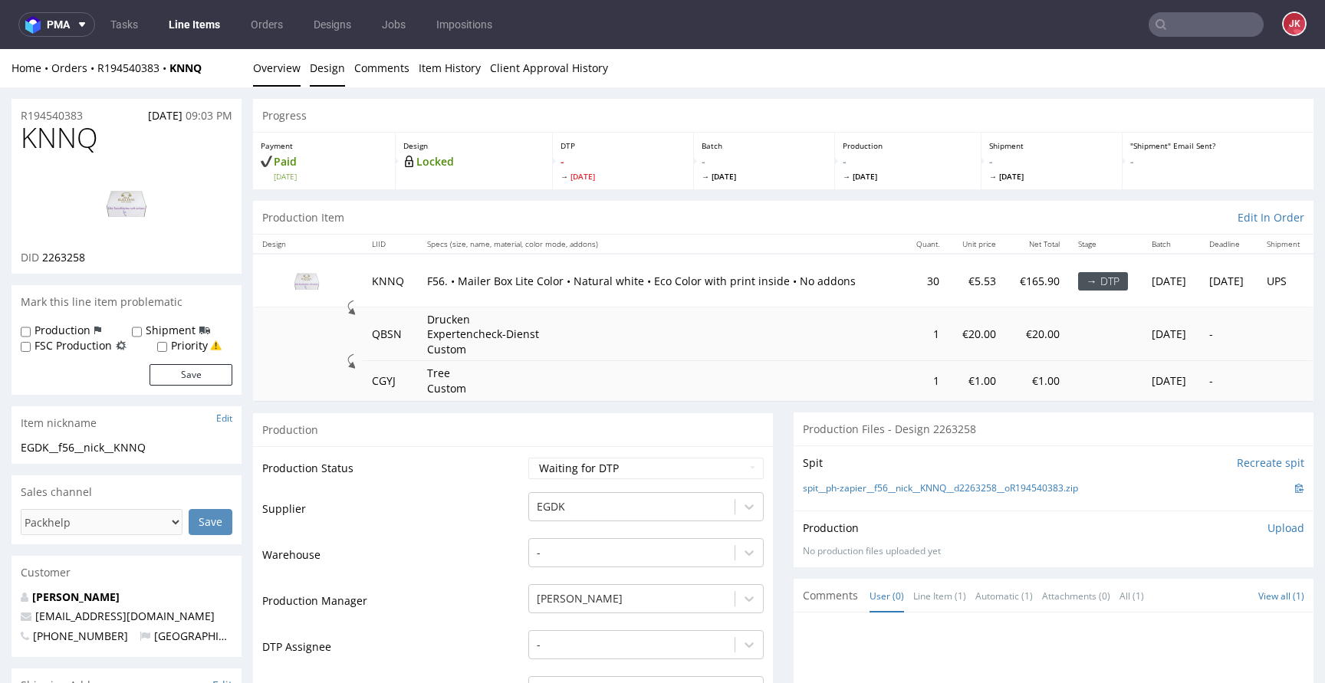
click at [339, 74] on link "Design" at bounding box center [327, 68] width 35 height 38
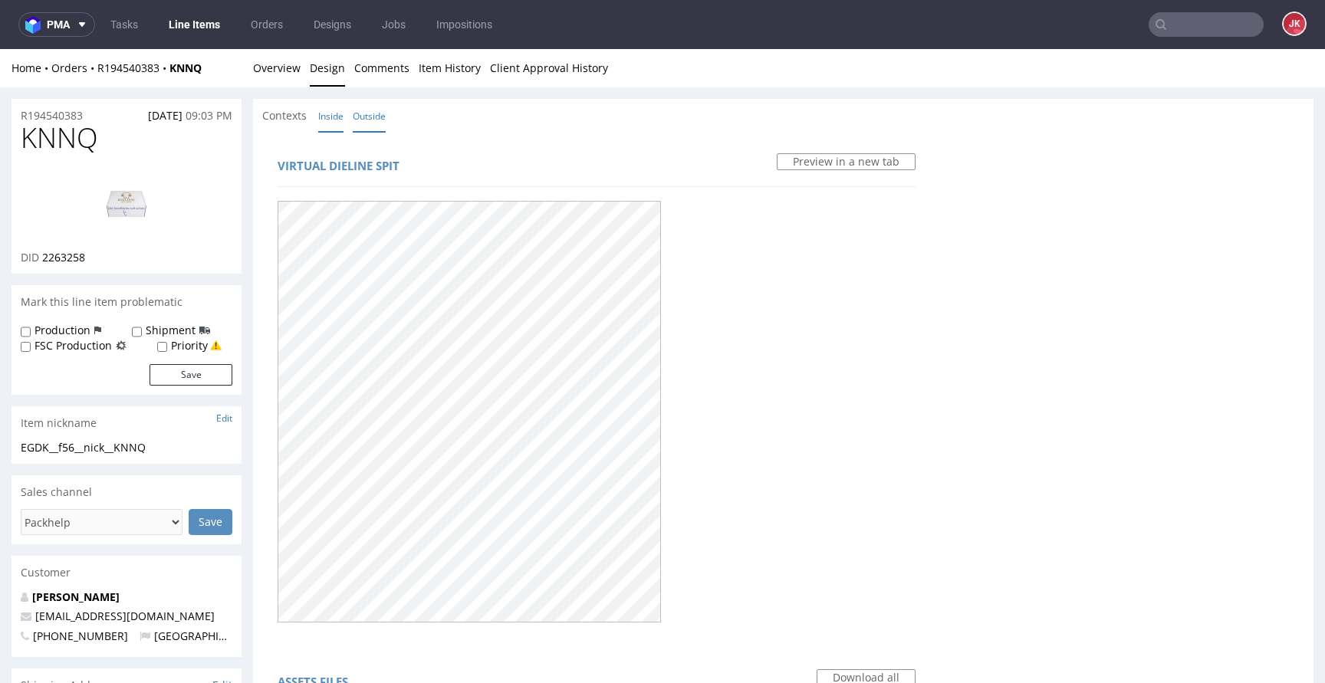
click at [327, 117] on link "Inside" at bounding box center [330, 116] width 25 height 33
click at [357, 122] on link "Outside" at bounding box center [369, 116] width 33 height 33
click at [329, 109] on link "Inside" at bounding box center [330, 116] width 25 height 33
click at [289, 84] on link "Overview" at bounding box center [277, 68] width 48 height 38
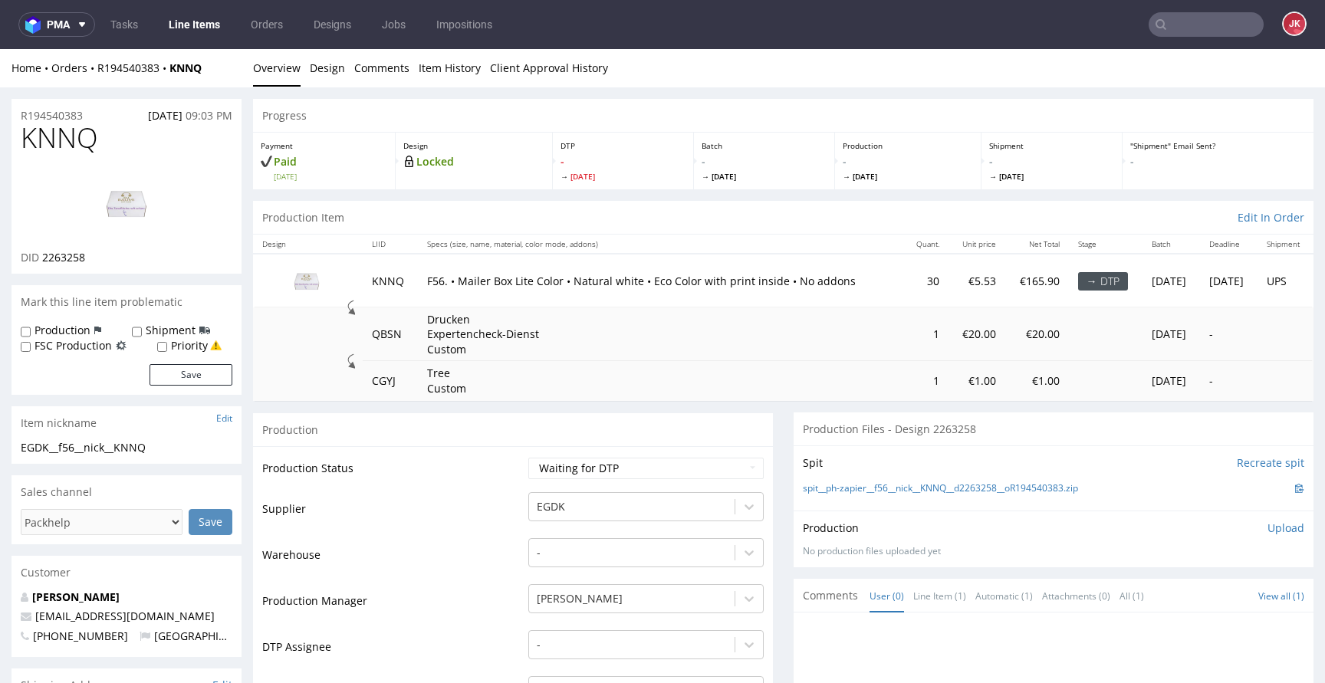
click at [70, 259] on span "2263258" at bounding box center [63, 257] width 43 height 15
copy span "2263258"
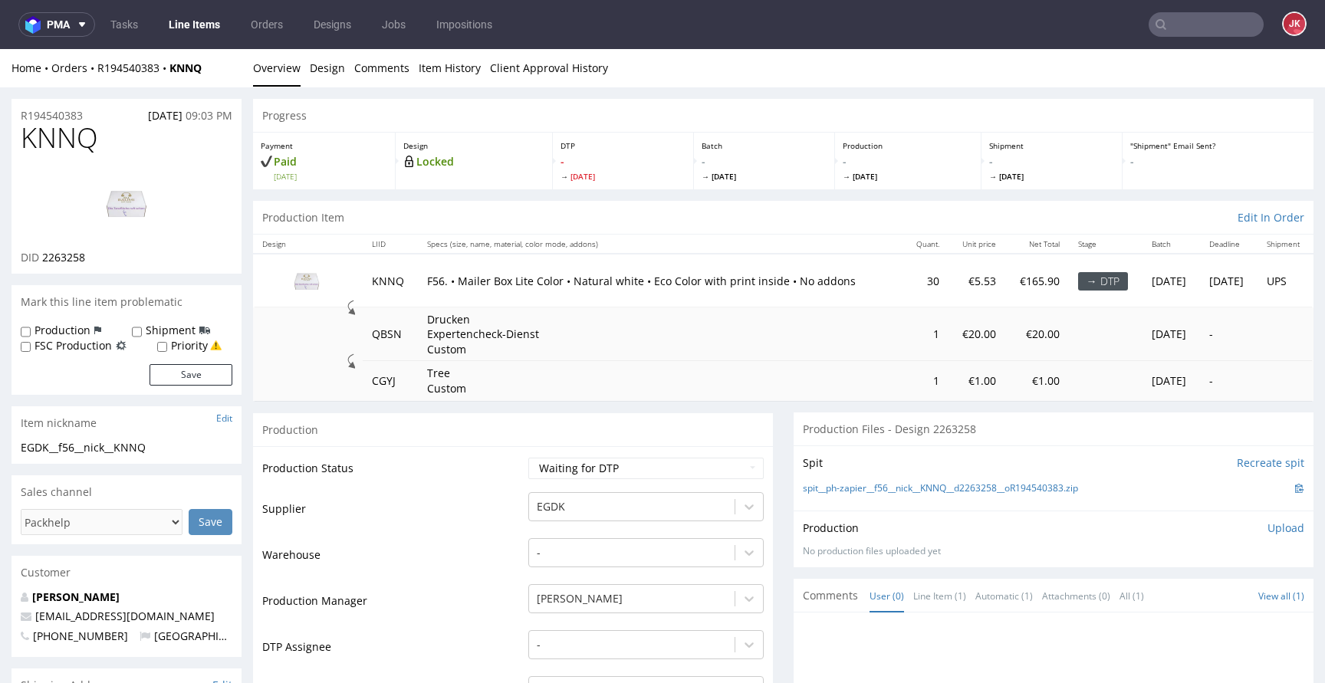
click at [568, 472] on select "Waiting for Artwork Waiting for Diecut Waiting for Mockup Waiting for DTP Waiti…" at bounding box center [645, 468] width 235 height 21
select select "dtp_in_process"
click at [528, 458] on select "Waiting for Artwork Waiting for Diecut Waiting for Mockup Waiting for DTP Waiti…" at bounding box center [645, 468] width 235 height 21
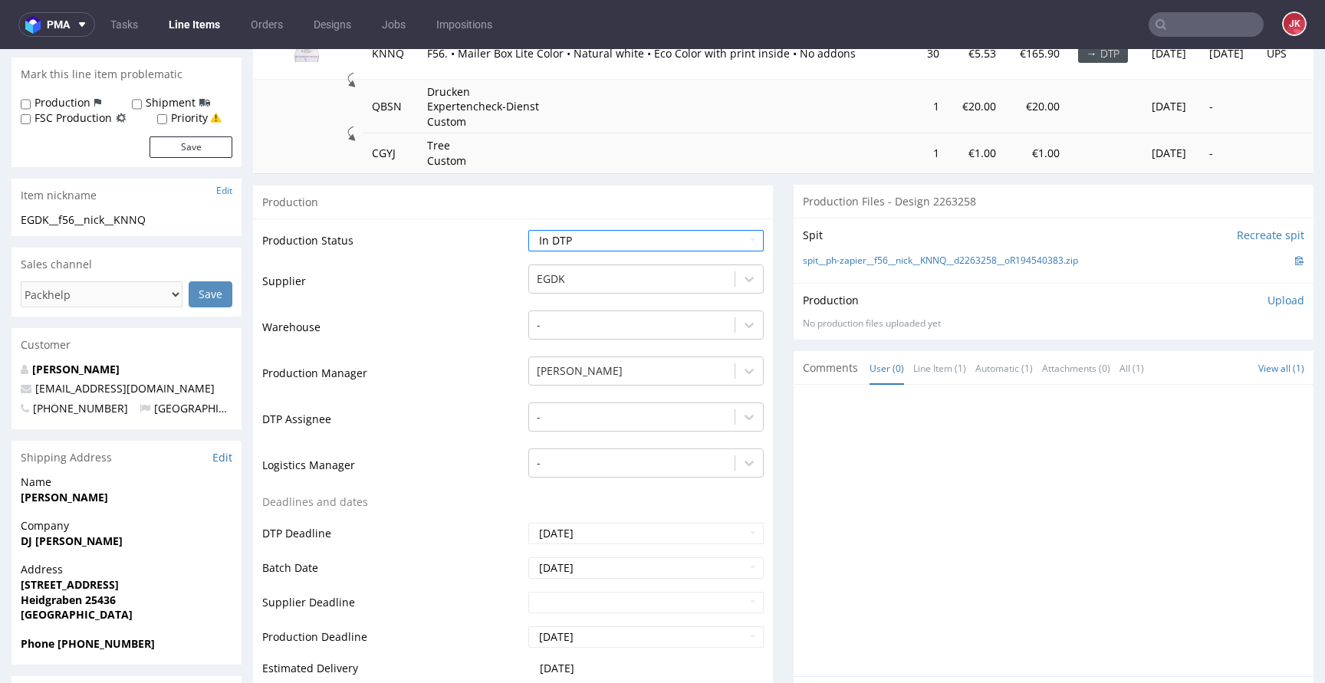
scroll to position [272, 0]
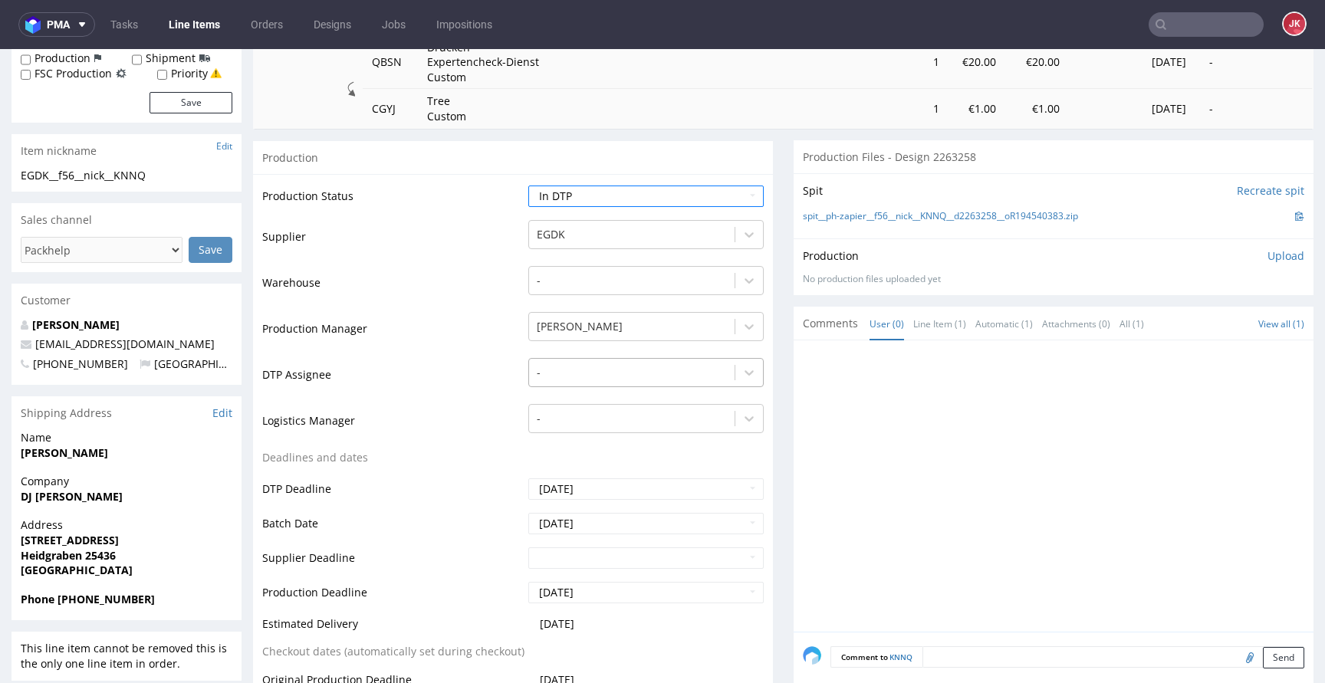
click at [607, 375] on div at bounding box center [632, 373] width 190 height 18
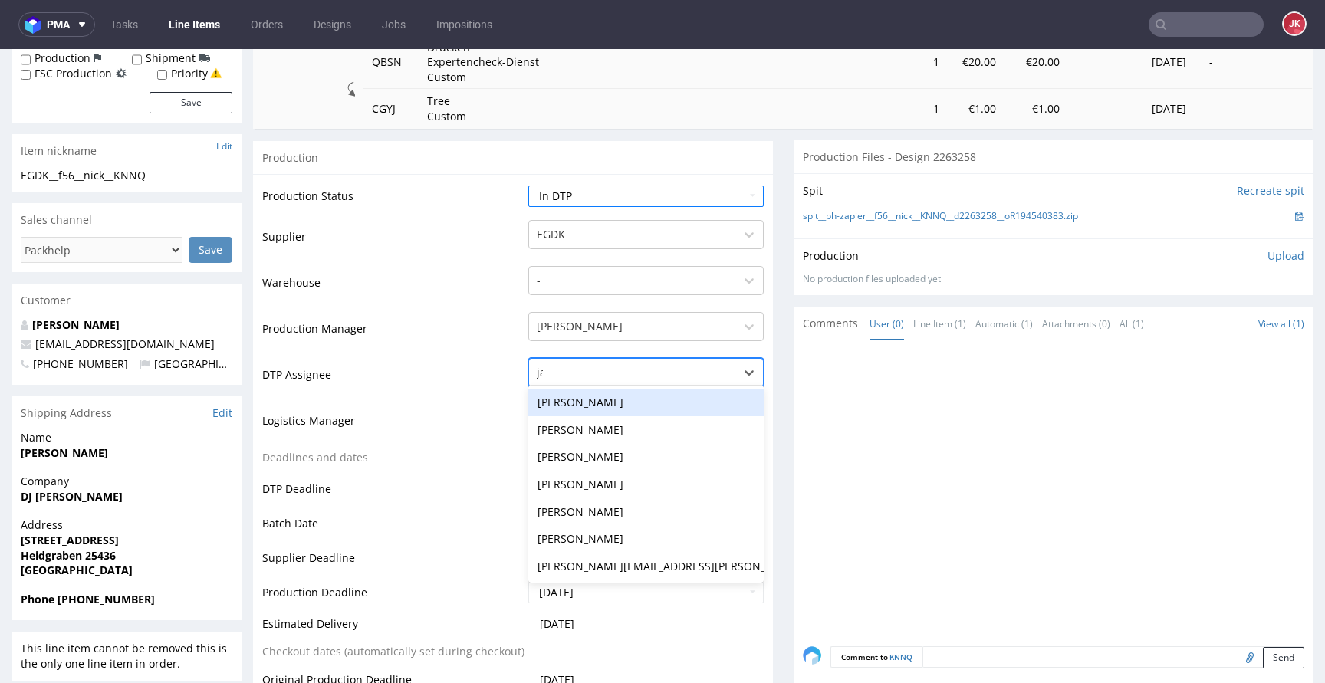
type input "jan"
click at [618, 395] on div "[PERSON_NAME]" at bounding box center [645, 403] width 235 height 28
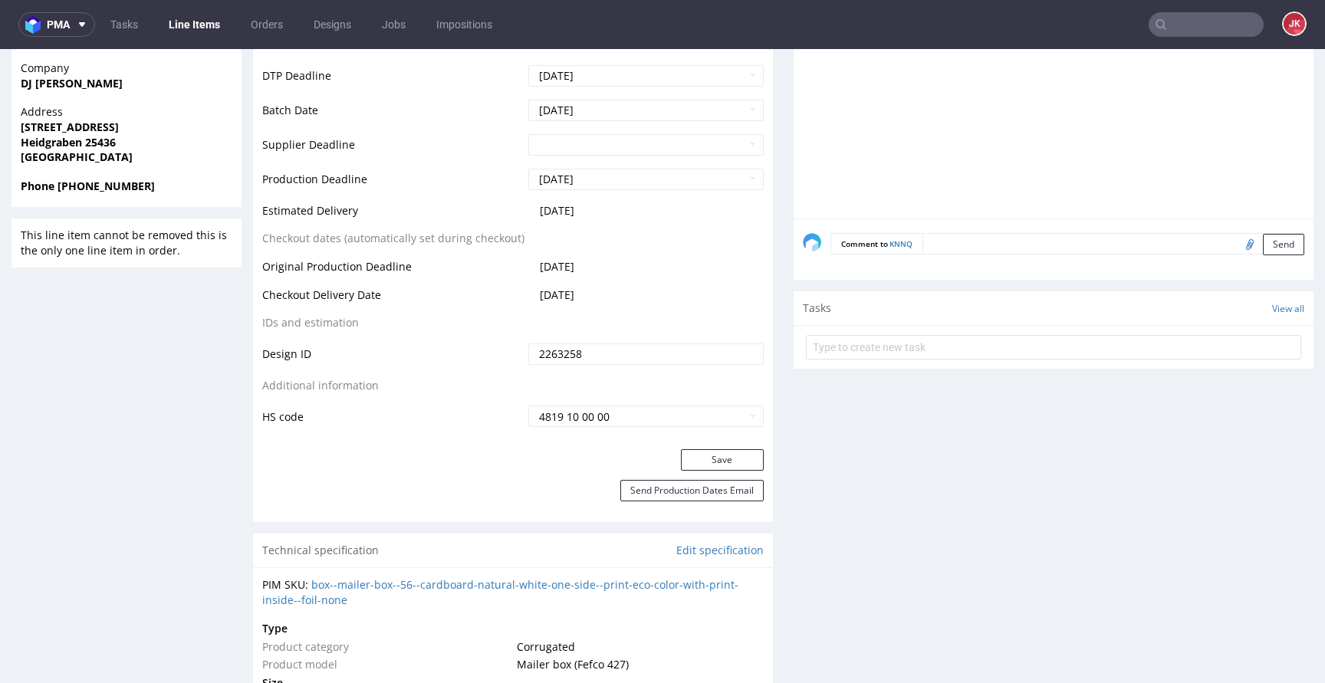
scroll to position [688, 0]
click at [698, 455] on button "Save" at bounding box center [722, 457] width 83 height 21
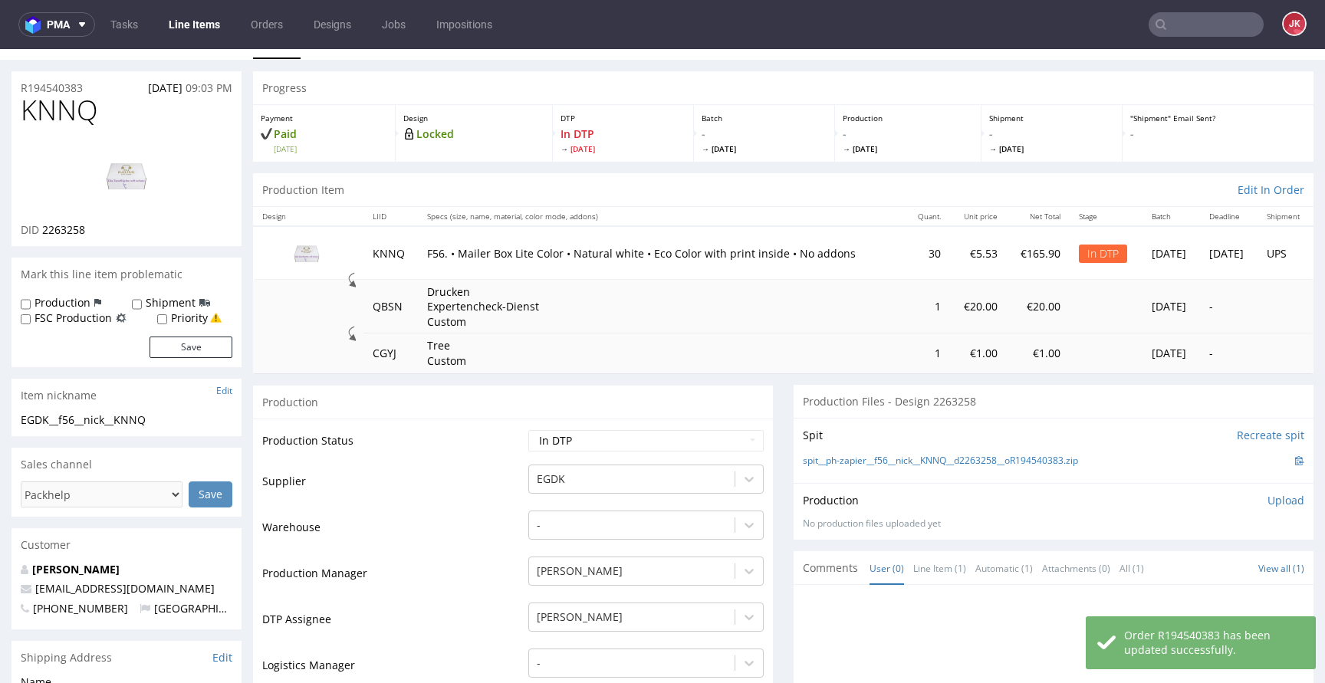
scroll to position [0, 0]
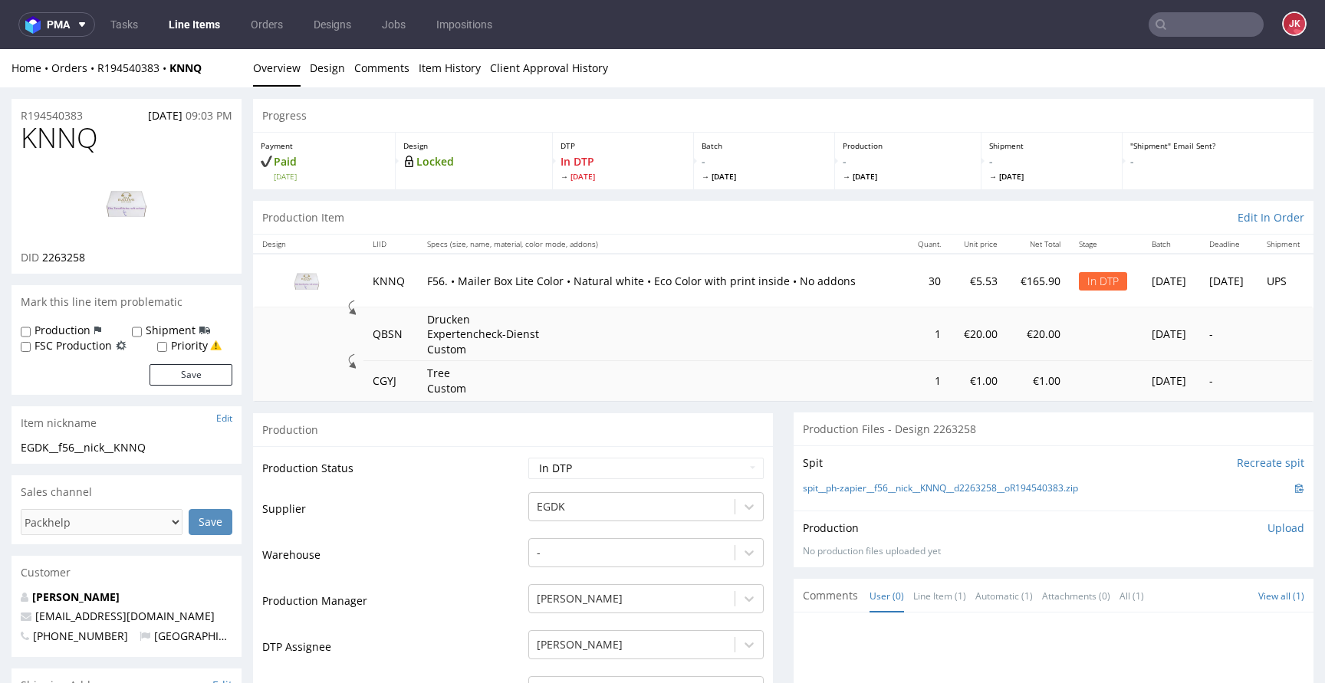
click at [52, 140] on span "KNNQ" at bounding box center [59, 138] width 77 height 31
copy span "KNNQ"
click at [126, 201] on img at bounding box center [126, 203] width 123 height 69
click at [490, 516] on td "Supplier" at bounding box center [393, 514] width 262 height 46
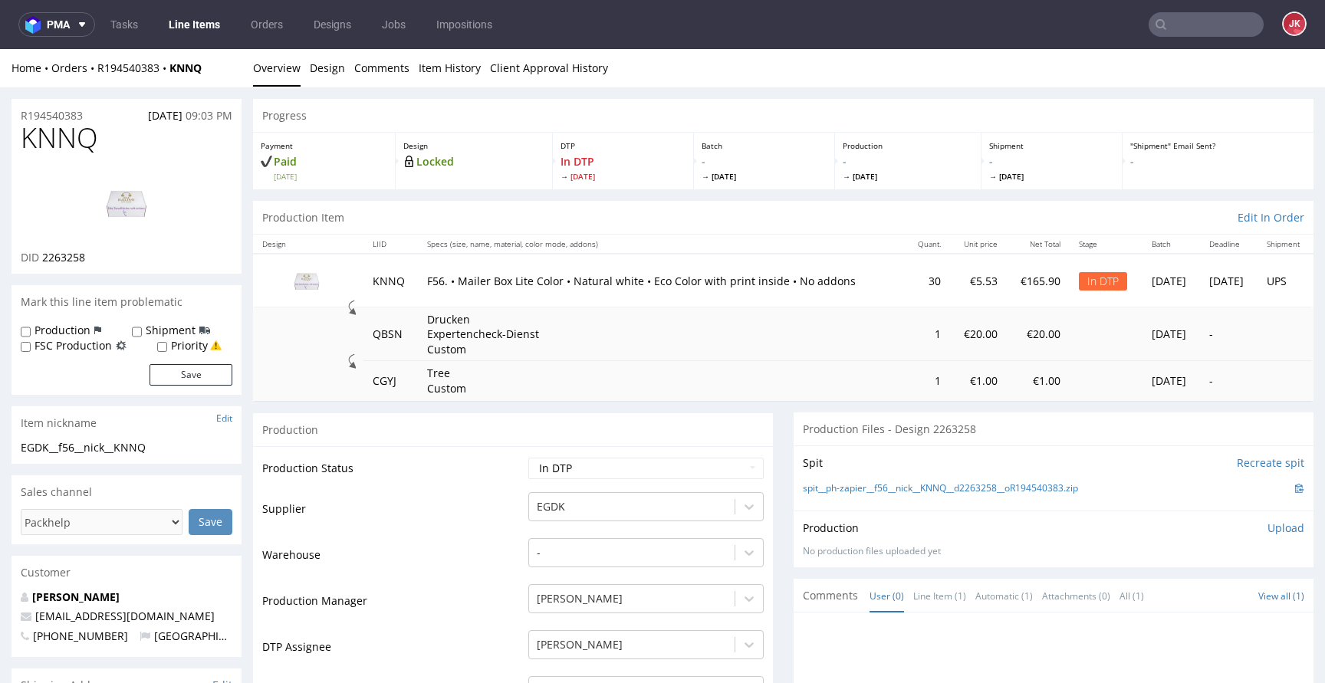
click at [57, 140] on span "KNNQ" at bounding box center [59, 138] width 77 height 31
copy span "KNNQ"
click at [373, 112] on div "Progress" at bounding box center [783, 116] width 1061 height 34
click at [321, 59] on link "Design" at bounding box center [327, 68] width 35 height 38
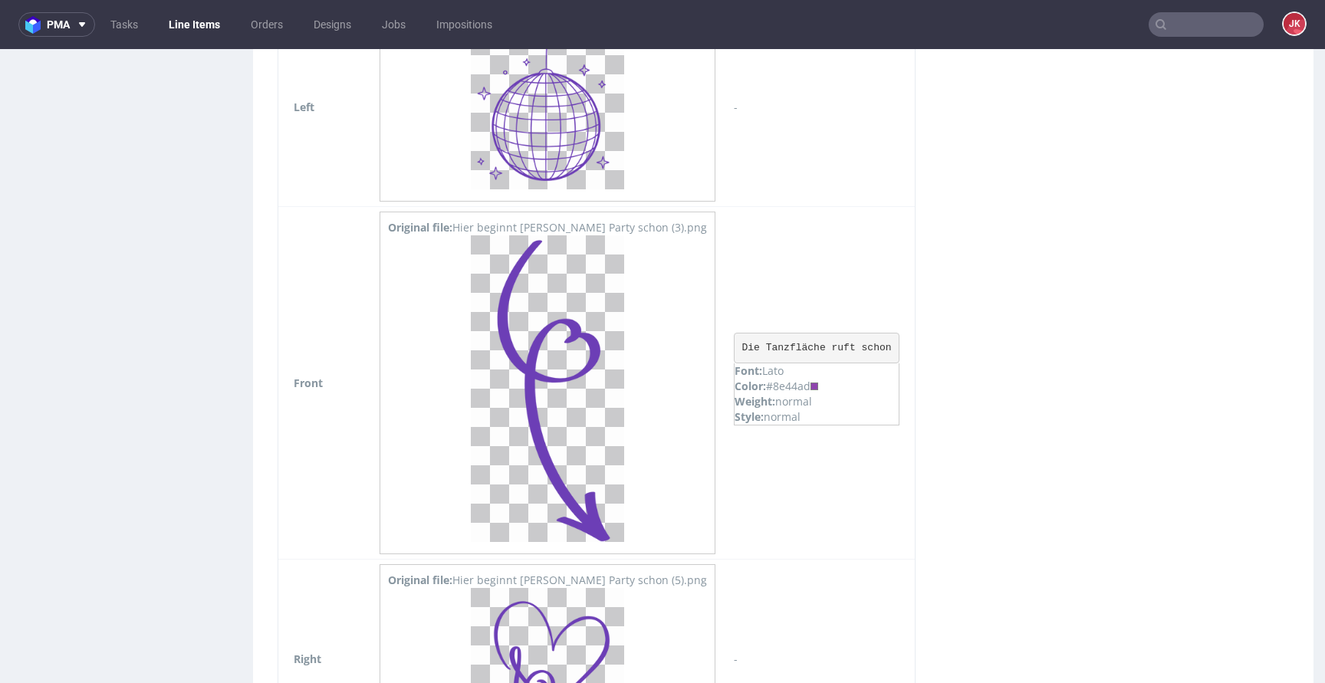
scroll to position [1788, 0]
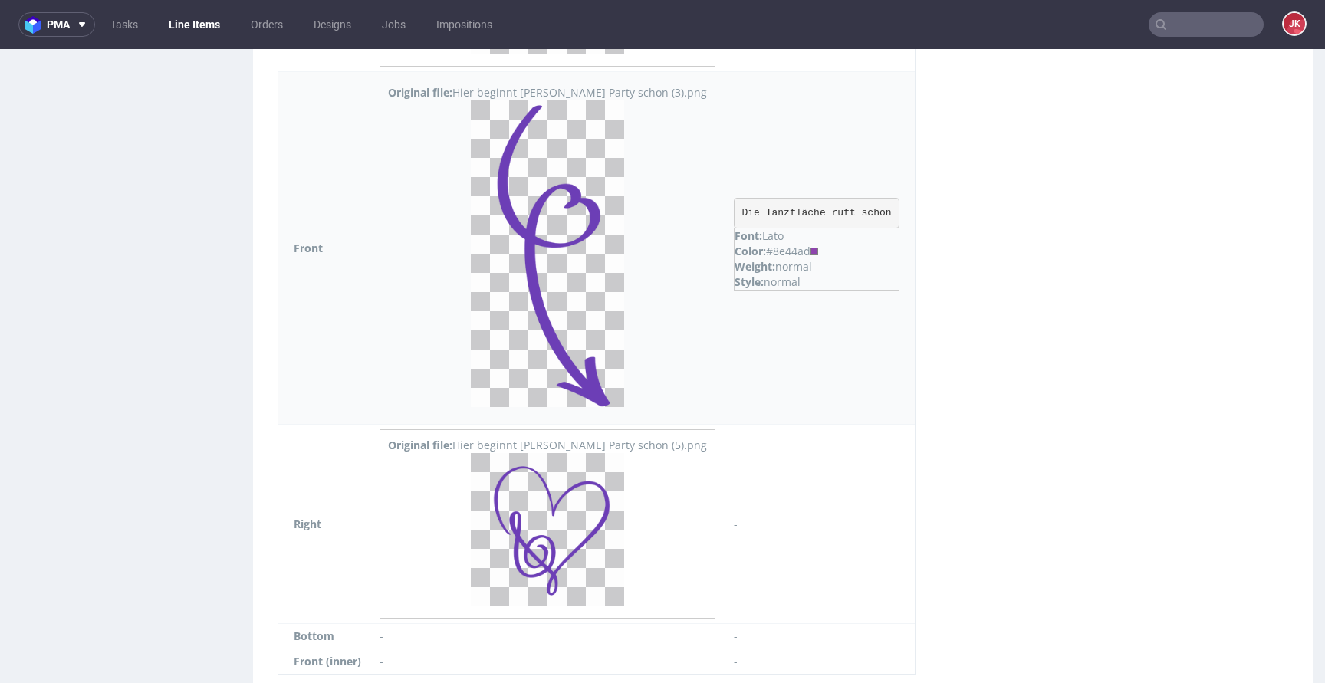
click at [735, 249] on div "Color: #8e44ad" at bounding box center [817, 251] width 164 height 15
copy div "8e44ad"
click at [268, 411] on div "Sides Download Outside assets Side Assets Side Info Top Original file: Logo_Neu…" at bounding box center [596, 126] width 669 height 1138
click at [265, 400] on div "Sides Download Outside assets Side Assets Side Info Top Original file: Logo_Neu…" at bounding box center [596, 126] width 669 height 1138
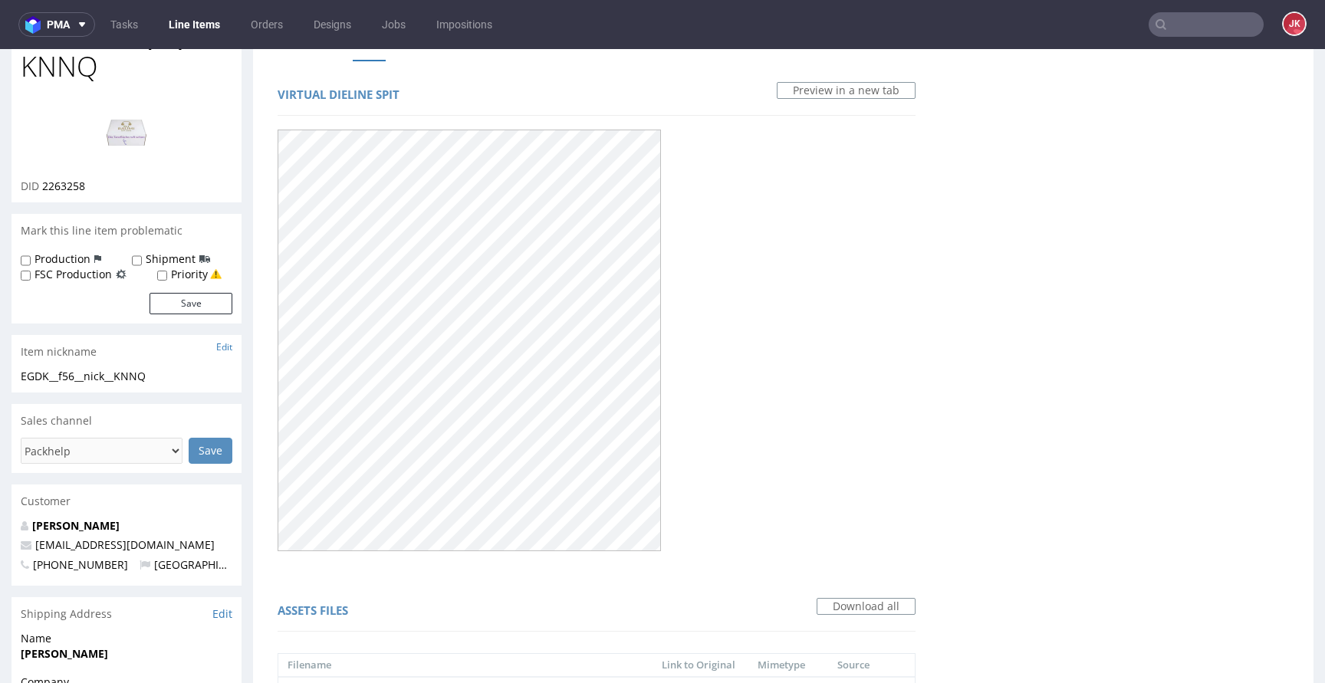
scroll to position [0, 0]
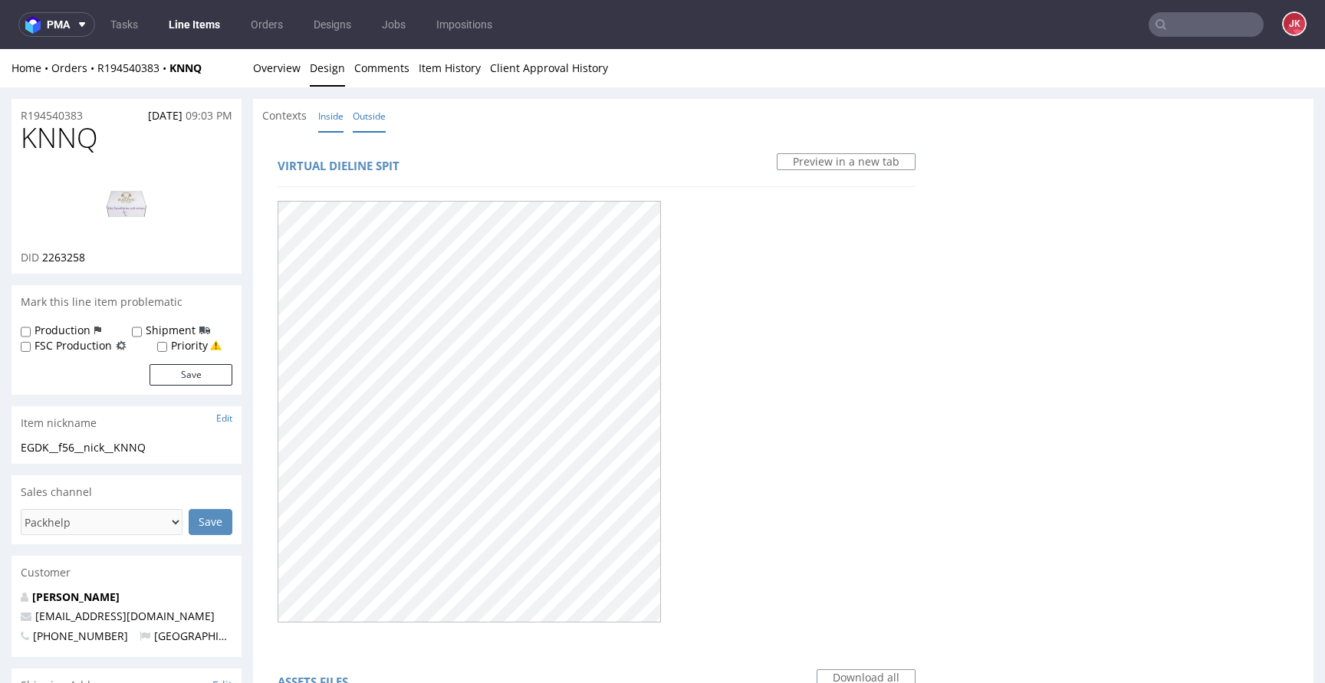
click at [332, 113] on link "Inside" at bounding box center [330, 116] width 25 height 33
click at [367, 115] on link "Outside" at bounding box center [369, 116] width 33 height 33
click at [285, 78] on link "Overview" at bounding box center [277, 68] width 48 height 38
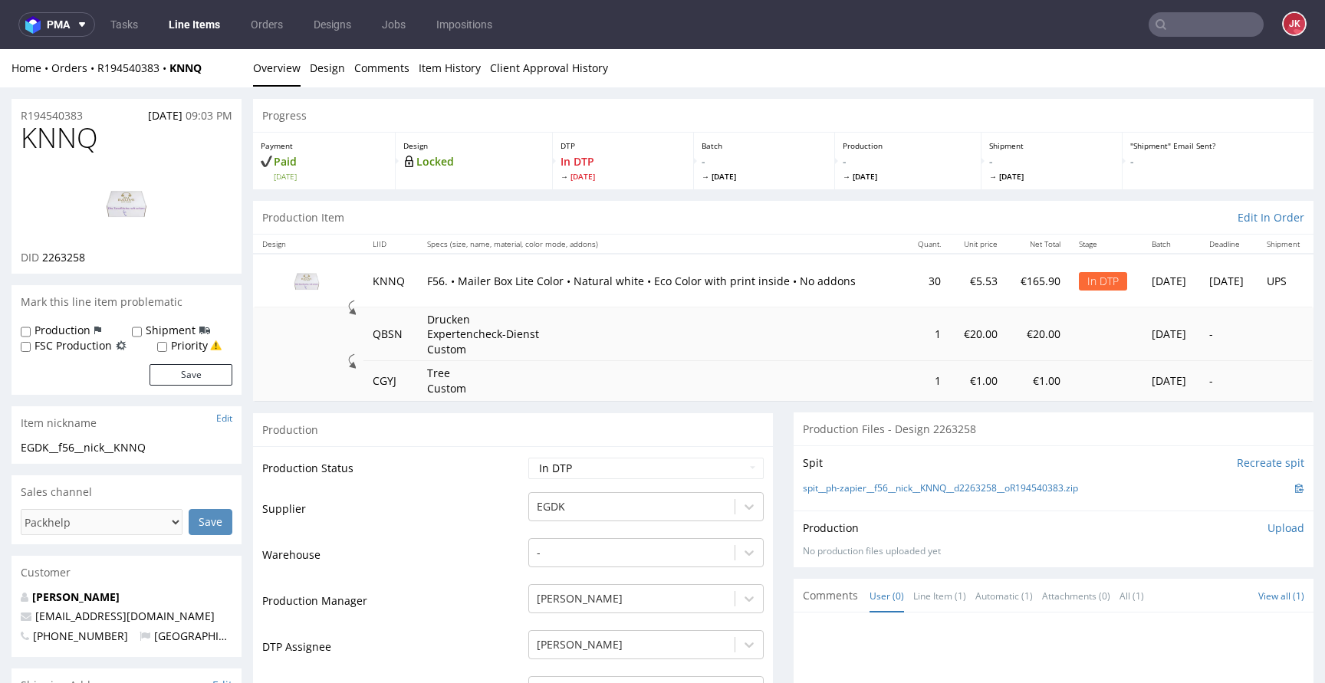
click at [396, 445] on div "Production" at bounding box center [513, 430] width 520 height 35
drag, startPoint x: 203, startPoint y: 447, endPoint x: 0, endPoint y: 454, distance: 203.4
copy div "EGDK__f56__nick__KNNQ"
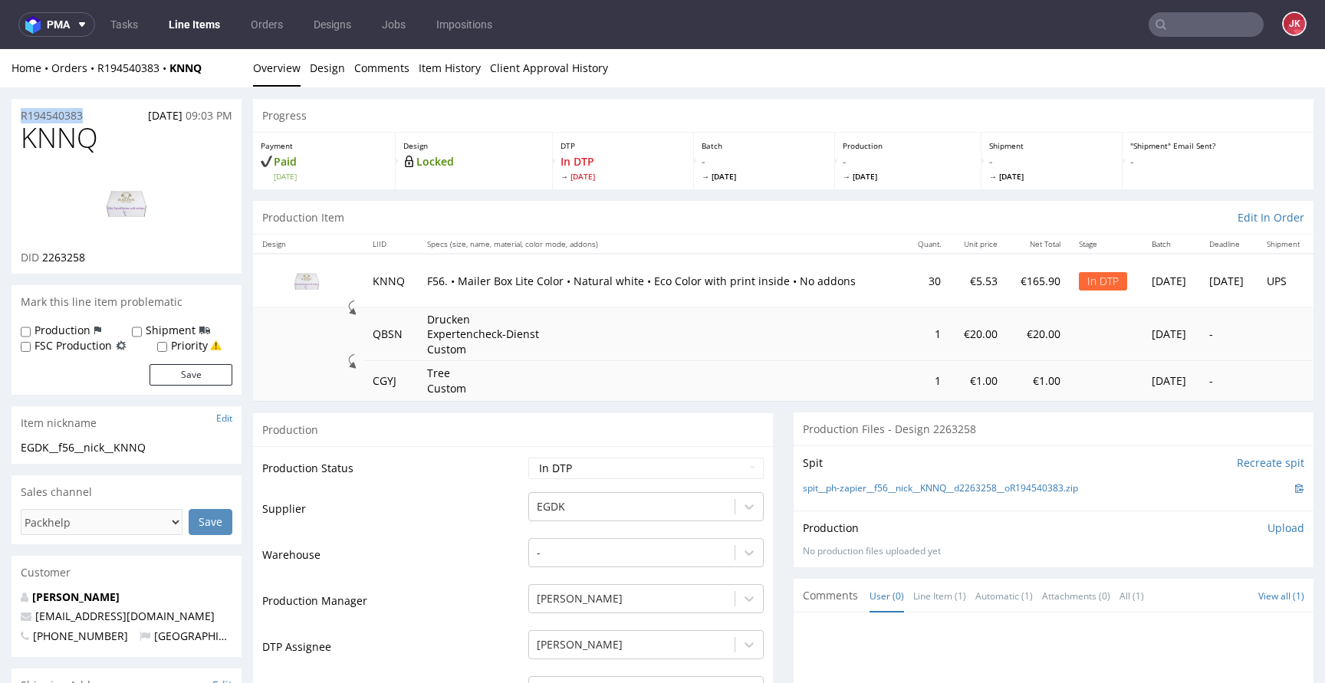
drag, startPoint x: 100, startPoint y: 114, endPoint x: 176, endPoint y: 158, distance: 87.6
copy p "R194540383"
drag, startPoint x: 49, startPoint y: 259, endPoint x: 99, endPoint y: 257, distance: 49.9
click at [99, 257] on div "DID 2263258" at bounding box center [127, 257] width 212 height 15
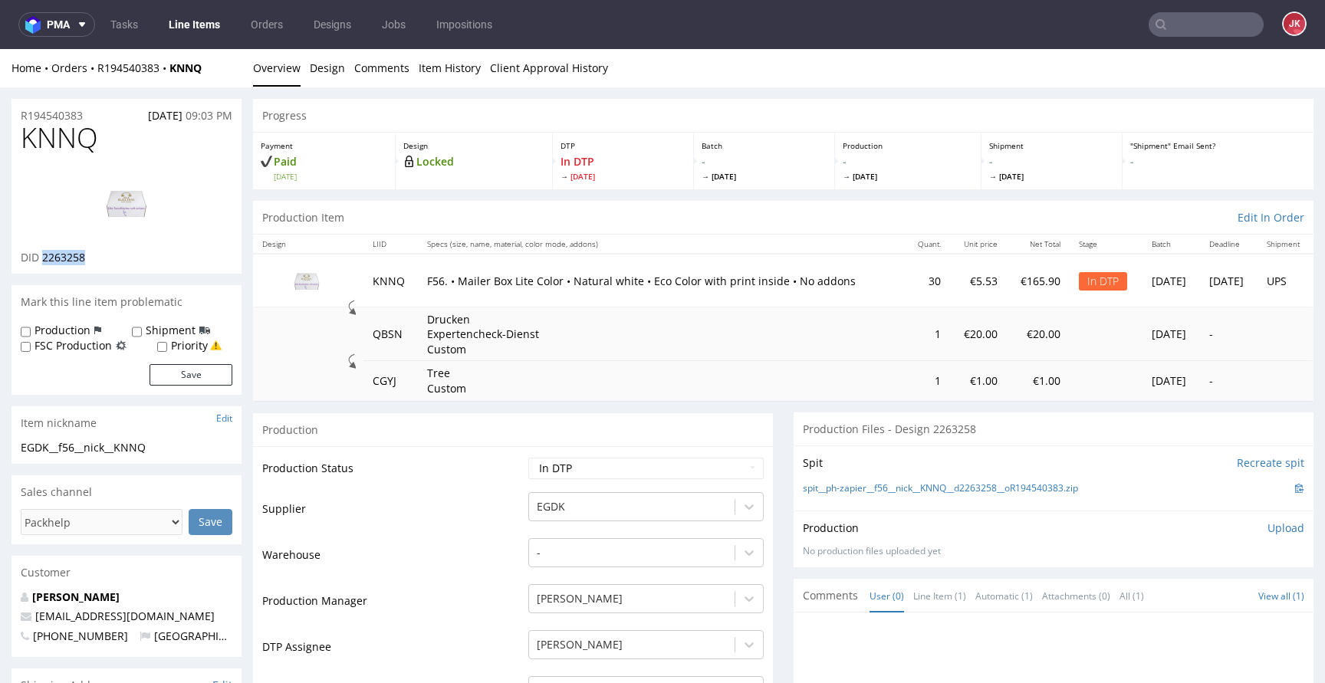
copy span "2263258"
click at [1268, 535] on p "Upload" at bounding box center [1286, 528] width 37 height 15
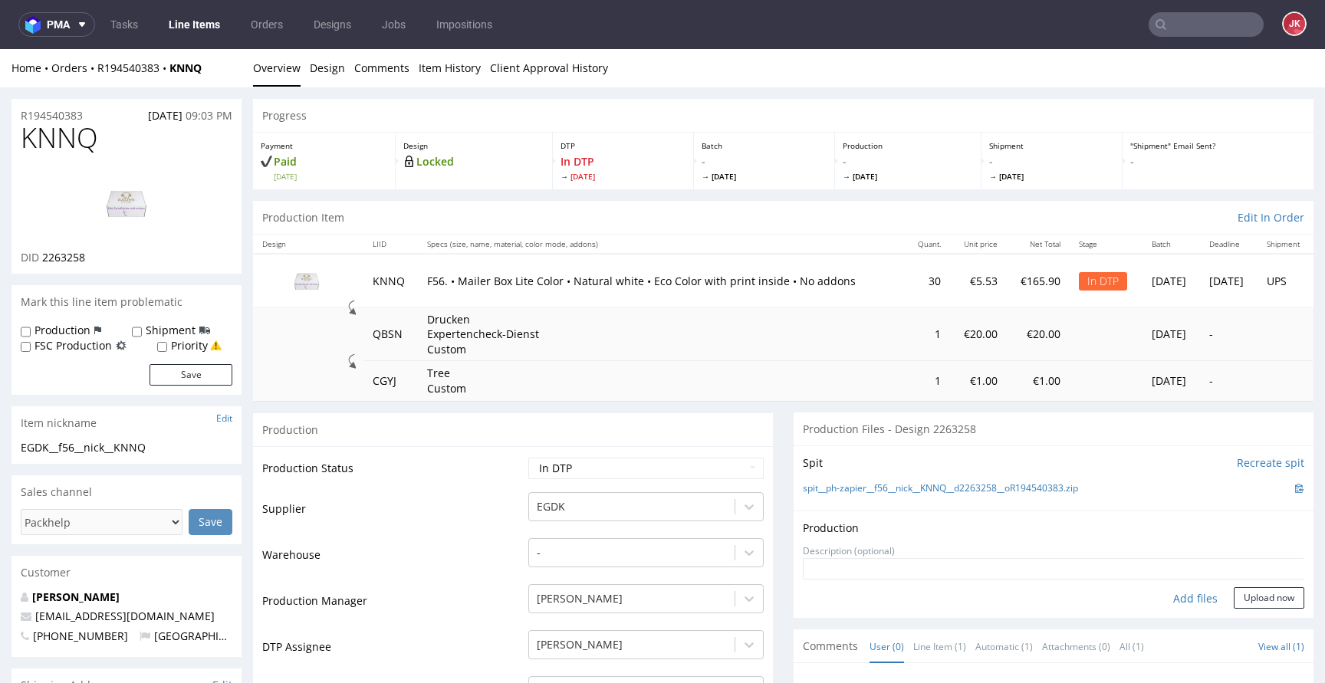
click at [1167, 600] on div "Add files" at bounding box center [1195, 598] width 77 height 23
type input "C:\fakepath\EGDK__f56__nick__KNNQ__d2263258__oR194540383__5__outside.pdf"
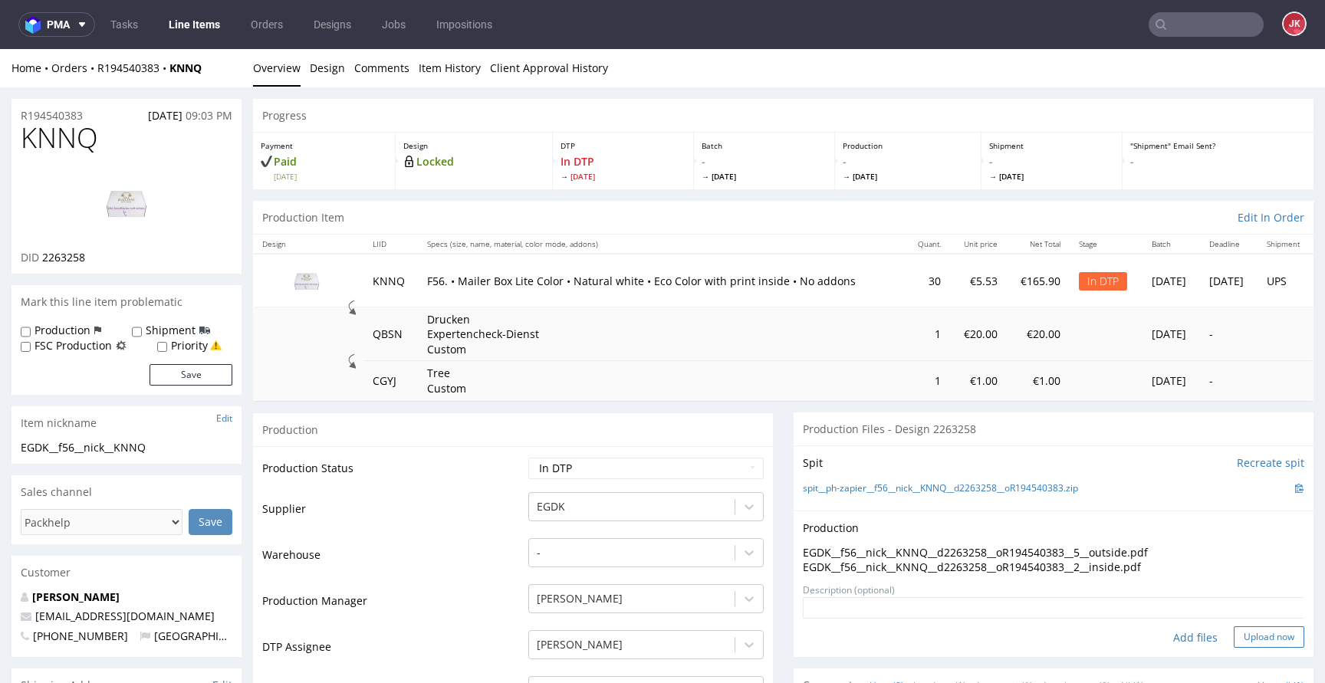
click at [1234, 638] on button "Upload now" at bounding box center [1269, 637] width 71 height 21
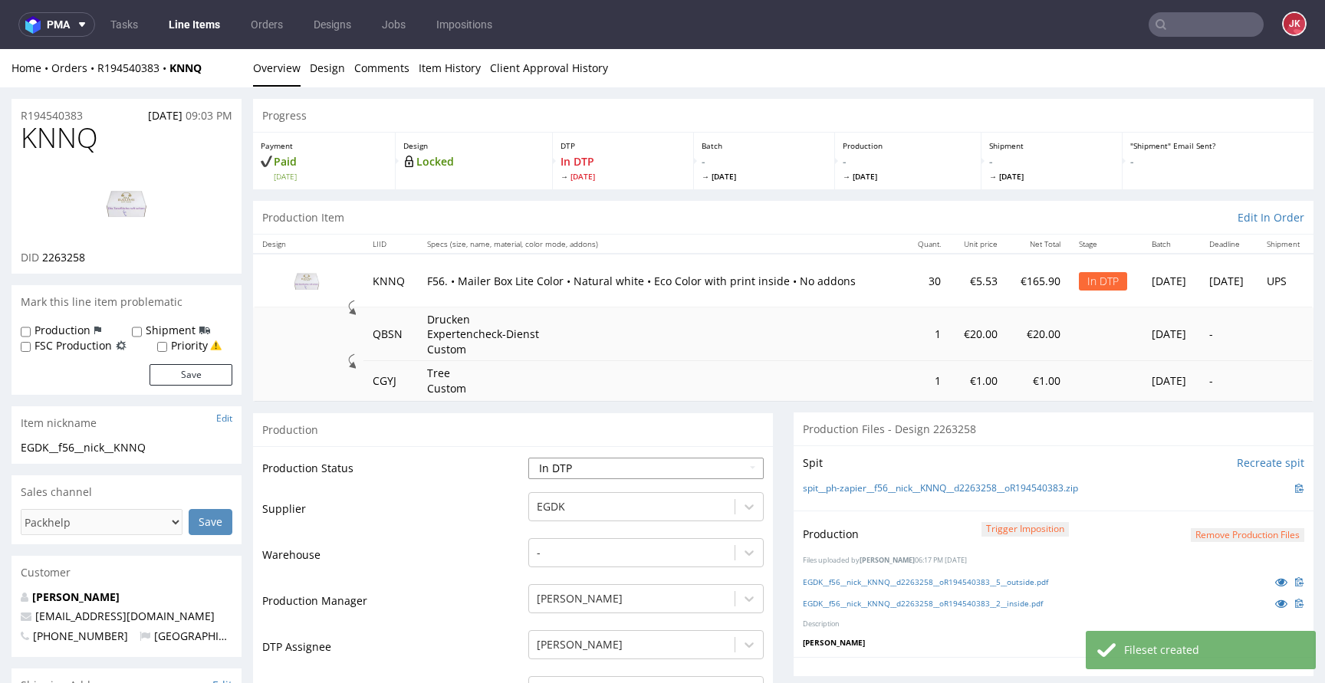
click at [649, 466] on select "Waiting for Artwork Waiting for Diecut Waiting for Mockup Waiting for DTP Waiti…" at bounding box center [645, 468] width 235 height 21
select select "dtp_production_ready"
click at [528, 458] on select "Waiting for Artwork Waiting for Diecut Waiting for Mockup Waiting for DTP Waiti…" at bounding box center [645, 468] width 235 height 21
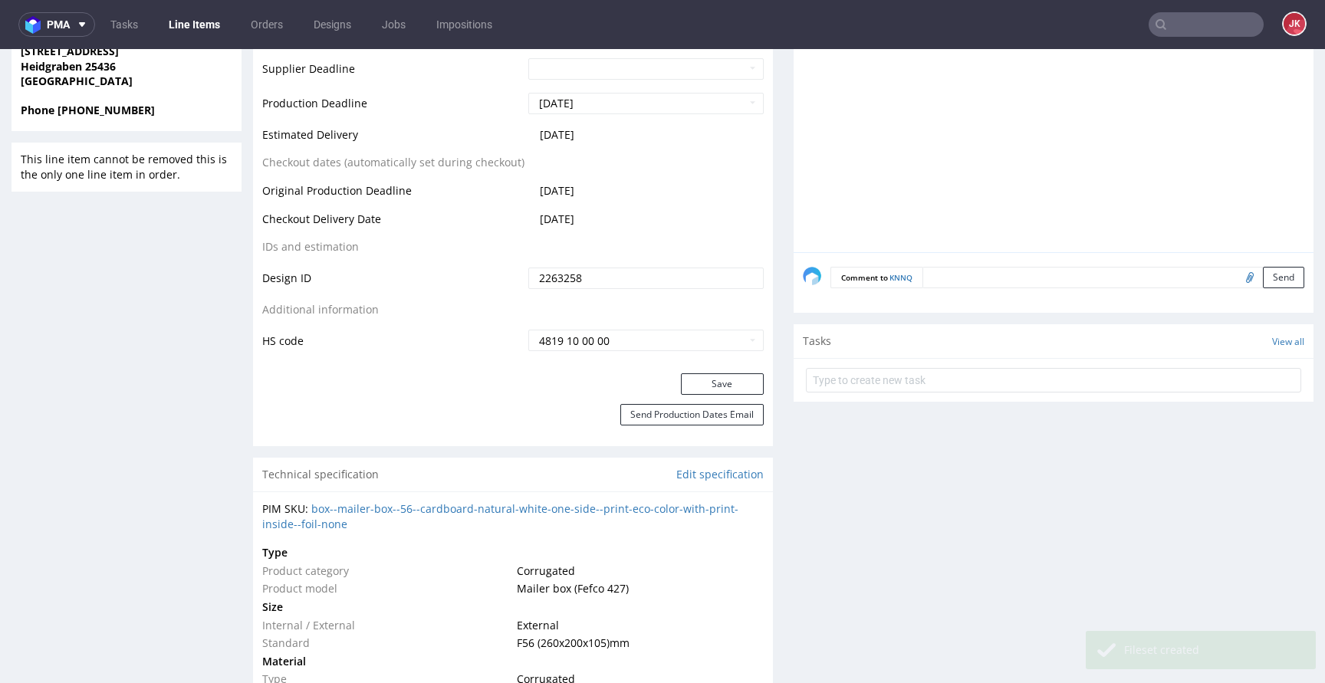
scroll to position [873, 0]
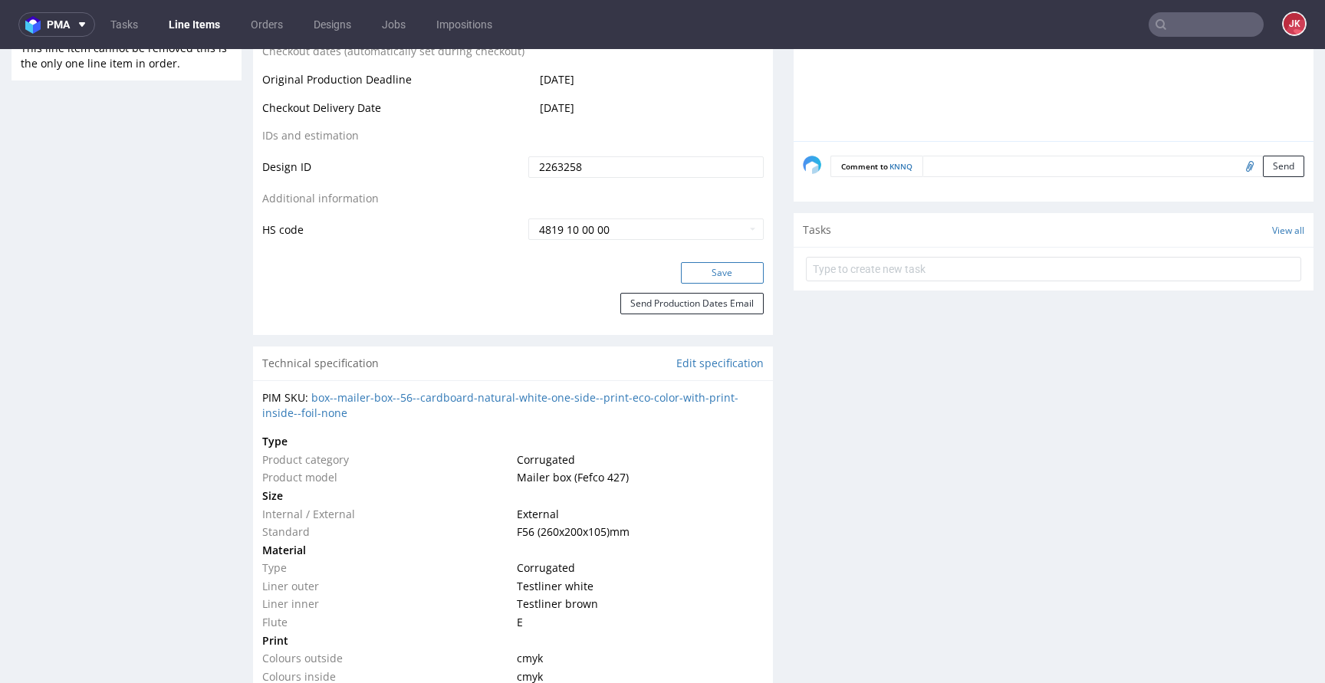
click at [710, 275] on button "Save" at bounding box center [722, 272] width 83 height 21
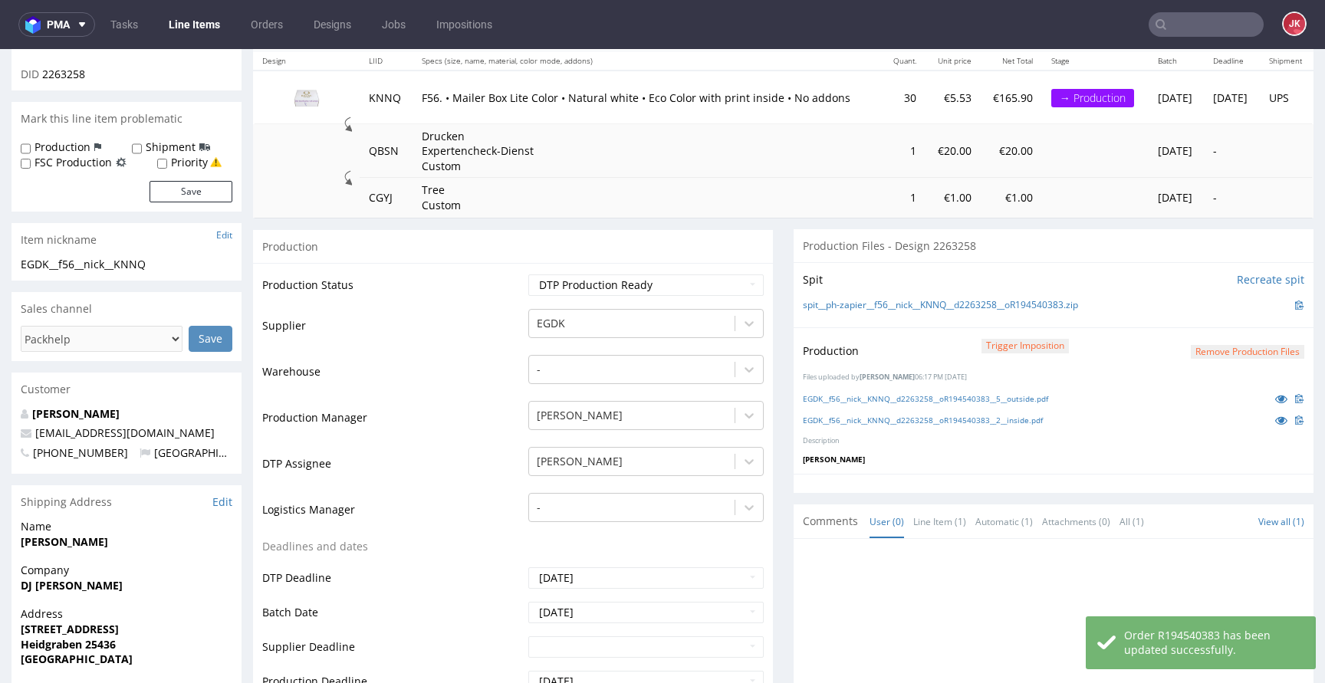
scroll to position [0, 0]
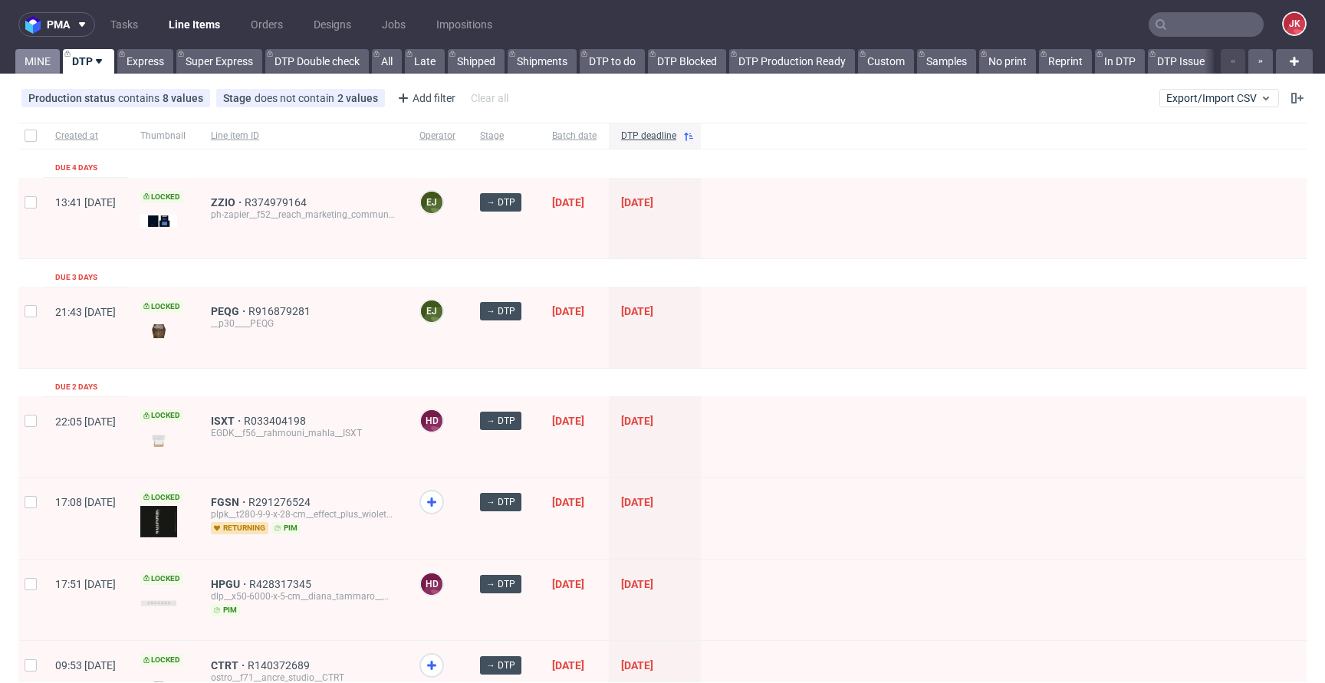
click at [25, 62] on link "MINE" at bounding box center [37, 61] width 44 height 25
